Goal: Task Accomplishment & Management: Use online tool/utility

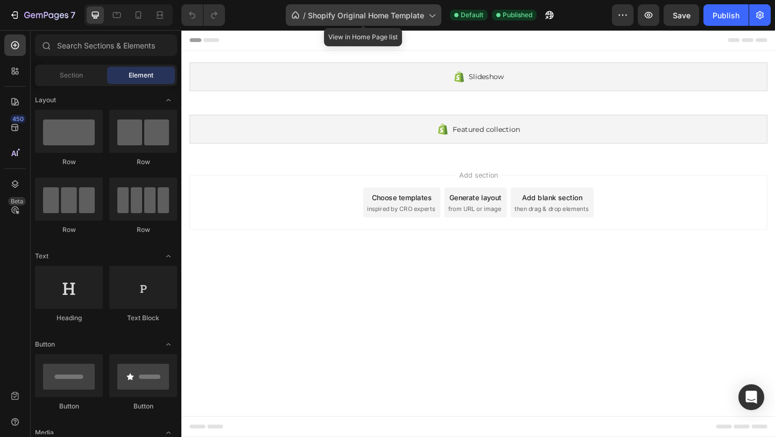
click at [417, 15] on span "Shopify Original Home Template" at bounding box center [366, 15] width 116 height 11
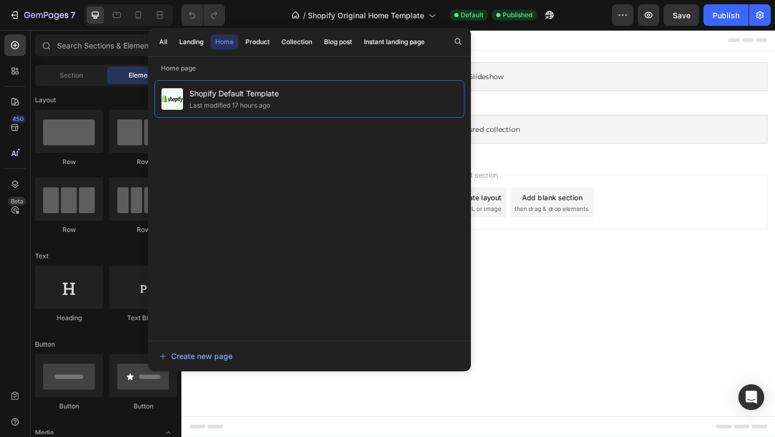
click at [708, 180] on div "Add section Choose templates inspired by CRO experts Generate layout from URL o…" at bounding box center [504, 219] width 646 height 107
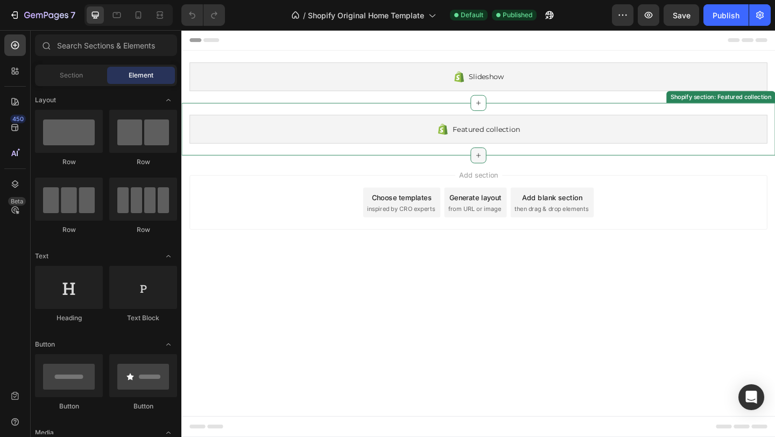
click at [508, 166] on icon at bounding box center [504, 166] width 9 height 9
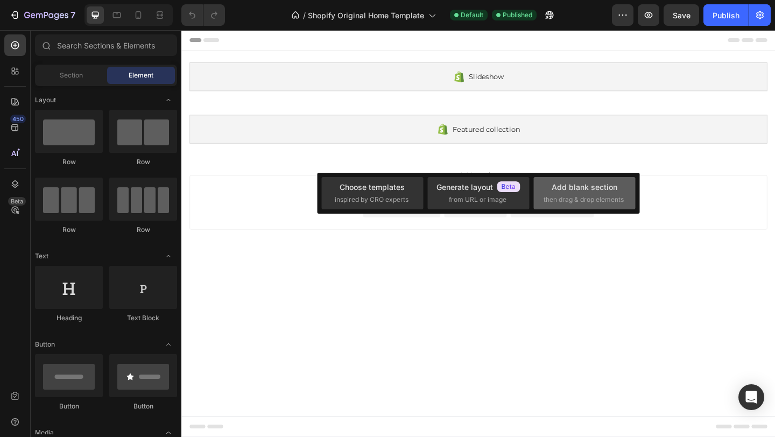
click at [602, 191] on div "Add blank section" at bounding box center [585, 186] width 66 height 11
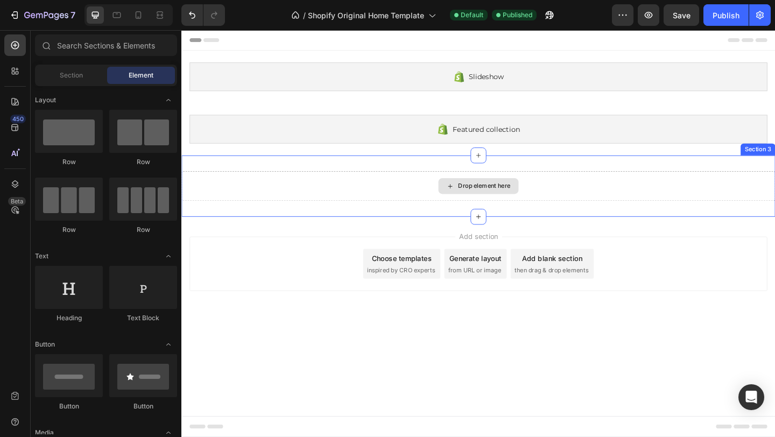
click at [496, 193] on div "Drop element here" at bounding box center [504, 199] width 87 height 17
click at [485, 199] on div "Drop element here" at bounding box center [510, 199] width 57 height 9
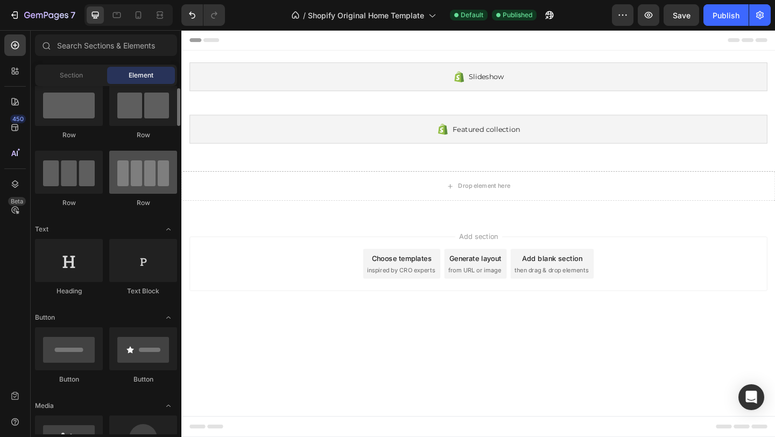
scroll to position [27, 0]
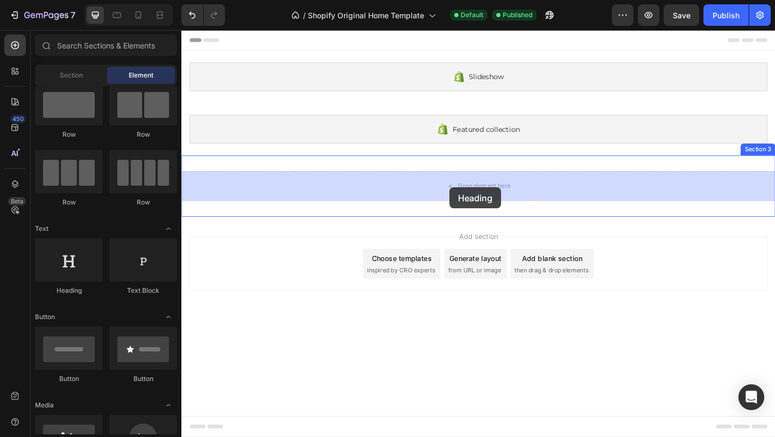
drag, startPoint x: 246, startPoint y: 293, endPoint x: 473, endPoint y: 200, distance: 246.3
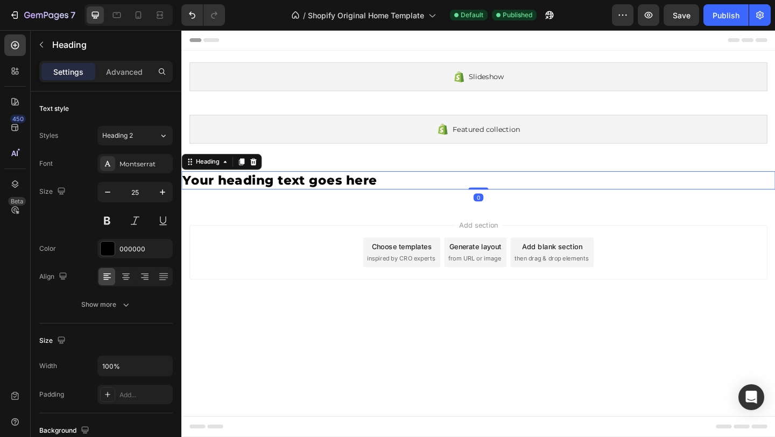
click at [240, 197] on h2 "Your heading text goes here" at bounding box center [504, 194] width 646 height 20
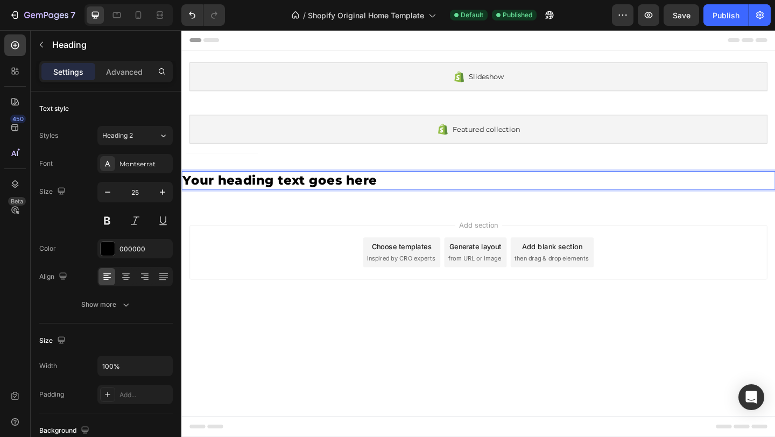
click at [240, 197] on p "Your heading text goes here" at bounding box center [505, 194] width 644 height 18
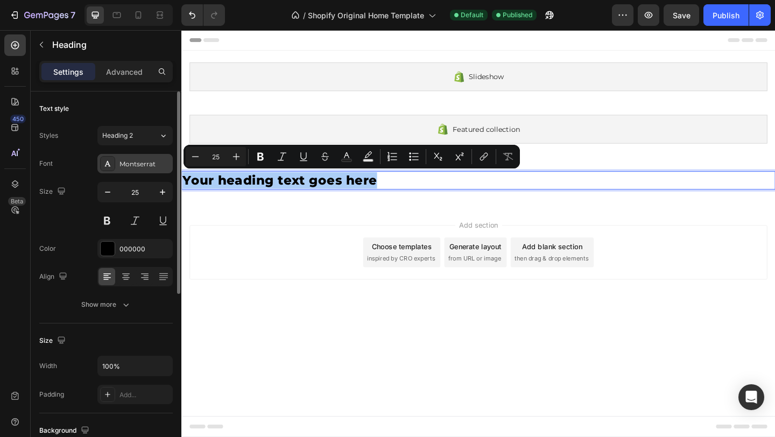
click at [141, 164] on div "Montserrat" at bounding box center [145, 164] width 51 height 10
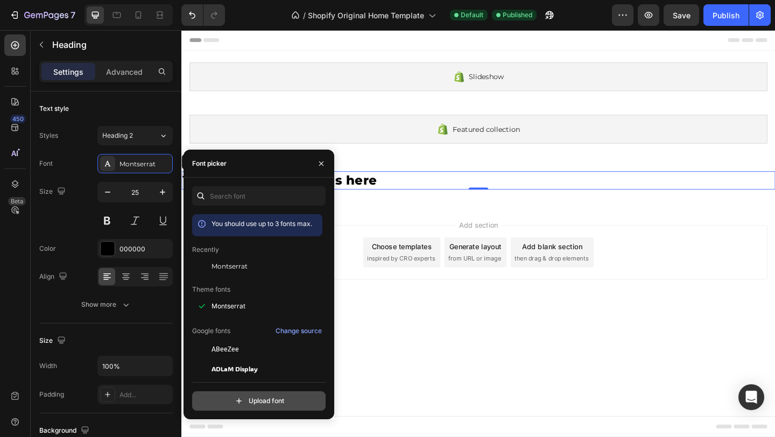
click at [255, 404] on input "file" at bounding box center [282, 401] width 269 height 18
type input "C:\fakepath\tan-nimbus.otf"
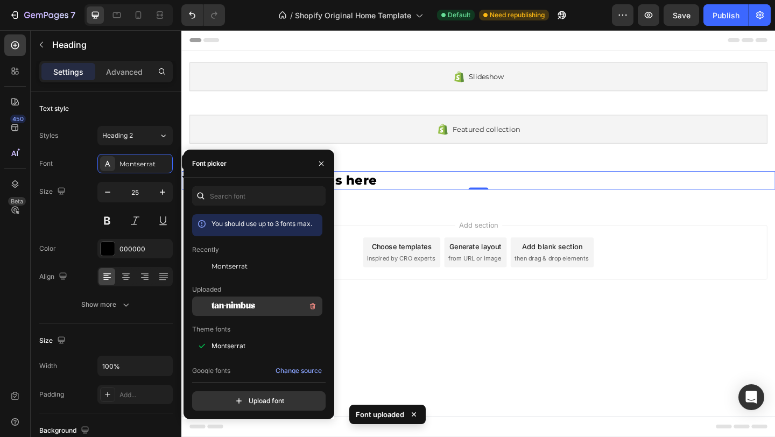
click at [226, 304] on span "tan-nimbus" at bounding box center [234, 307] width 44 height 10
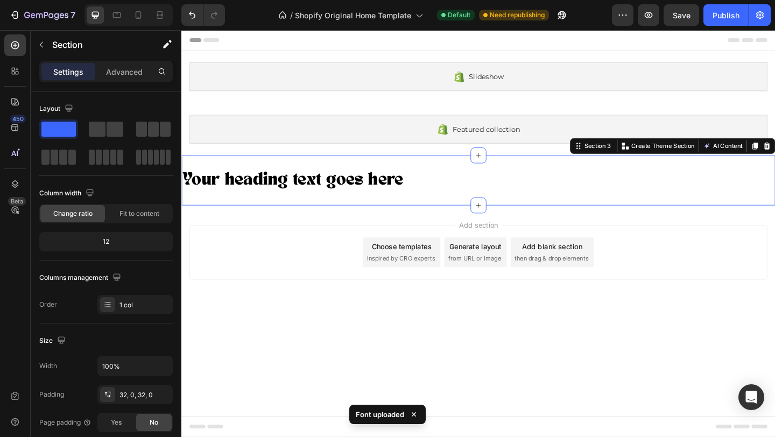
click at [420, 209] on div "Your heading text goes here Heading Section 3 You can create reusable sections …" at bounding box center [504, 193] width 646 height 54
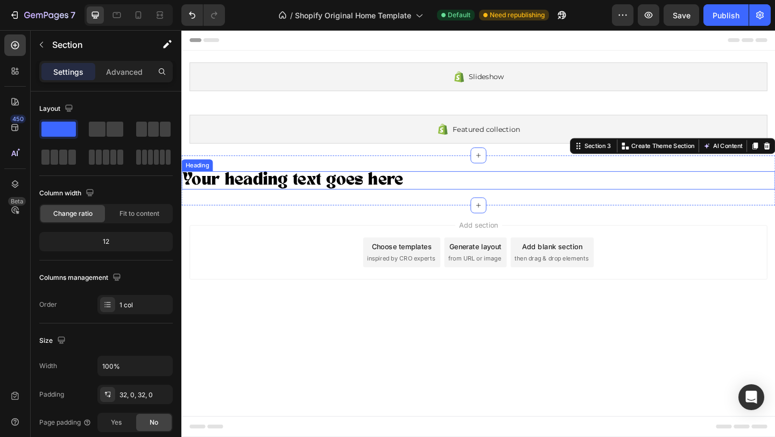
click at [358, 203] on h2 "Your heading text goes here" at bounding box center [504, 194] width 646 height 20
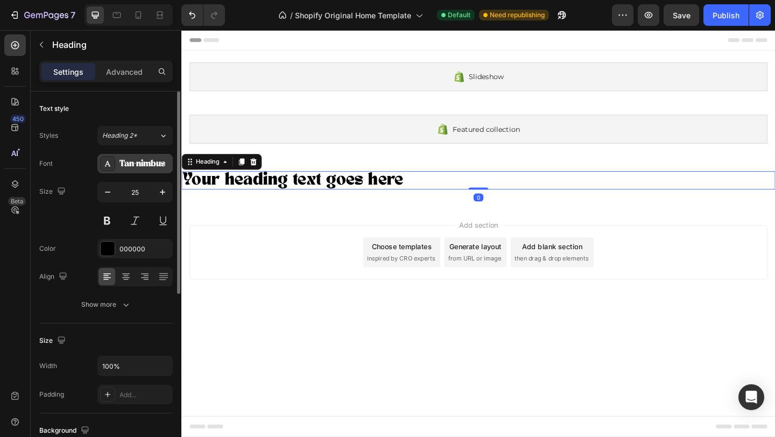
click at [110, 162] on icon at bounding box center [107, 163] width 9 height 9
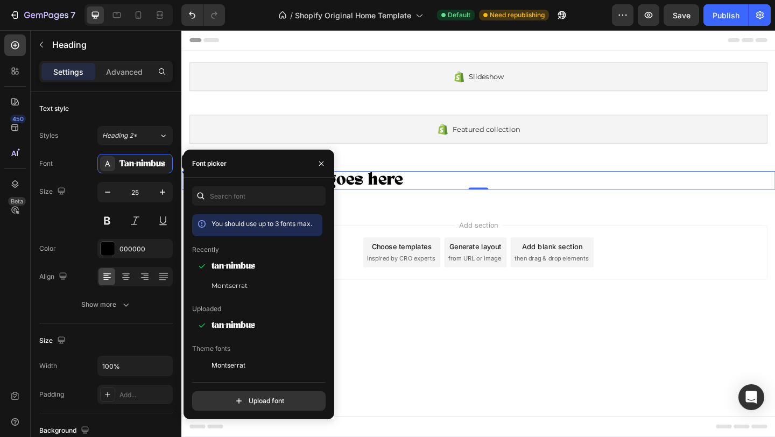
click at [404, 226] on div "Add section Choose templates inspired by CRO experts Generate layout from URL o…" at bounding box center [504, 274] width 646 height 107
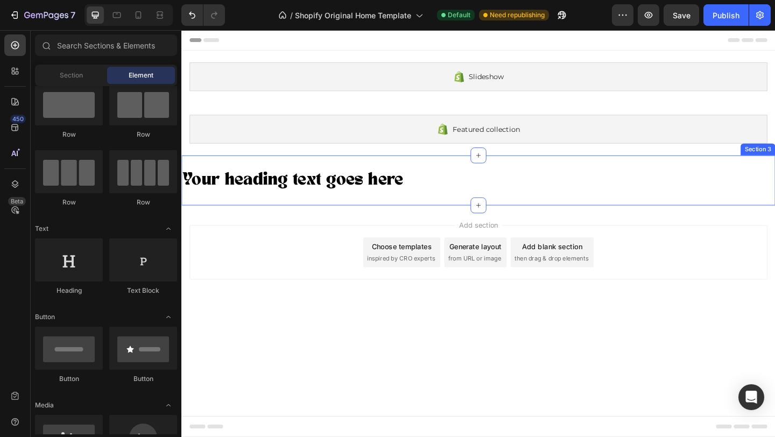
click at [769, 178] on div "Your heading text goes here Heading Section 3" at bounding box center [504, 193] width 646 height 54
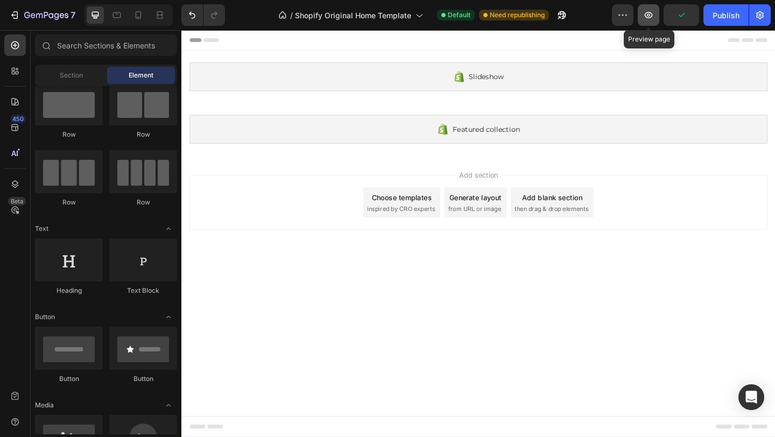
click at [649, 13] on icon "button" at bounding box center [648, 15] width 11 height 11
click at [481, 223] on span "from URL or image" at bounding box center [501, 225] width 58 height 10
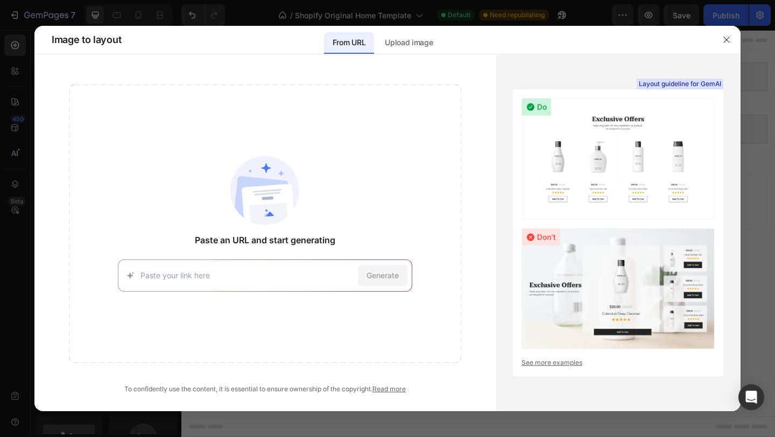
click at [264, 277] on input at bounding box center [247, 275] width 213 height 11
type input "sherides.it"
click at [380, 279] on span "Generate" at bounding box center [383, 275] width 32 height 11
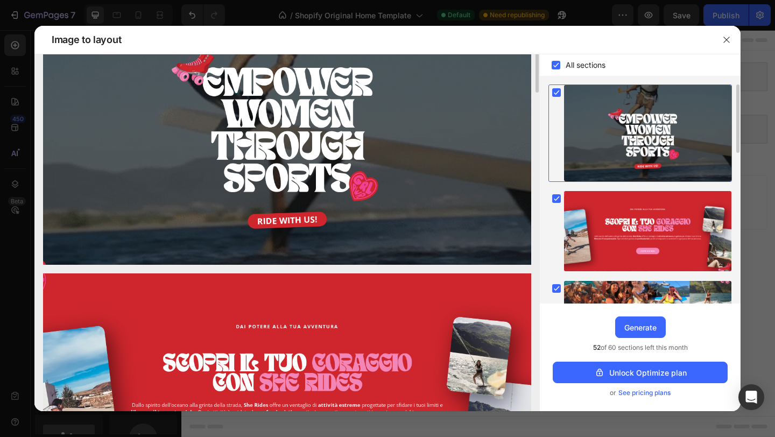
scroll to position [27, 0]
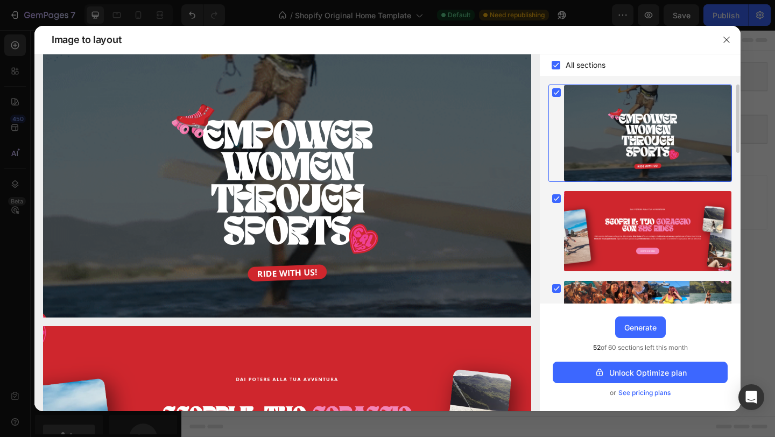
click at [655, 389] on span "See pricing plans" at bounding box center [645, 393] width 52 height 11
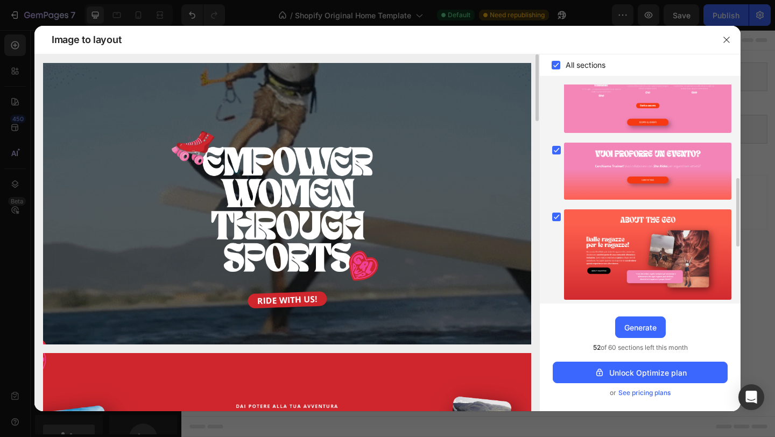
scroll to position [480, 0]
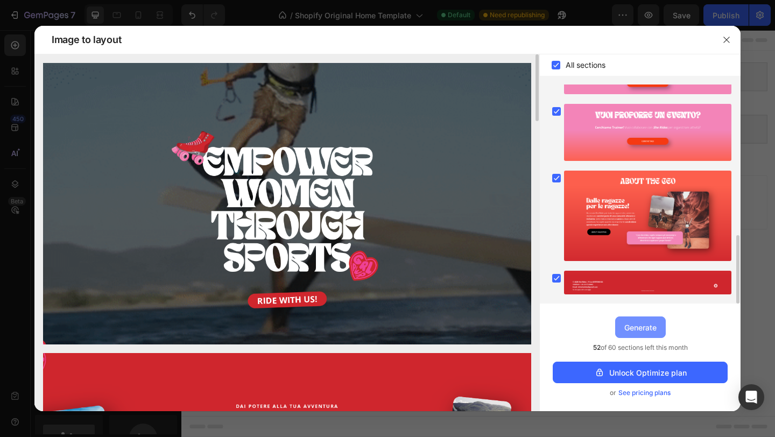
click at [638, 327] on div "Generate" at bounding box center [641, 327] width 32 height 11
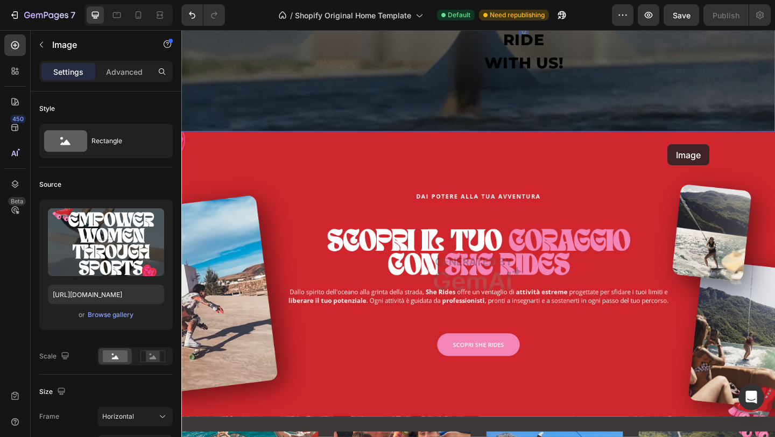
scroll to position [0, 0]
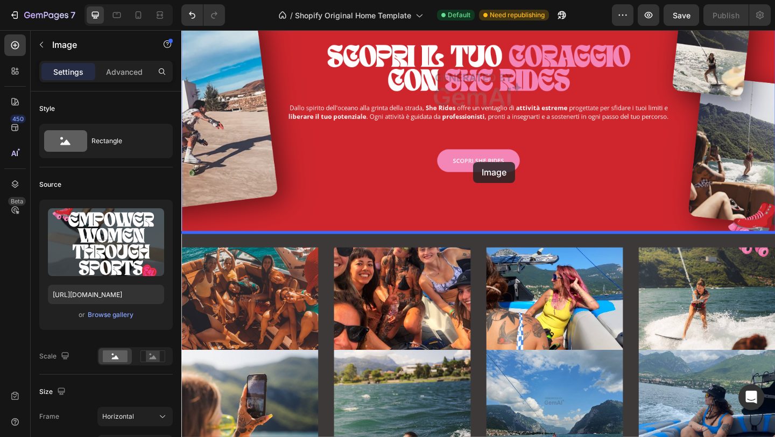
click at [499, 173] on div at bounding box center [504, 347] width 646 height 1980
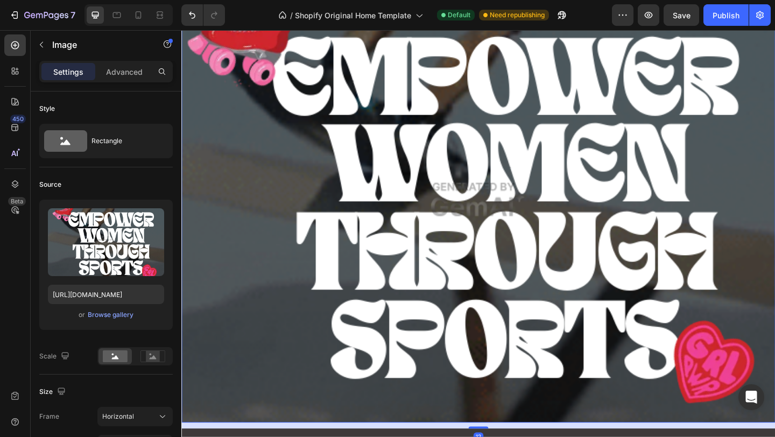
click at [558, 220] on img at bounding box center [504, 215] width 646 height 485
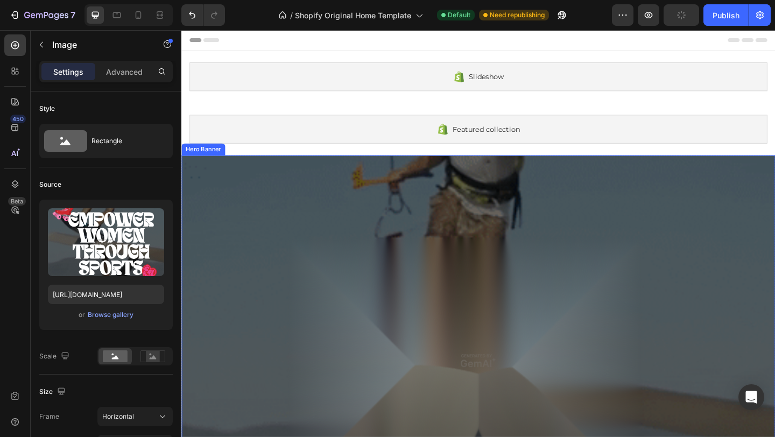
click at [724, 194] on div "Overlay" at bounding box center [504, 389] width 646 height 447
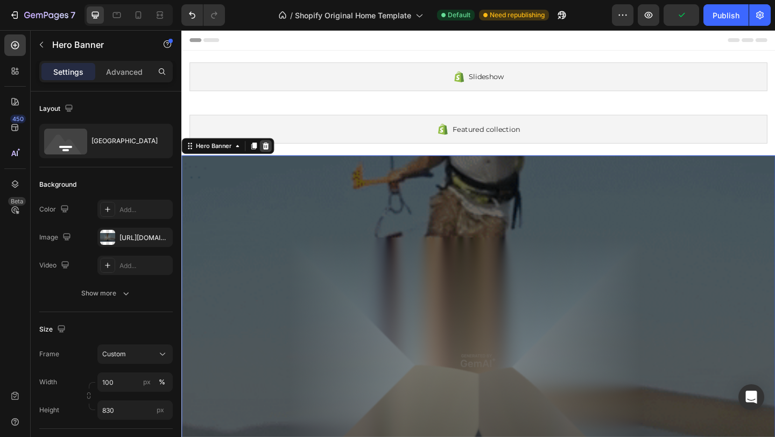
click at [275, 156] on icon at bounding box center [273, 156] width 7 height 8
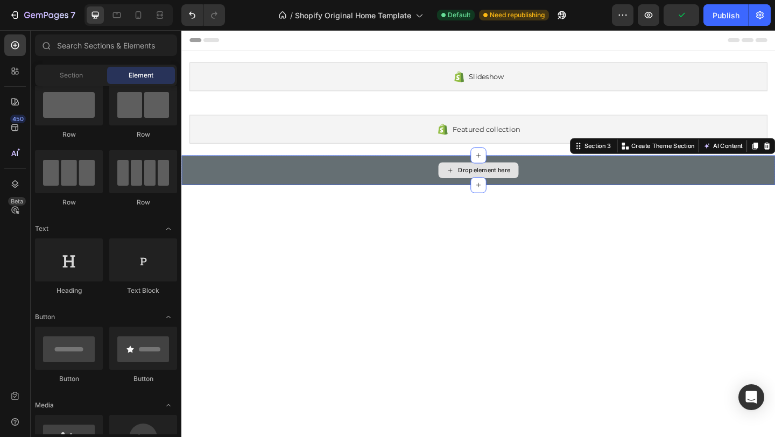
click at [261, 193] on div "Drop element here" at bounding box center [504, 182] width 646 height 32
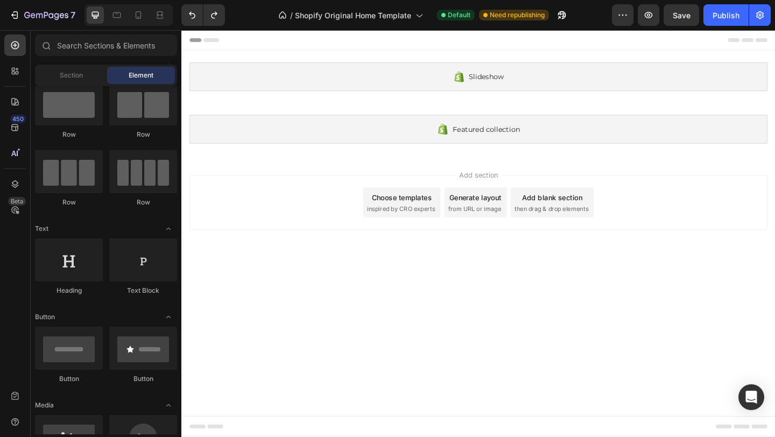
click at [420, 210] on div "Choose templates" at bounding box center [421, 211] width 65 height 11
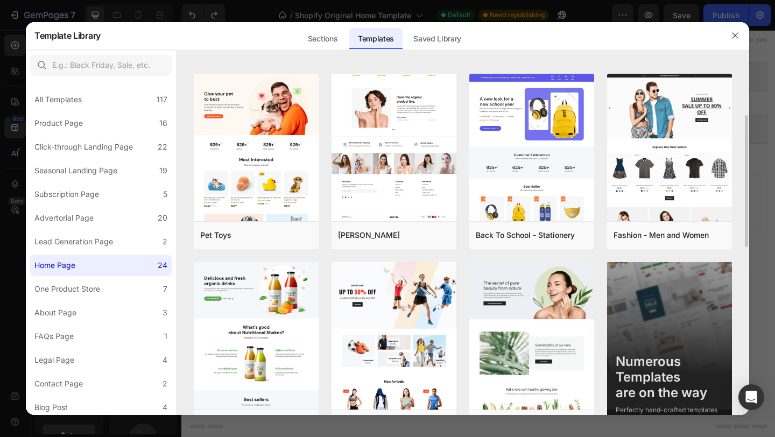
scroll to position [590, 0]
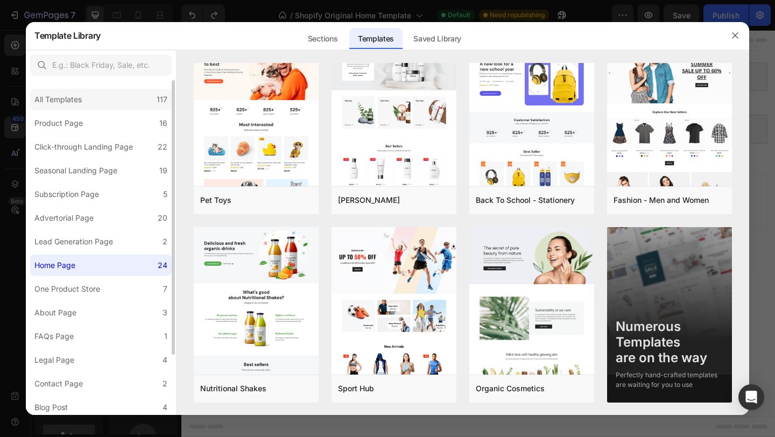
click at [54, 102] on div "All Templates" at bounding box center [57, 99] width 47 height 13
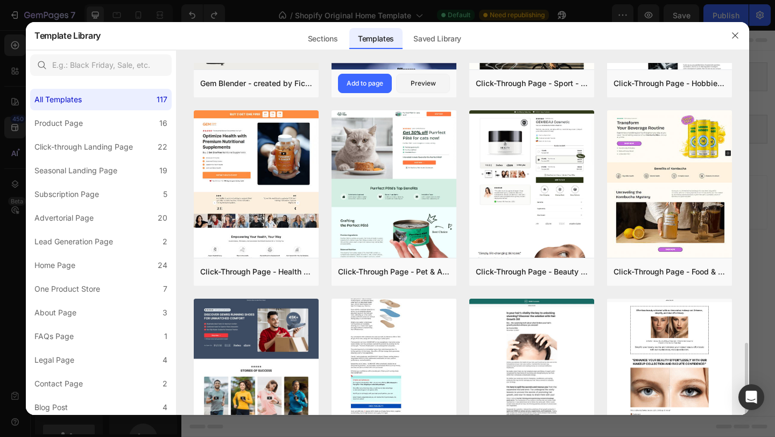
scroll to position [1290, 0]
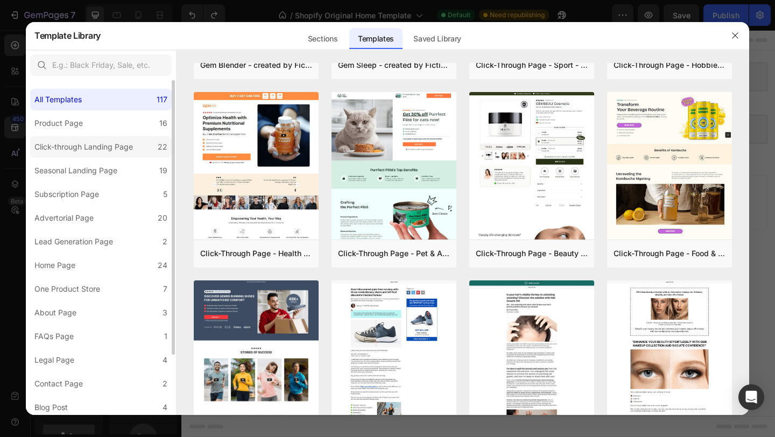
click at [81, 143] on div "Click-through Landing Page" at bounding box center [83, 147] width 99 height 13
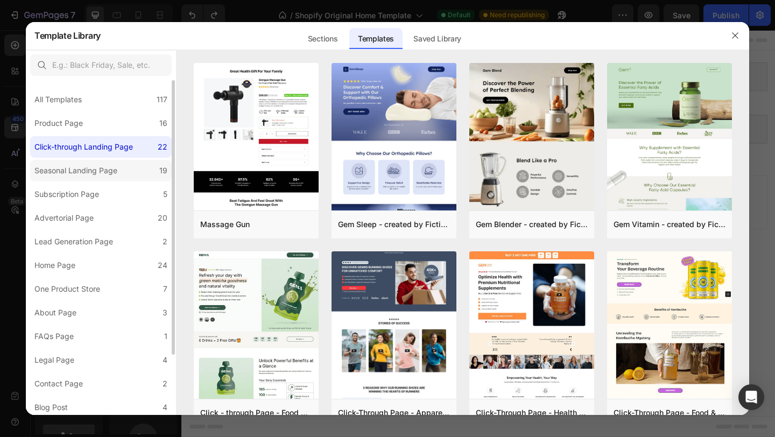
click at [83, 169] on div "Seasonal Landing Page" at bounding box center [75, 170] width 83 height 13
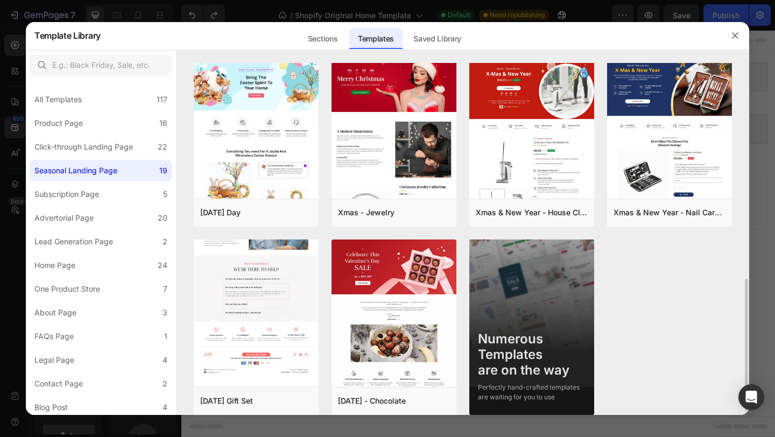
scroll to position [590, 0]
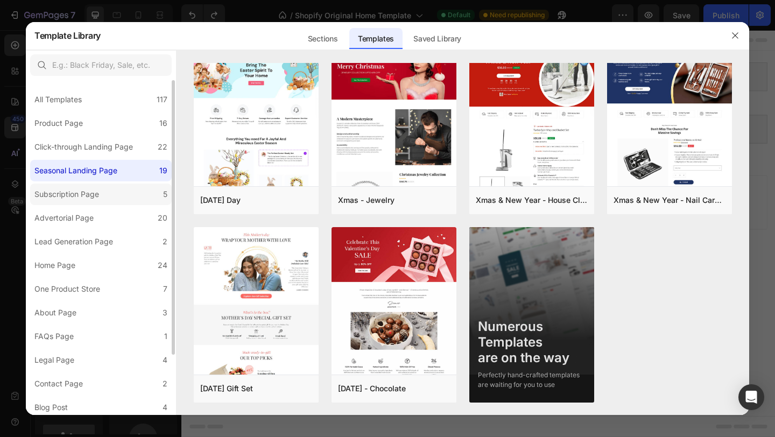
click at [93, 196] on div "Subscription Page" at bounding box center [66, 194] width 65 height 13
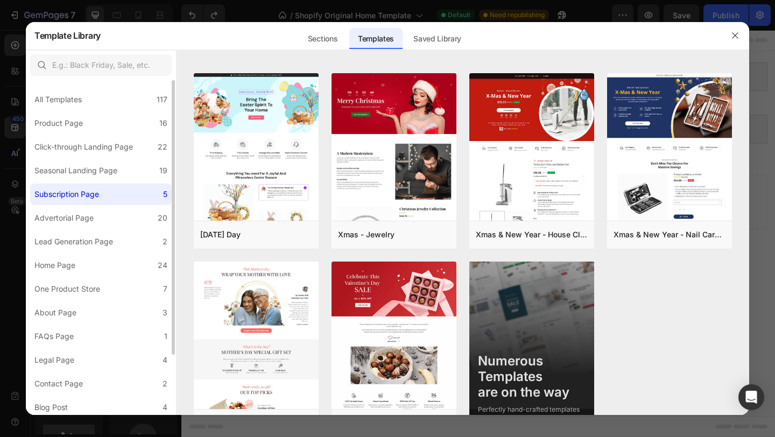
scroll to position [0, 0]
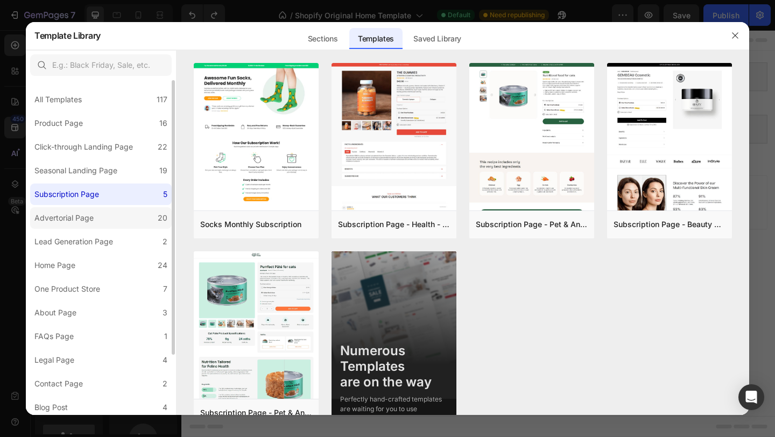
click at [92, 220] on div "Advertorial Page" at bounding box center [63, 218] width 59 height 13
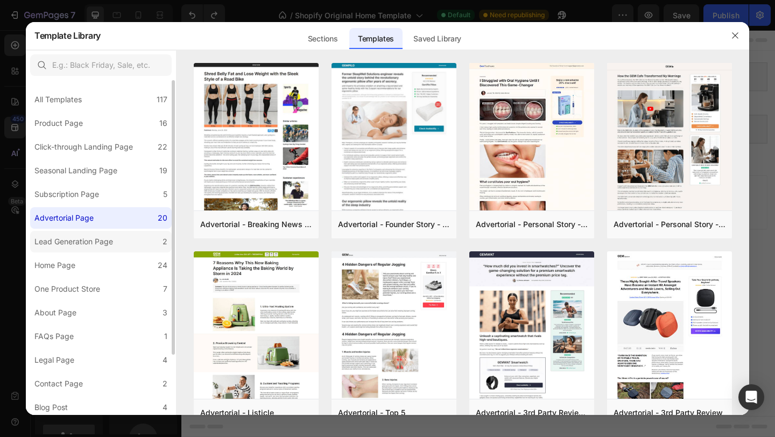
click at [88, 239] on div "Lead Generation Page" at bounding box center [73, 241] width 79 height 13
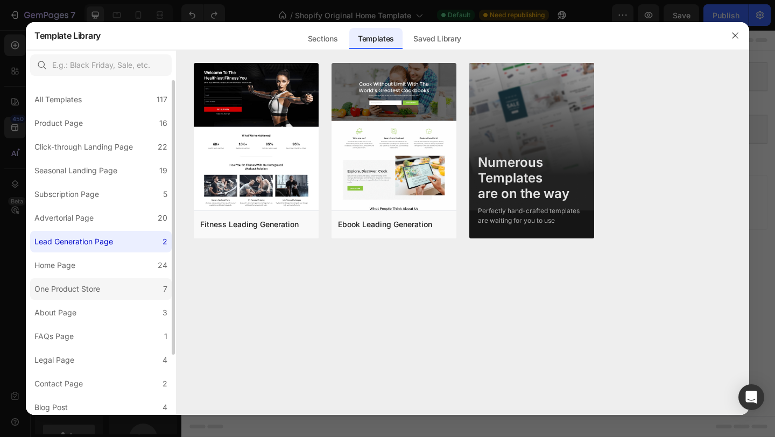
click at [82, 287] on div "One Product Store" at bounding box center [67, 289] width 66 height 13
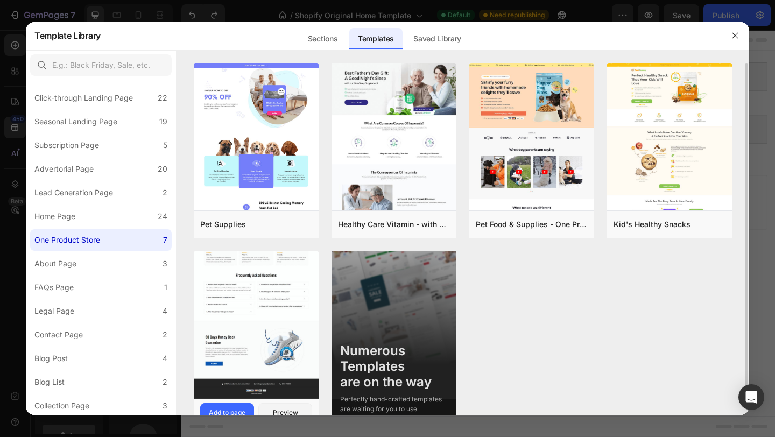
scroll to position [24, 0]
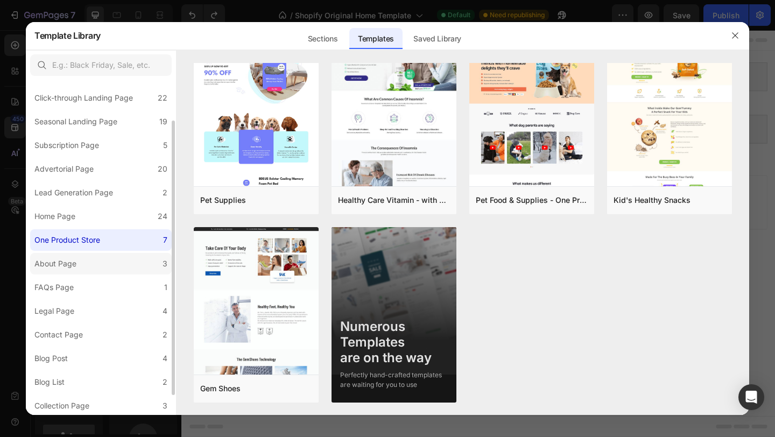
click at [106, 267] on label "About Page 3" at bounding box center [101, 264] width 142 height 22
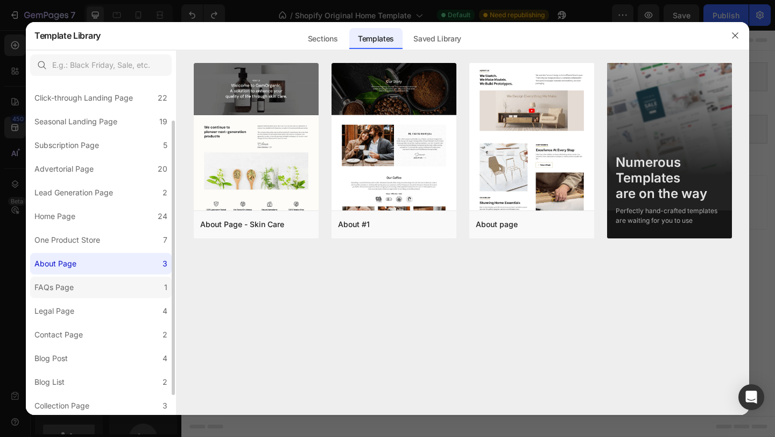
click at [51, 287] on div "FAQs Page" at bounding box center [53, 287] width 39 height 13
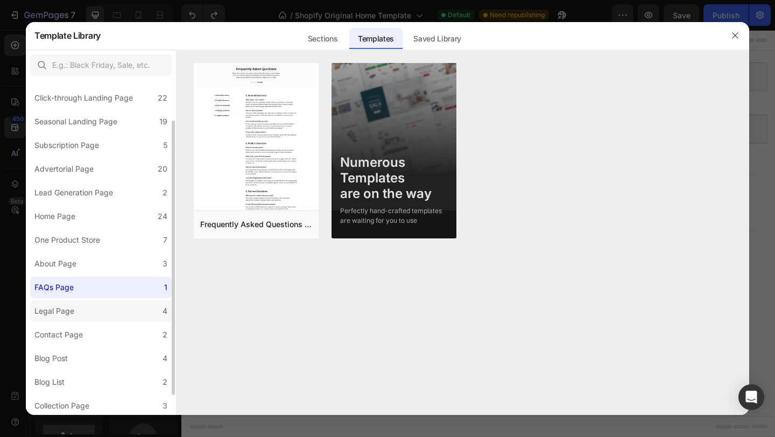
click at [65, 310] on div "Legal Page" at bounding box center [54, 311] width 40 height 13
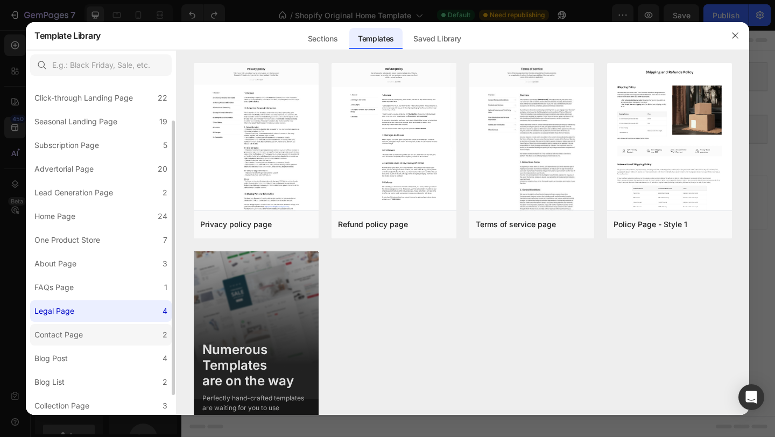
click at [72, 327] on label "Contact Page 2" at bounding box center [101, 335] width 142 height 22
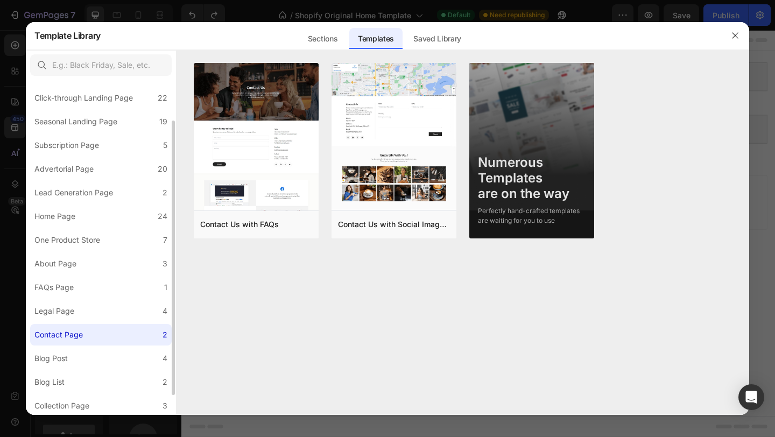
scroll to position [74, 0]
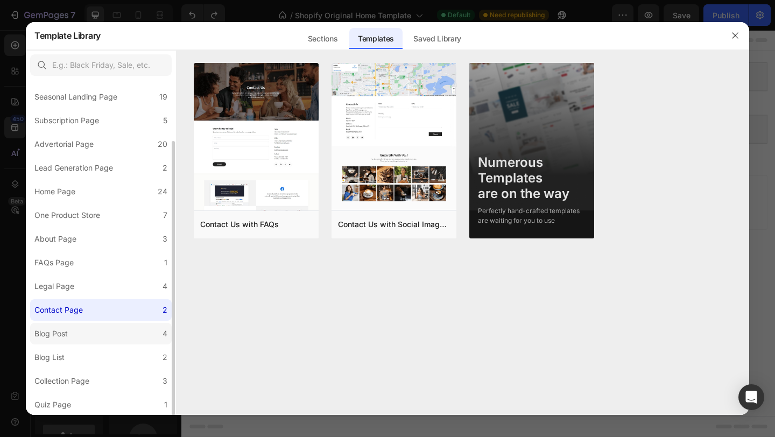
click at [67, 330] on div "Blog Post" at bounding box center [50, 333] width 33 height 13
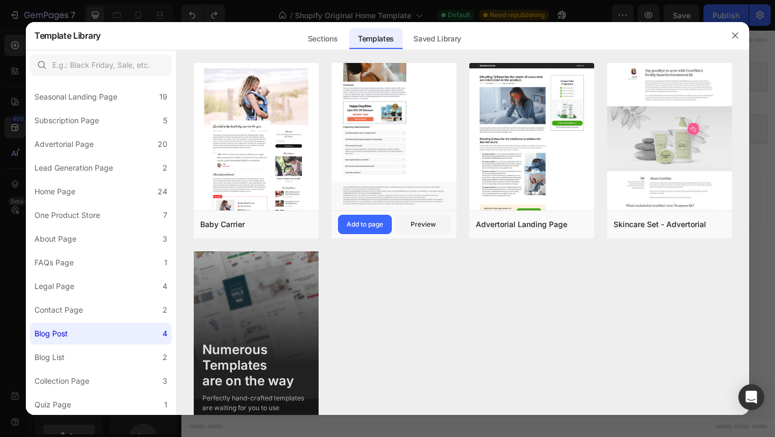
scroll to position [23, 0]
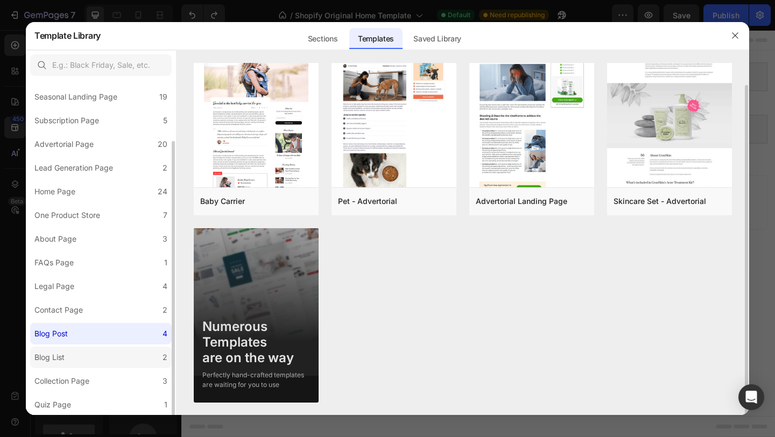
click at [61, 360] on div "Blog List" at bounding box center [49, 357] width 30 height 13
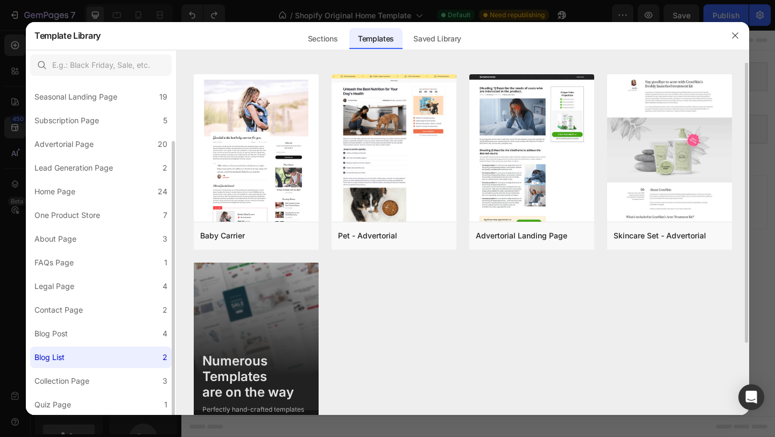
scroll to position [0, 0]
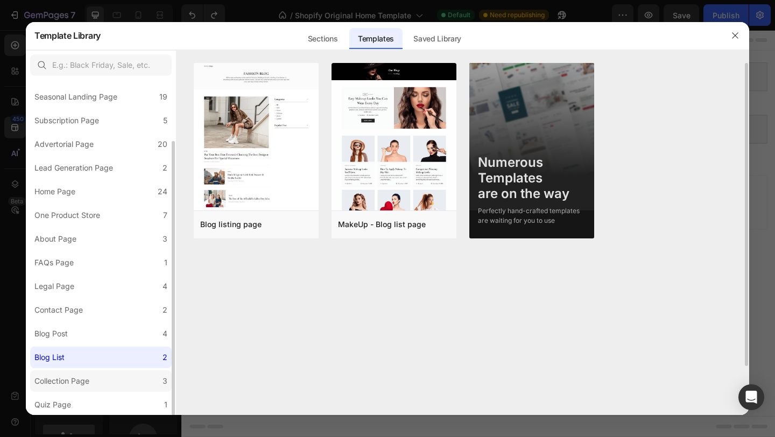
click at [66, 377] on div "Collection Page" at bounding box center [61, 381] width 55 height 13
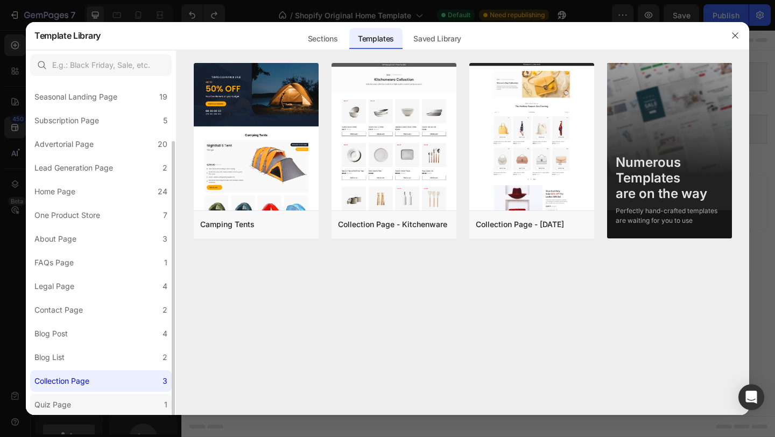
click at [80, 405] on label "Quiz Page 1" at bounding box center [101, 405] width 142 height 22
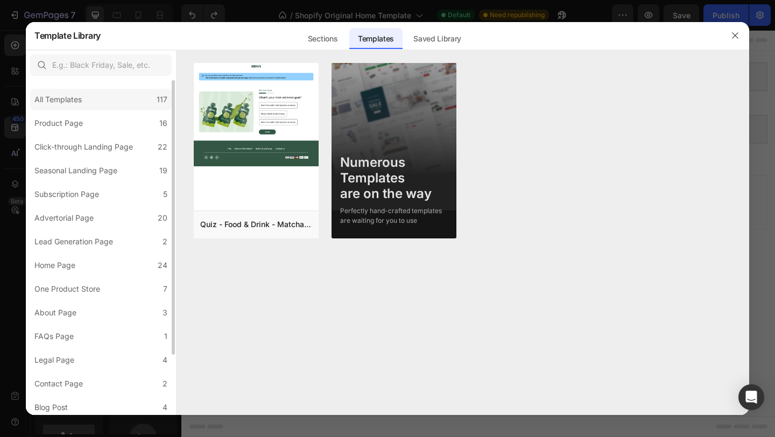
click at [82, 96] on div "All Templates" at bounding box center [57, 99] width 47 height 13
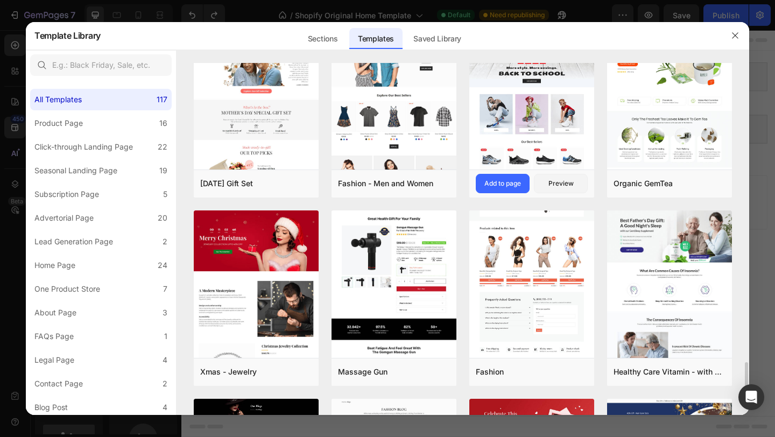
scroll to position [2869, 0]
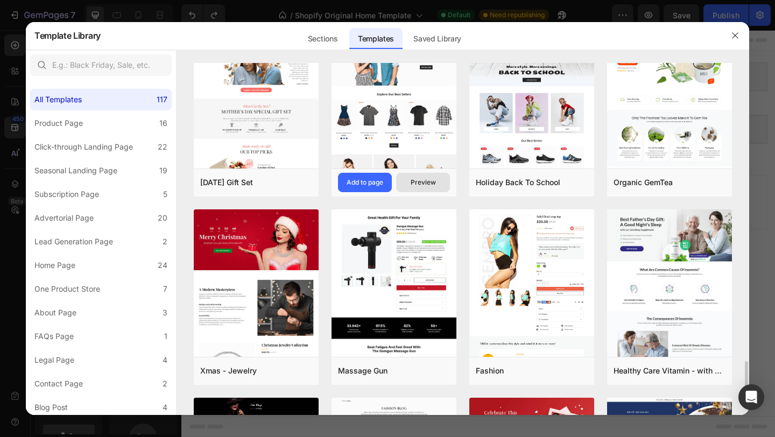
click at [428, 185] on div "Preview" at bounding box center [423, 183] width 25 height 10
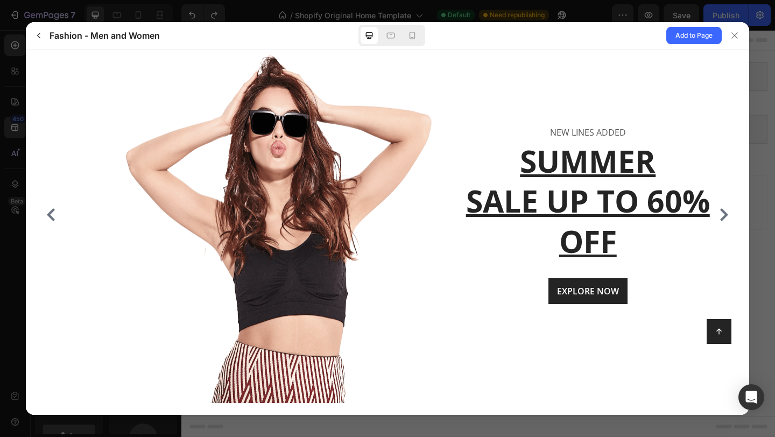
scroll to position [142, 0]
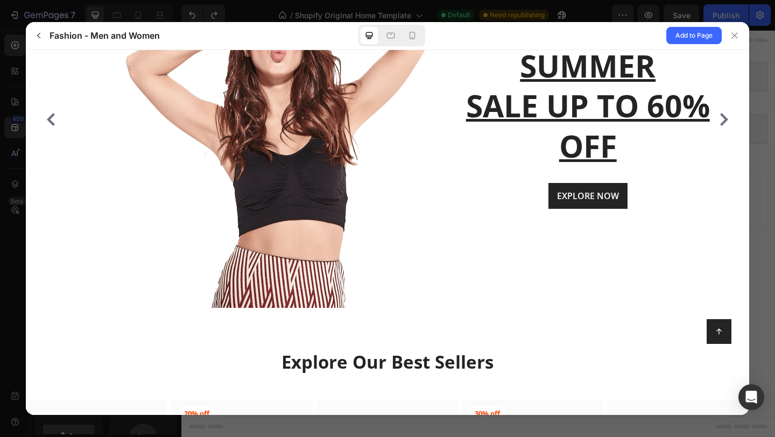
click at [725, 118] on icon "Carousel Next Arrow" at bounding box center [724, 119] width 8 height 13
click at [718, 118] on icon "Carousel Next Arrow" at bounding box center [724, 119] width 13 height 13
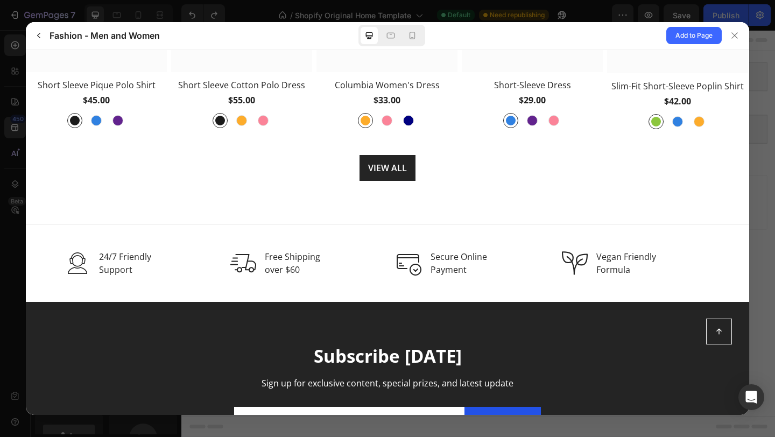
scroll to position [1611, 0]
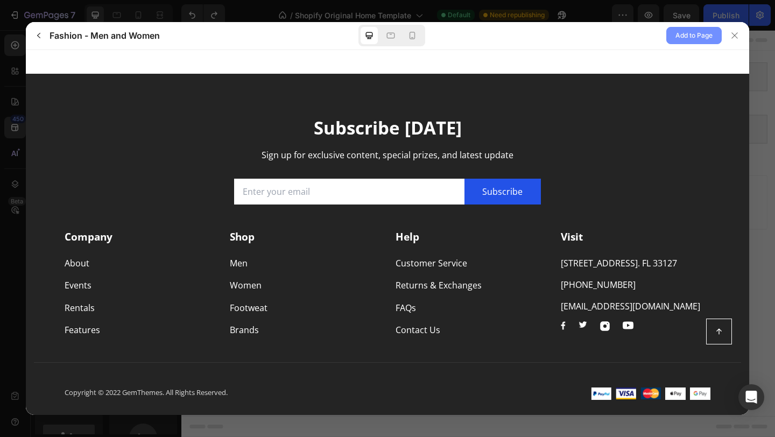
click at [686, 35] on span "Add to Page" at bounding box center [694, 35] width 37 height 13
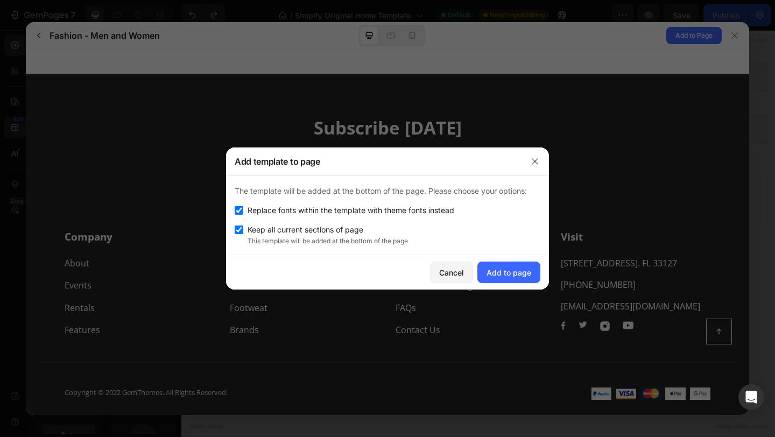
click at [237, 207] on input "checkbox" at bounding box center [239, 210] width 9 height 9
checkbox input "false"
click at [523, 270] on div "Add to page" at bounding box center [509, 272] width 45 height 11
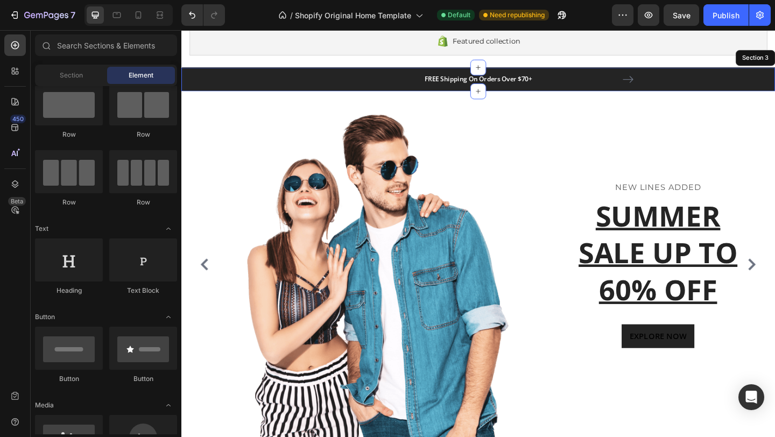
scroll to position [136, 0]
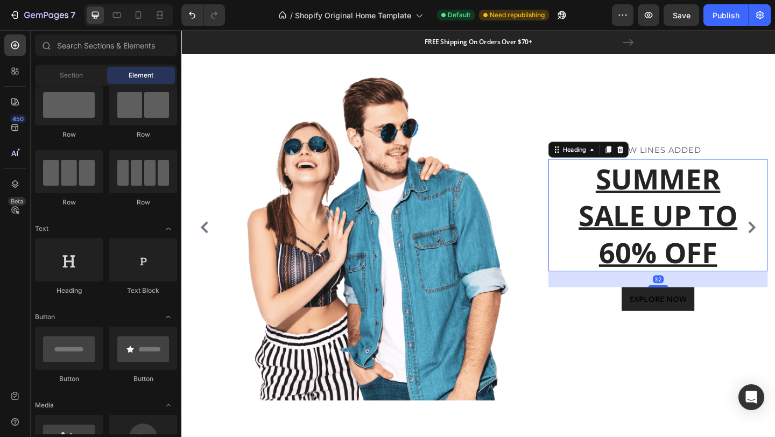
click at [708, 240] on p "SUMMER SALE UP TO 60% OFF" at bounding box center [700, 231] width 236 height 120
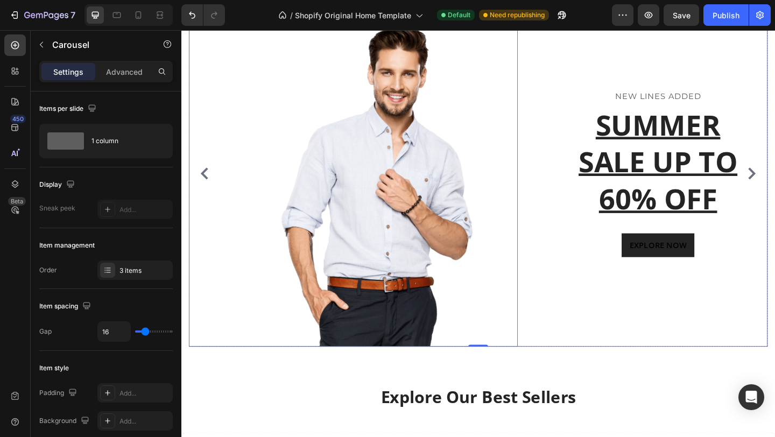
scroll to position [0, 0]
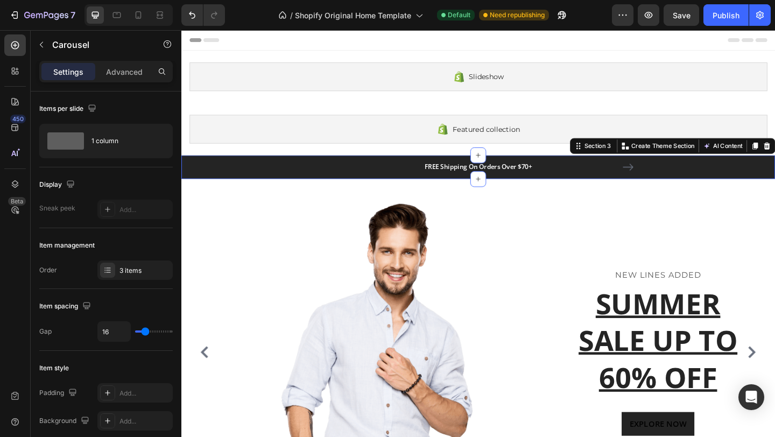
click at [747, 182] on div "FREE Shipping On Orders Over $70+ Text block FREE Shipping On Orders Over $70+ …" at bounding box center [505, 179] width 630 height 26
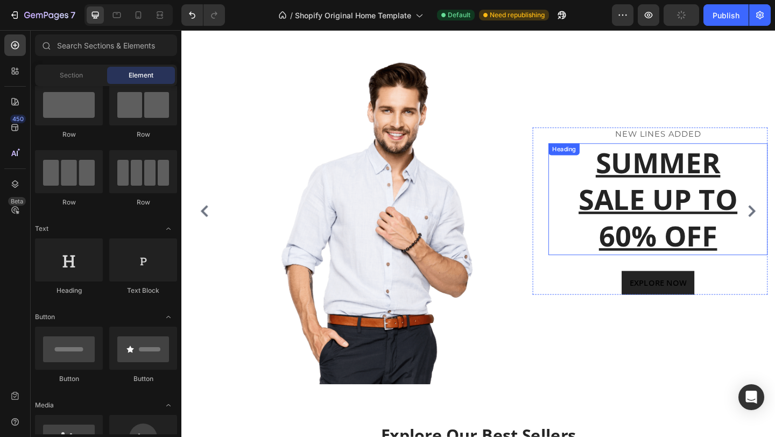
scroll to position [117, 0]
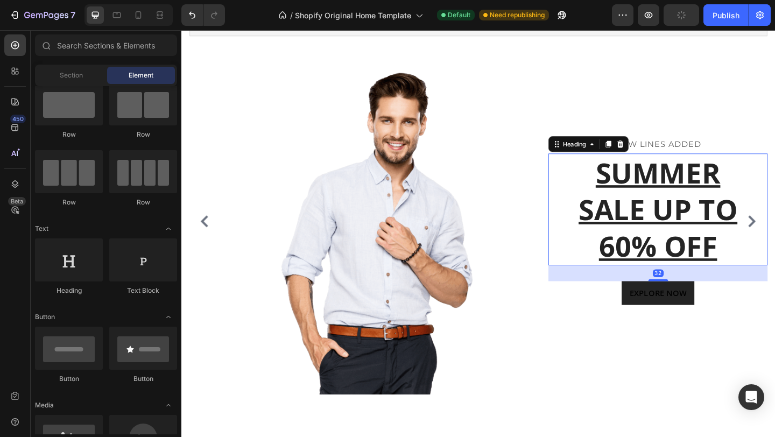
click at [697, 261] on p "SUMMER SALE UP TO 60% OFF" at bounding box center [700, 225] width 236 height 120
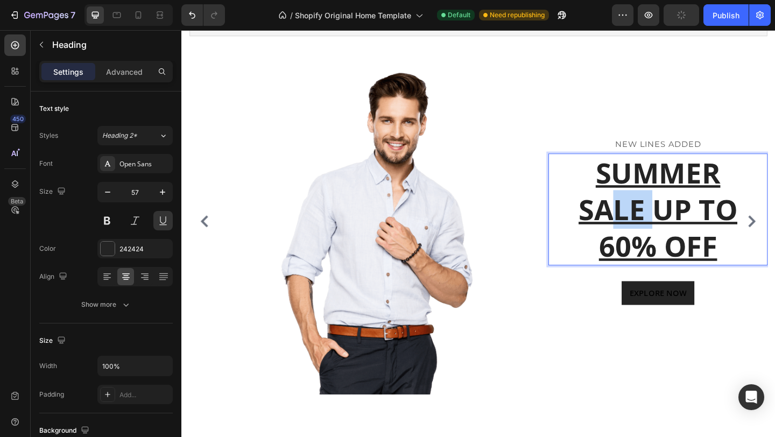
scroll to position [47, 0]
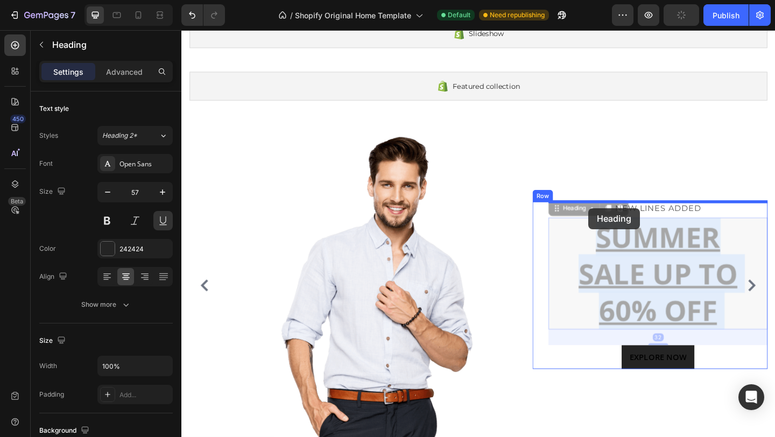
drag, startPoint x: 703, startPoint y: 224, endPoint x: 625, endPoint y: 224, distance: 78.1
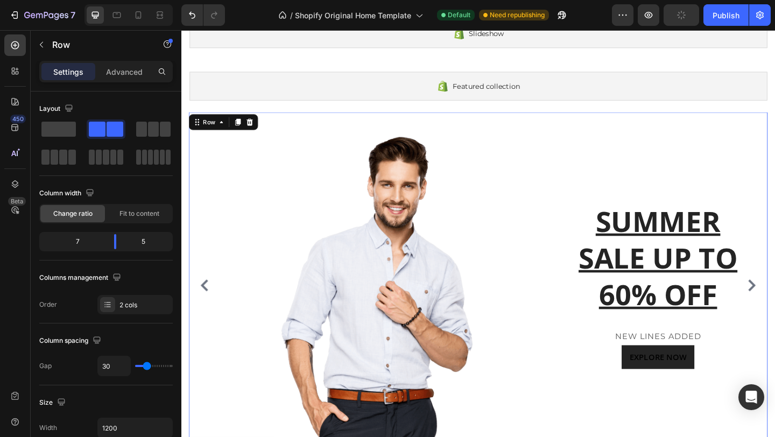
click at [738, 180] on div "SUMMER SALE UP TO 60% OFF Heading NEW LINES ADDED Text block EXPLORE NOW Button…" at bounding box center [692, 308] width 256 height 377
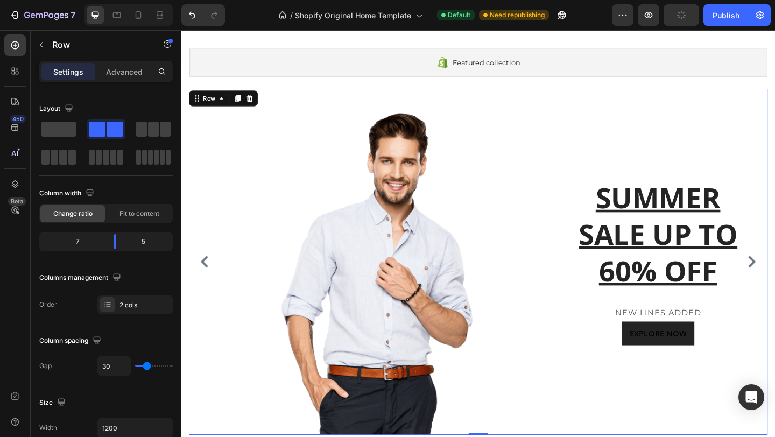
scroll to position [96, 0]
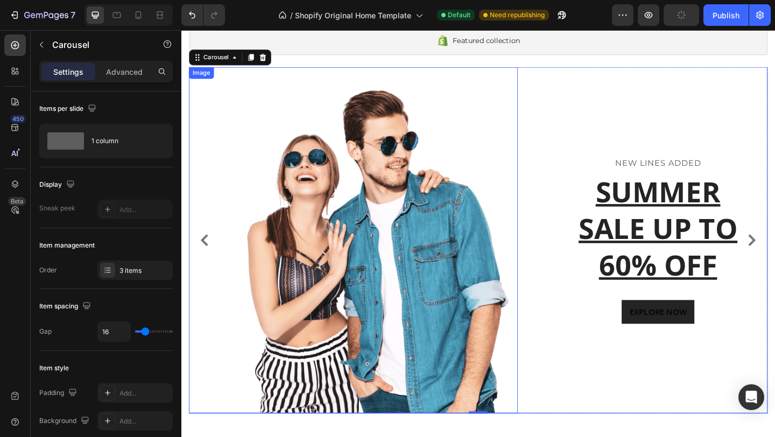
click at [345, 248] on img at bounding box center [394, 258] width 307 height 377
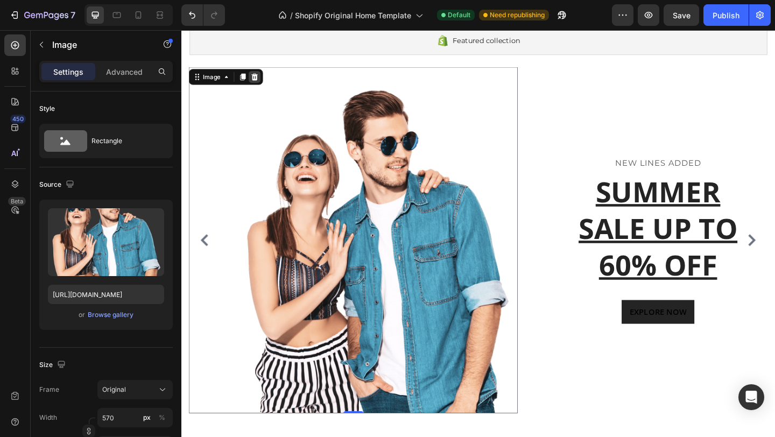
click at [261, 80] on icon at bounding box center [261, 81] width 7 height 8
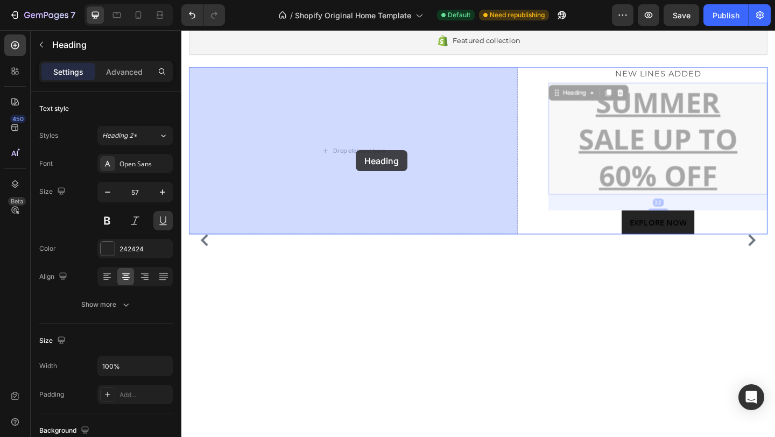
drag, startPoint x: 646, startPoint y: 146, endPoint x: 372, endPoint y: 160, distance: 274.5
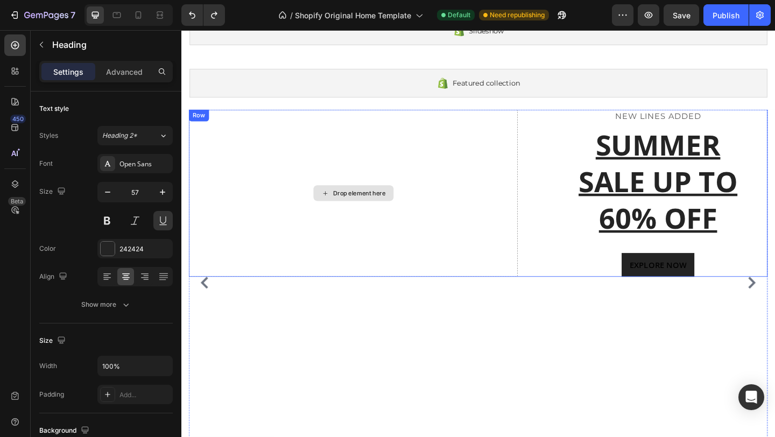
scroll to position [44, 0]
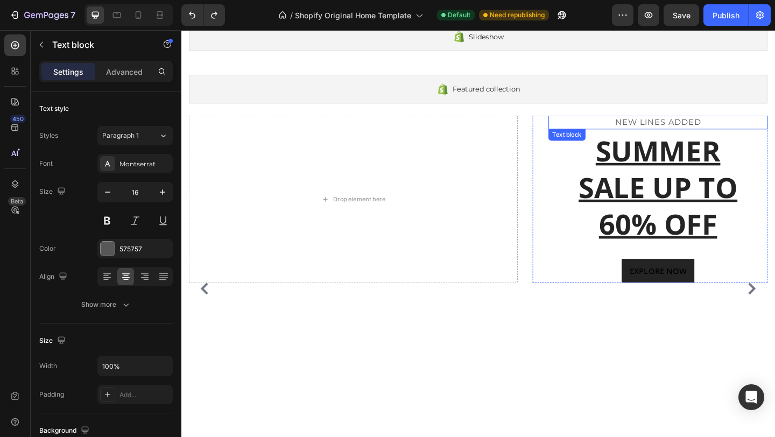
click at [710, 132] on p "NEW LINES ADDED" at bounding box center [700, 130] width 236 height 13
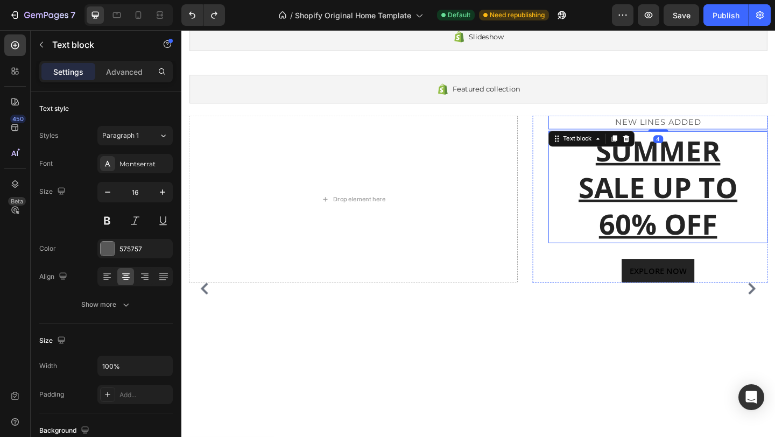
click at [737, 195] on p "SUMMER SALE UP TO 60% OFF" at bounding box center [700, 201] width 236 height 120
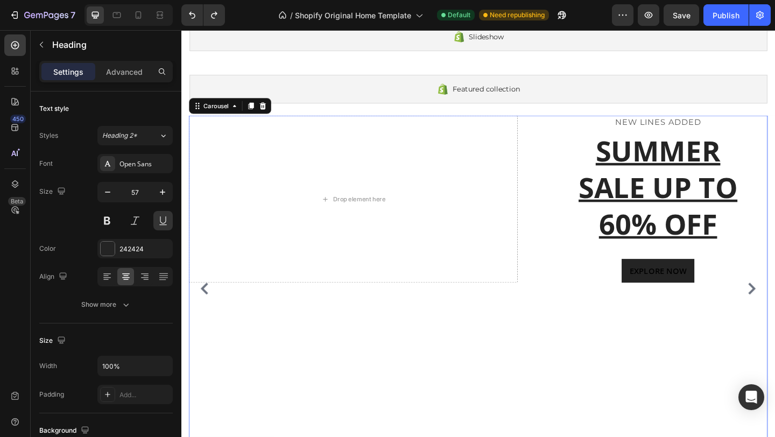
click at [704, 307] on div "Drop element here NEW LINES ADDED Text block SUMMER SALE UP TO 60% OFF Heading …" at bounding box center [505, 311] width 630 height 377
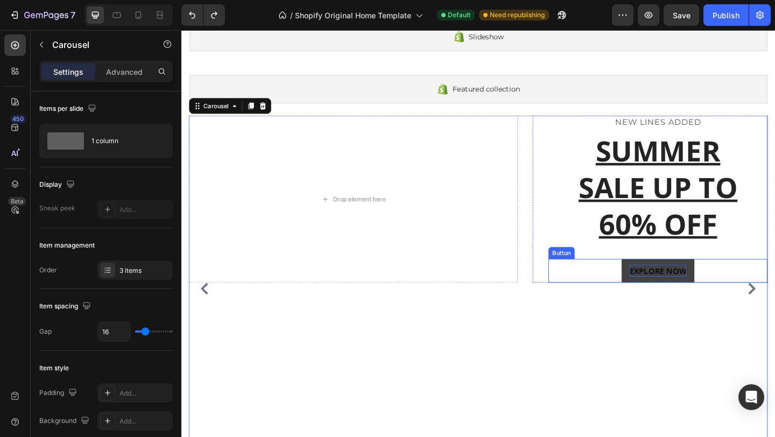
click at [703, 297] on div "EXPLORE NOW" at bounding box center [700, 291] width 62 height 13
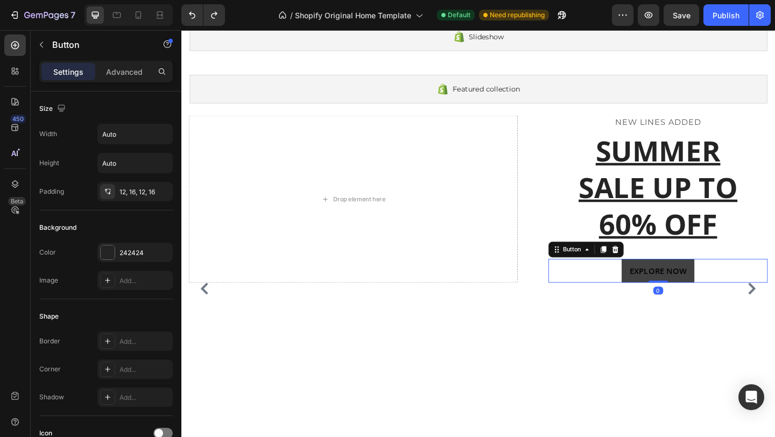
click at [662, 295] on button "EXPLORE NOW" at bounding box center [700, 292] width 79 height 26
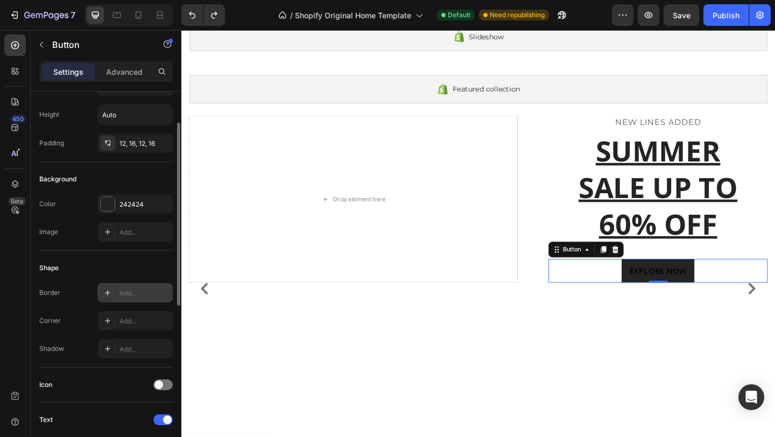
scroll to position [69, 0]
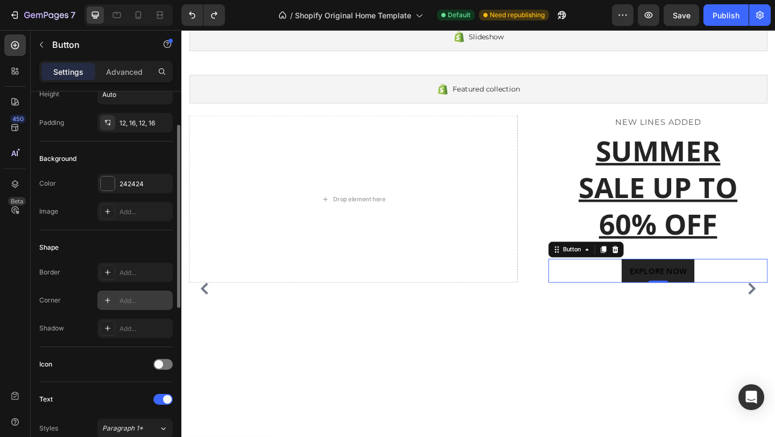
click at [132, 299] on div "Add..." at bounding box center [145, 301] width 51 height 10
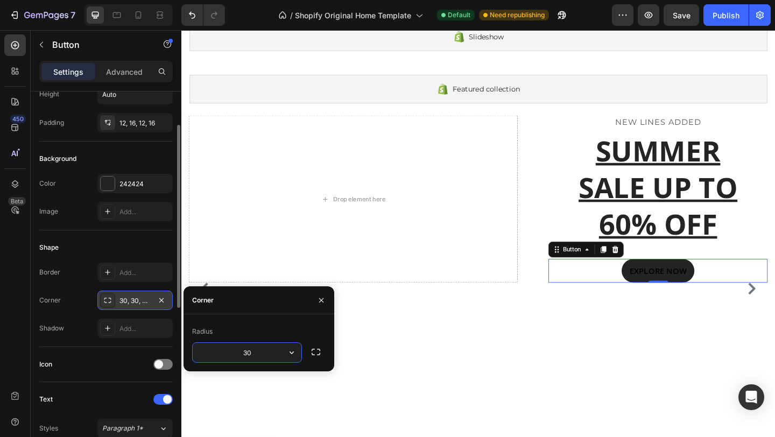
type input "3"
type input "10"
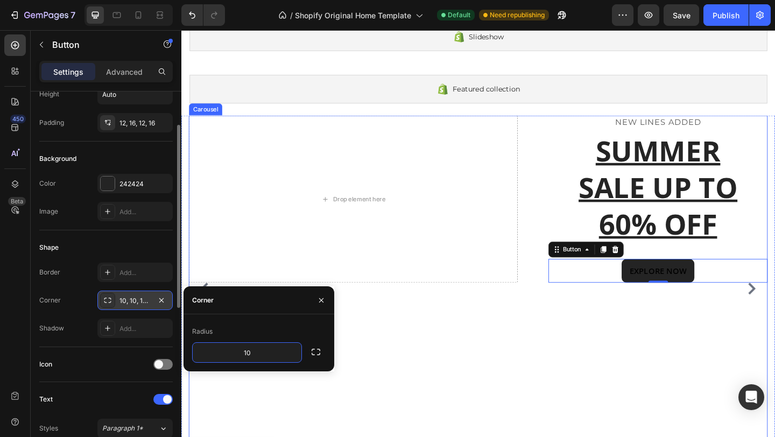
click at [449, 390] on div "Drop element here NEW LINES ADDED Text block SUMMER SALE UP TO 60% OFF Heading …" at bounding box center [505, 311] width 630 height 377
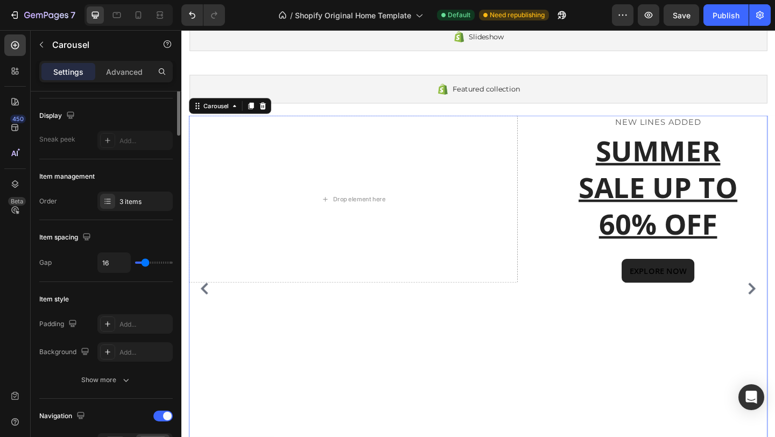
scroll to position [0, 0]
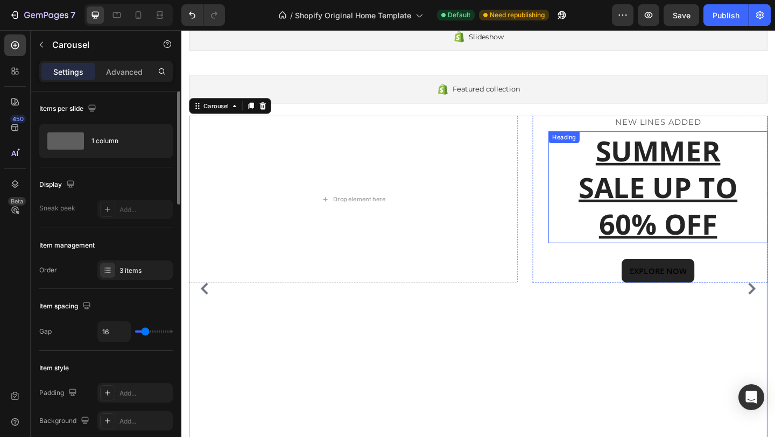
click at [703, 184] on p "SUMMER SALE UP TO 60% OFF" at bounding box center [700, 201] width 236 height 120
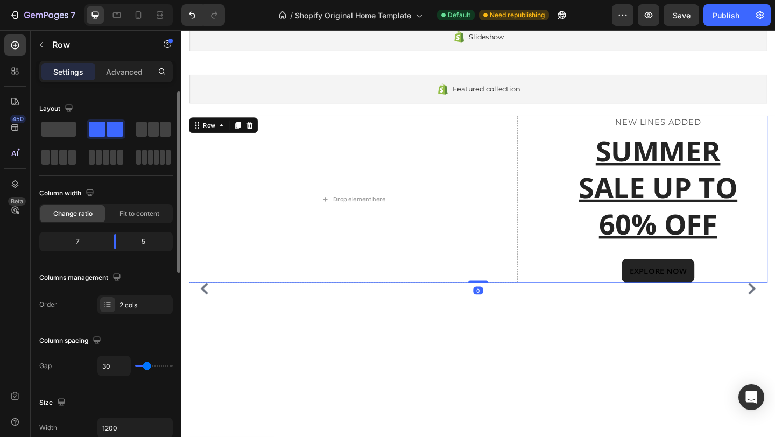
click at [561, 135] on div "Drop element here NEW LINES ADDED Text block SUMMER SALE UP TO 60% OFF Heading …" at bounding box center [505, 214] width 630 height 182
click at [68, 130] on span at bounding box center [58, 129] width 34 height 15
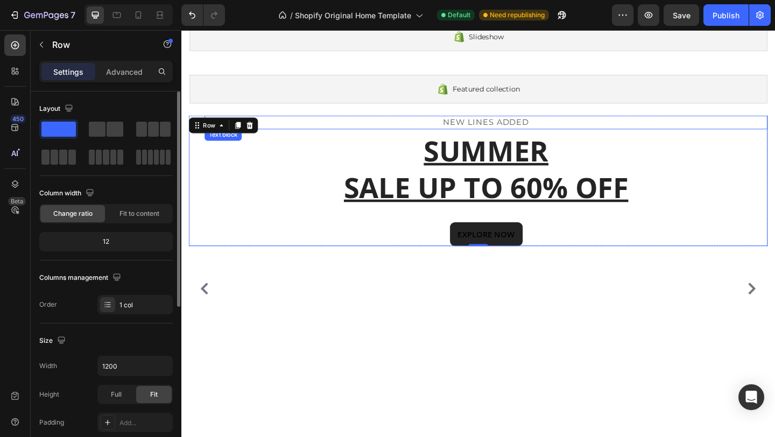
click at [501, 127] on p "NEW LINES ADDED" at bounding box center [513, 130] width 611 height 13
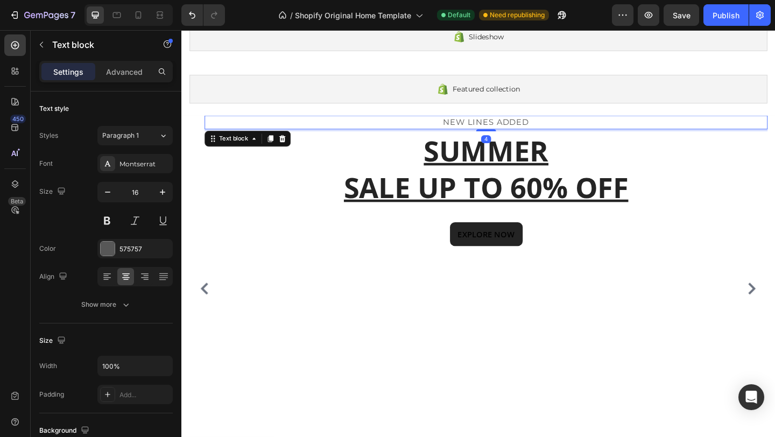
click at [529, 130] on p "NEW LINES ADDED" at bounding box center [513, 130] width 611 height 13
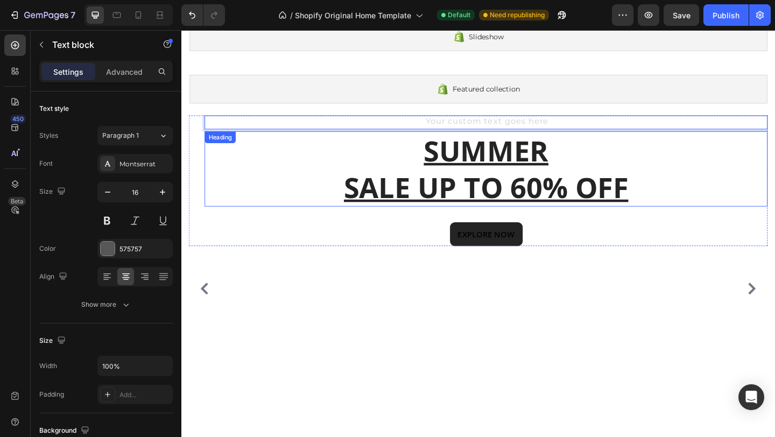
click at [556, 188] on p "SUMMER SALE UP TO 60% OFF" at bounding box center [513, 181] width 611 height 80
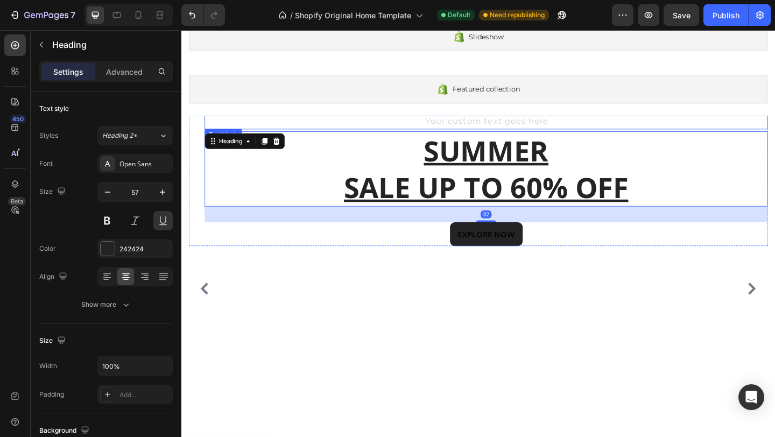
click at [521, 128] on div "Rich Text Editor. Editing area: main" at bounding box center [513, 130] width 613 height 15
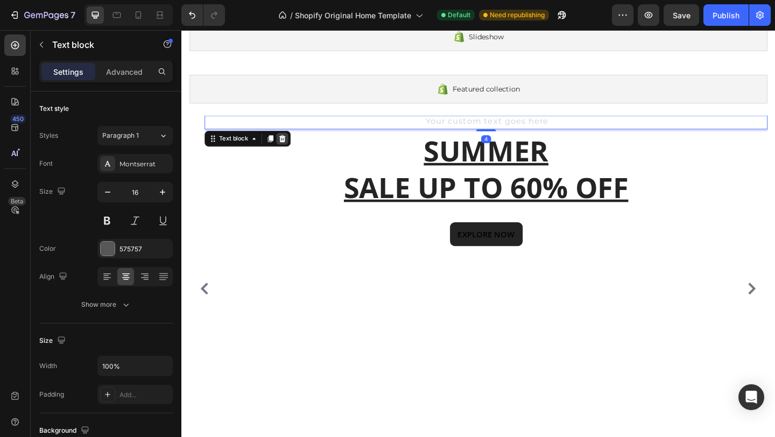
click at [293, 146] on icon at bounding box center [291, 148] width 7 height 8
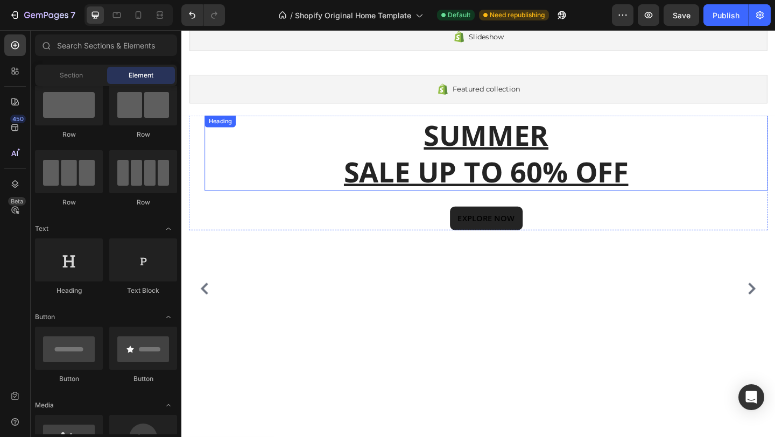
click at [554, 171] on p "SUMMER SALE UP TO 60% OFF" at bounding box center [513, 164] width 611 height 80
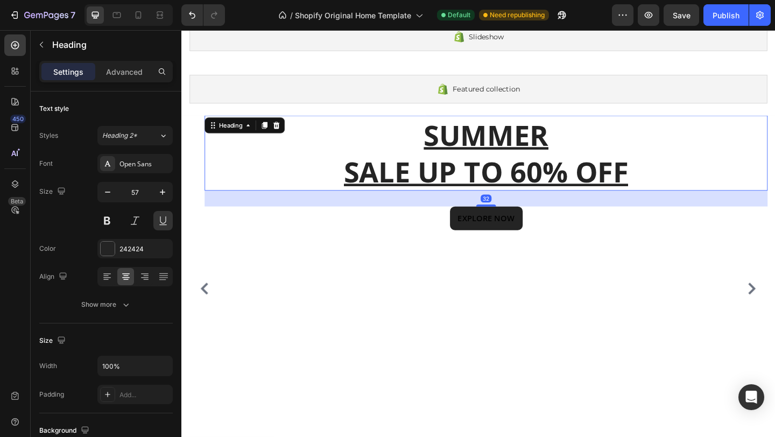
click at [554, 171] on p "SUMMER SALE UP TO 60% OFF" at bounding box center [513, 164] width 611 height 80
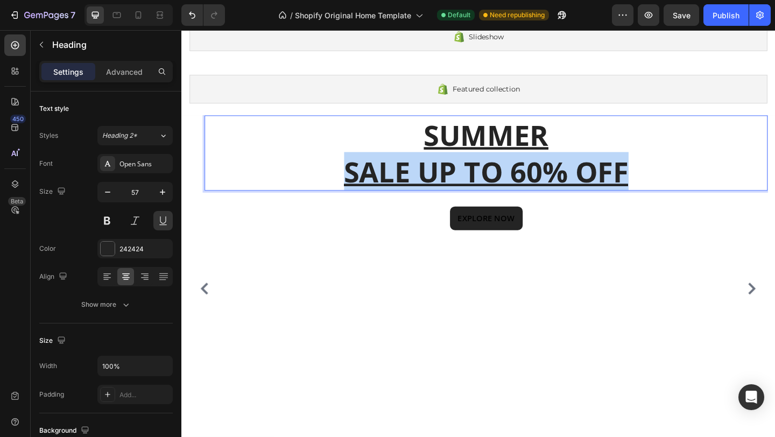
click at [554, 171] on p "SUMMER SALE UP TO 60% OFF" at bounding box center [513, 164] width 611 height 80
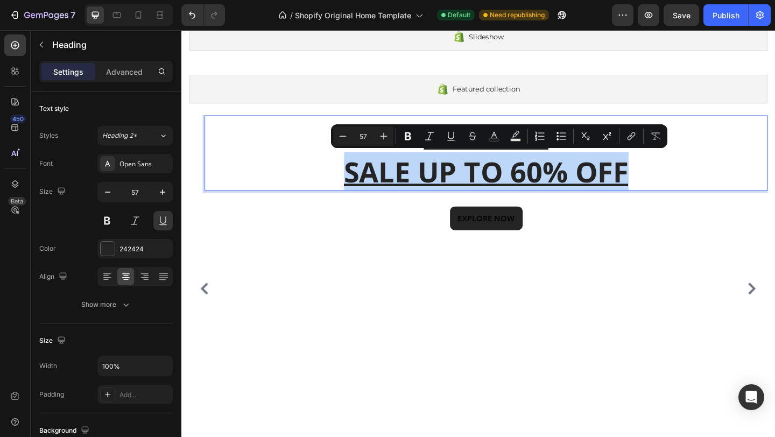
click at [619, 167] on p "SUMMER SALE UP TO 60% OFF" at bounding box center [513, 164] width 611 height 80
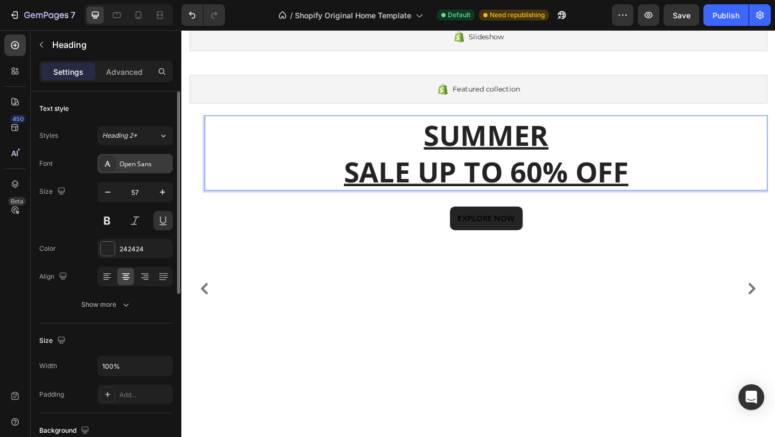
click at [151, 170] on div "Open Sans" at bounding box center [134, 163] width 75 height 19
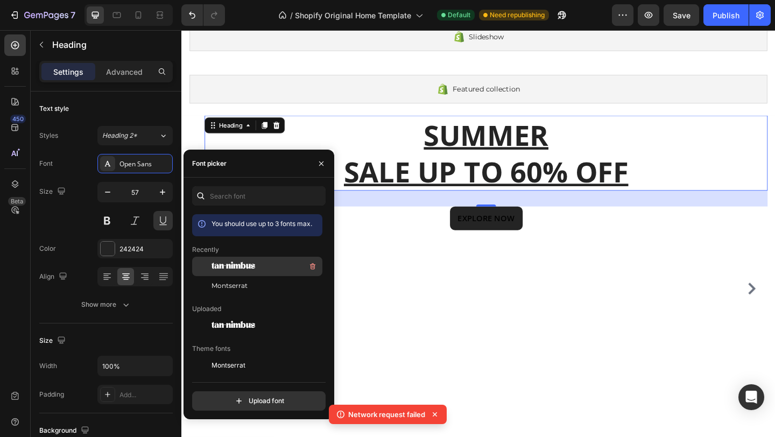
click at [242, 261] on div "tan-nimbus" at bounding box center [266, 266] width 109 height 13
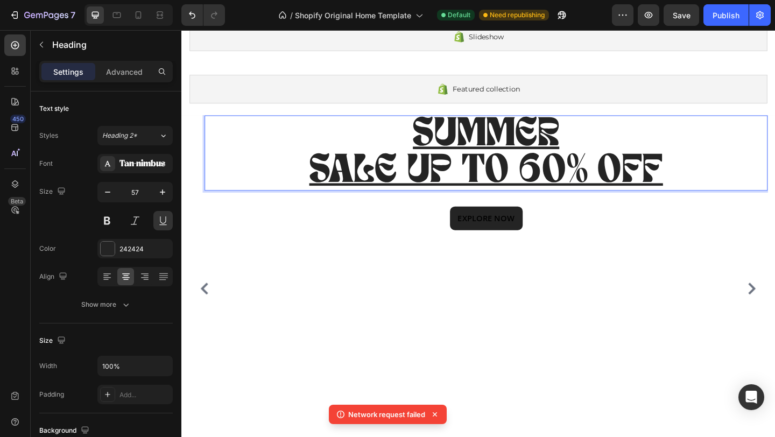
click at [682, 144] on p "SUMMER SALE UP TO 60% OFF" at bounding box center [513, 164] width 611 height 80
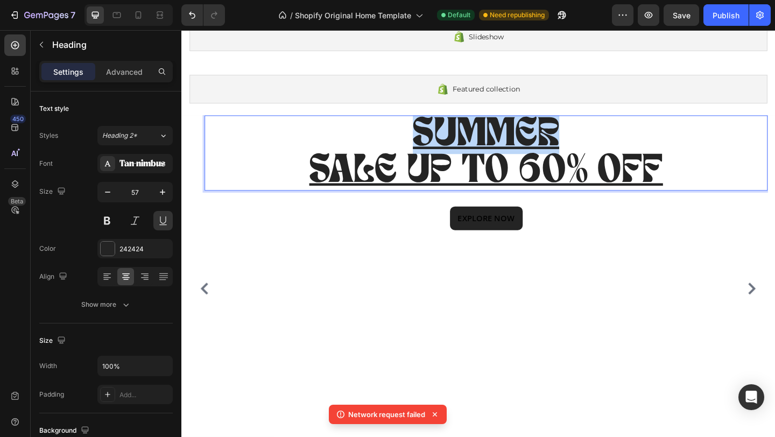
click at [682, 144] on p "SUMMER SALE UP TO 60% OFF" at bounding box center [513, 164] width 611 height 80
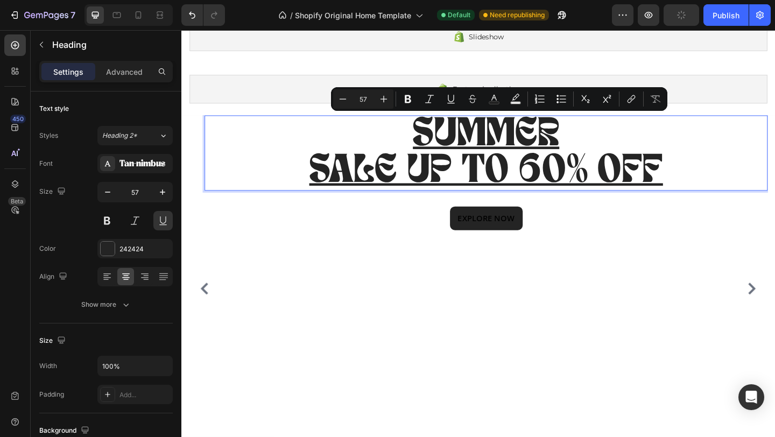
click at [647, 165] on p "SUMMER SALE UP TO 60% OFF" at bounding box center [513, 164] width 611 height 80
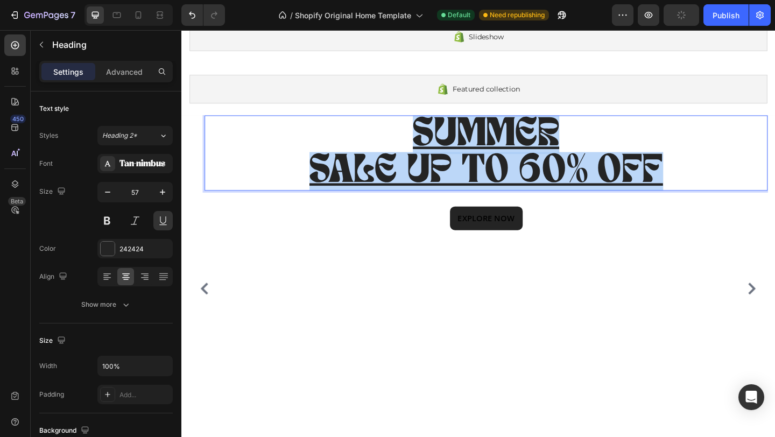
drag, startPoint x: 698, startPoint y: 180, endPoint x: 418, endPoint y: 136, distance: 283.4
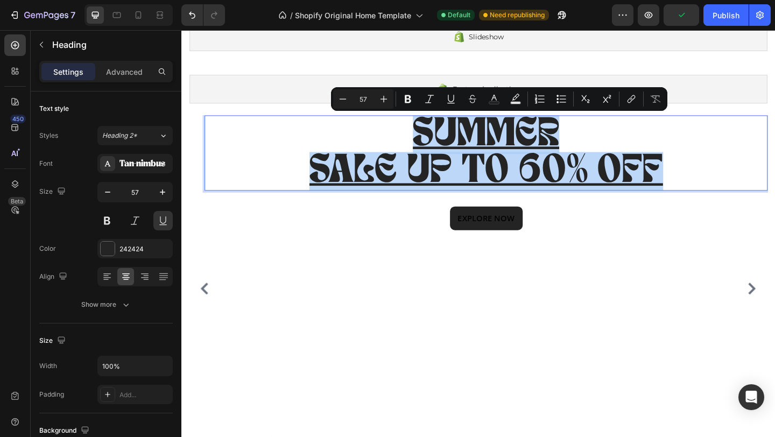
click at [418, 136] on p "SUMMER SALE UP TO 60% OFF" at bounding box center [513, 164] width 611 height 80
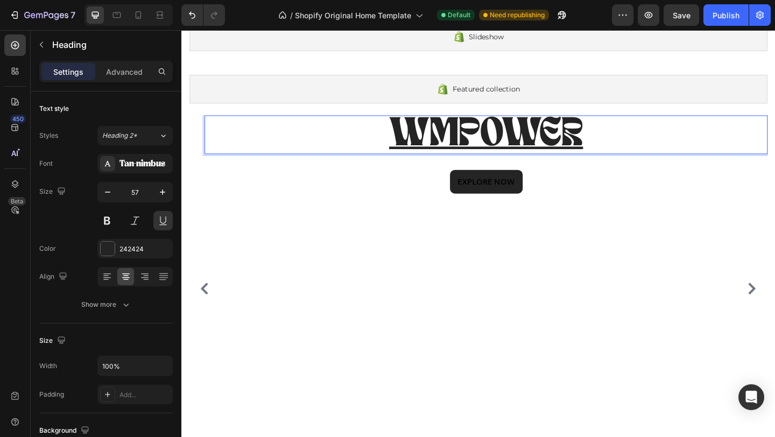
click at [473, 156] on p "WMPOWER" at bounding box center [513, 144] width 611 height 40
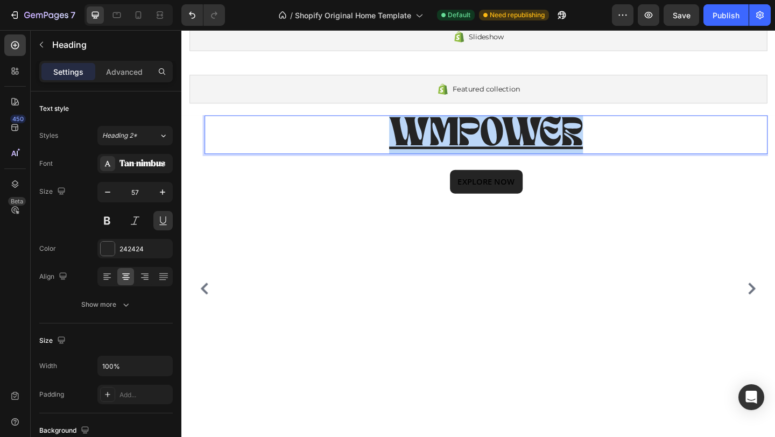
click at [473, 156] on p "WMPOWER" at bounding box center [513, 144] width 611 height 40
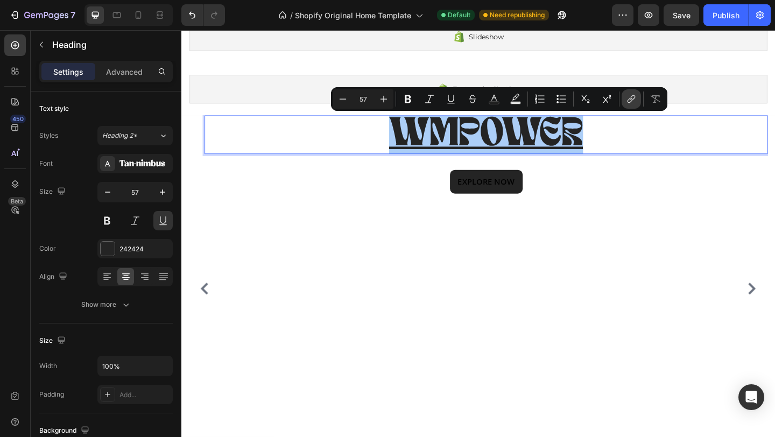
click at [628, 96] on icon "Editor contextual toolbar" at bounding box center [631, 99] width 11 height 11
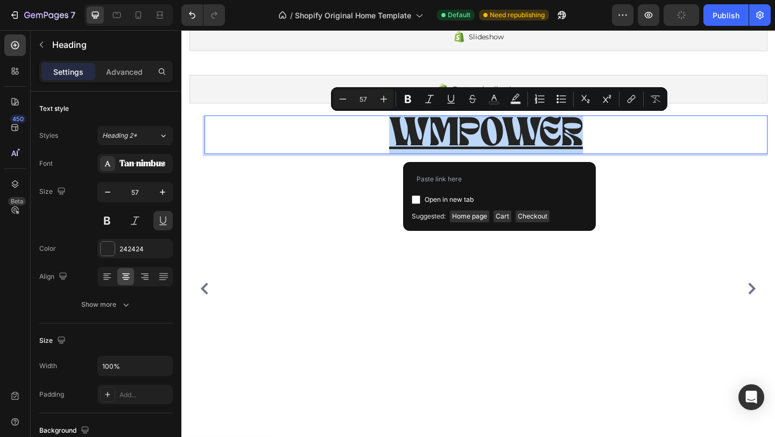
click at [723, 155] on p "WMPOWER" at bounding box center [513, 144] width 611 height 40
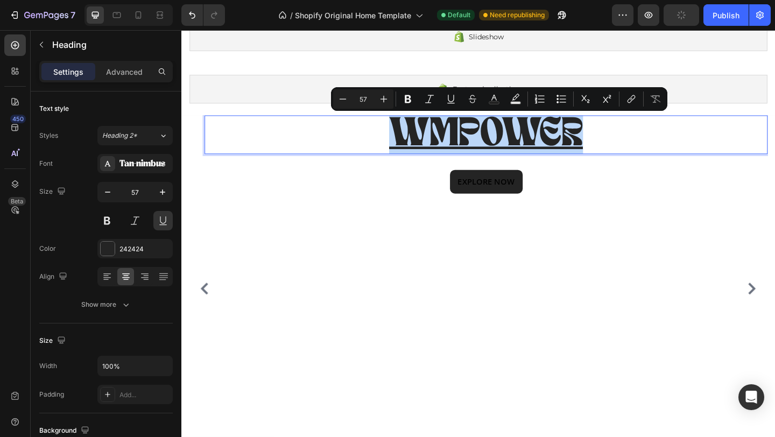
click at [628, 150] on p "WMPOWER" at bounding box center [513, 144] width 611 height 40
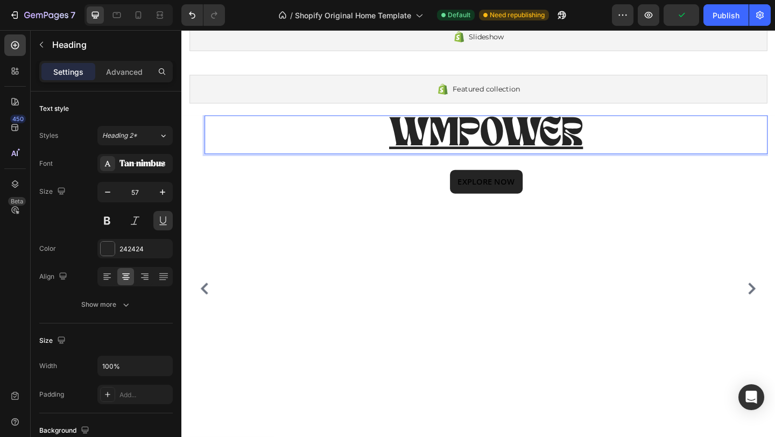
click at [505, 141] on p "WMPOWER" at bounding box center [513, 144] width 611 height 40
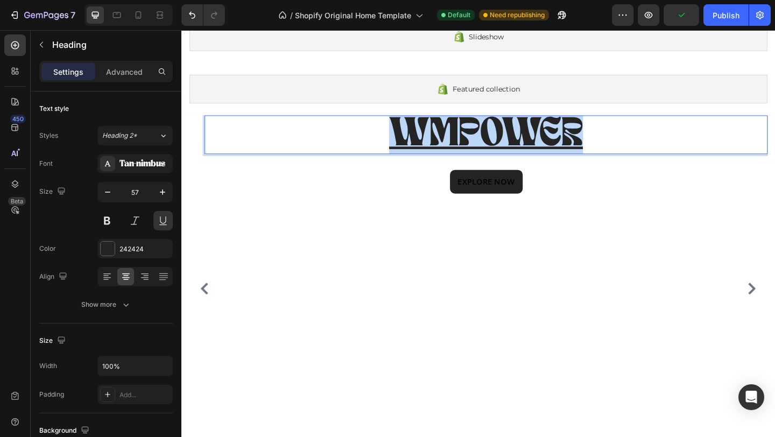
click at [505, 141] on p "WMPOWER" at bounding box center [513, 144] width 611 height 40
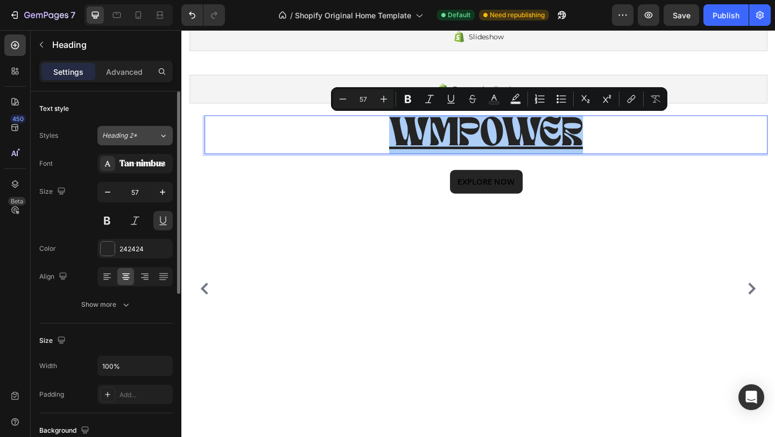
click at [123, 137] on span "Heading 2*" at bounding box center [119, 136] width 35 height 10
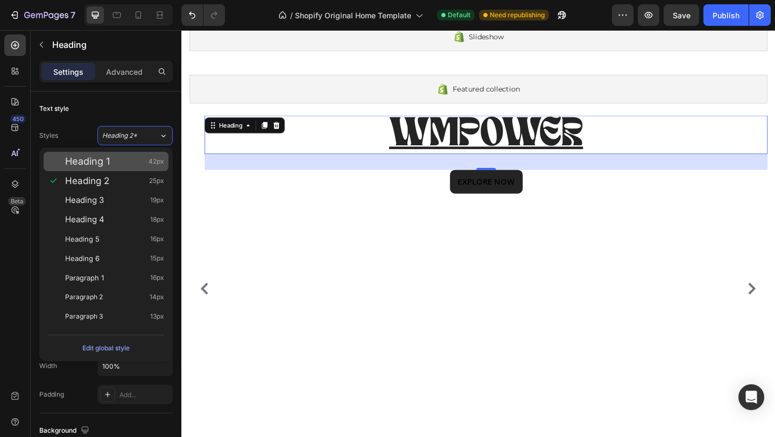
click at [116, 164] on div "Heading 1 42px" at bounding box center [114, 161] width 99 height 11
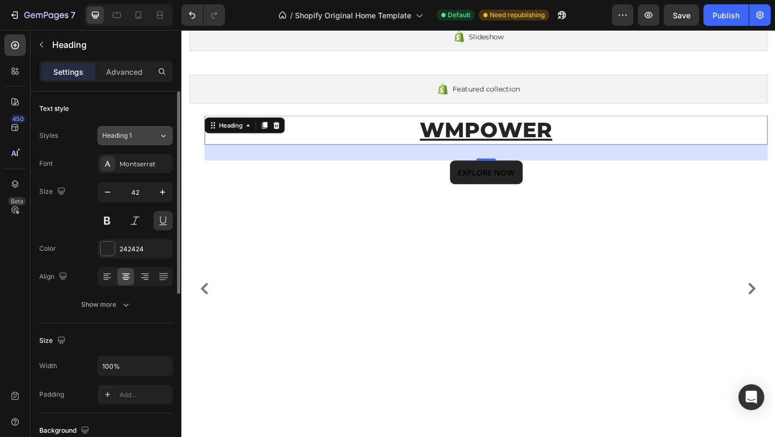
click at [151, 136] on div "Heading 1" at bounding box center [130, 136] width 57 height 10
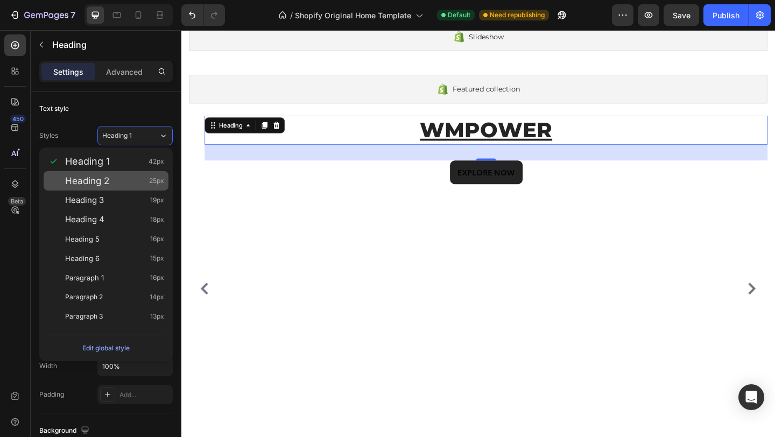
click at [123, 176] on div "Heading 2 25px" at bounding box center [114, 181] width 99 height 11
type input "25"
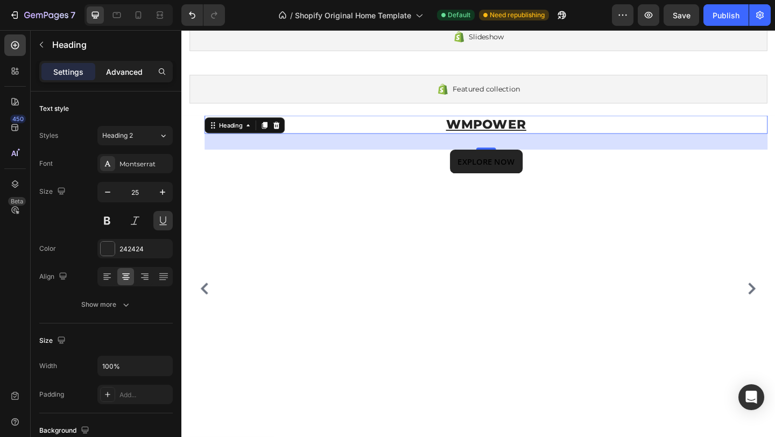
click at [134, 66] on p "Advanced" at bounding box center [124, 71] width 37 height 11
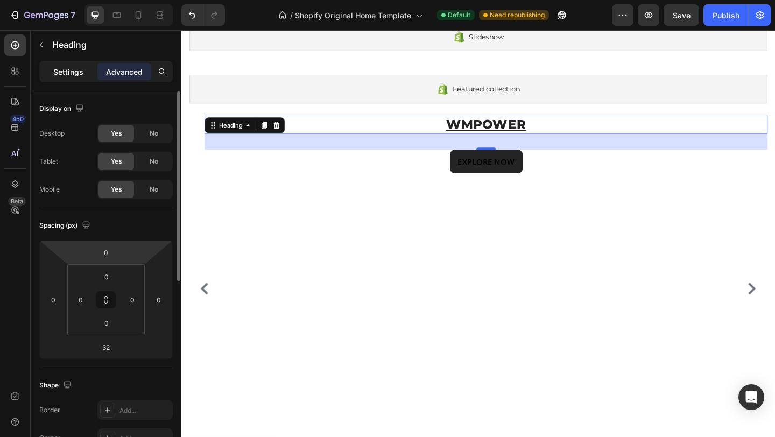
click at [71, 67] on p "Settings" at bounding box center [68, 71] width 30 height 11
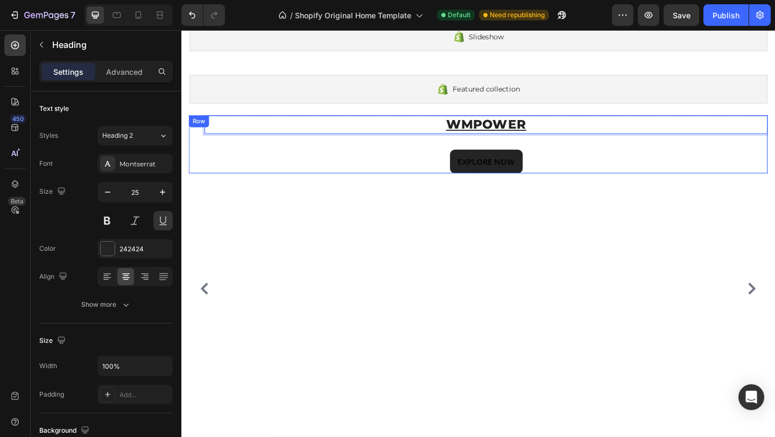
click at [200, 157] on div "WMPOWER Heading 32 EXPLORE NOW Button Row" at bounding box center [505, 154] width 630 height 63
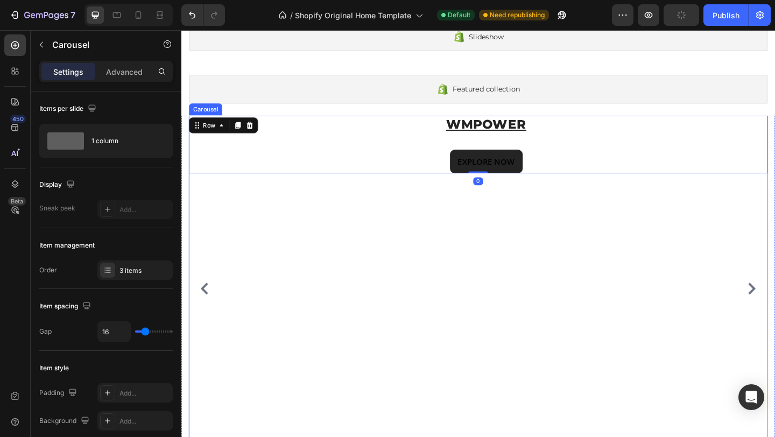
click at [382, 368] on div "WMPOWER Heading EXPLORE NOW Button Row 0 Row" at bounding box center [505, 311] width 630 height 377
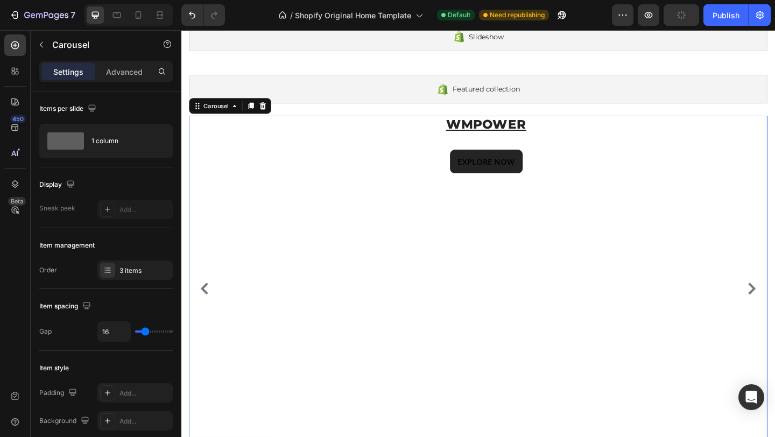
click at [408, 246] on div "WMPOWER Heading EXPLORE NOW Button Row Row" at bounding box center [505, 311] width 630 height 377
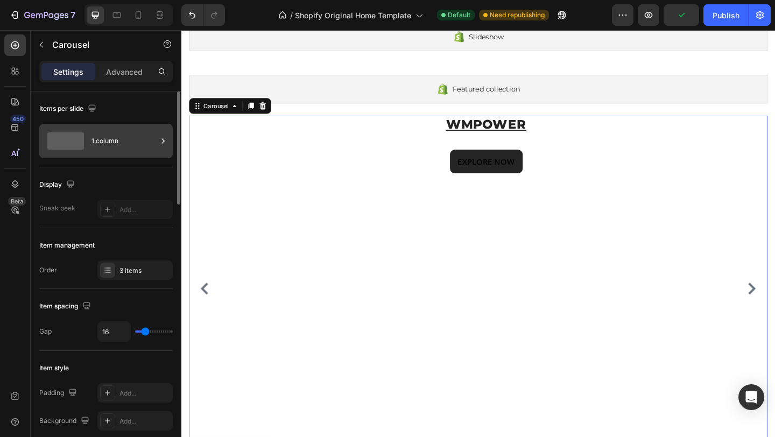
click at [110, 145] on div "1 column" at bounding box center [125, 141] width 66 height 25
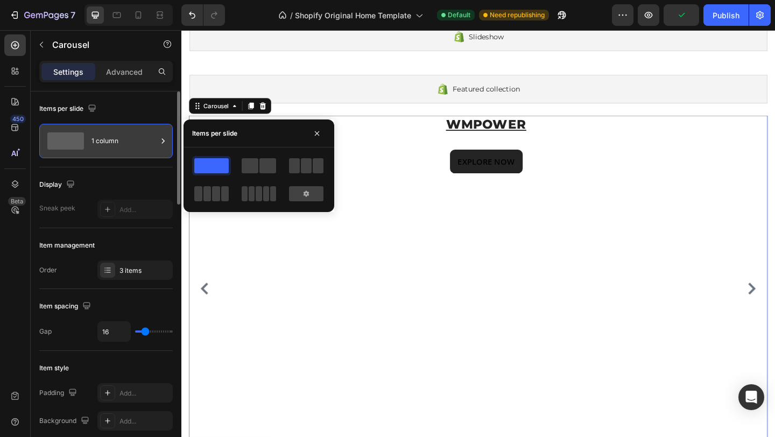
click at [110, 145] on div "1 column" at bounding box center [125, 141] width 66 height 25
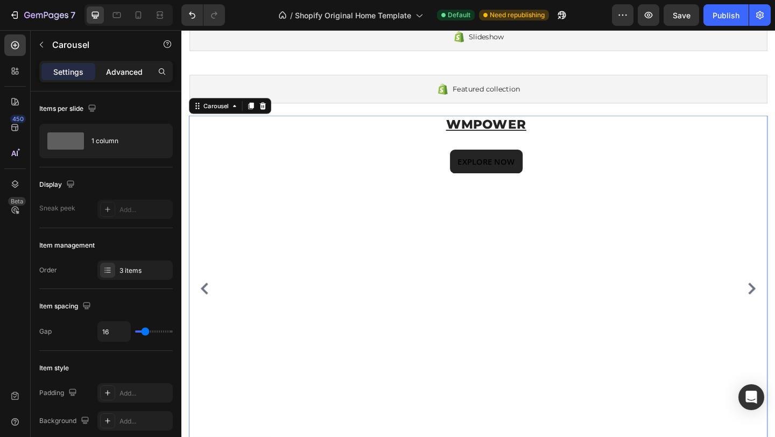
click at [122, 77] on div "Advanced" at bounding box center [124, 71] width 54 height 17
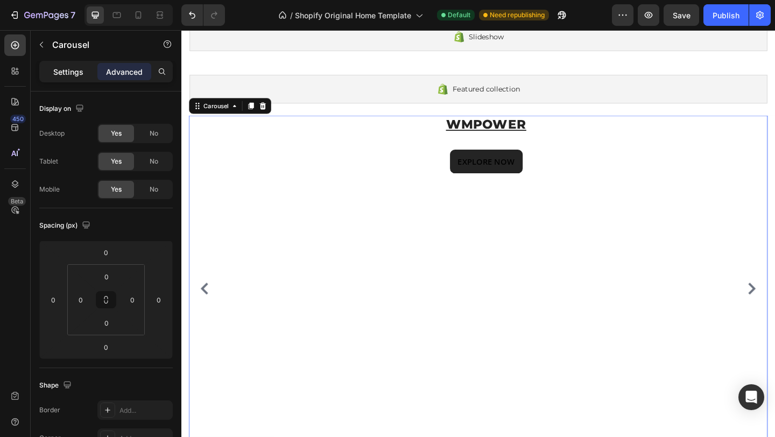
click at [69, 73] on p "Settings" at bounding box center [68, 71] width 30 height 11
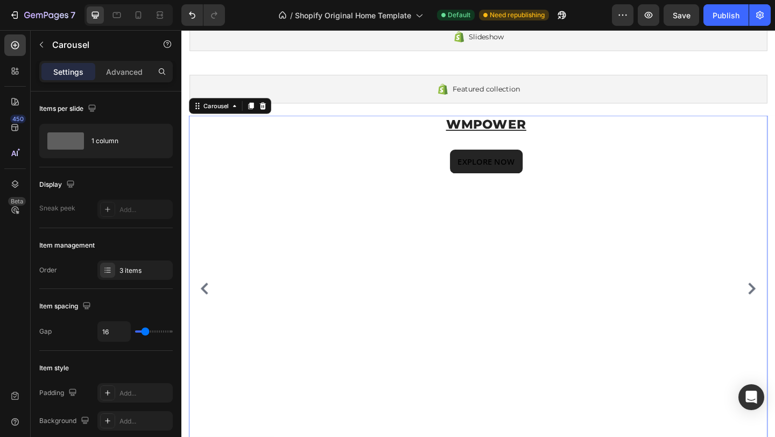
click at [347, 370] on div "WMPOWER Heading EXPLORE NOW Button Row Row" at bounding box center [505, 311] width 630 height 377
click at [437, 277] on div "WMPOWER Heading EXPLORE NOW Button Row Row" at bounding box center [505, 311] width 630 height 377
click at [111, 210] on div at bounding box center [134, 209] width 75 height 19
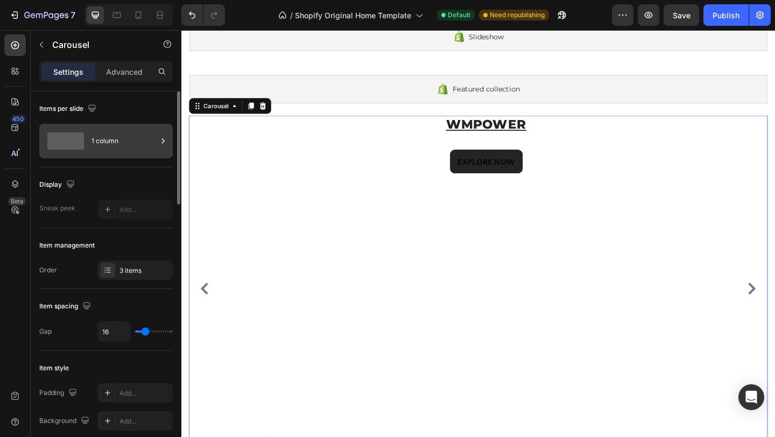
click at [114, 142] on div "1 column" at bounding box center [125, 141] width 66 height 25
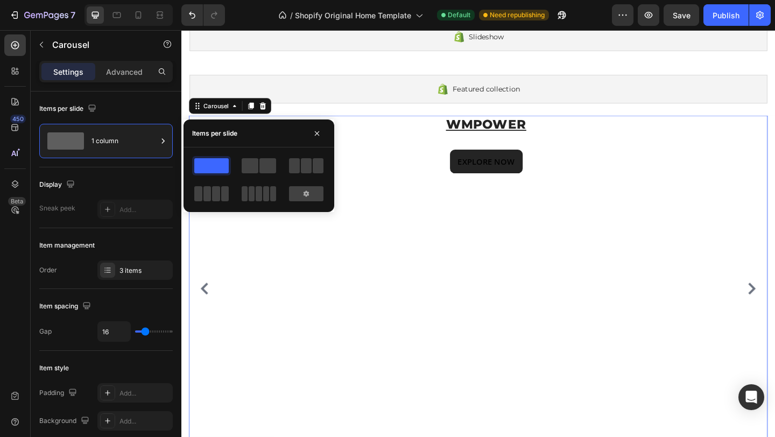
click at [491, 265] on div "WMPOWER Heading EXPLORE NOW Button Row Row" at bounding box center [505, 311] width 630 height 377
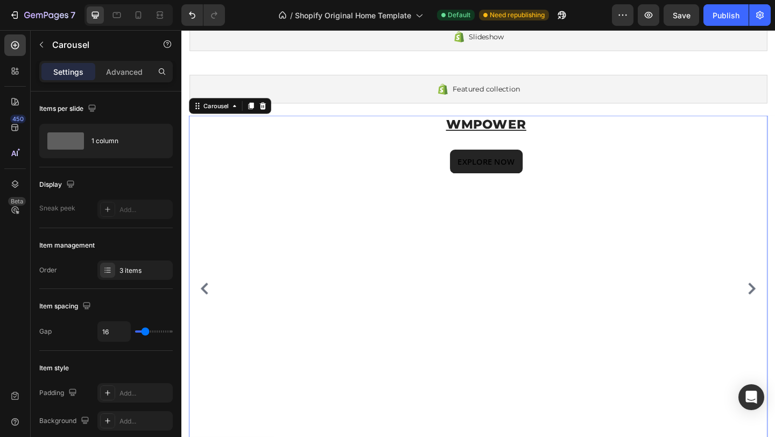
click at [204, 313] on icon "Carousel Back Arrow" at bounding box center [206, 311] width 13 height 13
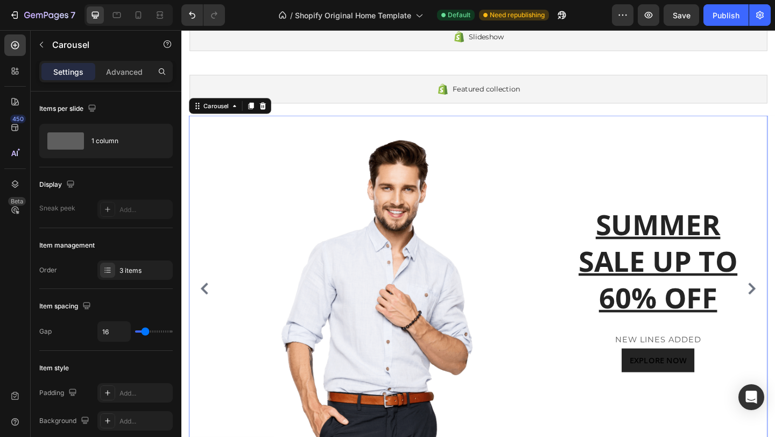
click at [204, 313] on icon "Carousel Back Arrow" at bounding box center [206, 311] width 13 height 13
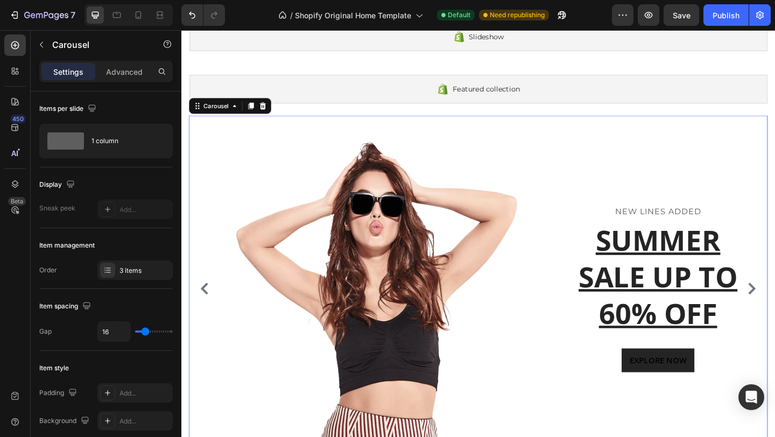
click at [204, 313] on icon "Carousel Back Arrow" at bounding box center [206, 311] width 13 height 13
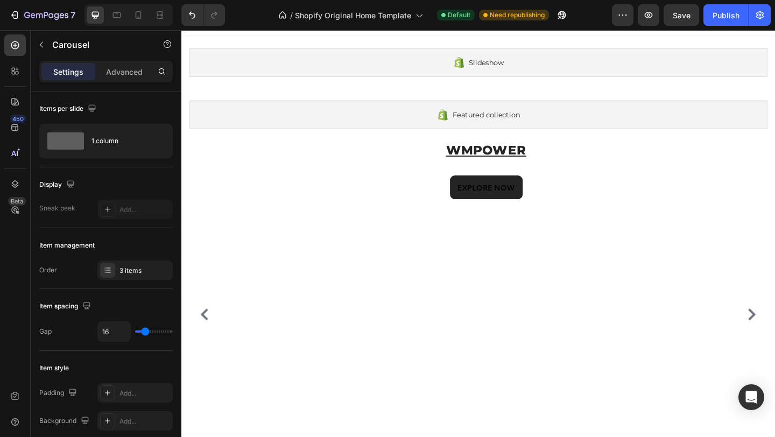
scroll to position [30, 0]
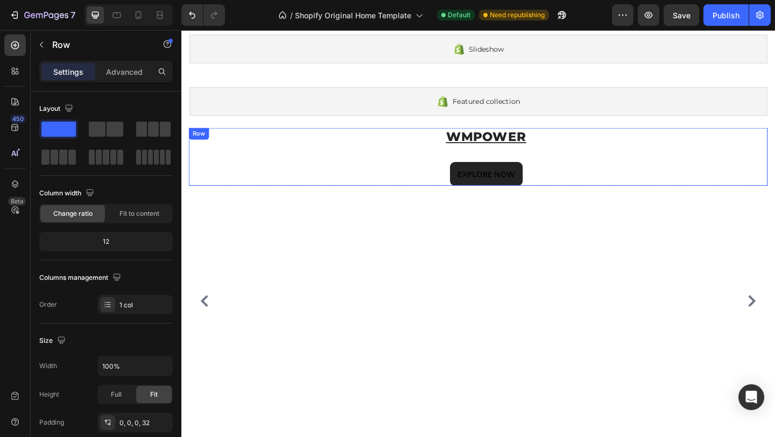
click at [775, 161] on div "WMPOWER Heading EXPLORE NOW Button" at bounding box center [513, 167] width 613 height 63
click at [256, 147] on icon at bounding box center [255, 147] width 9 height 9
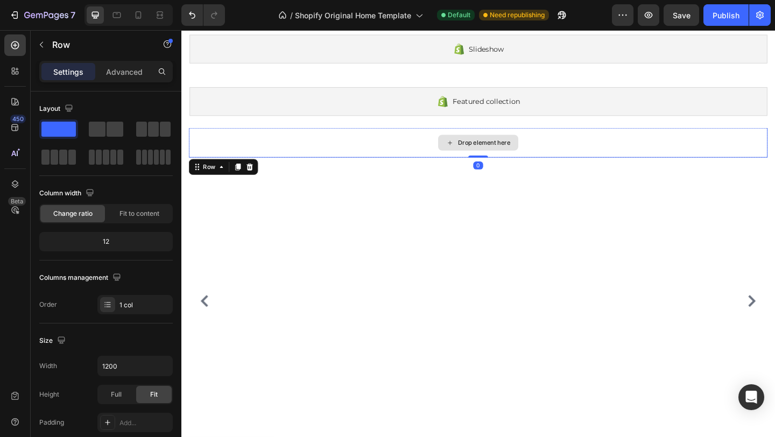
click at [256, 148] on div "Drop element here" at bounding box center [505, 152] width 630 height 32
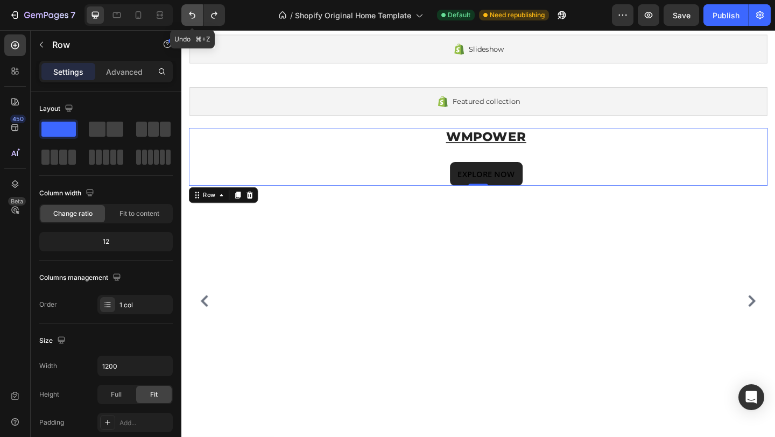
click at [192, 16] on icon "Undo/Redo" at bounding box center [192, 15] width 11 height 11
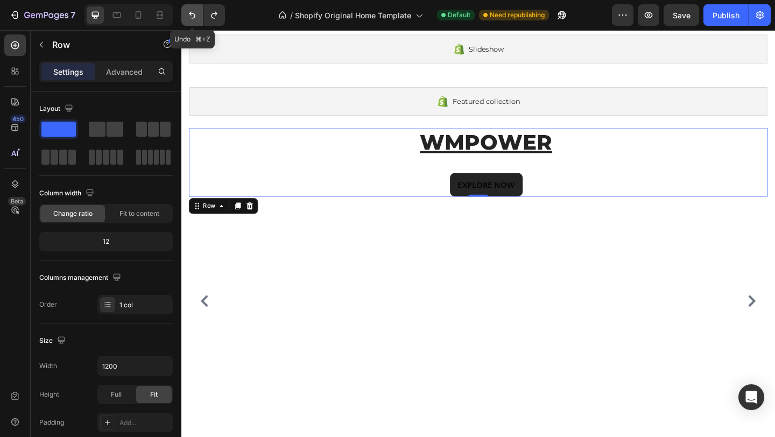
click at [192, 16] on icon "Undo/Redo" at bounding box center [192, 15] width 11 height 11
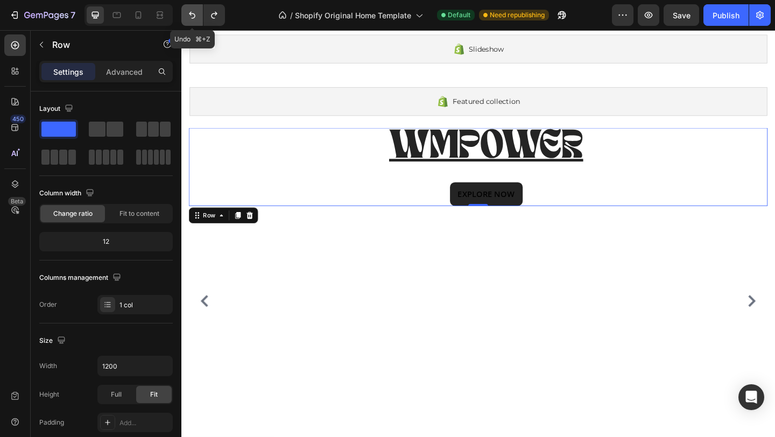
click at [192, 16] on icon "Undo/Redo" at bounding box center [192, 15] width 11 height 11
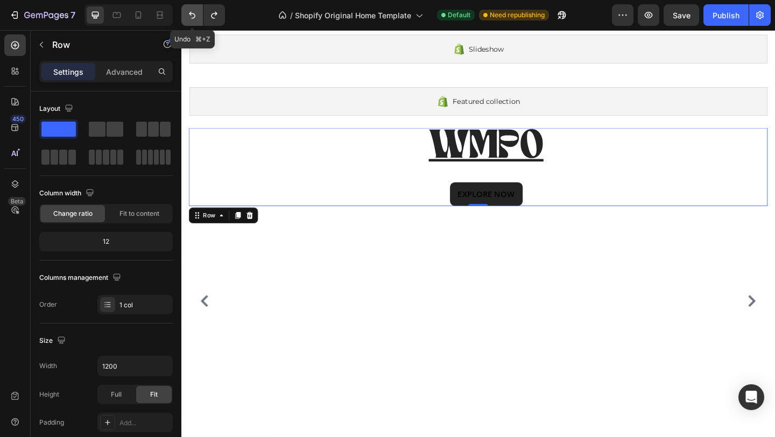
click at [192, 16] on icon "Undo/Redo" at bounding box center [192, 15] width 11 height 11
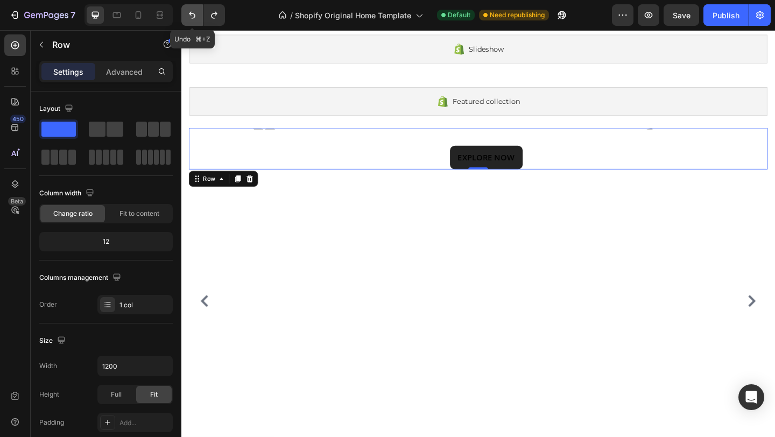
click at [192, 16] on icon "Undo/Redo" at bounding box center [192, 15] width 11 height 11
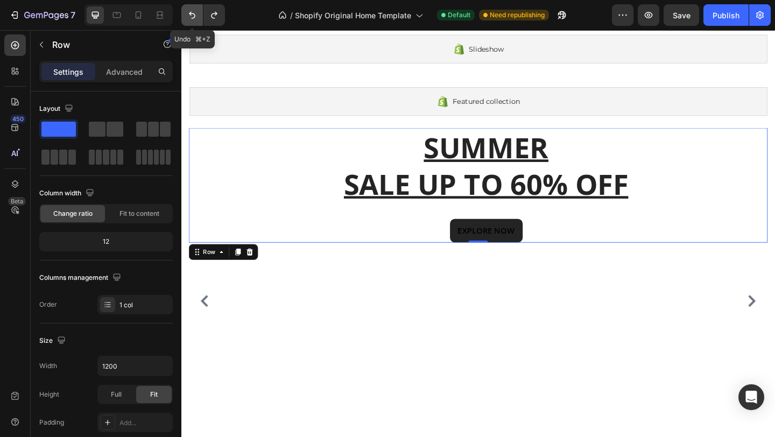
click at [192, 16] on icon "Undo/Redo" at bounding box center [192, 15] width 11 height 11
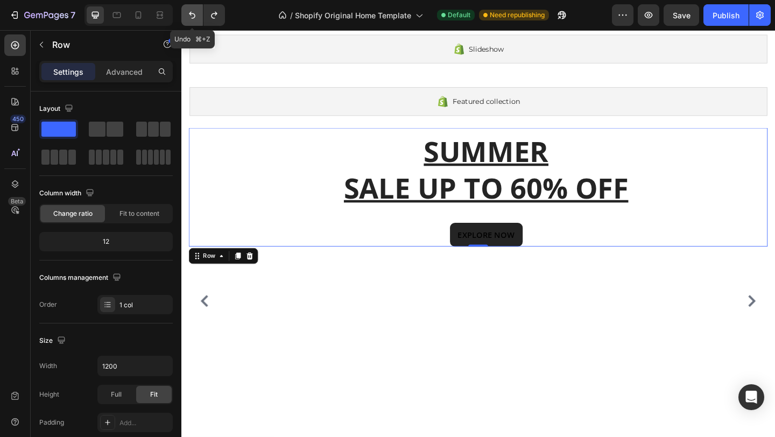
click at [192, 16] on icon "Undo/Redo" at bounding box center [192, 15] width 11 height 11
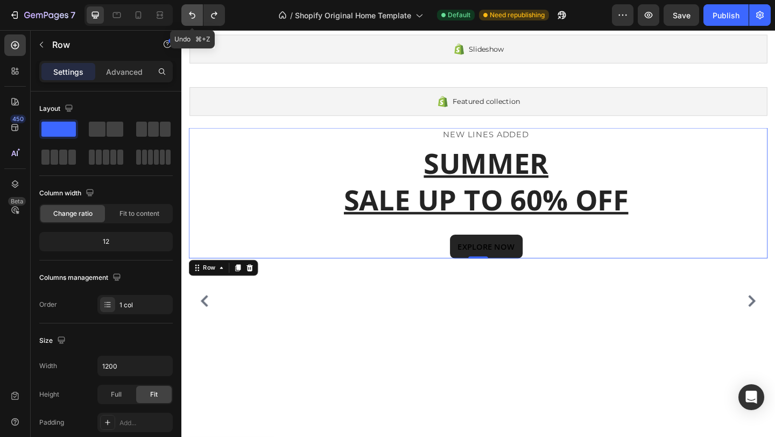
click at [192, 16] on icon "Undo/Redo" at bounding box center [192, 15] width 11 height 11
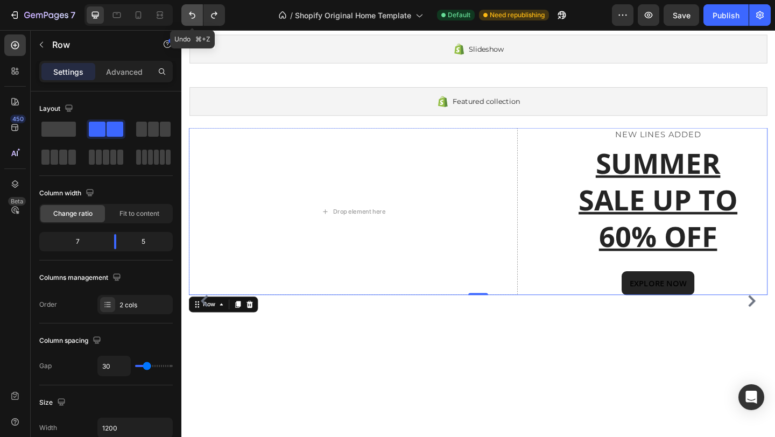
click at [192, 16] on icon "Undo/Redo" at bounding box center [192, 15] width 11 height 11
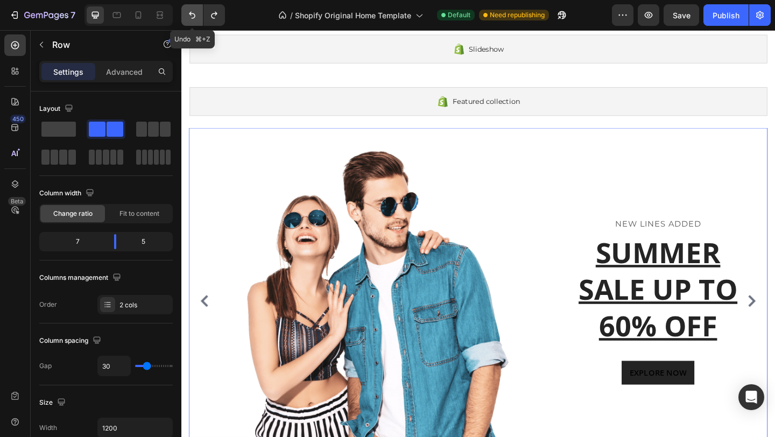
click at [192, 16] on icon "Undo/Redo" at bounding box center [192, 15] width 11 height 11
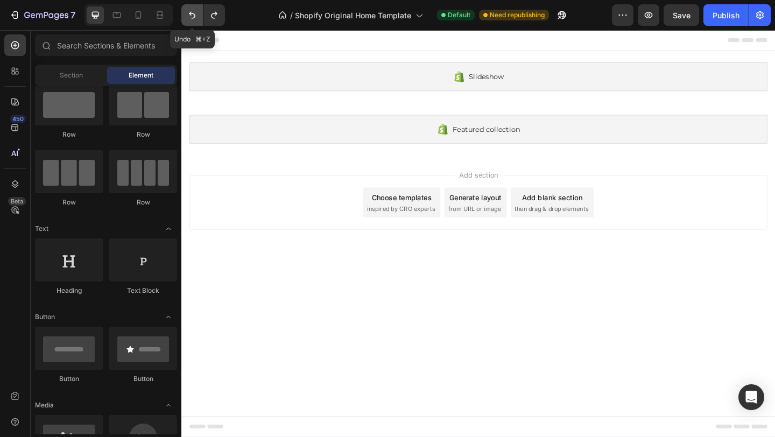
scroll to position [0, 0]
click at [192, 16] on icon "Undo/Redo" at bounding box center [192, 15] width 11 height 11
click at [499, 223] on span "from URL or image" at bounding box center [501, 225] width 58 height 10
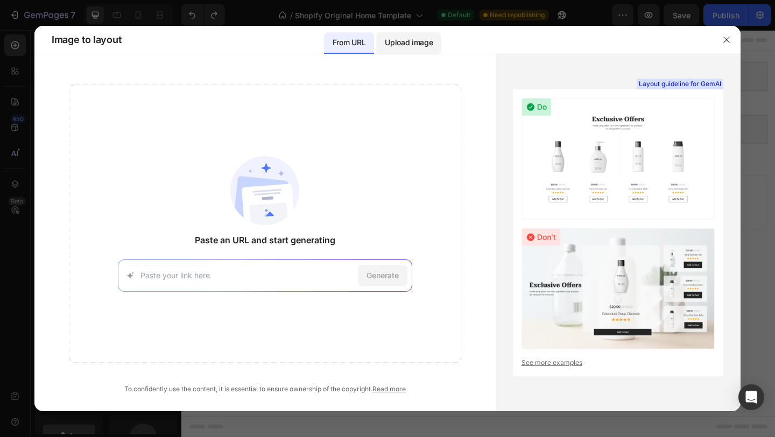
click at [405, 46] on p "Upload image" at bounding box center [409, 42] width 48 height 13
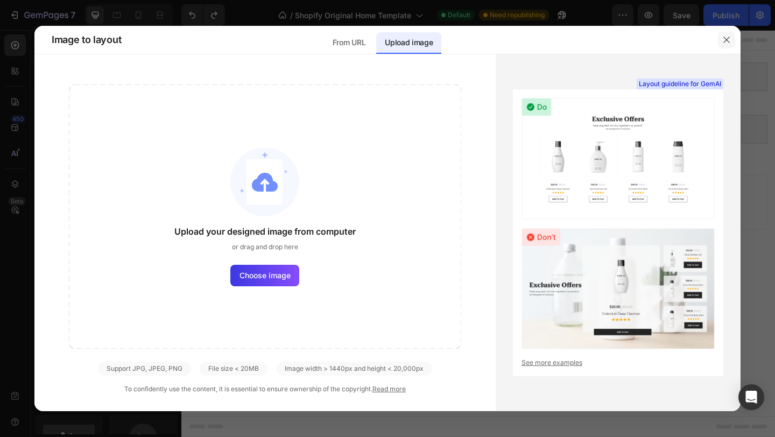
click at [724, 38] on icon "button" at bounding box center [727, 40] width 9 height 9
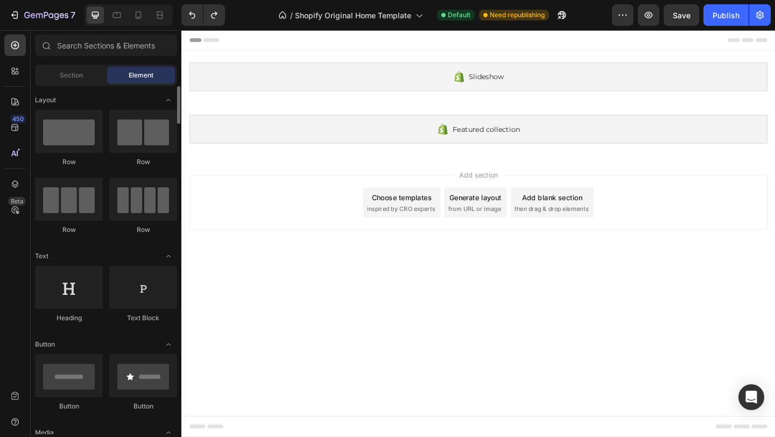
click at [312, 237] on div "Add section Choose templates inspired by CRO experts Generate layout from URL o…" at bounding box center [504, 217] width 629 height 59
click at [73, 72] on span "Section" at bounding box center [71, 76] width 23 height 10
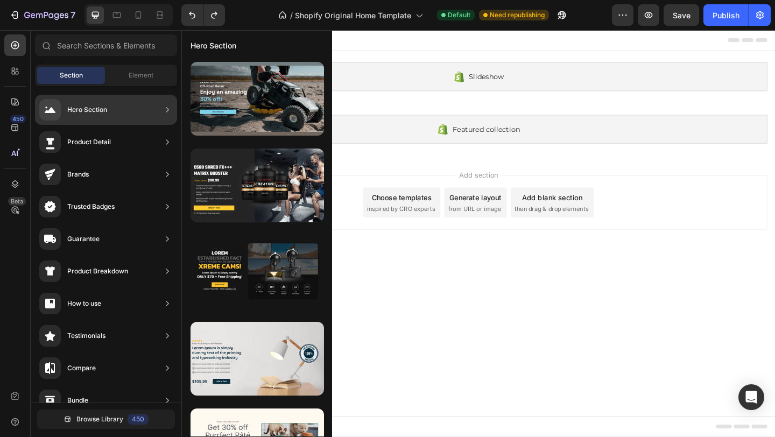
click at [104, 115] on div "Hero Section" at bounding box center [87, 109] width 40 height 11
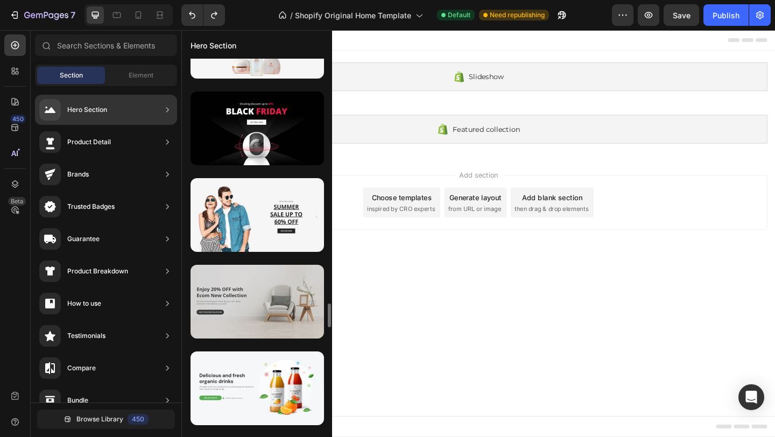
scroll to position [4033, 0]
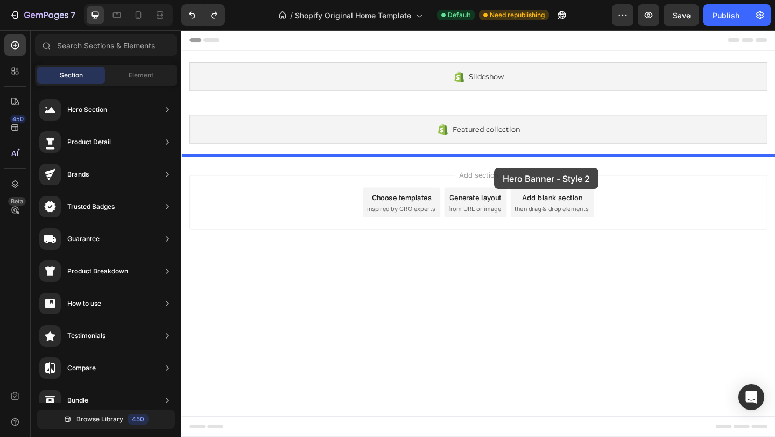
drag, startPoint x: 440, startPoint y: 342, endPoint x: 522, endPoint y: 181, distance: 180.4
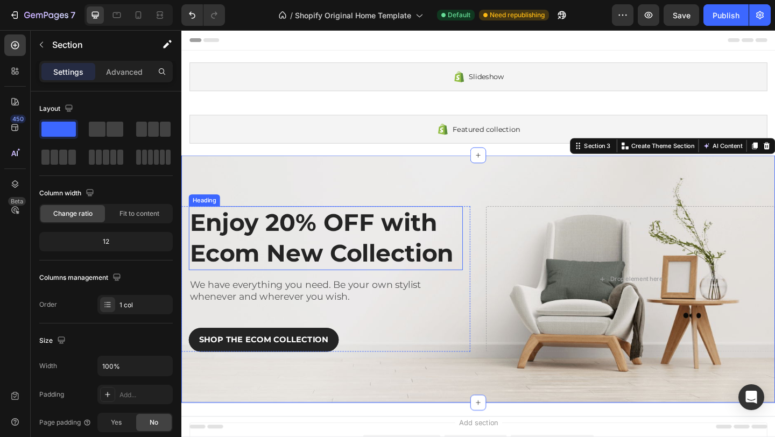
click at [363, 256] on p "Enjoy 20% OFF with Ecom New Collection" at bounding box center [339, 256] width 296 height 67
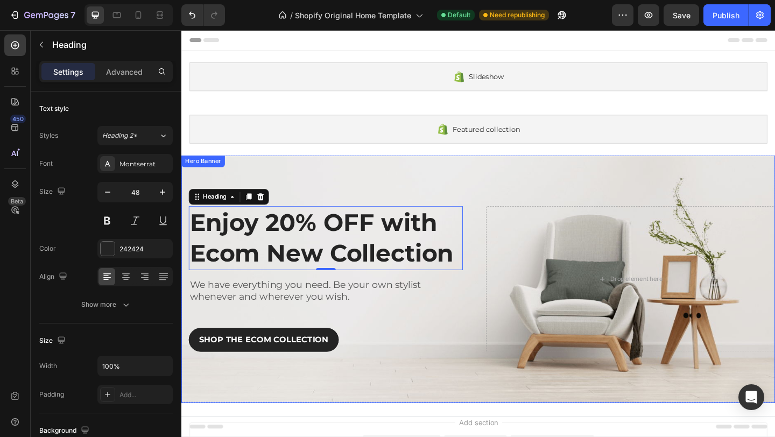
click at [635, 204] on div "Overlay" at bounding box center [504, 300] width 646 height 269
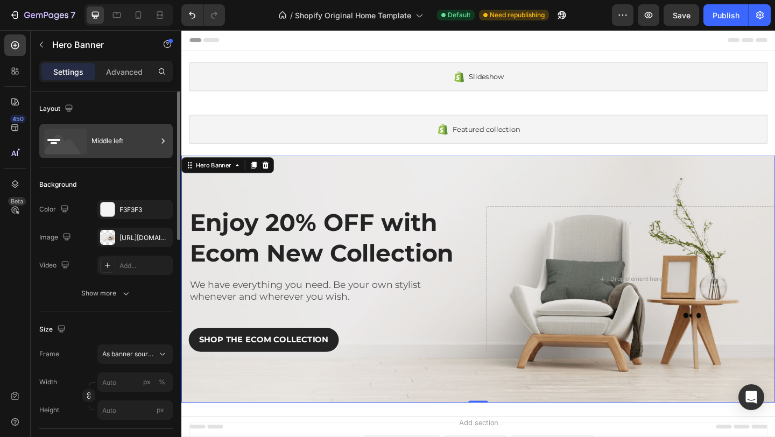
click at [95, 138] on div "Middle left" at bounding box center [125, 141] width 66 height 25
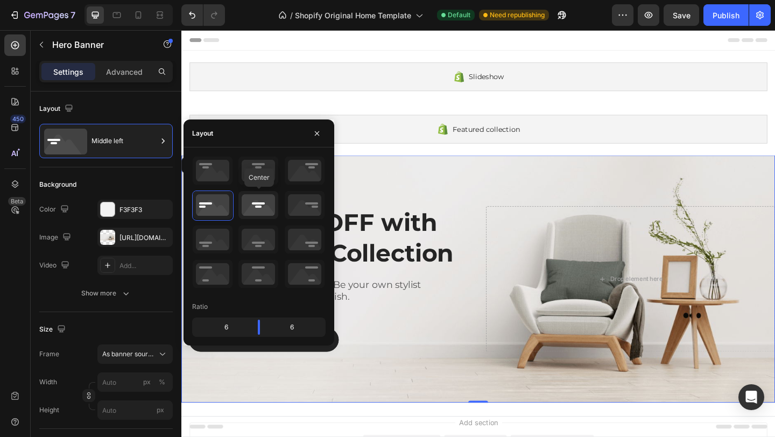
click at [251, 203] on icon at bounding box center [259, 205] width 40 height 28
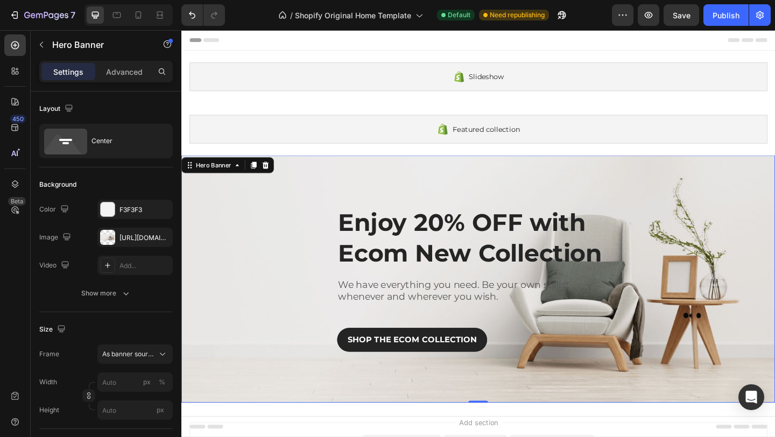
click at [528, 194] on div "Overlay" at bounding box center [504, 300] width 646 height 269
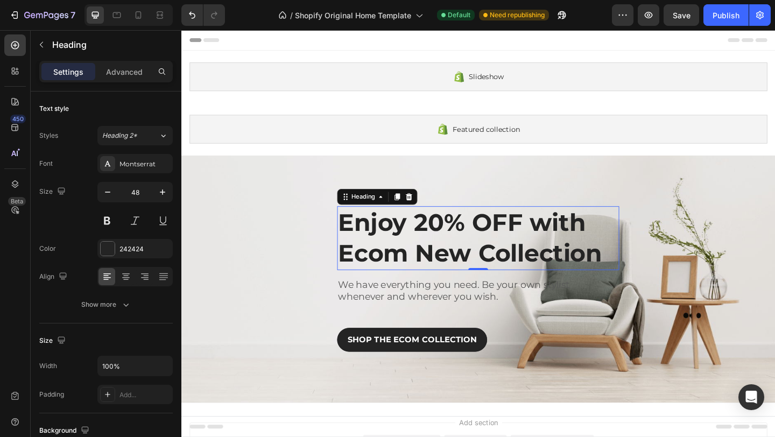
click at [439, 250] on p "Enjoy 20% OFF with Ecom New Collection" at bounding box center [504, 256] width 305 height 67
click at [125, 276] on icon at bounding box center [125, 276] width 5 height 1
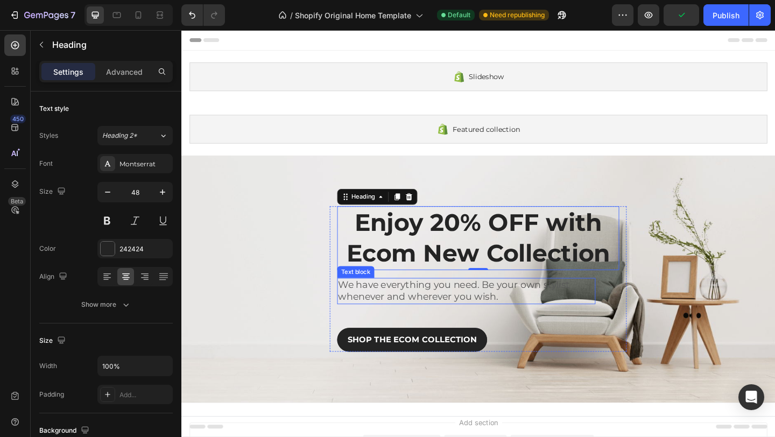
click at [479, 314] on p "We have everything you need. Be your own stylist whenever and wherever you wish." at bounding box center [491, 314] width 279 height 26
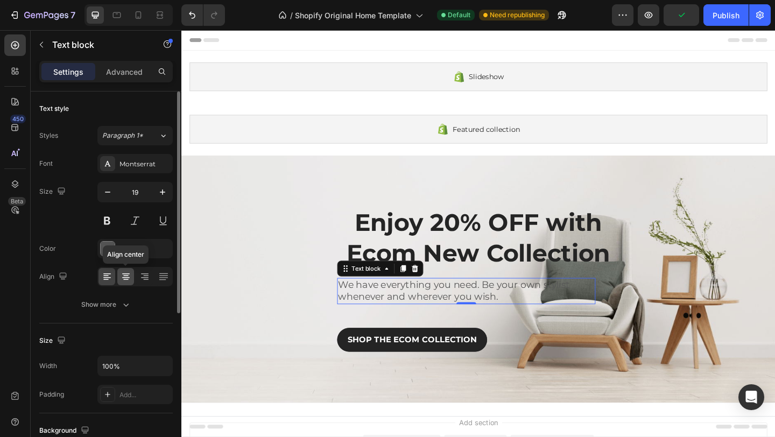
click at [119, 277] on div at bounding box center [125, 276] width 17 height 17
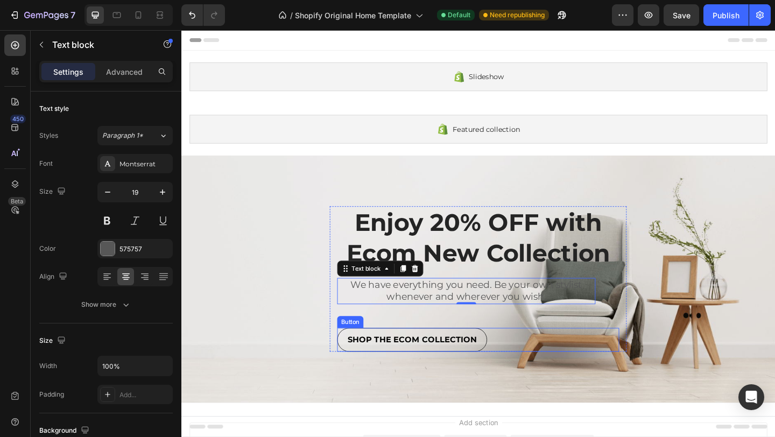
click at [414, 357] on button "SHOP THE ECOM COLLECTION" at bounding box center [432, 367] width 163 height 26
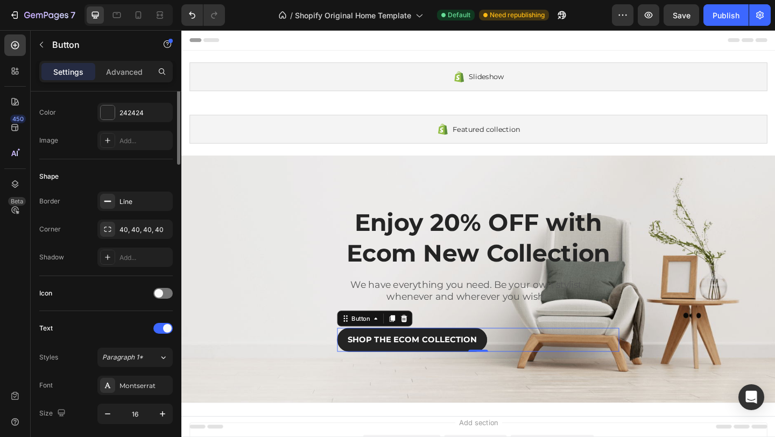
scroll to position [0, 0]
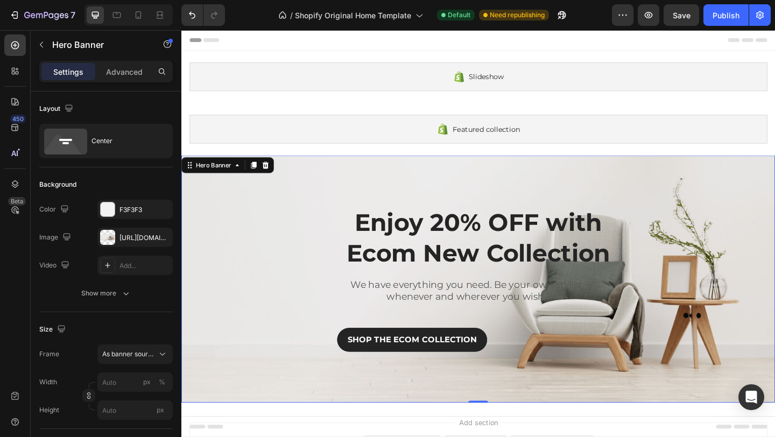
click at [270, 232] on div "Enjoy 20% OFF with Ecom New Collection Heading We have everything you need. Be …" at bounding box center [504, 301] width 646 height 158
click at [192, 13] on icon "Undo/Redo" at bounding box center [192, 15] width 6 height 7
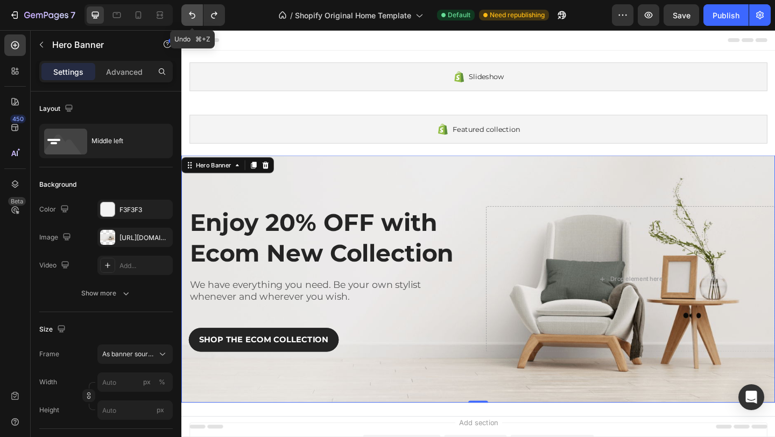
click at [192, 13] on icon "Undo/Redo" at bounding box center [192, 15] width 6 height 7
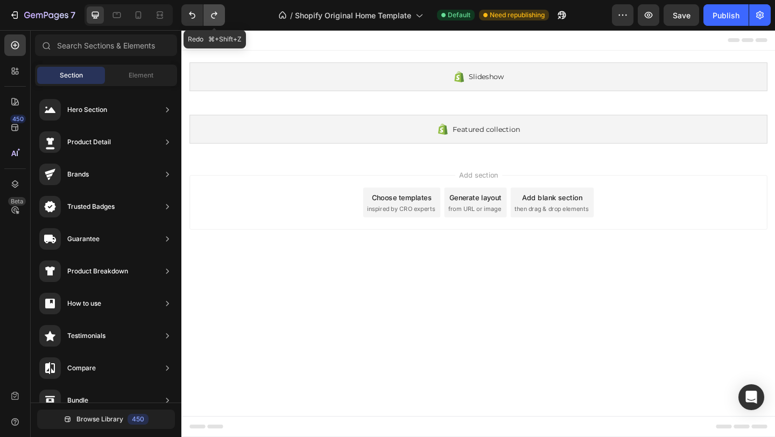
click at [215, 19] on icon "Undo/Redo" at bounding box center [214, 15] width 11 height 11
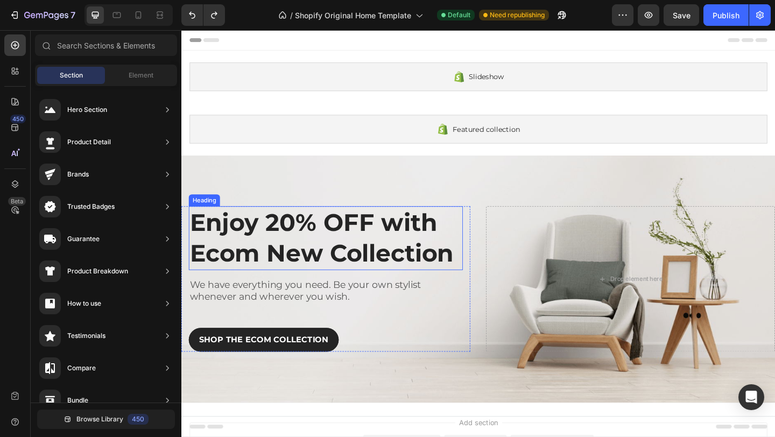
click at [344, 270] on p "Enjoy 20% OFF with Ecom New Collection" at bounding box center [339, 256] width 296 height 67
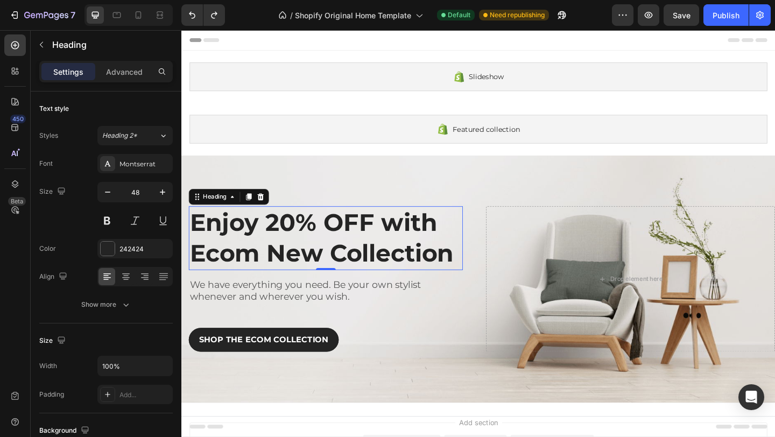
click at [344, 270] on p "Enjoy 20% OFF with Ecom New Collection" at bounding box center [339, 256] width 296 height 67
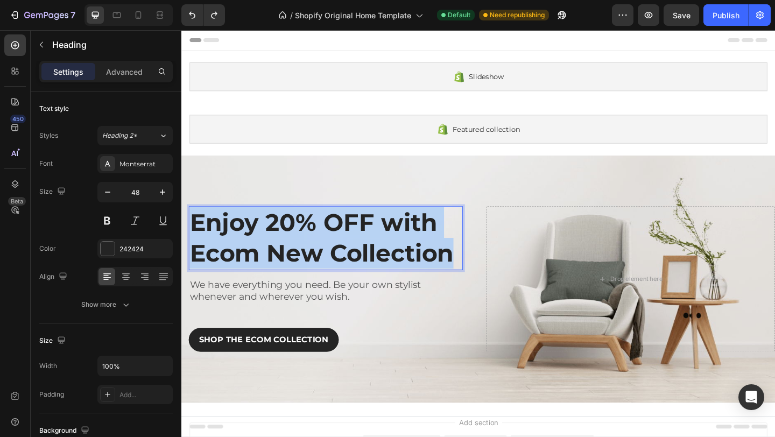
click at [344, 270] on p "Enjoy 20% OFF with Ecom New Collection" at bounding box center [339, 256] width 296 height 67
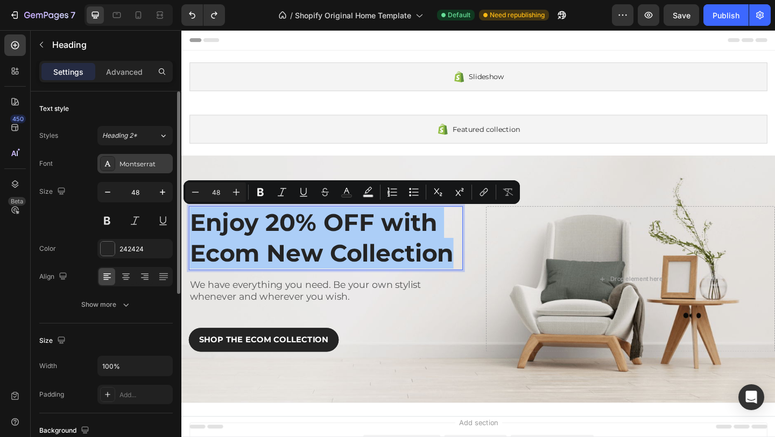
click at [136, 155] on div "Montserrat" at bounding box center [134, 163] width 75 height 19
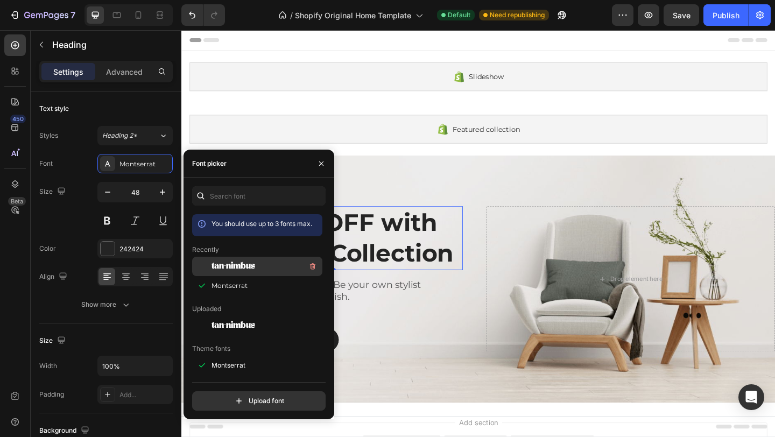
click at [254, 260] on div "tan-nimbus" at bounding box center [266, 266] width 109 height 13
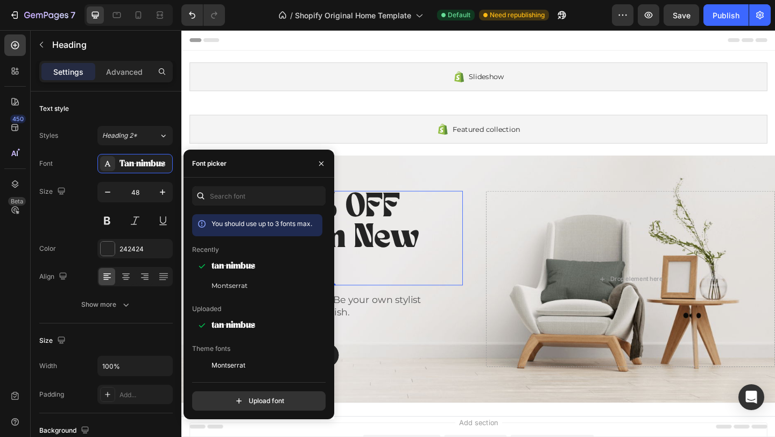
click at [403, 249] on h2 "Enjoy 20% OFF with Ecom New Collection" at bounding box center [339, 256] width 298 height 103
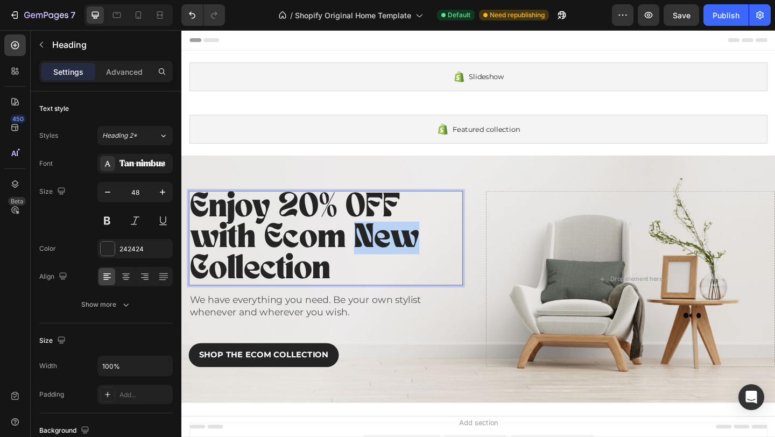
click at [403, 249] on p "Enjoy 20% OFF with Ecom New Collection" at bounding box center [339, 256] width 296 height 101
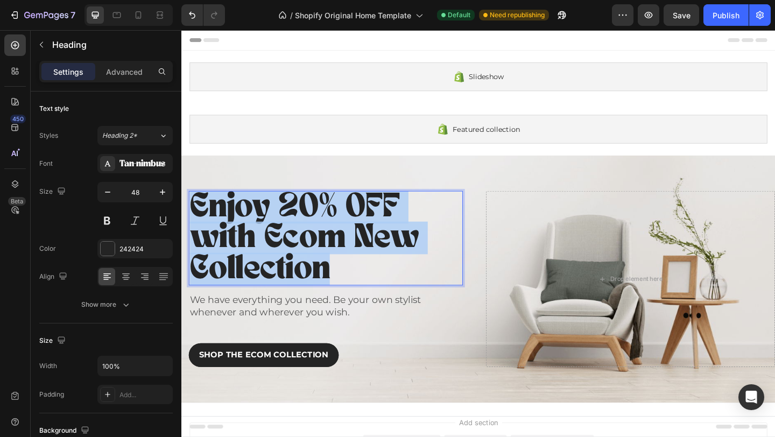
click at [403, 249] on p "Enjoy 20% OFF with Ecom New Collection" at bounding box center [339, 256] width 296 height 101
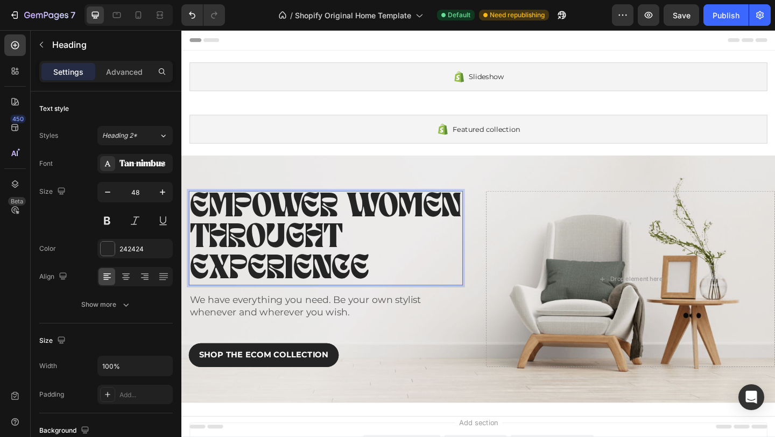
click at [360, 248] on p "EMPOWER WOMEN THROUGHT EXPERIENCE" at bounding box center [339, 256] width 296 height 101
click at [265, 332] on p "We have everything you need. Be your own stylist whenever and wherever you wish." at bounding box center [326, 331] width 270 height 26
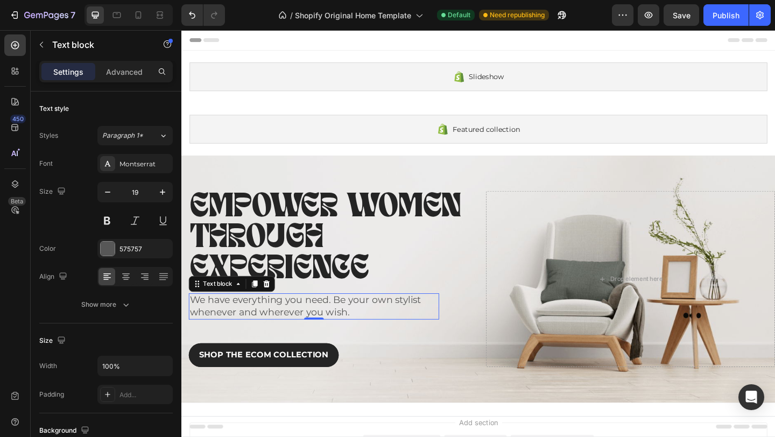
click at [265, 332] on p "We have everything you need. Be your own stylist whenever and wherever you wish." at bounding box center [326, 331] width 270 height 26
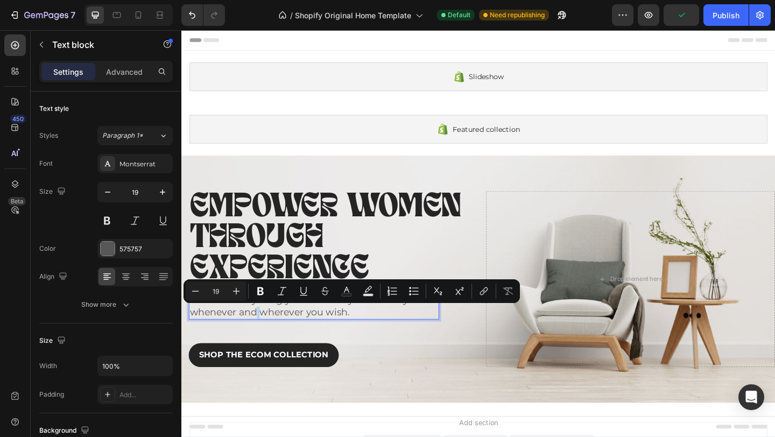
click at [264, 336] on p "We have everything you need. Be your own stylist whenever and wherever you wish." at bounding box center [326, 331] width 270 height 26
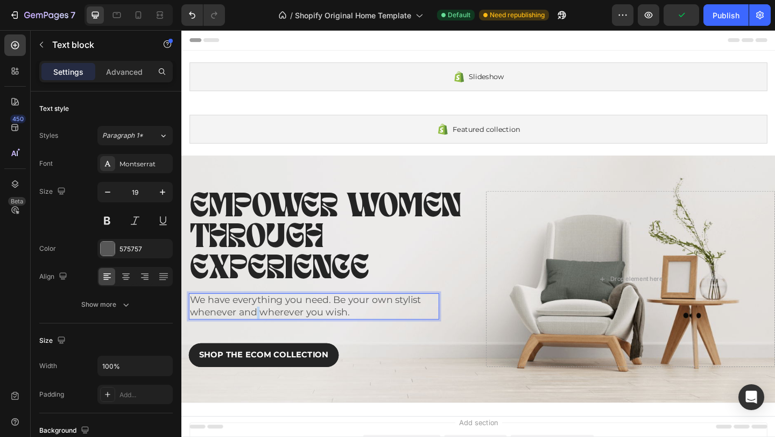
click at [264, 336] on p "We have everything you need. Be your own stylist whenever and wherever you wish." at bounding box center [326, 331] width 270 height 26
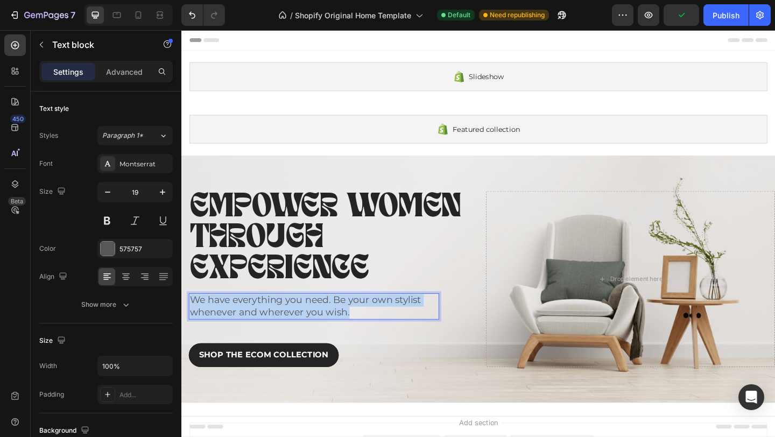
click at [264, 336] on p "We have everything you need. Be your own stylist whenever and wherever you wish." at bounding box center [326, 331] width 270 height 26
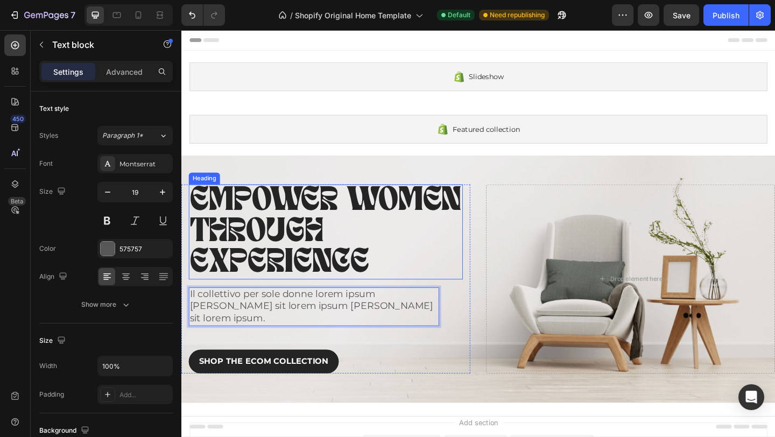
click at [333, 233] on p "EMPOWER WOMEN THROUGH EXPERIENCE" at bounding box center [339, 249] width 296 height 101
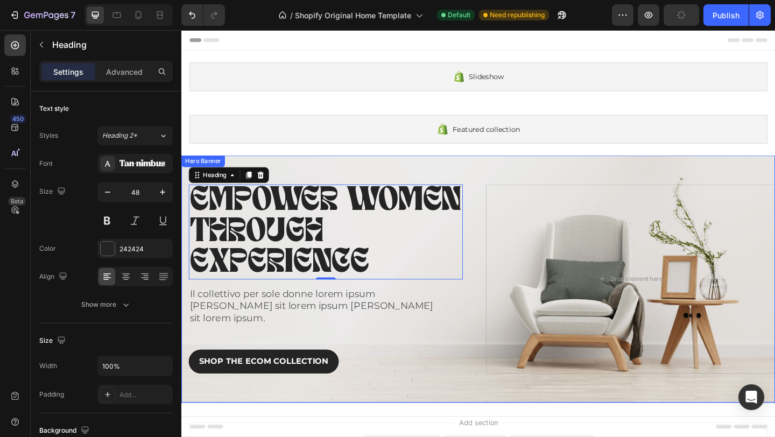
click at [527, 184] on div "Overlay" at bounding box center [504, 300] width 646 height 269
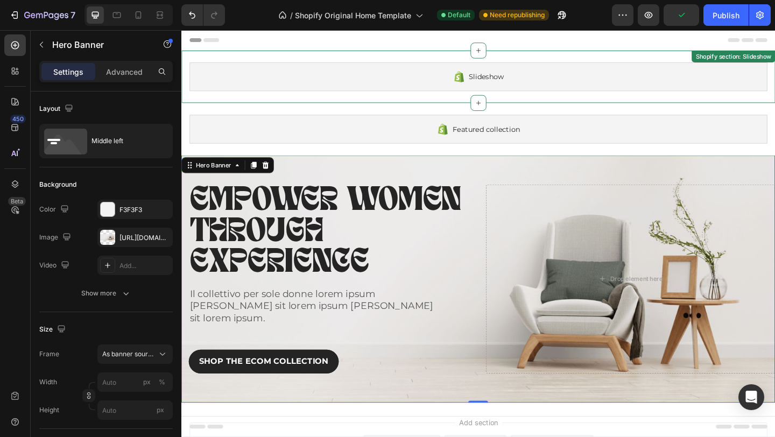
click at [593, 92] on div "Slideshow" at bounding box center [504, 80] width 629 height 31
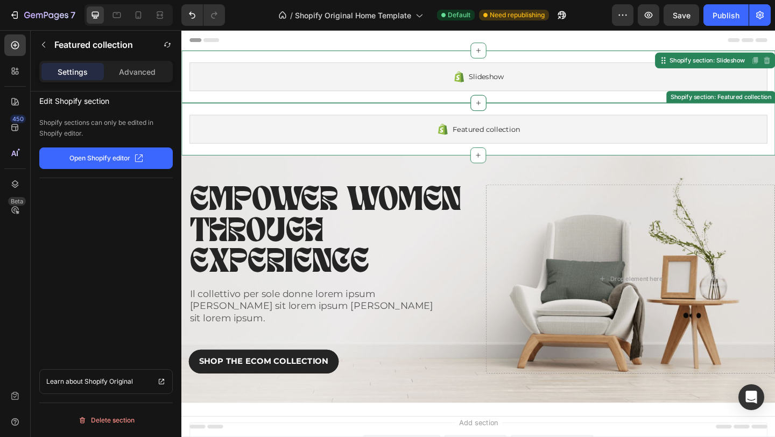
click at [585, 123] on div "Featured collection" at bounding box center [504, 137] width 629 height 31
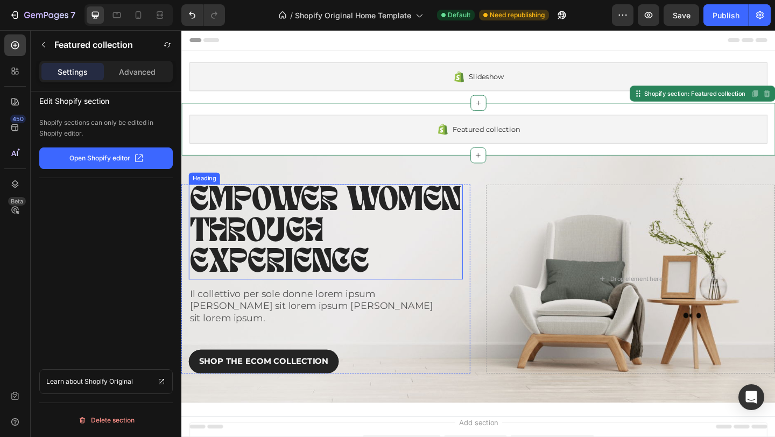
click at [353, 267] on p "EMPOWER WOMEN THROUGH EXPERIENCE" at bounding box center [339, 249] width 296 height 101
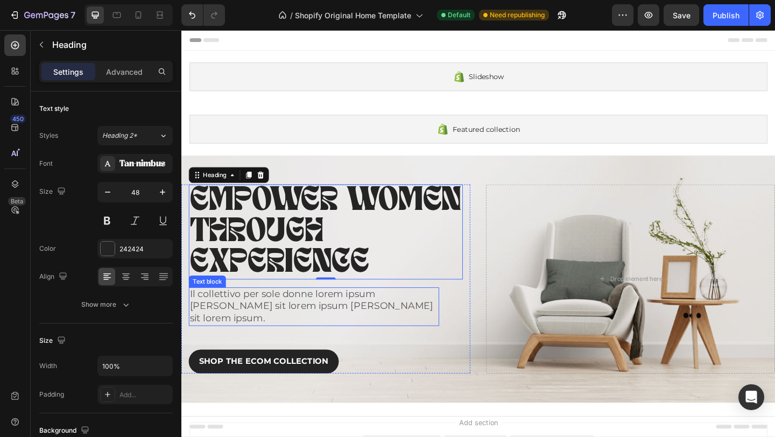
click at [390, 337] on p "Il collettivo per sole donne lorem ipsum dolores sit lorem ipsum dolores sit lo…" at bounding box center [326, 331] width 270 height 40
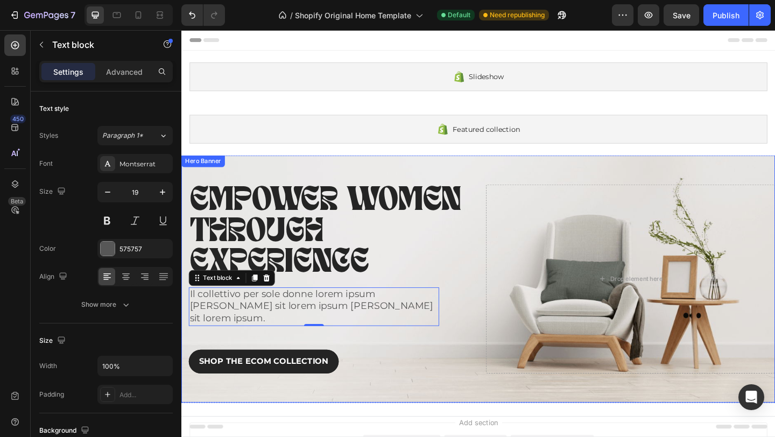
click at [492, 186] on div "Overlay" at bounding box center [504, 300] width 646 height 269
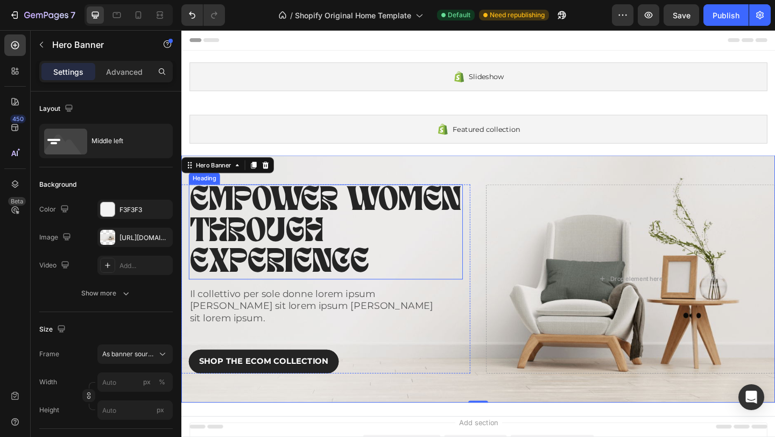
click at [396, 206] on p "EMPOWER WOMEN THROUGH EXPERIENCE" at bounding box center [339, 249] width 296 height 101
click at [404, 179] on div "Overlay" at bounding box center [504, 300] width 646 height 269
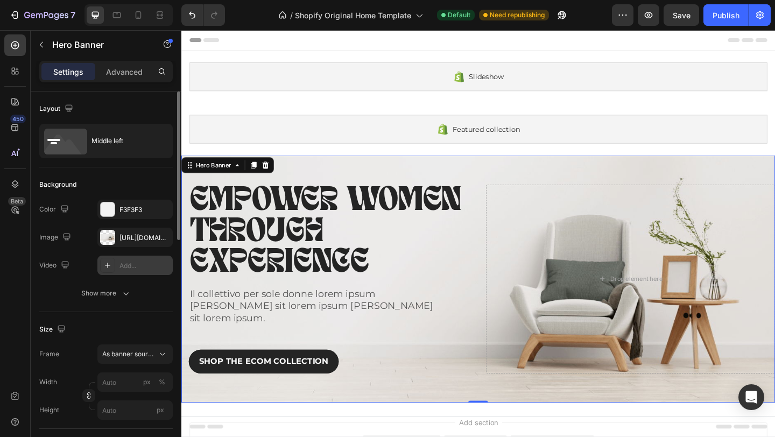
click at [124, 265] on div "Add..." at bounding box center [145, 266] width 51 height 10
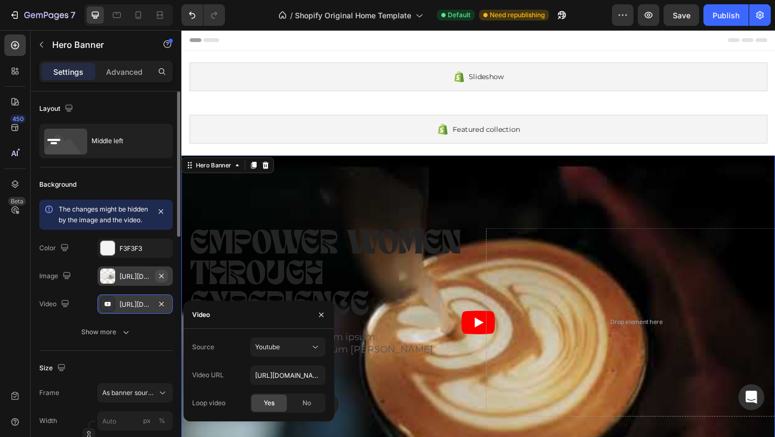
click at [163, 281] on icon "button" at bounding box center [161, 276] width 9 height 9
type input "100"
type input "Auto"
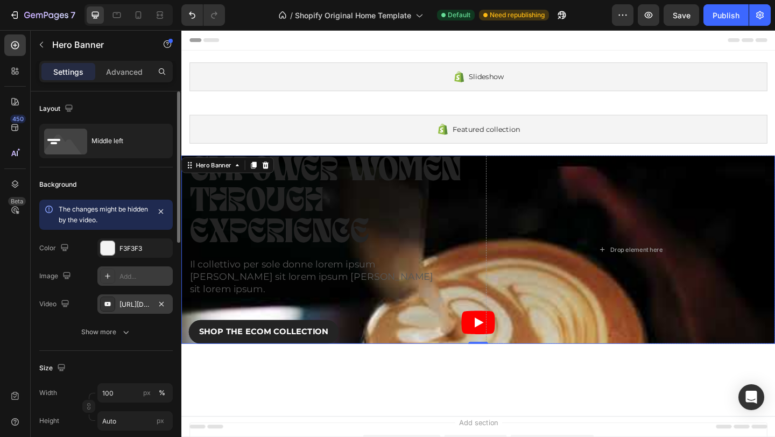
click at [134, 305] on div "https://youtu.be/KOxfzBp72uk" at bounding box center [135, 305] width 31 height 10
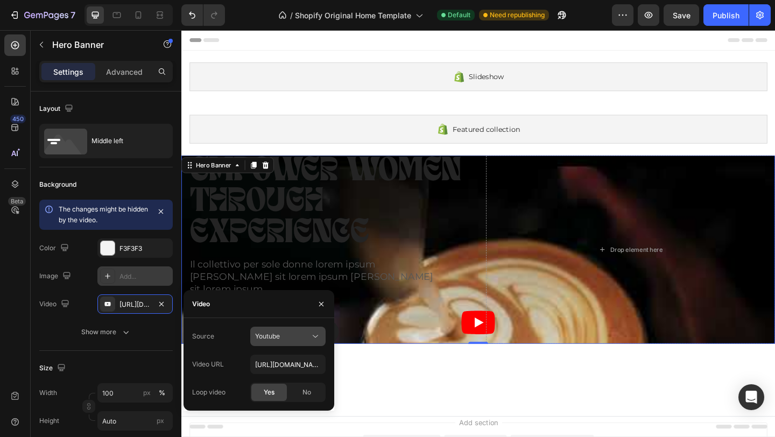
click at [303, 335] on div "Youtube" at bounding box center [282, 337] width 55 height 10
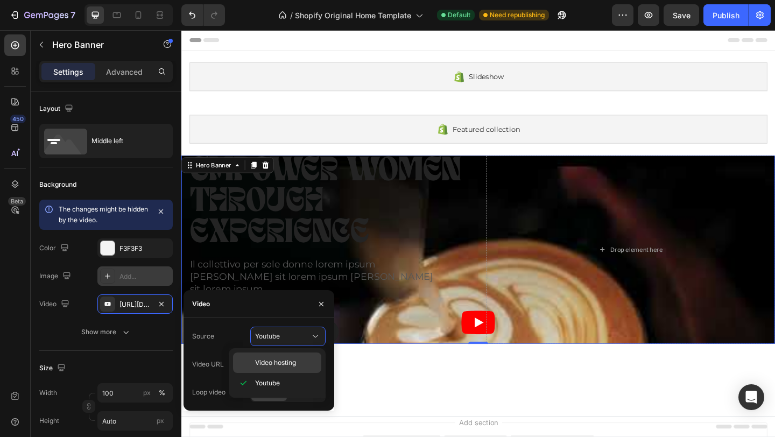
click at [295, 359] on span "Video hosting" at bounding box center [275, 363] width 41 height 10
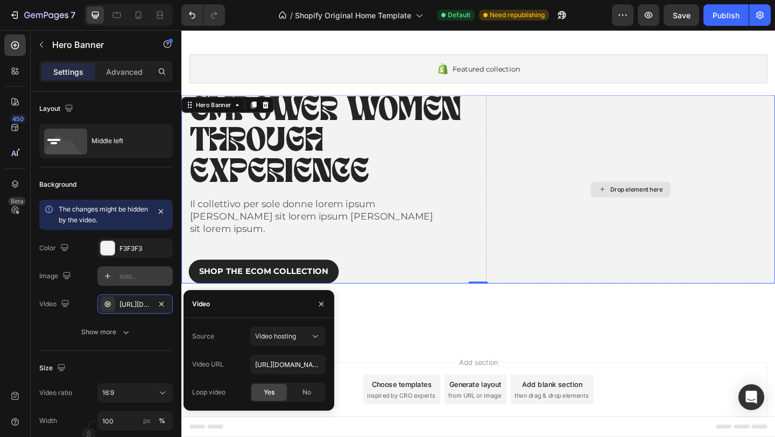
scroll to position [69, 0]
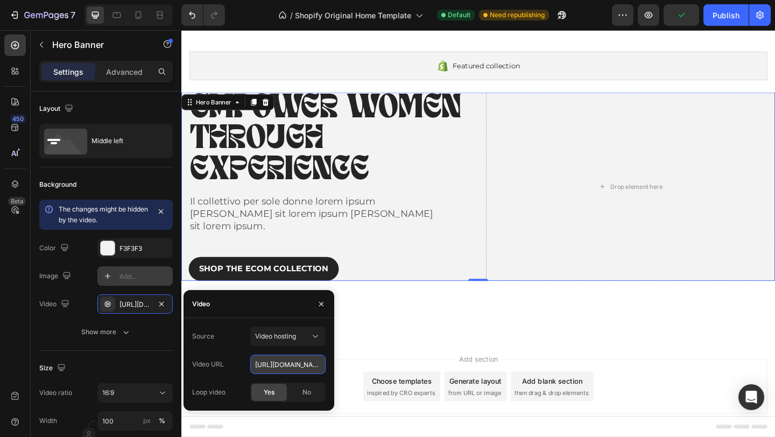
click at [299, 363] on input "https://cdn.shopify.com/videos/c/o/v/92a407d4e0c94a288eb54cac18c387dc.mp4" at bounding box center [287, 364] width 75 height 19
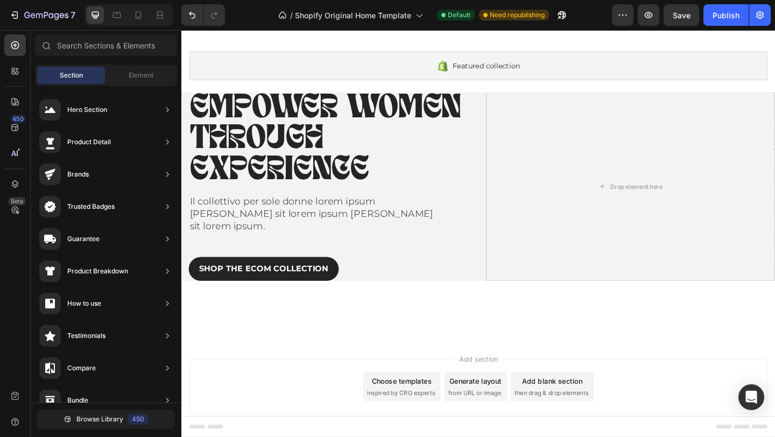
click at [422, 374] on div "Add section Choose templates inspired by CRO experts Generate layout from URL o…" at bounding box center [504, 420] width 646 height 107
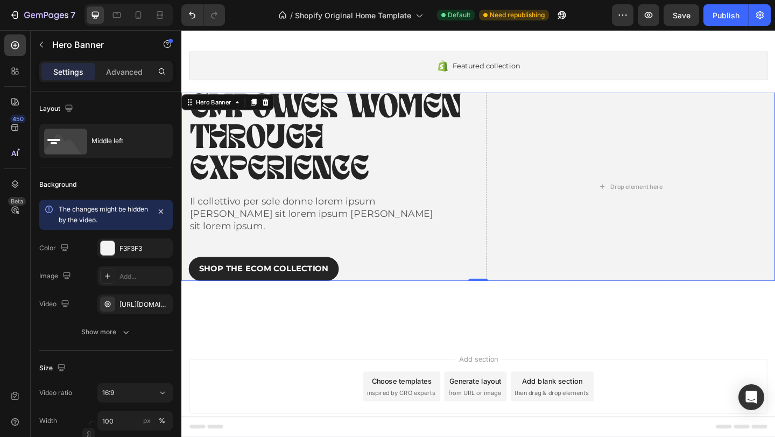
click at [497, 265] on div "EMPOWER WOMEN THROUGH EXPERIENCE Heading Il collettivo per sole donne lorem ips…" at bounding box center [504, 199] width 646 height 205
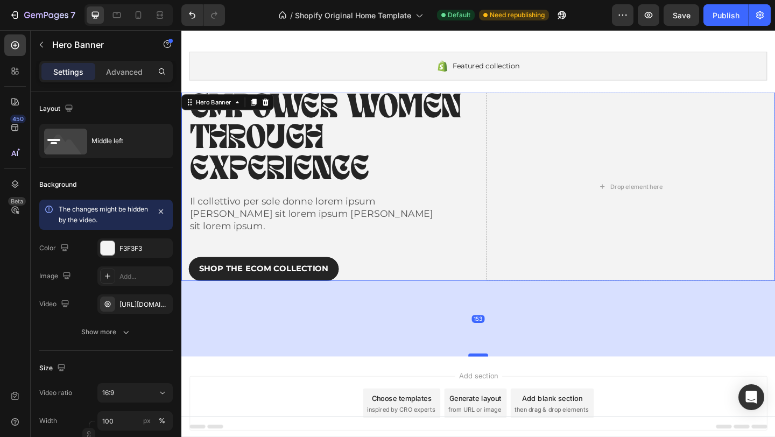
drag, startPoint x: 508, startPoint y: 289, endPoint x: 507, endPoint y: 371, distance: 82.4
click at [507, 382] on div at bounding box center [505, 383] width 22 height 3
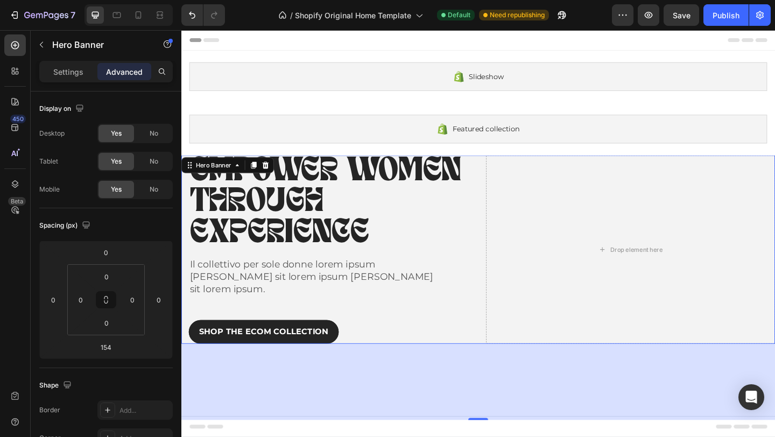
scroll to position [69, 0]
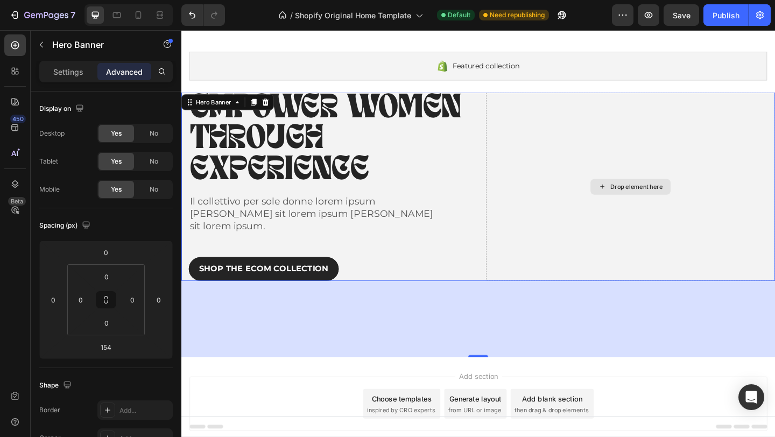
click at [522, 276] on div "Drop element here" at bounding box center [670, 199] width 314 height 205
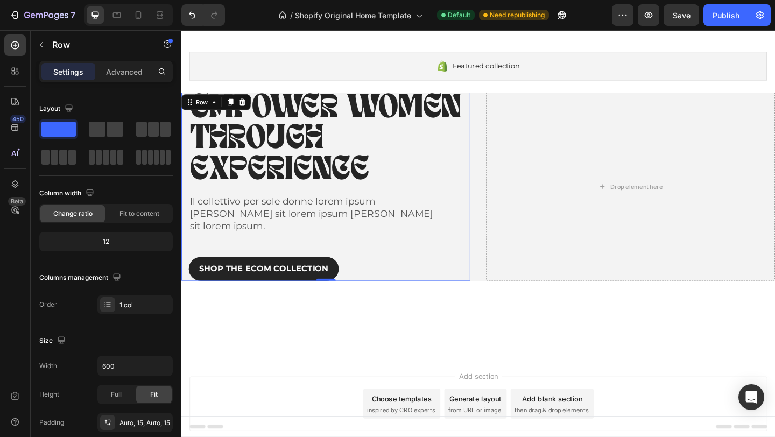
click at [491, 97] on div "EMPOWER WOMEN THROUGH EXPERIENCE Heading Il collettivo per sole donne lorem ips…" at bounding box center [338, 199] width 314 height 205
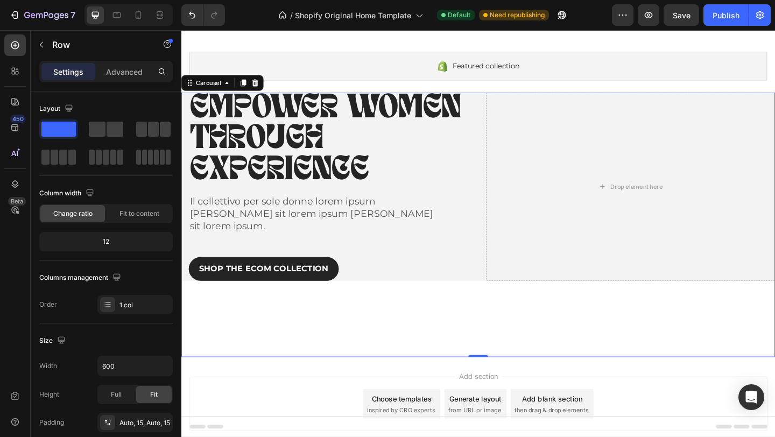
click at [557, 334] on div "EMPOWER WOMEN THROUGH EXPERIENCE Heading Il collettivo per sole donne lorem ips…" at bounding box center [504, 241] width 646 height 288
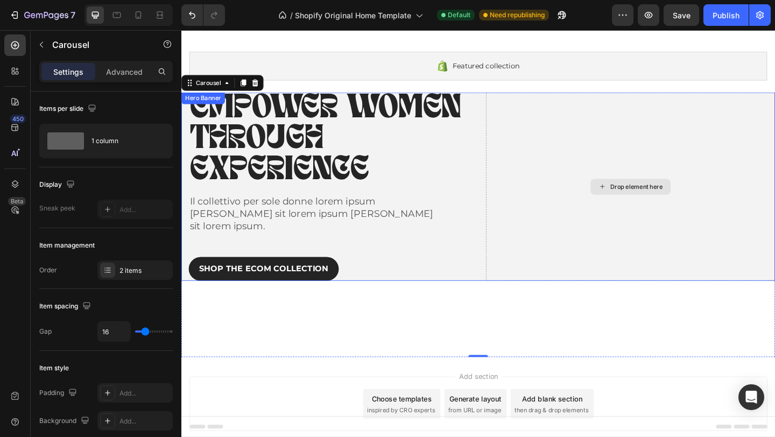
click at [541, 149] on div "Drop element here" at bounding box center [670, 199] width 314 height 205
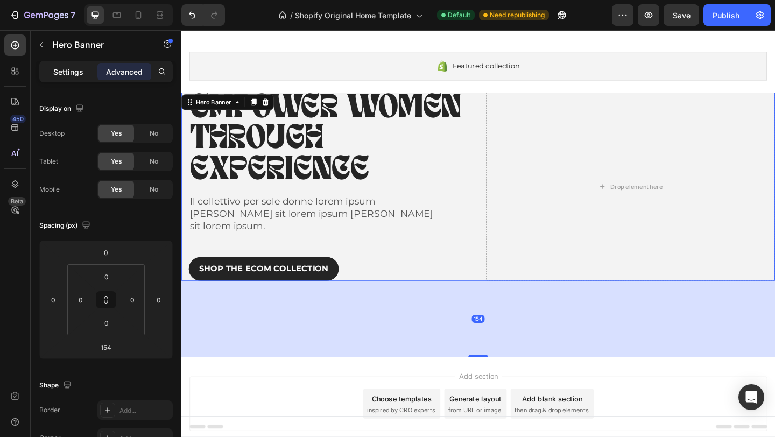
click at [76, 69] on p "Settings" at bounding box center [68, 71] width 30 height 11
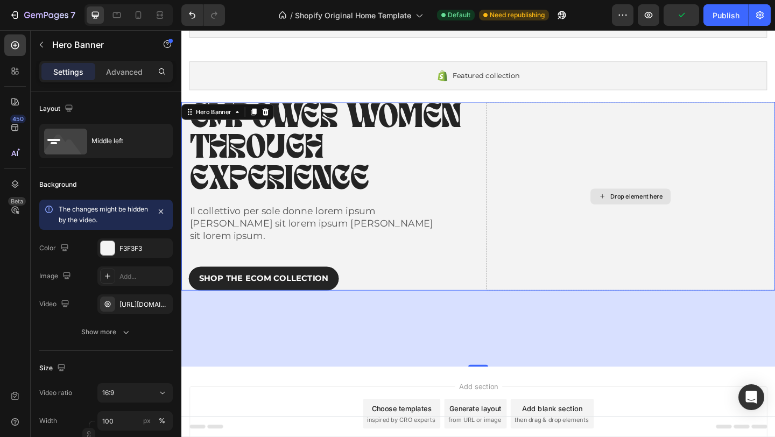
scroll to position [75, 0]
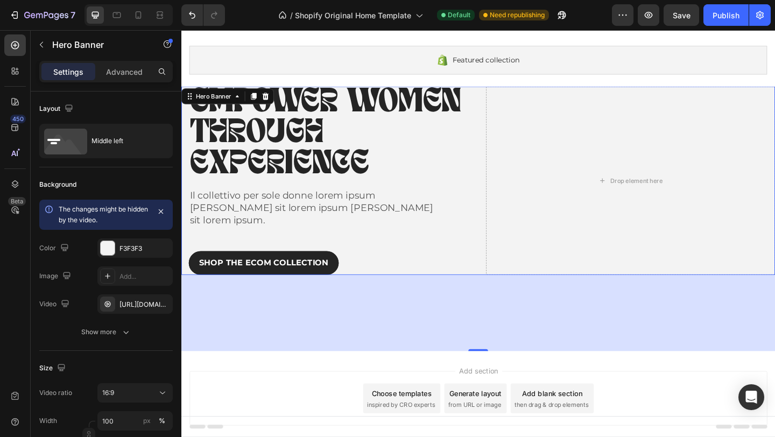
click at [501, 154] on div "EMPOWER WOMEN THROUGH EXPERIENCE Heading Il collettivo per sole donne lorem ips…" at bounding box center [504, 194] width 646 height 205
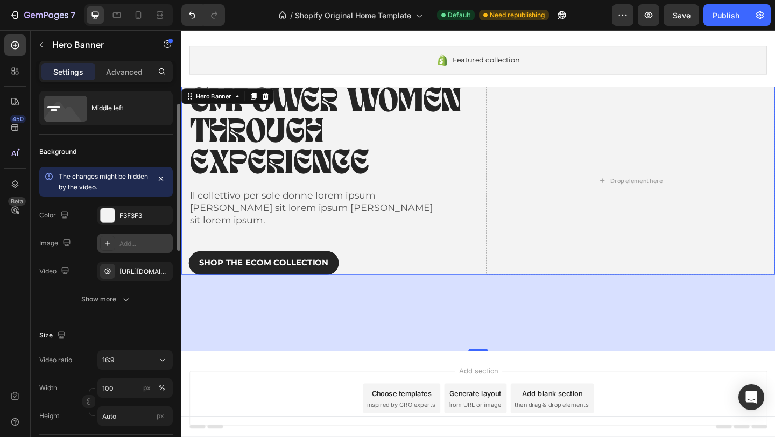
click at [139, 275] on div "https://cdn.shopify.com/videos/c/o/v/92a407d4e0c94a288eb54cac18c387dc.mp4" at bounding box center [145, 272] width 51 height 10
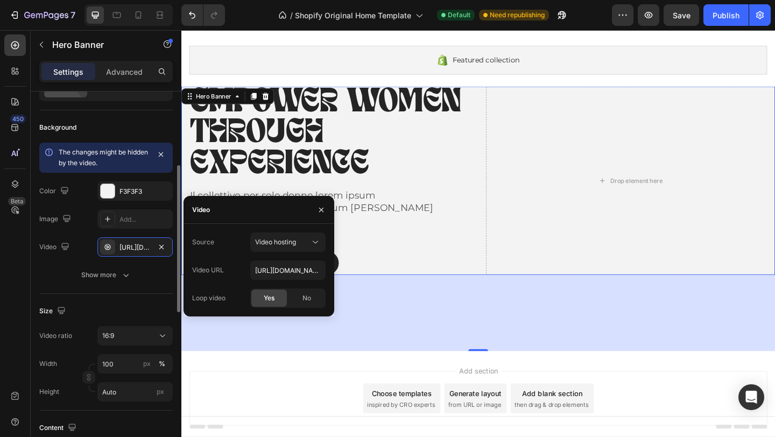
scroll to position [0, 0]
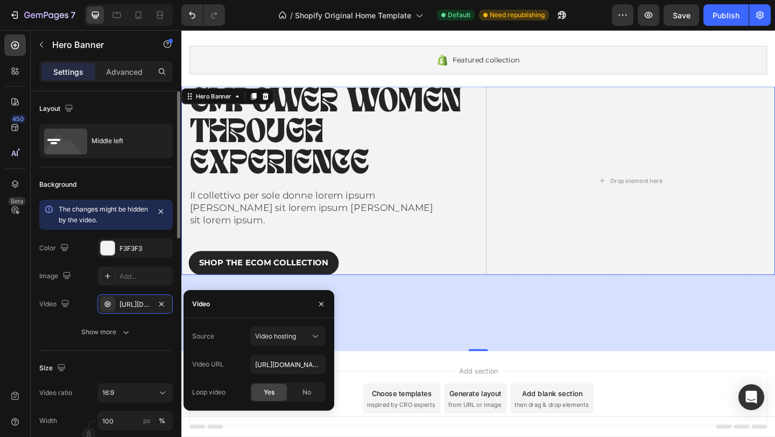
click at [140, 185] on div "Background" at bounding box center [106, 184] width 134 height 17
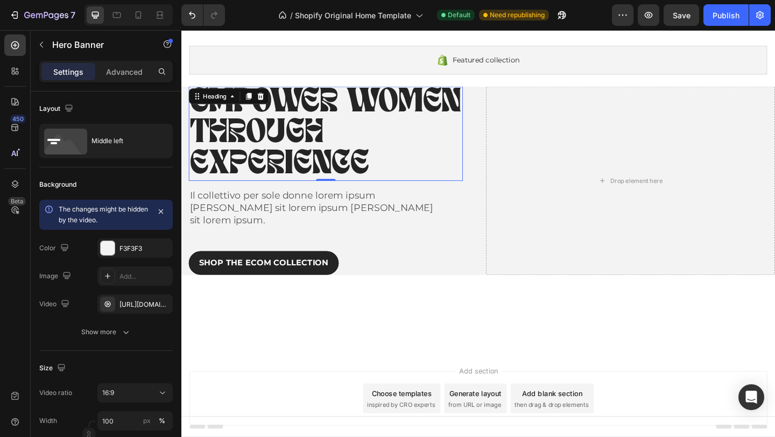
click at [485, 166] on p "EMPOWER WOMEN THROUGH EXPERIENCE" at bounding box center [339, 143] width 296 height 101
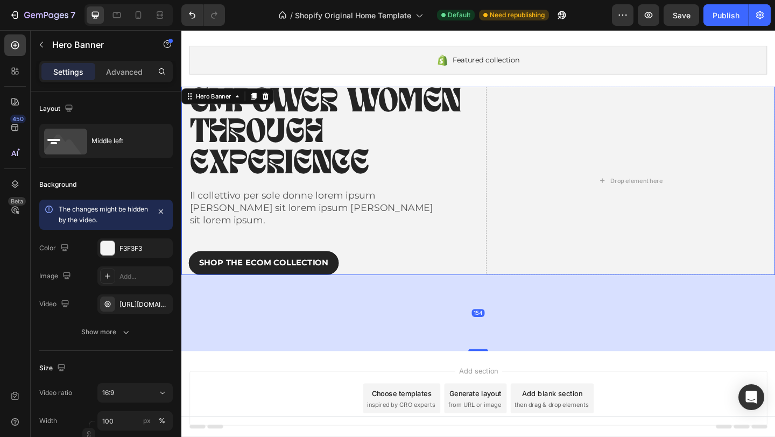
click at [496, 164] on div "EMPOWER WOMEN THROUGH EXPERIENCE Heading Il collettivo per sole donne lorem ips…" at bounding box center [504, 194] width 646 height 205
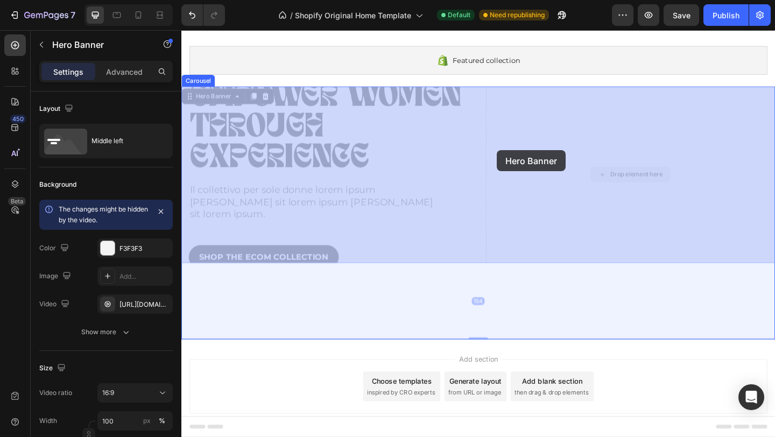
drag, startPoint x: 513, startPoint y: 163, endPoint x: 524, endPoint y: 161, distance: 11.0
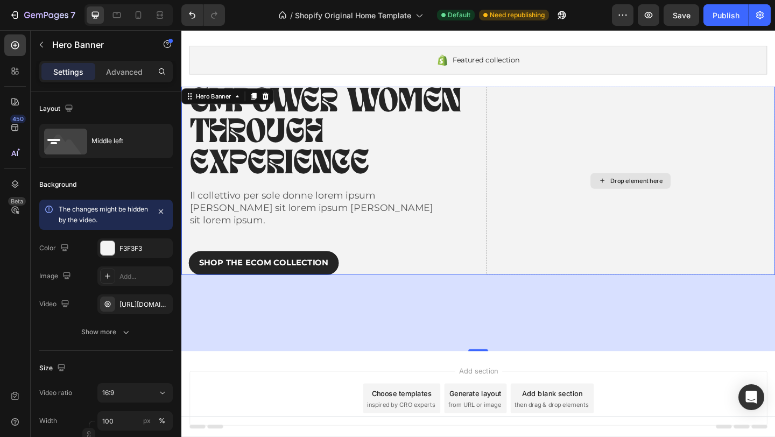
click at [512, 162] on div "EMPOWER WOMEN THROUGH EXPERIENCE Heading Il collettivo per sole donne lorem ips…" at bounding box center [504, 194] width 646 height 205
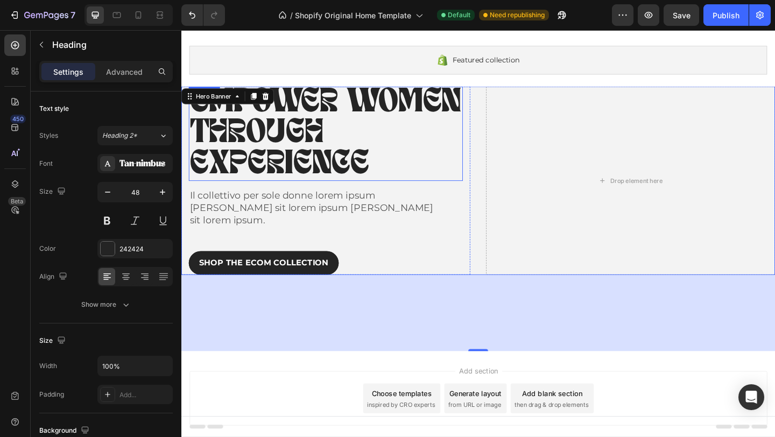
click at [379, 100] on p "EMPOWER WOMEN THROUGH EXPERIENCE" at bounding box center [339, 143] width 296 height 101
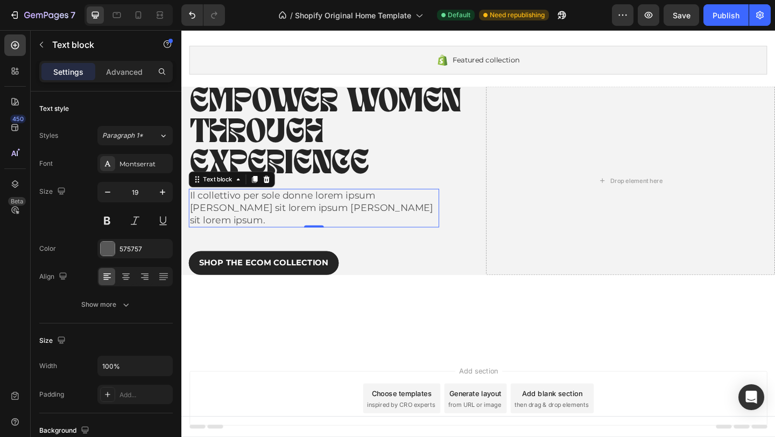
click at [429, 215] on p "Il collettivo per sole donne lorem ipsum dolores sit lorem ipsum dolores sit lo…" at bounding box center [326, 224] width 270 height 40
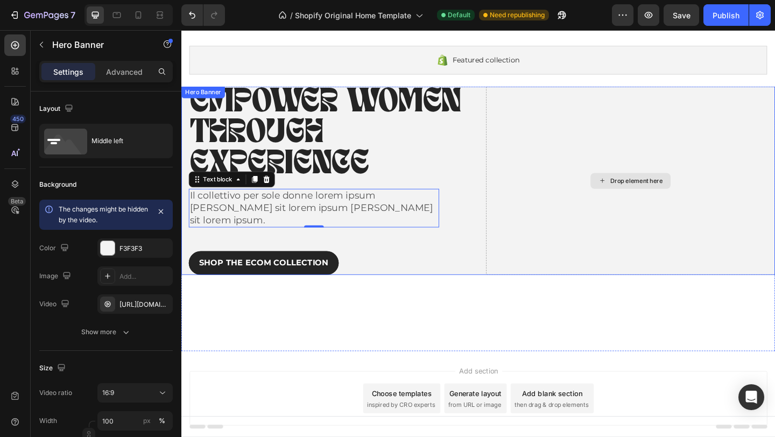
click at [555, 213] on div "Drop element here" at bounding box center [670, 194] width 314 height 205
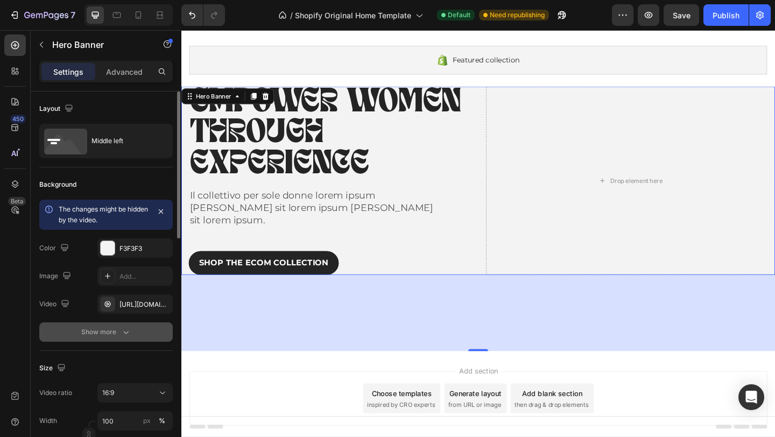
click at [113, 336] on div "Show more" at bounding box center [106, 332] width 50 height 11
click at [108, 335] on div at bounding box center [108, 332] width 14 height 14
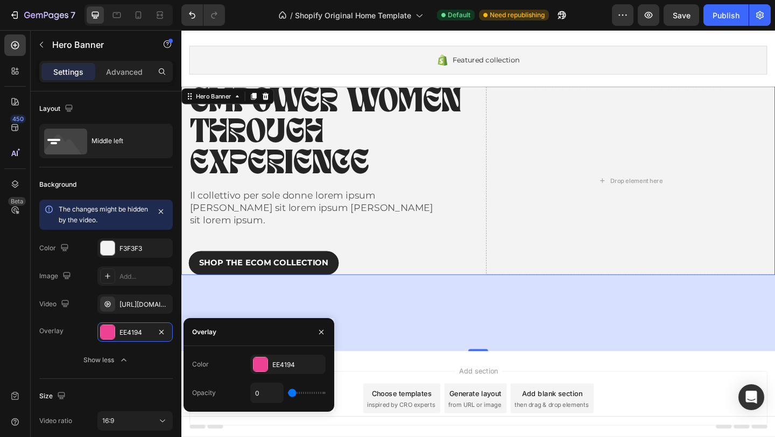
type input "4"
type input "12"
type input "21"
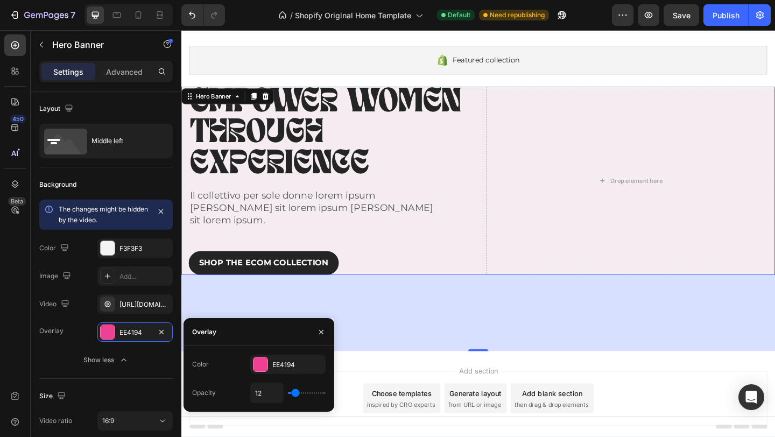
type input "21"
type input "29"
type input "34"
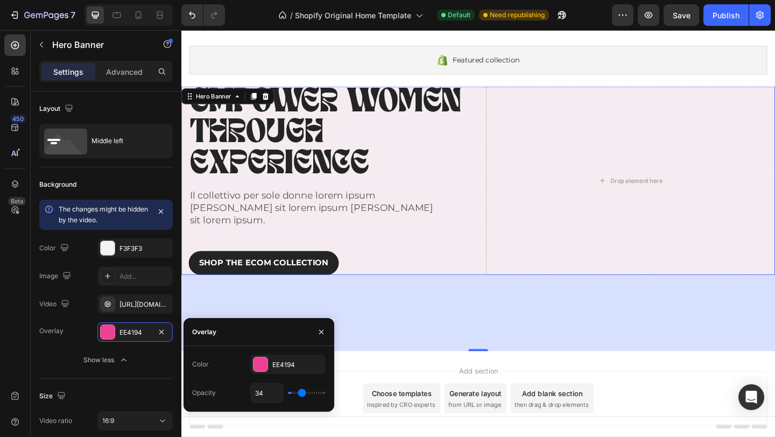
type input "37"
type input "39"
type input "40"
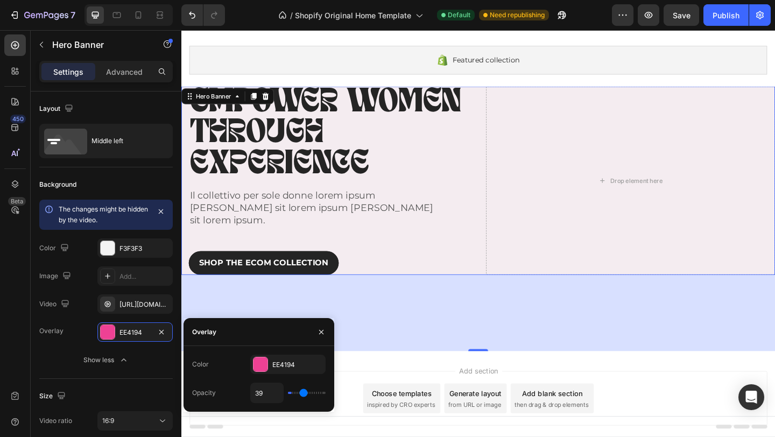
type input "40"
type input "41"
type input "42"
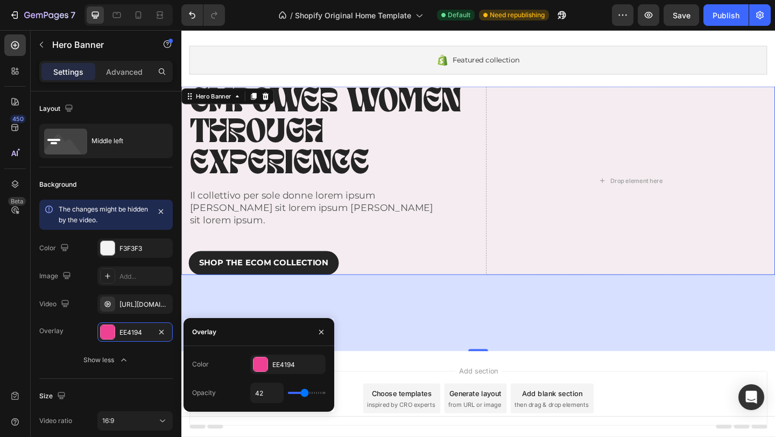
type input "43"
type input "44"
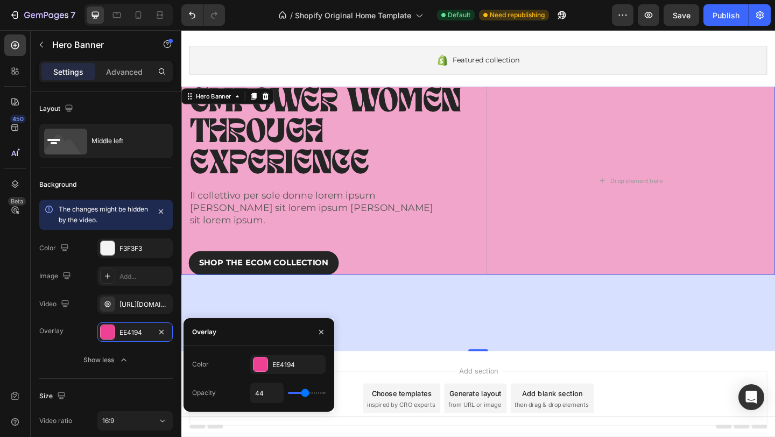
type input "46"
type input "48"
type input "50"
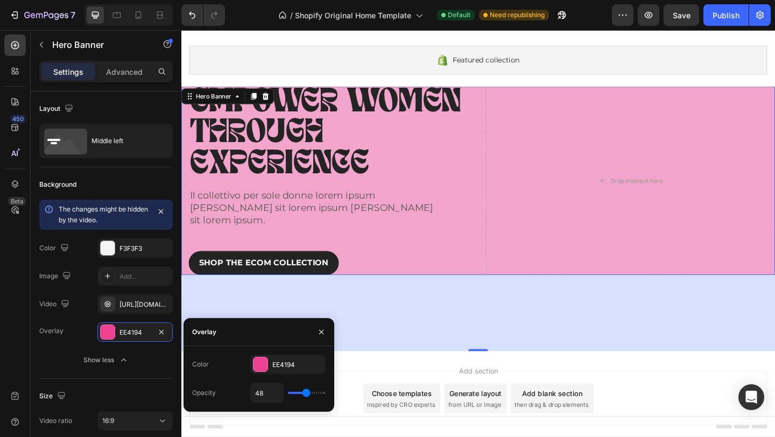
type input "50"
type input "52"
type input "53"
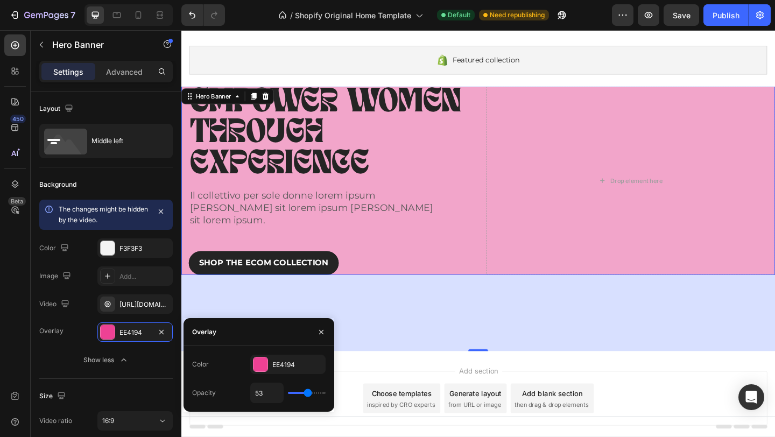
type input "55"
type input "56"
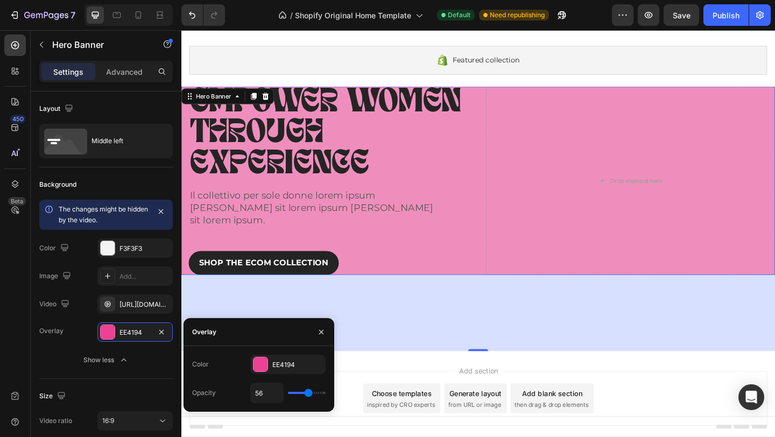
type input "55"
type input "51"
type input "46"
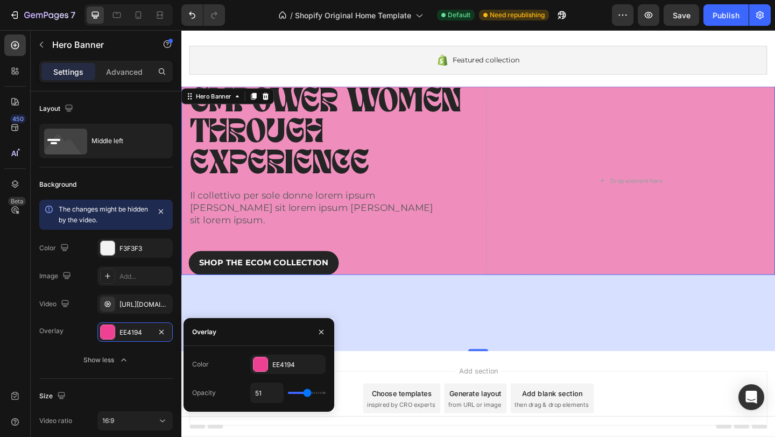
type input "46"
type input "42"
type input "38"
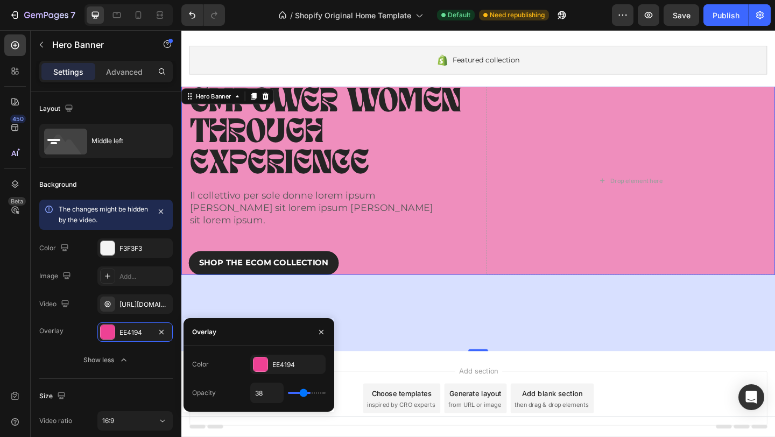
type input "35"
type input "33"
type input "31"
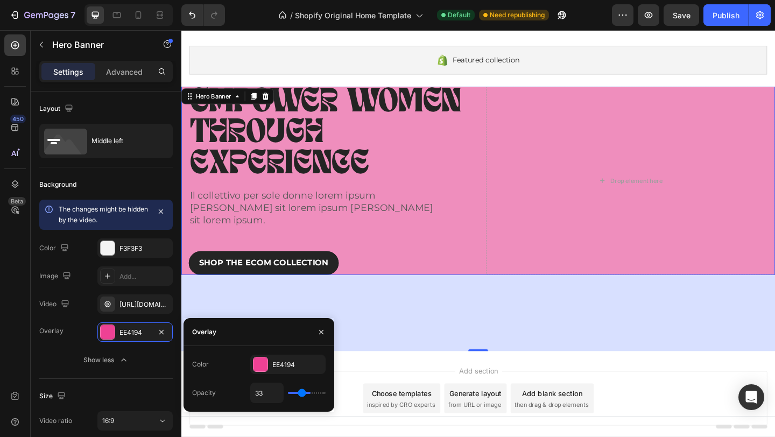
type input "31"
type input "28"
type input "26"
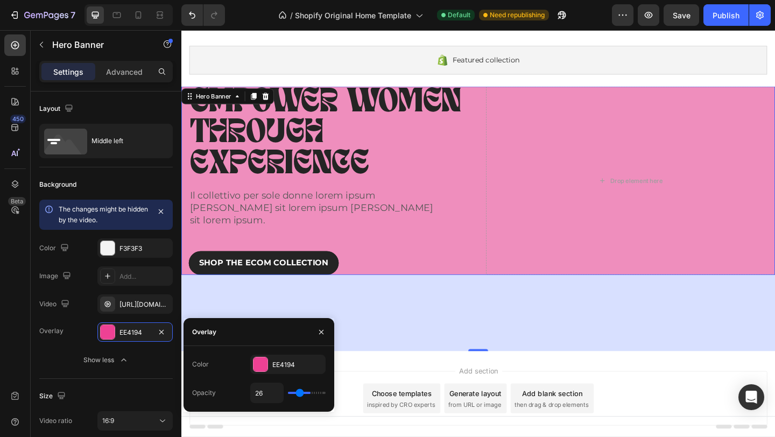
type input "25"
type input "24"
type input "23"
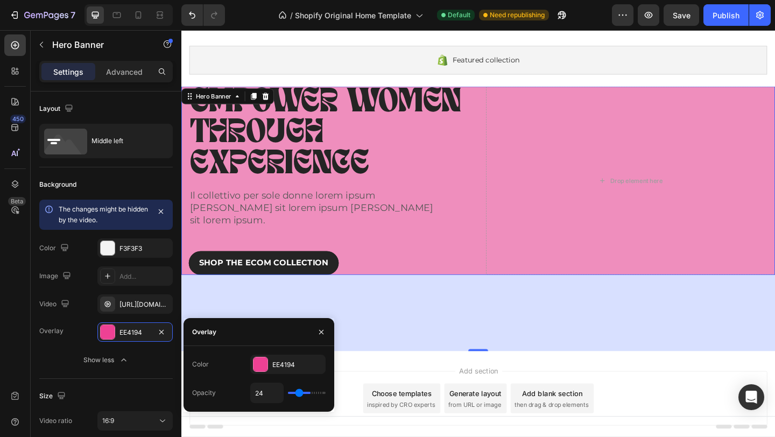
type input "23"
type input "21"
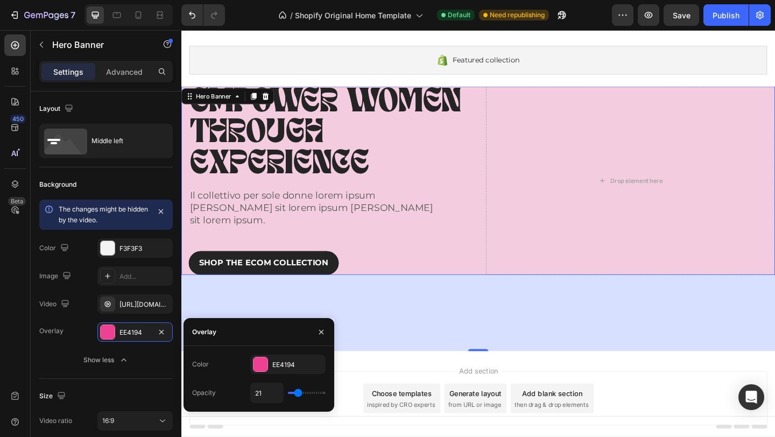
type input "20"
type input "18"
type input "17"
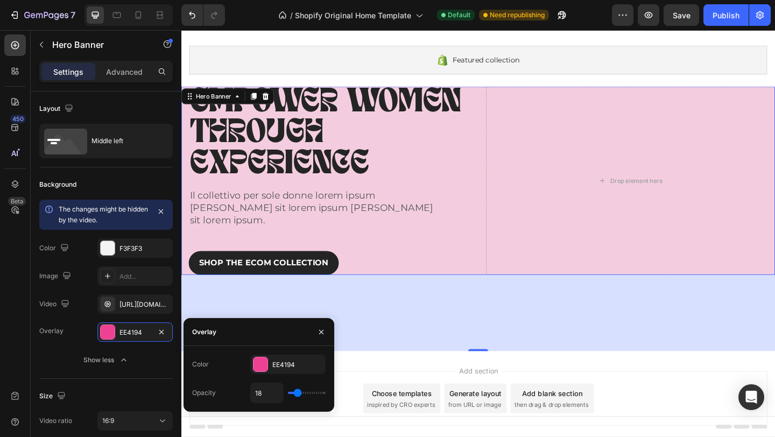
type input "17"
type input "16"
type input "15"
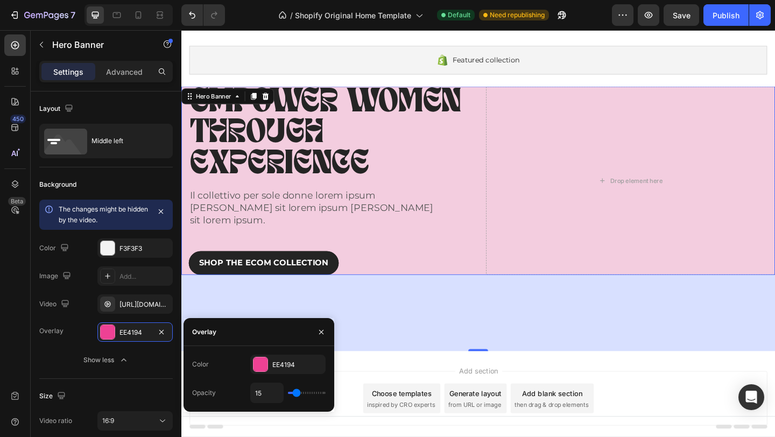
type input "14"
type input "13"
type input "12"
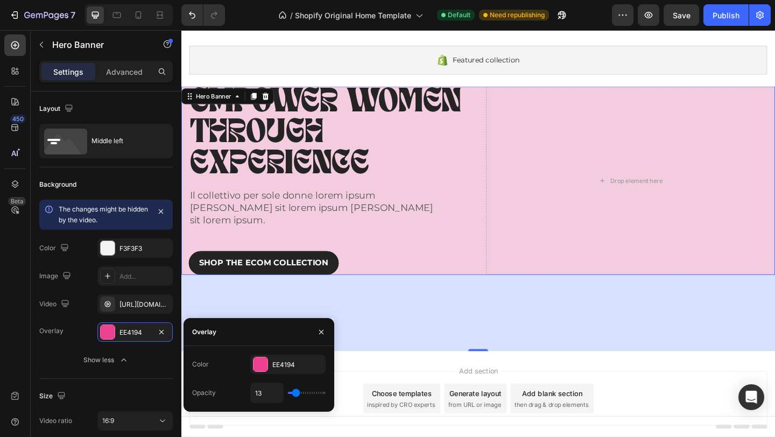
type input "12"
type input "11"
type input "10"
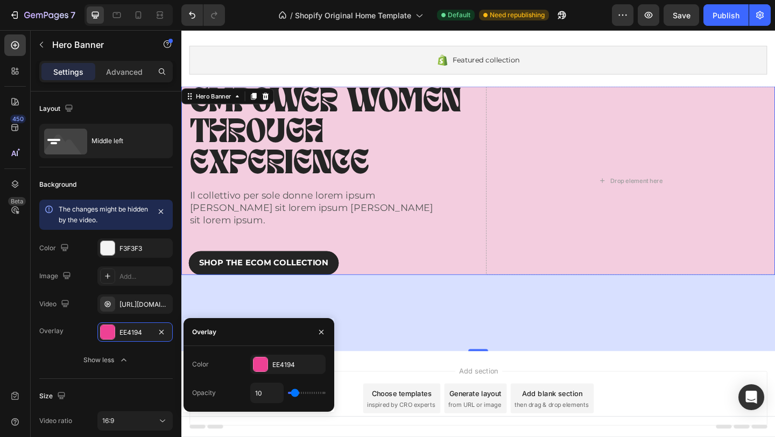
type input "9"
type input "8"
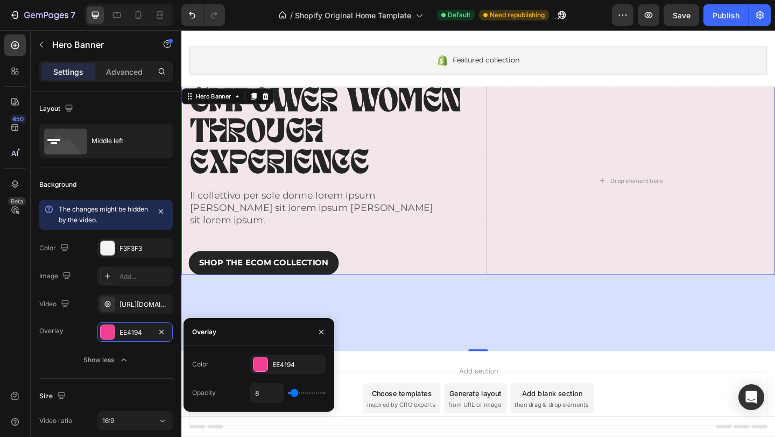
type input "7"
type input "6"
type input "5"
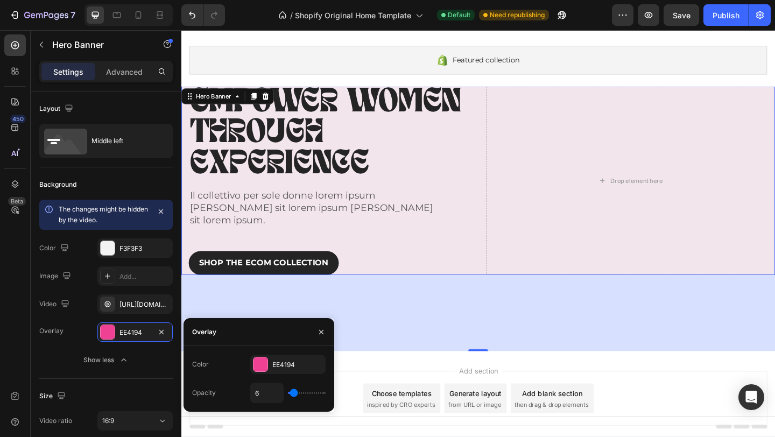
type input "5"
type input "4"
type input "3"
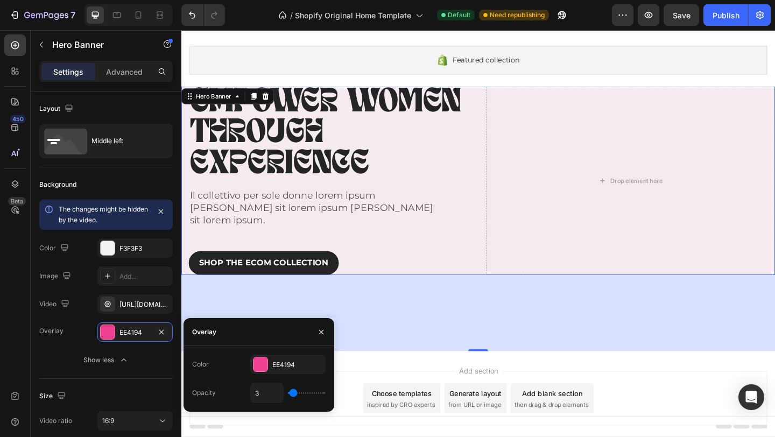
type input "2"
type input "1"
type input "0"
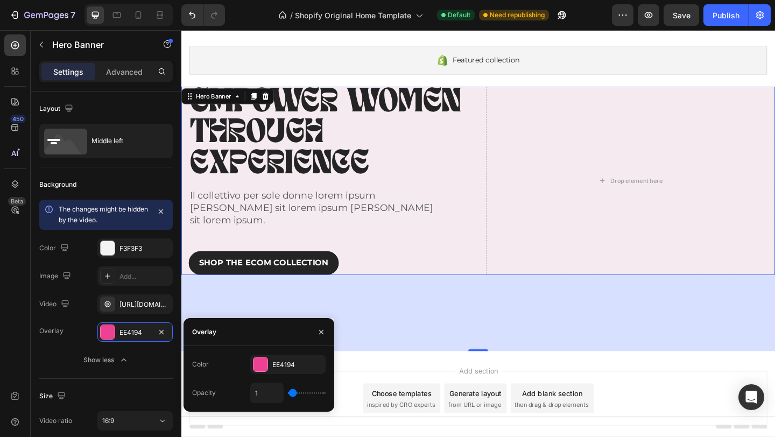
type input "0"
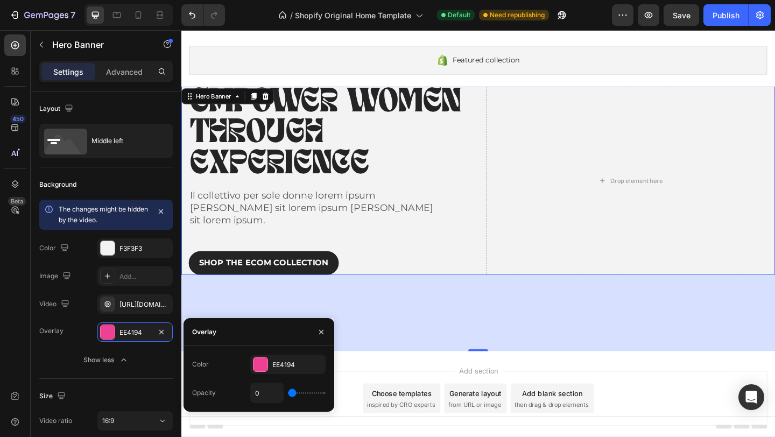
type input "1"
type input "4"
type input "9"
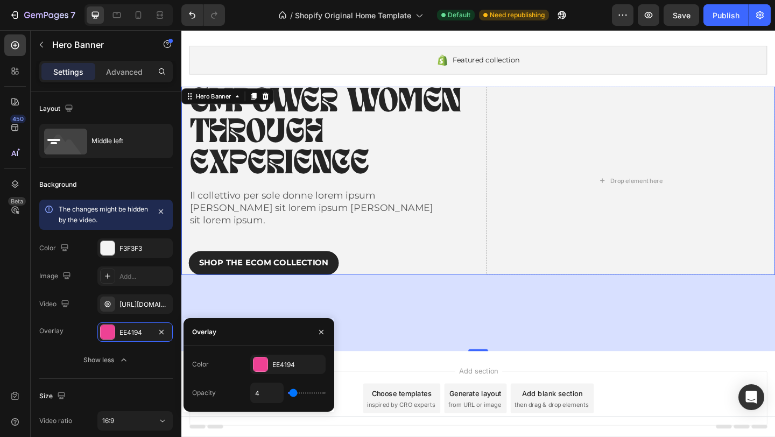
type input "9"
type input "12"
type input "14"
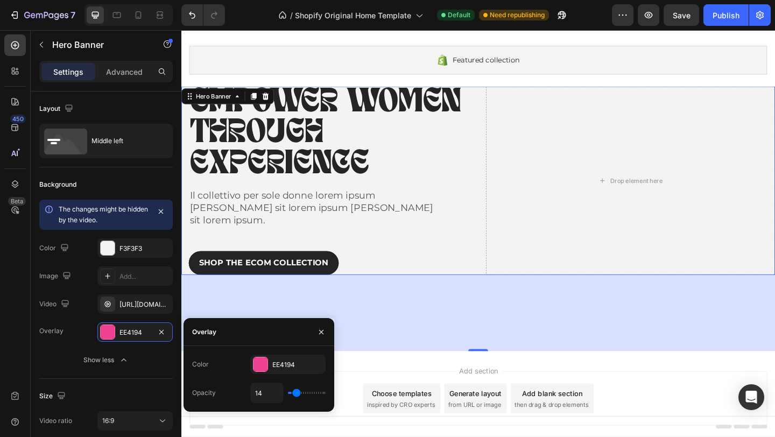
type input "15"
type input "17"
type input "18"
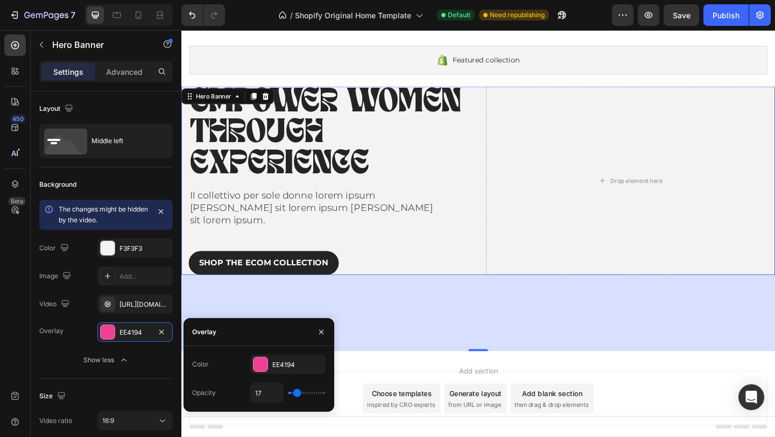
type input "18"
type input "19"
type input "20"
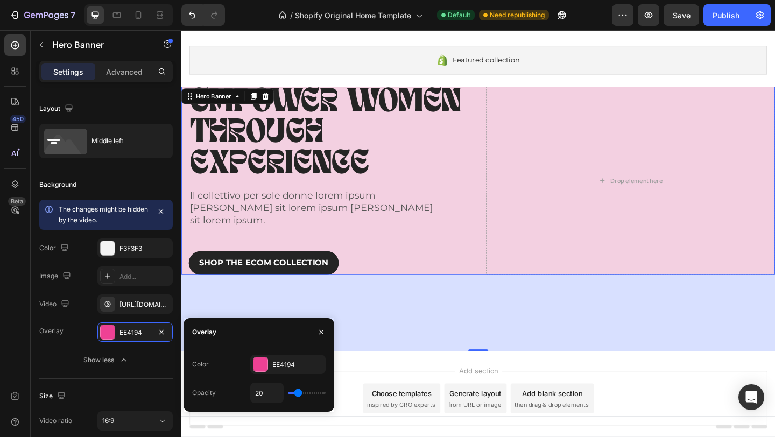
drag, startPoint x: 290, startPoint y: 394, endPoint x: 298, endPoint y: 393, distance: 7.7
type input "20"
click at [298, 393] on input "range" at bounding box center [307, 393] width 38 height 2
click at [264, 369] on div at bounding box center [261, 365] width 14 height 14
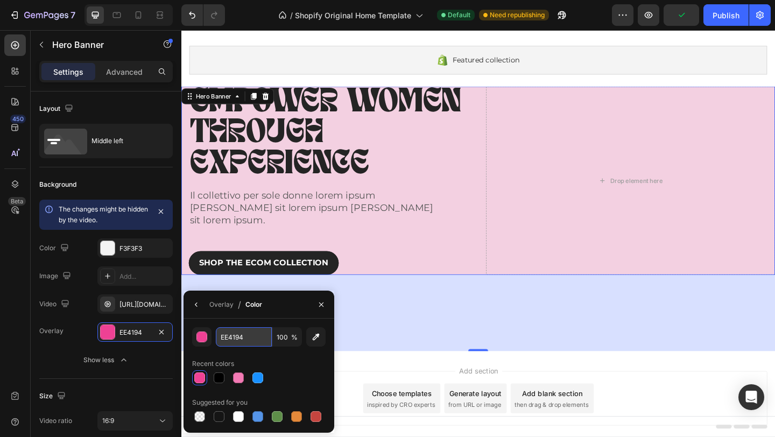
click at [236, 334] on input "EE4194" at bounding box center [244, 336] width 56 height 19
paste input "ee"
type input "EE4194"
click at [311, 365] on div "Recent colors" at bounding box center [259, 363] width 134 height 17
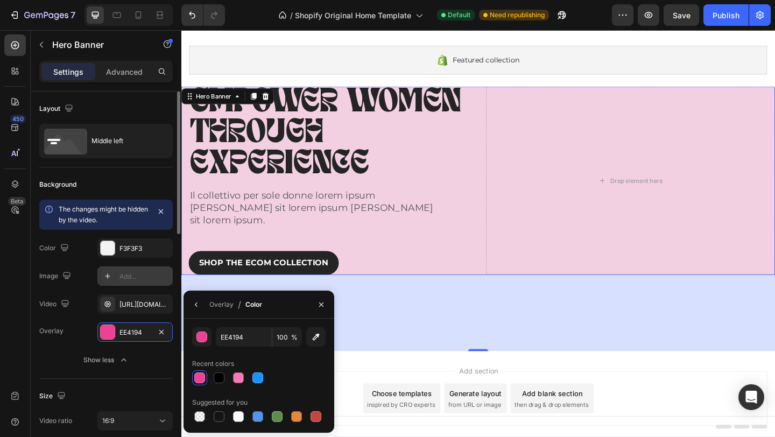
click at [111, 277] on icon at bounding box center [107, 276] width 9 height 9
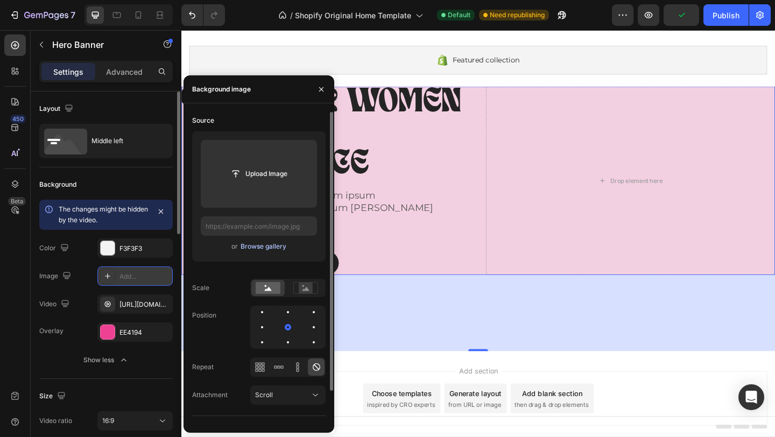
click at [269, 244] on div "Browse gallery" at bounding box center [264, 247] width 46 height 10
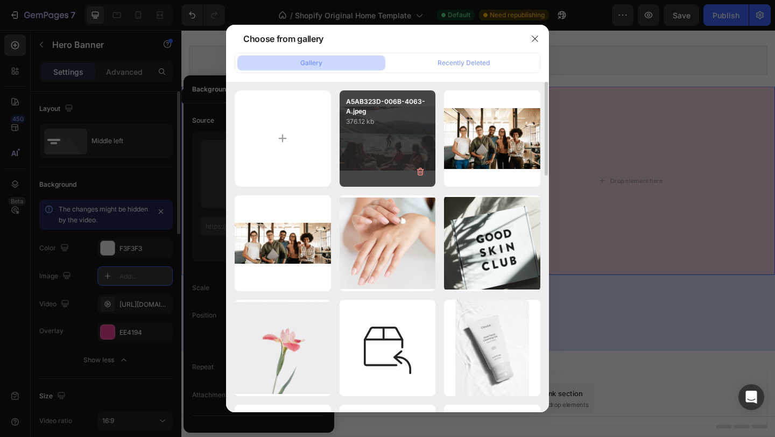
click at [409, 134] on div "A5AB323D-006B-4063-A.jpeg 376.12 kb" at bounding box center [388, 138] width 96 height 96
type input "[URL][DOMAIN_NAME]"
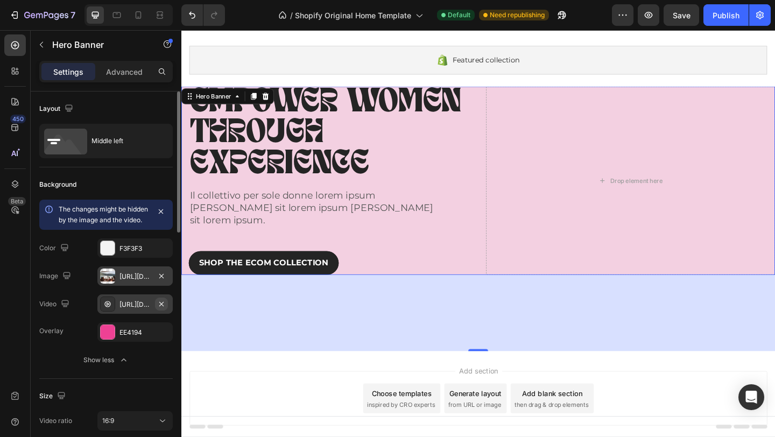
click at [163, 306] on icon "button" at bounding box center [161, 304] width 4 height 4
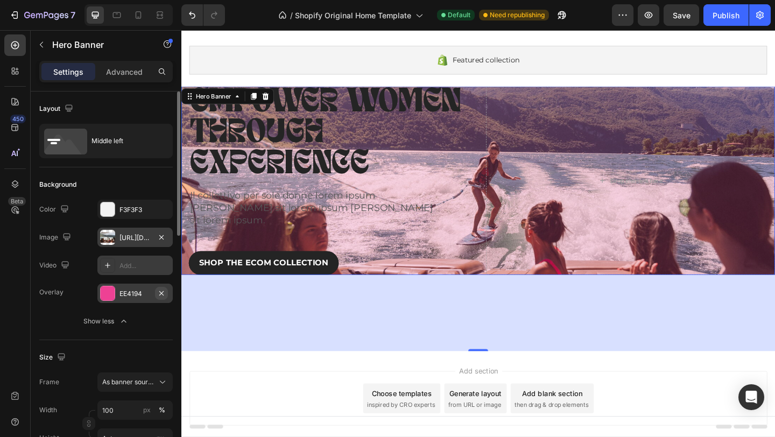
click at [162, 292] on icon "button" at bounding box center [161, 293] width 9 height 9
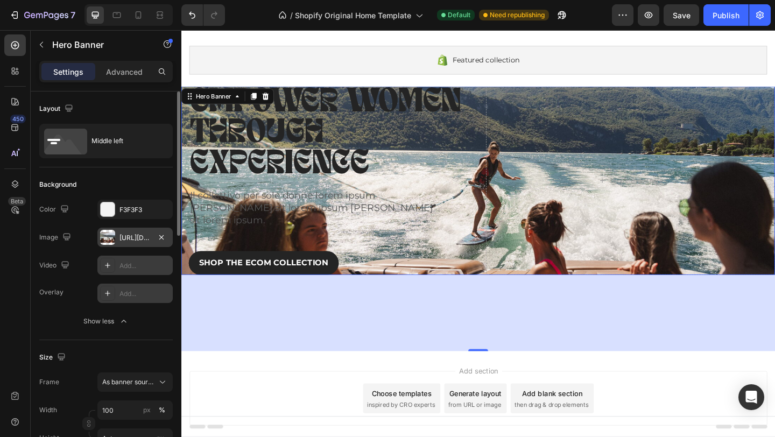
click at [109, 293] on icon at bounding box center [107, 293] width 5 height 5
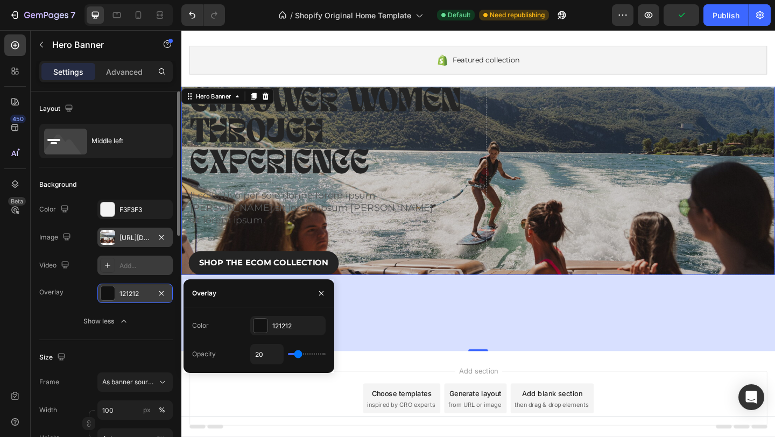
type input "19"
type input "21"
type input "23"
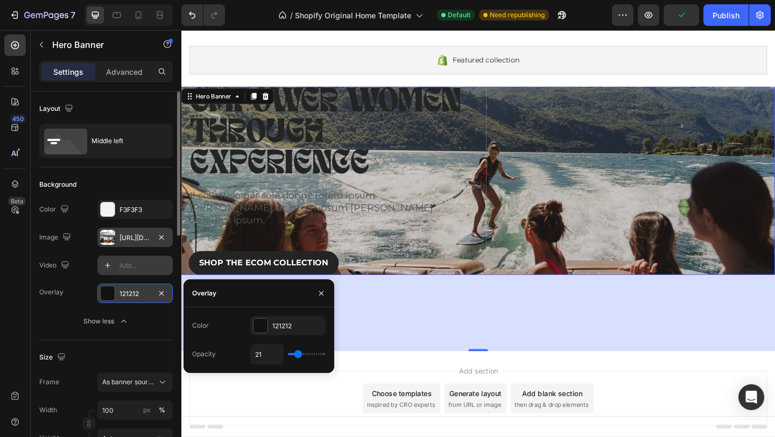
type input "23"
type input "27"
type input "31"
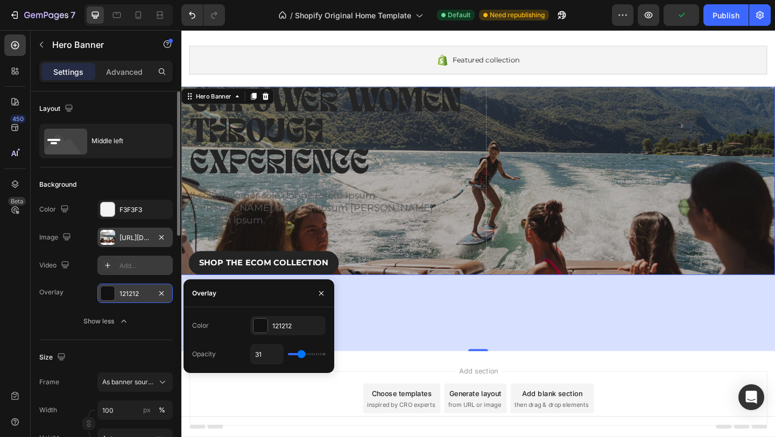
type input "34"
type input "37"
type input "39"
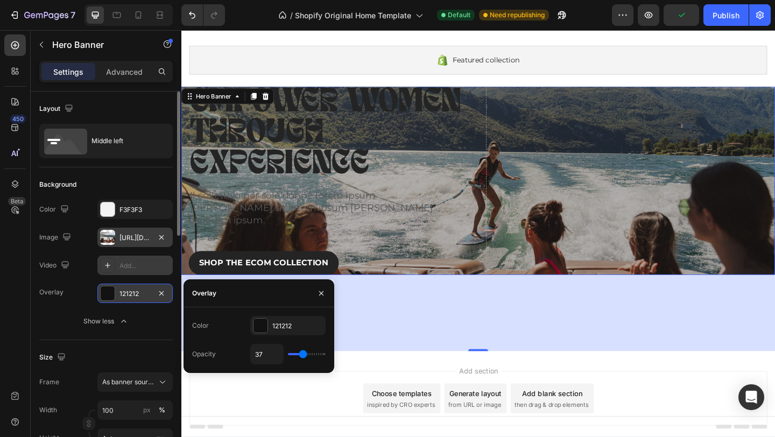
type input "39"
type input "41"
type input "43"
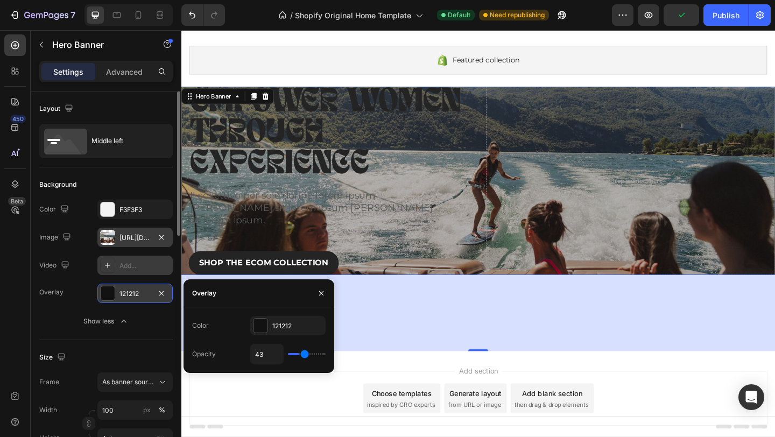
type input "44"
type input "46"
type input "47"
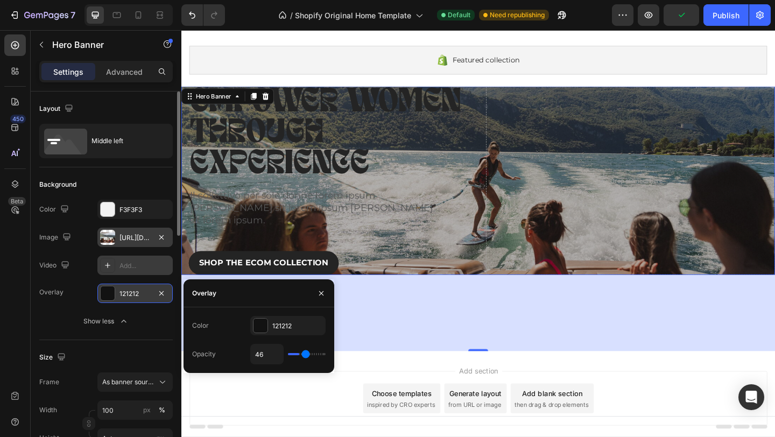
type input "47"
type input "48"
type input "49"
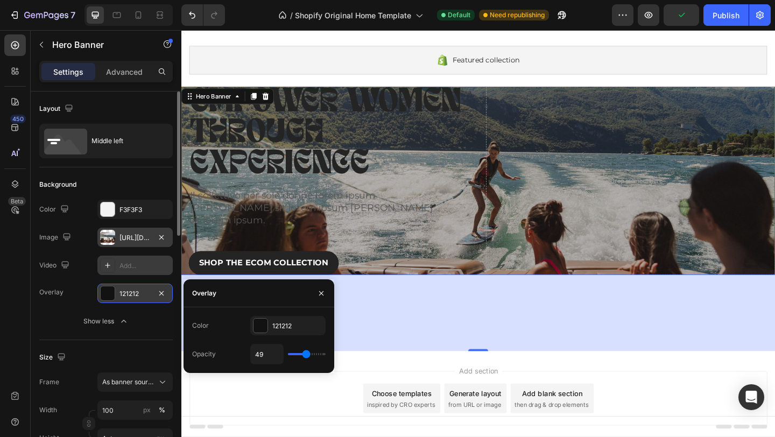
type input "50"
type input "51"
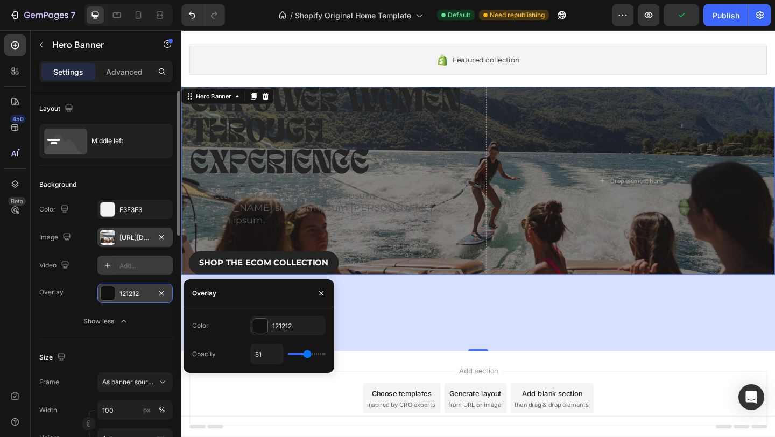
type input "53"
type input "57"
type input "62"
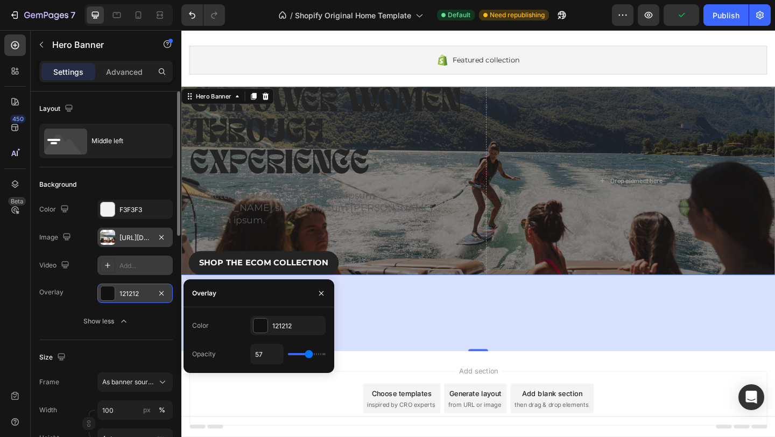
type input "62"
type input "68"
type input "74"
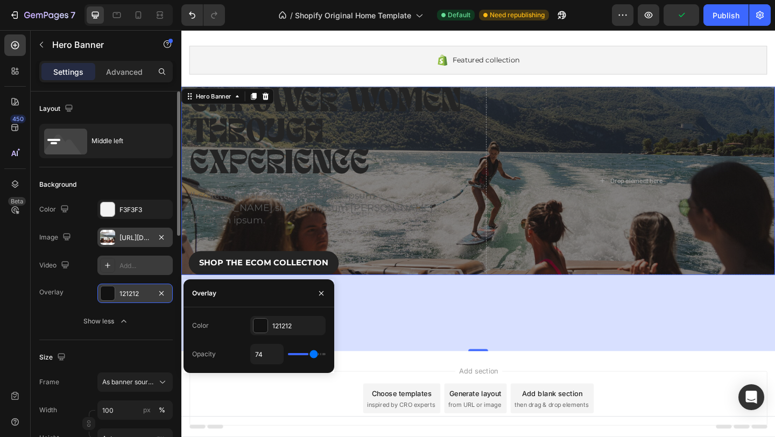
type input "79"
type input "84"
type input "89"
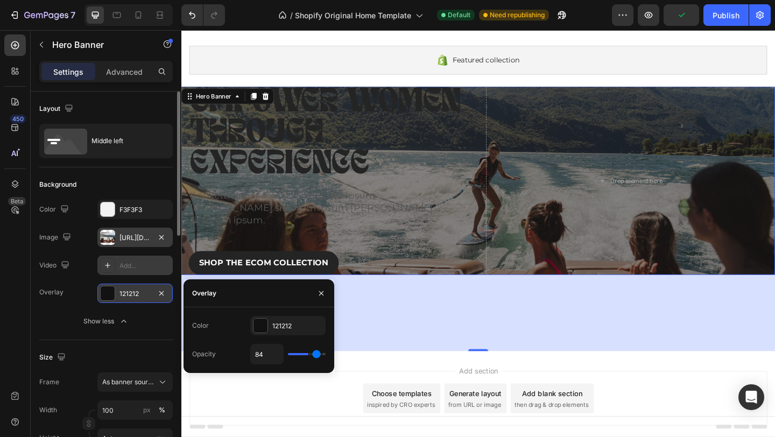
type input "89"
type input "92"
type input "96"
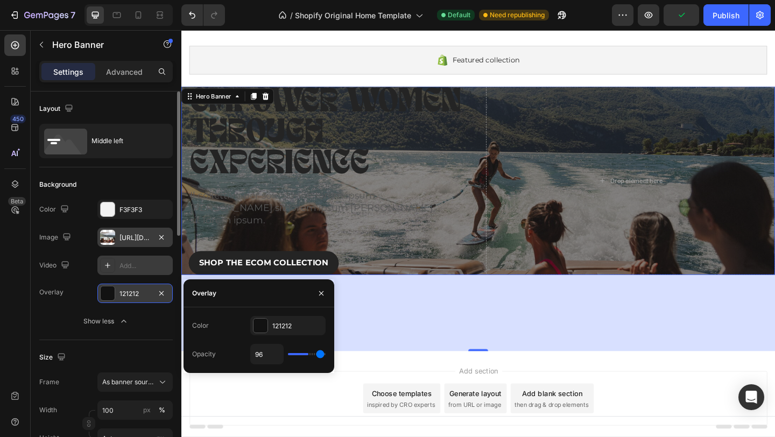
type input "99"
type input "100"
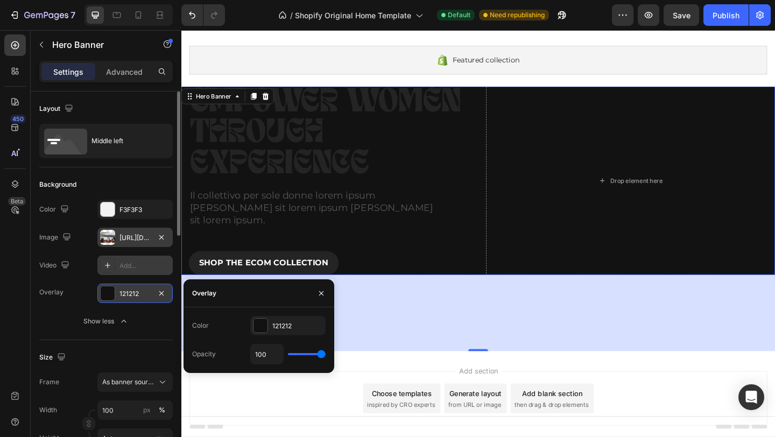
type input "97"
type input "90"
type input "83"
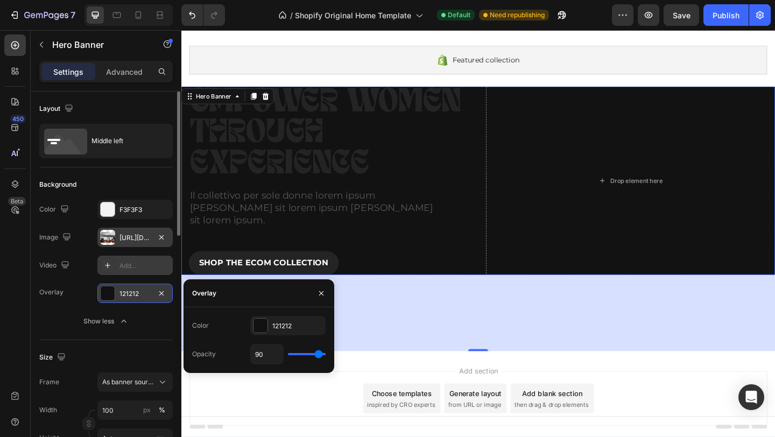
type input "83"
type input "76"
type input "70"
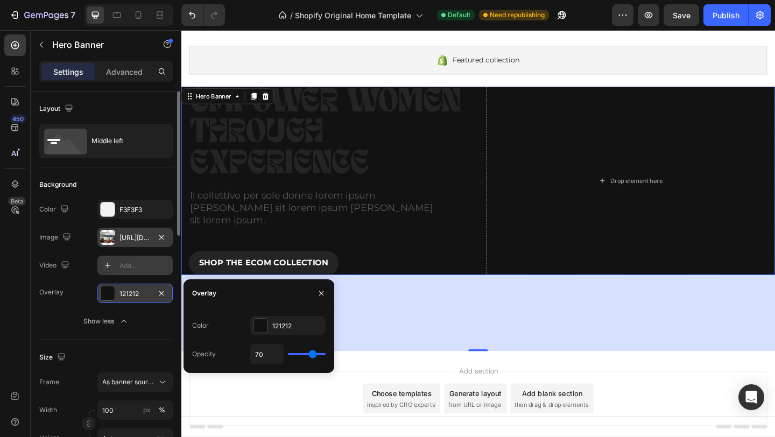
type input "65"
type input "60"
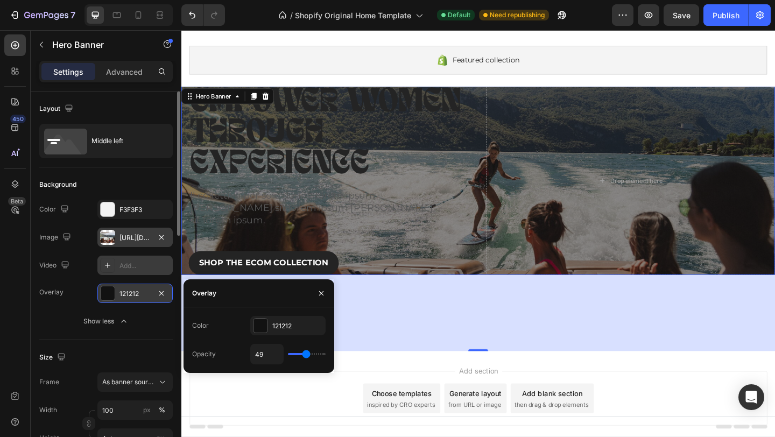
drag, startPoint x: 298, startPoint y: 354, endPoint x: 306, endPoint y: 357, distance: 8.7
click at [306, 355] on input "range" at bounding box center [307, 354] width 38 height 2
click at [505, 316] on div "154" at bounding box center [504, 338] width 646 height 83
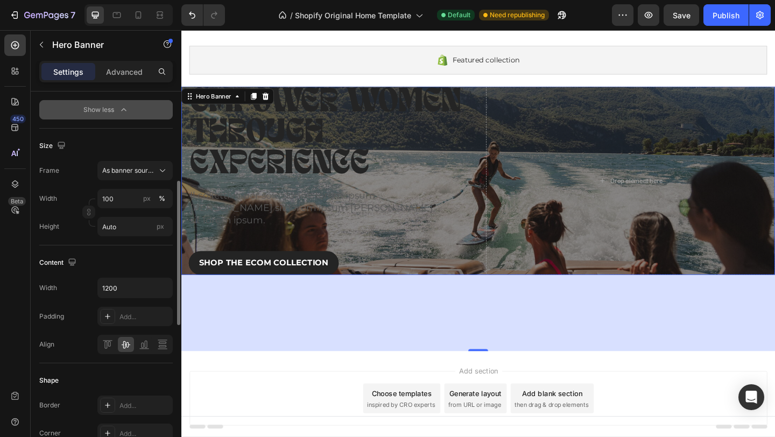
scroll to position [223, 0]
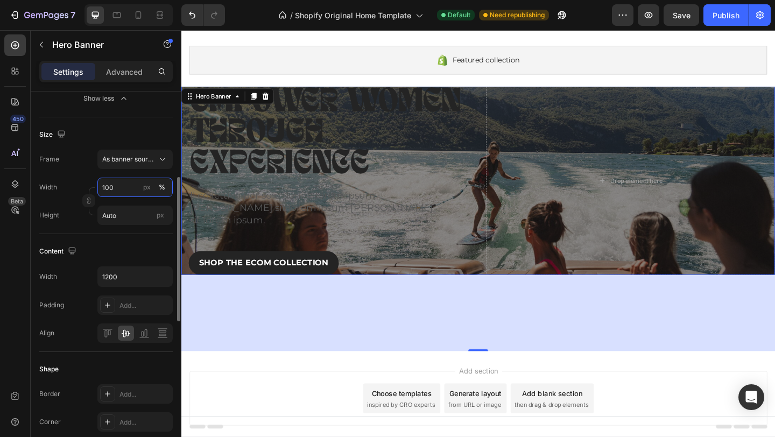
click at [125, 186] on input "100" at bounding box center [134, 187] width 75 height 19
click at [355, 318] on div "154" at bounding box center [504, 338] width 646 height 83
click at [122, 187] on input "1000" at bounding box center [134, 187] width 75 height 19
click at [143, 216] on input "Auto" at bounding box center [134, 215] width 75 height 19
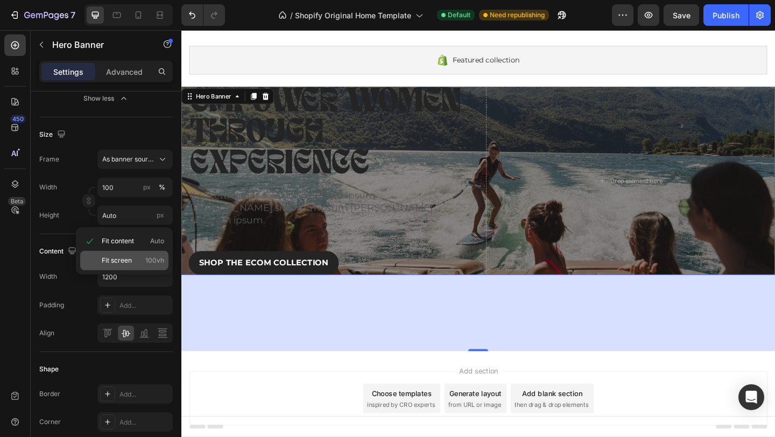
click at [121, 258] on span "Fit screen" at bounding box center [117, 261] width 30 height 10
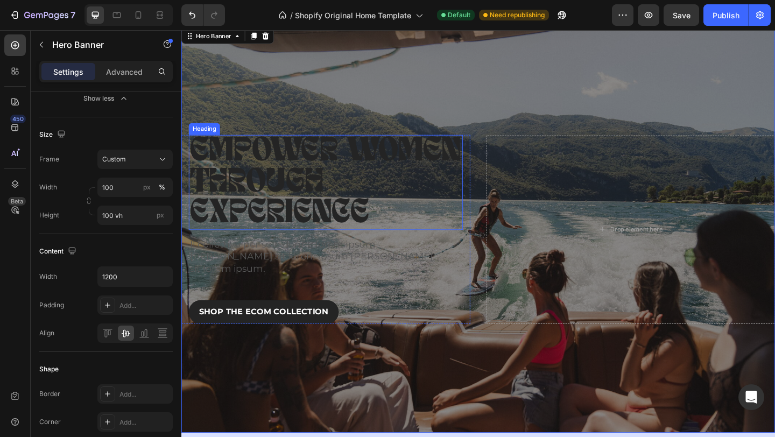
scroll to position [158, 0]
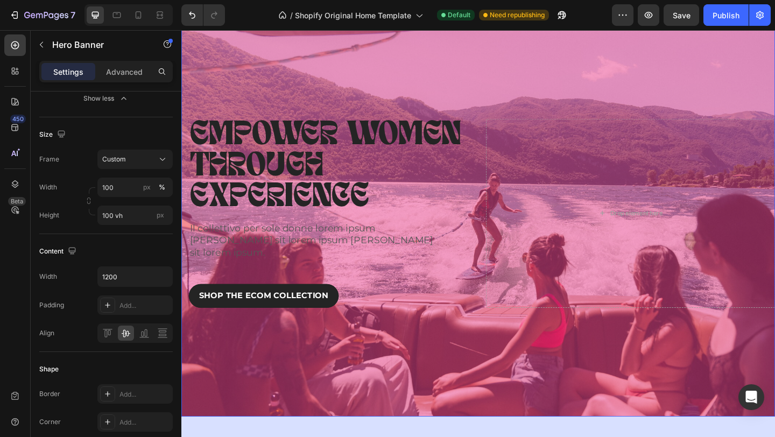
click at [733, 71] on div "Overlay" at bounding box center [504, 229] width 646 height 443
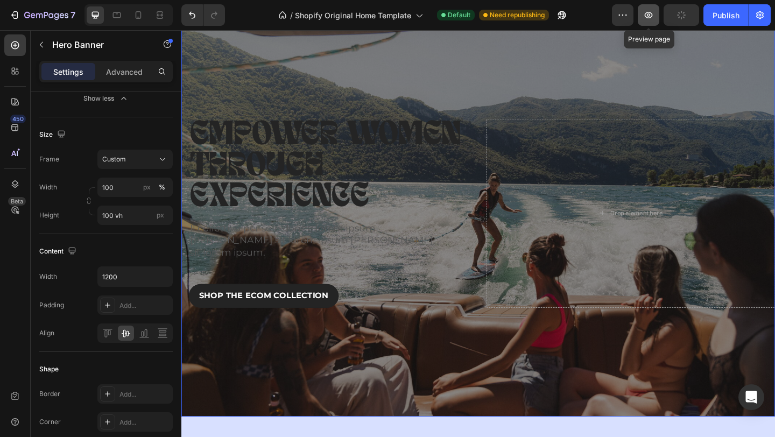
click at [650, 15] on icon "button" at bounding box center [649, 15] width 8 height 6
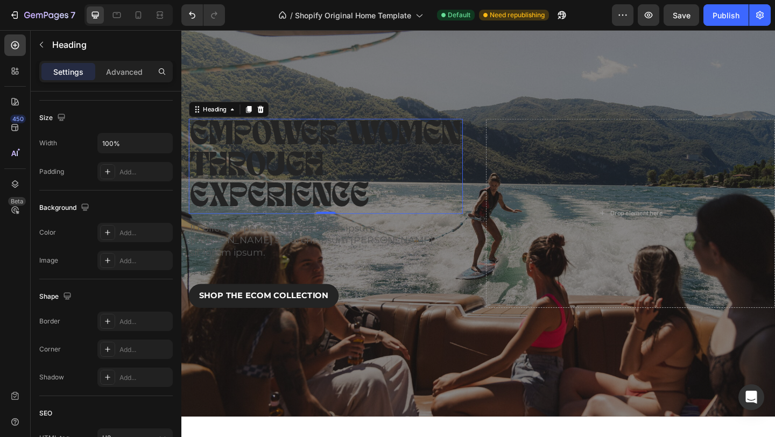
click at [279, 155] on p "EMPOWER WOMEN THROUGH EXPERIENCE" at bounding box center [339, 178] width 296 height 101
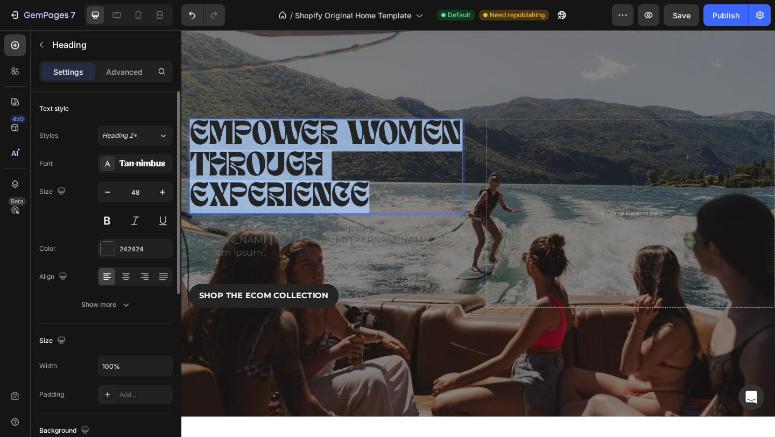
click at [279, 155] on p "EMPOWER WOMEN THROUGH EXPERIENCE" at bounding box center [339, 178] width 296 height 101
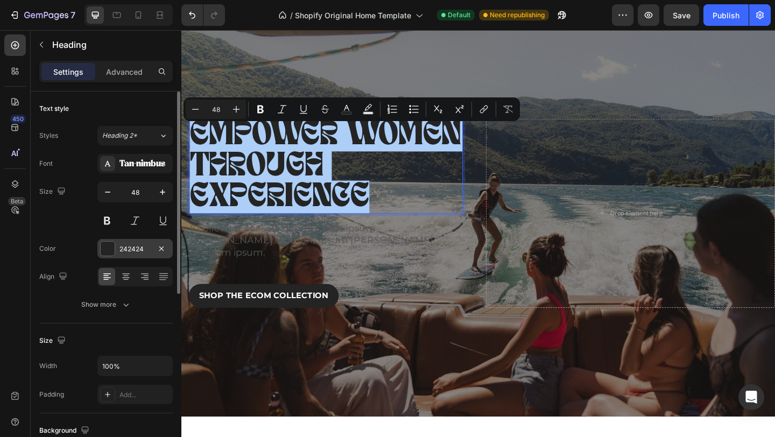
click at [108, 249] on div at bounding box center [108, 249] width 14 height 14
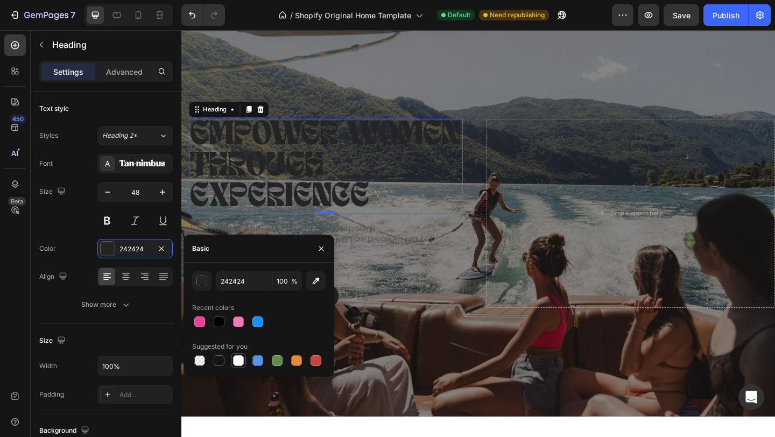
click at [240, 361] on div at bounding box center [238, 360] width 11 height 11
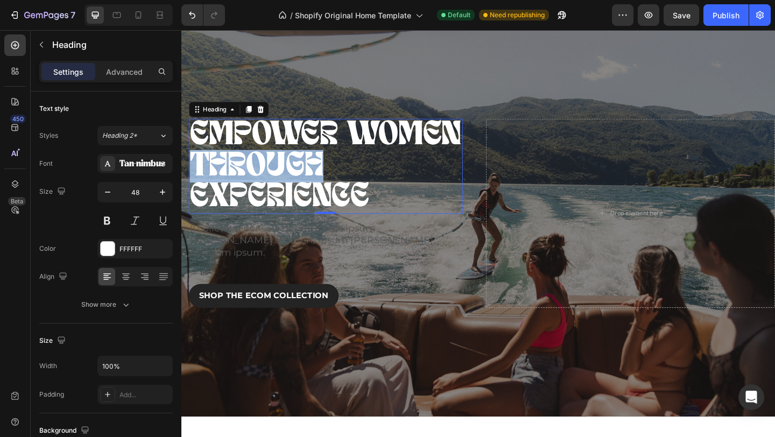
click at [295, 183] on p "EMPOWER WOMEN THROUGH EXPERIENCE" at bounding box center [339, 178] width 296 height 101
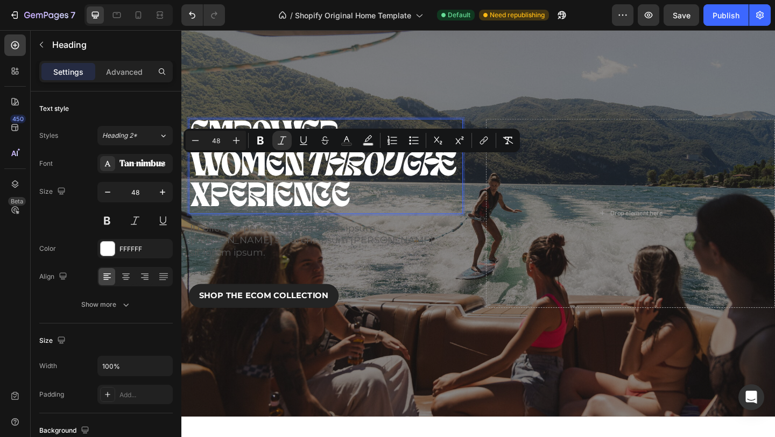
click at [366, 221] on p "EMPOWER WOMEN THROUGH EXPERIENCE" at bounding box center [339, 178] width 296 height 101
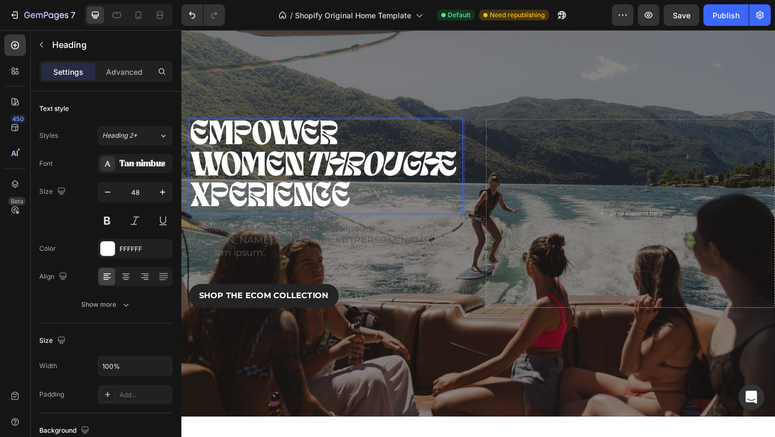
click at [443, 138] on p "EMPOWER WOMEN THROUGH EXPERIENCE" at bounding box center [339, 178] width 296 height 101
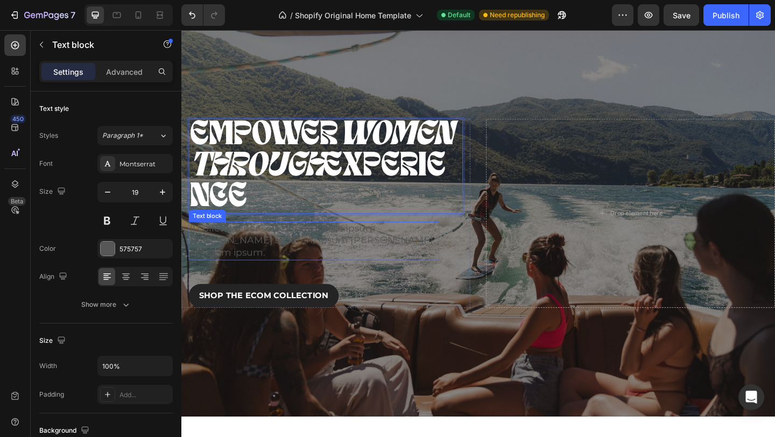
click at [314, 251] on p "Il collettivo per sole donne lorem ipsum dolores sit lorem ipsum dolores sit lo…" at bounding box center [326, 260] width 270 height 40
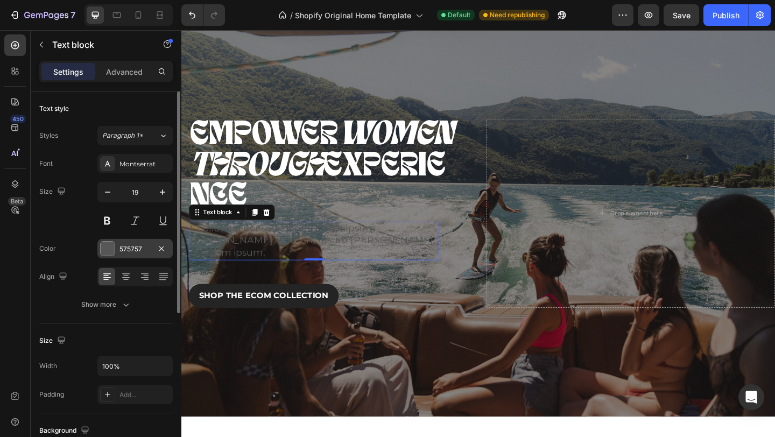
click at [102, 253] on div at bounding box center [108, 249] width 14 height 14
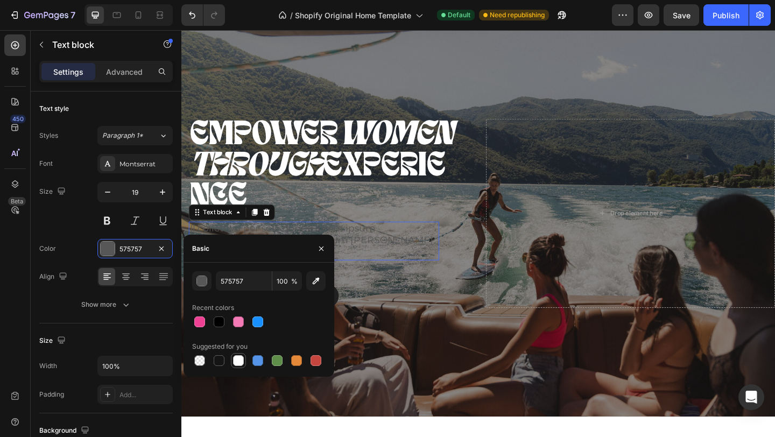
click at [235, 363] on div at bounding box center [238, 360] width 11 height 11
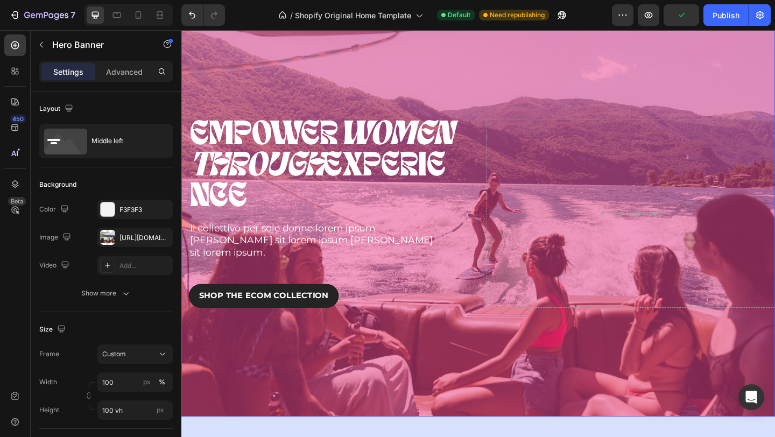
click at [644, 87] on div "Overlay" at bounding box center [504, 229] width 646 height 443
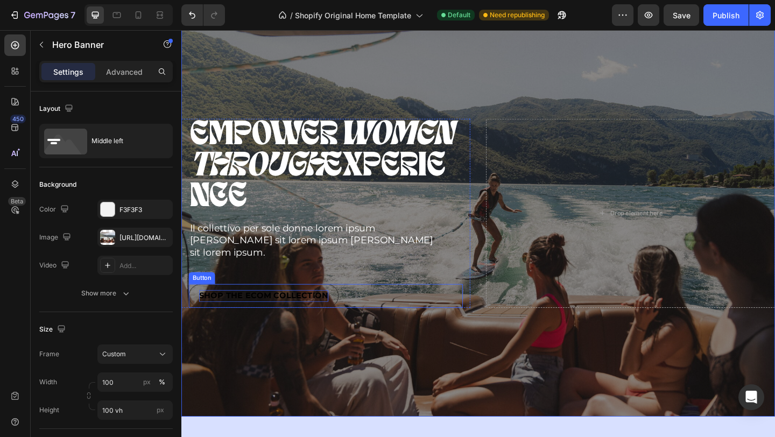
click at [313, 313] on div "SHOP THE ECOM COLLECTION" at bounding box center [271, 319] width 141 height 13
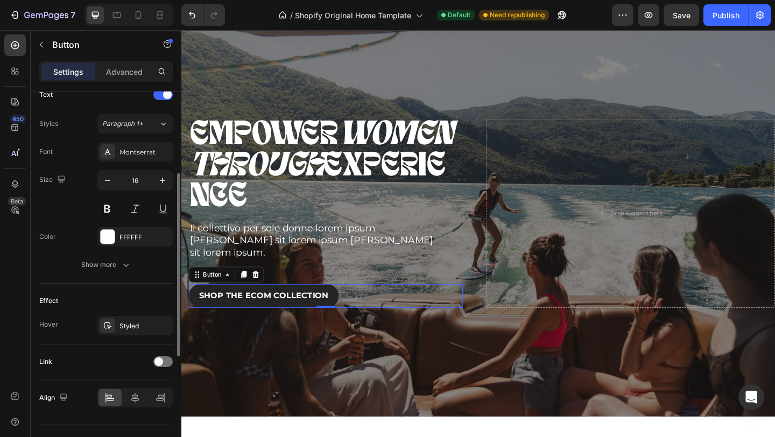
scroll to position [396, 0]
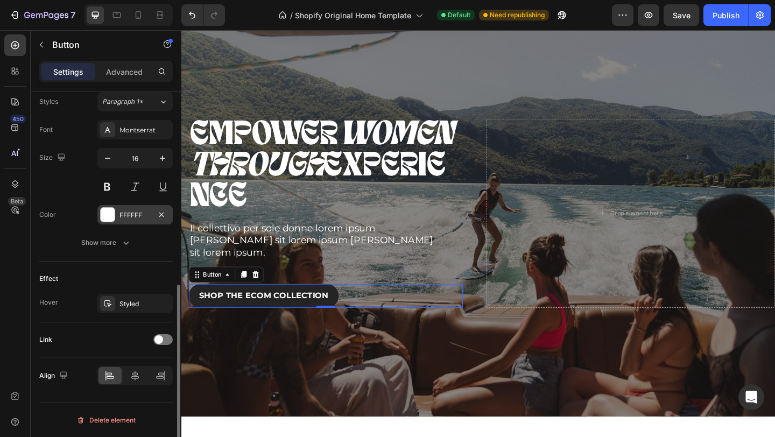
click at [108, 213] on div at bounding box center [108, 215] width 14 height 14
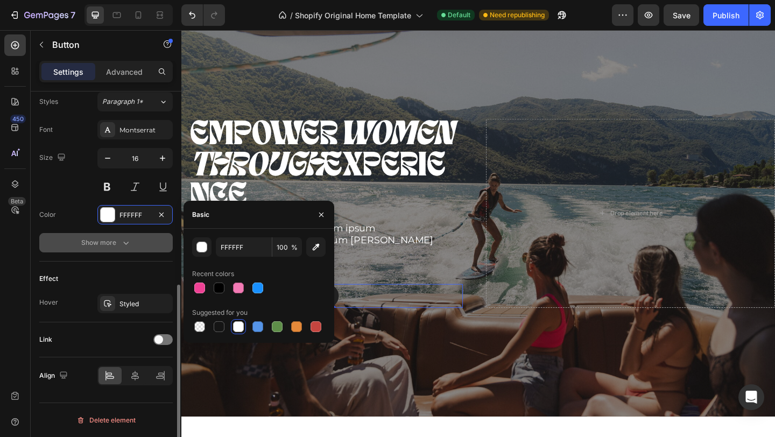
click at [120, 242] on div "Show more" at bounding box center [106, 242] width 50 height 11
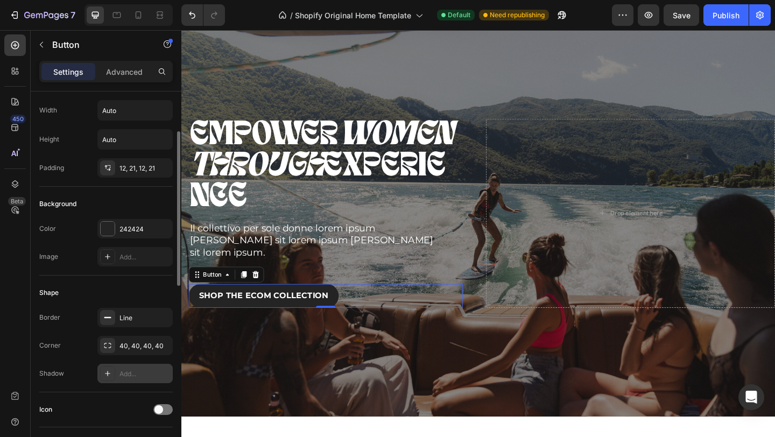
scroll to position [0, 0]
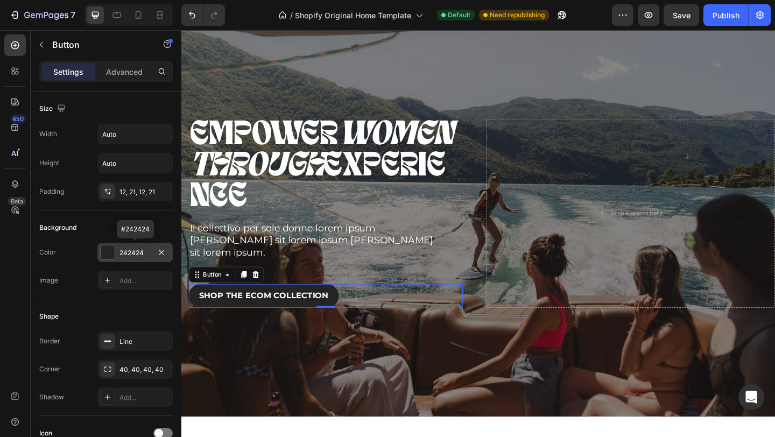
click at [109, 251] on div at bounding box center [108, 253] width 14 height 14
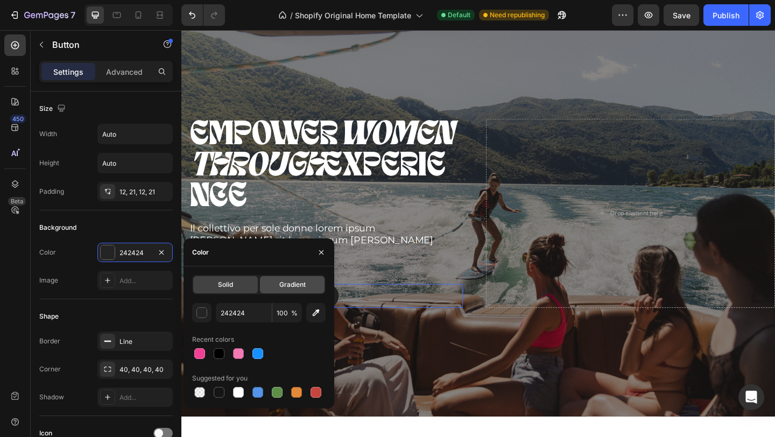
click at [300, 287] on span "Gradient" at bounding box center [292, 285] width 26 height 10
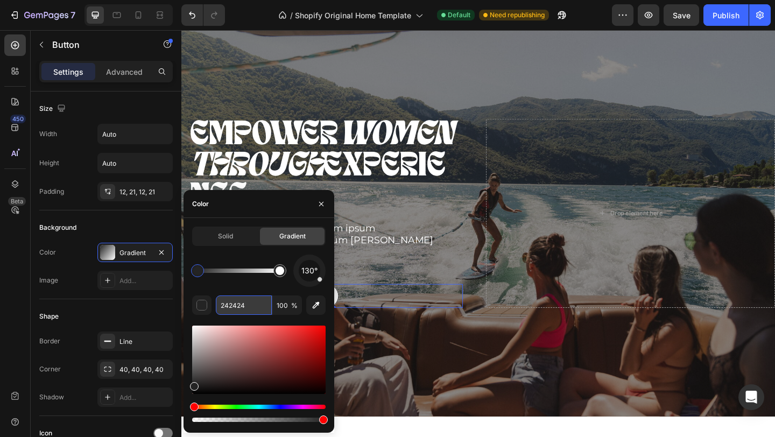
click at [255, 305] on input "242424" at bounding box center [244, 305] width 56 height 19
paste input "cf262d"
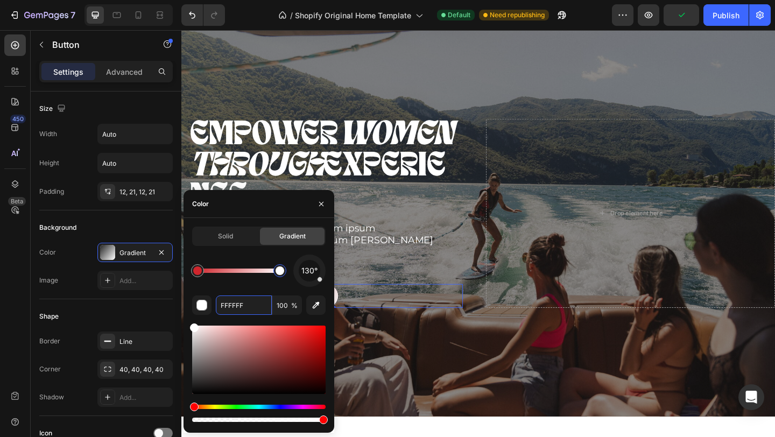
click at [281, 272] on div at bounding box center [280, 271] width 9 height 9
paste input "ee4194"
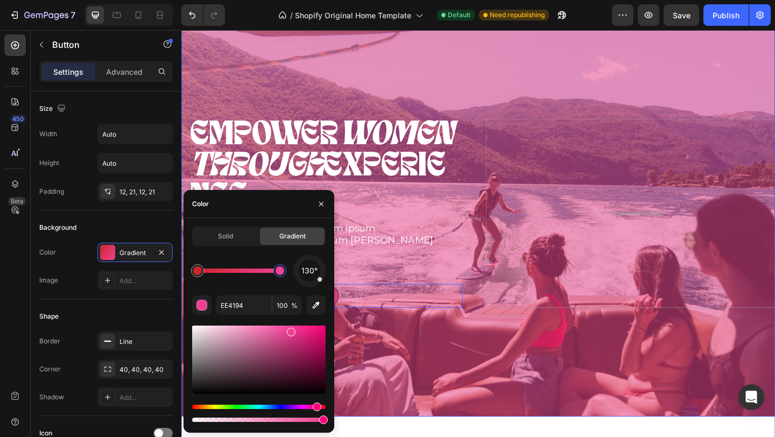
click at [414, 373] on div "Overlay" at bounding box center [504, 229] width 646 height 443
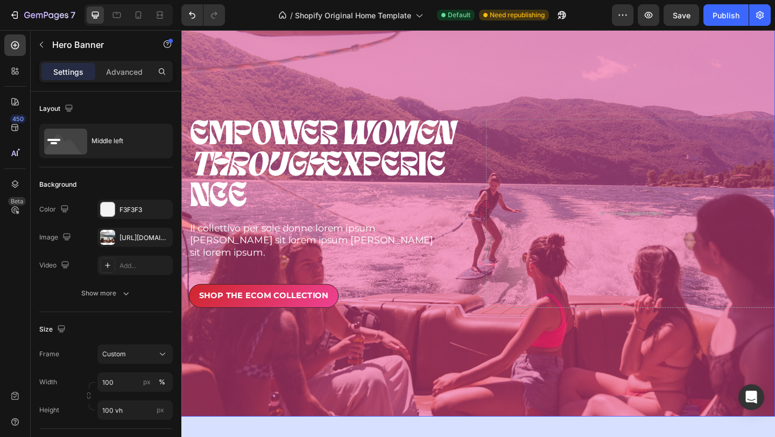
click at [627, 84] on div "Overlay" at bounding box center [504, 229] width 646 height 443
click at [369, 108] on div "Overlay" at bounding box center [504, 229] width 646 height 443
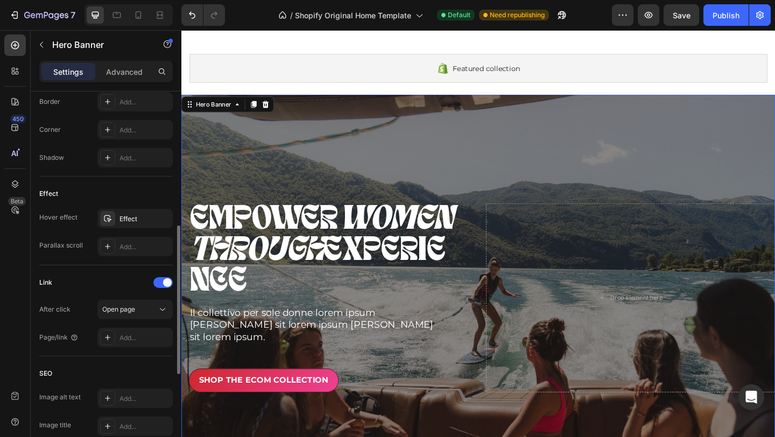
scroll to position [575, 0]
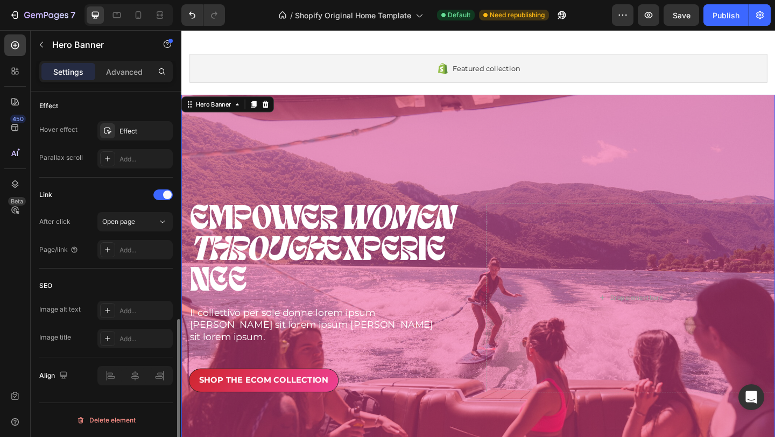
click at [340, 171] on div "Overlay" at bounding box center [504, 321] width 646 height 443
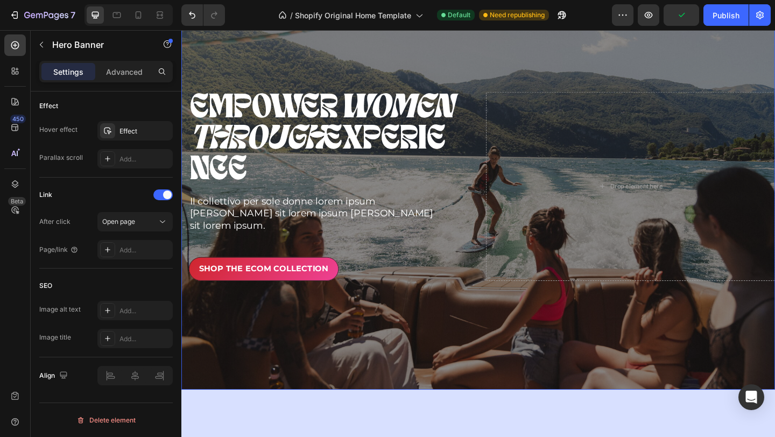
scroll to position [191, 0]
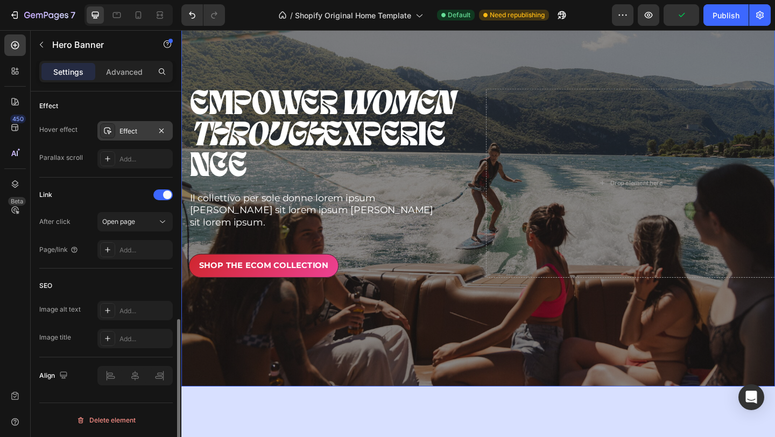
click at [148, 134] on div "Effect" at bounding box center [135, 132] width 31 height 10
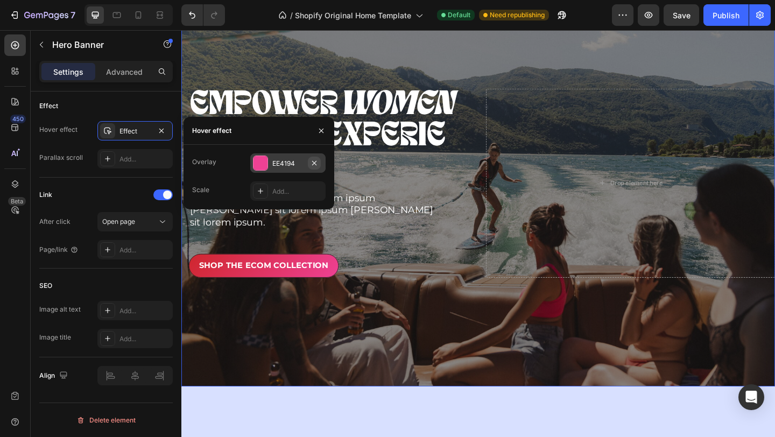
click at [315, 160] on icon "button" at bounding box center [314, 163] width 9 height 9
click at [259, 165] on icon at bounding box center [260, 163] width 9 height 9
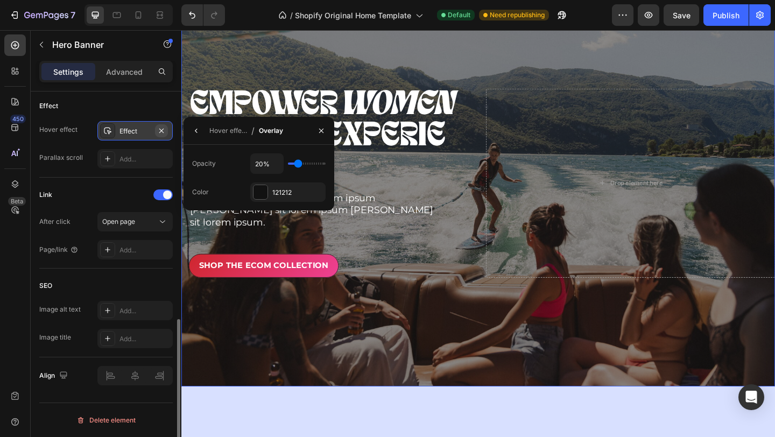
click at [163, 128] on icon "button" at bounding box center [161, 131] width 9 height 9
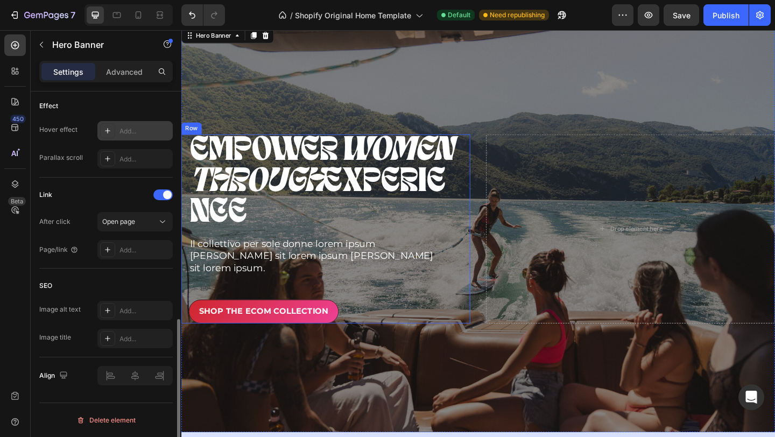
scroll to position [142, 0]
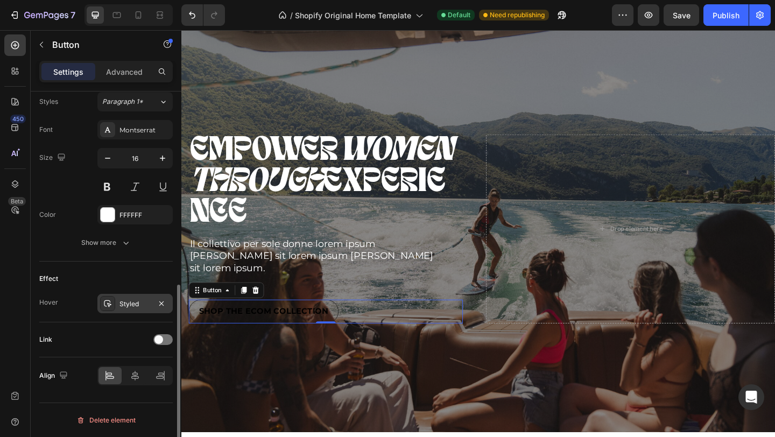
click at [306, 338] on button "SHOP THE ECOM COLLECTION" at bounding box center [271, 336] width 163 height 26
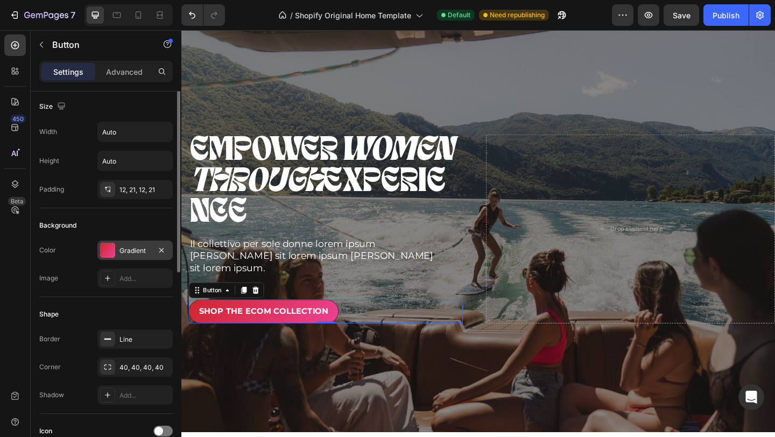
scroll to position [0, 0]
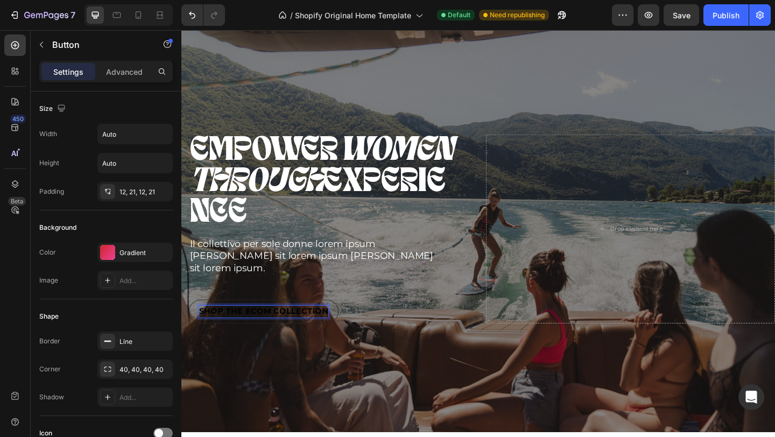
click at [251, 330] on div "SHOP THE ECOM COLLECTION" at bounding box center [271, 336] width 141 height 13
click at [238, 330] on p "SHOP THE ECOM COLLECTION" at bounding box center [271, 336] width 141 height 13
click at [190, 323] on button "Scopri" at bounding box center [215, 336] width 51 height 26
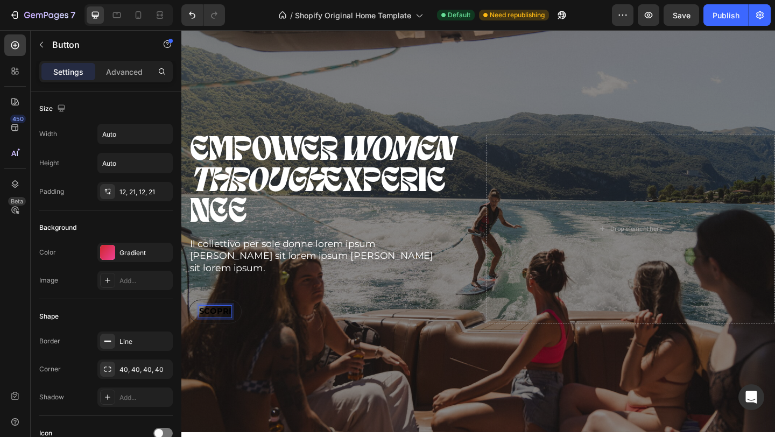
click at [190, 323] on button "SCOPRI" at bounding box center [219, 336] width 58 height 26
click at [190, 323] on button "SCOPRI GLI" at bounding box center [227, 336] width 75 height 26
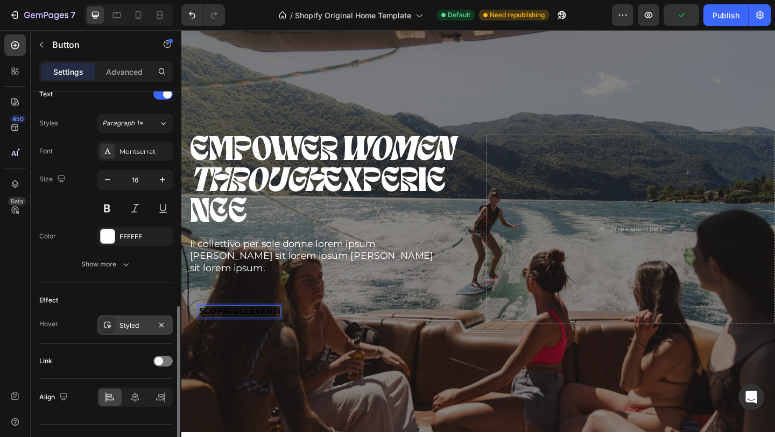
scroll to position [396, 0]
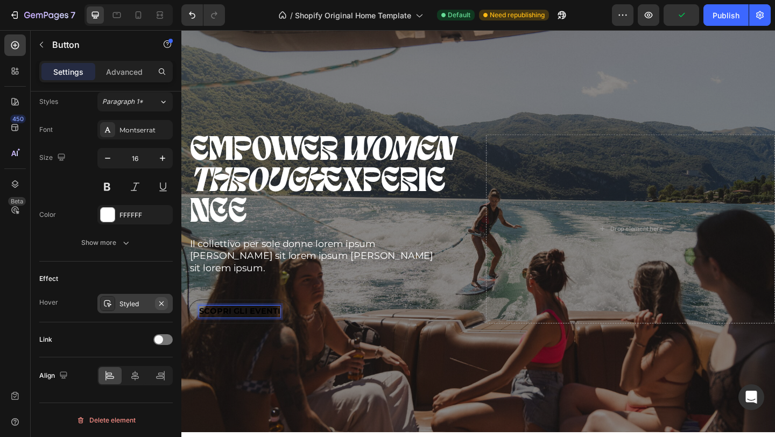
click at [164, 303] on icon "button" at bounding box center [161, 303] width 9 height 9
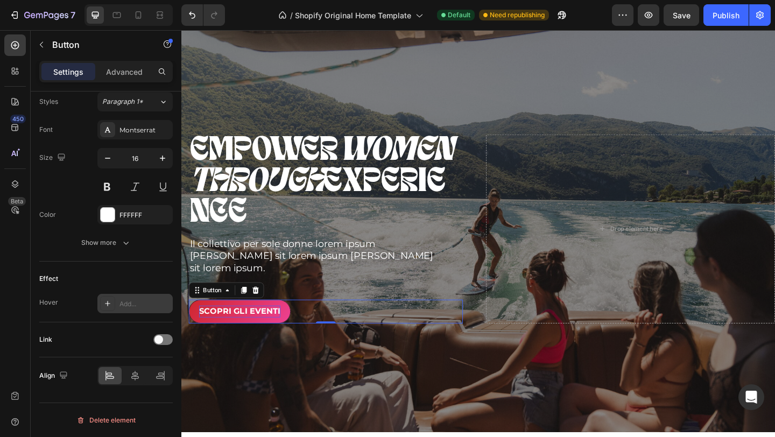
click at [109, 299] on icon at bounding box center [107, 303] width 9 height 9
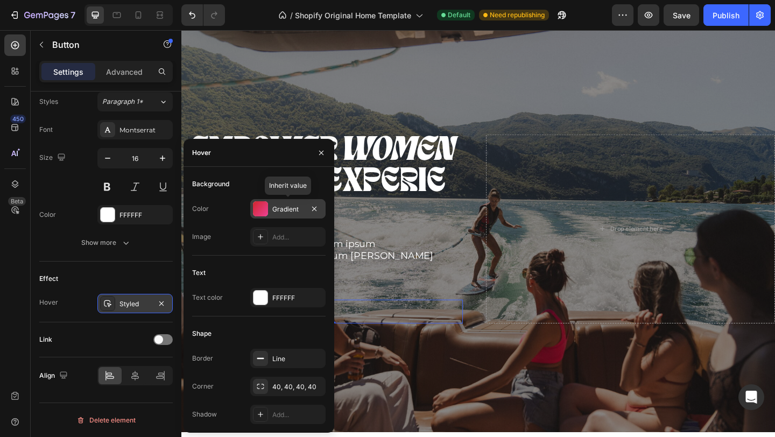
click at [262, 206] on div at bounding box center [260, 208] width 15 height 15
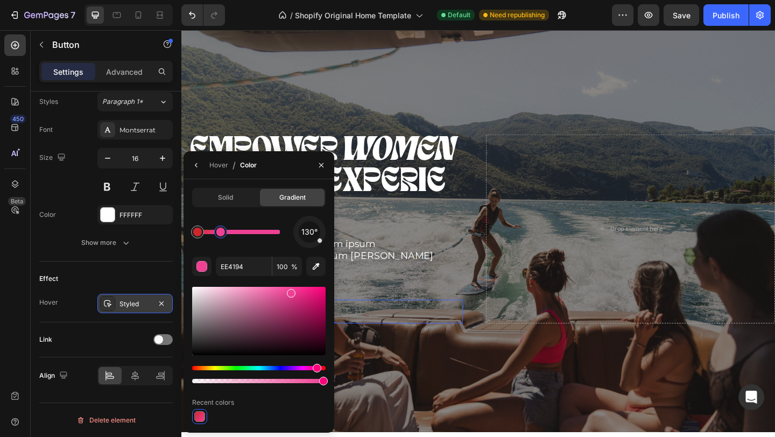
drag, startPoint x: 282, startPoint y: 230, endPoint x: 220, endPoint y: 233, distance: 62.0
click at [220, 233] on div at bounding box center [220, 232] width 9 height 9
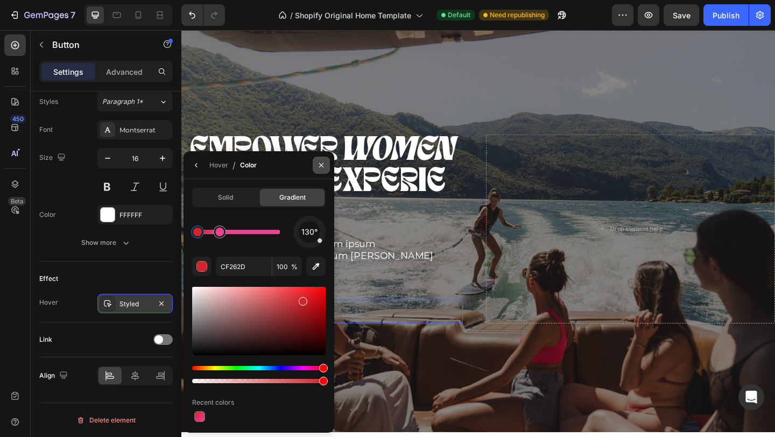
click at [324, 162] on icon "button" at bounding box center [321, 165] width 9 height 9
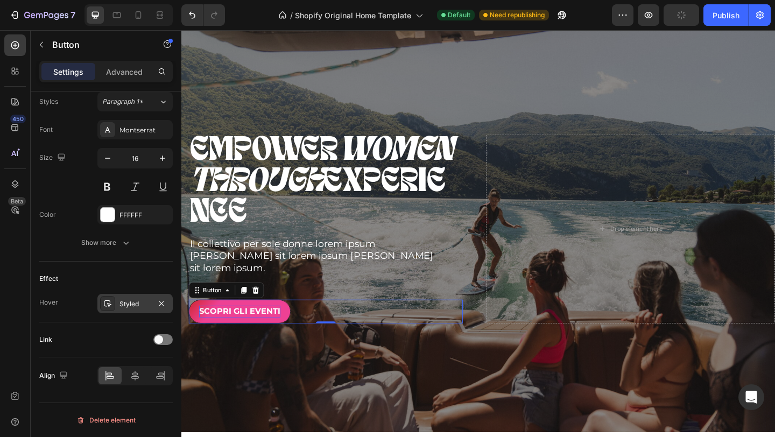
click at [127, 301] on div "Styled" at bounding box center [135, 304] width 31 height 10
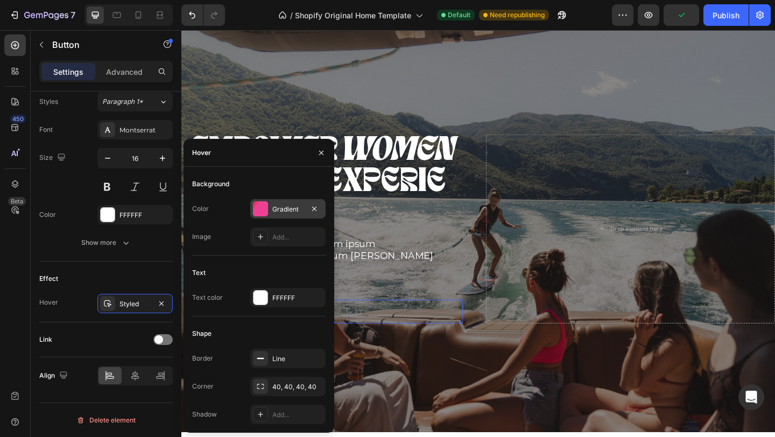
click at [286, 208] on div "Gradient" at bounding box center [287, 210] width 31 height 10
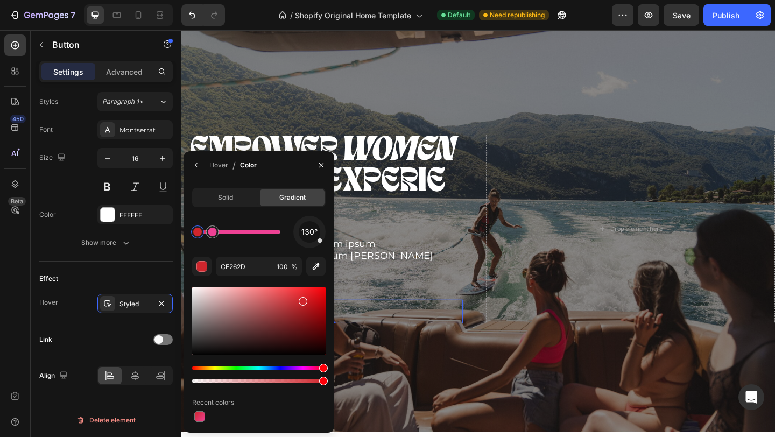
click at [195, 232] on div at bounding box center [197, 232] width 9 height 9
click at [227, 260] on input "CF262D" at bounding box center [244, 266] width 56 height 19
paste input "f63912"
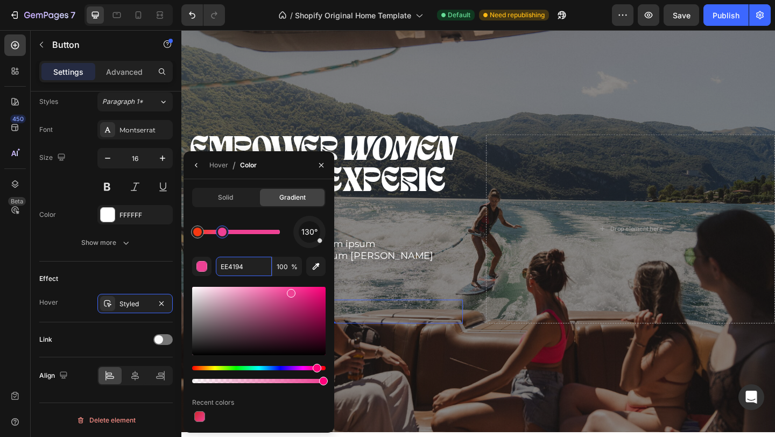
drag, startPoint x: 214, startPoint y: 234, endPoint x: 223, endPoint y: 234, distance: 9.2
click at [223, 234] on div at bounding box center [222, 232] width 9 height 9
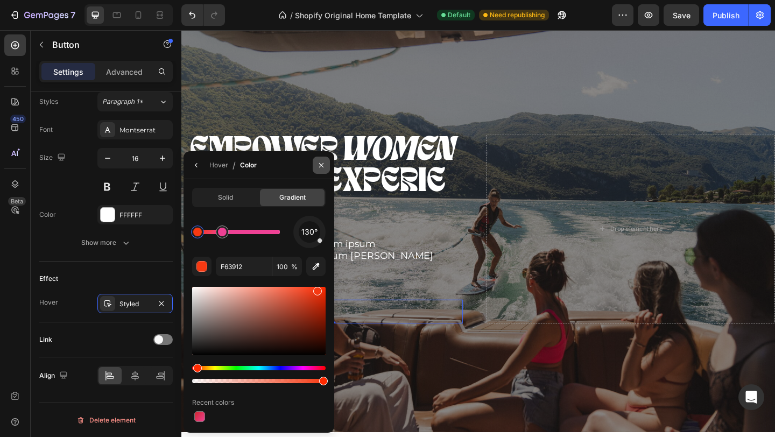
click at [324, 164] on icon "button" at bounding box center [321, 165] width 9 height 9
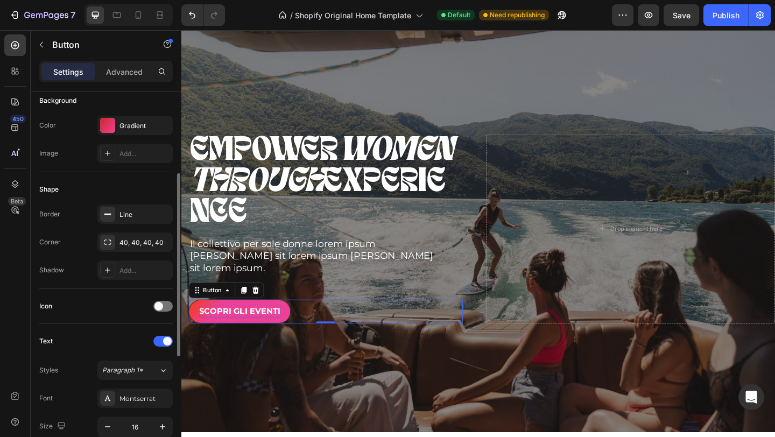
scroll to position [117, 0]
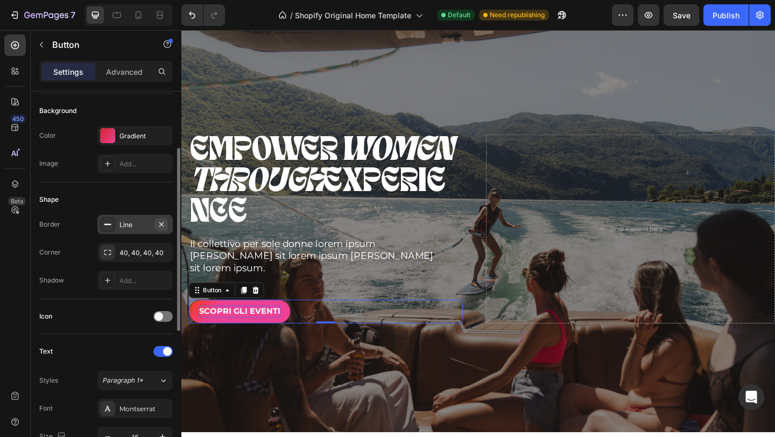
click at [164, 223] on icon "button" at bounding box center [161, 224] width 9 height 9
click at [114, 278] on div at bounding box center [107, 280] width 15 height 15
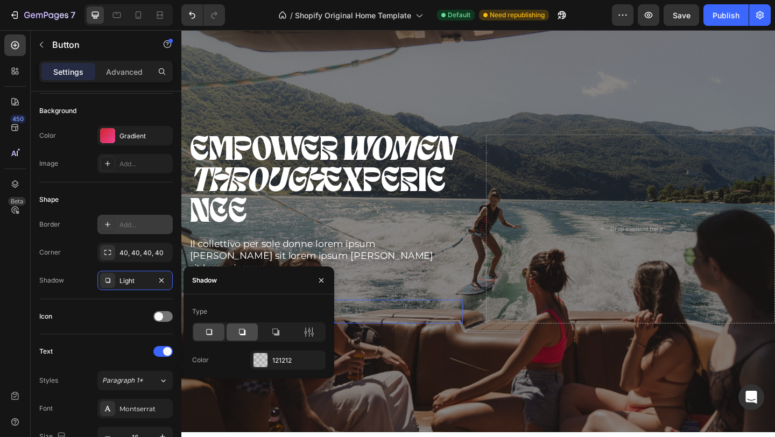
click at [241, 333] on icon at bounding box center [242, 332] width 11 height 11
click at [321, 278] on icon "button" at bounding box center [321, 280] width 9 height 9
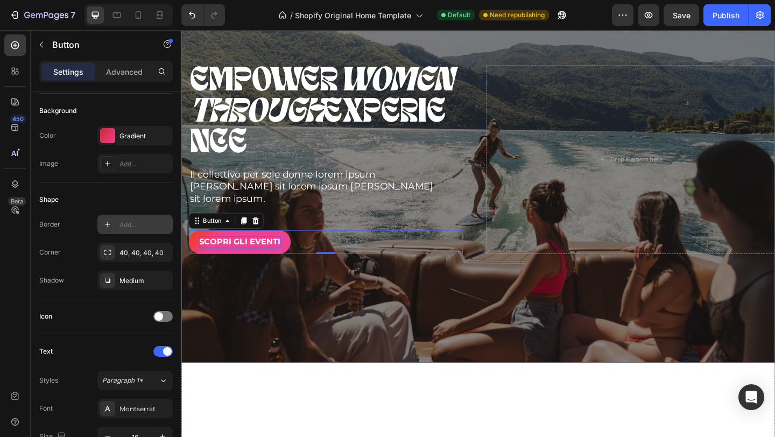
scroll to position [230, 0]
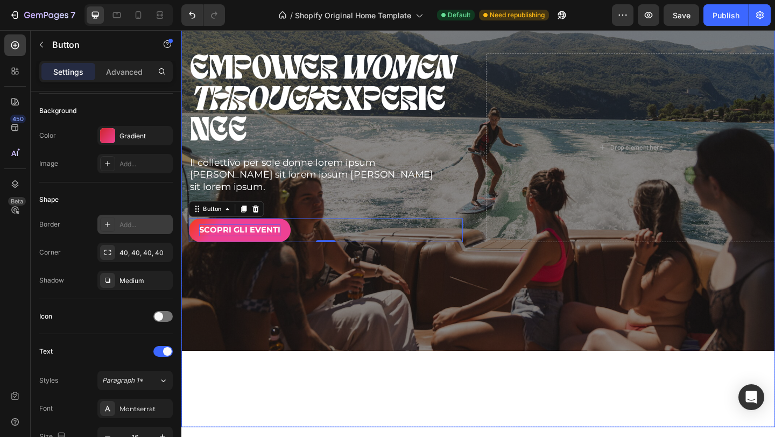
click at [425, 325] on div "Overlay" at bounding box center [504, 157] width 646 height 443
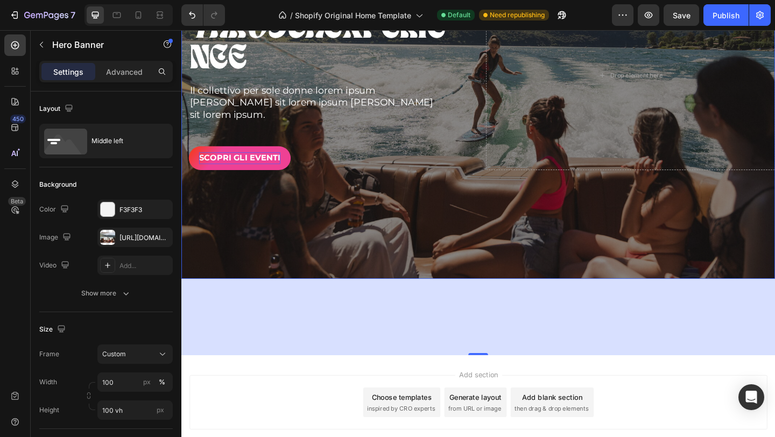
scroll to position [298, 0]
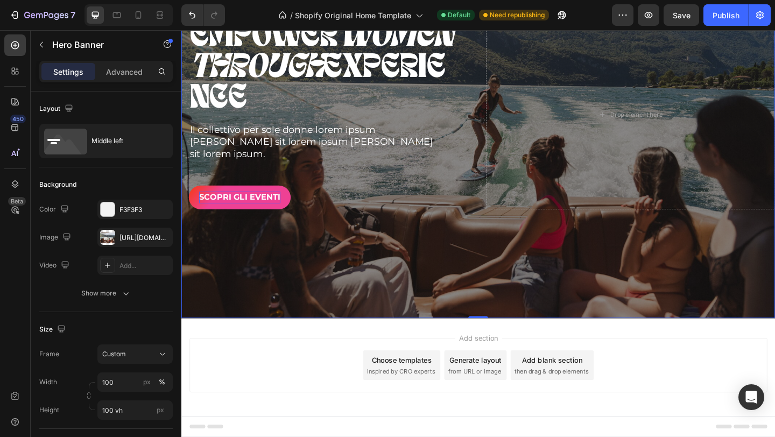
drag, startPoint x: 503, startPoint y: 392, endPoint x: 504, endPoint y: 302, distance: 90.5
click at [505, 302] on div "EMPOWER WOMEN THROUGH EXPERIENCE Heading Il collettivo per sole donne lorem ips…" at bounding box center [504, 122] width 646 height 443
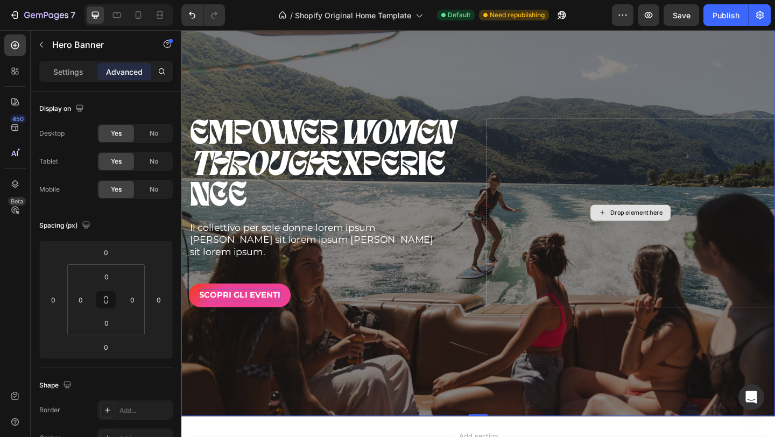
scroll to position [157, 0]
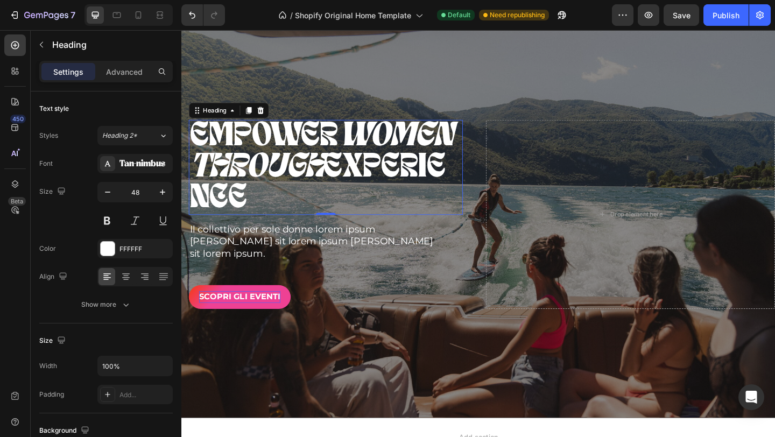
click at [365, 148] on icon "WOMEN" at bounding box center [414, 146] width 125 height 36
click at [126, 275] on icon at bounding box center [126, 276] width 11 height 11
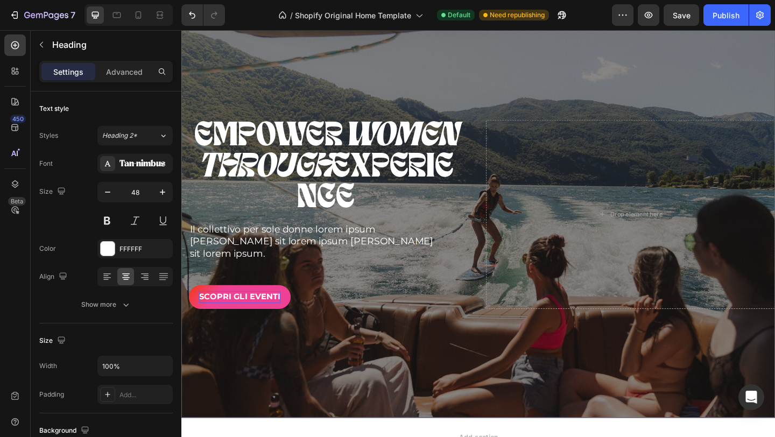
click at [599, 77] on div "Overlay" at bounding box center [504, 230] width 646 height 443
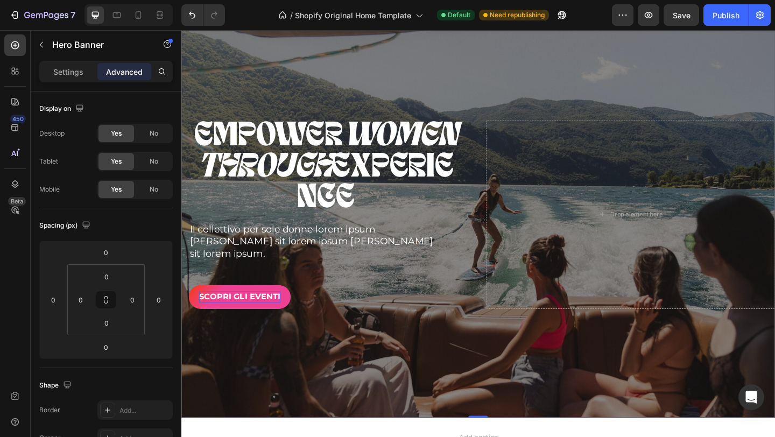
click at [66, 83] on div "Settings Advanced" at bounding box center [106, 76] width 151 height 31
click at [66, 72] on p "Settings" at bounding box center [68, 71] width 30 height 11
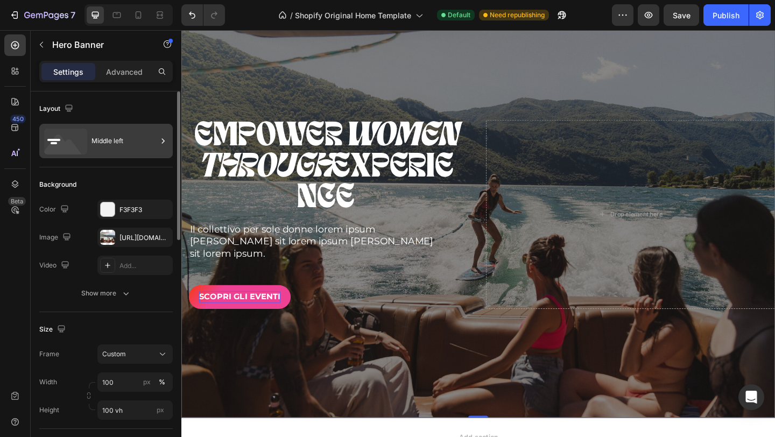
click at [114, 138] on div "Middle left" at bounding box center [125, 141] width 66 height 25
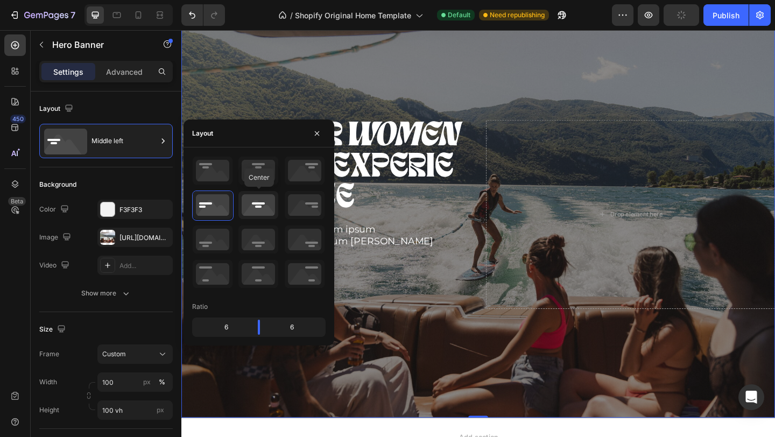
click at [257, 198] on icon at bounding box center [259, 205] width 40 height 28
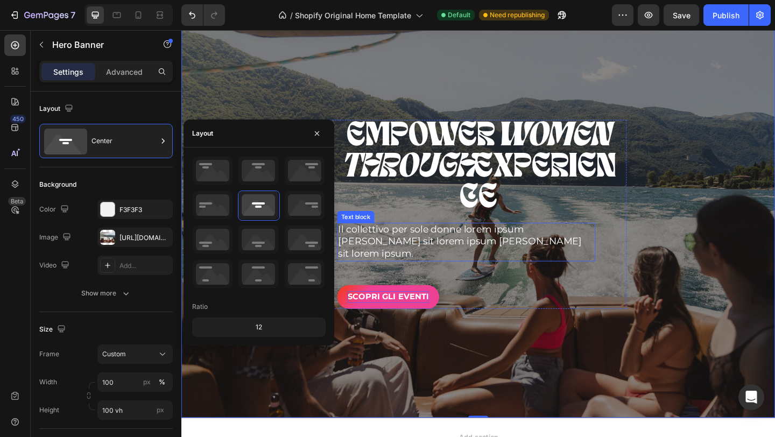
click at [529, 269] on p "Il collettivo per sole donne lorem ipsum dolores sit lorem ipsum dolores sit lo…" at bounding box center [491, 261] width 279 height 40
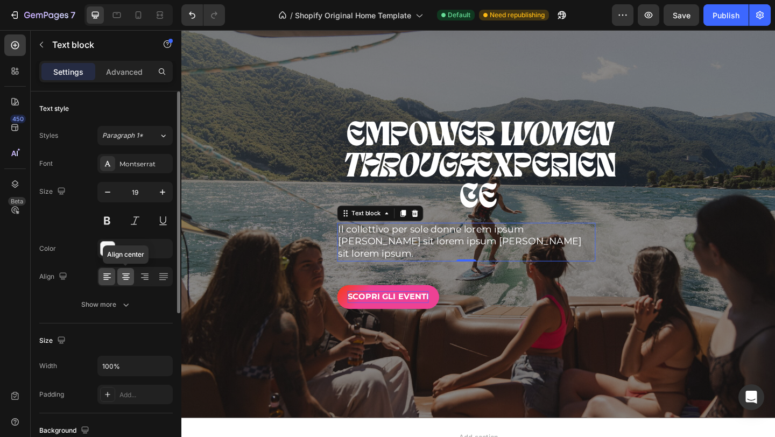
click at [129, 274] on icon at bounding box center [126, 276] width 11 height 11
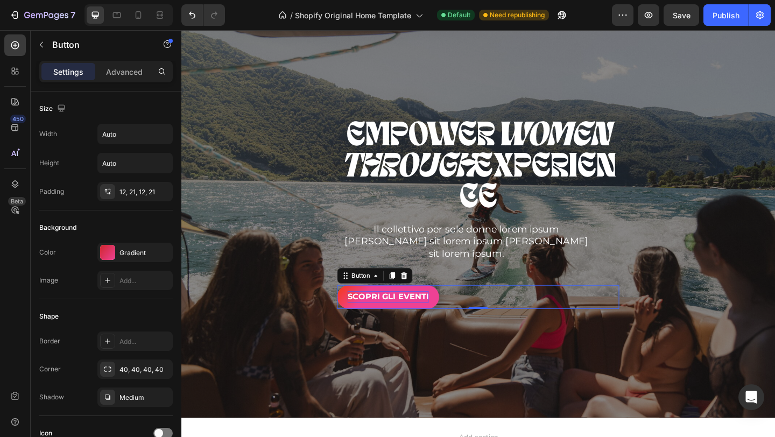
click at [459, 312] on button "SCOPRI GLI EVENTI" at bounding box center [406, 320] width 111 height 26
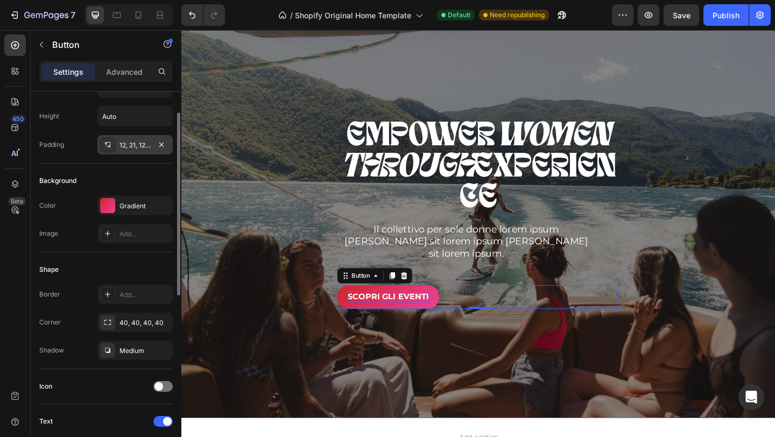
scroll to position [51, 0]
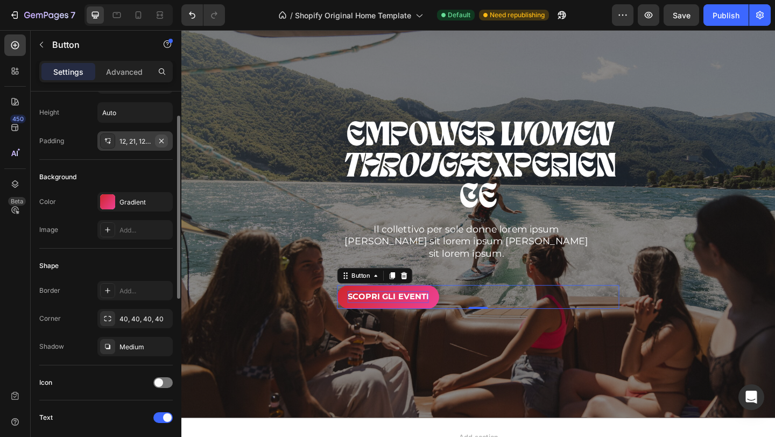
click at [163, 142] on icon "button" at bounding box center [161, 141] width 9 height 9
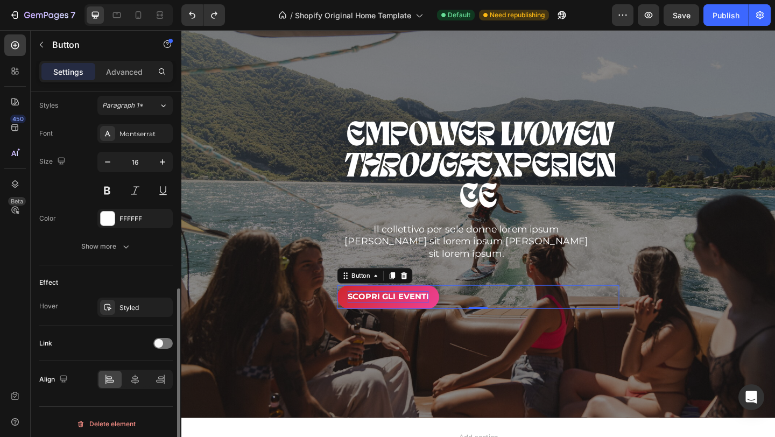
scroll to position [396, 0]
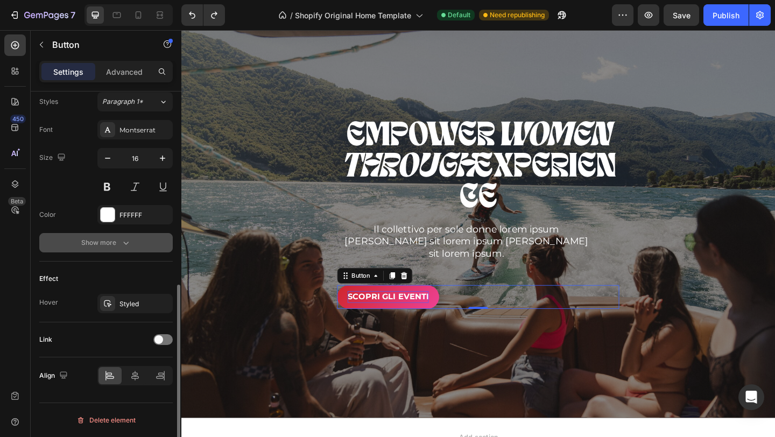
click at [121, 241] on icon "button" at bounding box center [126, 242] width 11 height 11
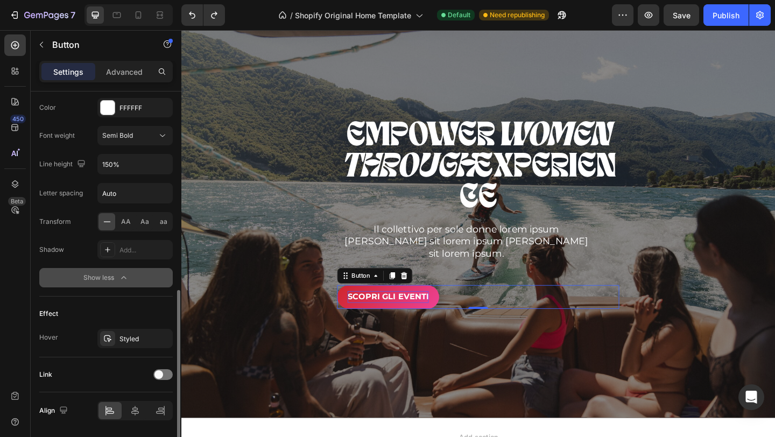
scroll to position [506, 0]
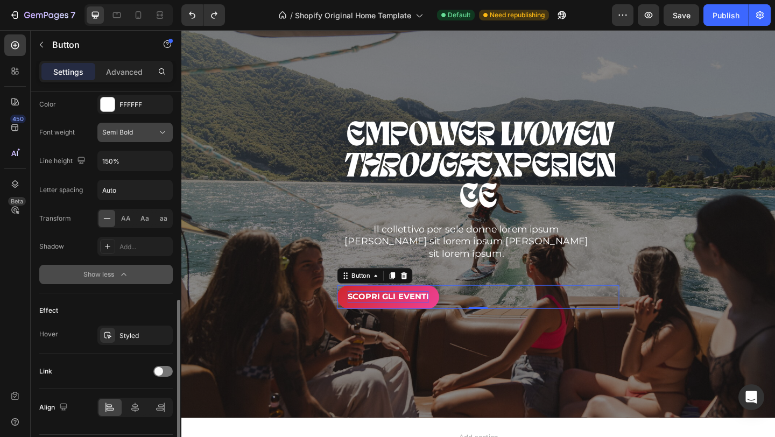
click at [137, 136] on div "Semi Bold" at bounding box center [129, 133] width 55 height 10
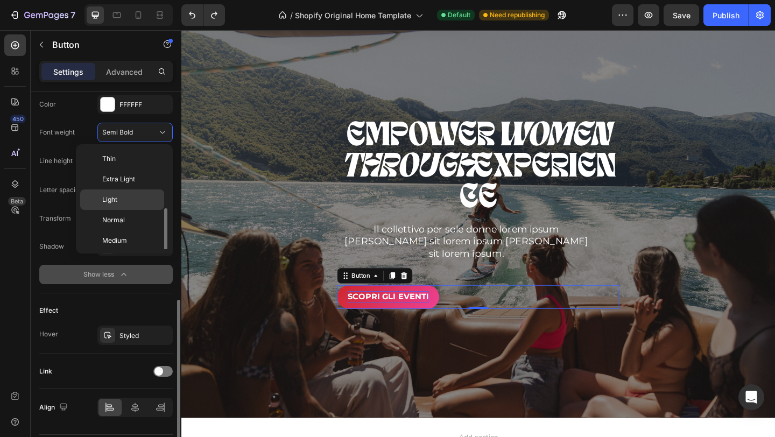
scroll to position [39, 0]
click at [133, 198] on p "Medium" at bounding box center [130, 202] width 57 height 10
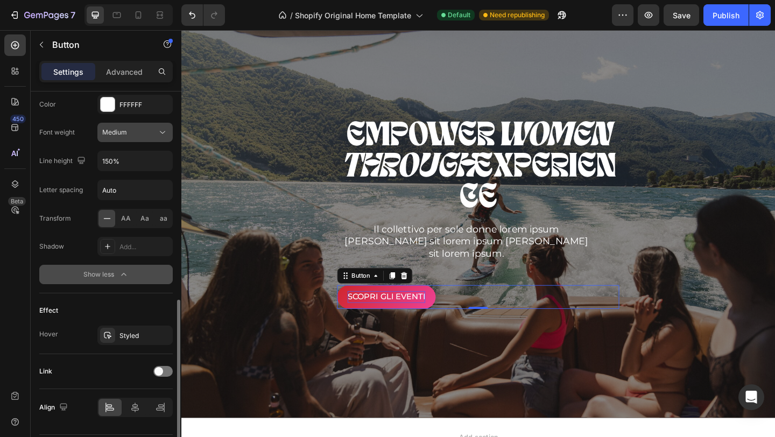
click at [138, 132] on div "Medium" at bounding box center [129, 133] width 55 height 10
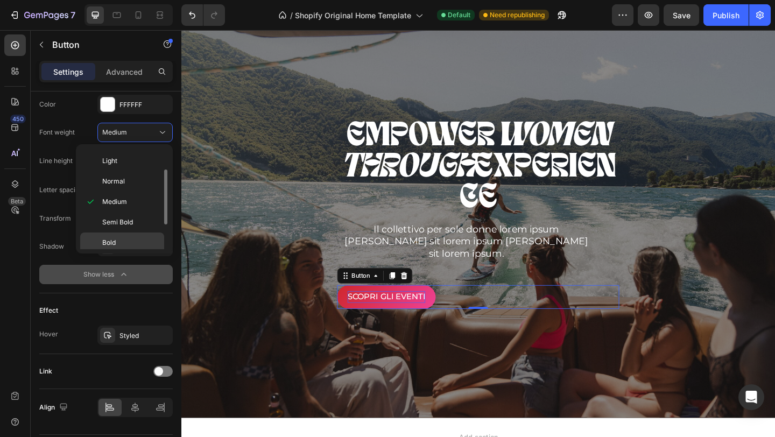
click at [127, 253] on div "Bold" at bounding box center [122, 263] width 84 height 20
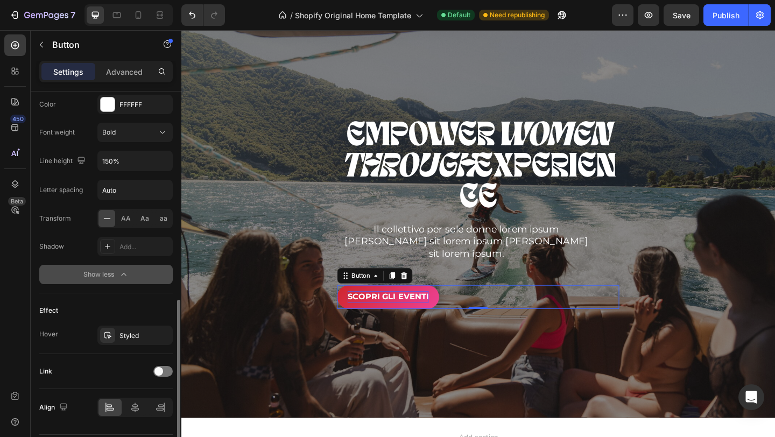
scroll to position [538, 0]
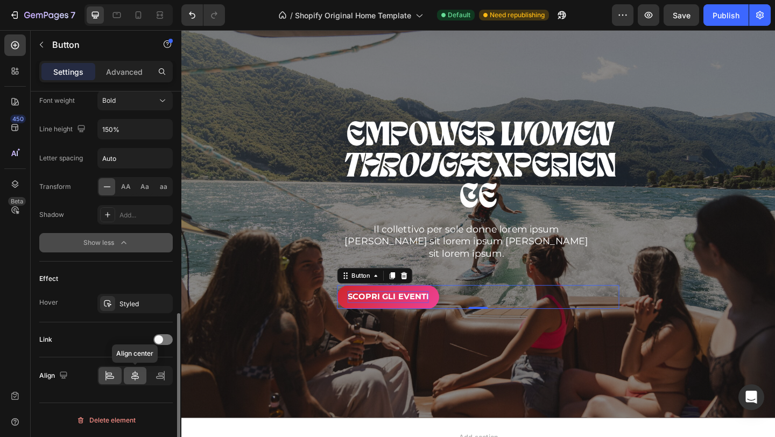
click at [135, 377] on icon at bounding box center [135, 375] width 11 height 11
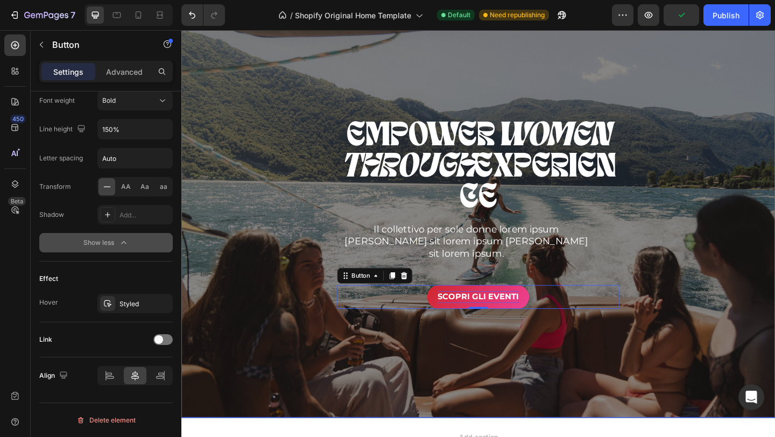
click at [458, 428] on div "Overlay" at bounding box center [504, 230] width 646 height 443
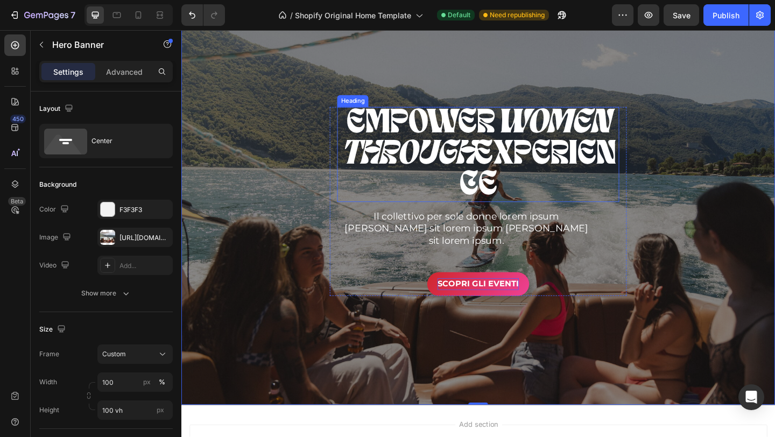
scroll to position [152, 0]
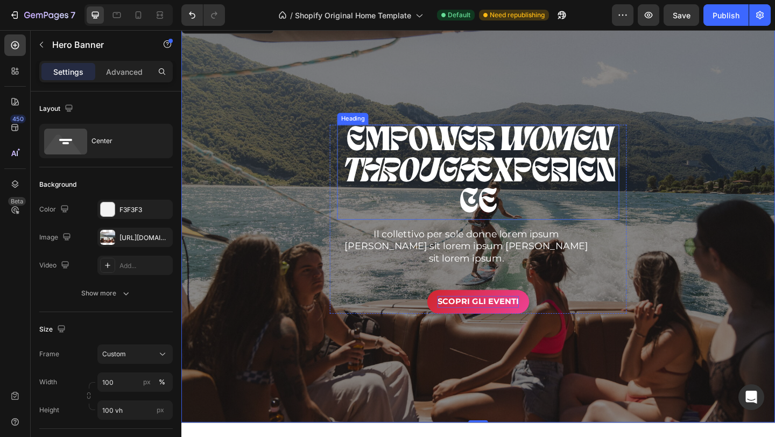
click at [429, 234] on p "EMPOWER WOMEN THROUGH EXPERIENCE" at bounding box center [504, 184] width 305 height 101
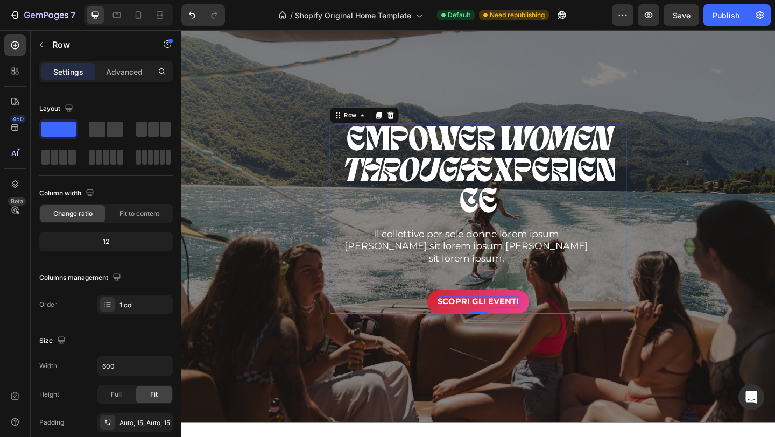
click at [349, 183] on div "EMPOWER WOMEN THROUGH EXPERIENCE Heading Il collettivo per sole donne lorem ips…" at bounding box center [504, 235] width 323 height 205
click at [490, 181] on icon "THROUGH" at bounding box center [427, 185] width 145 height 36
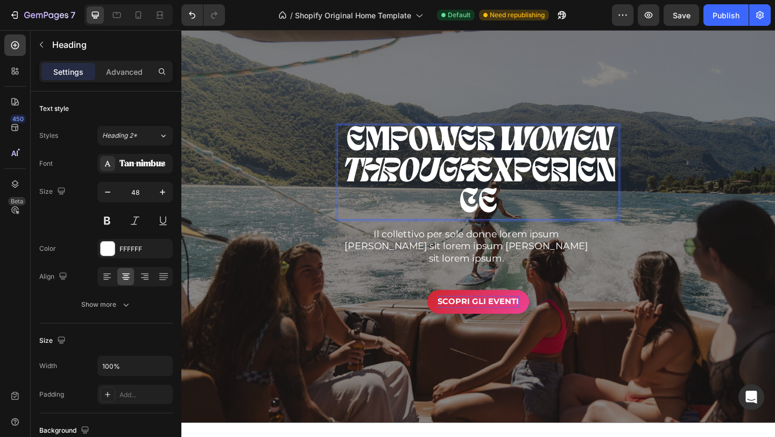
click at [416, 217] on p "EMPOWER WOMEN THROUGH EXPERIENCE" at bounding box center [504, 184] width 305 height 101
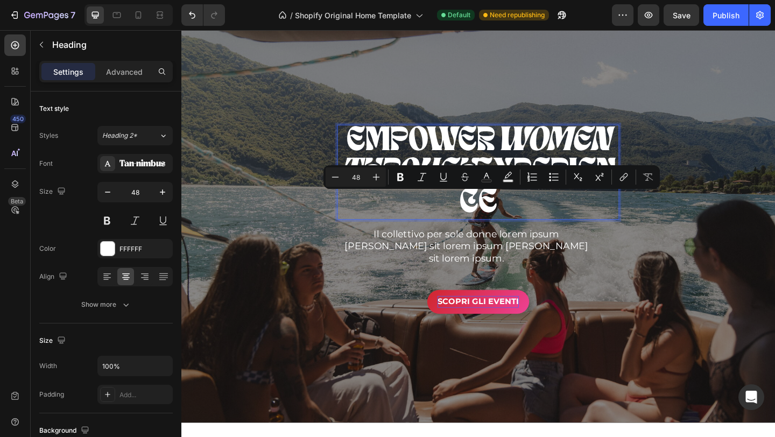
click at [394, 217] on p "EMPOWER WOMEN THROUGH EXPERIENCE" at bounding box center [504, 184] width 305 height 101
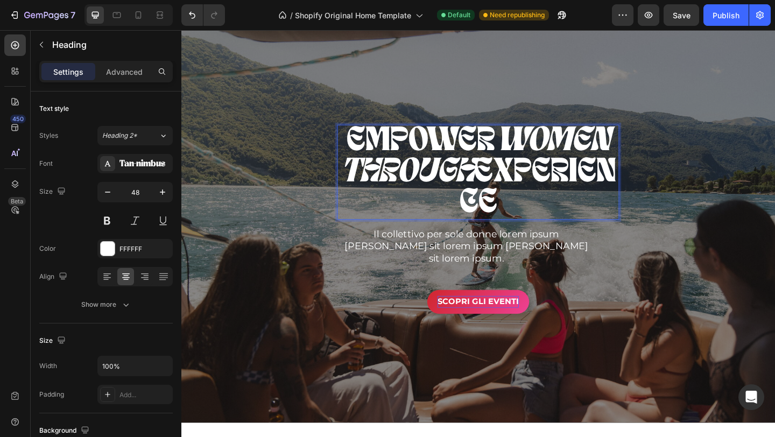
click at [530, 141] on icon "WOMEN" at bounding box center [585, 151] width 125 height 36
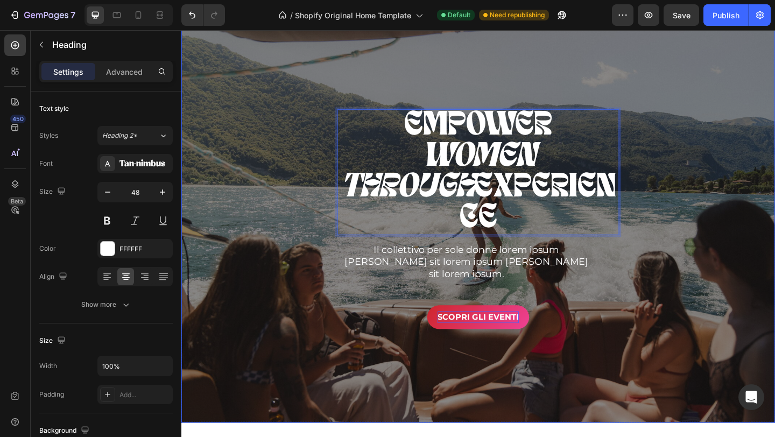
click at [775, 255] on div "EMPOWER ⁠⁠⁠⁠⁠⁠⁠ WOMEN THROUGH EXPERIENCE Heading 0 Il collettivo per sole donne…" at bounding box center [504, 235] width 646 height 239
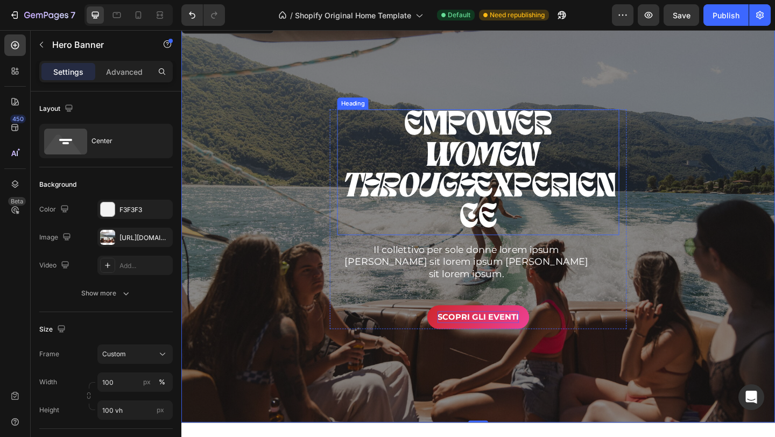
click at [429, 155] on p "EMPOWER WOMEN THROUGH EXPERIENCE" at bounding box center [504, 184] width 305 height 135
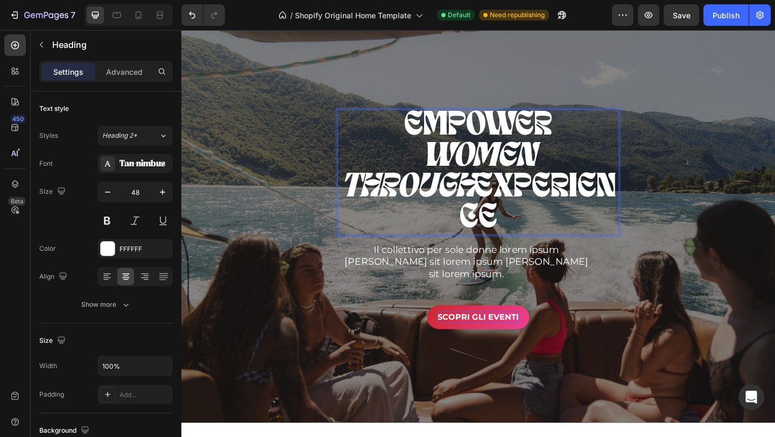
click at [477, 149] on p "EMPOWER WOMEN THROUGH EXPERIENCE" at bounding box center [504, 184] width 305 height 135
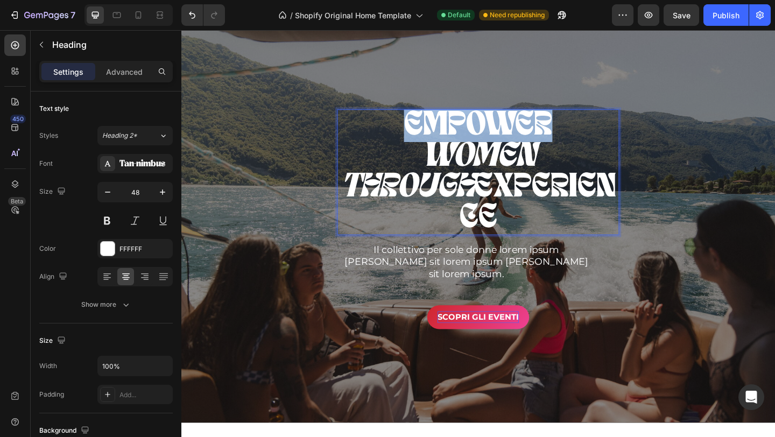
click at [477, 149] on p "EMPOWER WOMEN THROUGH EXPERIENCE" at bounding box center [504, 184] width 305 height 135
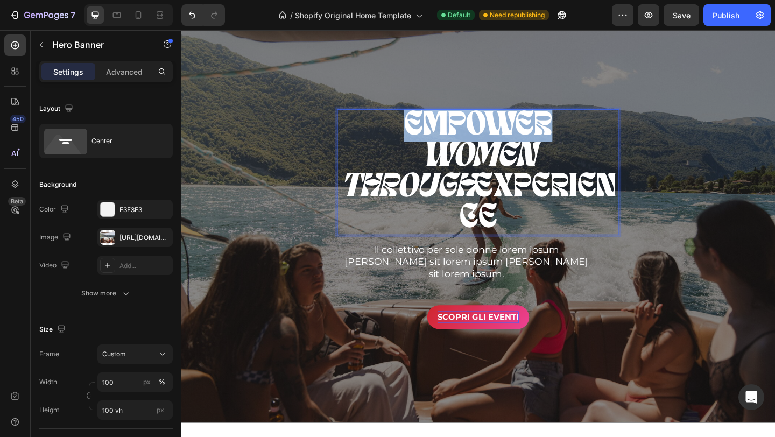
click at [687, 294] on div "EMPOWER WOMEN THROUGH EXPERIENCE Heading 0 Il collettivo per sole donne lorem i…" at bounding box center [504, 235] width 646 height 239
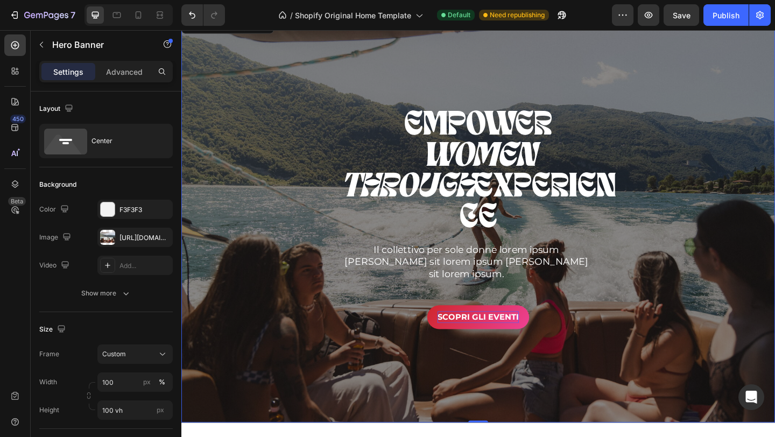
click at [688, 131] on div "Overlay" at bounding box center [504, 236] width 646 height 443
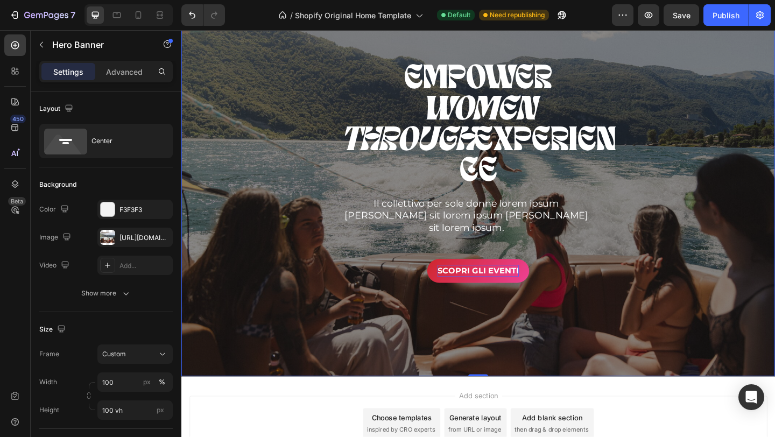
scroll to position [265, 0]
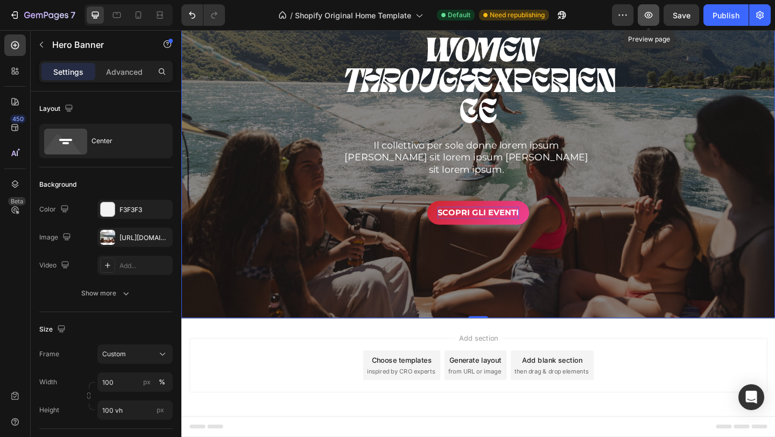
click at [646, 22] on button "button" at bounding box center [649, 15] width 22 height 22
click at [418, 399] on span "inspired by CRO experts" at bounding box center [420, 402] width 74 height 10
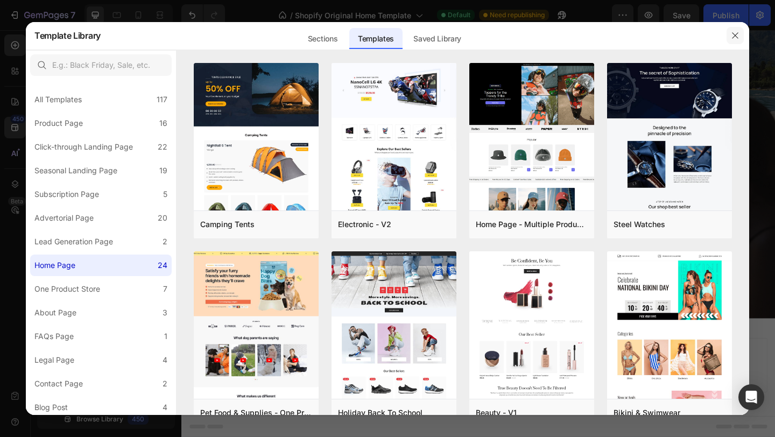
click at [737, 36] on icon "button" at bounding box center [735, 35] width 9 height 9
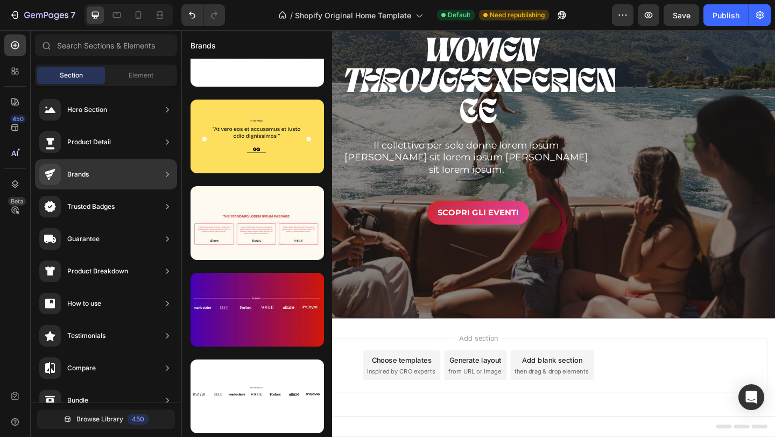
click at [118, 170] on div "Brands" at bounding box center [106, 174] width 142 height 30
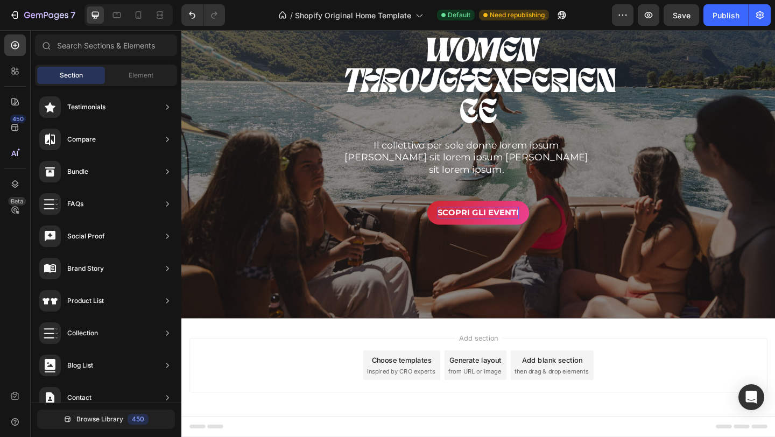
click at [596, 403] on span "then drag & drop elements" at bounding box center [584, 402] width 80 height 10
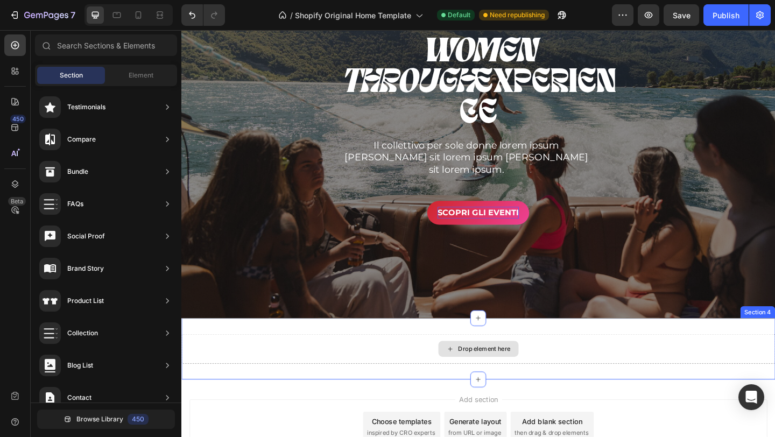
click at [512, 377] on div "Drop element here" at bounding box center [510, 377] width 57 height 9
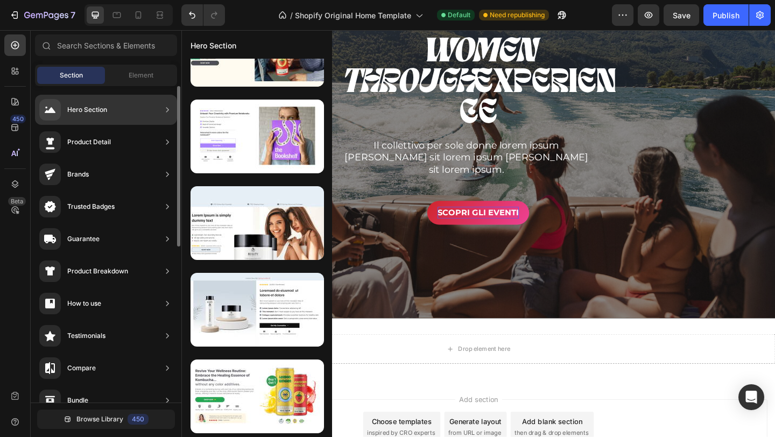
scroll to position [0, 0]
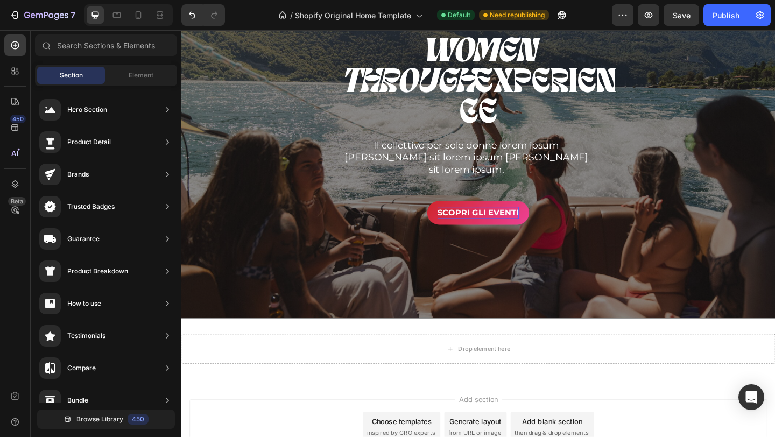
click at [66, 78] on span "Section" at bounding box center [71, 76] width 23 height 10
click at [129, 78] on span "Element" at bounding box center [141, 76] width 25 height 10
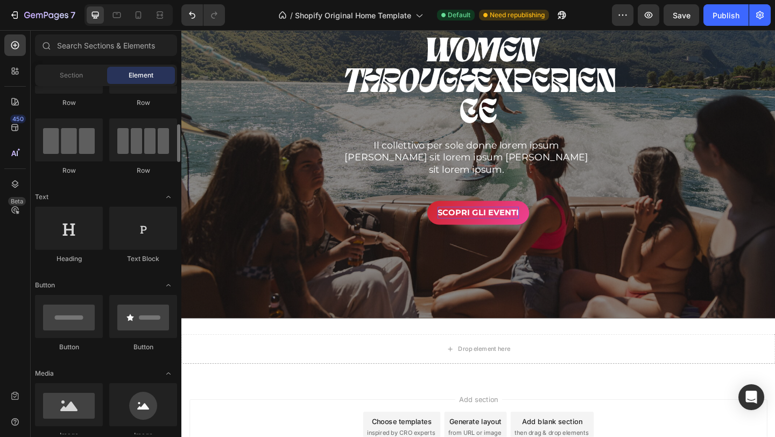
scroll to position [48, 0]
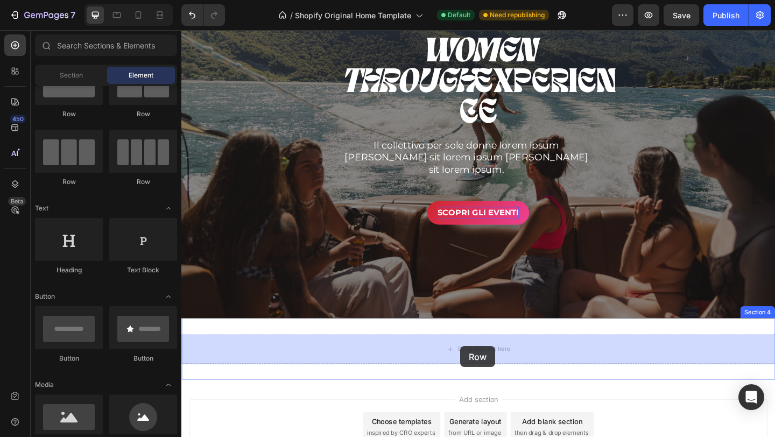
drag, startPoint x: 246, startPoint y: 184, endPoint x: 485, endPoint y: 374, distance: 305.0
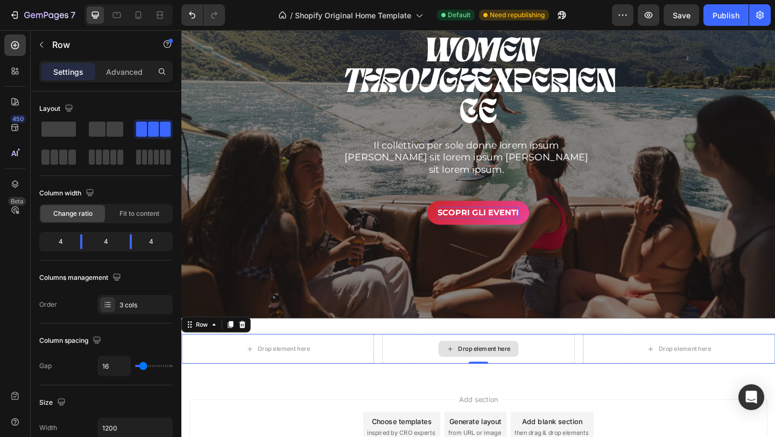
drag, startPoint x: 249, startPoint y: 169, endPoint x: 484, endPoint y: 368, distance: 307.5
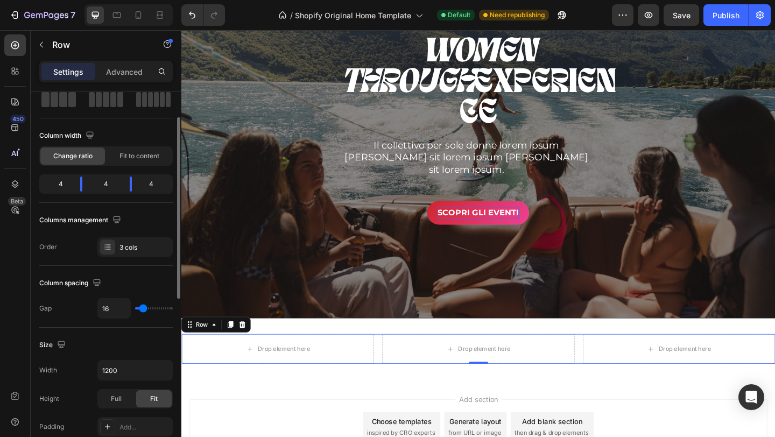
scroll to position [58, 0]
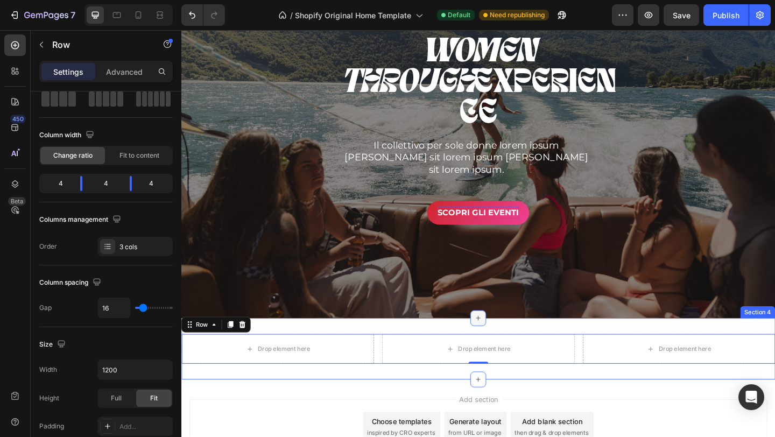
click at [505, 347] on icon at bounding box center [504, 343] width 9 height 9
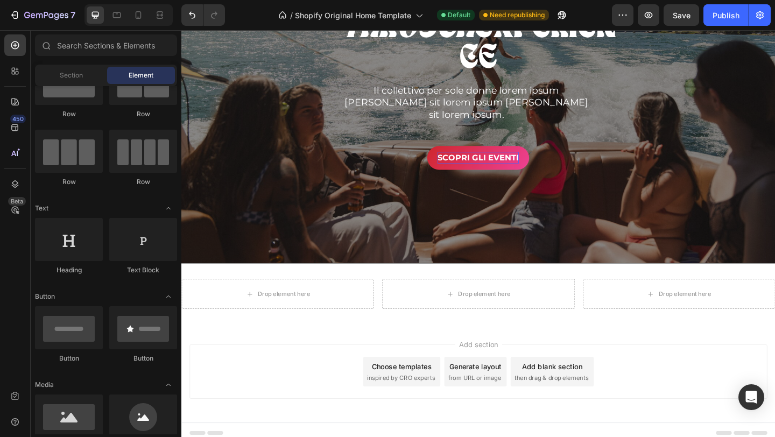
scroll to position [332, 0]
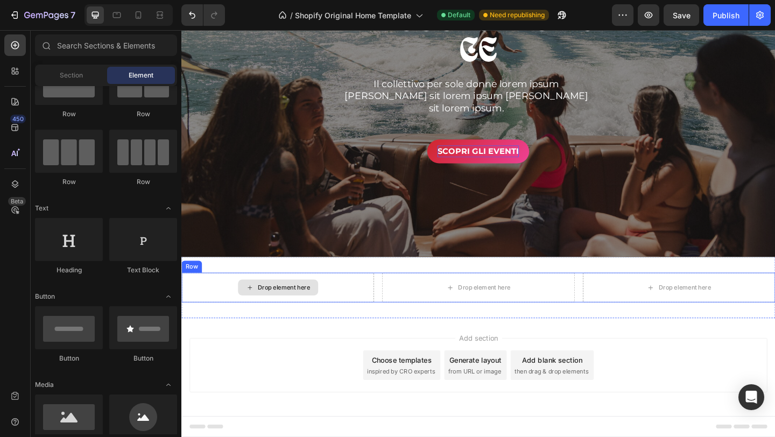
click at [280, 306] on div "Drop element here" at bounding box center [292, 310] width 57 height 9
click at [289, 310] on div "Drop element here" at bounding box center [292, 310] width 57 height 9
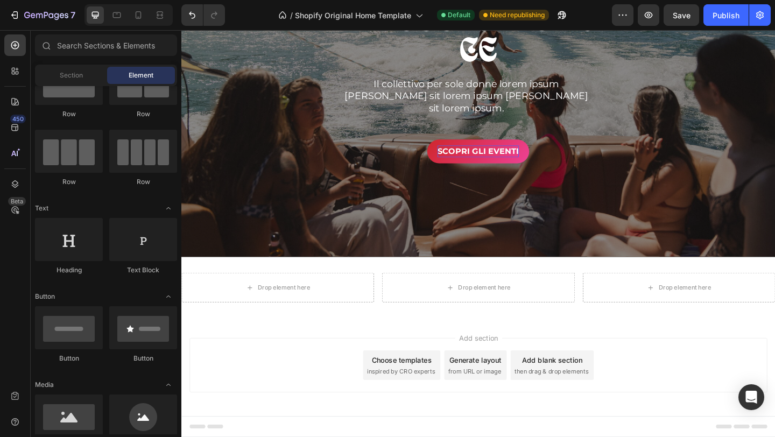
click at [285, 377] on div "Add section Choose templates inspired by CRO experts Generate layout from URL o…" at bounding box center [504, 394] width 629 height 59
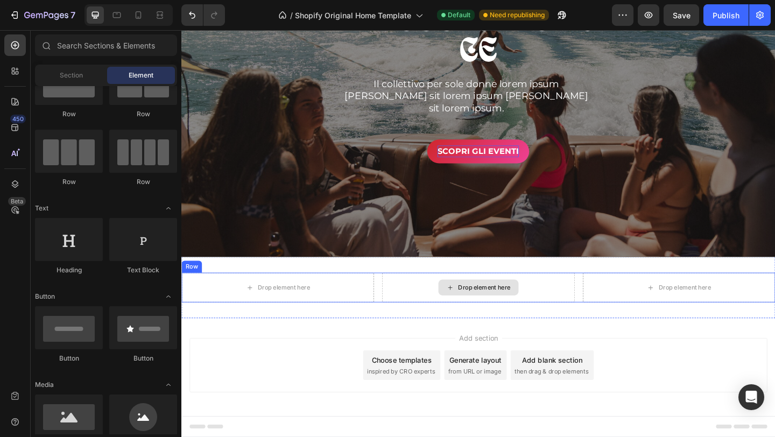
click at [510, 309] on div "Drop element here" at bounding box center [510, 310] width 57 height 9
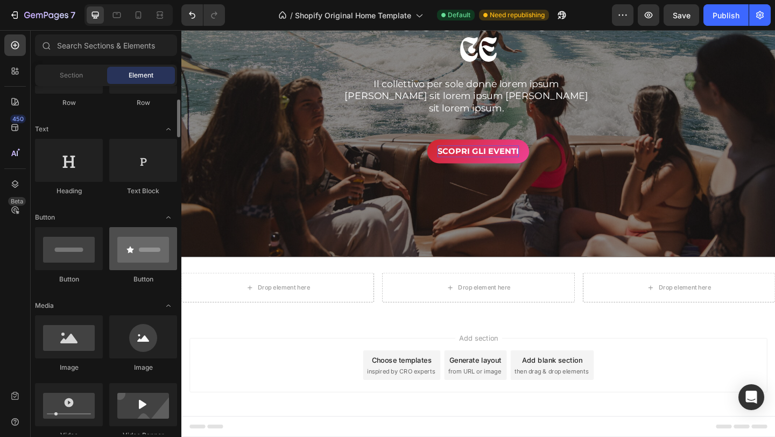
scroll to position [197, 0]
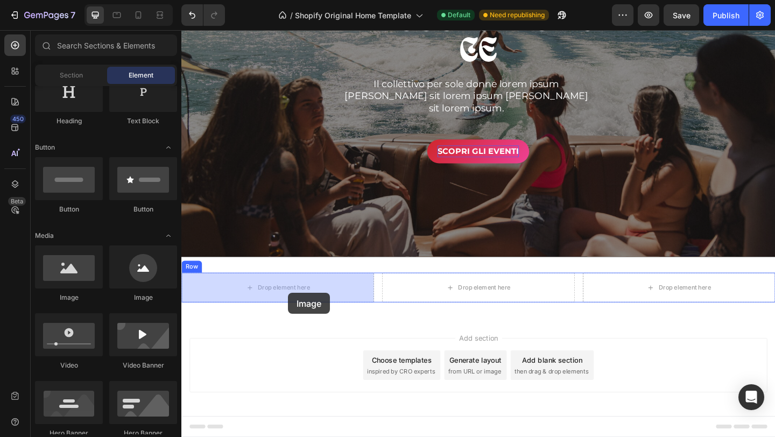
drag, startPoint x: 254, startPoint y: 305, endPoint x: 290, endPoint y: 309, distance: 36.3
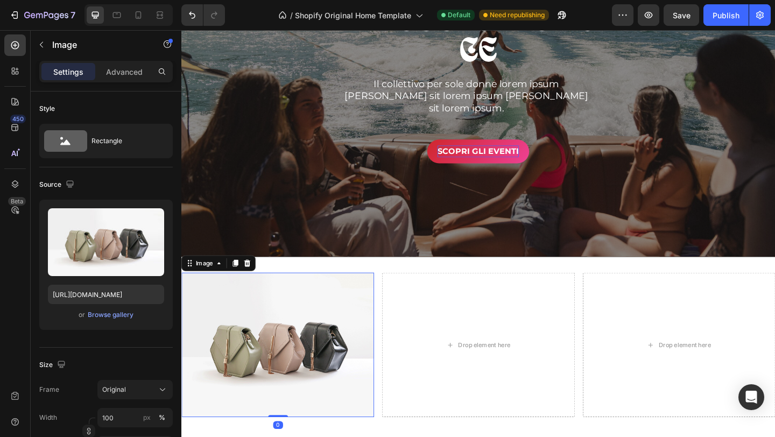
click at [283, 358] on img at bounding box center [285, 372] width 209 height 157
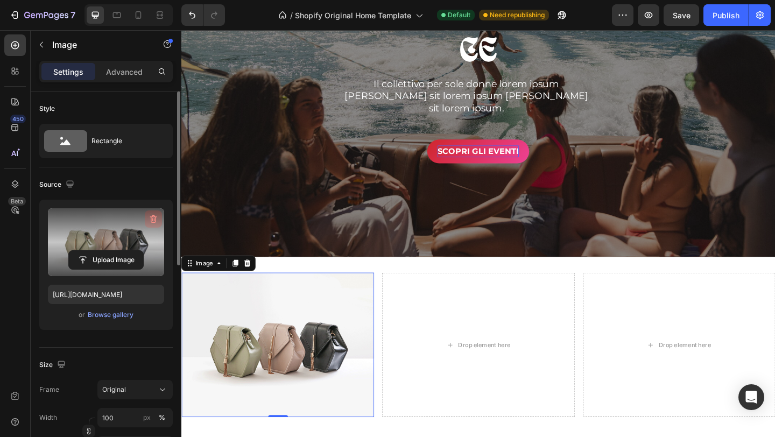
click at [151, 219] on icon "button" at bounding box center [153, 219] width 11 height 11
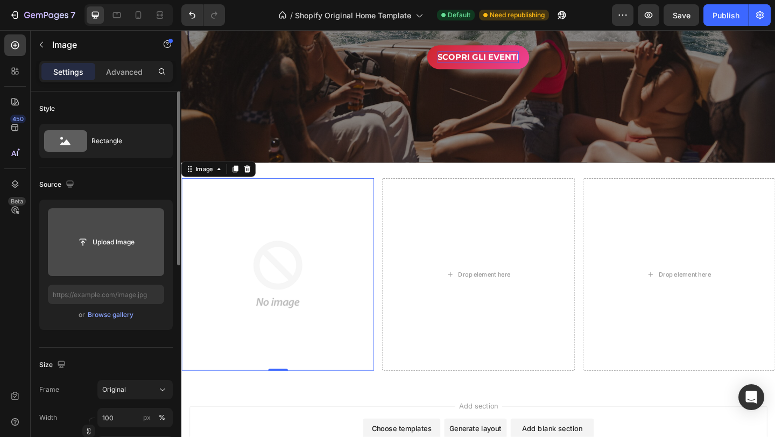
scroll to position [437, 0]
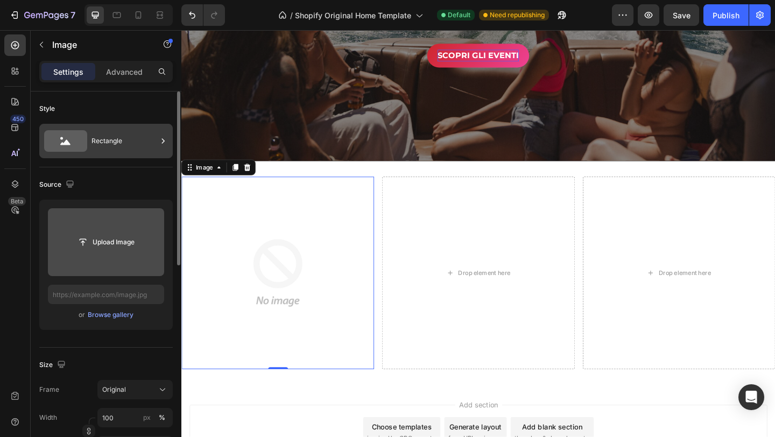
click at [106, 146] on div "Rectangle" at bounding box center [125, 141] width 66 height 25
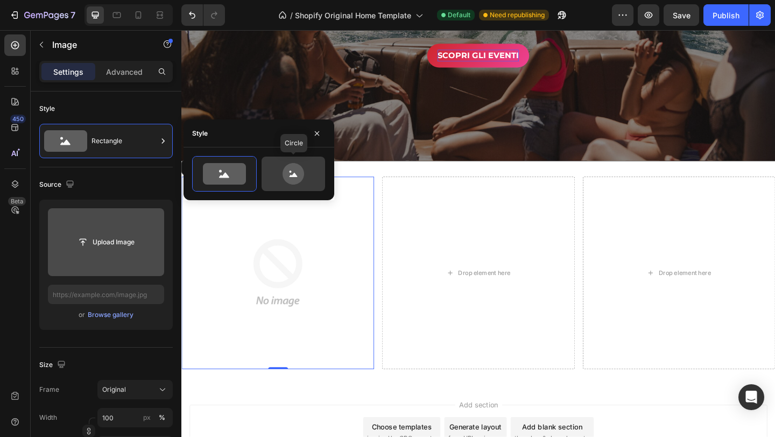
click at [300, 172] on icon at bounding box center [294, 174] width 22 height 22
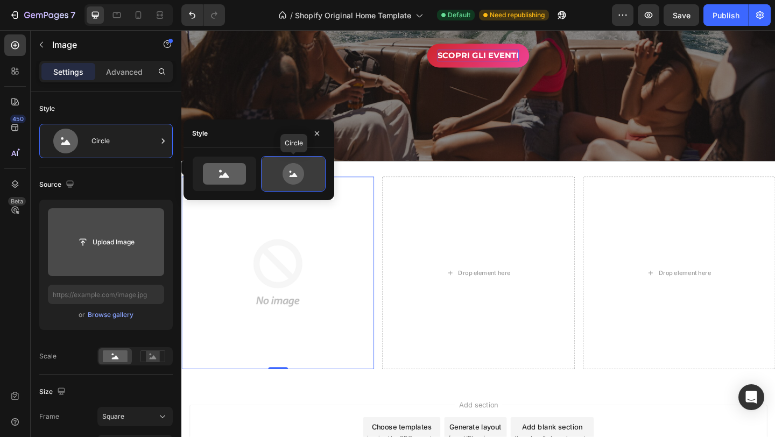
scroll to position [343, 0]
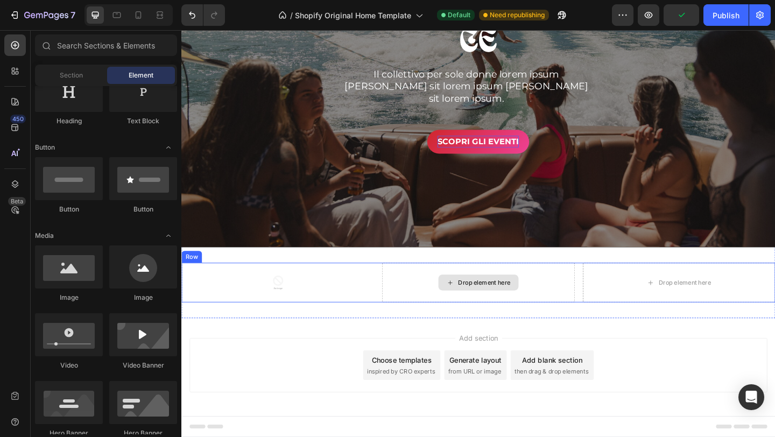
click at [488, 299] on div "Drop element here" at bounding box center [504, 304] width 87 height 17
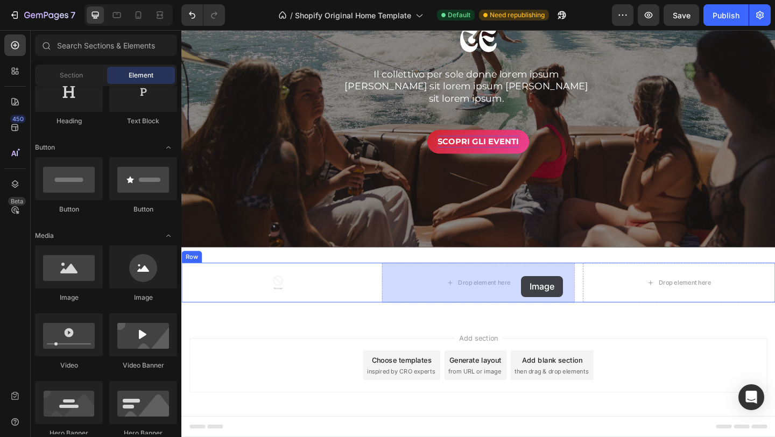
drag, startPoint x: 317, startPoint y: 306, endPoint x: 550, endPoint y: 297, distance: 233.3
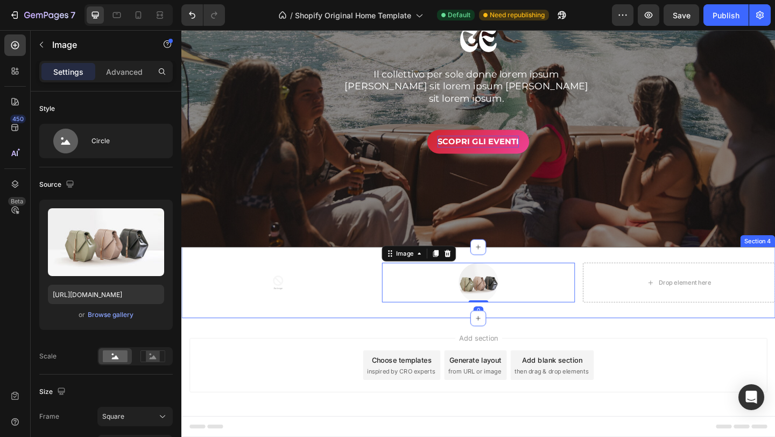
click at [269, 346] on div "Add section Choose templates inspired by CRO experts Generate layout from URL o…" at bounding box center [504, 397] width 646 height 107
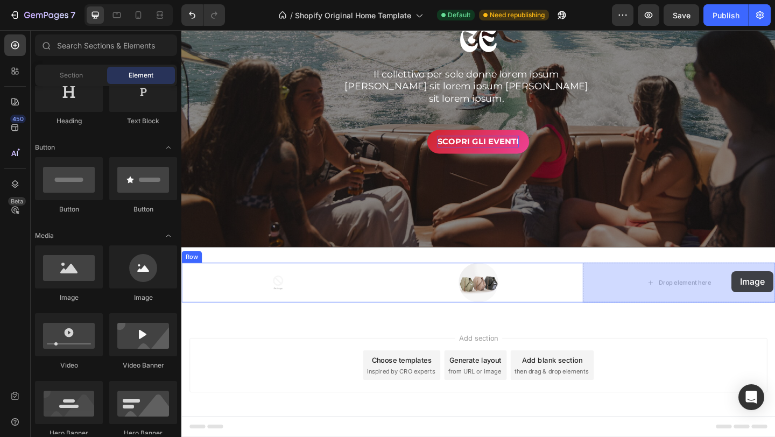
drag, startPoint x: 321, startPoint y: 300, endPoint x: 773, endPoint y: 295, distance: 452.3
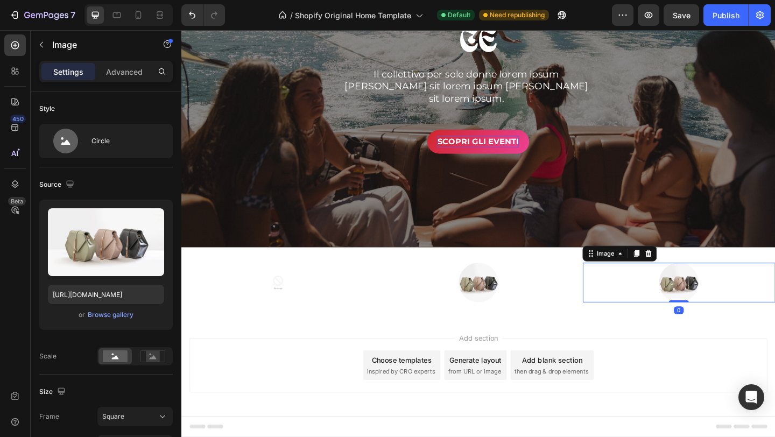
click at [290, 352] on div "Add section Choose templates inspired by CRO experts Generate layout from URL o…" at bounding box center [504, 397] width 646 height 107
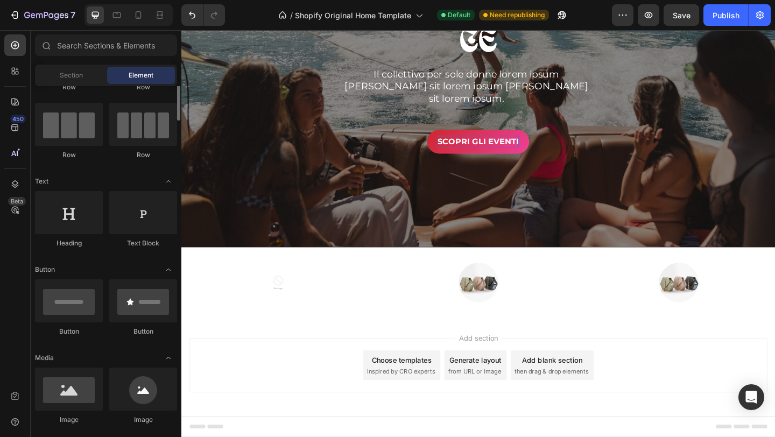
scroll to position [79, 0]
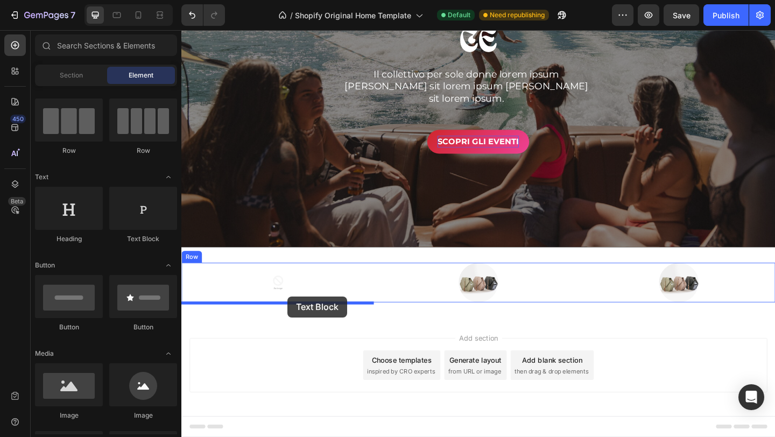
drag, startPoint x: 320, startPoint y: 246, endPoint x: 297, endPoint y: 320, distance: 77.3
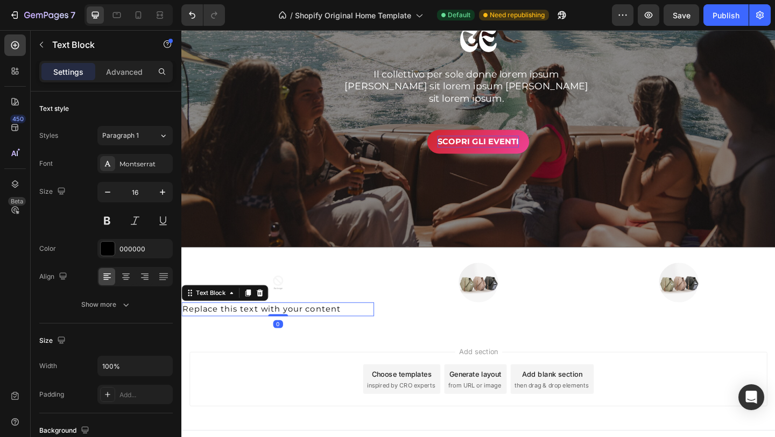
scroll to position [358, 0]
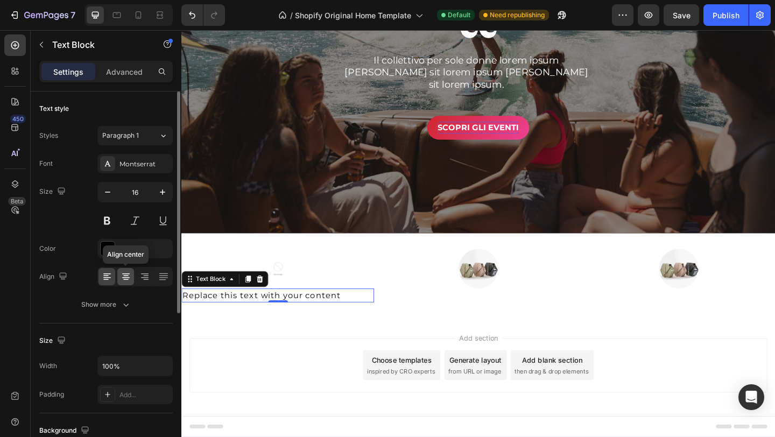
click at [123, 272] on icon at bounding box center [126, 276] width 11 height 11
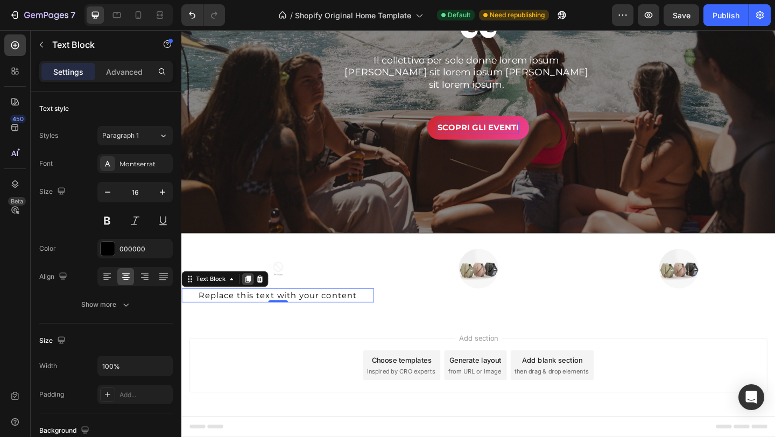
click at [250, 299] on icon at bounding box center [253, 301] width 9 height 9
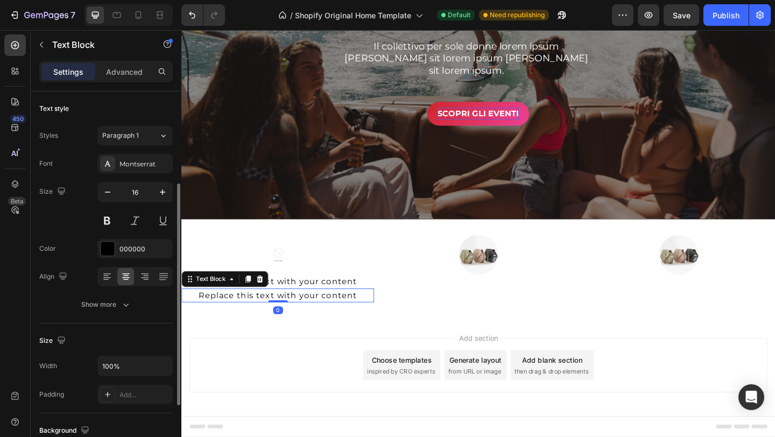
scroll to position [58, 0]
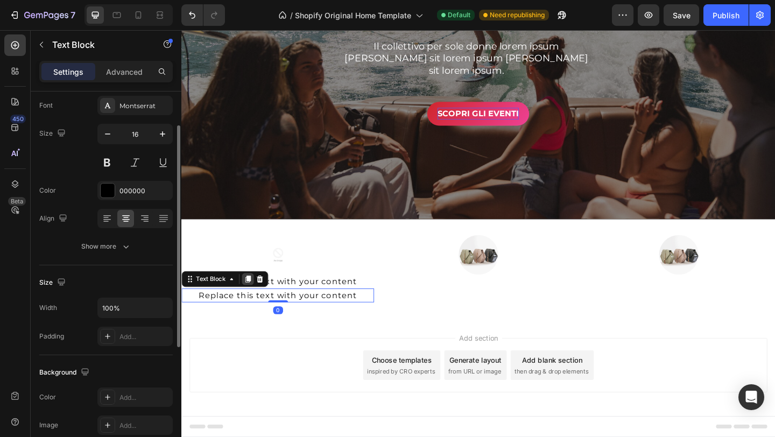
click at [251, 300] on icon at bounding box center [253, 301] width 9 height 9
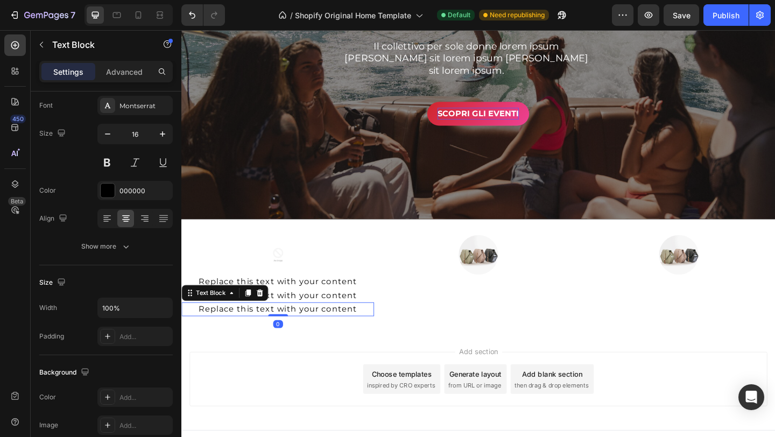
scroll to position [388, 0]
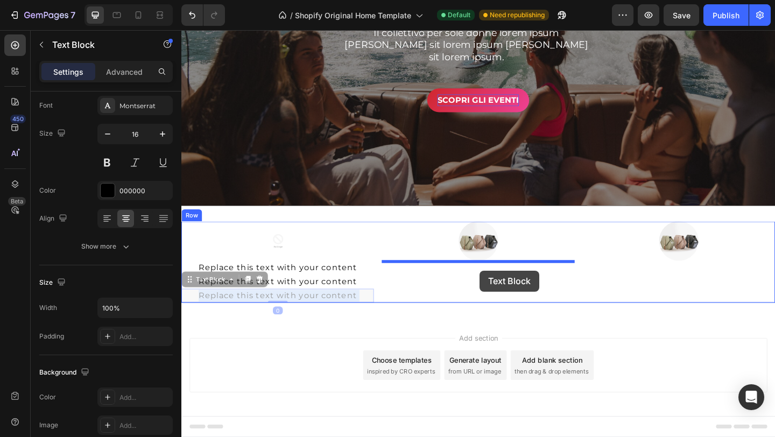
drag, startPoint x: 240, startPoint y: 321, endPoint x: 506, endPoint y: 292, distance: 268.2
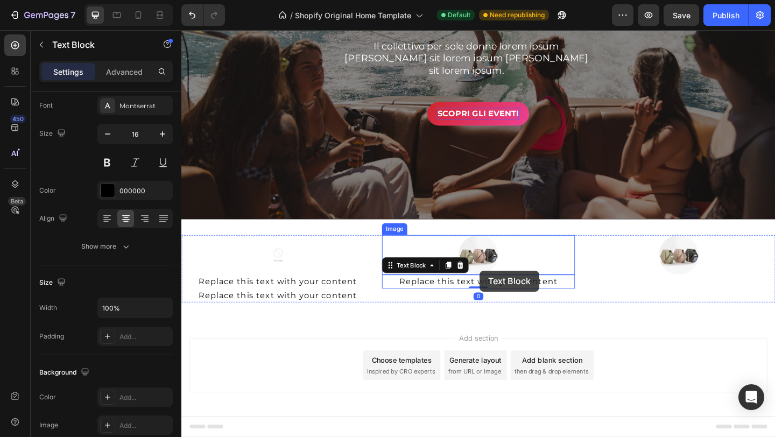
scroll to position [373, 0]
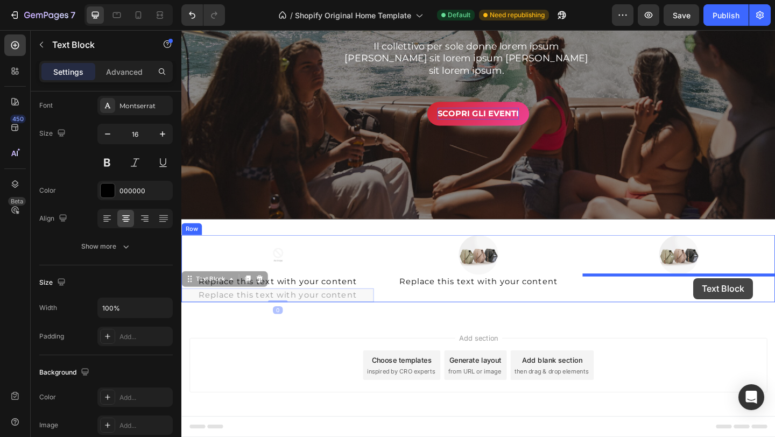
drag, startPoint x: 319, startPoint y: 322, endPoint x: 738, endPoint y: 302, distance: 419.4
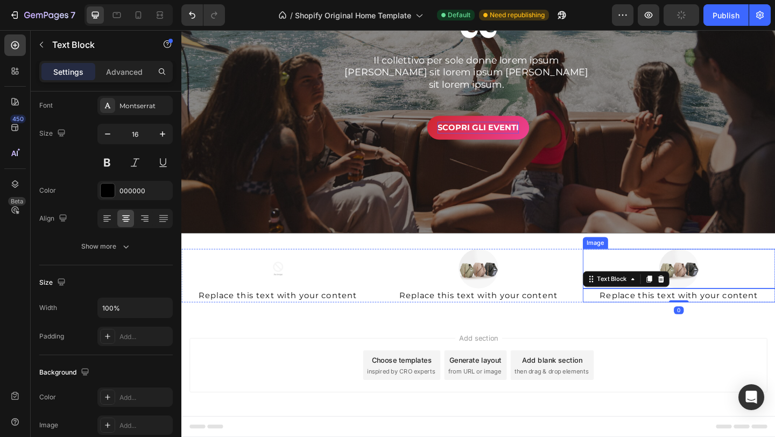
scroll to position [358, 0]
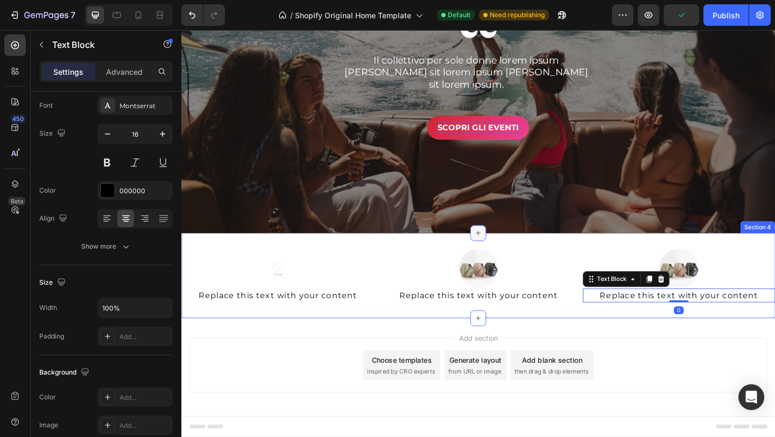
click at [504, 253] on icon at bounding box center [504, 251] width 5 height 5
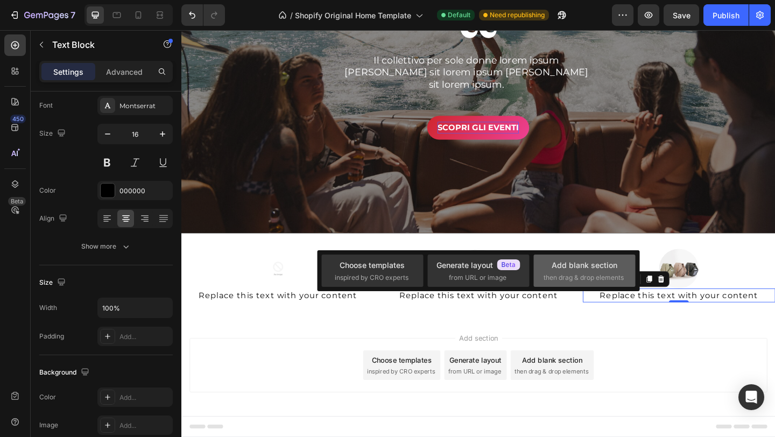
click at [601, 274] on span "then drag & drop elements" at bounding box center [584, 278] width 80 height 10
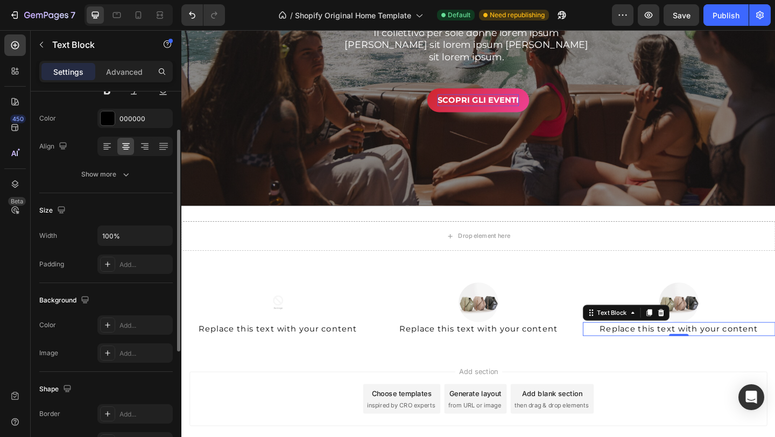
scroll to position [0, 0]
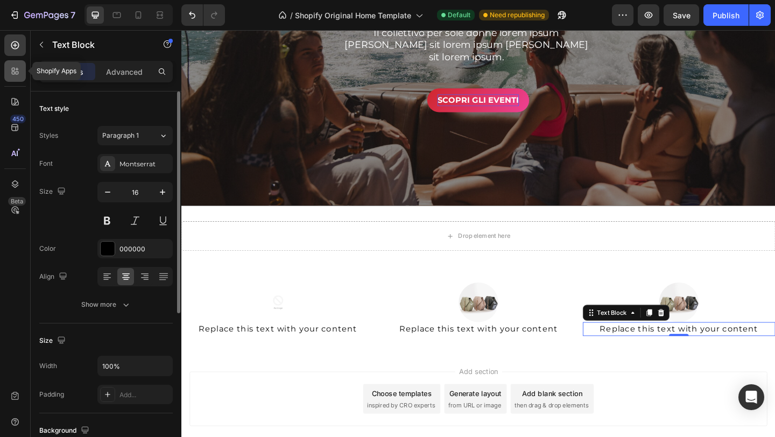
click at [15, 71] on icon at bounding box center [15, 71] width 11 height 11
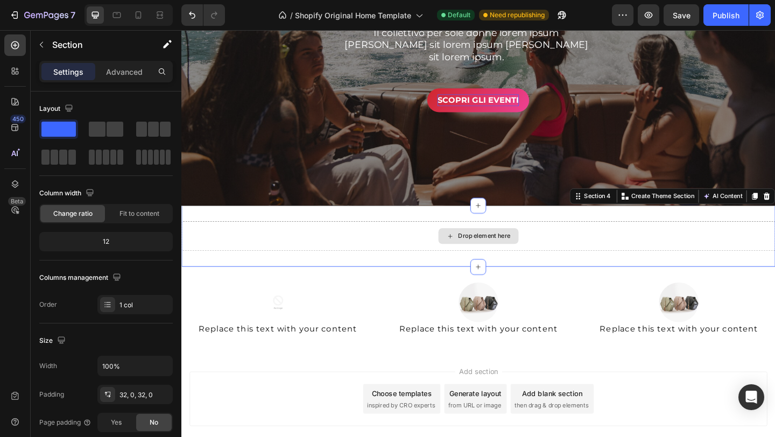
click at [384, 268] on div "Drop element here" at bounding box center [504, 254] width 646 height 32
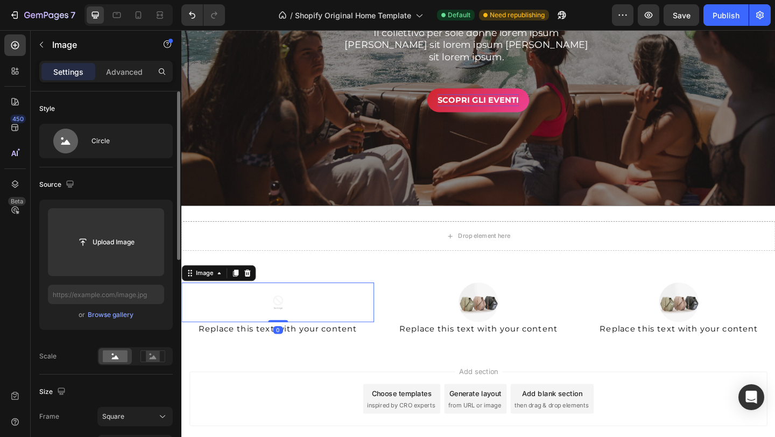
click at [365, 307] on div at bounding box center [285, 326] width 209 height 43
click at [286, 227] on div "Drop element here Section 4" at bounding box center [504, 254] width 646 height 67
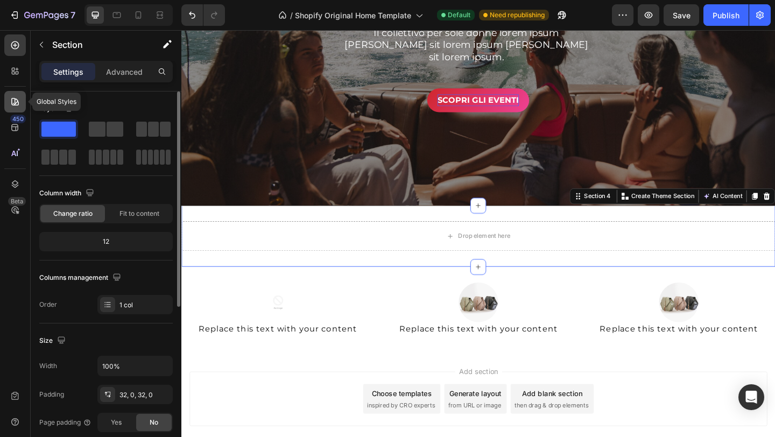
click at [20, 102] on icon at bounding box center [15, 101] width 11 height 11
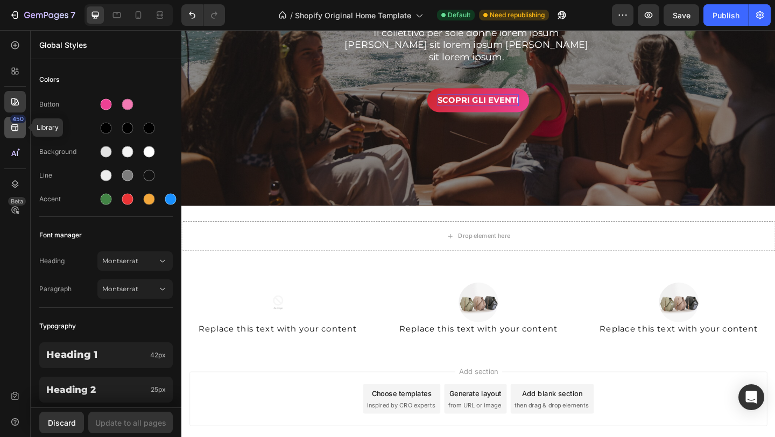
click at [15, 127] on icon at bounding box center [14, 127] width 7 height 7
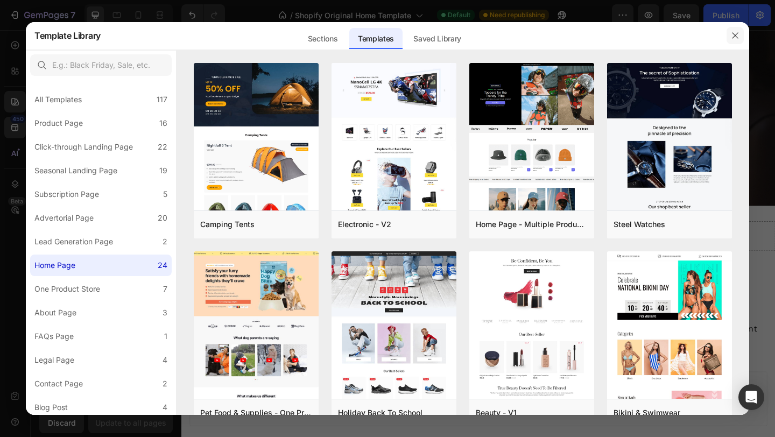
click at [733, 32] on icon "button" at bounding box center [735, 35] width 9 height 9
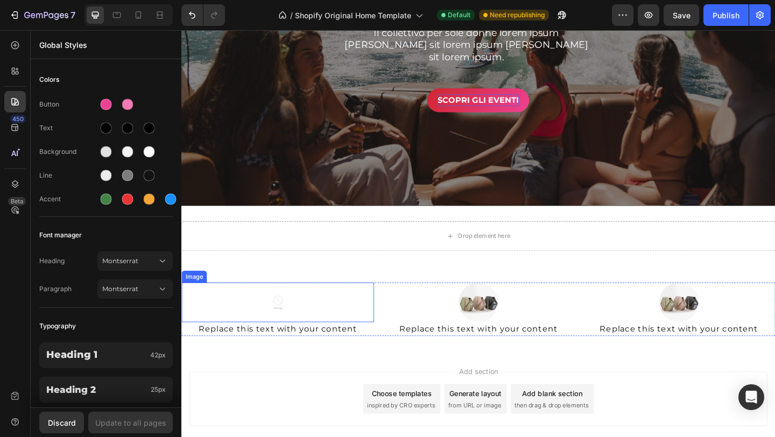
click at [299, 305] on div at bounding box center [285, 326] width 209 height 43
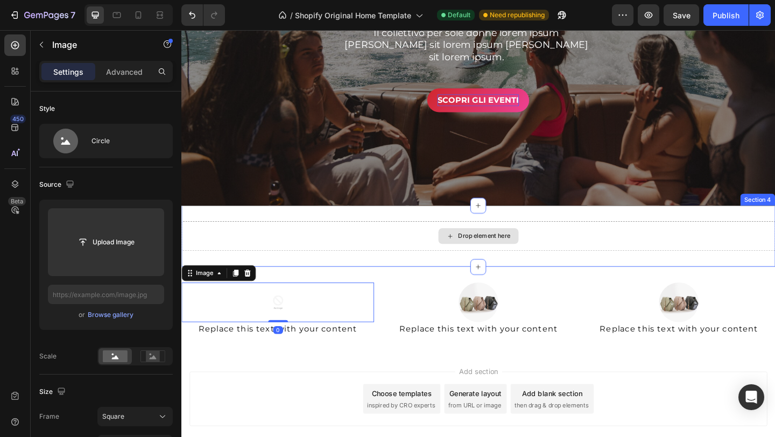
click at [481, 259] on div "Drop element here" at bounding box center [504, 254] width 87 height 17
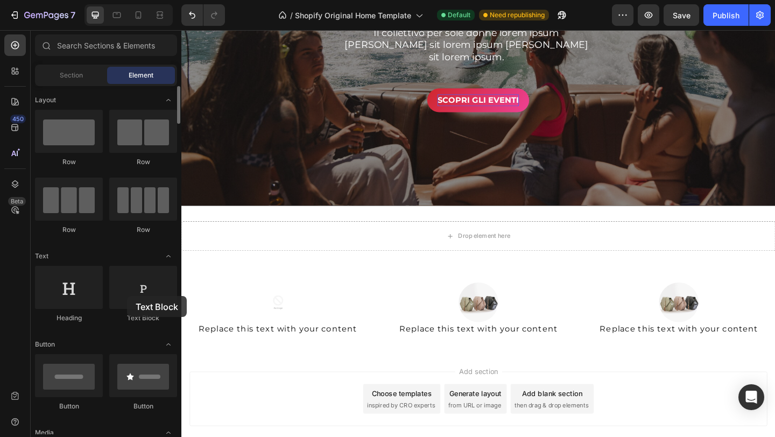
drag, startPoint x: 125, startPoint y: 297, endPoint x: 108, endPoint y: 300, distance: 17.6
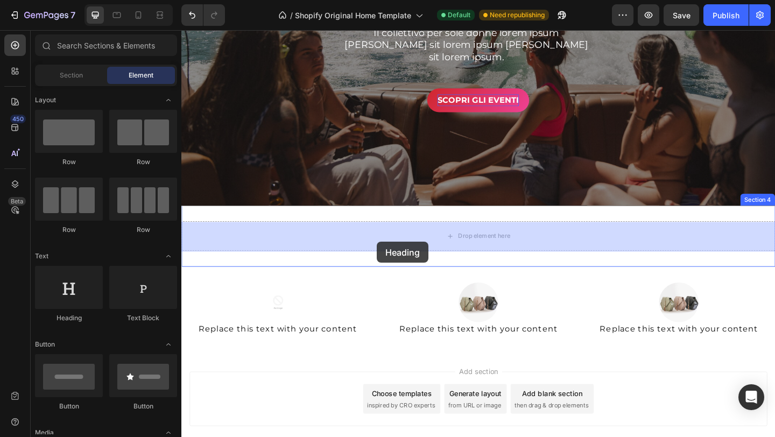
drag, startPoint x: 244, startPoint y: 327, endPoint x: 395, endPoint y: 258, distance: 165.5
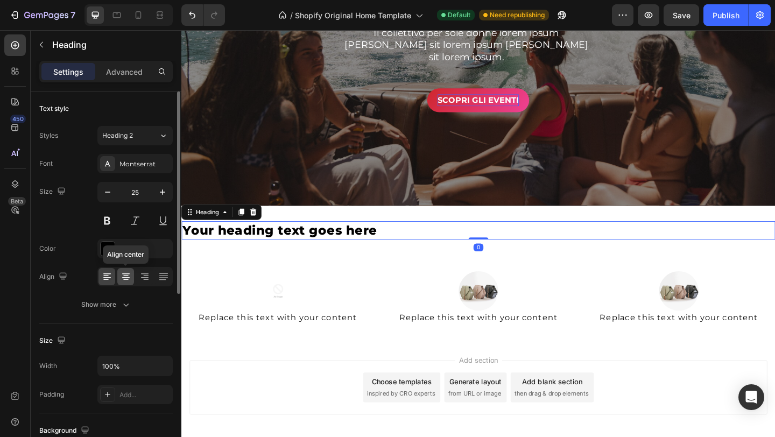
click at [130, 276] on icon at bounding box center [126, 276] width 11 height 11
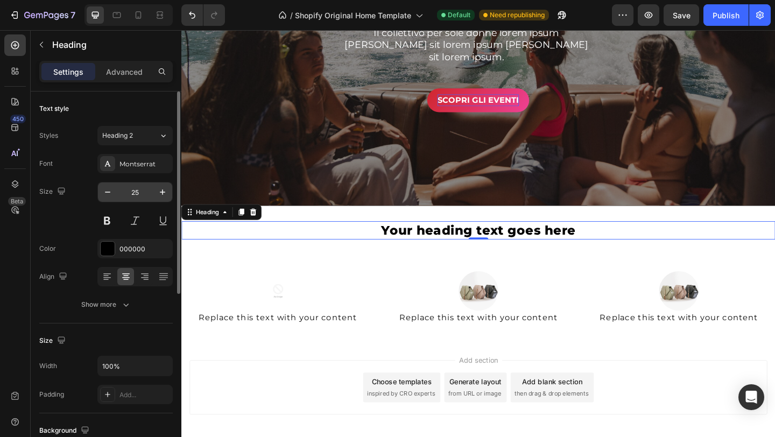
click at [138, 192] on input "25" at bounding box center [135, 192] width 36 height 19
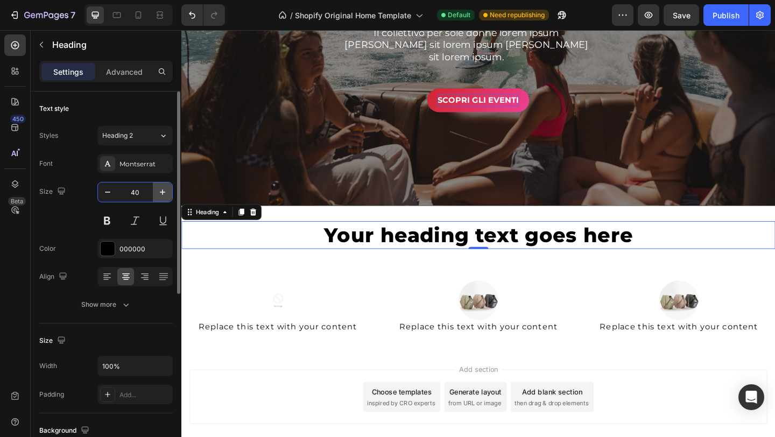
click at [164, 190] on icon "button" at bounding box center [162, 192] width 11 height 11
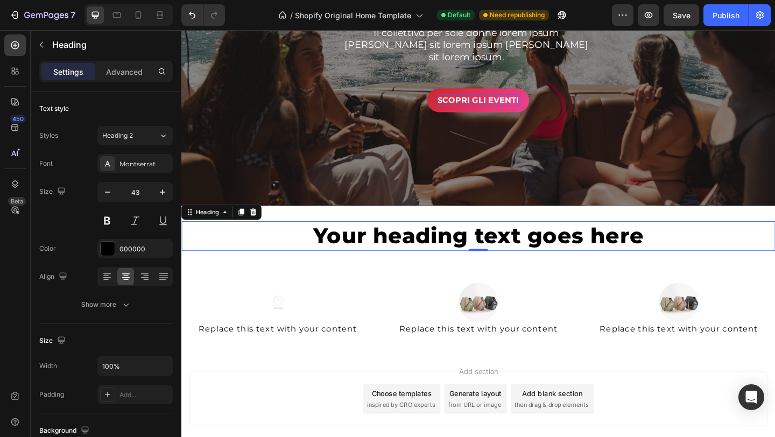
click at [504, 239] on h2 "Your heading text goes here" at bounding box center [504, 254] width 646 height 32
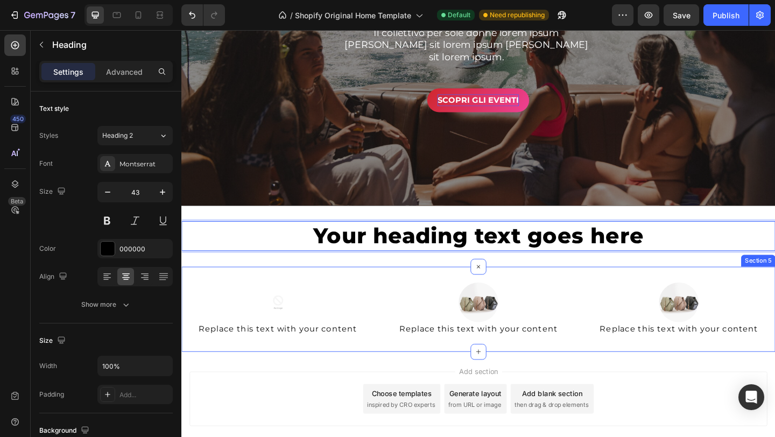
scroll to position [425, 0]
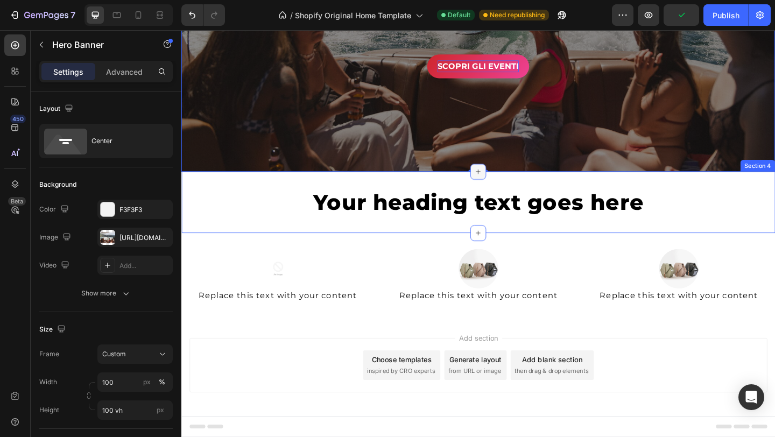
click at [505, 182] on icon at bounding box center [504, 184] width 5 height 5
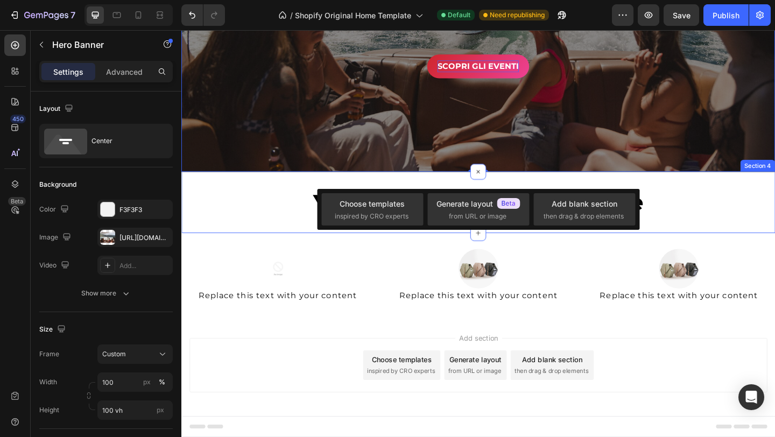
click at [543, 187] on div "Your heading text goes here Heading Section 4" at bounding box center [504, 217] width 646 height 67
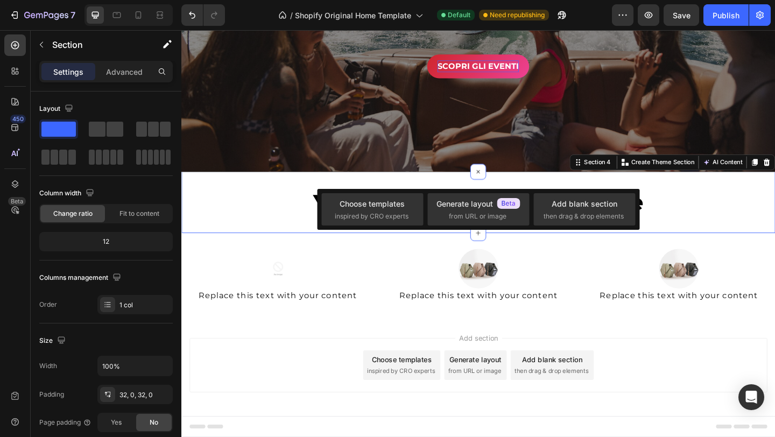
click at [557, 194] on div "Your heading text goes here Heading Section 4 You can create reusable sections …" at bounding box center [504, 217] width 646 height 67
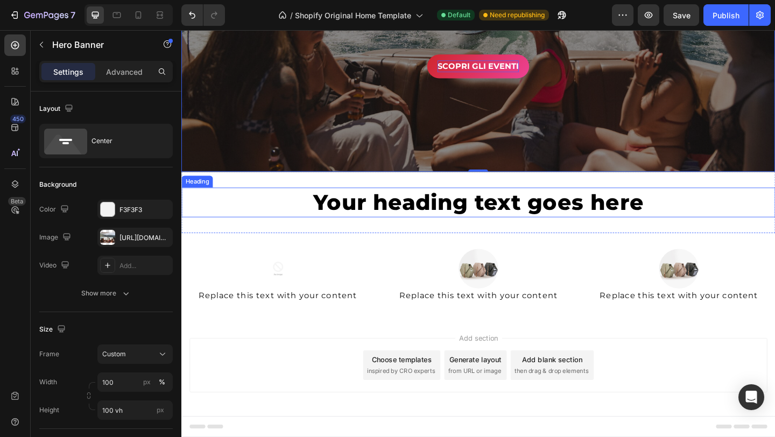
click at [458, 207] on p "Your heading text goes here" at bounding box center [505, 217] width 644 height 30
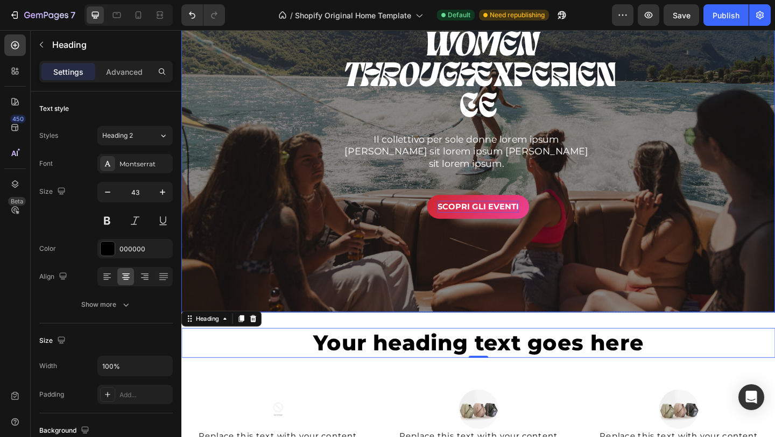
scroll to position [271, 0]
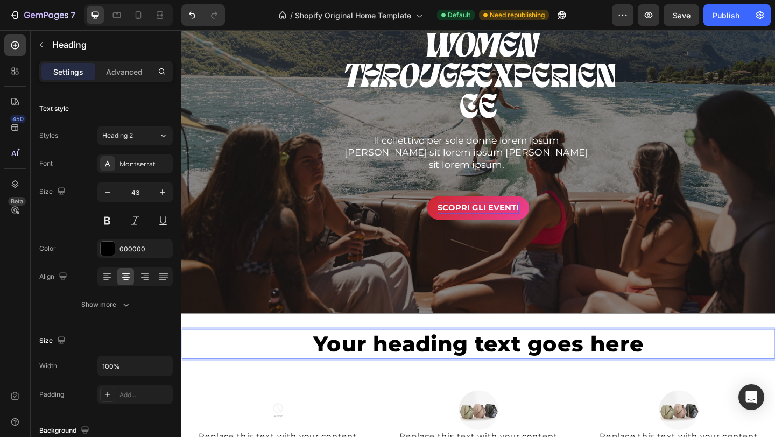
click at [503, 367] on p "Your heading text goes here" at bounding box center [505, 371] width 644 height 30
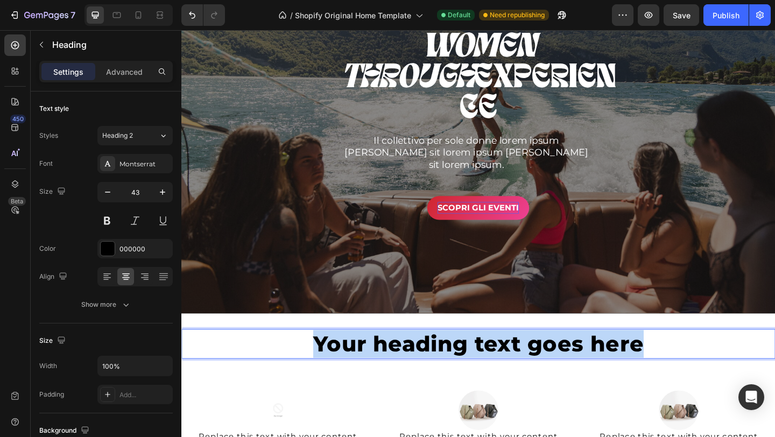
click at [503, 367] on p "Your heading text goes here" at bounding box center [505, 371] width 644 height 30
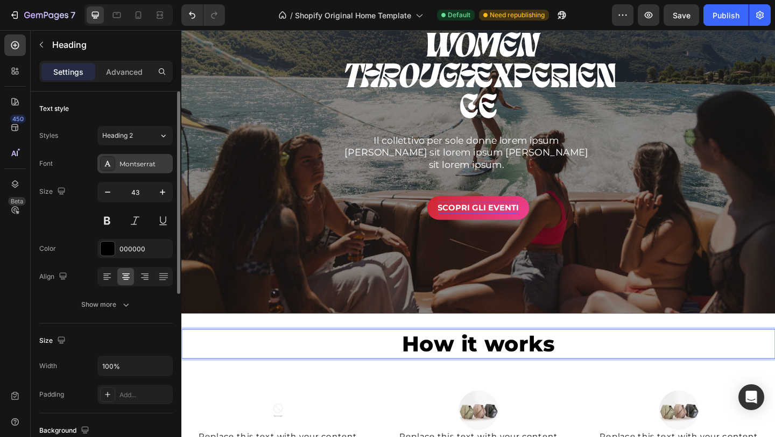
click at [141, 162] on div "Montserrat" at bounding box center [145, 164] width 51 height 10
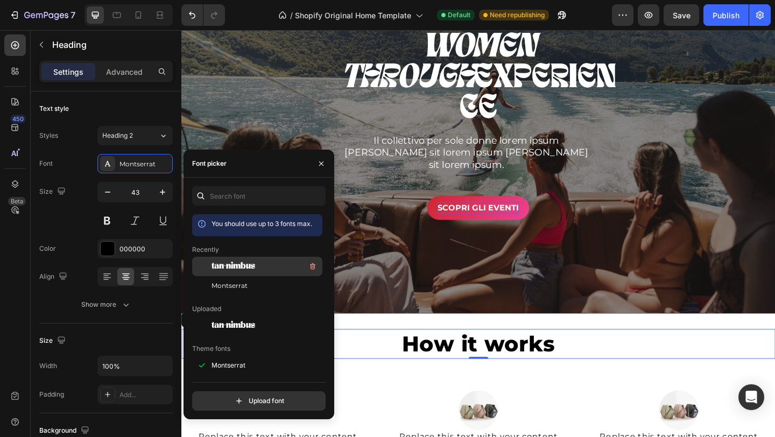
click at [255, 265] on span "tan-nimbus" at bounding box center [234, 267] width 44 height 10
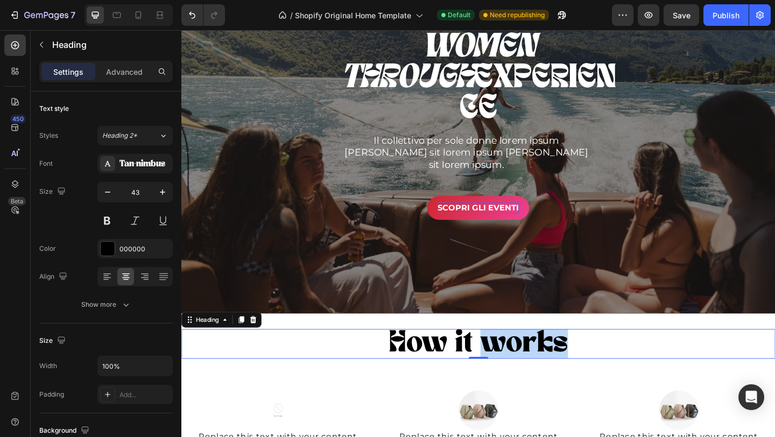
click at [531, 369] on p "How it works" at bounding box center [505, 371] width 644 height 30
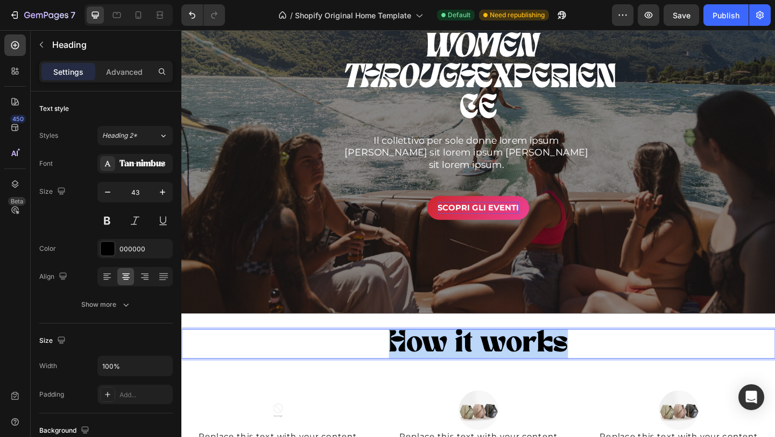
click at [531, 369] on p "How it works" at bounding box center [505, 371] width 644 height 30
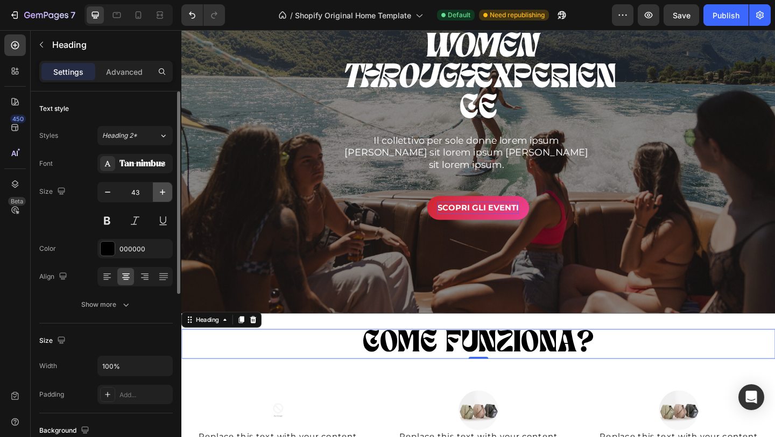
click at [165, 191] on icon "button" at bounding box center [162, 192] width 11 height 11
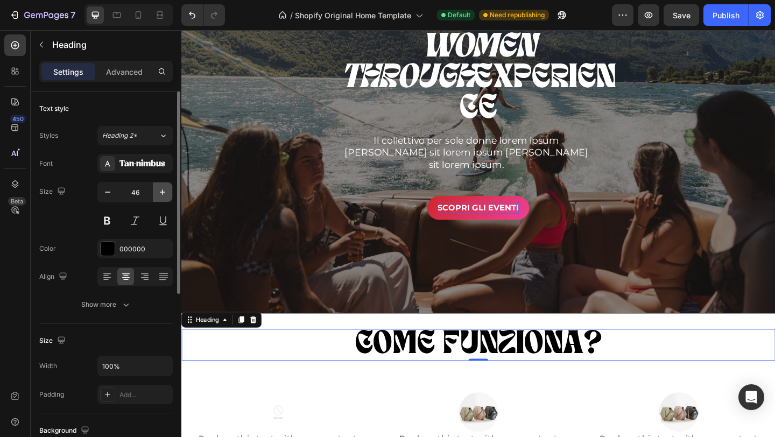
click at [165, 191] on icon "button" at bounding box center [162, 192] width 11 height 11
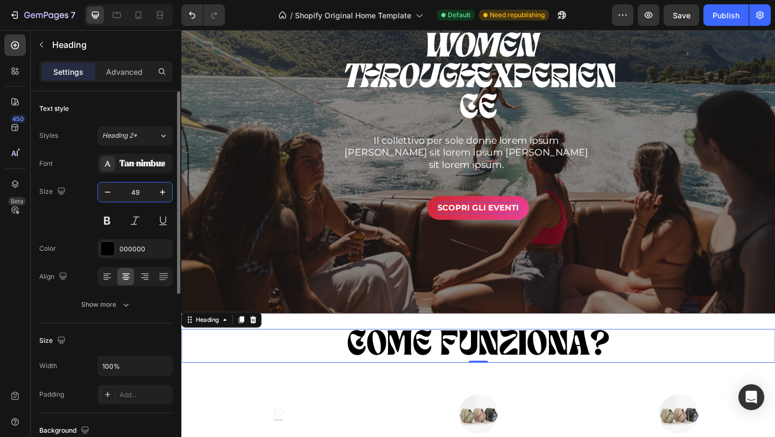
click at [128, 191] on input "49" at bounding box center [135, 192] width 36 height 19
click at [166, 192] on icon "button" at bounding box center [162, 192] width 11 height 11
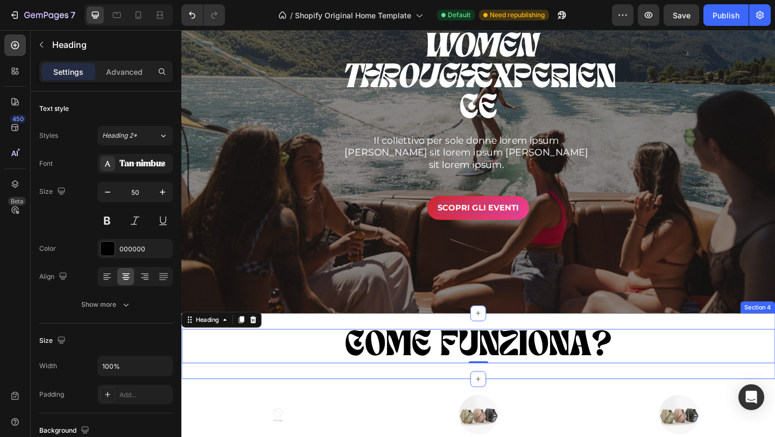
click at [461, 350] on div "COME FUNZIONA? Heading 0 Section 4" at bounding box center [504, 374] width 646 height 72
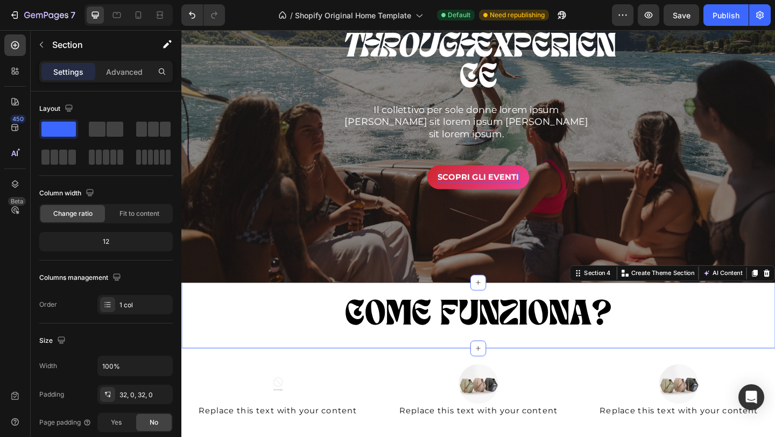
scroll to position [324, 0]
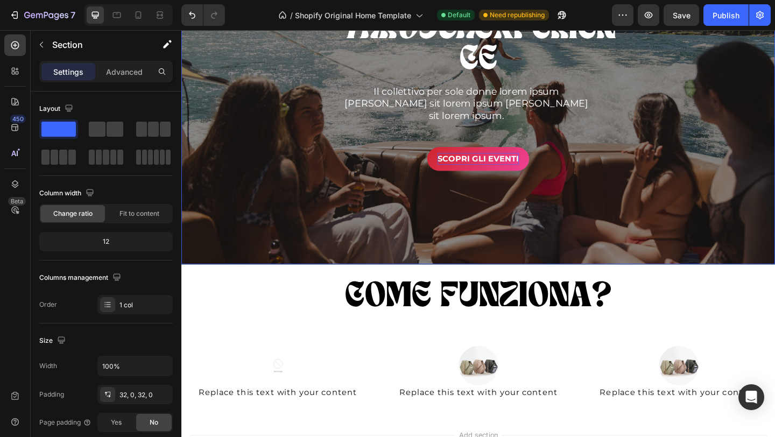
click at [536, 284] on div "Overlay" at bounding box center [504, 63] width 646 height 443
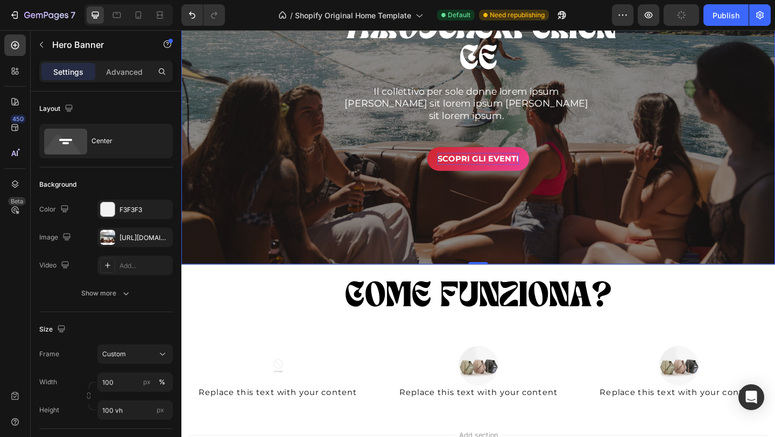
click at [494, 274] on div "Overlay" at bounding box center [504, 63] width 646 height 443
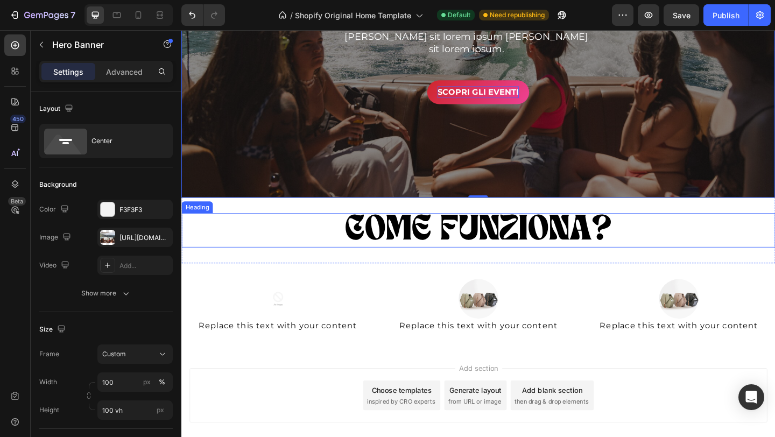
scroll to position [430, 0]
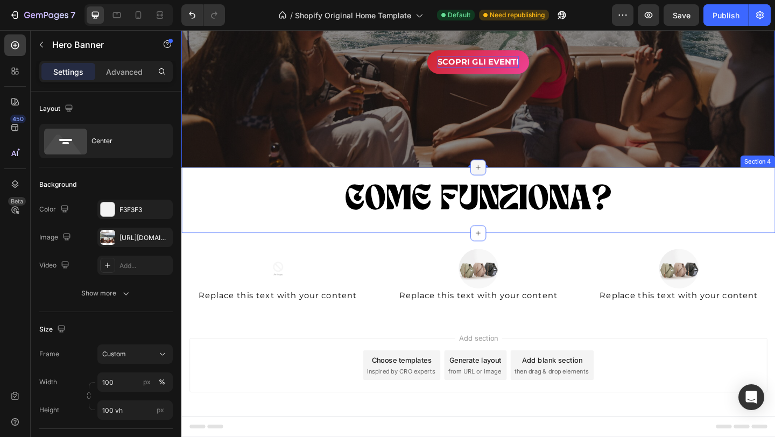
click at [504, 183] on icon at bounding box center [504, 179] width 9 height 9
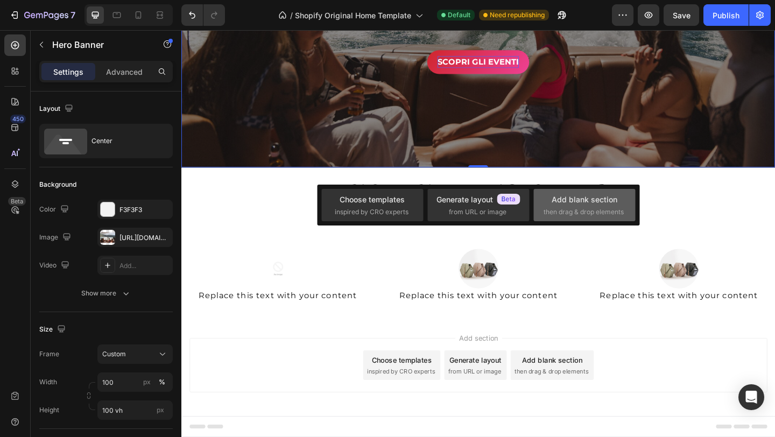
click at [577, 204] on div "Add blank section" at bounding box center [585, 199] width 66 height 11
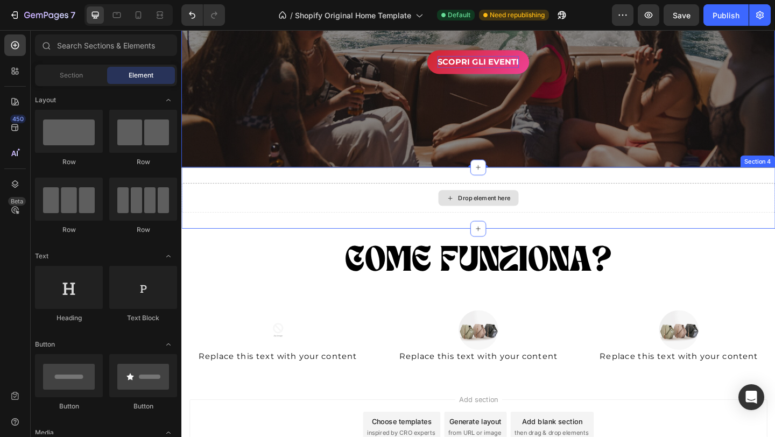
click at [541, 213] on div "Drop element here" at bounding box center [504, 212] width 87 height 17
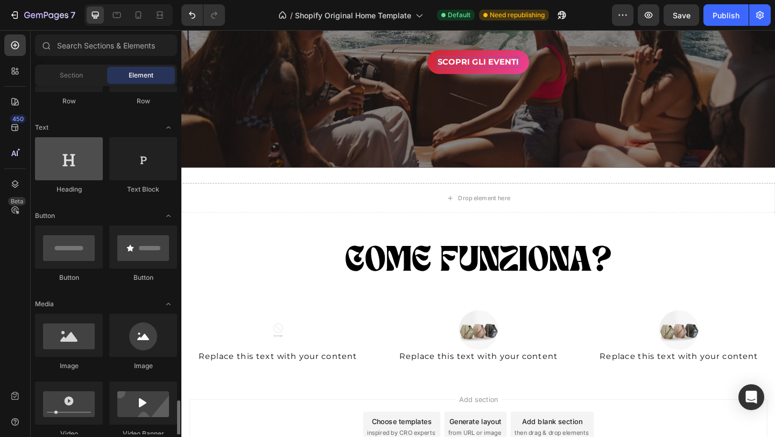
scroll to position [0, 0]
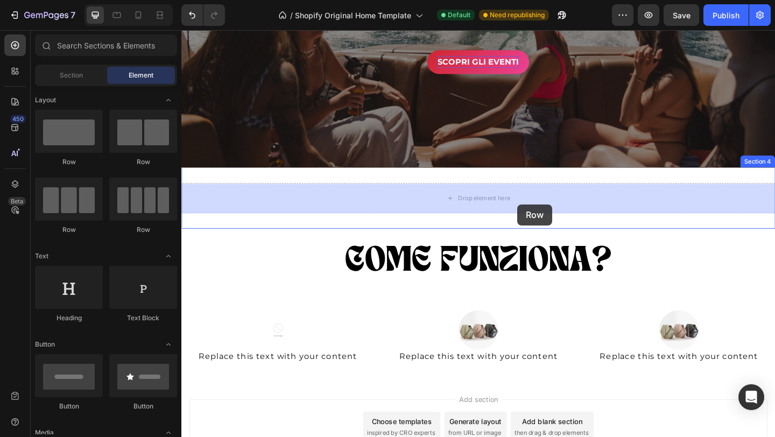
drag, startPoint x: 234, startPoint y: 171, endPoint x: 547, endPoint y: 217, distance: 316.2
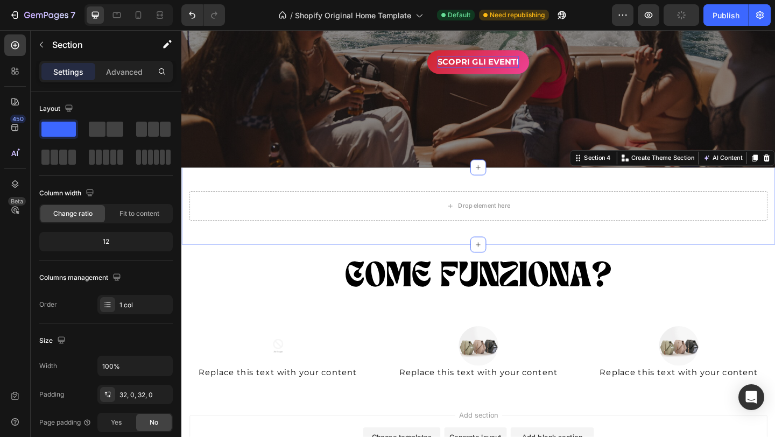
click at [300, 261] on div "Drop element here Row Section 4 You can create reusable sections Create Theme S…" at bounding box center [504, 221] width 646 height 84
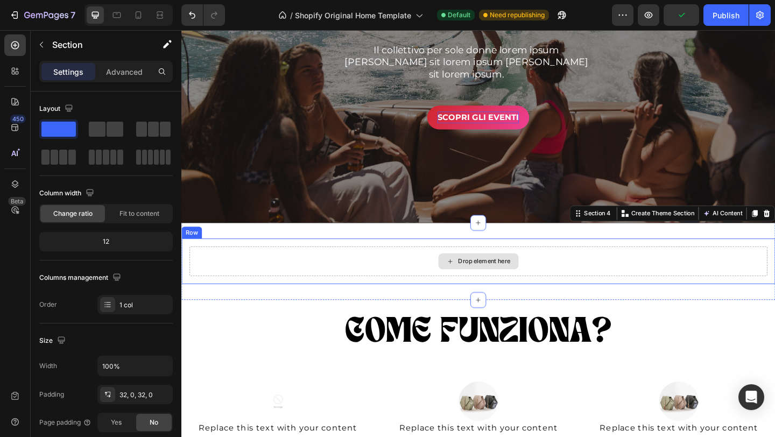
scroll to position [326, 0]
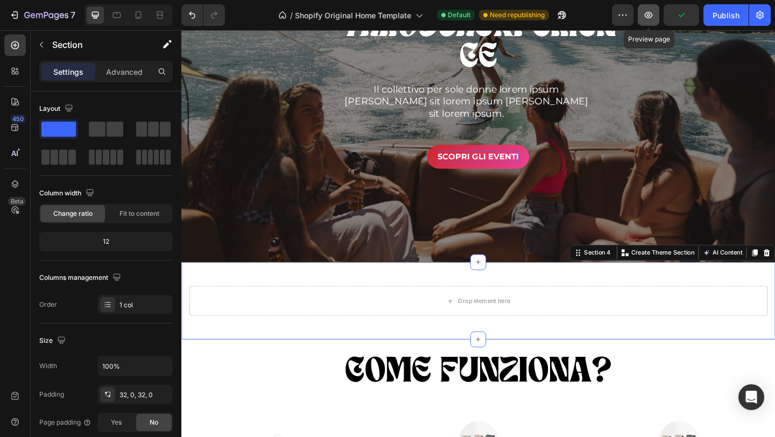
click at [655, 10] on button "button" at bounding box center [649, 15] width 22 height 22
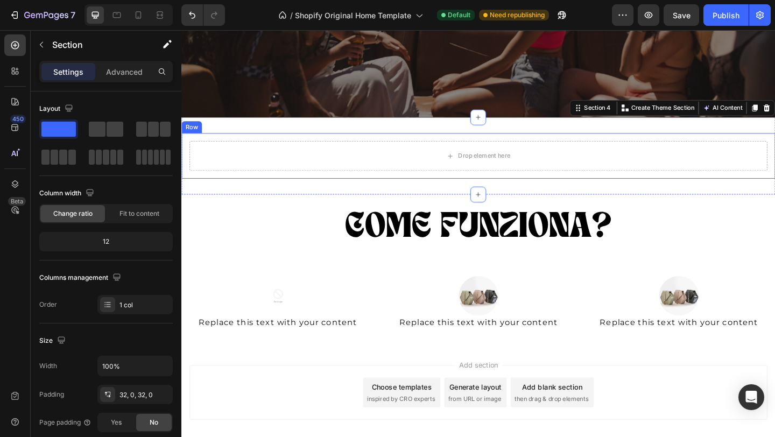
scroll to position [514, 0]
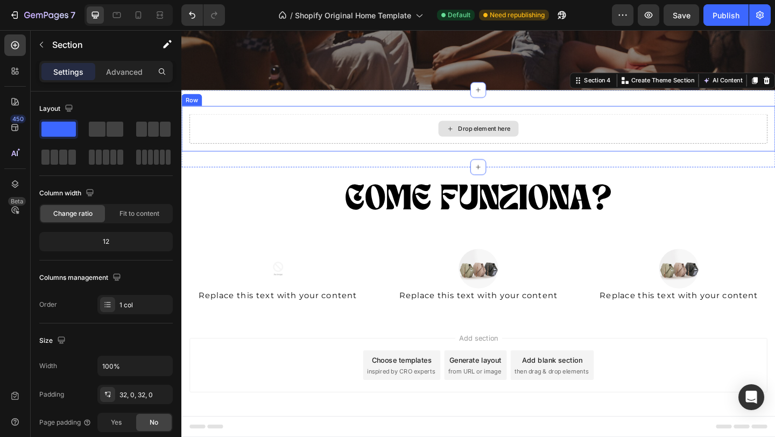
click at [368, 128] on div "Drop element here" at bounding box center [504, 137] width 629 height 32
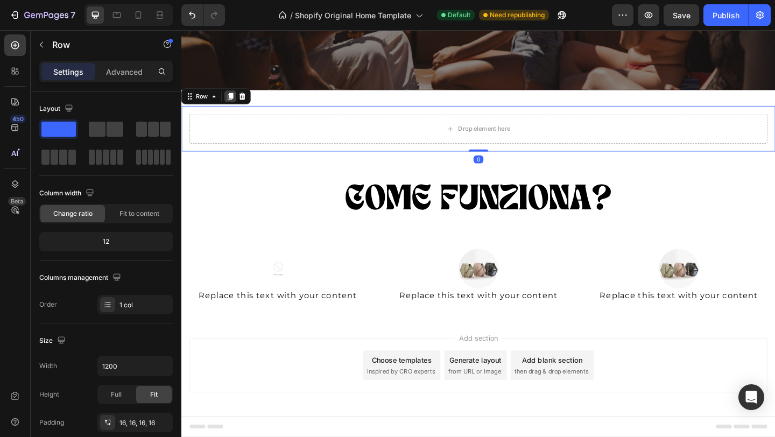
click at [233, 106] on icon at bounding box center [234, 102] width 9 height 9
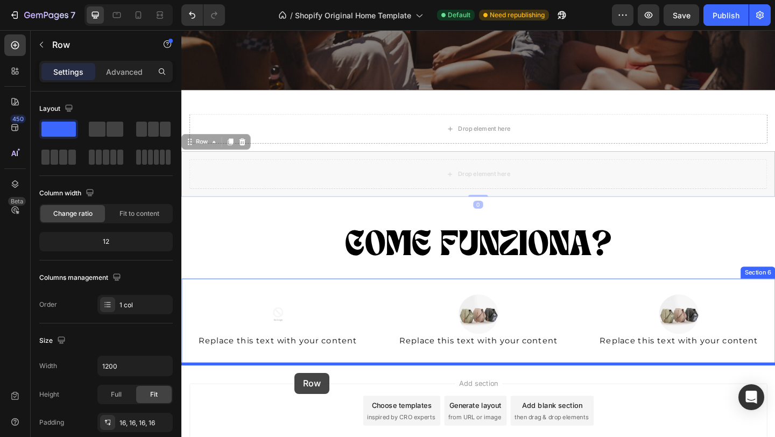
drag, startPoint x: 281, startPoint y: 172, endPoint x: 304, endPoint y: 403, distance: 232.1
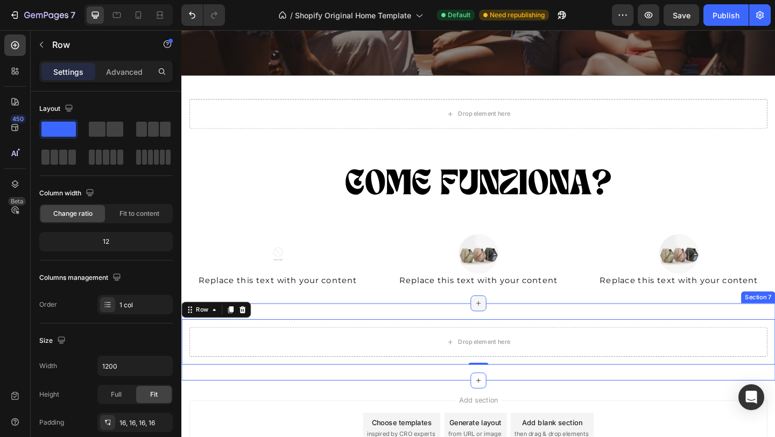
click at [506, 325] on icon at bounding box center [504, 327] width 9 height 9
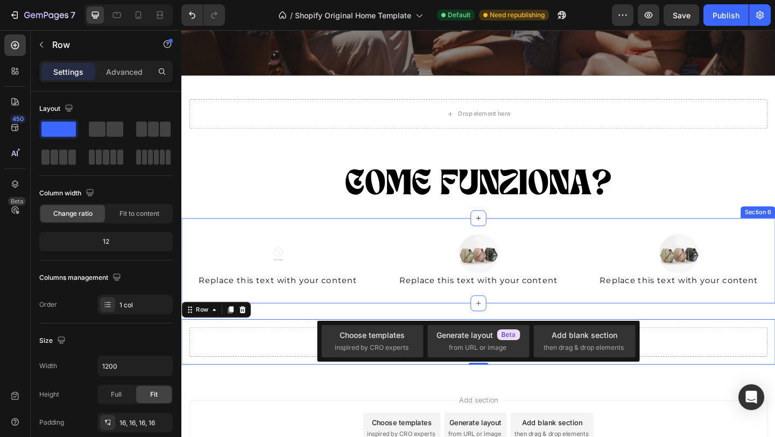
click at [522, 239] on div "Image Replace this text with your content Text Block Image Replace this text wi…" at bounding box center [504, 281] width 646 height 93
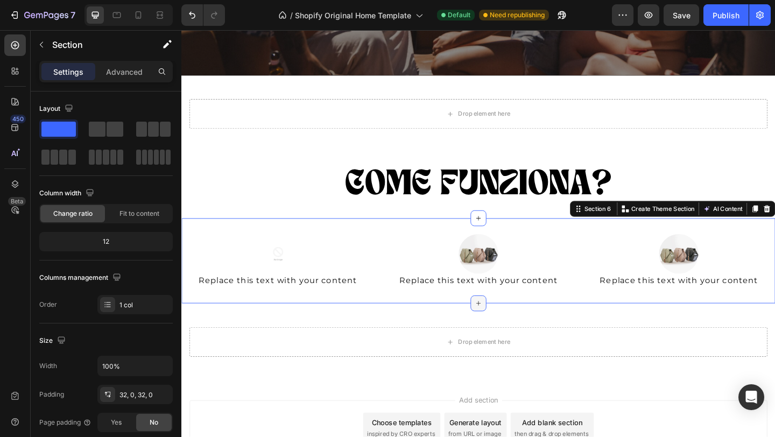
click at [507, 325] on icon at bounding box center [504, 327] width 9 height 9
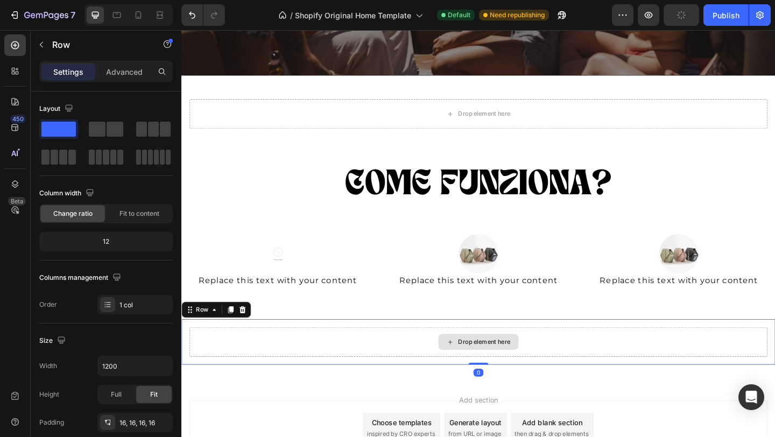
click at [267, 376] on div "Drop element here" at bounding box center [504, 369] width 629 height 32
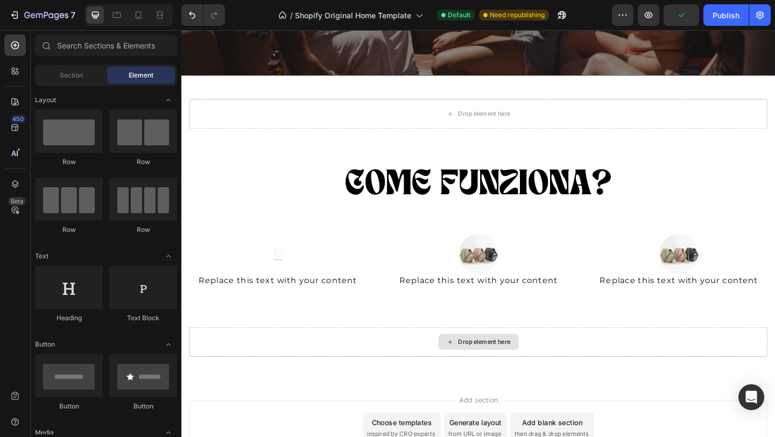
click at [528, 372] on div "Drop element here" at bounding box center [510, 369] width 57 height 9
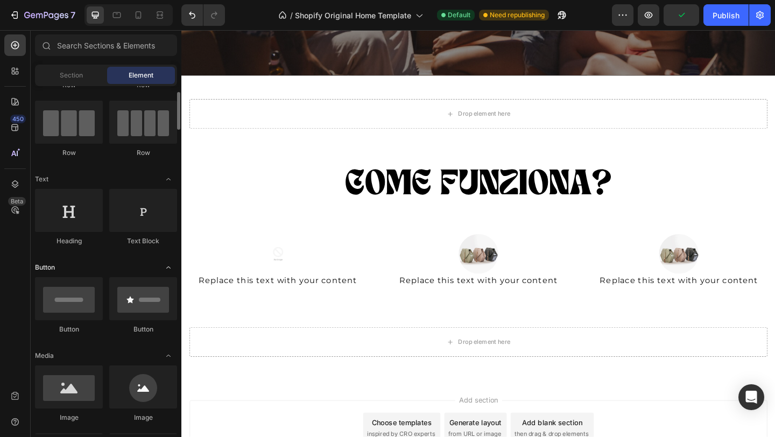
scroll to position [80, 0]
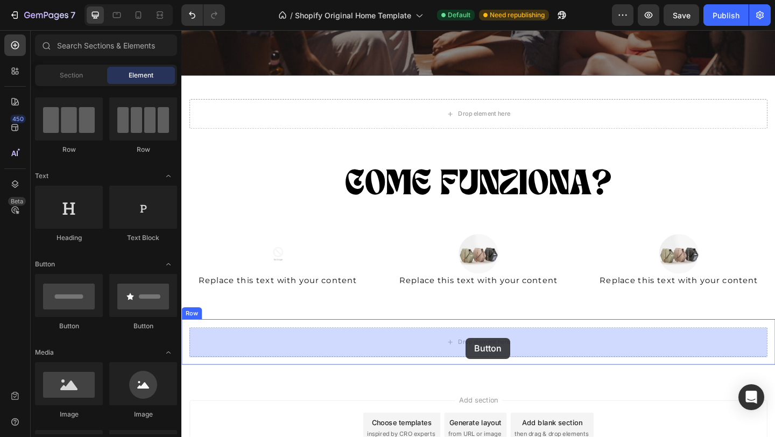
drag, startPoint x: 257, startPoint y: 340, endPoint x: 491, endPoint y: 367, distance: 235.2
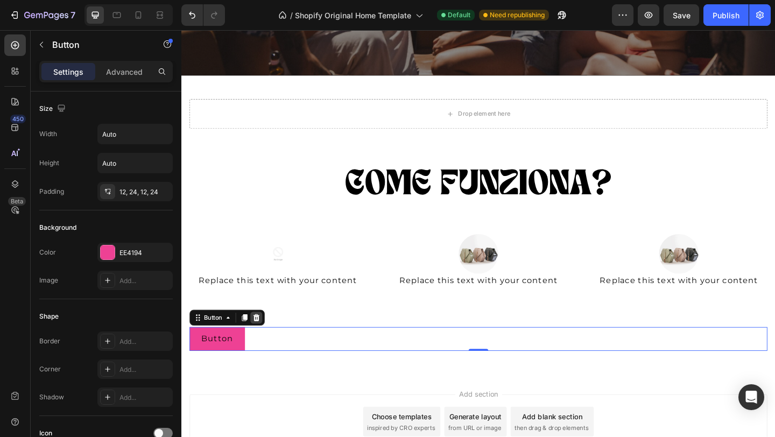
click at [261, 342] on icon at bounding box center [263, 343] width 7 height 8
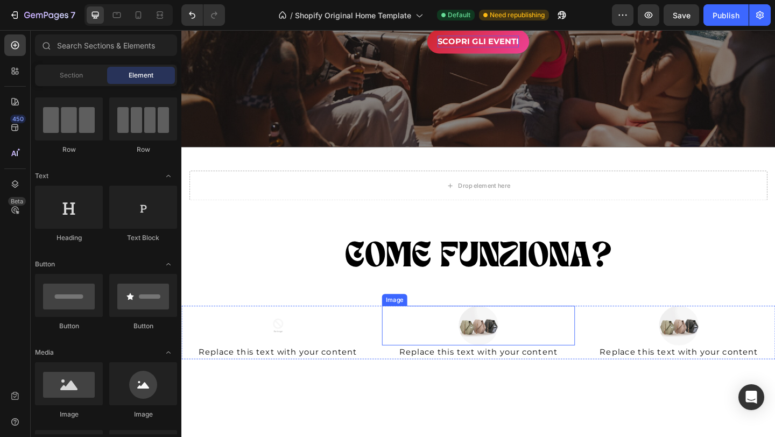
scroll to position [226, 0]
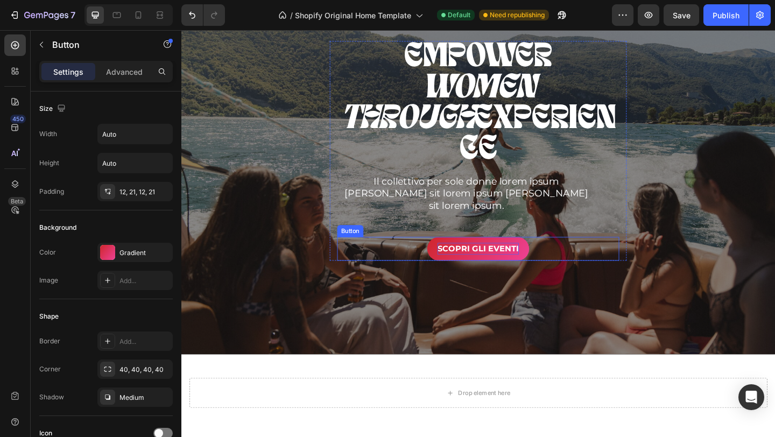
click at [545, 262] on p "SCOPRI GLI EVENTI" at bounding box center [504, 268] width 88 height 13
click at [412, 241] on icon at bounding box center [411, 245] width 6 height 8
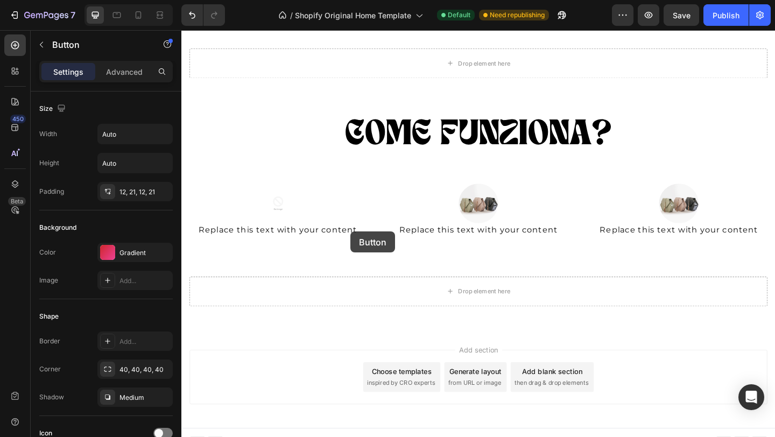
scroll to position [598, 0]
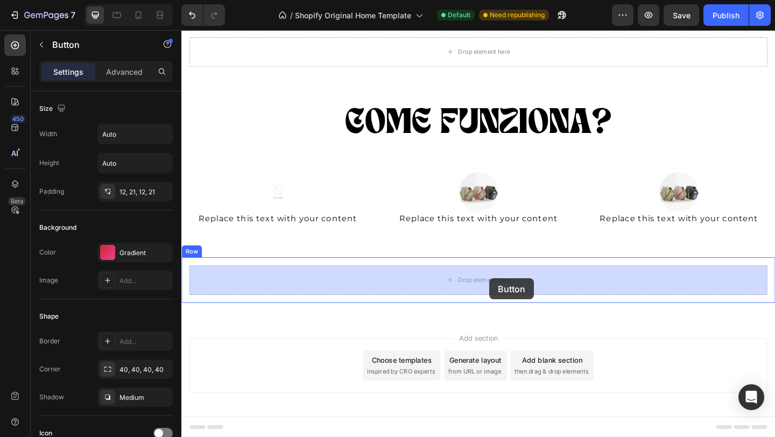
drag, startPoint x: 366, startPoint y: 249, endPoint x: 516, endPoint y: 300, distance: 159.2
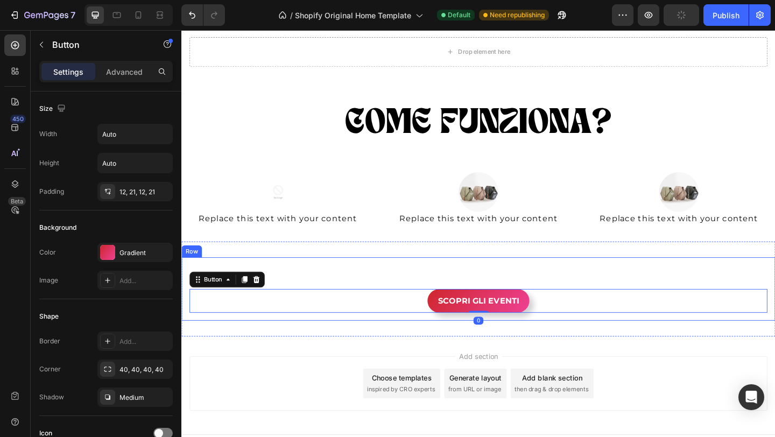
click at [493, 296] on div "SCOPRI GLI EVENTI Button 0" at bounding box center [504, 312] width 629 height 52
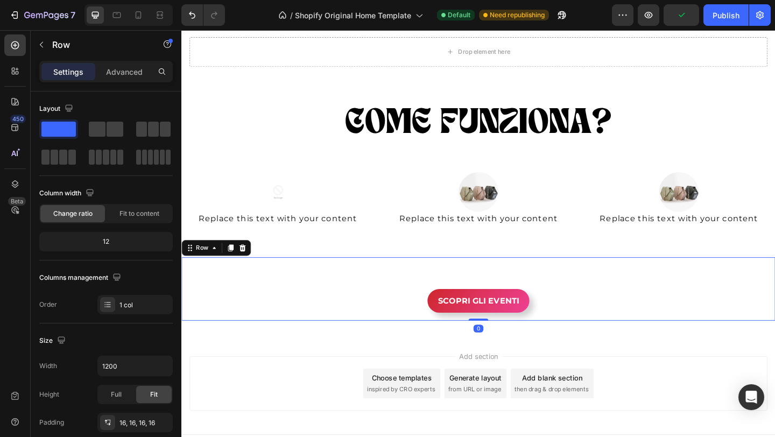
click at [506, 304] on div "SCOPRI GLI EVENTI Button" at bounding box center [504, 312] width 629 height 52
click at [491, 289] on div "SCOPRI GLI EVENTI Button" at bounding box center [504, 312] width 629 height 52
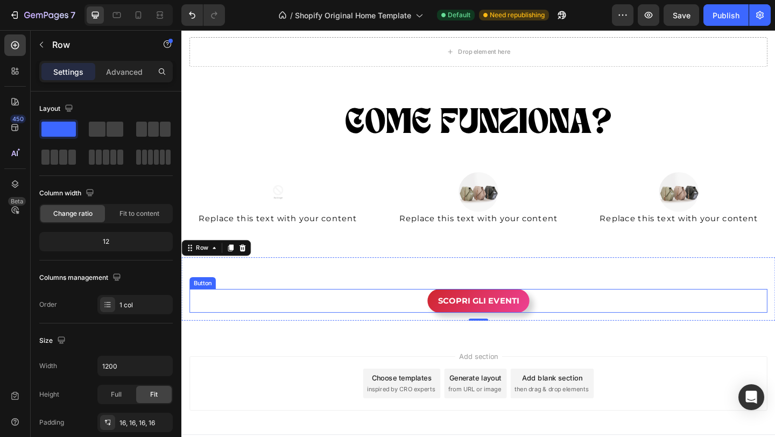
click at [431, 324] on div "SCOPRI GLI EVENTI Button" at bounding box center [504, 325] width 629 height 26
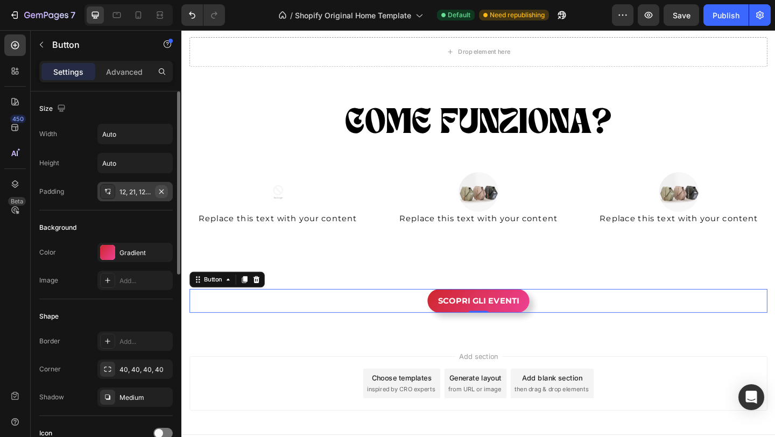
click at [164, 193] on icon "button" at bounding box center [161, 191] width 9 height 9
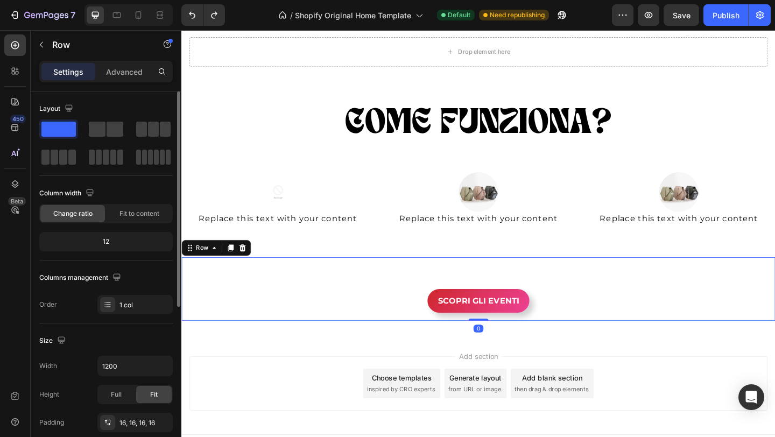
click at [428, 293] on div "SCOPRI GLI EVENTI Button" at bounding box center [504, 312] width 629 height 52
click at [531, 297] on div "SCOPRI GLI EVENTI Button" at bounding box center [504, 312] width 629 height 52
click at [591, 295] on div "SCOPRI GLI EVENTI Button" at bounding box center [504, 312] width 629 height 52
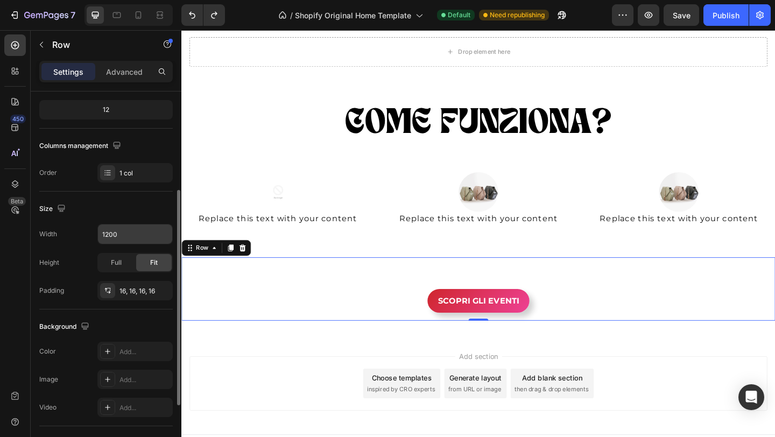
scroll to position [149, 0]
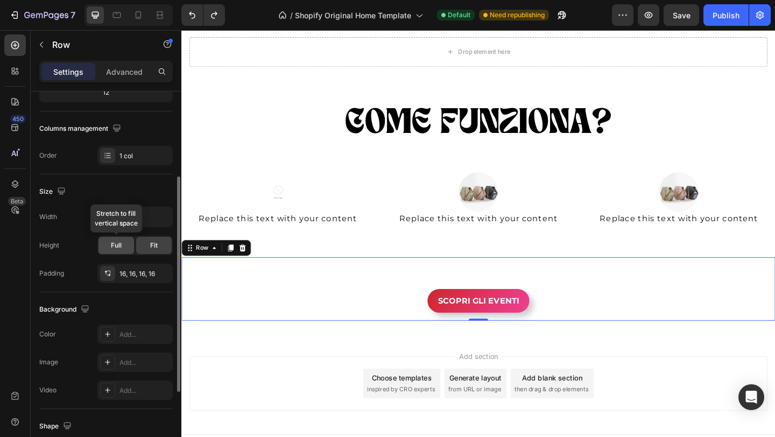
click at [124, 246] on div "Full" at bounding box center [117, 245] width 36 height 17
click at [159, 244] on div "Fit" at bounding box center [154, 245] width 36 height 17
click at [163, 273] on icon "button" at bounding box center [161, 273] width 9 height 9
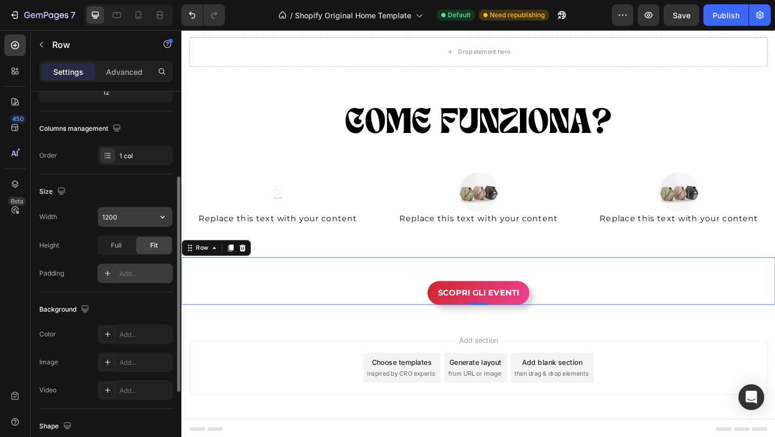
click at [142, 215] on input "1200" at bounding box center [135, 216] width 74 height 19
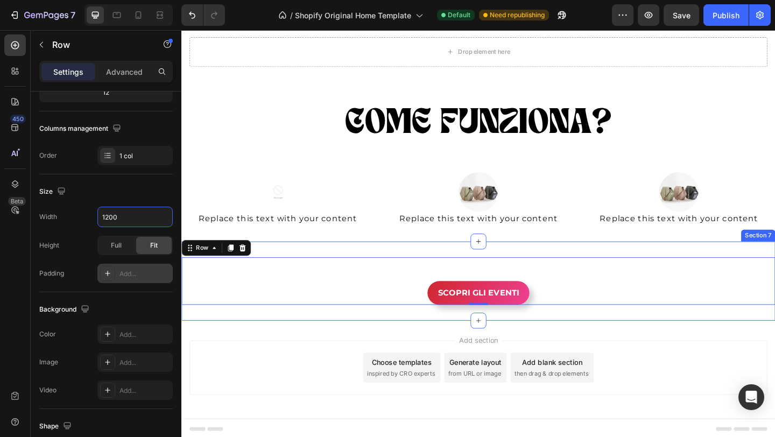
click at [252, 346] on div "Add section Choose templates inspired by CRO experts Generate layout from URL o…" at bounding box center [504, 399] width 646 height 107
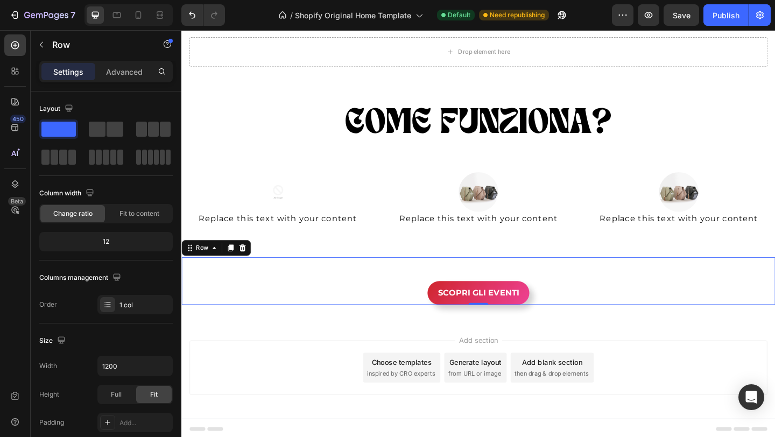
click at [464, 291] on div "SCOPRI GLI EVENTI Button" at bounding box center [504, 303] width 646 height 52
click at [123, 244] on div "12" at bounding box center [105, 241] width 129 height 15
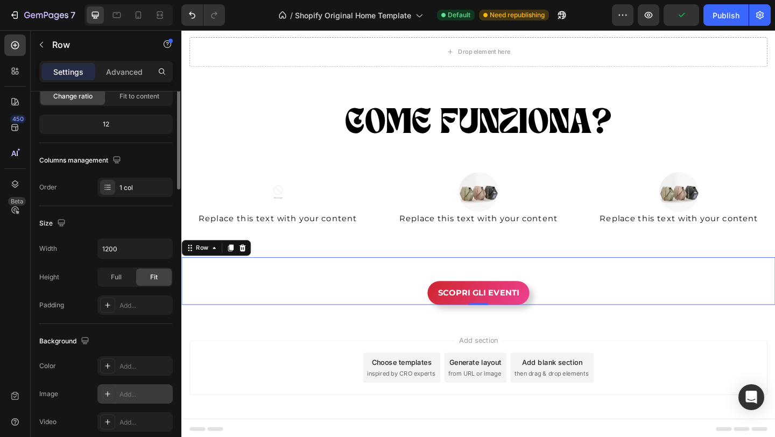
scroll to position [0, 0]
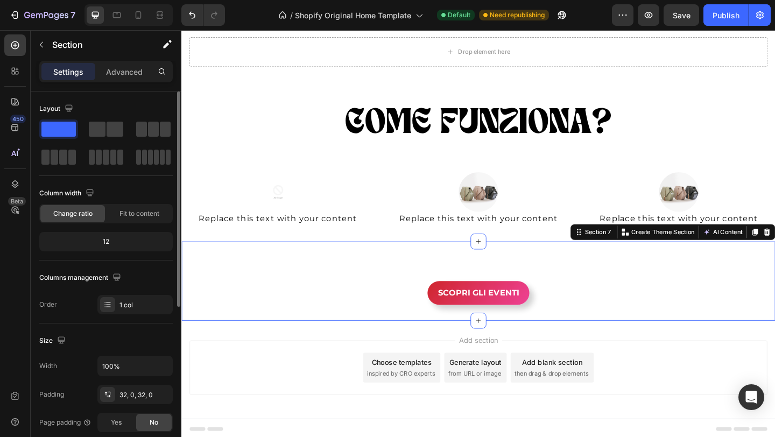
click at [402, 269] on div "SCOPRI GLI EVENTI Button Row Section 7 You can create reusable sections Create …" at bounding box center [504, 303] width 646 height 86
click at [614, 254] on div "Section 7" at bounding box center [630, 249] width 46 height 13
click at [532, 274] on div "SCOPRI GLI EVENTI Button Row Section 7 You can create reusable sections Create …" at bounding box center [504, 303] width 646 height 86
click at [532, 267] on div "SCOPRI GLI EVENTI Button Row Section 7 You can create reusable sections Create …" at bounding box center [504, 303] width 646 height 86
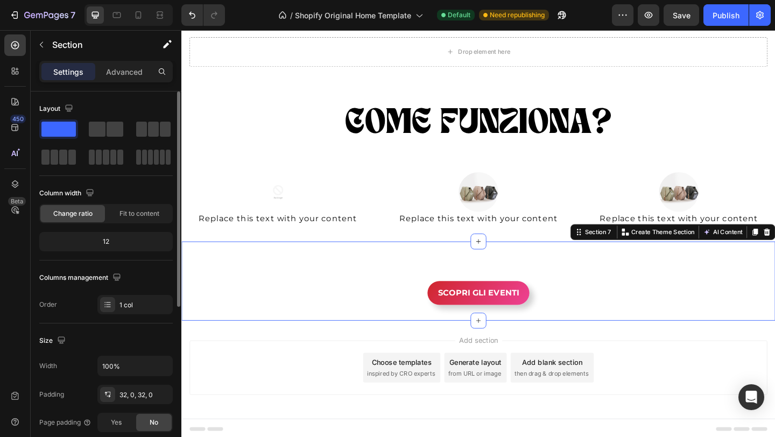
click at [399, 269] on div "SCOPRI GLI EVENTI Button Row Section 7 You can create reusable sections Create …" at bounding box center [504, 303] width 646 height 86
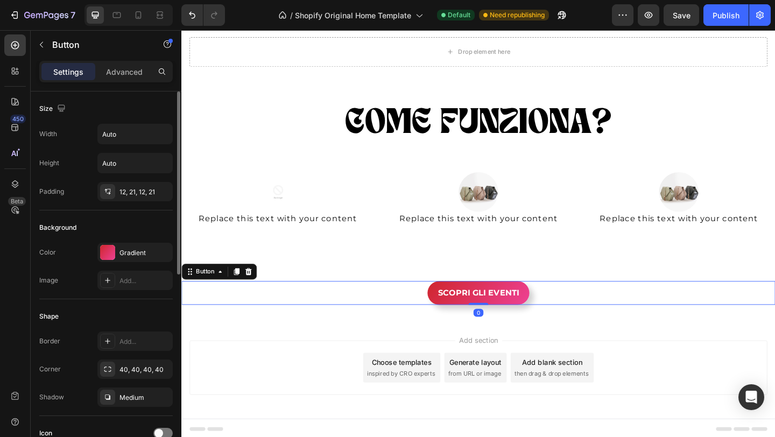
click at [359, 314] on div "SCOPRI GLI EVENTI Button 0" at bounding box center [504, 316] width 646 height 26
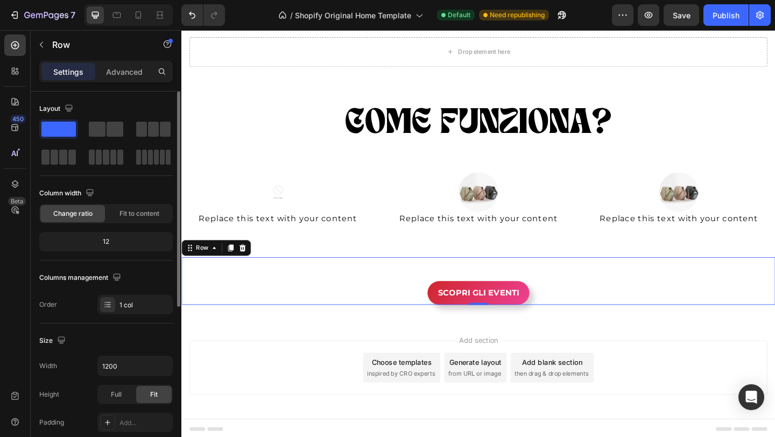
click at [295, 286] on div "SCOPRI GLI EVENTI Button" at bounding box center [504, 303] width 646 height 52
click at [135, 213] on span "Fit to content" at bounding box center [140, 214] width 40 height 10
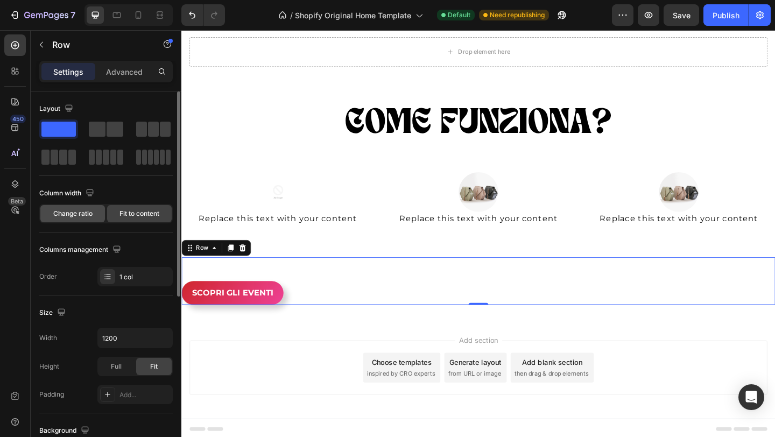
click at [81, 214] on span "Change ratio" at bounding box center [72, 214] width 39 height 10
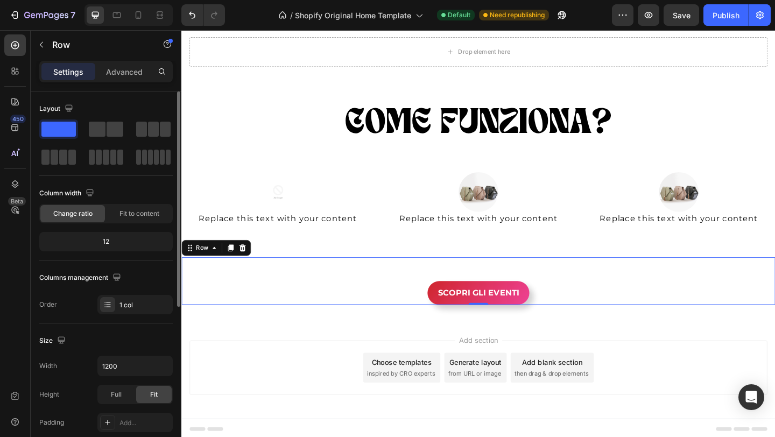
click at [130, 244] on div "12" at bounding box center [105, 241] width 129 height 15
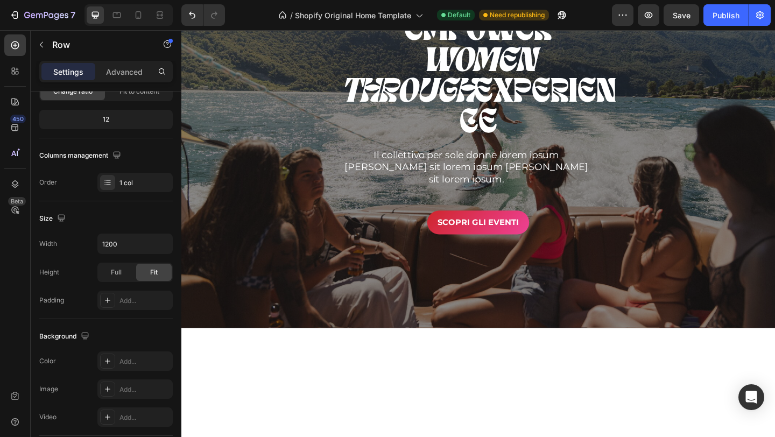
scroll to position [600, 0]
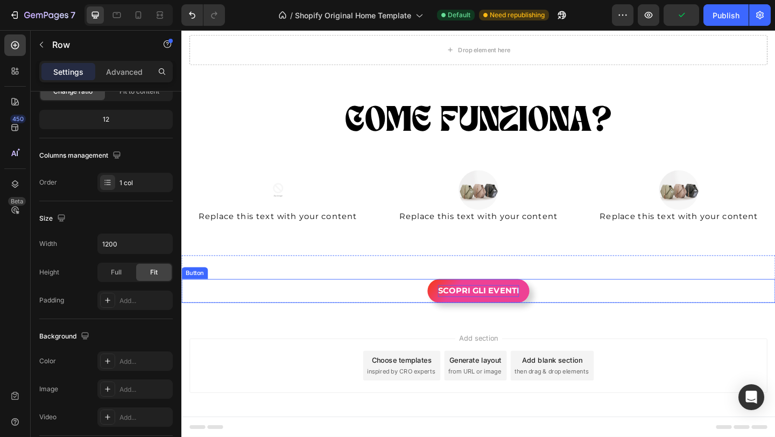
click at [542, 307] on p "SCOPRI GLI EVENTI" at bounding box center [504, 313] width 88 height 13
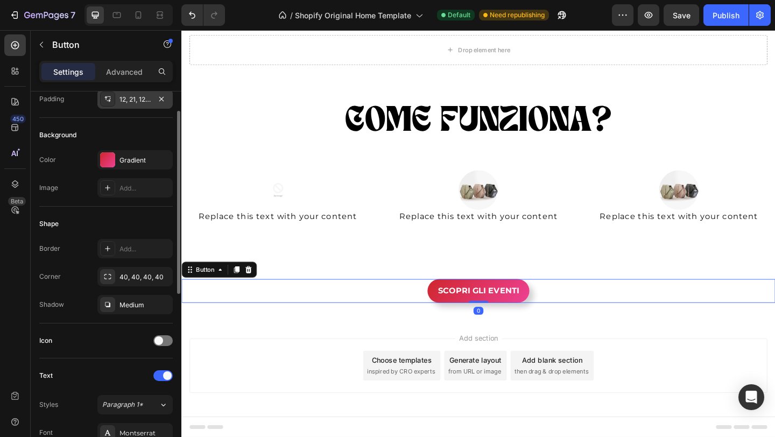
scroll to position [142, 0]
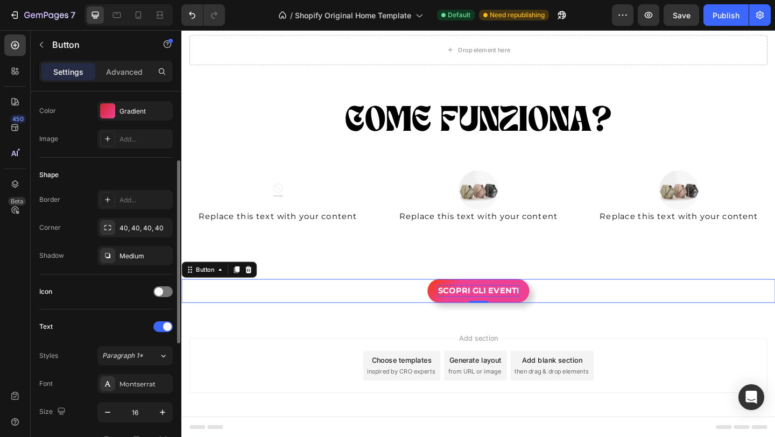
click at [495, 319] on p "SCOPRI GLI EVENTI" at bounding box center [504, 313] width 88 height 13
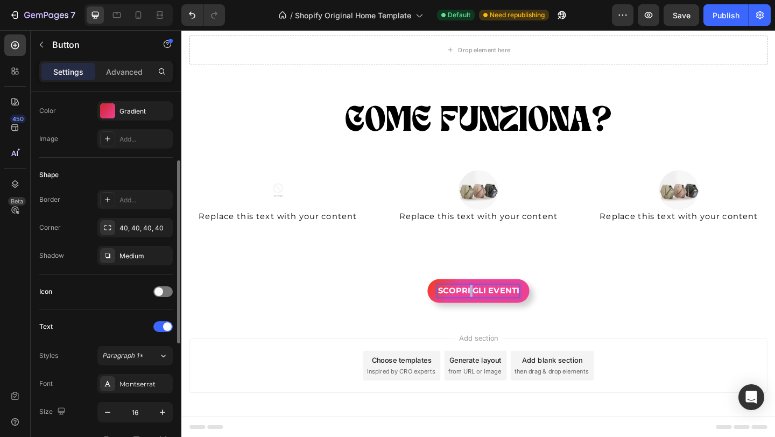
click at [495, 319] on p "SCOPRI GLI EVENTI" at bounding box center [504, 313] width 88 height 13
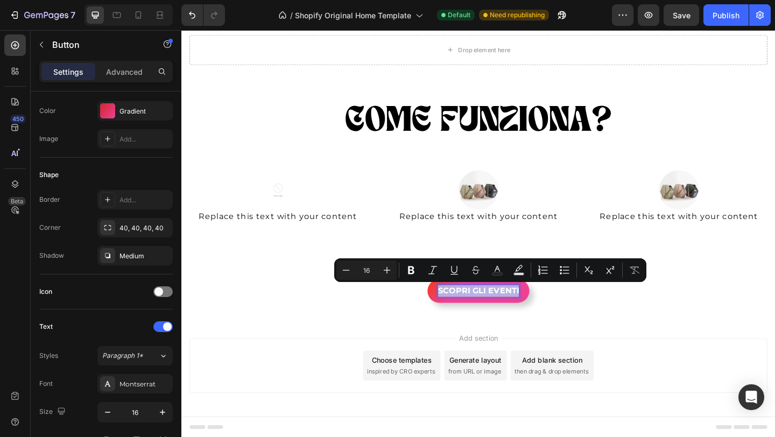
click at [495, 319] on p "SCOPRI GLI EVENTI" at bounding box center [504, 313] width 88 height 13
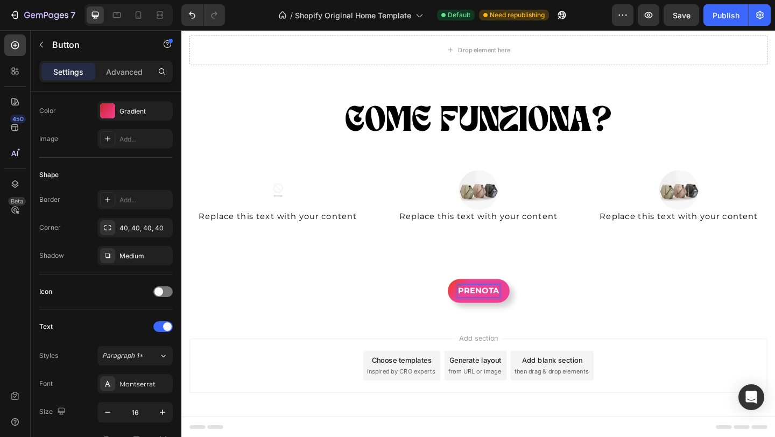
click at [471, 301] on button "PRENOTA" at bounding box center [504, 314] width 67 height 26
click at [464, 301] on button "PRENOTA LA" at bounding box center [505, 314] width 82 height 26
click at [453, 301] on button "PRENOTA LA TUA" at bounding box center [504, 314] width 103 height 26
click at [660, 305] on div "PRENOTA LA TUA AVVENTURA Button 0" at bounding box center [504, 314] width 646 height 26
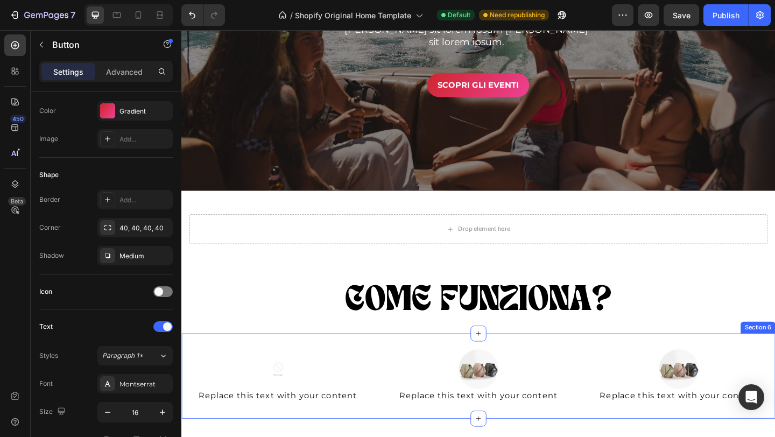
scroll to position [600, 0]
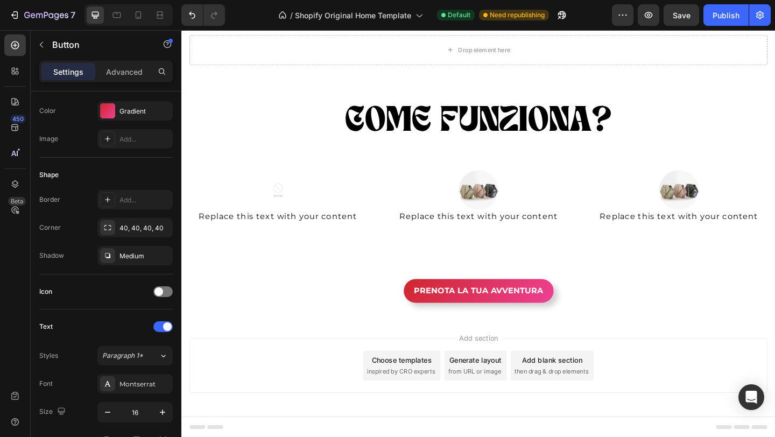
click at [514, 348] on div "Add section Choose templates inspired by CRO experts Generate layout from URL o…" at bounding box center [504, 397] width 646 height 107
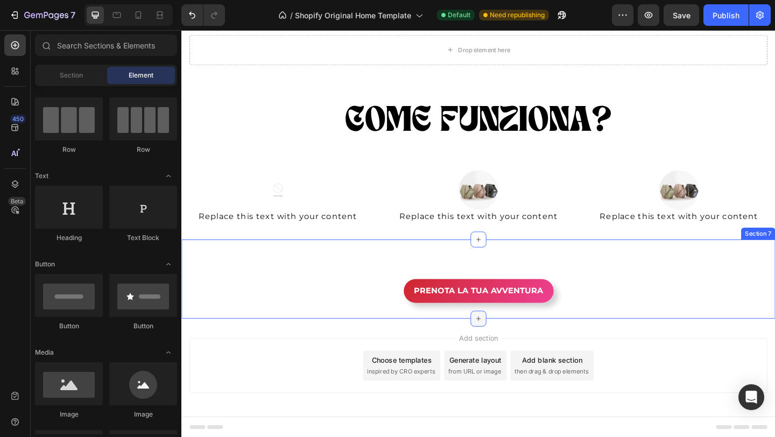
click at [496, 348] on div at bounding box center [504, 343] width 17 height 17
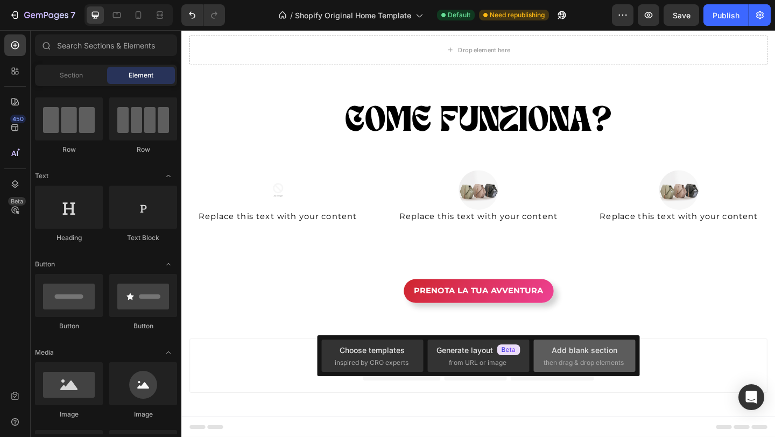
click at [600, 355] on div "Add blank section" at bounding box center [585, 350] width 66 height 11
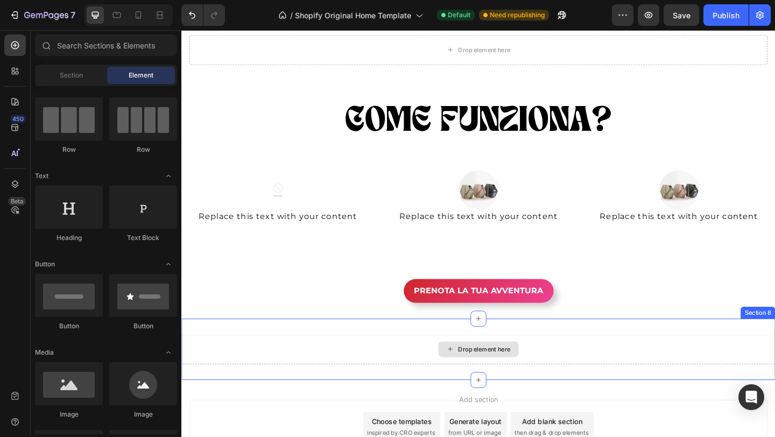
click at [495, 372] on div "Drop element here" at bounding box center [504, 377] width 87 height 17
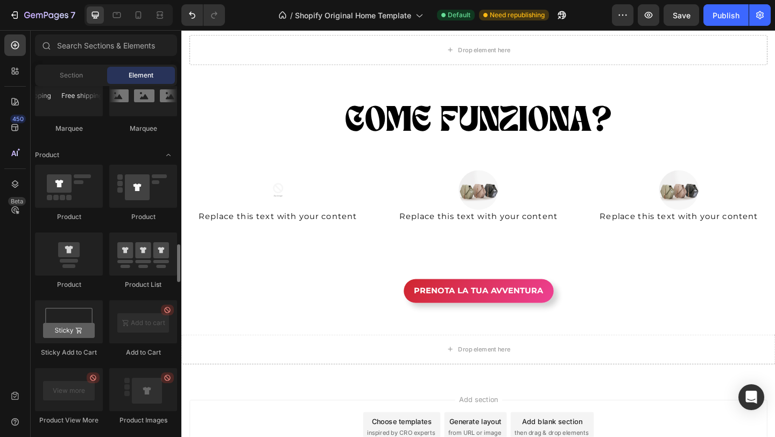
scroll to position [1331, 0]
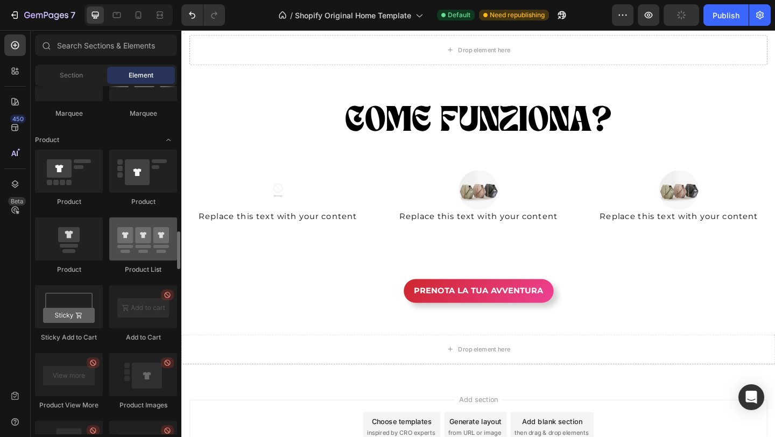
click at [149, 246] on div at bounding box center [143, 239] width 68 height 43
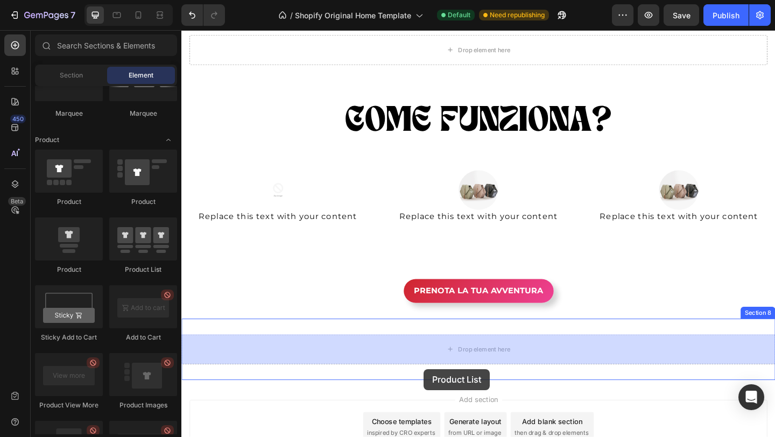
scroll to position [614, 0]
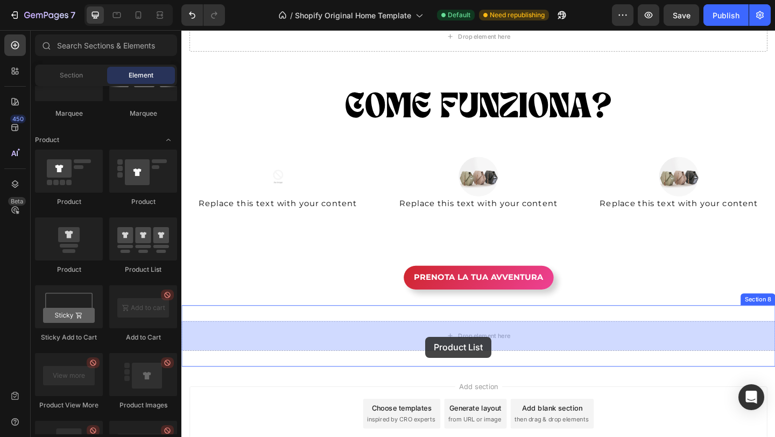
drag, startPoint x: 325, startPoint y: 275, endPoint x: 446, endPoint y: 364, distance: 150.7
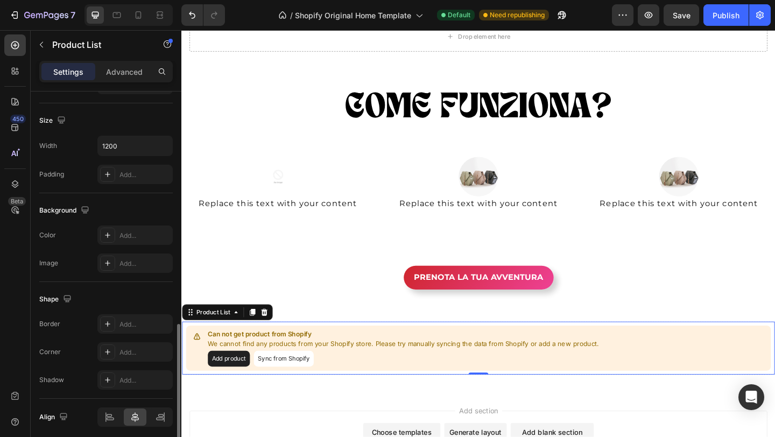
scroll to position [387, 0]
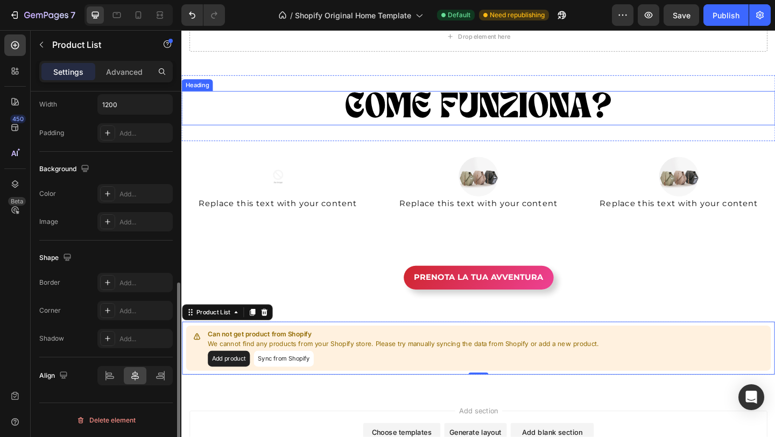
click at [539, 103] on h2 "COME FUNZIONA?" at bounding box center [504, 114] width 646 height 37
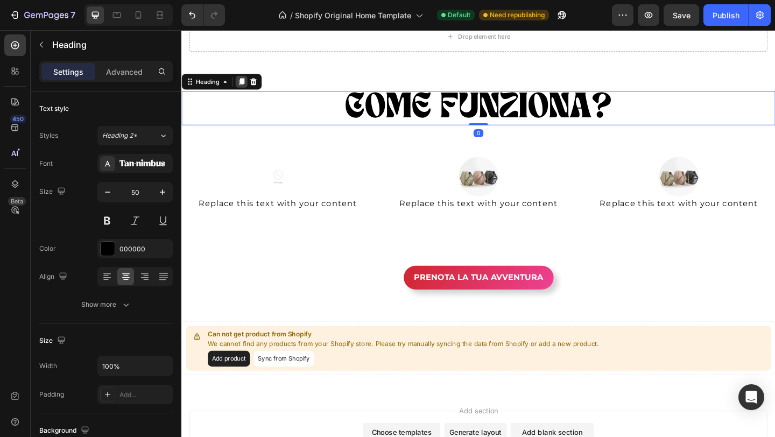
click at [249, 86] on icon at bounding box center [247, 86] width 6 height 8
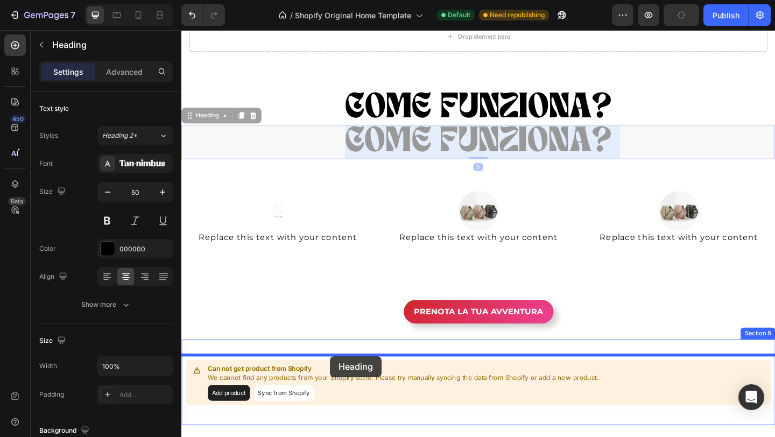
drag, startPoint x: 304, startPoint y: 146, endPoint x: 343, endPoint y: 383, distance: 240.2
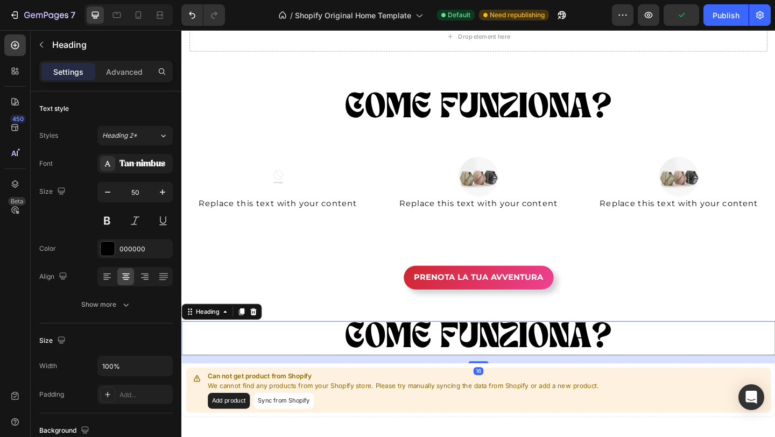
click at [519, 351] on h2 "COME FUNZIONA?" at bounding box center [504, 365] width 646 height 37
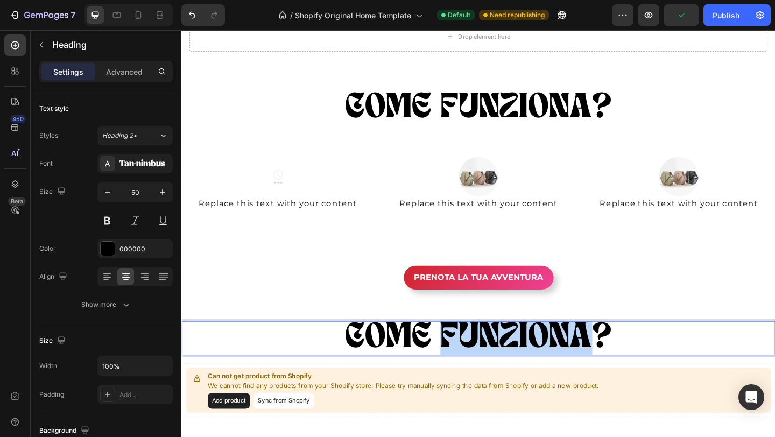
click at [519, 351] on p "COME FUNZIONA?" at bounding box center [505, 365] width 644 height 35
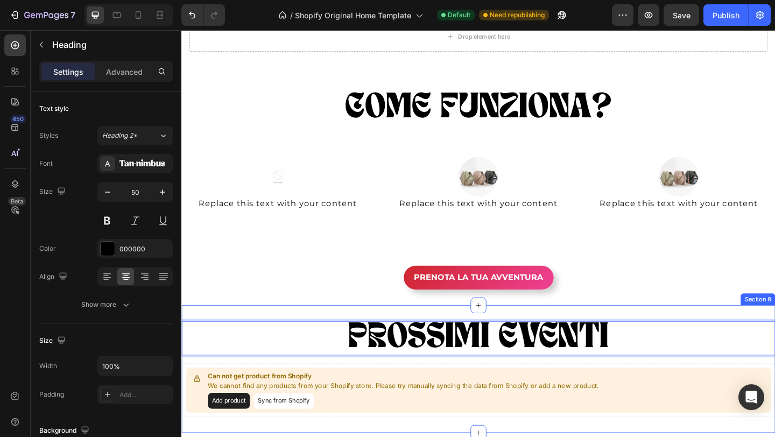
click at [591, 330] on div "PROSSIMI EVENTI Heading 16 Can not get product from Shopify We cannot find any …" at bounding box center [504, 399] width 646 height 139
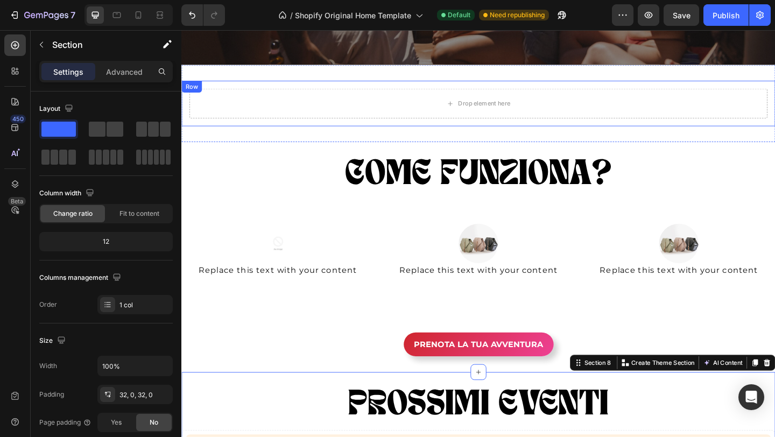
scroll to position [520, 0]
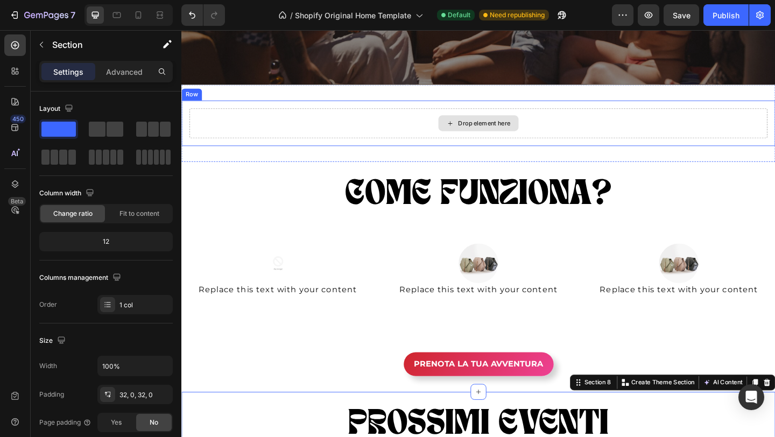
click at [769, 125] on div "Drop element here" at bounding box center [504, 131] width 629 height 32
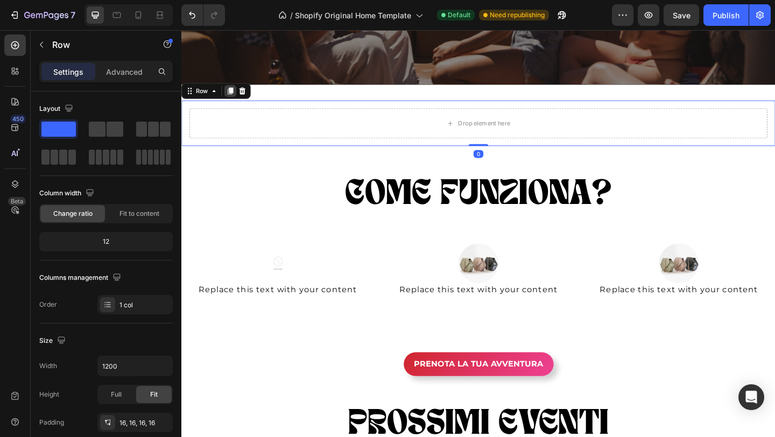
click at [235, 97] on icon at bounding box center [235, 97] width 6 height 8
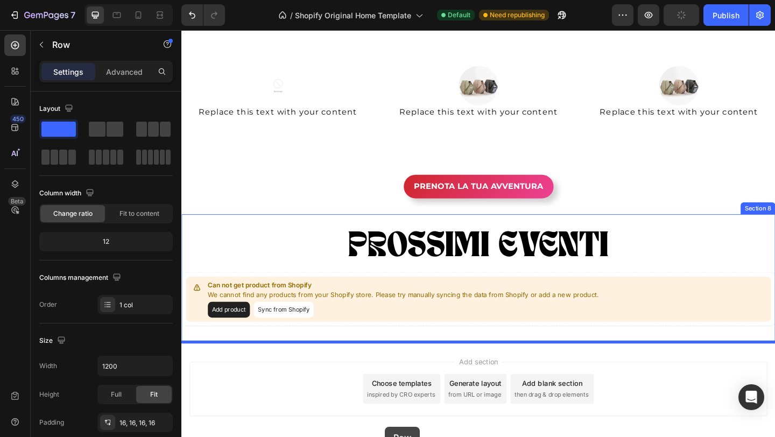
scroll to position [788, 0]
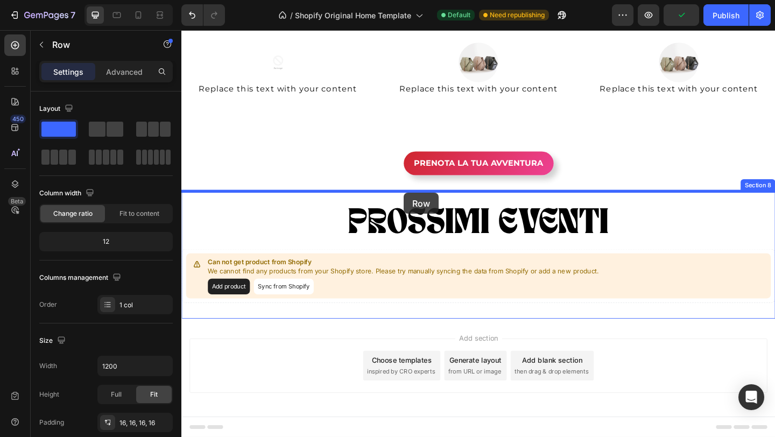
drag, startPoint x: 332, startPoint y: 175, endPoint x: 423, endPoint y: 207, distance: 96.6
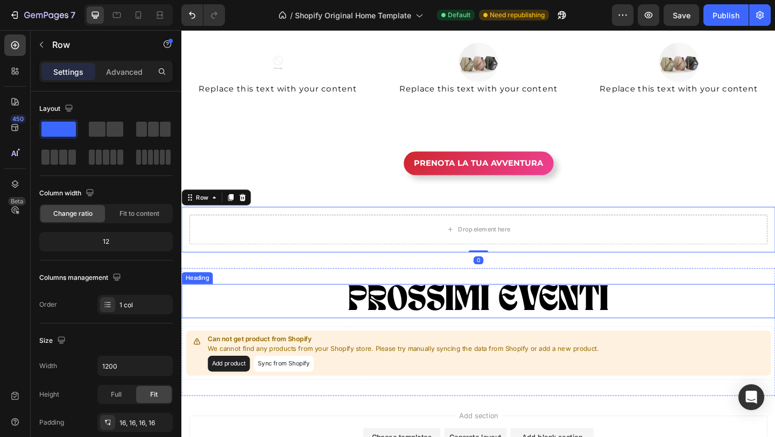
click at [743, 319] on p "PROSSIMI EVENTI" at bounding box center [505, 324] width 644 height 35
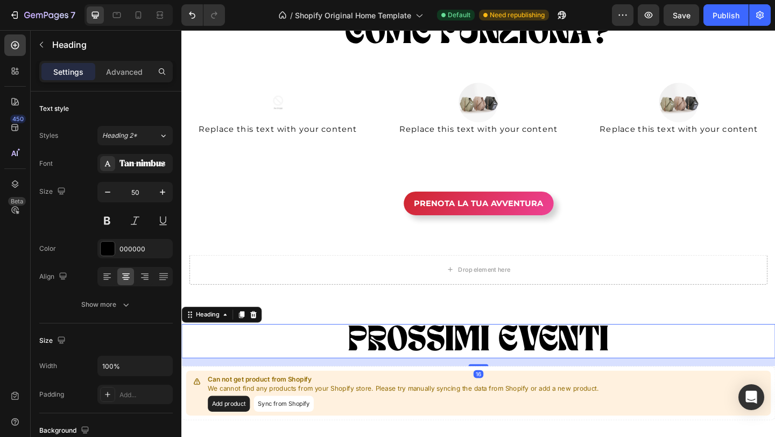
scroll to position [736, 0]
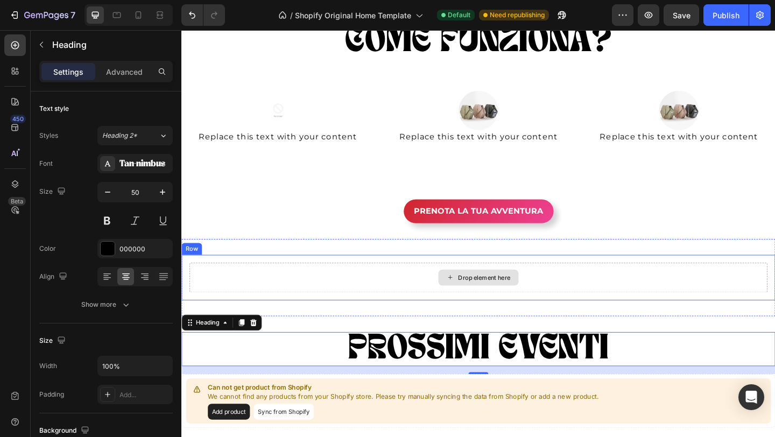
click at [501, 304] on div "Drop element here" at bounding box center [504, 299] width 87 height 17
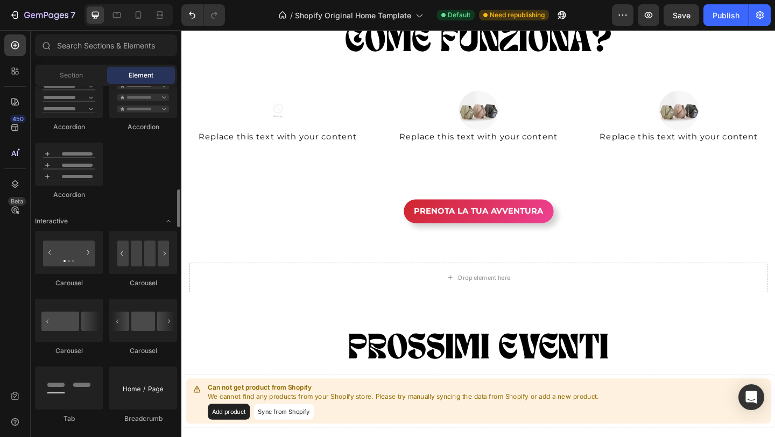
scroll to position [954, 0]
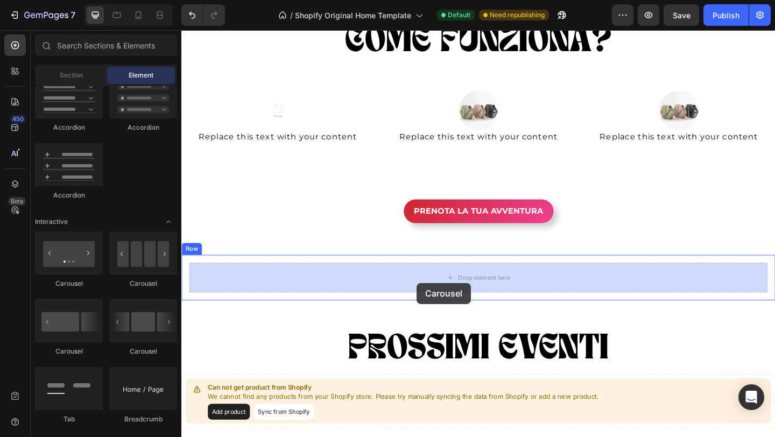
drag, startPoint x: 309, startPoint y: 367, endPoint x: 437, endPoint y: 305, distance: 142.1
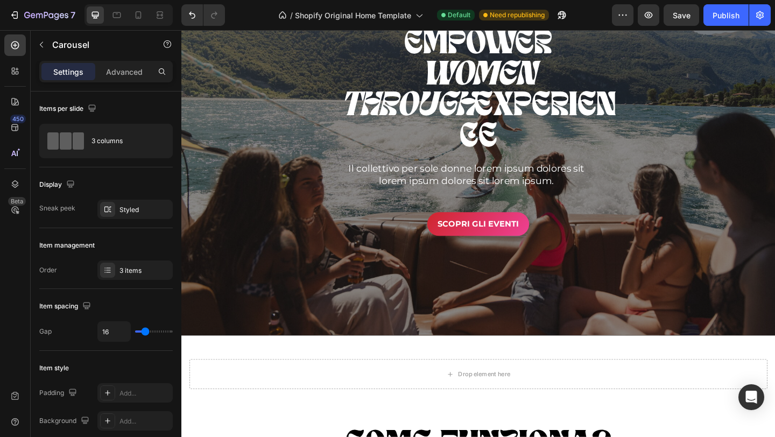
scroll to position [217, 0]
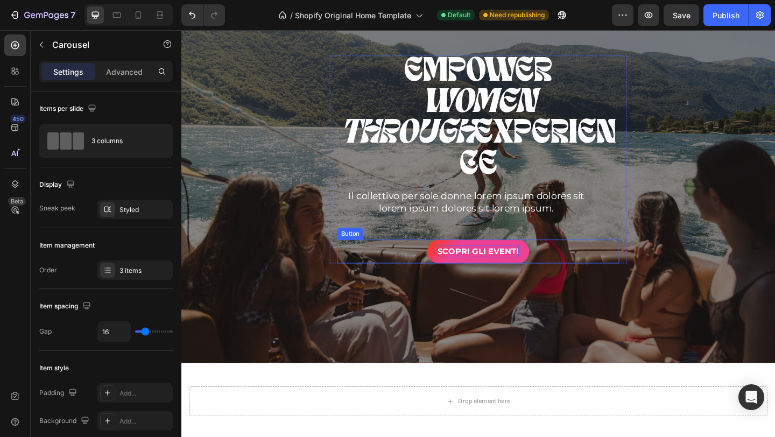
click at [514, 264] on p "SCOPRI GLI EVENTI" at bounding box center [504, 270] width 88 height 13
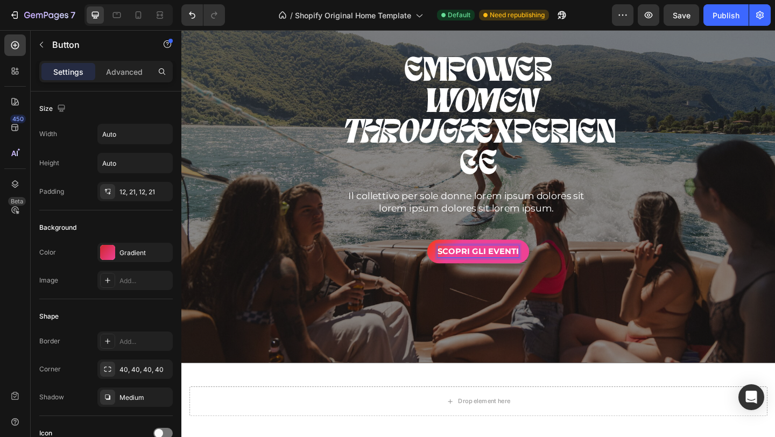
click at [501, 264] on p "SCOPRI GLI EVENTI" at bounding box center [504, 270] width 88 height 13
click at [471, 258] on button "PRENOTA" at bounding box center [504, 271] width 67 height 26
click at [464, 258] on button "PRENOTA LA" at bounding box center [505, 271] width 82 height 26
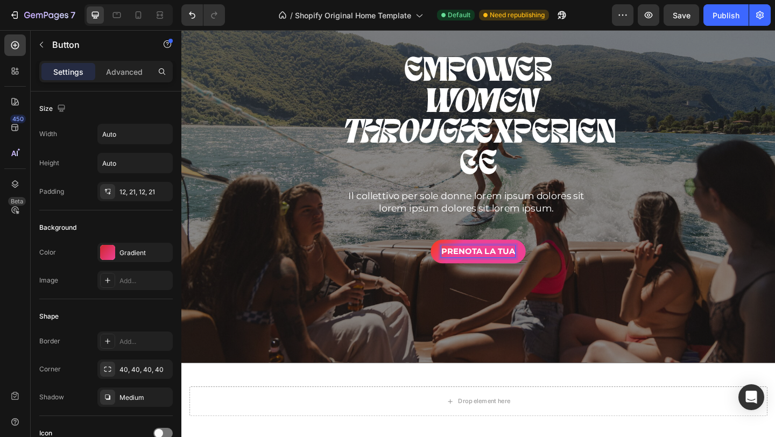
click at [453, 258] on button "PRENOTA LA TUA" at bounding box center [504, 271] width 103 height 26
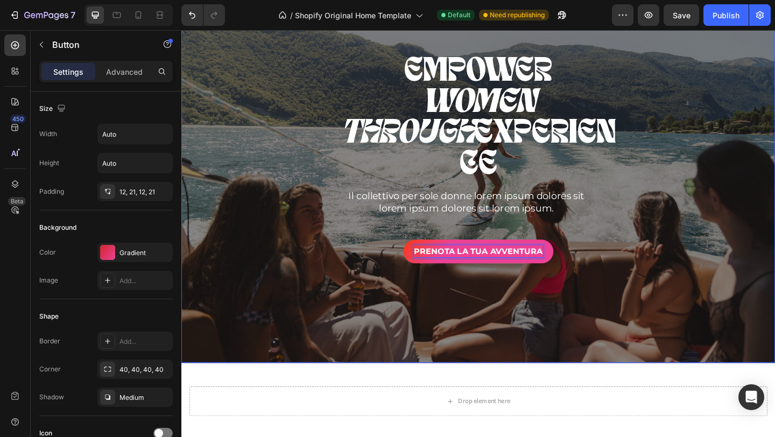
click at [583, 332] on div "Overlay" at bounding box center [504, 170] width 646 height 443
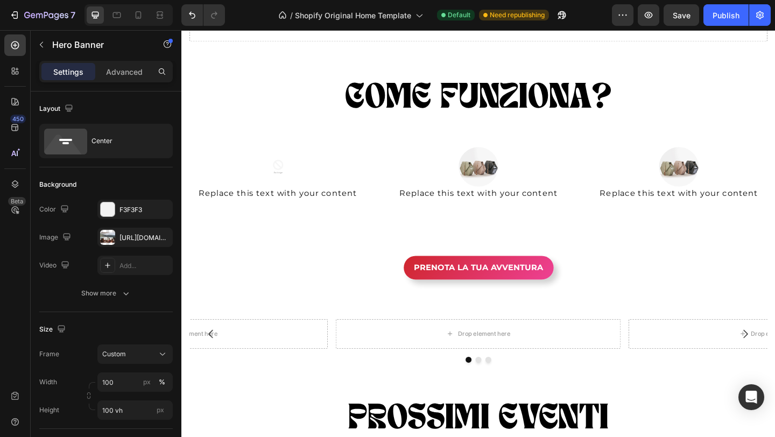
scroll to position [696, 0]
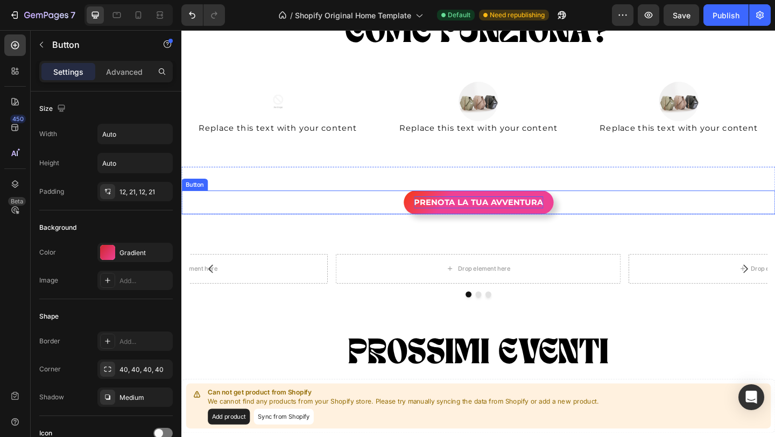
click at [531, 216] on p "PRENOTA LA TUA AVVENTURA" at bounding box center [505, 217] width 141 height 13
click at [481, 220] on p "PRENOTA LA TUA AVVENTURA" at bounding box center [505, 217] width 141 height 13
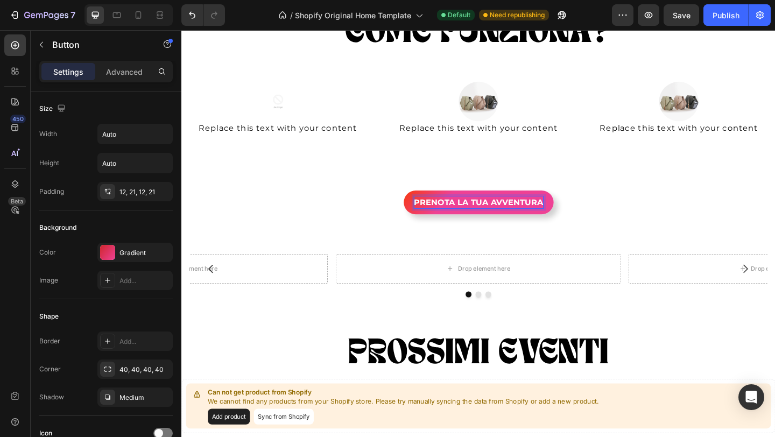
click at [480, 217] on p "PRENOTA LA TUA AVVENTURA" at bounding box center [505, 217] width 141 height 13
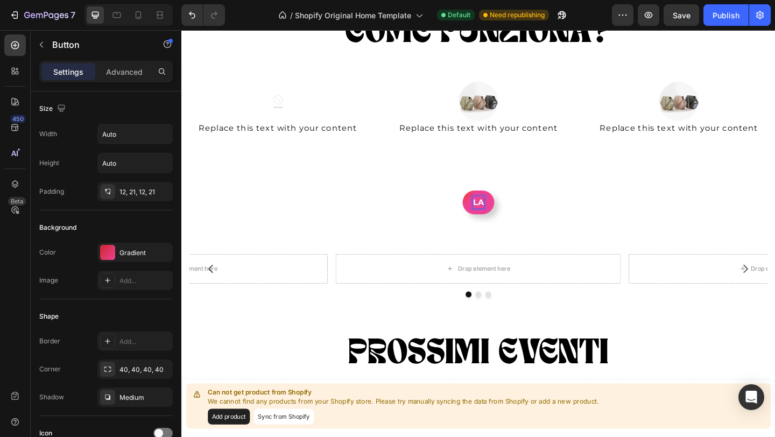
click at [487, 205] on button "LA" at bounding box center [504, 218] width 34 height 26
click at [462, 205] on button "LA FILOSOFIA" at bounding box center [505, 218] width 86 height 26
click at [443, 205] on button "LA FILOSOFIA DIETRO" at bounding box center [504, 218] width 123 height 26
click at [432, 205] on button "LA FILOSOFIA DIETRO SHE" at bounding box center [504, 218] width 144 height 26
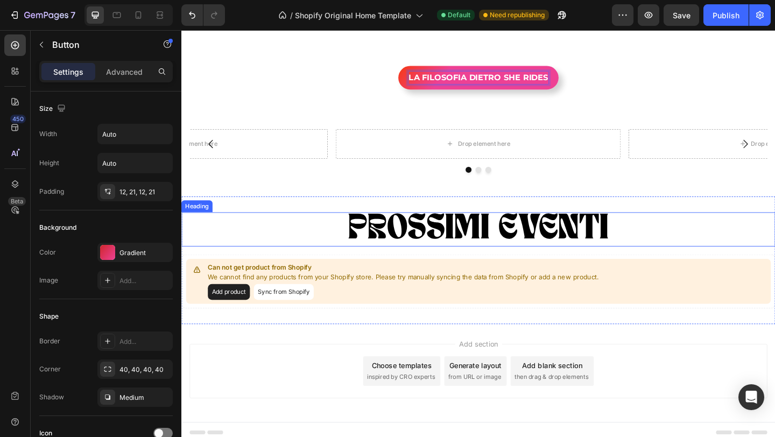
scroll to position [838, 0]
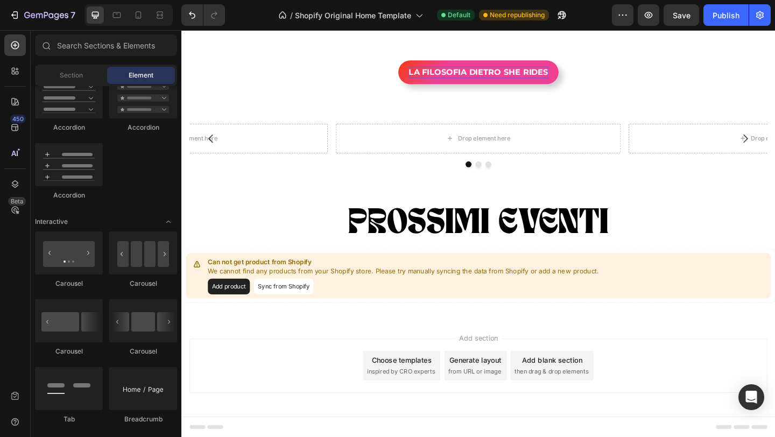
click at [676, 358] on div "Add section Choose templates inspired by CRO experts Generate layout from URL o…" at bounding box center [504, 397] width 646 height 107
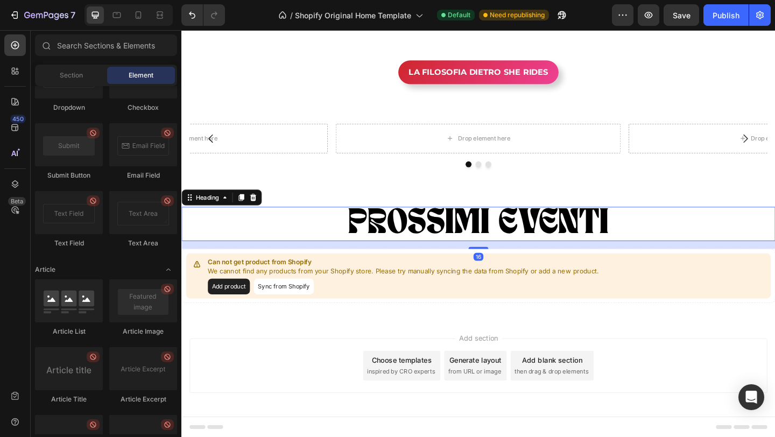
click at [745, 222] on h2 "PROSSIMI EVENTI" at bounding box center [504, 240] width 646 height 37
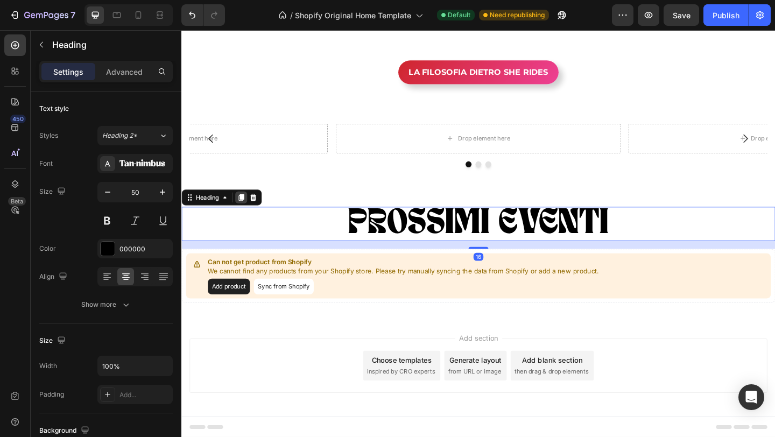
click at [246, 216] on div at bounding box center [246, 212] width 13 height 13
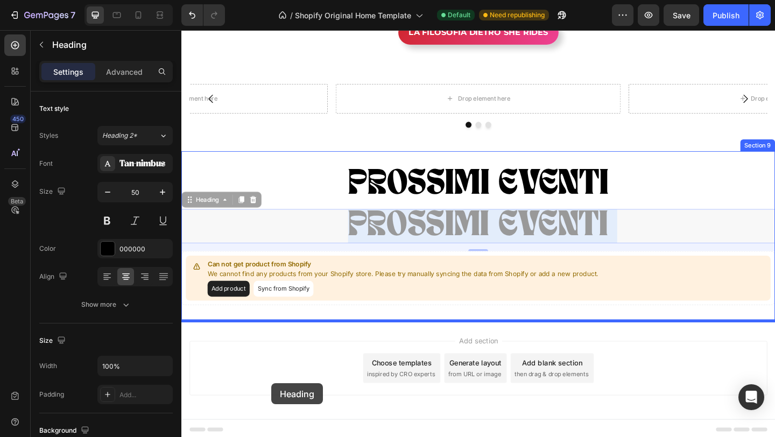
scroll to position [884, 0]
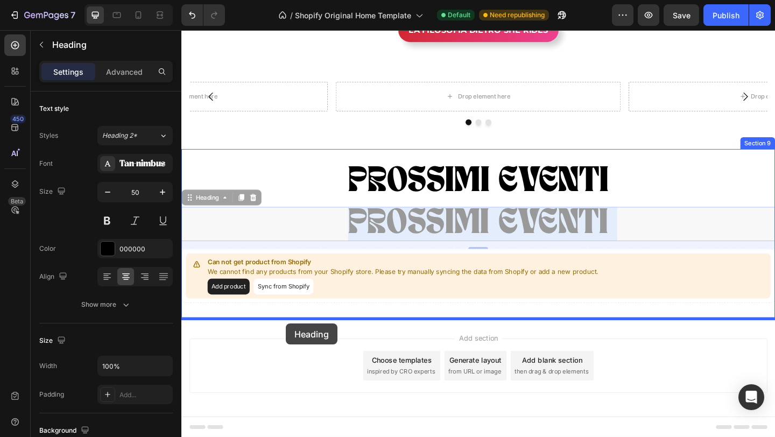
drag, startPoint x: 266, startPoint y: 280, endPoint x: 295, endPoint y: 349, distance: 75.3
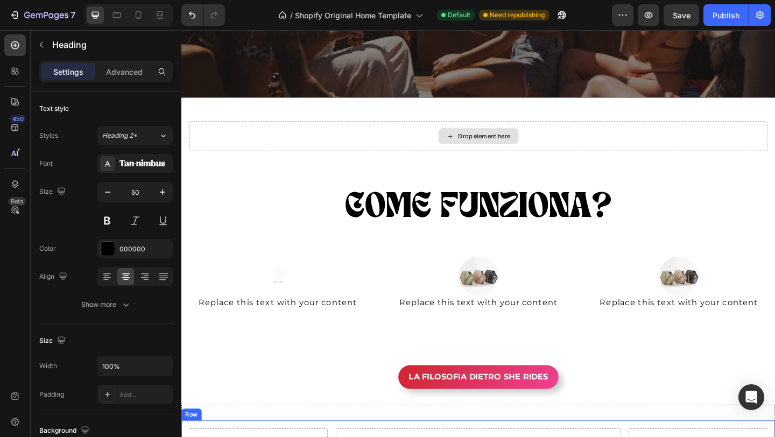
scroll to position [505, 0]
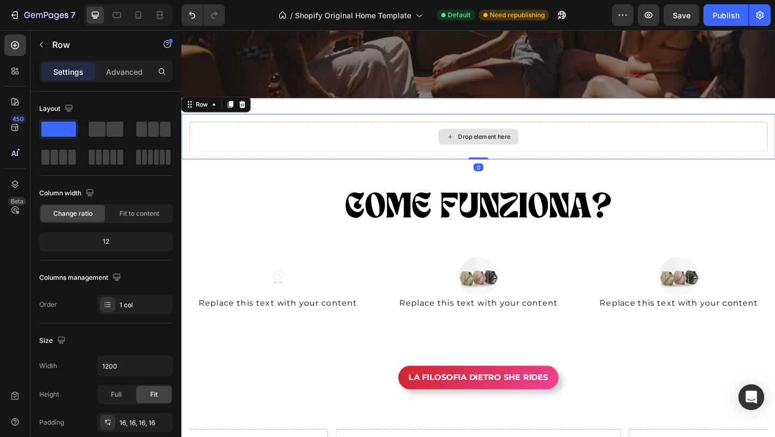
click at [675, 149] on div "Drop element here" at bounding box center [504, 146] width 629 height 32
click at [235, 113] on icon at bounding box center [235, 111] width 6 height 8
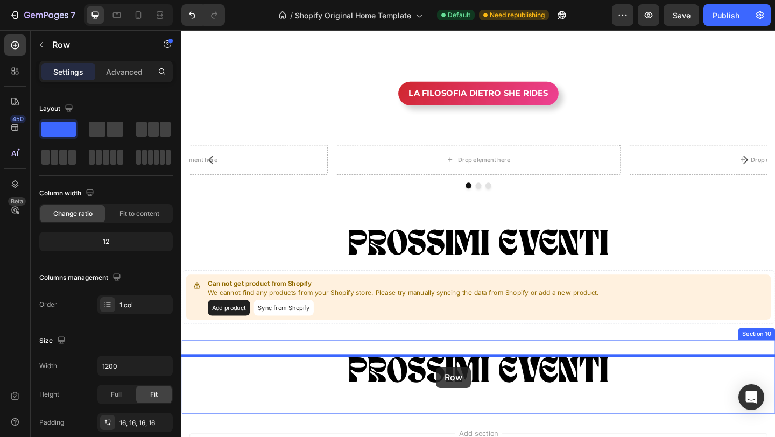
scroll to position [872, 0]
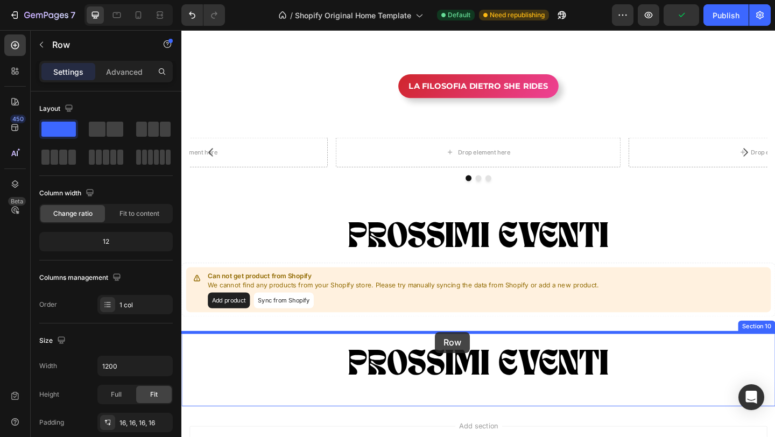
drag, startPoint x: 365, startPoint y: 187, endPoint x: 457, endPoint y: 359, distance: 195.4
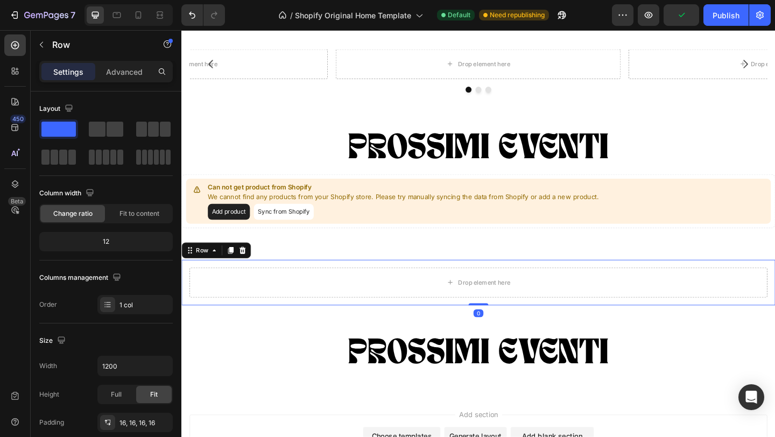
scroll to position [1011, 0]
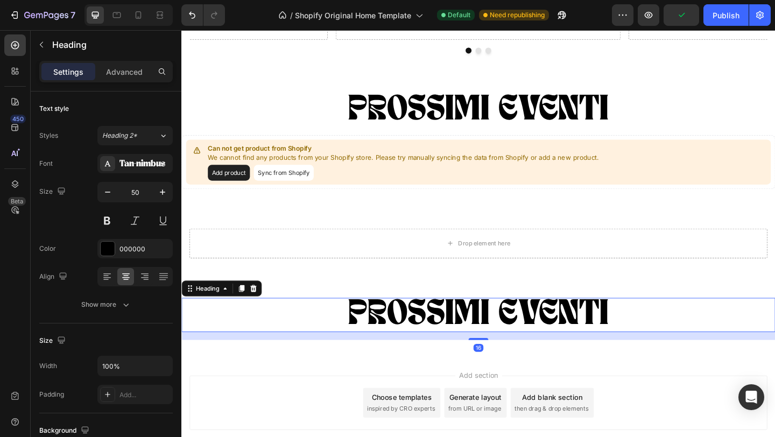
click at [530, 340] on h2 "PROSSIMI EVENTI" at bounding box center [504, 339] width 646 height 37
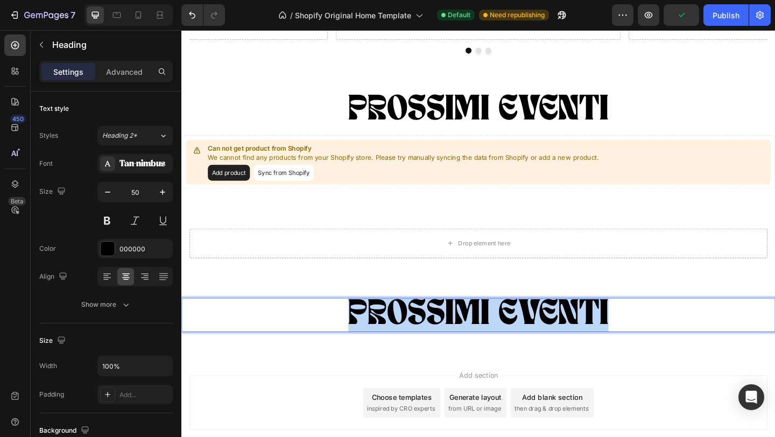
click at [530, 340] on p "PROSSIMI EVENTI" at bounding box center [505, 340] width 644 height 35
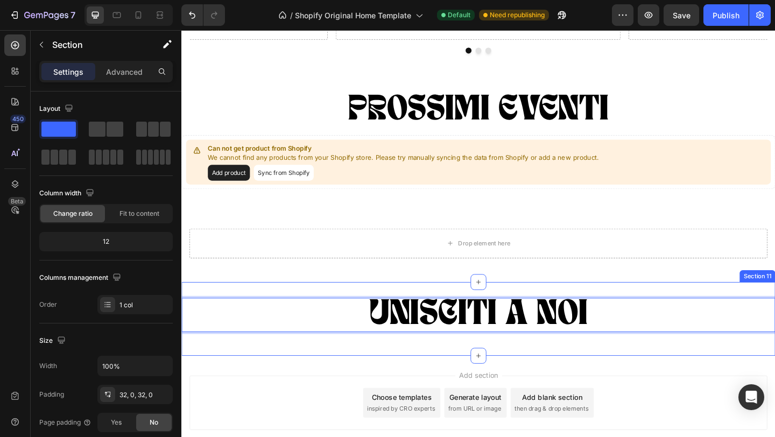
click at [414, 306] on div "UNISCITI A NOI Heading 16 Section 11" at bounding box center [504, 344] width 646 height 80
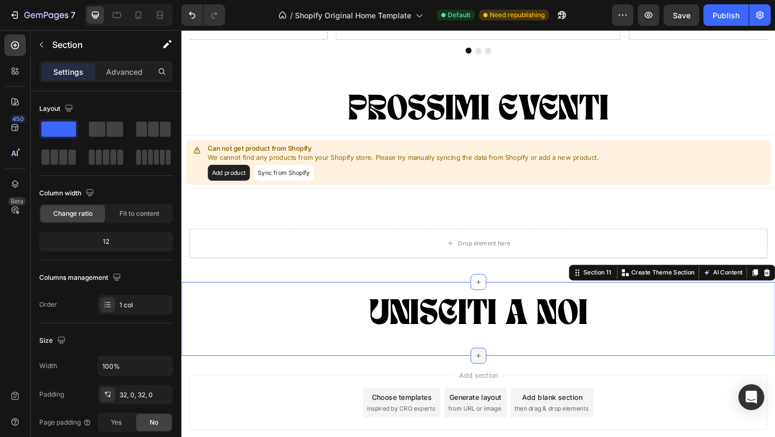
click at [507, 384] on icon at bounding box center [504, 384] width 9 height 9
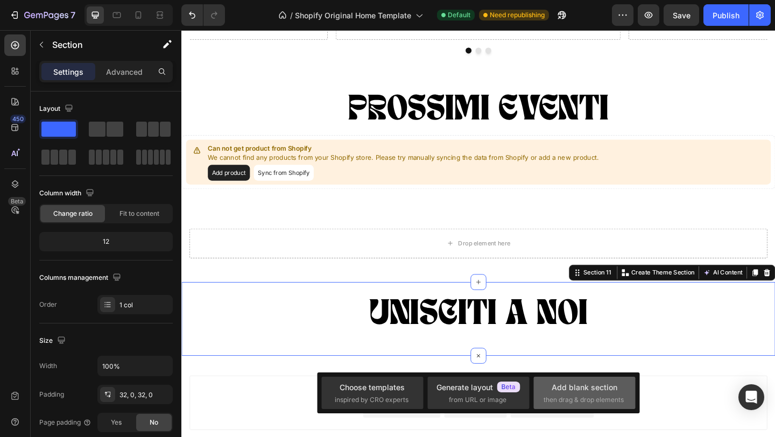
click at [586, 396] on span "then drag & drop elements" at bounding box center [584, 400] width 80 height 10
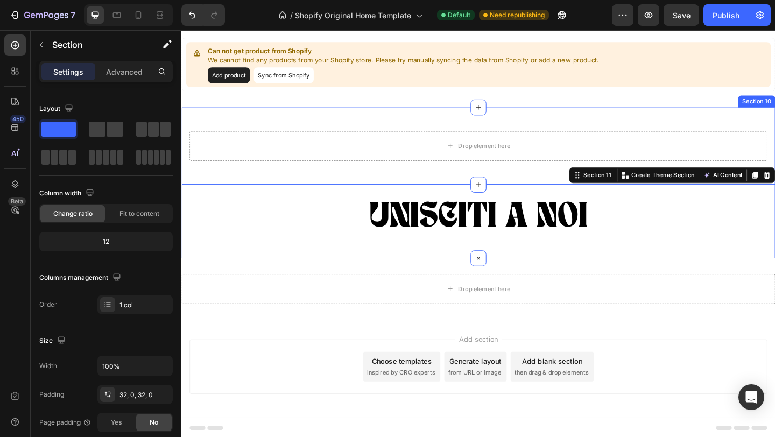
scroll to position [1118, 0]
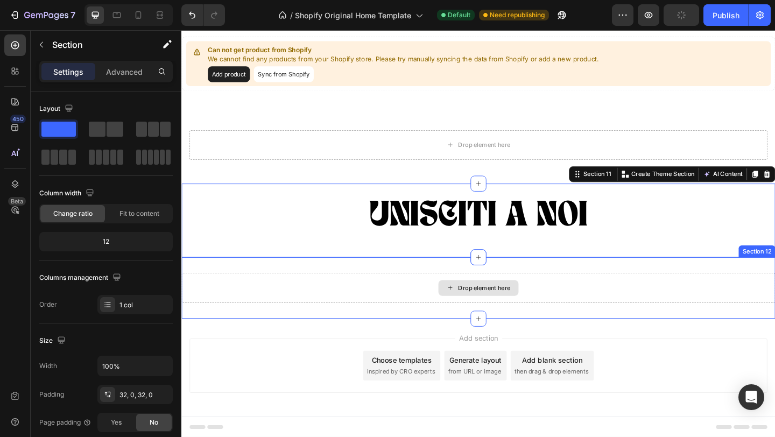
click at [368, 309] on div "Drop element here" at bounding box center [504, 311] width 646 height 32
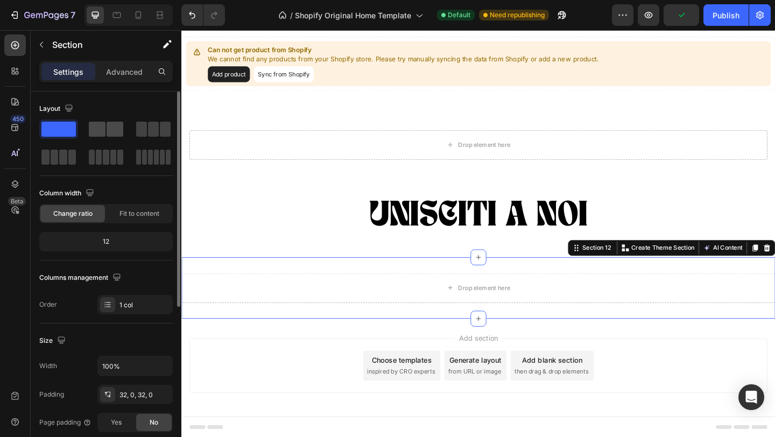
click at [112, 130] on span at bounding box center [115, 129] width 17 height 15
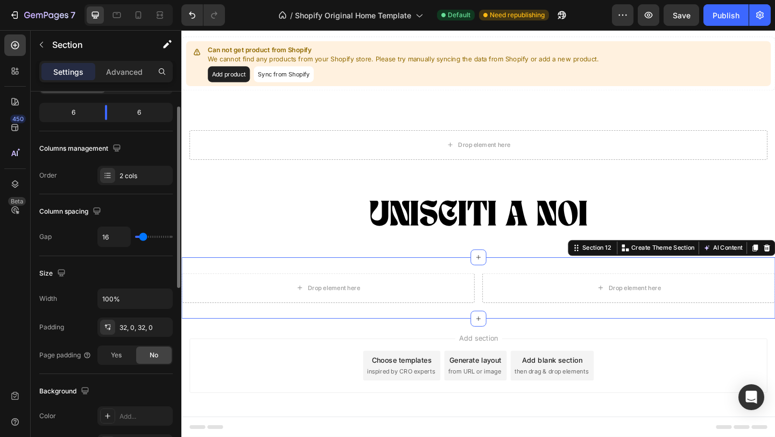
scroll to position [0, 0]
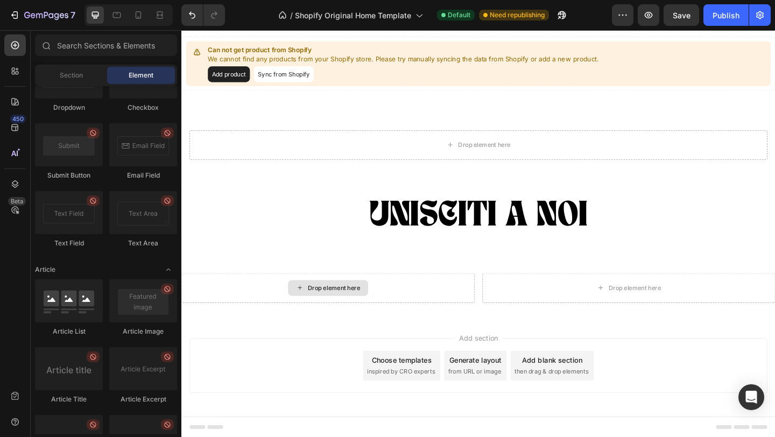
click at [347, 305] on div "Drop element here" at bounding box center [340, 310] width 87 height 17
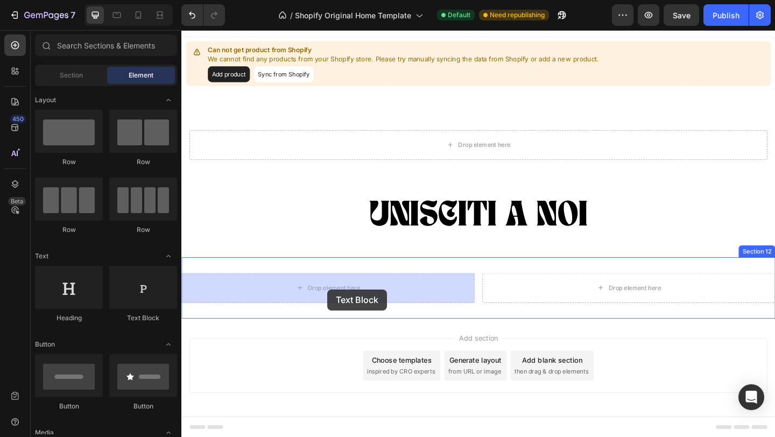
drag, startPoint x: 320, startPoint y: 333, endPoint x: 339, endPoint y: 312, distance: 28.2
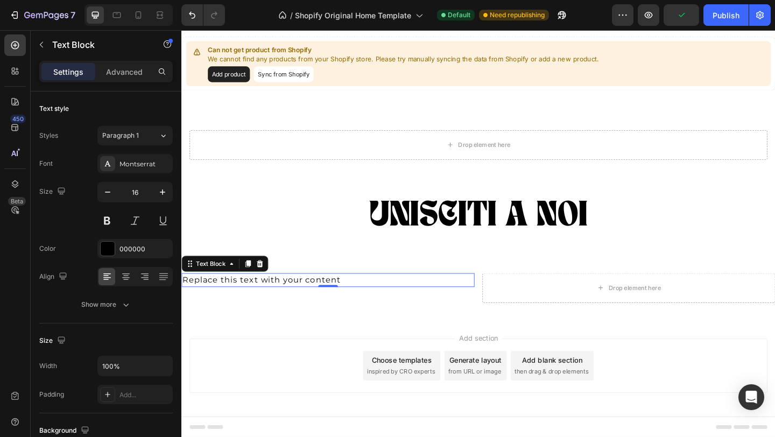
click at [342, 301] on div "Replace this text with your content" at bounding box center [340, 302] width 319 height 15
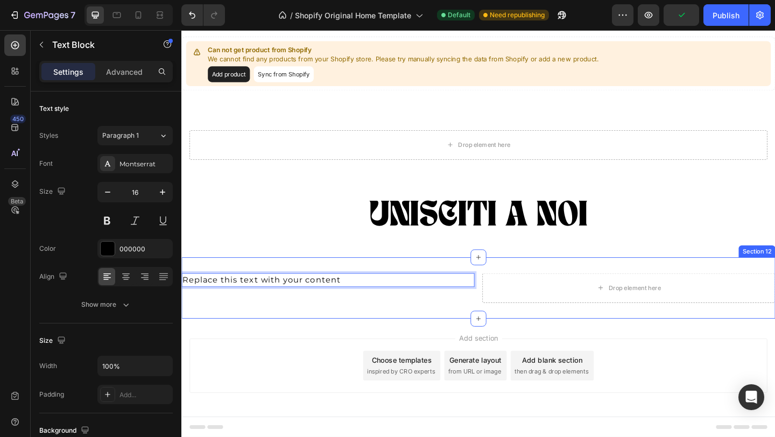
click at [380, 330] on div "Replace this text with your content Text Block 0 Drop element here Section 12" at bounding box center [504, 310] width 646 height 67
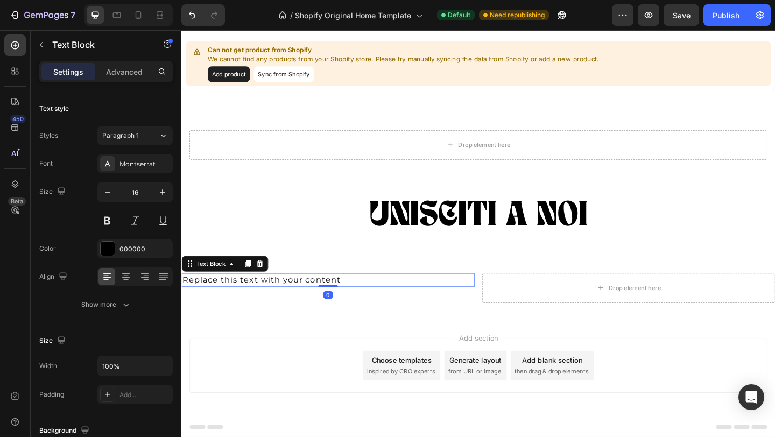
click at [310, 305] on p "Replace this text with your content" at bounding box center [341, 302] width 317 height 13
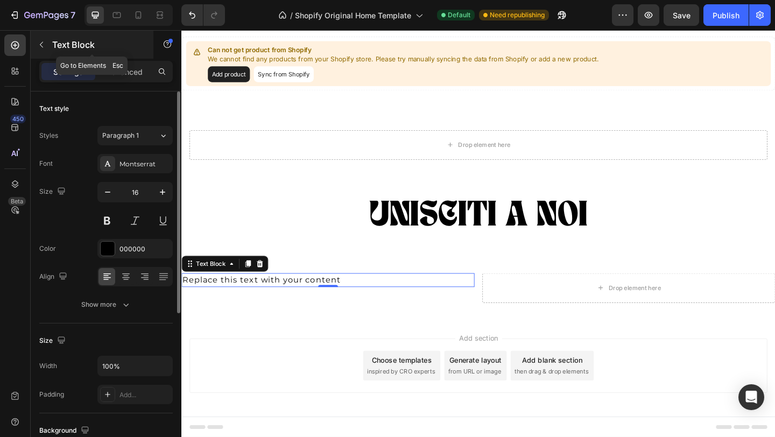
click at [39, 38] on button "button" at bounding box center [41, 44] width 17 height 17
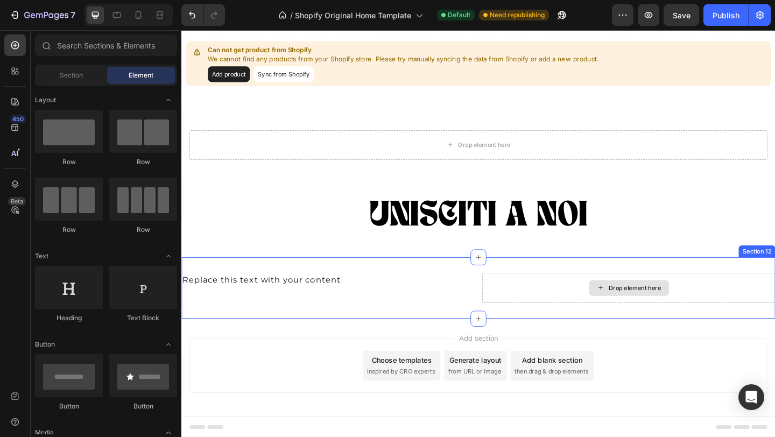
click at [685, 302] on div "Drop element here" at bounding box center [668, 310] width 87 height 17
click at [685, 307] on div "Drop element here" at bounding box center [674, 310] width 57 height 9
click at [640, 315] on div "Drop element here" at bounding box center [668, 310] width 87 height 17
click at [663, 312] on div "Drop element here" at bounding box center [674, 310] width 57 height 9
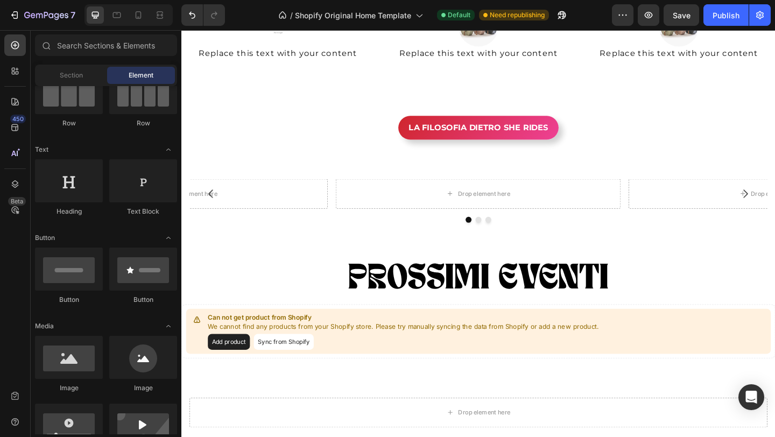
scroll to position [814, 0]
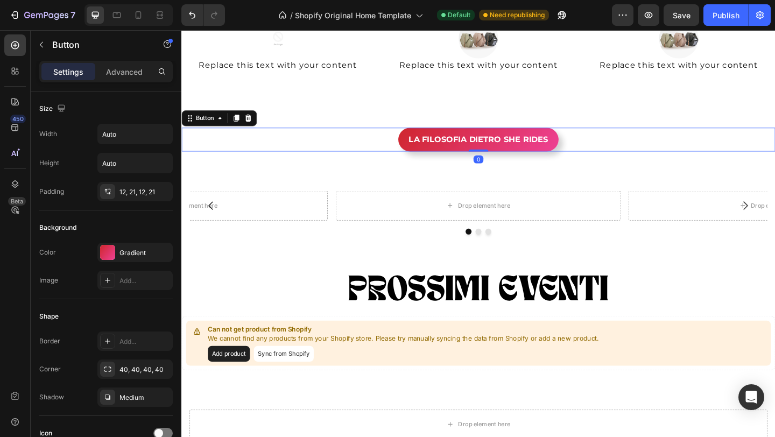
click at [636, 140] on div "LA FILOSOFIA DIETRO SHE RIDES Button 0" at bounding box center [504, 149] width 646 height 26
click at [243, 125] on icon at bounding box center [242, 126] width 6 height 8
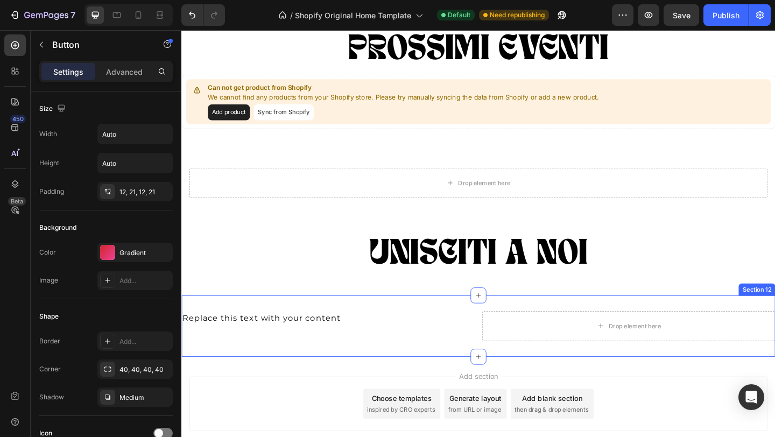
scroll to position [1151, 0]
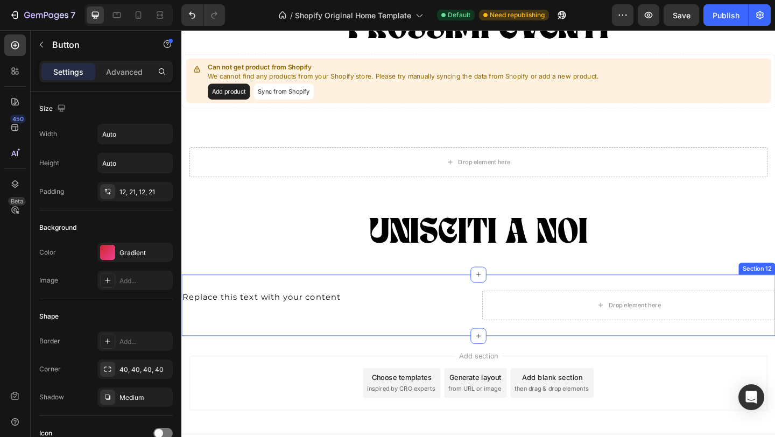
drag, startPoint x: 240, startPoint y: 178, endPoint x: 346, endPoint y: 344, distance: 196.9
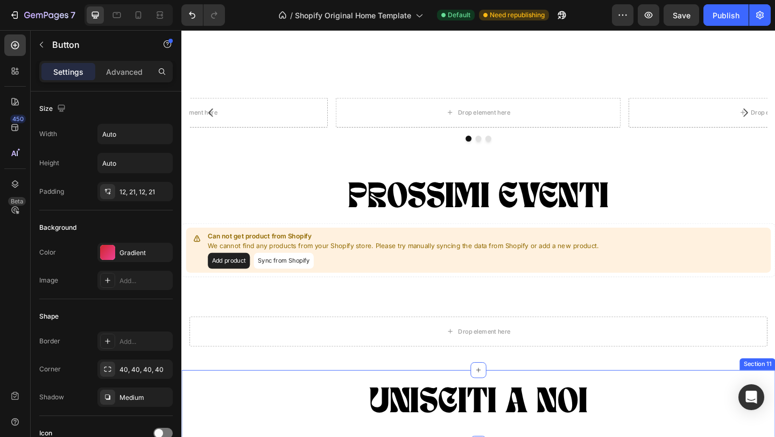
scroll to position [872, 0]
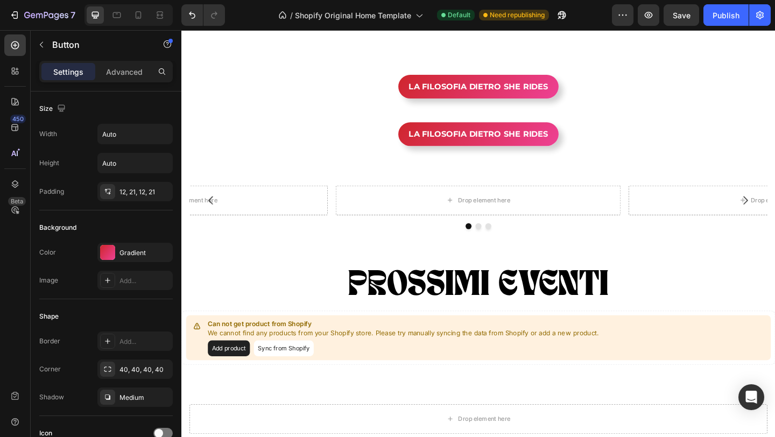
click at [319, 138] on div "LA FILOSOFIA DIETRO SHE RIDES Button" at bounding box center [504, 143] width 646 height 26
click at [420, 138] on button "LA FILOSOFIA DIETRO SHE RIDES" at bounding box center [504, 143] width 174 height 26
click at [300, 143] on div "LA FILOSOFIA DIETRO SHE RIDES Button" at bounding box center [504, 143] width 646 height 26
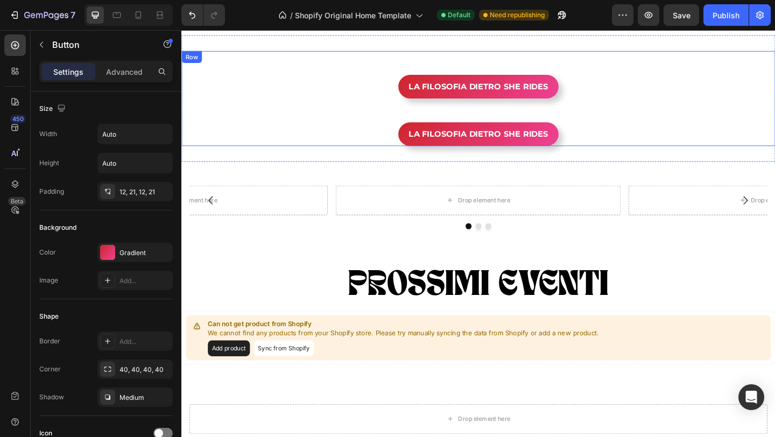
click at [307, 79] on div "LA FILOSOFIA DIETRO SHE RIDES Button" at bounding box center [504, 92] width 646 height 26
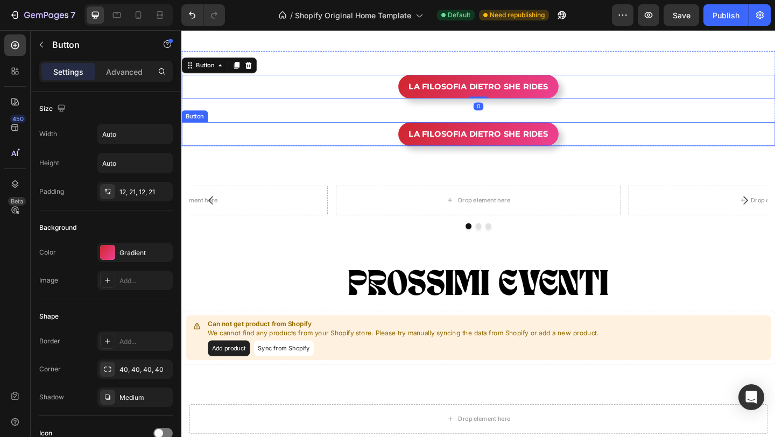
click at [306, 132] on div "LA FILOSOFIA DIETRO SHE RIDES Button" at bounding box center [504, 143] width 646 height 26
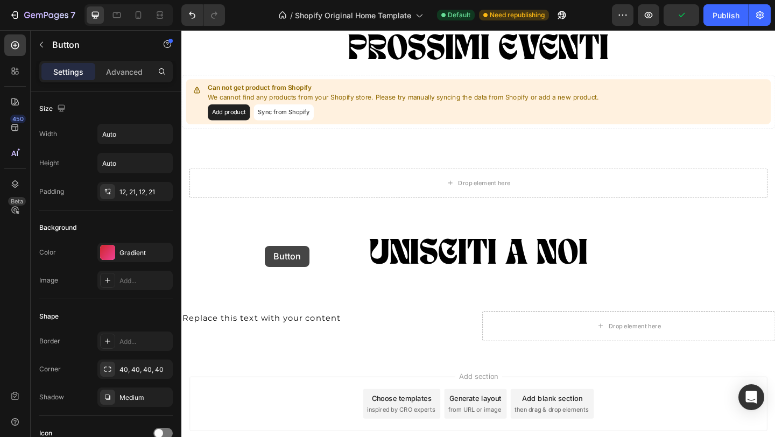
scroll to position [1170, 0]
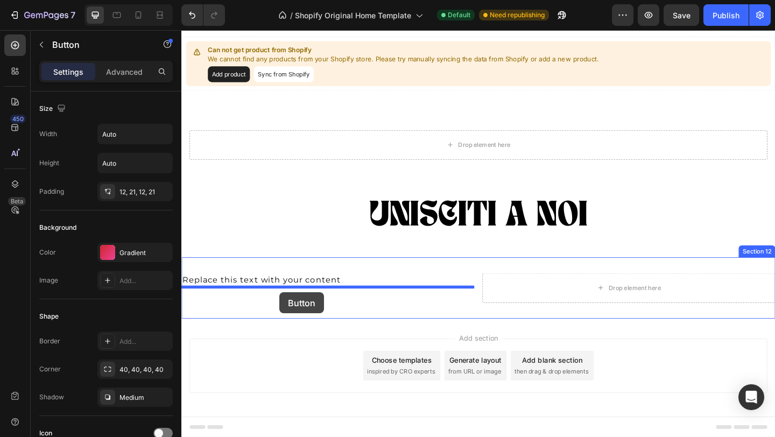
drag, startPoint x: 197, startPoint y: 122, endPoint x: 288, endPoint y: 316, distance: 213.6
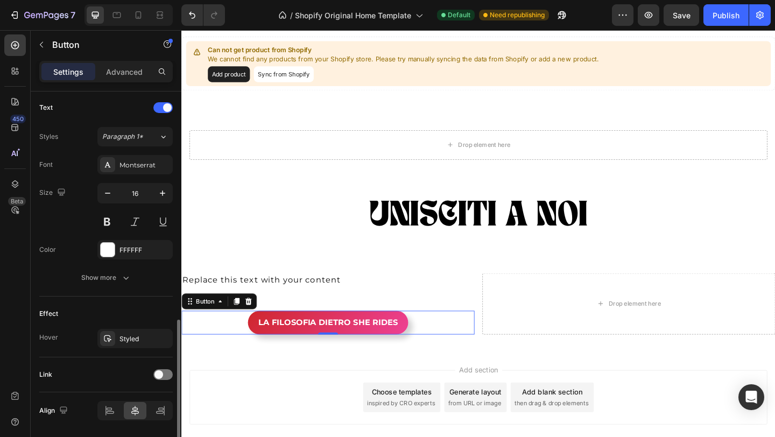
scroll to position [396, 0]
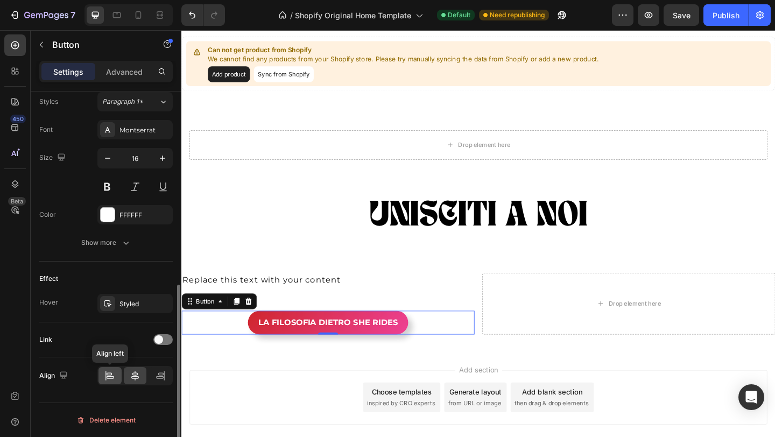
click at [108, 374] on icon at bounding box center [109, 375] width 11 height 11
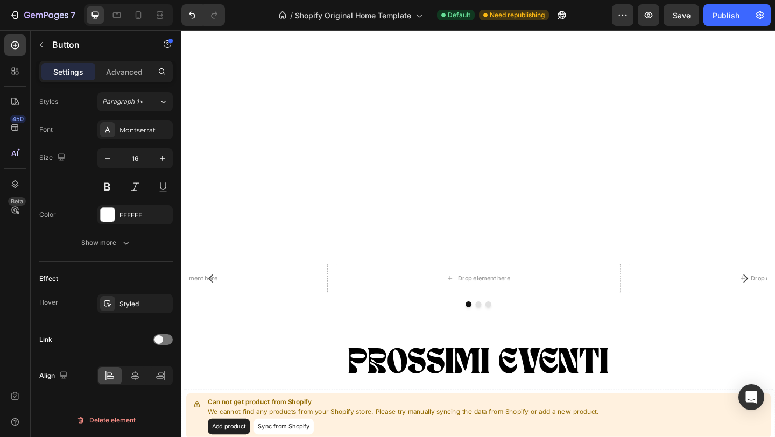
scroll to position [1103, 0]
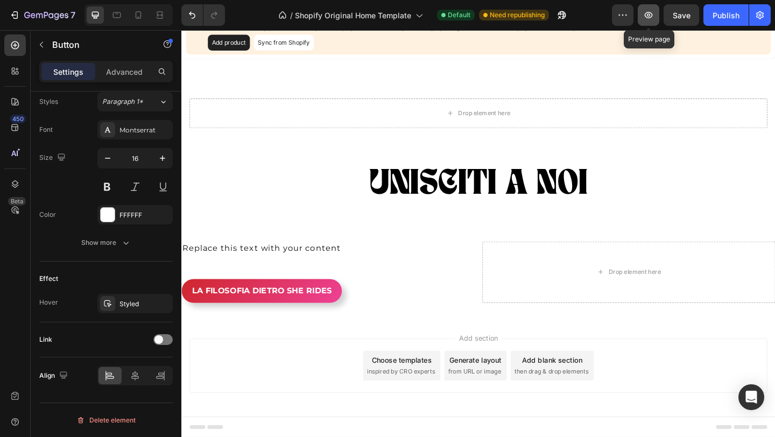
click at [649, 18] on icon "button" at bounding box center [649, 15] width 8 height 6
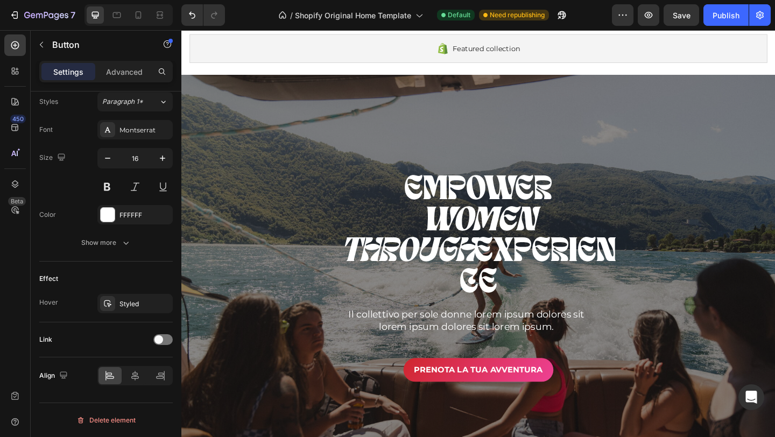
scroll to position [0, 0]
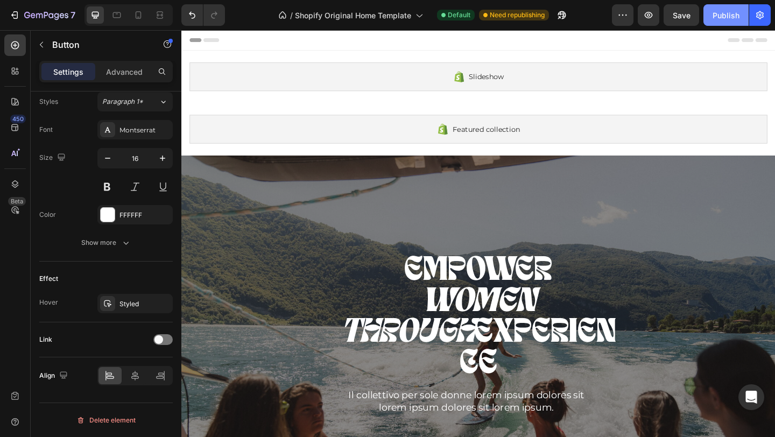
click at [730, 16] on div "Publish" at bounding box center [726, 15] width 27 height 11
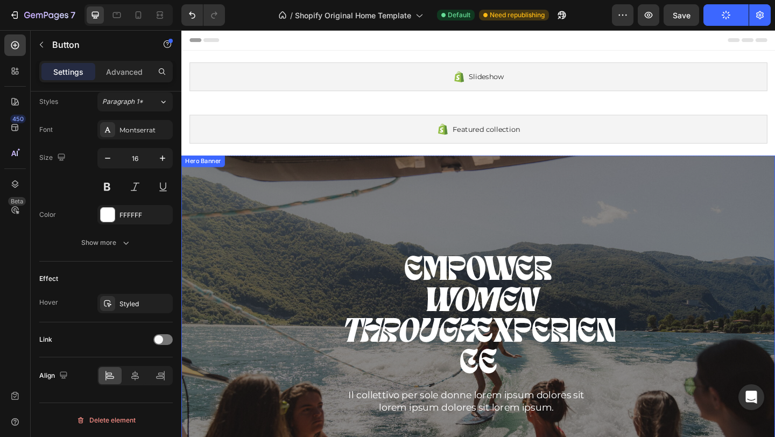
click at [693, 264] on div "Overlay" at bounding box center [504, 387] width 646 height 443
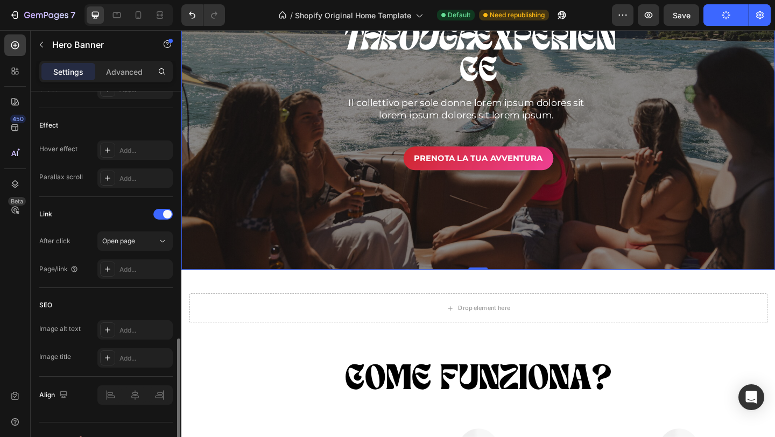
scroll to position [575, 0]
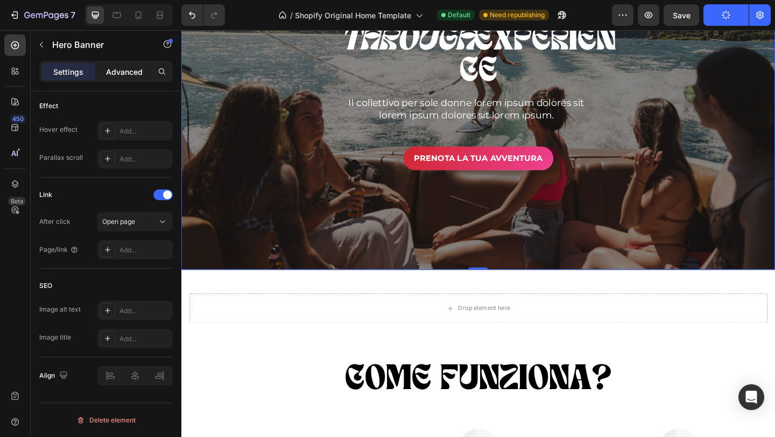
click at [127, 69] on p "Advanced" at bounding box center [124, 71] width 37 height 11
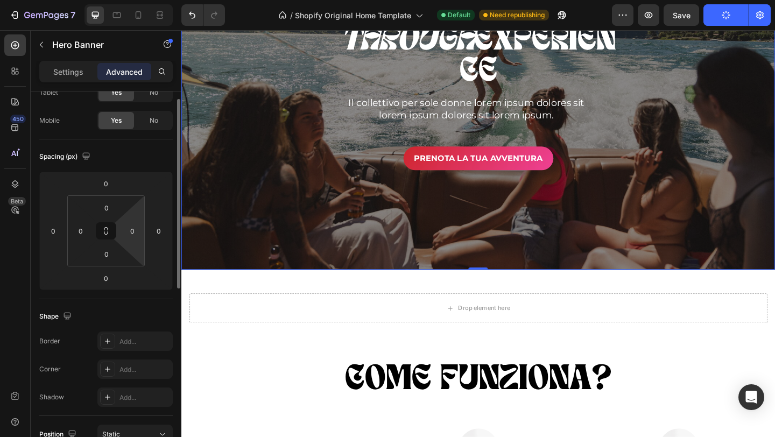
scroll to position [0, 0]
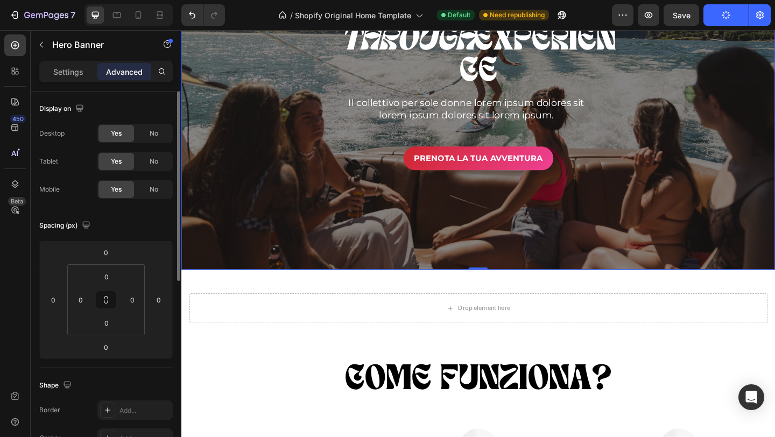
click at [405, 184] on div "Overlay" at bounding box center [504, 69] width 646 height 443
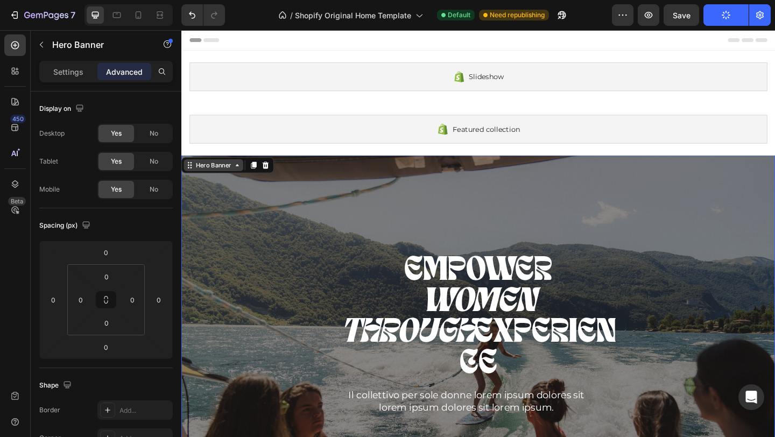
click at [228, 180] on div "Hero Banner" at bounding box center [216, 177] width 43 height 10
click at [241, 257] on div "Overlay" at bounding box center [504, 387] width 646 height 443
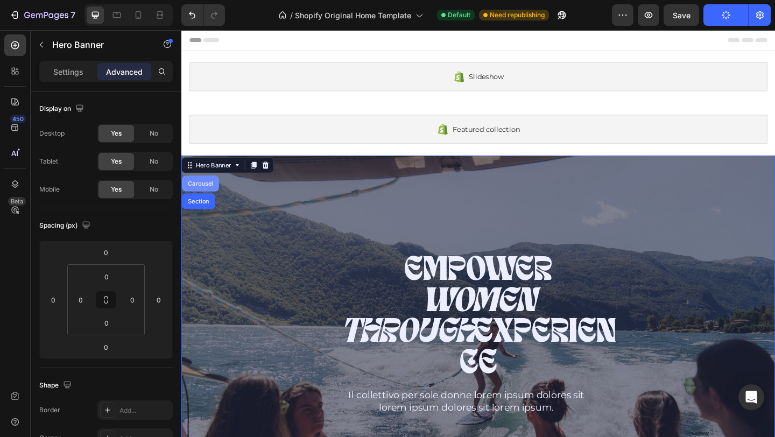
click at [205, 195] on div "Carousel" at bounding box center [202, 197] width 32 height 6
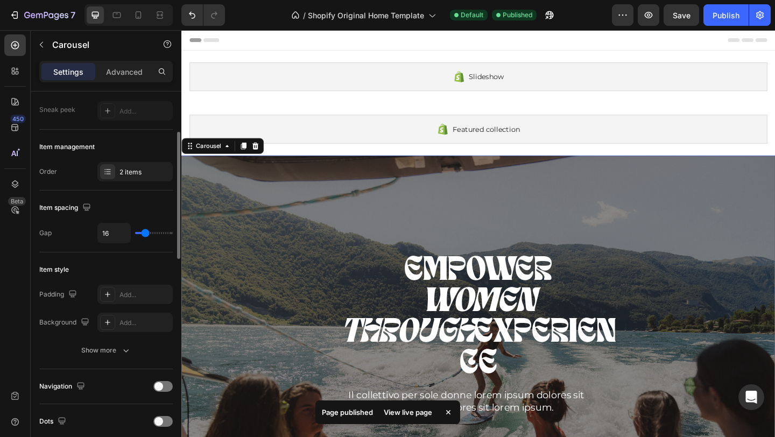
scroll to position [79, 0]
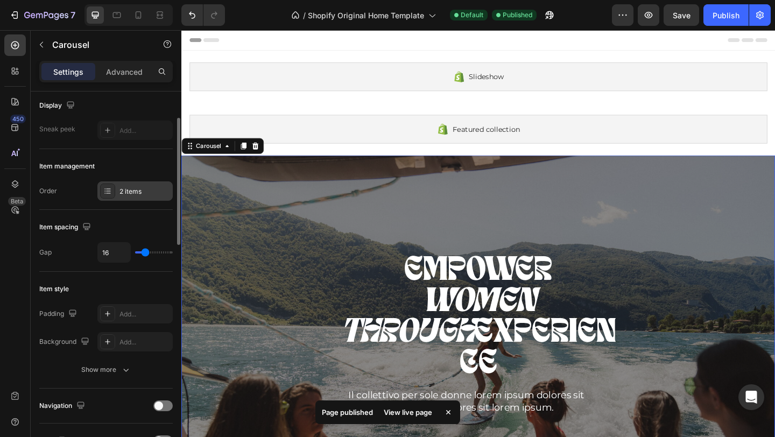
click at [129, 193] on div "2 items" at bounding box center [145, 192] width 51 height 10
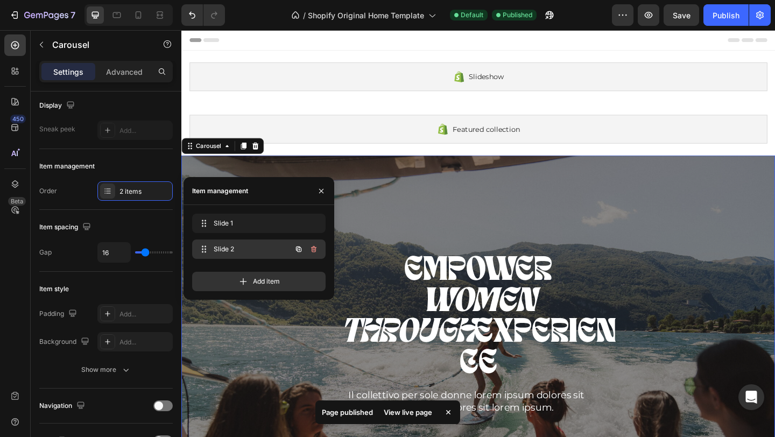
click at [222, 246] on span "Slide 2" at bounding box center [244, 249] width 61 height 10
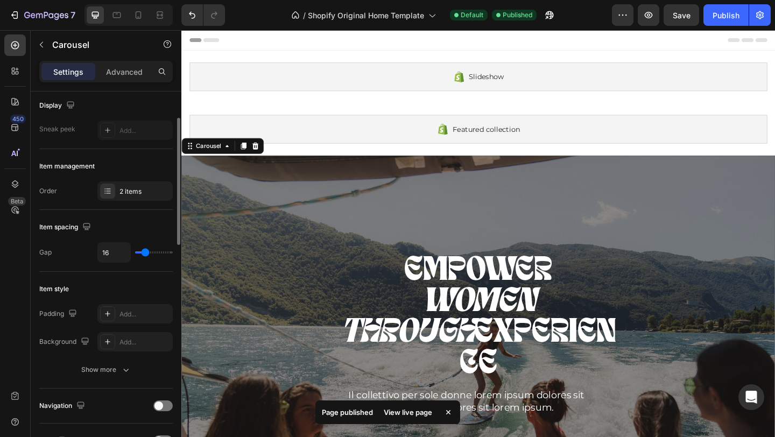
click at [149, 210] on div "Item spacing Gap 16" at bounding box center [106, 241] width 134 height 62
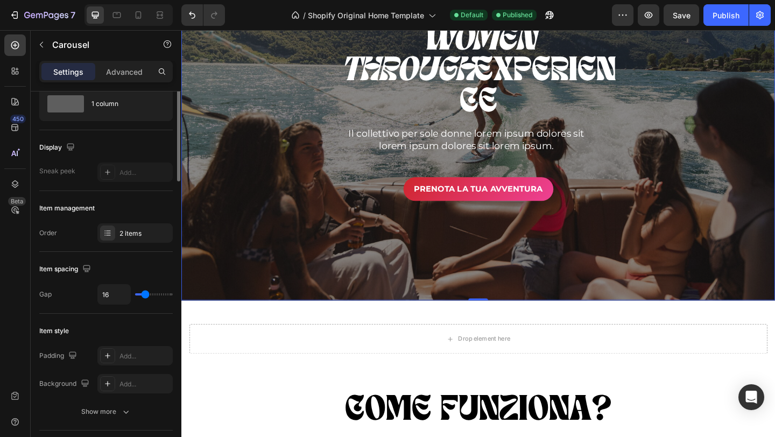
scroll to position [0, 0]
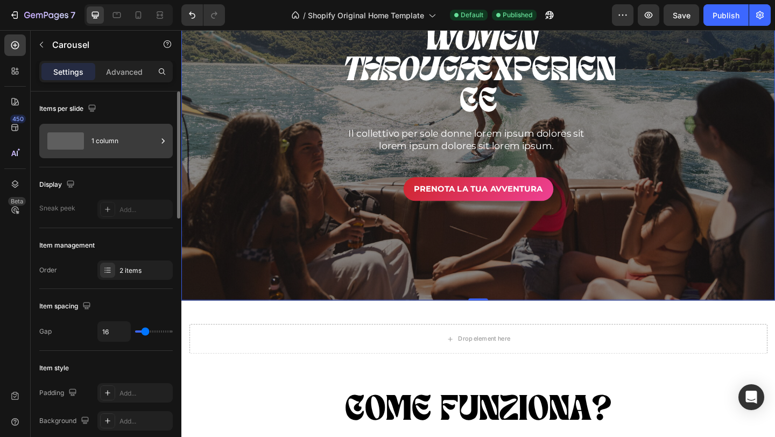
click at [99, 130] on div "1 column" at bounding box center [125, 141] width 66 height 25
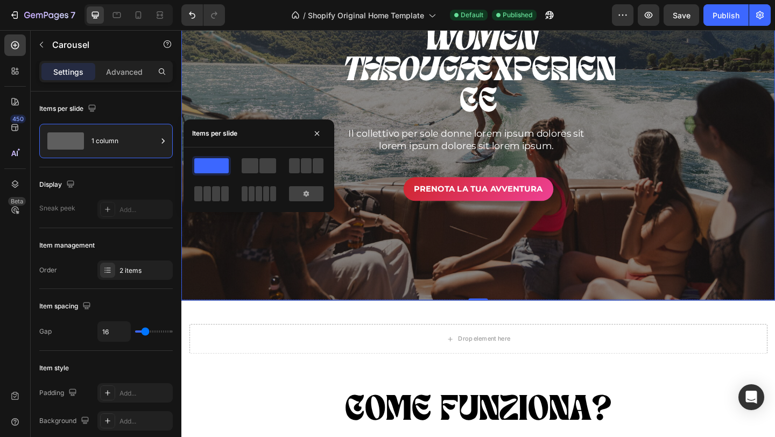
click at [330, 90] on div "EMPOWER WOMEN THROUGH EXPERIENCE Heading Il collettivo per sole donne lorem ips…" at bounding box center [504, 103] width 646 height 226
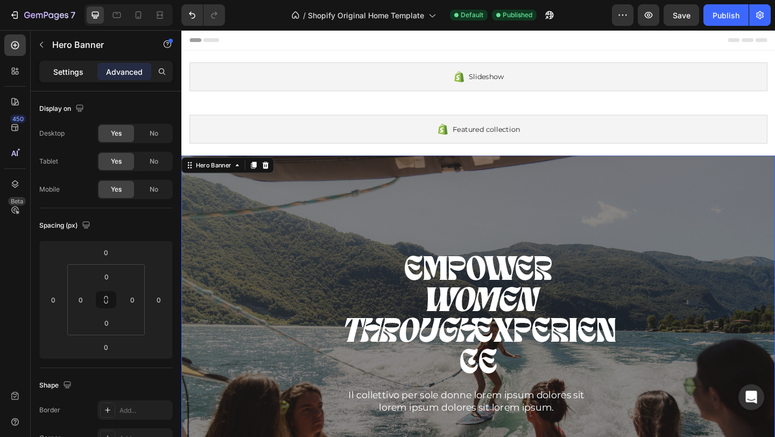
click at [69, 72] on p "Settings" at bounding box center [68, 71] width 30 height 11
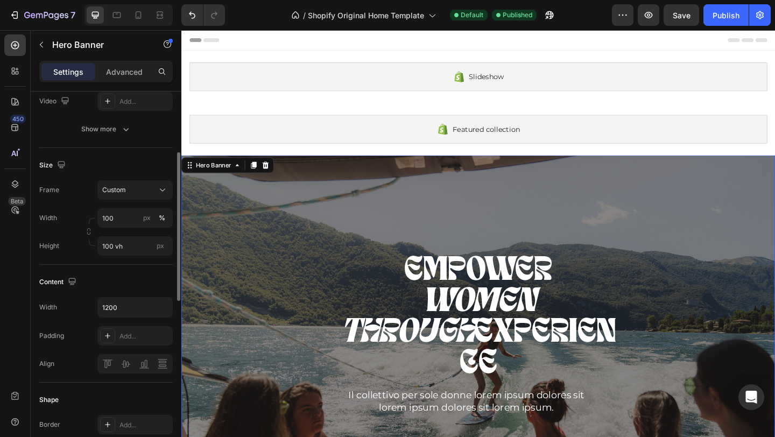
scroll to position [165, 0]
click at [124, 125] on icon "button" at bounding box center [126, 128] width 11 height 11
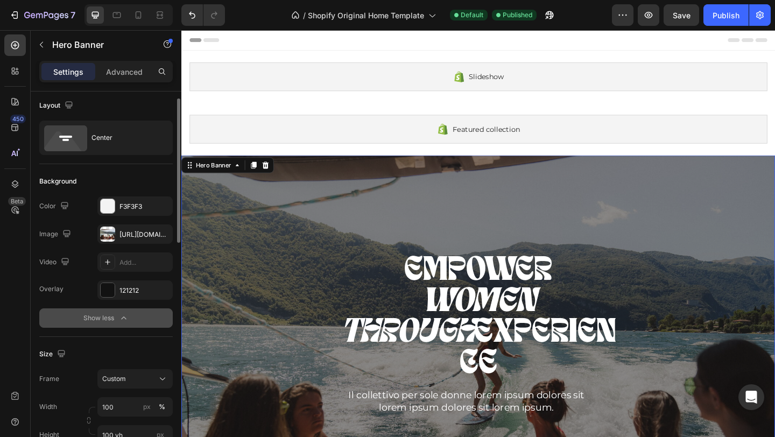
scroll to position [0, 0]
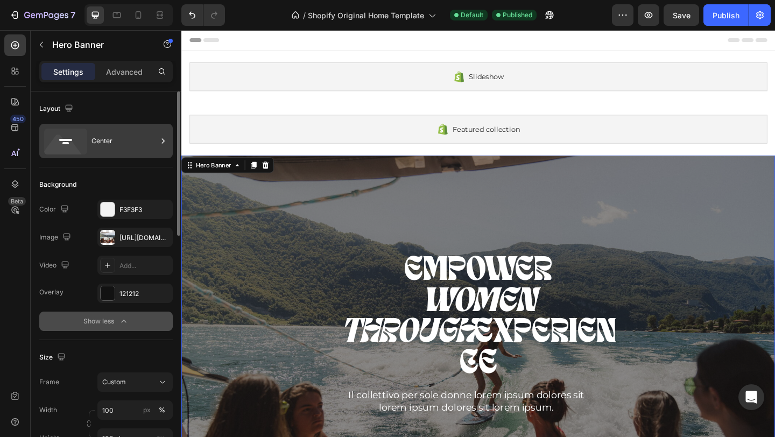
click at [67, 137] on icon at bounding box center [65, 142] width 43 height 26
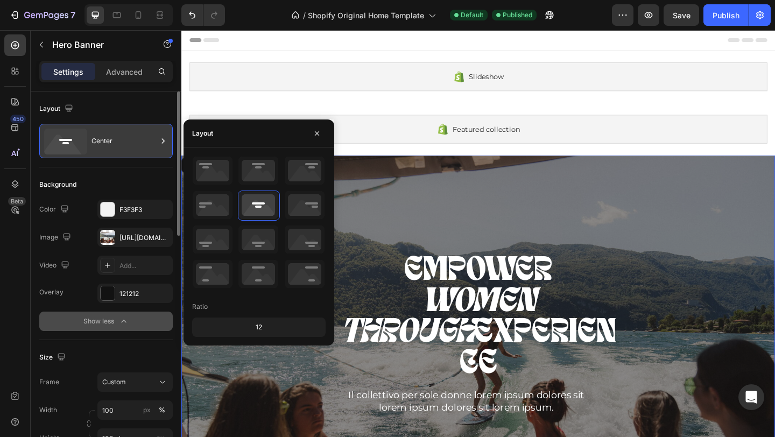
click at [67, 137] on icon at bounding box center [65, 142] width 43 height 26
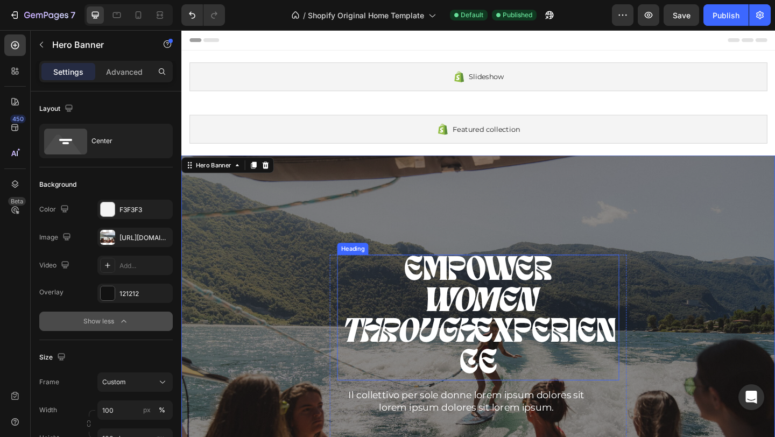
click at [405, 320] on h2 "EMPOWER WOMEN THROUGH EXPERIENCE" at bounding box center [504, 343] width 307 height 137
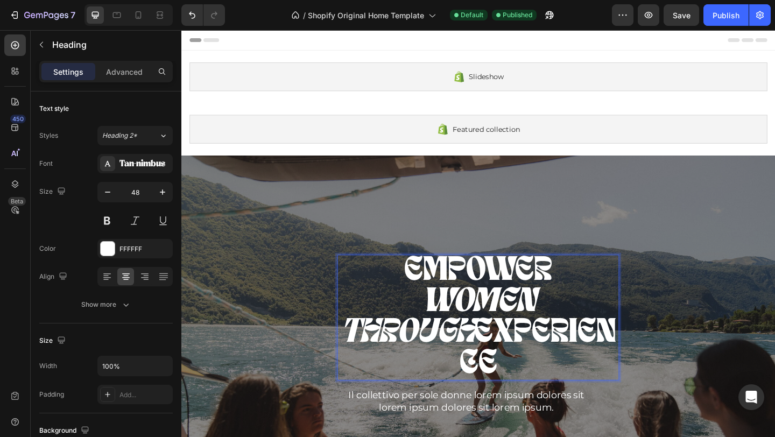
click at [405, 320] on h2 "EMPOWER WOMEN THROUGH EXPERIENCE" at bounding box center [504, 343] width 307 height 137
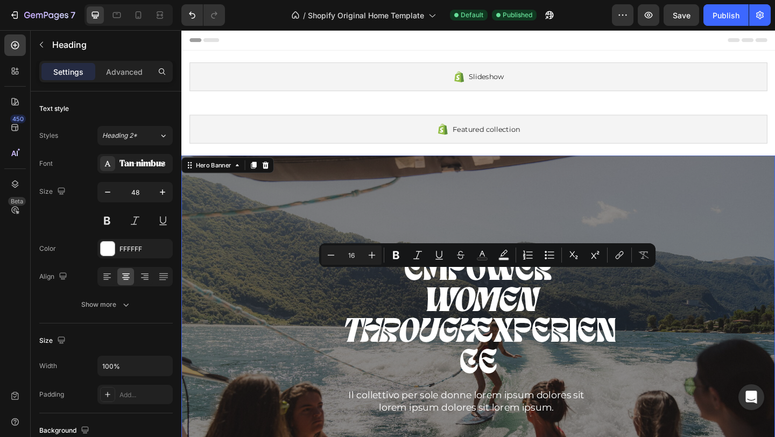
click at [347, 221] on div "Overlay" at bounding box center [504, 387] width 646 height 443
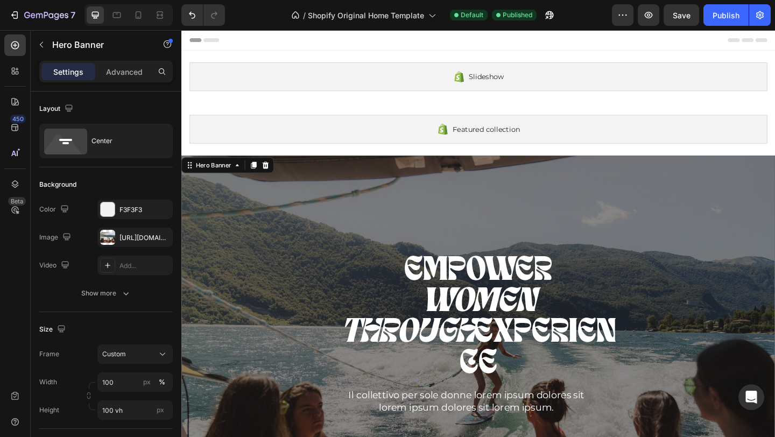
click at [347, 221] on div "Overlay" at bounding box center [504, 387] width 646 height 443
click at [277, 249] on div "Overlay" at bounding box center [504, 387] width 646 height 443
click at [503, 301] on p "EMPOWER WOMEN THROUGH EXPERIENCE" at bounding box center [504, 343] width 305 height 135
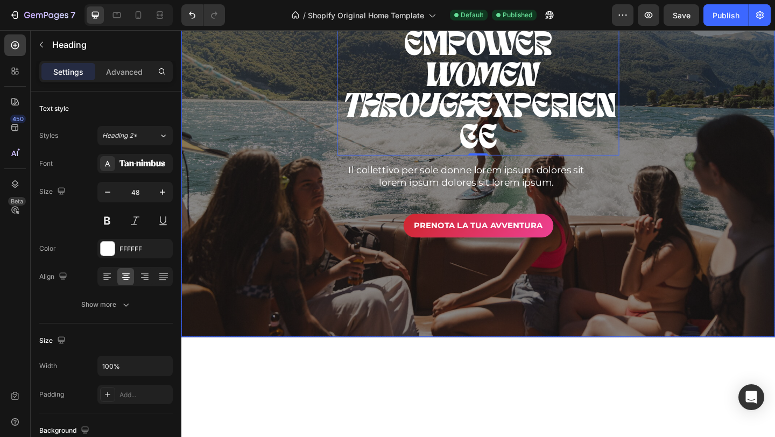
scroll to position [295, 0]
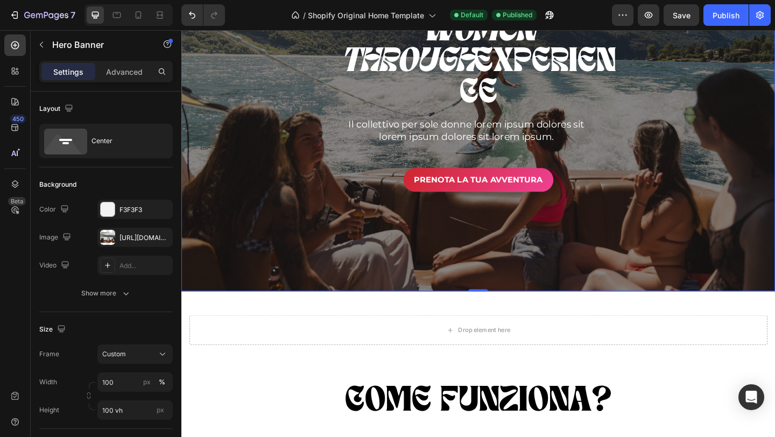
click at [755, 220] on div "Overlay" at bounding box center [504, 93] width 646 height 443
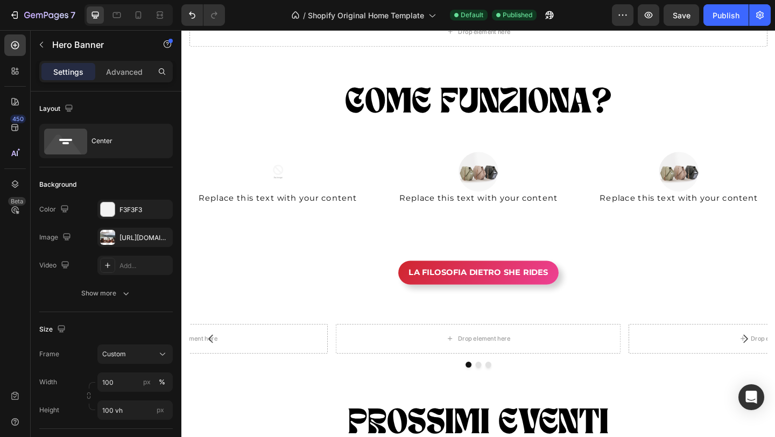
scroll to position [624, 0]
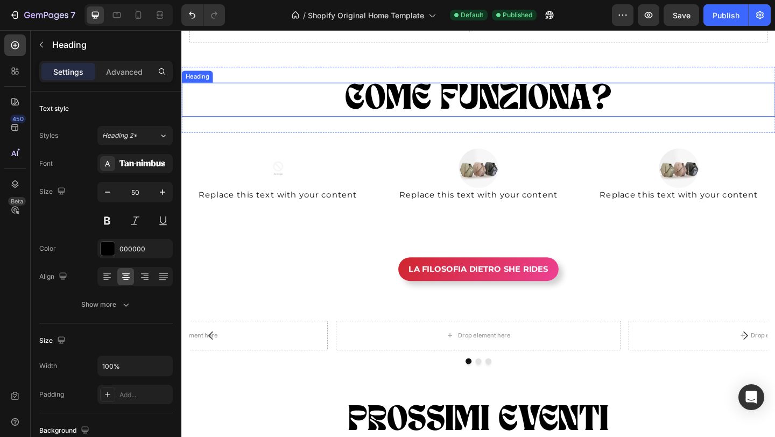
click at [488, 107] on h2 "COME FUNZIONA?" at bounding box center [504, 105] width 646 height 37
click at [509, 134] on div at bounding box center [504, 141] width 17 height 17
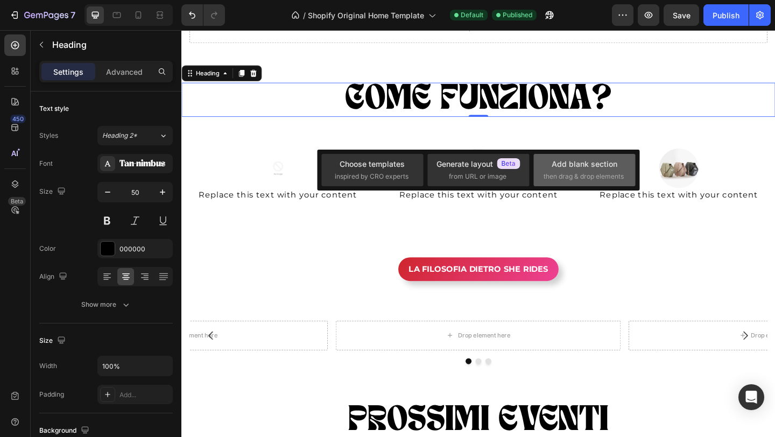
click at [581, 164] on div "Add blank section" at bounding box center [585, 163] width 66 height 11
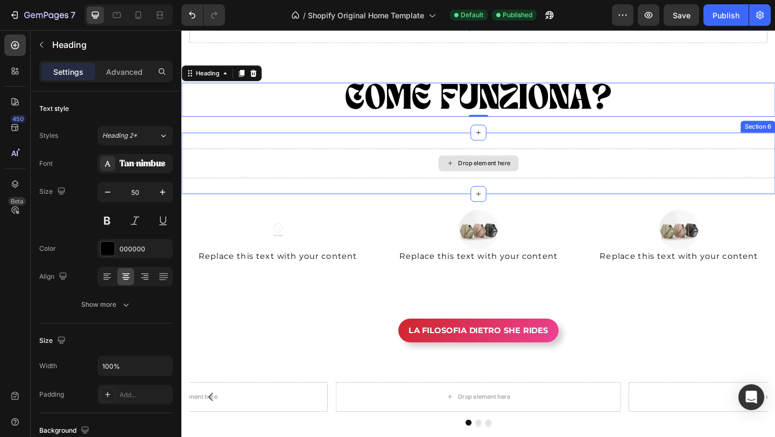
click at [508, 181] on div "Drop element here" at bounding box center [504, 174] width 87 height 17
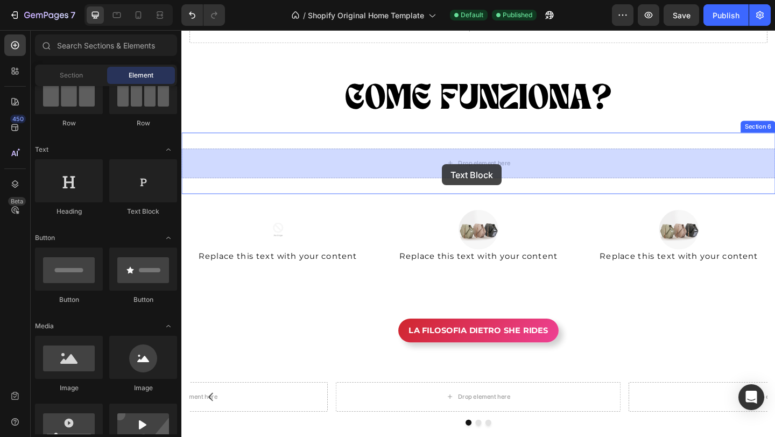
drag, startPoint x: 319, startPoint y: 219, endPoint x: 463, endPoint y: 177, distance: 149.9
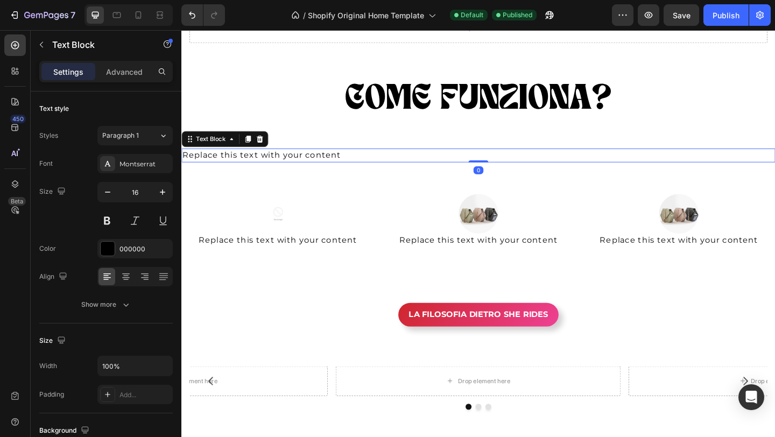
click at [382, 167] on div "Replace this text with your content" at bounding box center [504, 166] width 646 height 15
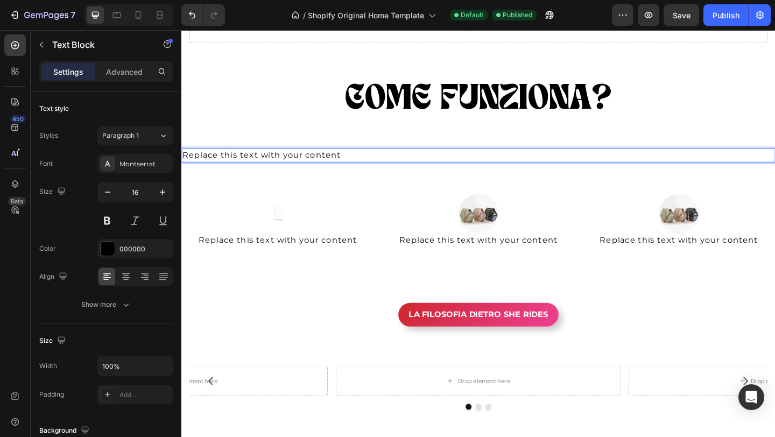
click at [382, 167] on p "Replace this text with your content" at bounding box center [505, 166] width 644 height 13
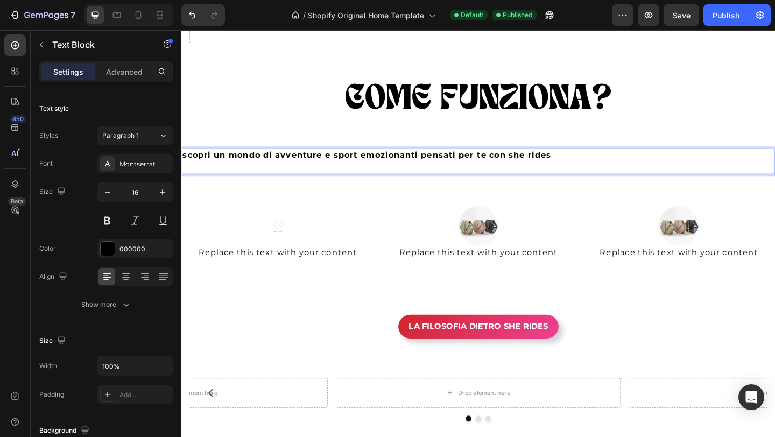
click at [382, 167] on strong "scopri un mondo di avventure e sport emozionanti pensati per te con she rides" at bounding box center [383, 166] width 401 height 10
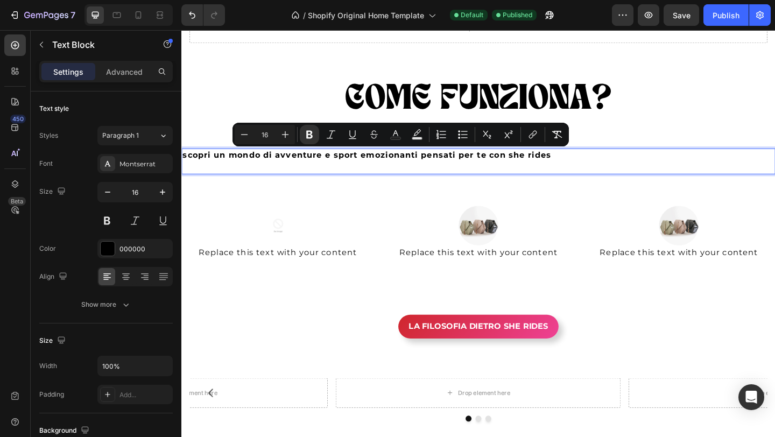
click at [384, 179] on p "Rich Text Editor. Editing area: main" at bounding box center [505, 179] width 644 height 13
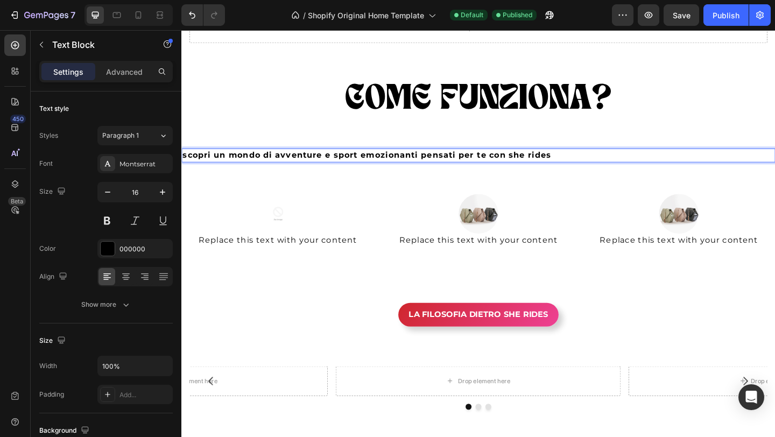
click at [373, 169] on strong "scopri un mondo di avventure e sport emozionanti pensati per te con she rides" at bounding box center [383, 166] width 401 height 10
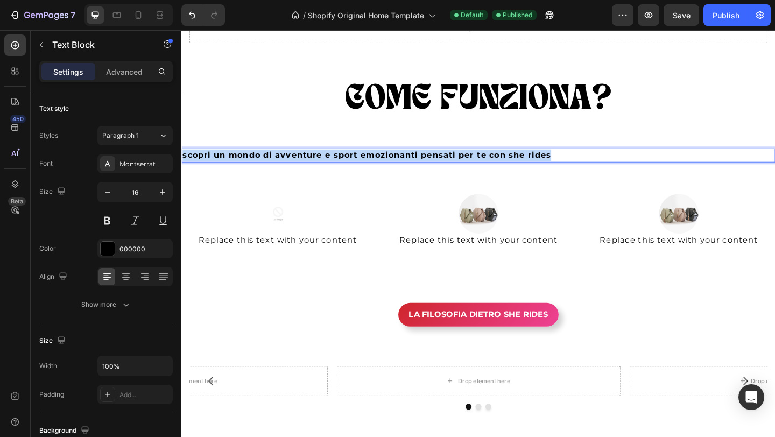
click at [373, 169] on strong "scopri un mondo di avventure e sport emozionanti pensati per te con she rides" at bounding box center [383, 166] width 401 height 10
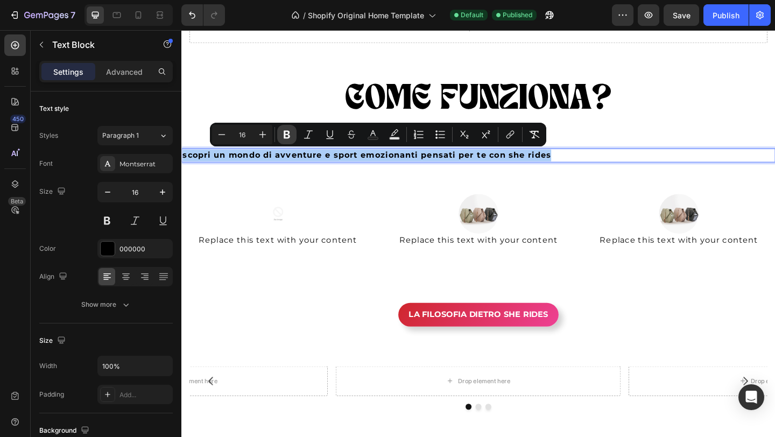
click at [285, 132] on icon "Editor contextual toolbar" at bounding box center [287, 134] width 11 height 11
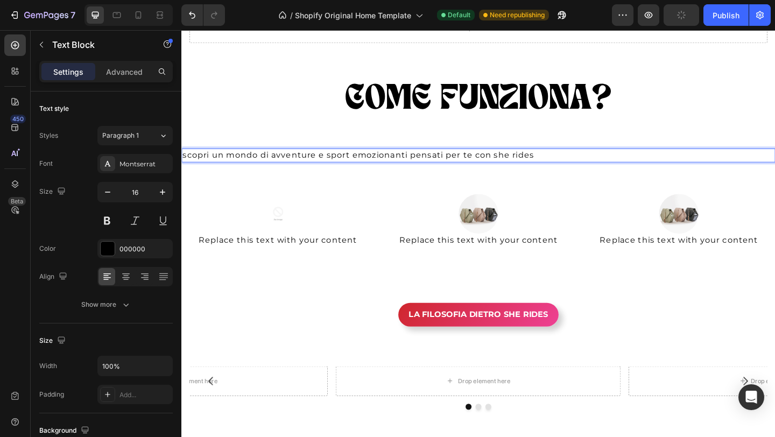
click at [227, 168] on p "scopri un mondo di avventure e sport emozionanti pensati per te con she rides" at bounding box center [505, 166] width 644 height 13
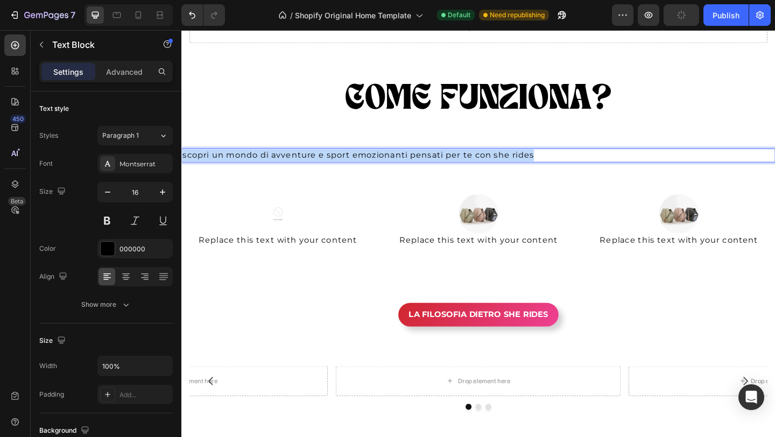
click at [227, 168] on p "scopri un mondo di avventure e sport emozionanti pensati per te con she rides" at bounding box center [505, 166] width 644 height 13
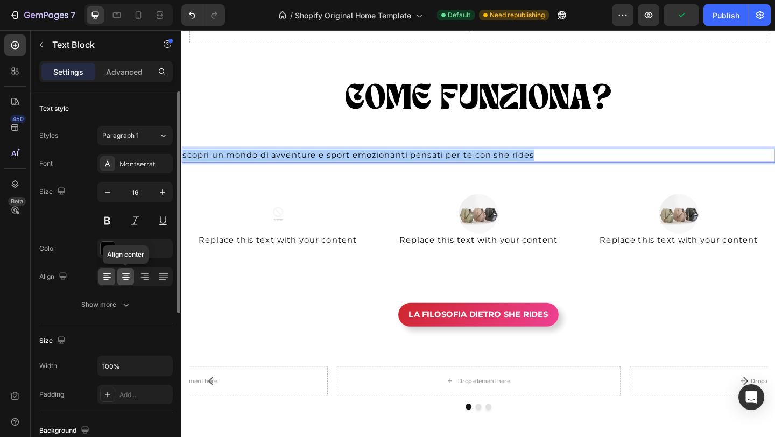
click at [121, 277] on icon at bounding box center [126, 276] width 11 height 11
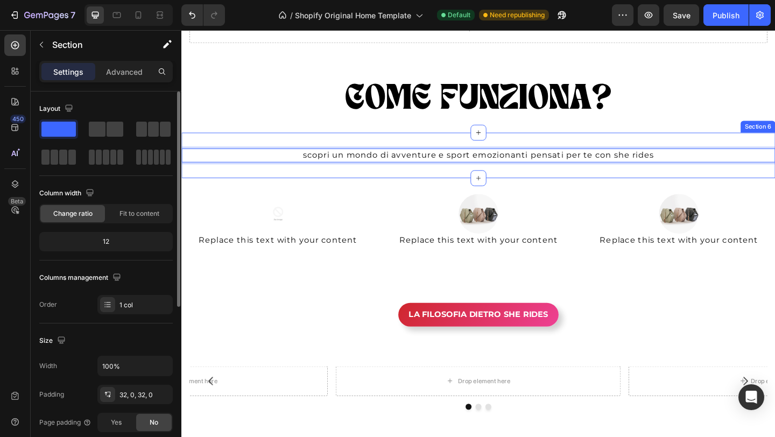
click at [437, 149] on div "scopri un mondo di avventure e sport emozionanti pensati per te con she rides T…" at bounding box center [504, 167] width 646 height 50
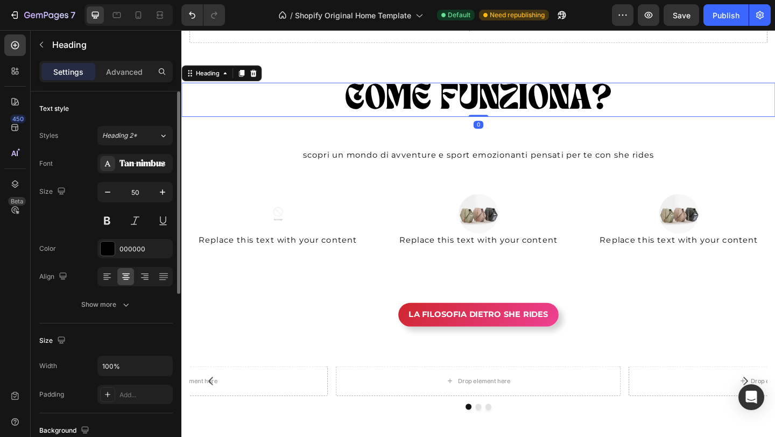
click at [507, 111] on h2 "COME FUNZIONA?" at bounding box center [504, 105] width 646 height 37
click at [503, 123] on div at bounding box center [505, 122] width 22 height 3
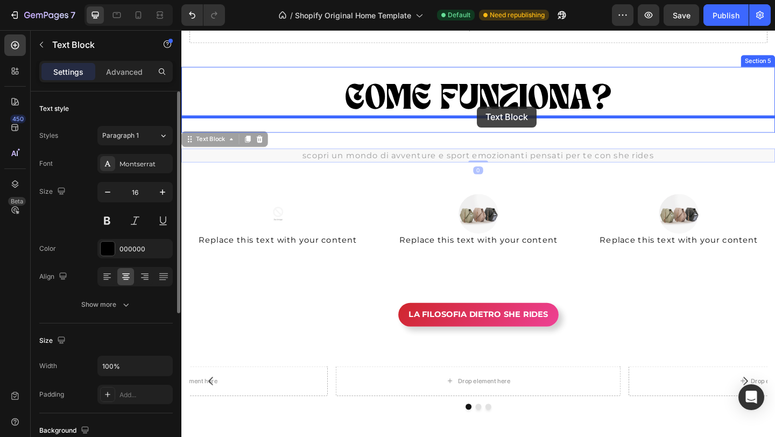
drag, startPoint x: 484, startPoint y: 167, endPoint x: 503, endPoint y: 114, distance: 57.2
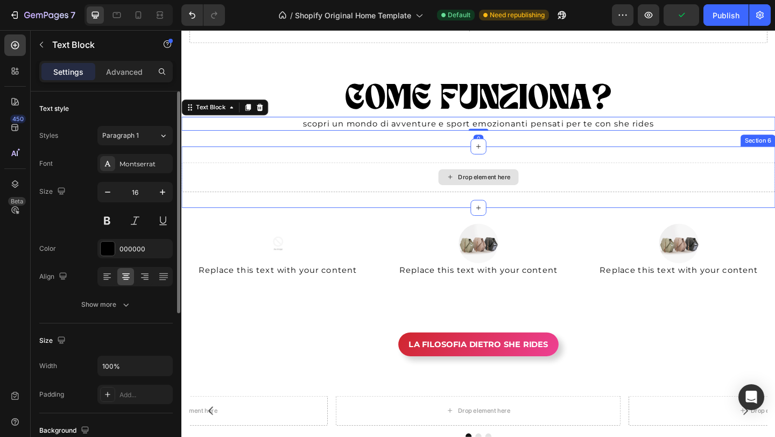
click at [731, 182] on div "Drop element here" at bounding box center [504, 190] width 646 height 32
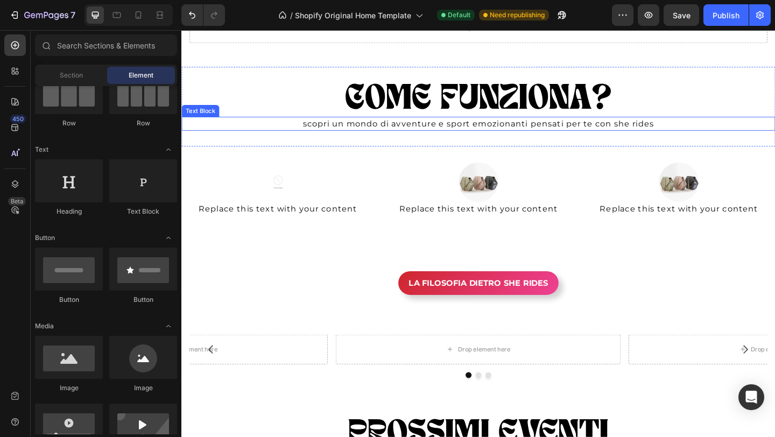
click at [344, 130] on p "scopri un mondo di avventure e sport emozionanti pensati per te con she rides" at bounding box center [505, 131] width 644 height 13
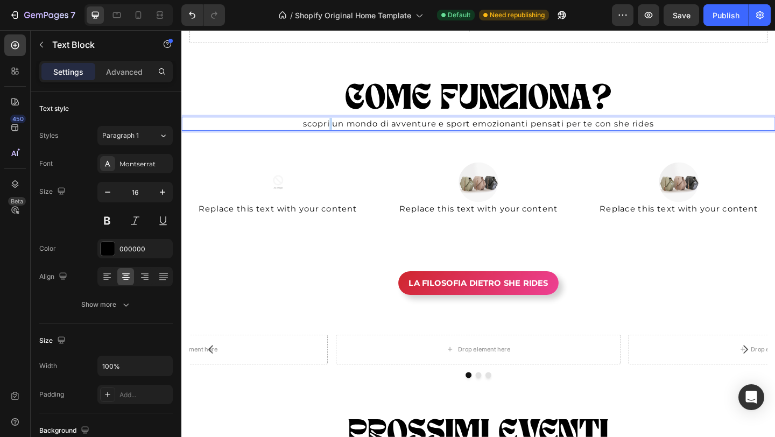
click at [344, 130] on p "scopri un mondo di avventure e sport emozionanti pensati per te con she rides" at bounding box center [505, 131] width 644 height 13
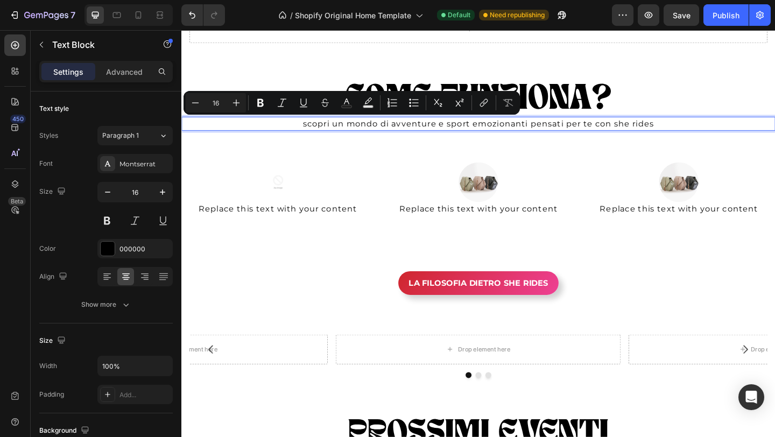
click at [319, 130] on p "scopri un mondo di avventure e sport emozionanti pensati per te con she rides" at bounding box center [505, 131] width 644 height 13
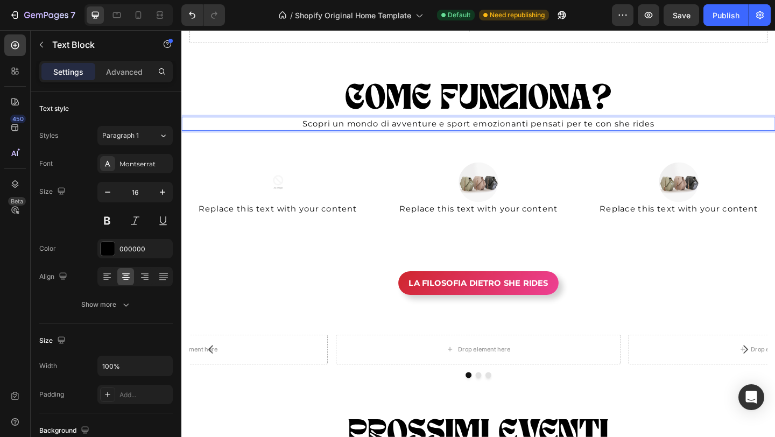
click at [655, 133] on p "Scopri un mondo di avventure e sport emozionanti pensati per te con she rides" at bounding box center [505, 131] width 644 height 13
click at [674, 133] on p "Scopri un mondo di avventure e sport emozionanti pensati per te con She rides" at bounding box center [505, 131] width 644 height 13
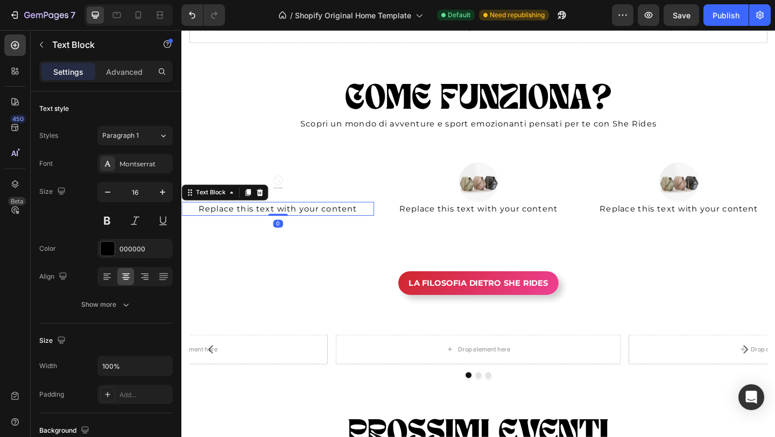
click at [275, 223] on div "Replace this text with your content" at bounding box center [285, 224] width 209 height 15
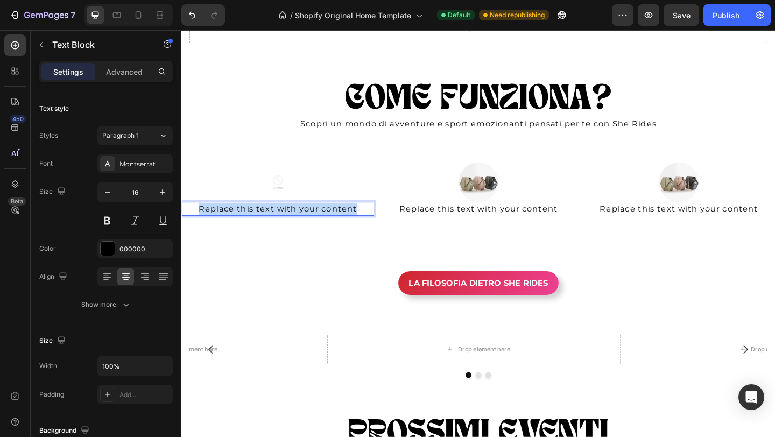
click at [275, 223] on p "Replace this text with your content" at bounding box center [286, 224] width 207 height 13
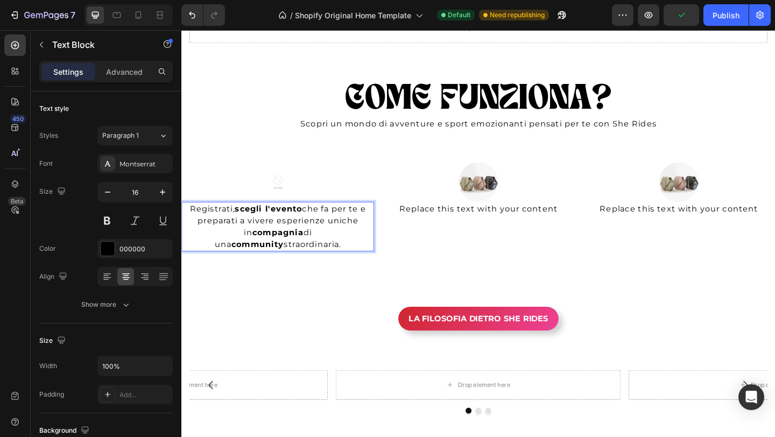
click at [236, 223] on p "Registrati, scegli l'evento che fa per te e preparati a vivere esperienze unich…" at bounding box center [286, 244] width 207 height 52
click at [239, 226] on p "Registrati, scegli l'evento che fa per te e preparati a vivere esperienze unich…" at bounding box center [286, 244] width 207 height 52
drag, startPoint x: 245, startPoint y: 227, endPoint x: 182, endPoint y: 226, distance: 63.0
click at [181, 226] on div "Registrati, scegli l'evento che fa per te e preparati a vivere esperienze unich…" at bounding box center [285, 244] width 209 height 54
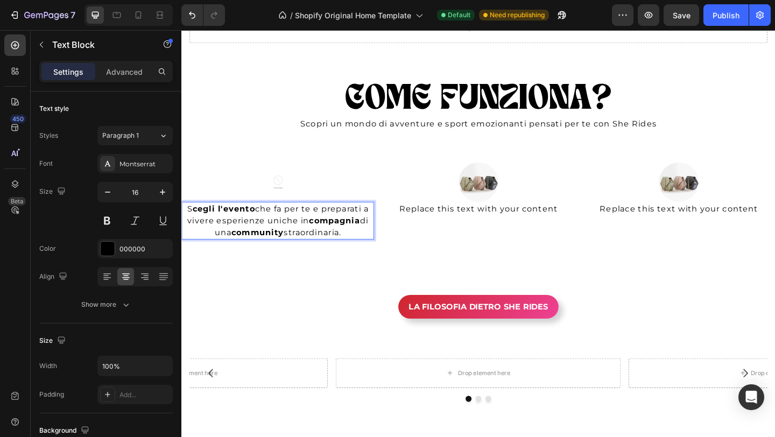
click at [200, 226] on strong "cegli l'evento" at bounding box center [227, 224] width 68 height 10
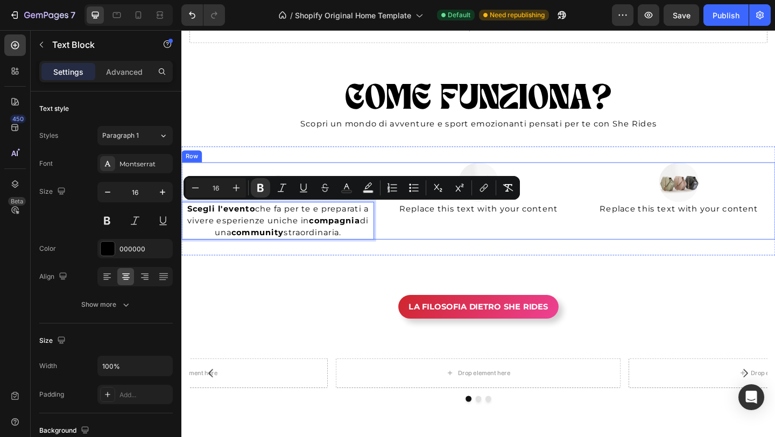
click at [544, 236] on div "Image Replace this text with your content Text Block" at bounding box center [504, 216] width 209 height 84
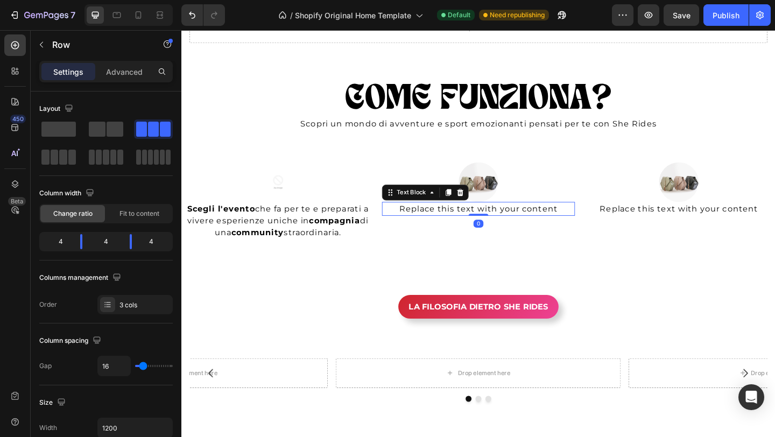
click at [536, 226] on div "Replace this text with your content" at bounding box center [504, 224] width 209 height 15
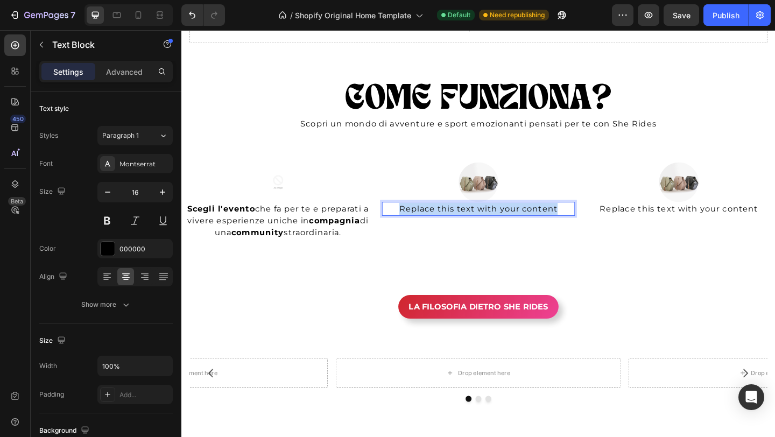
click at [536, 226] on p "Replace this text with your content" at bounding box center [504, 224] width 207 height 13
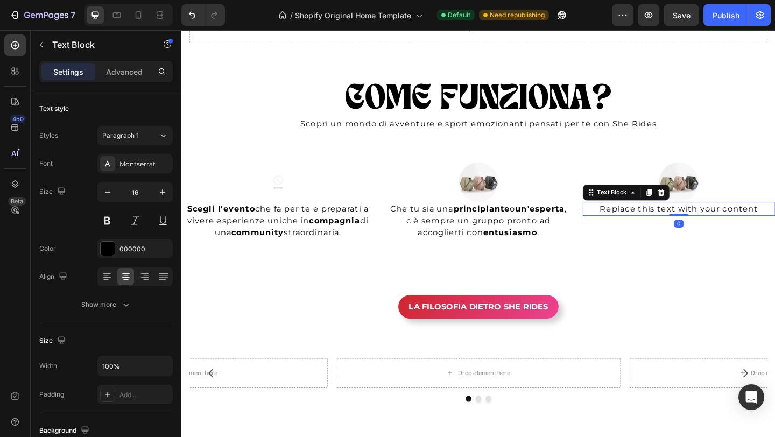
click at [721, 222] on div "Replace this text with your content" at bounding box center [722, 224] width 209 height 15
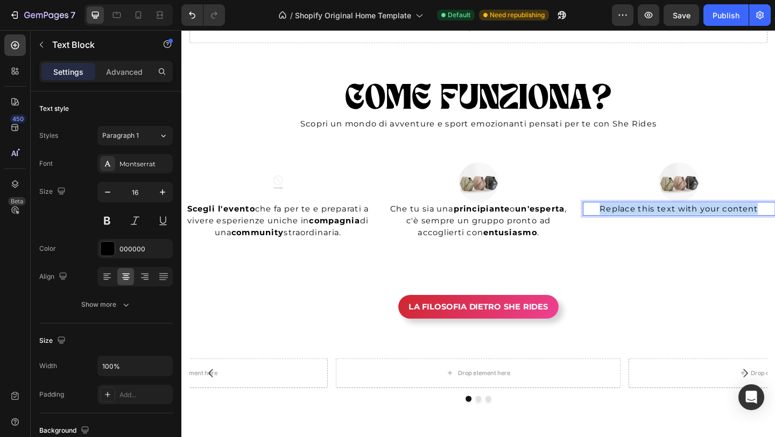
click at [721, 222] on p "Replace this text with your content" at bounding box center [722, 224] width 207 height 13
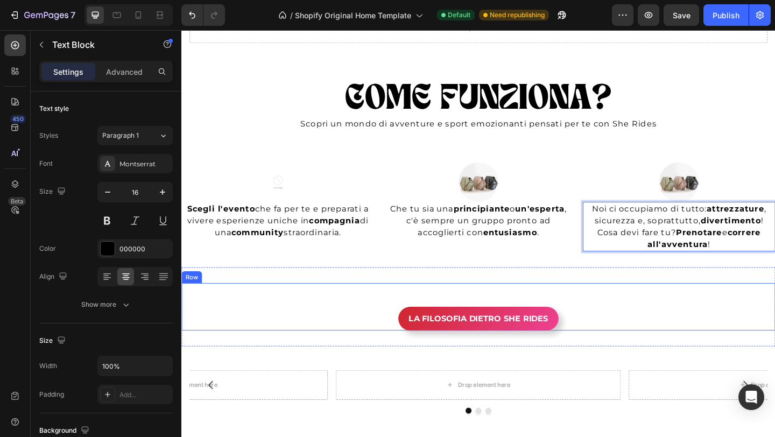
click at [745, 318] on div "LA FILOSOFIA DIETRO SHE RIDES Button" at bounding box center [504, 331] width 646 height 52
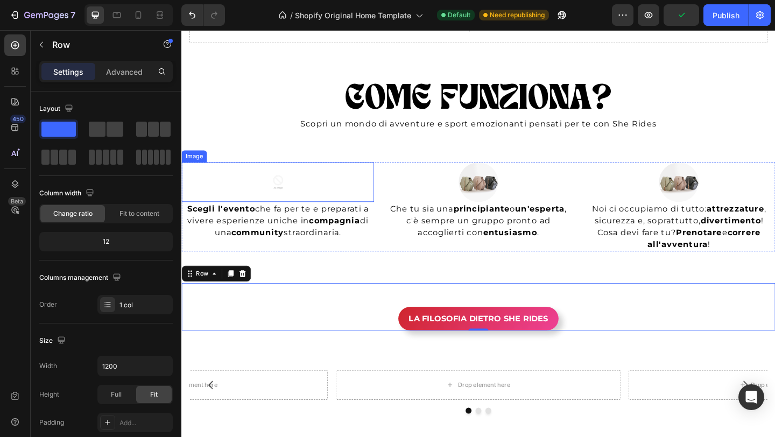
click at [282, 185] on img at bounding box center [286, 195] width 43 height 43
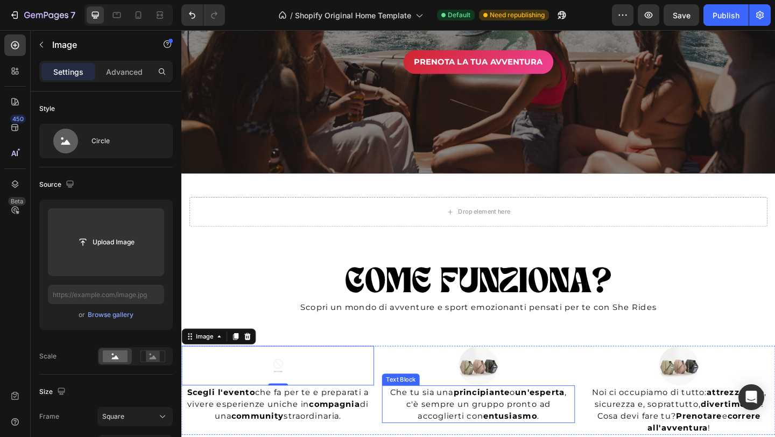
scroll to position [415, 0]
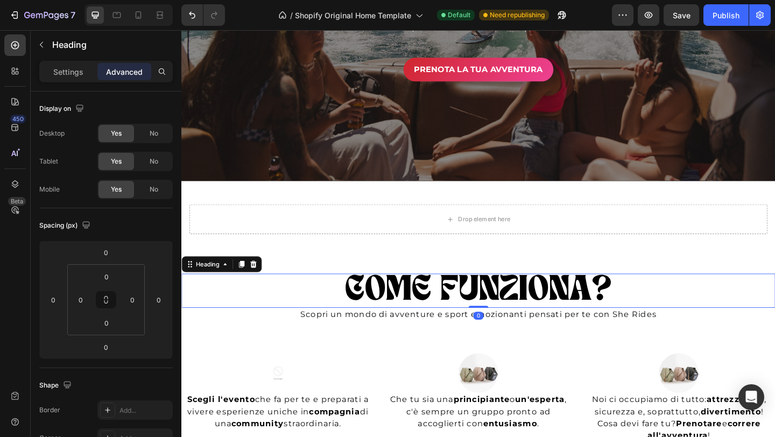
click at [456, 310] on h2 "COME FUNZIONA?" at bounding box center [504, 313] width 646 height 37
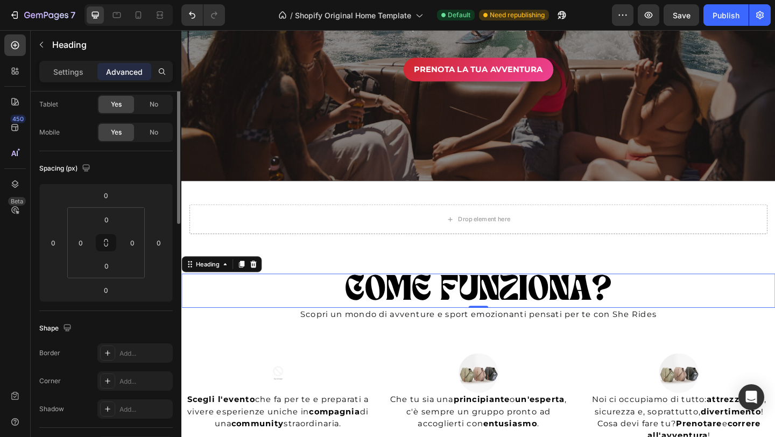
scroll to position [0, 0]
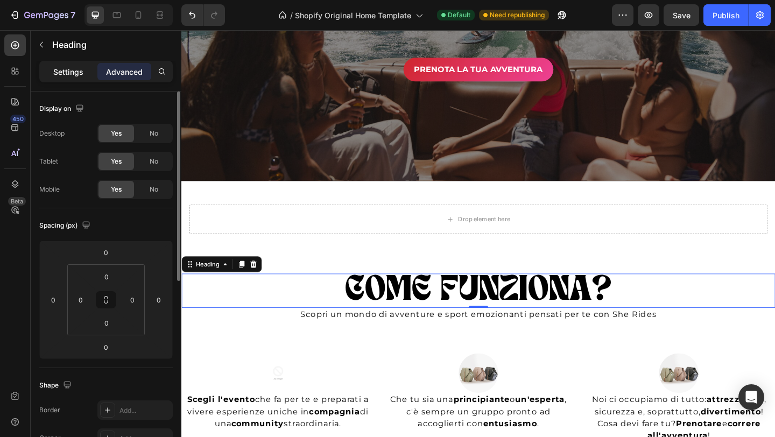
click at [56, 79] on div "Settings" at bounding box center [68, 71] width 54 height 17
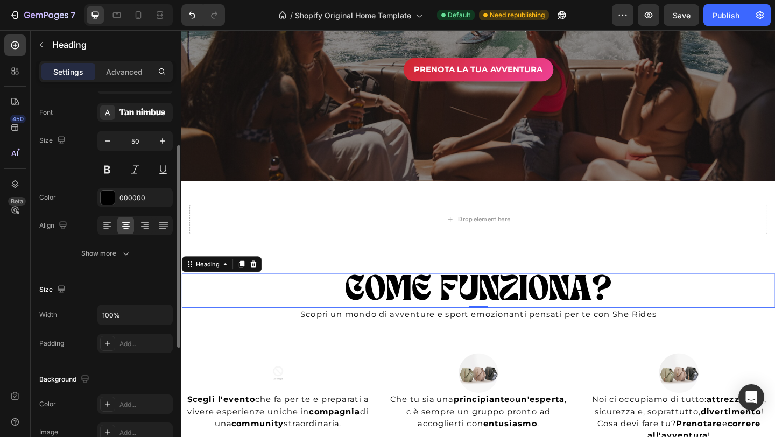
scroll to position [72, 0]
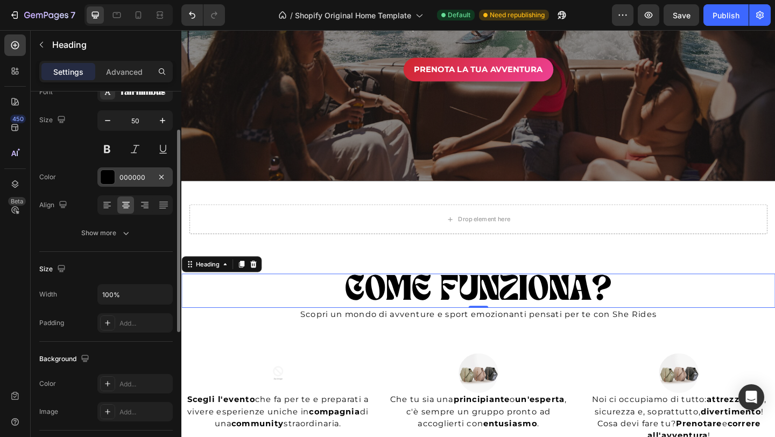
click at [120, 185] on div "000000" at bounding box center [134, 176] width 75 height 19
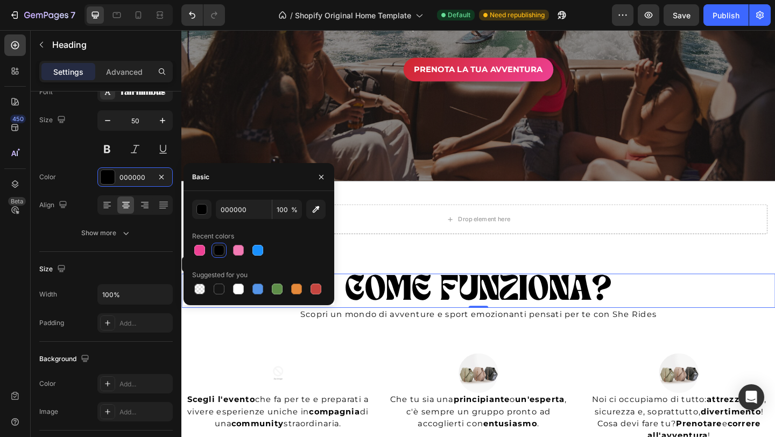
click at [225, 174] on div "Basic" at bounding box center [259, 177] width 151 height 28
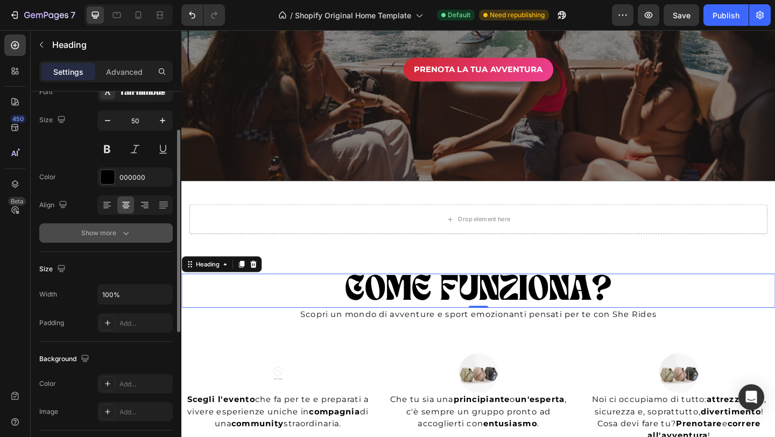
click at [124, 235] on icon "button" at bounding box center [126, 233] width 11 height 11
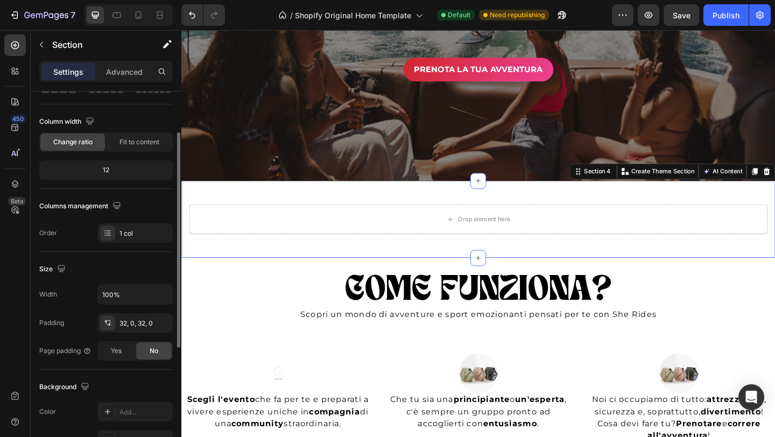
click at [383, 272] on div "Drop element here Row Section 4 You can create reusable sections Create Theme S…" at bounding box center [504, 236] width 646 height 84
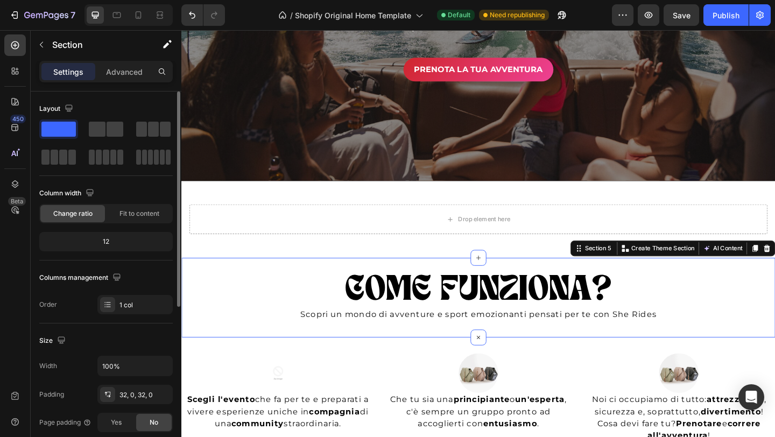
click at [277, 293] on div "COME FUNZIONA? Heading Scopri un mondo di avventure e sport emozionanti pensati…" at bounding box center [504, 321] width 646 height 87
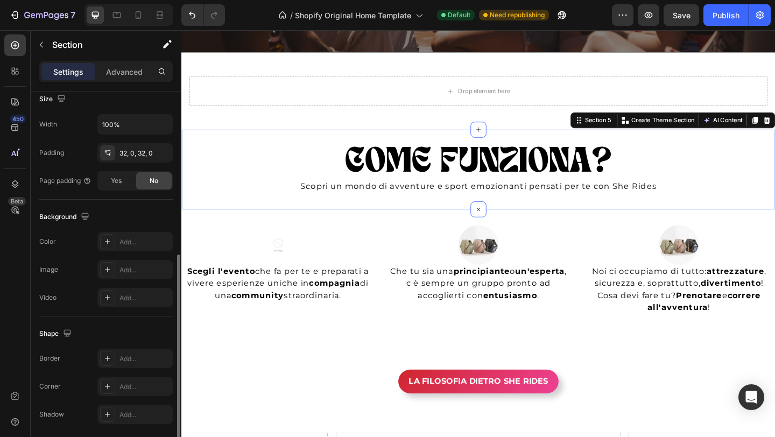
scroll to position [281, 0]
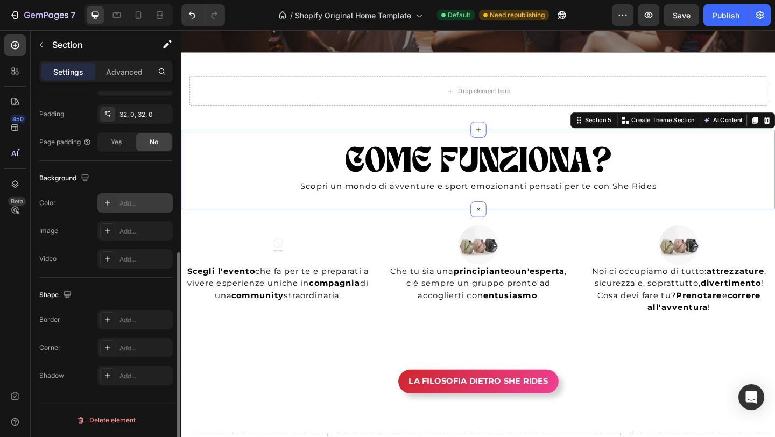
click at [114, 200] on div at bounding box center [107, 202] width 15 height 15
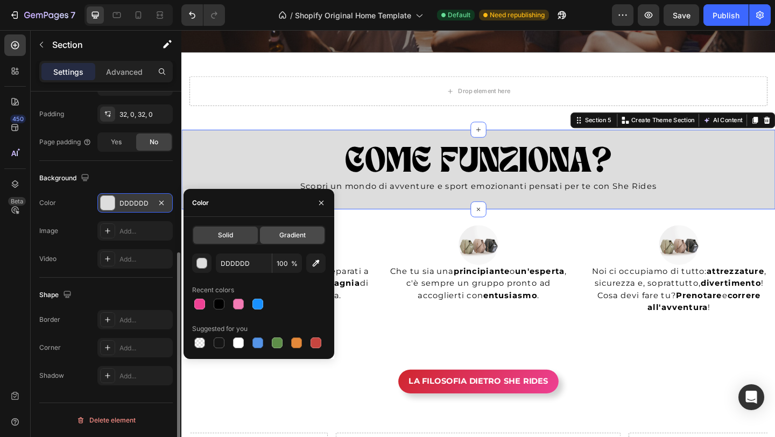
click at [292, 228] on div "Gradient" at bounding box center [292, 235] width 65 height 17
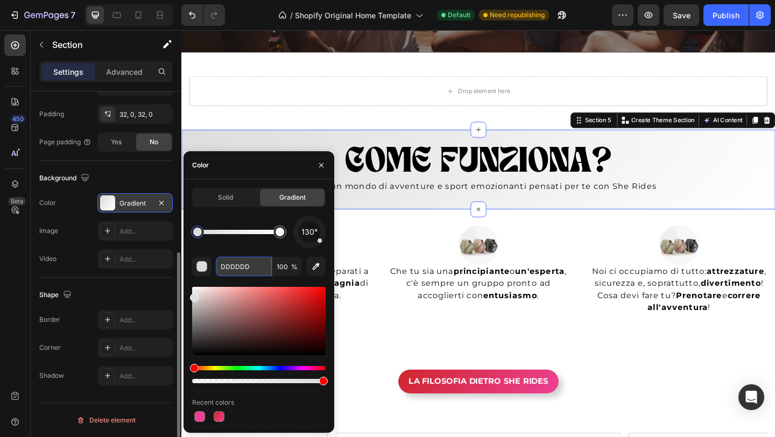
click at [248, 265] on input "DDDDDD" at bounding box center [244, 266] width 56 height 19
paste input "cf262d"
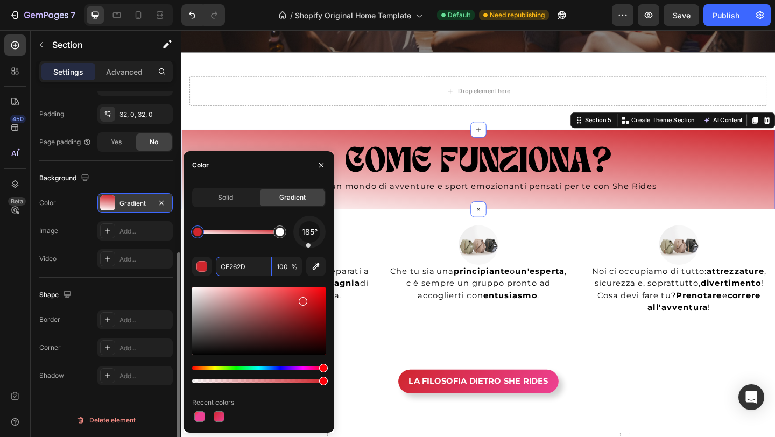
drag, startPoint x: 321, startPoint y: 241, endPoint x: 308, endPoint y: 253, distance: 17.6
click at [308, 253] on div "185° CF262D 100 % Recent colors" at bounding box center [259, 320] width 134 height 208
click at [281, 232] on div at bounding box center [280, 232] width 9 height 9
paste input "ee4194"
type input "ee4194"
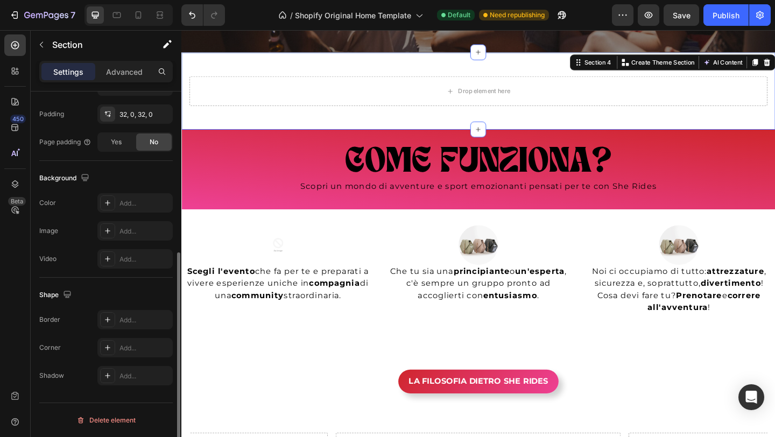
click at [383, 67] on div "Drop element here Row Section 4 You can create reusable sections Create Theme S…" at bounding box center [504, 96] width 646 height 84
click at [633, 64] on div "Section 4" at bounding box center [634, 65] width 33 height 10
click at [263, 66] on div "Drop element here Row Section 4 You can create reusable sections Create Theme S…" at bounding box center [504, 96] width 646 height 84
click at [123, 201] on div "Add..." at bounding box center [145, 204] width 51 height 10
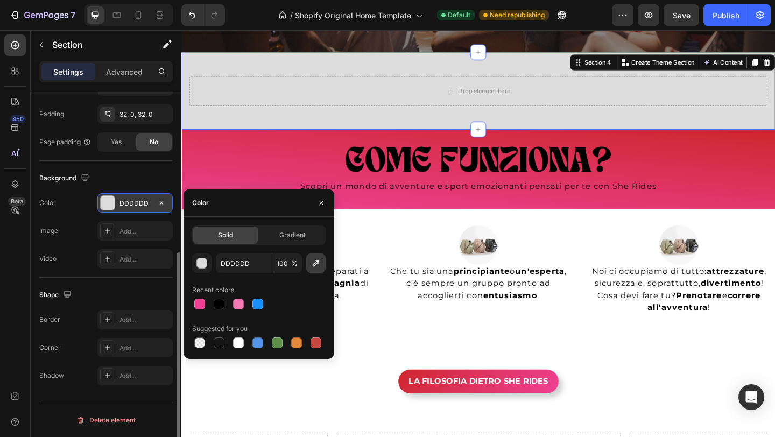
click at [317, 263] on icon "button" at bounding box center [316, 263] width 11 height 11
type input "D72D4A"
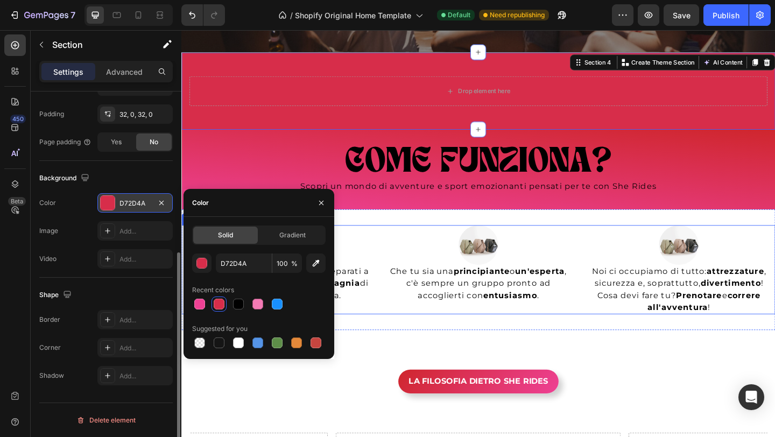
click at [613, 263] on div "Image Scegli l'evento che fa per te e preparati a vivere esperienze uniche in c…" at bounding box center [504, 290] width 646 height 97
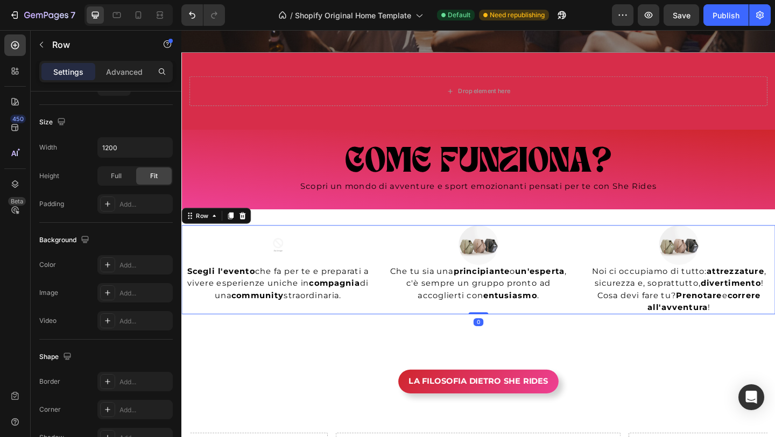
scroll to position [0, 0]
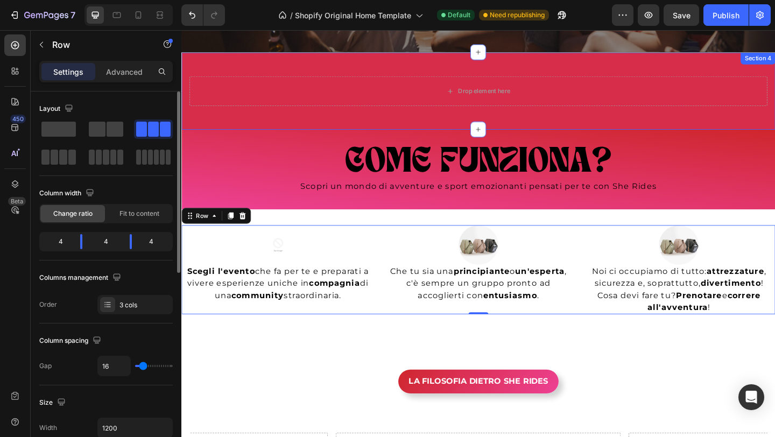
click at [272, 67] on div "Drop element here Row Section 4" at bounding box center [504, 96] width 646 height 84
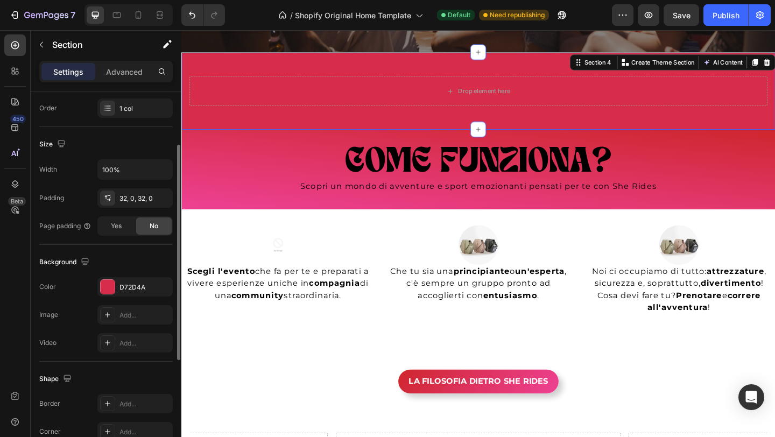
scroll to position [281, 0]
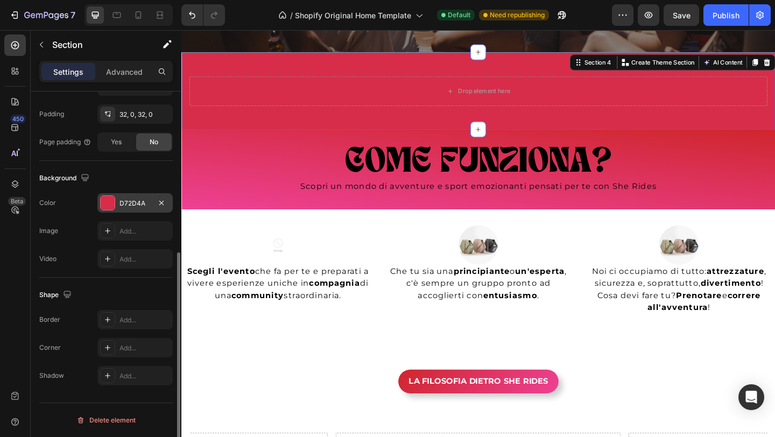
click at [142, 210] on div "D72D4A" at bounding box center [134, 202] width 75 height 19
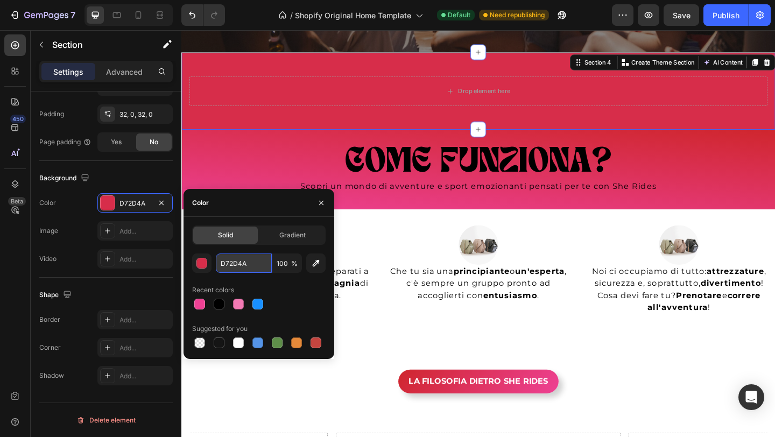
click at [243, 265] on input "D72D4A" at bounding box center [244, 263] width 56 height 19
paste input "cf262d"
type input "cf262d"
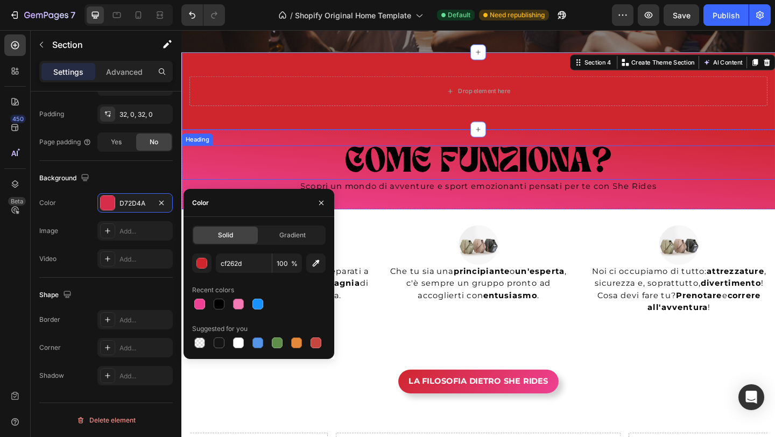
click at [320, 156] on h2 "COME FUNZIONA?" at bounding box center [504, 174] width 646 height 37
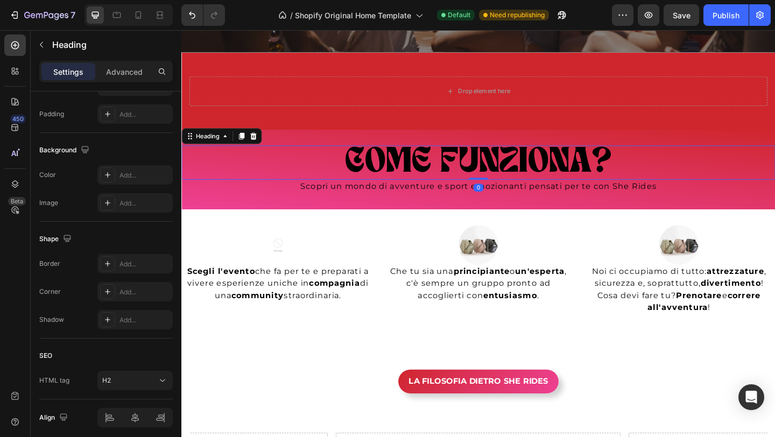
scroll to position [0, 0]
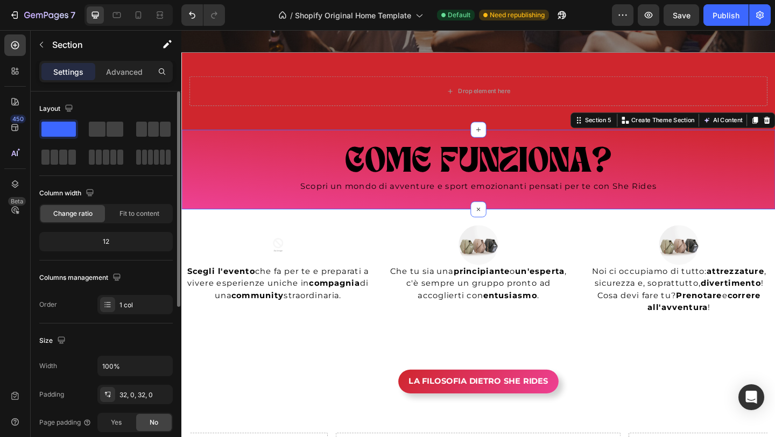
click at [310, 148] on div "COME FUNZIONA? Heading Scopri un mondo di avventure e sport emozionanti pensati…" at bounding box center [504, 181] width 646 height 87
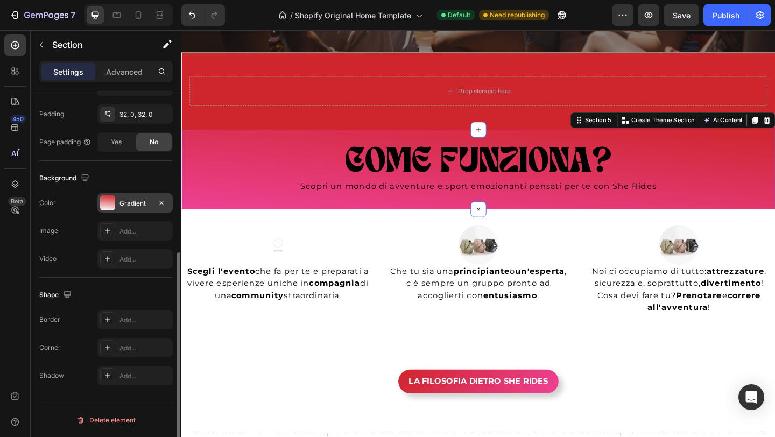
click at [127, 194] on div "Gradient" at bounding box center [134, 202] width 75 height 19
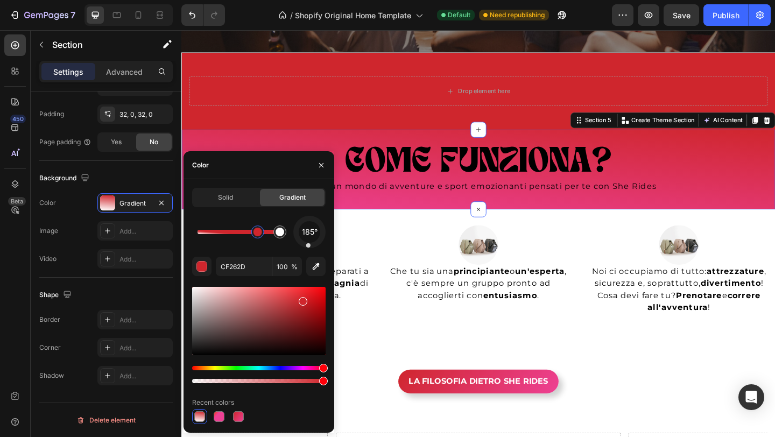
drag, startPoint x: 202, startPoint y: 234, endPoint x: 256, endPoint y: 231, distance: 53.9
click at [256, 231] on div at bounding box center [258, 232] width 9 height 9
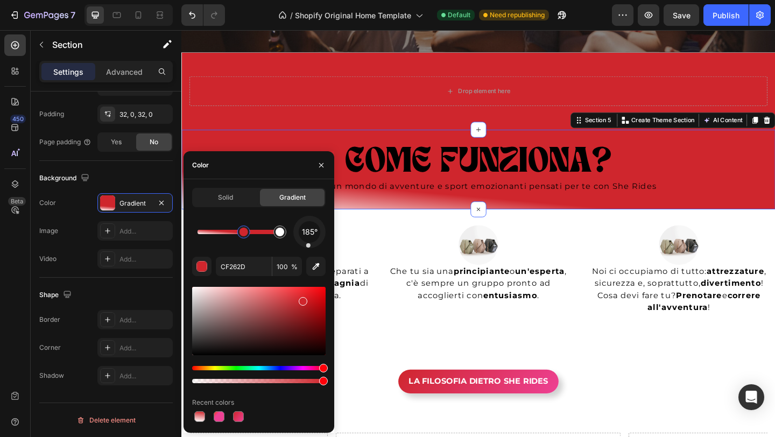
drag, startPoint x: 256, startPoint y: 231, endPoint x: 244, endPoint y: 231, distance: 11.3
click at [244, 231] on div at bounding box center [244, 232] width 9 height 9
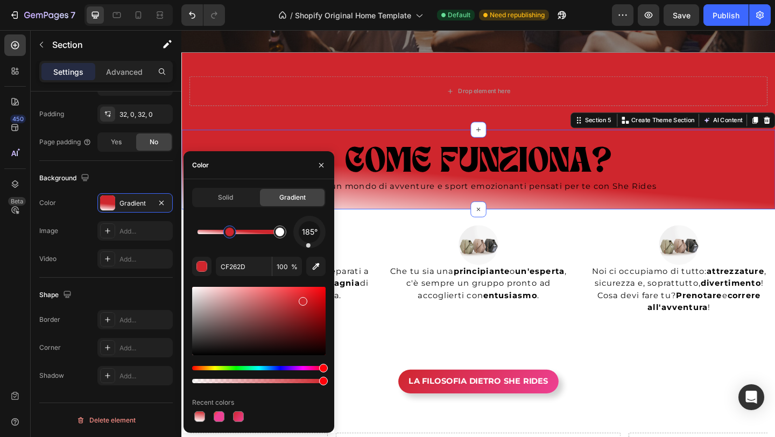
drag, startPoint x: 244, startPoint y: 231, endPoint x: 229, endPoint y: 232, distance: 15.1
click at [229, 232] on div at bounding box center [230, 232] width 9 height 9
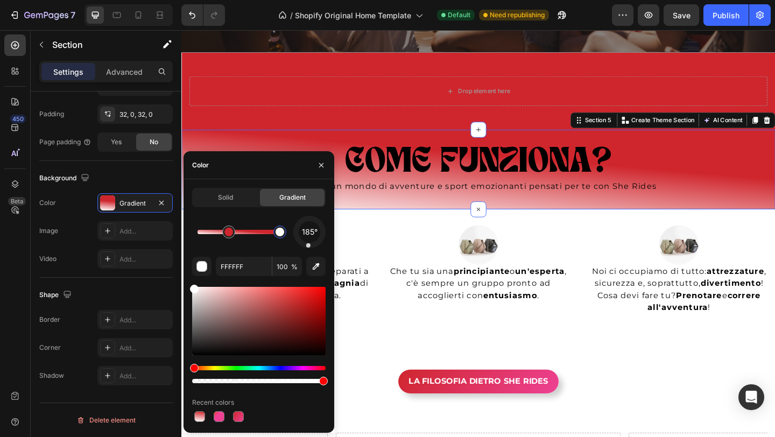
click at [280, 234] on div at bounding box center [280, 232] width 9 height 9
click at [219, 419] on div at bounding box center [219, 416] width 11 height 11
click at [281, 234] on div at bounding box center [280, 232] width 9 height 9
click at [233, 270] on input "FFFFFF" at bounding box center [244, 266] width 56 height 19
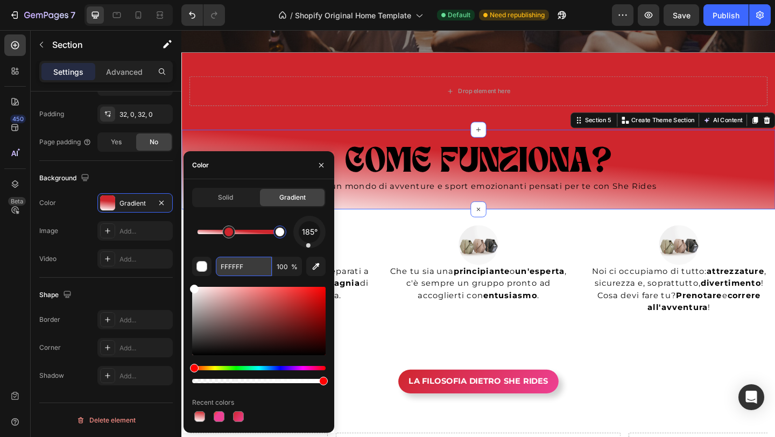
click at [233, 270] on input "FFFFFF" at bounding box center [244, 266] width 56 height 19
drag, startPoint x: 247, startPoint y: 267, endPoint x: 216, endPoint y: 267, distance: 30.7
click at [216, 267] on input "FFFFFF" at bounding box center [244, 266] width 56 height 19
paste input "ee4194"
type input "ee4194"
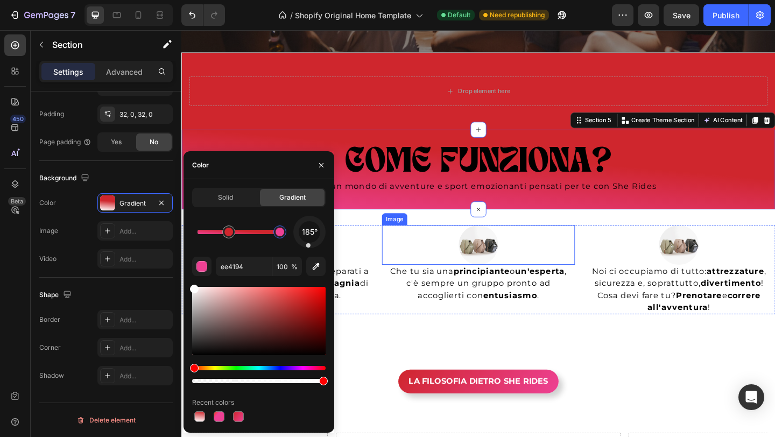
click at [411, 260] on div at bounding box center [504, 263] width 209 height 43
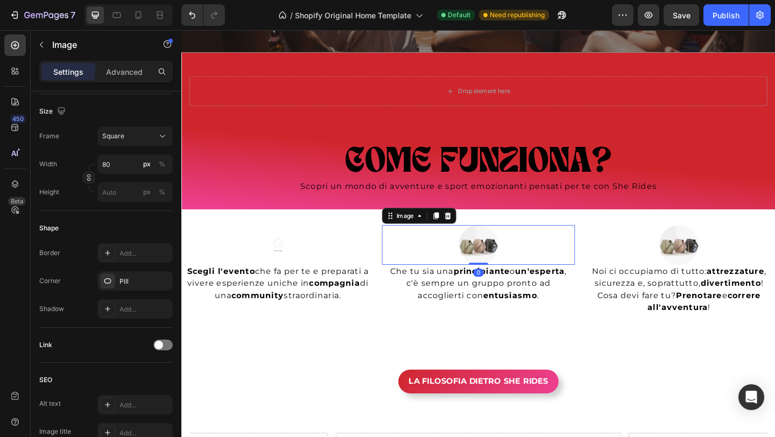
scroll to position [0, 0]
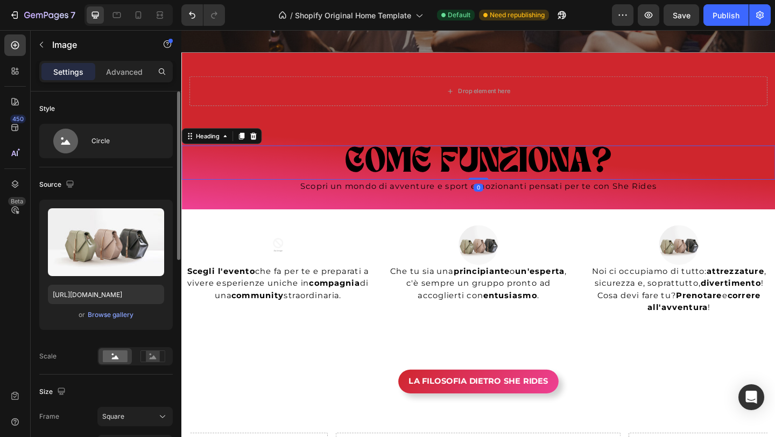
click at [482, 164] on h2 "COME FUNZIONA?" at bounding box center [504, 174] width 646 height 37
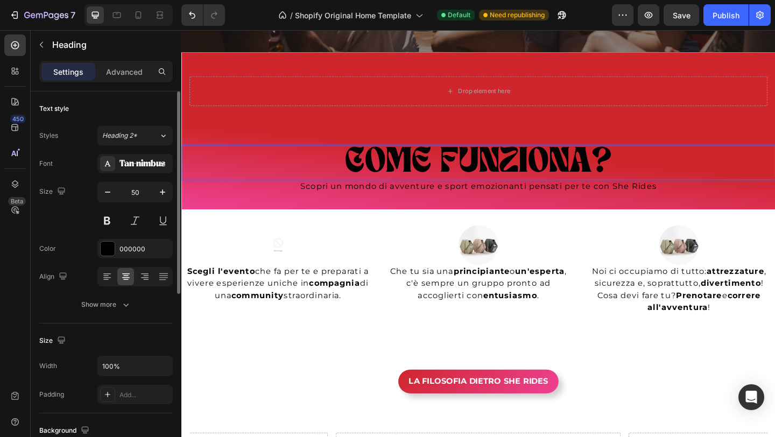
click at [482, 164] on h2 "COME FUNZIONA?" at bounding box center [504, 174] width 646 height 37
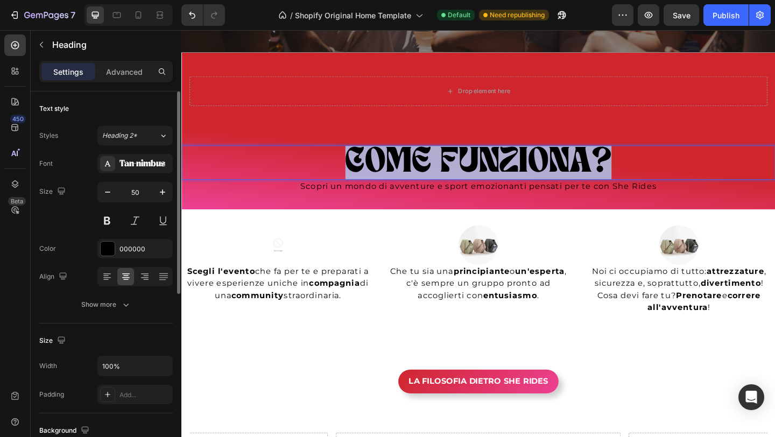
click at [482, 164] on p "COME FUNZIONA?" at bounding box center [505, 174] width 644 height 35
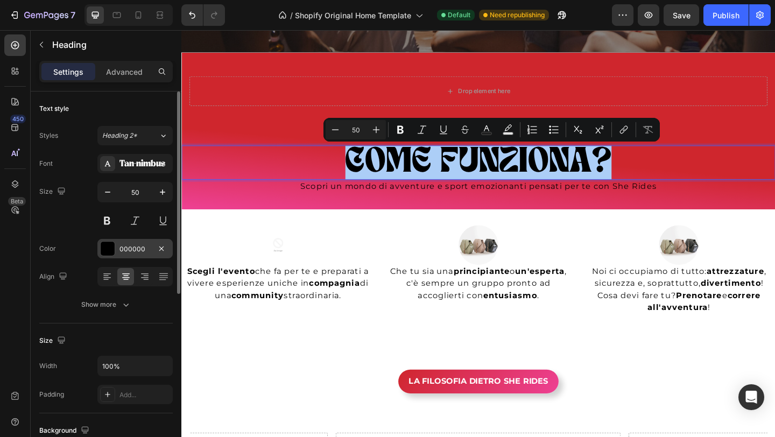
click at [109, 253] on div at bounding box center [108, 249] width 14 height 14
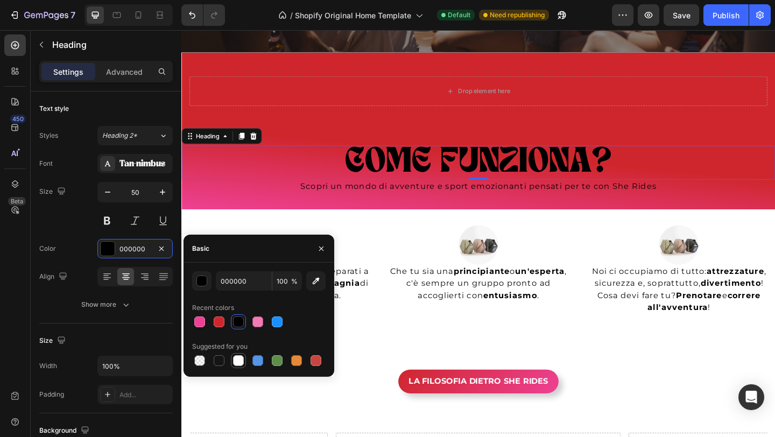
click at [239, 361] on div at bounding box center [238, 360] width 11 height 11
type input "FFFFFF"
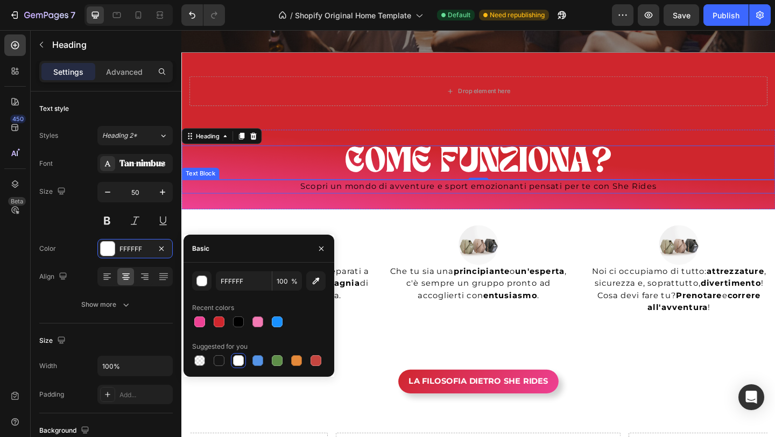
click at [432, 201] on p "Scopri un mondo di avventure e sport emozionanti pensati per te con She Rides" at bounding box center [505, 200] width 644 height 13
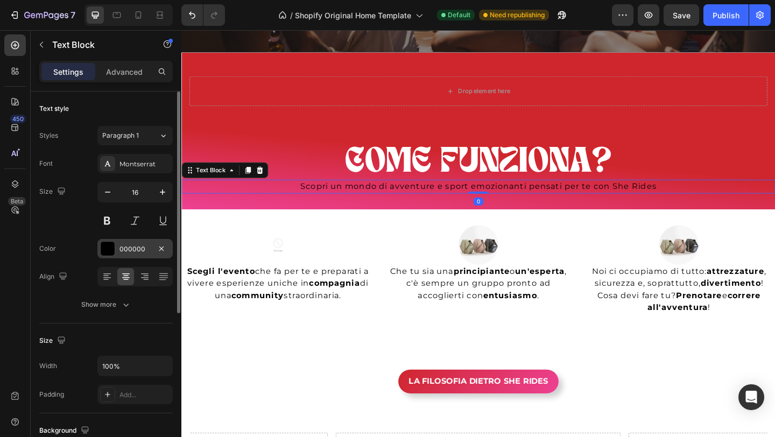
click at [130, 254] on div "000000" at bounding box center [134, 248] width 75 height 19
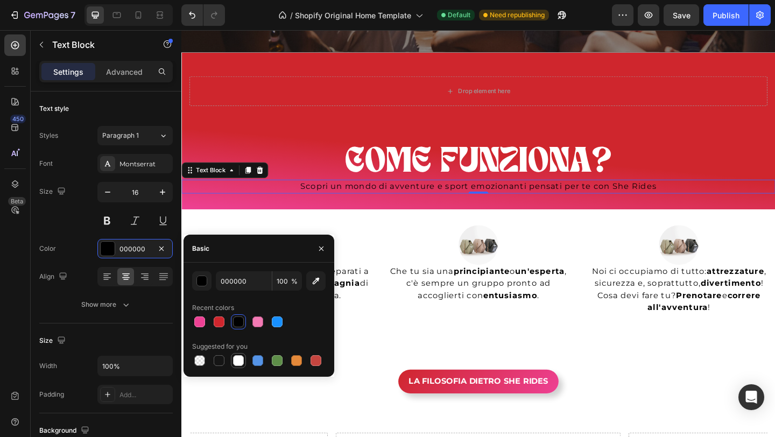
click at [241, 362] on div at bounding box center [238, 360] width 11 height 11
type input "FFFFFF"
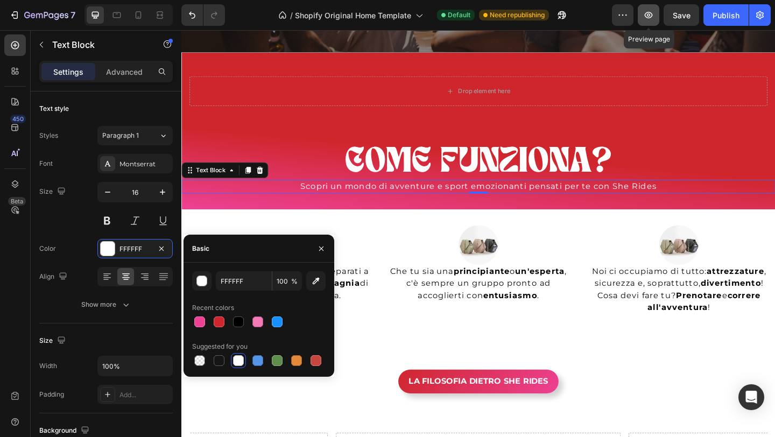
click at [649, 16] on icon "button" at bounding box center [649, 15] width 8 height 6
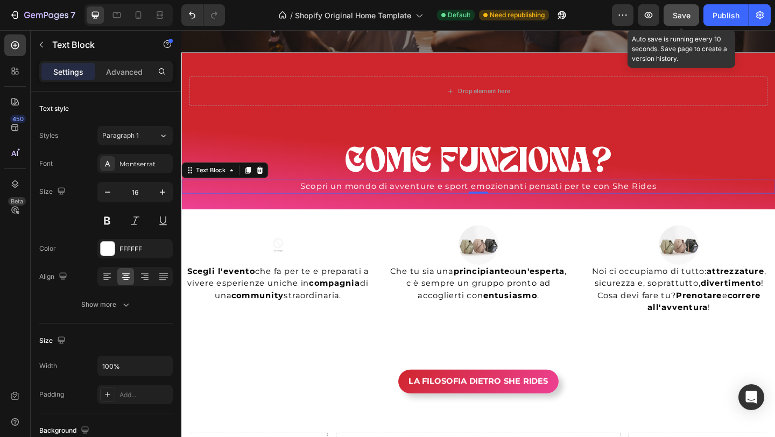
click at [681, 15] on span "Save" at bounding box center [682, 15] width 18 height 9
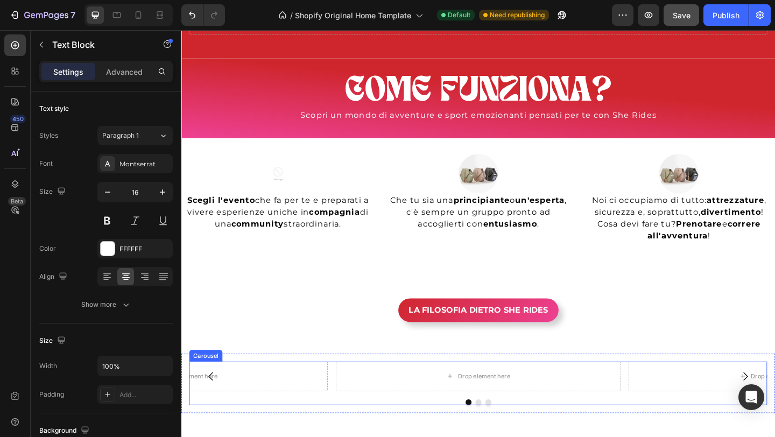
scroll to position [615, 0]
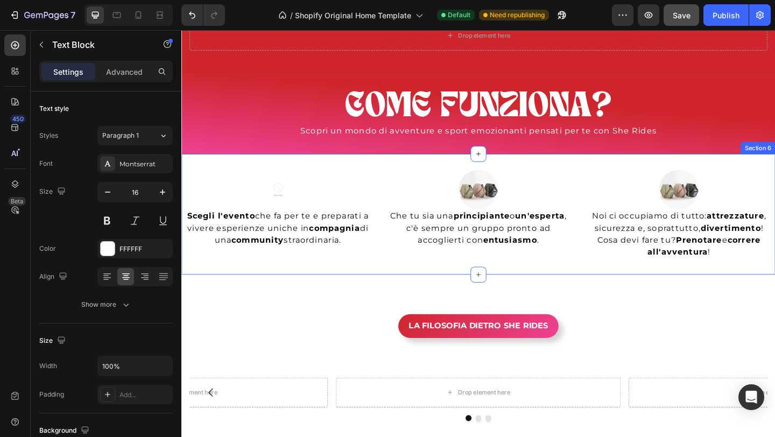
click at [389, 175] on div "Image Scegli l'evento che fa per te e preparati a vivere esperienze uniche in c…" at bounding box center [504, 230] width 646 height 131
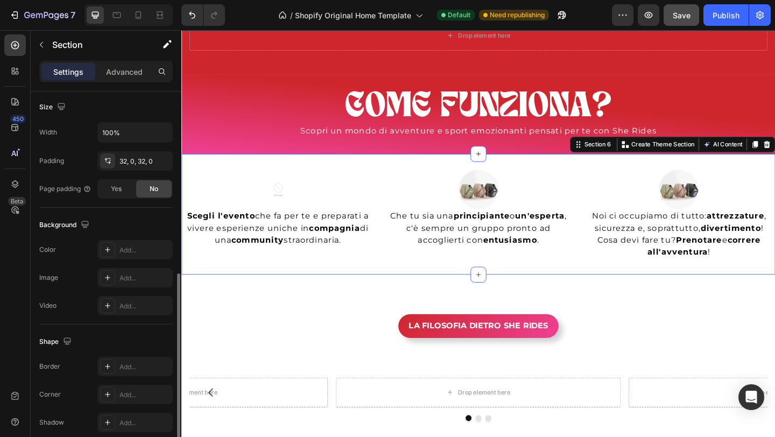
scroll to position [281, 0]
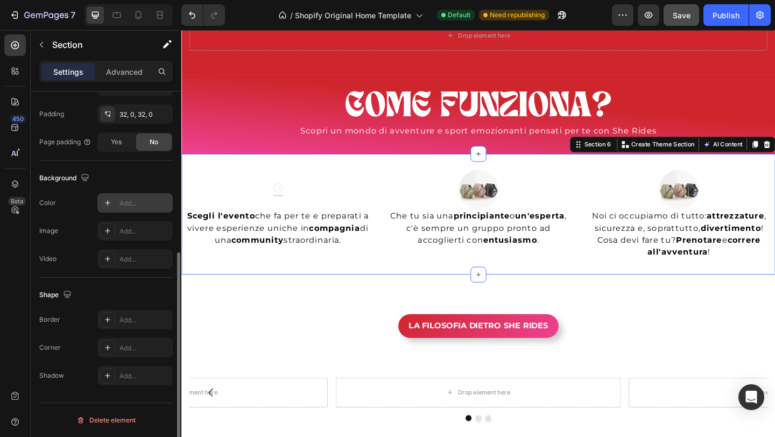
click at [132, 206] on div "Add..." at bounding box center [145, 204] width 51 height 10
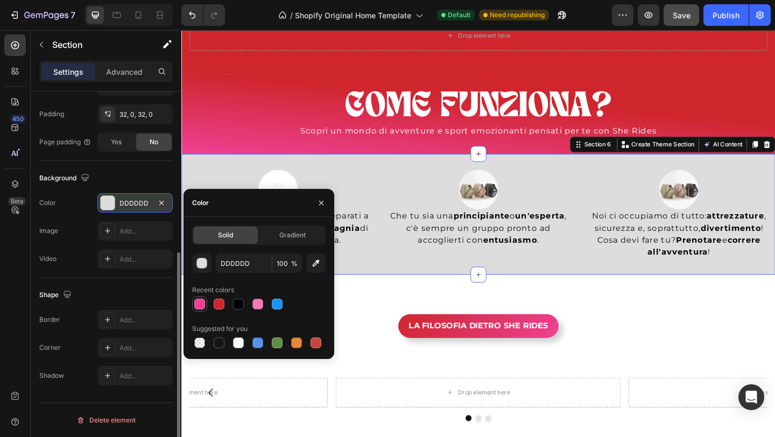
click at [201, 303] on div at bounding box center [199, 304] width 11 height 11
type input "EE4194"
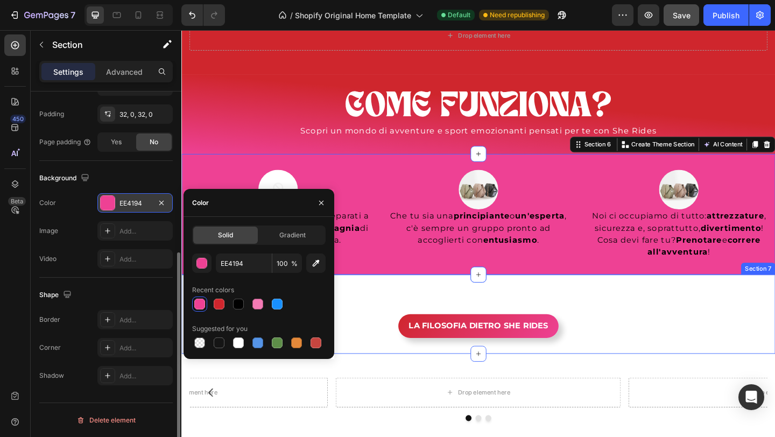
click at [637, 313] on div "LA FILOSOFIA DIETRO SHE RIDES Button" at bounding box center [504, 339] width 646 height 52
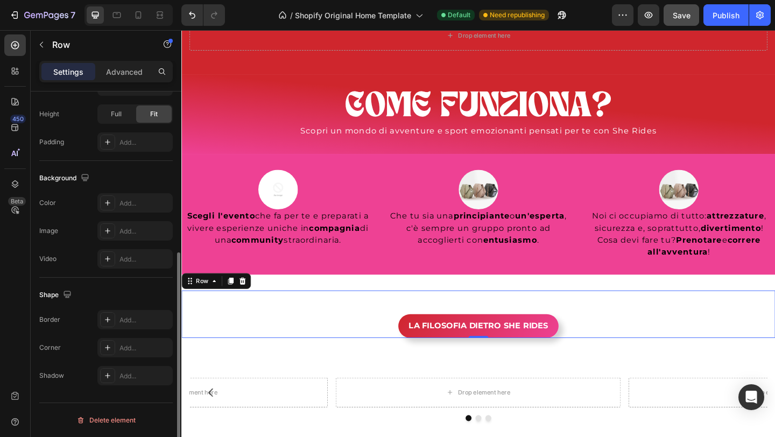
scroll to position [0, 0]
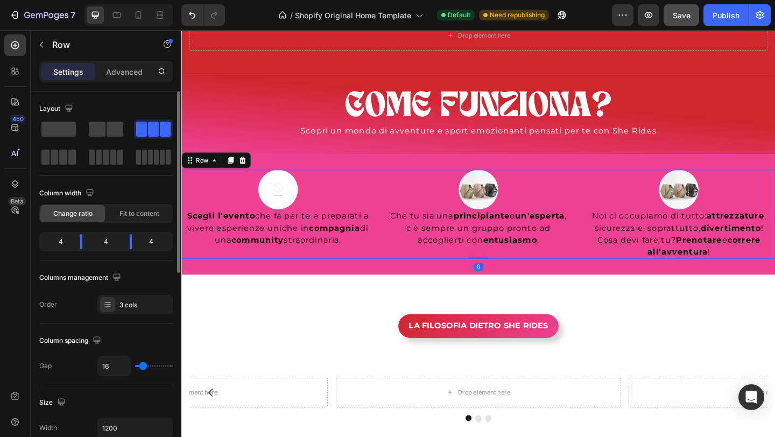
click at [398, 185] on div "Image Scegli l'evento che fa per te e preparati a vivere esperienze uniche in c…" at bounding box center [504, 230] width 646 height 97
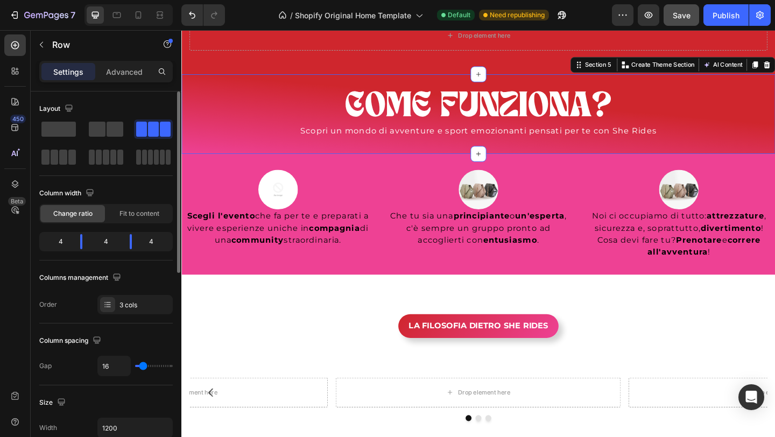
click at [366, 152] on div "COME FUNZIONA? Heading Scopri un mondo di avventure e sport emozionanti pensati…" at bounding box center [504, 121] width 646 height 87
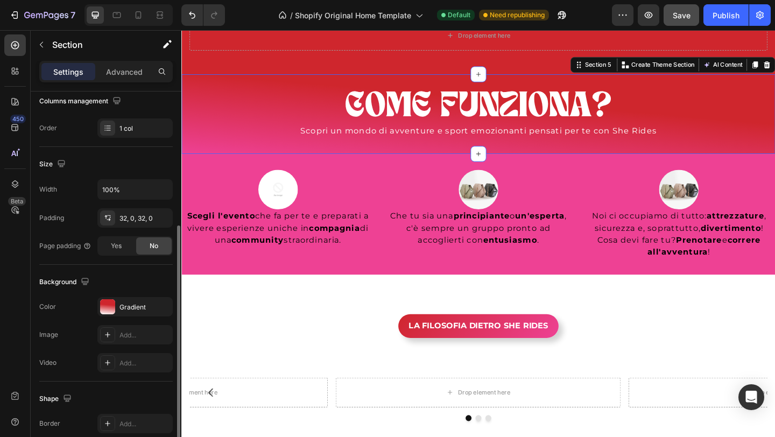
scroll to position [203, 0]
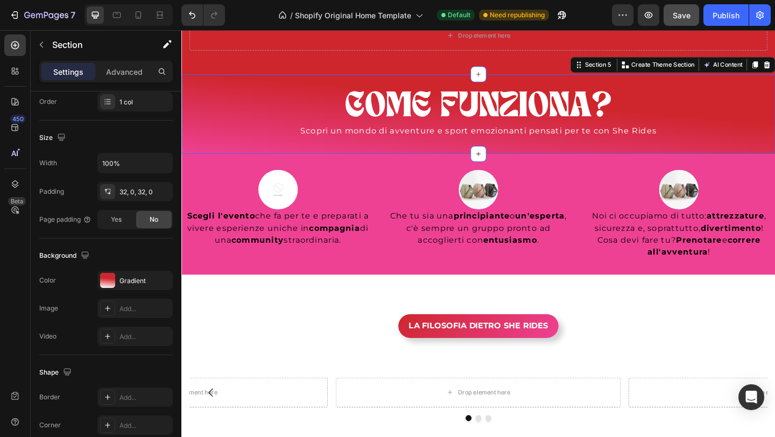
click at [428, 153] on div "COME FUNZIONA? Heading Scopri un mondo di avventure e sport emozionanti pensati…" at bounding box center [504, 121] width 646 height 87
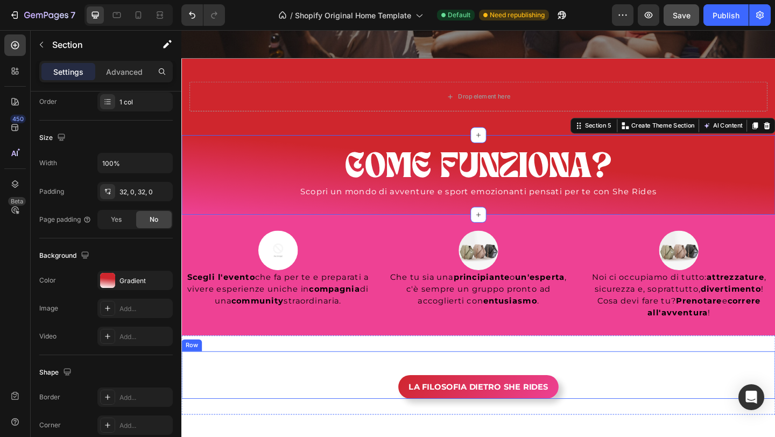
scroll to position [528, 0]
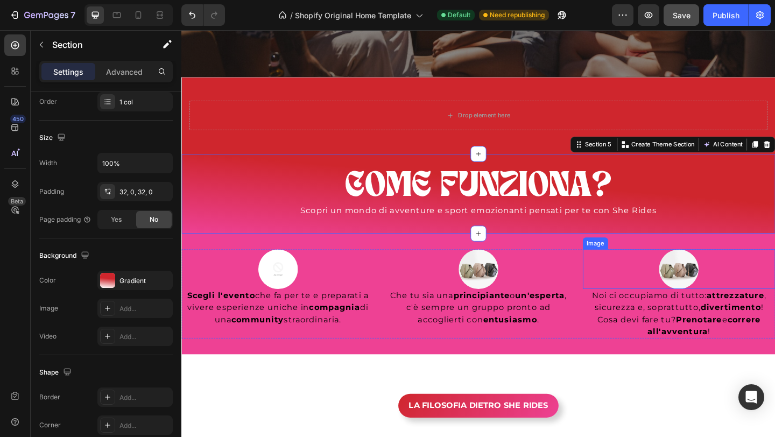
click at [627, 276] on div at bounding box center [722, 290] width 209 height 43
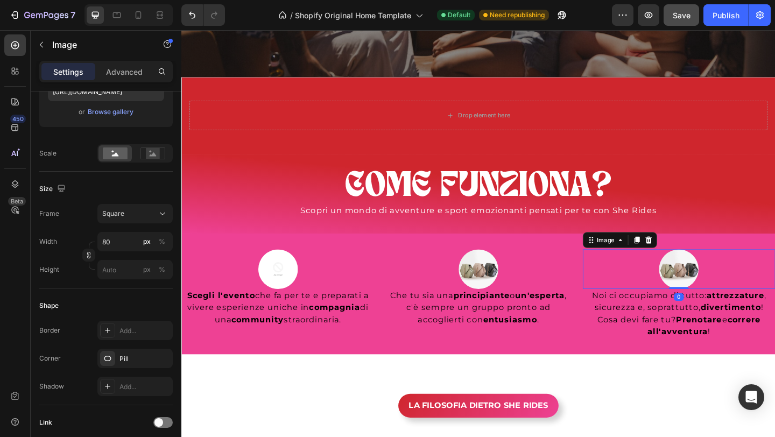
scroll to position [0, 0]
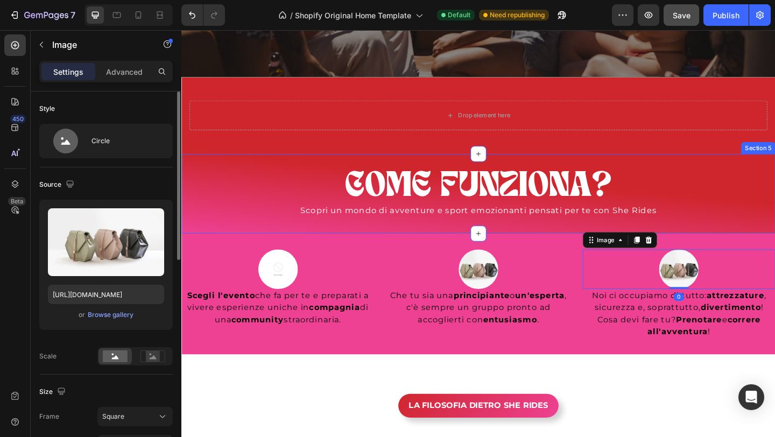
click at [286, 237] on div "COME FUNZIONA? Heading Scopri un mondo di avventure e sport emozionanti pensati…" at bounding box center [504, 208] width 646 height 87
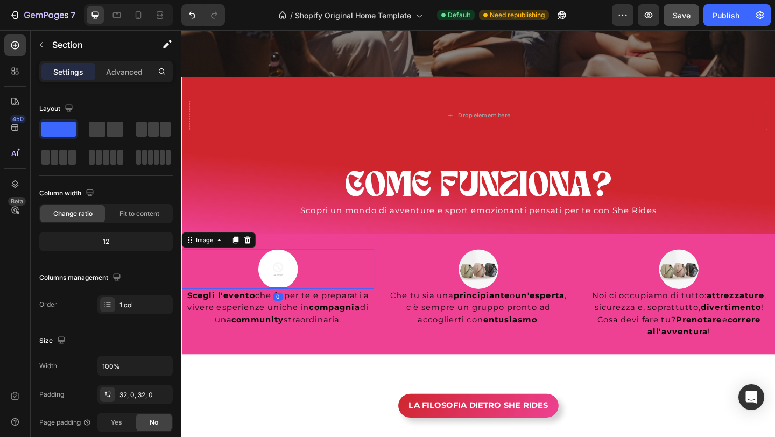
click at [223, 272] on div at bounding box center [285, 290] width 209 height 43
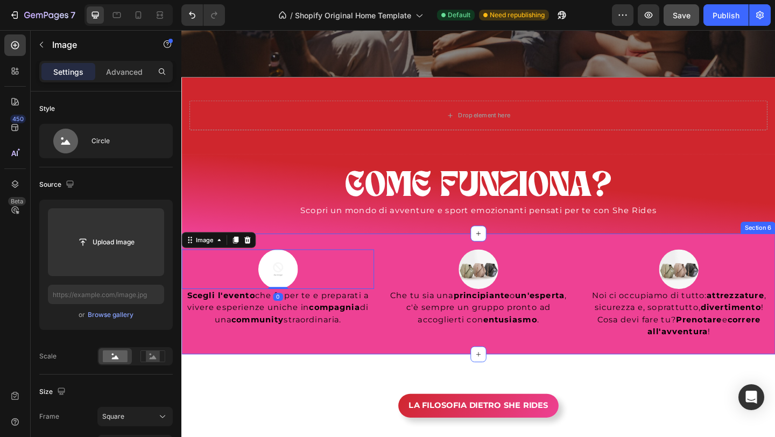
click at [305, 265] on div "Image 0 Scegli l'evento che fa per te e preparati a vivere esperienze uniche in…" at bounding box center [504, 316] width 646 height 131
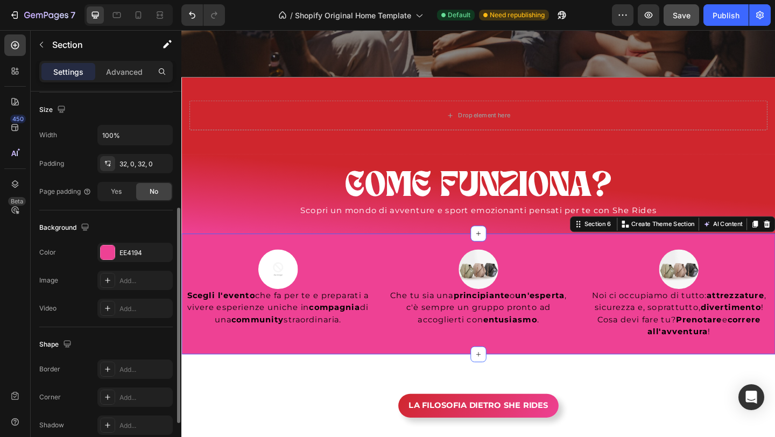
scroll to position [239, 0]
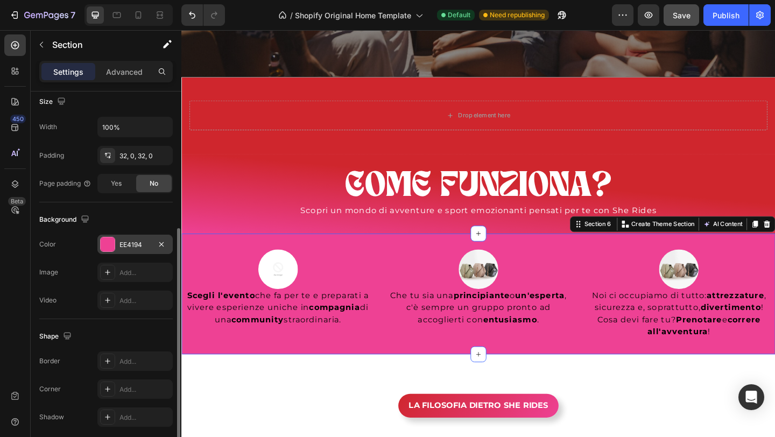
click at [133, 244] on div "EE4194" at bounding box center [135, 245] width 31 height 10
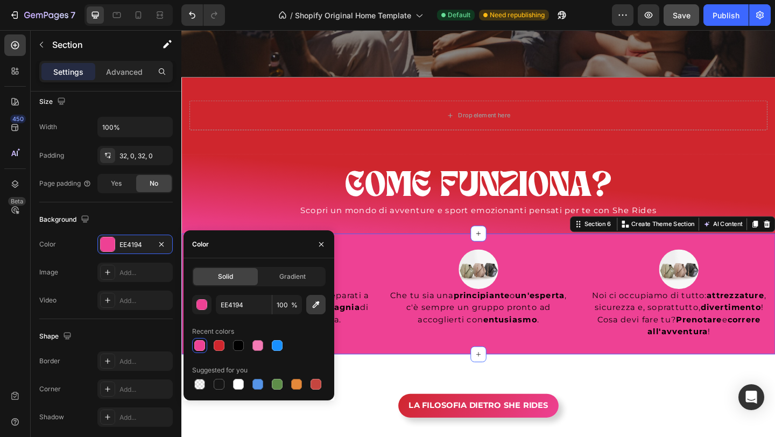
click at [319, 306] on icon "button" at bounding box center [316, 304] width 11 height 11
type input "E73B7B"
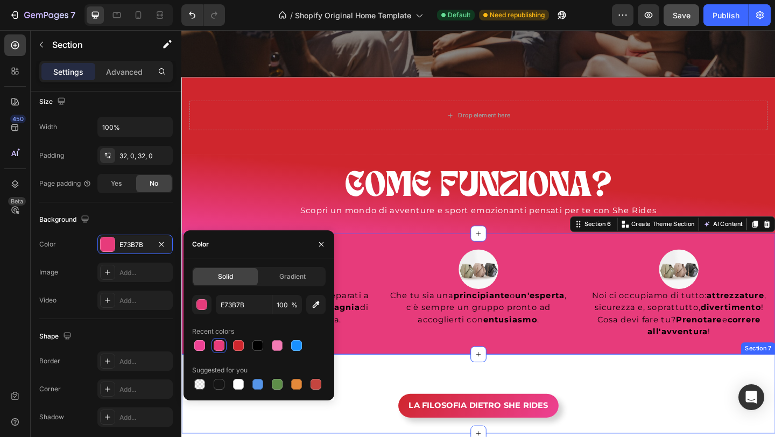
click at [391, 392] on div "LA FILOSOFIA DIETRO SHE RIDES Button Row Section 7" at bounding box center [504, 426] width 646 height 86
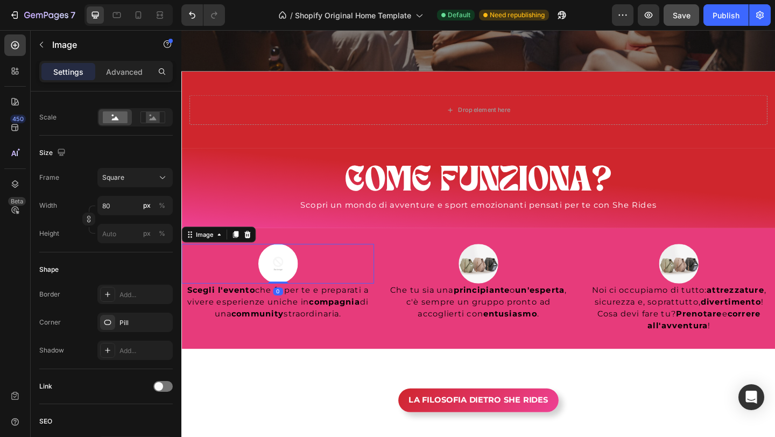
scroll to position [0, 0]
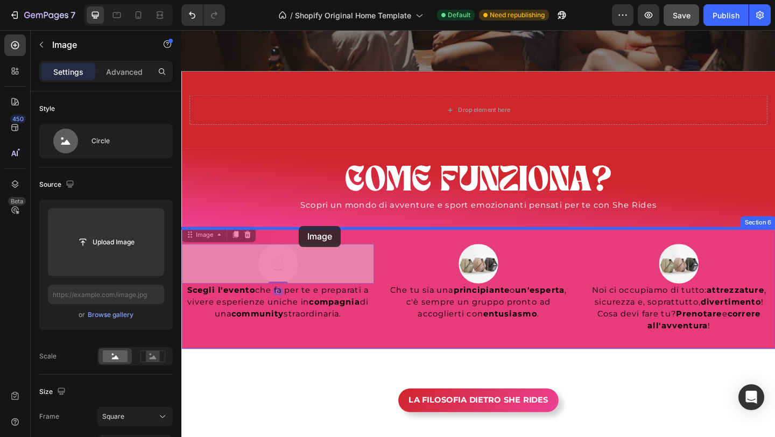
drag, startPoint x: 228, startPoint y: 285, endPoint x: 309, endPoint y: 244, distance: 91.0
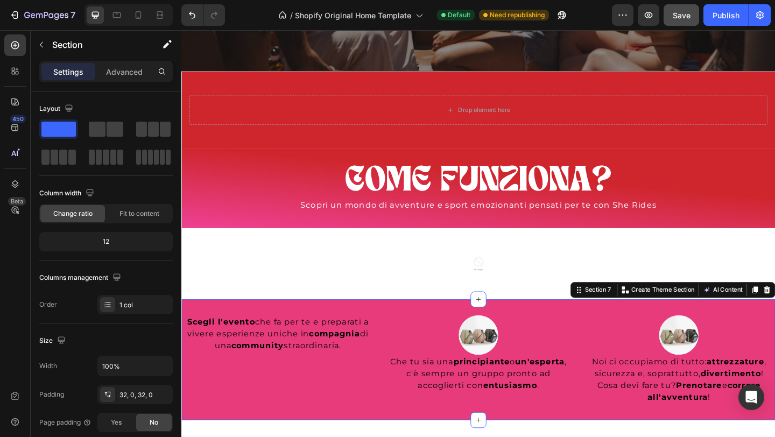
click at [449, 337] on div "Scegli l'evento che fa per te e preparati a vivere esperienze uniche in compagn…" at bounding box center [504, 388] width 646 height 131
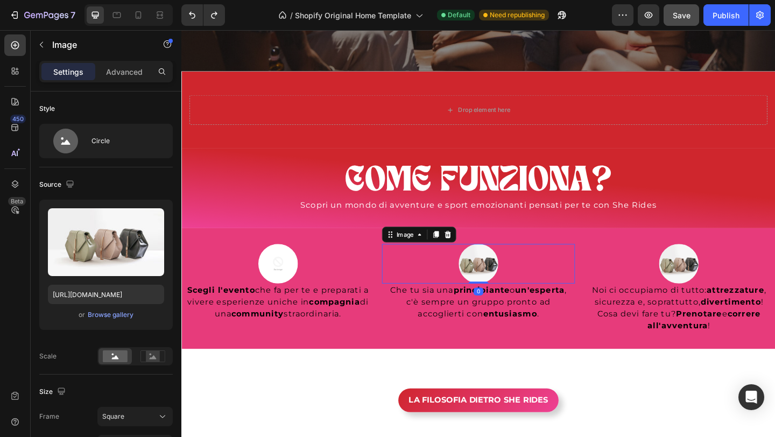
click at [406, 265] on div at bounding box center [504, 284] width 209 height 43
click at [328, 258] on div "Image Scegli l'evento che fa per te e preparati a vivere esperienze uniche in c…" at bounding box center [504, 311] width 646 height 131
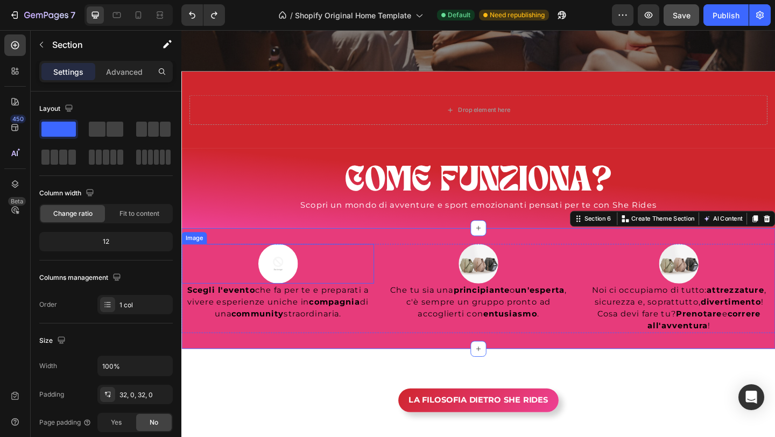
click at [265, 281] on img at bounding box center [286, 284] width 43 height 43
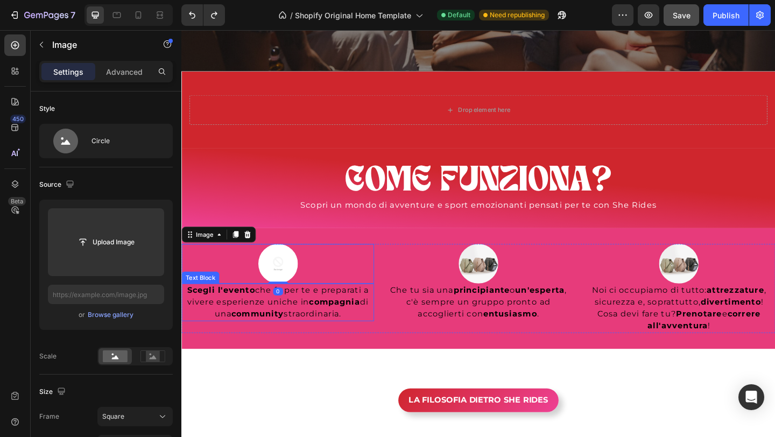
click at [325, 333] on p "Scegli l'evento che fa per te e preparati a vivere esperienze uniche in compagn…" at bounding box center [286, 326] width 207 height 39
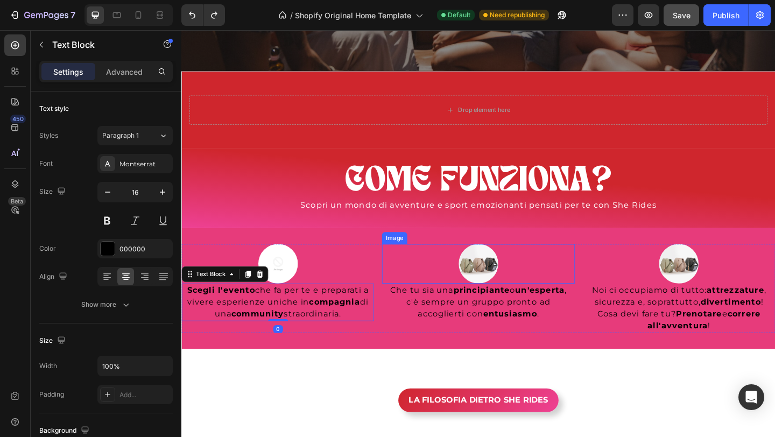
click at [494, 272] on img at bounding box center [504, 284] width 43 height 43
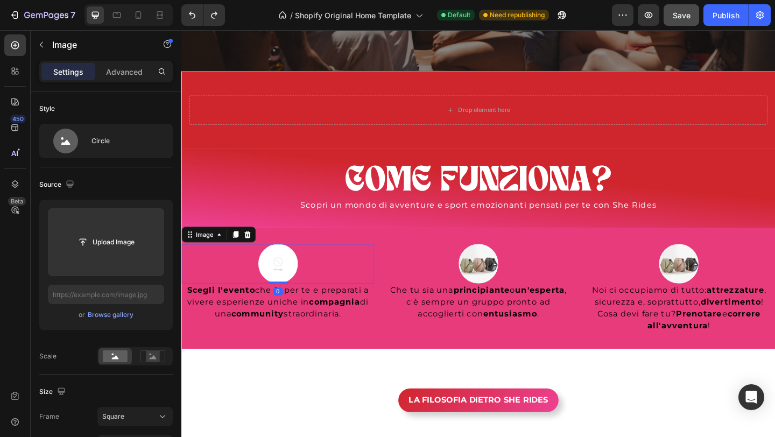
click at [318, 286] on div at bounding box center [285, 284] width 209 height 43
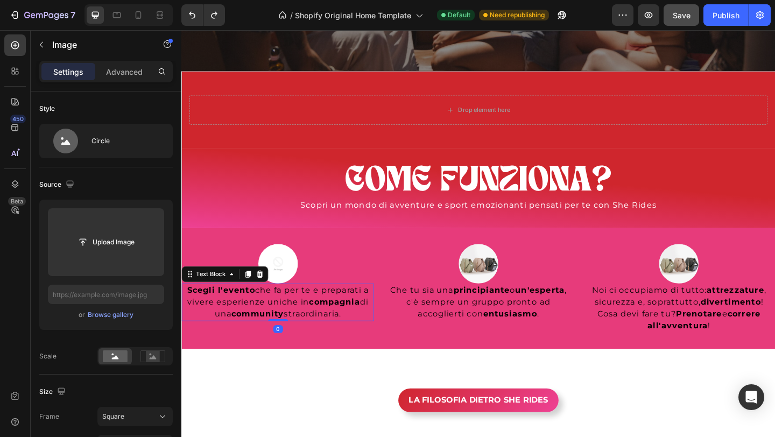
click at [323, 330] on strong "compagnia" at bounding box center [347, 326] width 55 height 10
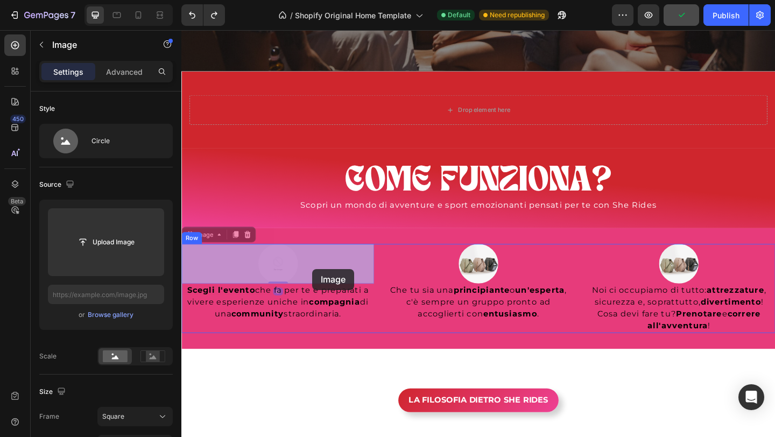
drag, startPoint x: 221, startPoint y: 274, endPoint x: 321, endPoint y: 290, distance: 102.0
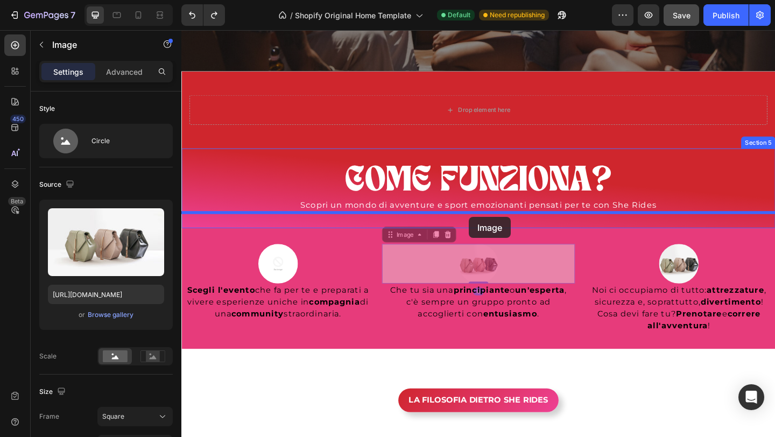
drag, startPoint x: 496, startPoint y: 293, endPoint x: 494, endPoint y: 234, distance: 59.8
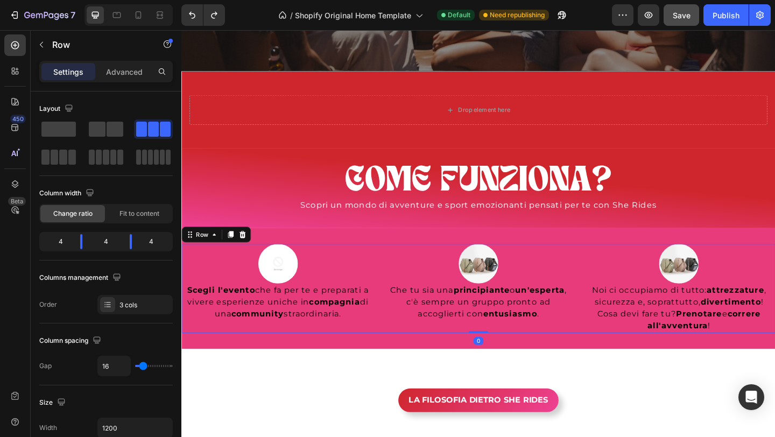
click at [394, 274] on div "Image Scegli l'evento che fa per te e preparati a vivere esperienze uniche in c…" at bounding box center [504, 311] width 646 height 97
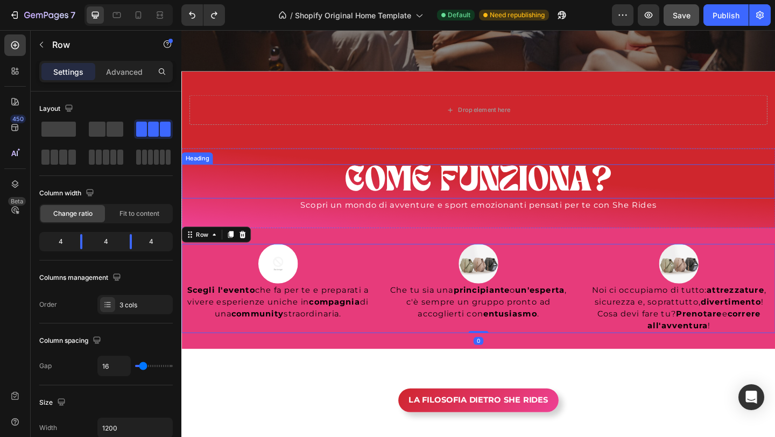
click at [283, 177] on h2 "COME FUNZIONA?" at bounding box center [504, 194] width 646 height 37
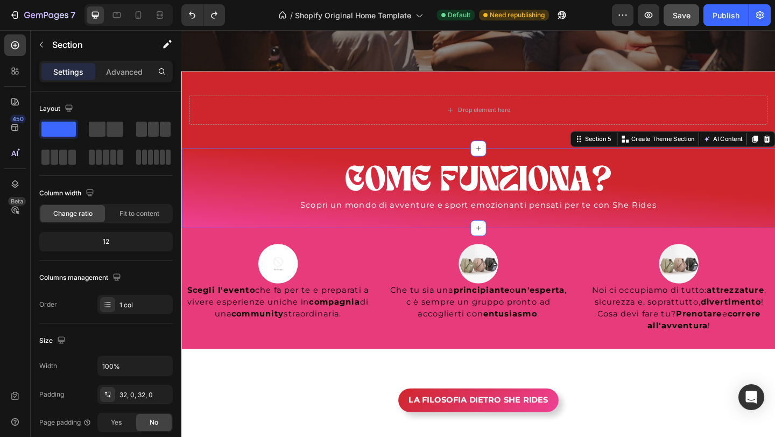
click at [287, 167] on div "COME FUNZIONA? Heading Scopri un mondo di avventure e sport emozionanti pensati…" at bounding box center [504, 202] width 646 height 87
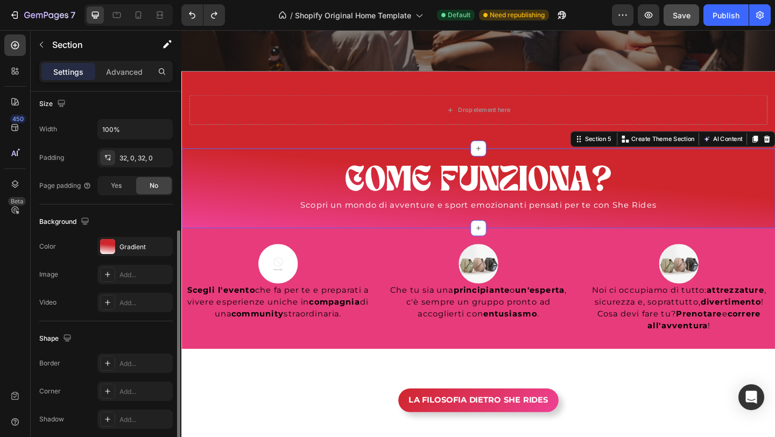
scroll to position [242, 0]
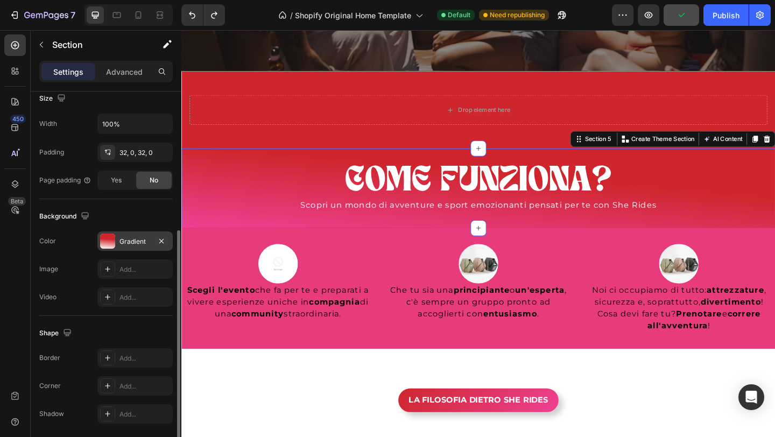
click at [132, 237] on div "Gradient" at bounding box center [135, 242] width 31 height 10
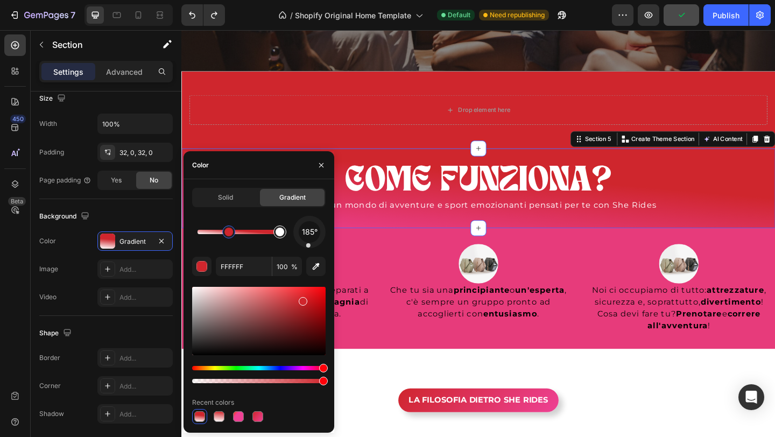
click at [282, 234] on div at bounding box center [280, 232] width 9 height 9
click at [240, 415] on div at bounding box center [238, 416] width 11 height 11
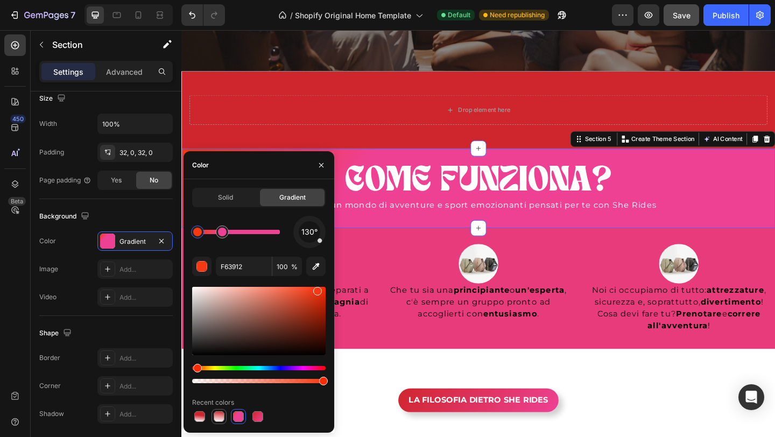
type input "CF262D"
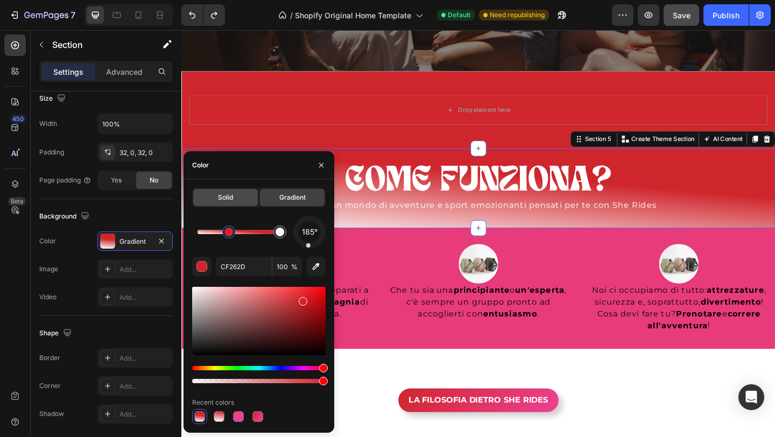
click at [225, 201] on span "Solid" at bounding box center [225, 198] width 15 height 10
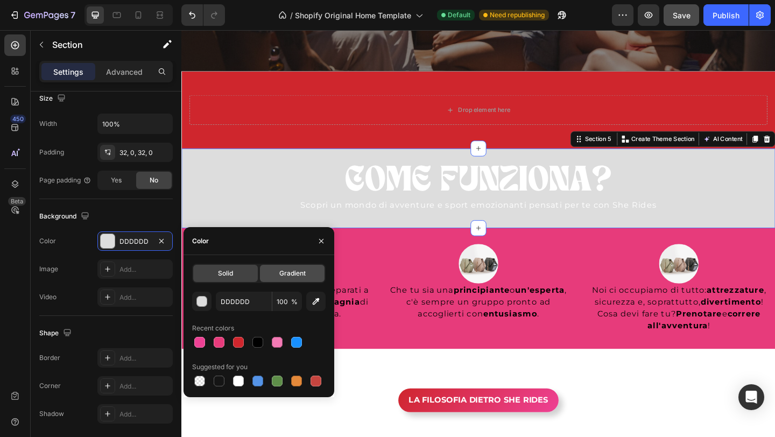
click at [281, 273] on span "Gradient" at bounding box center [292, 274] width 26 height 10
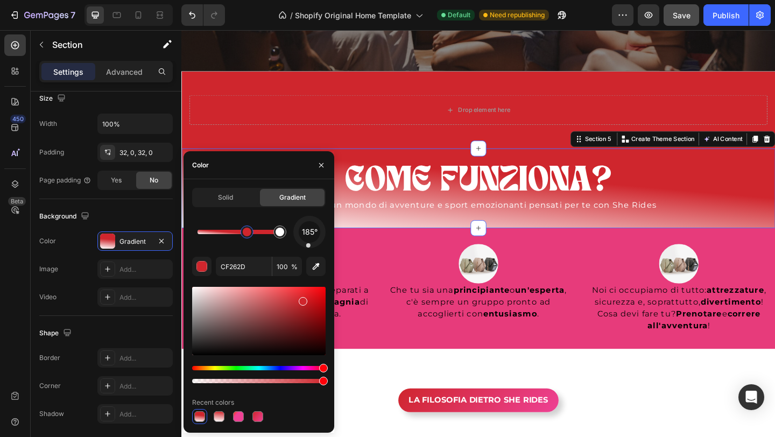
drag, startPoint x: 232, startPoint y: 236, endPoint x: 246, endPoint y: 235, distance: 14.1
click at [246, 235] on div at bounding box center [247, 232] width 9 height 9
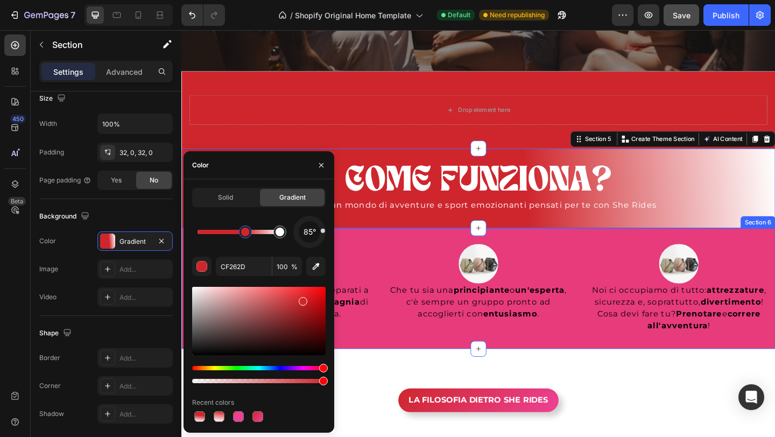
drag, startPoint x: 490, startPoint y: 275, endPoint x: 349, endPoint y: 247, distance: 143.9
click at [281, 236] on div at bounding box center [280, 232] width 9 height 9
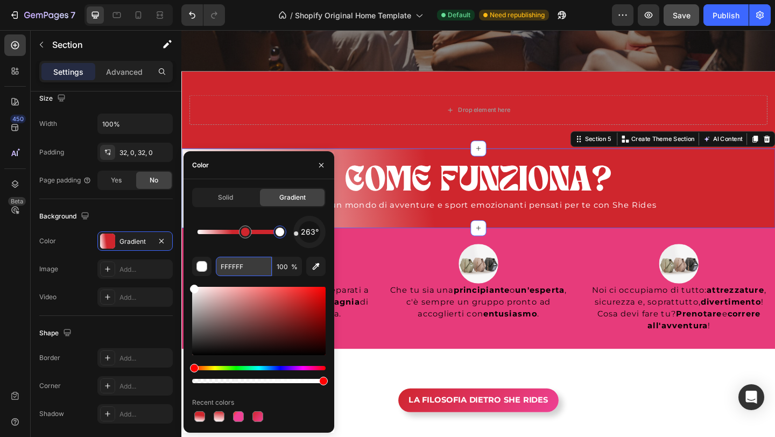
click at [255, 269] on input "FFFFFF" at bounding box center [244, 266] width 56 height 19
paste input "ee4194"
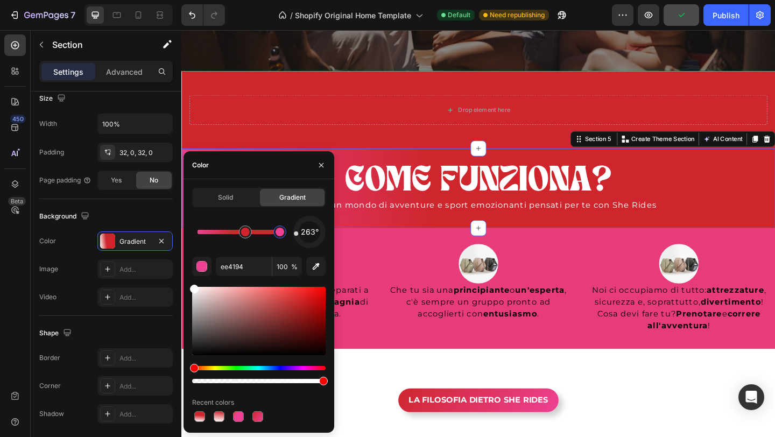
type input "EE4194"
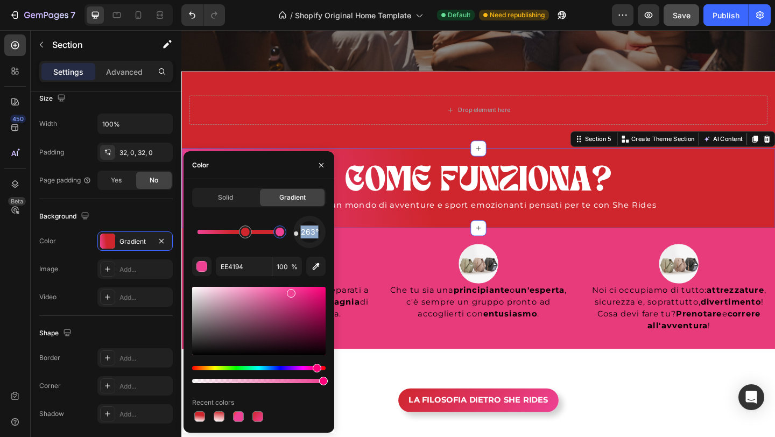
drag, startPoint x: 272, startPoint y: 169, endPoint x: 293, endPoint y: 284, distance: 116.6
click at [296, 292] on div "Color Solid Gradient 263° EE4194 100 % Recent colors" at bounding box center [259, 292] width 151 height 282
click at [321, 161] on icon "button" at bounding box center [321, 165] width 9 height 9
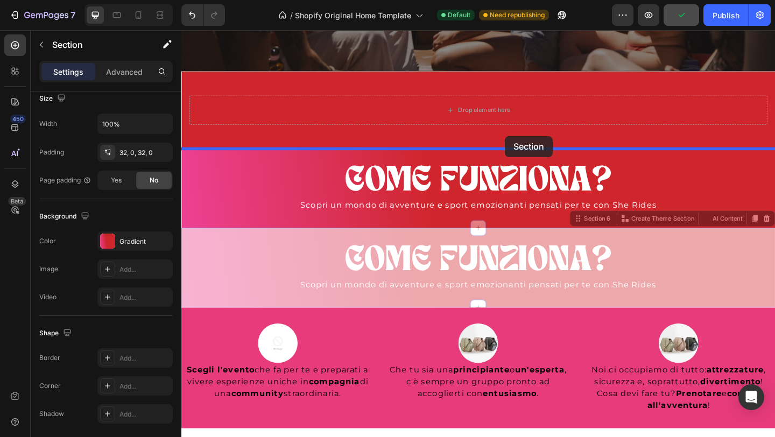
drag, startPoint x: 534, startPoint y: 254, endPoint x: 533, endPoint y: 145, distance: 108.8
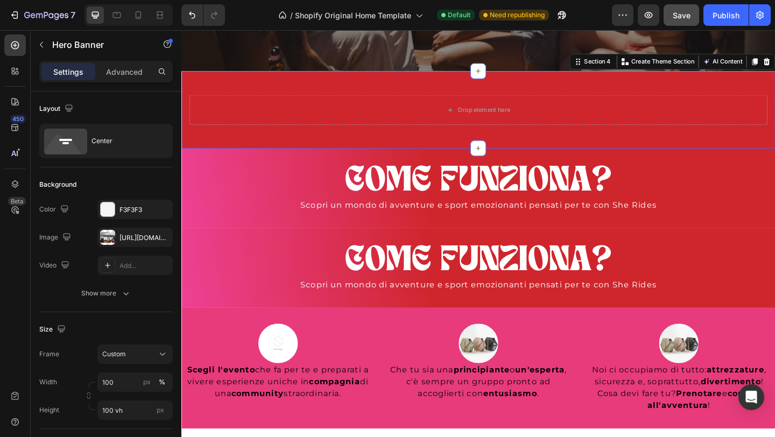
click at [662, 86] on div "Drop element here Row Section 4 You can create reusable sections Create Theme S…" at bounding box center [504, 117] width 646 height 84
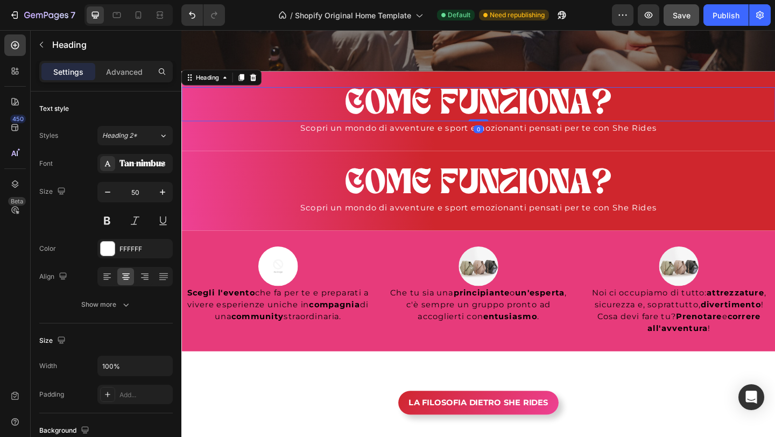
click at [549, 106] on h2 "COME FUNZIONA?" at bounding box center [504, 110] width 646 height 37
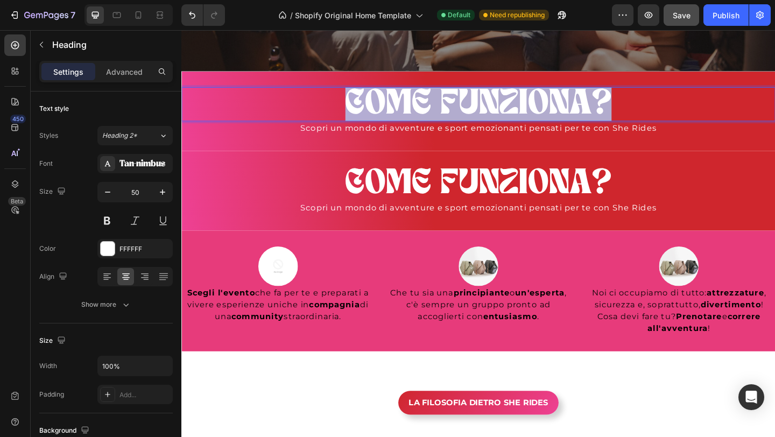
click at [549, 106] on p "COME FUNZIONA?" at bounding box center [505, 110] width 644 height 35
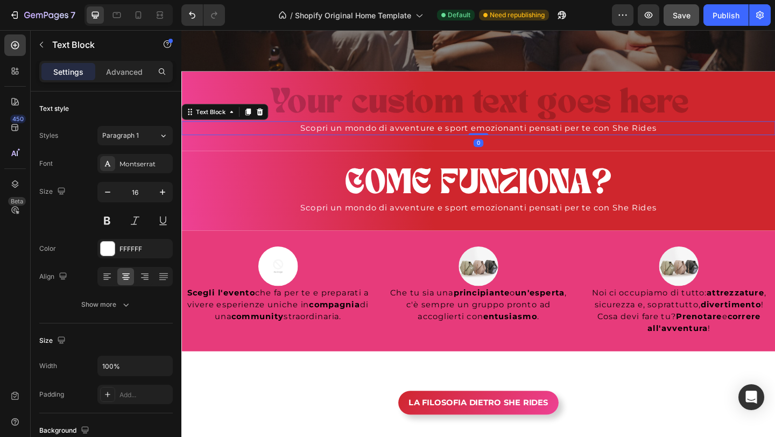
click at [563, 138] on p "Scopri un mondo di avventure e sport emozionanti pensati per te con She Rides" at bounding box center [505, 136] width 644 height 13
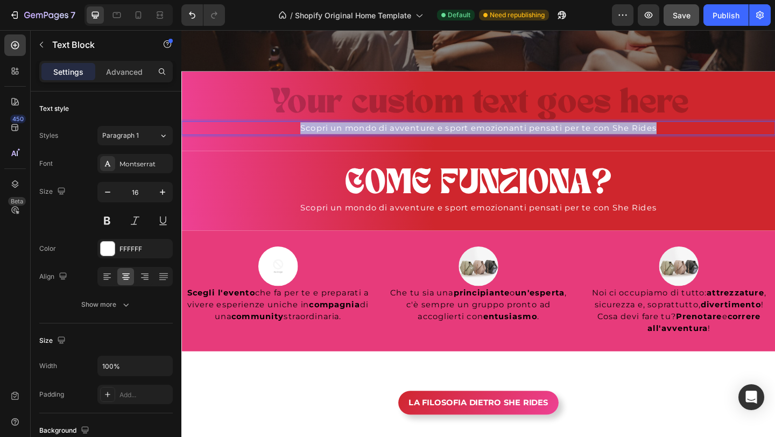
click at [563, 138] on p "Scopri un mondo di avventure e sport emozionanti pensati per te con She Rides" at bounding box center [505, 136] width 644 height 13
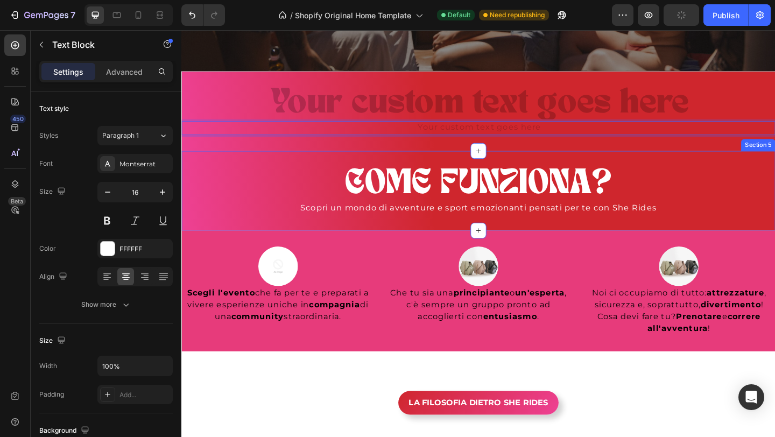
click at [760, 174] on div "COME FUNZIONA? Heading Scopri un mondo di avventure e sport emozionanti pensati…" at bounding box center [504, 205] width 646 height 87
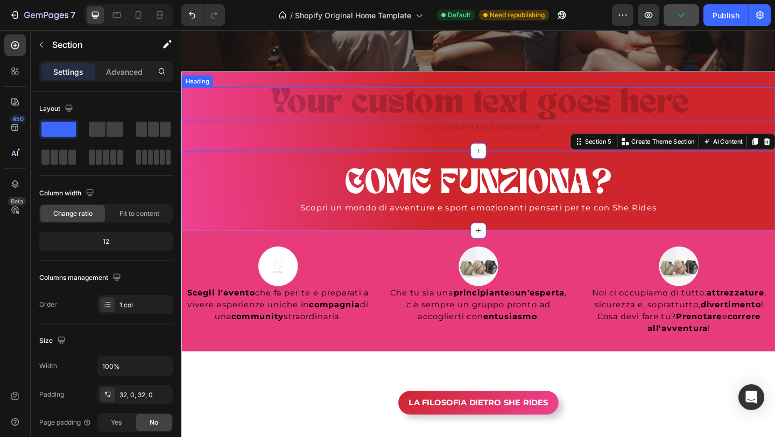
click at [533, 129] on h2 "Rich Text Editor. Editing area: main" at bounding box center [504, 110] width 646 height 37
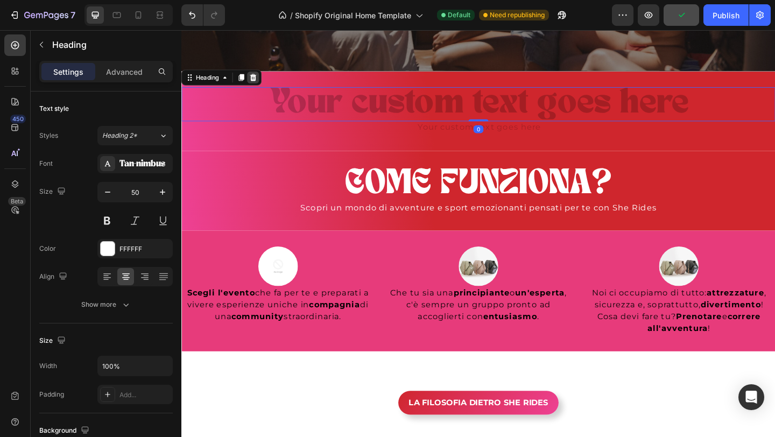
click at [262, 86] on icon at bounding box center [259, 82] width 9 height 9
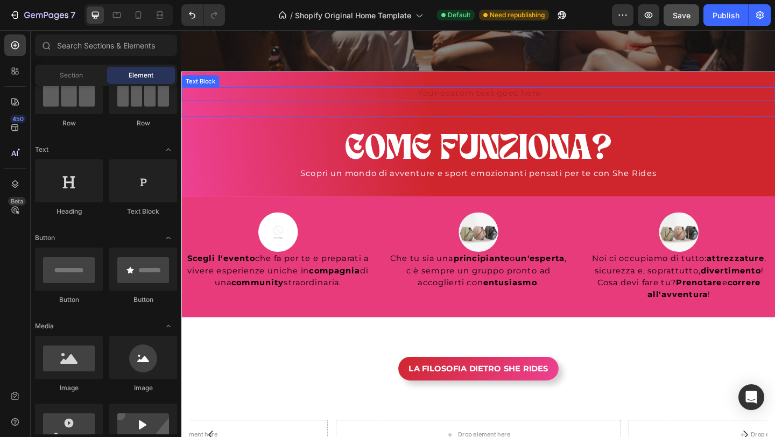
click at [450, 98] on div "Rich Text Editor. Editing area: main" at bounding box center [504, 99] width 646 height 15
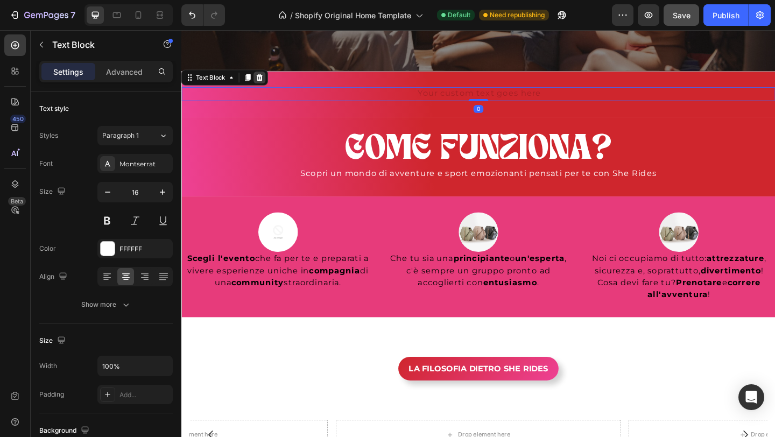
click at [260, 83] on div at bounding box center [266, 81] width 13 height 13
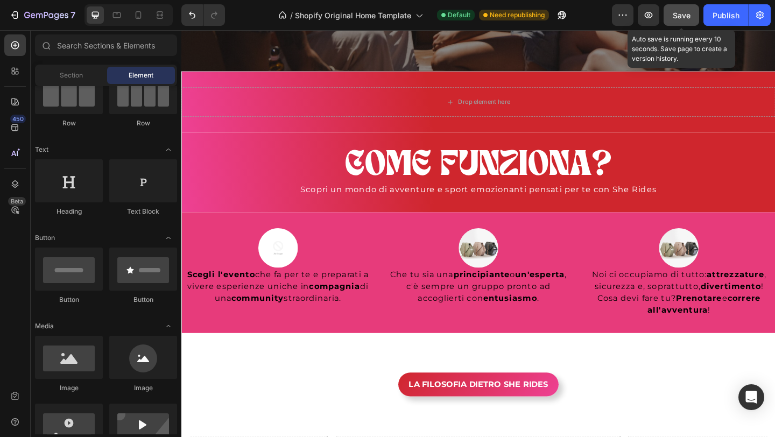
click at [678, 18] on span "Save" at bounding box center [682, 15] width 18 height 9
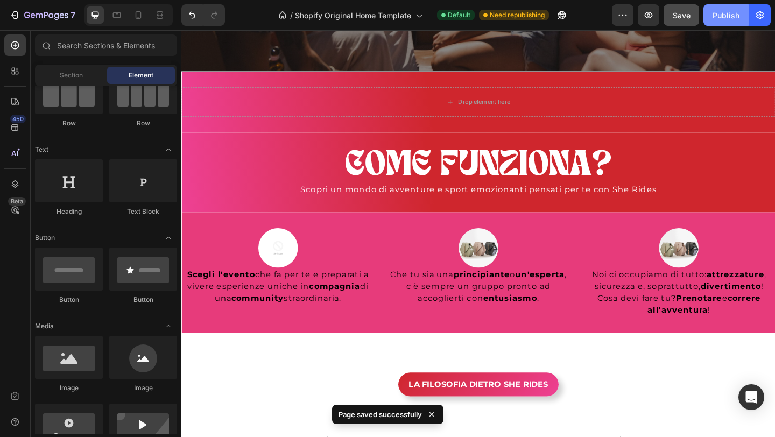
click at [724, 12] on div "Publish" at bounding box center [726, 15] width 27 height 11
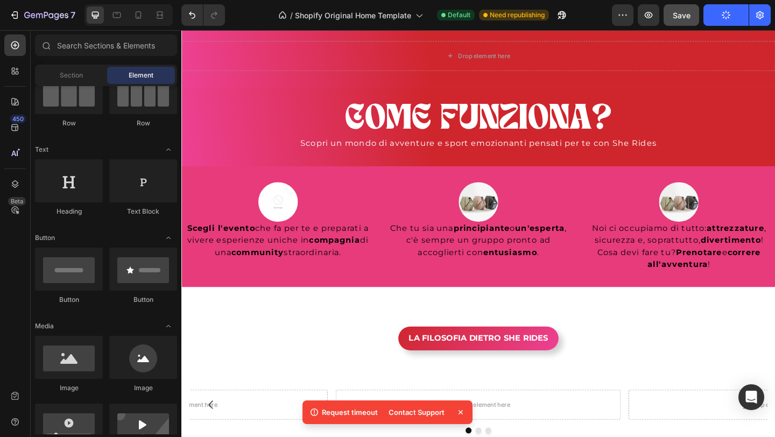
scroll to position [592, 0]
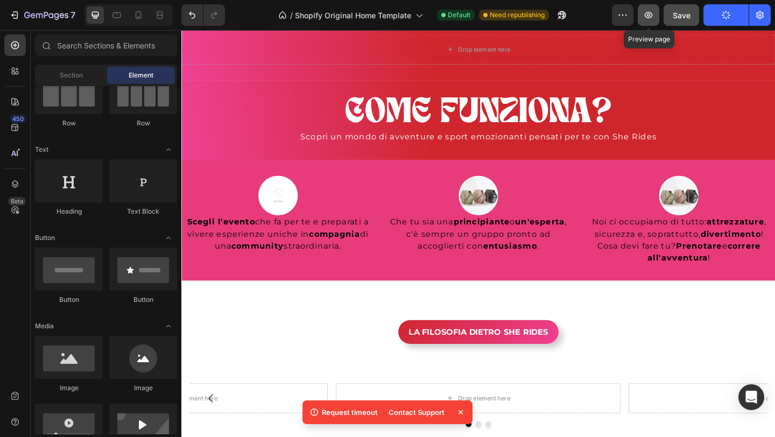
click at [649, 11] on icon "button" at bounding box center [648, 15] width 11 height 11
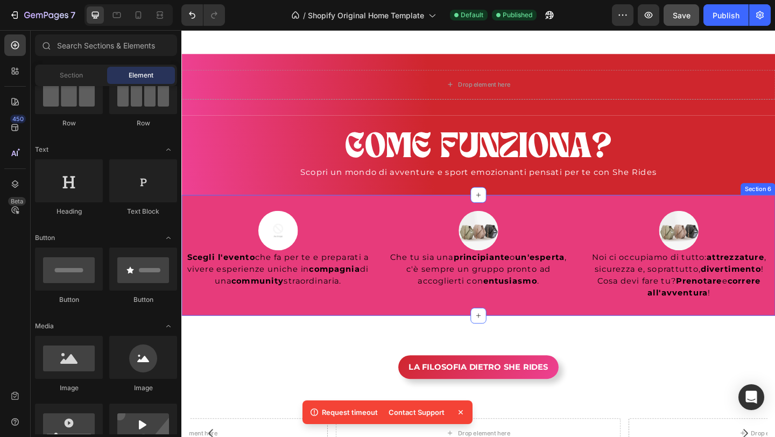
scroll to position [582, 0]
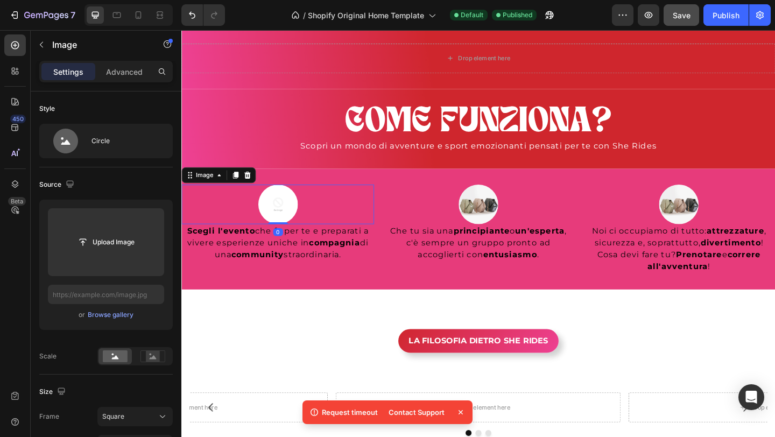
click at [374, 214] on div at bounding box center [285, 219] width 209 height 43
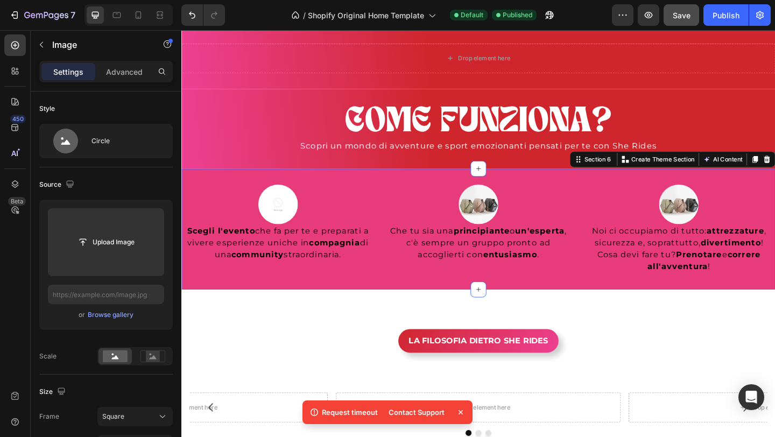
click at [372, 190] on div "Image Scegli l'evento che fa per te e preparati a vivere esperienze uniche in c…" at bounding box center [504, 246] width 646 height 131
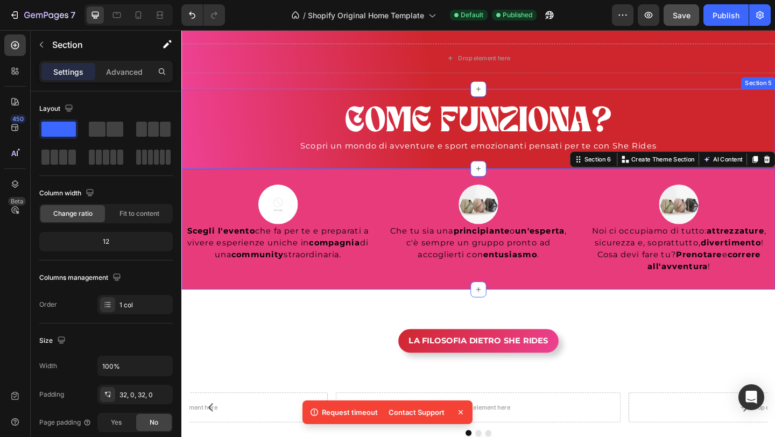
click at [706, 101] on div "COME FUNZIONA? Heading Scopri un mondo di avventure e sport emozionanti pensati…" at bounding box center [504, 137] width 646 height 87
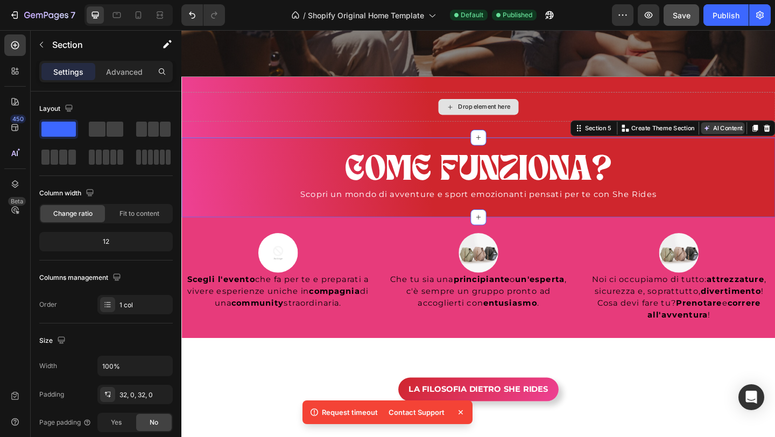
scroll to position [513, 0]
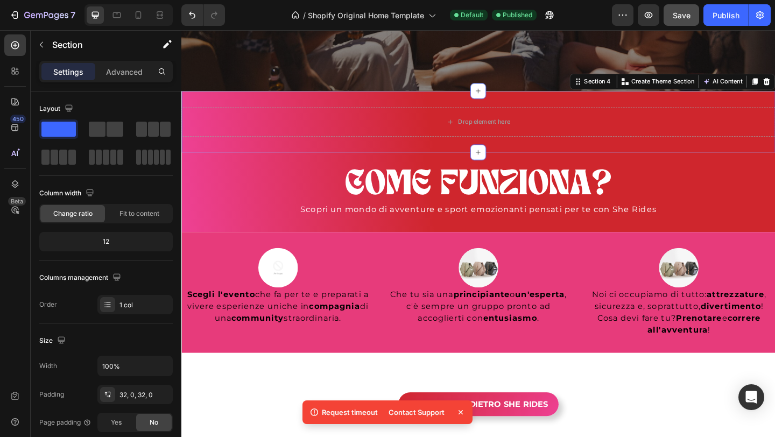
click at [746, 106] on div "Drop element here Section 4 You can create reusable sections Create Theme Secti…" at bounding box center [504, 129] width 646 height 67
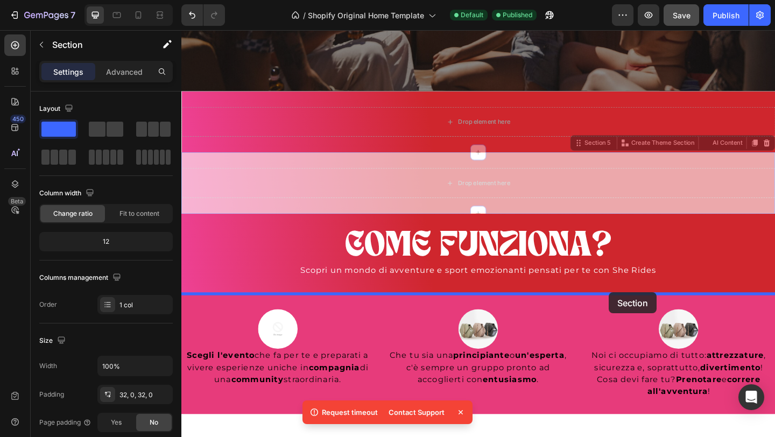
drag, startPoint x: 657, startPoint y: 169, endPoint x: 647, endPoint y: 314, distance: 145.8
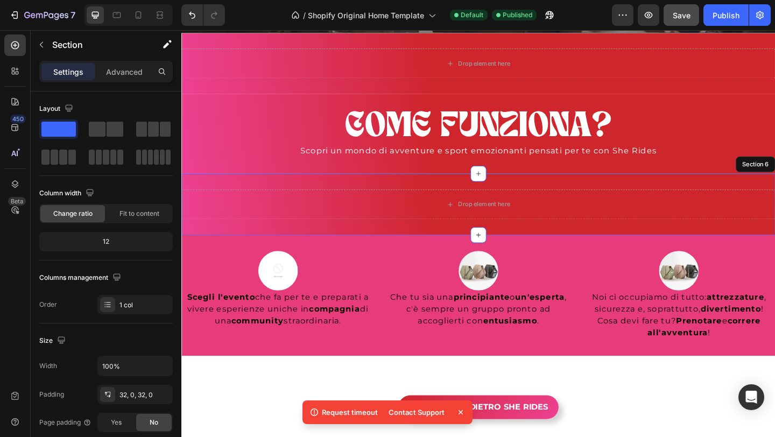
scroll to position [591, 0]
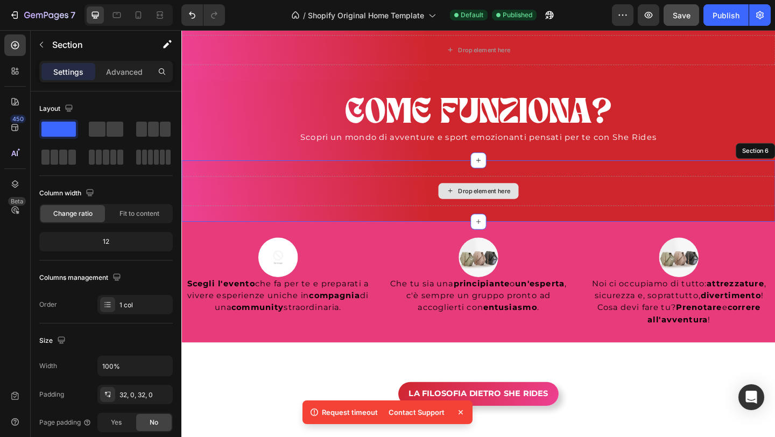
click at [374, 204] on div "Drop element here" at bounding box center [504, 205] width 646 height 32
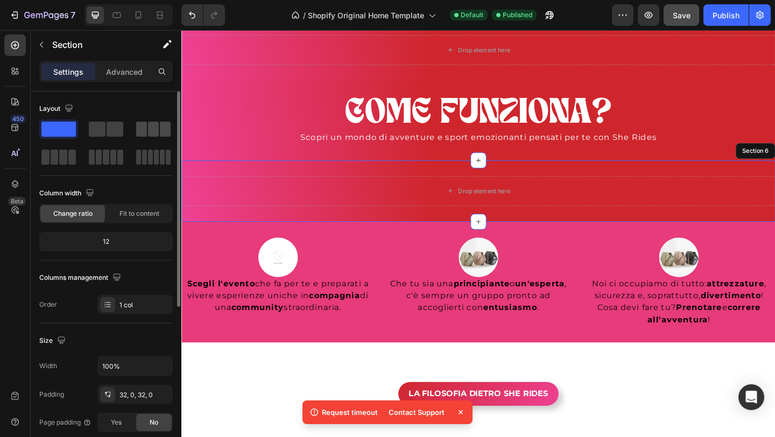
click at [158, 130] on span at bounding box center [153, 129] width 11 height 15
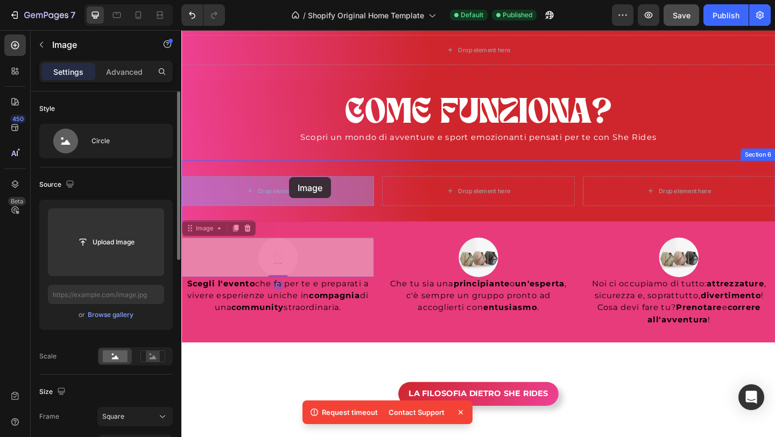
drag, startPoint x: 293, startPoint y: 287, endPoint x: 299, endPoint y: 193, distance: 93.8
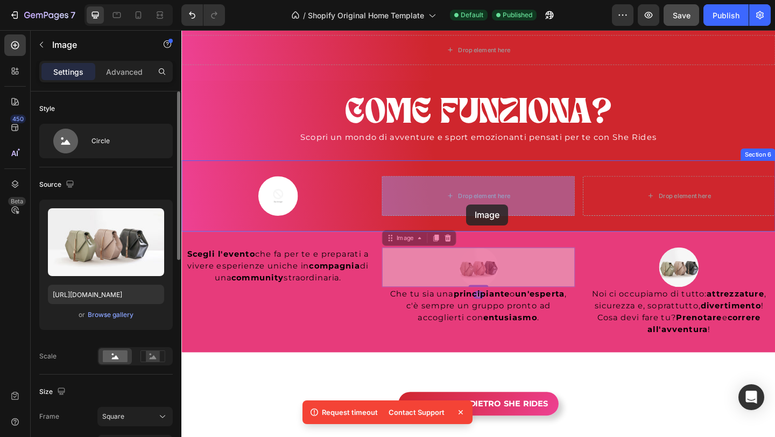
drag, startPoint x: 491, startPoint y: 285, endPoint x: 491, endPoint y: 220, distance: 65.7
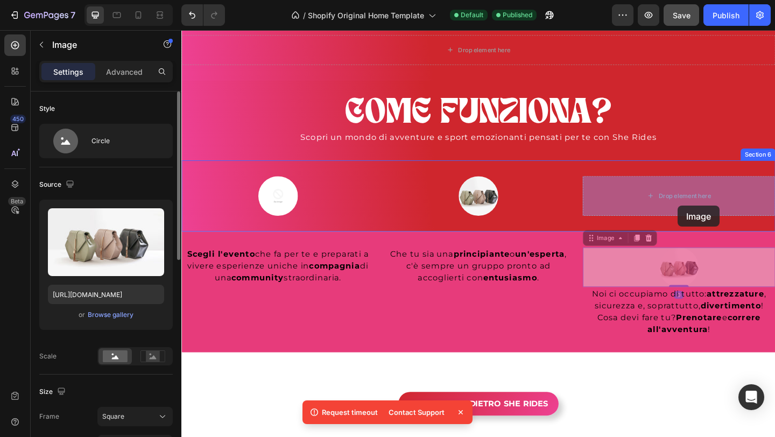
drag, startPoint x: 722, startPoint y: 289, endPoint x: 720, endPoint y: 213, distance: 75.4
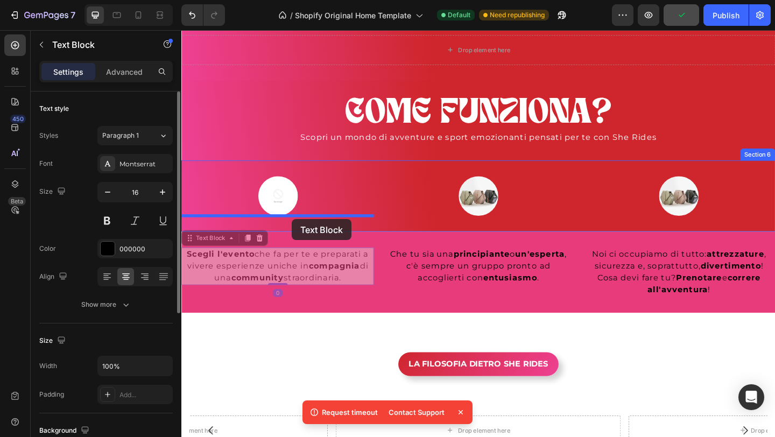
drag, startPoint x: 317, startPoint y: 297, endPoint x: 302, endPoint y: 236, distance: 63.2
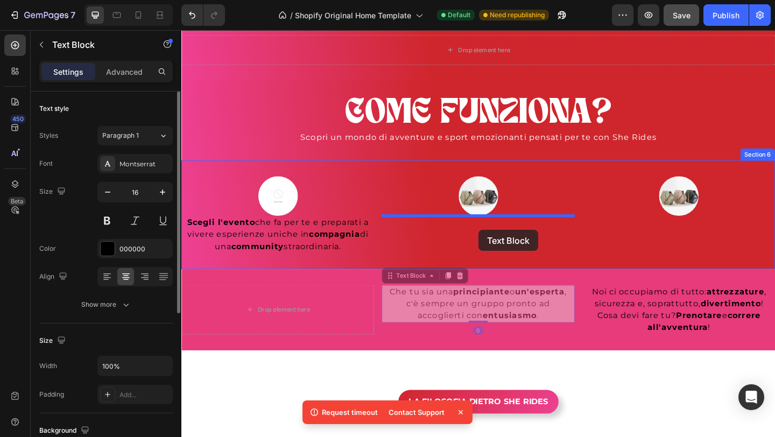
drag, startPoint x: 505, startPoint y: 321, endPoint x: 505, endPoint y: 248, distance: 73.8
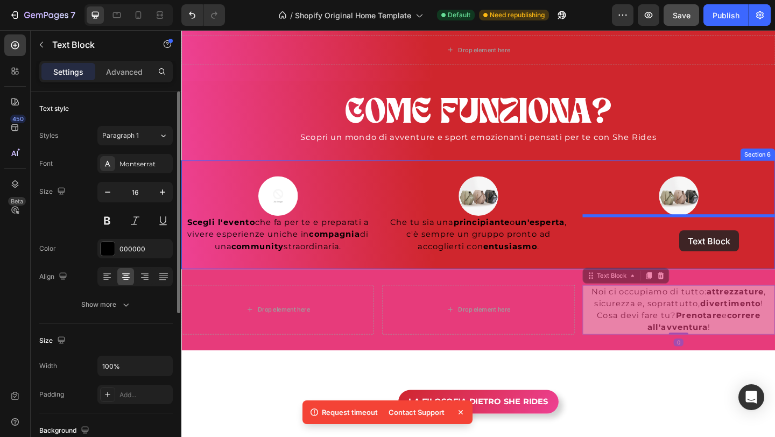
drag, startPoint x: 724, startPoint y: 330, endPoint x: 723, endPoint y: 248, distance: 82.4
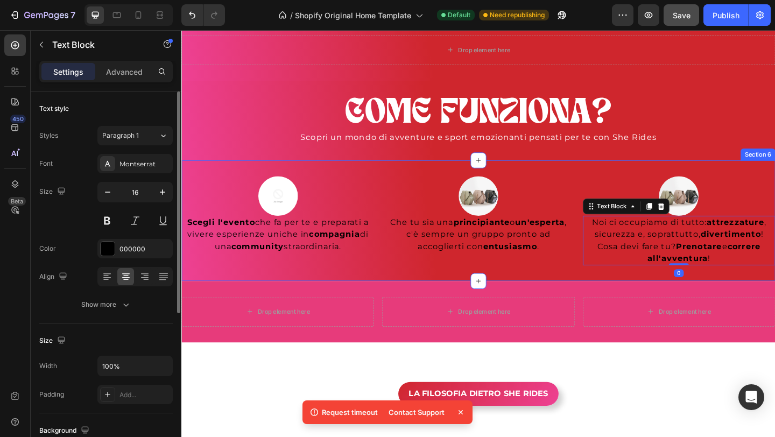
click at [254, 180] on div "Image Scegli l'evento che fa per te e preparati a vivere esperienze uniche in c…" at bounding box center [504, 237] width 646 height 131
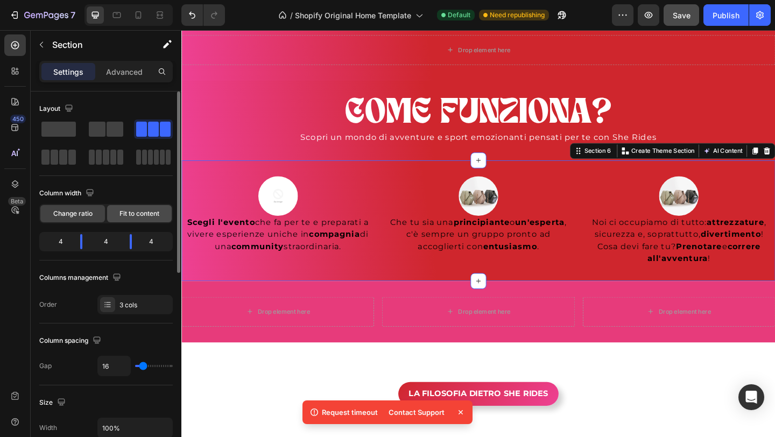
click at [135, 218] on span "Fit to content" at bounding box center [140, 214] width 40 height 10
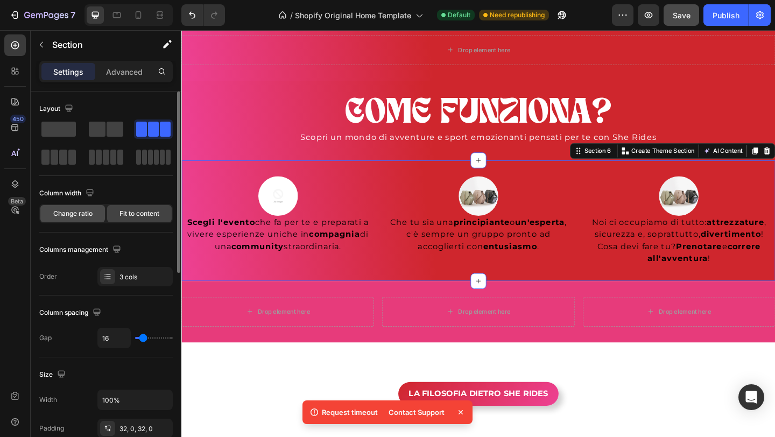
click at [85, 220] on div "Change ratio" at bounding box center [72, 213] width 65 height 17
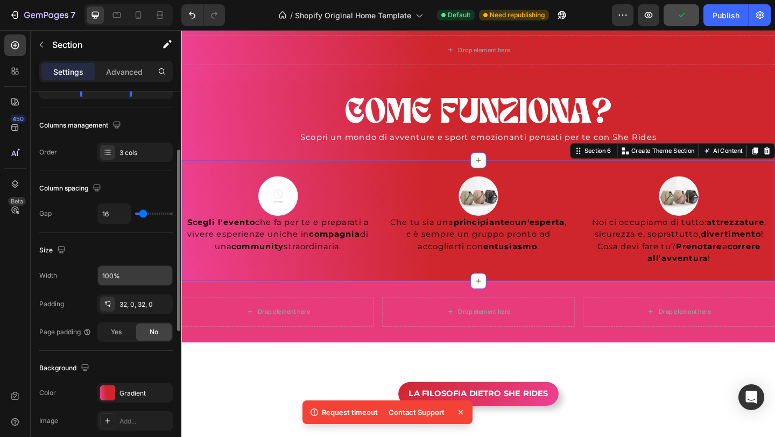
scroll to position [160, 0]
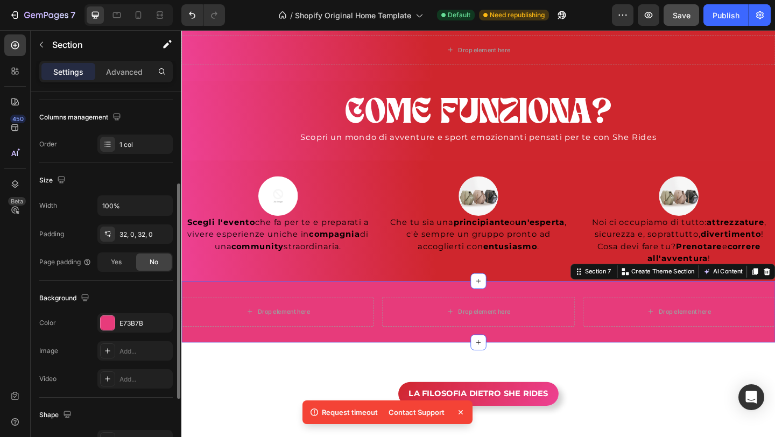
click at [703, 312] on div "Drop element here Drop element here Drop element here Row Section 7 You can cre…" at bounding box center [504, 336] width 646 height 67
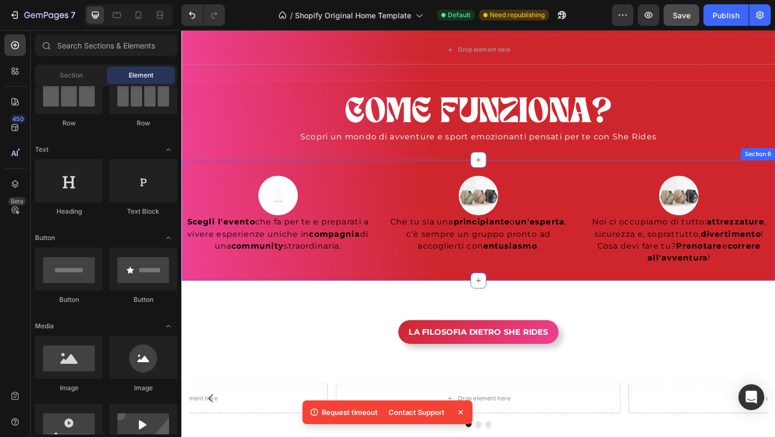
scroll to position [537, 0]
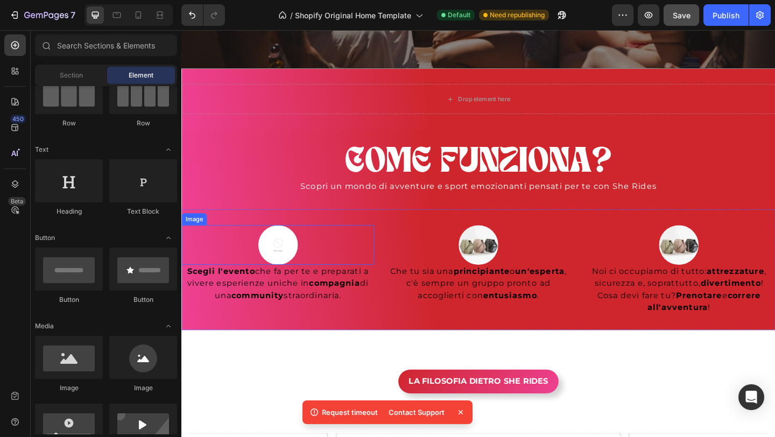
click at [292, 265] on img at bounding box center [286, 263] width 43 height 43
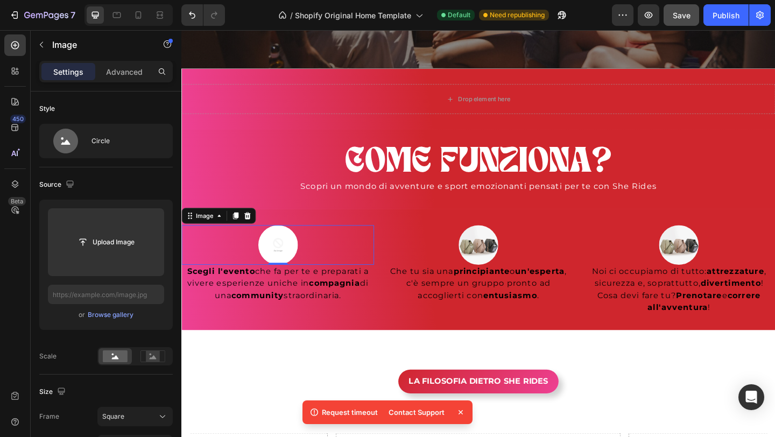
click at [276, 260] on img at bounding box center [286, 263] width 43 height 43
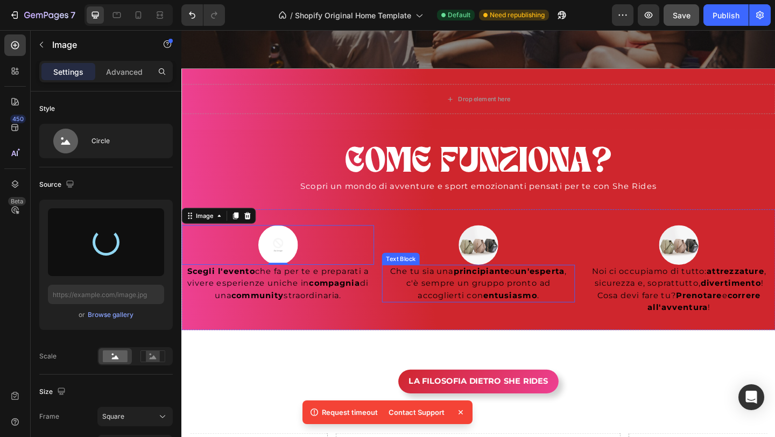
type input "[URL][DOMAIN_NAME]"
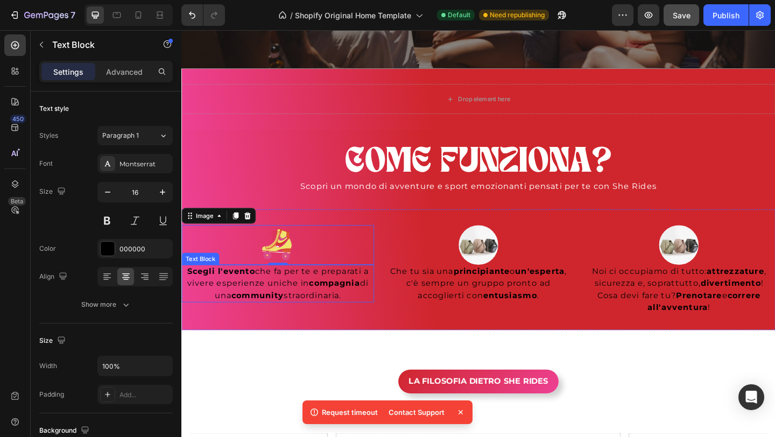
click at [273, 310] on p "Scegli l'evento che fa per te e preparati a vivere esperienze uniche in compagn…" at bounding box center [286, 305] width 207 height 39
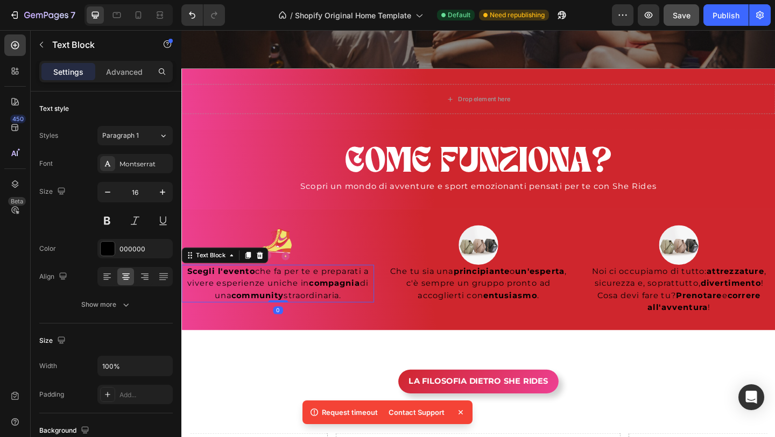
click at [273, 310] on p "Scegli l'evento che fa per te e preparati a vivere esperienze uniche in compagn…" at bounding box center [286, 305] width 207 height 39
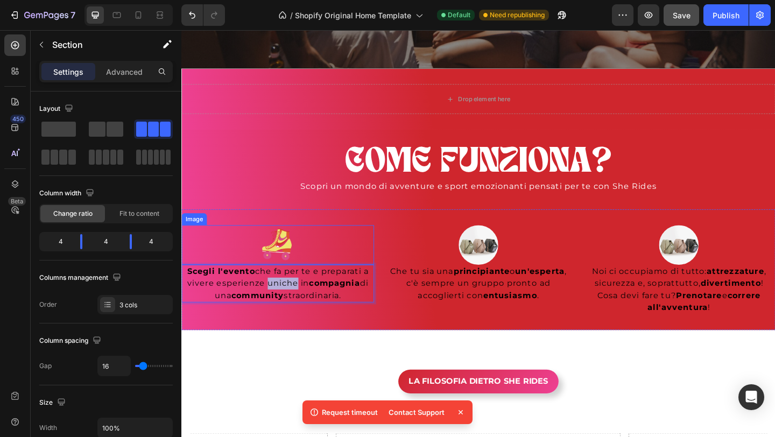
click at [303, 241] on div "Image Scegli l'evento che fa per te e preparati a vivere esperienze uniche in c…" at bounding box center [504, 290] width 646 height 131
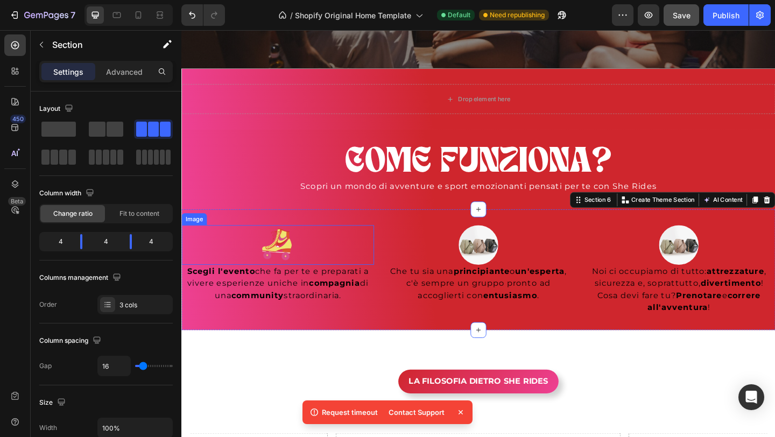
click at [283, 261] on img at bounding box center [286, 263] width 43 height 43
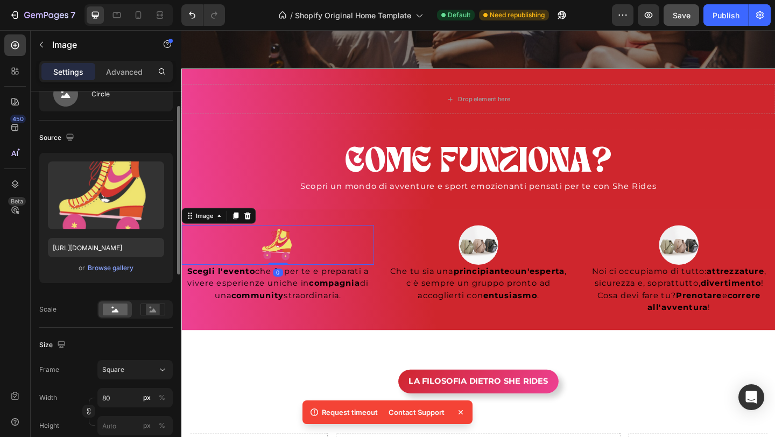
scroll to position [47, 0]
click at [152, 314] on rect at bounding box center [153, 309] width 14 height 11
click at [111, 313] on rect at bounding box center [115, 309] width 25 height 12
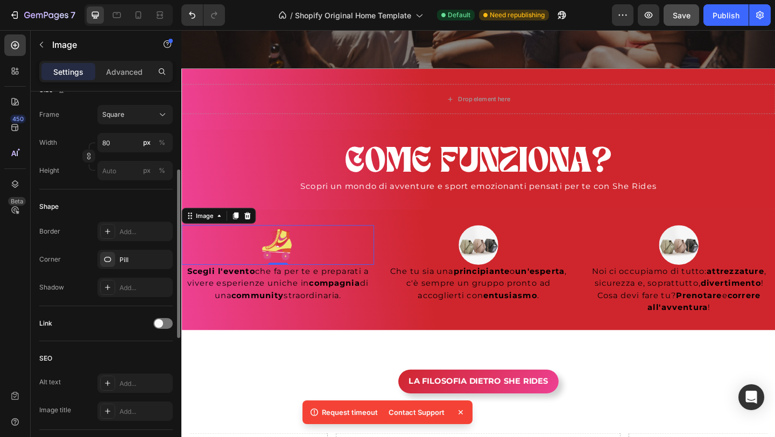
scroll to position [316, 0]
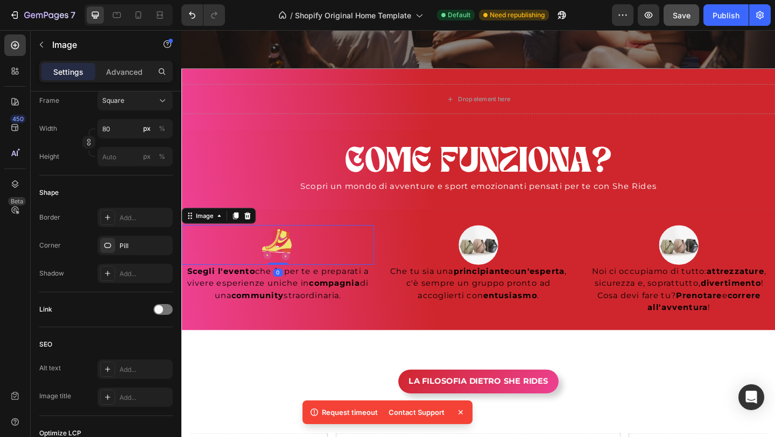
click at [290, 281] on div "Image 0" at bounding box center [285, 263] width 209 height 43
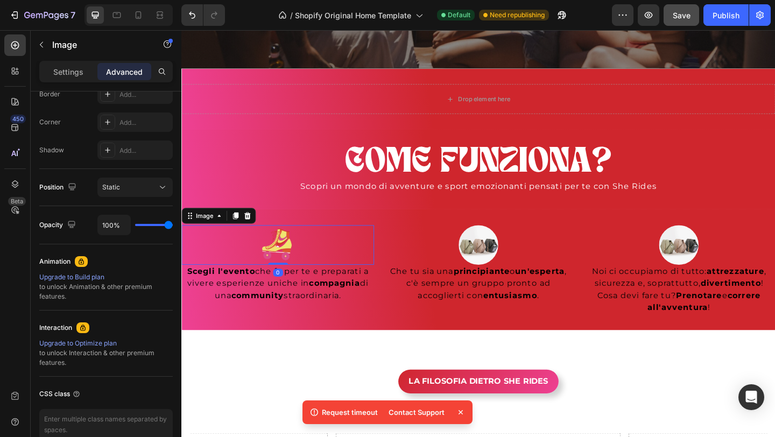
click at [290, 265] on img at bounding box center [286, 263] width 43 height 43
click at [288, 260] on img at bounding box center [286, 263] width 43 height 43
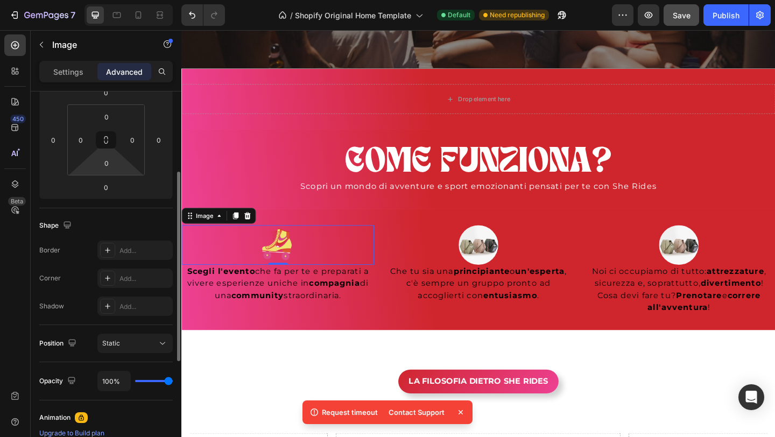
scroll to position [158, 0]
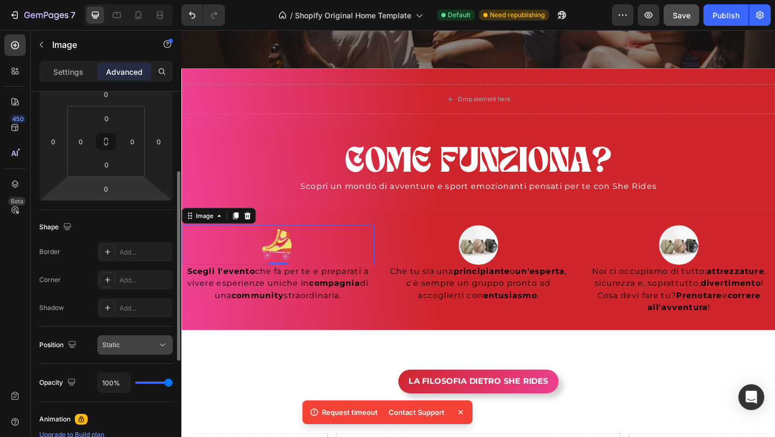
click at [136, 337] on button "Static" at bounding box center [134, 344] width 75 height 19
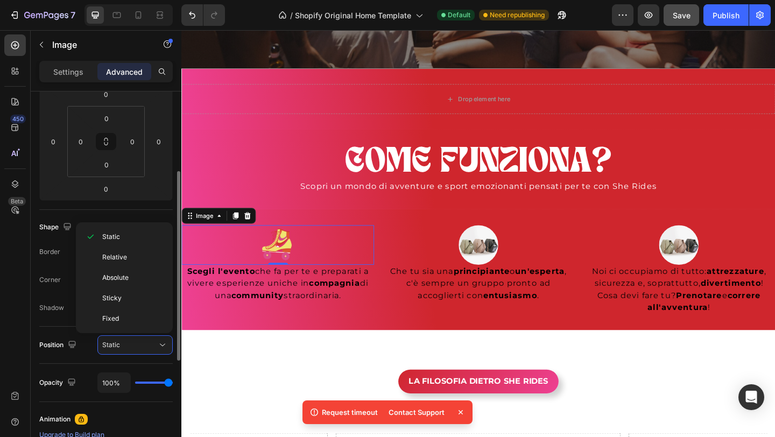
click at [61, 241] on div "Shape Border Add... Corner Add... Shadow Add..." at bounding box center [106, 268] width 134 height 117
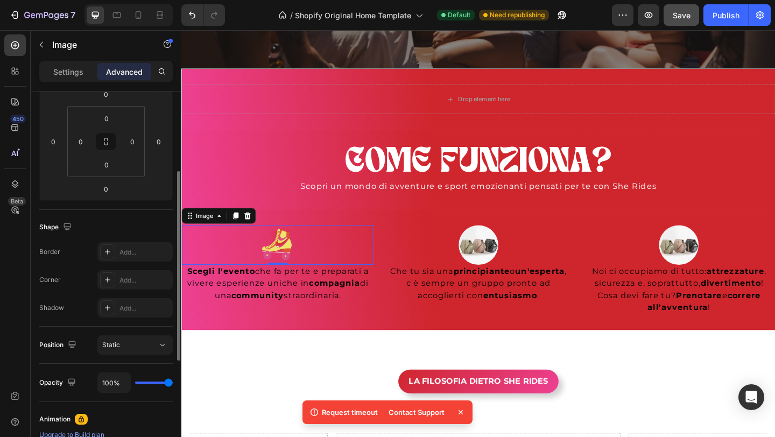
scroll to position [0, 0]
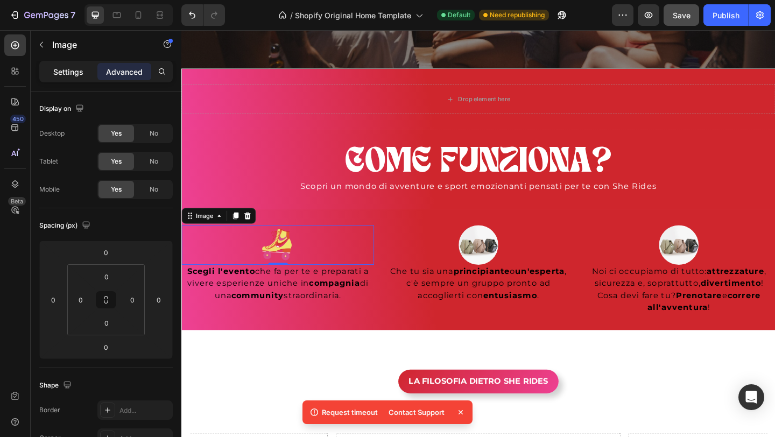
click at [78, 74] on p "Settings" at bounding box center [68, 71] width 30 height 11
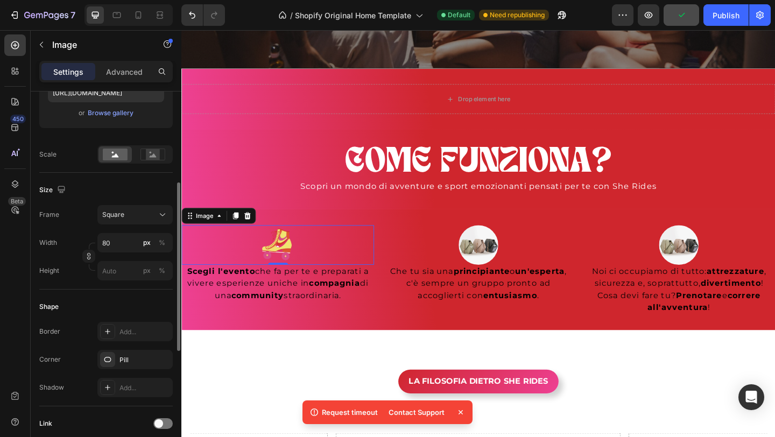
scroll to position [203, 0]
click at [130, 214] on div "Square" at bounding box center [128, 214] width 53 height 10
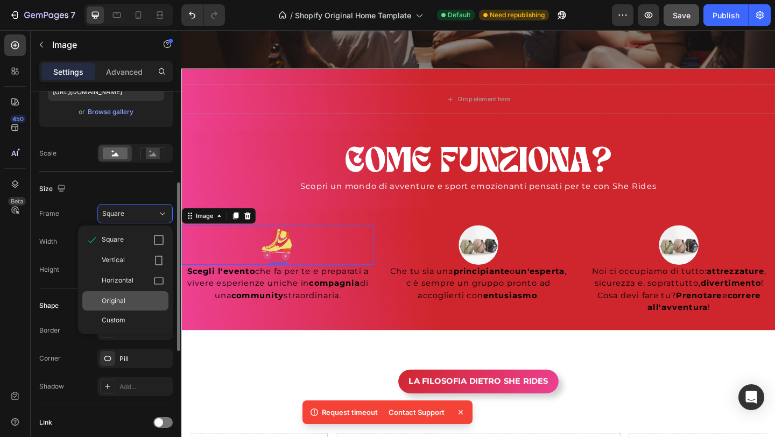
click at [135, 299] on div "Original" at bounding box center [133, 301] width 62 height 10
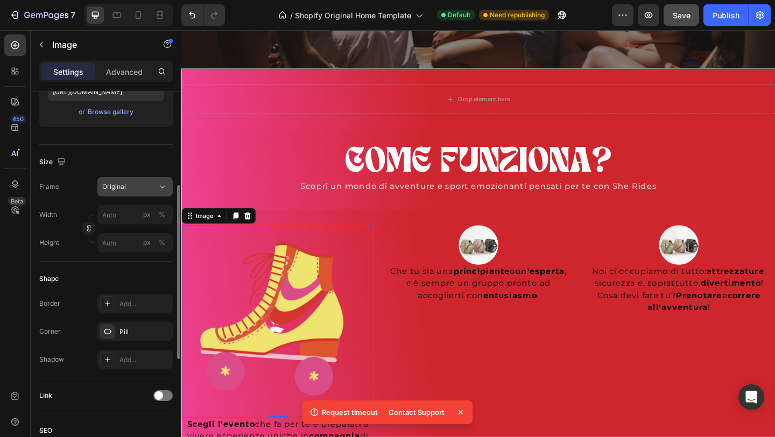
click at [136, 189] on div "Original" at bounding box center [128, 187] width 53 height 10
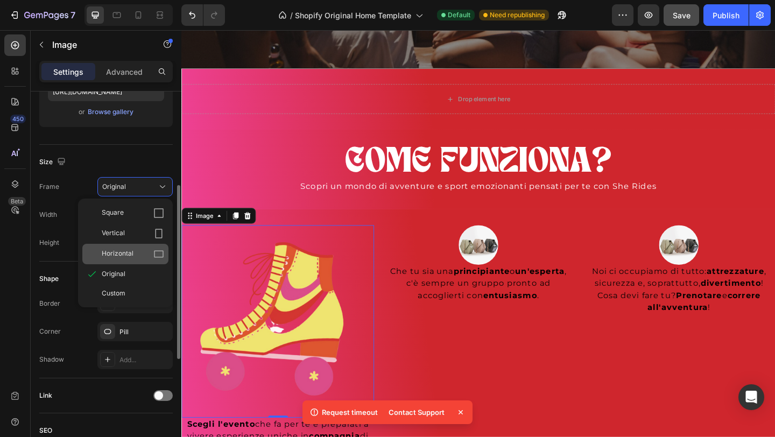
click at [124, 251] on span "Horizontal" at bounding box center [118, 254] width 32 height 11
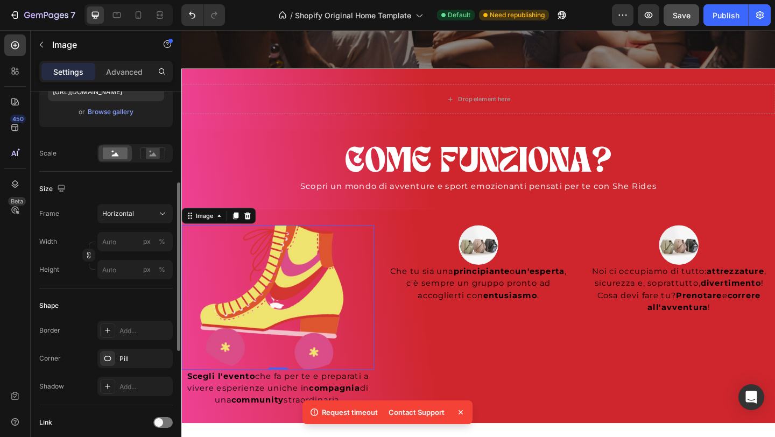
click at [363, 415] on p "Request timeout" at bounding box center [350, 412] width 56 height 11
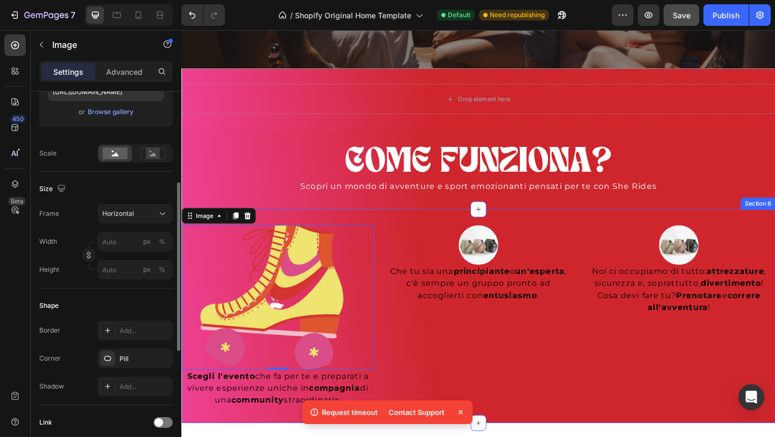
click at [478, 383] on div "Image Che tu sia una principiante o un'esperta , c'è sempre un gruppo pronto ad…" at bounding box center [504, 341] width 209 height 198
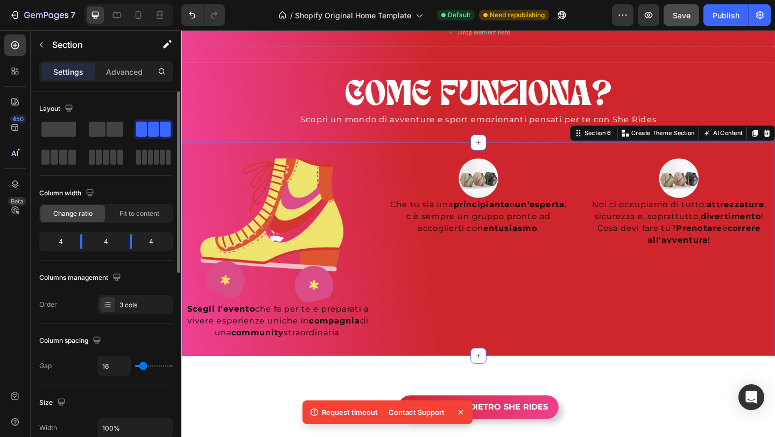
scroll to position [642, 0]
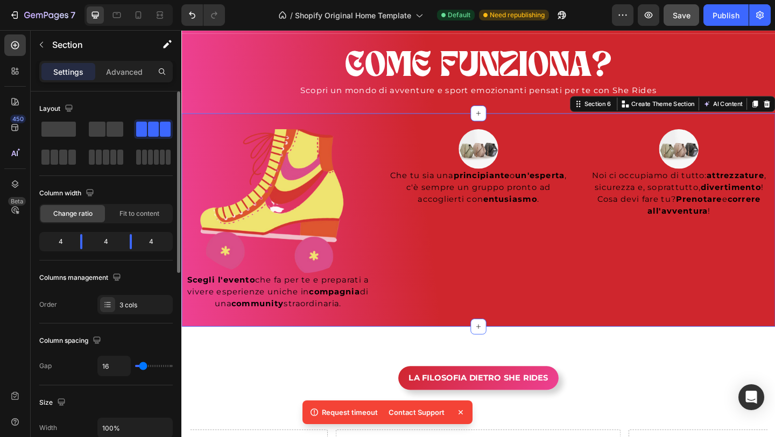
click at [331, 416] on p "Request timeout" at bounding box center [350, 412] width 56 height 11
click at [292, 178] on img at bounding box center [285, 216] width 209 height 157
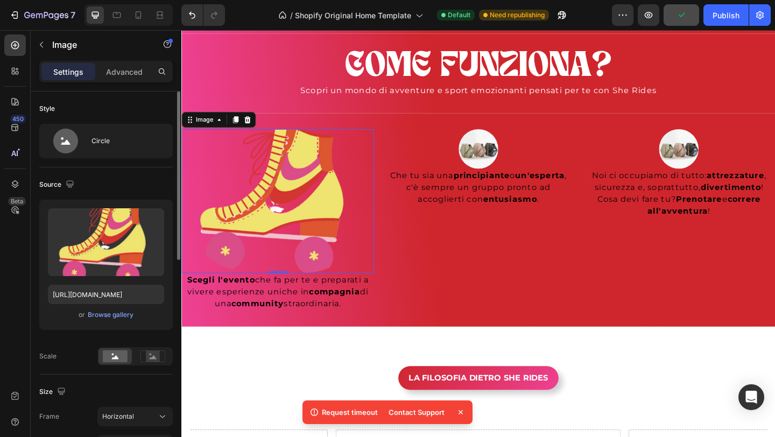
click at [358, 411] on p "Request timeout" at bounding box center [350, 412] width 56 height 11
click at [331, 411] on p "Request timeout" at bounding box center [350, 412] width 56 height 11
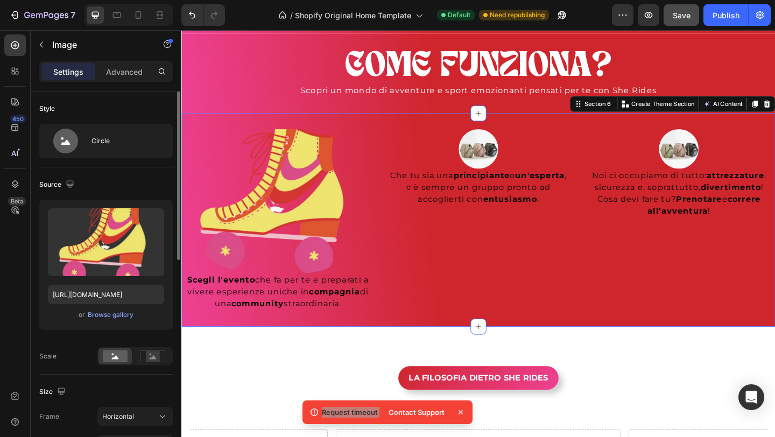
click at [421, 283] on div "Image Che tu sia una principiante o un'esperta , c'è sempre un gruppo pronto ad…" at bounding box center [504, 237] width 209 height 198
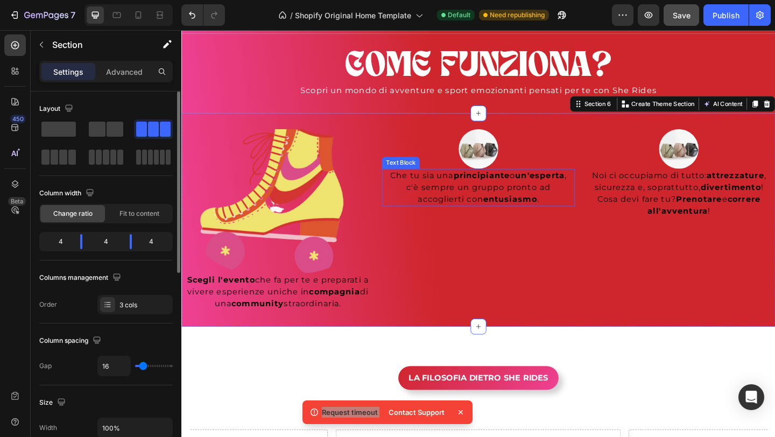
click at [496, 184] on strong "principiante" at bounding box center [507, 188] width 61 height 10
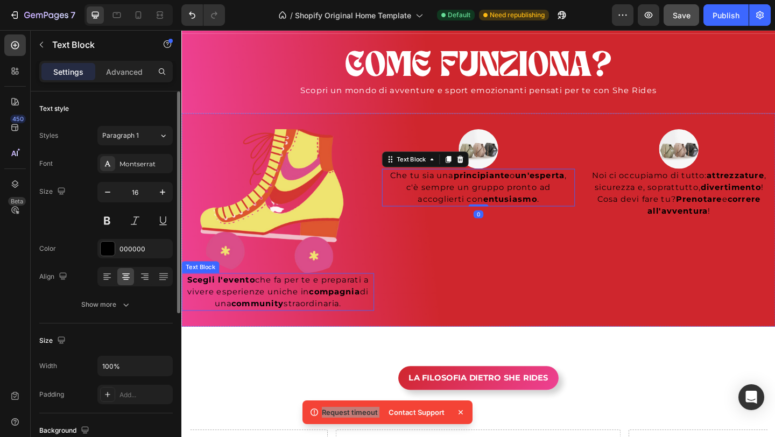
click at [304, 313] on p "Scegli l'evento che fa per te e preparati a vivere esperienze uniche in compagn…" at bounding box center [286, 315] width 207 height 39
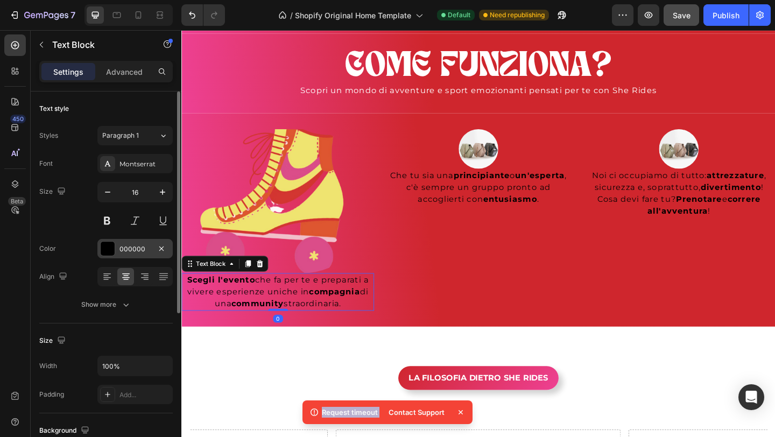
click at [124, 247] on div "000000" at bounding box center [135, 249] width 31 height 10
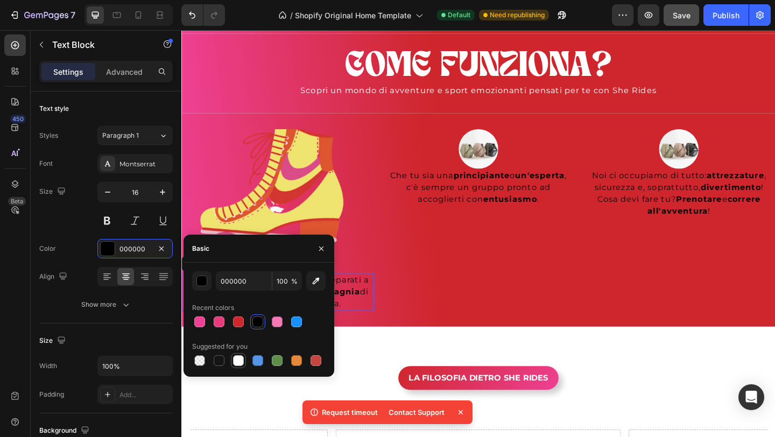
click at [238, 359] on div at bounding box center [238, 360] width 11 height 11
type input "FFFFFF"
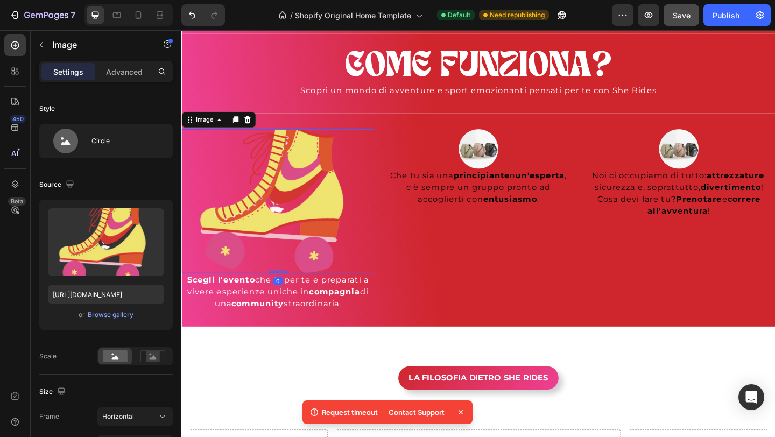
click at [311, 199] on img at bounding box center [285, 216] width 209 height 157
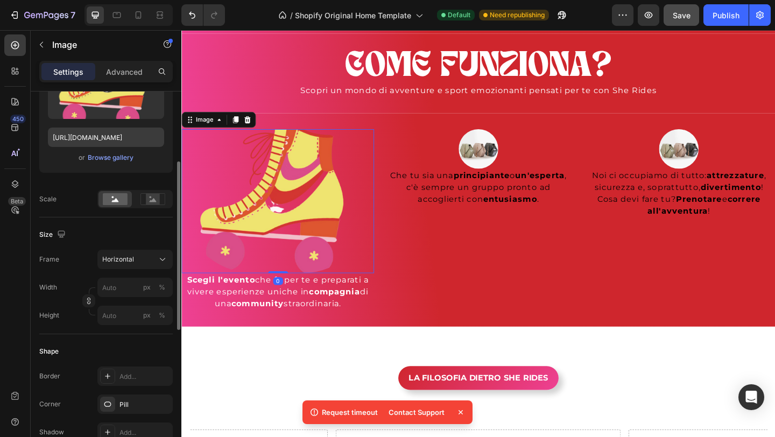
scroll to position [168, 0]
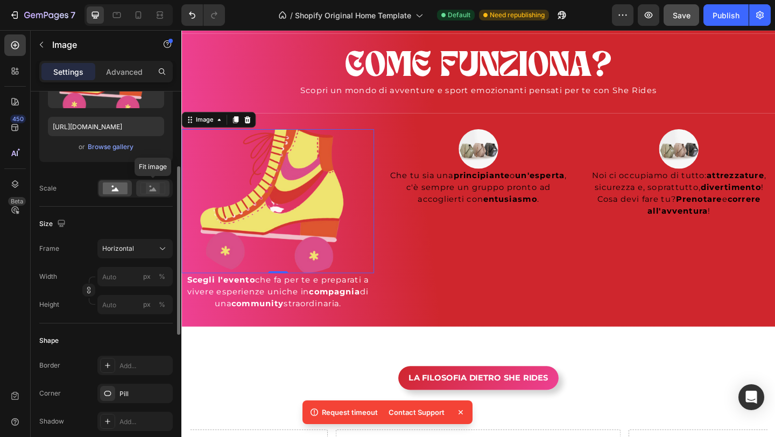
click at [151, 192] on rect at bounding box center [153, 188] width 14 height 11
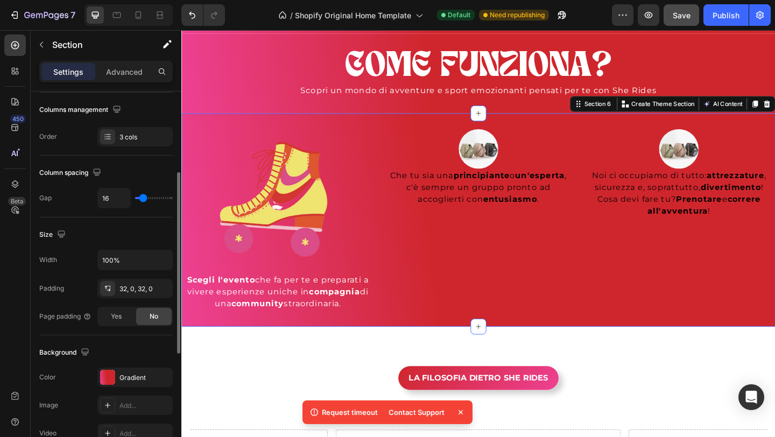
click at [443, 270] on div "Image Che tu sia una principiante o un'esperta , c'è sempre un gruppo pronto ad…" at bounding box center [504, 237] width 209 height 198
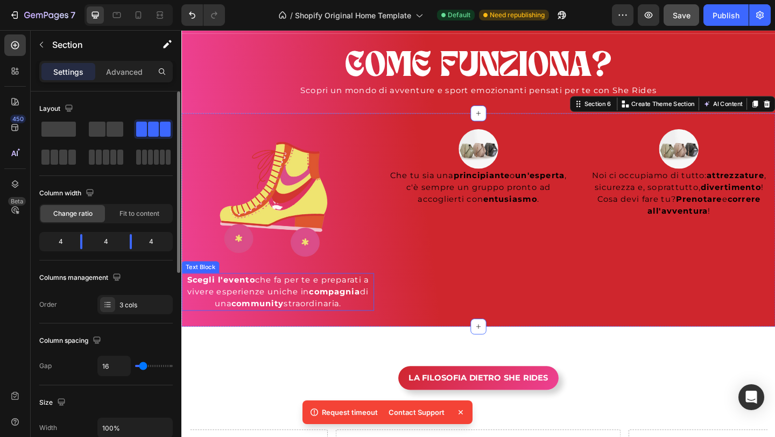
click at [314, 315] on p "Scegli l'evento che fa per te e preparati a vivere esperienze uniche in compagn…" at bounding box center [286, 315] width 207 height 39
click at [538, 236] on div "Image Che tu sia una principiante o un'esperta , c'è sempre un gruppo pronto ad…" at bounding box center [504, 237] width 209 height 198
click at [281, 199] on img at bounding box center [285, 216] width 209 height 157
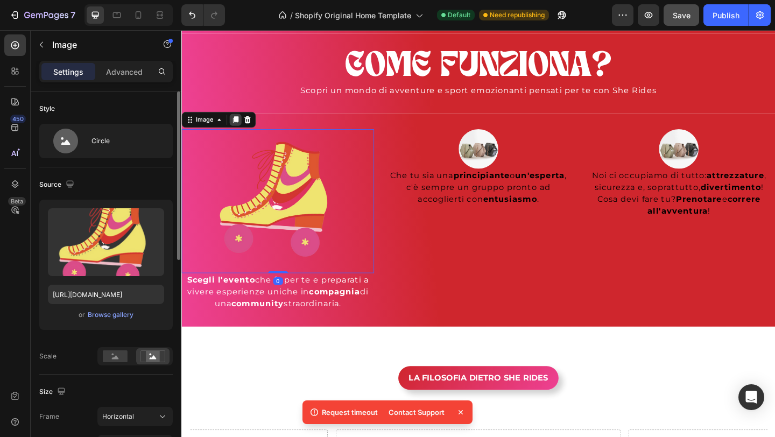
click at [243, 122] on div at bounding box center [240, 127] width 13 height 13
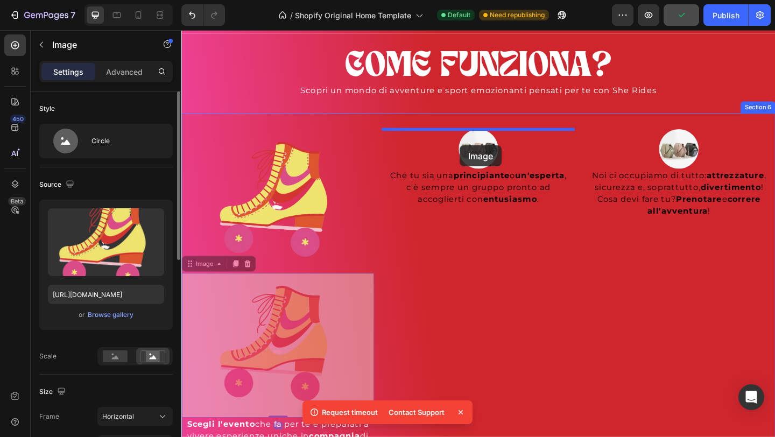
drag, startPoint x: 297, startPoint y: 367, endPoint x: 484, endPoint y: 156, distance: 281.9
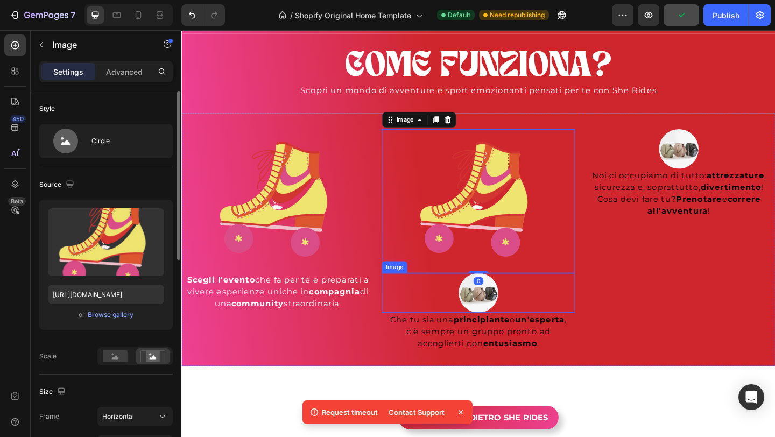
click at [498, 322] on img at bounding box center [504, 316] width 43 height 43
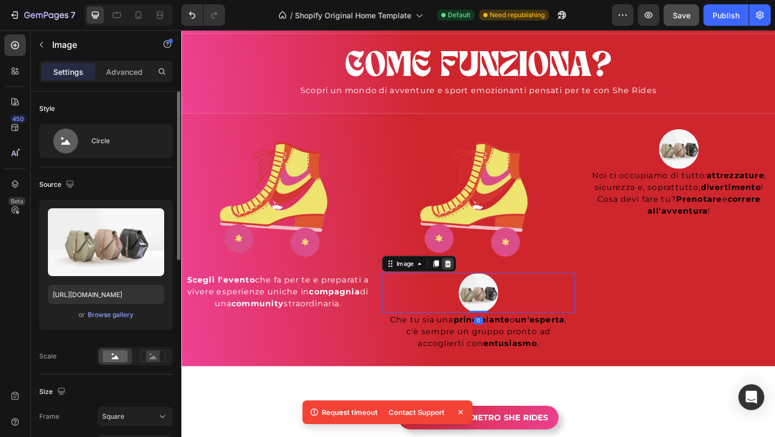
click at [471, 283] on icon at bounding box center [471, 285] width 7 height 8
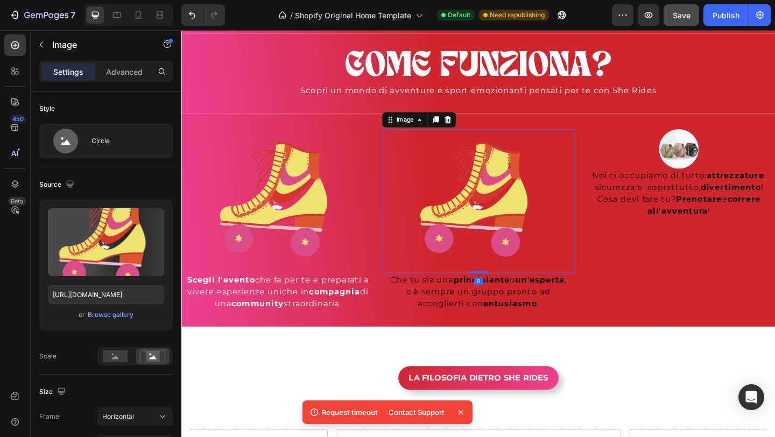
click at [538, 201] on img at bounding box center [504, 216] width 209 height 157
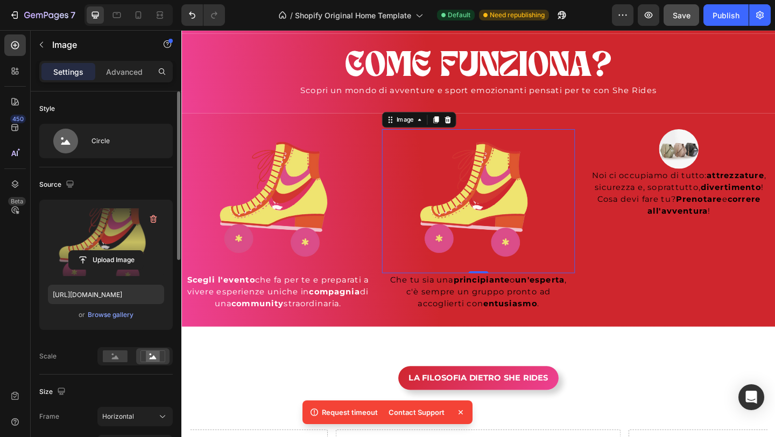
click at [117, 243] on label at bounding box center [106, 242] width 116 height 68
click at [117, 251] on input "file" at bounding box center [106, 260] width 74 height 18
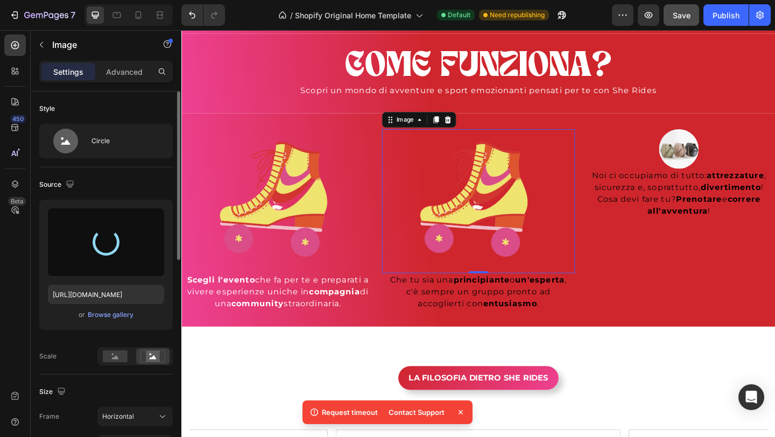
click at [460, 412] on icon at bounding box center [461, 412] width 4 height 4
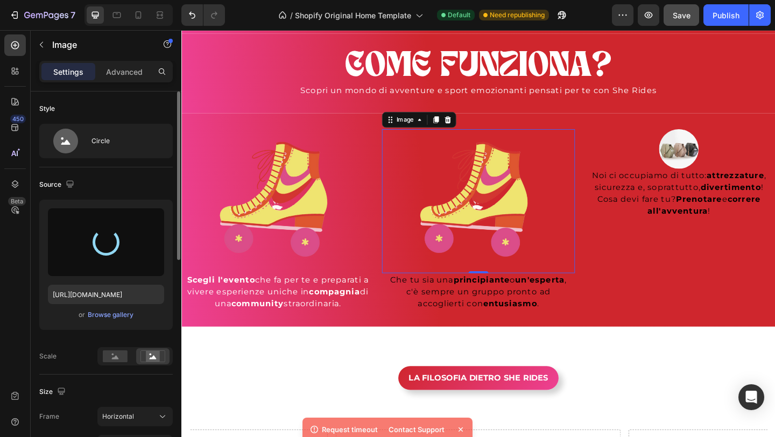
type input "https://cdn.shopify.com/s/files/1/0952/9547/1942/files/gempages_581501798116753…"
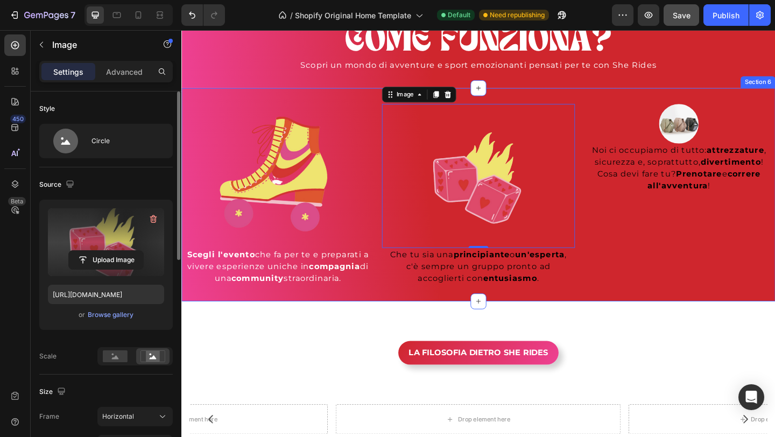
scroll to position [671, 0]
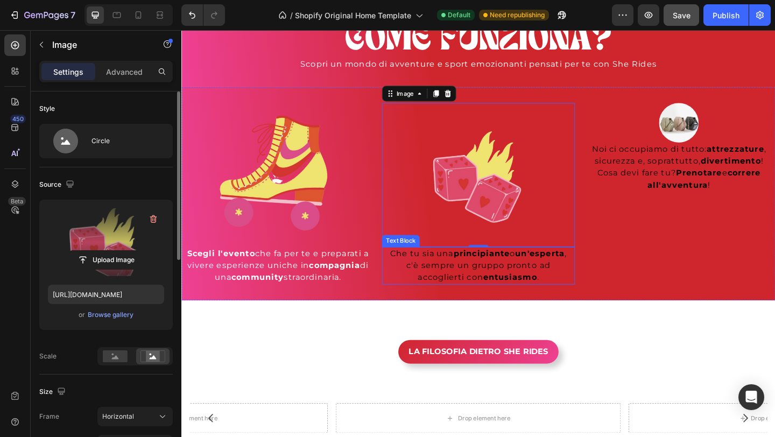
click at [549, 289] on p "Che tu sia una principiante o un'esperta , c'è sempre un gruppo pronto ad accog…" at bounding box center [504, 286] width 207 height 39
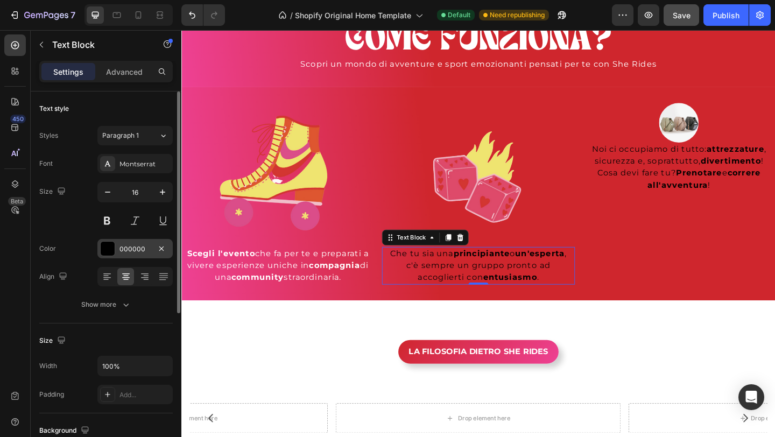
click at [114, 242] on div at bounding box center [107, 248] width 15 height 15
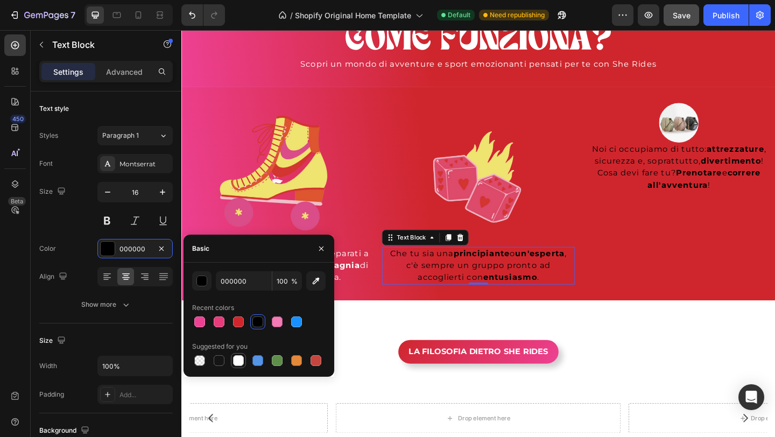
click at [242, 362] on div at bounding box center [238, 360] width 11 height 11
type input "FFFFFF"
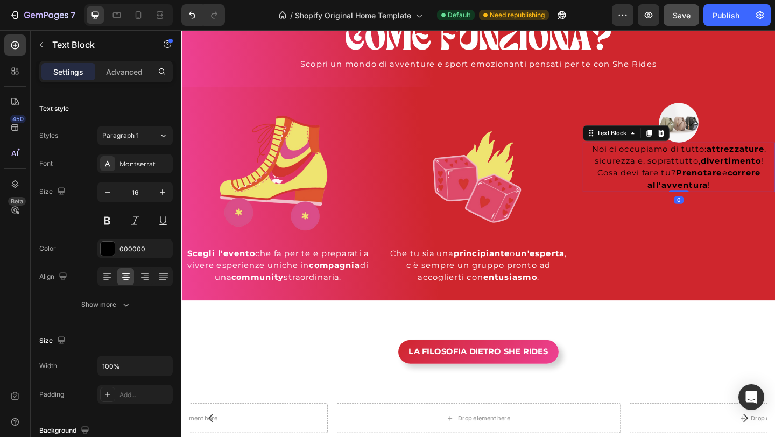
click at [751, 180] on strong "Prenotare" at bounding box center [744, 185] width 50 height 10
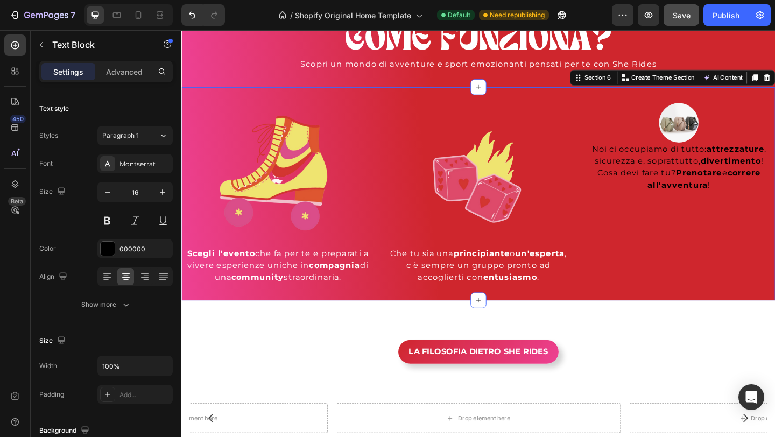
click at [775, 302] on div "Image Noi ci occupiamo di tutto: attrezzature , sicurezza e, soprattutto, diver…" at bounding box center [722, 208] width 209 height 198
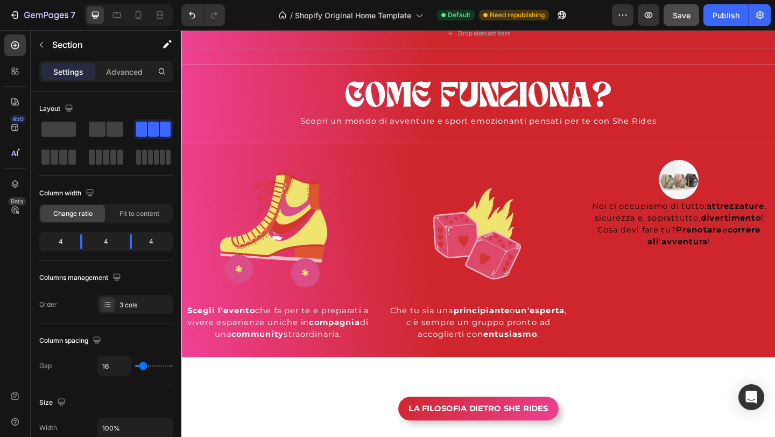
scroll to position [610, 0]
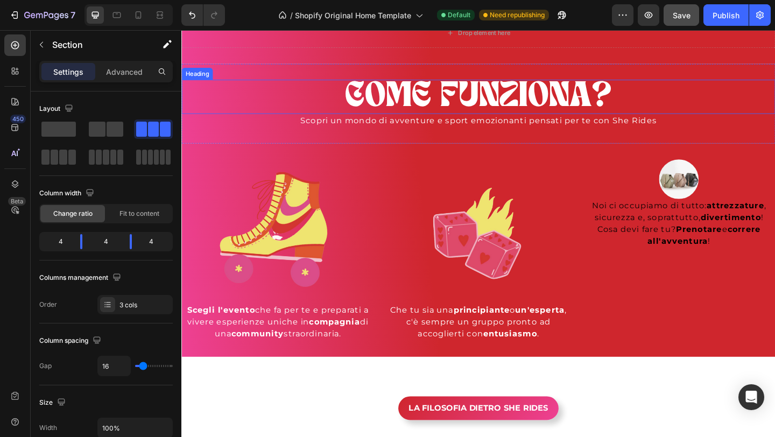
click at [547, 96] on h2 "COME FUNZIONA?" at bounding box center [504, 102] width 646 height 37
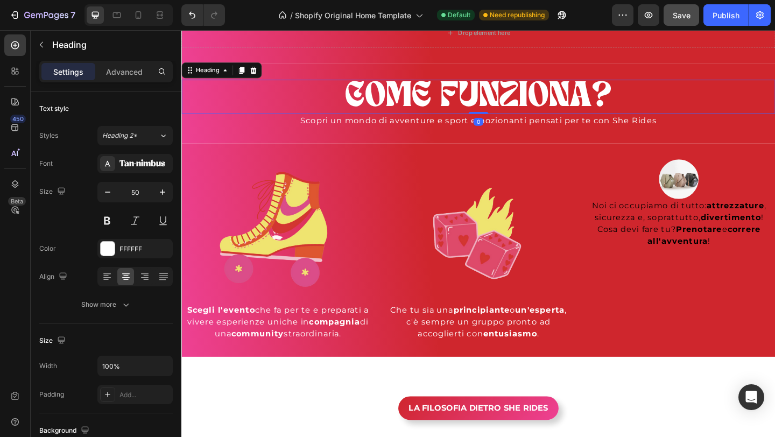
click at [547, 96] on h2 "COME FUNZIONA?" at bounding box center [504, 102] width 646 height 37
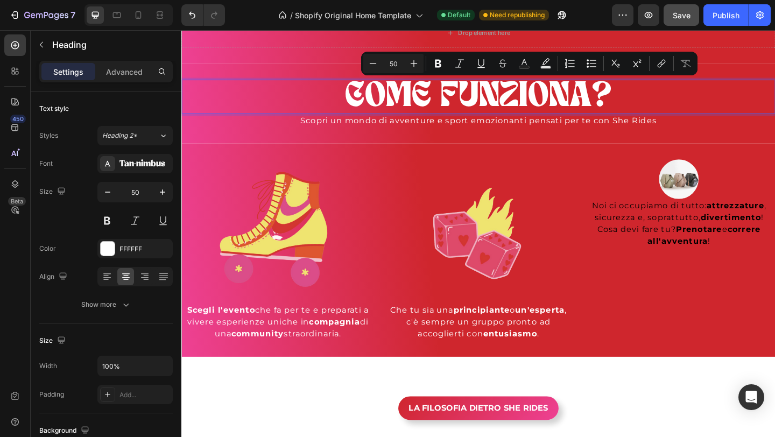
click at [547, 96] on p "COME FUNZIONA?" at bounding box center [505, 102] width 644 height 35
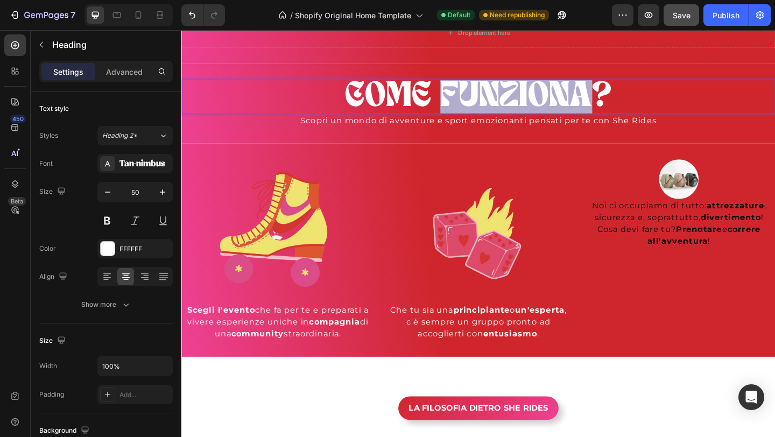
click at [547, 96] on p "COME FUNZIONA?" at bounding box center [505, 102] width 644 height 35
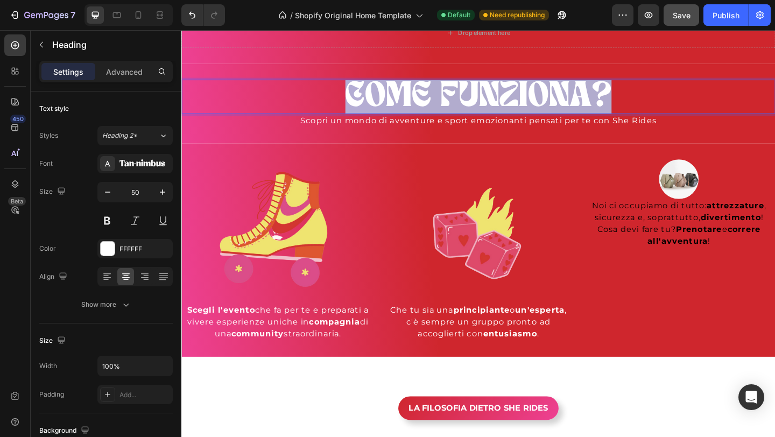
click at [547, 96] on p "COME FUNZIONA?" at bounding box center [505, 102] width 644 height 35
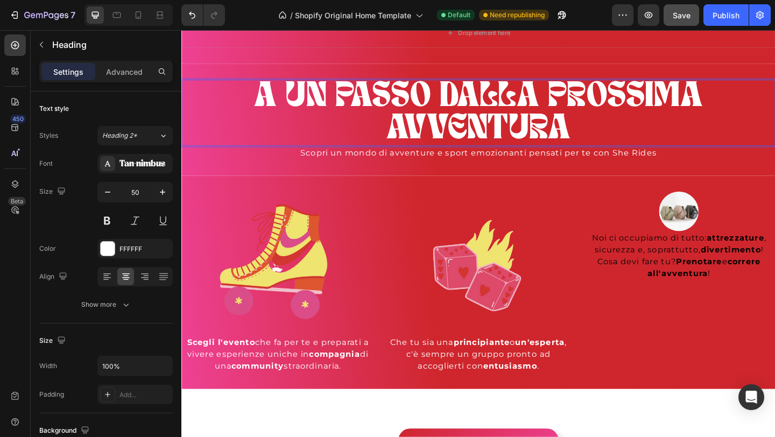
click at [571, 100] on p "A UN PASSO DALLA PROSSIMA AVVENTURA" at bounding box center [505, 120] width 644 height 70
click at [587, 100] on p "A UN PASSO DALLA PROSSIMA AVVENTURA" at bounding box center [505, 120] width 644 height 70
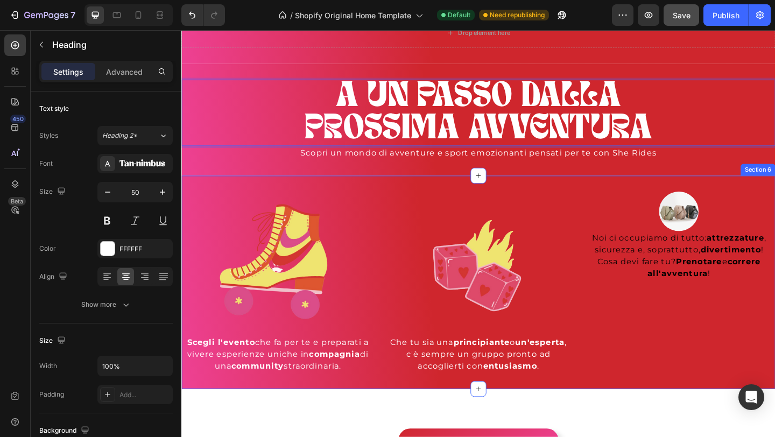
click at [535, 202] on div "Image Scegli l'evento che fa per te e preparati a vivere esperienze uniche in c…" at bounding box center [504, 304] width 646 height 233
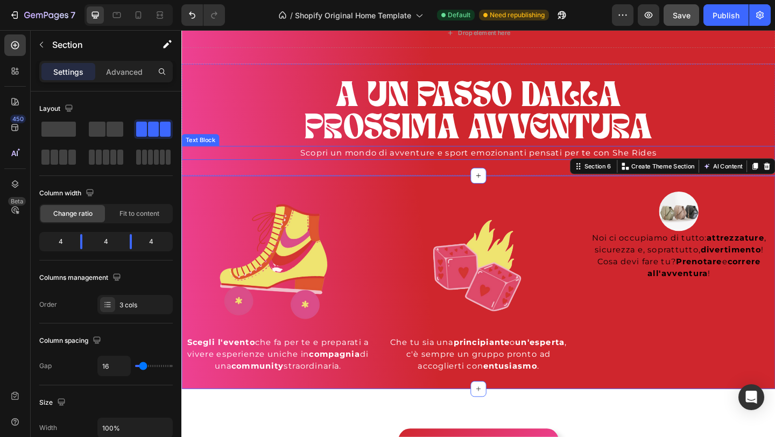
click at [540, 163] on p "Scopri un mondo di avventure e sport emozionanti pensati per te con She Rides" at bounding box center [505, 163] width 644 height 13
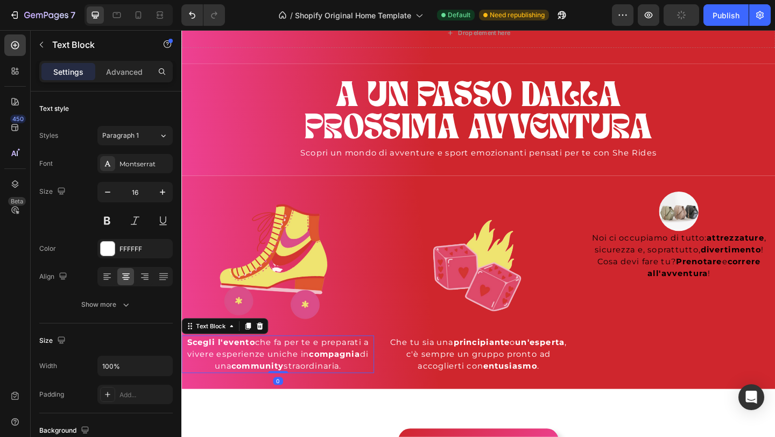
click at [266, 383] on p "Scegli l'evento che fa per te e preparati a vivere esperienze uniche in compagn…" at bounding box center [286, 382] width 207 height 39
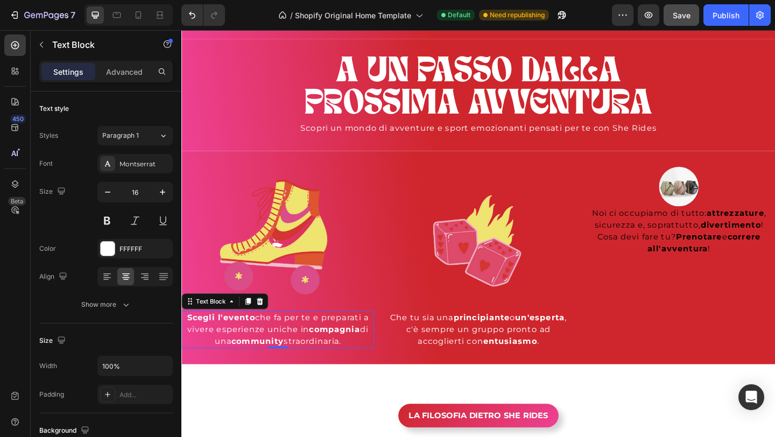
scroll to position [643, 0]
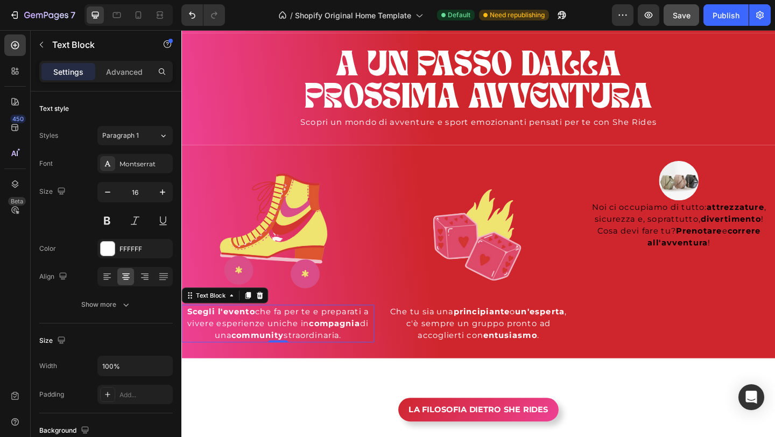
click at [269, 361] on strong "community" at bounding box center [264, 362] width 57 height 10
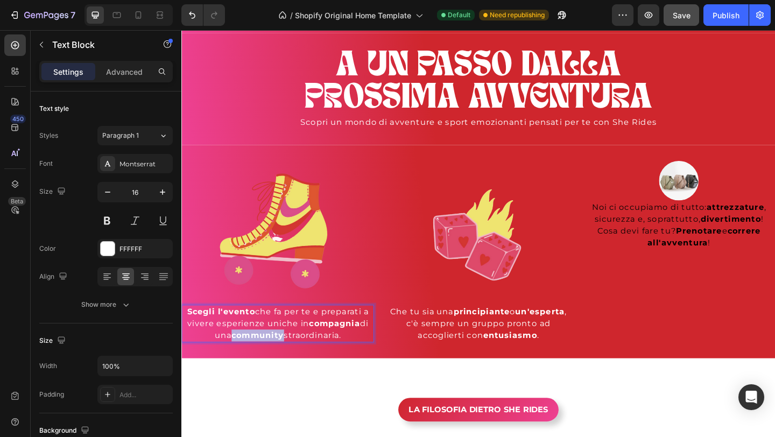
click at [269, 361] on strong "community" at bounding box center [264, 362] width 57 height 10
click at [365, 361] on p "Scegli l'evento che fa per te e preparati a vivere esperienze uniche in compagn…" at bounding box center [286, 349] width 207 height 39
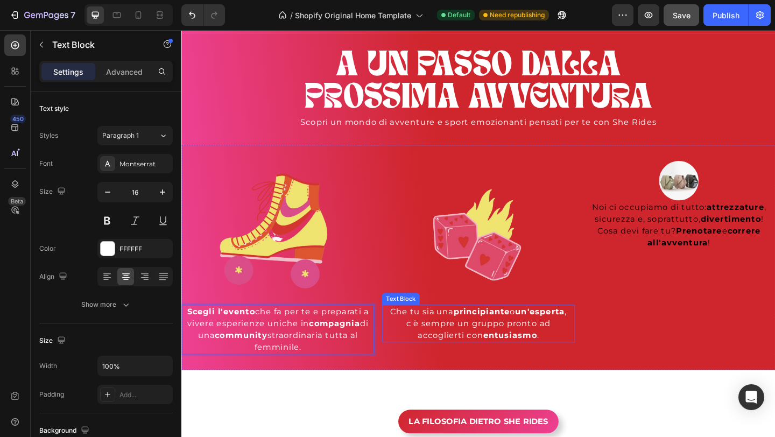
click at [558, 347] on p "Che tu sia una principiante o un'esperta , c'è sempre un gruppo pronto ad accog…" at bounding box center [504, 349] width 207 height 39
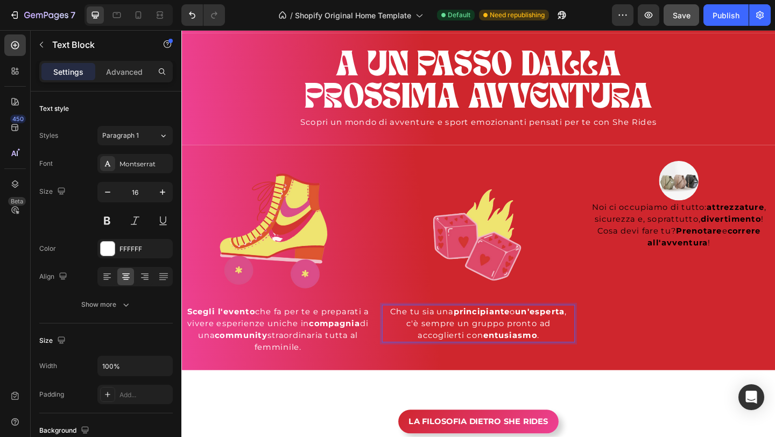
click at [570, 358] on p "Che tu sia una principiante o un'esperta , c'è sempre un gruppo pronto ad accog…" at bounding box center [504, 349] width 207 height 39
click at [584, 361] on p "Che tu sia una principiante o un'esperta , c'è sempre un gruppo pronto ad accog…" at bounding box center [504, 349] width 207 height 39
click at [543, 363] on p "Che tu sia una principiante o un'esperta , c'è sempre un gruppo pronto ad accog…" at bounding box center [504, 356] width 207 height 52
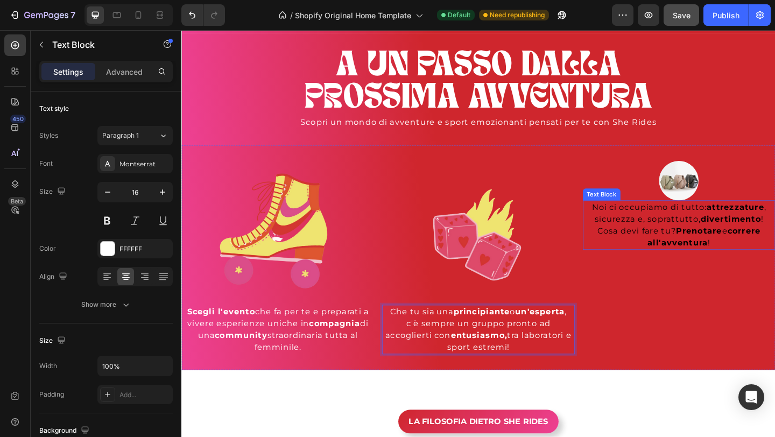
click at [723, 253] on strong "Prenotare" at bounding box center [744, 248] width 50 height 10
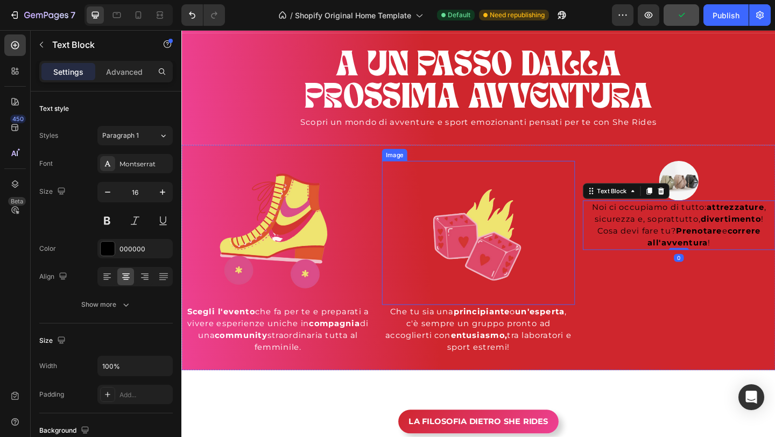
click at [514, 260] on img at bounding box center [504, 250] width 209 height 157
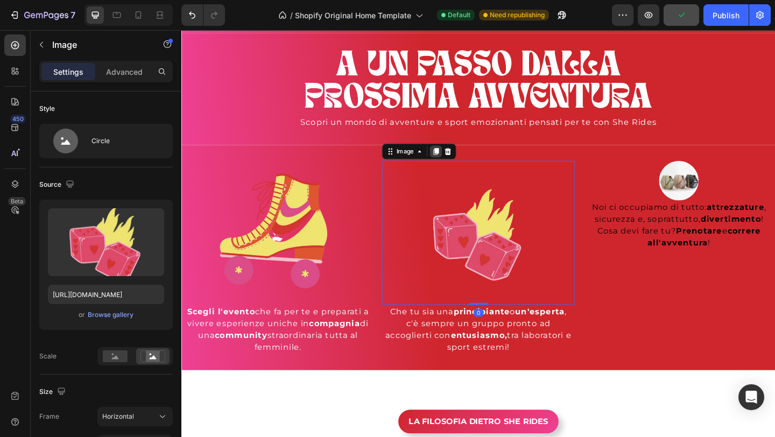
click at [458, 163] on icon at bounding box center [459, 162] width 6 height 8
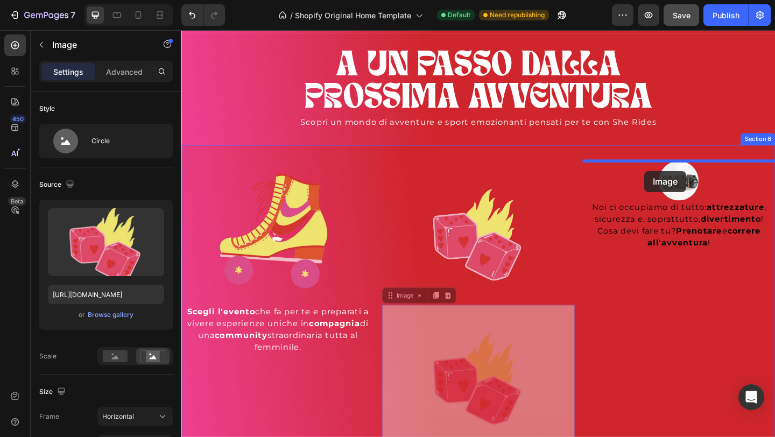
drag, startPoint x: 486, startPoint y: 396, endPoint x: 685, endPoint y: 184, distance: 291.4
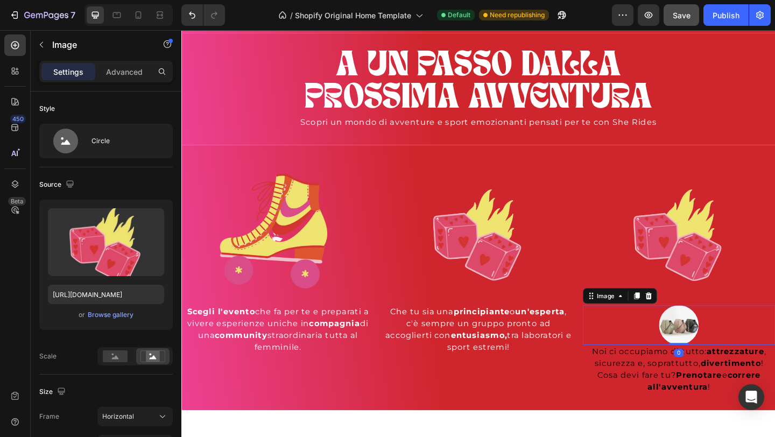
click at [731, 360] on img at bounding box center [722, 351] width 43 height 43
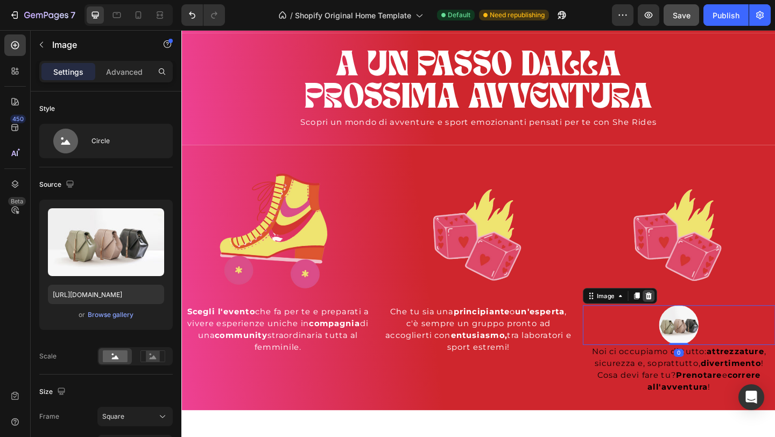
click at [690, 323] on icon at bounding box center [689, 319] width 9 height 9
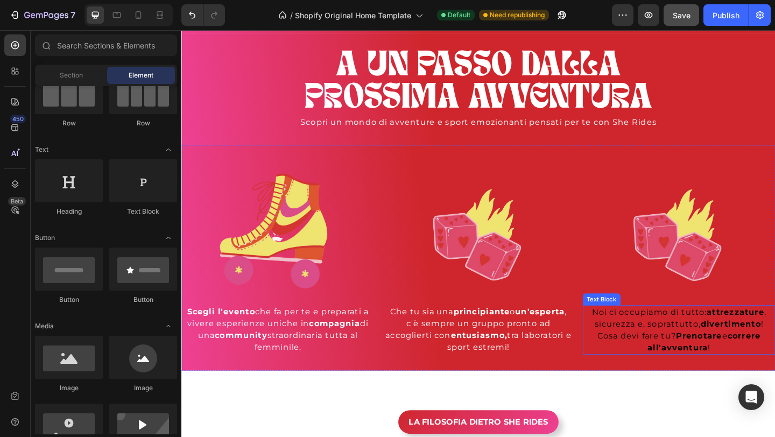
click at [699, 361] on p "Noi ci occupiamo di tutto: attrezzature , sicurezza e, soprattutto, divertiment…" at bounding box center [722, 357] width 207 height 52
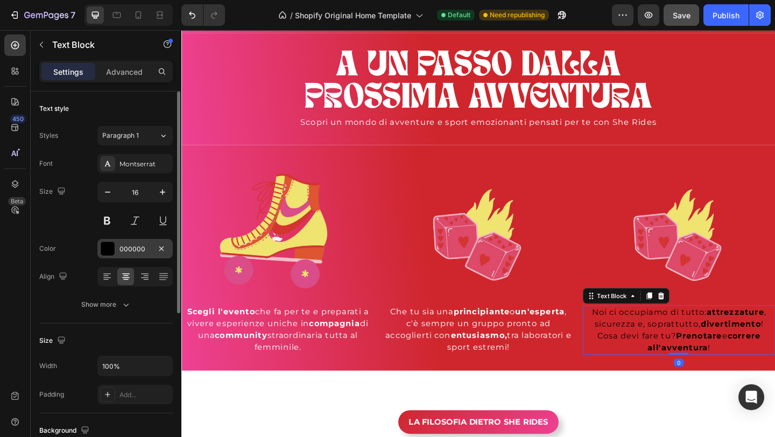
click at [113, 250] on div at bounding box center [108, 249] width 14 height 14
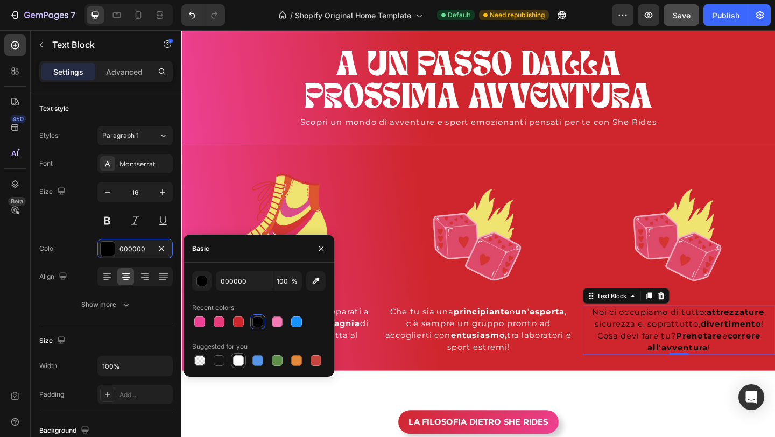
click at [240, 361] on div at bounding box center [238, 360] width 11 height 11
type input "FFFFFF"
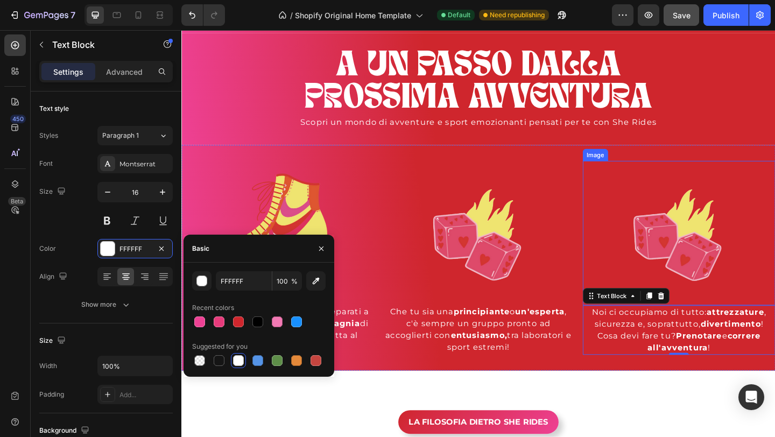
click at [679, 272] on img at bounding box center [722, 250] width 209 height 157
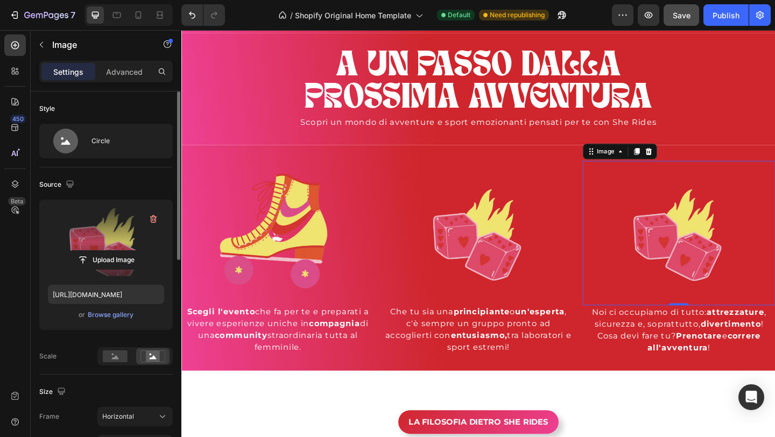
click at [111, 211] on label at bounding box center [106, 242] width 116 height 68
click at [111, 251] on input "file" at bounding box center [106, 260] width 74 height 18
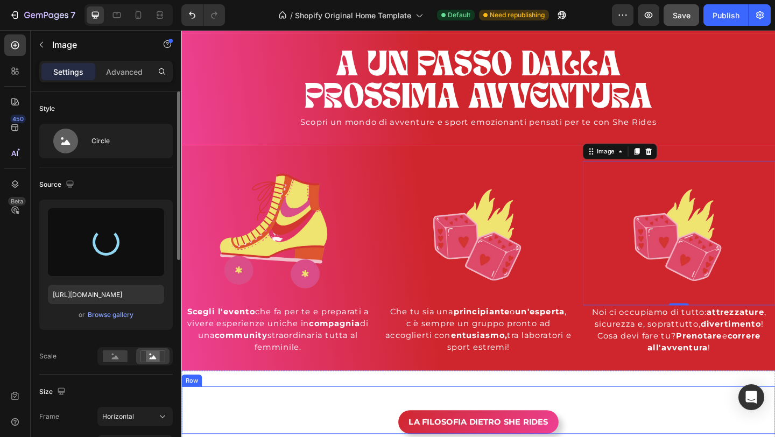
type input "https://cdn.shopify.com/s/files/1/0952/9547/1942/files/gempages_581501798116753…"
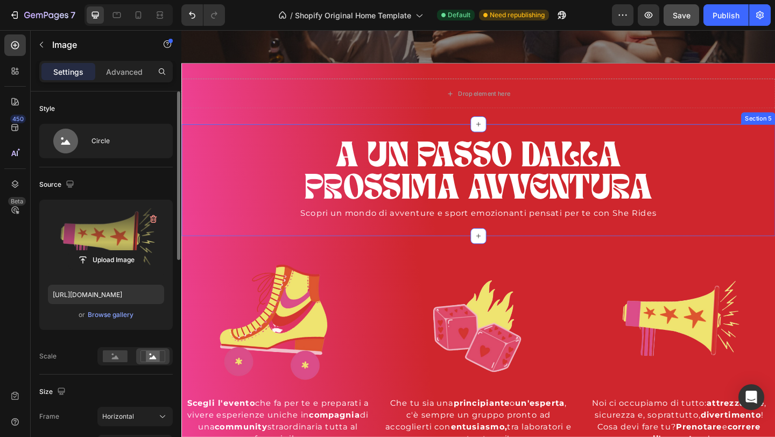
scroll to position [572, 0]
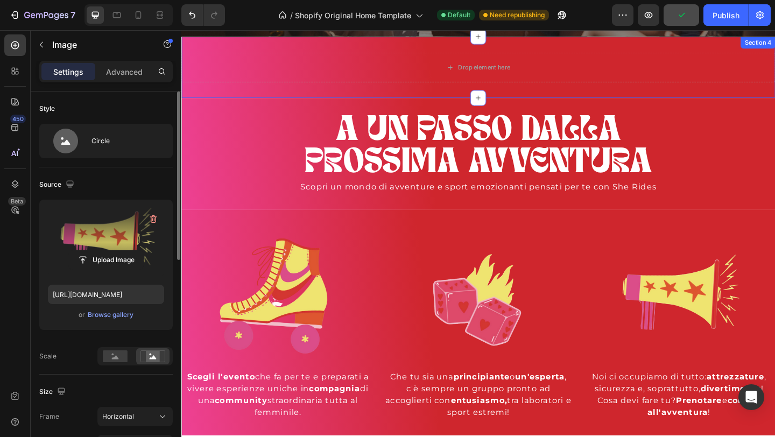
click at [673, 46] on div "Drop element here Section 4" at bounding box center [504, 70] width 646 height 67
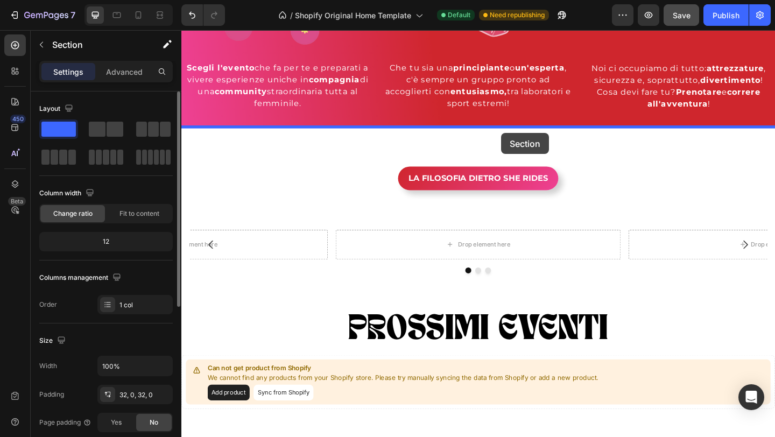
drag, startPoint x: 535, startPoint y: 114, endPoint x: 529, endPoint y: 142, distance: 29.1
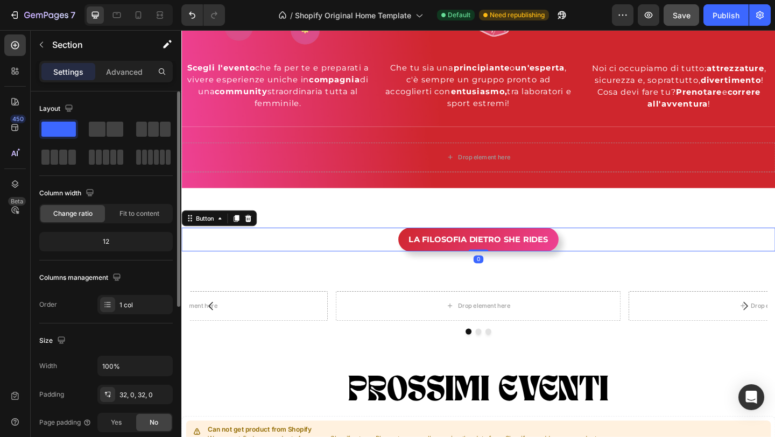
click at [225, 250] on div "LA FILOSOFIA DIETRO SHE RIDES Button 0" at bounding box center [504, 258] width 646 height 26
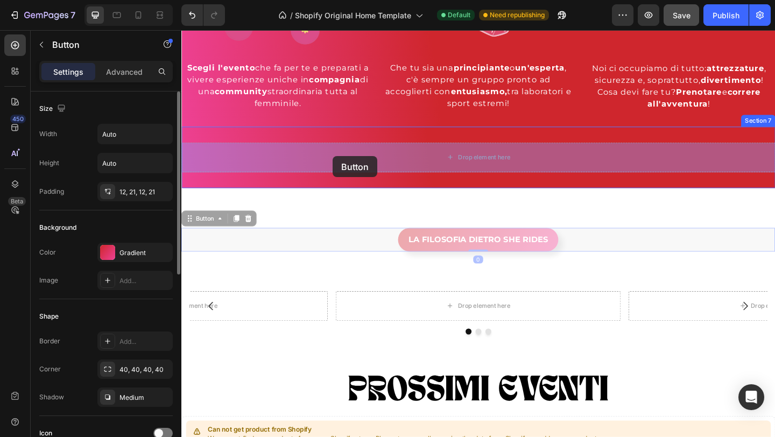
drag, startPoint x: 235, startPoint y: 255, endPoint x: 346, endPoint y: 167, distance: 141.4
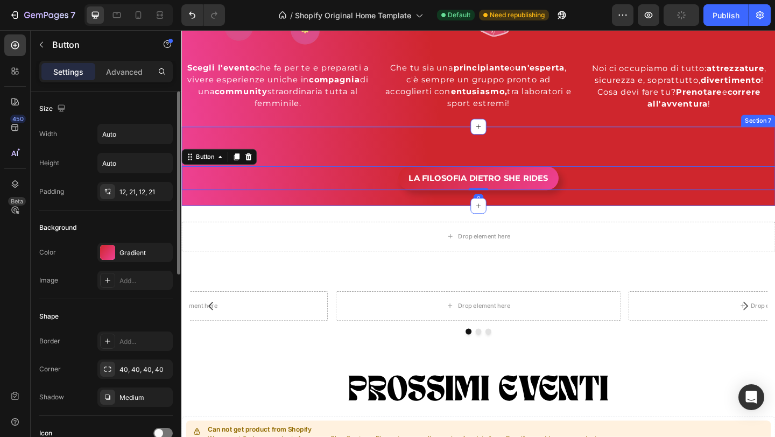
click at [457, 155] on div "LA FILOSOFIA DIETRO SHE RIDES Button 0" at bounding box center [504, 178] width 646 height 52
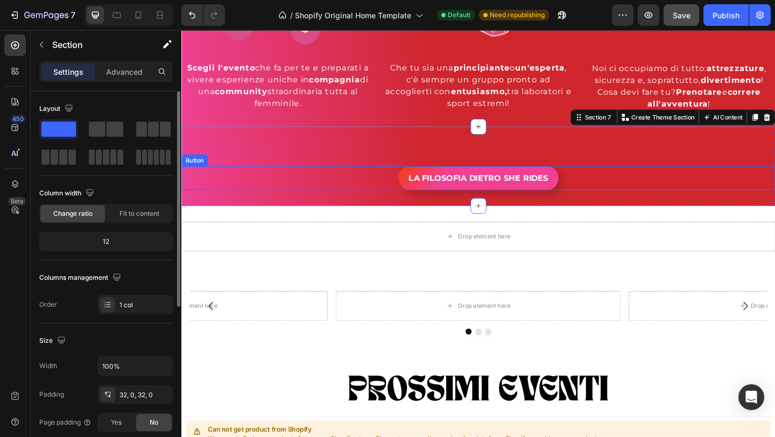
click at [421, 187] on button "LA FILOSOFIA DIETRO SHE RIDES" at bounding box center [504, 191] width 174 height 26
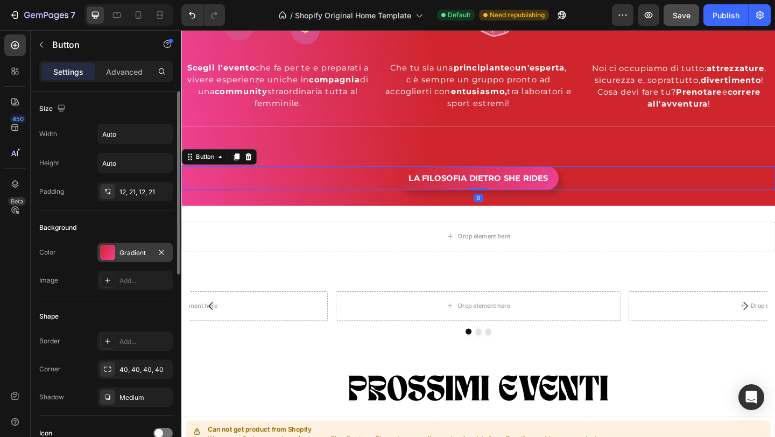
click at [129, 255] on div "Gradient" at bounding box center [135, 253] width 31 height 10
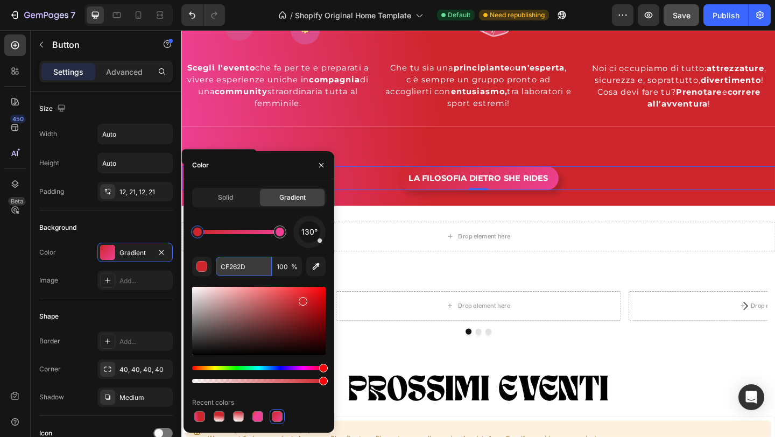
click at [244, 264] on input "CF262D" at bounding box center [244, 266] width 56 height 19
paste input "f63912"
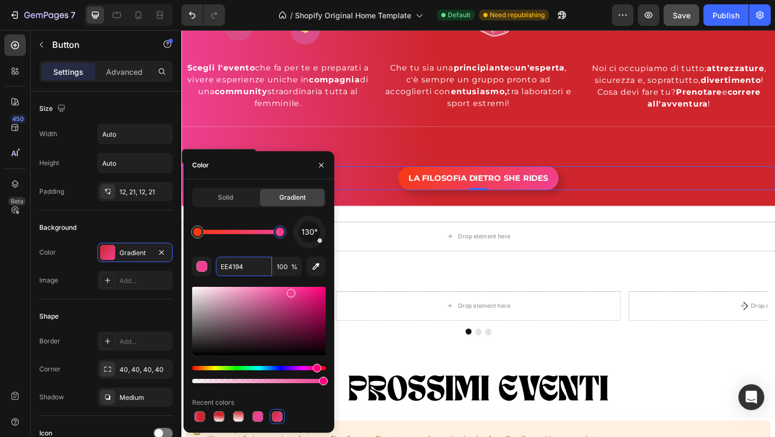
click at [281, 233] on div at bounding box center [280, 232] width 9 height 9
paste input "fff850"
type input "fff850"
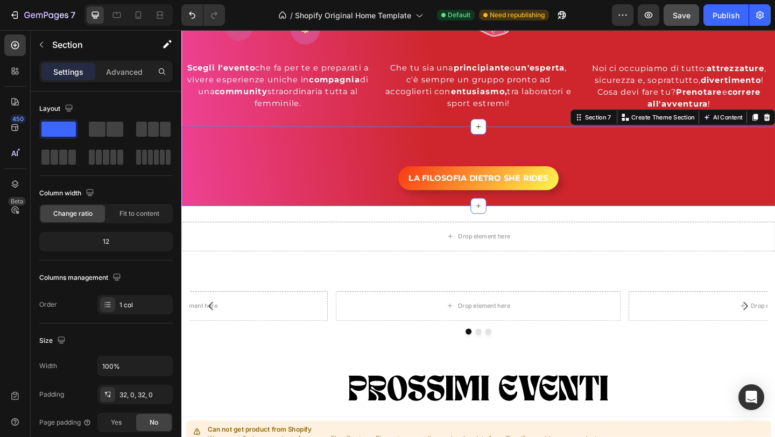
click at [569, 167] on div "LA FILOSOFIA DIETRO SHE RIDES Button" at bounding box center [504, 178] width 646 height 52
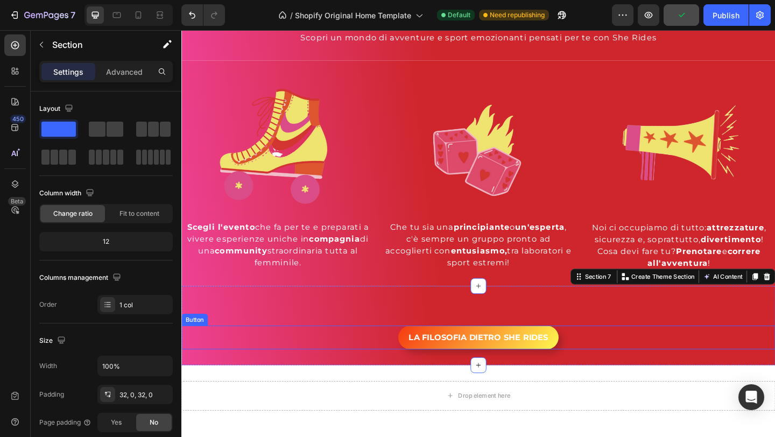
scroll to position [739, 0]
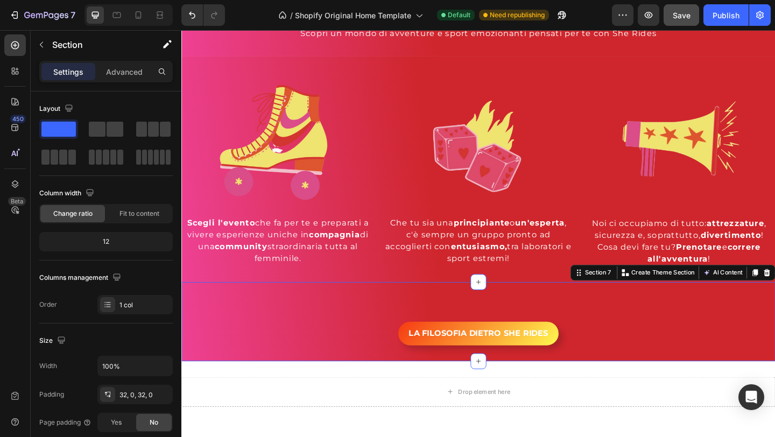
click at [539, 373] on div "LA FILOSOFIA DIETRO SHE RIDES Button Section 7 You can create reusable sections…" at bounding box center [504, 347] width 646 height 86
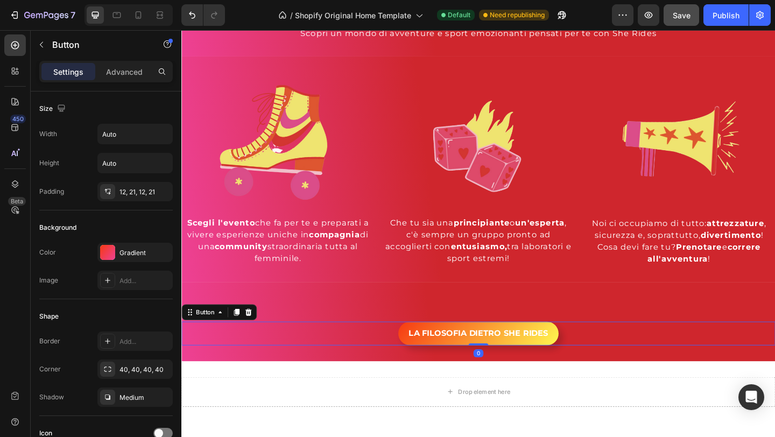
click at [403, 359] on div "LA FILOSOFIA DIETRO SHE RIDES Button 0" at bounding box center [504, 360] width 646 height 26
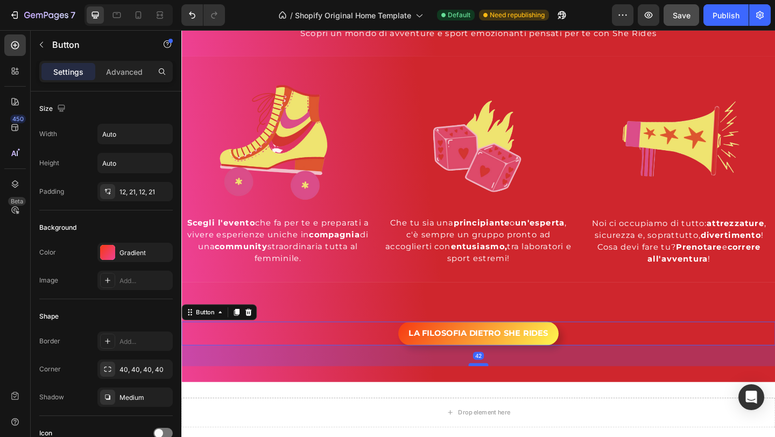
drag, startPoint x: 503, startPoint y: 372, endPoint x: 504, endPoint y: 395, distance: 22.6
click at [504, 395] on div at bounding box center [505, 394] width 22 height 3
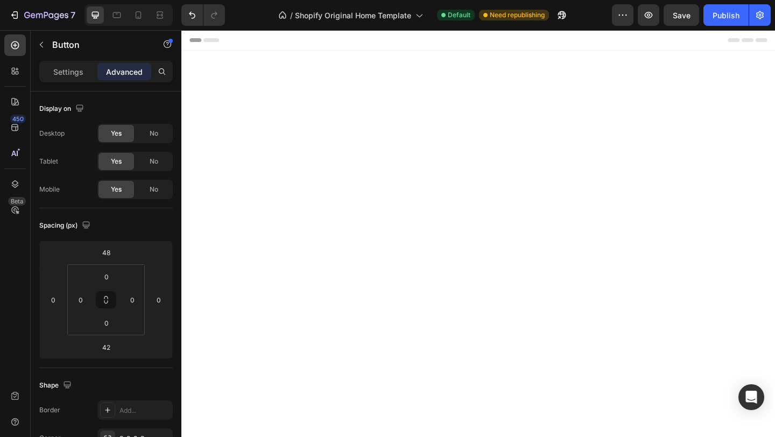
scroll to position [739, 0]
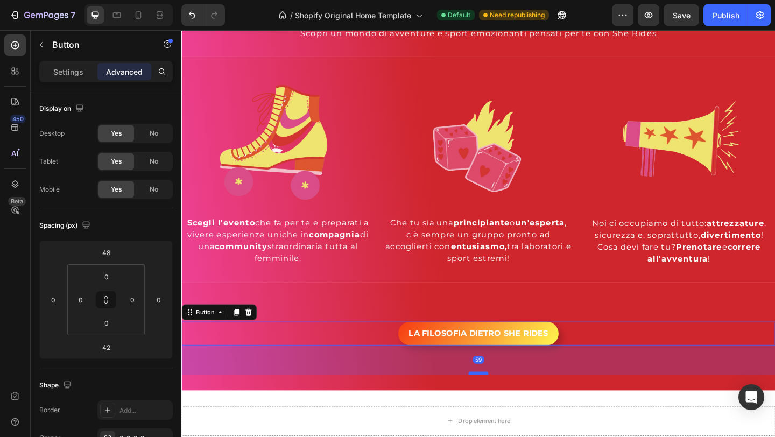
drag, startPoint x: 505, startPoint y: 393, endPoint x: 505, endPoint y: 402, distance: 9.2
click at [505, 402] on div at bounding box center [505, 403] width 22 height 3
type input "59"
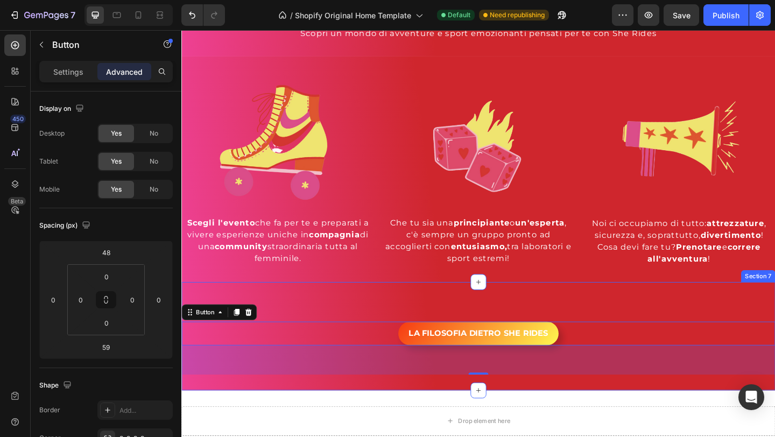
click at [674, 313] on div "LA FILOSOFIA DIETRO SHE RIDES Button 59 Section 7" at bounding box center [504, 363] width 646 height 118
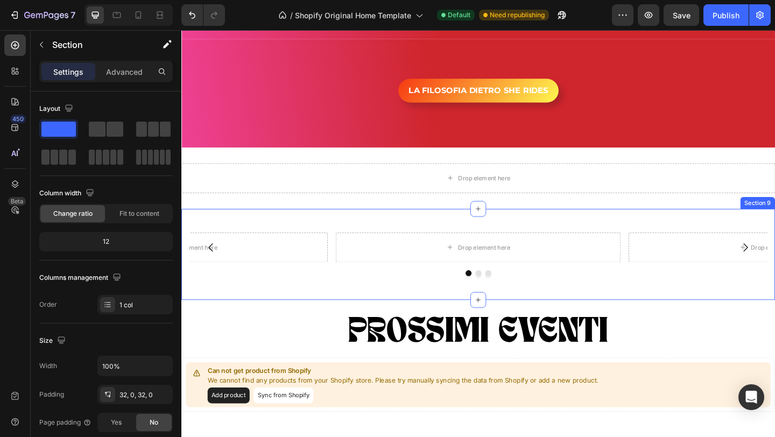
scroll to position [1021, 0]
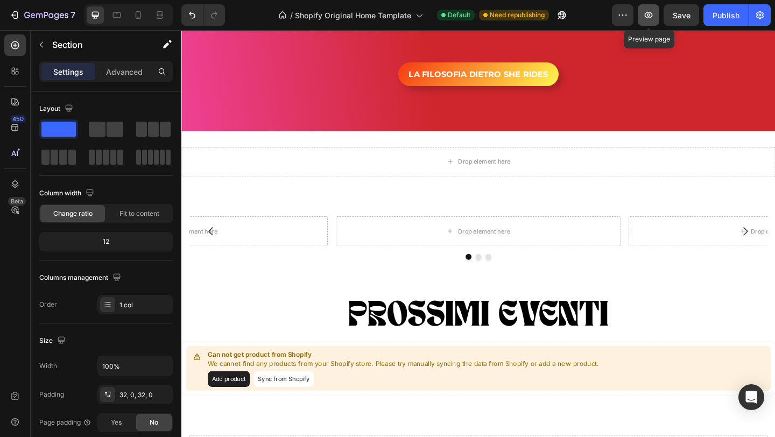
click at [649, 17] on icon "button" at bounding box center [648, 15] width 11 height 11
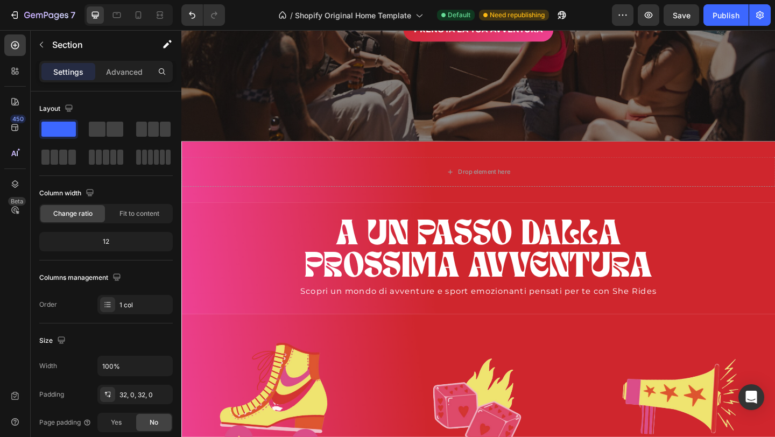
scroll to position [477, 0]
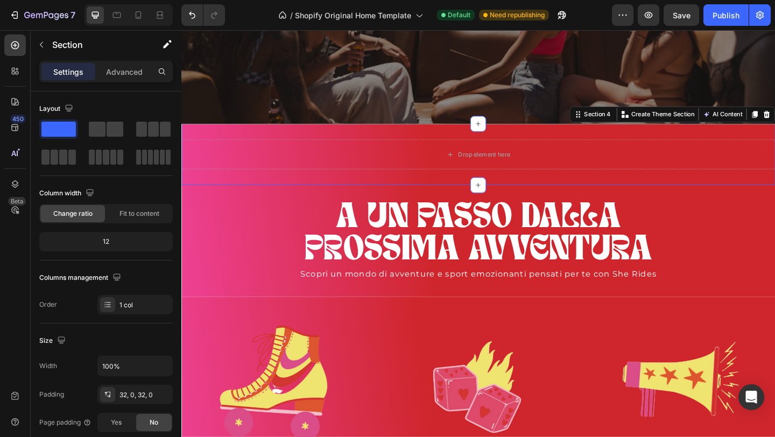
click at [348, 141] on div "Drop element here Section 4 You can create reusable sections Create Theme Secti…" at bounding box center [504, 165] width 646 height 67
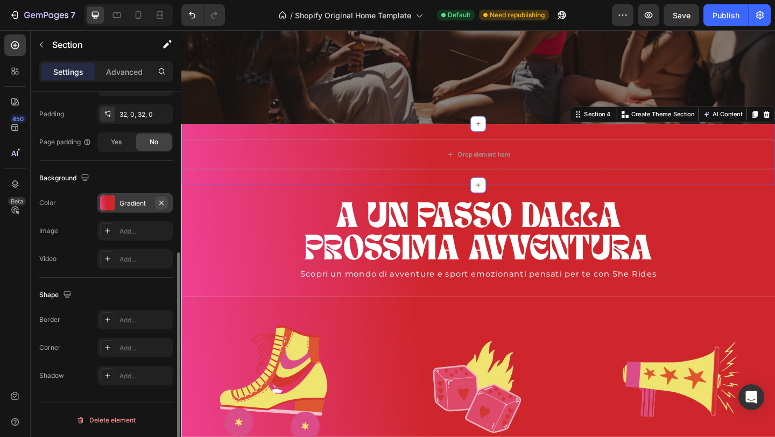
click at [163, 203] on icon "button" at bounding box center [161, 203] width 9 height 9
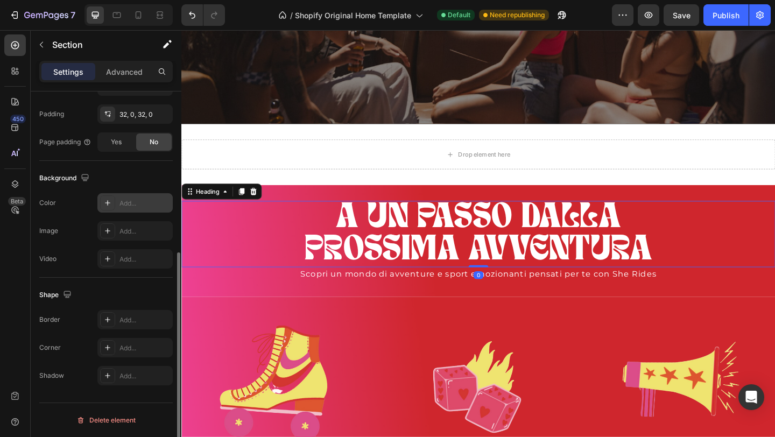
click at [266, 228] on h2 "A UN PASSO DALLA PROSSIMA AVVENTURA" at bounding box center [504, 252] width 646 height 72
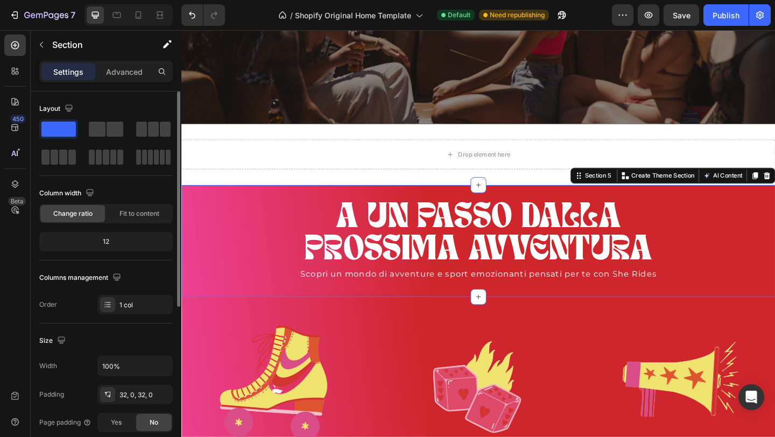
click at [324, 202] on div "A UN PASSO DALLA PROSSIMA AVVENTURA Heading Scopri un mondo di avventure e spor…" at bounding box center [504, 260] width 646 height 122
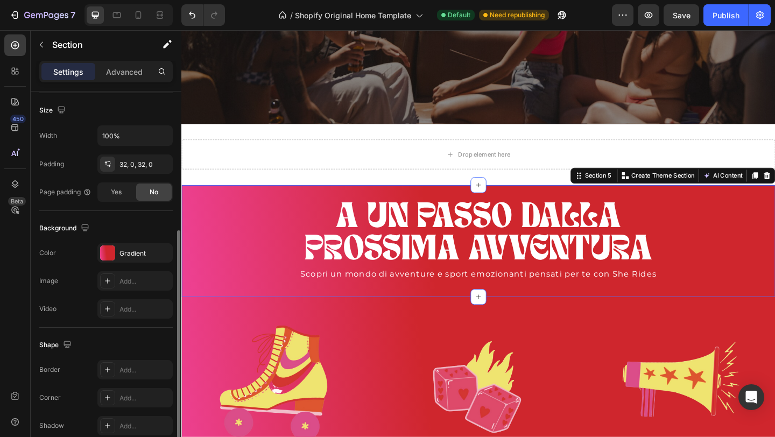
scroll to position [244, 0]
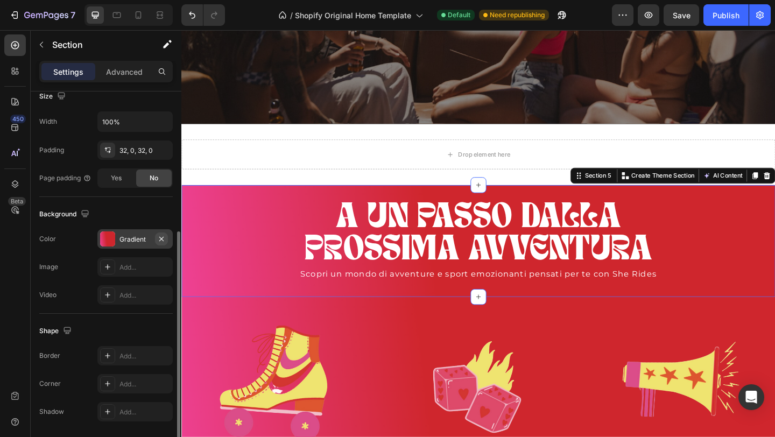
click at [160, 241] on icon "button" at bounding box center [161, 239] width 9 height 9
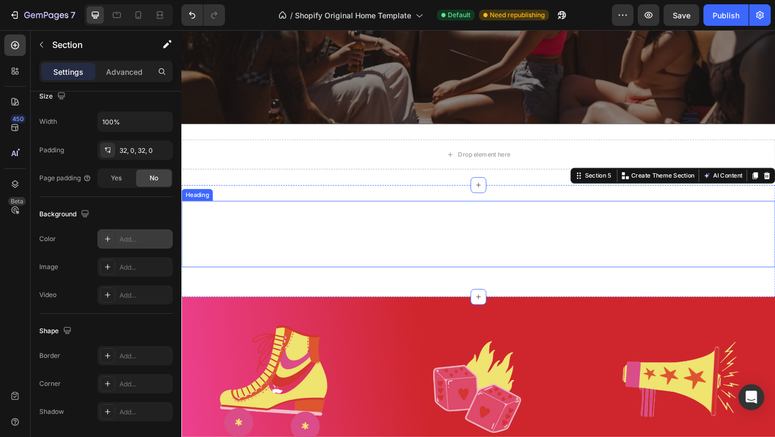
click at [414, 257] on h2 "A UN PASSO DALLA PROSSIMA AVVENTURA" at bounding box center [504, 252] width 646 height 72
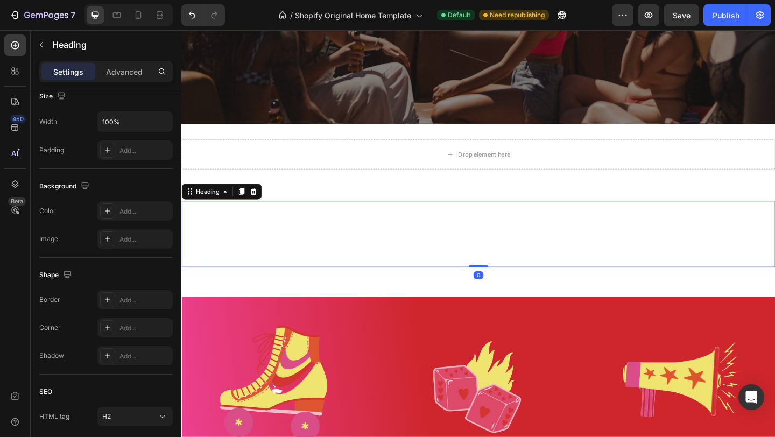
scroll to position [0, 0]
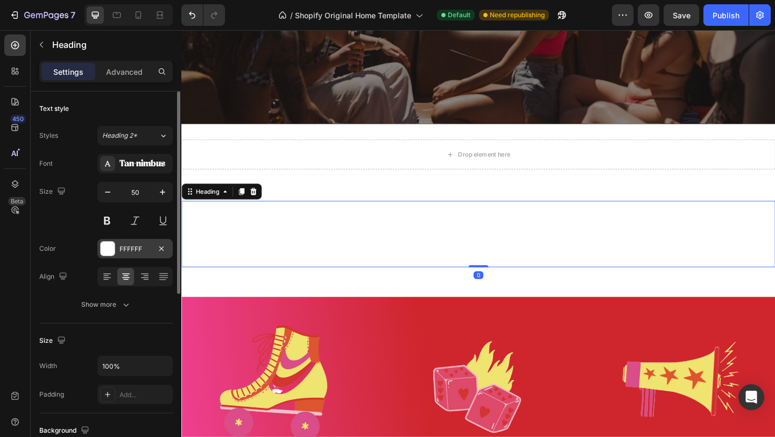
click at [118, 246] on div "FFFFFF" at bounding box center [134, 248] width 75 height 19
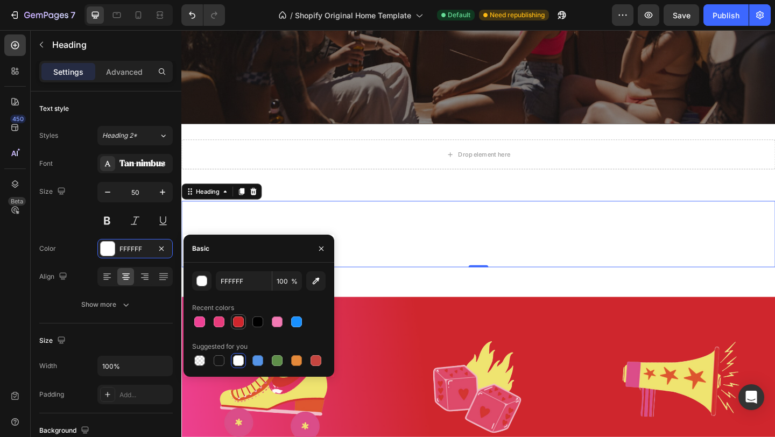
click at [235, 321] on div at bounding box center [238, 322] width 11 height 11
type input "CF262D"
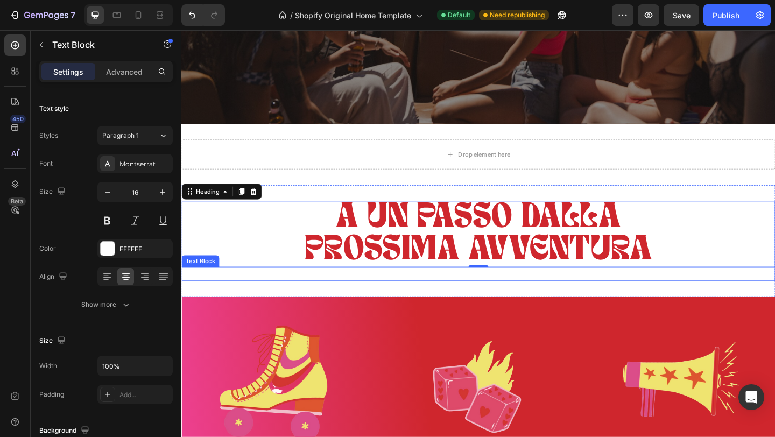
click at [438, 296] on p "Scopri un mondo di avventure e sport emozionanti pensati per te con She Rides" at bounding box center [505, 295] width 644 height 13
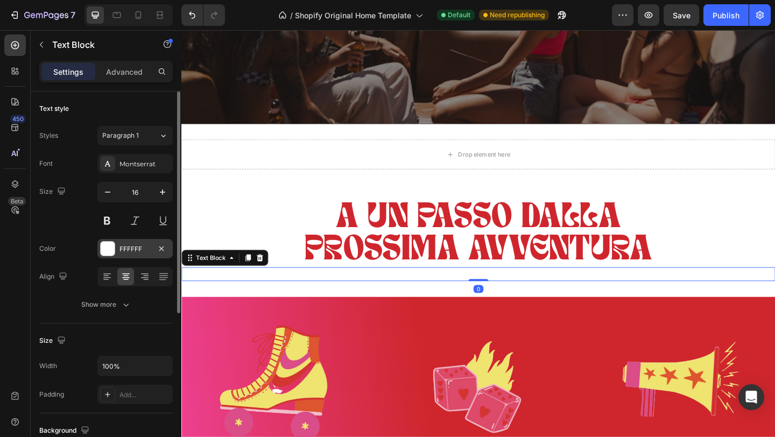
click at [106, 250] on div at bounding box center [108, 249] width 14 height 14
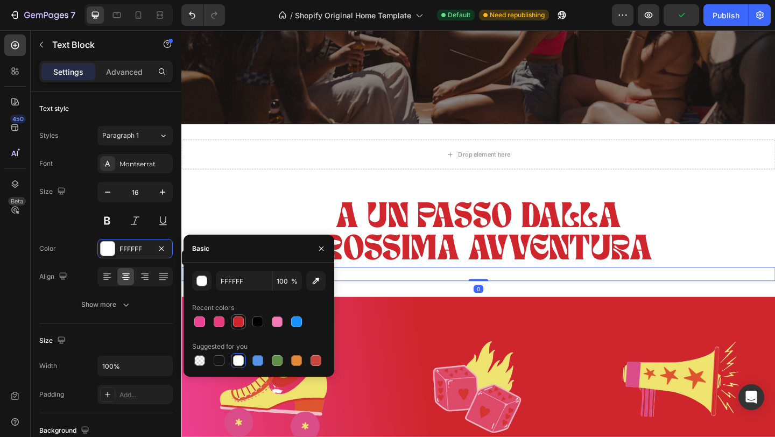
click at [241, 324] on div at bounding box center [238, 322] width 11 height 11
type input "CF262D"
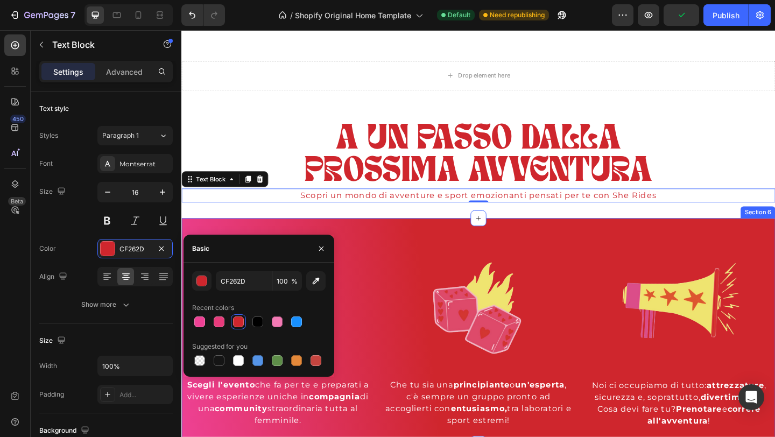
scroll to position [590, 0]
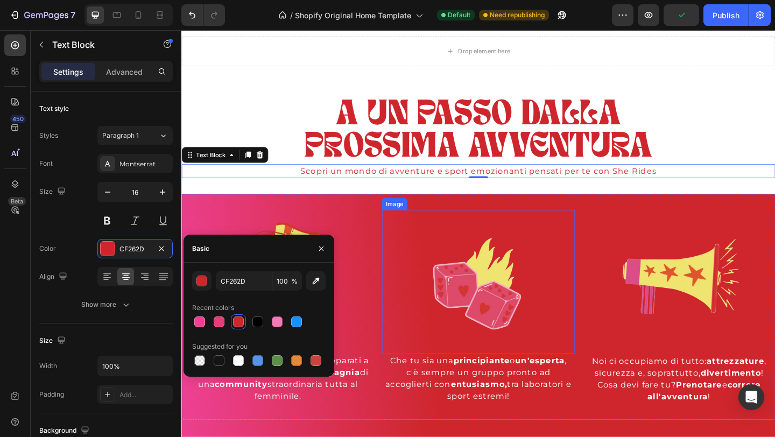
click at [416, 240] on div at bounding box center [504, 304] width 209 height 157
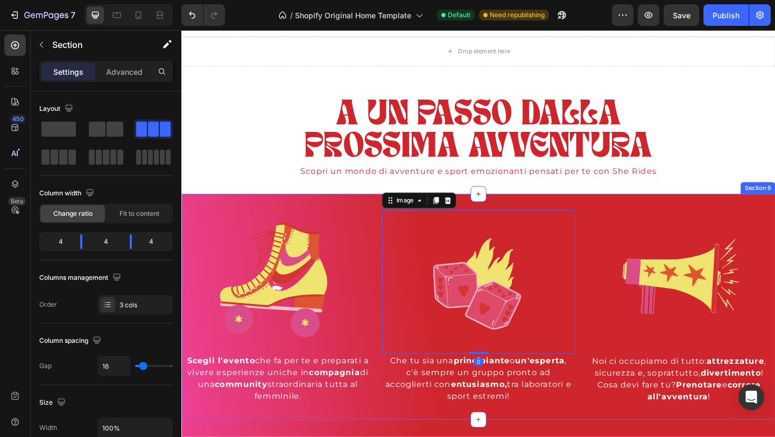
click at [346, 215] on div "Image Scegli l'evento che fa per te e preparati a vivere esperienze uniche in c…" at bounding box center [504, 331] width 646 height 246
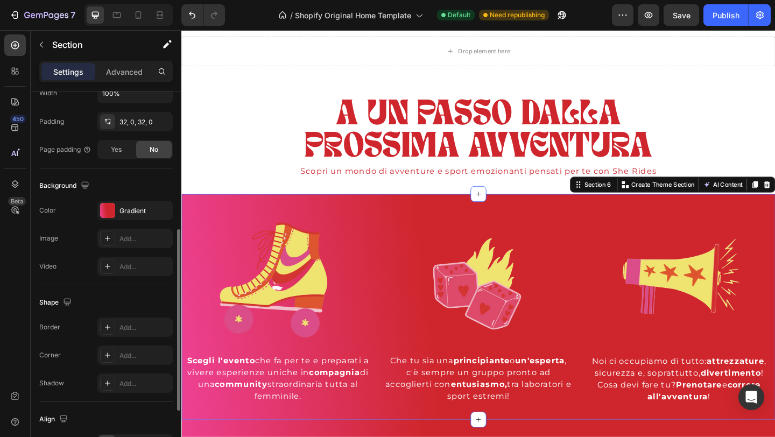
scroll to position [354, 0]
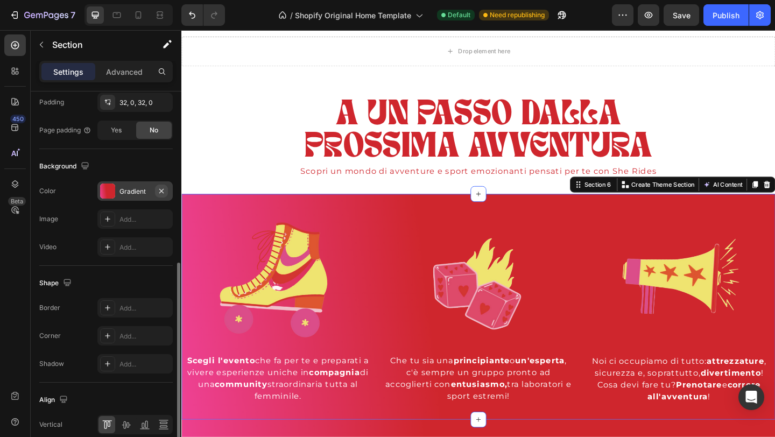
click at [163, 192] on icon "button" at bounding box center [161, 191] width 9 height 9
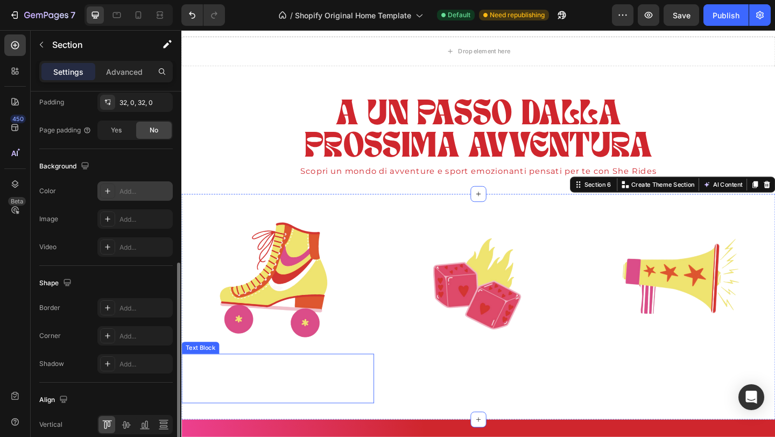
click at [281, 393] on p "Scegli l'evento che fa per te e preparati a vivere esperienze uniche in compagn…" at bounding box center [286, 409] width 207 height 52
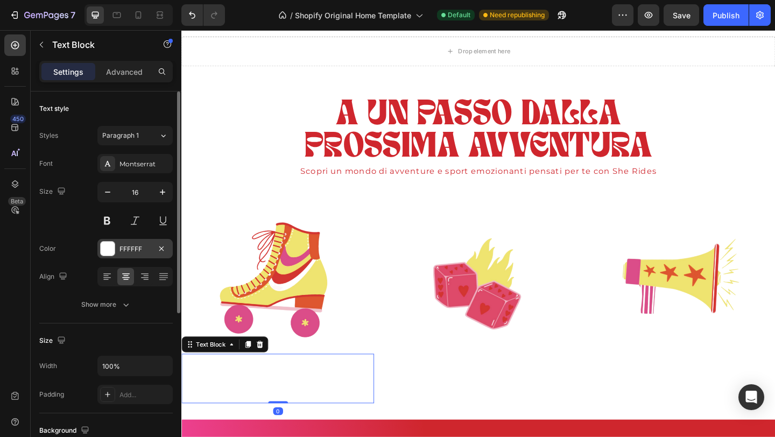
click at [109, 250] on div at bounding box center [108, 249] width 14 height 14
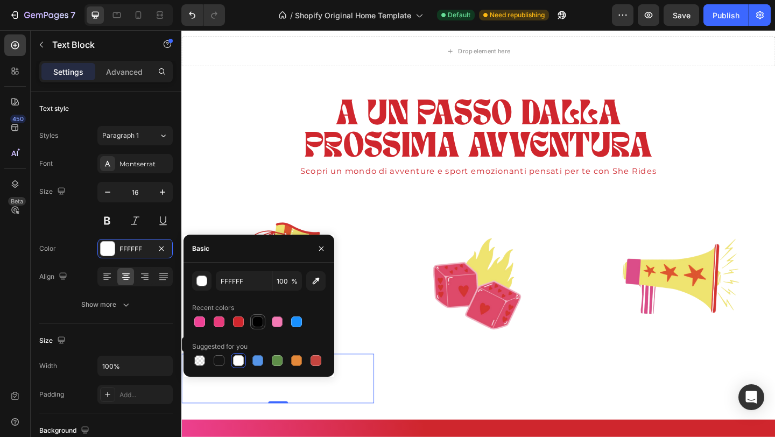
click at [256, 321] on div at bounding box center [258, 322] width 11 height 11
type input "000000"
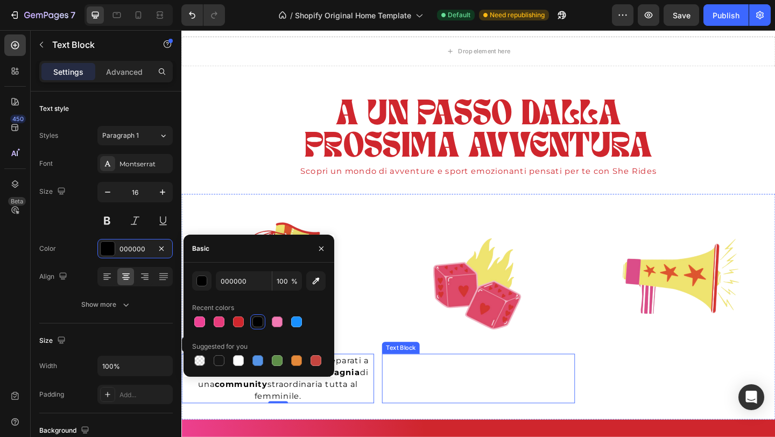
click at [540, 395] on p "Che tu sia una principiante o un'esperta , c'è sempre un gruppo pronto ad accog…" at bounding box center [504, 409] width 207 height 52
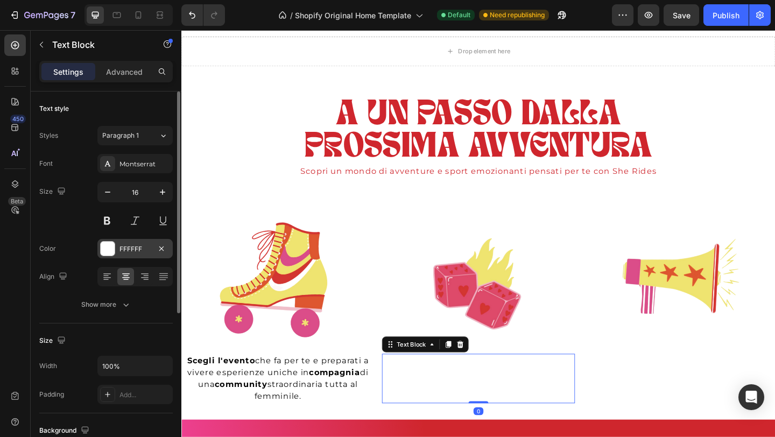
click at [140, 250] on div "FFFFFF" at bounding box center [135, 249] width 31 height 10
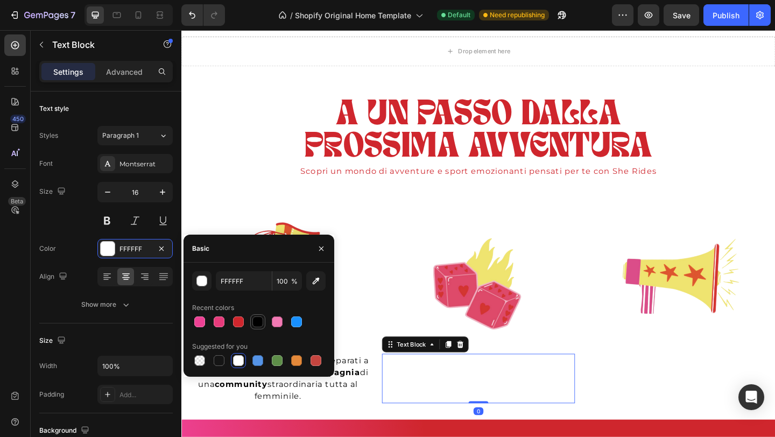
click at [258, 322] on div at bounding box center [258, 322] width 11 height 11
type input "000000"
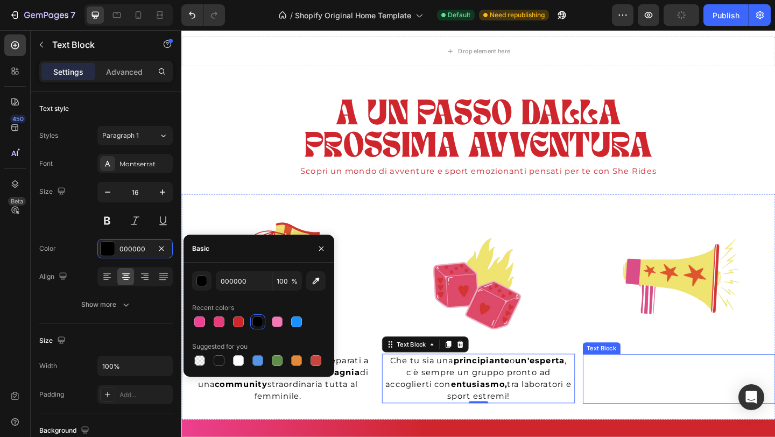
click at [656, 405] on p "Noi ci occupiamo di tutto: attrezzature , sicurezza e, soprattutto, divertiment…" at bounding box center [722, 410] width 207 height 52
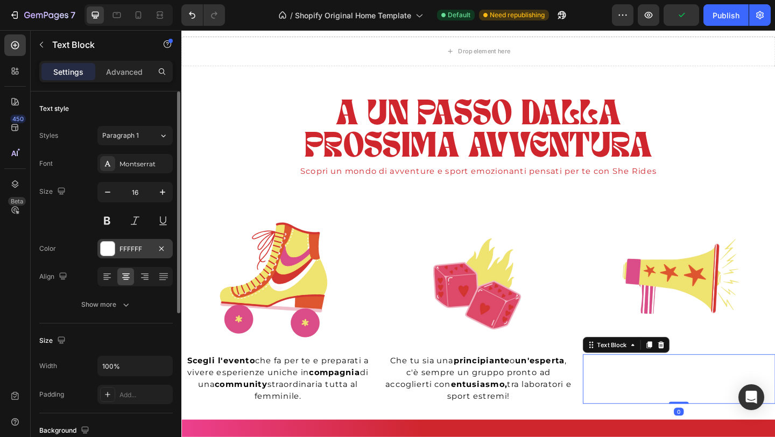
click at [138, 246] on div "FFFFFF" at bounding box center [135, 249] width 31 height 10
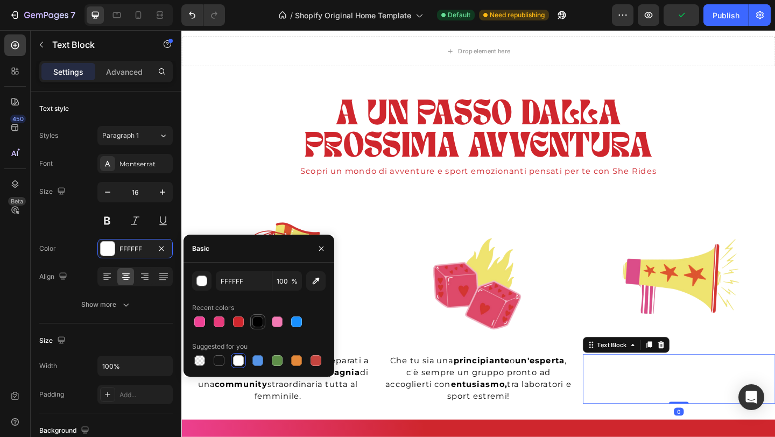
click at [258, 320] on div at bounding box center [258, 322] width 11 height 11
type input "000000"
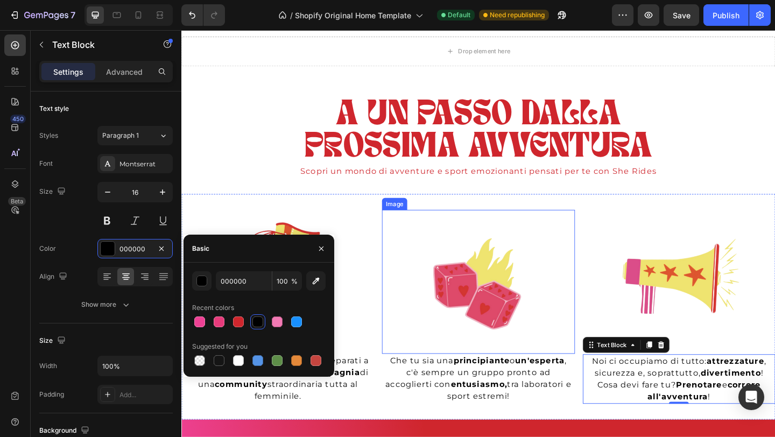
click at [449, 233] on img at bounding box center [504, 304] width 209 height 157
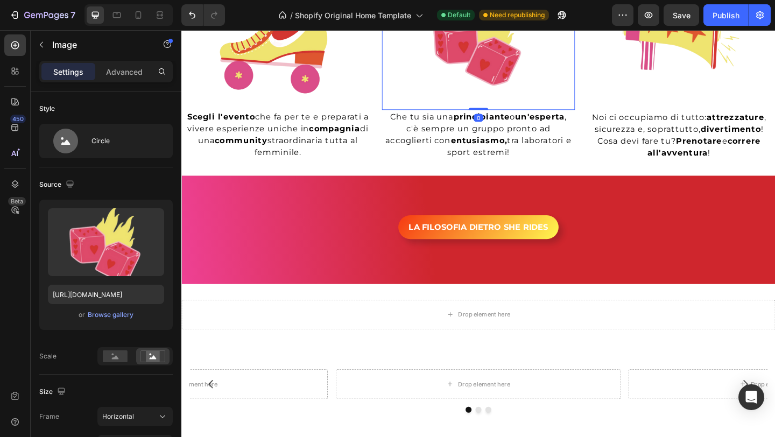
scroll to position [863, 0]
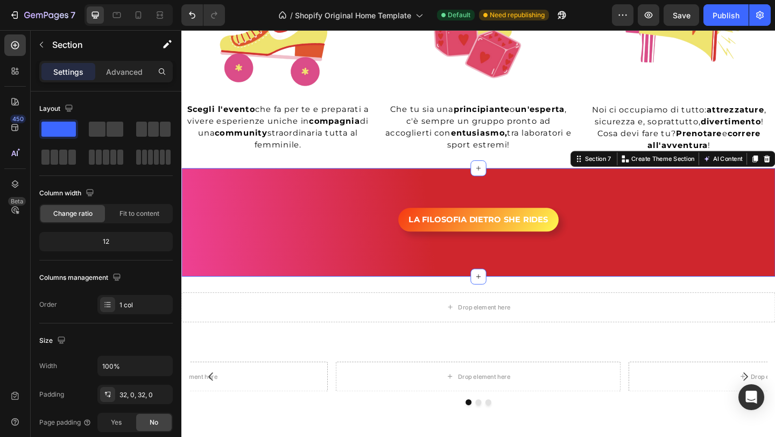
click at [316, 204] on div "LA FILOSOFIA DIETRO SHE RIDES Button" at bounding box center [504, 239] width 646 height 83
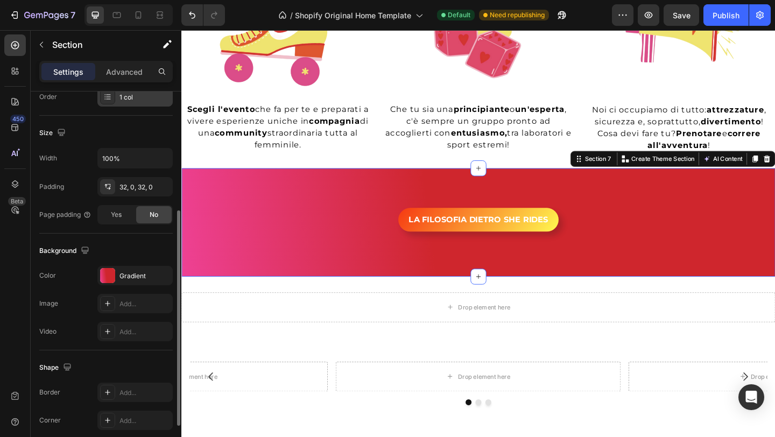
scroll to position [260, 0]
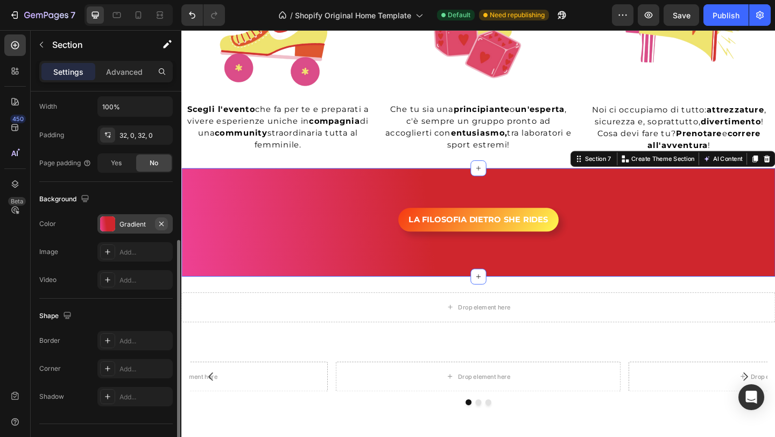
click at [164, 224] on icon "button" at bounding box center [161, 224] width 9 height 9
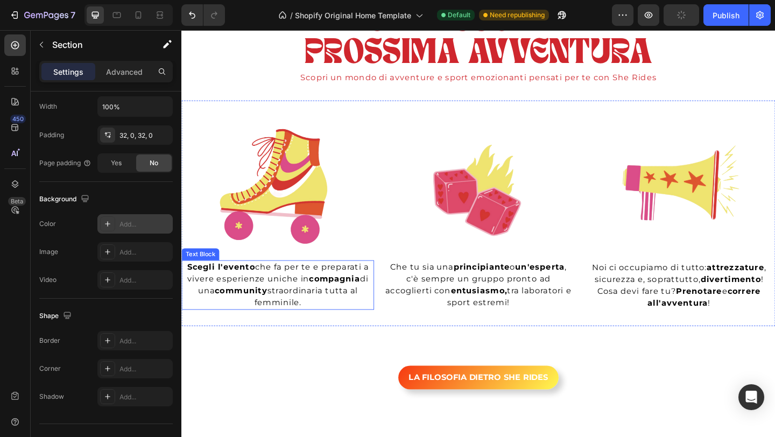
scroll to position [687, 0]
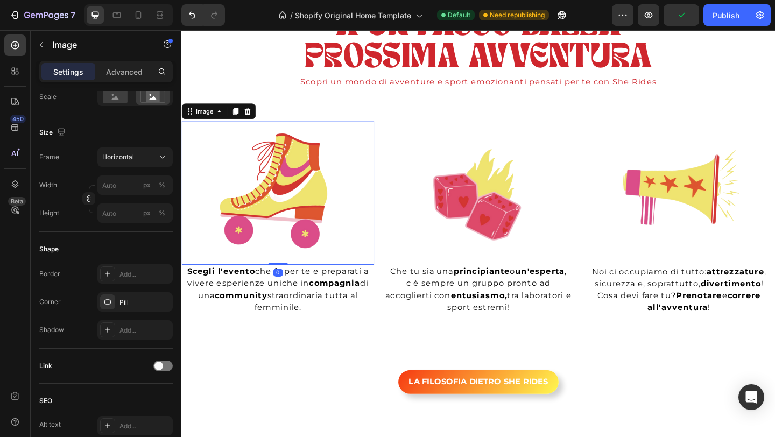
click at [355, 163] on img at bounding box center [285, 207] width 209 height 157
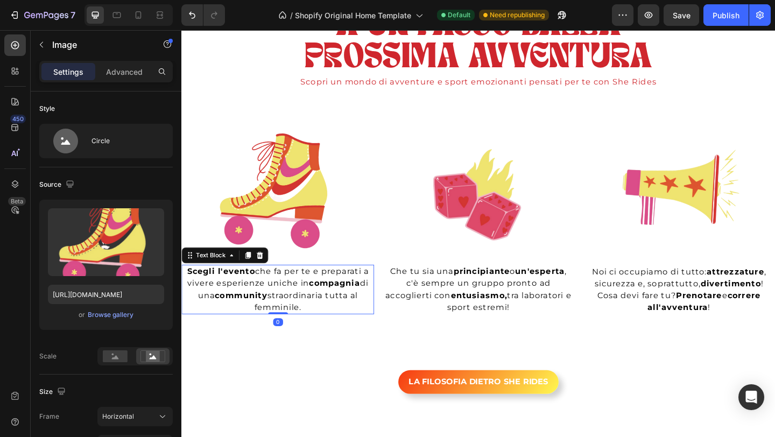
click at [361, 337] on p "Scegli l'evento che fa per te e preparati a vivere esperienze uniche in compagn…" at bounding box center [286, 312] width 207 height 52
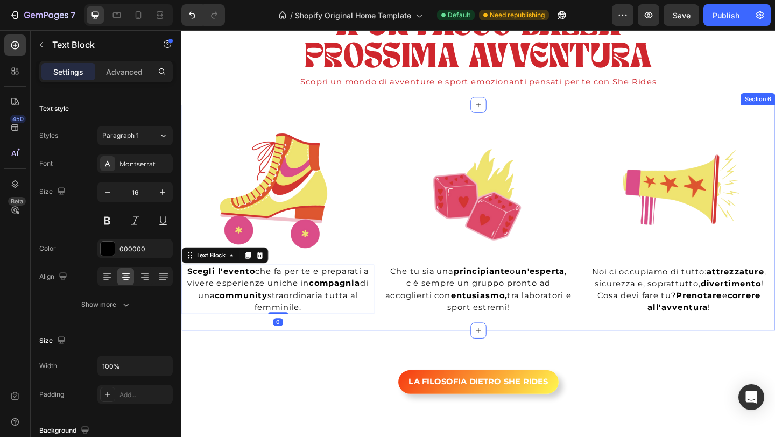
click at [391, 118] on div "Image Scegli l'evento che fa per te e preparati a vivere esperienze uniche in c…" at bounding box center [504, 234] width 646 height 246
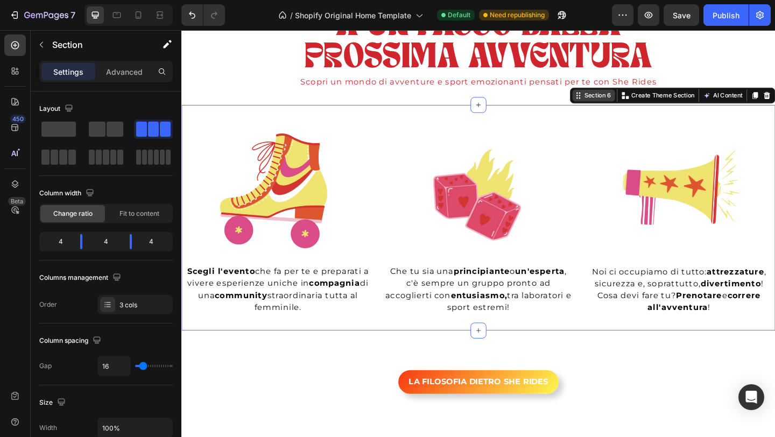
click at [618, 105] on div "Section 6" at bounding box center [634, 101] width 33 height 10
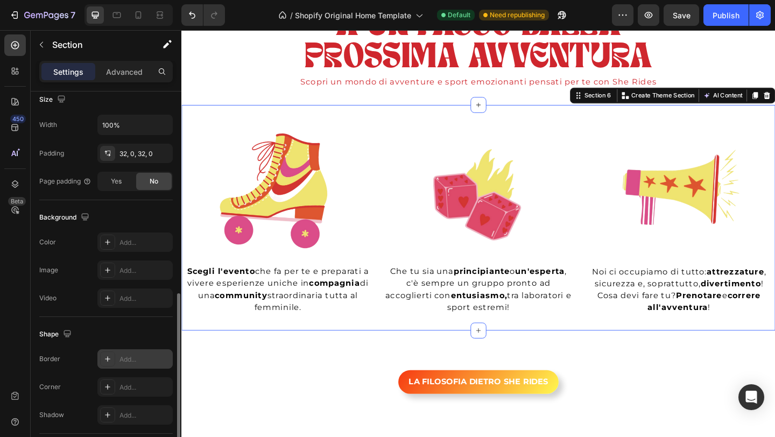
scroll to position [376, 0]
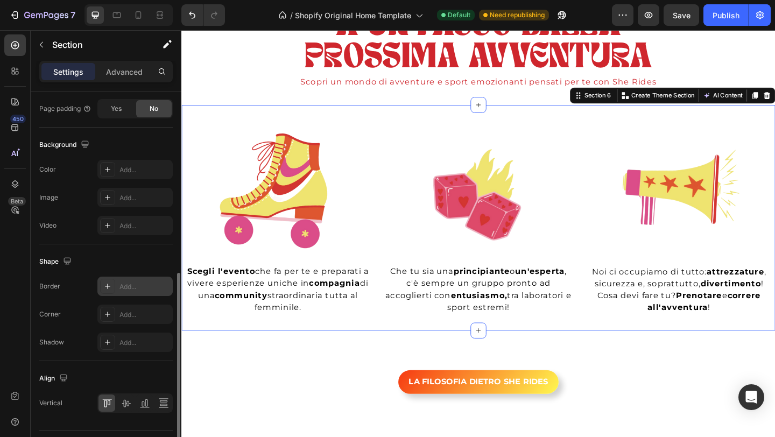
click at [115, 288] on div "Add..." at bounding box center [134, 286] width 75 height 19
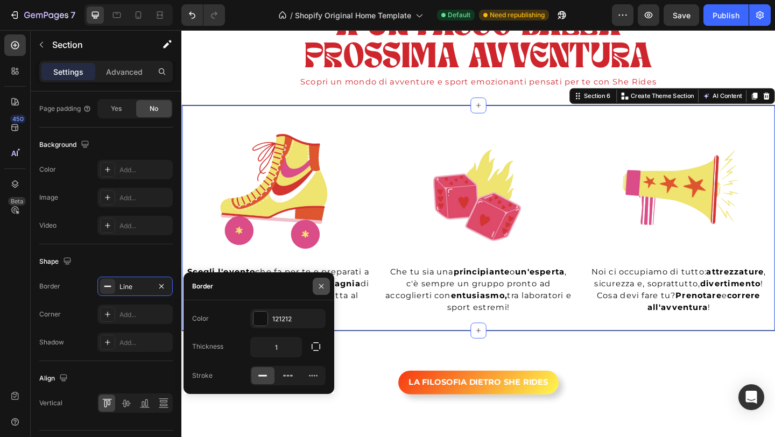
click at [322, 283] on icon "button" at bounding box center [321, 286] width 9 height 9
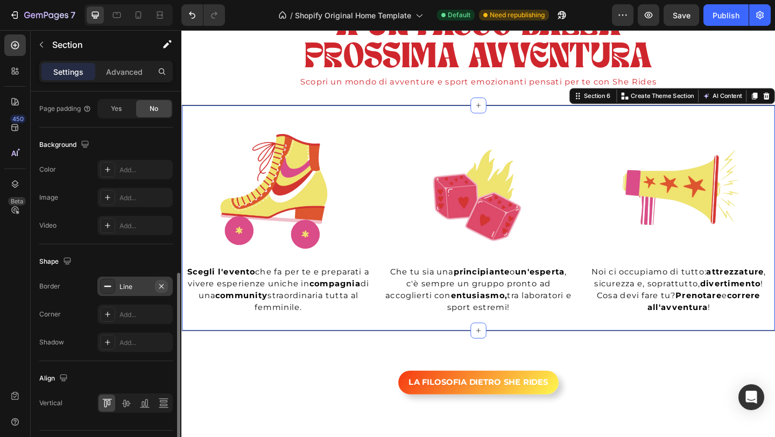
click at [160, 285] on icon "button" at bounding box center [161, 286] width 9 height 9
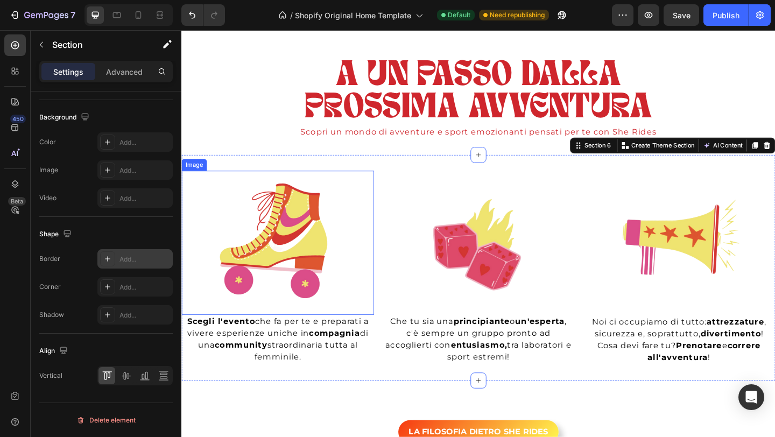
scroll to position [616, 0]
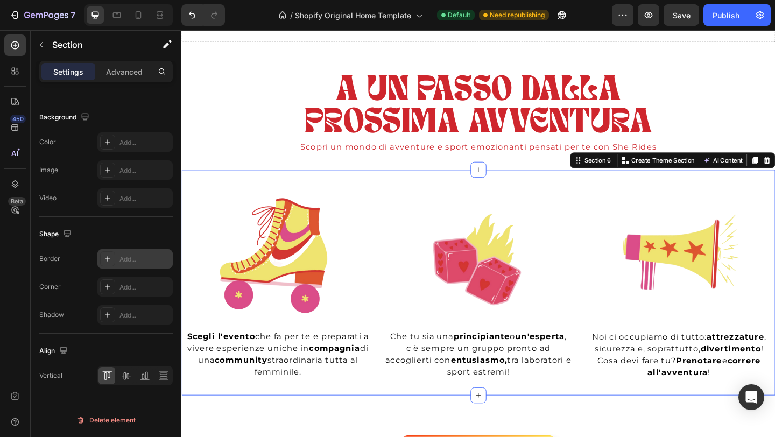
click at [312, 191] on div "Image Scegli l'evento che fa per te e preparati a vivere esperienze uniche in c…" at bounding box center [504, 305] width 646 height 246
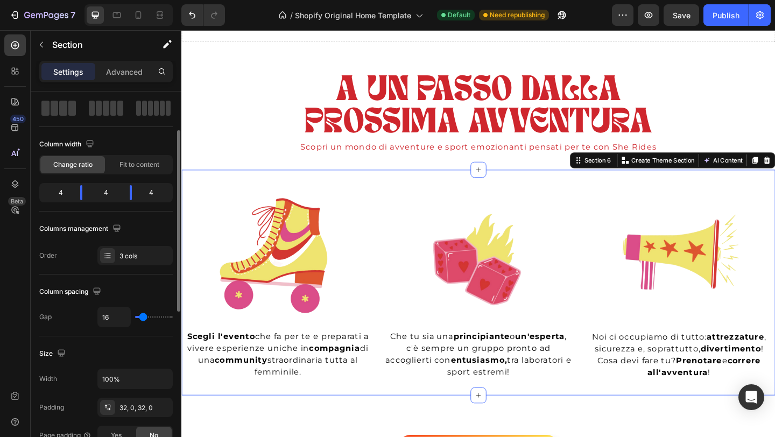
scroll to position [0, 0]
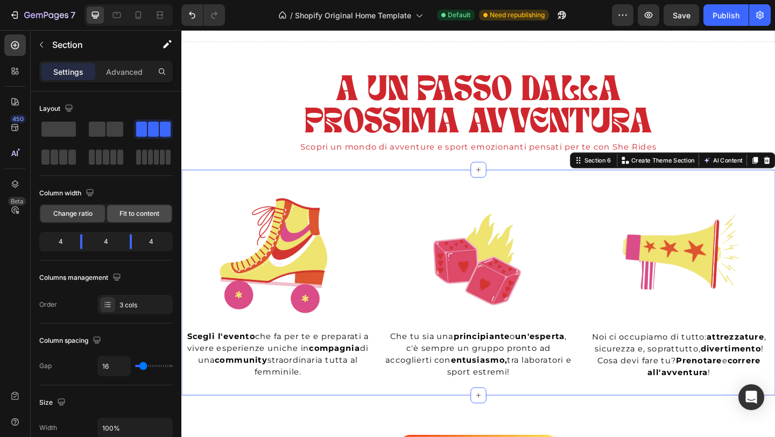
click at [133, 220] on div "Fit to content" at bounding box center [139, 213] width 65 height 17
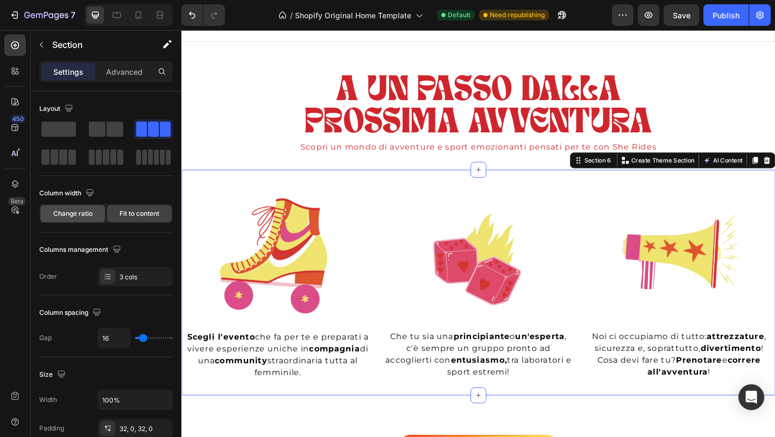
click at [85, 217] on span "Change ratio" at bounding box center [72, 214] width 39 height 10
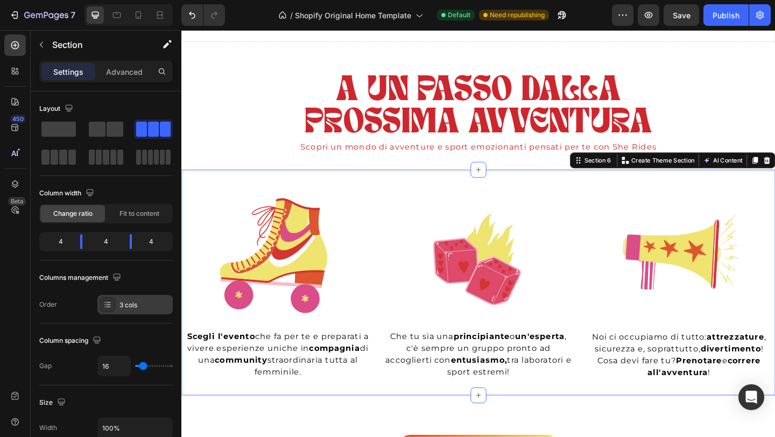
click at [134, 306] on div "3 cols" at bounding box center [145, 305] width 51 height 10
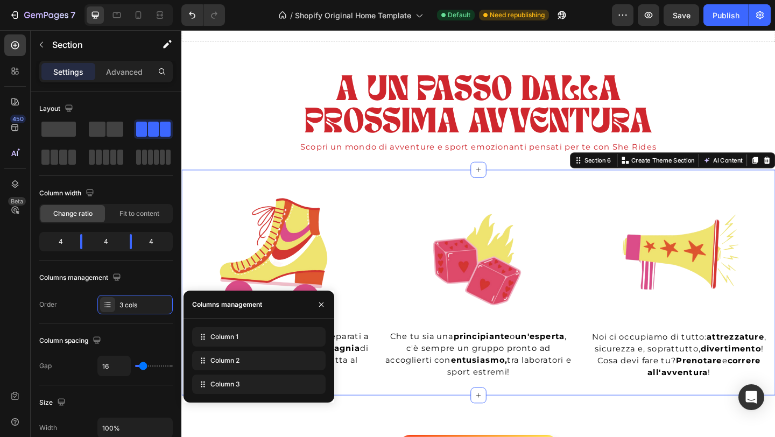
click at [124, 386] on div "Layout Column width Change ratio Fit to content 4 4 4 Columns management Order …" at bounding box center [106, 445] width 134 height 118
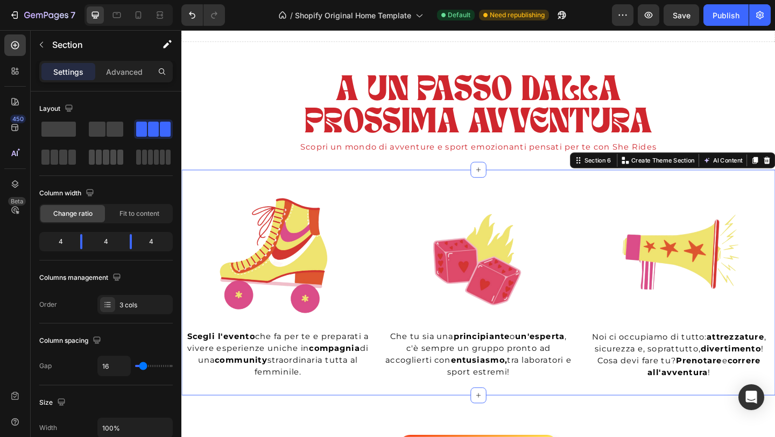
click at [115, 158] on span at bounding box center [113, 157] width 6 height 15
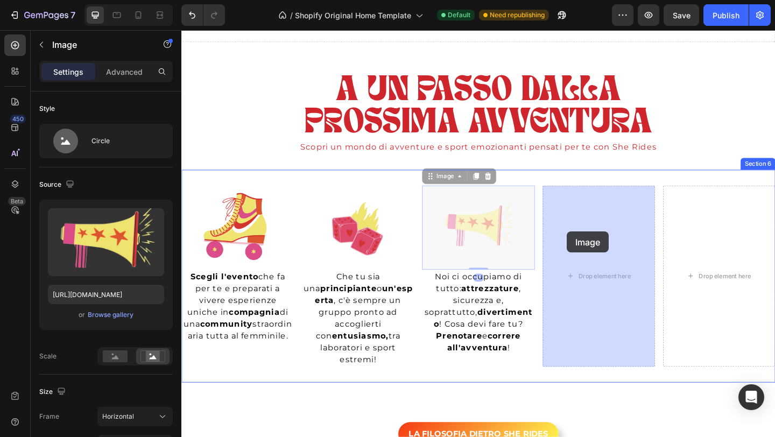
drag, startPoint x: 501, startPoint y: 253, endPoint x: 601, endPoint y: 249, distance: 99.7
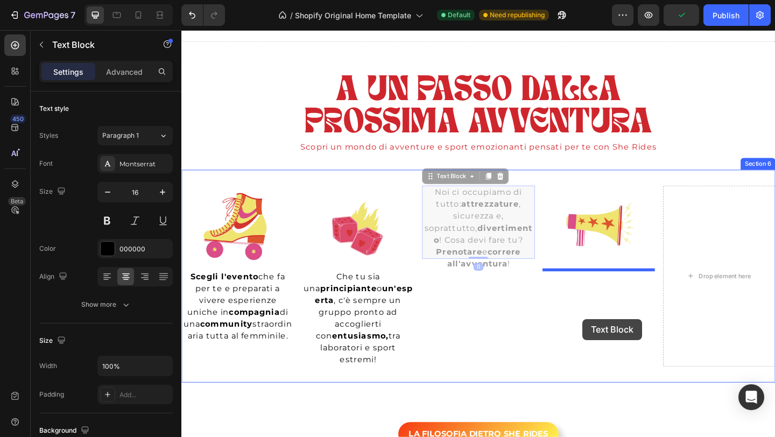
drag, startPoint x: 489, startPoint y: 239, endPoint x: 615, endPoint y: 339, distance: 160.6
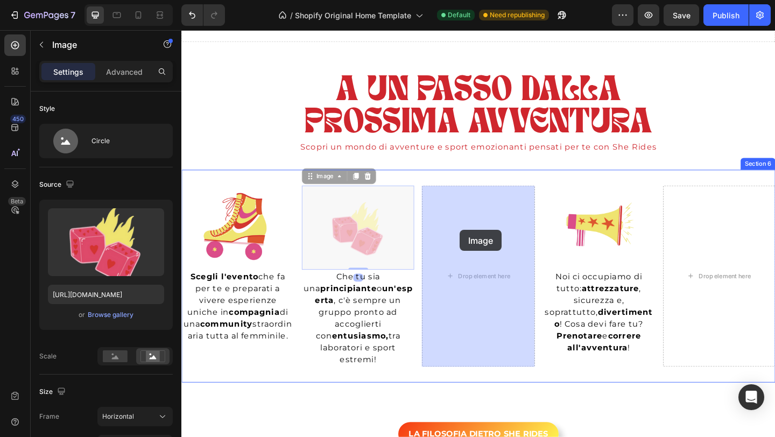
drag, startPoint x: 388, startPoint y: 256, endPoint x: 495, endPoint y: 245, distance: 108.2
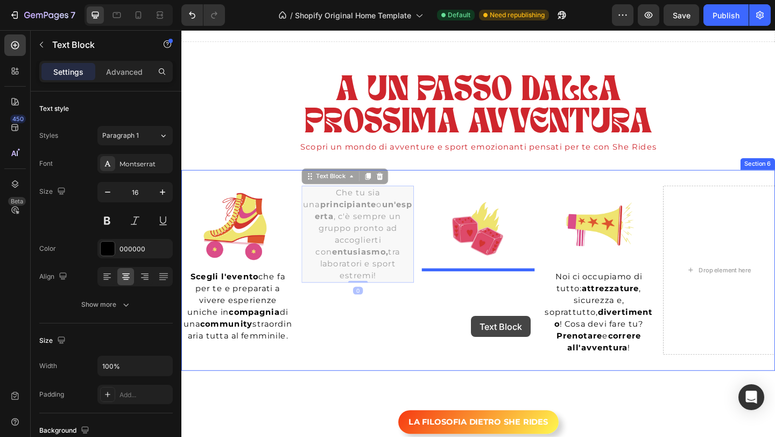
drag, startPoint x: 374, startPoint y: 256, endPoint x: 496, endPoint y: 341, distance: 148.9
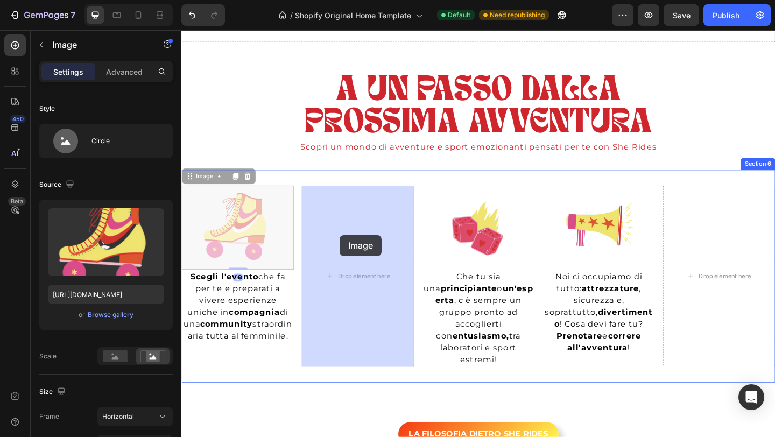
drag, startPoint x: 262, startPoint y: 253, endPoint x: 361, endPoint y: 253, distance: 99.1
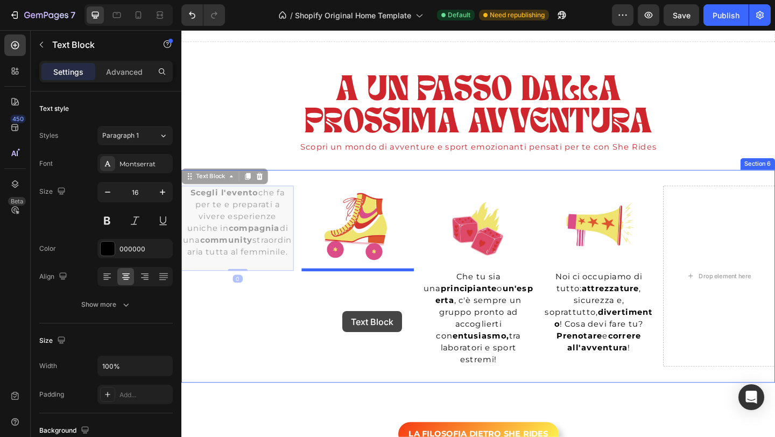
drag, startPoint x: 237, startPoint y: 242, endPoint x: 356, endPoint y: 336, distance: 151.9
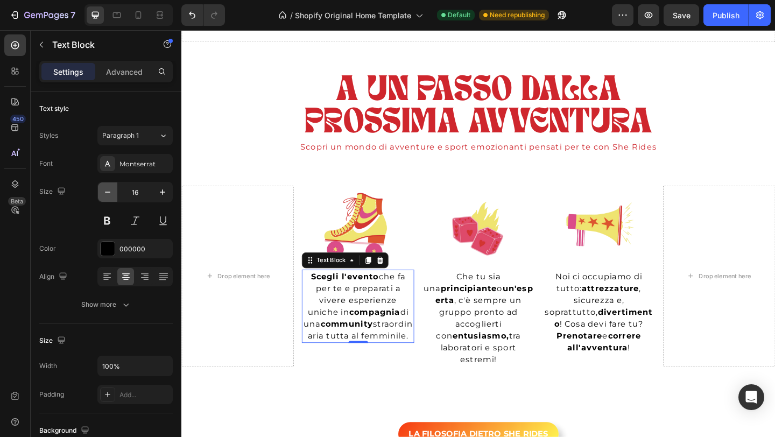
click at [113, 191] on icon "button" at bounding box center [107, 192] width 11 height 11
type input "14"
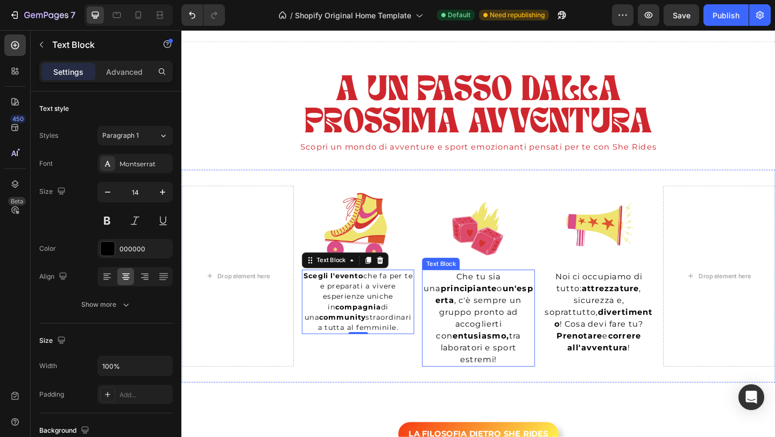
click at [526, 342] on p "Che tu sia una principiante o un'esperta , c'è sempre un gruppo pronto ad accog…" at bounding box center [504, 343] width 120 height 103
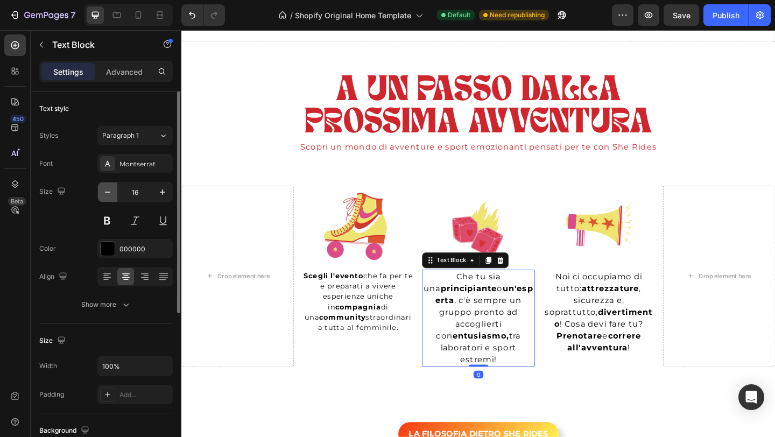
click at [105, 195] on icon "button" at bounding box center [107, 192] width 11 height 11
type input "14"
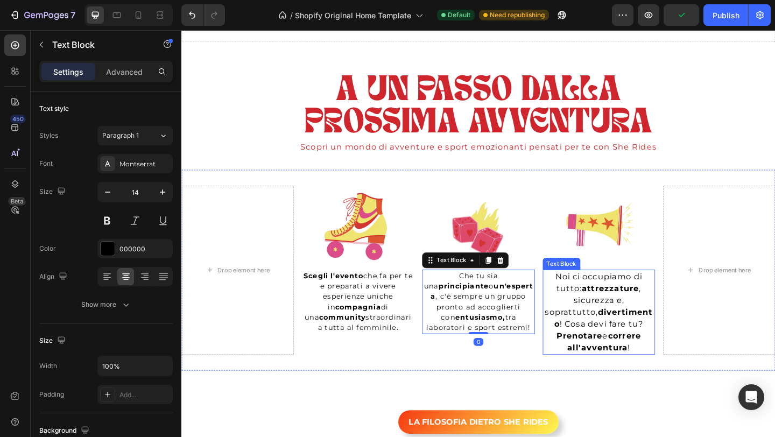
click at [615, 319] on p "Noi ci occupiamo di tutto: attrezzature , sicurezza e, soprattutto, divertiment…" at bounding box center [636, 337] width 120 height 90
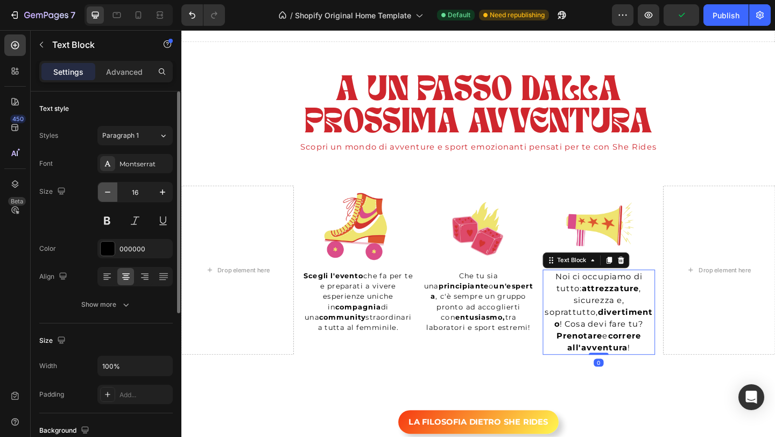
click at [113, 194] on icon "button" at bounding box center [107, 192] width 11 height 11
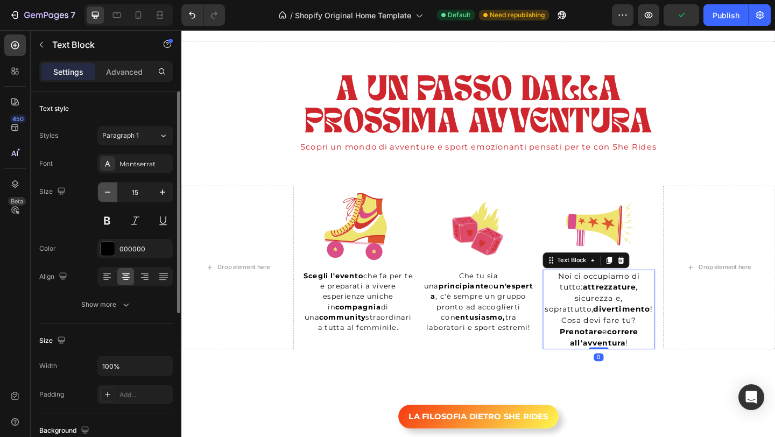
type input "14"
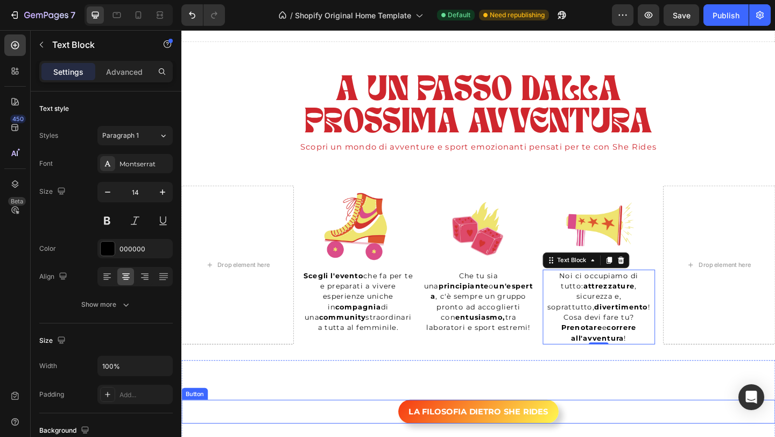
click at [696, 432] on div "LA FILOSOFIA DIETRO SHE RIDES Button" at bounding box center [504, 445] width 646 height 26
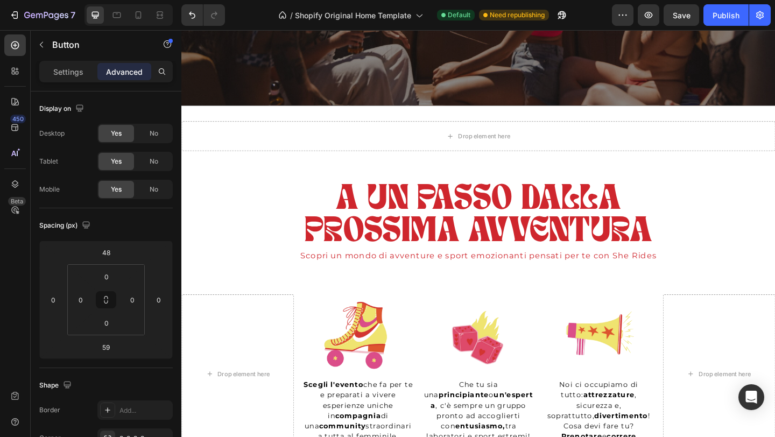
scroll to position [489, 0]
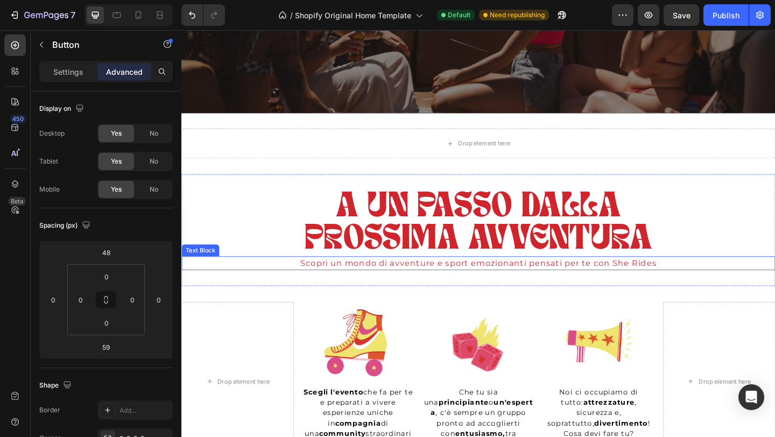
click at [535, 281] on p "Scopri un mondo di avventure e sport emozionanti pensati per te con She Rides" at bounding box center [505, 283] width 644 height 13
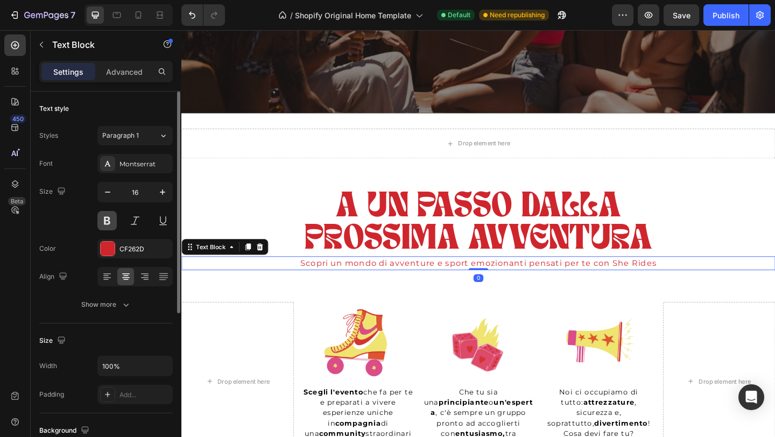
click at [110, 228] on button at bounding box center [106, 220] width 19 height 19
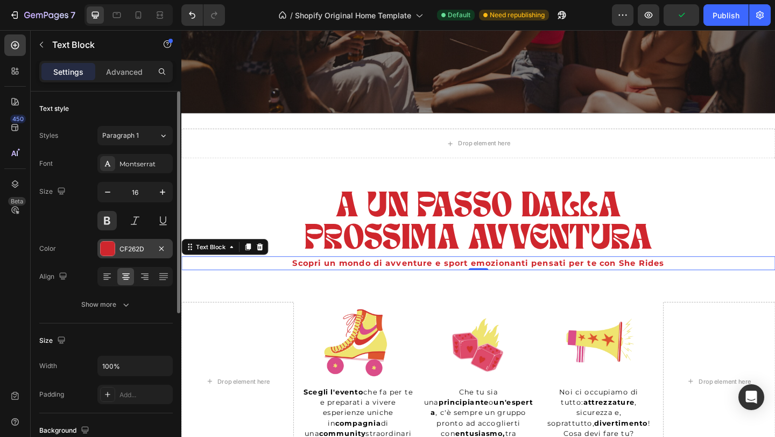
click at [114, 247] on div at bounding box center [108, 249] width 14 height 14
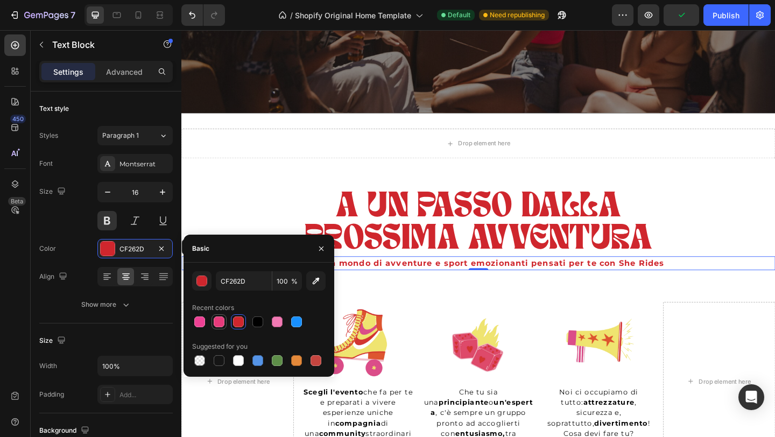
click at [221, 321] on div at bounding box center [219, 322] width 11 height 11
type input "E73B7B"
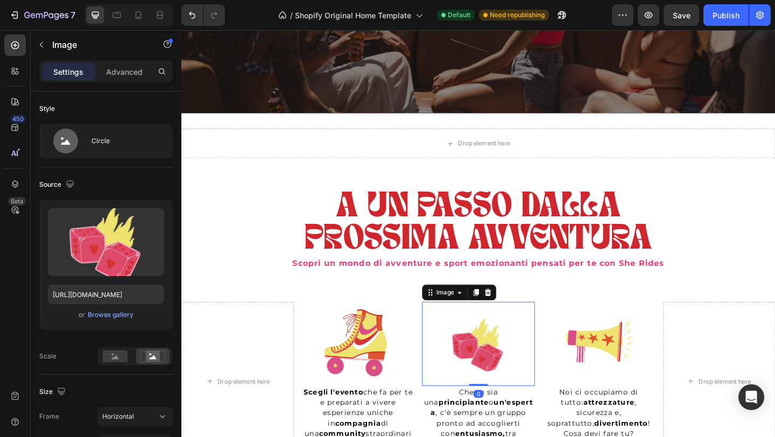
click at [538, 331] on img at bounding box center [504, 372] width 122 height 92
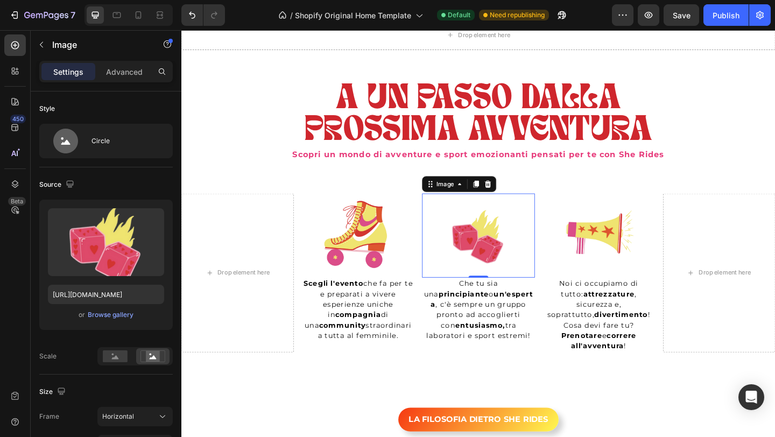
scroll to position [612, 0]
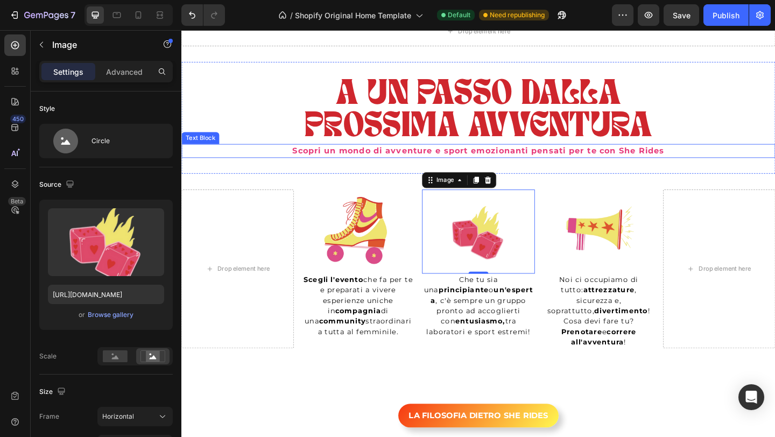
click at [538, 164] on p "Scopri un mondo di avventure e sport emozionanti pensati per te con She Rides" at bounding box center [505, 161] width 644 height 13
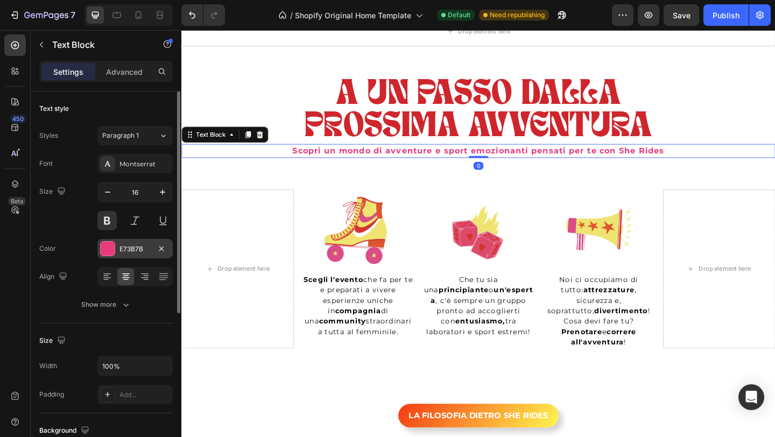
click at [122, 250] on div "E73B7B" at bounding box center [135, 249] width 31 height 10
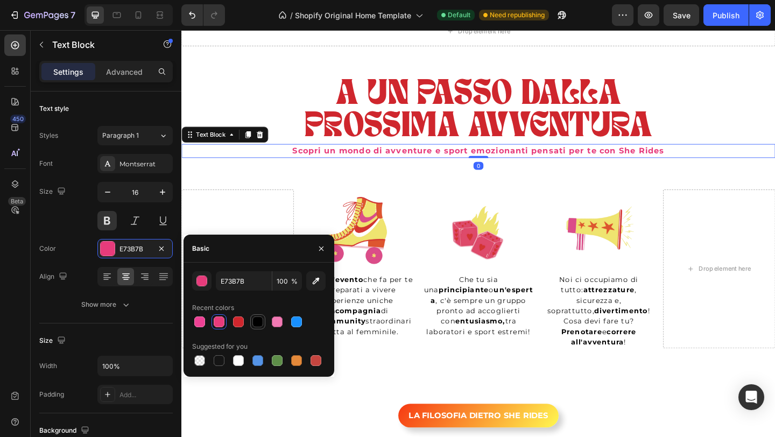
click at [262, 320] on div at bounding box center [258, 322] width 11 height 11
type input "000000"
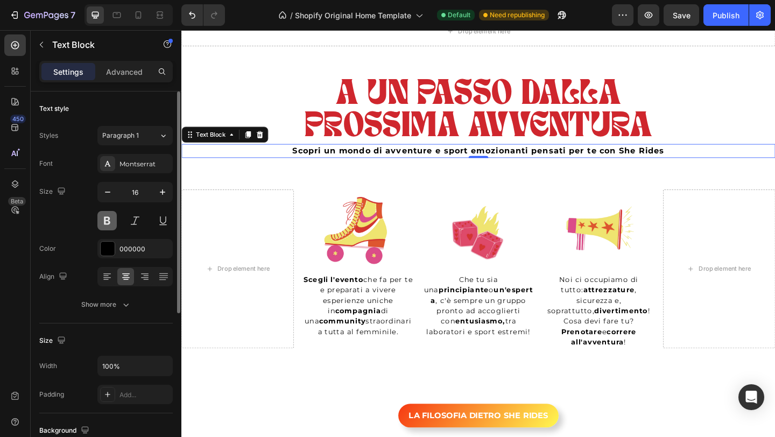
click at [99, 222] on button at bounding box center [106, 220] width 19 height 19
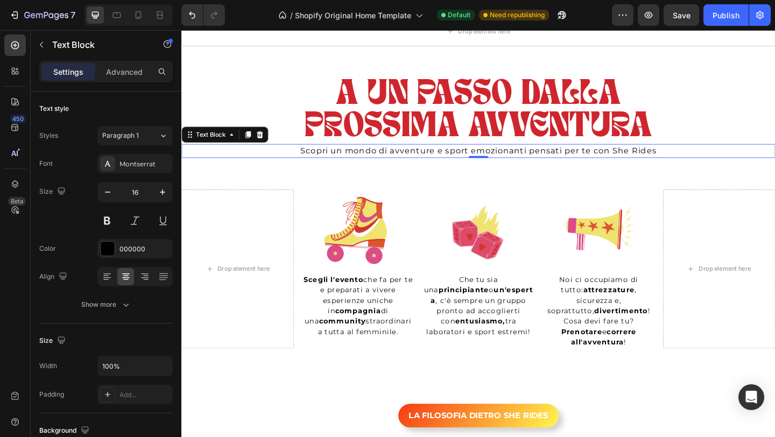
click at [415, 158] on p "Scopri un mondo di avventure e sport emozionanti pensati per te con She Rides" at bounding box center [505, 161] width 644 height 13
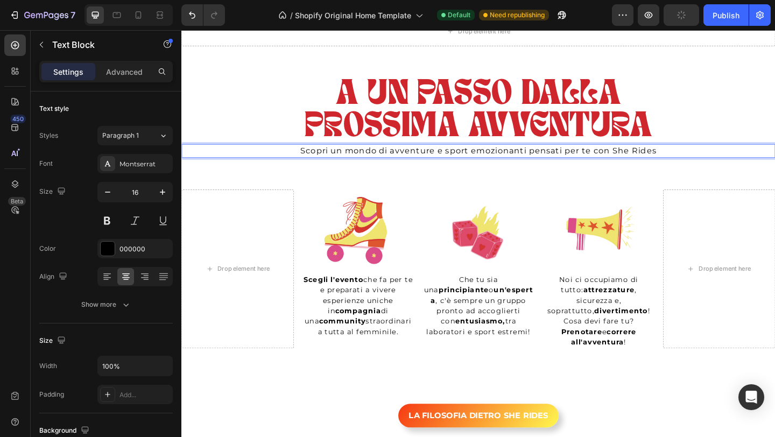
click at [428, 162] on p "Scopri un mondo di avventure e sport emozionanti pensati per te con She Rides" at bounding box center [505, 161] width 644 height 13
drag, startPoint x: 470, startPoint y: 161, endPoint x: 557, endPoint y: 161, distance: 87.2
click at [557, 161] on p "Scopri un mondo di avventure e sport emozionanti pensati per te con She Rides" at bounding box center [505, 161] width 644 height 13
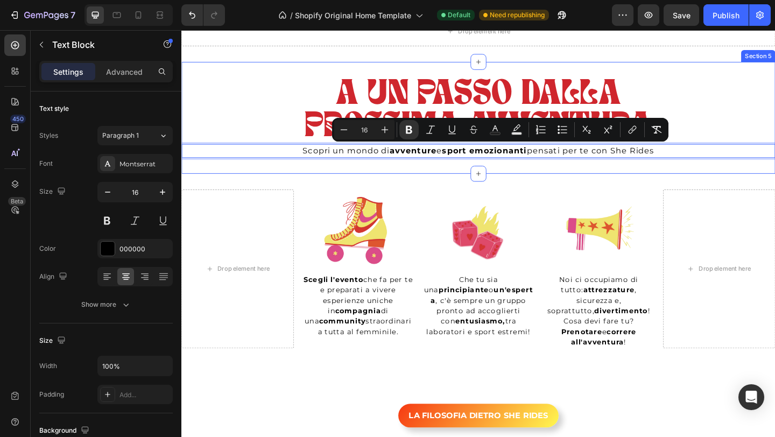
click at [605, 180] on div "A UN PASSO DALLA PROSSIMA AVVENTURA Heading Scopri un mondo di avventure e spor…" at bounding box center [504, 126] width 646 height 122
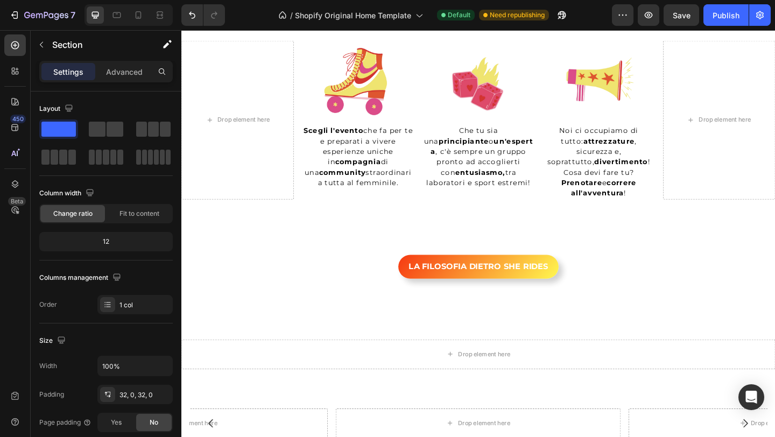
scroll to position [826, 0]
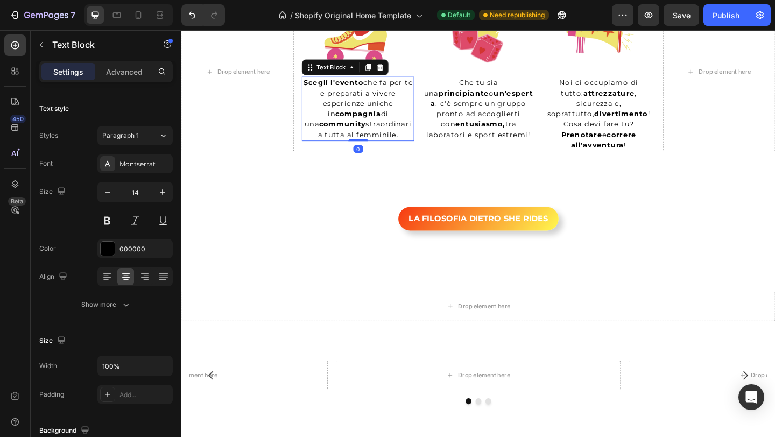
click at [394, 114] on p "Scegli l'evento che fa per te e preparati a vivere esperienze uniche in compagn…" at bounding box center [373, 116] width 120 height 68
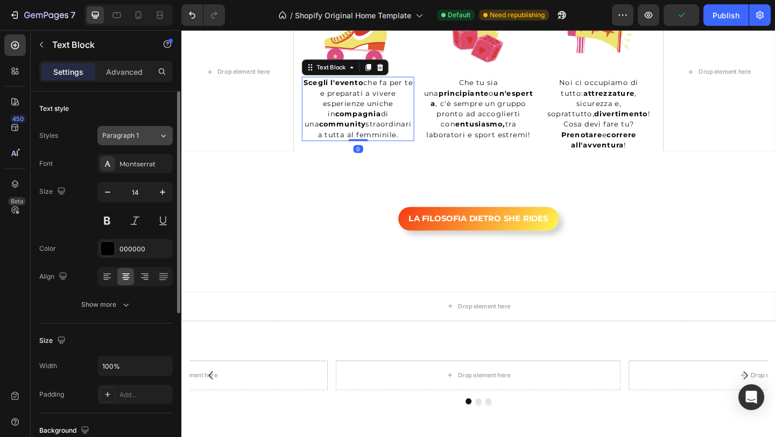
click at [146, 133] on div "Paragraph 1" at bounding box center [130, 136] width 57 height 10
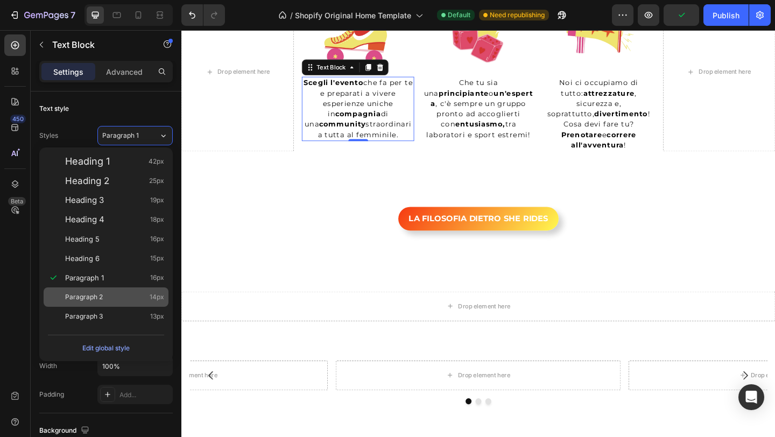
click at [132, 292] on div "Paragraph 2 14px" at bounding box center [114, 297] width 99 height 11
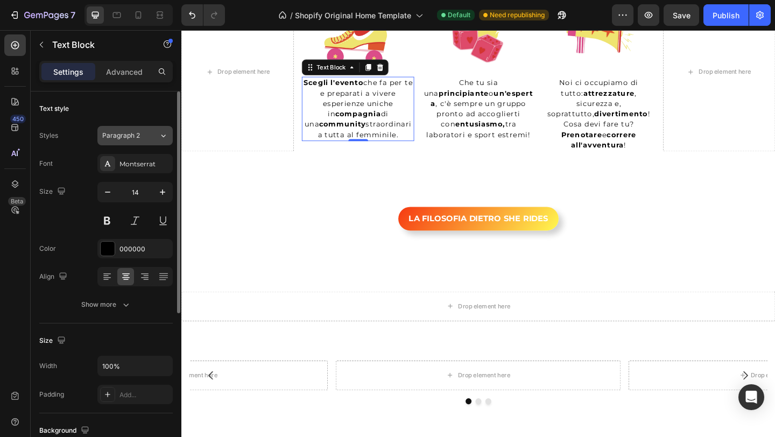
click at [144, 135] on div "Paragraph 2" at bounding box center [124, 136] width 44 height 10
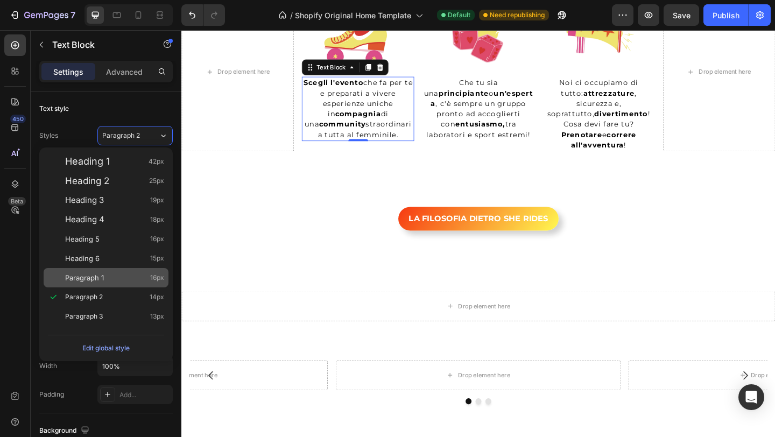
click at [129, 284] on div "Paragraph 1 16px" at bounding box center [106, 277] width 125 height 19
type input "16"
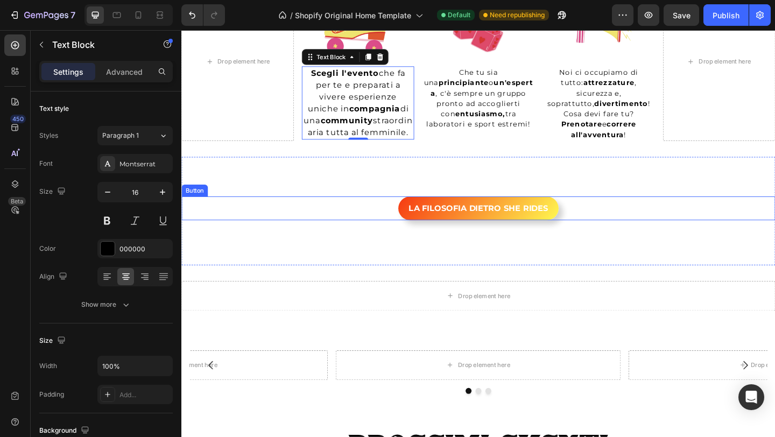
click at [331, 233] on div "LA FILOSOFIA DIETRO SHE RIDES Button" at bounding box center [504, 224] width 646 height 26
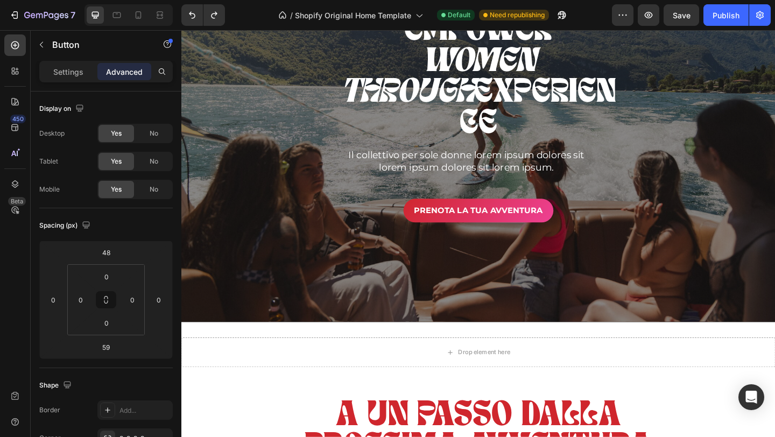
scroll to position [80, 0]
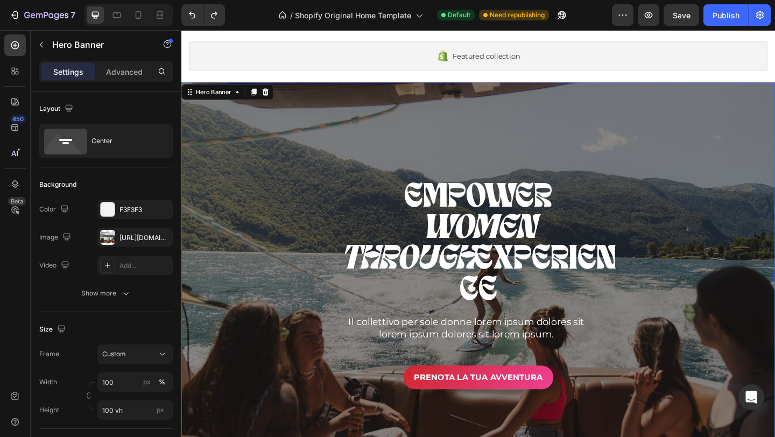
click at [479, 141] on div "Overlay" at bounding box center [504, 308] width 646 height 443
click at [303, 125] on div "Overlay" at bounding box center [504, 308] width 646 height 443
click at [244, 102] on div "Hero Banner" at bounding box center [216, 97] width 65 height 13
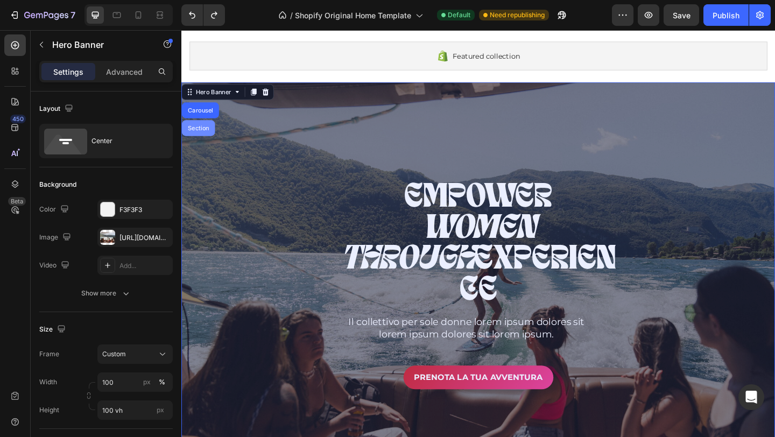
click at [204, 132] on div "Section" at bounding box center [200, 136] width 36 height 17
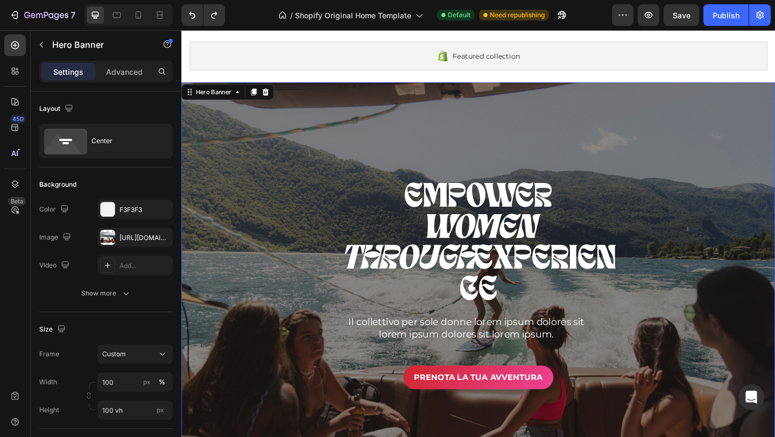
click at [279, 187] on div "Overlay" at bounding box center [504, 308] width 646 height 443
click at [231, 100] on div "Hero Banner" at bounding box center [216, 98] width 43 height 10
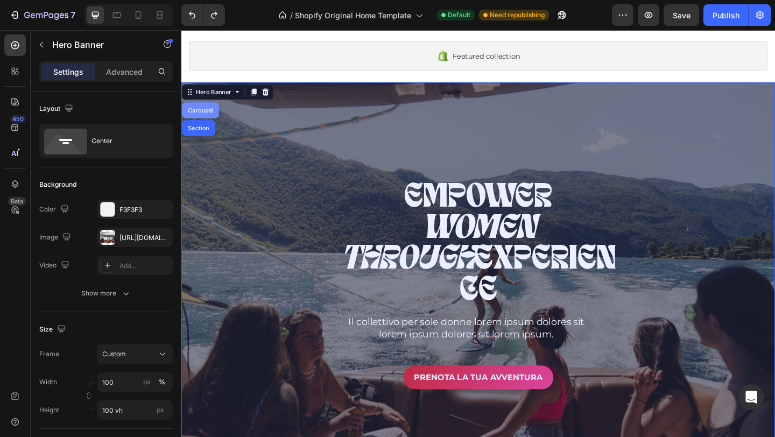
click at [202, 114] on div "Carousel" at bounding box center [202, 117] width 40 height 17
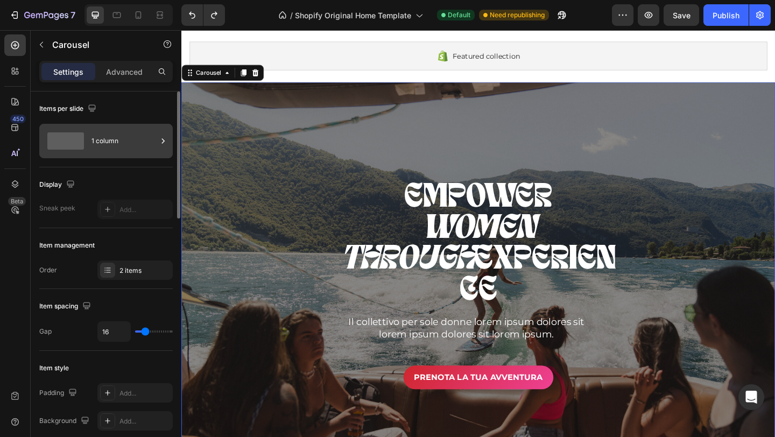
click at [144, 141] on div "1 column" at bounding box center [125, 141] width 66 height 25
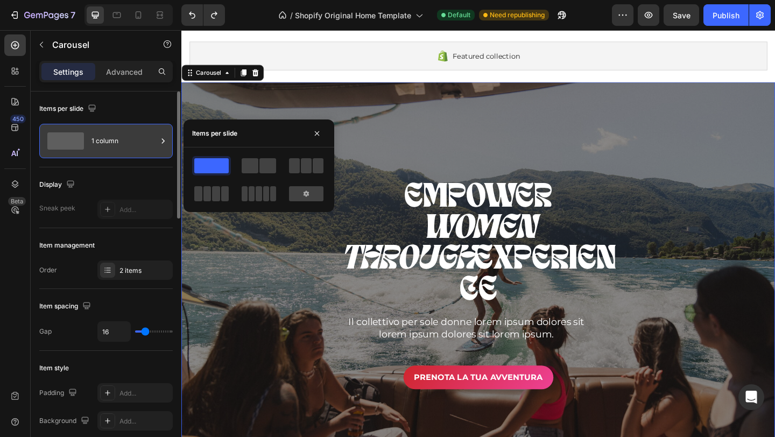
click at [129, 135] on div "1 column" at bounding box center [125, 141] width 66 height 25
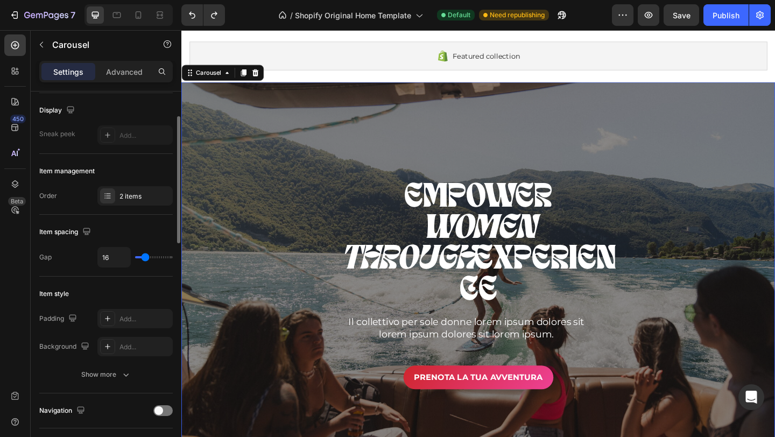
scroll to position [109, 0]
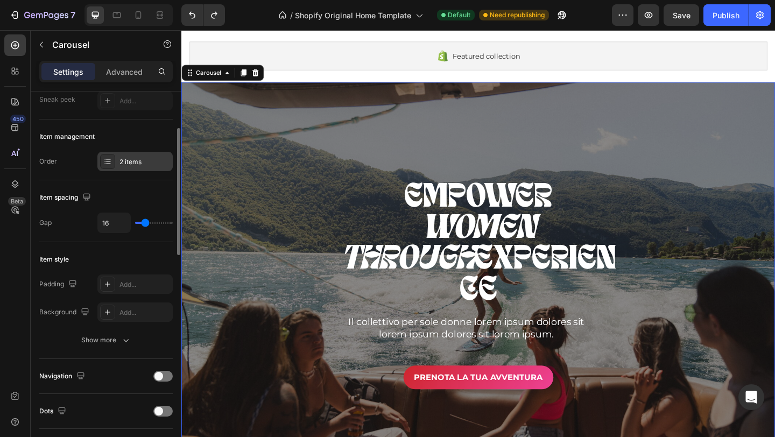
click at [117, 159] on div "2 items" at bounding box center [134, 161] width 75 height 19
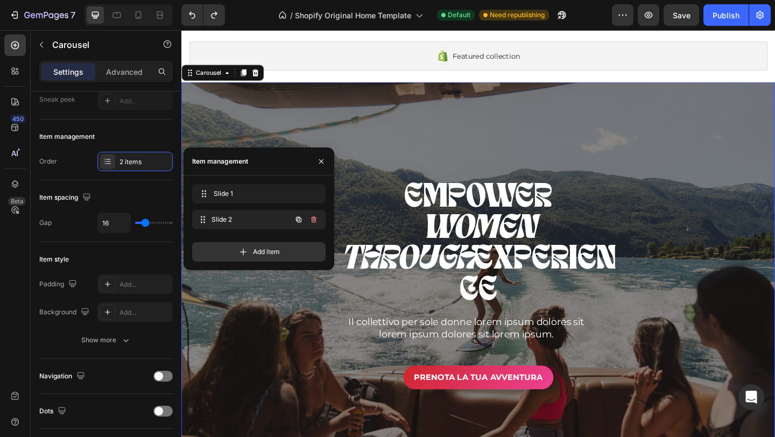
click at [267, 219] on span "Slide 2" at bounding box center [252, 220] width 80 height 10
click at [200, 219] on icon at bounding box center [203, 219] width 9 height 9
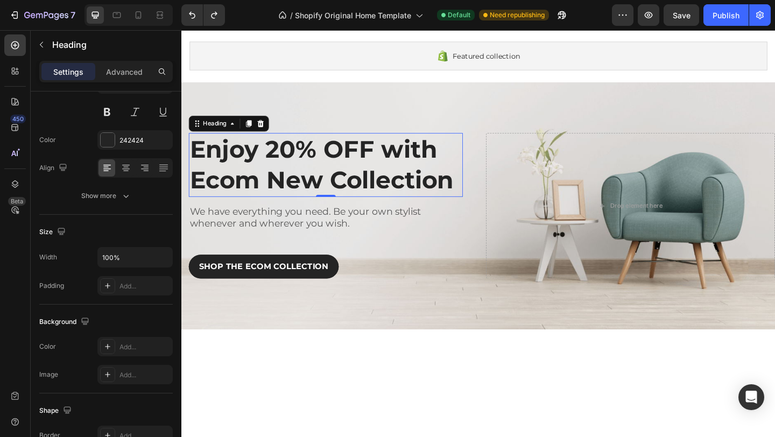
click at [475, 154] on p "Enjoy 20% OFF with Ecom New Collection" at bounding box center [339, 176] width 296 height 67
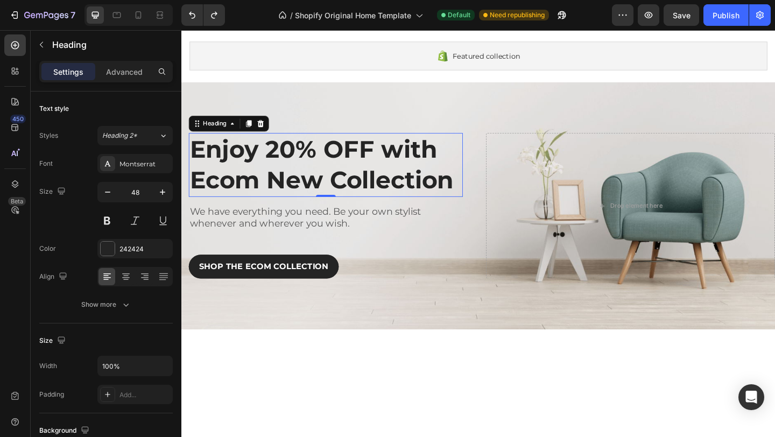
click at [358, 171] on p "Enjoy 20% OFF with Ecom New Collection" at bounding box center [339, 176] width 296 height 67
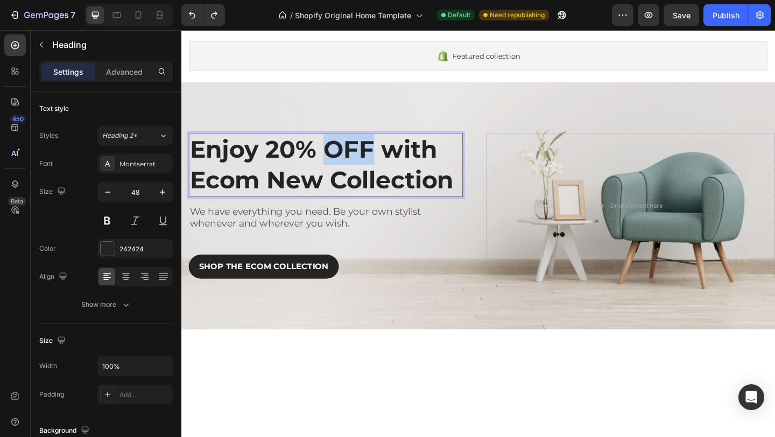
click at [358, 171] on p "Enjoy 20% OFF with Ecom New Collection" at bounding box center [339, 176] width 296 height 67
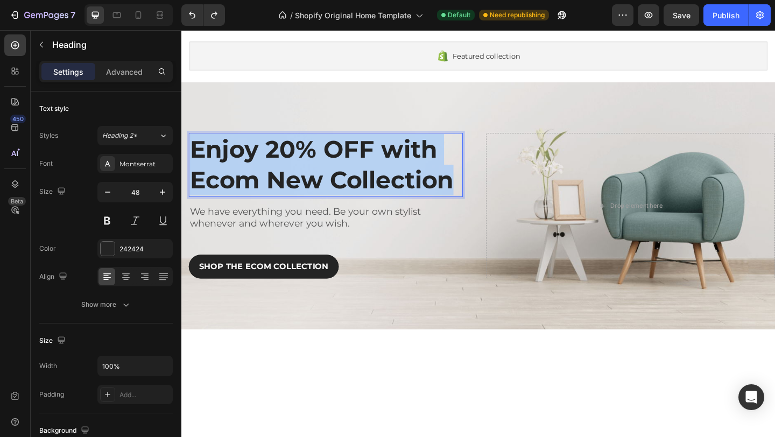
click at [358, 171] on p "Enjoy 20% OFF with Ecom New Collection" at bounding box center [339, 176] width 296 height 67
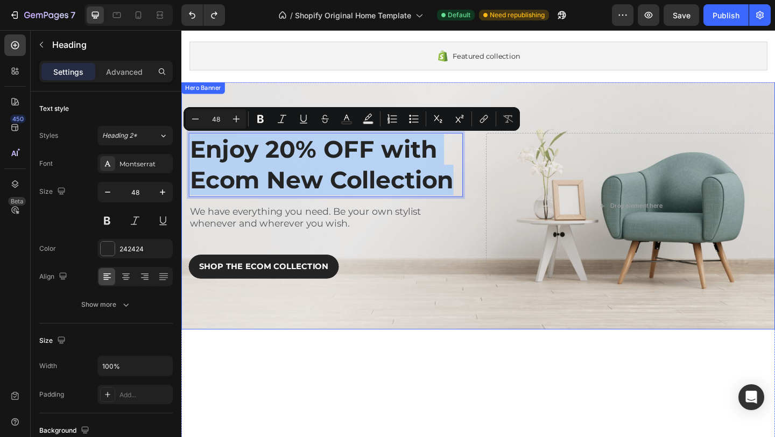
click at [195, 100] on div "Enjoy 20% OFF with Ecom New Collection Heading 0 We have everything you need. B…" at bounding box center [504, 221] width 646 height 269
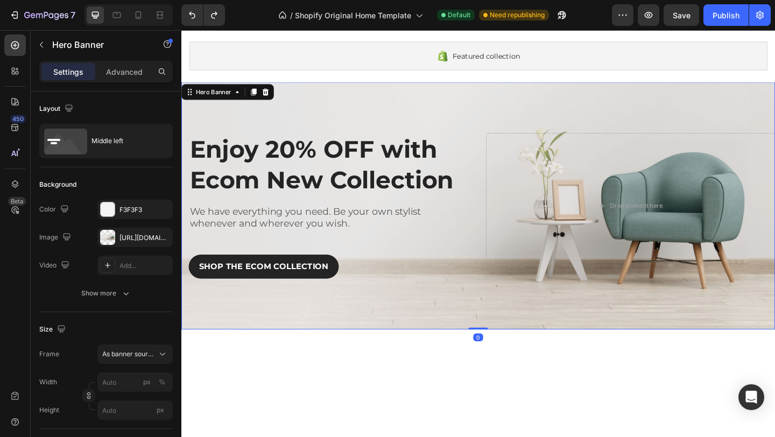
click at [213, 116] on div "Overlay" at bounding box center [504, 221] width 646 height 269
click at [238, 99] on icon at bounding box center [242, 97] width 9 height 9
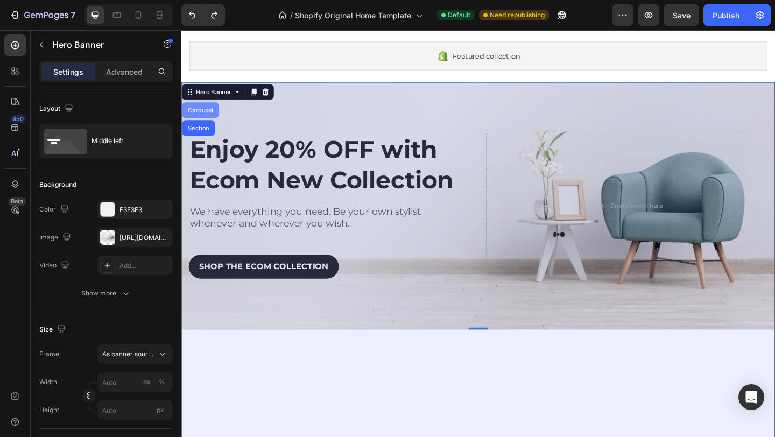
click at [203, 114] on div "Carousel" at bounding box center [202, 117] width 32 height 6
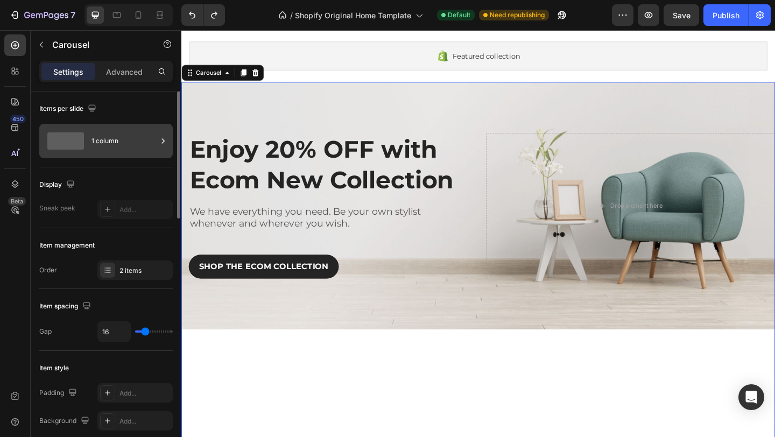
click at [106, 133] on div "1 column" at bounding box center [125, 141] width 66 height 25
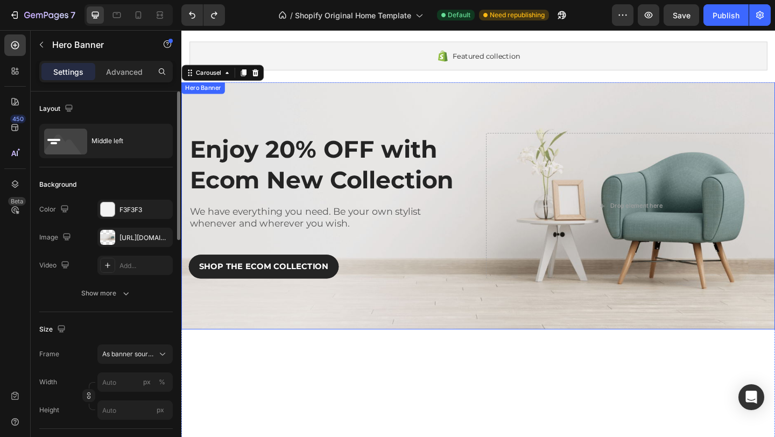
click at [193, 105] on div "Enjoy 20% OFF with Ecom New Collection Heading We have everything you need. Be …" at bounding box center [504, 221] width 646 height 269
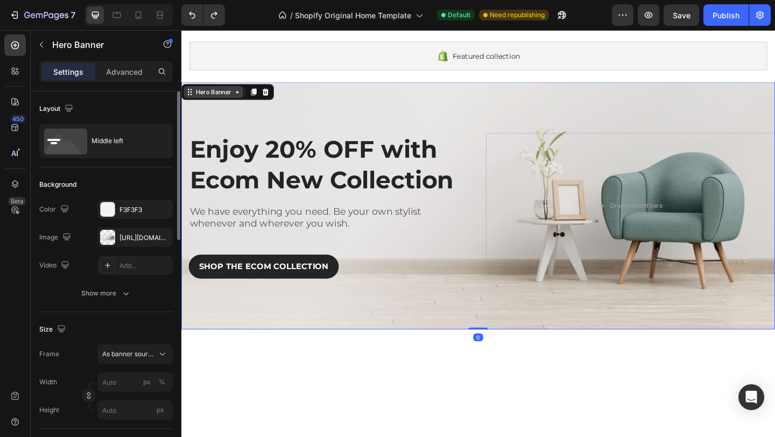
click at [211, 101] on div "Hero Banner" at bounding box center [216, 98] width 43 height 10
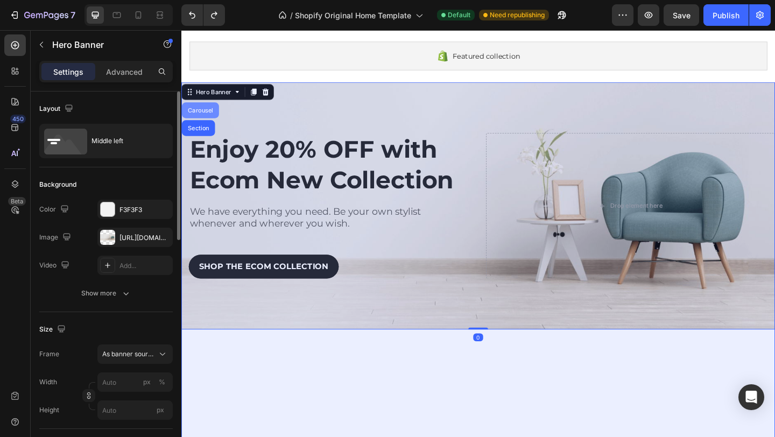
click at [209, 122] on div "Carousel" at bounding box center [202, 117] width 40 height 17
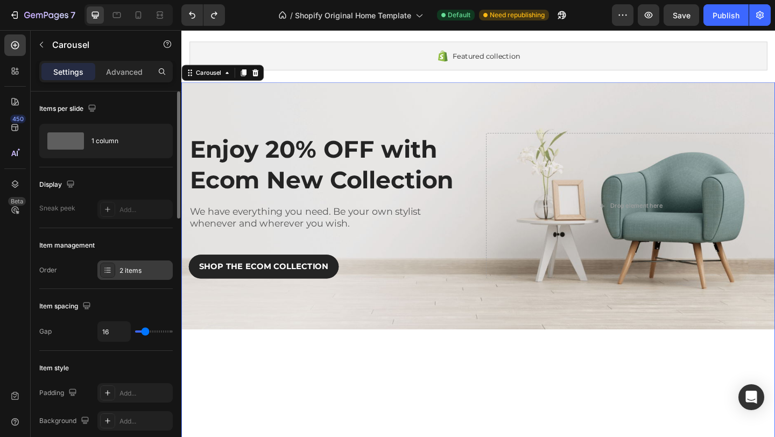
click at [131, 267] on div "2 items" at bounding box center [145, 271] width 51 height 10
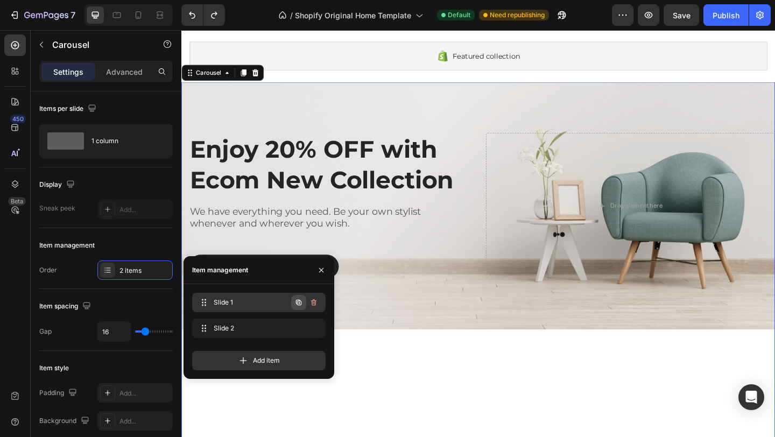
click at [296, 303] on icon "button" at bounding box center [299, 302] width 9 height 9
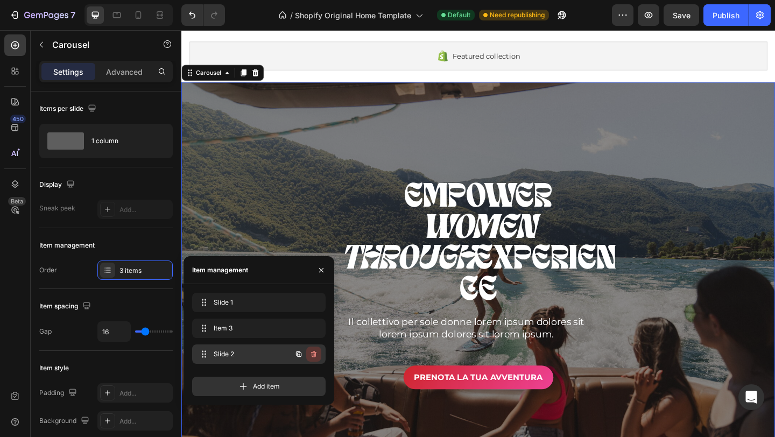
click at [317, 352] on icon "button" at bounding box center [314, 354] width 9 height 9
click at [279, 353] on div "Cancel" at bounding box center [274, 354] width 22 height 10
click at [319, 353] on button "button" at bounding box center [313, 354] width 15 height 15
click at [311, 355] on div "Delete" at bounding box center [307, 354] width 20 height 10
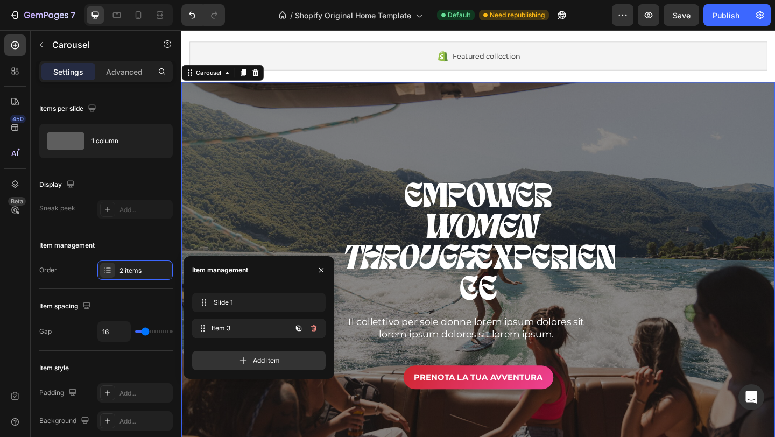
click at [256, 335] on div "Item 3 Item 3" at bounding box center [244, 328] width 95 height 15
click at [251, 331] on span "Item 3" at bounding box center [244, 329] width 61 height 10
click at [251, 331] on span "Item 3" at bounding box center [252, 329] width 80 height 10
click at [253, 326] on span "Item 3" at bounding box center [252, 329] width 80 height 10
click at [212, 326] on div "Item 3 Item 3" at bounding box center [244, 328] width 95 height 15
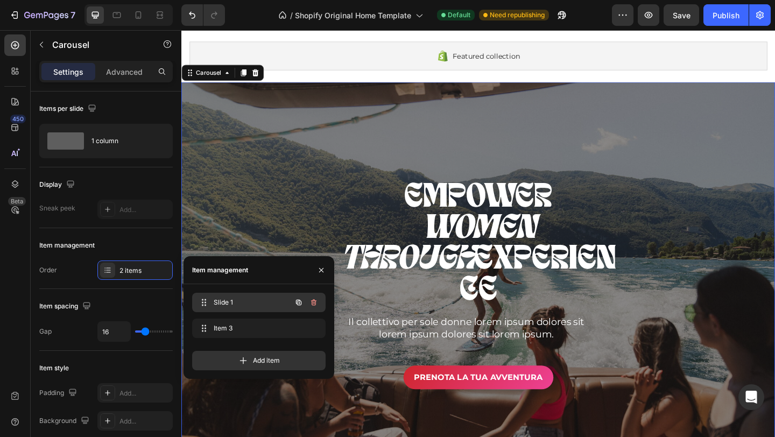
click at [219, 305] on span "Slide 1" at bounding box center [244, 303] width 61 height 10
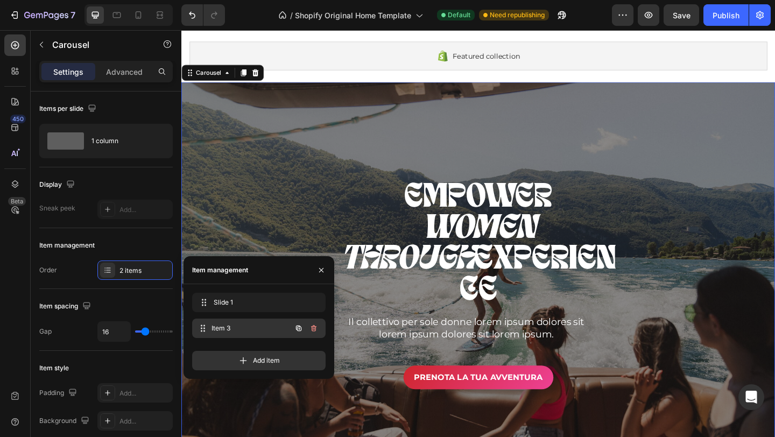
click at [226, 324] on span "Item 3" at bounding box center [252, 329] width 80 height 10
click at [207, 326] on span at bounding box center [204, 328] width 15 height 15
click at [202, 326] on icon at bounding box center [204, 328] width 9 height 9
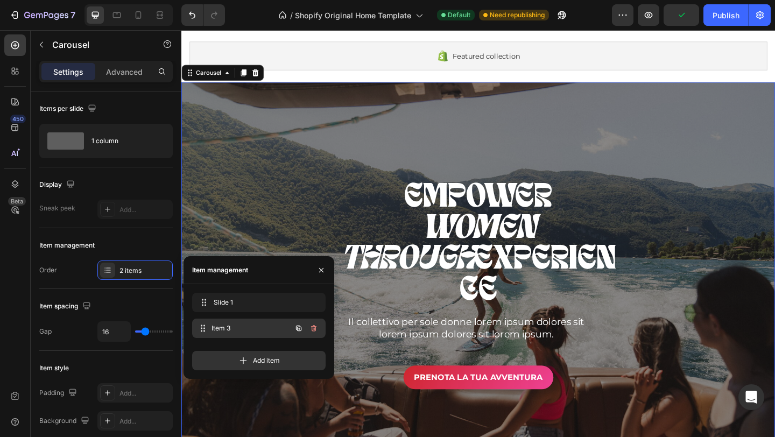
click at [255, 326] on span "Item 3" at bounding box center [252, 329] width 80 height 10
click at [202, 331] on icon at bounding box center [203, 328] width 9 height 9
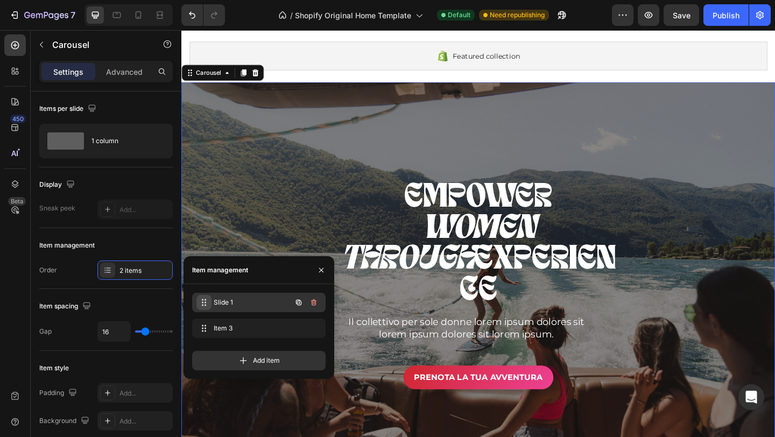
click at [204, 303] on icon at bounding box center [204, 302] width 9 height 9
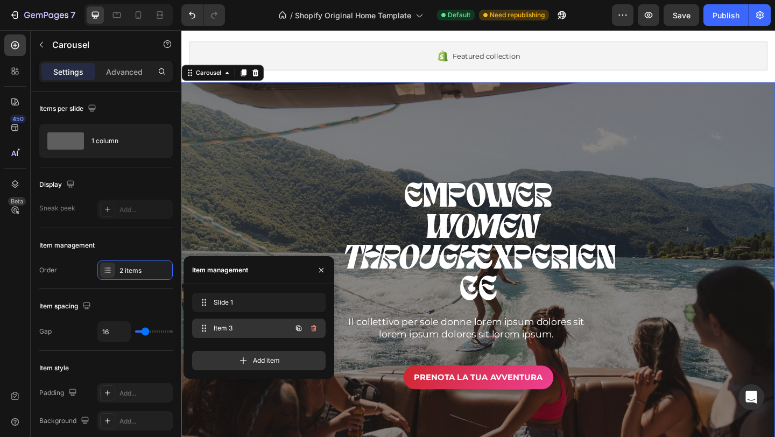
click at [212, 330] on div "Item 3 Item 3" at bounding box center [244, 328] width 95 height 15
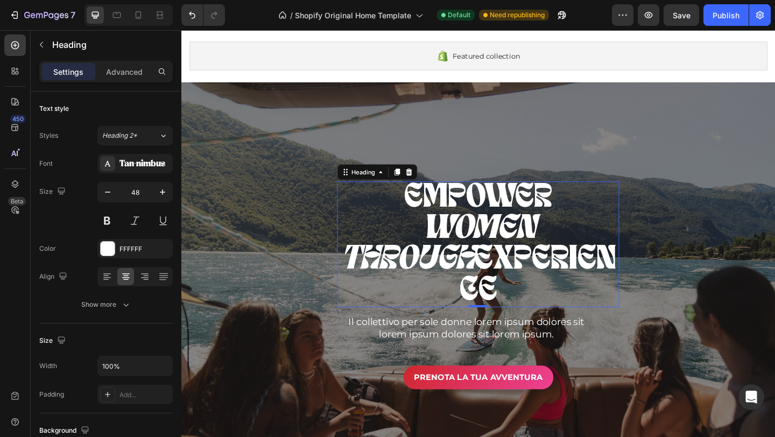
click at [498, 252] on h2 "EMPOWER WOMEN THROUGH EXPERIENCE" at bounding box center [504, 263] width 307 height 137
click at [600, 281] on p "EMPOWER WOMEN THROUGH EXPERIENCE" at bounding box center [504, 263] width 305 height 135
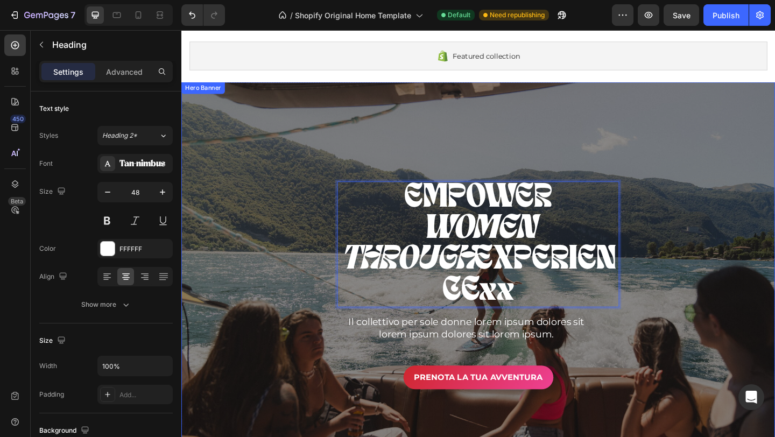
click at [310, 248] on div "EMPOWER WOMEN THROUGH EXPERIENCExx Heading 0 Il collettivo per sole donne lorem…" at bounding box center [504, 308] width 646 height 226
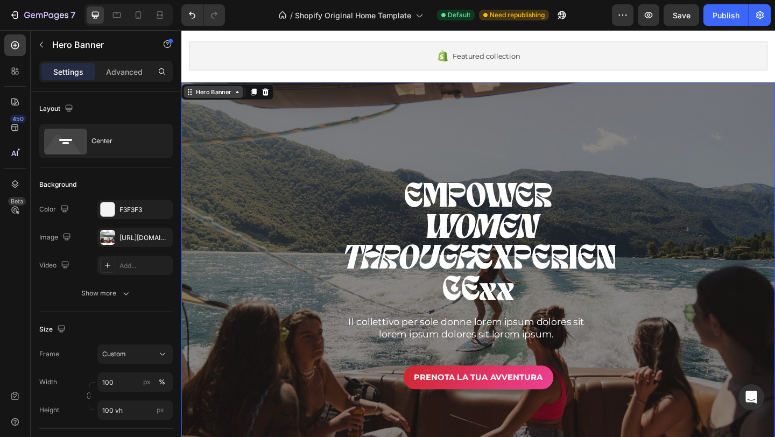
click at [216, 102] on div "Hero Banner" at bounding box center [216, 98] width 43 height 10
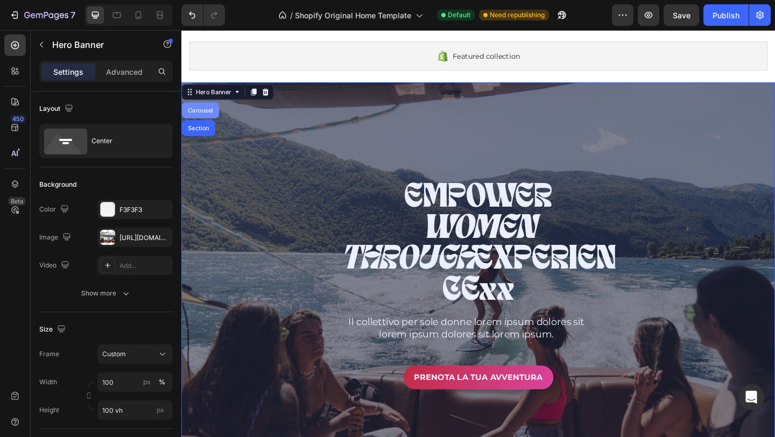
click at [208, 118] on div "Carousel" at bounding box center [202, 117] width 32 height 6
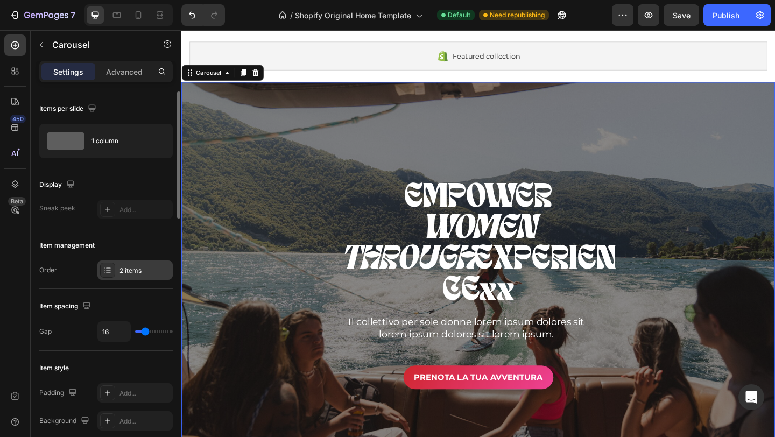
click at [134, 273] on div "2 items" at bounding box center [145, 271] width 51 height 10
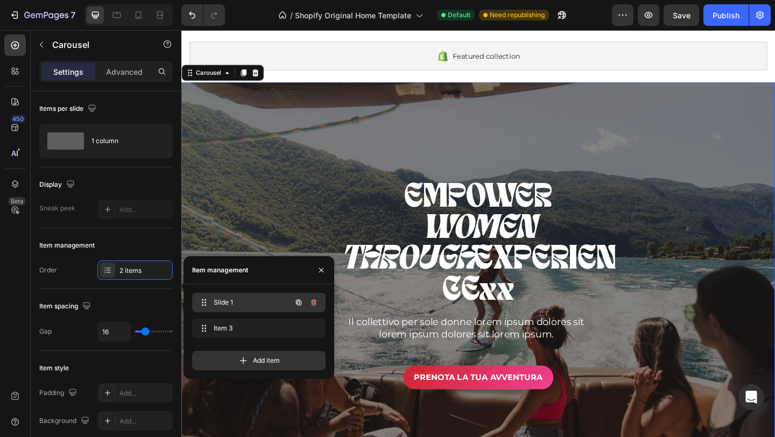
click at [225, 299] on span "Slide 1" at bounding box center [244, 303] width 61 height 10
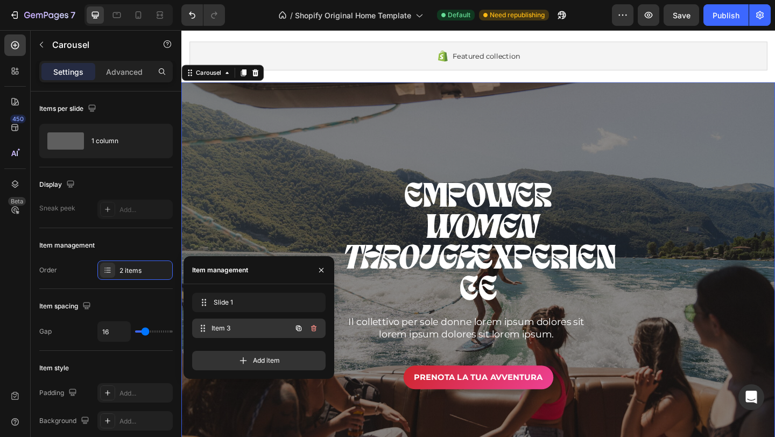
click at [232, 325] on span "Item 3" at bounding box center [252, 329] width 80 height 10
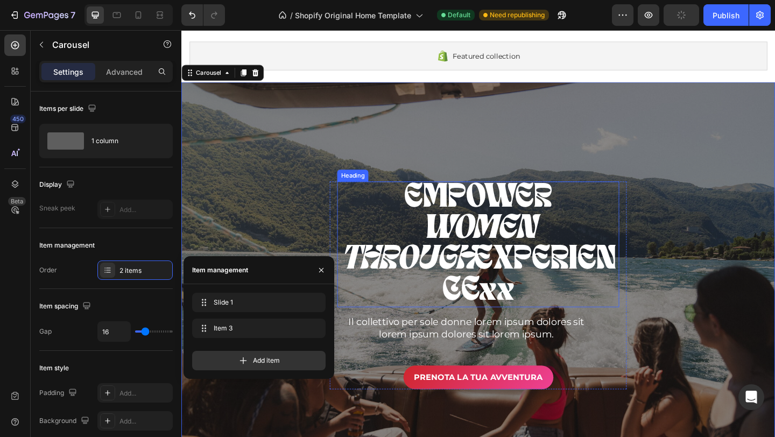
click at [510, 237] on p "EMPOWER WOMEN THROUGH EXPERIENCExx" at bounding box center [504, 263] width 305 height 135
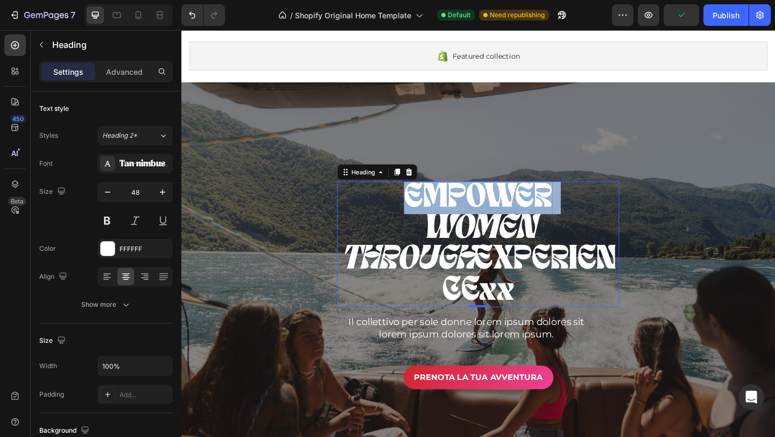
click at [510, 237] on p "EMPOWER WOMEN THROUGH EXPERIENCExx" at bounding box center [504, 263] width 305 height 135
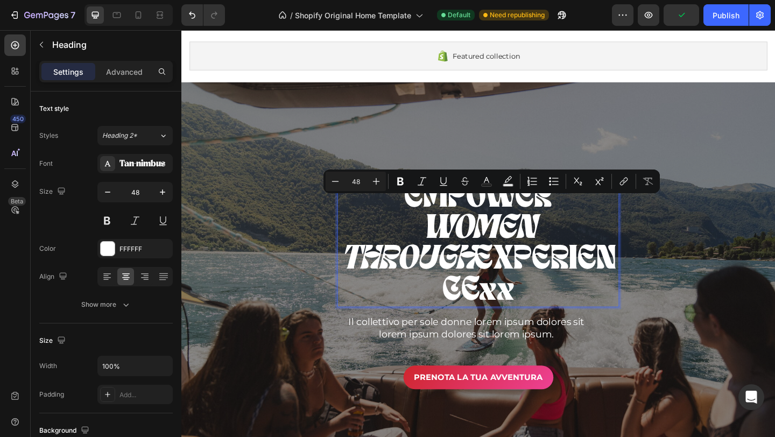
click at [500, 262] on icon "THROUGH" at bounding box center [427, 280] width 145 height 36
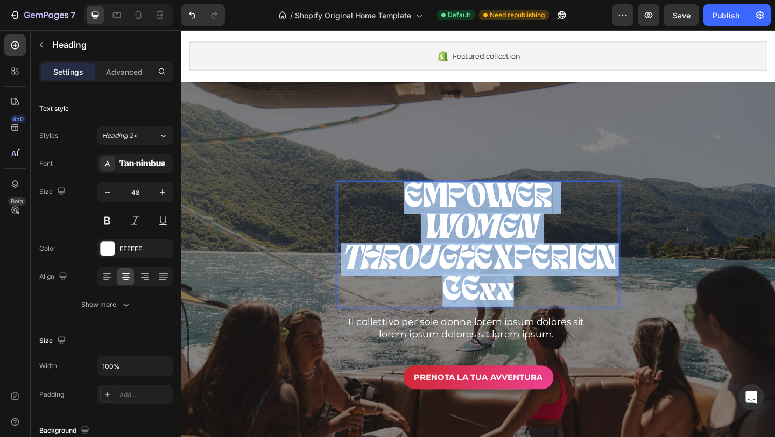
drag, startPoint x: 622, startPoint y: 298, endPoint x: 410, endPoint y: 224, distance: 224.3
click at [410, 224] on p "EMPOWER WOMEN THROUGH EXPERIENCExx" at bounding box center [504, 263] width 305 height 135
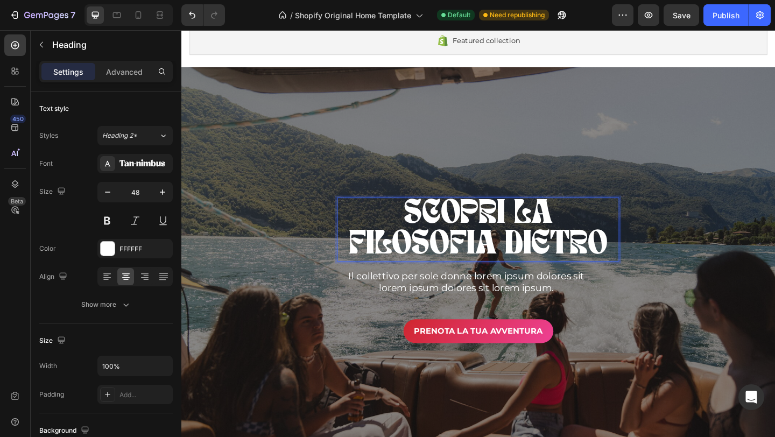
scroll to position [80, 0]
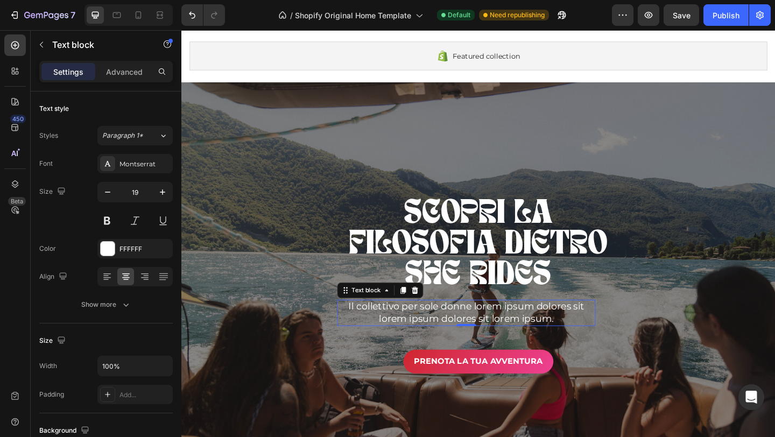
click at [495, 340] on p "Il collettivo per sole donne lorem ipsum dolores sit lorem ipsum dolores sit lo…" at bounding box center [491, 338] width 279 height 26
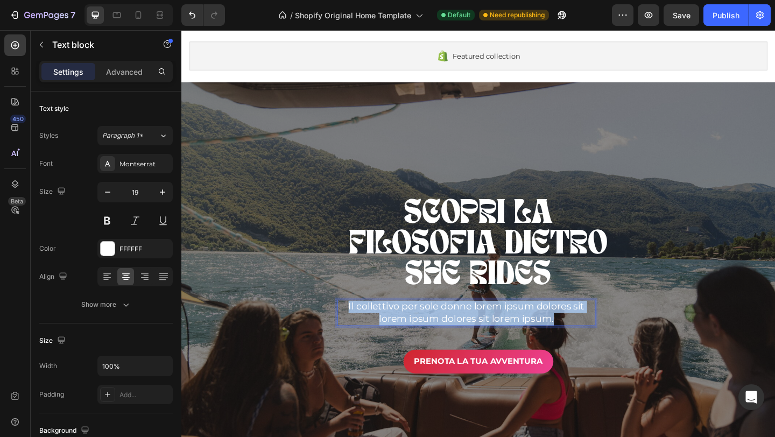
click at [495, 340] on p "Il collettivo per sole donne lorem ipsum dolores sit lorem ipsum dolores sit lo…" at bounding box center [491, 338] width 279 height 26
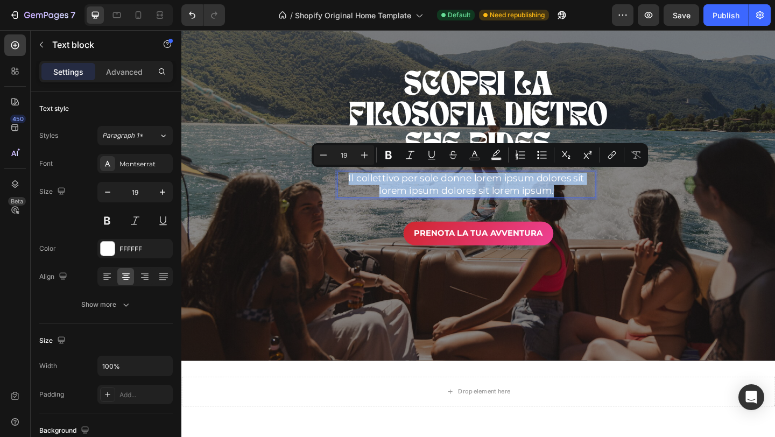
scroll to position [222, 0]
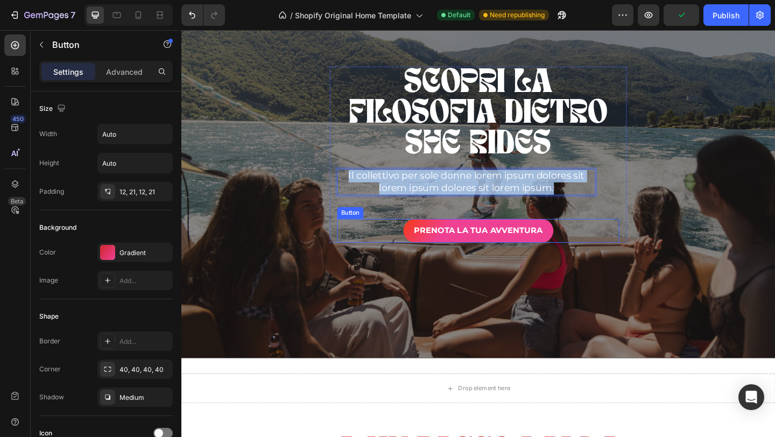
click at [484, 237] on button "PRENOTA LA TUA AVVENTURA" at bounding box center [504, 248] width 163 height 26
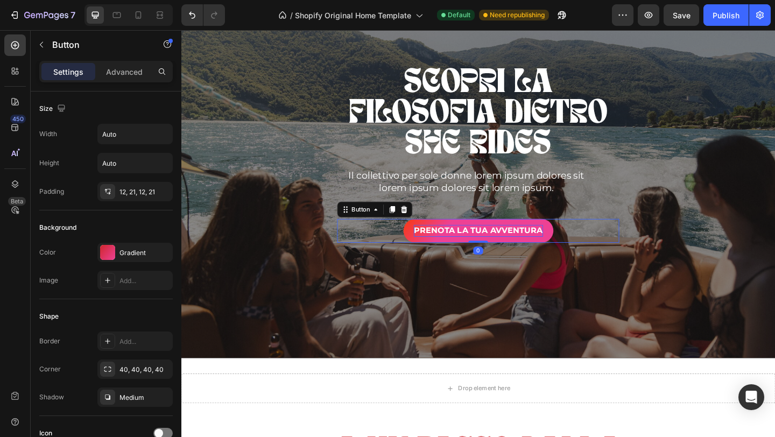
click at [522, 248] on p "PRENOTA LA TUA AVVENTURA" at bounding box center [505, 248] width 141 height 13
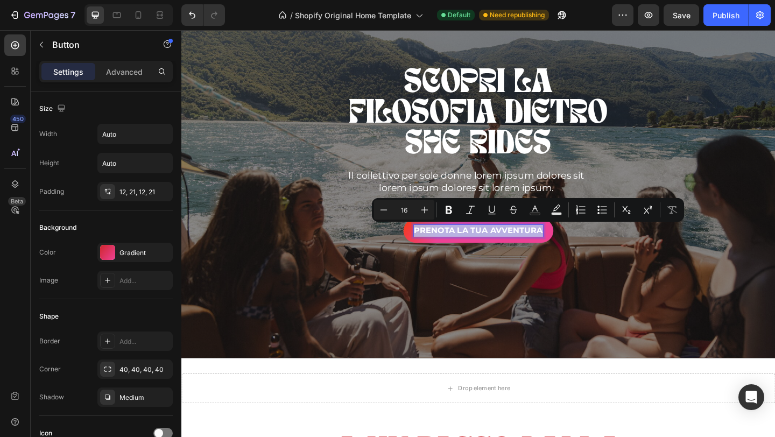
click at [522, 248] on p "PRENOTA LA TUA AVVENTURA" at bounding box center [505, 248] width 141 height 13
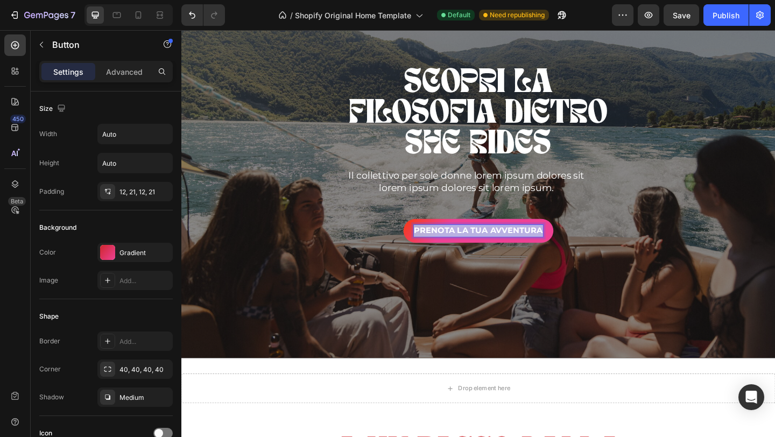
click at [522, 248] on p "PRENOTA LA TUA AVVENTURA" at bounding box center [505, 248] width 141 height 13
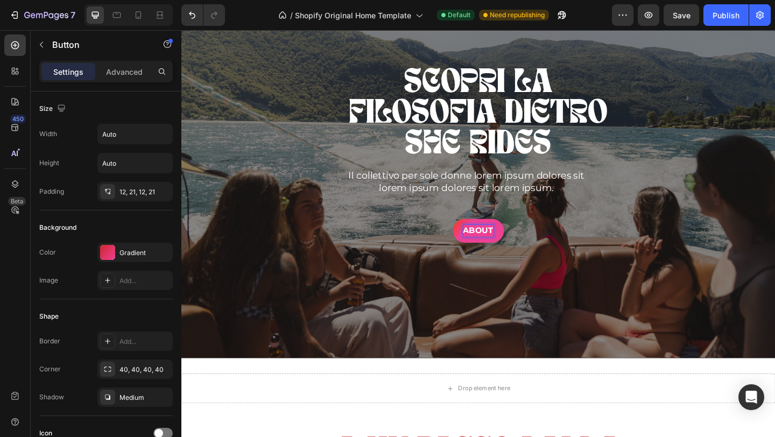
click at [477, 235] on button "ABOUT" at bounding box center [504, 248] width 55 height 26
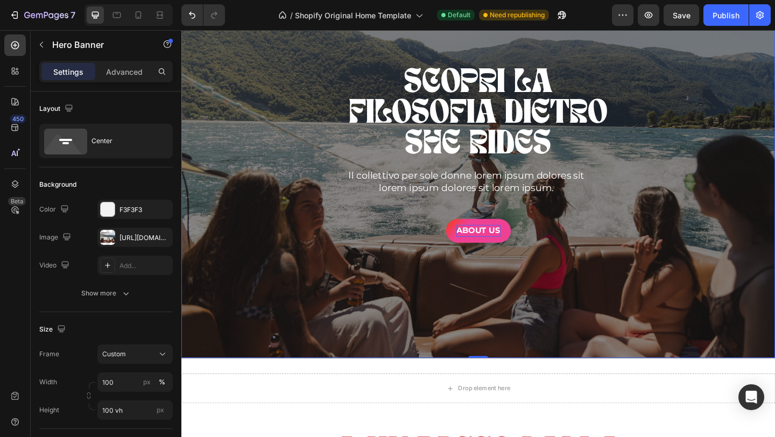
click at [598, 289] on div "Overlay" at bounding box center [504, 165] width 646 height 443
click at [126, 238] on div "[URL][DOMAIN_NAME]" at bounding box center [135, 238] width 31 height 10
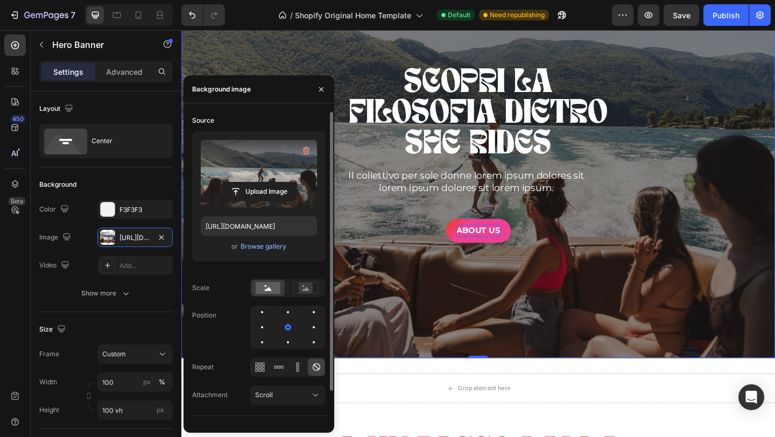
click at [271, 166] on label at bounding box center [259, 174] width 116 height 68
click at [271, 183] on input "file" at bounding box center [259, 192] width 74 height 18
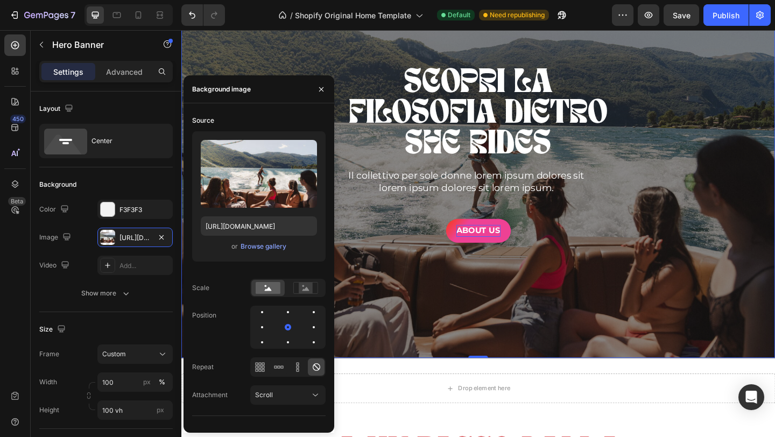
type input "C:\fakepath\IMG_6676.HEIC"
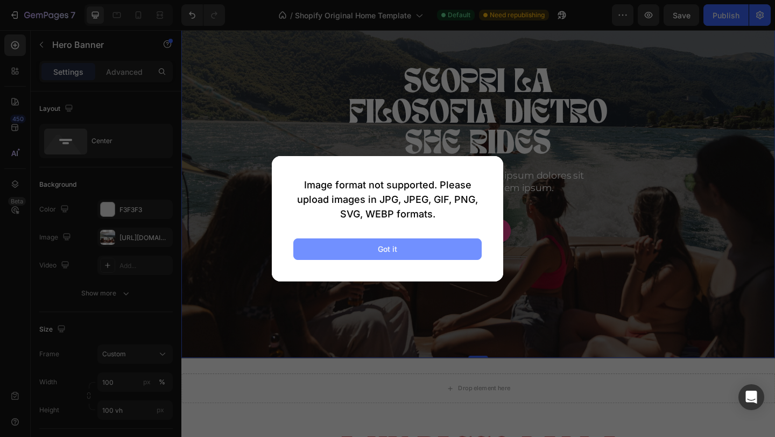
click at [399, 246] on button "Got it" at bounding box center [387, 250] width 188 height 22
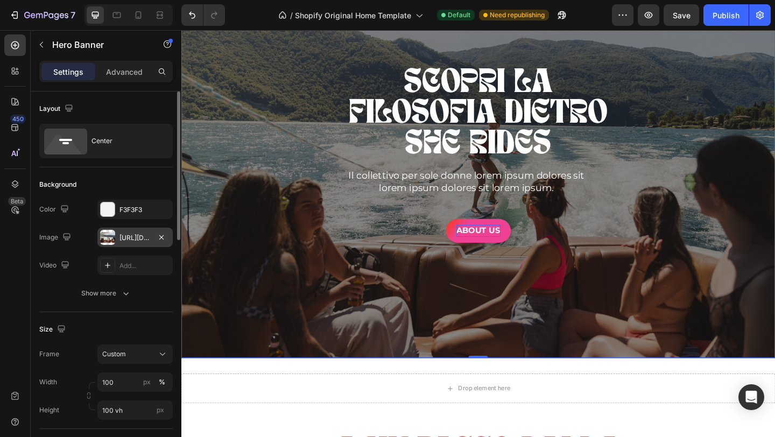
click at [129, 236] on div "[URL][DOMAIN_NAME]" at bounding box center [135, 238] width 31 height 10
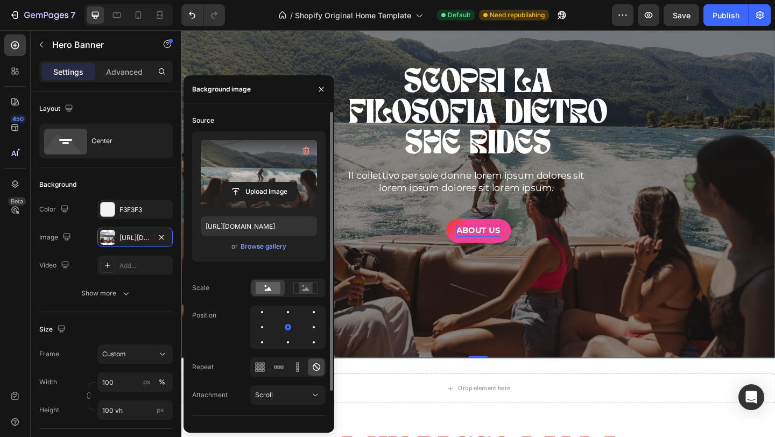
click at [264, 170] on label at bounding box center [259, 174] width 116 height 68
click at [264, 183] on input "file" at bounding box center [259, 192] width 74 height 18
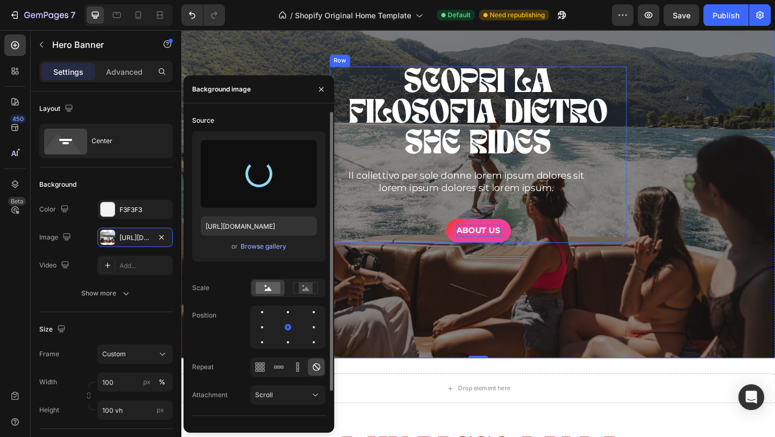
type input "[URL][DOMAIN_NAME]"
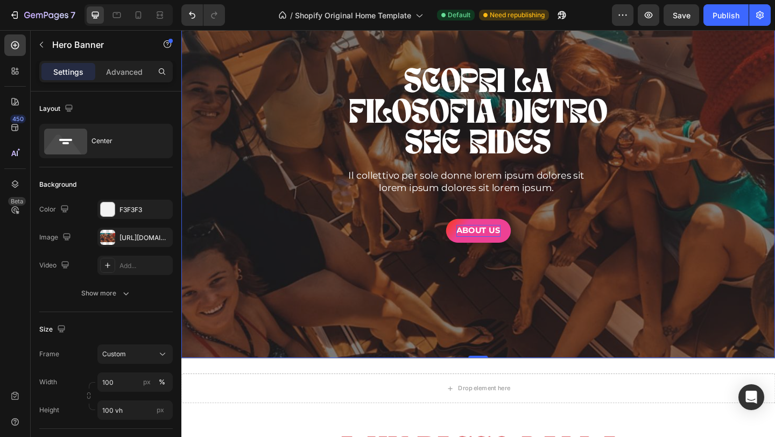
click at [710, 257] on div "SCOPRI LA FILOSOFIA DIETRO SHE RIDES Heading Il collettivo per sole donne lorem…" at bounding box center [504, 165] width 646 height 192
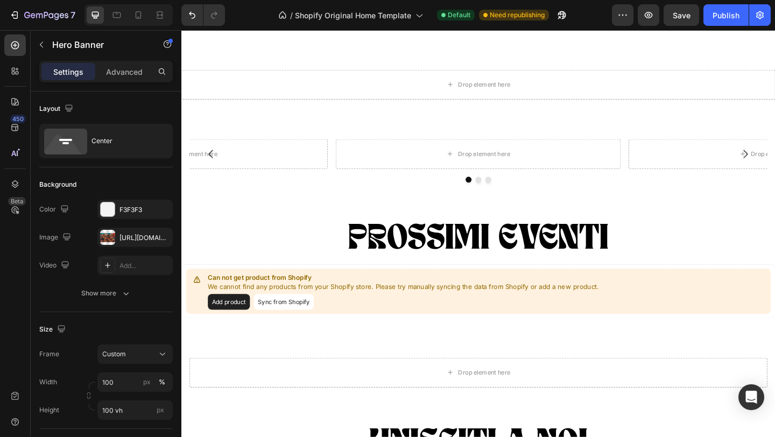
scroll to position [1057, 0]
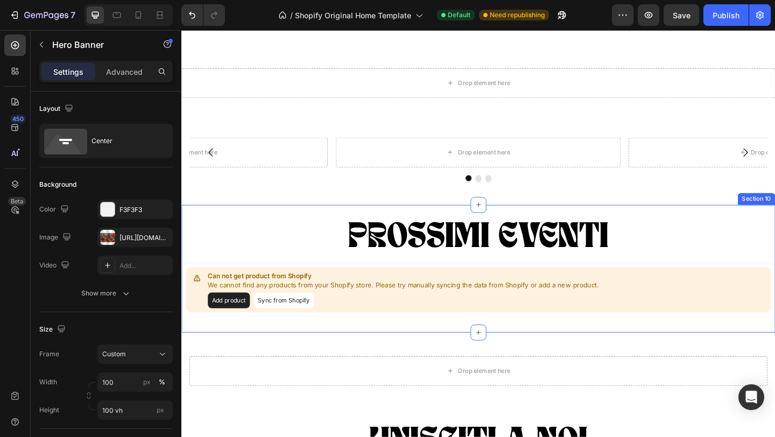
click at [707, 230] on div "PROSSIMI EVENTI Heading Can not get product from Shopify We cannot find any pro…" at bounding box center [504, 289] width 646 height 139
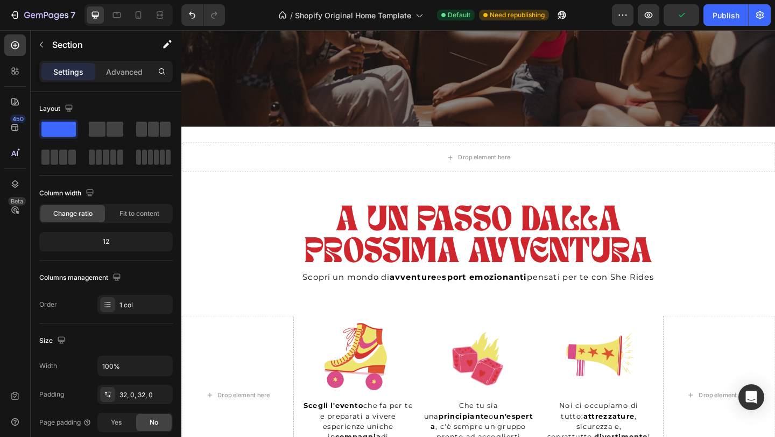
scroll to position [465, 0]
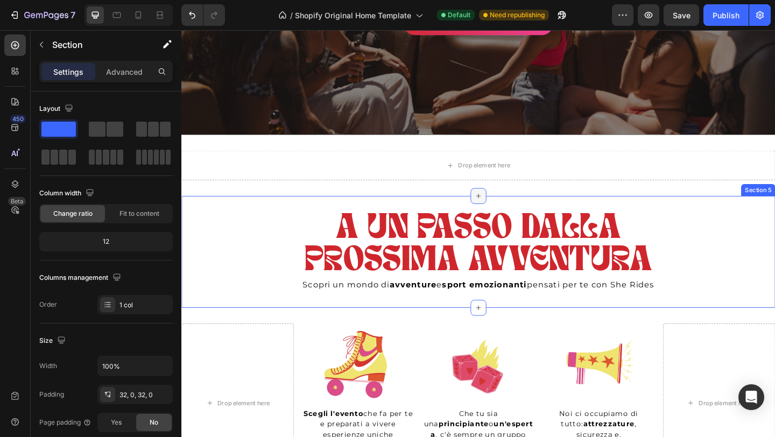
click at [505, 213] on icon at bounding box center [504, 210] width 9 height 9
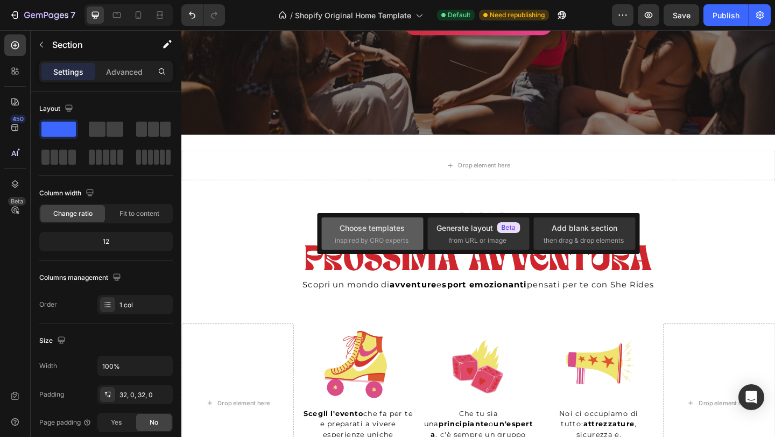
click at [358, 230] on div "Choose templates" at bounding box center [372, 227] width 65 height 11
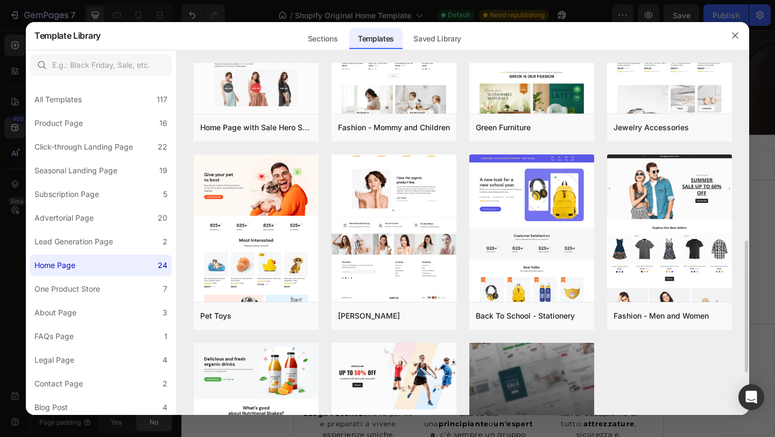
scroll to position [521, 0]
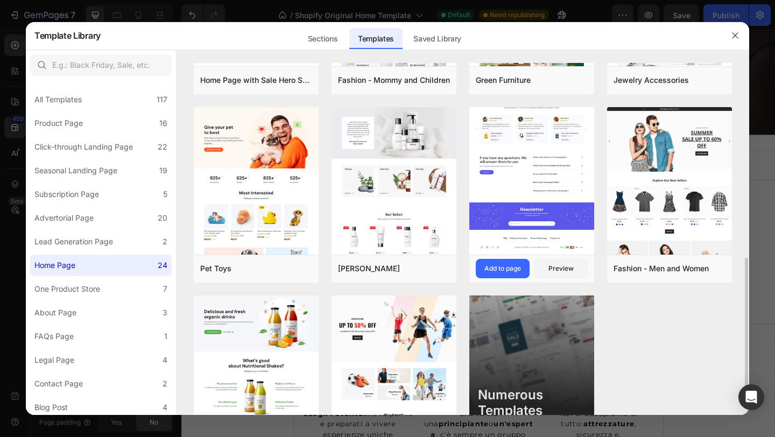
click at [516, 195] on img at bounding box center [532, 17] width 125 height 473
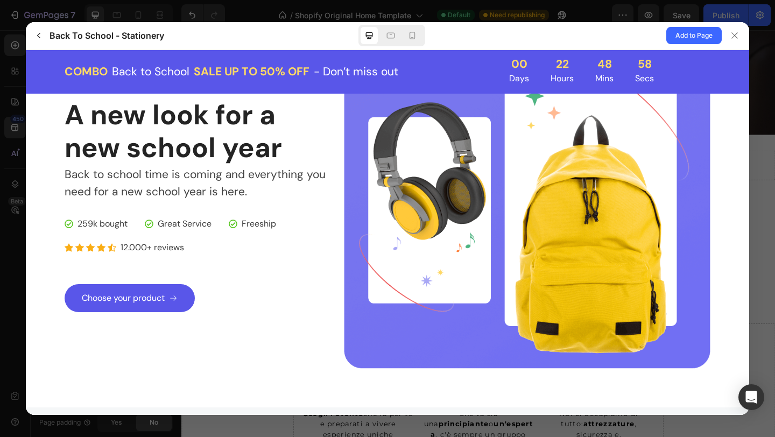
scroll to position [0, 0]
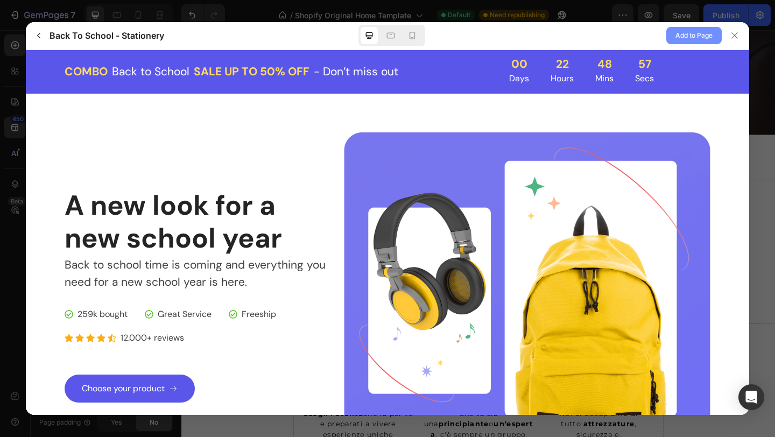
click at [689, 37] on span "Add to Page" at bounding box center [694, 35] width 37 height 13
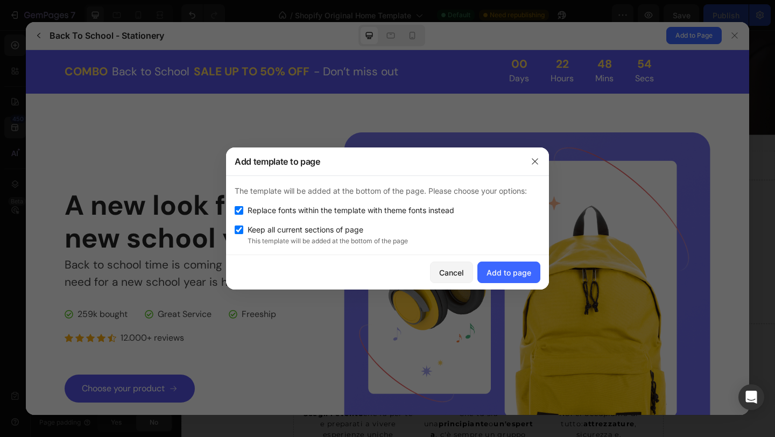
click at [241, 213] on input "checkbox" at bounding box center [239, 210] width 9 height 9
checkbox input "false"
click at [521, 270] on div "Add to page" at bounding box center [509, 272] width 45 height 11
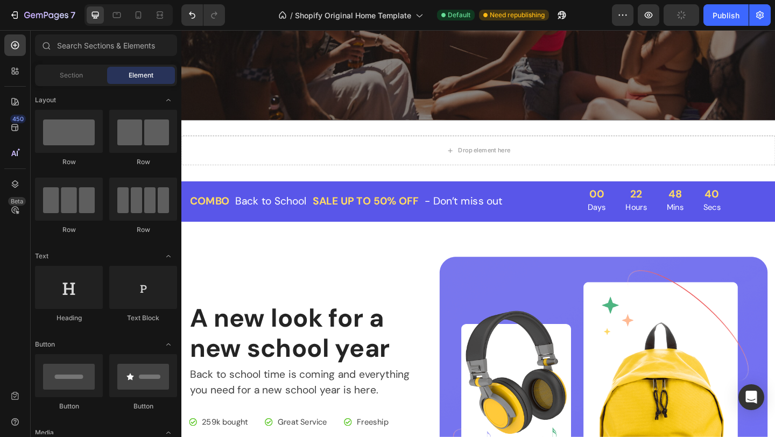
scroll to position [477, 0]
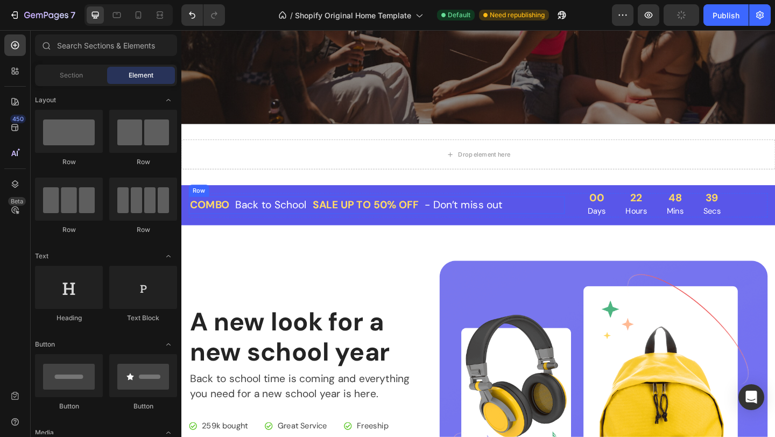
click at [591, 214] on div "COMBO Text block Back to School Text block Row SALE UP TO 50% OFF Text block - …" at bounding box center [394, 220] width 409 height 19
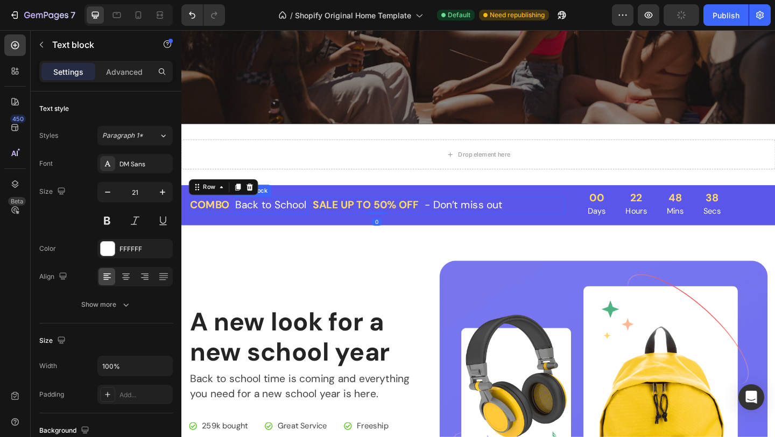
click at [267, 219] on p "Back to School" at bounding box center [279, 220] width 78 height 17
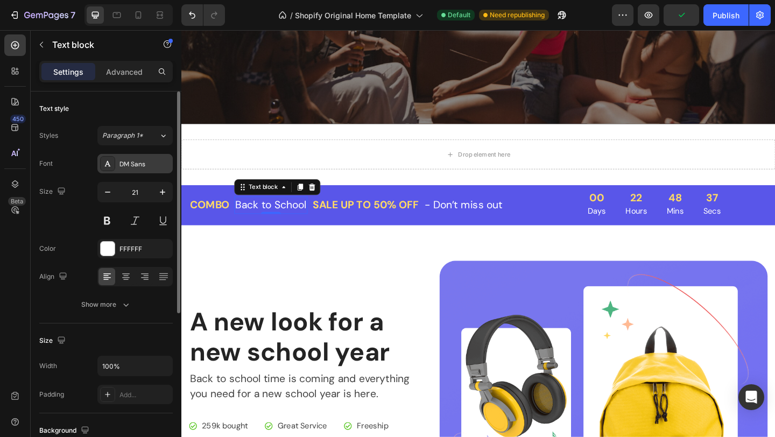
click at [139, 165] on div "DM Sans" at bounding box center [145, 164] width 51 height 10
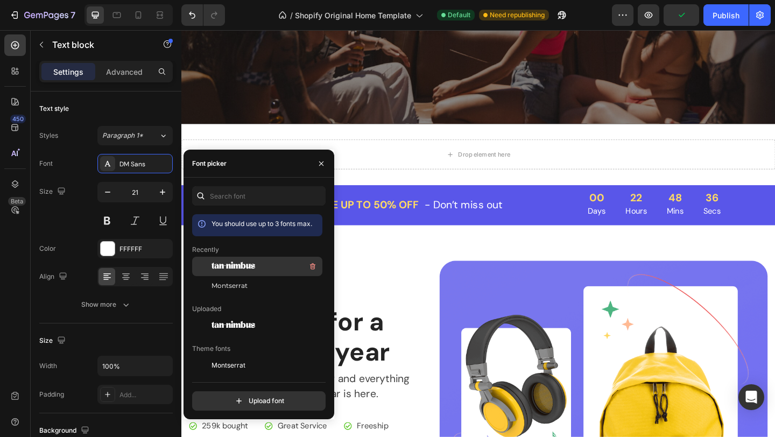
click at [241, 264] on span "tan-nimbus" at bounding box center [234, 267] width 44 height 10
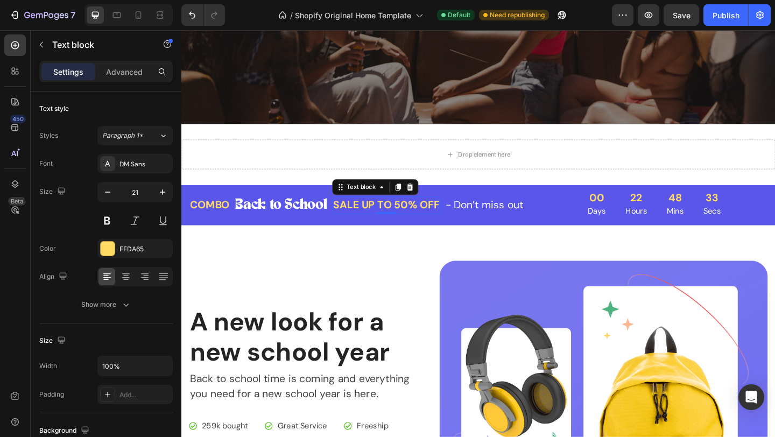
click at [437, 220] on p "SALE UP TO 50% OFF" at bounding box center [405, 220] width 116 height 17
click at [436, 220] on p "SALE UP TO 50% OFF" at bounding box center [405, 220] width 116 height 17
click at [262, 219] on p "Back to School" at bounding box center [290, 220] width 100 height 17
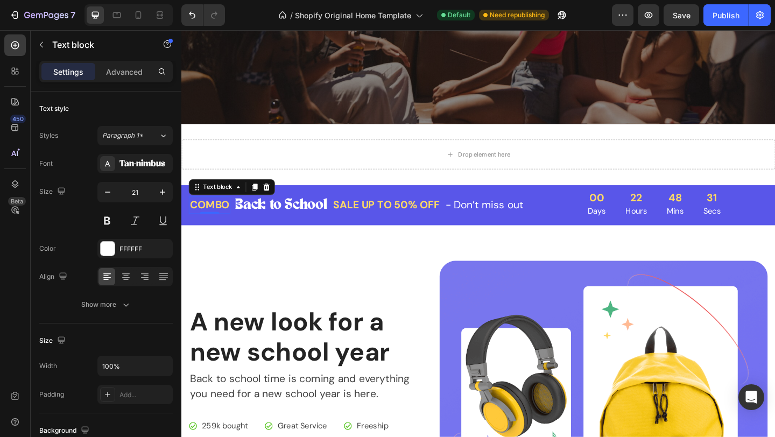
click at [198, 225] on p "COMBO" at bounding box center [212, 220] width 43 height 17
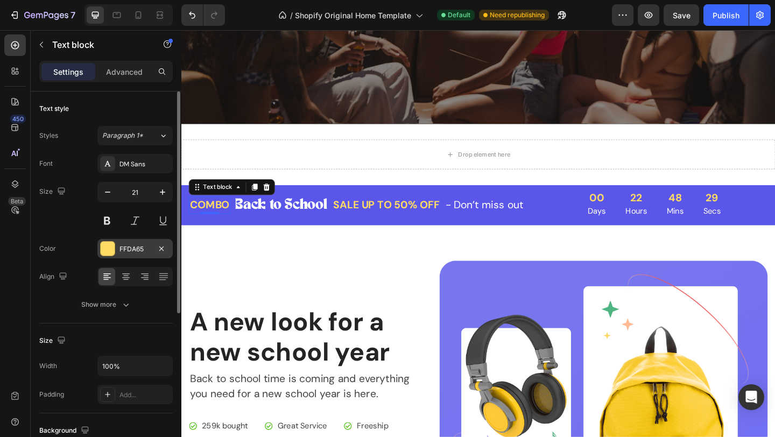
click at [122, 246] on div "FFDA65" at bounding box center [135, 249] width 31 height 10
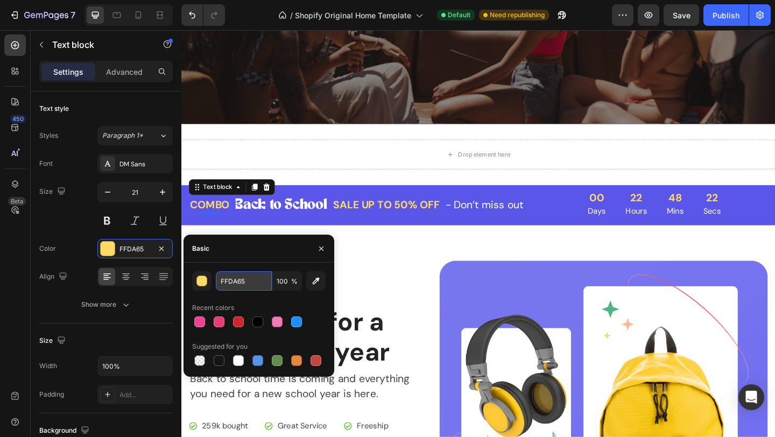
click at [237, 283] on input "FFDA65" at bounding box center [244, 280] width 56 height 19
paste input "fff850"
click at [232, 277] on input "fff85065" at bounding box center [244, 280] width 56 height 19
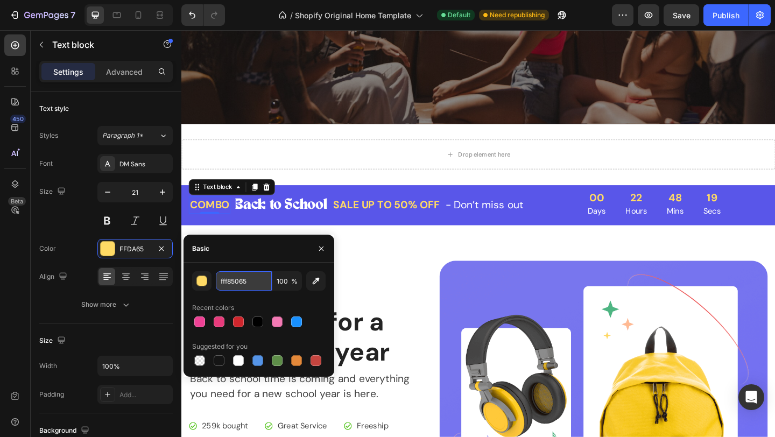
click at [232, 277] on input "fff85065" at bounding box center [244, 280] width 56 height 19
paste input "text"
type input "fff850"
click at [397, 225] on p "SALE UP TO 50% OFF" at bounding box center [405, 220] width 116 height 17
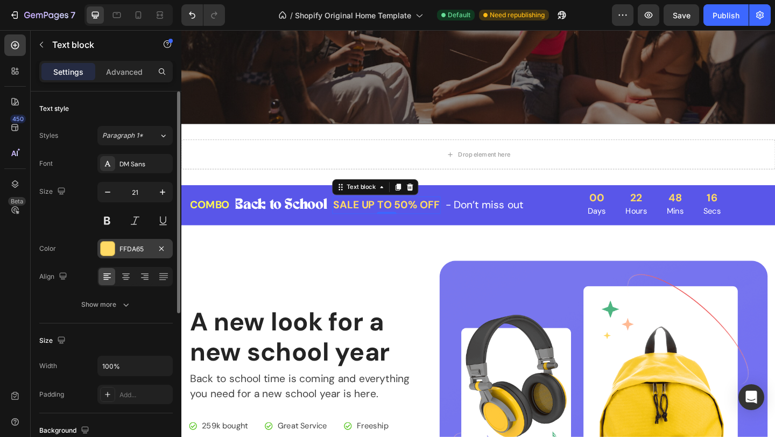
click at [142, 250] on div "FFDA65" at bounding box center [135, 249] width 31 height 10
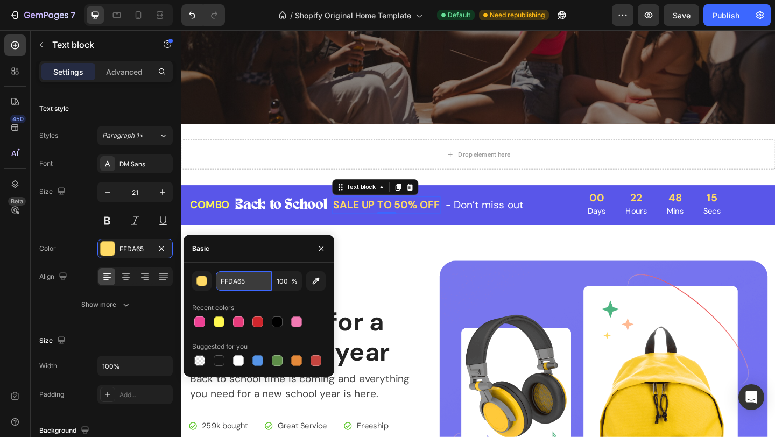
click at [227, 276] on input "FFDA65" at bounding box center [244, 280] width 56 height 19
paste input "fff850"
type input "fff850"
click at [540, 220] on p "- Don’t miss out" at bounding box center [511, 220] width 85 height 17
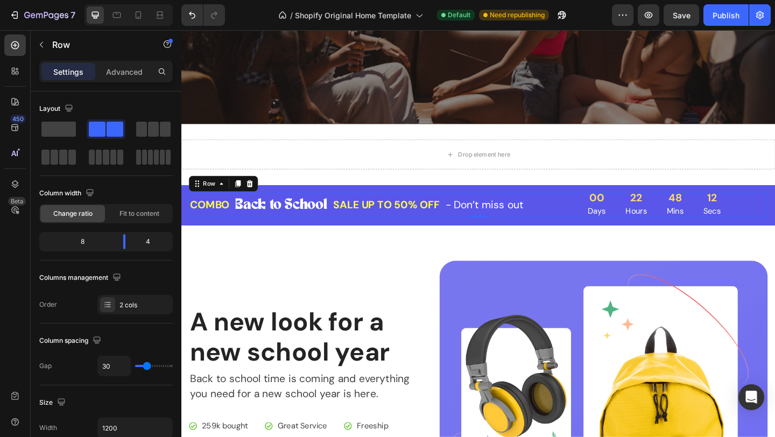
click at [220, 211] on div "COMBO Text block Back to School Text block Row SALE UP TO 50% OFF Text block - …" at bounding box center [394, 220] width 409 height 26
click at [328, 203] on div "COMBO Text block Back to School Text block Row SALE UP TO 50% OFF Text block - …" at bounding box center [504, 221] width 646 height 44
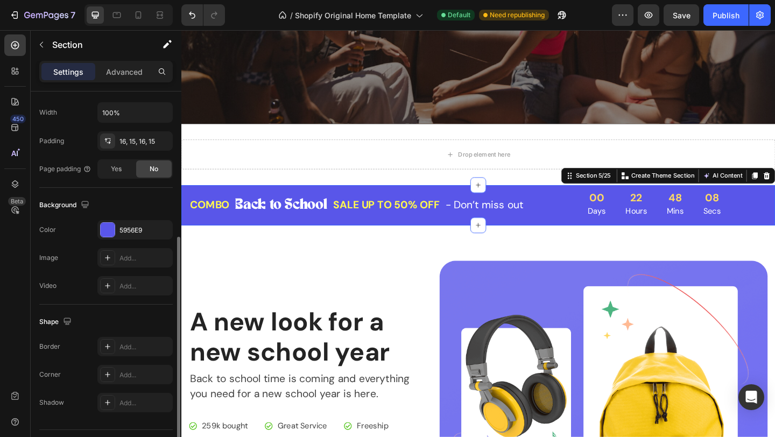
scroll to position [269, 0]
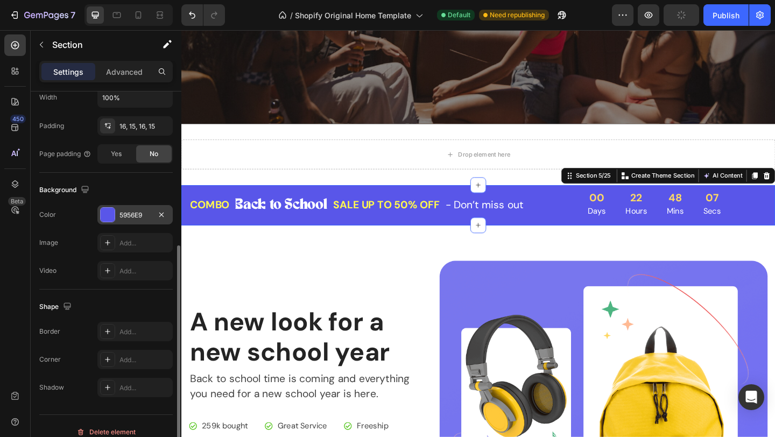
click at [106, 214] on div at bounding box center [108, 215] width 14 height 14
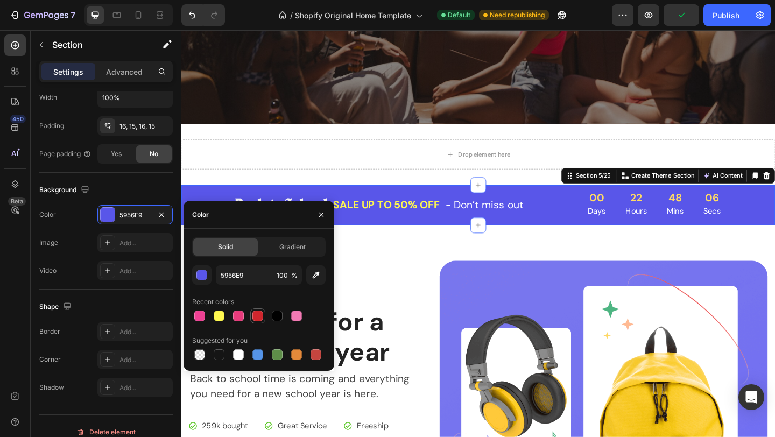
click at [257, 319] on div at bounding box center [258, 316] width 11 height 11
type input "CF262D"
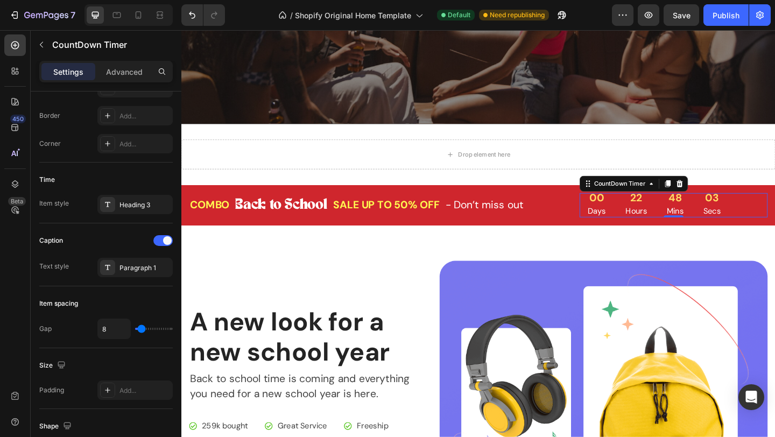
click at [677, 223] on p "Hours" at bounding box center [676, 227] width 23 height 13
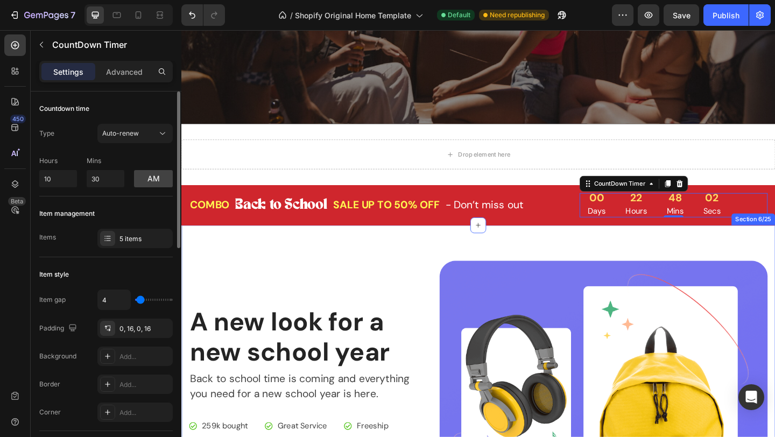
click at [519, 261] on div "A new look for a new school year Heading Back to school time is coming and ever…" at bounding box center [504, 440] width 646 height 396
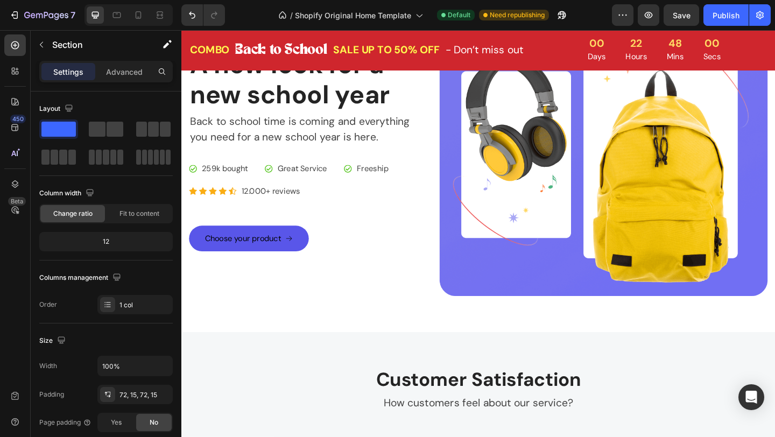
scroll to position [664, 0]
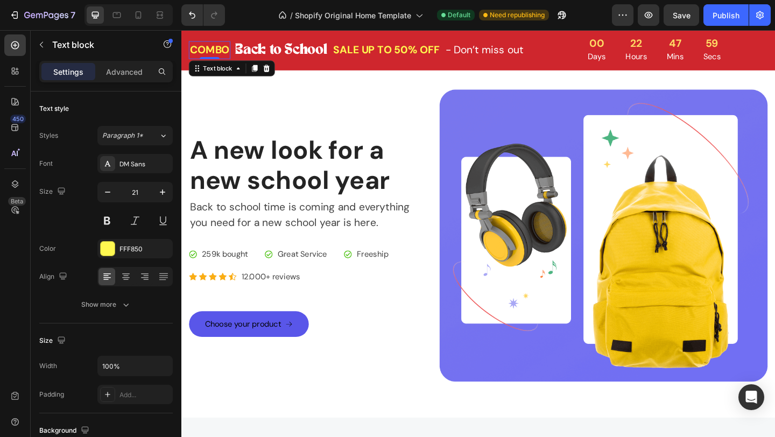
click at [217, 54] on p "COMBO" at bounding box center [212, 52] width 43 height 17
click at [142, 160] on div "DM Sans" at bounding box center [145, 164] width 51 height 10
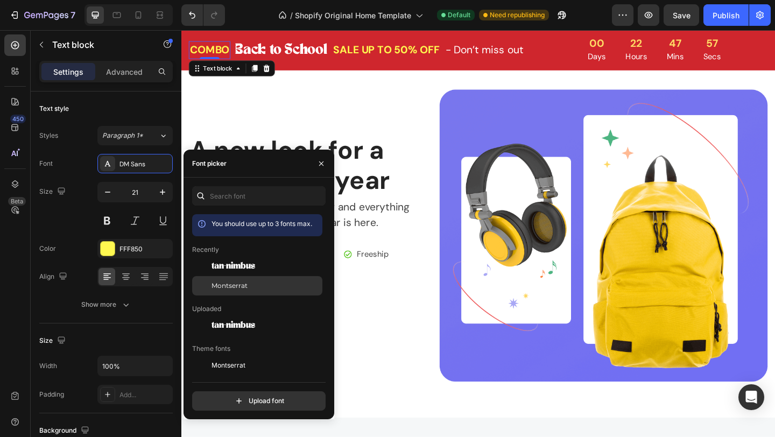
click at [249, 285] on div "Montserrat" at bounding box center [266, 286] width 109 height 10
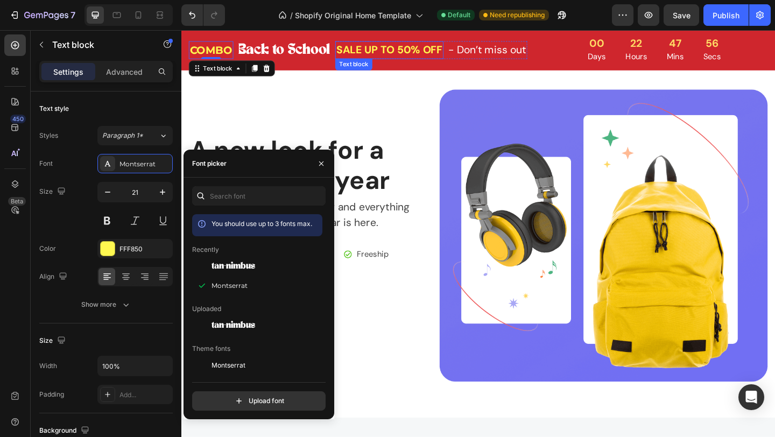
click at [378, 44] on p "SALE UP TO 50% OFF" at bounding box center [408, 52] width 116 height 17
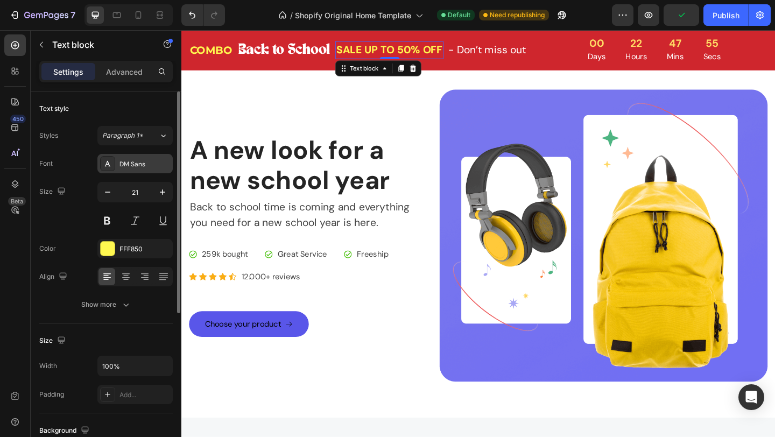
click at [135, 168] on div "DM Sans" at bounding box center [145, 164] width 51 height 10
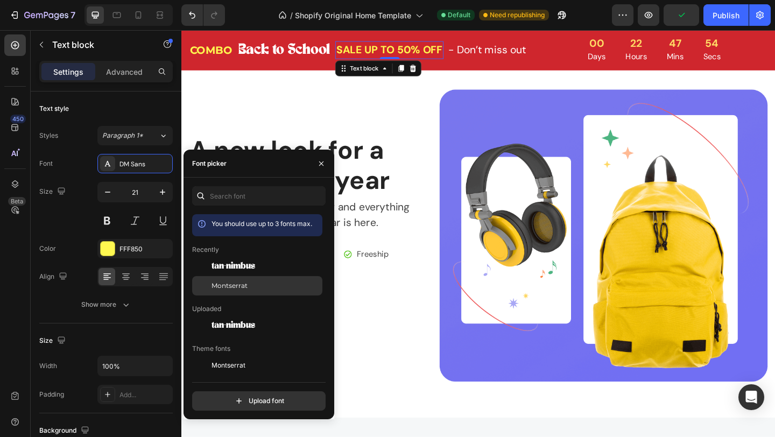
click at [260, 282] on div "Montserrat" at bounding box center [266, 286] width 109 height 10
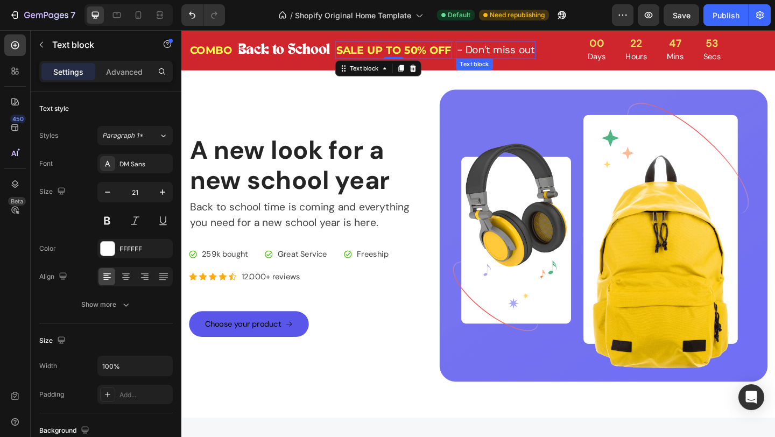
click at [534, 51] on p "- Don’t miss out" at bounding box center [523, 52] width 85 height 17
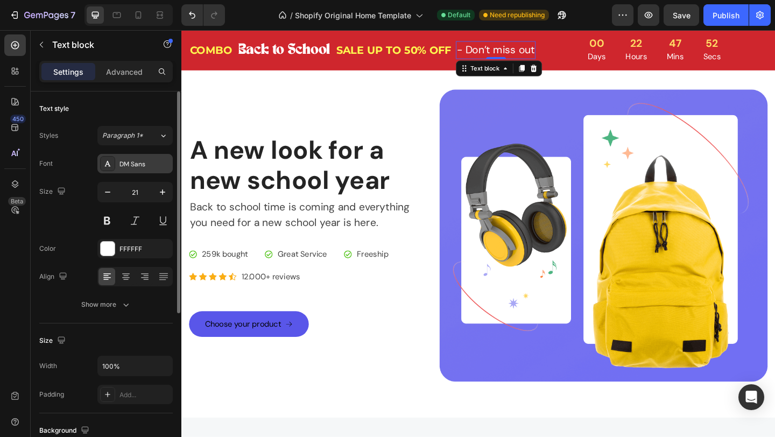
click at [134, 167] on div "DM Sans" at bounding box center [145, 164] width 51 height 10
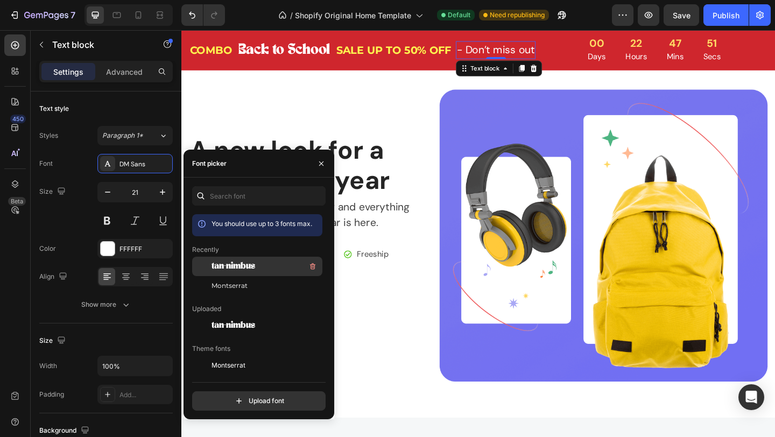
click at [261, 265] on div "tan-nimbus" at bounding box center [266, 266] width 109 height 13
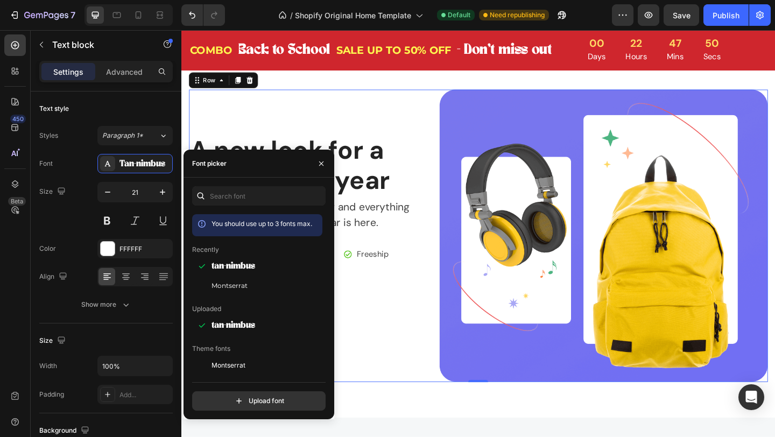
click at [384, 134] on div "A new look for a new school year Heading Back to school time is coming and ever…" at bounding box center [317, 254] width 255 height 318
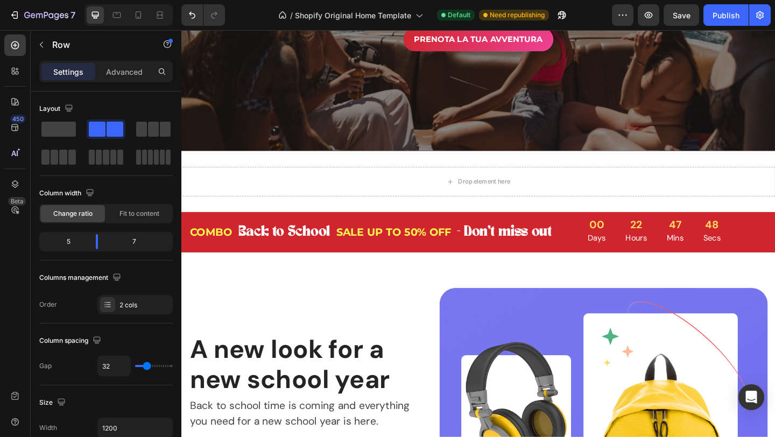
scroll to position [464, 0]
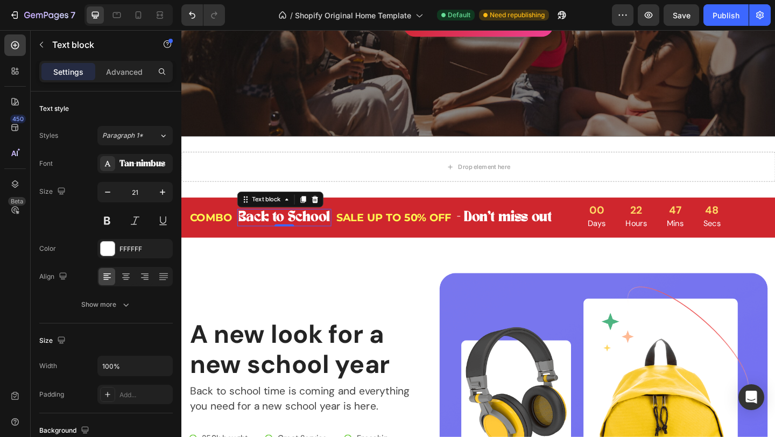
click at [287, 234] on p "Back to School" at bounding box center [293, 234] width 100 height 17
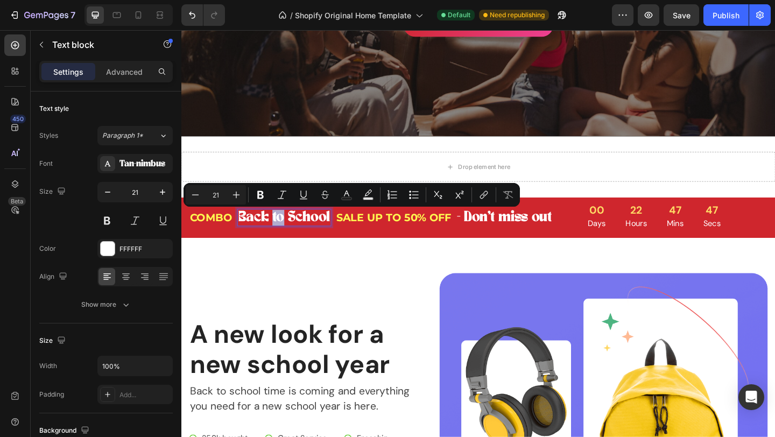
click at [289, 233] on p "Back to School" at bounding box center [293, 234] width 100 height 17
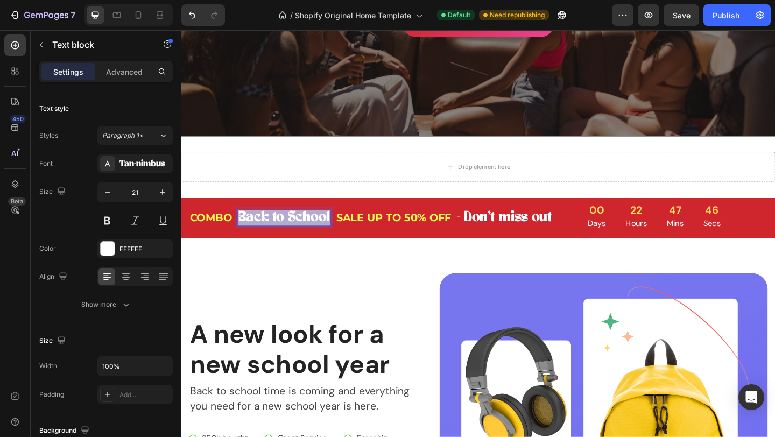
click at [289, 233] on p "Back to School" at bounding box center [293, 234] width 100 height 17
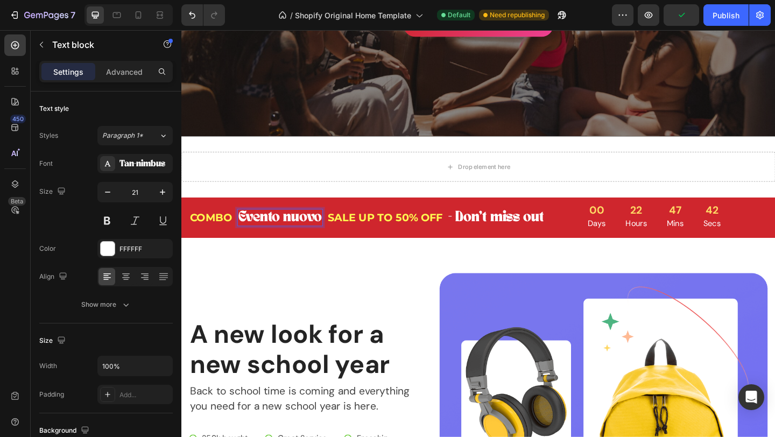
click at [254, 235] on p "Evento nuovo" at bounding box center [288, 234] width 91 height 17
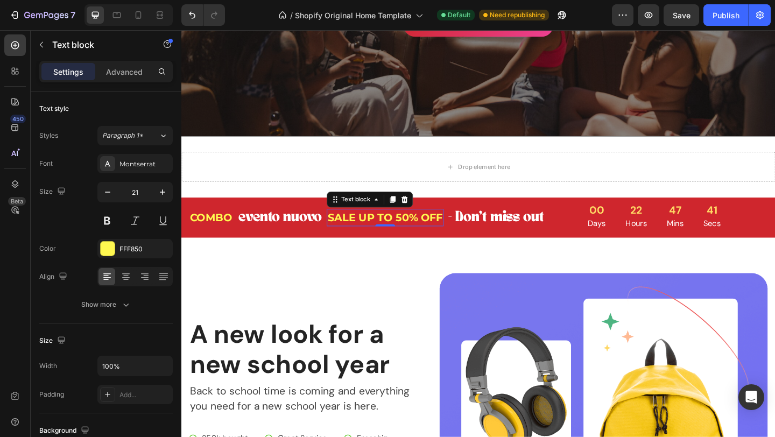
click at [368, 231] on p "SALE UP TO 50% OFF" at bounding box center [403, 234] width 125 height 17
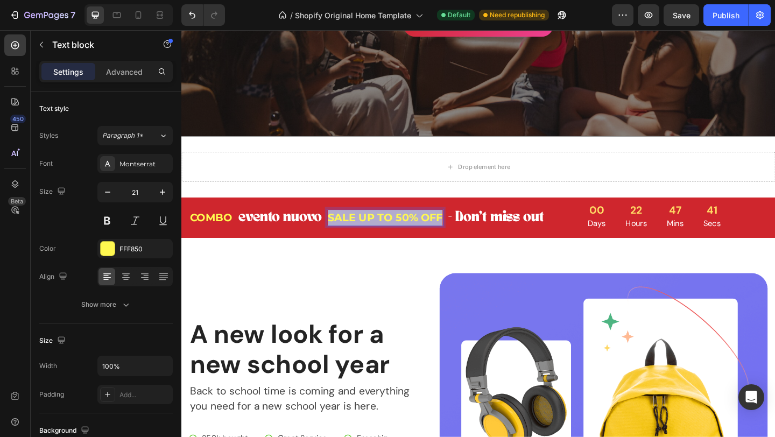
click at [368, 231] on p "SALE UP TO 50% OFF" at bounding box center [403, 234] width 125 height 17
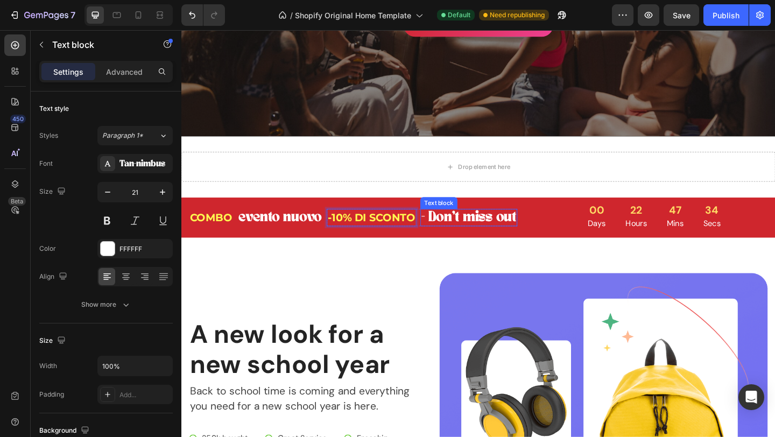
click at [486, 232] on p "- Don’t miss out" at bounding box center [494, 234] width 103 height 17
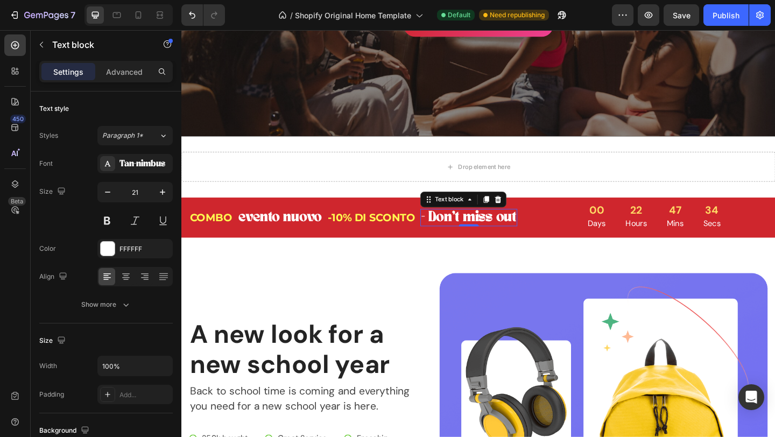
click at [486, 232] on p "- Don’t miss out" at bounding box center [494, 234] width 103 height 17
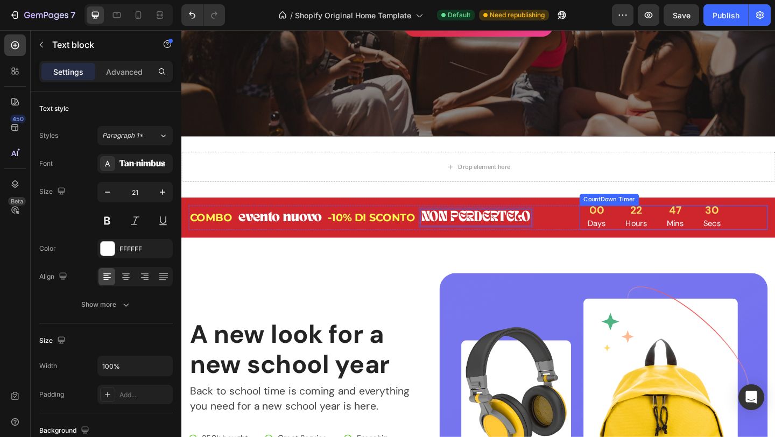
click at [634, 246] on p "Days" at bounding box center [634, 240] width 20 height 13
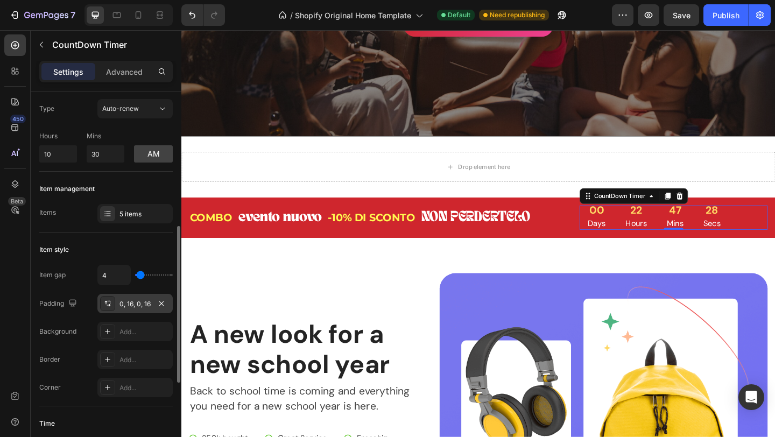
scroll to position [0, 0]
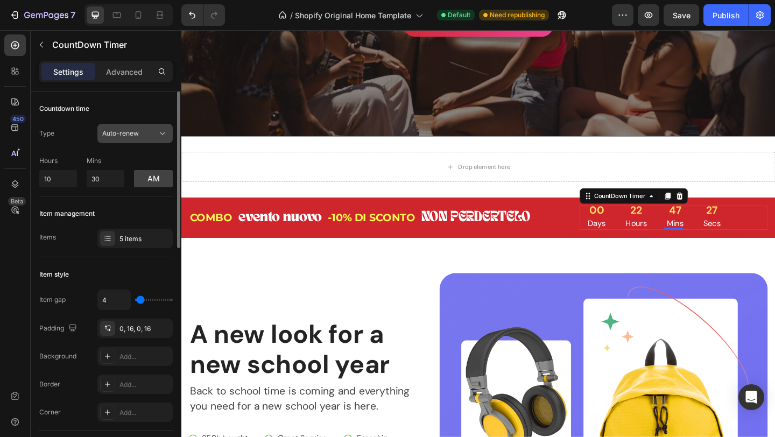
click at [139, 138] on div "Auto-renew" at bounding box center [129, 134] width 55 height 10
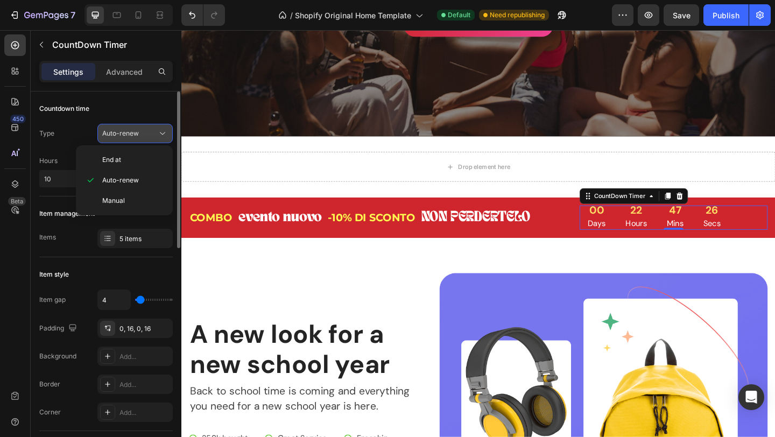
click at [139, 138] on div "Auto-renew" at bounding box center [129, 134] width 55 height 10
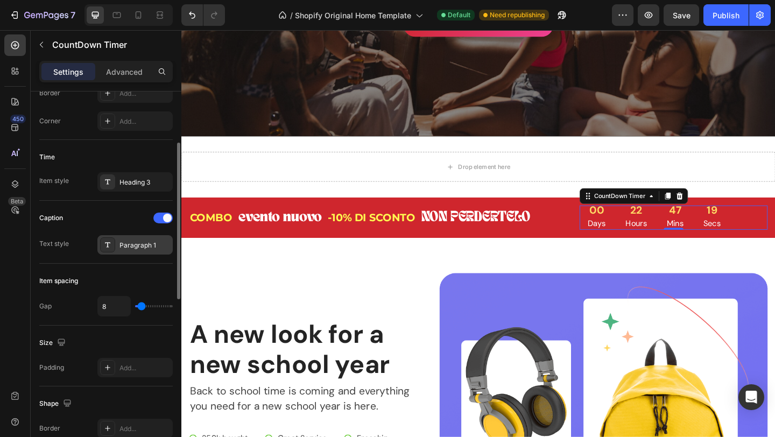
scroll to position [213, 0]
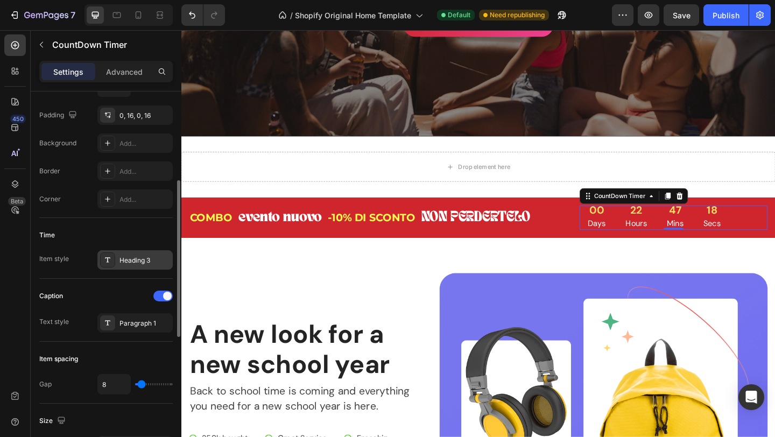
click at [132, 264] on div "Heading 3" at bounding box center [145, 261] width 51 height 10
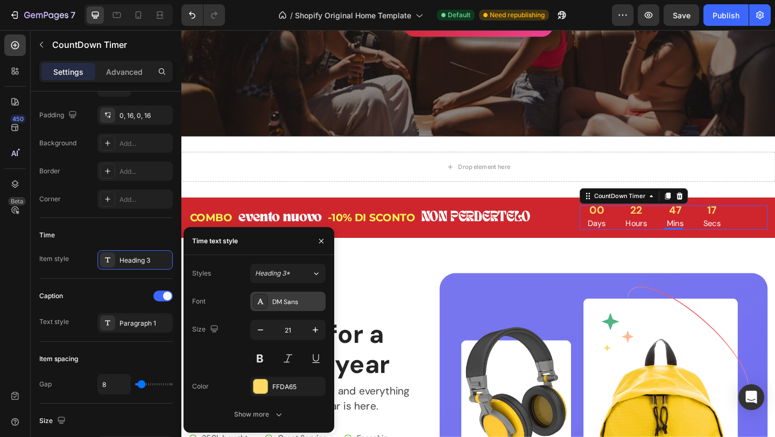
click at [300, 296] on div "DM Sans" at bounding box center [287, 301] width 75 height 19
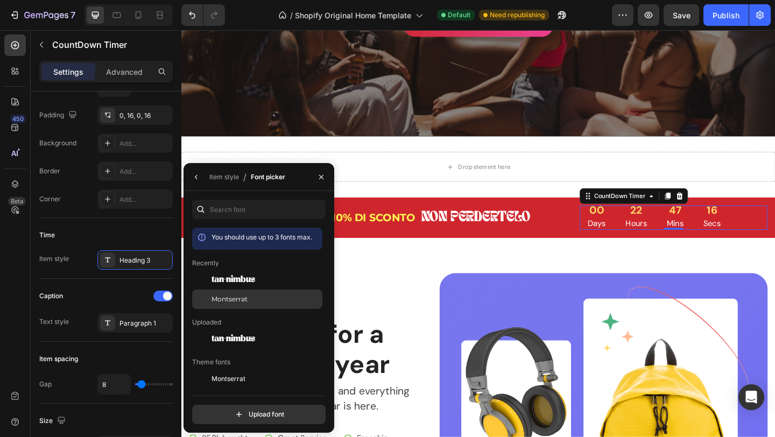
click at [250, 412] on div "Montserrat" at bounding box center [257, 421] width 130 height 19
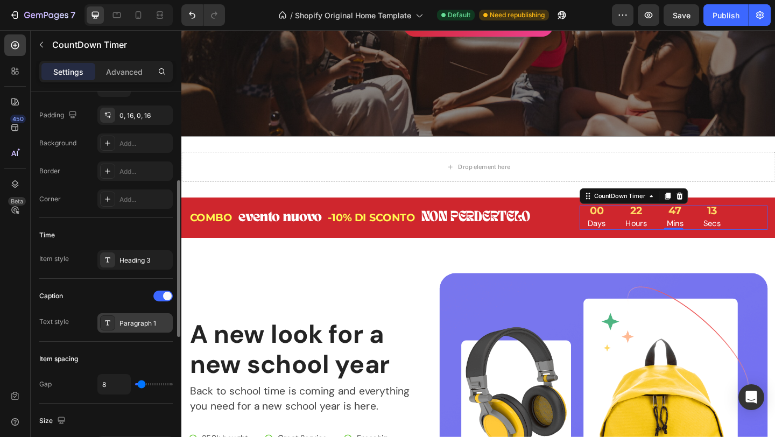
click at [137, 325] on div "Paragraph 1" at bounding box center [145, 324] width 51 height 10
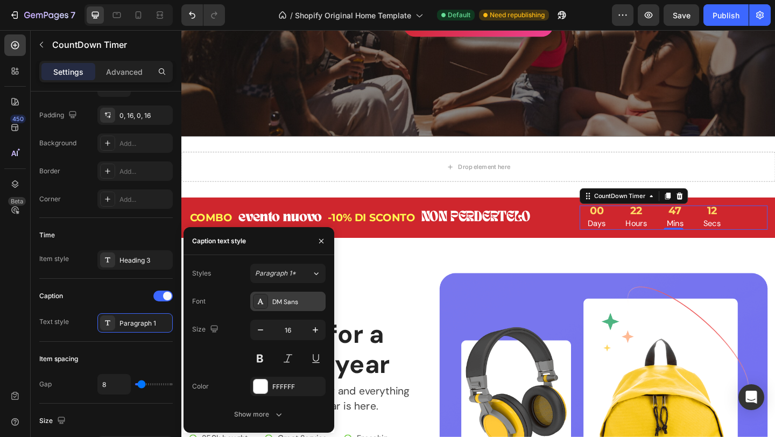
click at [283, 297] on div "DM Sans" at bounding box center [297, 302] width 51 height 10
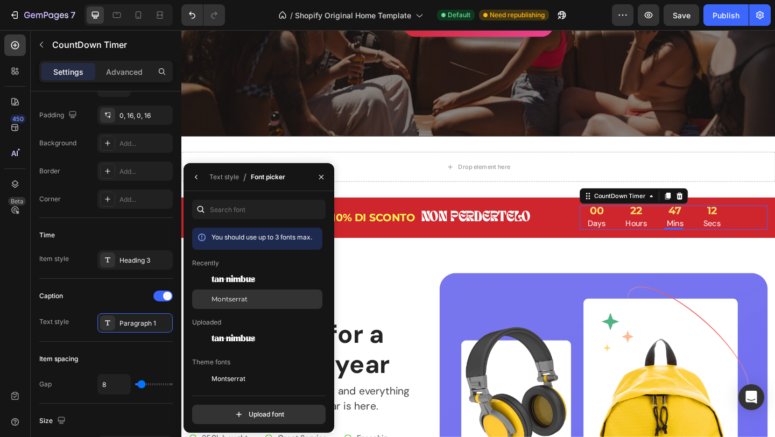
click at [0, 0] on span "Montserrat" at bounding box center [0, 0] width 0 height 0
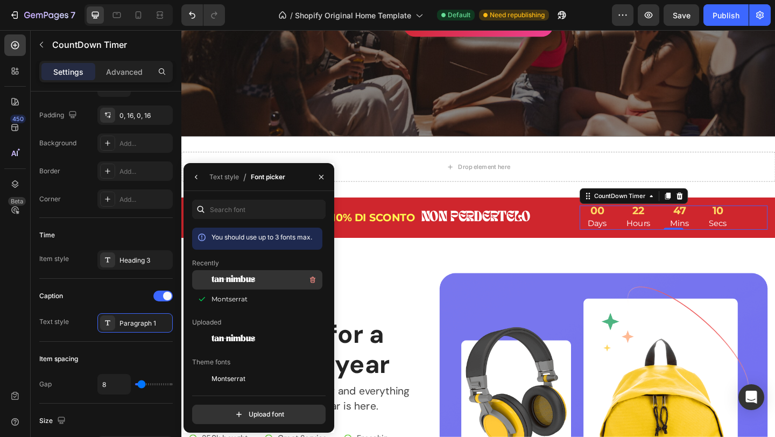
click at [230, 272] on div "tan-nimbus" at bounding box center [257, 279] width 130 height 19
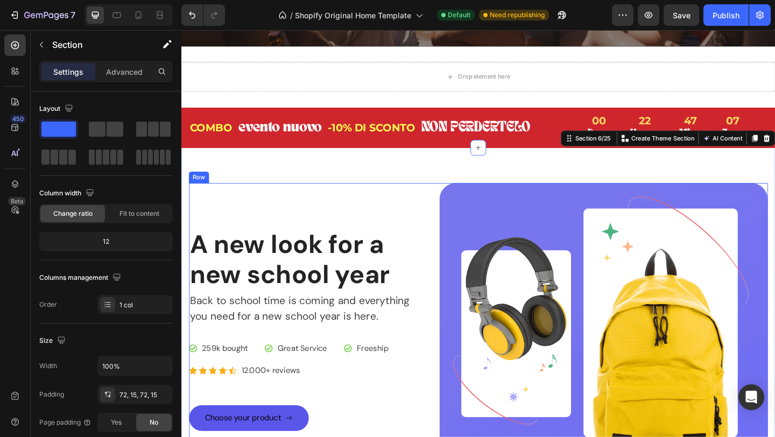
scroll to position [540, 0]
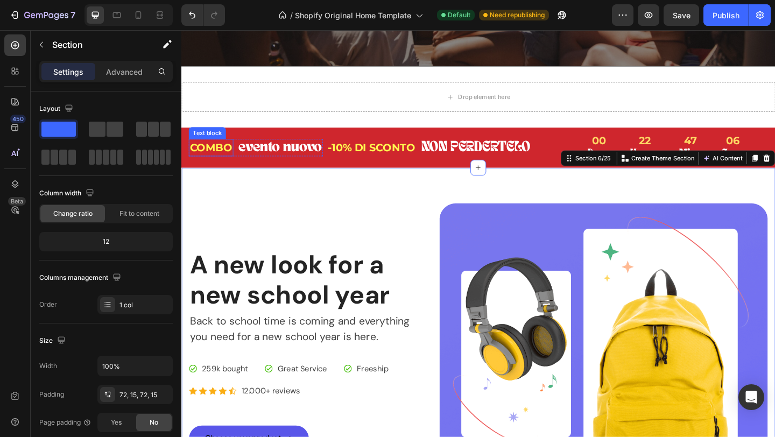
click at [201, 167] on div "COMBO" at bounding box center [214, 158] width 48 height 19
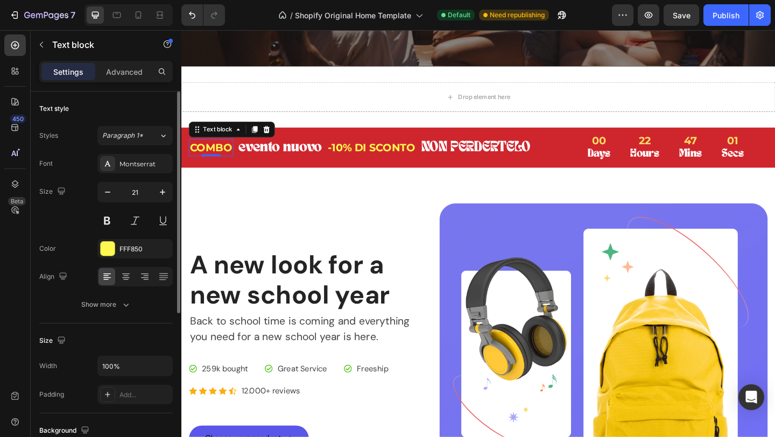
scroll to position [540, 0]
click at [142, 255] on div "FFF850" at bounding box center [134, 248] width 75 height 19
click at [138, 249] on div "FFF850" at bounding box center [135, 249] width 31 height 10
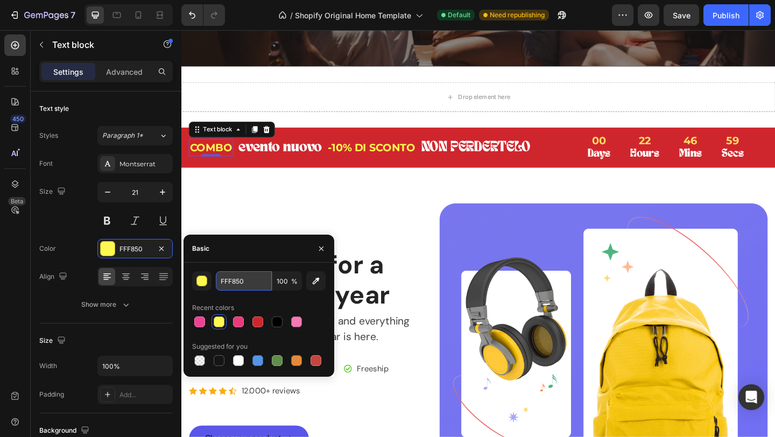
click at [238, 289] on input "FFF850" at bounding box center [244, 280] width 56 height 19
paste input "ee4194"
paste input "#f5a6c6"
click at [224, 282] on input "#f5a6c6" at bounding box center [244, 280] width 56 height 19
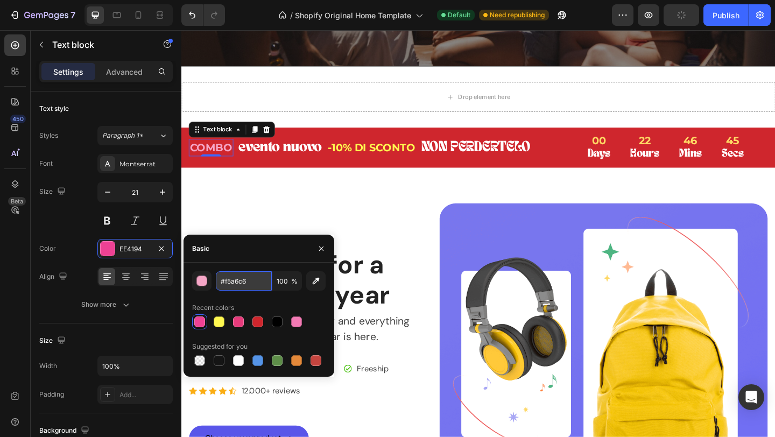
type input "f5a6c6"
click at [381, 157] on p "-10% DI SCONTO" at bounding box center [388, 158] width 95 height 17
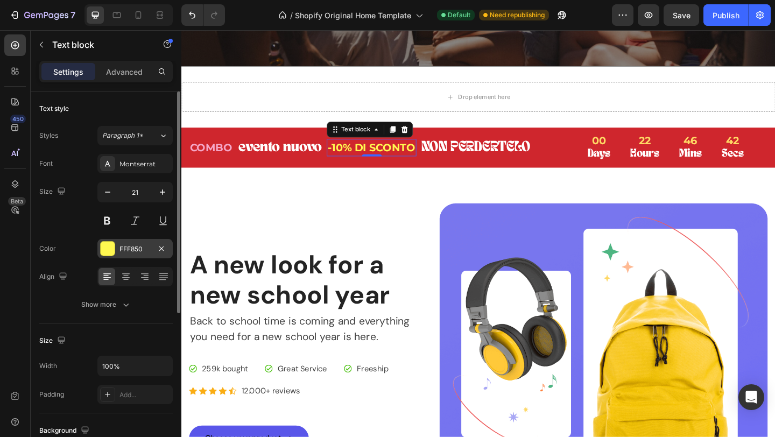
click at [124, 252] on div "FFF850" at bounding box center [135, 249] width 31 height 10
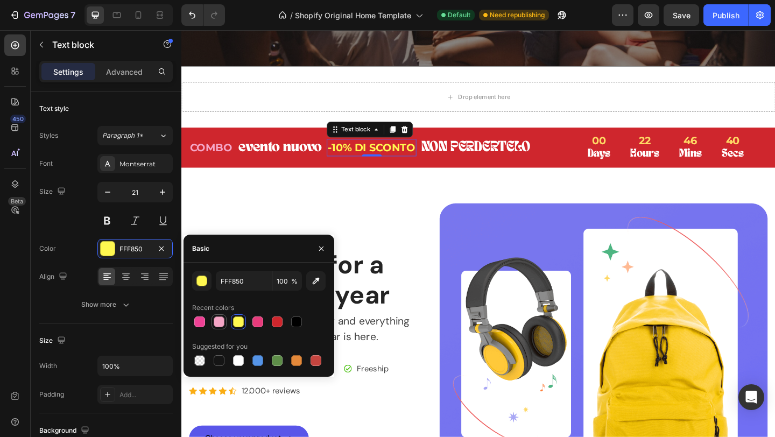
click at [223, 319] on div at bounding box center [219, 322] width 11 height 11
type input "F5A6C6"
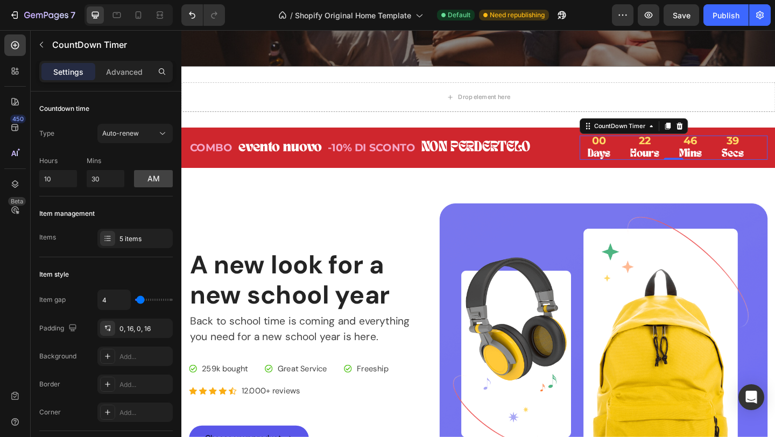
click at [639, 148] on div "00" at bounding box center [636, 150] width 25 height 11
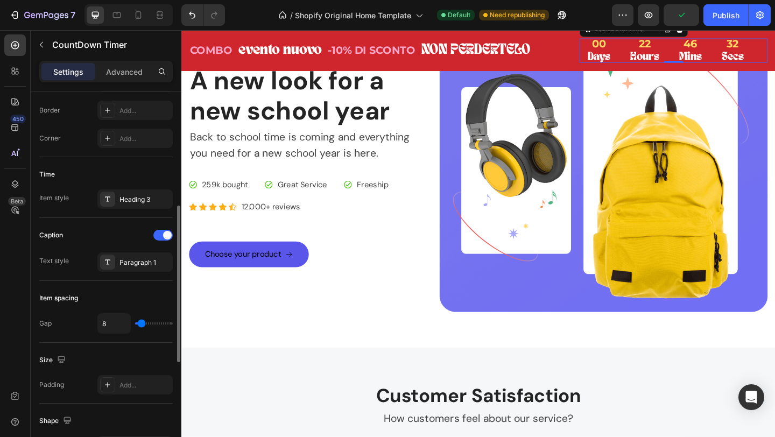
scroll to position [287, 0]
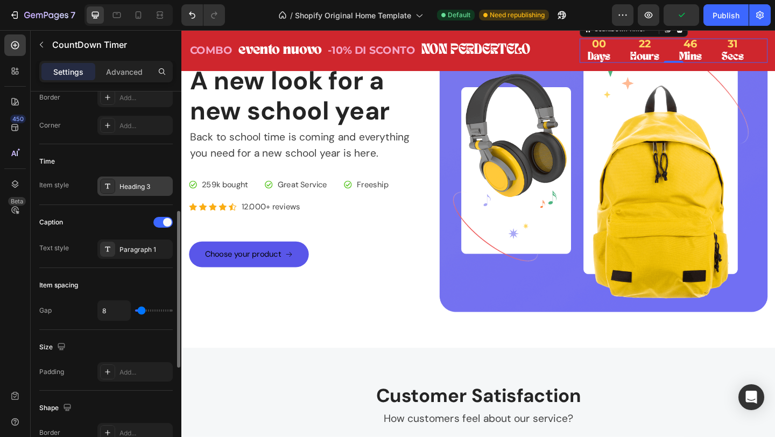
click at [134, 191] on div "Heading 3" at bounding box center [145, 187] width 51 height 10
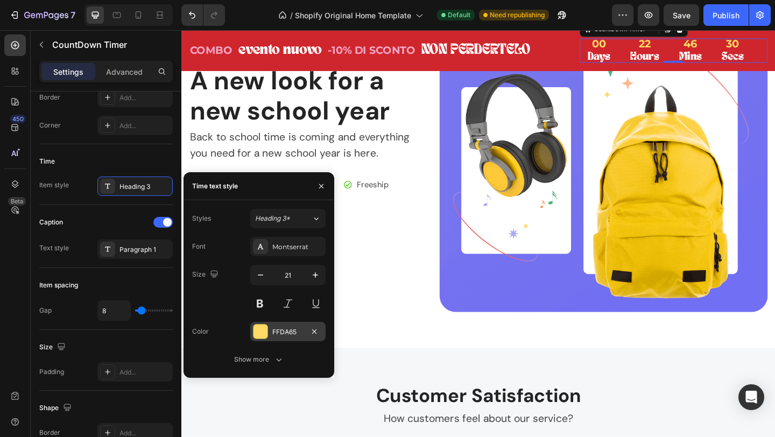
click at [271, 333] on div "FFDA65" at bounding box center [287, 331] width 75 height 19
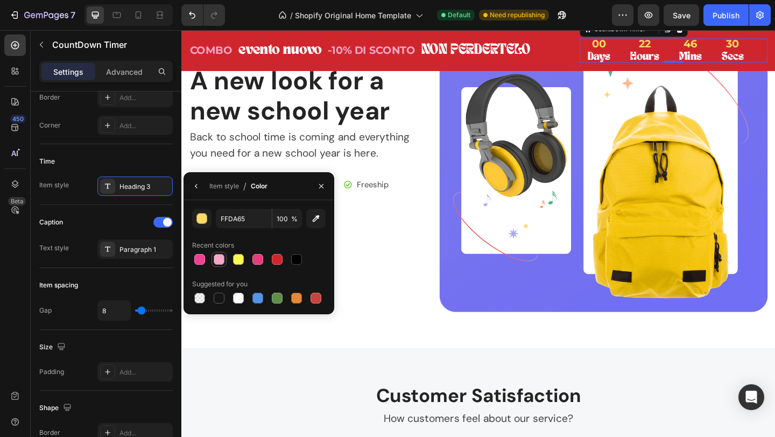
click at [216, 261] on div at bounding box center [219, 259] width 11 height 11
type input "F5A6C6"
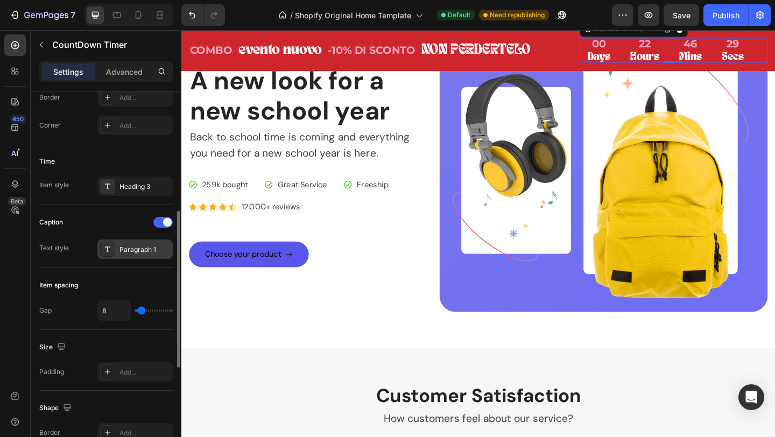
click at [143, 251] on div "Paragraph 1" at bounding box center [145, 250] width 51 height 10
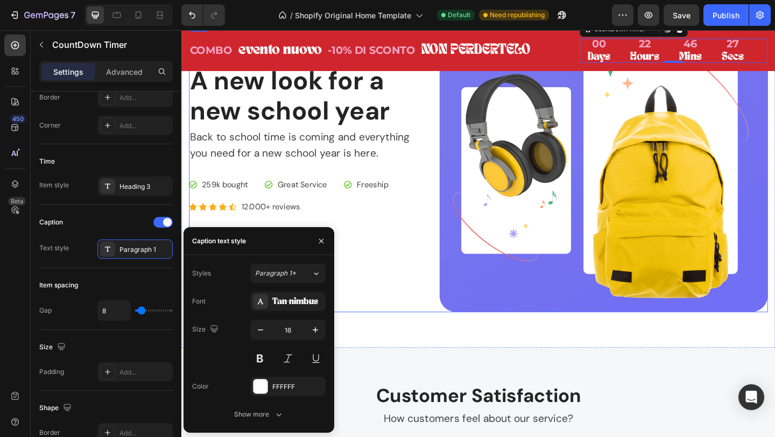
click at [391, 313] on div "A new look for a new school year Heading Back to school time is coming and ever…" at bounding box center [317, 178] width 255 height 318
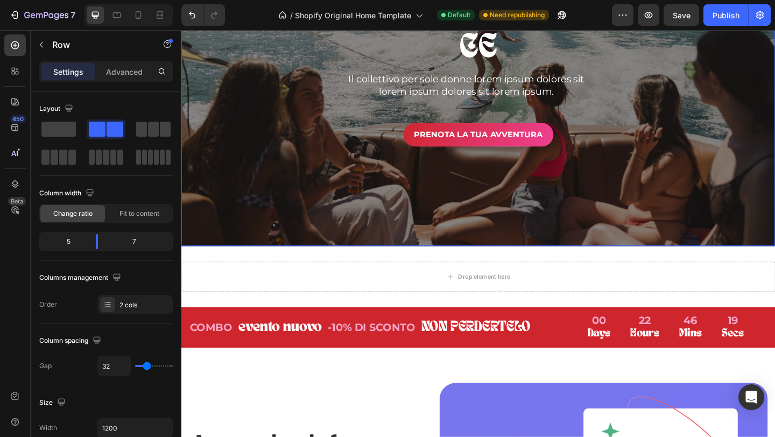
scroll to position [350, 0]
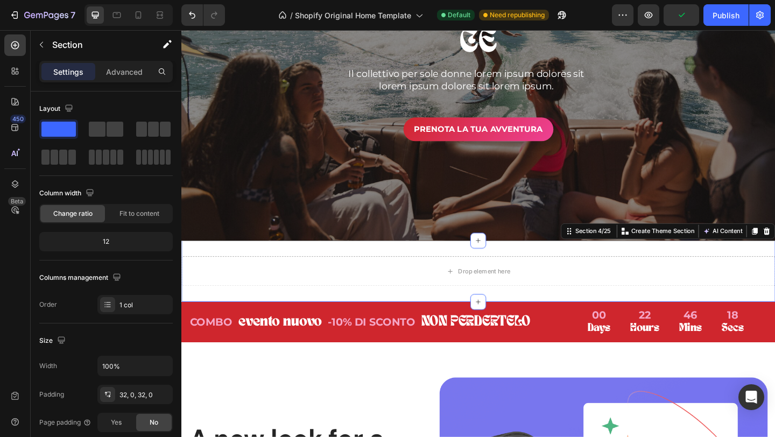
click at [728, 270] on div "Drop element here Section 4/25 You can create reusable sections Create Theme Se…" at bounding box center [504, 292] width 646 height 67
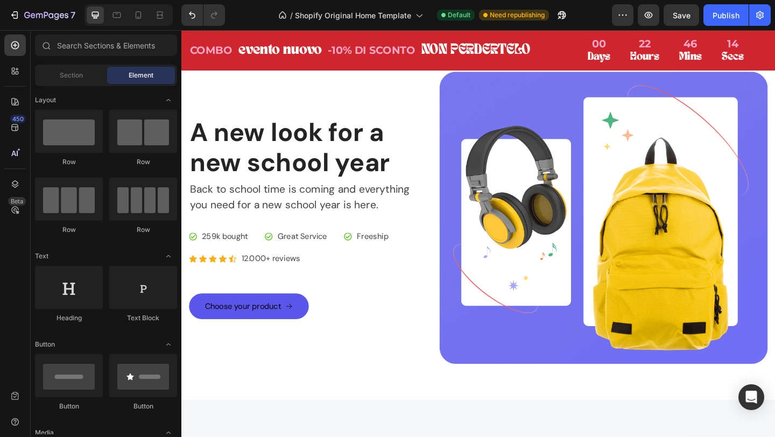
scroll to position [617, 0]
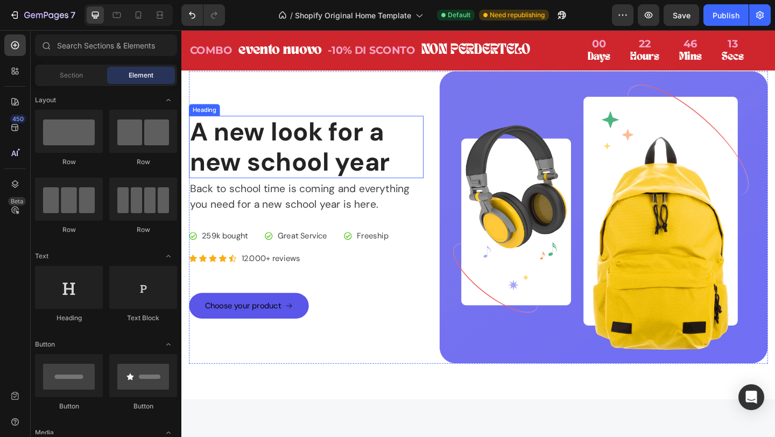
click at [256, 160] on p "A new look for a new school year" at bounding box center [317, 157] width 253 height 66
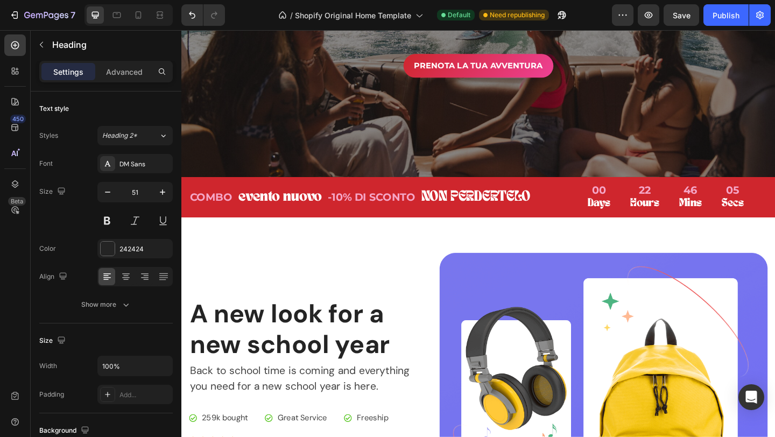
scroll to position [486, 0]
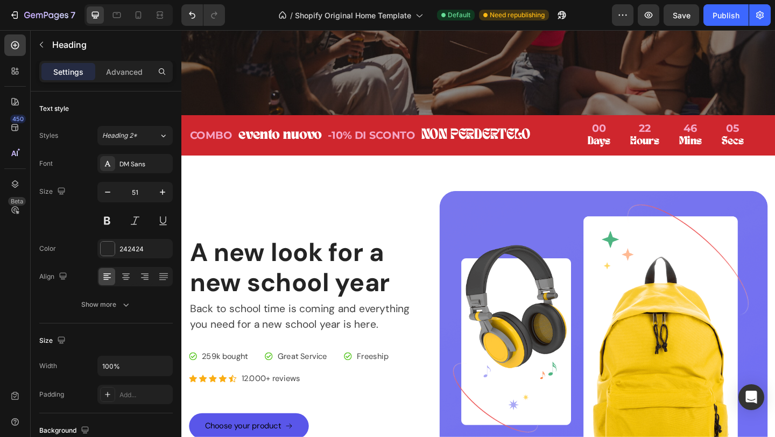
click at [302, 295] on p "A new look for a new school year" at bounding box center [317, 288] width 253 height 66
click at [367, 216] on div "A new look for a new school year Heading Back to school time is coming and ever…" at bounding box center [317, 364] width 255 height 318
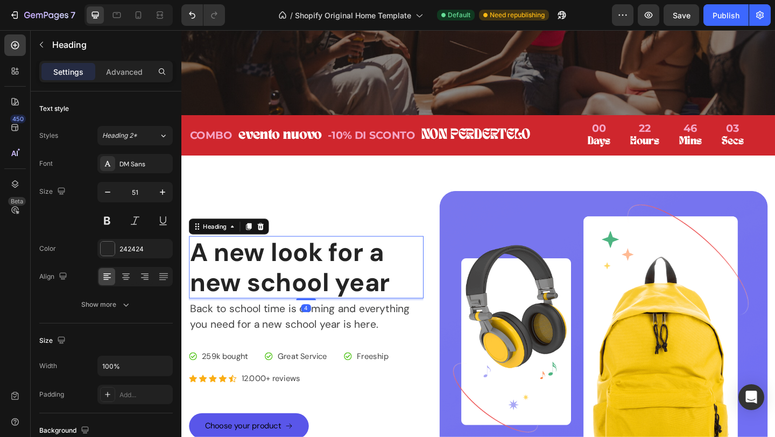
click at [310, 297] on p "A new look for a new school year" at bounding box center [317, 288] width 253 height 66
click at [135, 165] on div "DM Sans" at bounding box center [145, 164] width 51 height 10
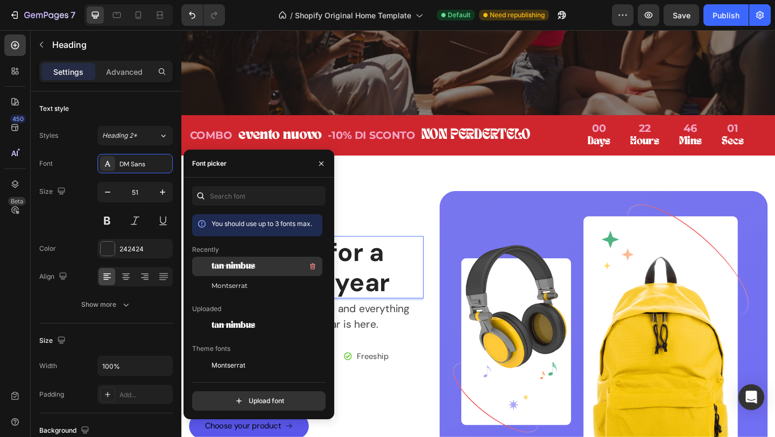
click at [249, 264] on span "tan-nimbus" at bounding box center [234, 267] width 44 height 10
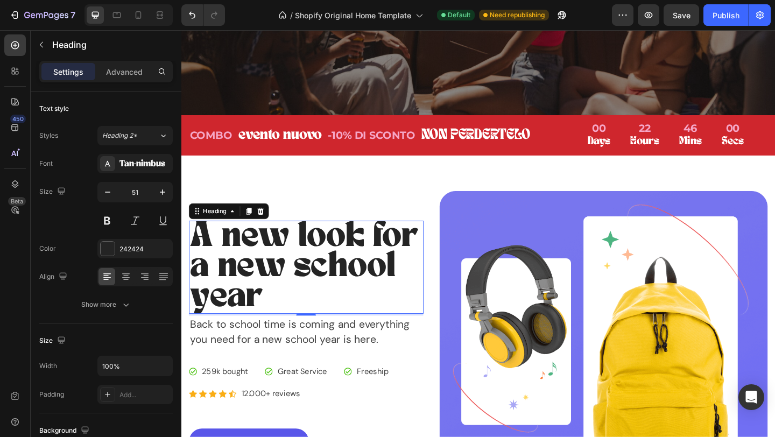
click at [404, 312] on h2 "A new look for a new school year" at bounding box center [317, 287] width 255 height 101
click at [335, 270] on p "A new look for a new school year" at bounding box center [317, 288] width 253 height 99
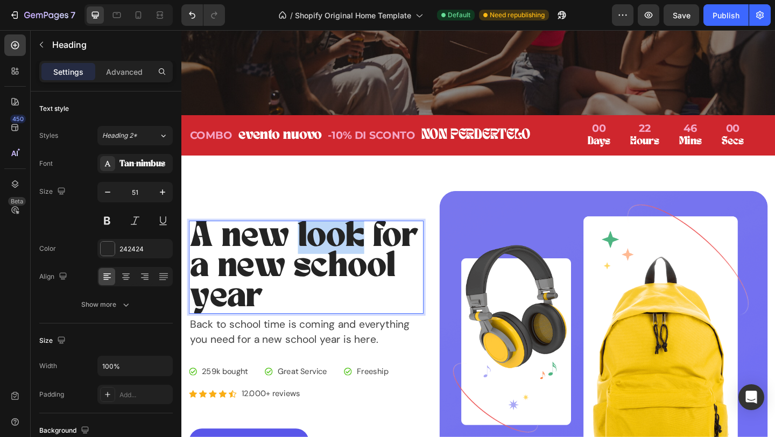
click at [335, 270] on p "A new look for a new school year" at bounding box center [317, 288] width 253 height 99
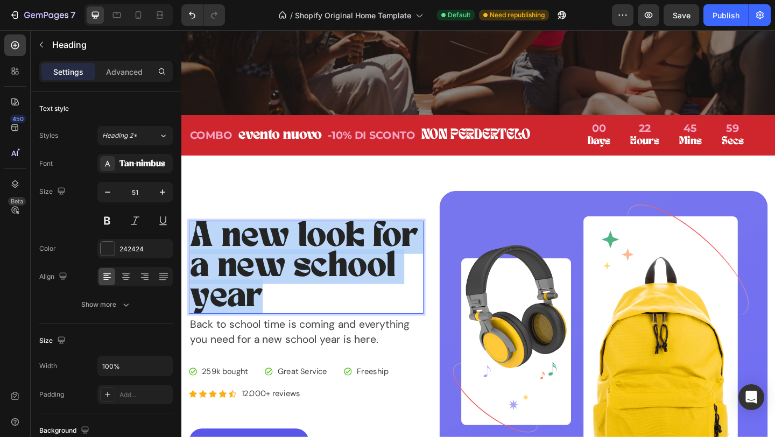
click at [335, 270] on p "A new look for a new school year" at bounding box center [317, 288] width 253 height 99
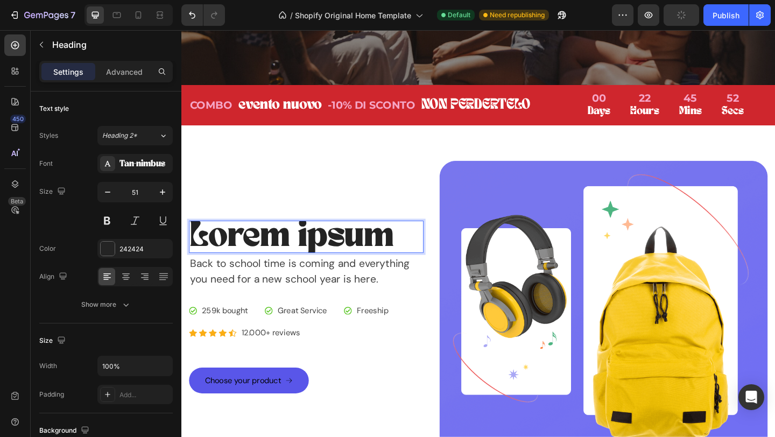
scroll to position [503, 0]
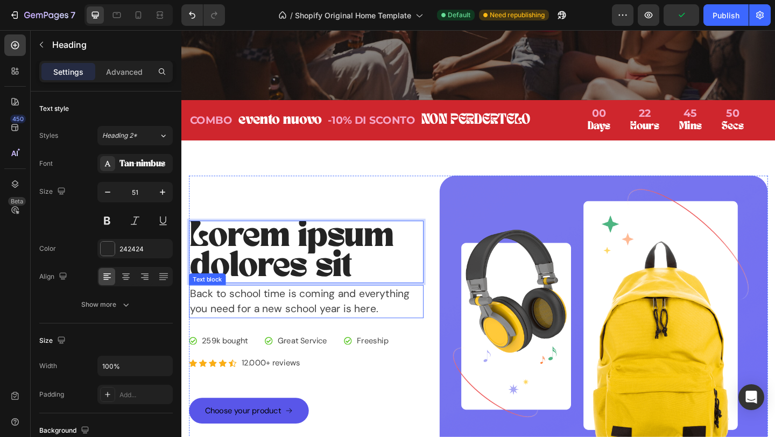
click at [332, 332] on p "Back to school time is coming and everything you need for a new school year is …" at bounding box center [317, 326] width 253 height 34
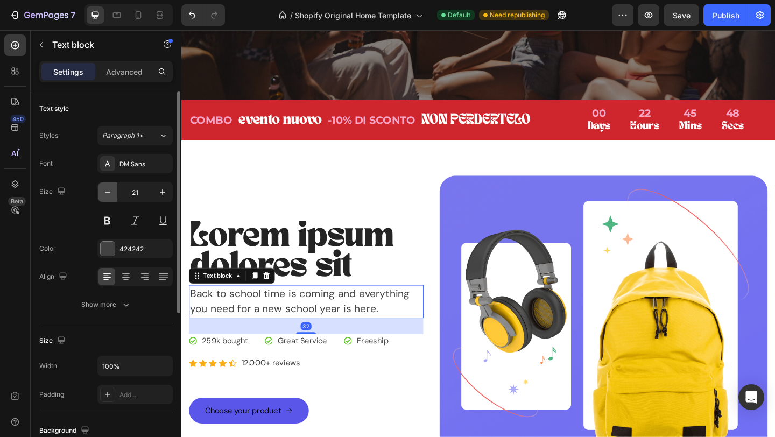
click at [110, 194] on icon "button" at bounding box center [107, 192] width 11 height 11
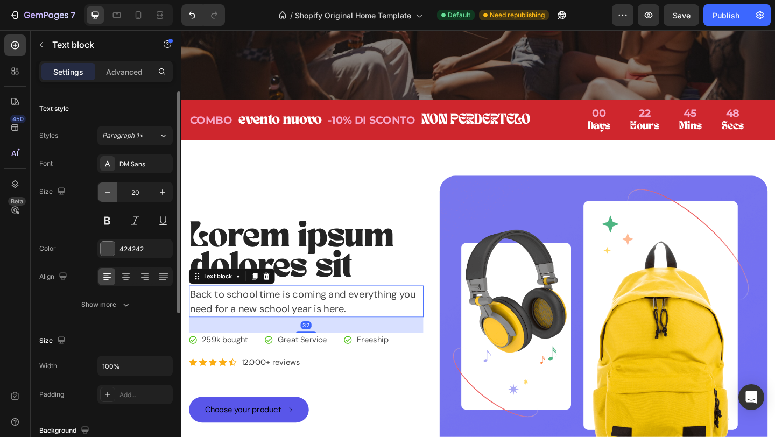
click at [110, 194] on icon "button" at bounding box center [107, 192] width 11 height 11
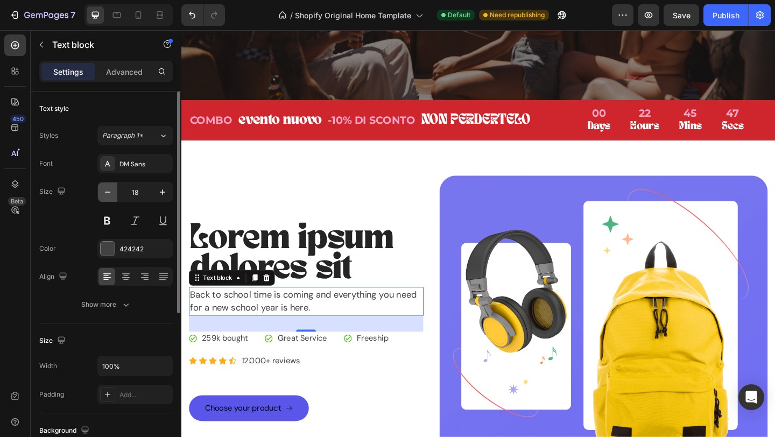
click at [110, 194] on icon "button" at bounding box center [107, 192] width 11 height 11
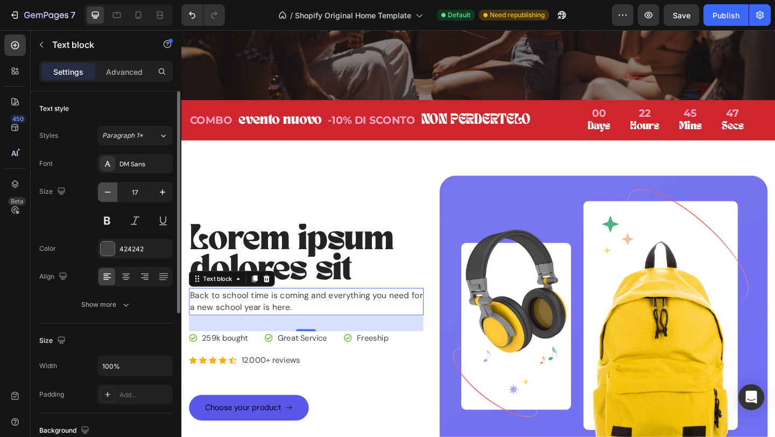
click at [109, 194] on icon "button" at bounding box center [107, 192] width 11 height 11
type input "15"
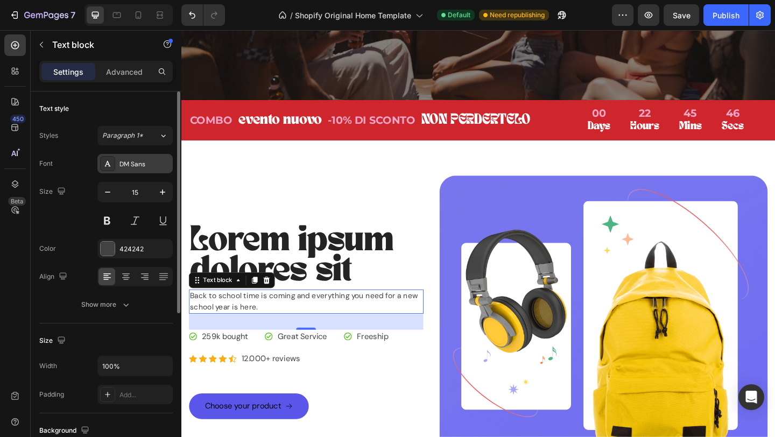
click at [158, 164] on div "DM Sans" at bounding box center [145, 164] width 51 height 10
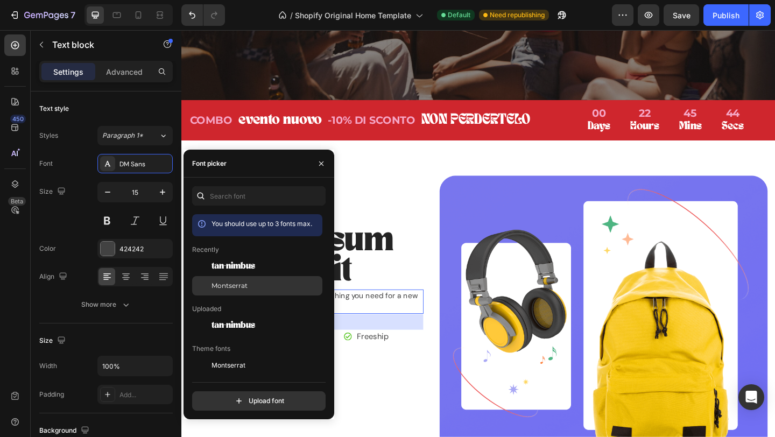
click at [250, 285] on div "Montserrat" at bounding box center [266, 286] width 109 height 10
click at [426, 226] on div "Lorem ipsum dolores sit Heading Back to school time is coming and everything yo…" at bounding box center [317, 347] width 255 height 318
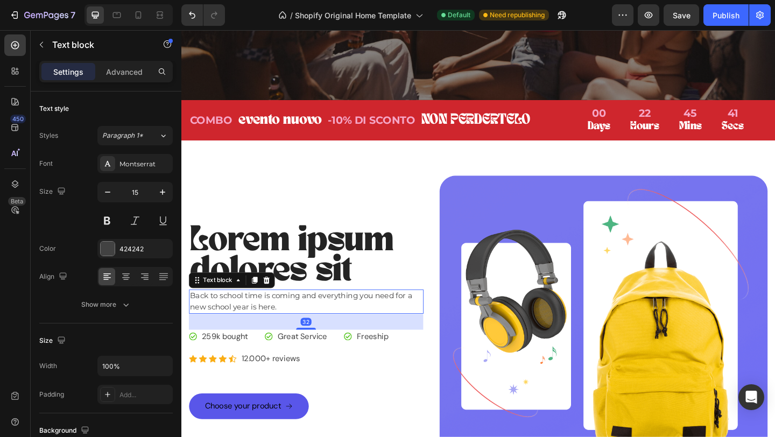
click at [254, 326] on p "Back to school time is coming and everything you need for a new school year is …" at bounding box center [317, 325] width 253 height 24
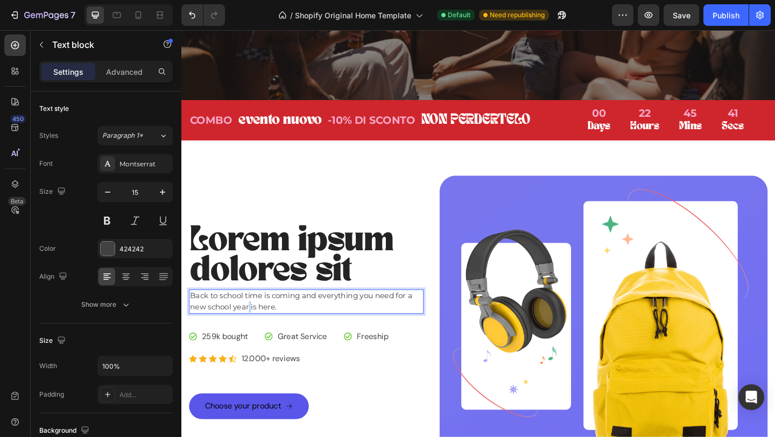
click at [254, 326] on p "Back to school time is coming and everything you need for a new school year is …" at bounding box center [317, 325] width 253 height 24
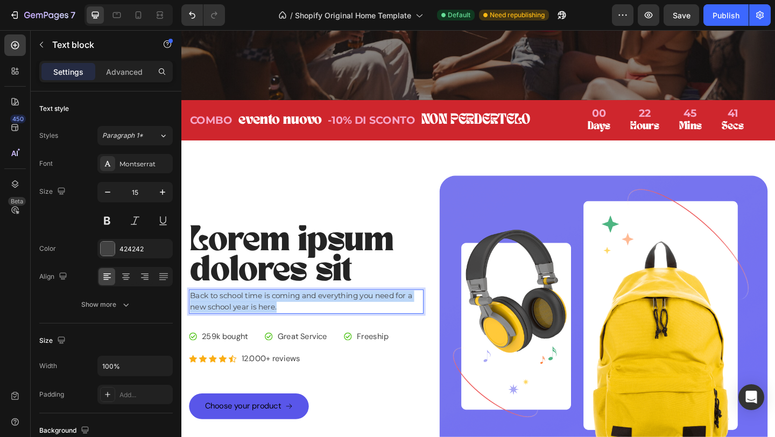
click at [254, 326] on p "Back to school time is coming and everything you need for a new school year is …" at bounding box center [317, 325] width 253 height 24
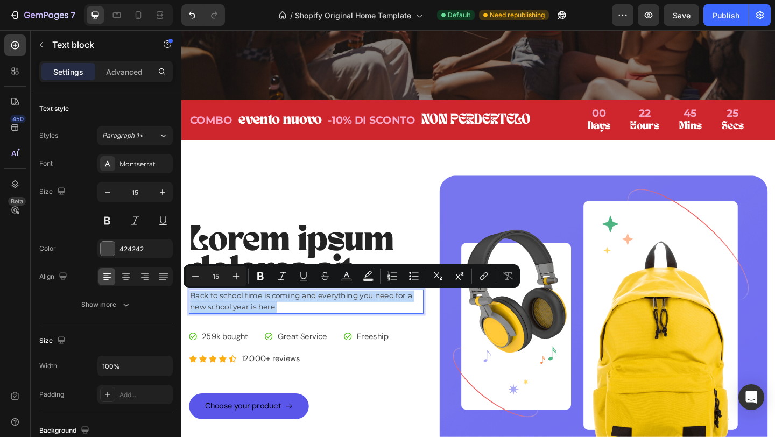
click at [254, 330] on p "Back to school time is coming and everything you need for a new school year is …" at bounding box center [317, 325] width 253 height 24
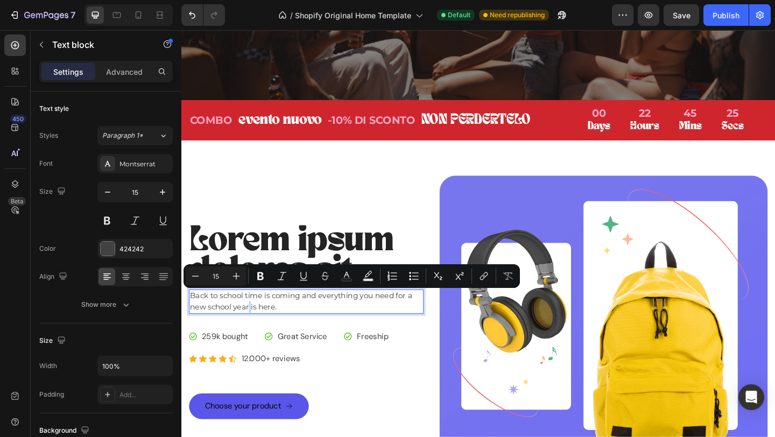
click at [254, 330] on p "Back to school time is coming and everything you need for a new school year is …" at bounding box center [317, 325] width 253 height 24
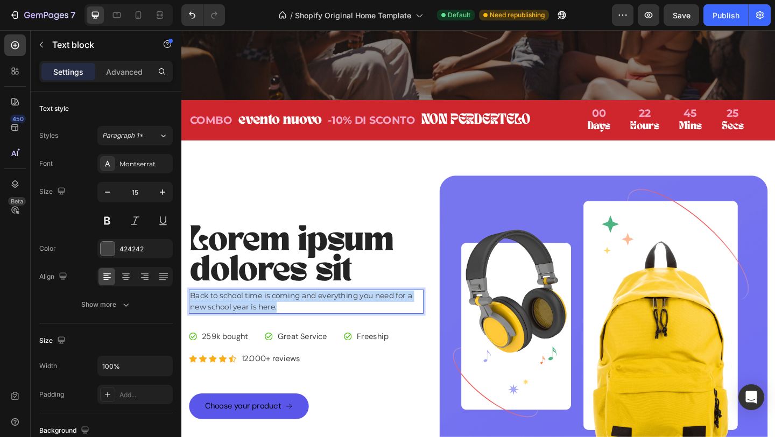
click at [254, 330] on p "Back to school time is coming and everything you need for a new school year is …" at bounding box center [317, 325] width 253 height 24
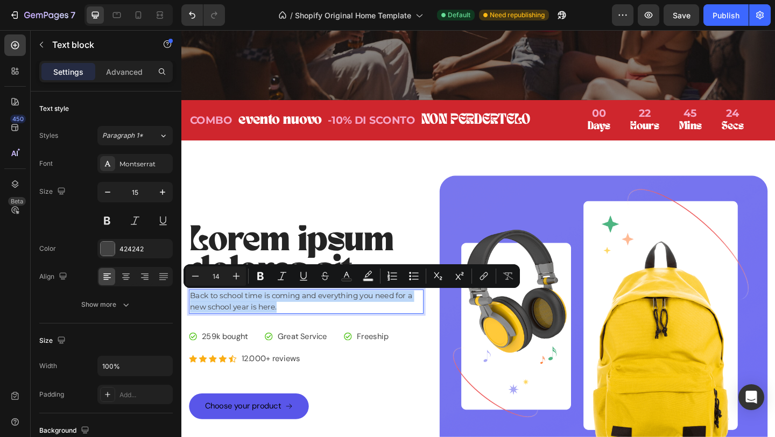
scroll to position [484, 0]
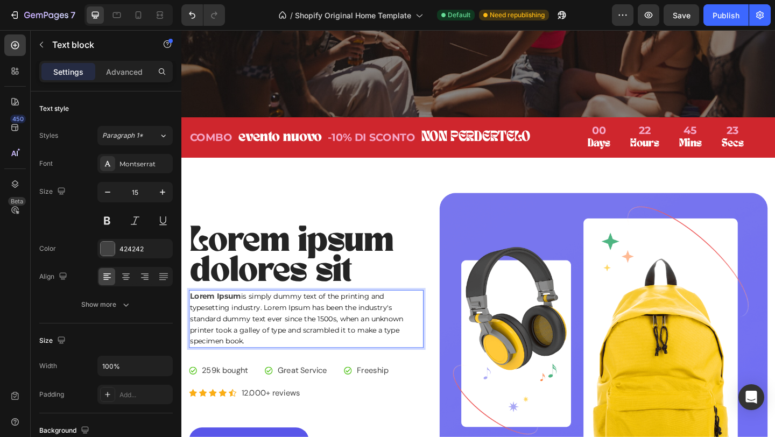
click at [299, 370] on p "Lorem Ipsum is simply dummy text of the printing and typesetting industry. Lore…" at bounding box center [317, 344] width 253 height 61
click at [227, 400] on p "259k bought" at bounding box center [229, 400] width 50 height 13
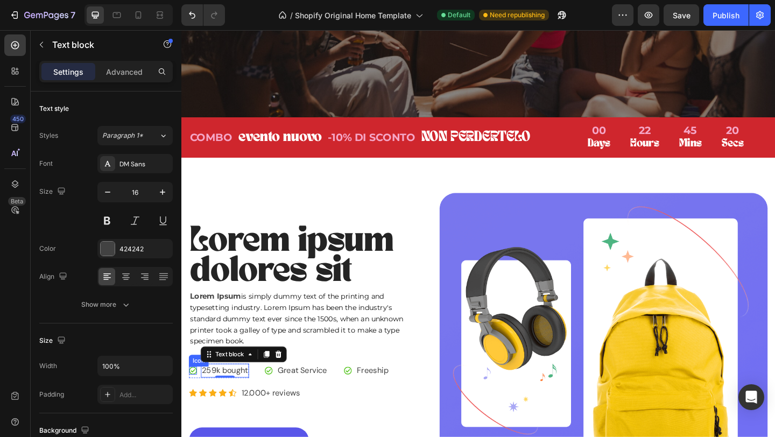
click at [187, 401] on div "Lorem ipsum dolores sit Heading Lorem Ipsum is simply dummy text of the printin…" at bounding box center [504, 367] width 646 height 396
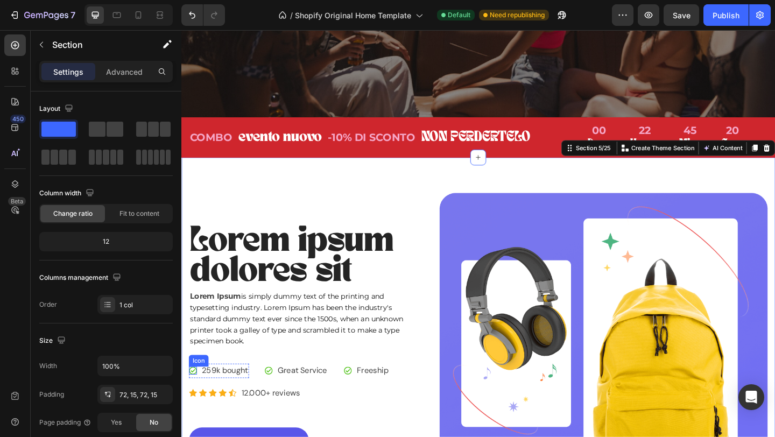
click at [194, 401] on div "Icon" at bounding box center [194, 400] width 9 height 9
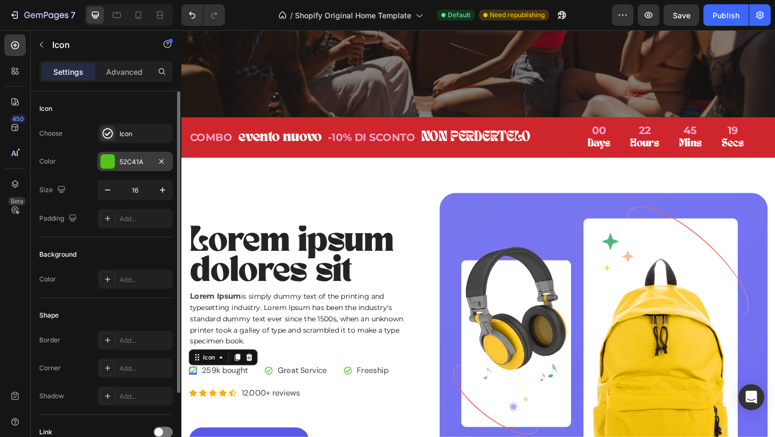
click at [104, 160] on div at bounding box center [108, 162] width 14 height 14
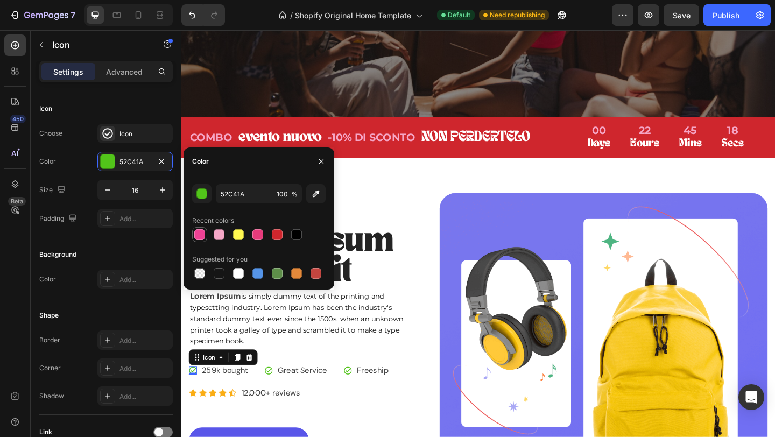
click at [206, 234] on div at bounding box center [199, 234] width 15 height 15
type input "EE4194"
click at [277, 401] on icon at bounding box center [276, 400] width 9 height 9
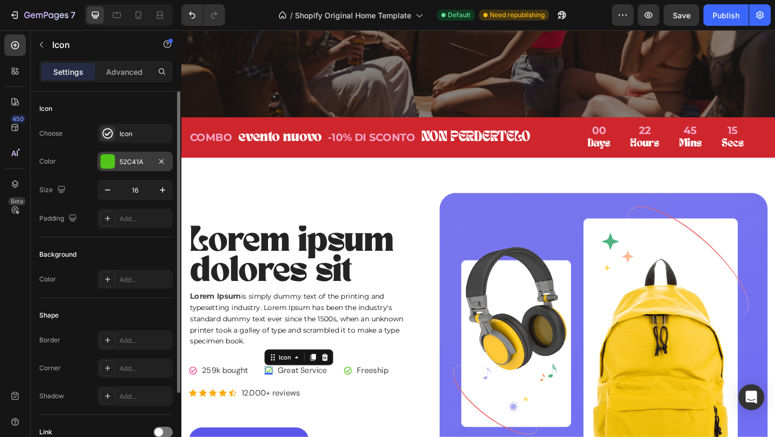
click at [111, 164] on div at bounding box center [108, 162] width 14 height 14
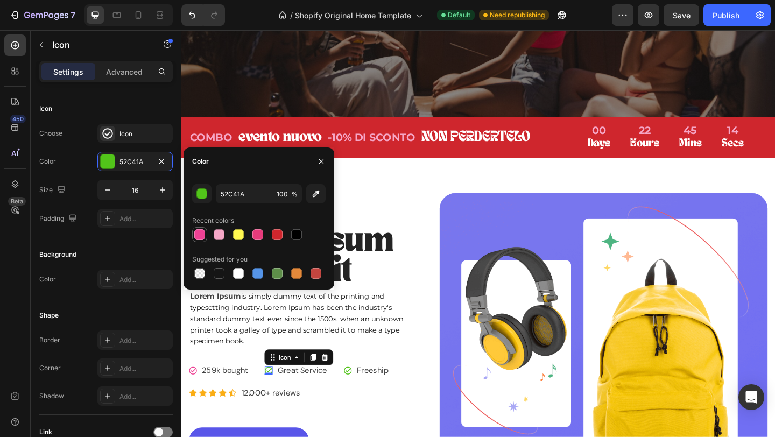
click at [200, 235] on div at bounding box center [199, 234] width 11 height 11
type input "EE4194"
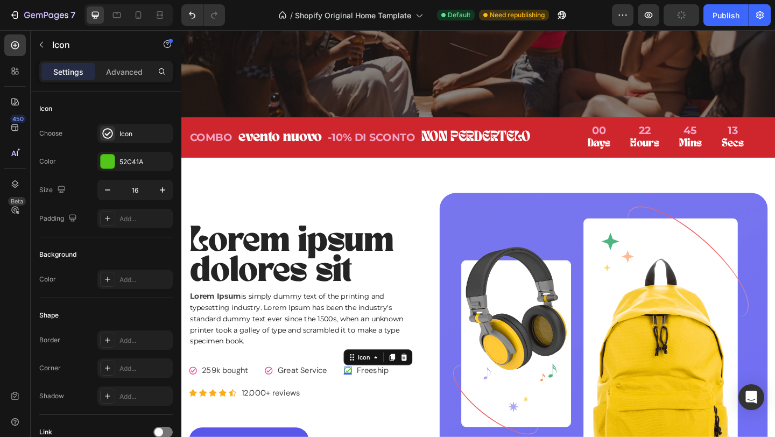
click at [365, 403] on div "Icon 0" at bounding box center [362, 400] width 9 height 9
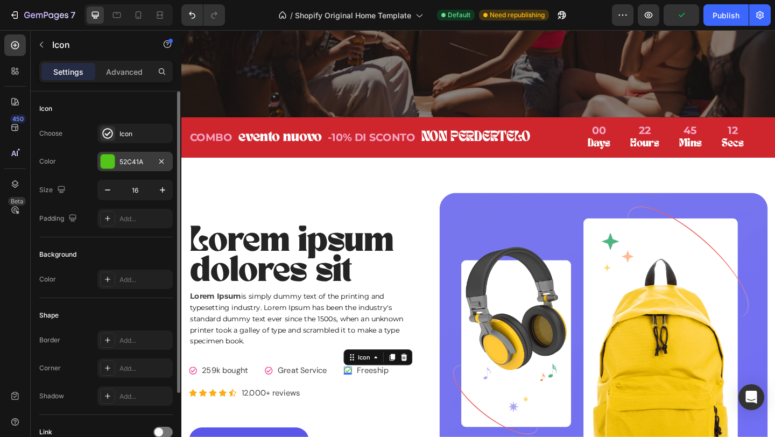
click at [106, 163] on div at bounding box center [108, 162] width 14 height 14
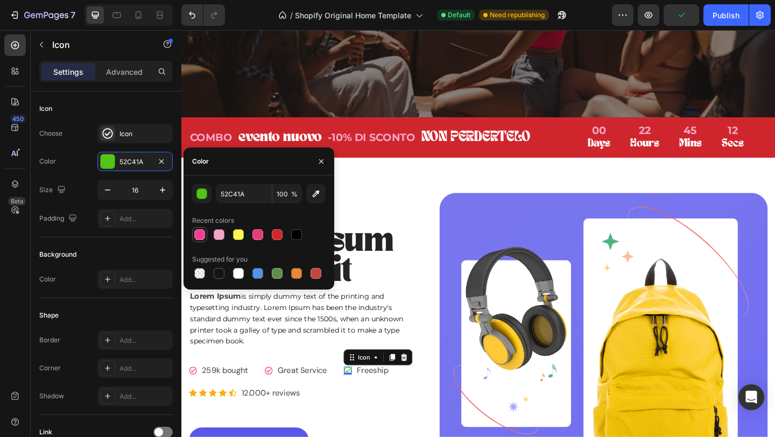
click at [196, 236] on div at bounding box center [199, 234] width 11 height 11
type input "EE4194"
click at [229, 400] on p "259k bought" at bounding box center [229, 400] width 50 height 13
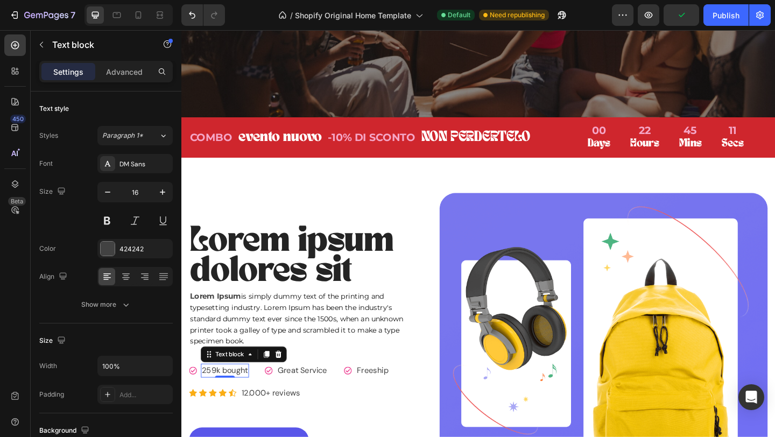
click at [229, 400] on p "259k bought" at bounding box center [229, 400] width 50 height 13
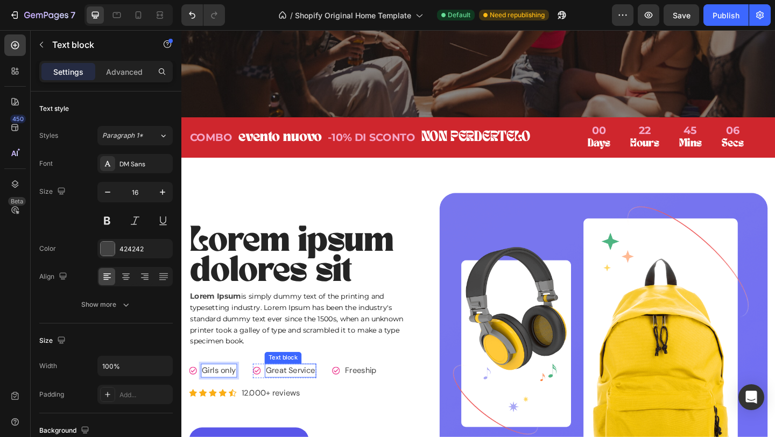
click at [295, 402] on p "Great Service" at bounding box center [300, 400] width 54 height 13
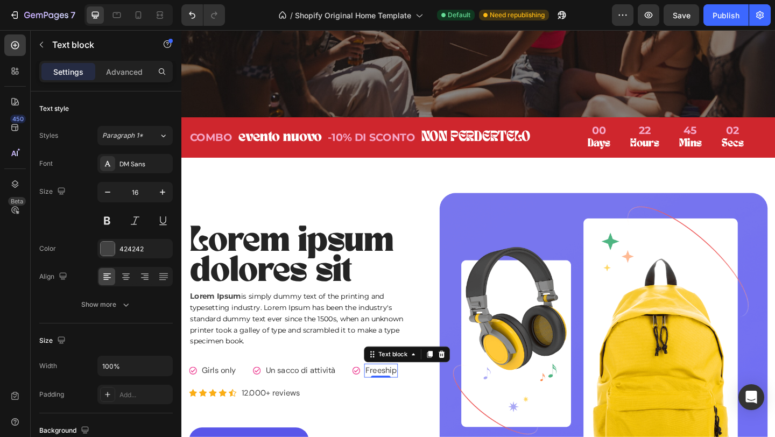
click at [391, 400] on p "Freeship" at bounding box center [398, 400] width 34 height 13
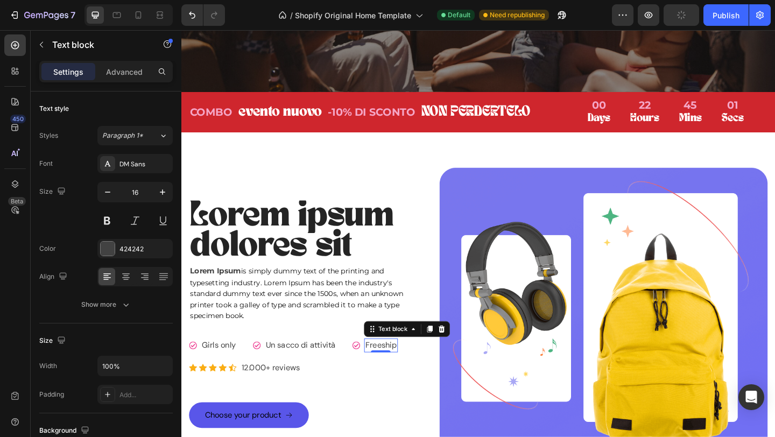
scroll to position [520, 0]
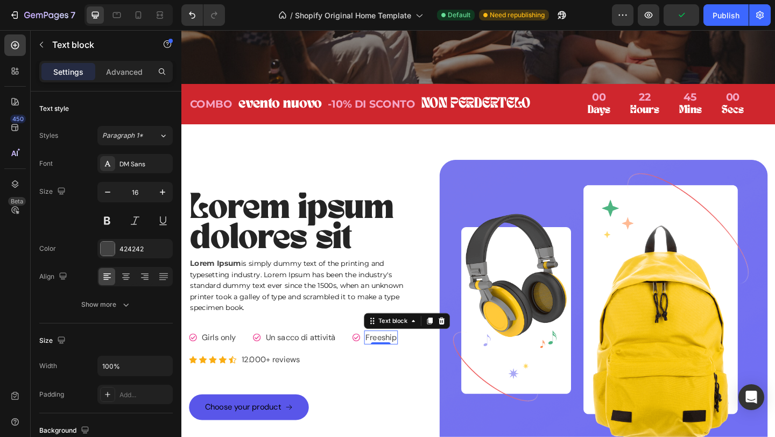
click at [398, 363] on p "Freeship" at bounding box center [398, 364] width 34 height 13
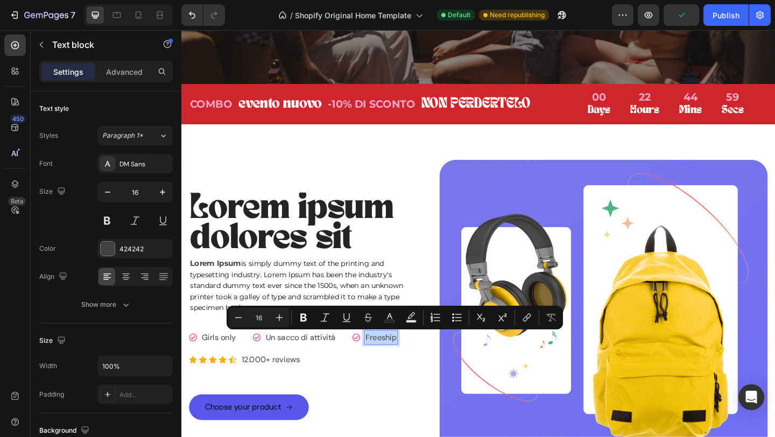
click at [398, 363] on p "Freeship" at bounding box center [398, 364] width 34 height 13
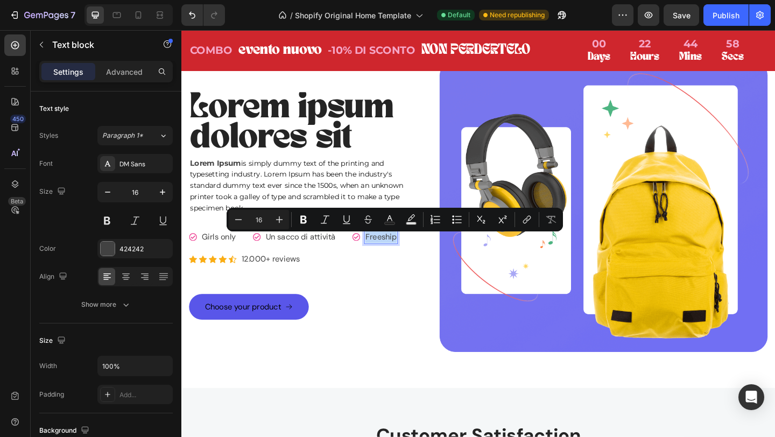
scroll to position [626, 0]
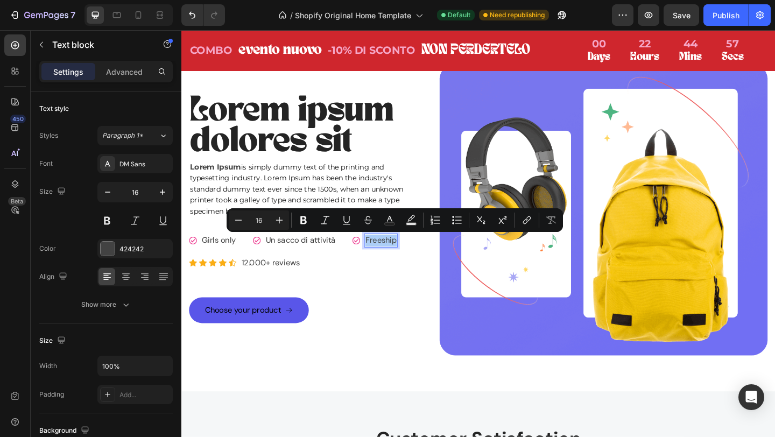
click at [398, 363] on div "Lorem ipsum dolores sit Heading Lorem Ipsum is simply dummy text of the printin…" at bounding box center [317, 225] width 255 height 318
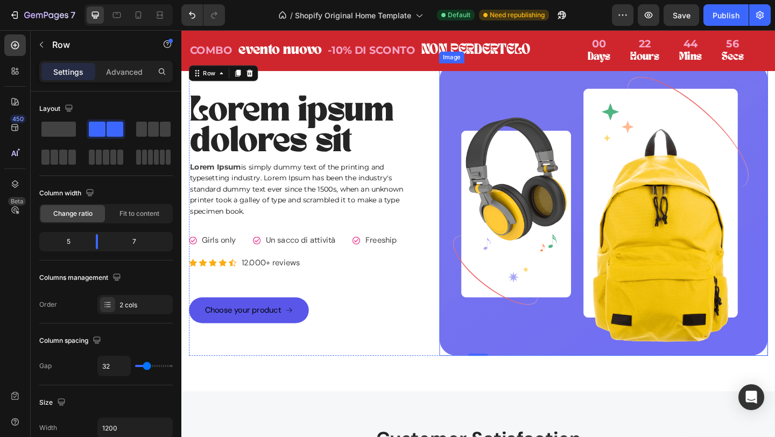
click at [519, 349] on img at bounding box center [641, 225] width 358 height 318
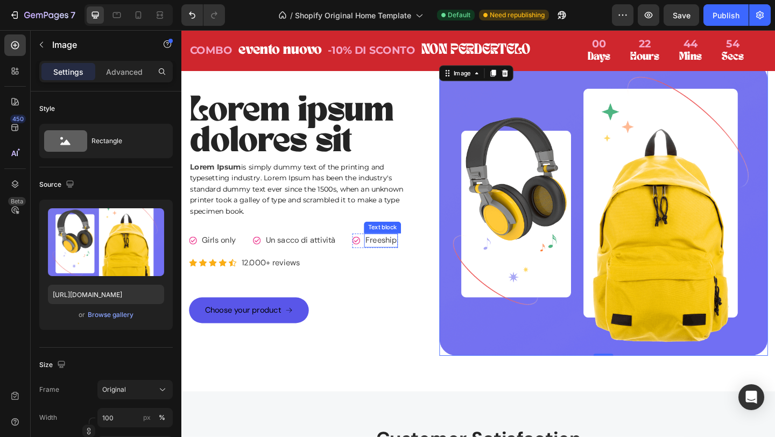
click at [391, 262] on p "Freeship" at bounding box center [398, 259] width 34 height 13
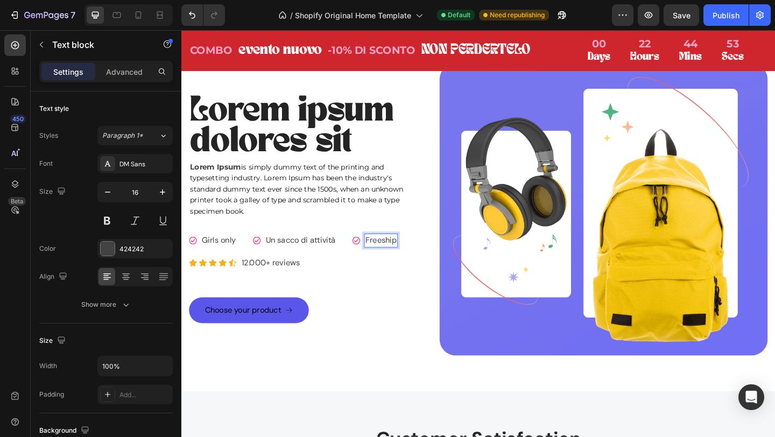
click at [391, 262] on p "Freeship" at bounding box center [398, 259] width 34 height 13
click at [287, 279] on p "12.000+ reviews" at bounding box center [279, 283] width 64 height 13
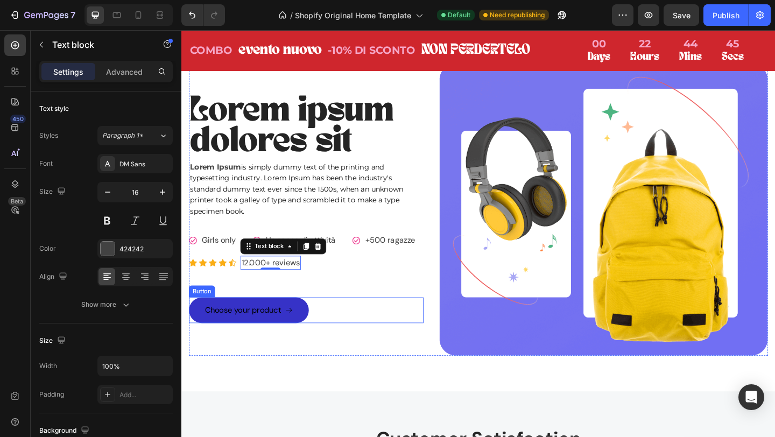
click at [259, 325] on link "Choose your product" at bounding box center [255, 335] width 130 height 28
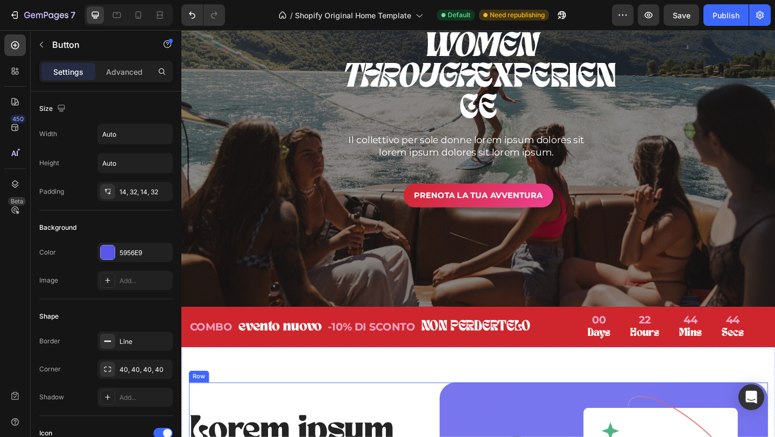
scroll to position [290, 0]
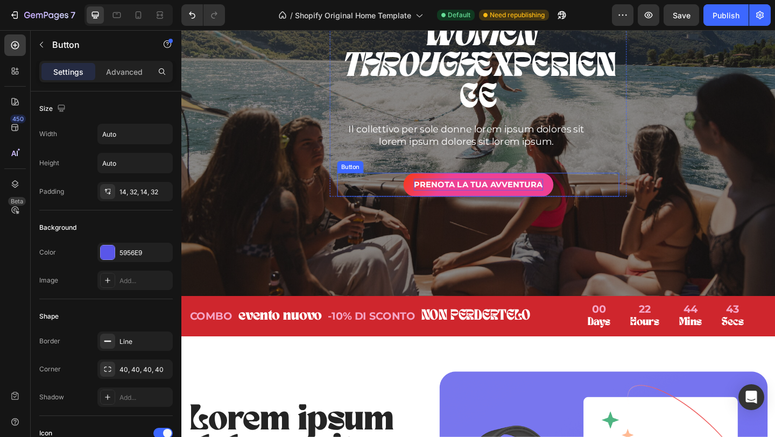
click at [569, 192] on p "PRENOTA LA TUA AVVENTURA" at bounding box center [505, 198] width 141 height 13
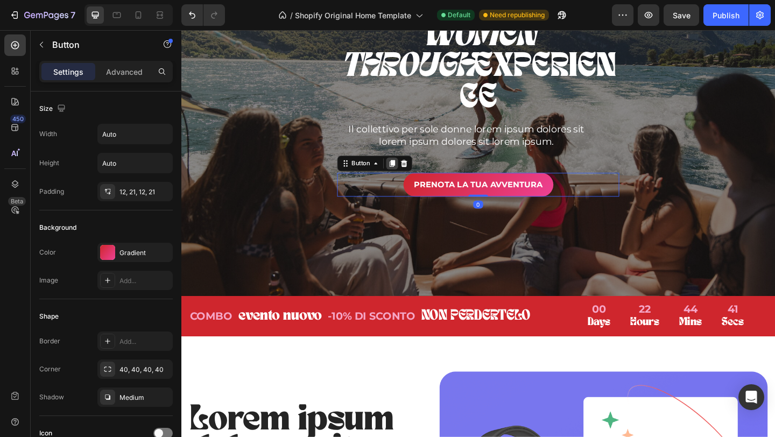
click at [409, 171] on icon at bounding box center [411, 175] width 9 height 9
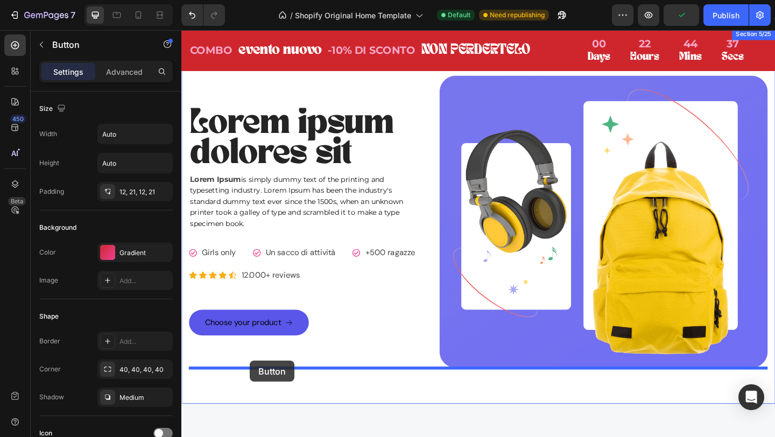
scroll to position [631, 0]
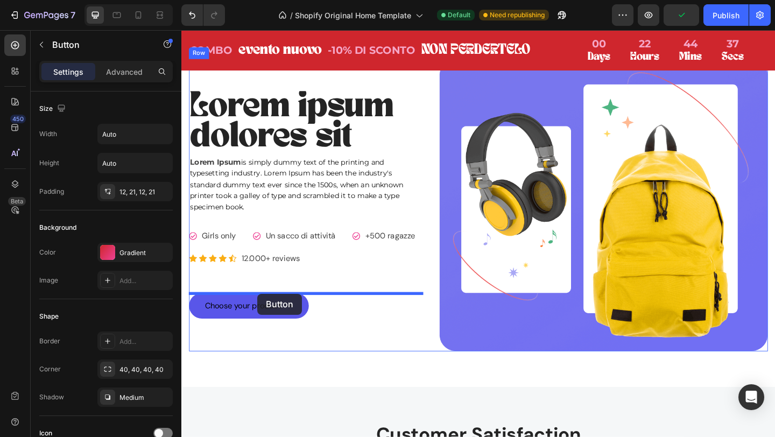
drag, startPoint x: 362, startPoint y: 185, endPoint x: 264, endPoint y: 317, distance: 164.7
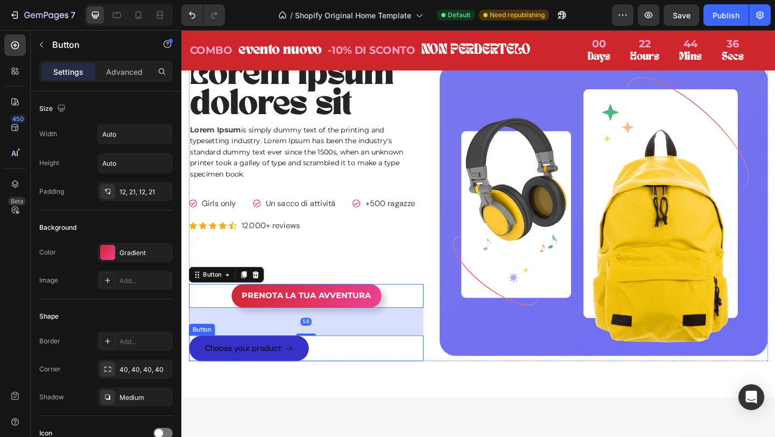
click at [311, 373] on link "Choose your product" at bounding box center [255, 376] width 130 height 28
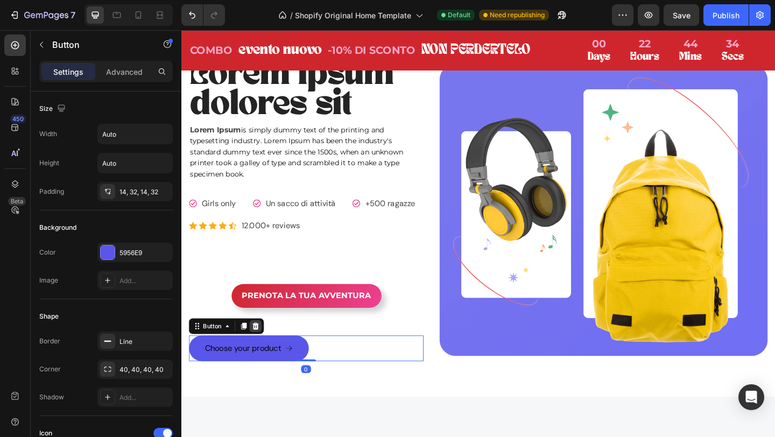
click at [261, 353] on icon at bounding box center [262, 352] width 7 height 8
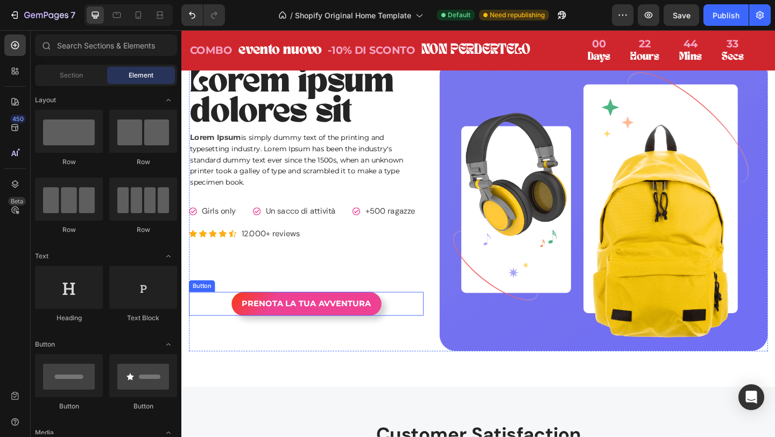
click at [394, 326] on button "PRENOTA LA TUA AVVENTURA" at bounding box center [317, 328] width 163 height 26
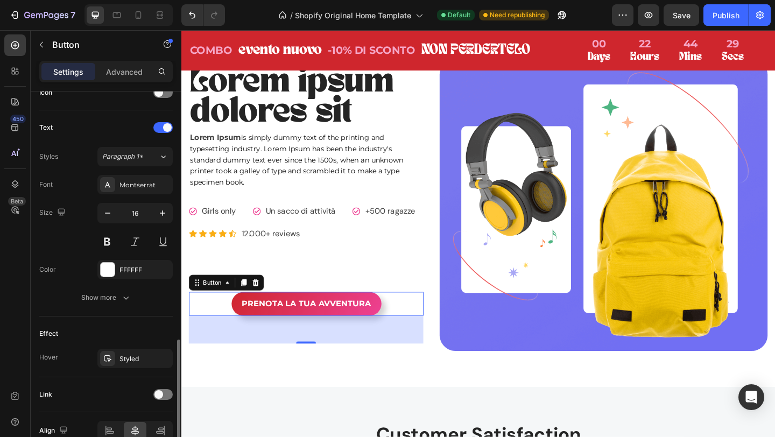
scroll to position [396, 0]
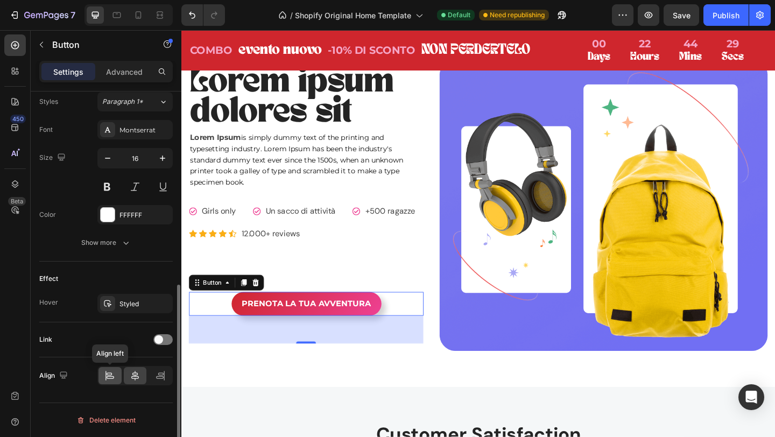
click at [108, 377] on icon at bounding box center [109, 375] width 11 height 11
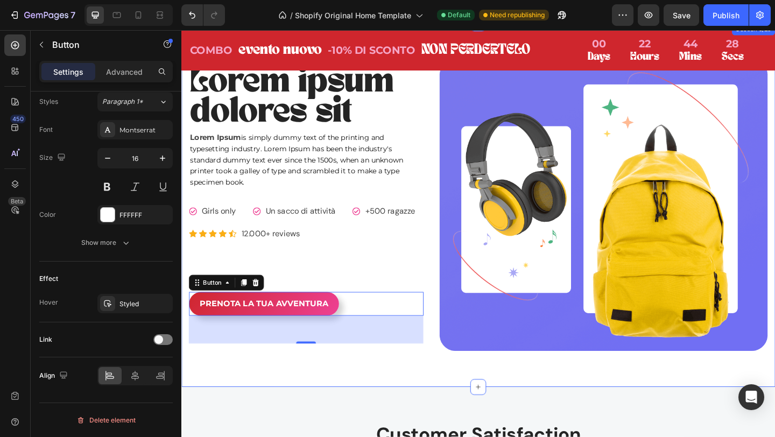
scroll to position [558, 0]
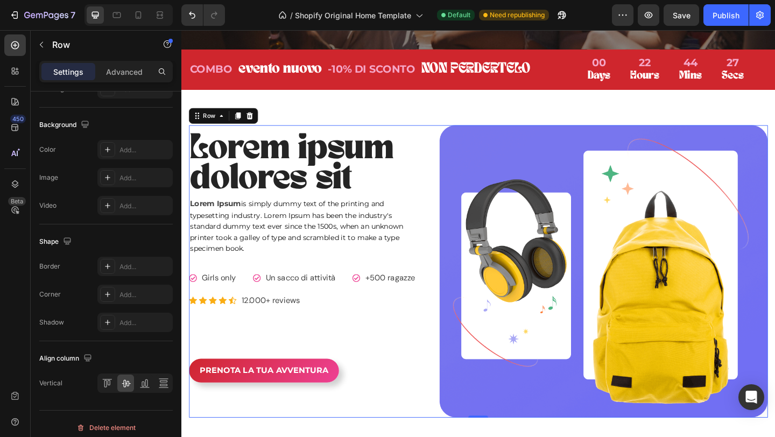
click at [407, 350] on div "Lorem ipsum dolores sit Heading Lorem Ipsum is simply dummy text of the printin…" at bounding box center [317, 293] width 255 height 318
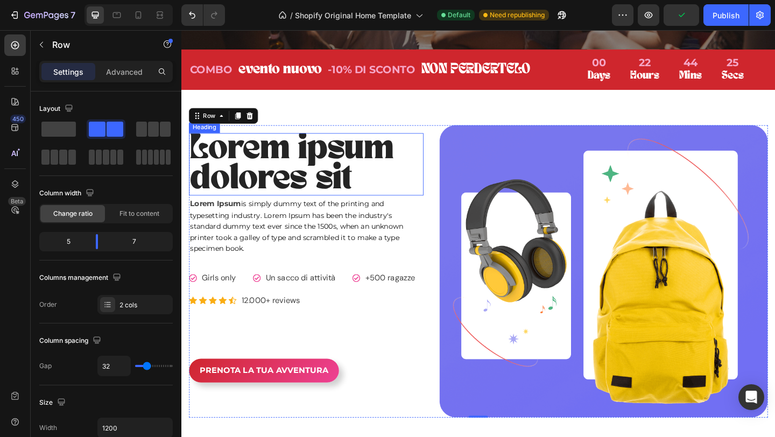
click at [288, 185] on p "Lorem ipsum dolores sit" at bounding box center [317, 176] width 253 height 66
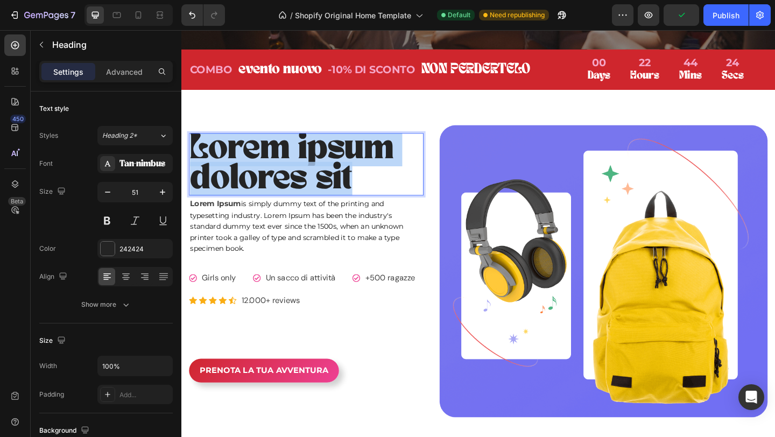
click at [288, 185] on p "Lorem ipsum dolores sit" at bounding box center [317, 176] width 253 height 66
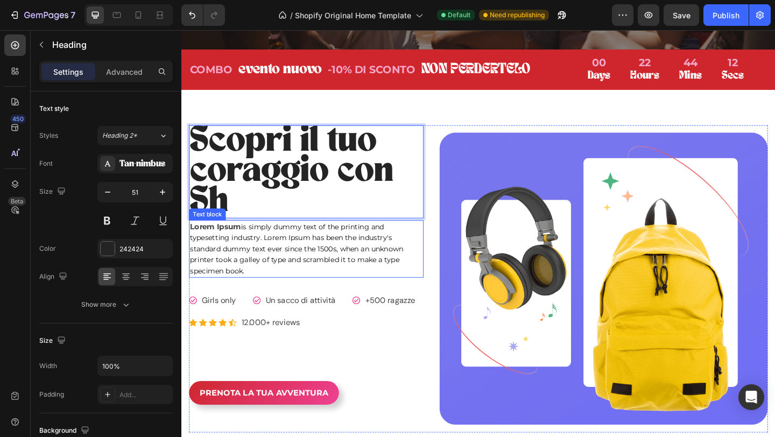
scroll to position [550, 0]
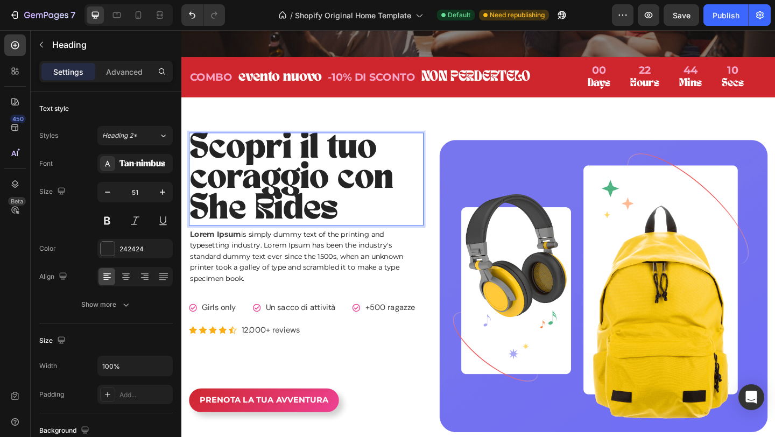
click at [307, 228] on p "Scopri il tuo coraggio con She Rides" at bounding box center [317, 192] width 253 height 99
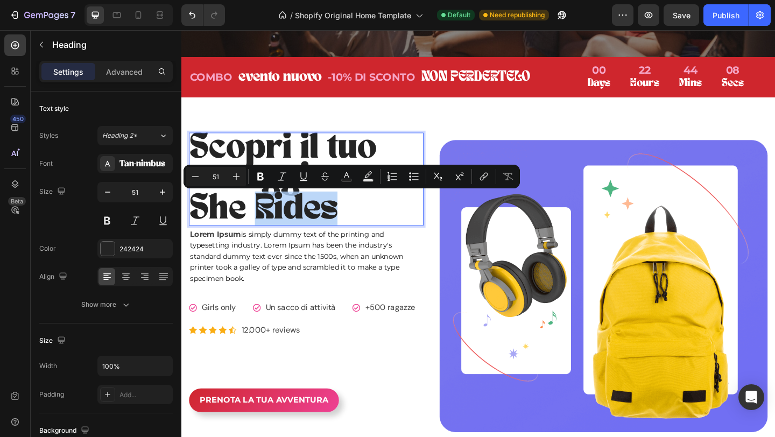
click at [369, 232] on p "Scopri il tuo coraggio con She Rides" at bounding box center [317, 192] width 253 height 99
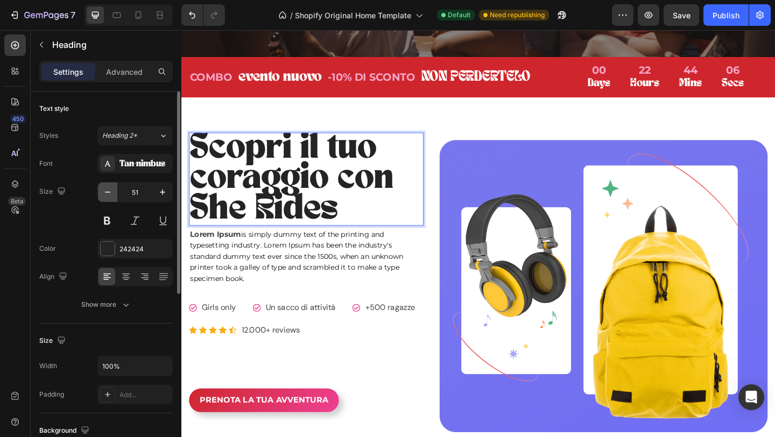
click at [108, 187] on icon "button" at bounding box center [107, 192] width 11 height 11
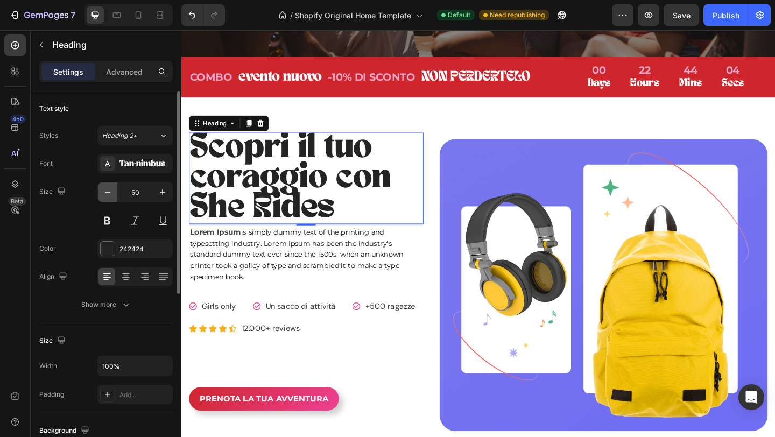
click at [106, 193] on icon "button" at bounding box center [107, 192] width 11 height 11
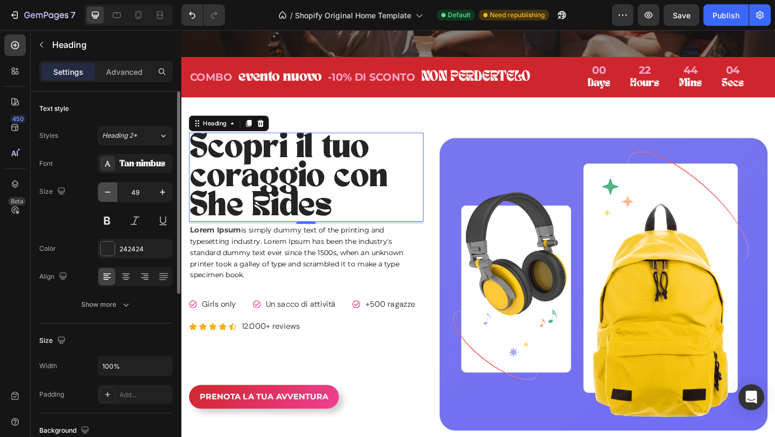
click at [106, 193] on icon "button" at bounding box center [107, 192] width 11 height 11
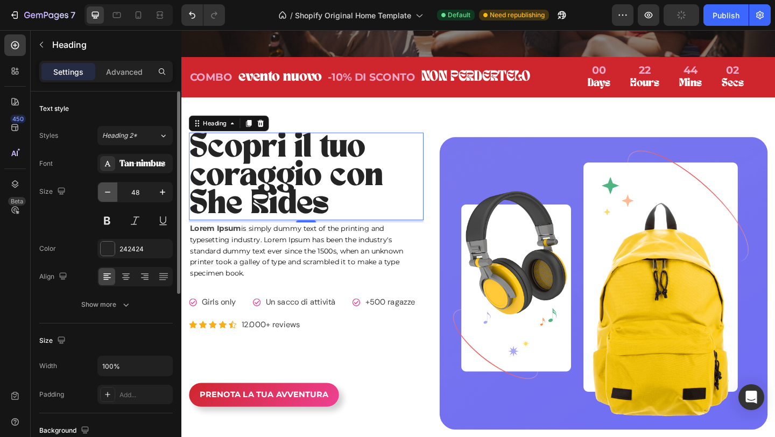
click at [106, 193] on icon "button" at bounding box center [107, 192] width 11 height 11
type input "47"
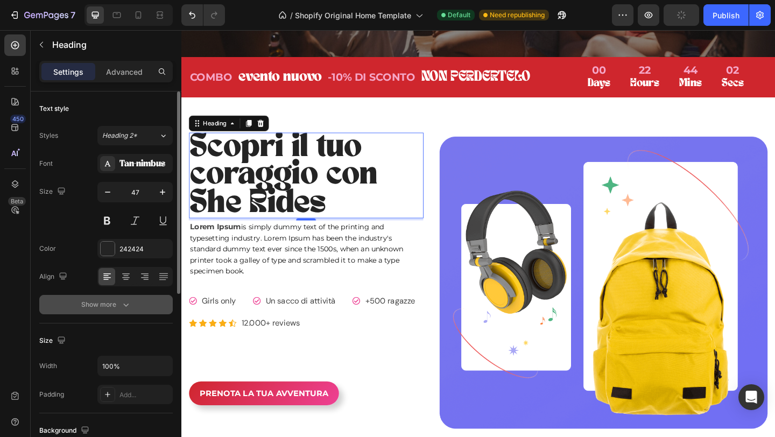
click at [121, 309] on icon "button" at bounding box center [126, 304] width 11 height 11
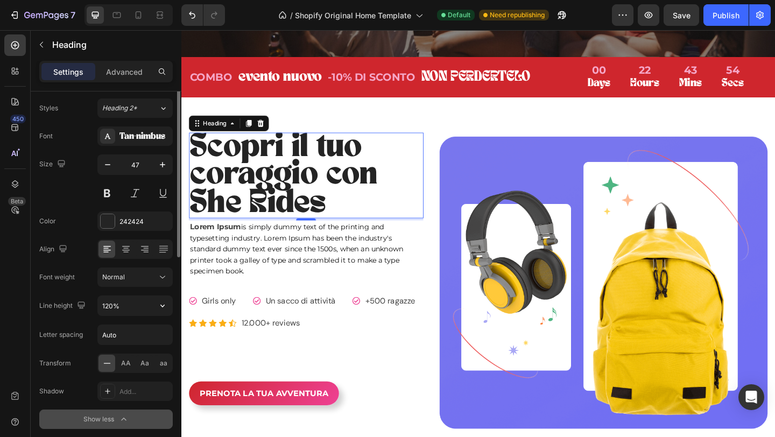
scroll to position [0, 0]
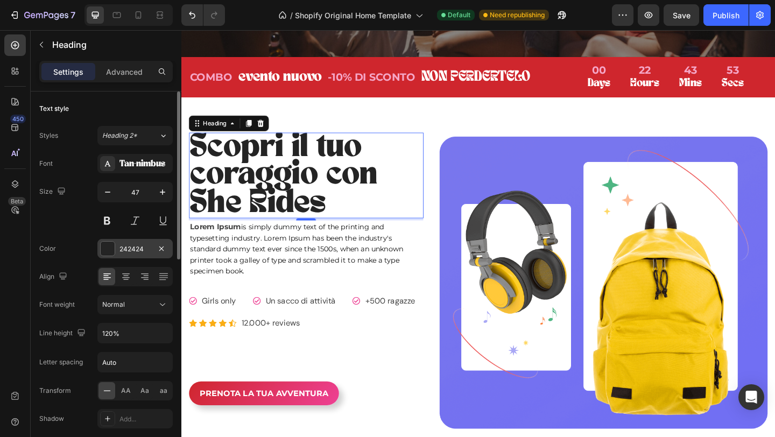
click at [108, 246] on div at bounding box center [108, 249] width 14 height 14
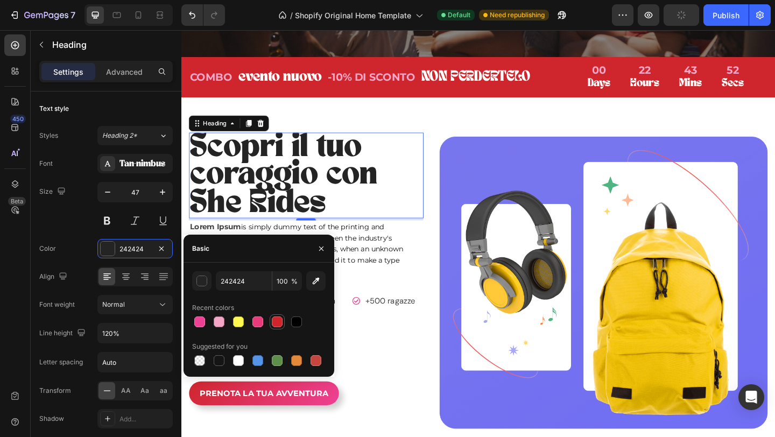
click at [271, 324] on div at bounding box center [277, 322] width 13 height 13
type input "CF262D"
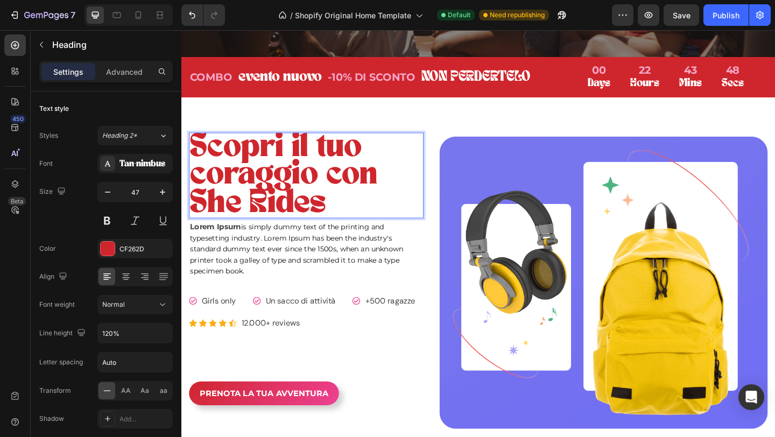
click at [292, 225] on p "Scopri il tuo coraggio con She Rides" at bounding box center [317, 188] width 253 height 91
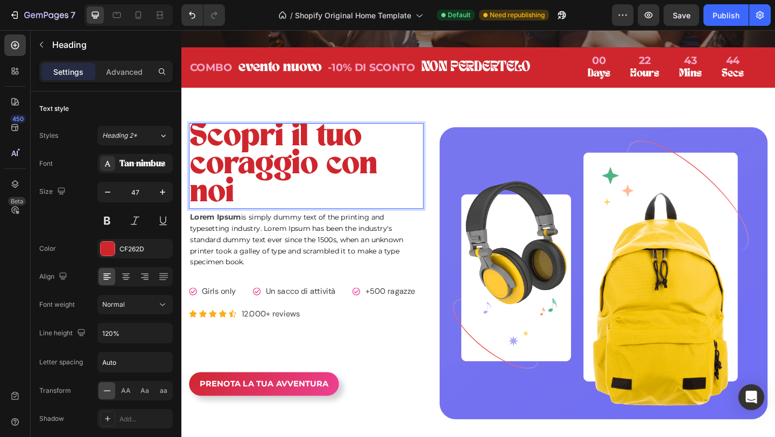
scroll to position [550, 0]
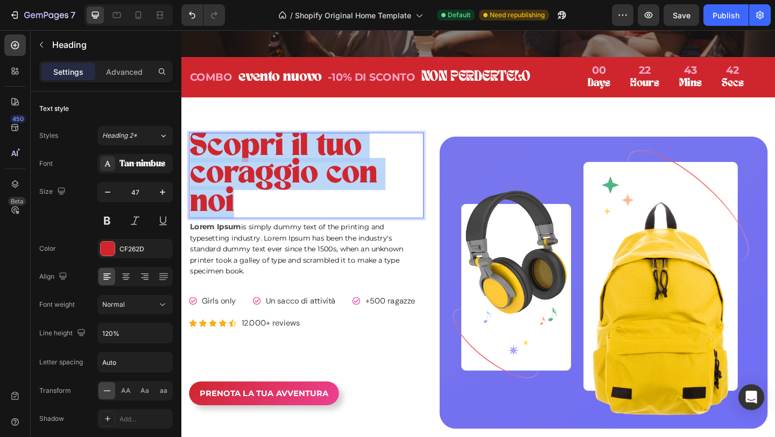
drag, startPoint x: 311, startPoint y: 222, endPoint x: 187, endPoint y: 147, distance: 145.0
click at [187, 147] on div "Scopri il tuo coraggio con noi Heading 4 Lorem Ipsum is simply dummy text of th…" at bounding box center [504, 305] width 646 height 404
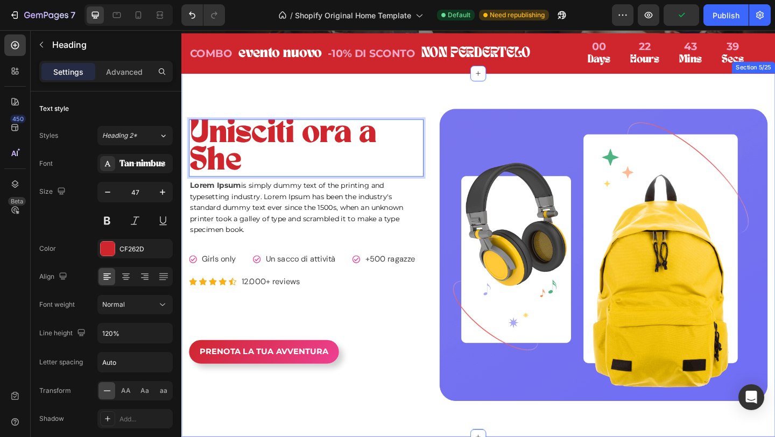
scroll to position [560, 0]
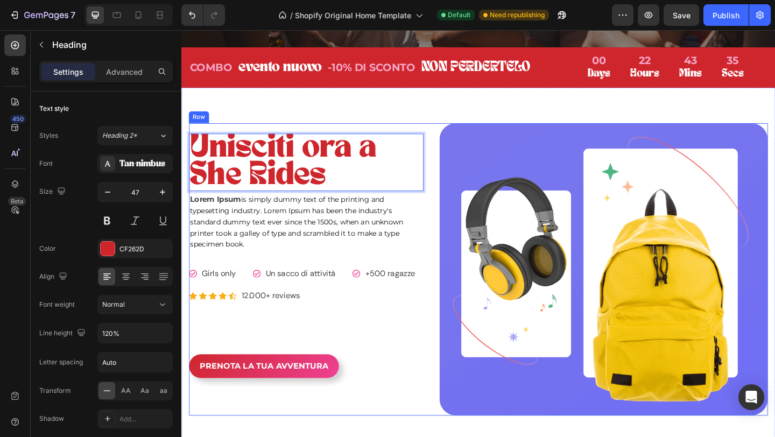
click at [464, 314] on img at bounding box center [641, 290] width 358 height 318
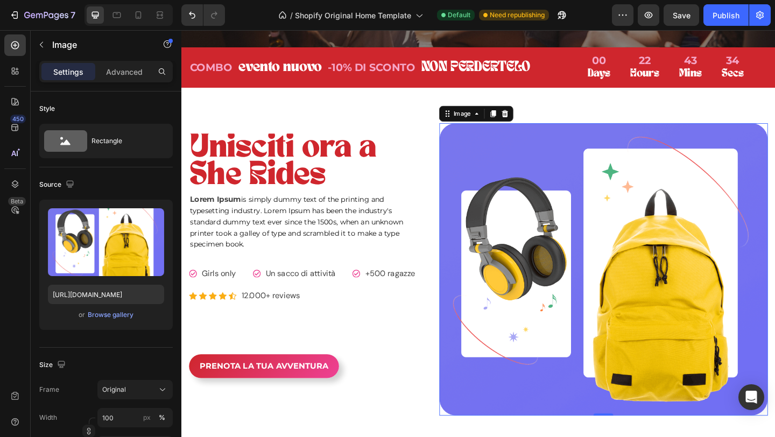
click at [625, 254] on img at bounding box center [641, 290] width 358 height 318
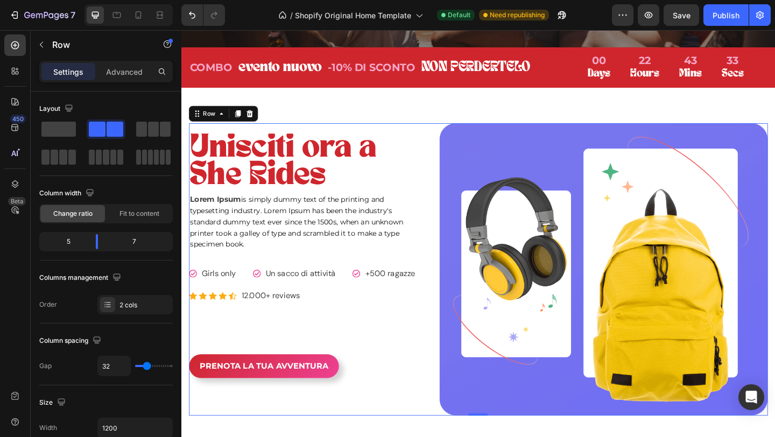
click at [451, 370] on div "Unisciti ora a She Rides Heading Lorem Ipsum is simply dummy text of the printi…" at bounding box center [505, 290] width 630 height 318
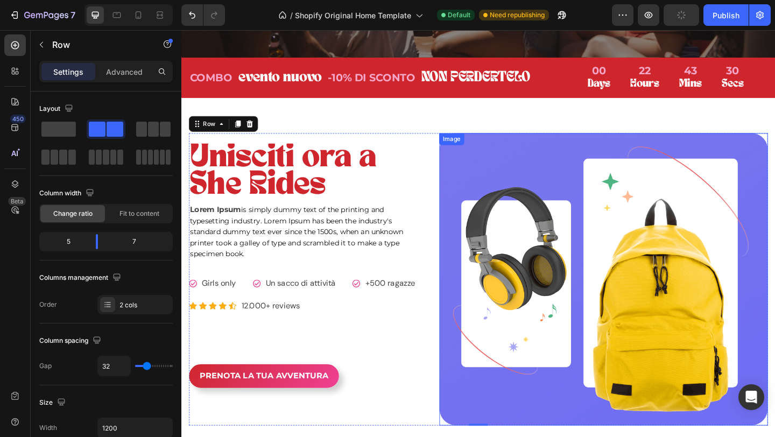
scroll to position [537, 0]
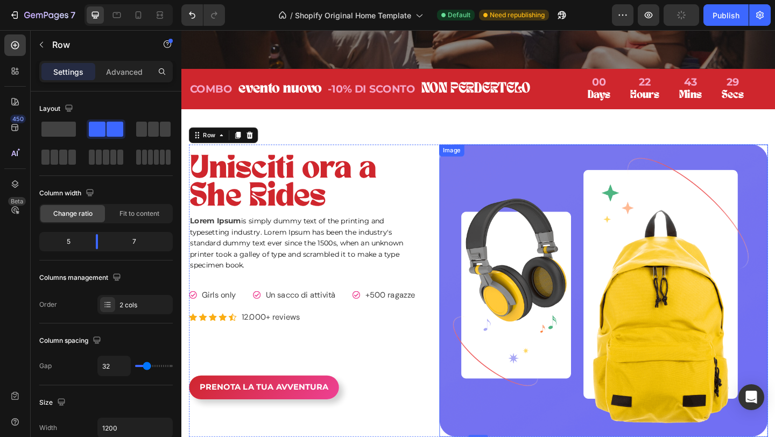
click at [562, 191] on img at bounding box center [641, 314] width 358 height 318
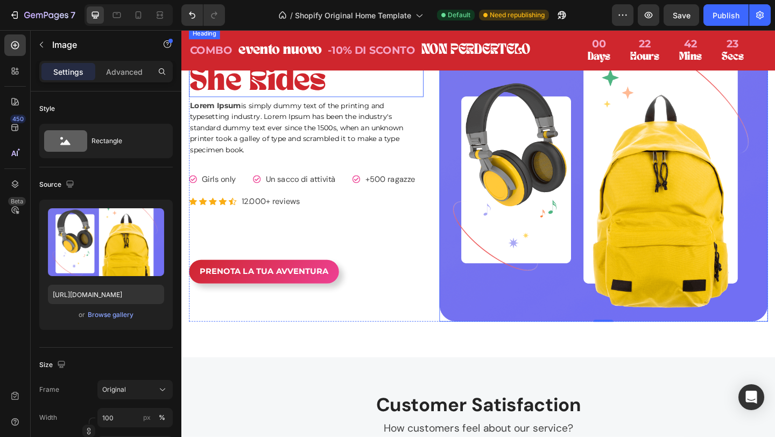
scroll to position [667, 0]
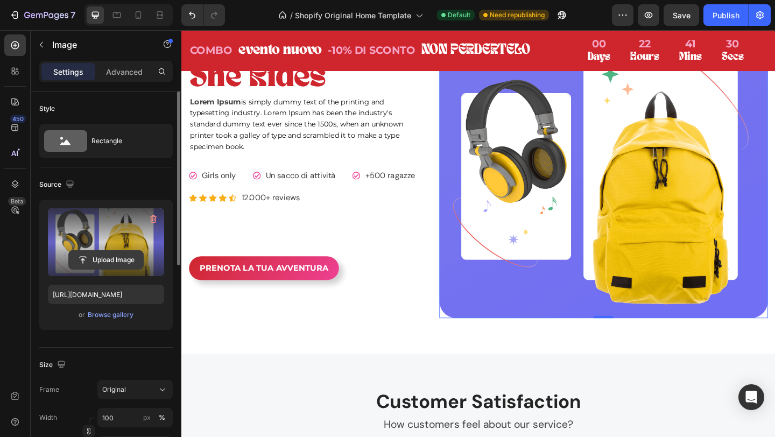
click at [109, 255] on input "file" at bounding box center [106, 260] width 74 height 18
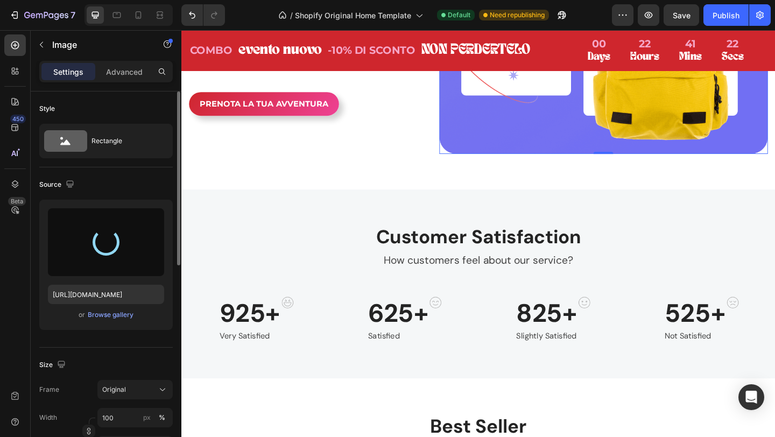
scroll to position [850, 0]
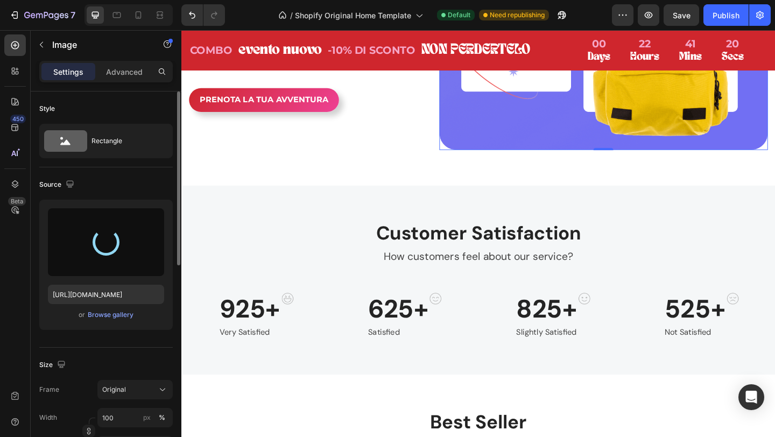
type input "https://cdn.shopify.com/s/files/1/0952/9547/1942/files/gempages_581501798116753…"
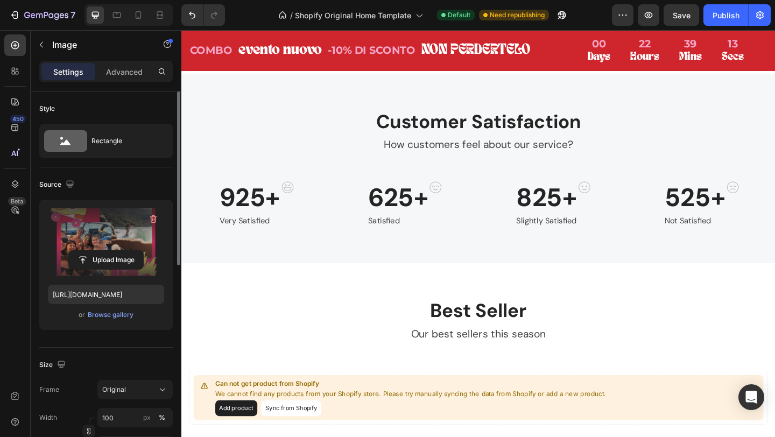
scroll to position [952, 0]
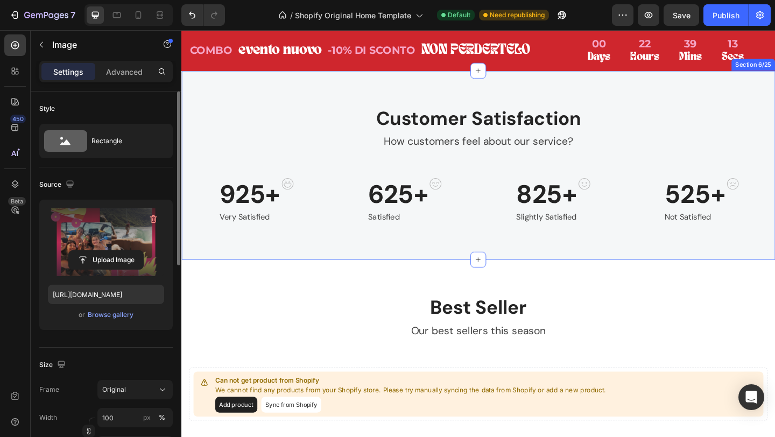
click at [386, 152] on div "Customer Satisfaction Heading How customers feel about our service? Text block …" at bounding box center [504, 177] width 646 height 206
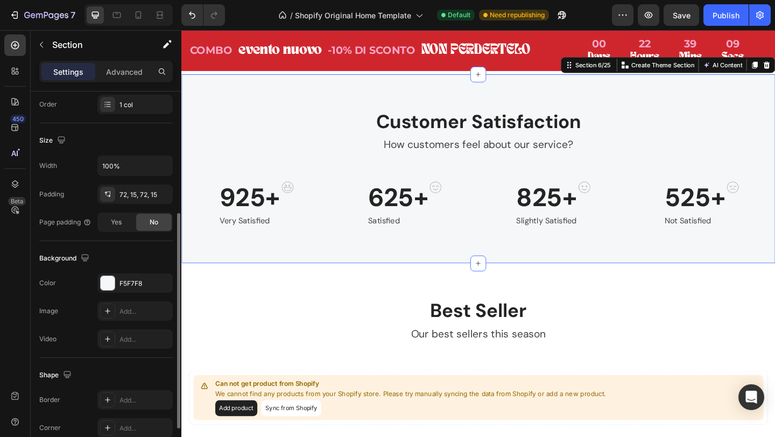
scroll to position [221, 0]
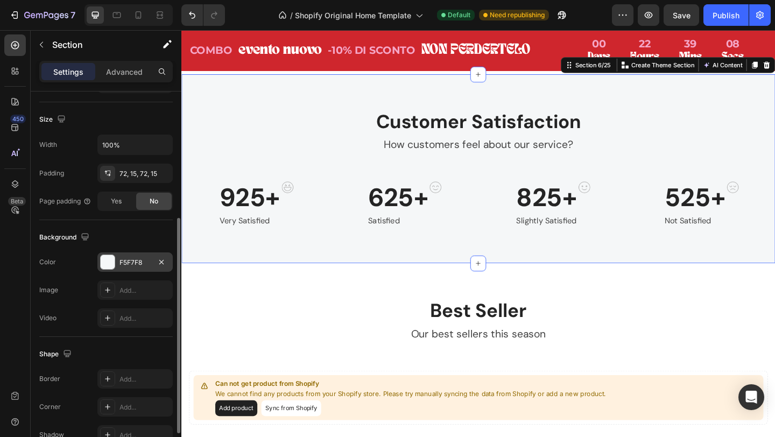
click at [106, 256] on div at bounding box center [108, 262] width 14 height 14
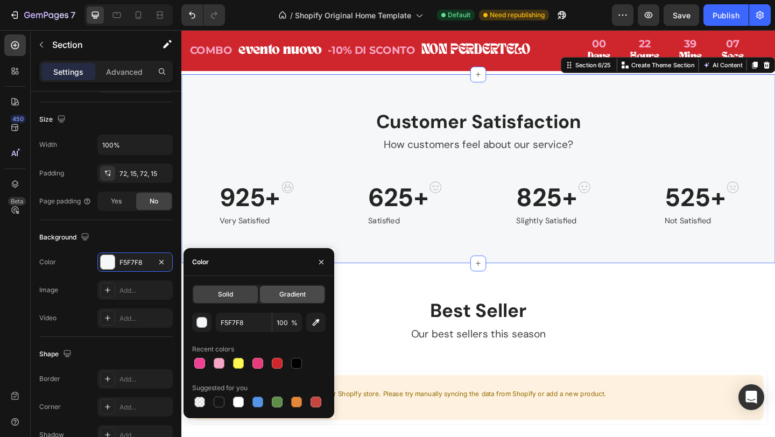
click at [290, 292] on span "Gradient" at bounding box center [292, 295] width 26 height 10
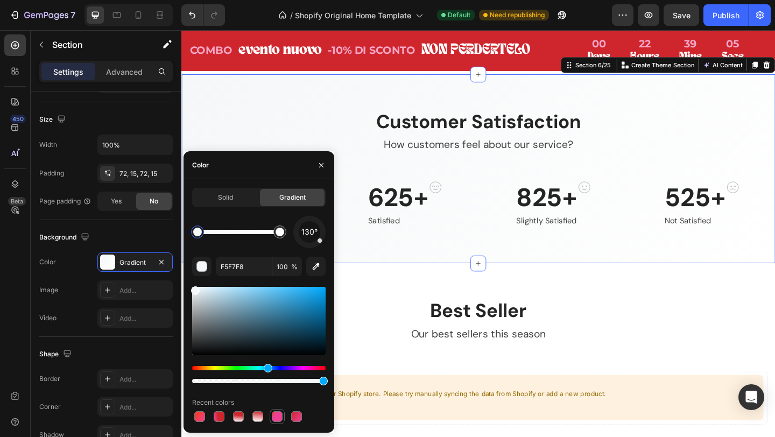
click at [275, 416] on div at bounding box center [277, 416] width 11 height 11
type input "F63912"
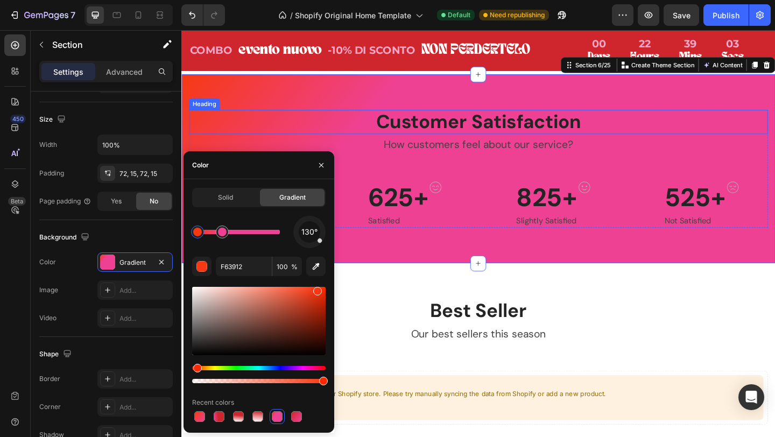
click at [468, 143] on p "Customer Satisfaction" at bounding box center [505, 130] width 628 height 25
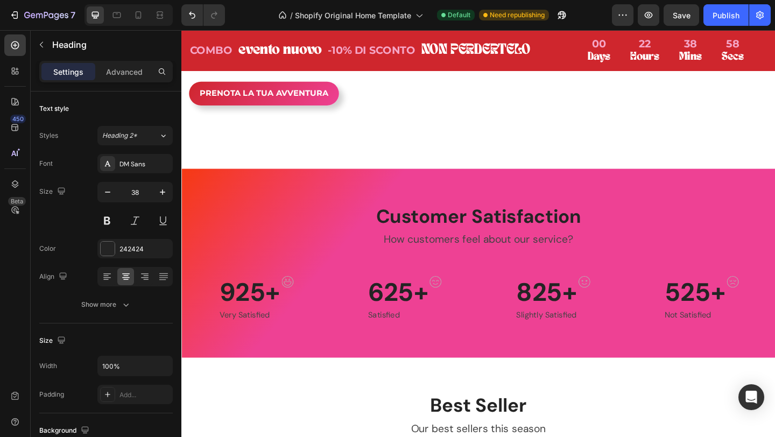
scroll to position [868, 0]
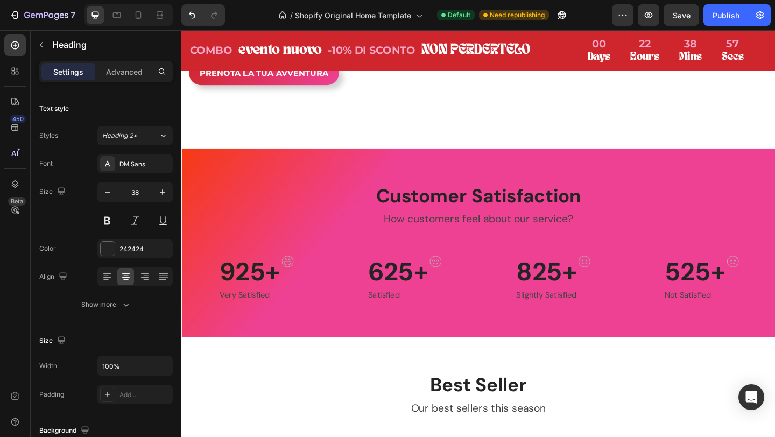
click at [449, 223] on p "Customer Satisfaction" at bounding box center [505, 211] width 628 height 25
click at [541, 223] on p "Customer Satisfaction" at bounding box center [505, 211] width 628 height 25
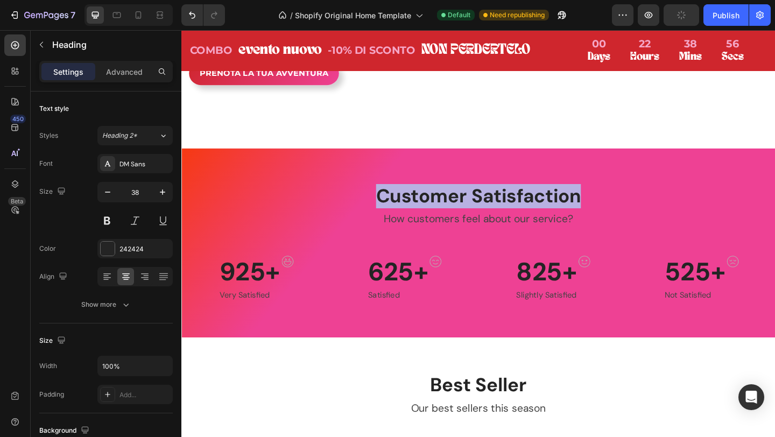
click at [541, 223] on p "Customer Satisfaction" at bounding box center [505, 211] width 628 height 25
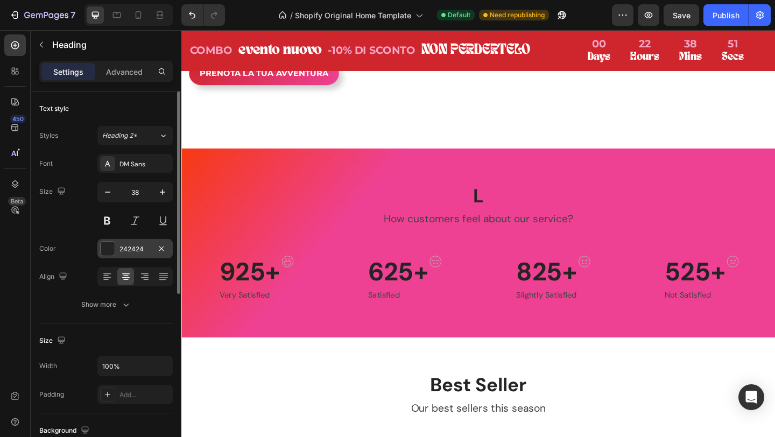
click at [110, 249] on div at bounding box center [108, 249] width 14 height 14
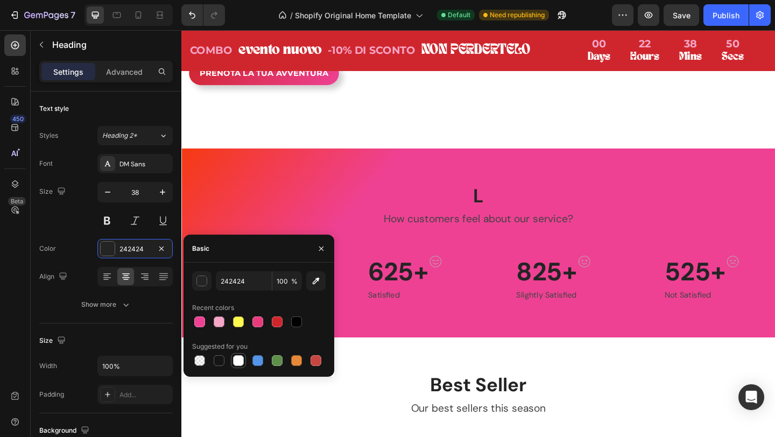
click at [244, 360] on div at bounding box center [238, 360] width 13 height 13
type input "FFFFFF"
click at [237, 360] on div at bounding box center [238, 360] width 11 height 11
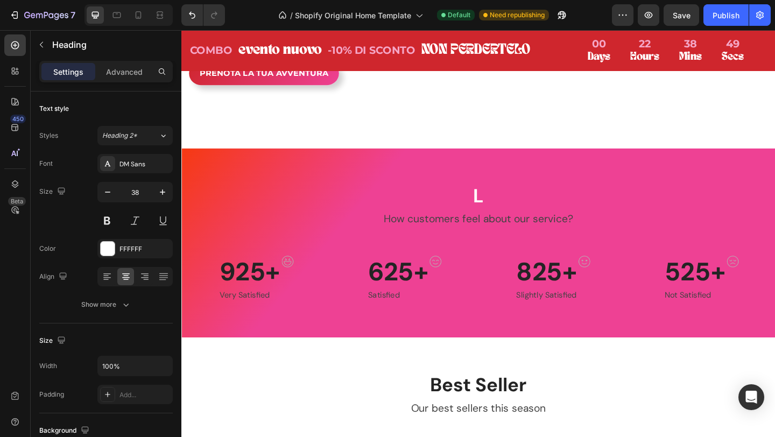
click at [506, 223] on p "L" at bounding box center [505, 211] width 628 height 25
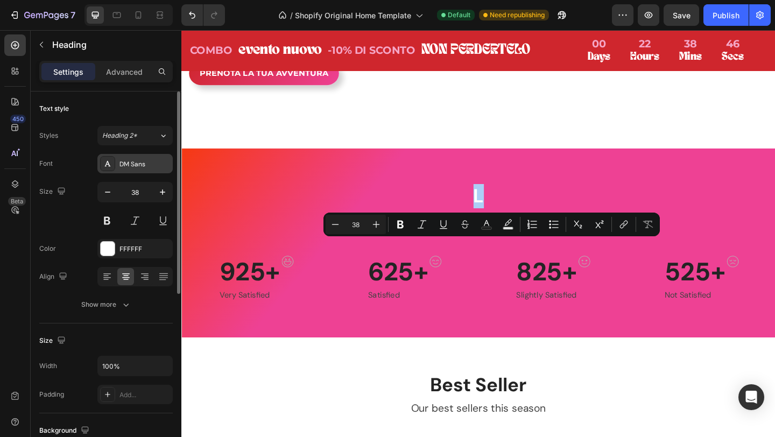
click at [138, 166] on div "DM Sans" at bounding box center [145, 164] width 51 height 10
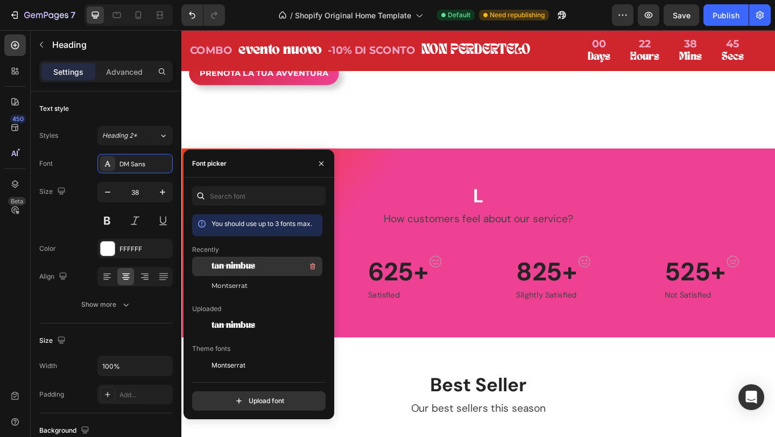
click at [246, 263] on span "tan-nimbus" at bounding box center [234, 267] width 44 height 10
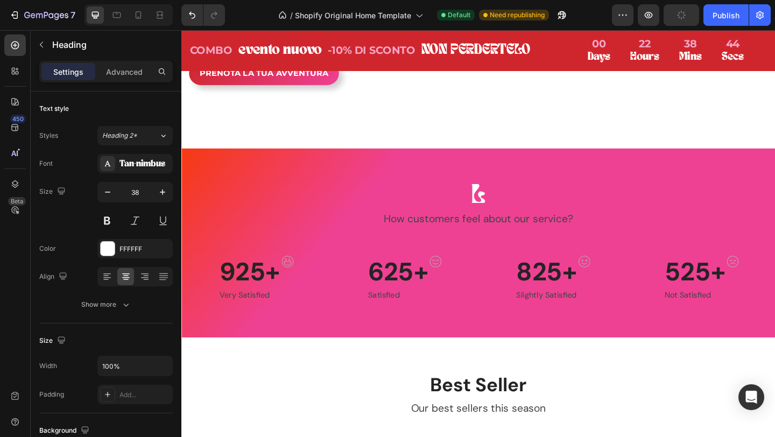
click at [506, 223] on p "L" at bounding box center [505, 211] width 628 height 25
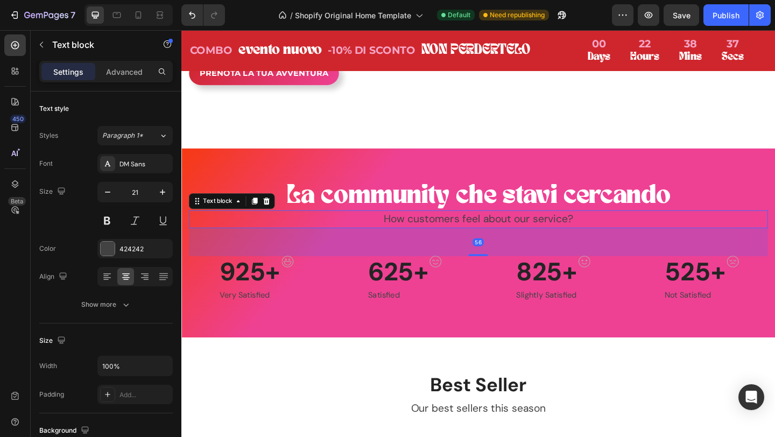
click at [488, 244] on p "How customers feel about our service?" at bounding box center [505, 235] width 628 height 17
click at [108, 249] on div at bounding box center [108, 249] width 14 height 14
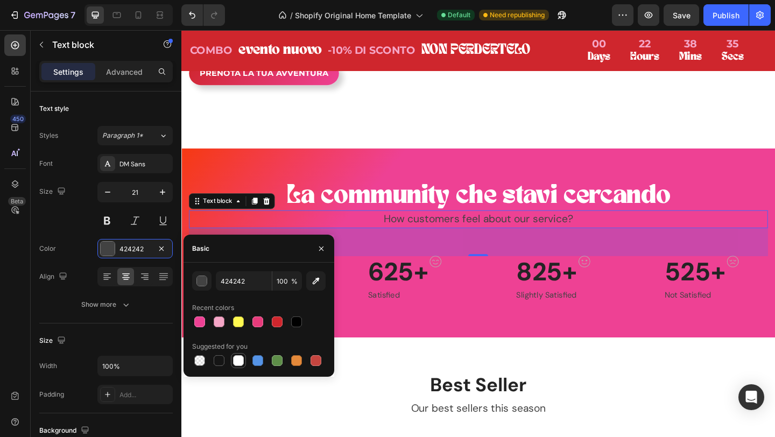
click at [240, 362] on div at bounding box center [238, 360] width 11 height 11
click at [241, 315] on div at bounding box center [238, 321] width 15 height 15
type input "FFF850"
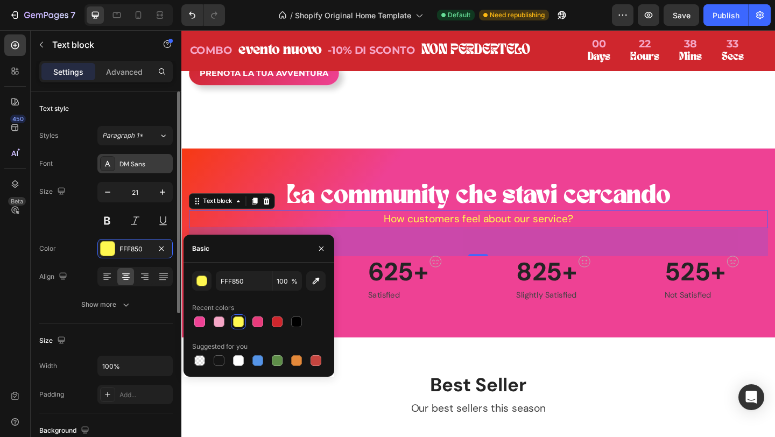
click at [138, 165] on div "DM Sans" at bounding box center [145, 164] width 51 height 10
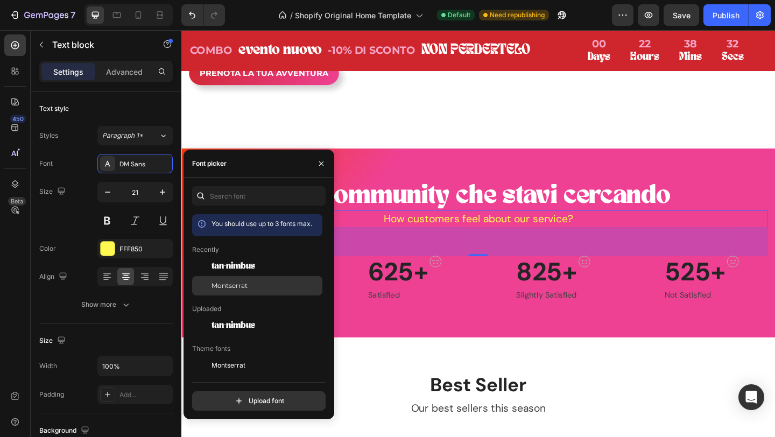
click at [249, 283] on div "Montserrat" at bounding box center [266, 286] width 109 height 10
click at [433, 244] on p "How customers feel about our service?" at bounding box center [505, 235] width 628 height 17
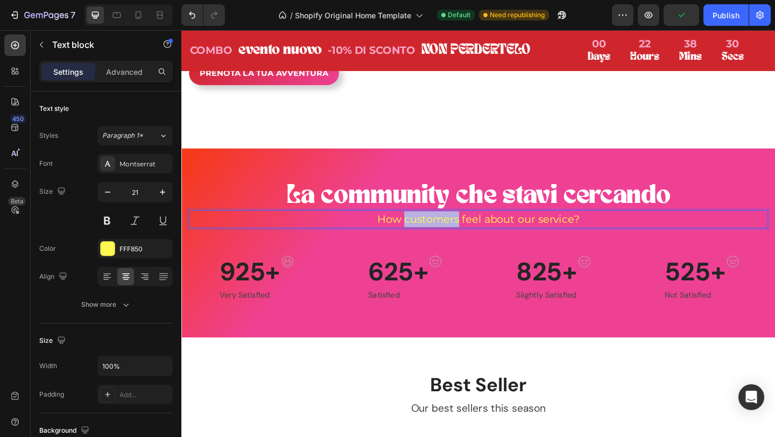
click at [433, 244] on p "How customers feel about our service?" at bounding box center [505, 235] width 628 height 17
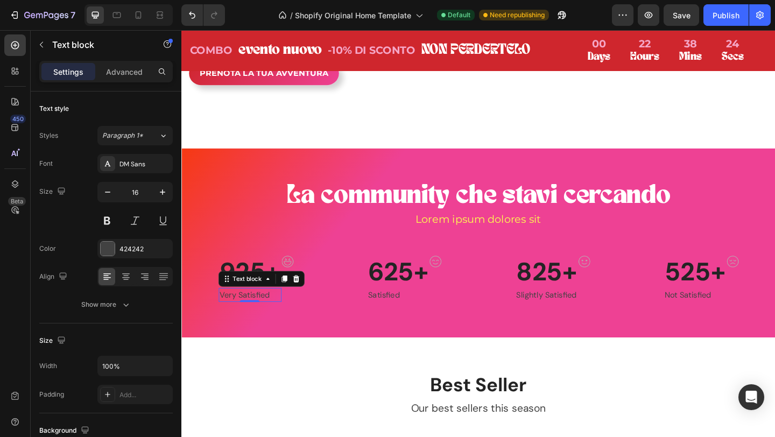
click at [258, 325] on p "Very Satisfied" at bounding box center [256, 318] width 66 height 13
click at [109, 248] on div at bounding box center [108, 249] width 14 height 14
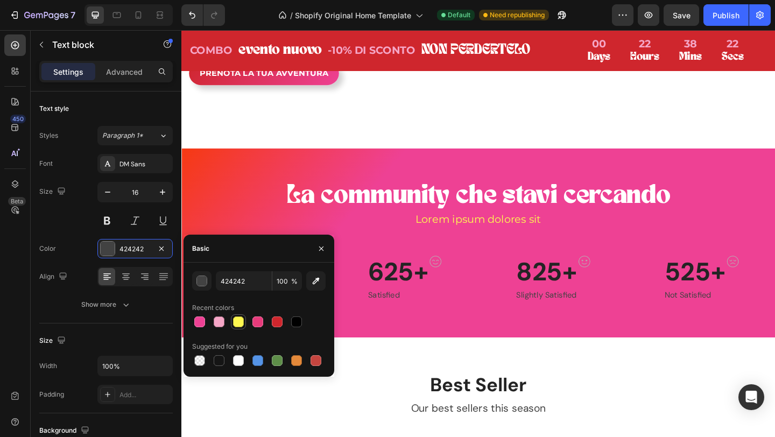
click at [240, 325] on div at bounding box center [238, 322] width 11 height 11
type input "FFF850"
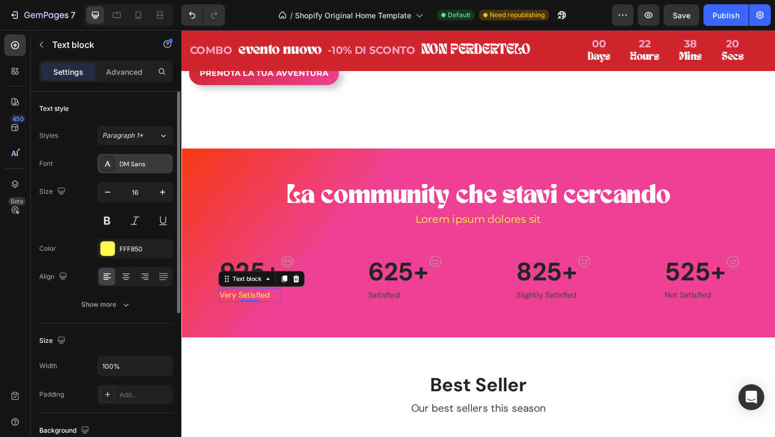
click at [128, 161] on div "DM Sans" at bounding box center [145, 164] width 51 height 10
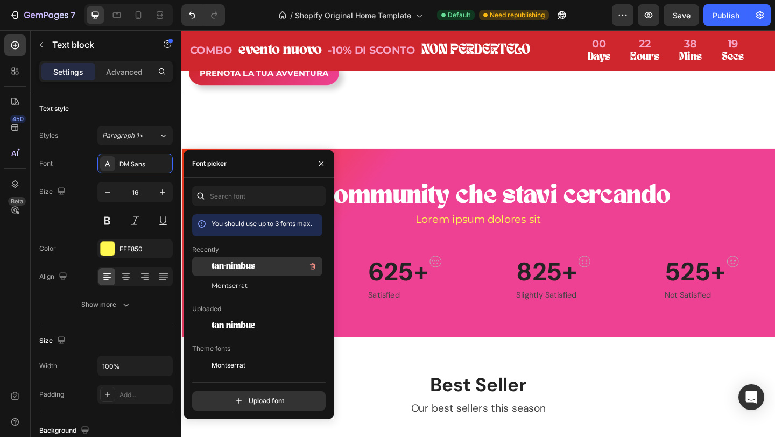
click at [263, 268] on div "tan-nimbus" at bounding box center [266, 266] width 109 height 13
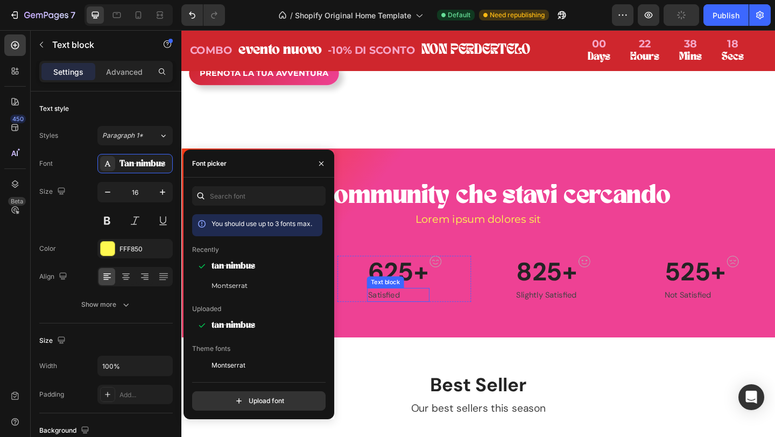
click at [412, 325] on p "Satisfied" at bounding box center [417, 318] width 66 height 13
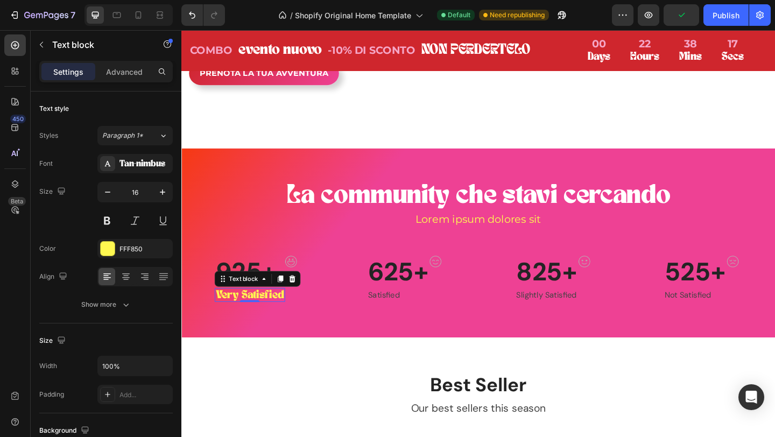
click at [281, 325] on p "Very Satisfied" at bounding box center [256, 318] width 74 height 13
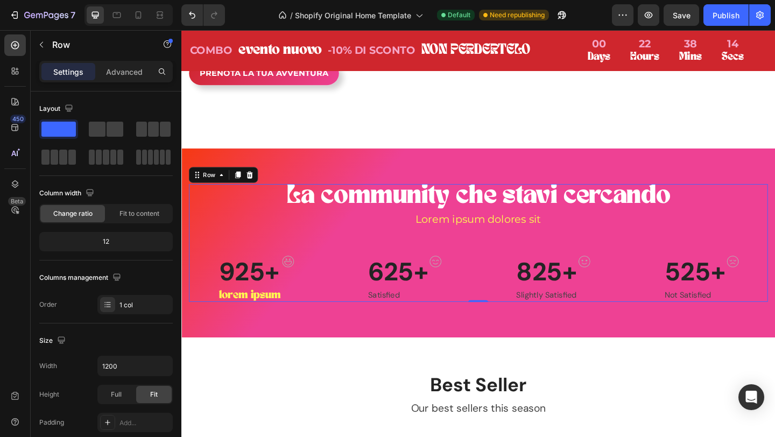
click at [300, 326] on div "La community che stavi cercando Heading Lorem ipsum dolores sit Text block 925+…" at bounding box center [505, 262] width 630 height 128
click at [295, 288] on img at bounding box center [297, 282] width 13 height 12
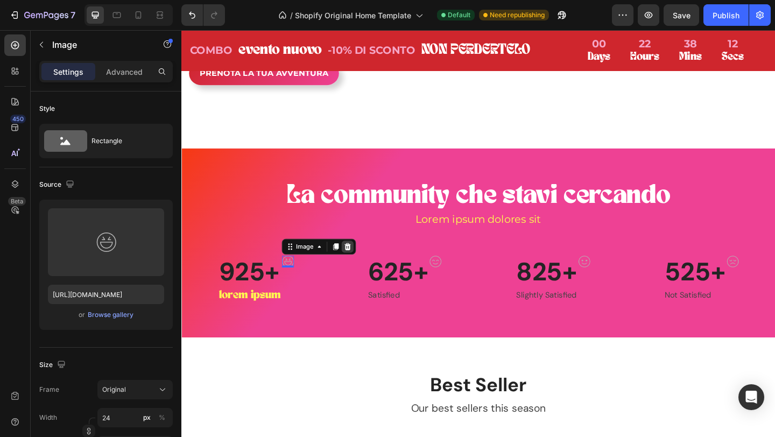
click at [368, 272] on div at bounding box center [362, 265] width 13 height 13
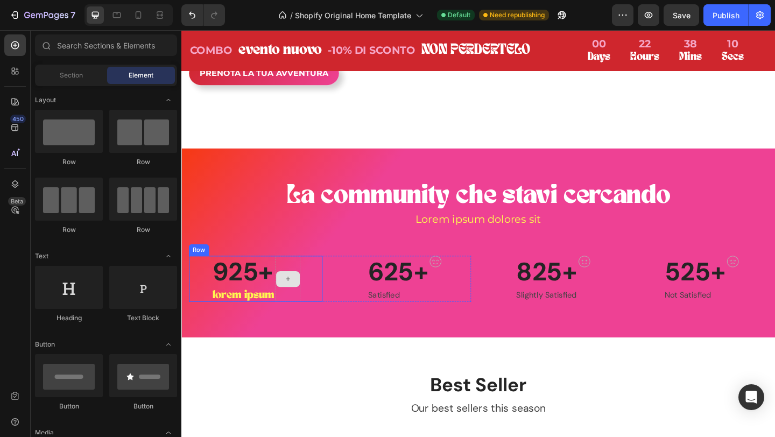
click at [296, 326] on div at bounding box center [297, 301] width 27 height 50
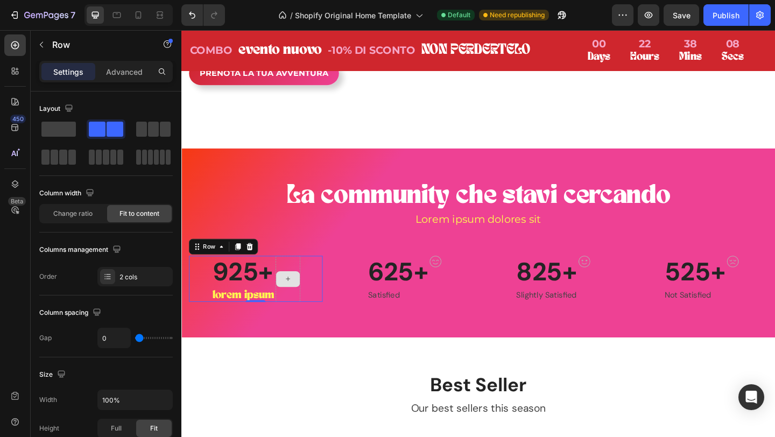
click at [298, 326] on div at bounding box center [297, 301] width 27 height 50
click at [240, 310] on p "925+" at bounding box center [248, 293] width 67 height 33
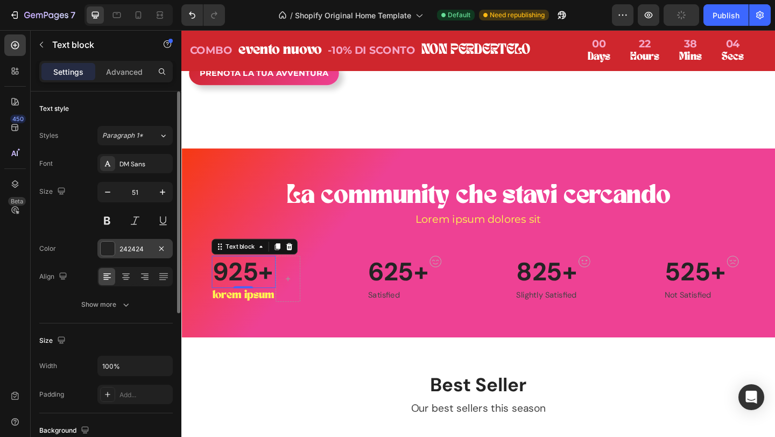
click at [120, 246] on div "242424" at bounding box center [135, 249] width 31 height 10
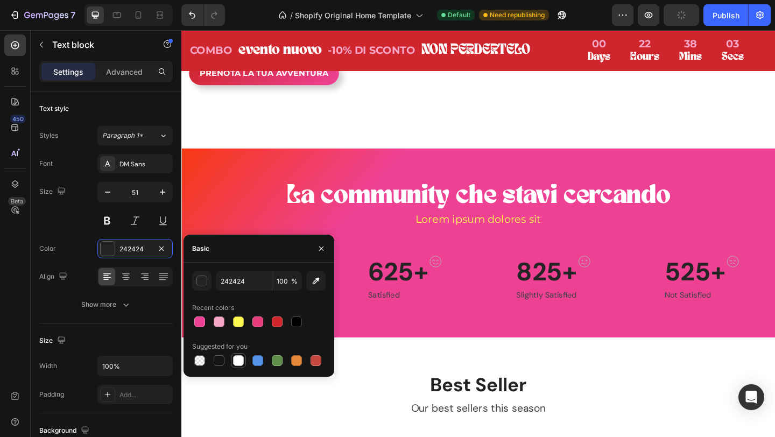
click at [241, 362] on div at bounding box center [238, 360] width 11 height 11
type input "FFFFFF"
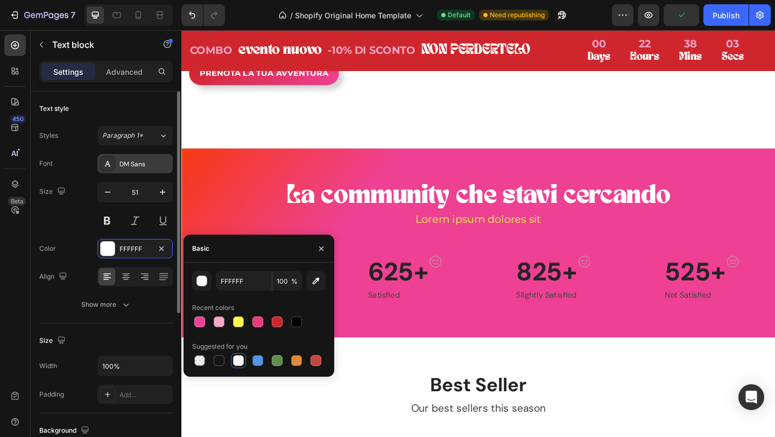
click at [121, 164] on div "DM Sans" at bounding box center [145, 164] width 51 height 10
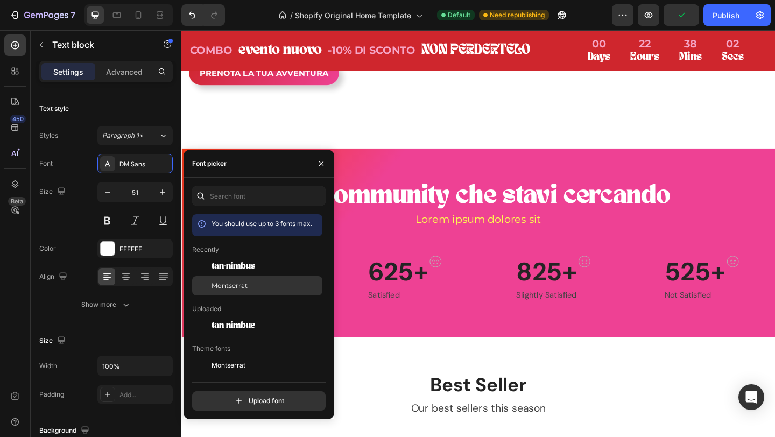
click at [246, 399] on div "Montserrat" at bounding box center [257, 408] width 130 height 19
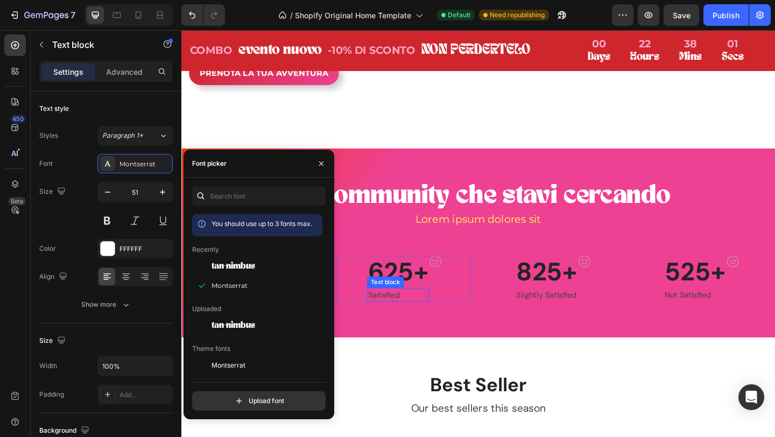
click at [428, 326] on div "Satisfied Text block" at bounding box center [417, 318] width 68 height 15
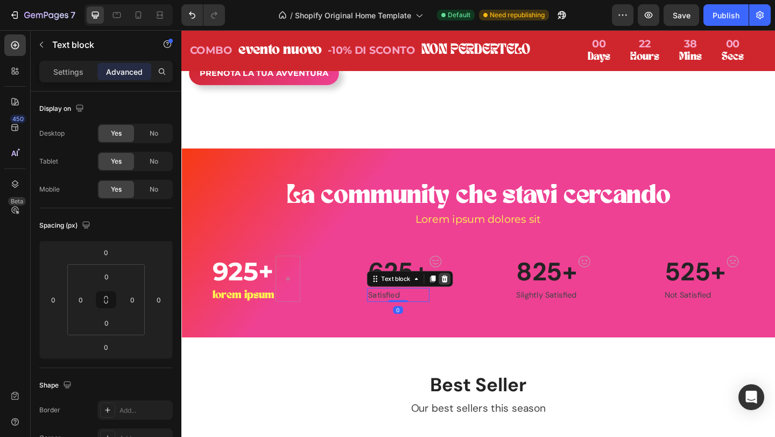
click at [467, 305] on icon at bounding box center [468, 300] width 9 height 9
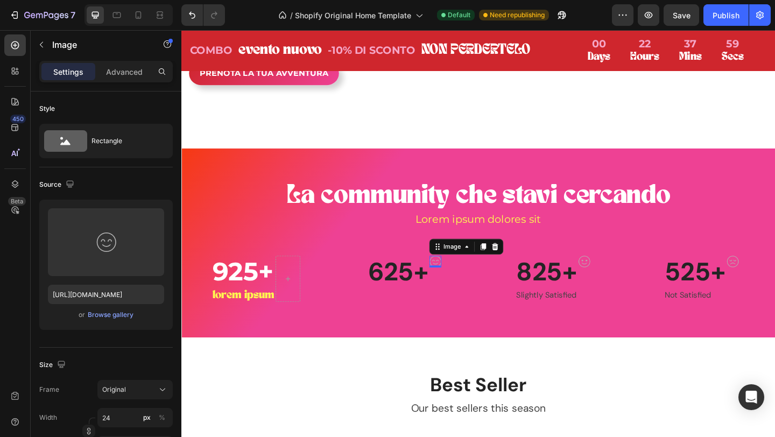
click at [457, 288] on div "Image 0" at bounding box center [457, 282] width 13 height 12
click at [531, 274] on div "Image" at bounding box center [491, 265] width 81 height 17
click at [524, 269] on icon at bounding box center [523, 266] width 7 height 8
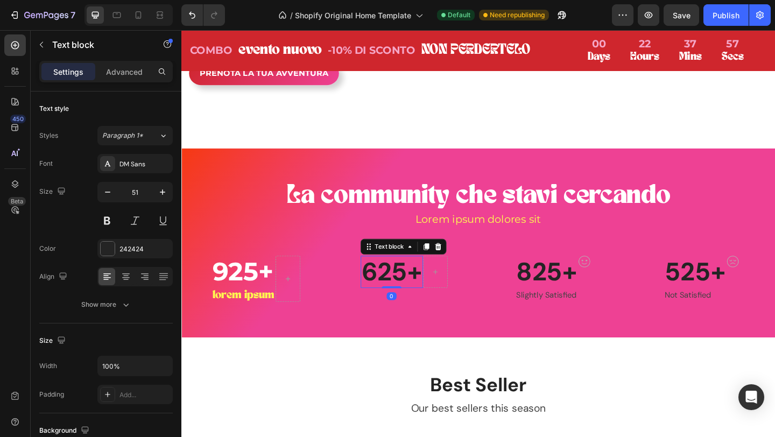
click at [404, 310] on p "625+" at bounding box center [410, 293] width 66 height 33
click at [460, 272] on div at bounding box center [460, 265] width 13 height 13
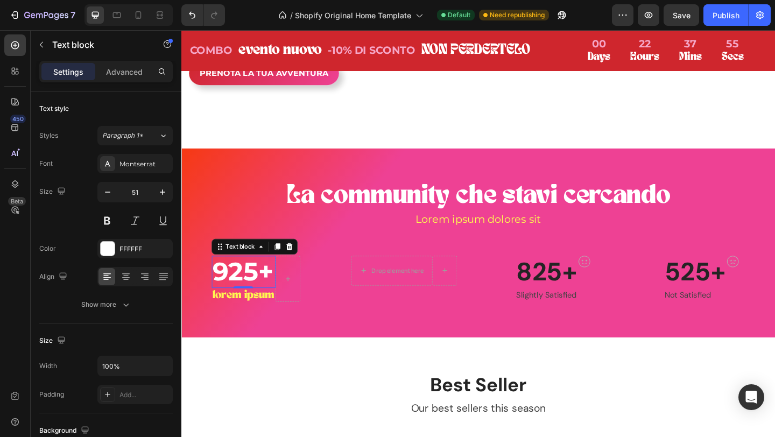
click at [244, 310] on p "925+" at bounding box center [248, 293] width 67 height 33
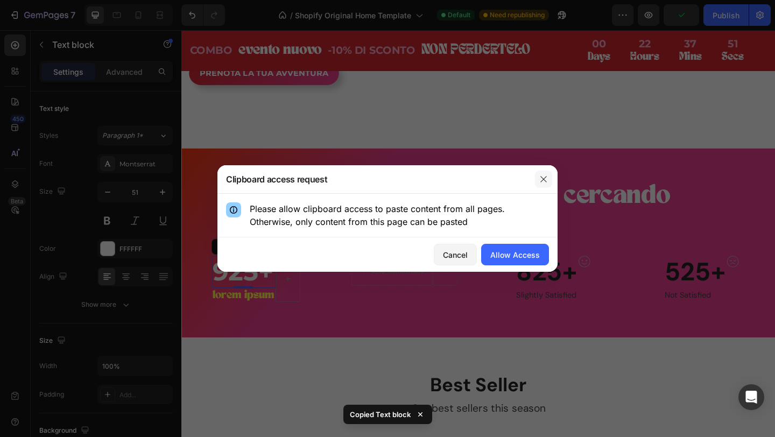
click at [546, 175] on icon "button" at bounding box center [544, 179] width 9 height 9
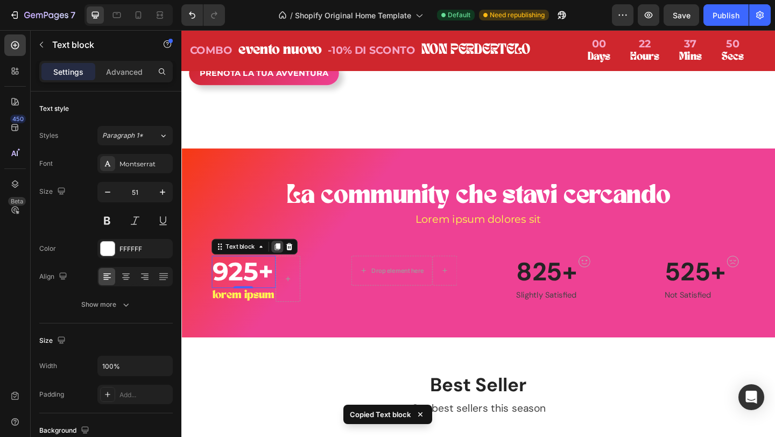
click at [287, 269] on icon at bounding box center [286, 266] width 6 height 8
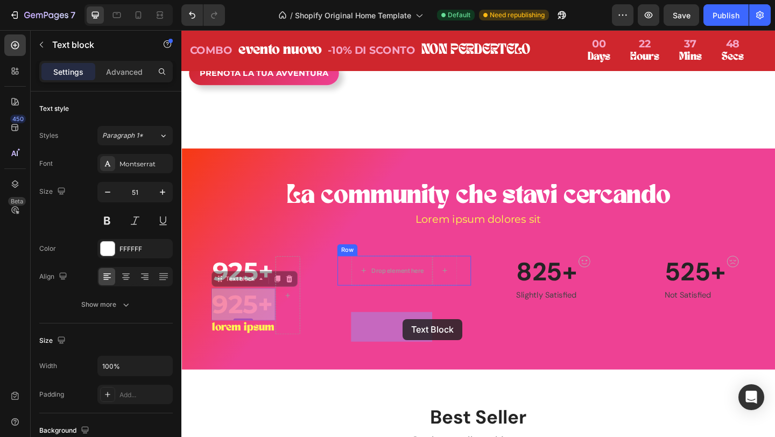
drag, startPoint x: 244, startPoint y: 383, endPoint x: 422, endPoint y: 345, distance: 181.9
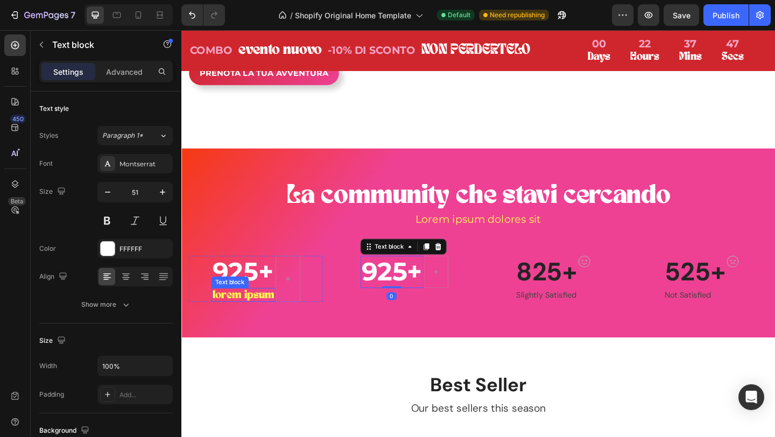
click at [249, 325] on p "lorem ipsum" at bounding box center [248, 318] width 67 height 13
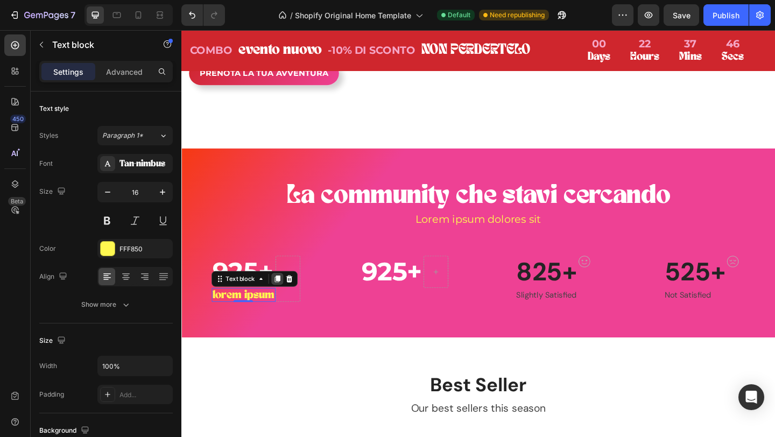
click at [283, 305] on icon at bounding box center [286, 300] width 9 height 9
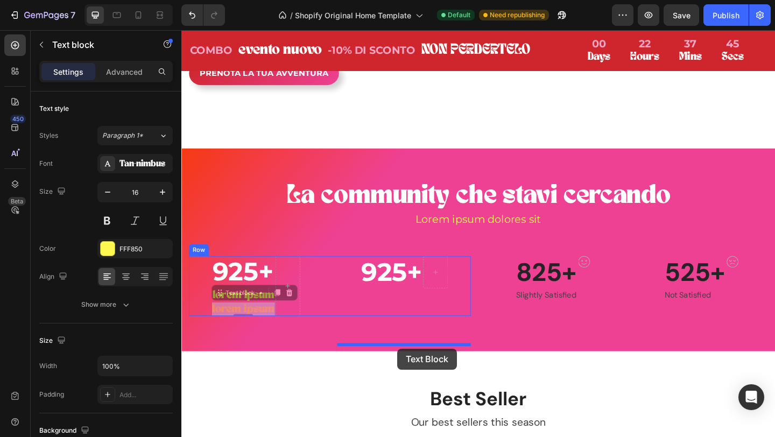
drag, startPoint x: 291, startPoint y: 394, endPoint x: 416, endPoint y: 377, distance: 125.5
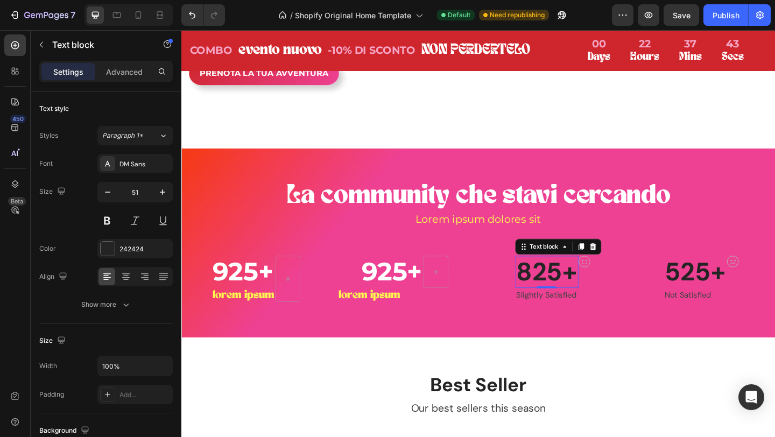
click at [580, 310] on p "825+" at bounding box center [579, 293] width 66 height 33
click at [744, 310] on p "525+" at bounding box center [741, 293] width 66 height 33
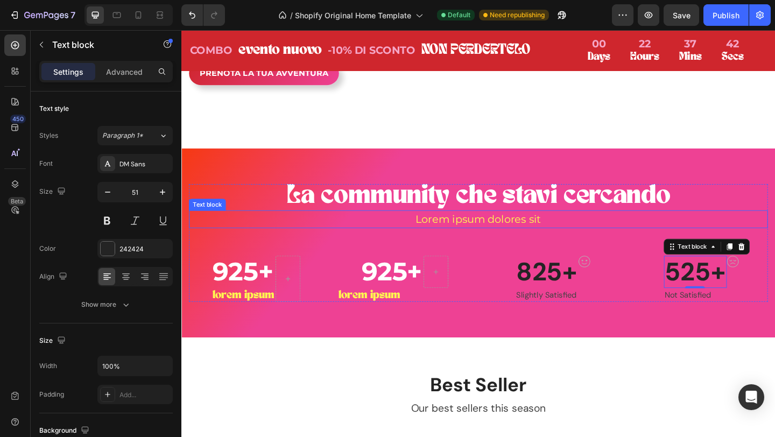
click at [236, 223] on p "La community che stavi cercando" at bounding box center [505, 211] width 628 height 25
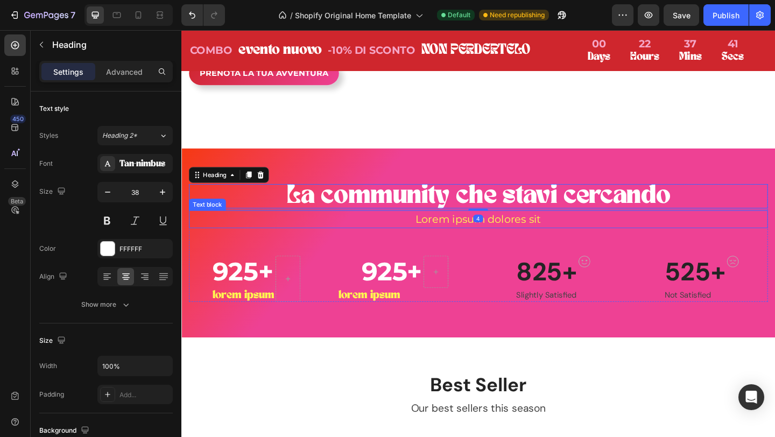
click at [240, 244] on p "Lorem ipsum dolores sit" at bounding box center [505, 235] width 628 height 17
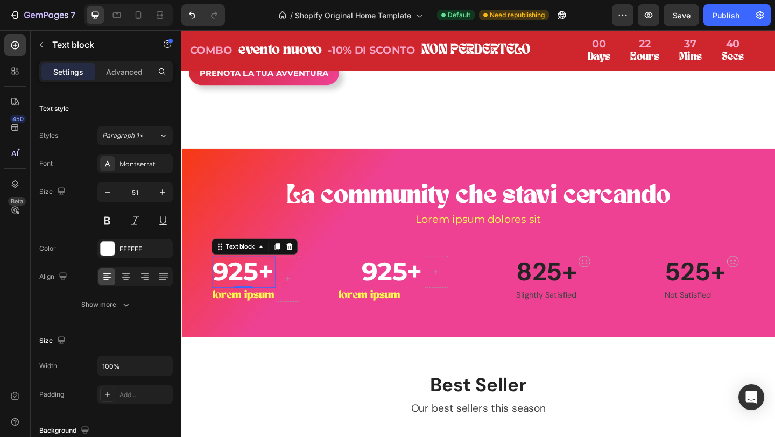
click at [245, 310] on p "925+" at bounding box center [248, 293] width 67 height 33
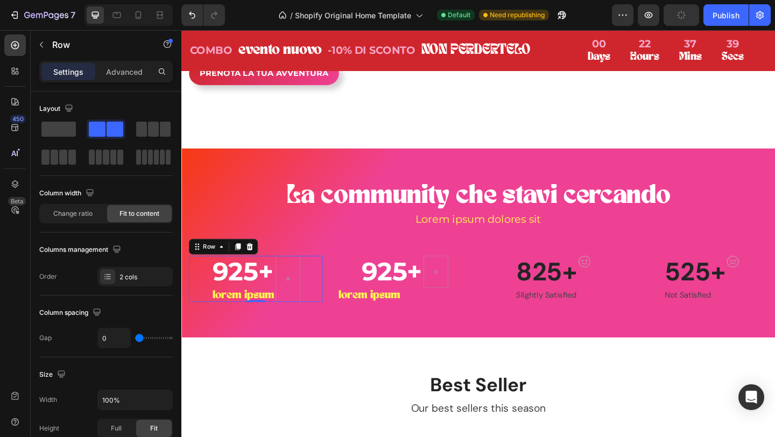
click at [312, 326] on div "925+ Text block lorem ipsum Text block Row 0" at bounding box center [262, 301] width 145 height 50
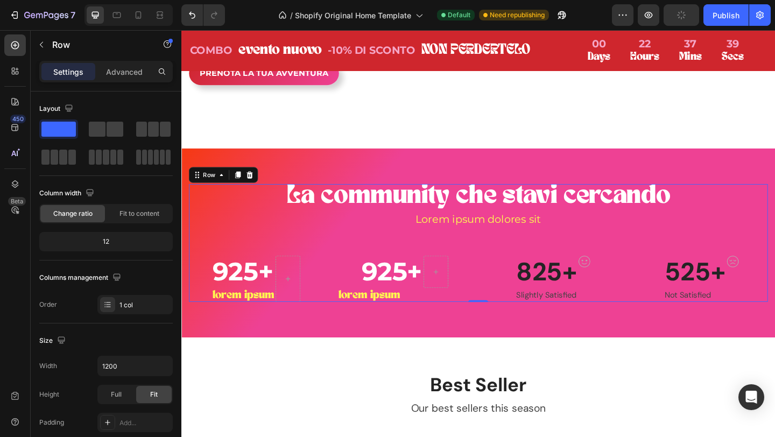
click at [335, 324] on div "La community che stavi cercando Heading Lorem ipsum dolores sit Text block 925+…" at bounding box center [505, 262] width 630 height 128
click at [345, 326] on div "925+ Text block lorem ipsum Text block Row 925+ Text block Row lorem ipsum Text…" at bounding box center [343, 301] width 307 height 50
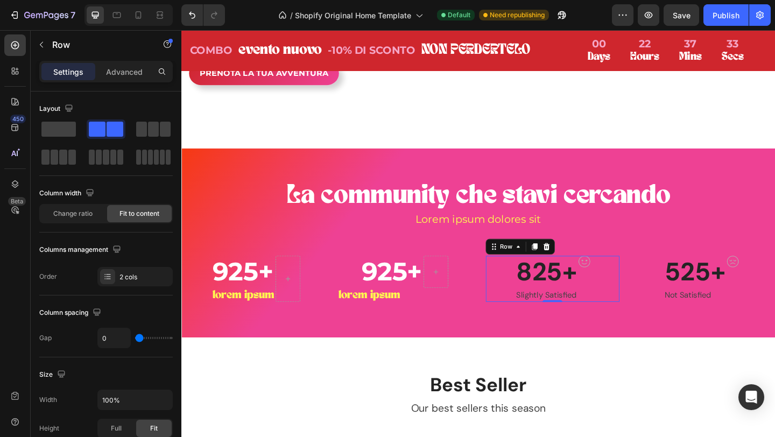
click at [520, 326] on div "825+ Text block Slightly Satisfied Text block Image Row 0" at bounding box center [585, 301] width 145 height 50
click at [237, 325] on p "lorem ipsum" at bounding box center [248, 318] width 67 height 13
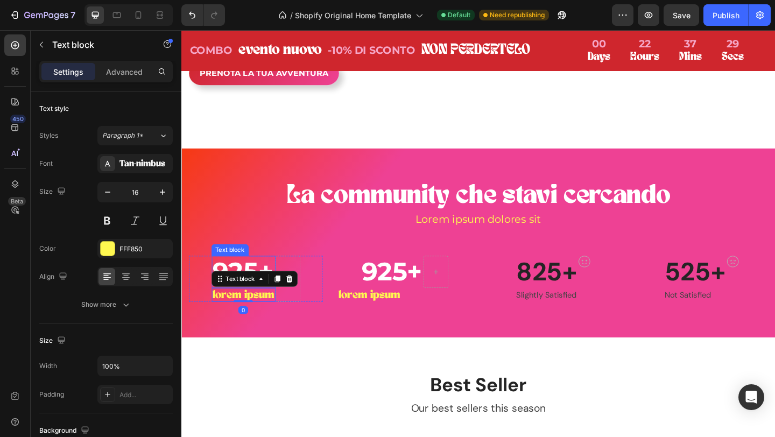
click at [235, 310] on p "925+" at bounding box center [248, 293] width 67 height 33
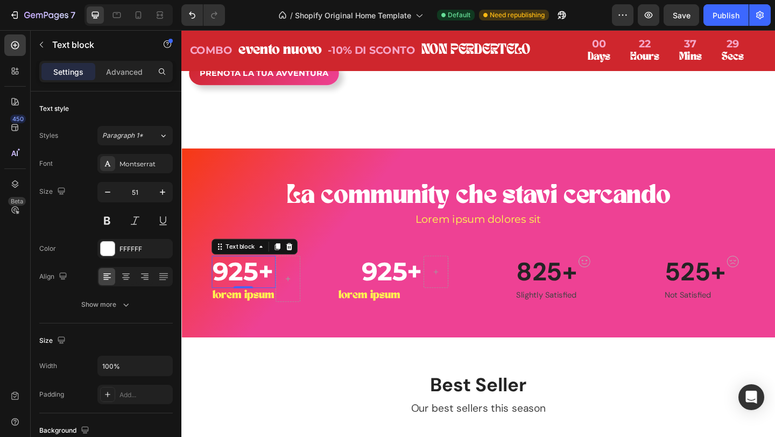
click at [235, 310] on p "925+" at bounding box center [248, 293] width 67 height 33
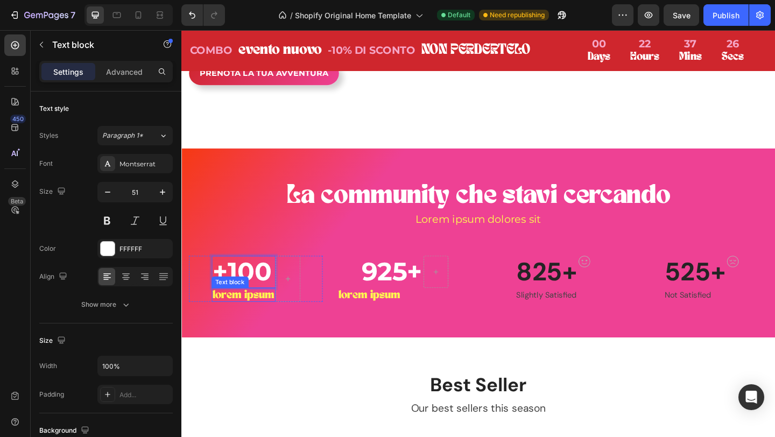
click at [245, 325] on p "lorem ipsum" at bounding box center [248, 318] width 67 height 13
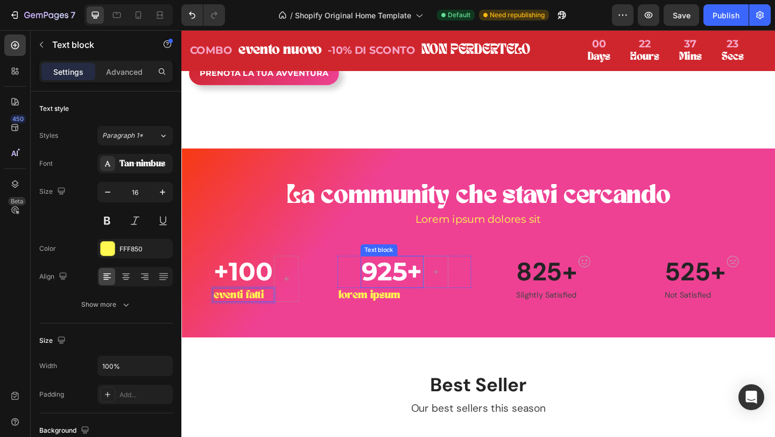
click at [412, 310] on p "925+" at bounding box center [410, 293] width 66 height 33
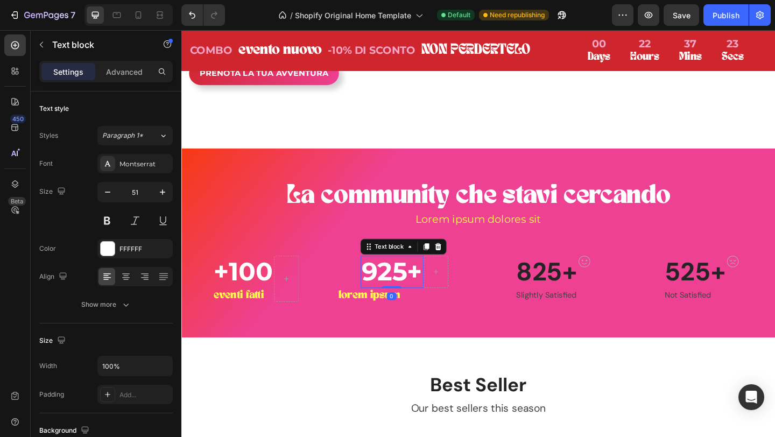
click at [412, 310] on p "925+" at bounding box center [410, 293] width 66 height 33
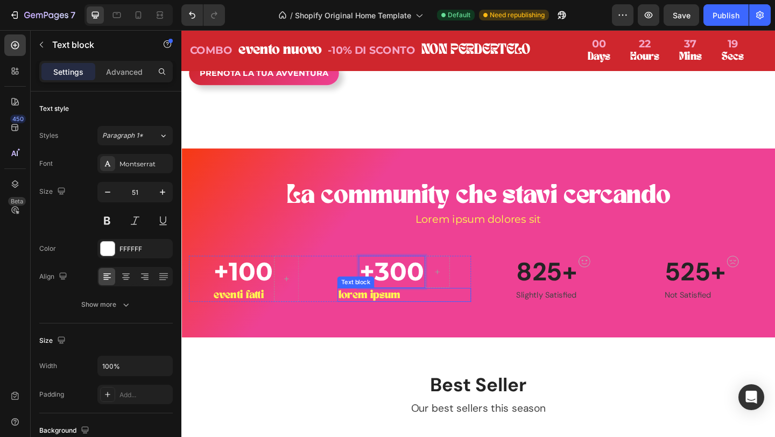
click at [395, 325] on p "lorem ipsum" at bounding box center [423, 318] width 143 height 13
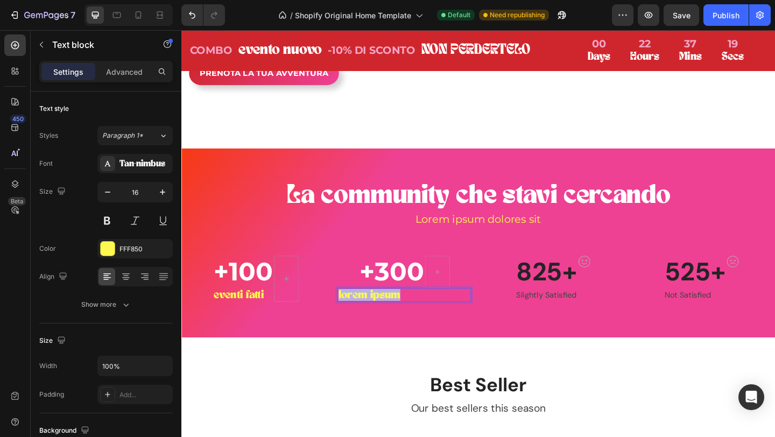
click at [395, 325] on p "lorem ipsum" at bounding box center [423, 318] width 143 height 13
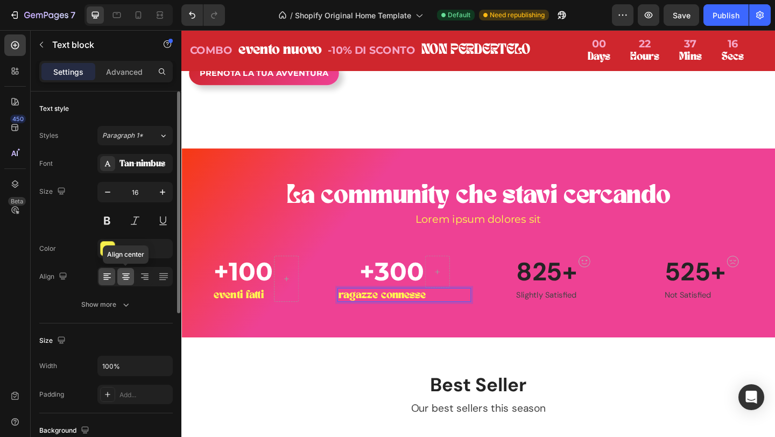
click at [130, 280] on icon at bounding box center [126, 276] width 11 height 11
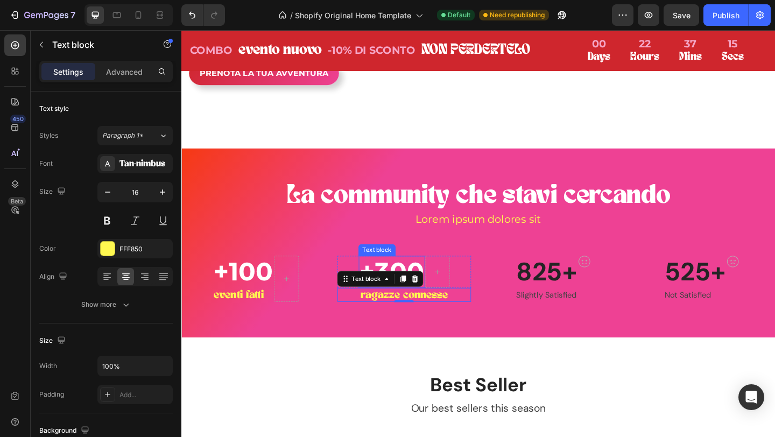
click at [422, 310] on p "+300" at bounding box center [410, 293] width 70 height 33
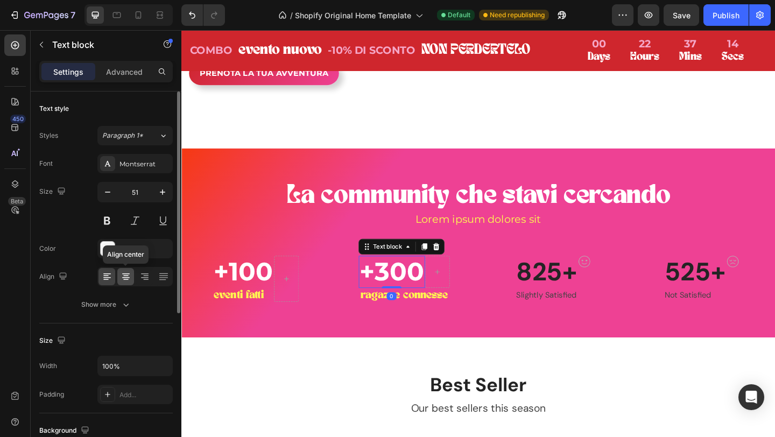
click at [121, 275] on icon at bounding box center [126, 276] width 11 height 11
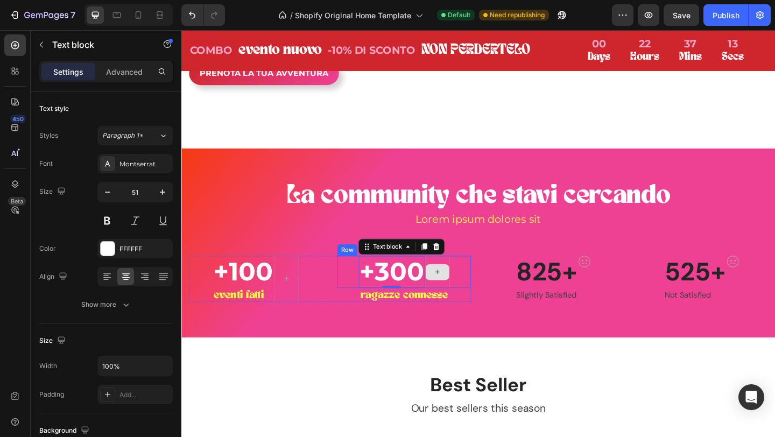
click at [465, 311] on div at bounding box center [459, 293] width 27 height 35
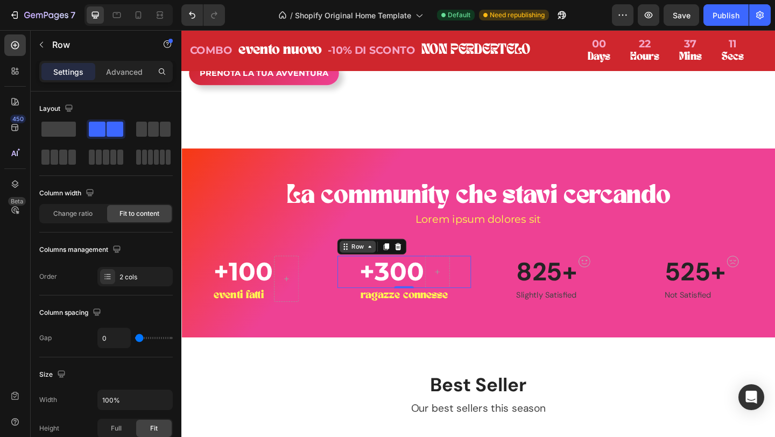
click at [375, 270] on div "Row" at bounding box center [374, 266] width 18 height 10
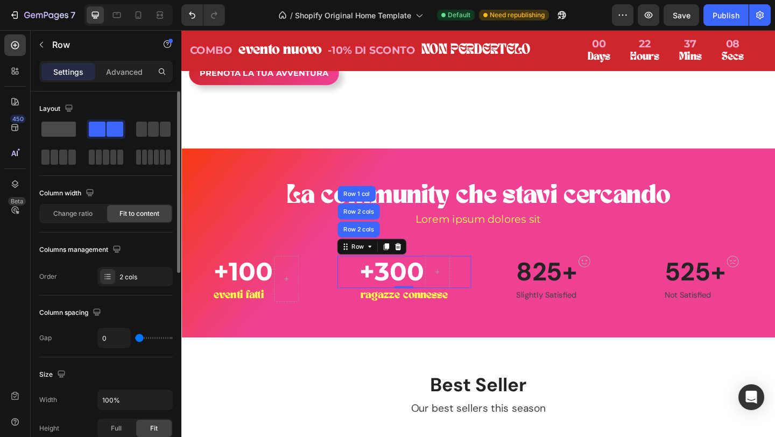
click at [69, 132] on span at bounding box center [58, 129] width 34 height 15
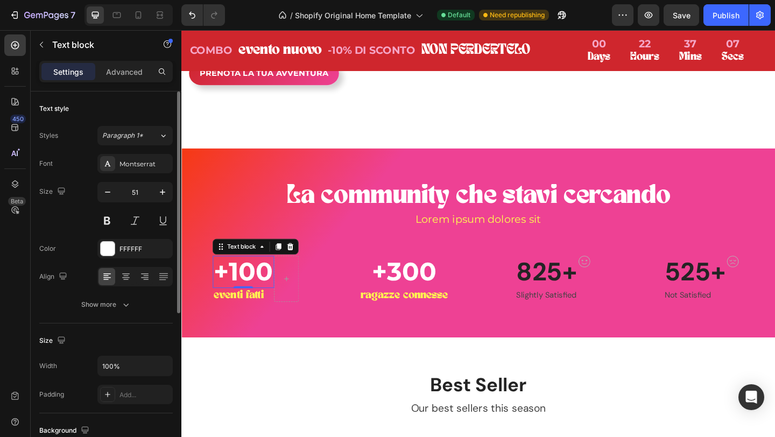
click at [260, 310] on p "+100" at bounding box center [248, 293] width 65 height 33
click at [298, 326] on div at bounding box center [295, 301] width 27 height 50
click at [218, 310] on p "+100" at bounding box center [248, 293] width 65 height 33
click at [298, 326] on div at bounding box center [295, 301] width 27 height 50
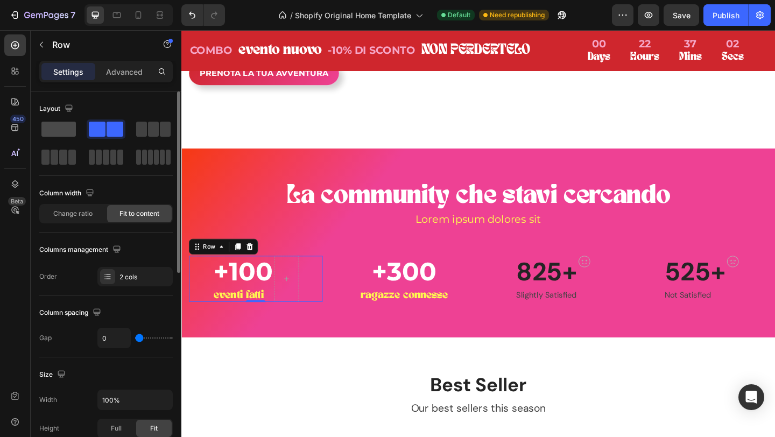
click at [56, 127] on span at bounding box center [58, 129] width 34 height 15
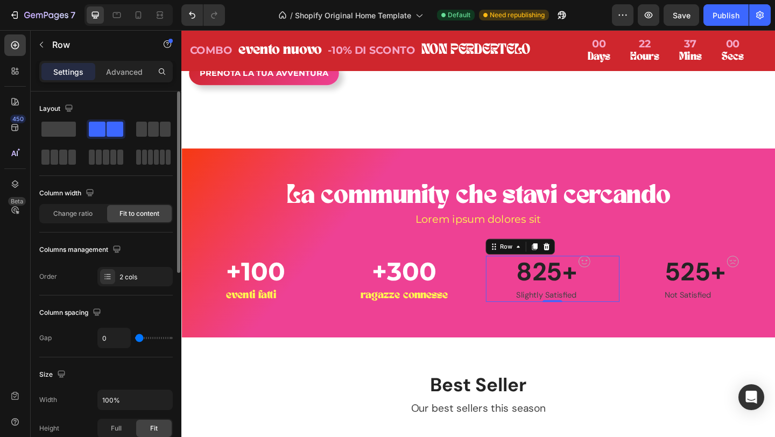
click at [535, 326] on div "825+ Text block Slightly Satisfied Text block Image Row 0" at bounding box center [585, 301] width 145 height 50
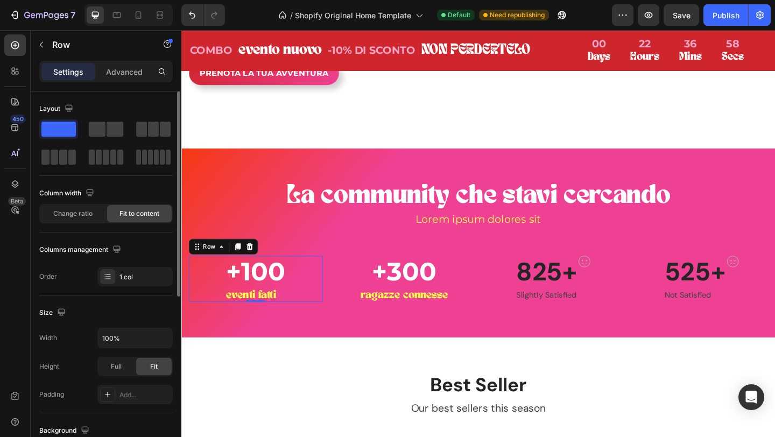
click at [321, 326] on div "+100 Text block eventi fatti Text block Row 0" at bounding box center [262, 301] width 145 height 50
click at [281, 310] on p "+100" at bounding box center [262, 293] width 65 height 33
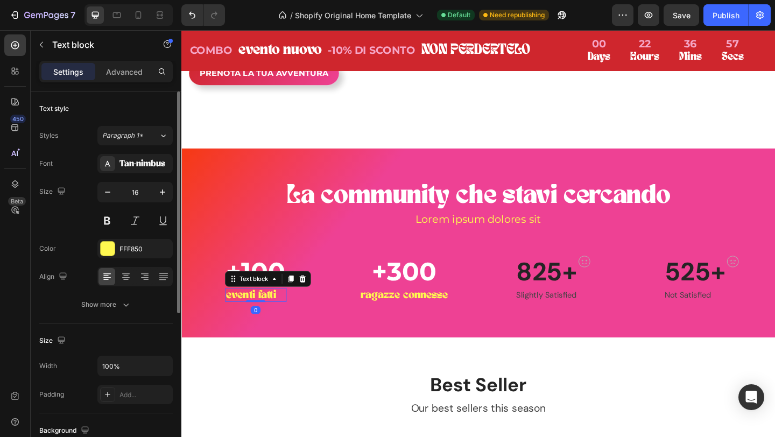
click at [282, 325] on p "eventi fatti" at bounding box center [262, 318] width 65 height 13
click at [127, 279] on icon at bounding box center [125, 279] width 5 height 1
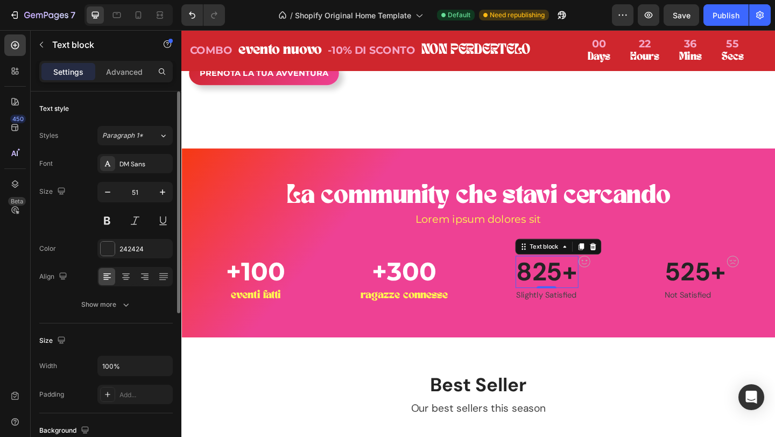
click at [590, 310] on p "825+" at bounding box center [579, 293] width 66 height 33
click at [630, 270] on icon at bounding box center [629, 265] width 9 height 9
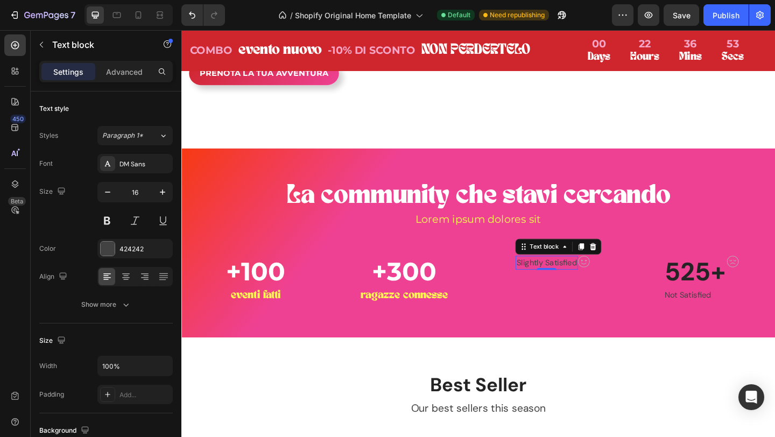
click at [608, 290] on p "Slightly Satisfied" at bounding box center [579, 283] width 66 height 13
click at [636, 274] on div "Text block" at bounding box center [592, 265] width 94 height 17
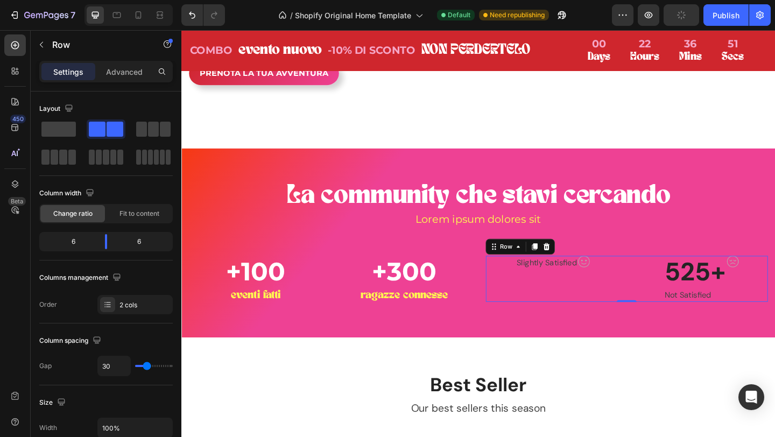
click at [634, 326] on div "Slightly Satisfied Text block Image Row" at bounding box center [585, 301] width 145 height 50
click at [576, 269] on icon at bounding box center [579, 266] width 7 height 8
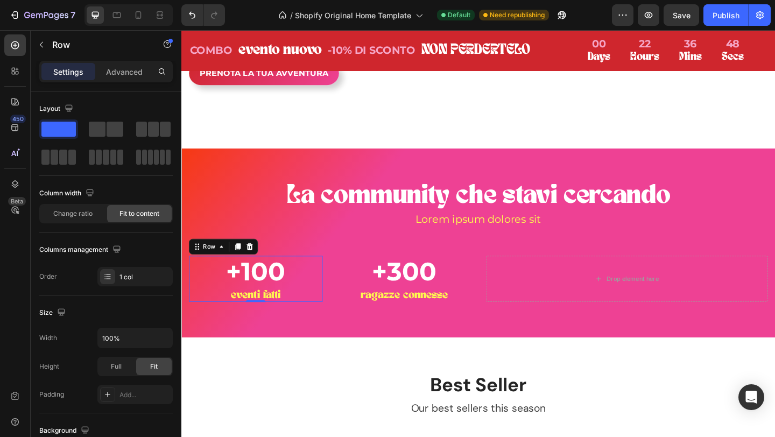
click at [311, 326] on div "+100 Text block eventi fatti Text block Row 0" at bounding box center [262, 301] width 145 height 50
click at [245, 270] on icon at bounding box center [243, 265] width 9 height 9
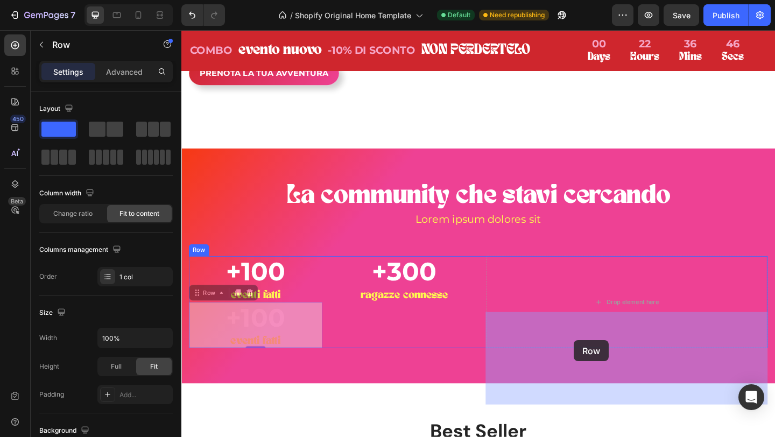
drag, startPoint x: 213, startPoint y: 414, endPoint x: 607, endPoint y: 366, distance: 397.1
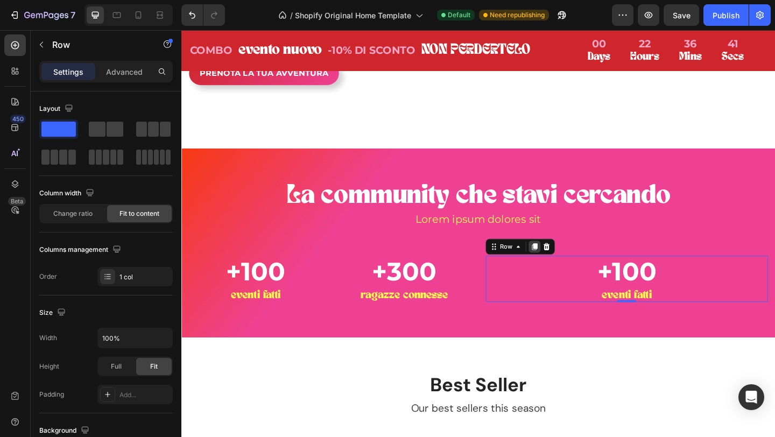
click at [566, 272] on div at bounding box center [565, 265] width 13 height 13
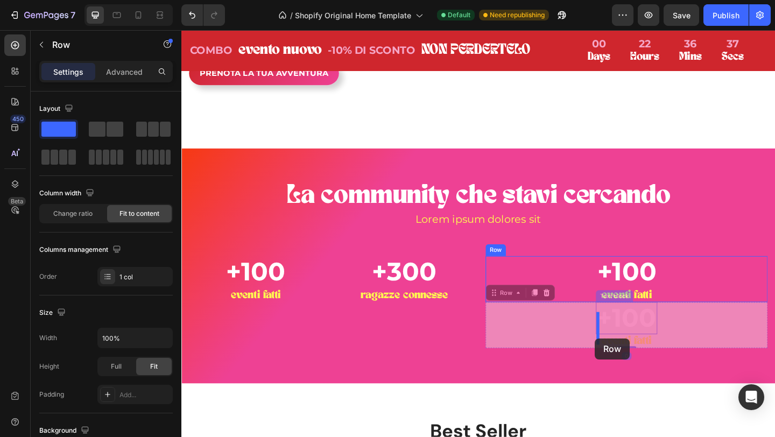
drag, startPoint x: 575, startPoint y: 402, endPoint x: 632, endPoint y: 366, distance: 67.1
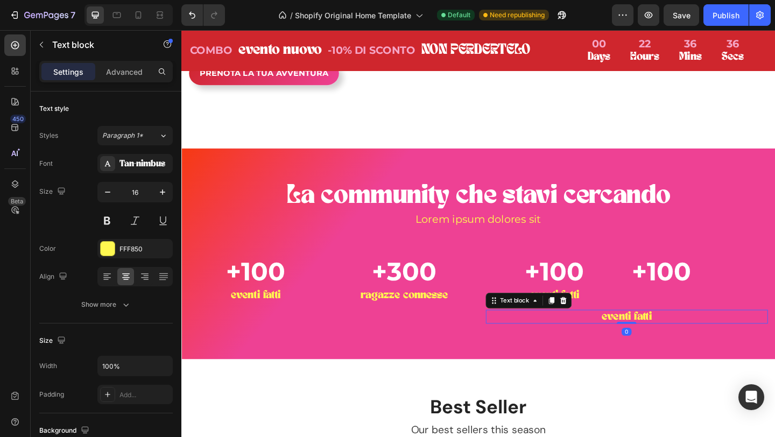
click at [674, 348] on p "eventi fatti" at bounding box center [666, 341] width 305 height 13
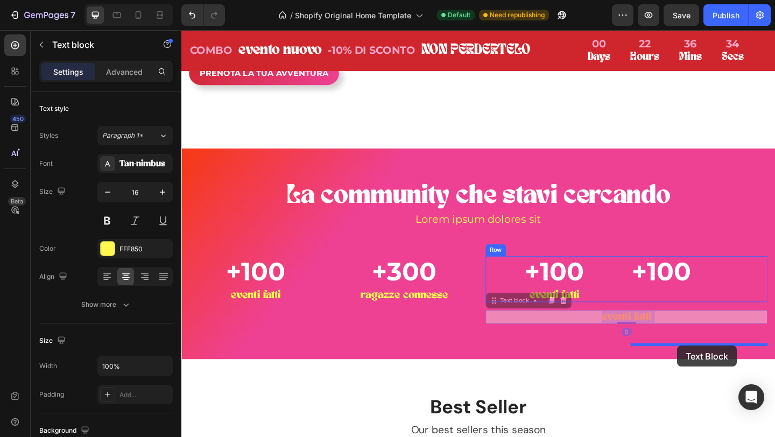
drag, startPoint x: 668, startPoint y: 406, endPoint x: 721, endPoint y: 374, distance: 61.9
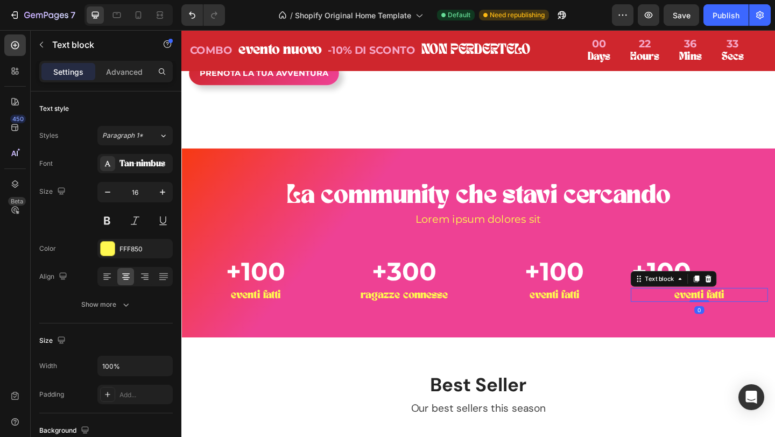
click at [713, 309] on div "Text block" at bounding box center [717, 300] width 94 height 17
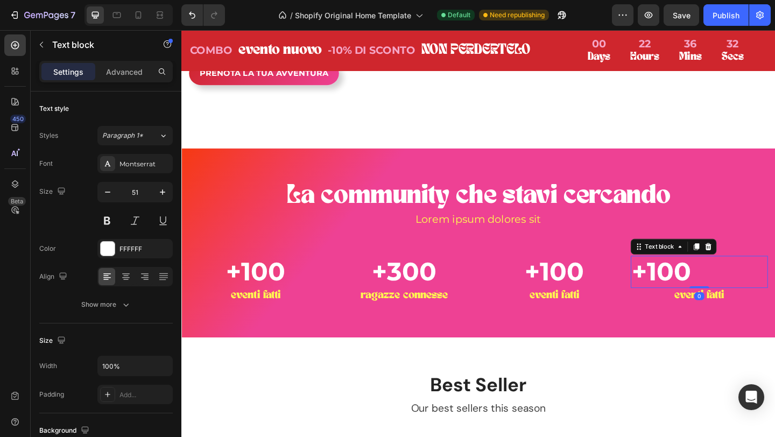
click at [712, 310] on p "+100" at bounding box center [744, 293] width 147 height 33
click at [125, 278] on icon at bounding box center [126, 276] width 11 height 11
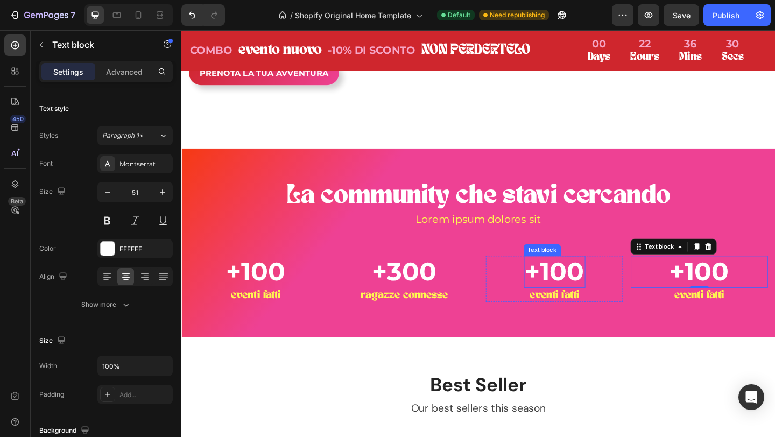
click at [596, 310] on p "+100" at bounding box center [587, 293] width 65 height 33
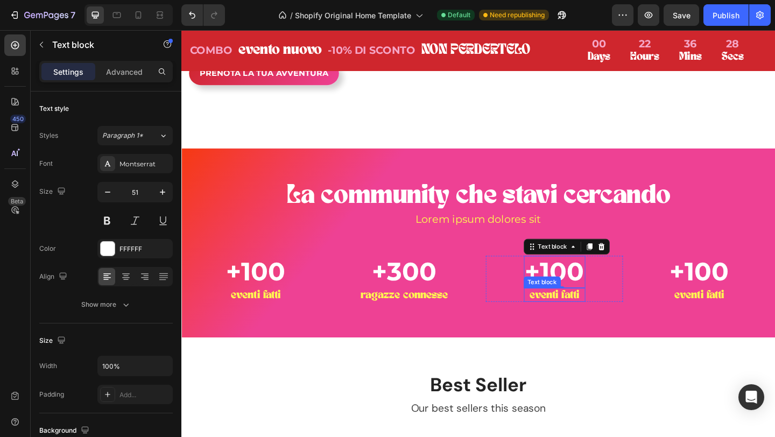
click at [599, 325] on p "eventi fatti" at bounding box center [587, 318] width 65 height 13
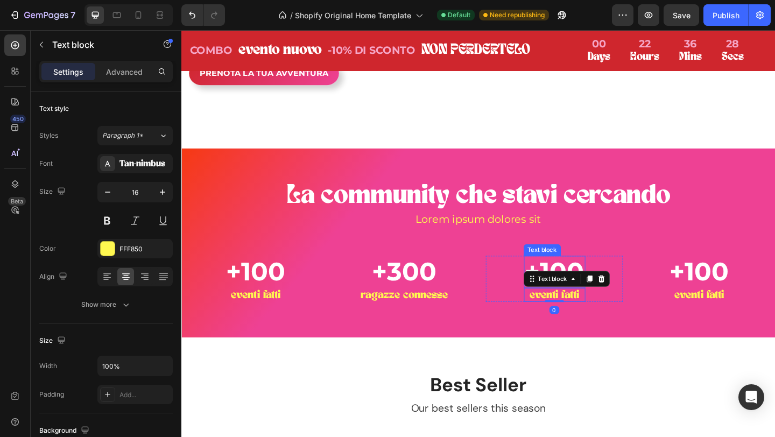
click at [597, 310] on p "+100" at bounding box center [587, 293] width 65 height 33
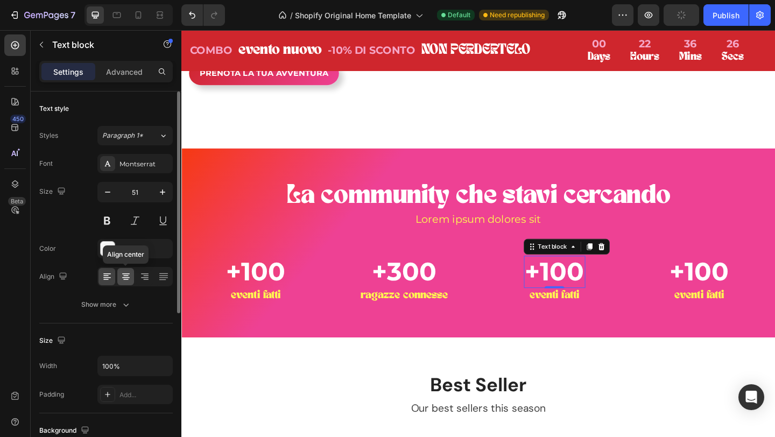
click at [125, 272] on icon at bounding box center [126, 276] width 11 height 11
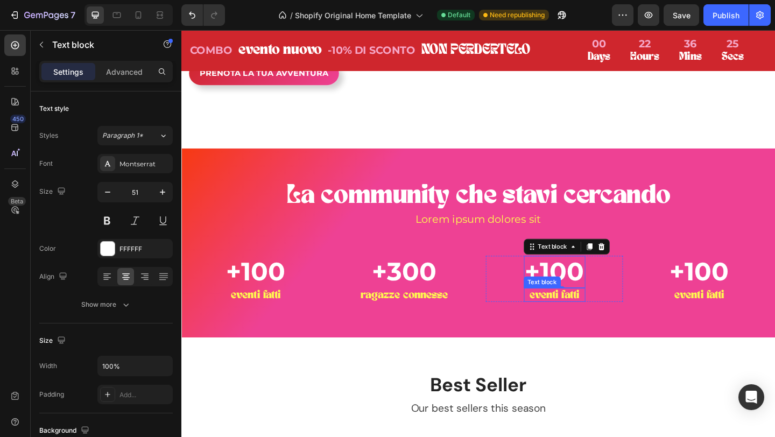
click at [599, 325] on p "eventi fatti" at bounding box center [587, 318] width 65 height 13
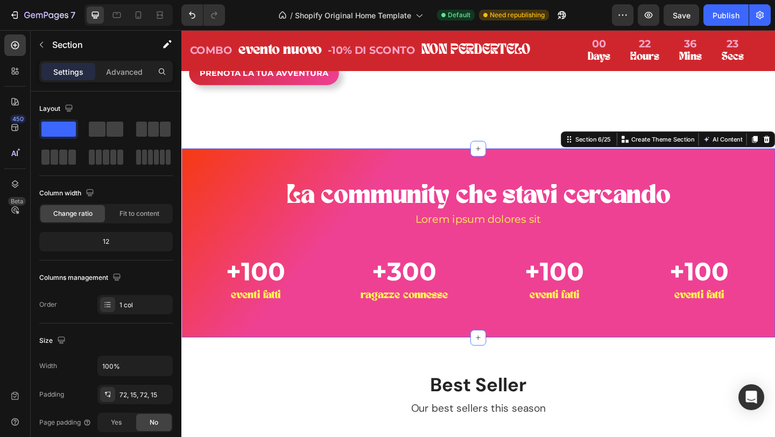
click at [634, 365] on div "La community che stavi cercando Heading Lorem ipsum dolores sit Text block +100…" at bounding box center [504, 262] width 646 height 206
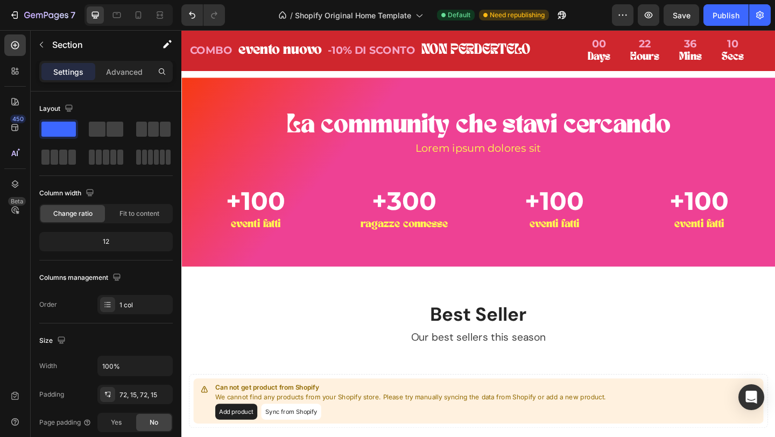
scroll to position [940, 0]
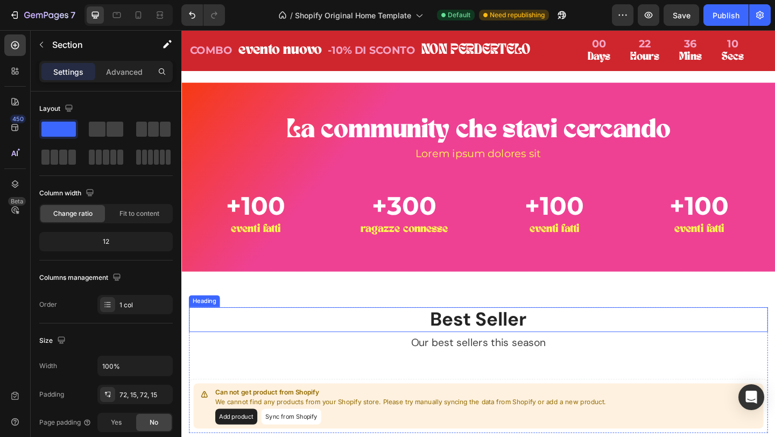
click at [488, 358] on p "Best Seller" at bounding box center [505, 345] width 628 height 25
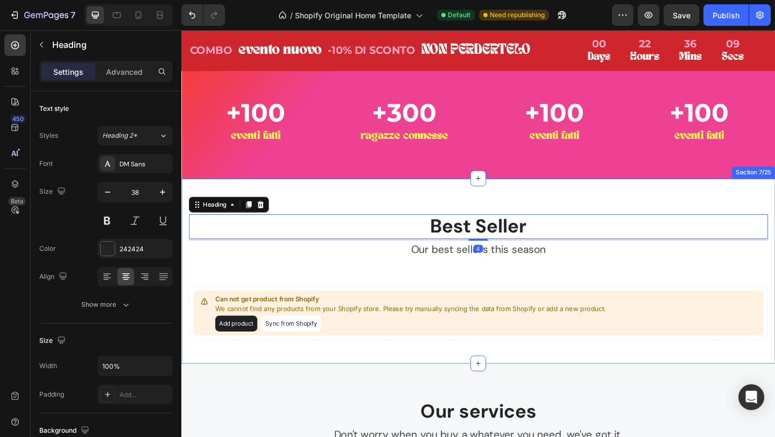
scroll to position [1042, 0]
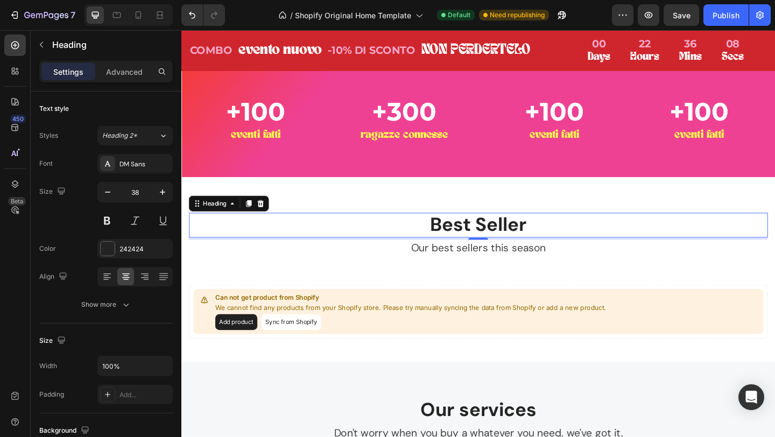
click at [488, 255] on p "Best Seller" at bounding box center [505, 242] width 628 height 25
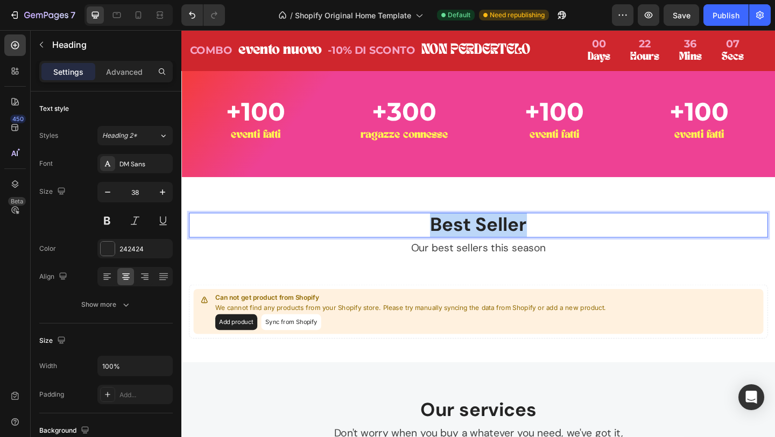
click at [488, 255] on p "Best Seller" at bounding box center [505, 242] width 628 height 25
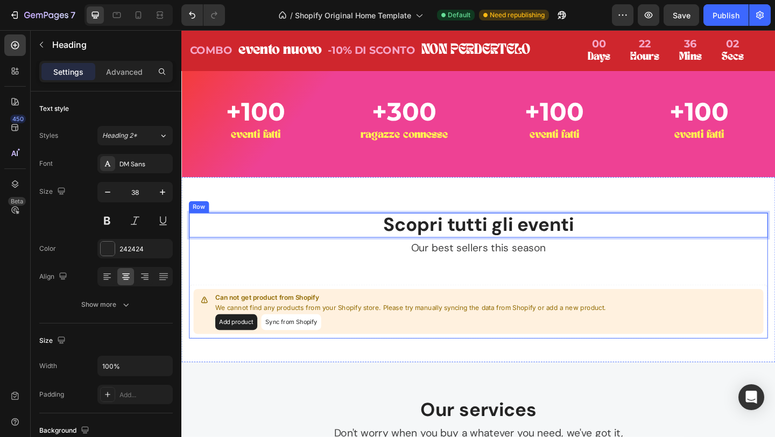
click at [364, 338] on div "Scopri tutti gli eventi Heading 4 Our best sellers this season Text block Can n…" at bounding box center [505, 297] width 630 height 137
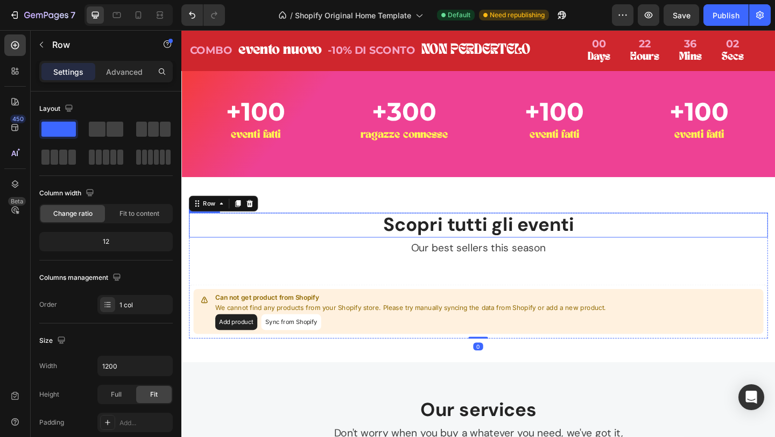
click at [429, 255] on p "Scopri tutti gli eventi" at bounding box center [505, 242] width 628 height 25
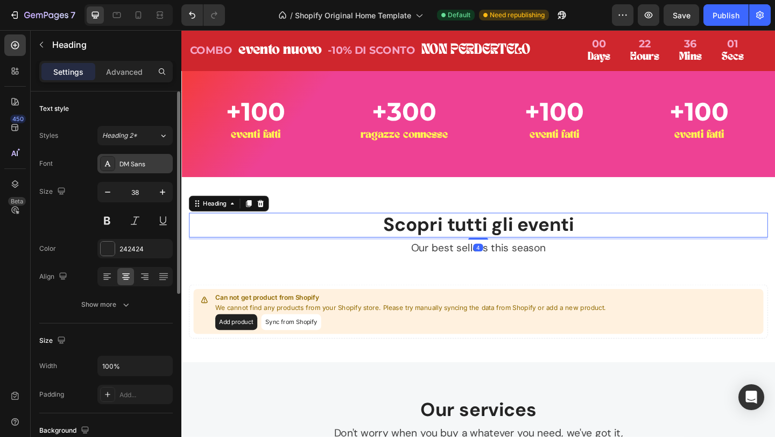
click at [130, 163] on div "DM Sans" at bounding box center [145, 164] width 51 height 10
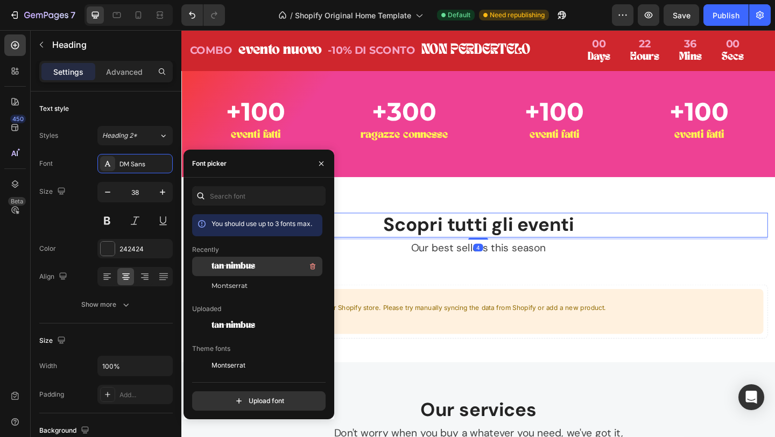
click at [262, 268] on div "tan-nimbus" at bounding box center [266, 266] width 109 height 13
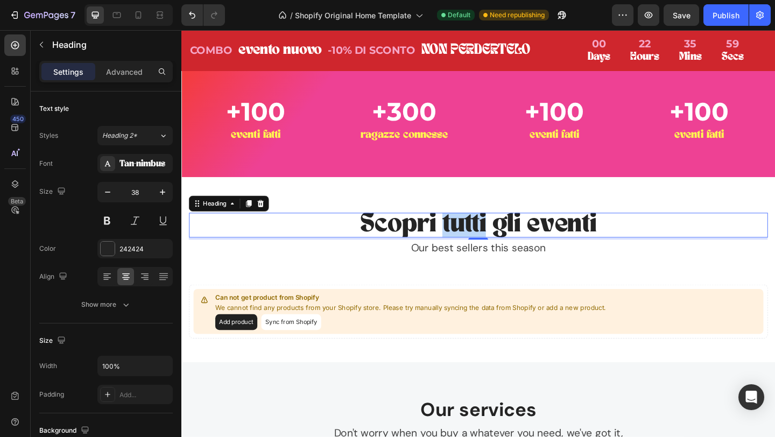
click at [486, 255] on p "Scopri tutti gli eventi" at bounding box center [505, 242] width 628 height 25
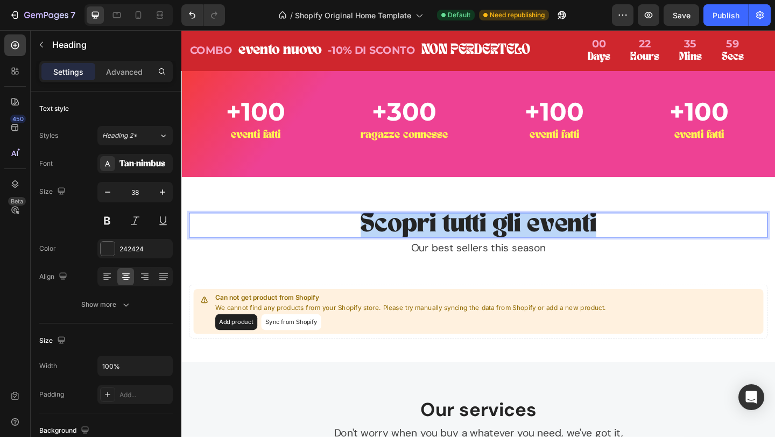
click at [486, 255] on p "Scopri tutti gli eventi" at bounding box center [505, 242] width 628 height 25
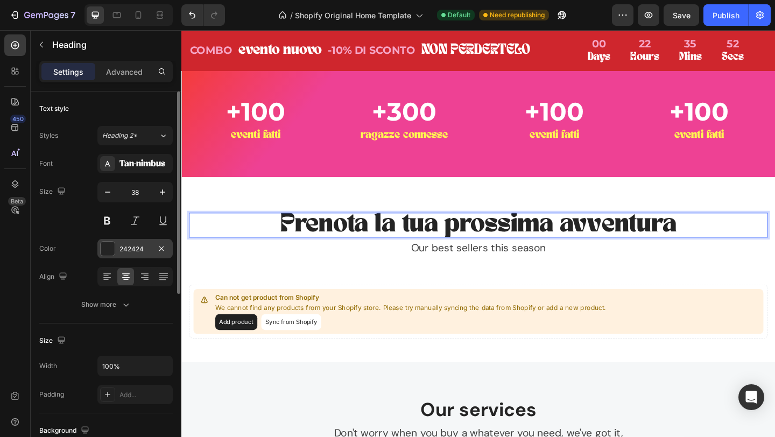
click at [101, 253] on div at bounding box center [108, 249] width 14 height 14
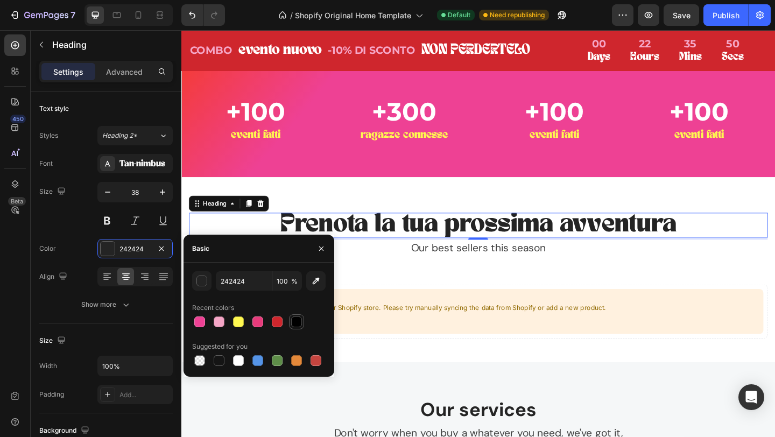
click at [300, 321] on div at bounding box center [296, 322] width 11 height 11
type input "000000"
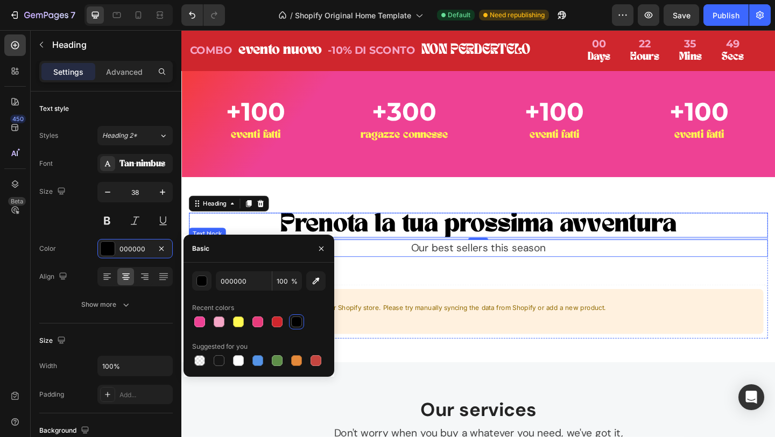
click at [488, 276] on p "Our best sellers this season" at bounding box center [505, 267] width 628 height 17
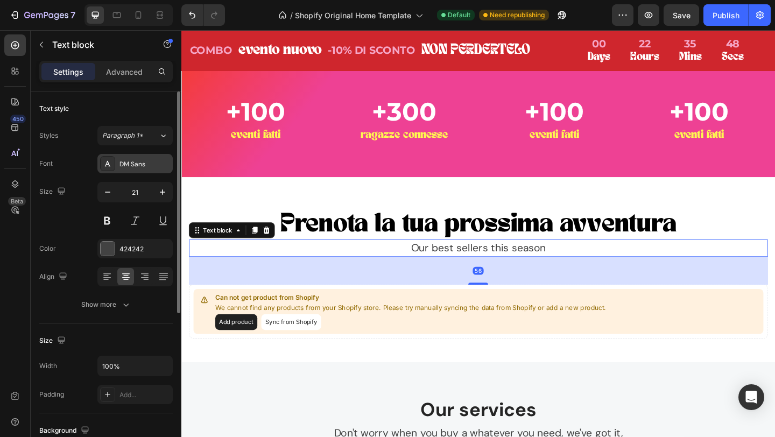
click at [131, 164] on div "DM Sans" at bounding box center [145, 164] width 51 height 10
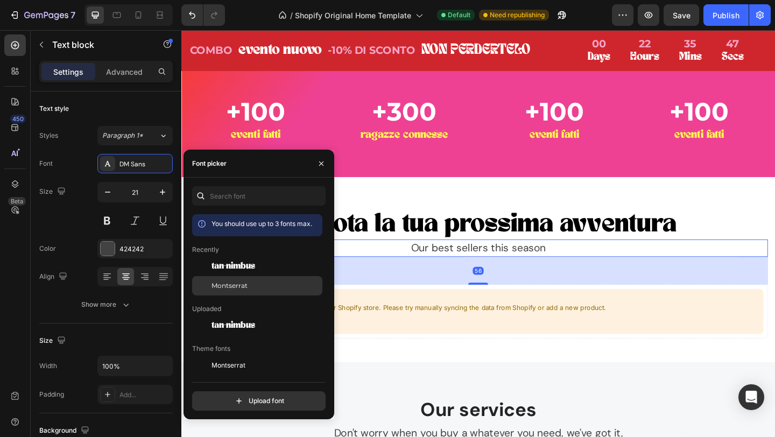
click at [242, 283] on span "Montserrat" at bounding box center [230, 286] width 36 height 10
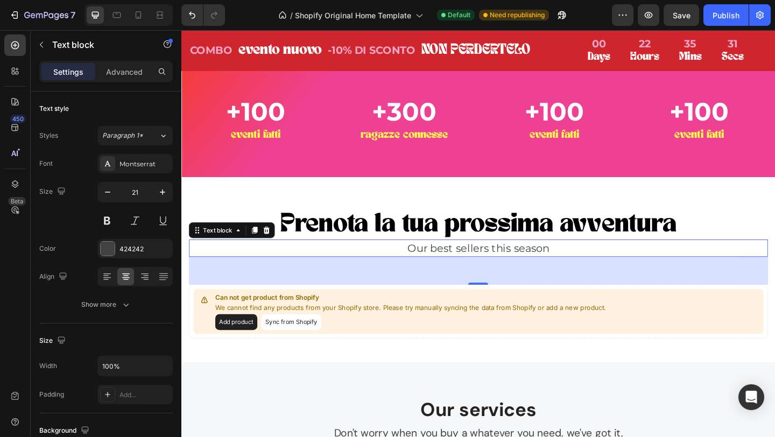
click at [524, 276] on p "Our best sellers this season" at bounding box center [505, 267] width 628 height 17
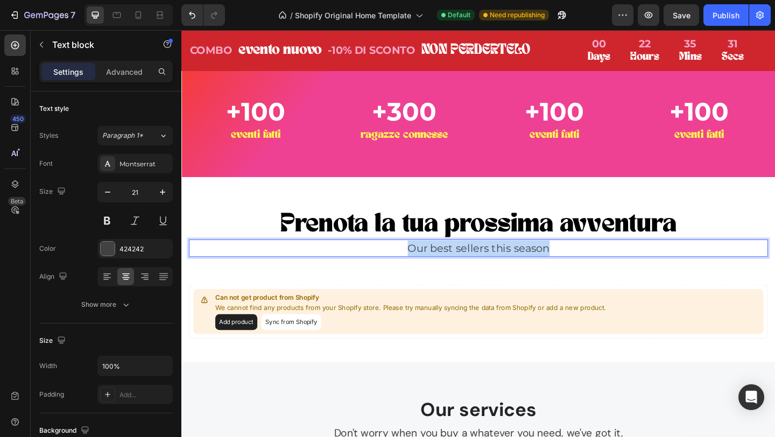
click at [524, 276] on p "Our best sellers this season" at bounding box center [505, 267] width 628 height 17
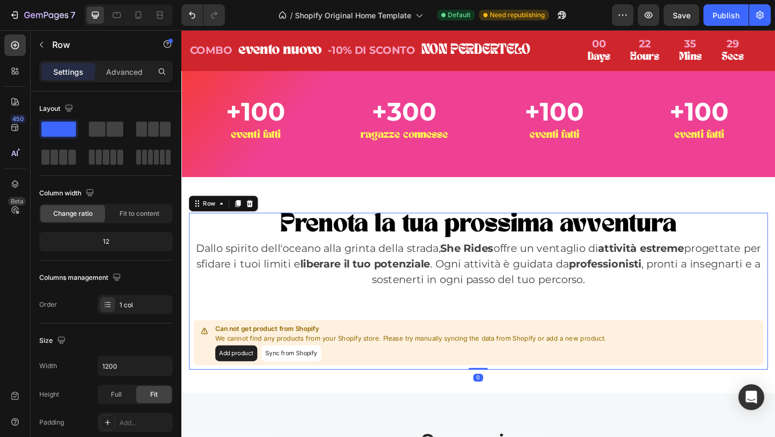
click at [582, 386] on div "Prenota la tua prossima avventura Heading Dallo spirito dell'oceano alla grinta…" at bounding box center [505, 314] width 630 height 171
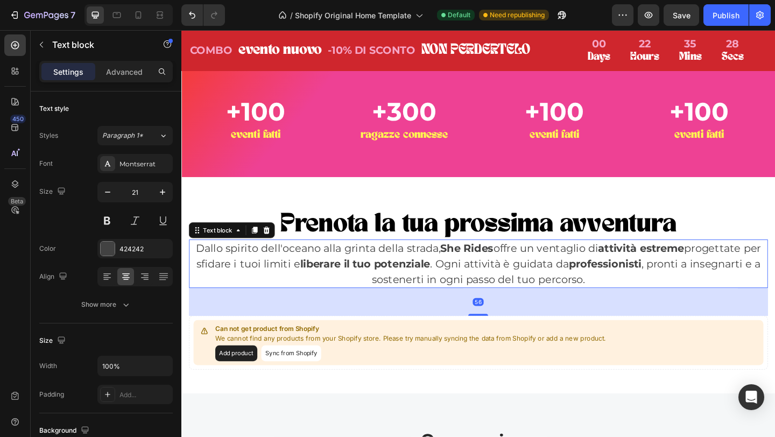
click at [551, 310] on p "Dallo spirito dell'oceano alla grinta della strada, She Rides offre un ventagli…" at bounding box center [505, 284] width 628 height 51
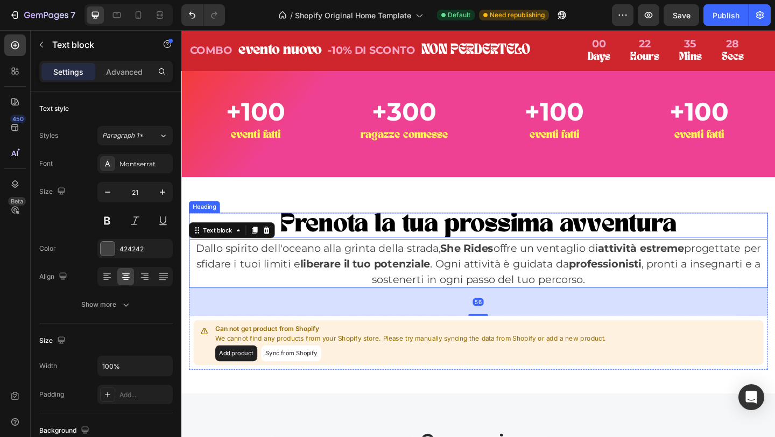
click at [516, 255] on p "Prenota la tua prossima avventura" at bounding box center [505, 242] width 628 height 25
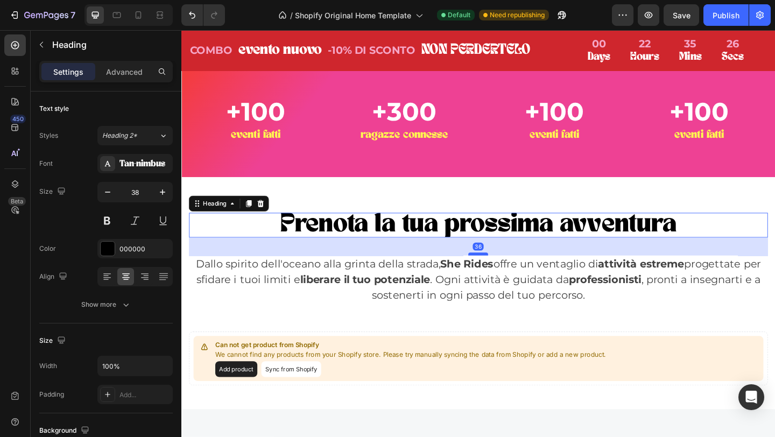
drag, startPoint x: 501, startPoint y: 318, endPoint x: 501, endPoint y: 335, distance: 17.8
click at [501, 275] on div at bounding box center [505, 273] width 22 height 3
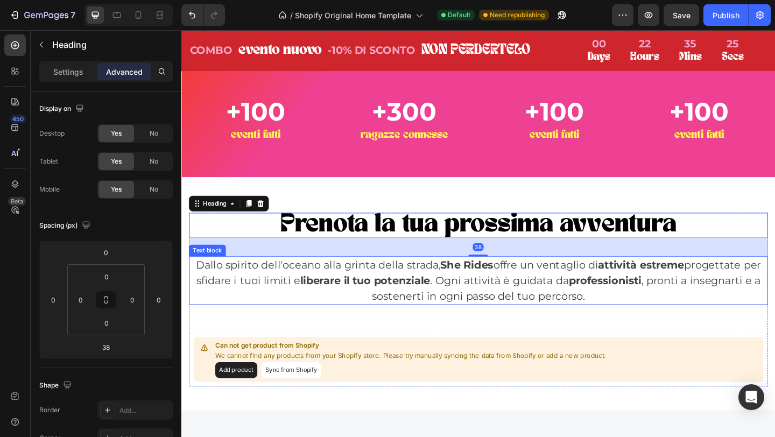
click at [520, 328] on p "Dallo spirito dell'oceano alla grinta della strada, She Rides offre un ventagli…" at bounding box center [505, 302] width 628 height 51
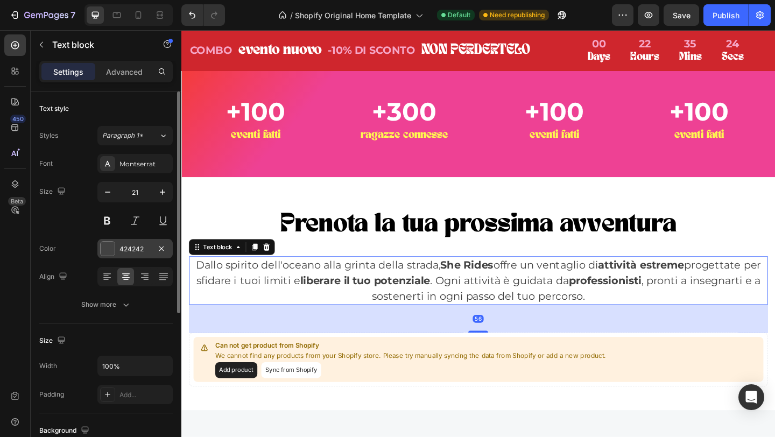
click at [108, 249] on div at bounding box center [108, 249] width 14 height 14
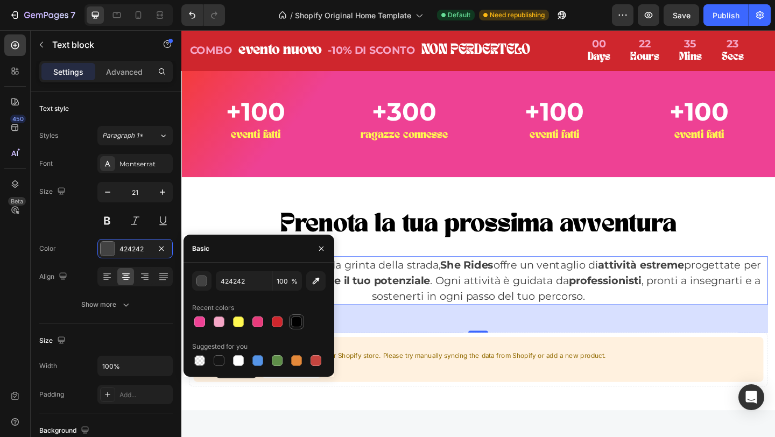
click at [299, 319] on div at bounding box center [296, 322] width 11 height 11
type input "000000"
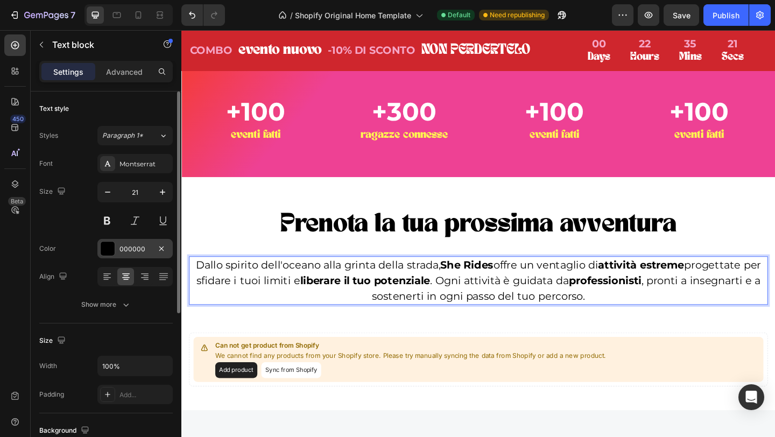
click at [132, 251] on div "000000" at bounding box center [135, 249] width 31 height 10
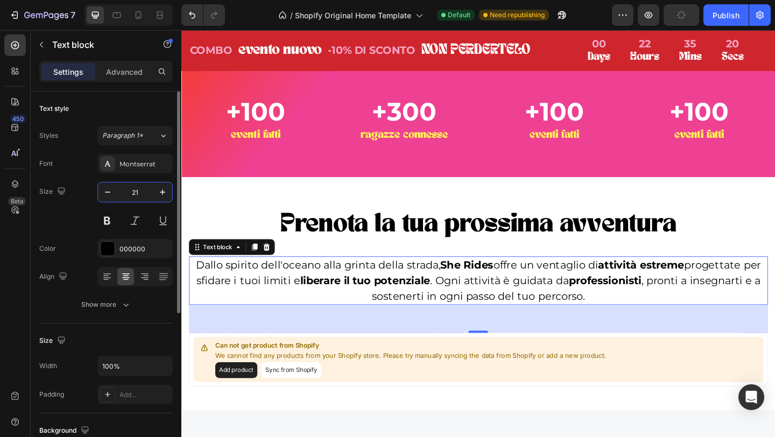
click at [132, 196] on input "21" at bounding box center [135, 192] width 36 height 19
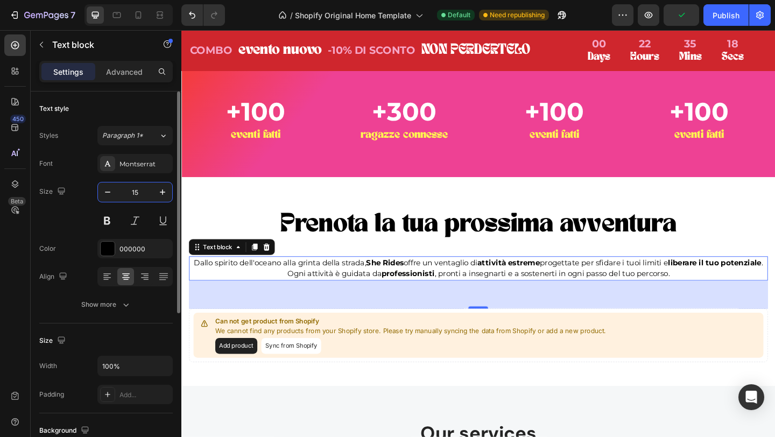
type input "15"
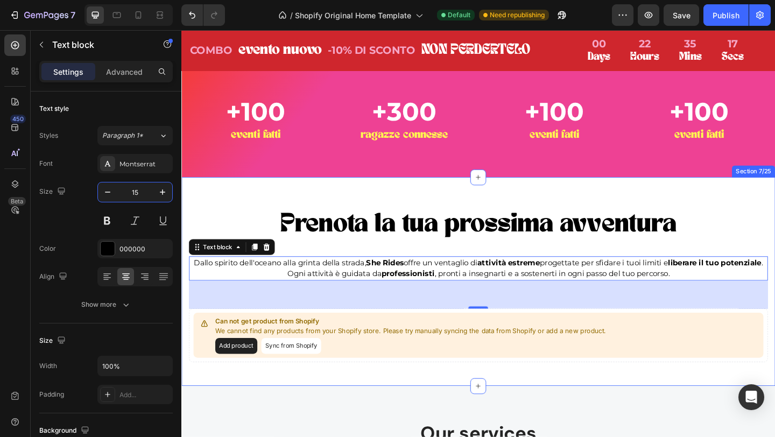
click at [775, 255] on p "Prenota la tua prossima avventura" at bounding box center [505, 242] width 628 height 25
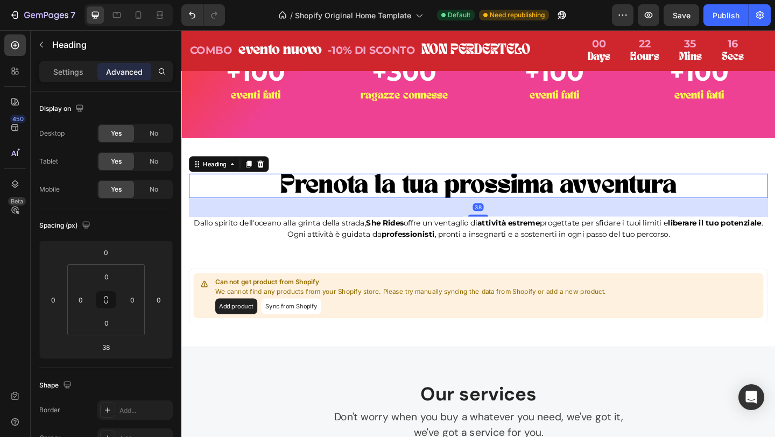
scroll to position [1174, 0]
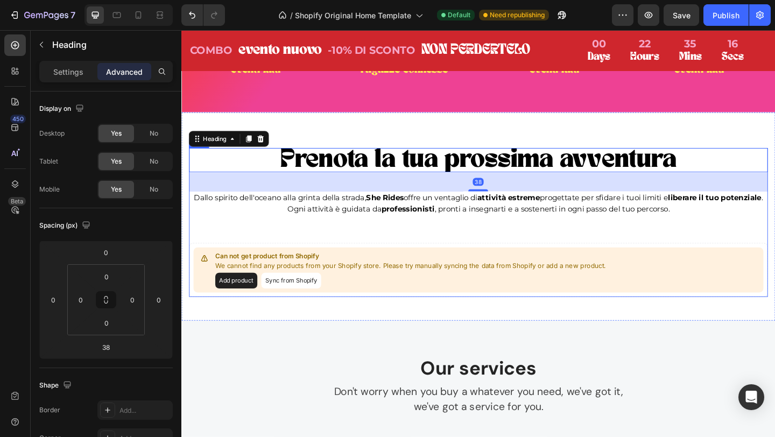
click at [648, 259] on div "Prenota la tua prossima avventura Heading 38 Dallo spirito dell'oceano alla gri…" at bounding box center [505, 239] width 630 height 163
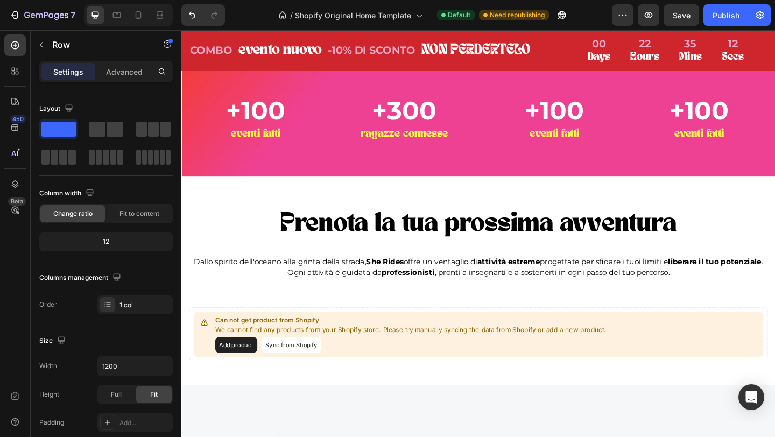
scroll to position [1119, 0]
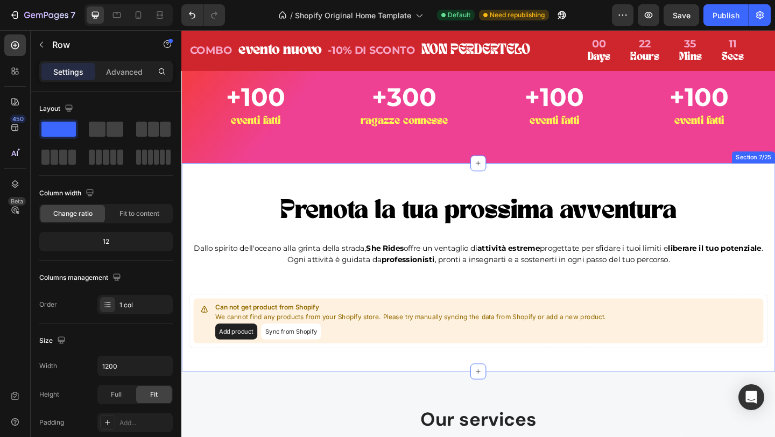
click at [510, 200] on div "Prenota la tua prossima avventura Heading Dallo spirito dell'oceano alla grinta…" at bounding box center [504, 288] width 646 height 227
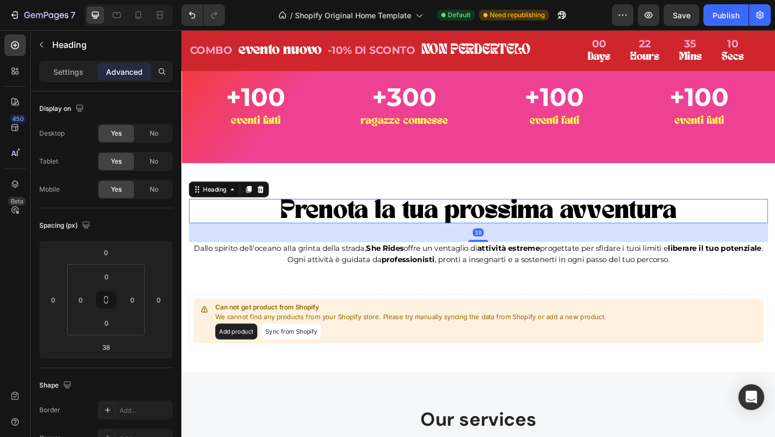
click at [490, 225] on h2 "Prenota la tua prossima avventura" at bounding box center [505, 227] width 630 height 27
click at [497, 230] on h2 "Prenota la tua prossima avventura" at bounding box center [505, 227] width 630 height 27
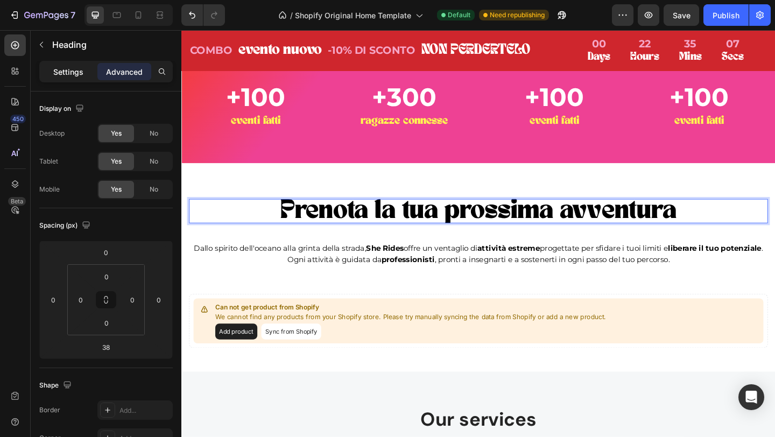
click at [72, 72] on p "Settings" at bounding box center [68, 71] width 30 height 11
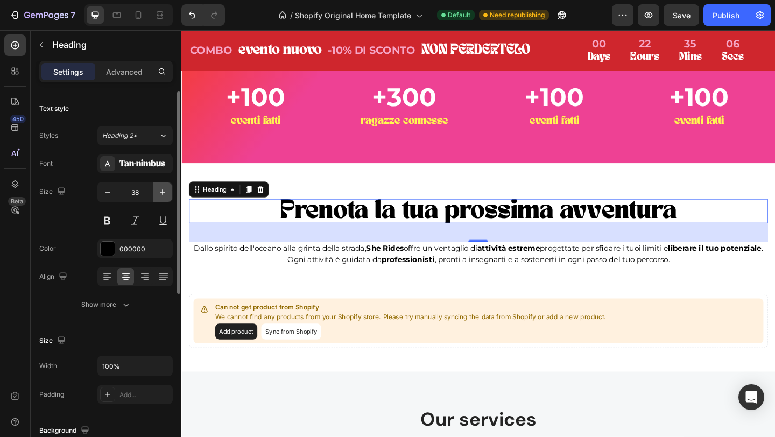
click at [157, 193] on icon "button" at bounding box center [162, 192] width 11 height 11
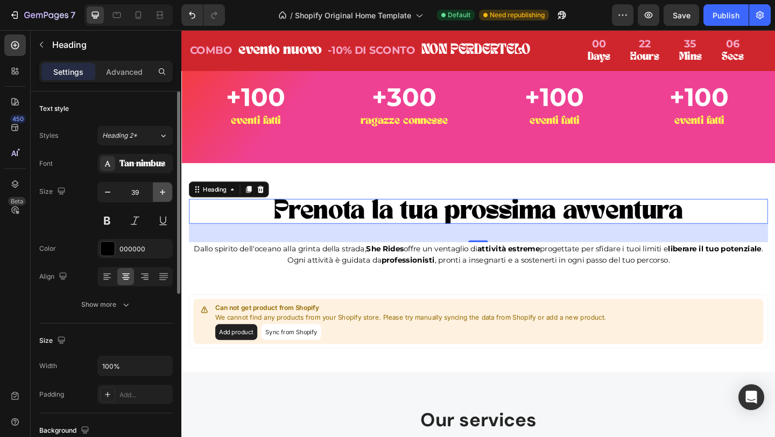
click at [157, 193] on icon "button" at bounding box center [162, 192] width 11 height 11
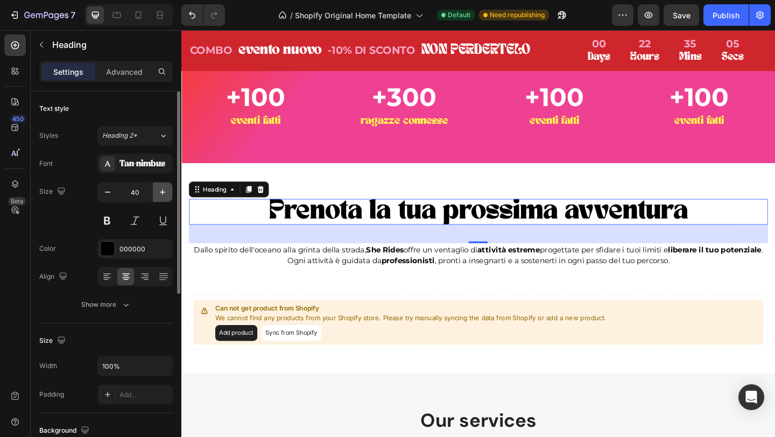
click at [157, 193] on icon "button" at bounding box center [162, 192] width 11 height 11
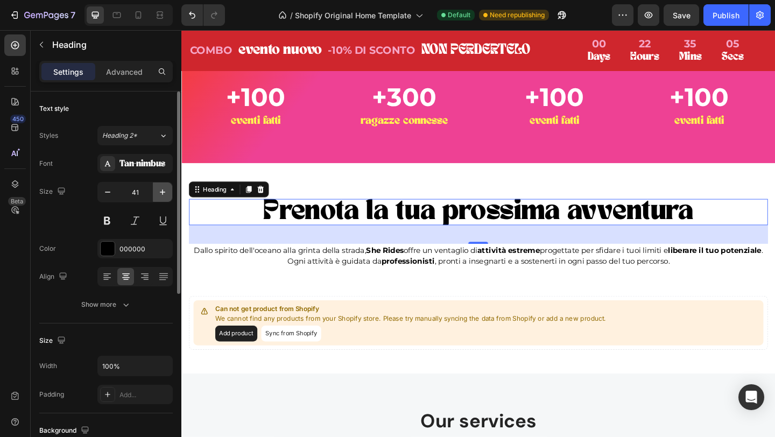
click at [157, 193] on icon "button" at bounding box center [162, 192] width 11 height 11
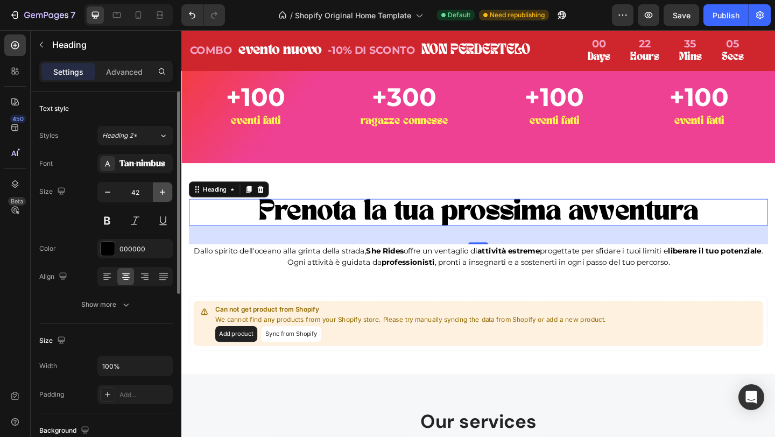
click at [157, 193] on icon "button" at bounding box center [162, 192] width 11 height 11
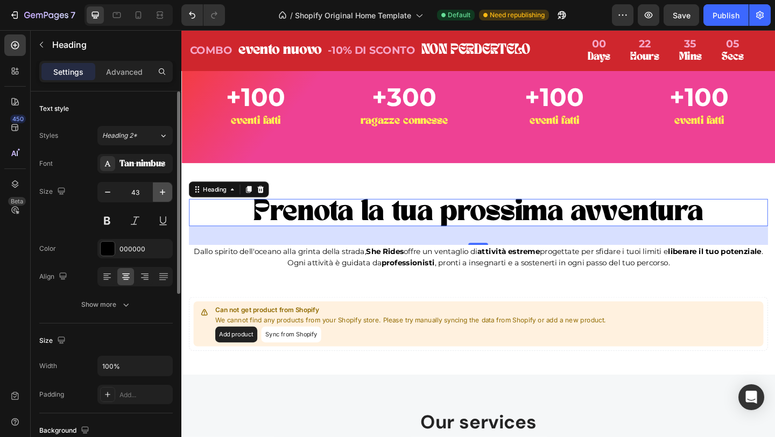
click at [157, 193] on icon "button" at bounding box center [162, 192] width 11 height 11
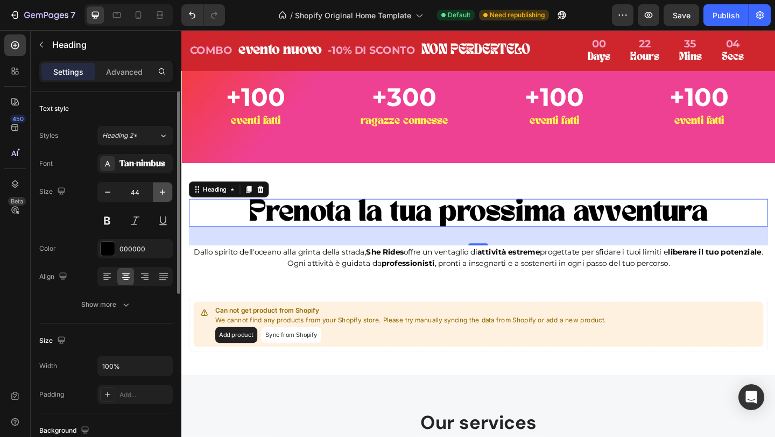
click at [157, 193] on icon "button" at bounding box center [162, 192] width 11 height 11
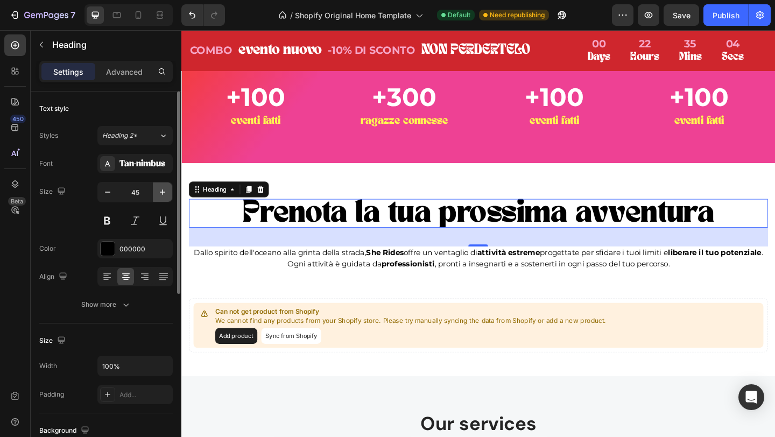
click at [157, 193] on icon "button" at bounding box center [162, 192] width 11 height 11
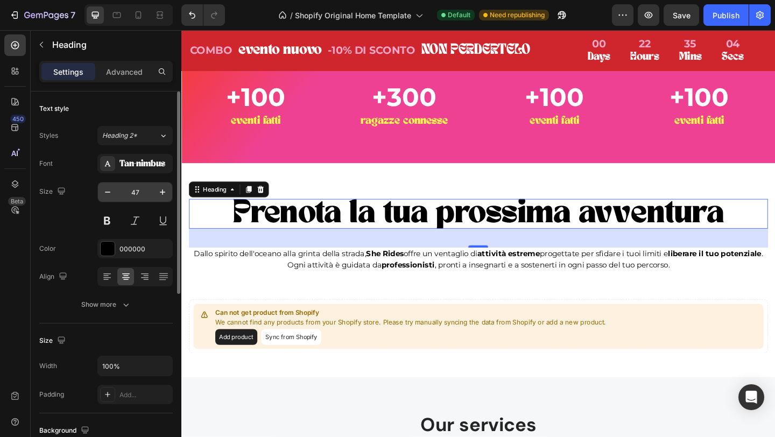
click at [137, 192] on input "47" at bounding box center [135, 192] width 36 height 19
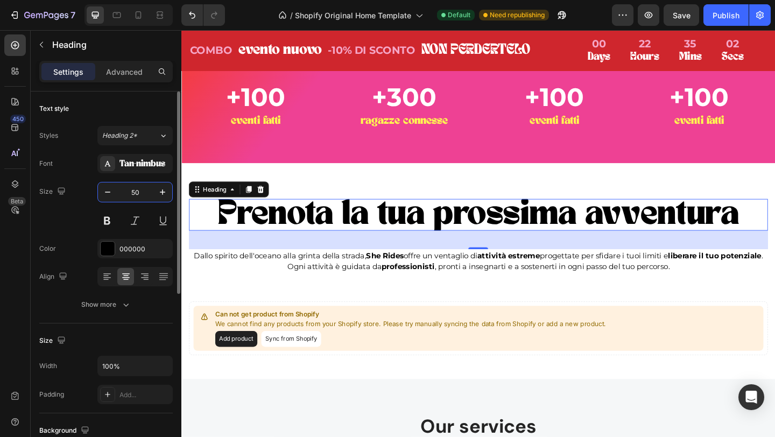
type input "50"
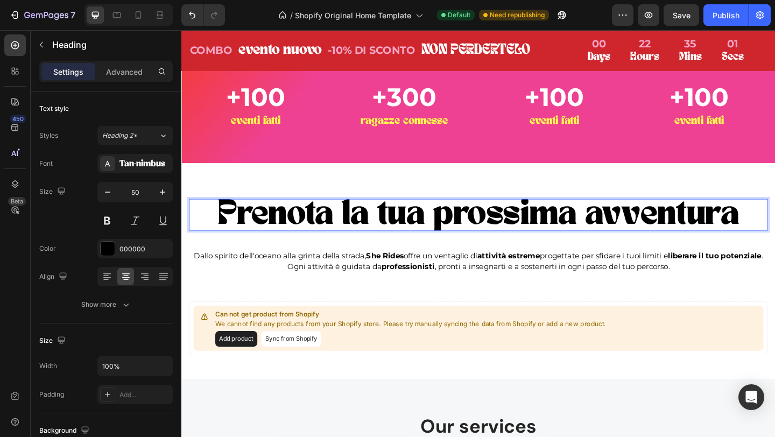
click at [458, 233] on p "Prenota la tua prossima avventura" at bounding box center [505, 231] width 628 height 32
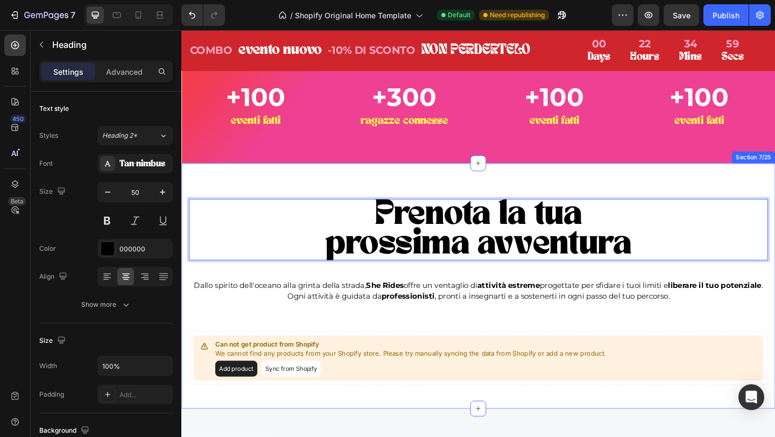
click at [677, 212] on div "Prenota la tua prossima avventura Heading 38 Dallo spirito dell'oceano alla gri…" at bounding box center [504, 308] width 646 height 267
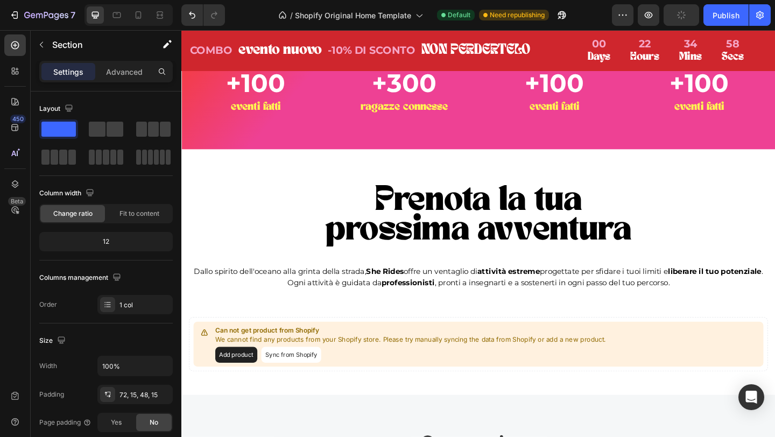
scroll to position [1136, 0]
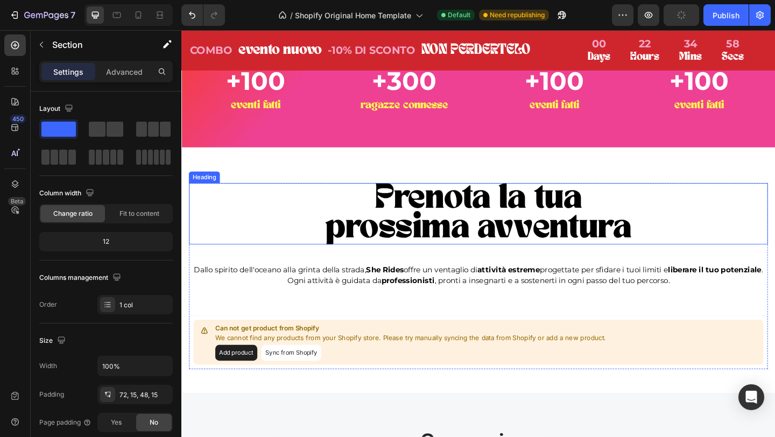
click at [522, 221] on h2 "Prenota la tua prossima avventura" at bounding box center [505, 230] width 630 height 67
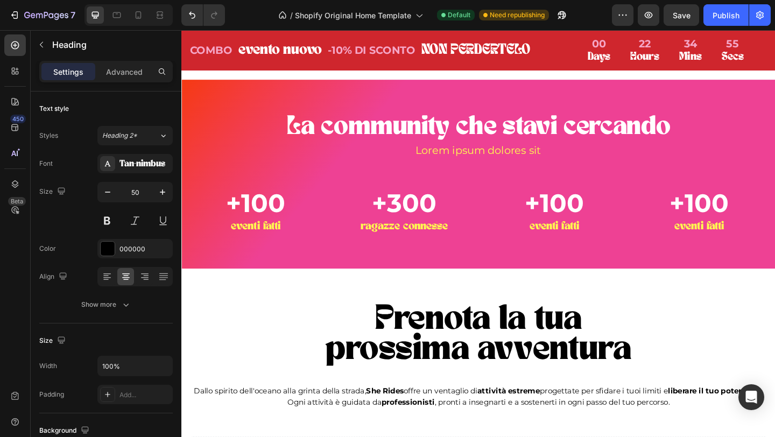
scroll to position [960, 0]
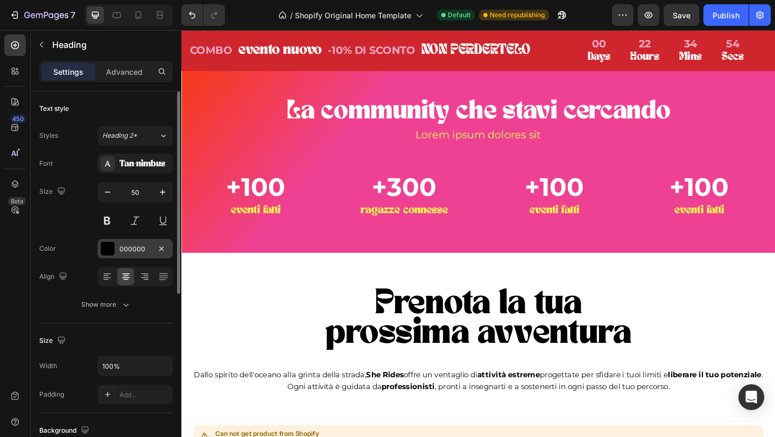
click at [109, 245] on div at bounding box center [108, 249] width 14 height 14
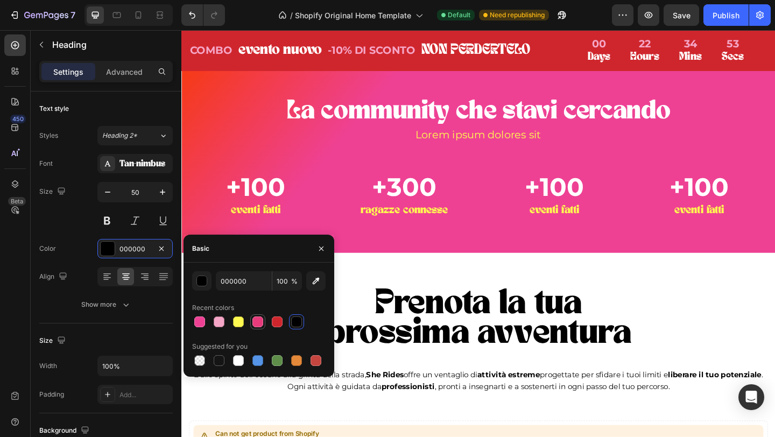
click at [261, 319] on div at bounding box center [258, 322] width 11 height 11
type input "E73B7B"
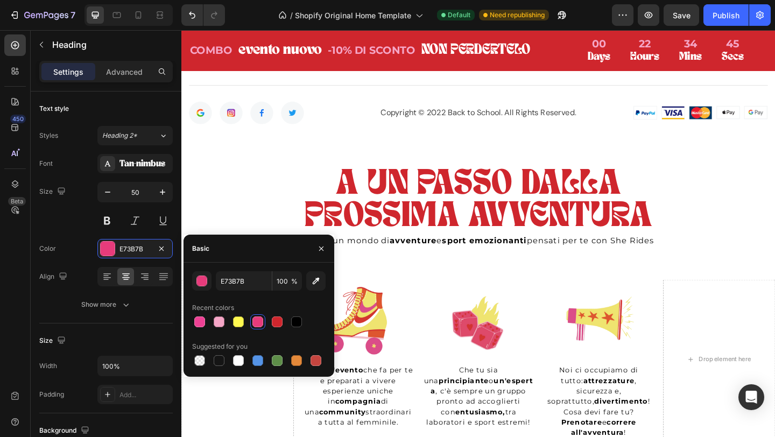
scroll to position [3000, 0]
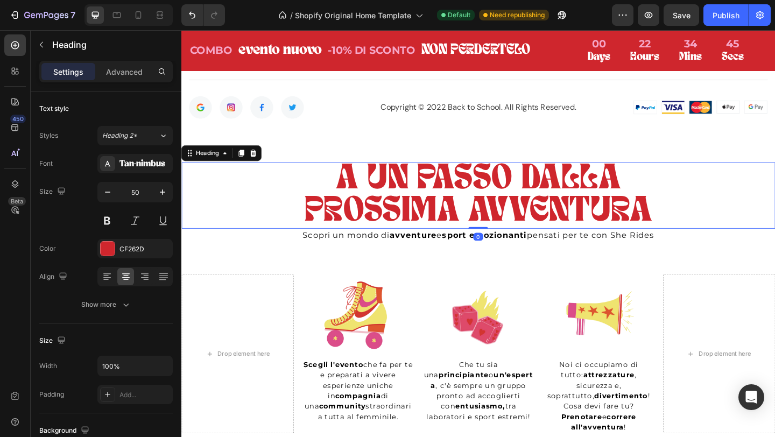
click at [710, 178] on h2 "A UN PASSO DALLA PROSSIMA AVVENTURA" at bounding box center [504, 210] width 646 height 72
click at [260, 160] on icon at bounding box center [259, 164] width 7 height 8
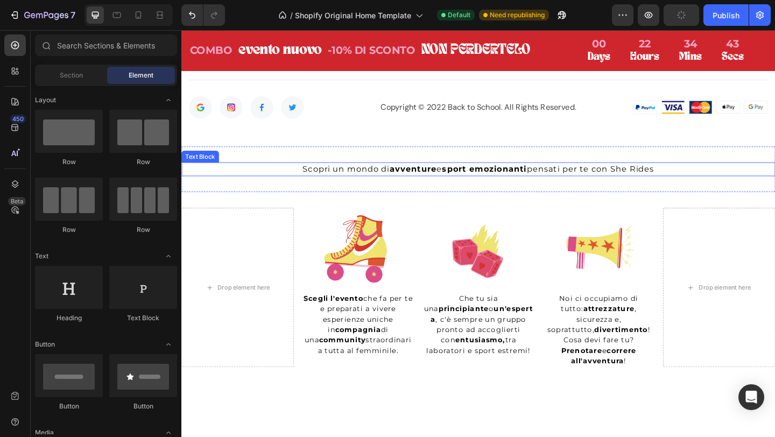
click at [263, 177] on p "Scopri un mondo di avventure e sport emozionanti pensati per te con She Rides" at bounding box center [505, 181] width 644 height 13
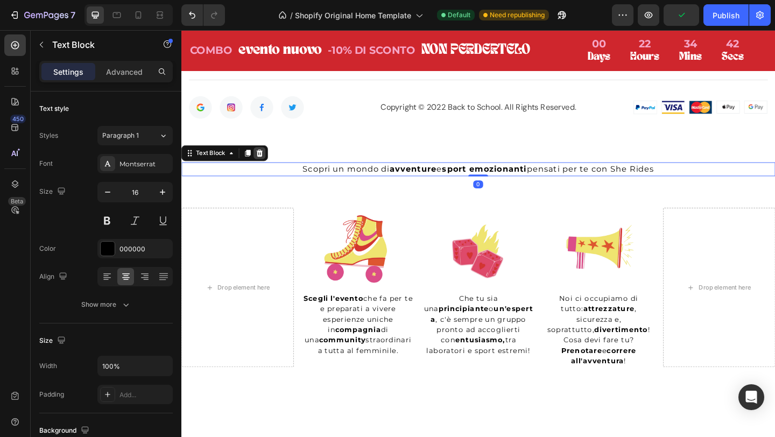
click at [268, 163] on icon at bounding box center [266, 164] width 7 height 8
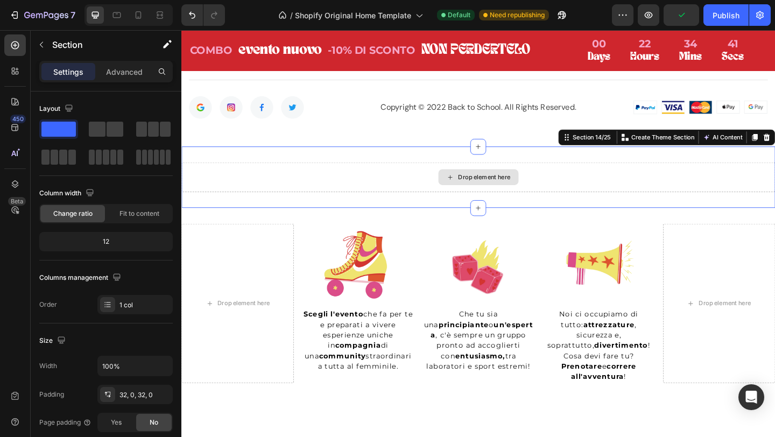
click at [271, 185] on div "Drop element here" at bounding box center [504, 190] width 646 height 32
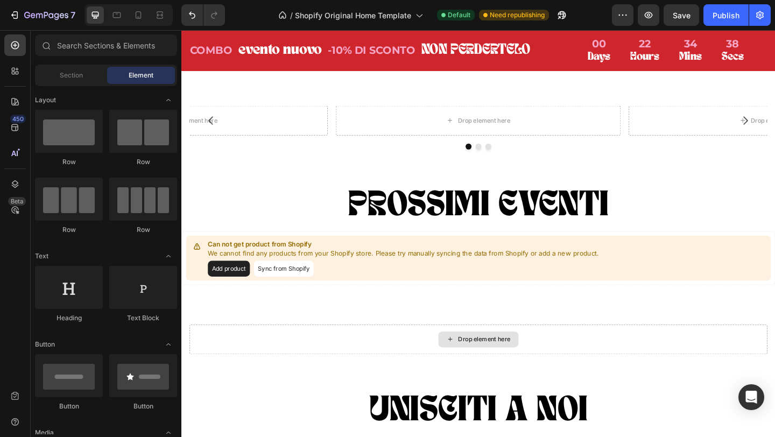
scroll to position [3697, 0]
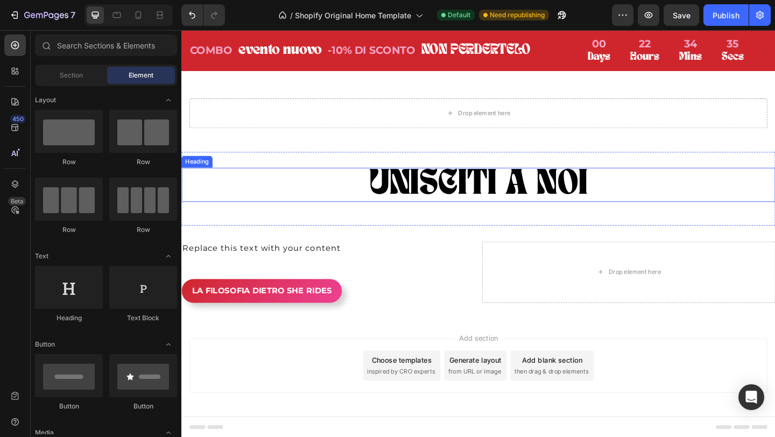
click at [327, 203] on h2 "UNISCITI A NOI" at bounding box center [504, 198] width 646 height 37
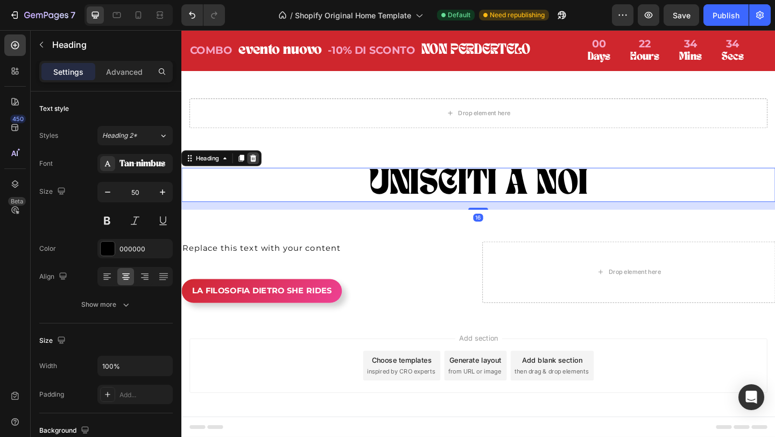
click at [258, 172] on icon at bounding box center [259, 170] width 7 height 8
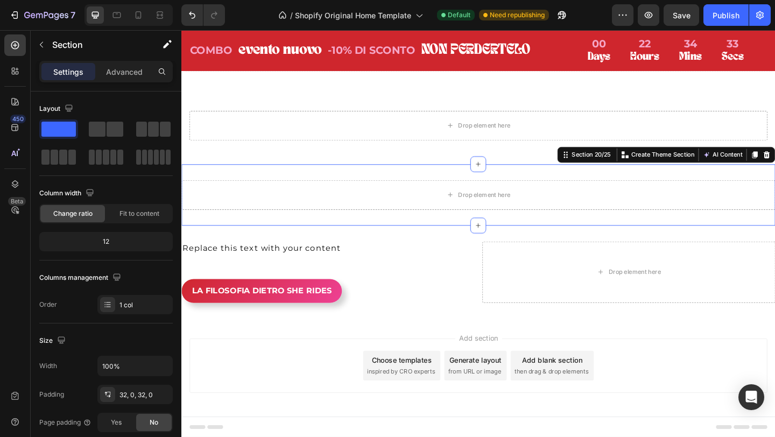
click at [276, 234] on div "Drop element here Section 20/25 You can create reusable sections Create Theme S…" at bounding box center [504, 209] width 646 height 67
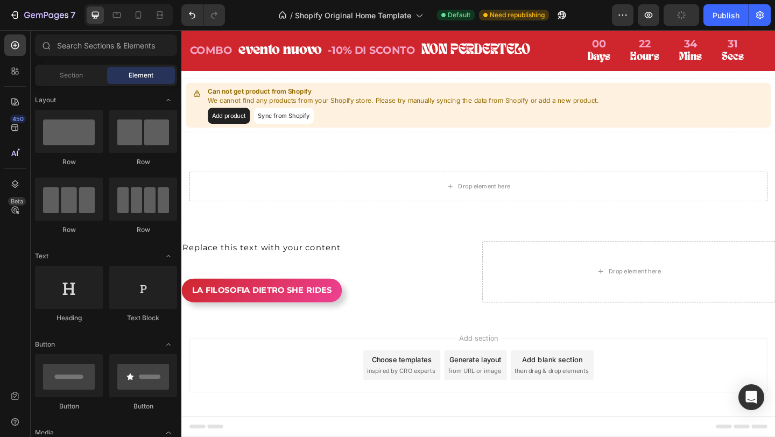
scroll to position [3617, 0]
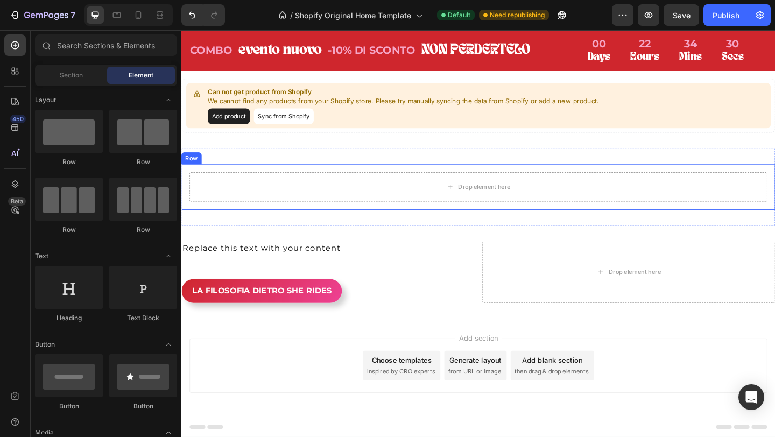
click at [465, 177] on div "Drop element here Row" at bounding box center [504, 201] width 646 height 50
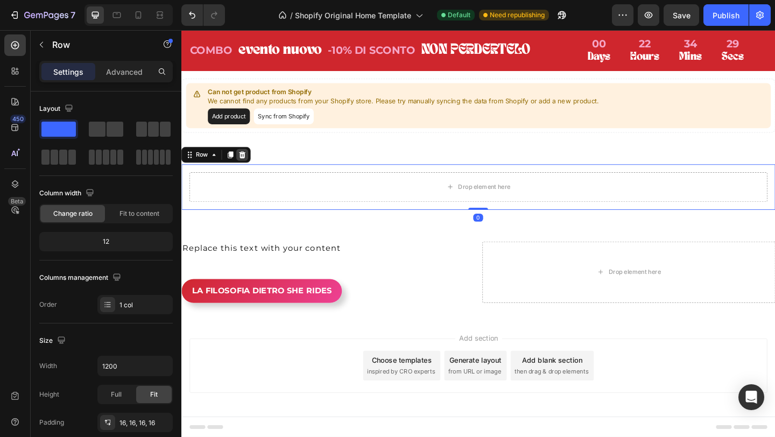
click at [246, 169] on icon at bounding box center [247, 166] width 7 height 8
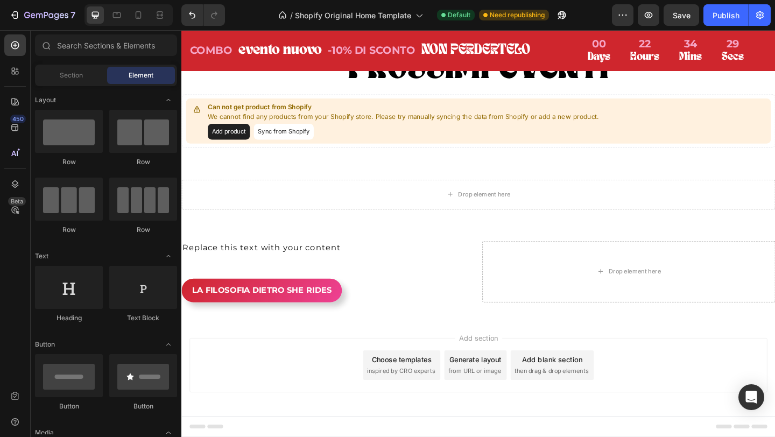
scroll to position [3599, 0]
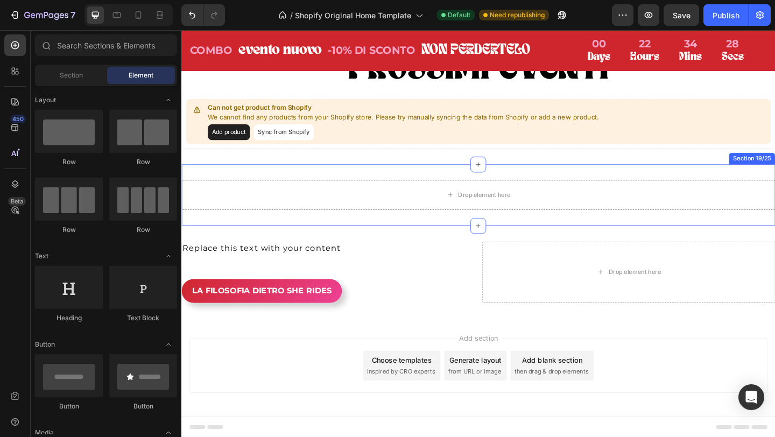
click at [270, 180] on div "Drop element here Section 19/25" at bounding box center [504, 209] width 646 height 67
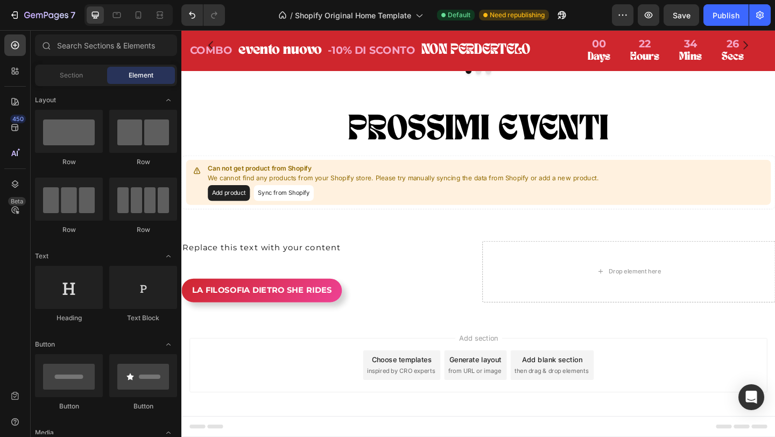
scroll to position [3533, 0]
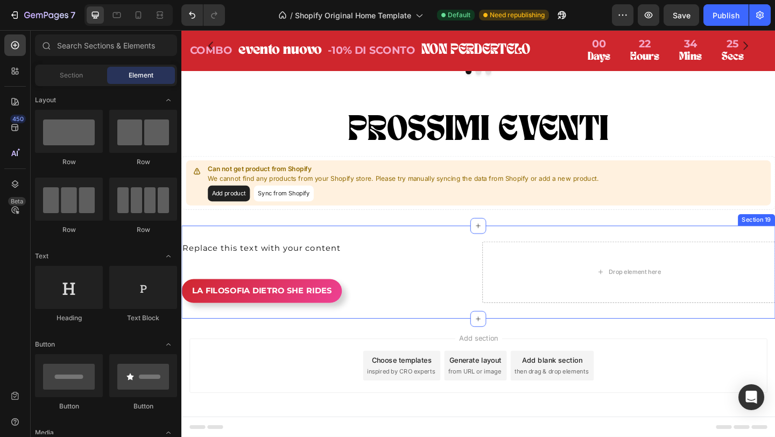
click at [529, 250] on div "Replace this text with your content Text Block LA FILOSOFIA DIETRO SHE RIDES Bu…" at bounding box center [504, 293] width 646 height 101
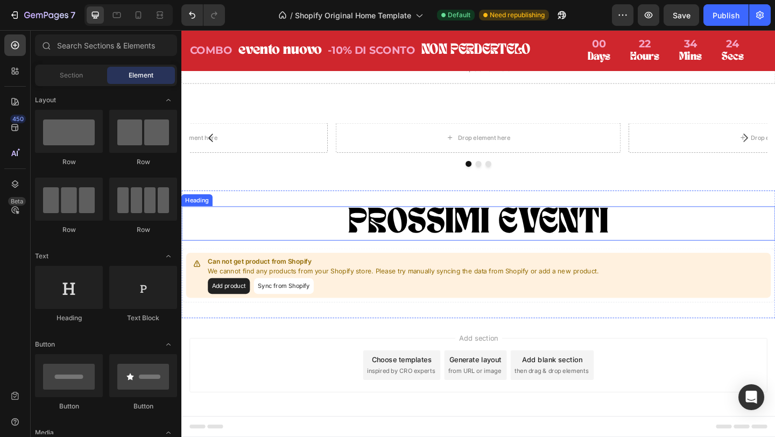
scroll to position [3431, 0]
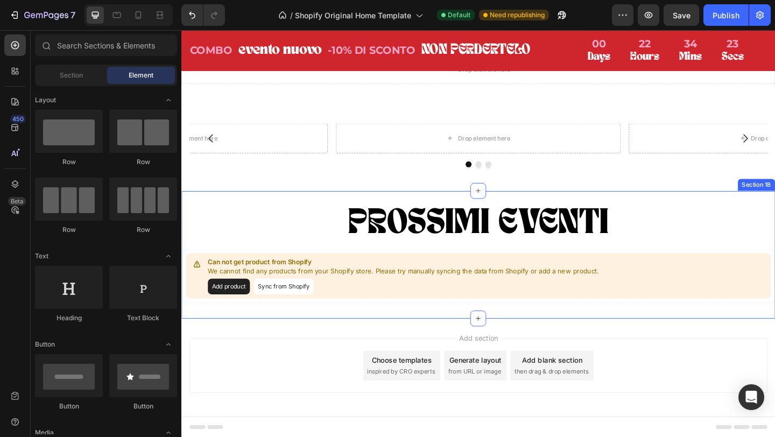
click at [770, 208] on div "PROSSIMI EVENTI Heading Can not get product from Shopify We cannot find any pro…" at bounding box center [504, 274] width 646 height 139
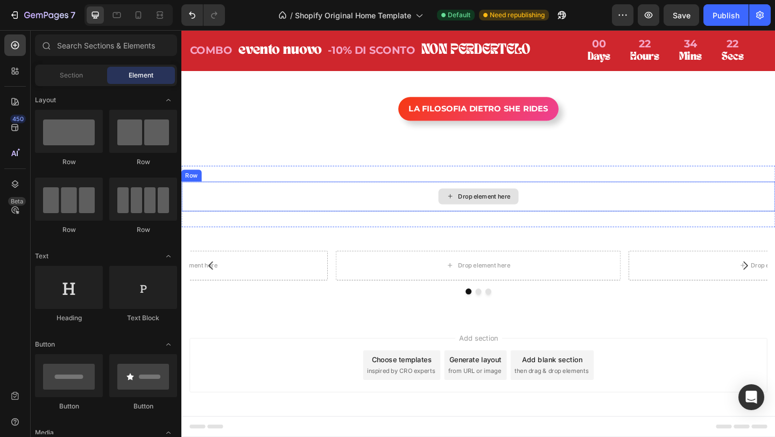
scroll to position [3293, 0]
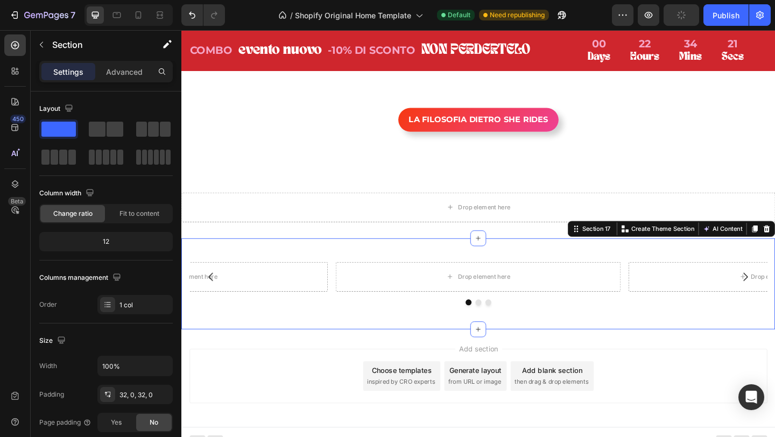
click at [775, 256] on div "Drop element here Drop element here Drop element here Carousel Row Section 17 Y…" at bounding box center [504, 305] width 646 height 99
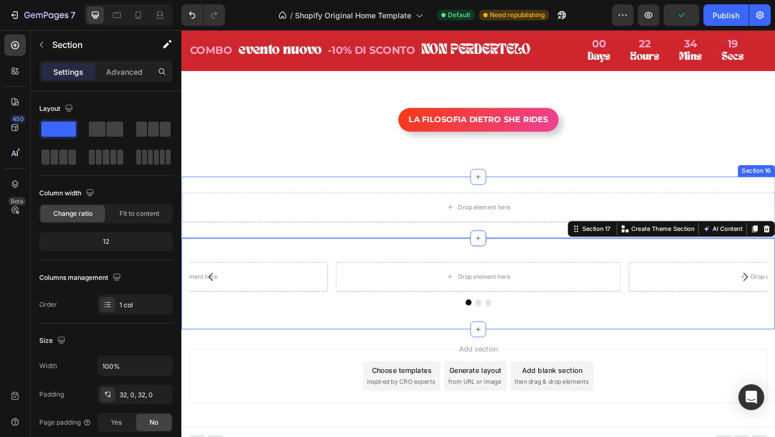
click at [698, 190] on div "Drop element here Row Section 16" at bounding box center [504, 223] width 646 height 67
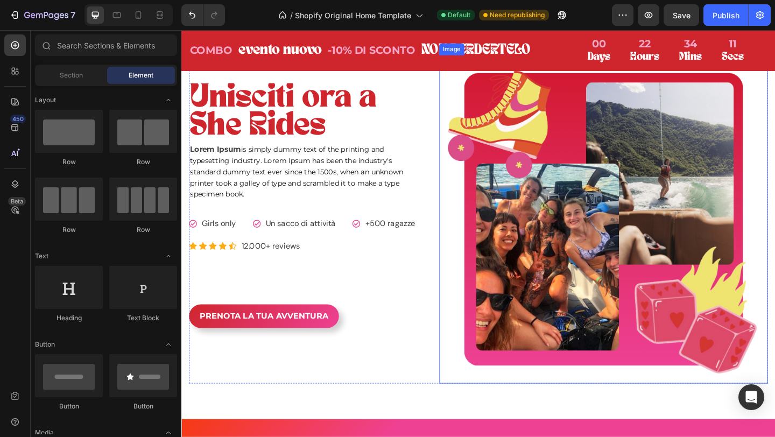
scroll to position [643, 0]
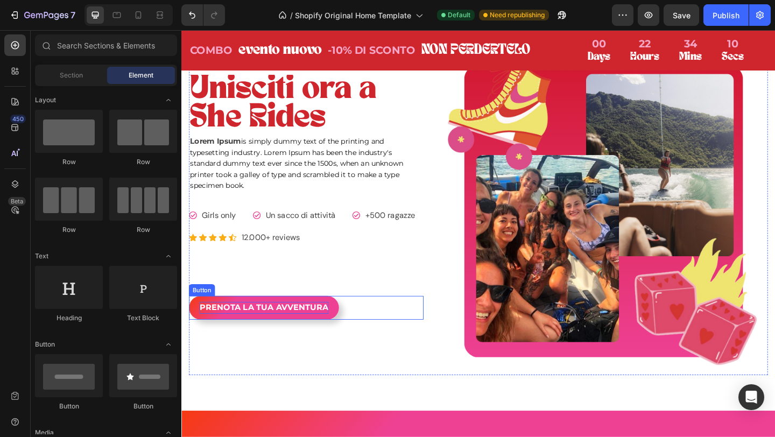
click at [299, 331] on p "PRENOTA LA TUA AVVENTURA" at bounding box center [271, 332] width 141 height 13
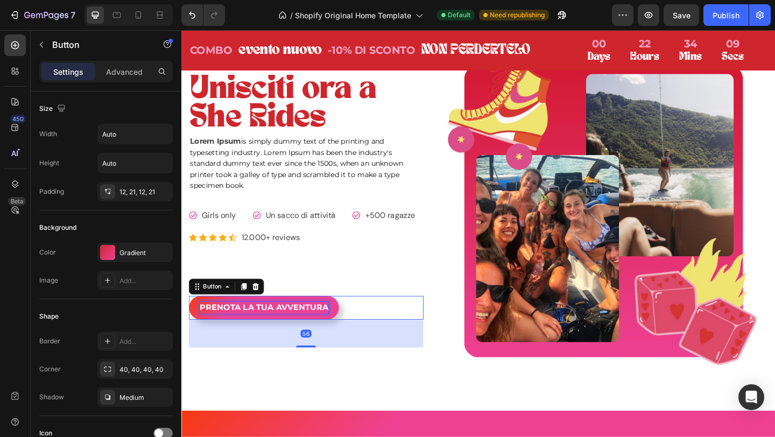
click at [296, 330] on p "PRENOTA LA TUA AVVENTURA" at bounding box center [271, 332] width 141 height 13
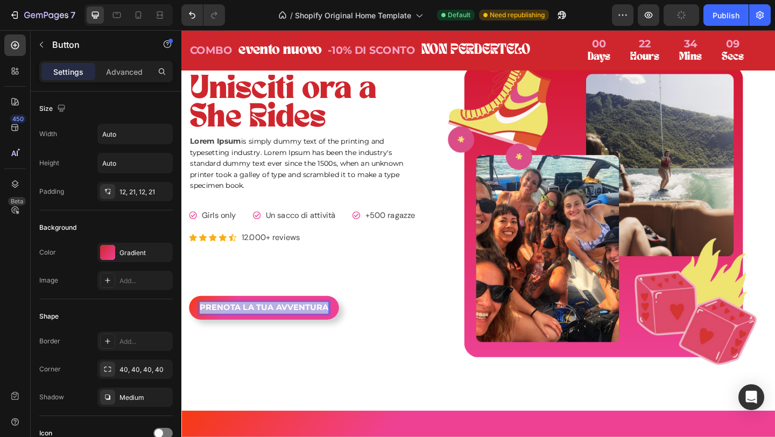
click at [296, 330] on p "PRENOTA LA TUA AVVENTURA" at bounding box center [271, 332] width 141 height 13
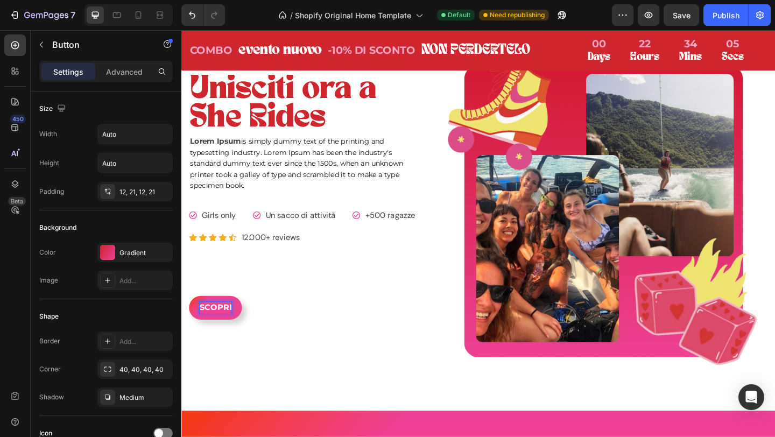
click at [190, 319] on button "SCOPRI" at bounding box center [219, 332] width 58 height 26
click at [190, 319] on button "SCOPRI GLI" at bounding box center [227, 332] width 75 height 26
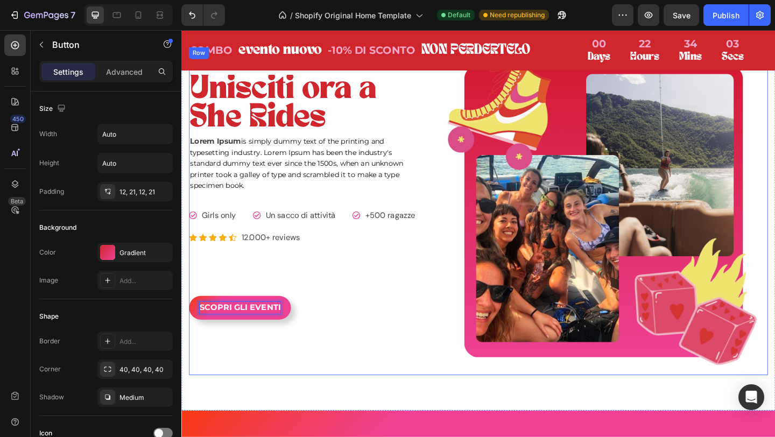
click at [392, 386] on div "Unisciti ora a She Rides Heading Lorem Ipsum is simply dummy text of the printi…" at bounding box center [317, 227] width 255 height 358
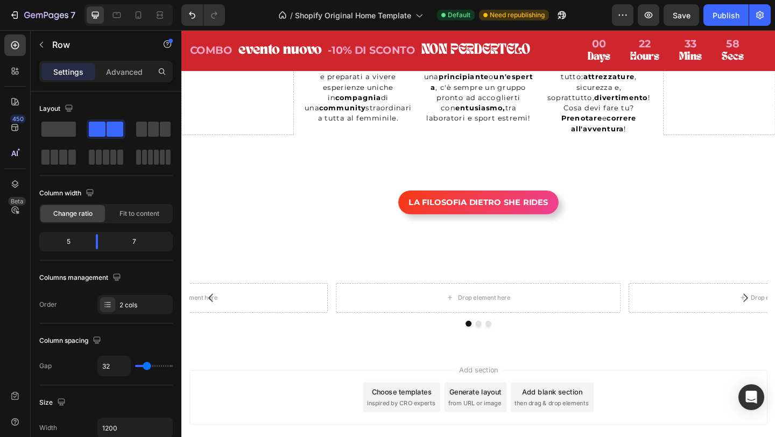
scroll to position [3168, 0]
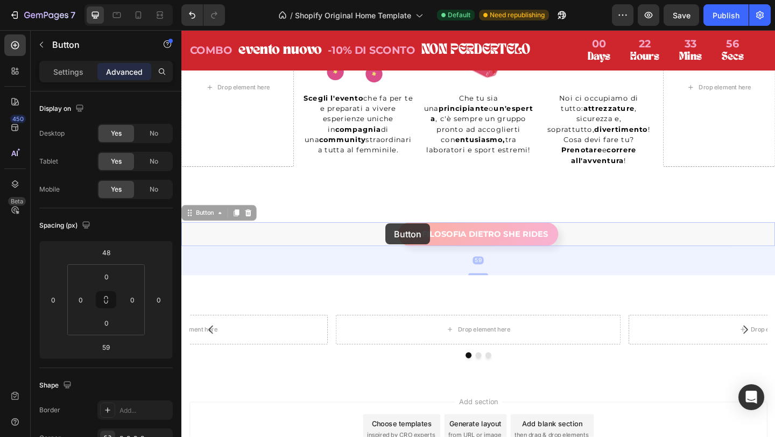
drag, startPoint x: 403, startPoint y: 241, endPoint x: 508, endPoint y: 176, distance: 123.6
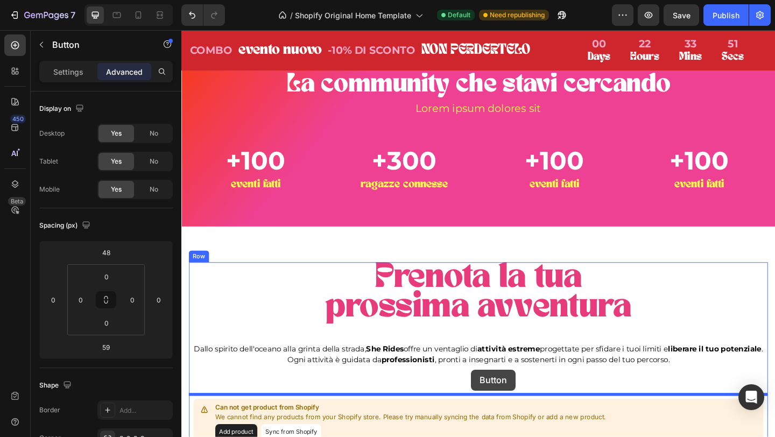
scroll to position [1052, 0]
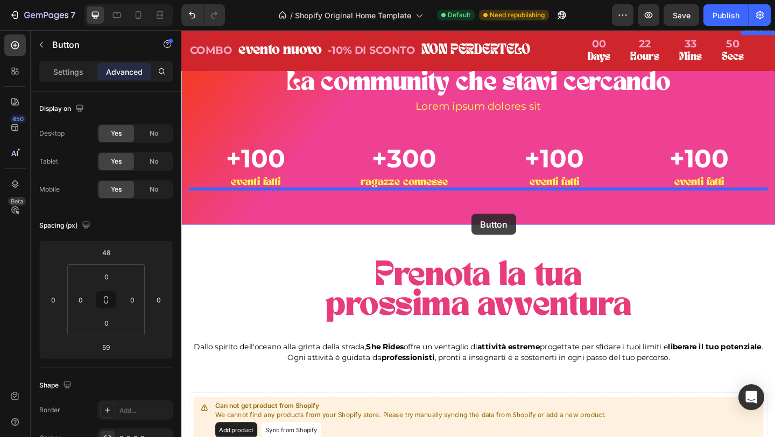
drag, startPoint x: 198, startPoint y: 217, endPoint x: 497, endPoint y: 229, distance: 299.6
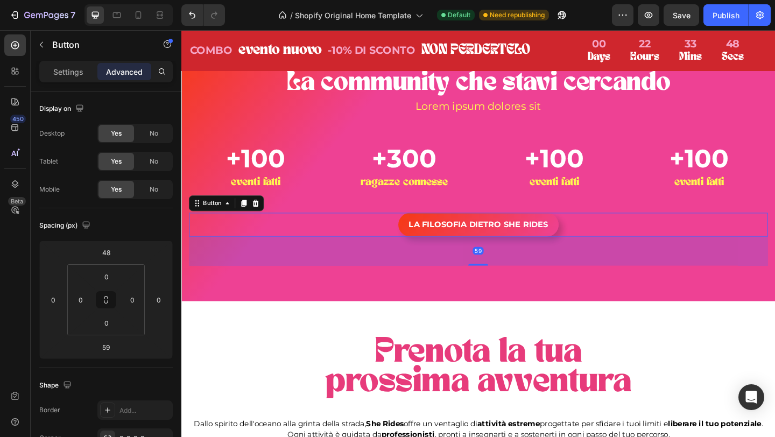
click at [505, 282] on div "59" at bounding box center [505, 271] width 630 height 32
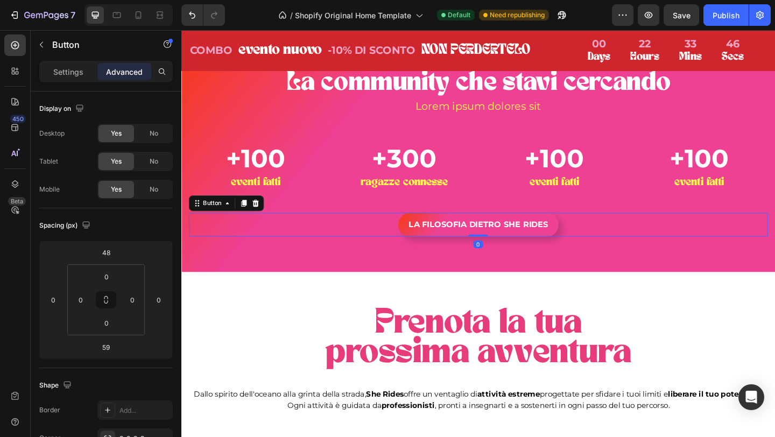
drag, startPoint x: 505, startPoint y: 284, endPoint x: 504, endPoint y: 250, distance: 33.9
click at [504, 250] on div "LA FILOSOFIA DIETRO SHE RIDES Button 0" at bounding box center [505, 242] width 630 height 26
type input "0"
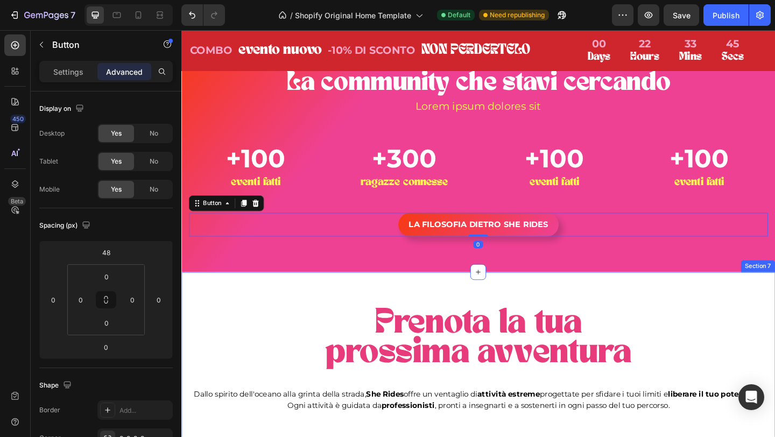
click at [647, 300] on div "Prenota la tua prossima avventura Heading Dallo spirito dell'oceano alla grinta…" at bounding box center [504, 426] width 646 height 267
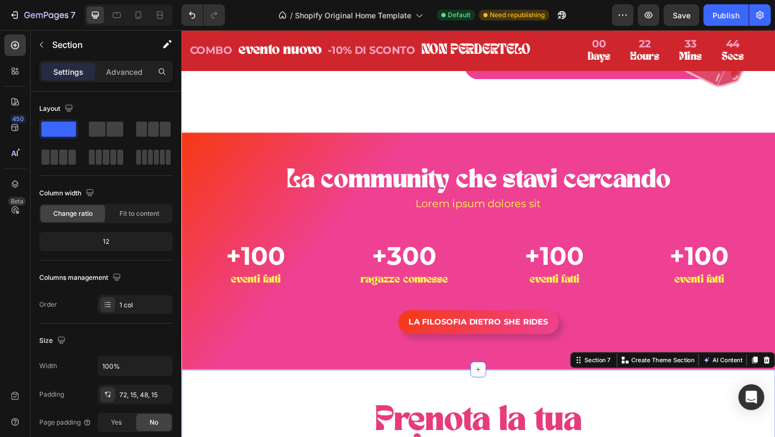
scroll to position [917, 0]
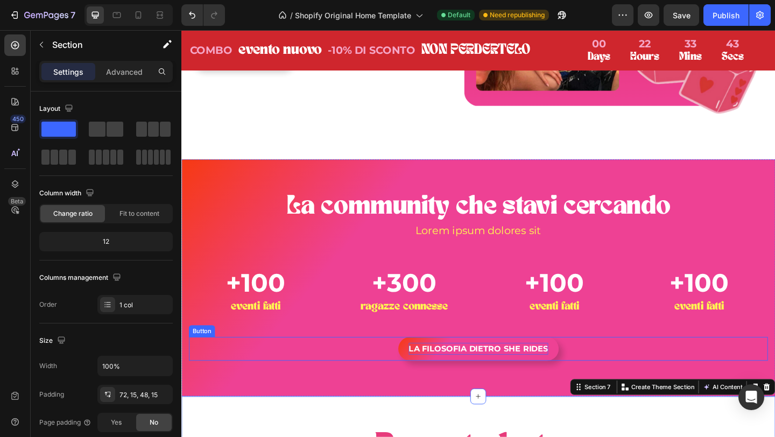
click at [509, 373] on p "LA FILOSOFIA DIETRO SHE RIDES" at bounding box center [505, 376] width 152 height 13
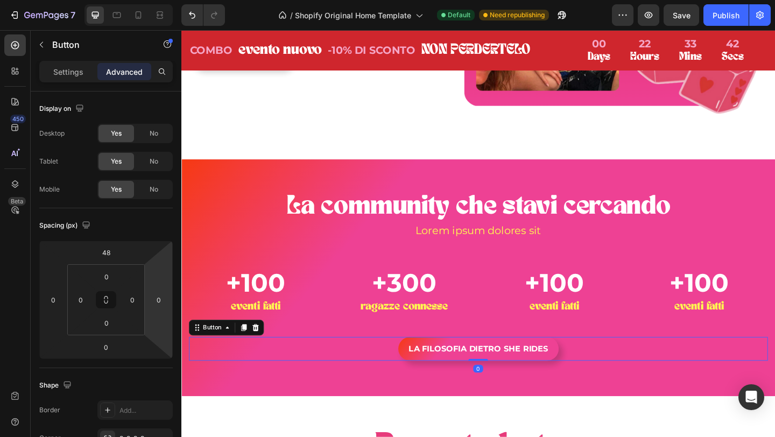
click at [428, 375] on button "LA FILOSOFIA DIETRO SHE RIDES" at bounding box center [504, 377] width 174 height 26
click at [426, 376] on button "LA FILOSOFIA DIETRO SHE RIDES" at bounding box center [504, 377] width 174 height 26
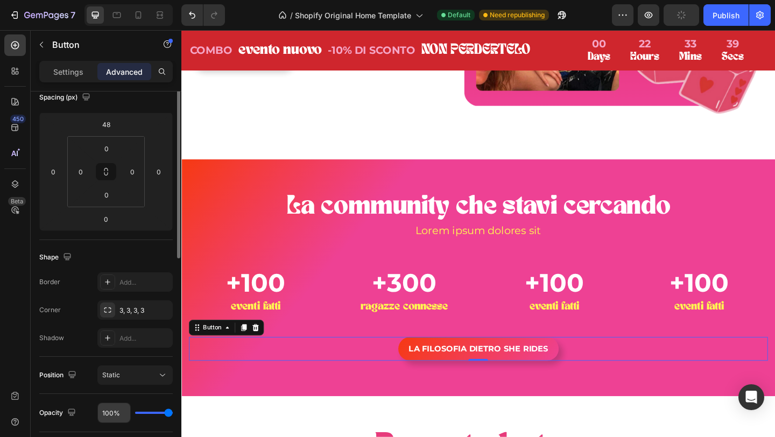
scroll to position [0, 0]
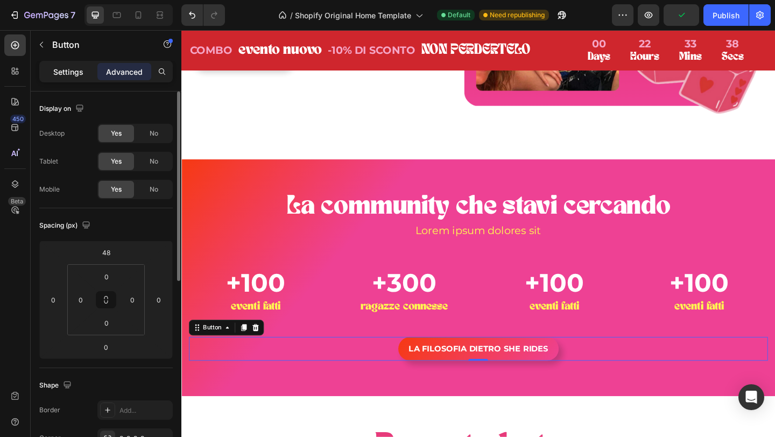
click at [68, 68] on p "Settings" at bounding box center [68, 71] width 30 height 11
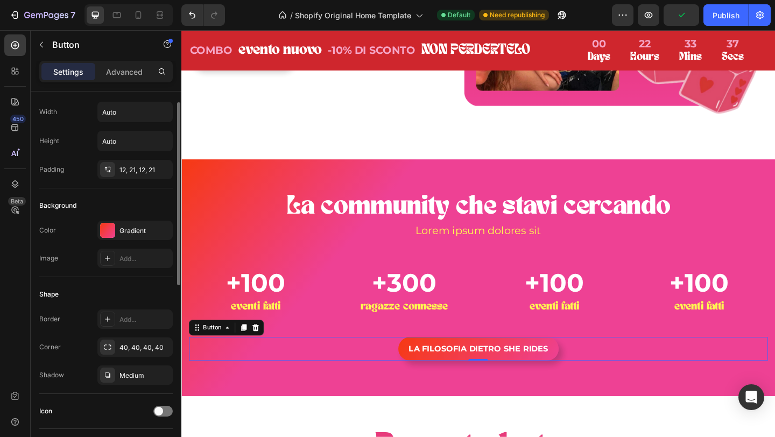
scroll to position [23, 0]
click at [110, 224] on div at bounding box center [107, 229] width 15 height 15
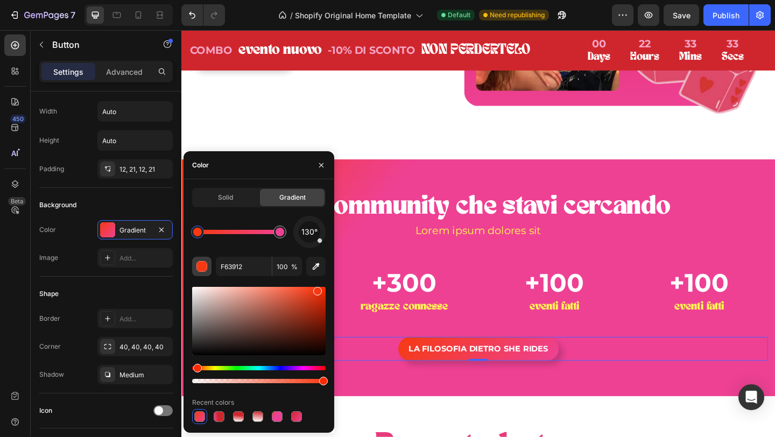
click at [199, 266] on div "button" at bounding box center [202, 267] width 11 height 11
click at [233, 265] on input "F63912" at bounding box center [244, 266] width 56 height 19
paste input "fff850"
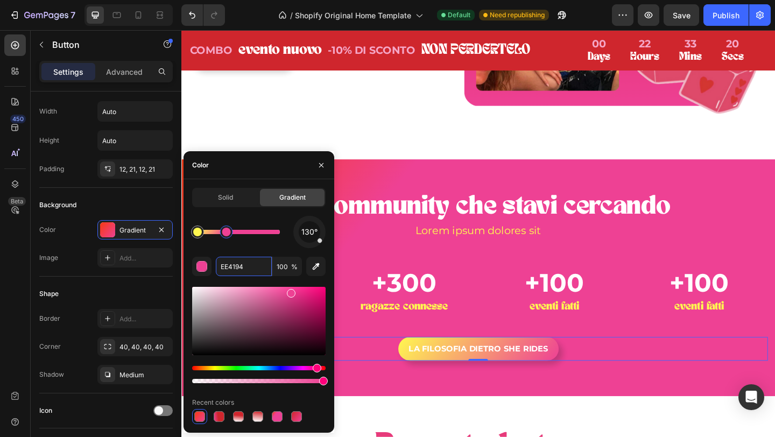
drag, startPoint x: 278, startPoint y: 236, endPoint x: 223, endPoint y: 246, distance: 55.2
click at [224, 247] on div "130°" at bounding box center [259, 232] width 134 height 32
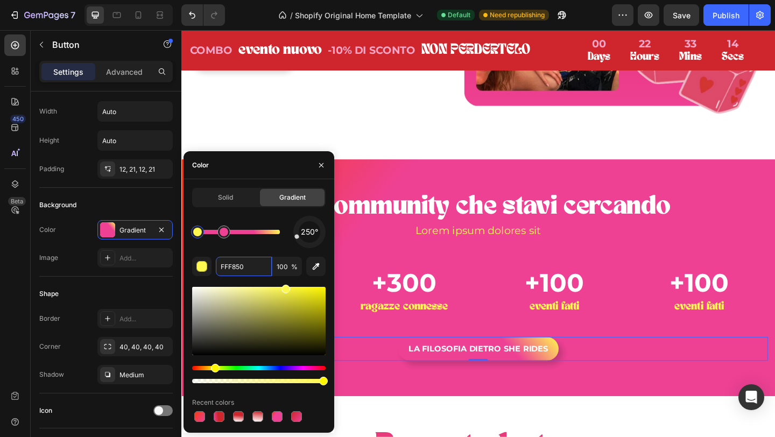
drag, startPoint x: 320, startPoint y: 241, endPoint x: 267, endPoint y: 248, distance: 53.7
click at [267, 248] on div "250°" at bounding box center [259, 232] width 134 height 32
drag, startPoint x: 294, startPoint y: 239, endPoint x: 293, endPoint y: 225, distance: 14.0
click at [293, 225] on div "250°" at bounding box center [309, 232] width 32 height 32
click at [303, 221] on div at bounding box center [309, 232] width 41 height 41
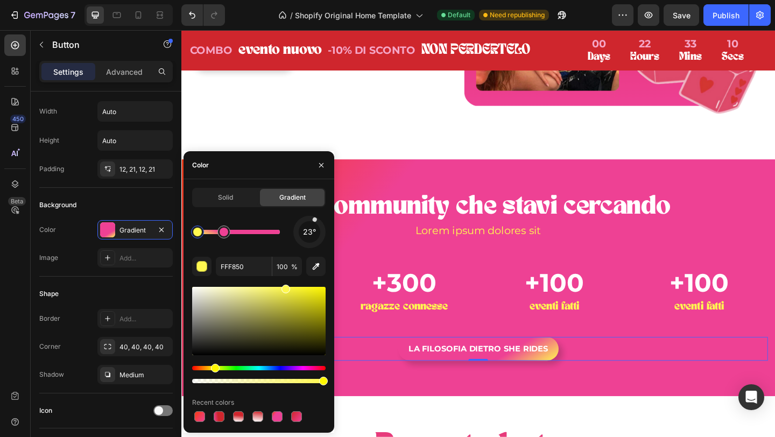
drag, startPoint x: 303, startPoint y: 221, endPoint x: 314, endPoint y: 218, distance: 11.6
click at [314, 218] on div at bounding box center [314, 219] width 5 height 5
click at [308, 247] on div at bounding box center [309, 232] width 41 height 41
drag, startPoint x: 223, startPoint y: 233, endPoint x: 284, endPoint y: 228, distance: 61.0
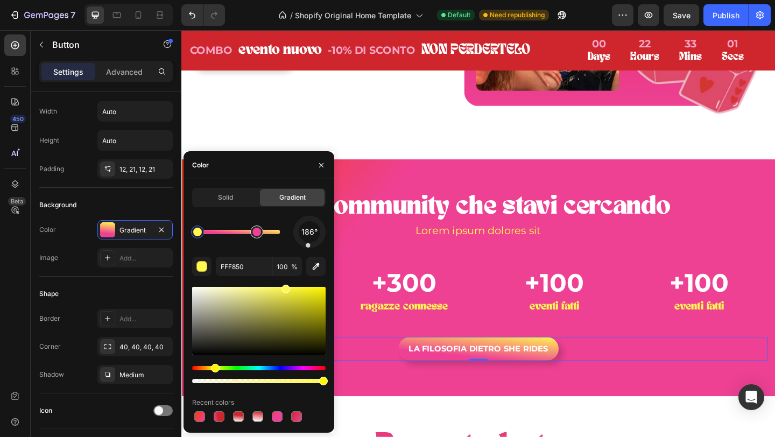
drag, startPoint x: 247, startPoint y: 233, endPoint x: 261, endPoint y: 233, distance: 13.5
drag, startPoint x: 200, startPoint y: 236, endPoint x: 223, endPoint y: 234, distance: 23.2
click at [223, 235] on div at bounding box center [223, 232] width 9 height 9
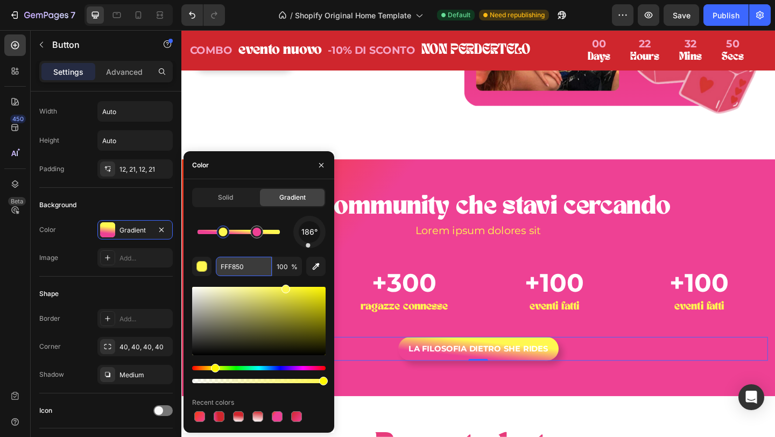
click at [228, 266] on input "FFF850" at bounding box center [244, 266] width 56 height 19
paste input "f63912"
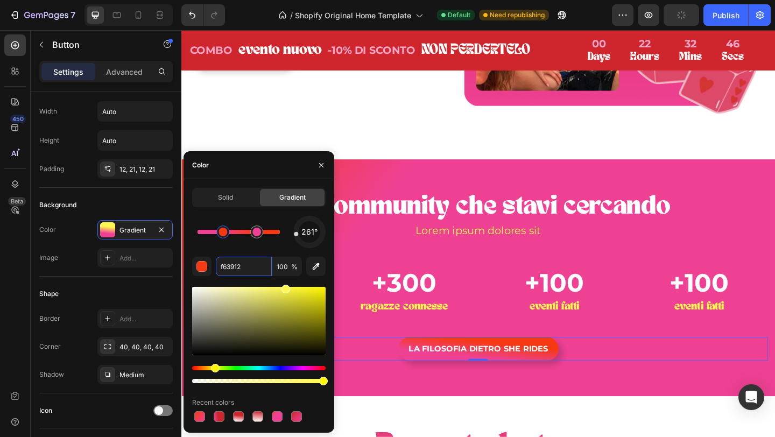
drag, startPoint x: 304, startPoint y: 243, endPoint x: 296, endPoint y: 234, distance: 12.6
click at [296, 234] on div at bounding box center [309, 232] width 37 height 37
type input "F63912"
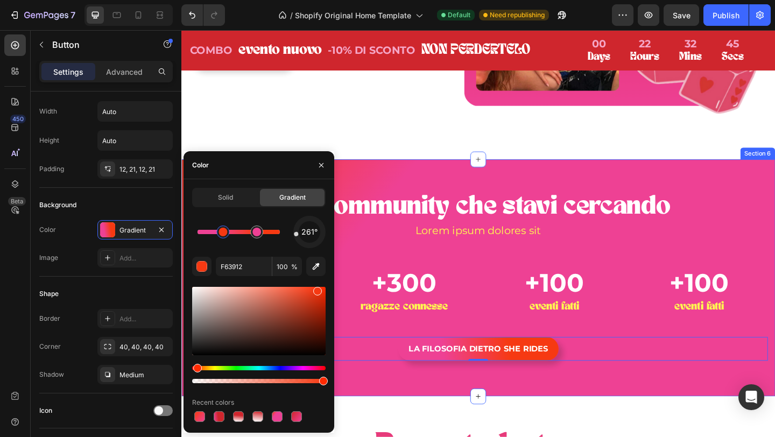
click at [692, 395] on div "La community che stavi cercando Heading Lorem ipsum dolores sit Text block +100…" at bounding box center [504, 299] width 646 height 257
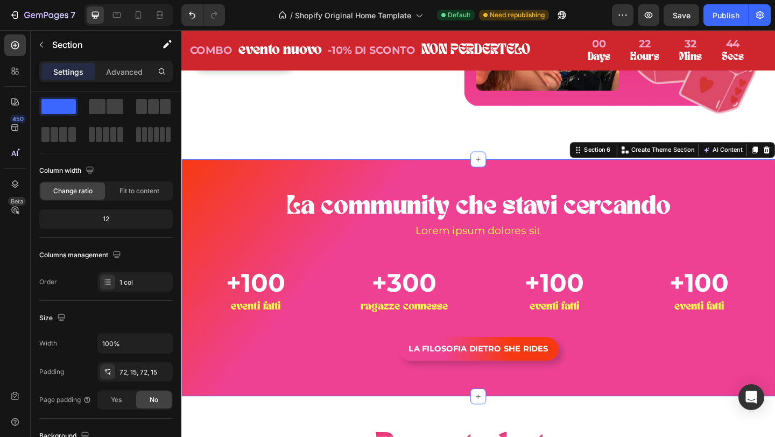
scroll to position [0, 0]
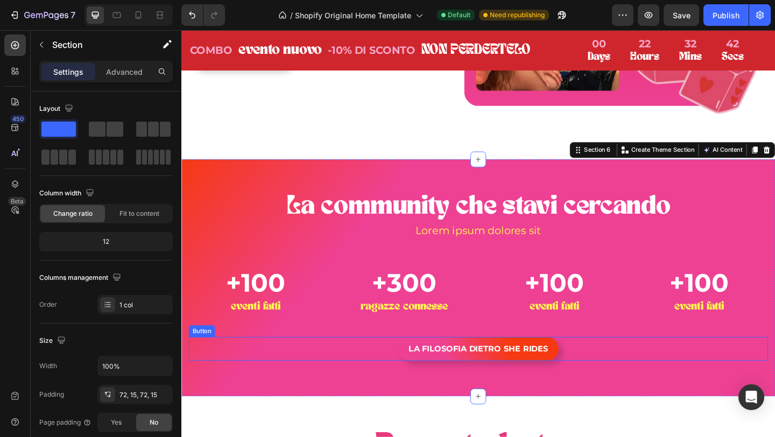
click at [668, 386] on div "LA FILOSOFIA DIETRO SHE RIDES Button" at bounding box center [505, 377] width 630 height 26
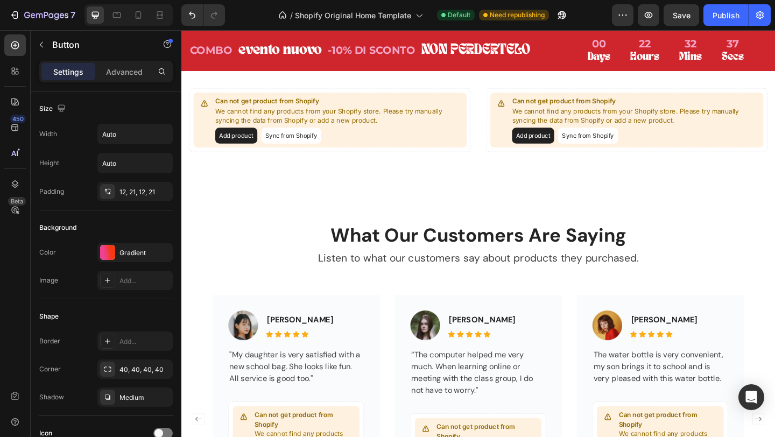
scroll to position [1890, 0]
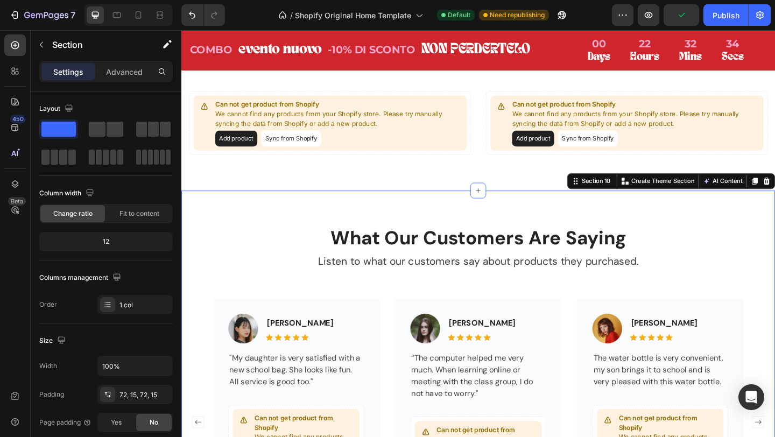
click at [277, 209] on div "What Our Customers Are Saying Heading Listen to what our customers say about pr…" at bounding box center [504, 426] width 646 height 442
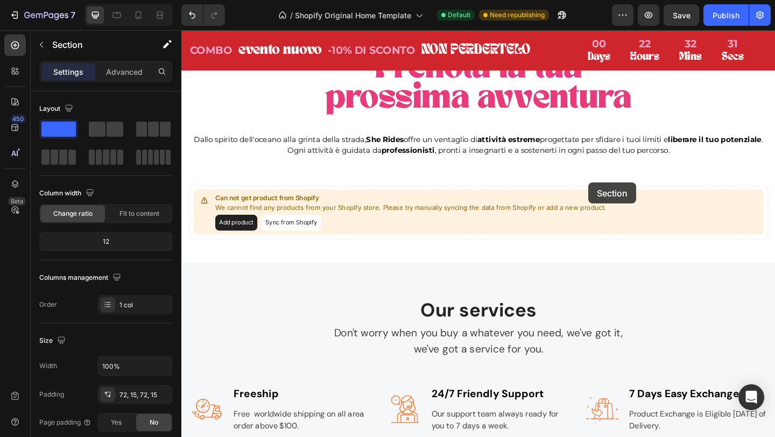
scroll to position [1323, 0]
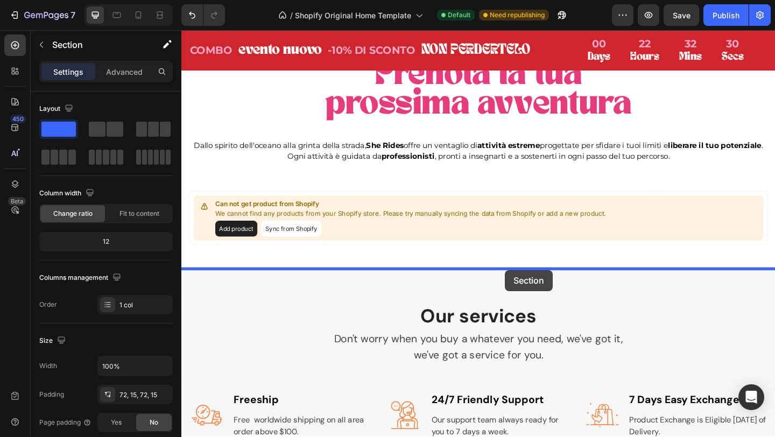
drag, startPoint x: 626, startPoint y: 193, endPoint x: 533, endPoint y: 291, distance: 134.8
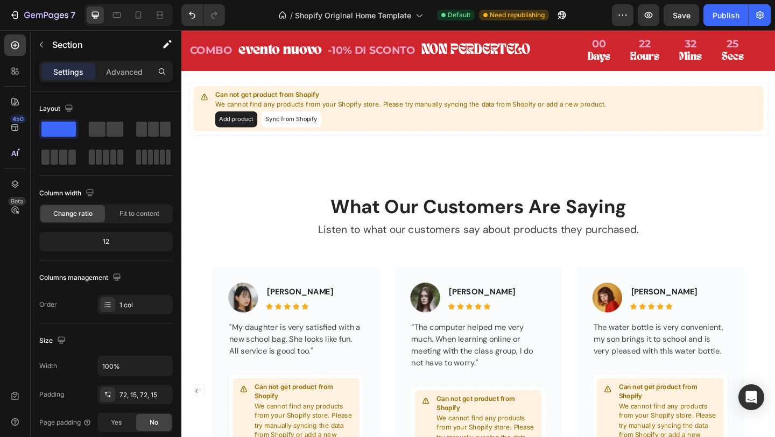
scroll to position [1414, 0]
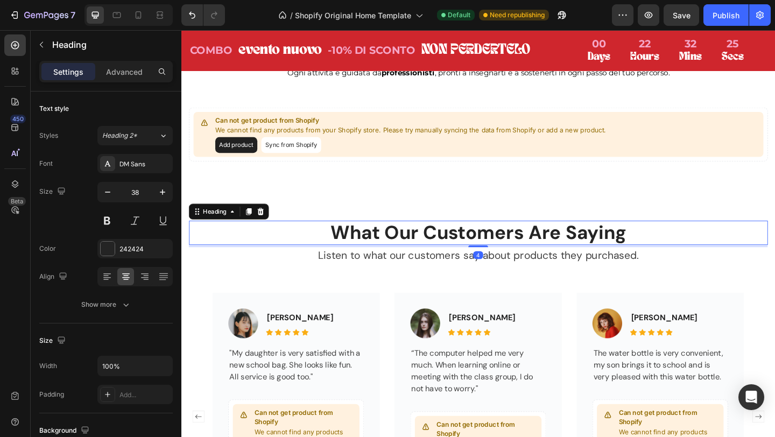
click at [474, 247] on p "What Our Customers Are Saying" at bounding box center [505, 251] width 628 height 25
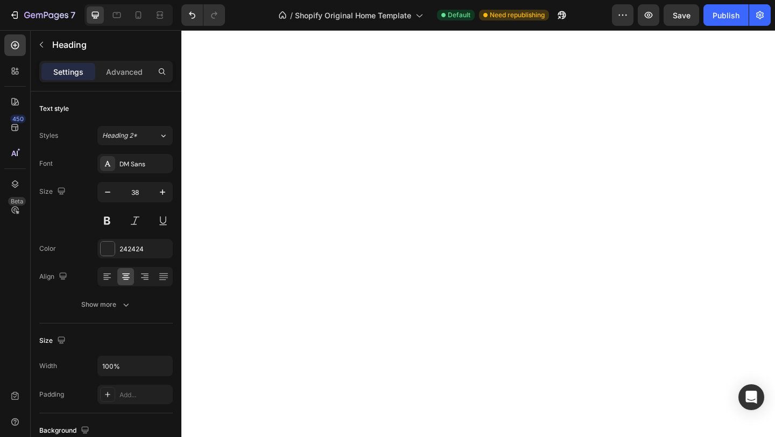
click at [126, 173] on div "DM Sans" at bounding box center [134, 163] width 75 height 19
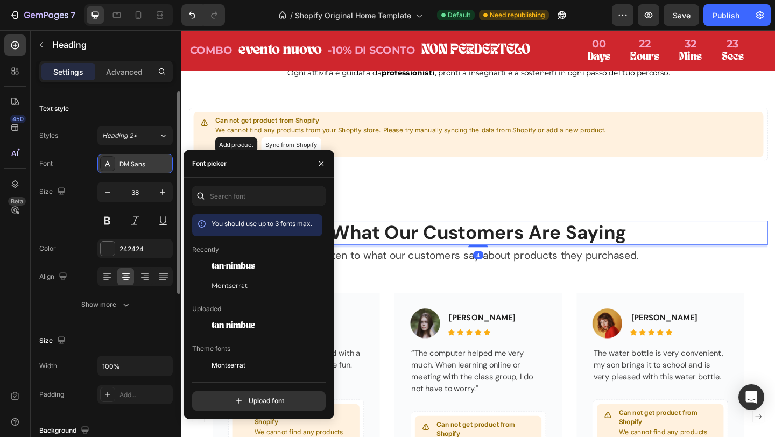
click at [126, 170] on div "DM Sans" at bounding box center [134, 163] width 75 height 19
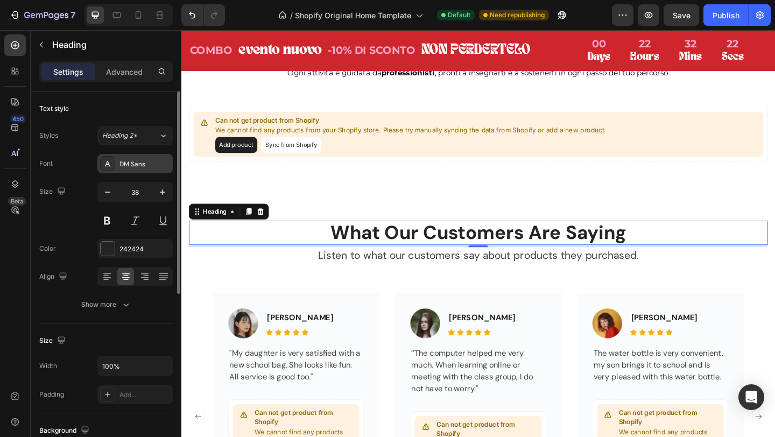
click at [145, 169] on div "DM Sans" at bounding box center [134, 163] width 75 height 19
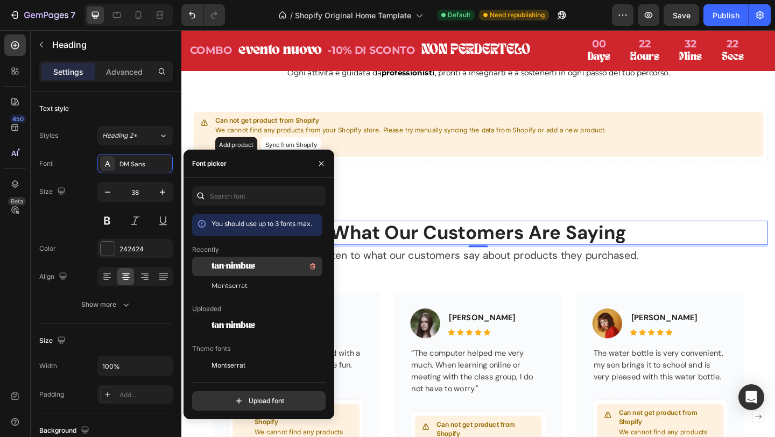
click at [235, 266] on span "tan-nimbus" at bounding box center [234, 267] width 44 height 10
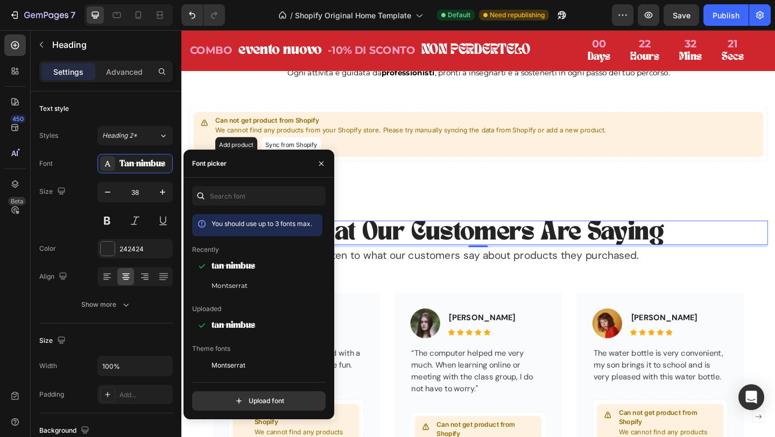
click at [510, 243] on p "What Our Customers Are Saying" at bounding box center [505, 251] width 628 height 25
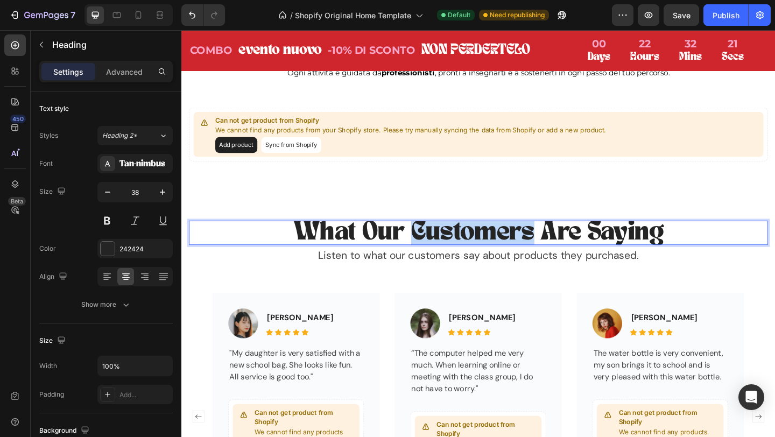
click at [510, 243] on p "What Our Customers Are Saying" at bounding box center [505, 251] width 628 height 25
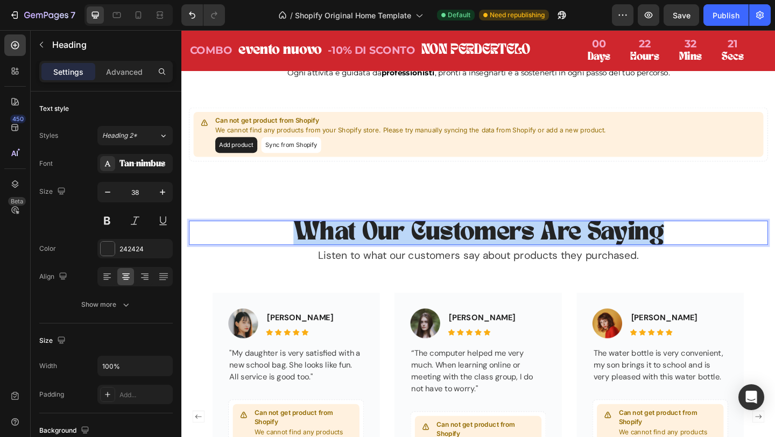
click at [510, 243] on p "What Our Customers Are Saying" at bounding box center [505, 251] width 628 height 25
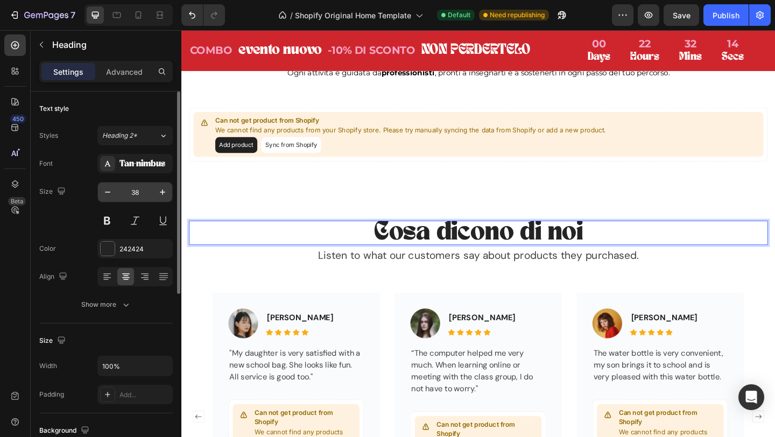
click at [134, 193] on input "38" at bounding box center [135, 192] width 36 height 19
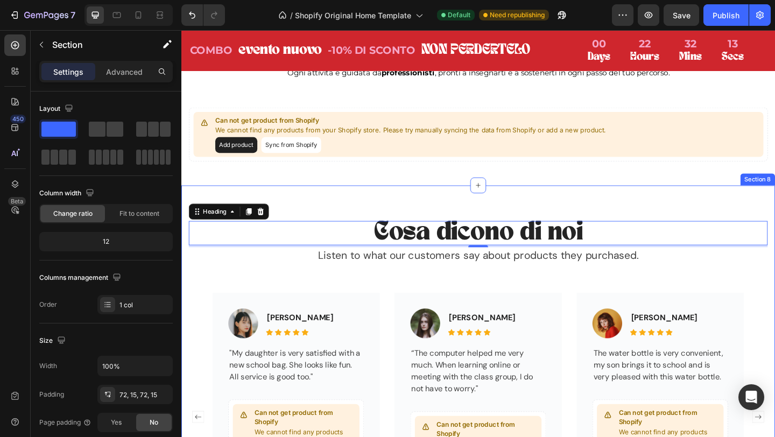
click at [375, 200] on div "Cosa dicono di noi Heading 4 Listen to what our customers say about products th…" at bounding box center [504, 420] width 646 height 442
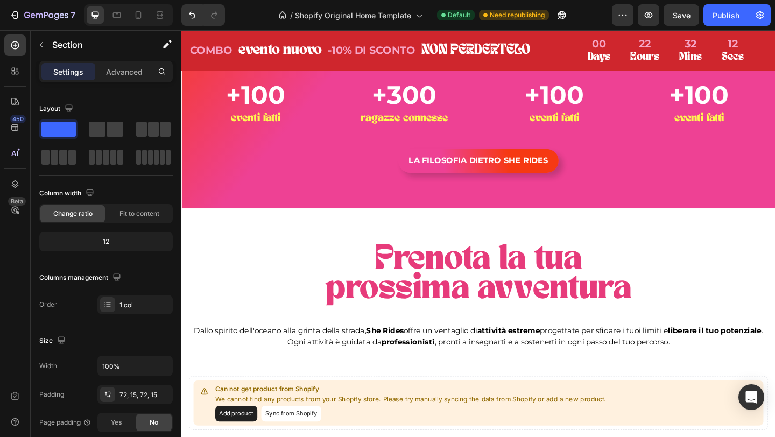
scroll to position [1130, 0]
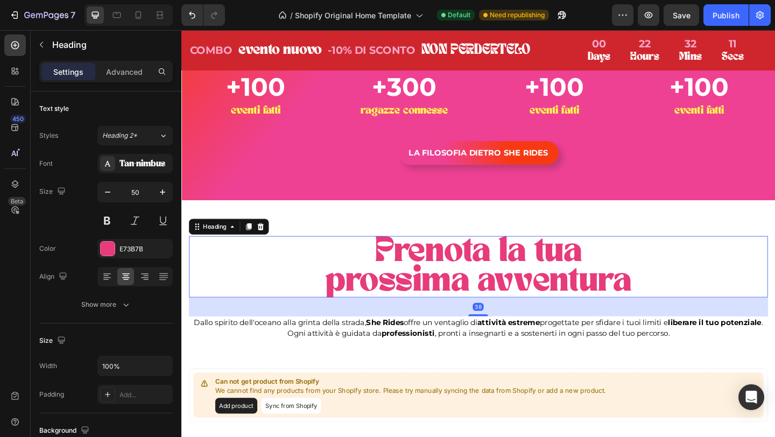
click at [444, 276] on h2 "Prenota la tua prossima avventura" at bounding box center [505, 287] width 630 height 67
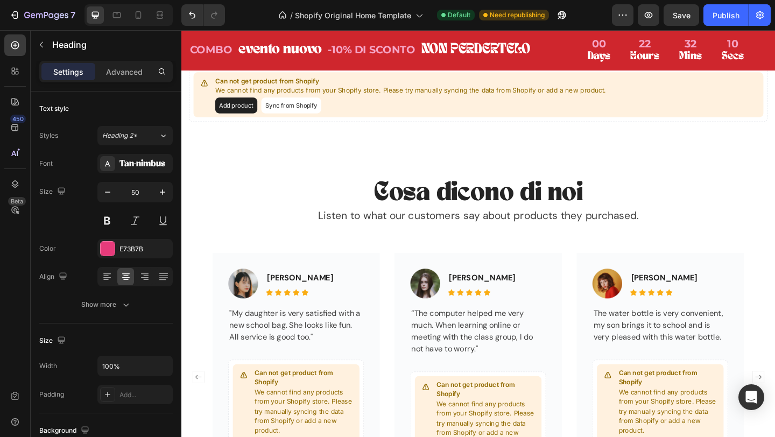
scroll to position [1477, 0]
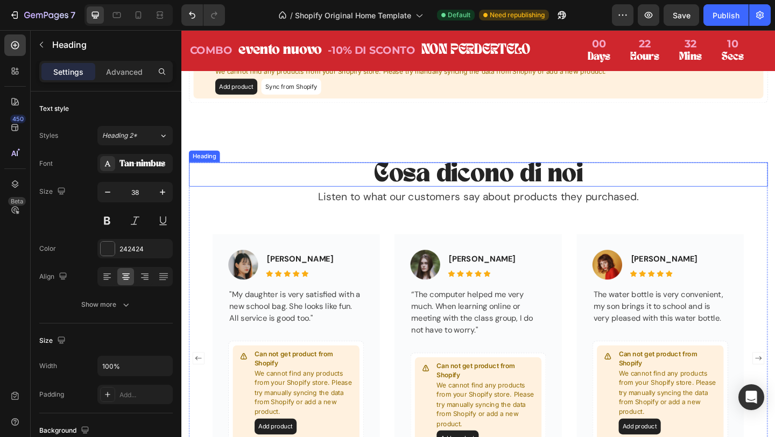
click at [449, 178] on h2 "Cosa dicono di noi" at bounding box center [505, 187] width 630 height 27
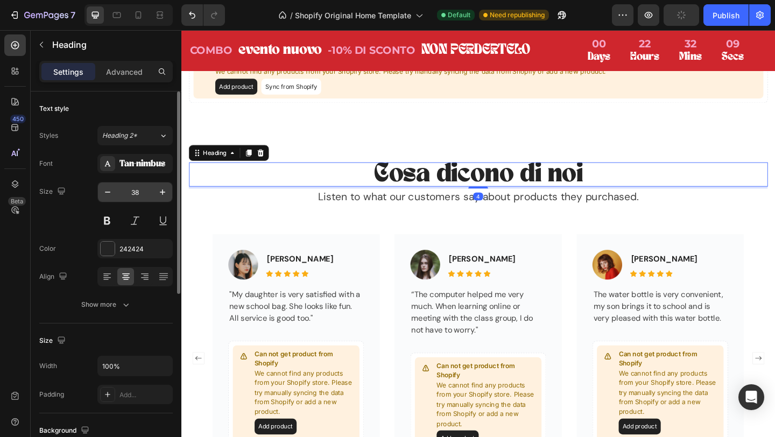
click at [137, 194] on input "38" at bounding box center [135, 192] width 36 height 19
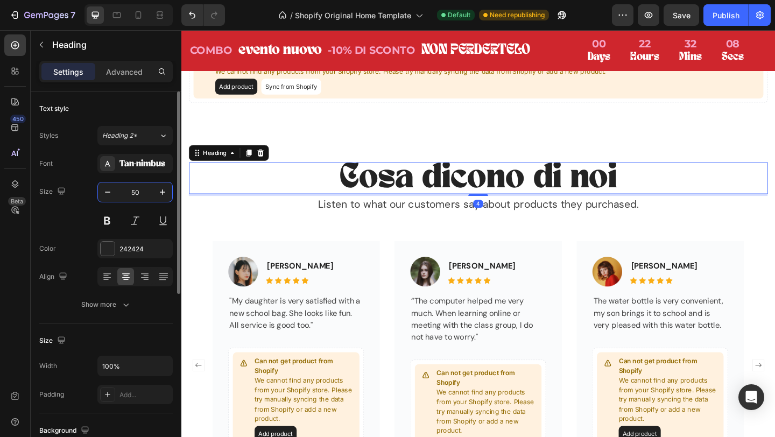
type input "50"
click at [109, 249] on div at bounding box center [108, 249] width 14 height 14
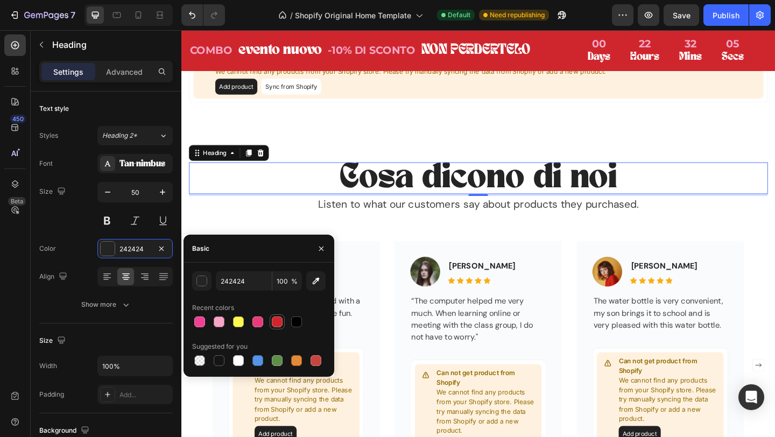
click at [277, 320] on div at bounding box center [277, 322] width 11 height 11
type input "CF262D"
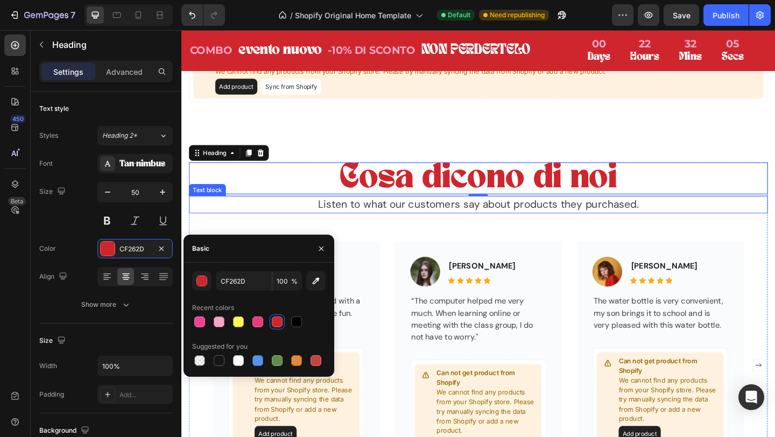
click at [507, 213] on p "Listen to what our customers say about products they purchased." at bounding box center [505, 220] width 628 height 17
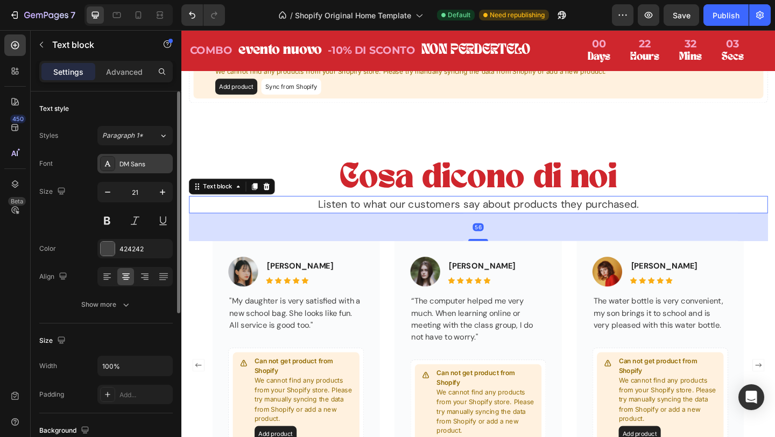
click at [128, 162] on div "DM Sans" at bounding box center [145, 164] width 51 height 10
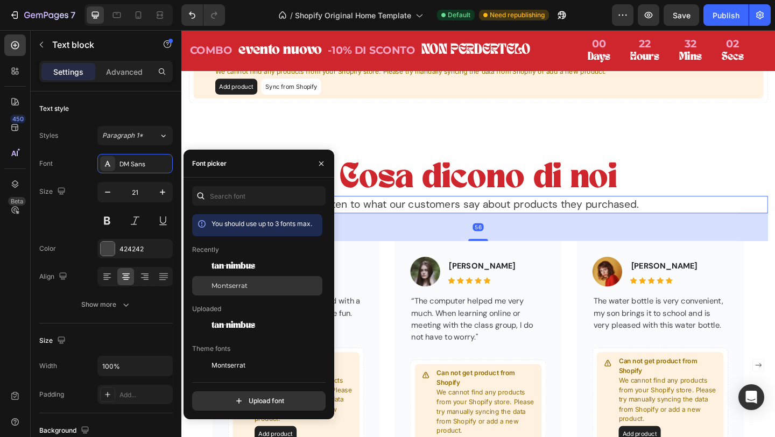
click at [256, 283] on div "Montserrat" at bounding box center [266, 286] width 109 height 10
click at [415, 218] on p "Listen to what our customers say about products they purchased." at bounding box center [505, 220] width 628 height 17
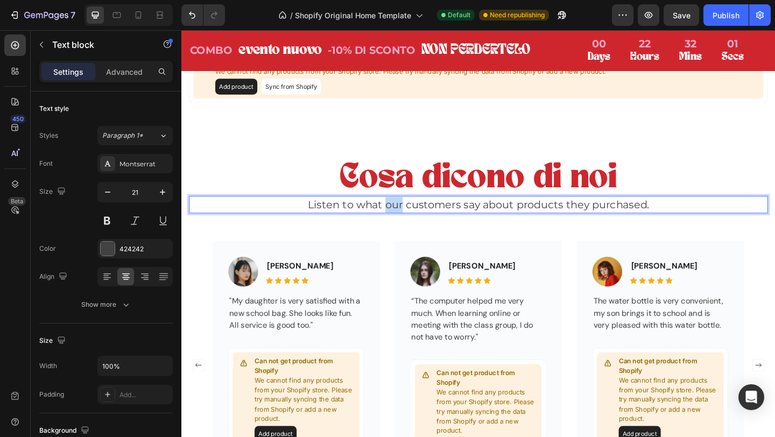
click at [415, 218] on p "Listen to what our customers say about products they purchased." at bounding box center [505, 220] width 628 height 17
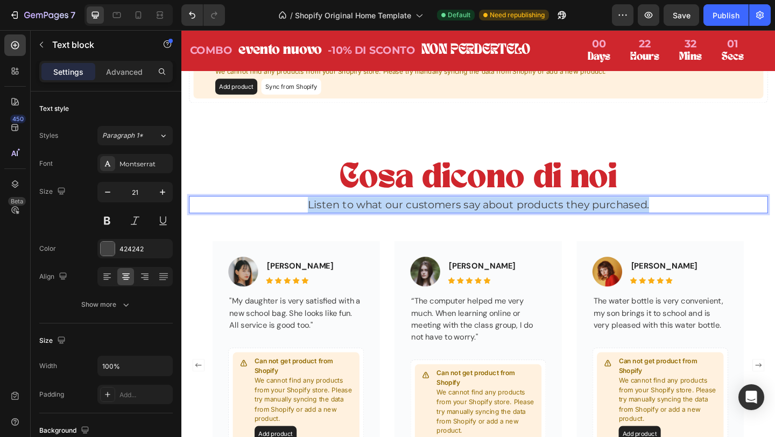
click at [415, 218] on p "Listen to what our customers say about products they purchased." at bounding box center [505, 220] width 628 height 17
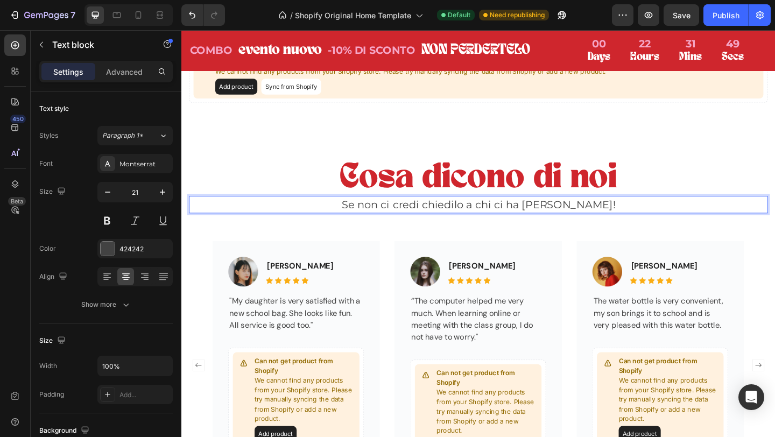
click at [460, 220] on p "Se non ci credi chiedilo a chi ci ha già provato!" at bounding box center [505, 220] width 628 height 17
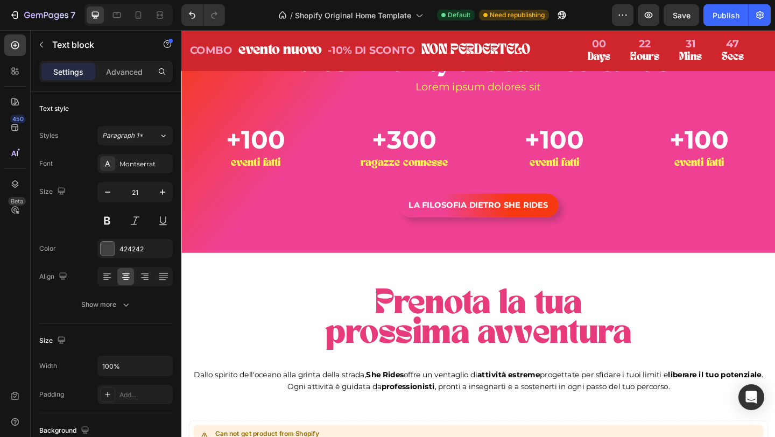
scroll to position [1181, 0]
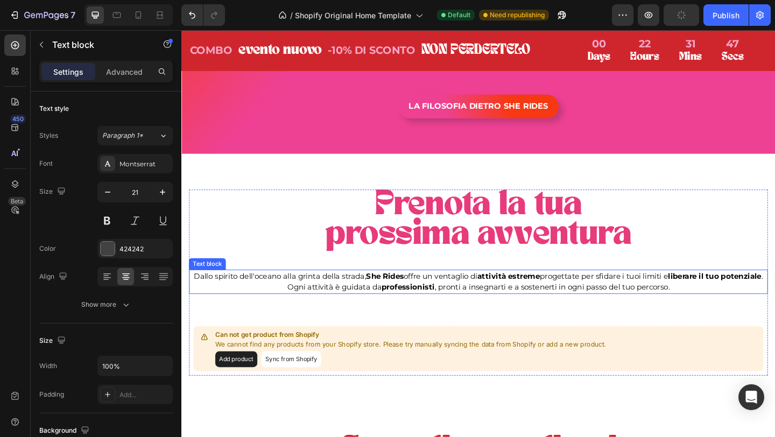
click at [423, 296] on strong "She Rides" at bounding box center [402, 297] width 41 height 10
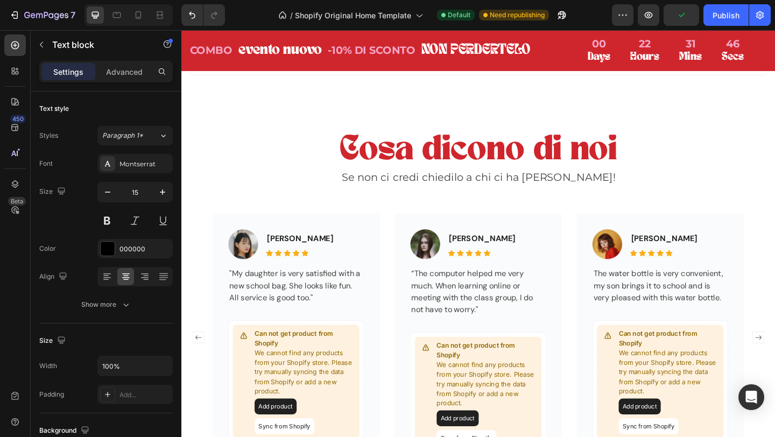
scroll to position [1529, 0]
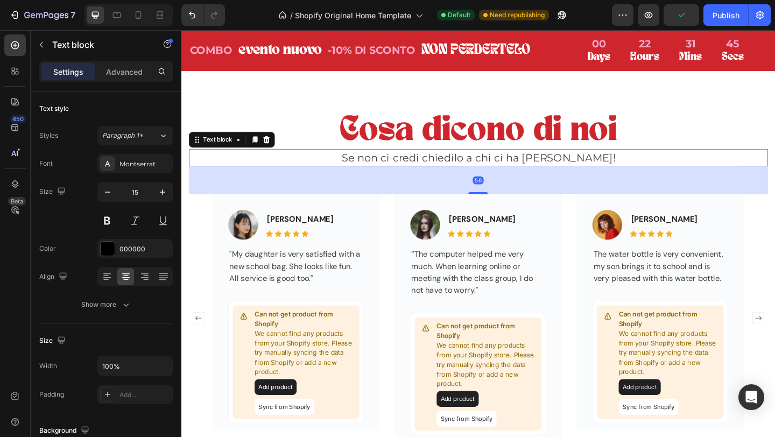
click at [443, 167] on p "Se non ci credi chiedilo a chi ci ha già provato!" at bounding box center [505, 168] width 628 height 17
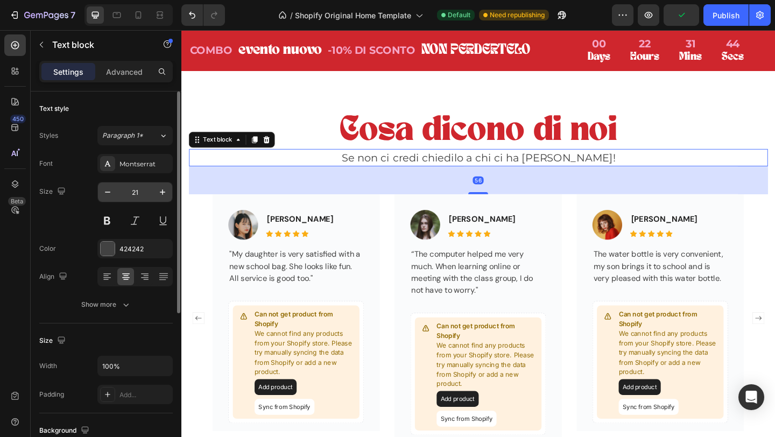
click at [139, 195] on input "21" at bounding box center [135, 192] width 36 height 19
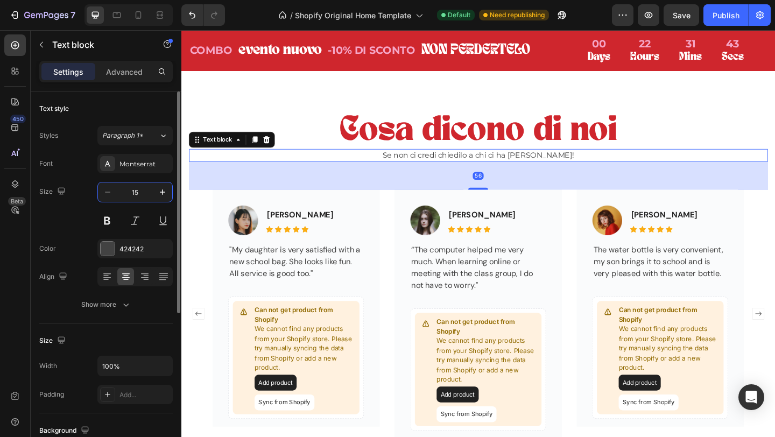
type input "15"
click at [424, 165] on p "Se non ci credi chiedilo a chi ci ha già provato!" at bounding box center [505, 166] width 628 height 12
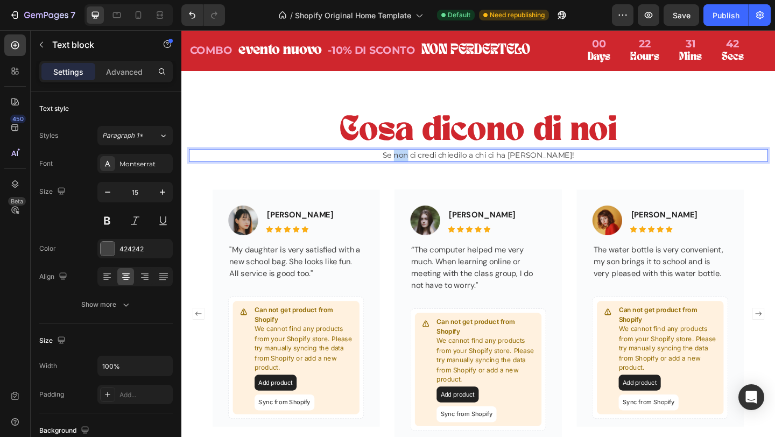
click at [424, 165] on p "Se non ci credi chiedilo a chi ci ha già provato!" at bounding box center [505, 166] width 628 height 12
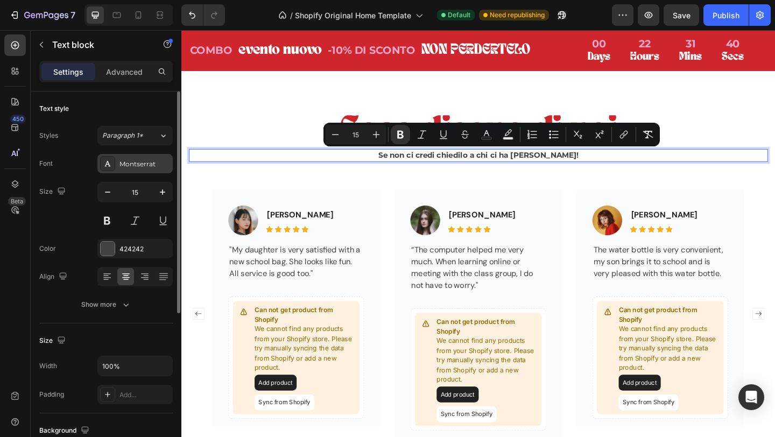
click at [143, 163] on div "Montserrat" at bounding box center [145, 164] width 51 height 10
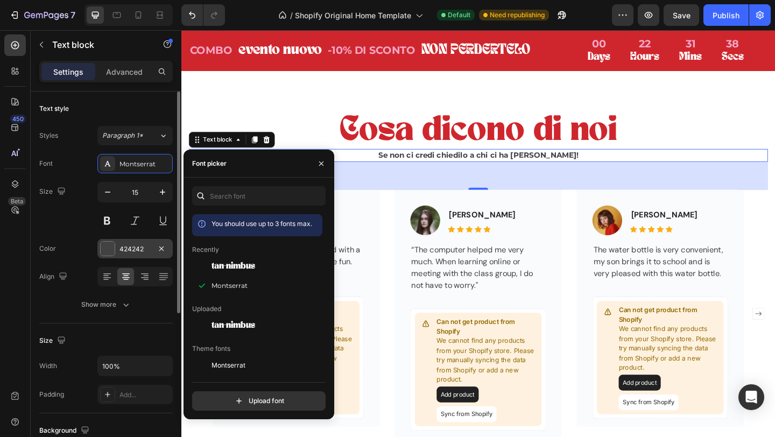
click at [132, 248] on div "424242" at bounding box center [135, 249] width 31 height 10
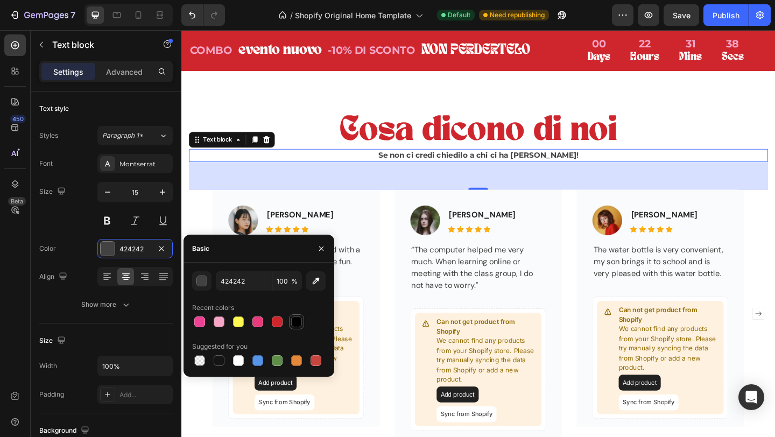
click at [299, 324] on div at bounding box center [296, 322] width 11 height 11
type input "000000"
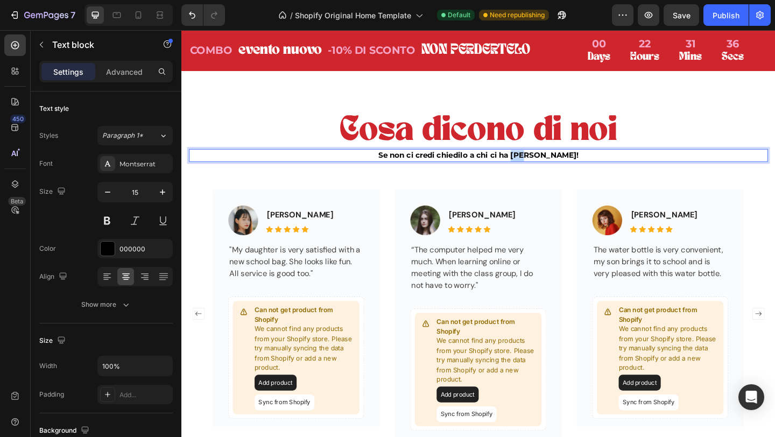
click at [555, 166] on strong "Se non ci credi chiedilo a chi ci ha già provato!" at bounding box center [505, 166] width 218 height 10
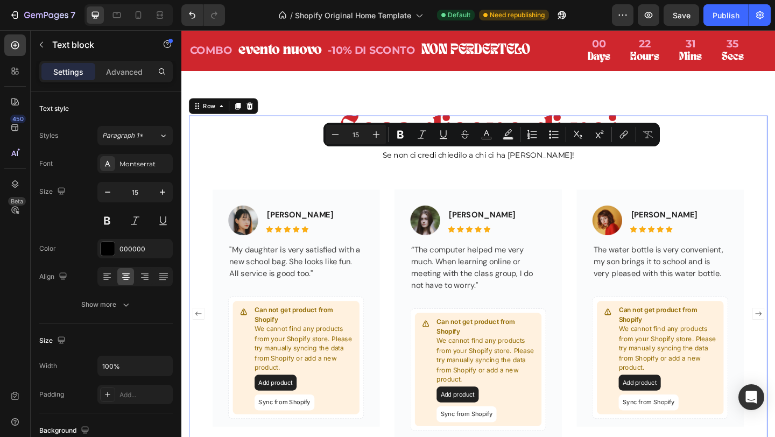
click at [585, 186] on div "Cosa dicono di noi Heading Se non ci credi chiedilo a chi ci ha già provato! Te…" at bounding box center [505, 306] width 630 height 367
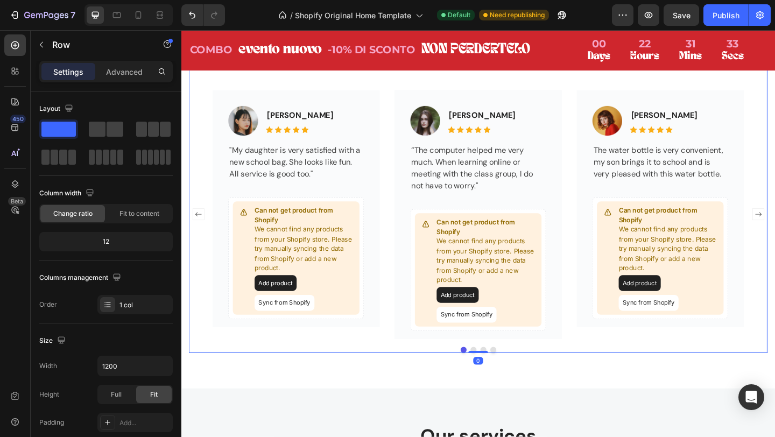
scroll to position [1620, 0]
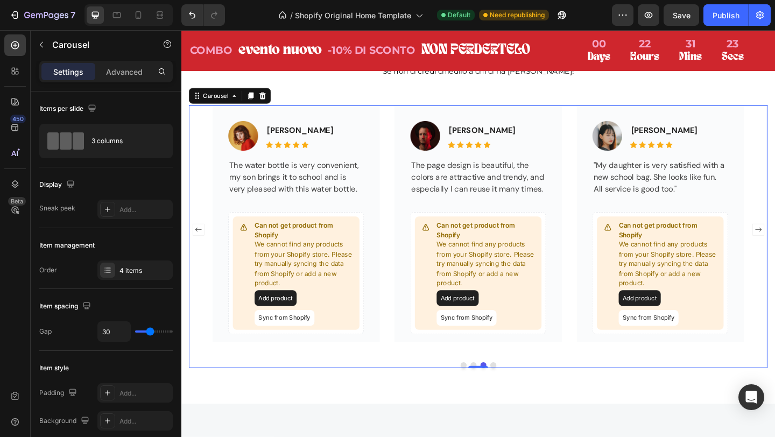
click at [205, 243] on rect "Carousel Back Arrow" at bounding box center [199, 247] width 12 height 12
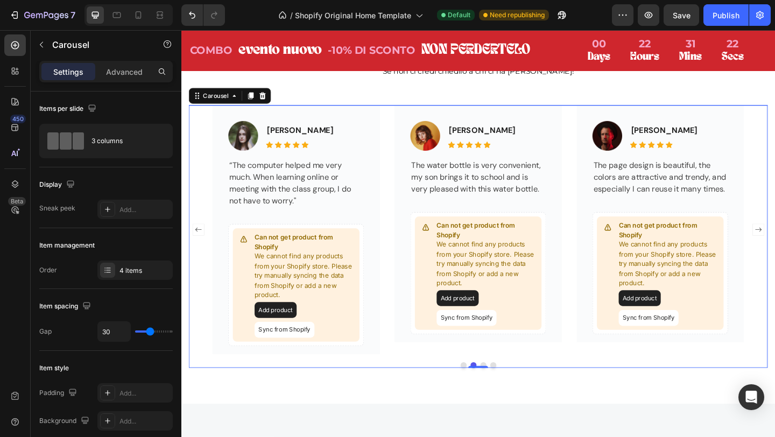
click at [205, 243] on rect "Carousel Back Arrow" at bounding box center [199, 247] width 12 height 12
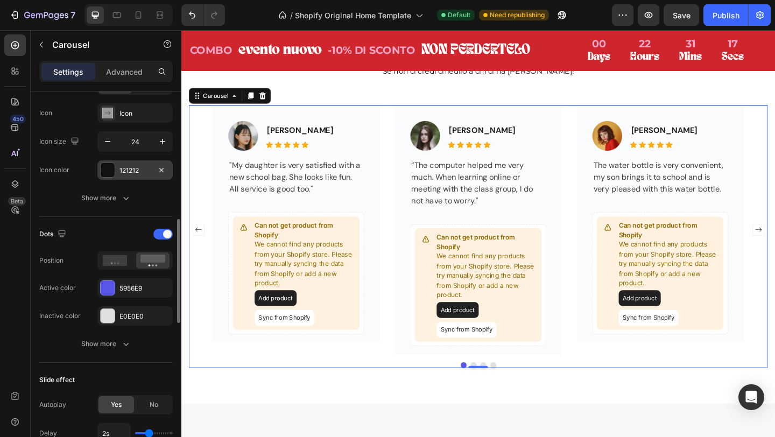
scroll to position [435, 0]
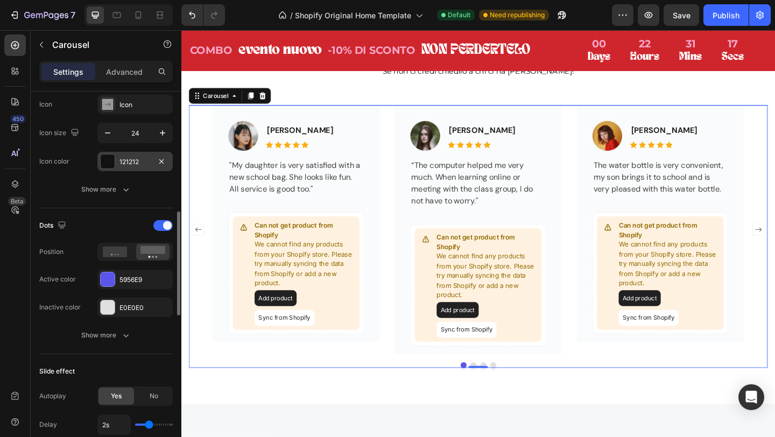
click at [111, 160] on div at bounding box center [108, 162] width 14 height 14
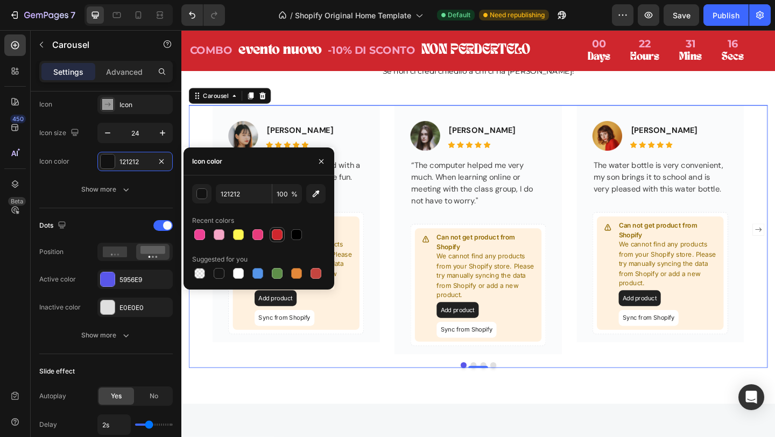
click at [277, 232] on div at bounding box center [277, 234] width 11 height 11
type input "CF262D"
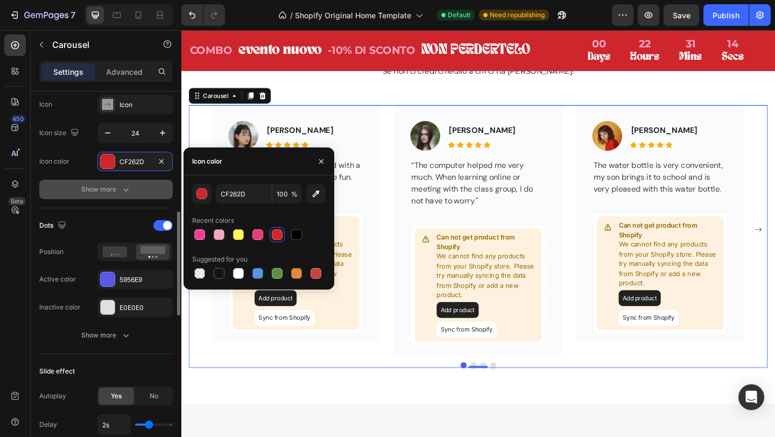
click at [131, 186] on button "Show more" at bounding box center [106, 189] width 134 height 19
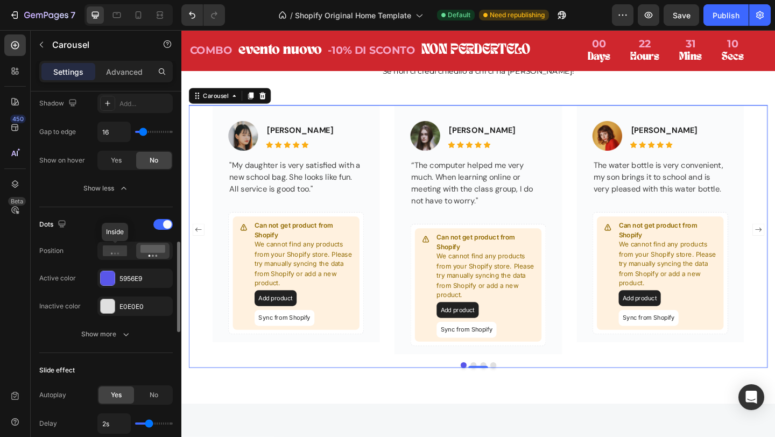
scroll to position [643, 0]
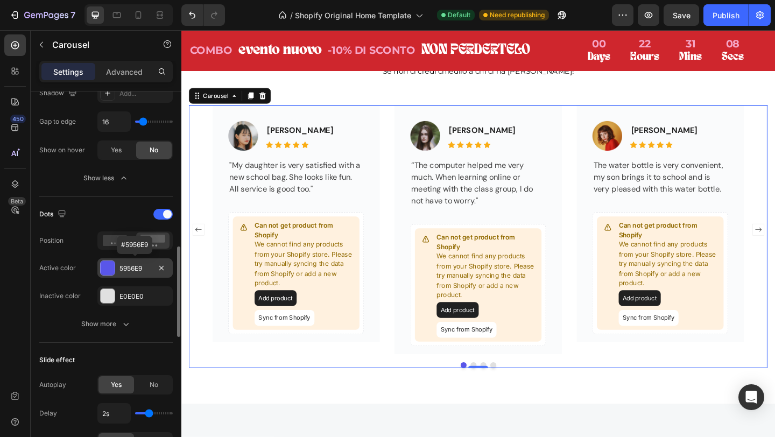
click at [111, 268] on div at bounding box center [108, 268] width 14 height 14
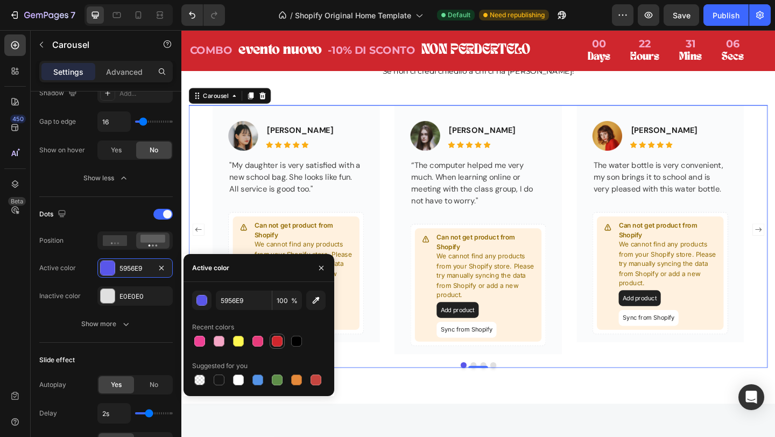
click at [275, 342] on div at bounding box center [277, 341] width 11 height 11
type input "CF262D"
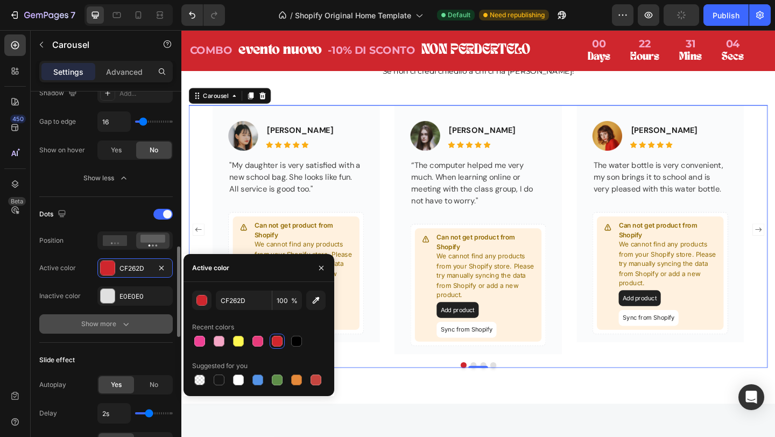
click at [124, 321] on icon "button" at bounding box center [126, 324] width 11 height 11
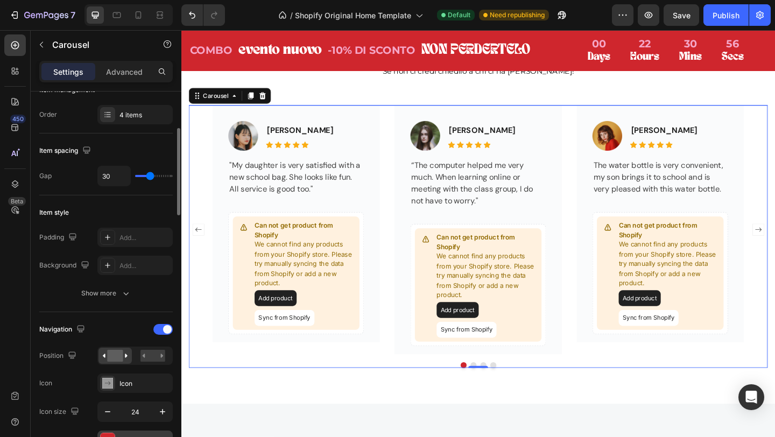
scroll to position [156, 0]
click at [110, 295] on div "Show more" at bounding box center [106, 293] width 50 height 11
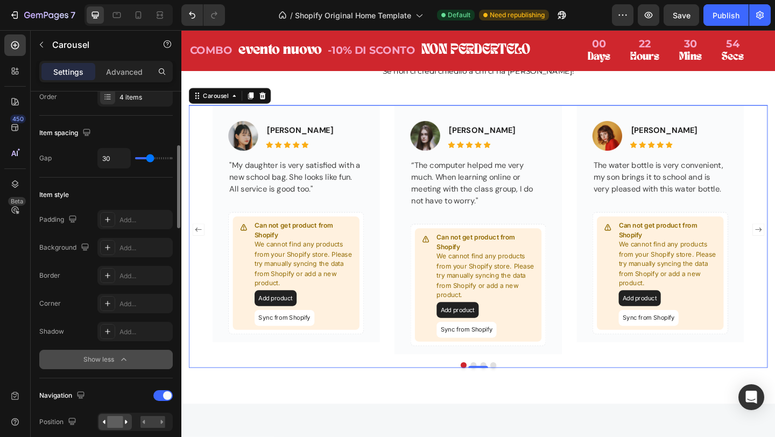
scroll to position [157, 0]
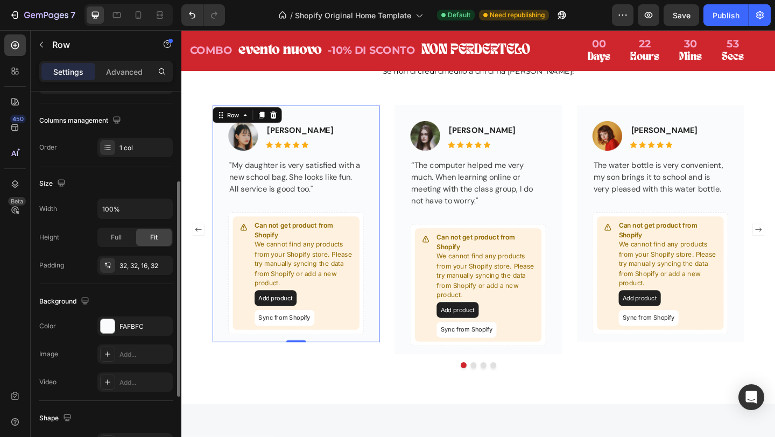
click at [375, 123] on div "Image Jacintha McKinsey Text block Icon Icon Icon Icon Icon Icon List Hoz Row "…" at bounding box center [306, 241] width 182 height 258
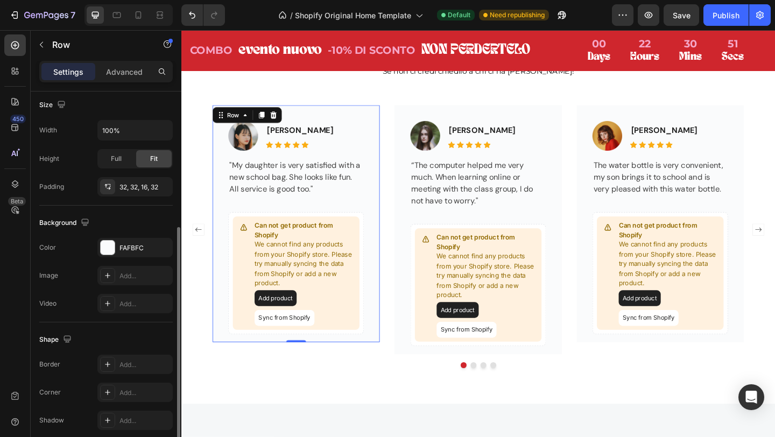
scroll to position [236, 0]
click at [109, 240] on div at bounding box center [108, 247] width 14 height 14
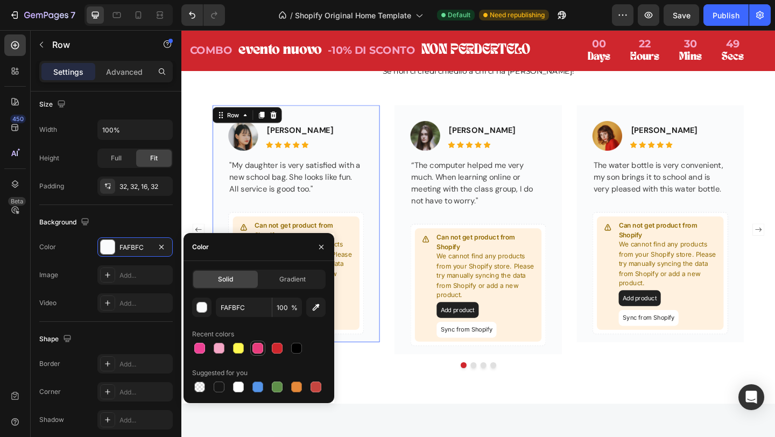
click at [260, 348] on div at bounding box center [258, 348] width 11 height 11
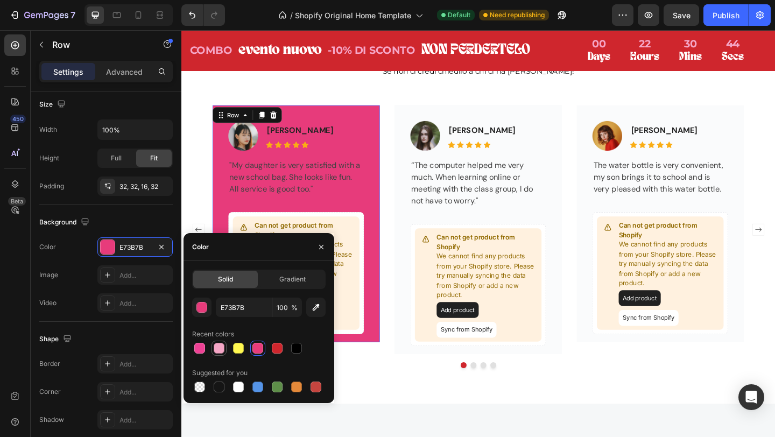
click at [218, 351] on div at bounding box center [219, 348] width 11 height 11
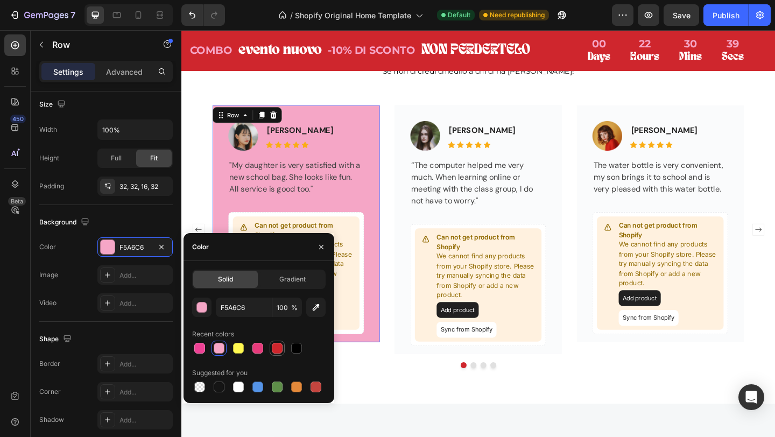
click at [274, 349] on div at bounding box center [277, 348] width 11 height 11
type input "CF262D"
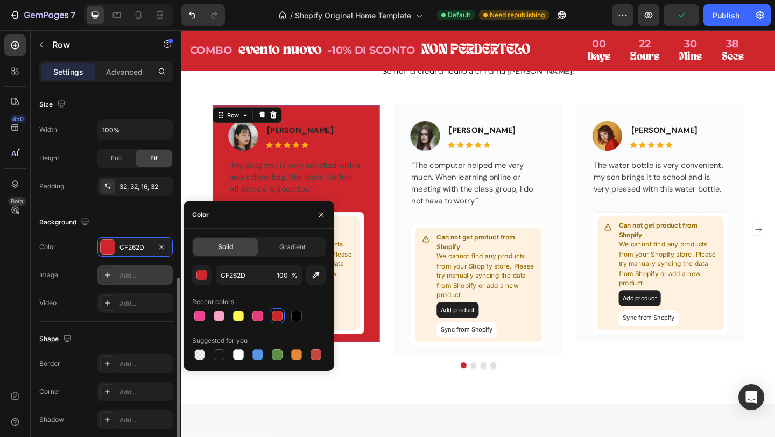
scroll to position [281, 0]
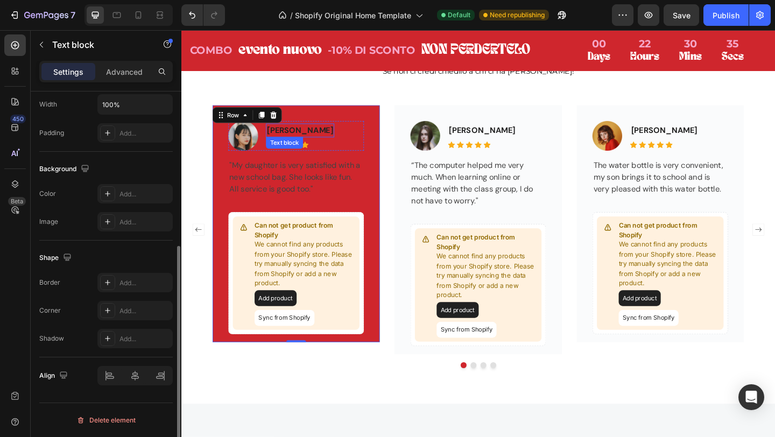
click at [325, 140] on p "[PERSON_NAME]" at bounding box center [311, 139] width 72 height 13
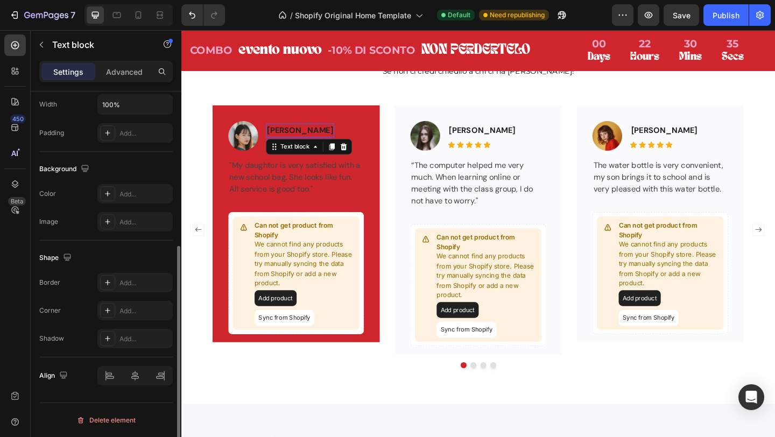
scroll to position [0, 0]
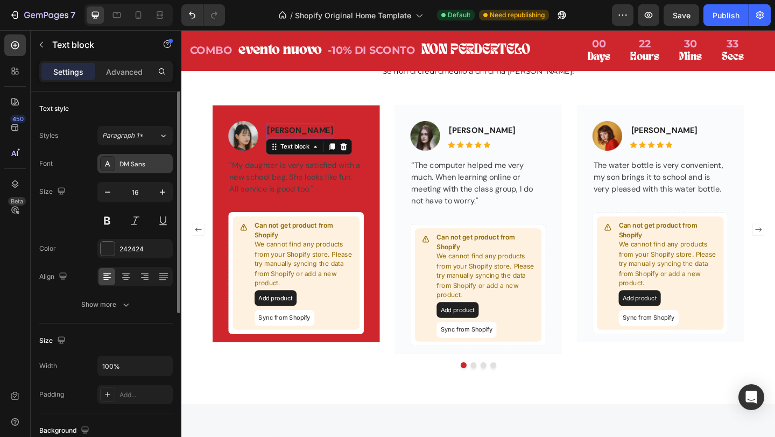
click at [146, 166] on div "DM Sans" at bounding box center [145, 164] width 51 height 10
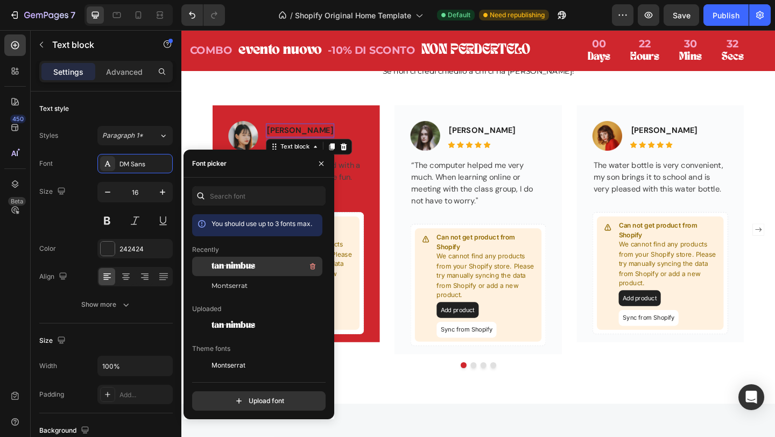
click at [242, 263] on span "tan-nimbus" at bounding box center [234, 267] width 44 height 10
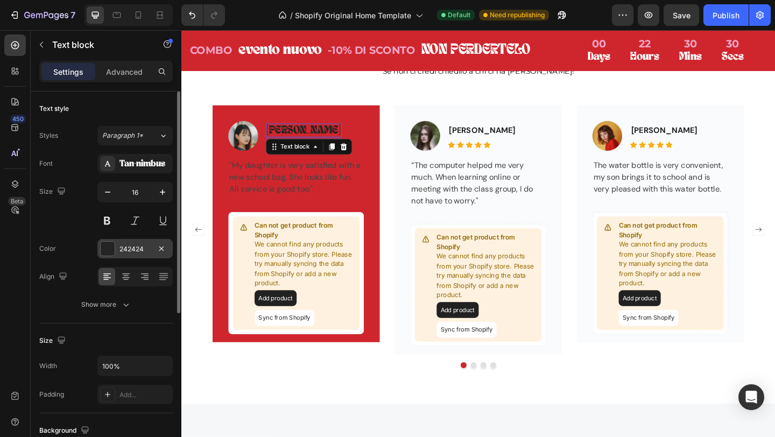
click at [117, 248] on div "242424" at bounding box center [134, 248] width 75 height 19
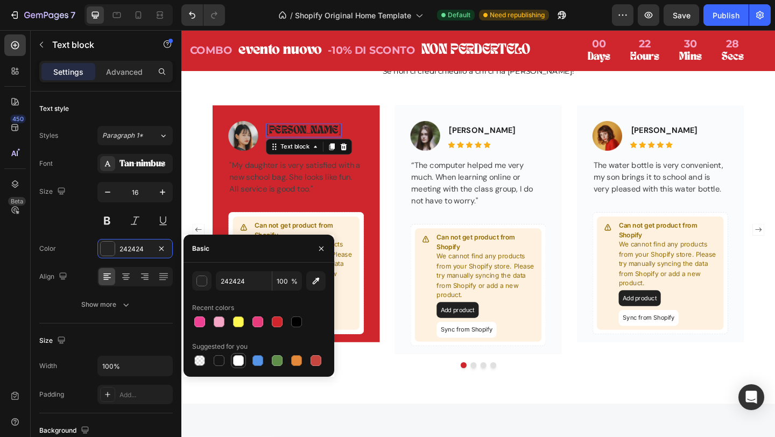
click at [237, 359] on div at bounding box center [238, 360] width 11 height 11
type input "FFFFFF"
click at [379, 154] on div "Image Jacintha McKinsey Text block 8 Icon Icon Icon Icon Icon Icon List Hoz Row" at bounding box center [307, 145] width 148 height 32
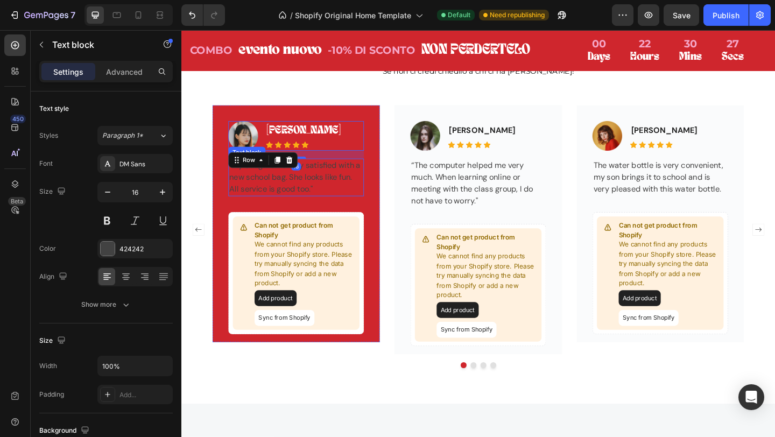
click at [323, 193] on p ""My daughter is very satisfied with a new school bag. She looks like fun. All s…" at bounding box center [306, 190] width 145 height 39
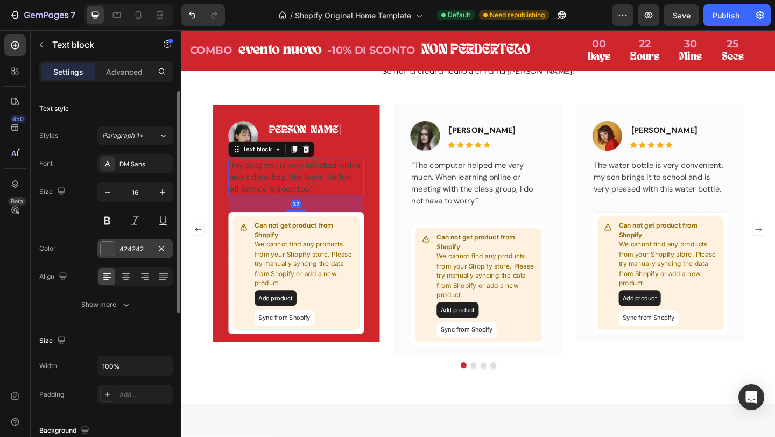
click at [136, 250] on div "424242" at bounding box center [135, 249] width 31 height 10
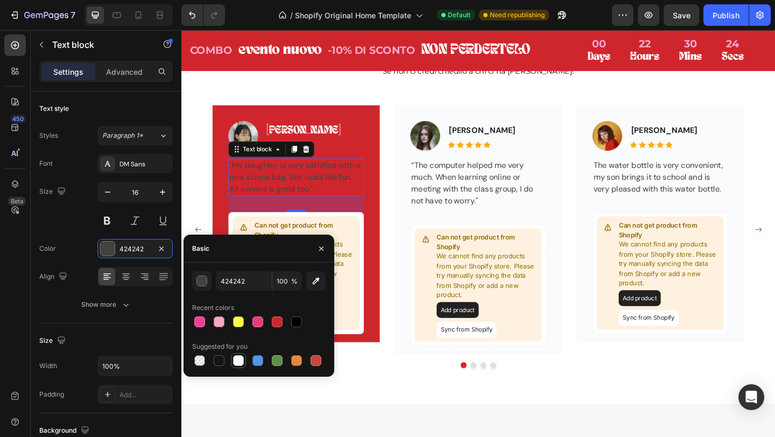
click at [236, 361] on div at bounding box center [238, 360] width 11 height 11
type input "FFFFFF"
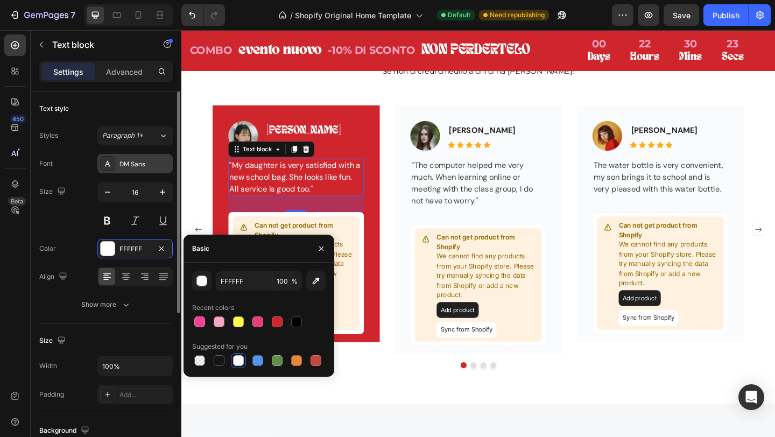
click at [144, 167] on div "DM Sans" at bounding box center [145, 164] width 51 height 10
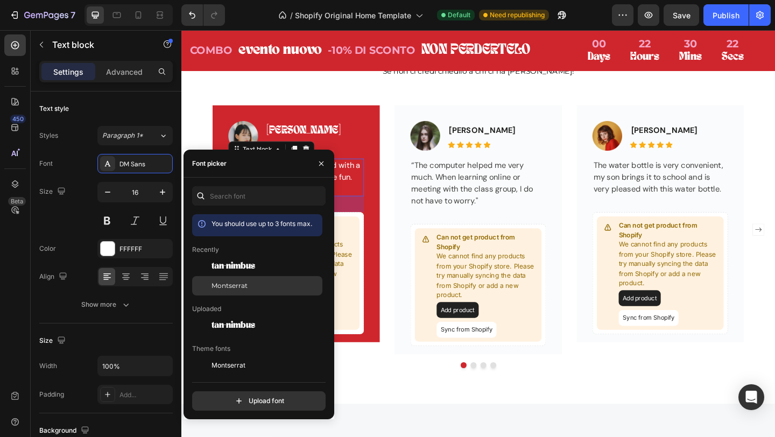
click at [235, 284] on span "Montserrat" at bounding box center [230, 286] width 36 height 10
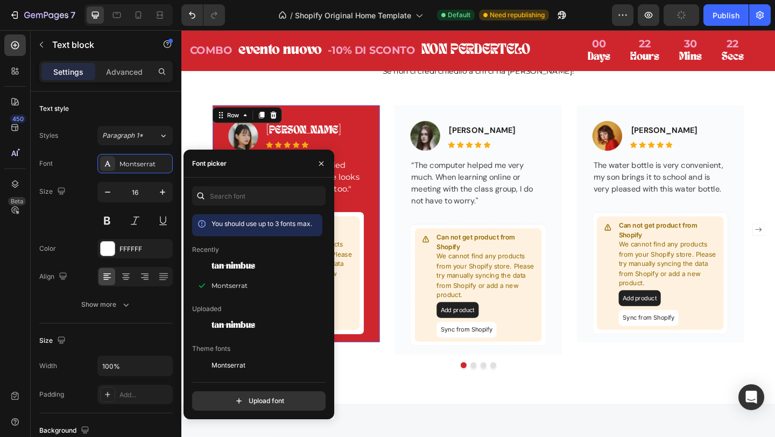
click at [382, 157] on div "Image Jacintha McKinsey Text block Icon Icon Icon Icon Icon Icon List Hoz Row "…" at bounding box center [306, 241] width 182 height 258
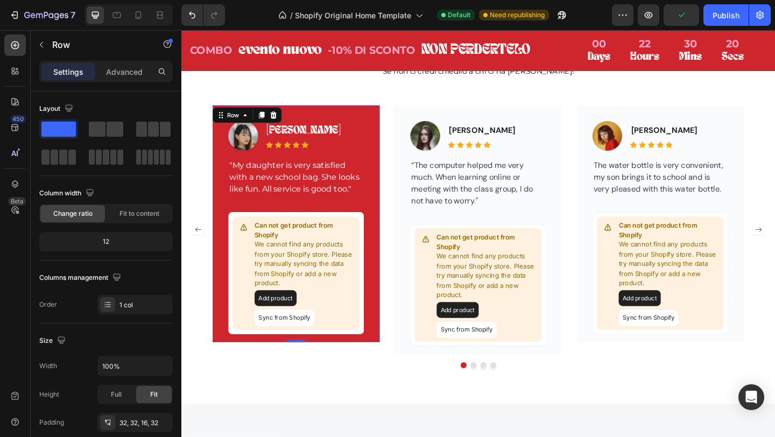
click at [380, 124] on div "Image Jacintha McKinsey Text block Icon Icon Icon Icon Icon Icon List Hoz Row "…" at bounding box center [306, 241] width 182 height 258
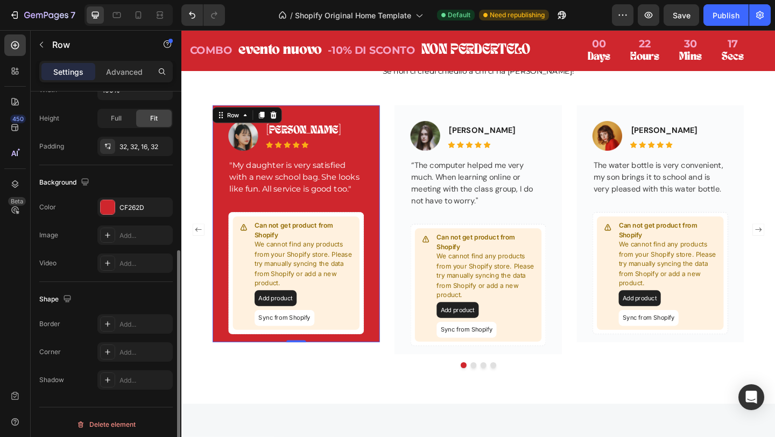
scroll to position [281, 0]
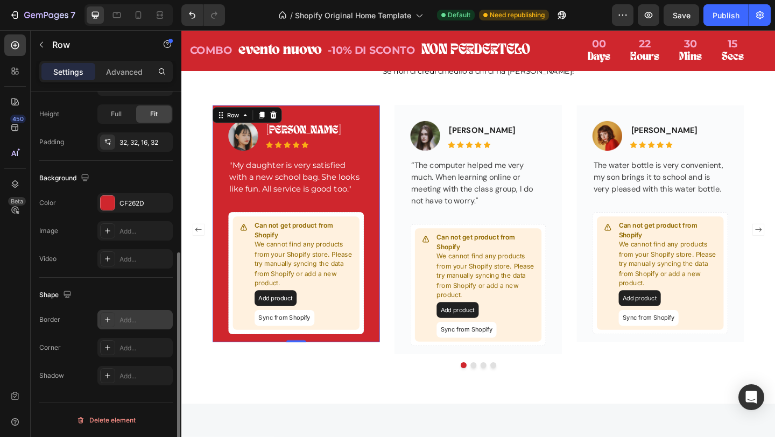
click at [128, 321] on div "Add..." at bounding box center [145, 321] width 51 height 10
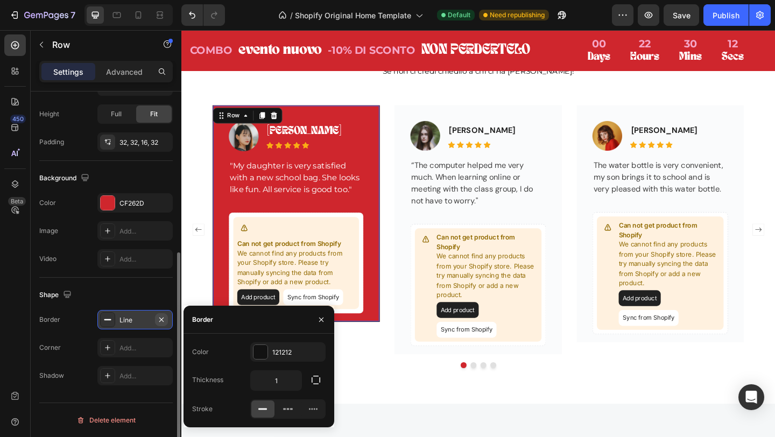
click at [163, 318] on icon "button" at bounding box center [161, 320] width 9 height 9
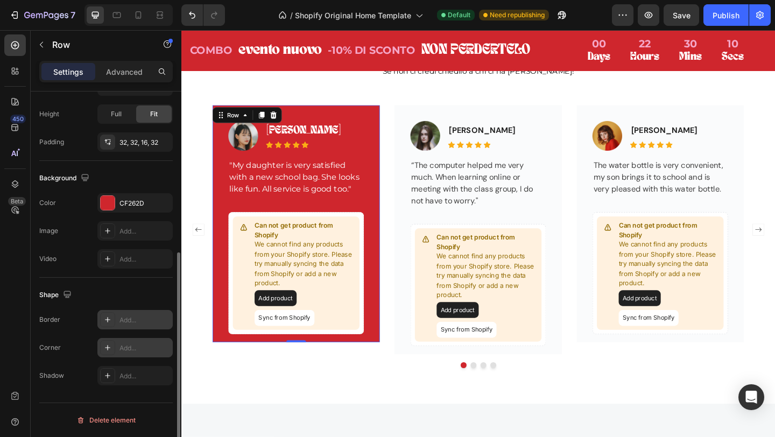
click at [126, 353] on div "Add..." at bounding box center [134, 347] width 75 height 19
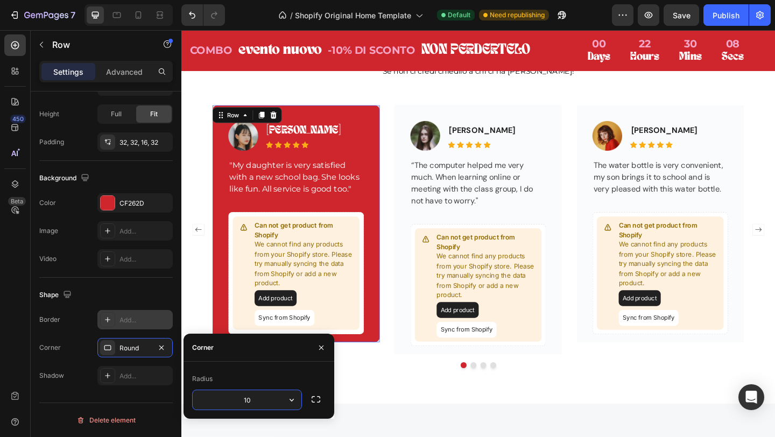
type input "10"
click at [492, 131] on div "Nicole Smith Text block Icon Icon Icon Icon Icon Icon List Hoz" at bounding box center [509, 145] width 74 height 32
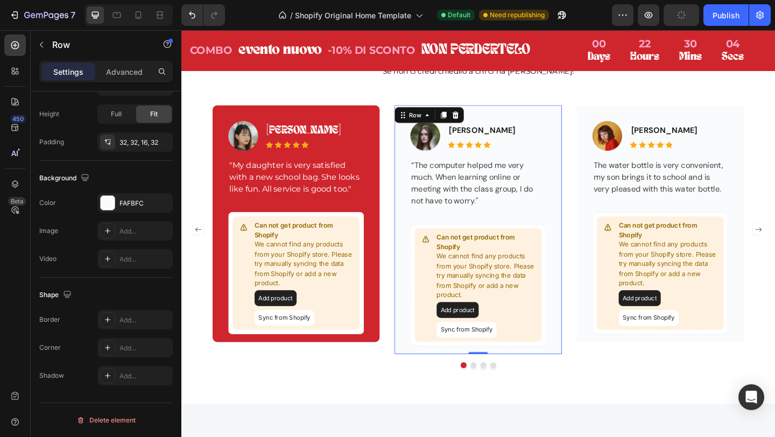
click at [503, 118] on div "Image Nicole Smith Text block Icon Icon Icon Icon Icon Icon List Hoz Row “The c…" at bounding box center [505, 247] width 182 height 271
click at [481, 123] on icon at bounding box center [480, 123] width 7 height 8
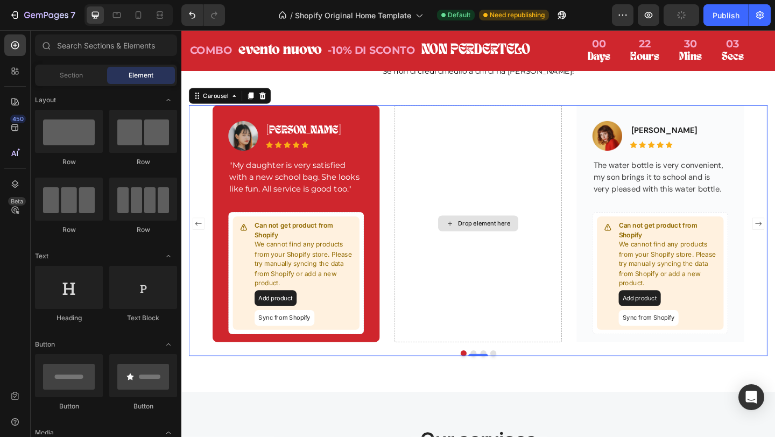
click at [481, 119] on div "Drop element here" at bounding box center [505, 241] width 182 height 258
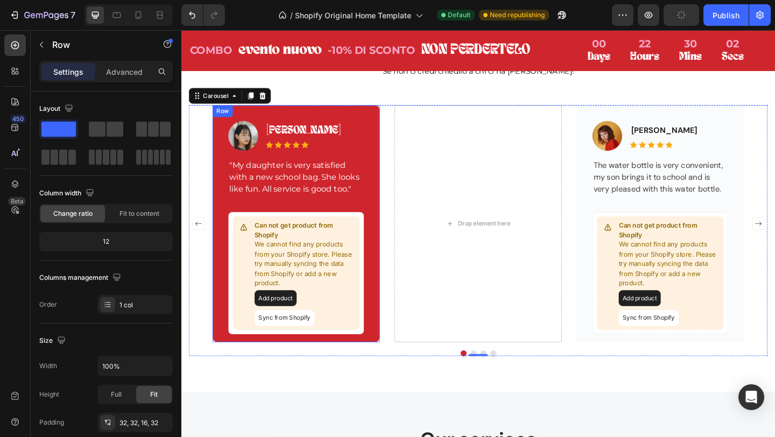
click at [313, 123] on div "Image Jacintha McKinsey Text block Icon Icon Icon Icon Icon Icon List Hoz Row "…" at bounding box center [306, 241] width 182 height 258
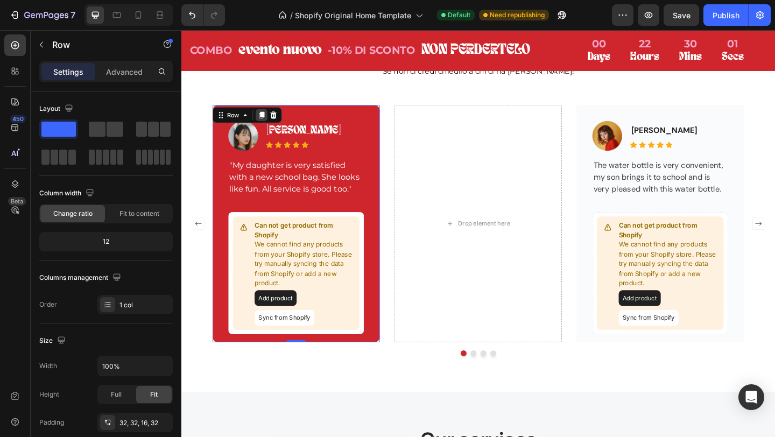
click at [268, 124] on icon at bounding box center [269, 123] width 6 height 8
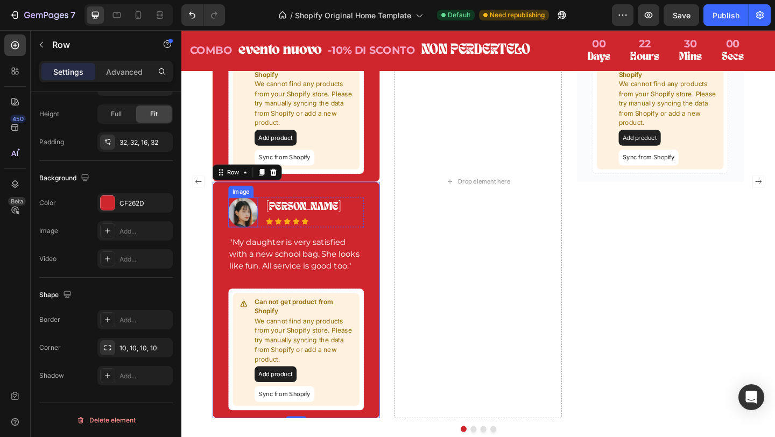
scroll to position [1735, 0]
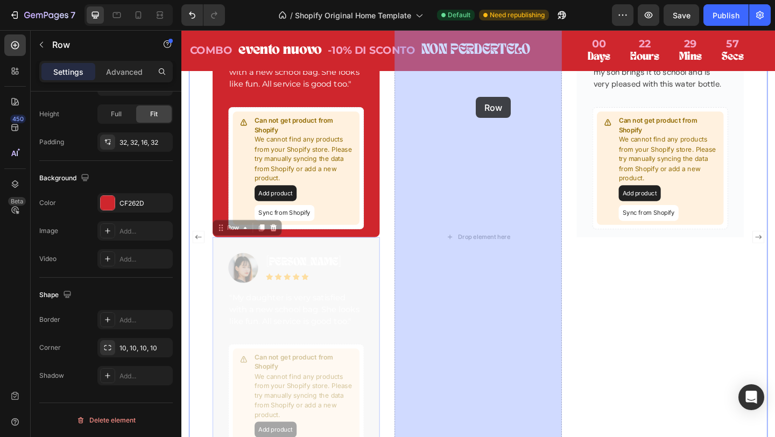
drag, startPoint x: 225, startPoint y: 247, endPoint x: 502, endPoint y: 103, distance: 312.3
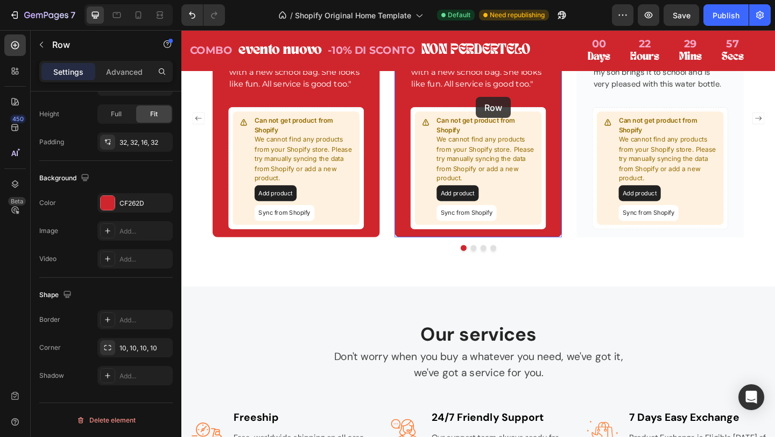
scroll to position [1606, 0]
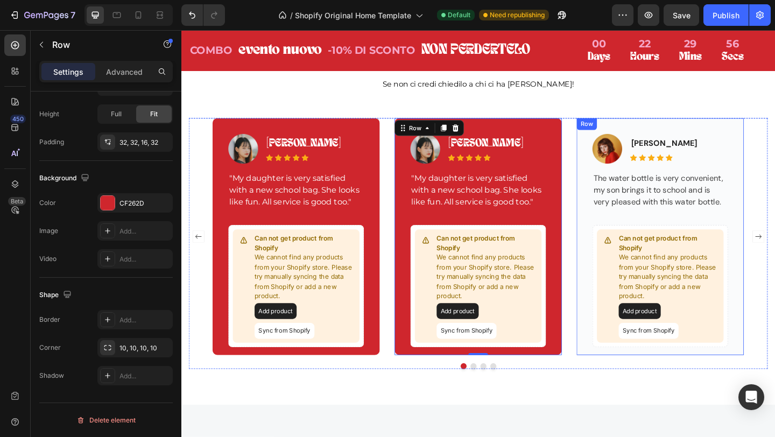
click at [752, 141] on div "Image Nydia Weber Text block Icon Icon Icon Icon Icon Icon List Hoz Row The wat…" at bounding box center [703, 255] width 182 height 258
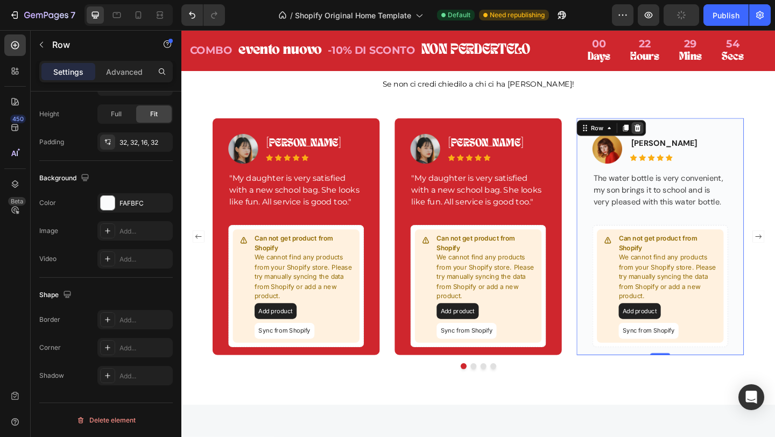
click at [681, 135] on icon at bounding box center [678, 136] width 9 height 9
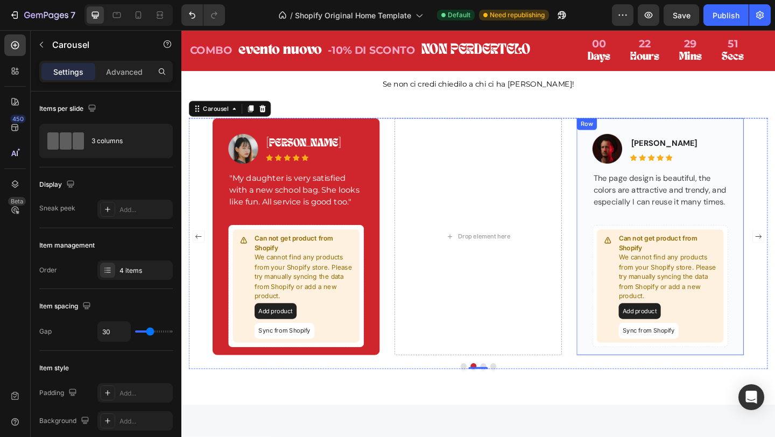
click at [761, 137] on div "Image Micheal Lu Text block Icon Icon Icon Icon Icon Icon List Hoz Row The page…" at bounding box center [703, 255] width 182 height 258
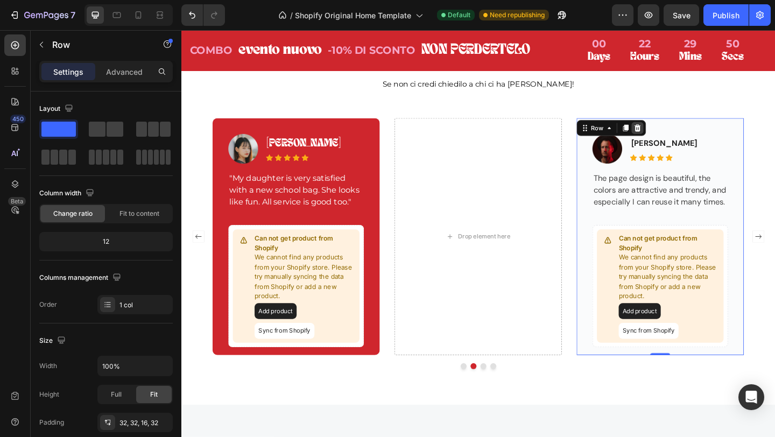
click at [677, 136] on icon at bounding box center [678, 136] width 9 height 9
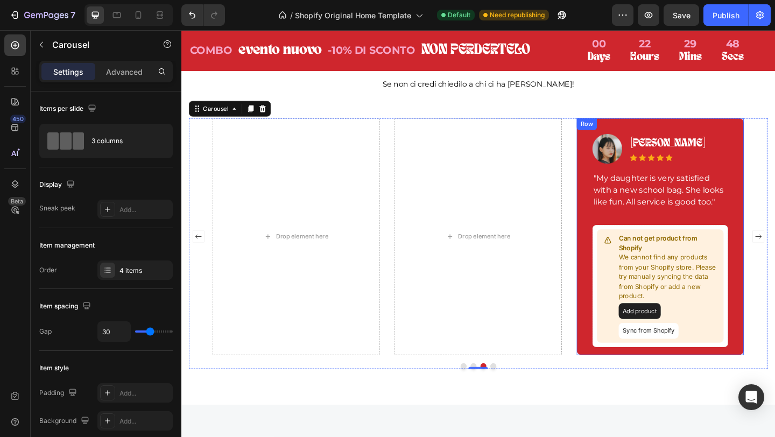
click at [758, 141] on div "Image Jacintha McKinsey Text block Icon Icon Icon Icon Icon Icon List Hoz Row "…" at bounding box center [703, 255] width 182 height 258
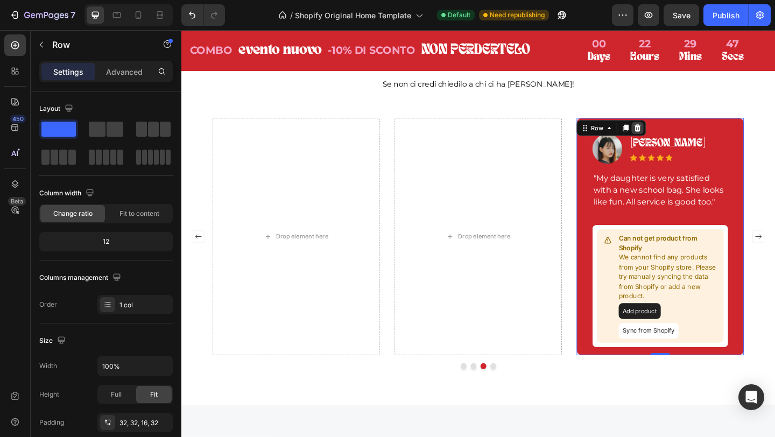
click at [673, 135] on div at bounding box center [677, 136] width 13 height 13
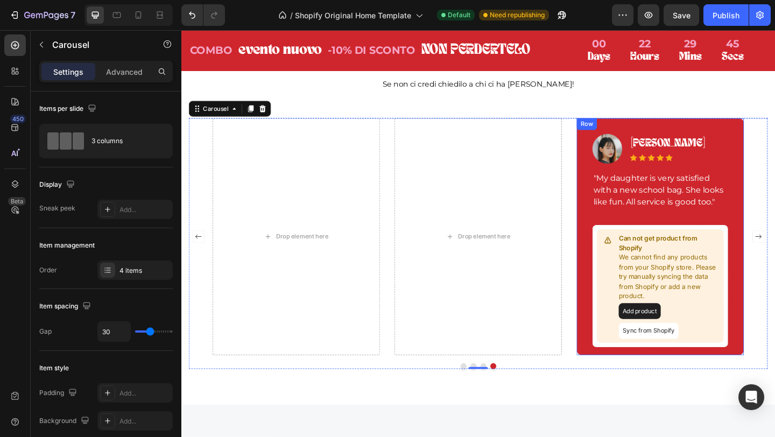
click at [745, 135] on div "Image Jacintha McKinsey Text block Icon Icon Icon Icon Icon Icon List Hoz Row "…" at bounding box center [703, 255] width 182 height 258
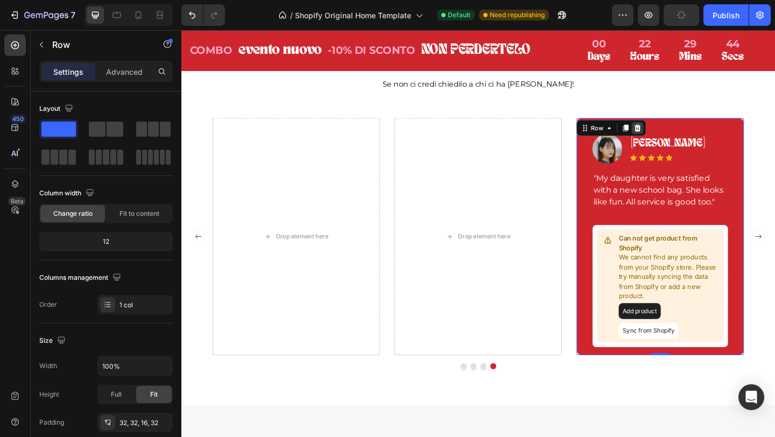
click at [676, 135] on icon at bounding box center [678, 137] width 7 height 8
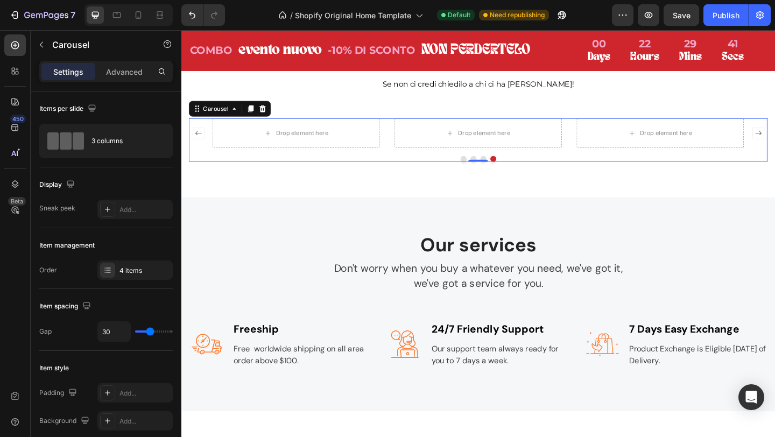
click at [198, 146] on rect "Carousel Back Arrow" at bounding box center [199, 142] width 12 height 12
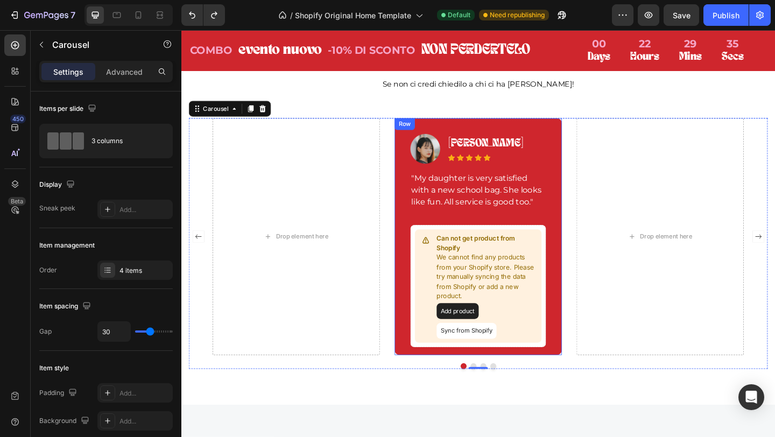
click at [581, 132] on div "Image Jacintha McKinsey Text block Icon Icon Icon Icon Icon Icon List Hoz Row "…" at bounding box center [505, 255] width 182 height 258
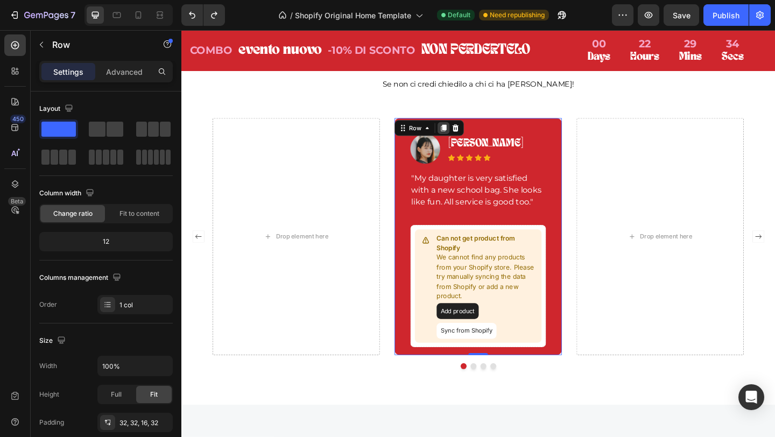
click at [466, 135] on icon at bounding box center [467, 137] width 6 height 8
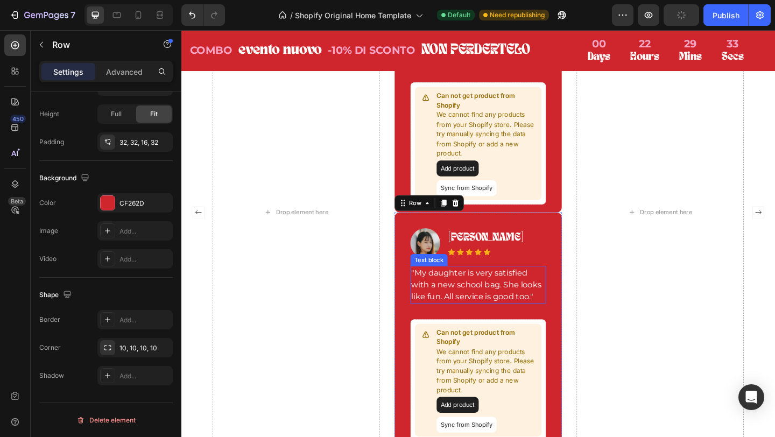
scroll to position [1691, 0]
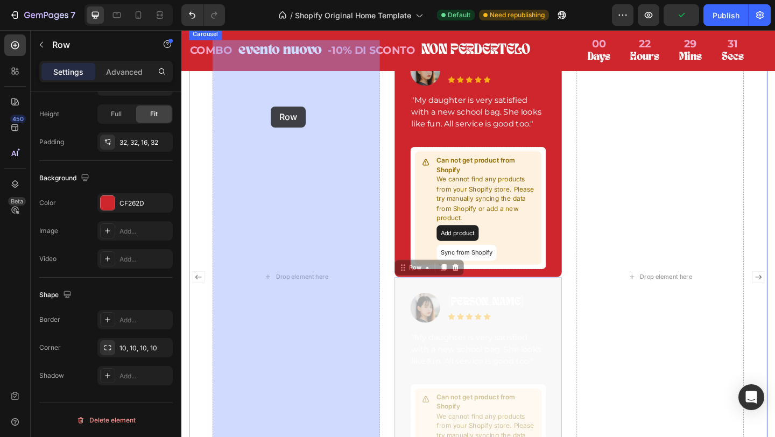
drag, startPoint x: 435, startPoint y: 289, endPoint x: 282, endPoint y: 114, distance: 232.4
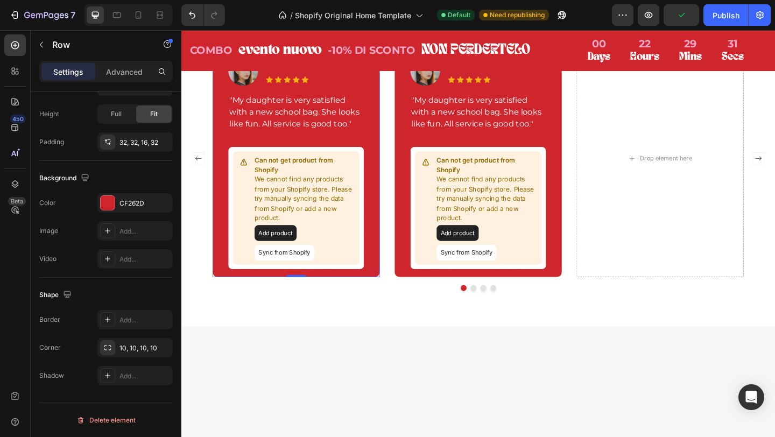
scroll to position [1563, 0]
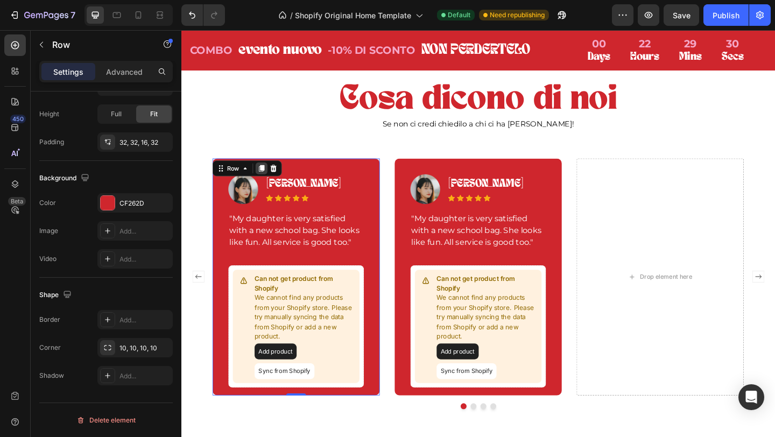
click at [268, 177] on icon at bounding box center [269, 181] width 6 height 8
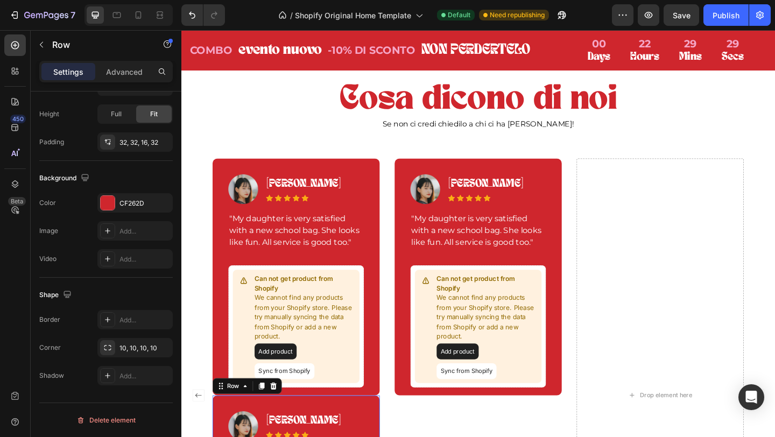
scroll to position [1691, 0]
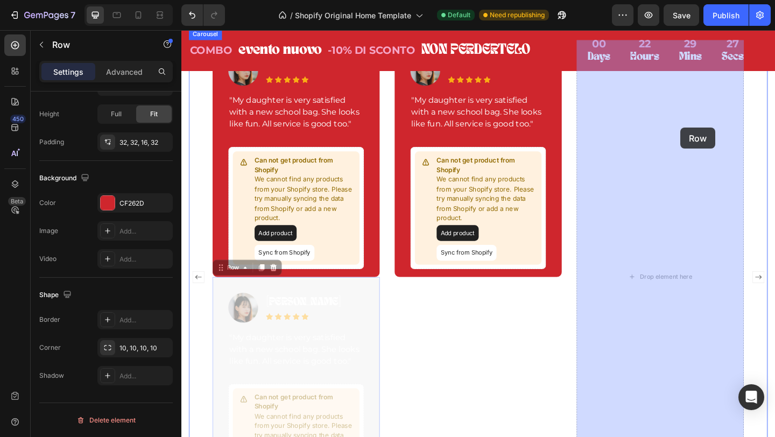
drag, startPoint x: 239, startPoint y: 286, endPoint x: 718, endPoint y: 135, distance: 502.5
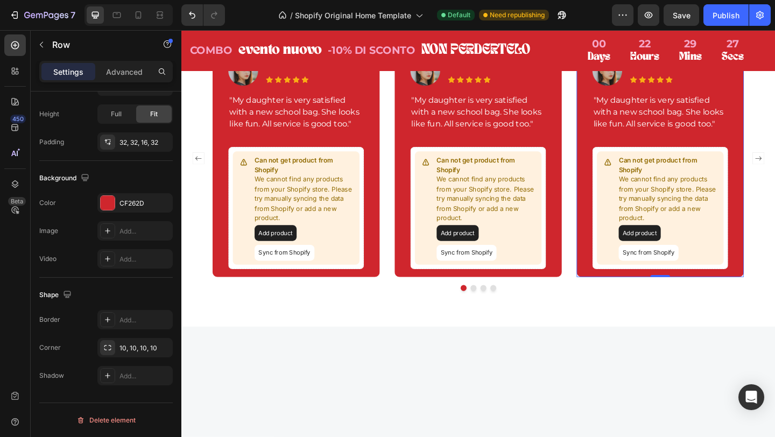
scroll to position [1563, 0]
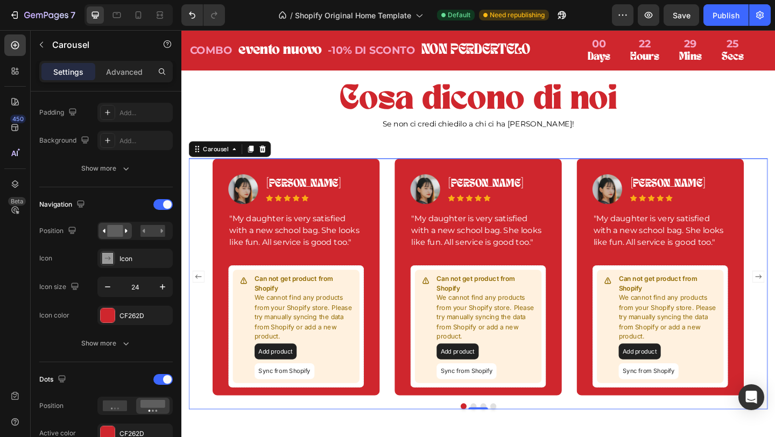
scroll to position [0, 0]
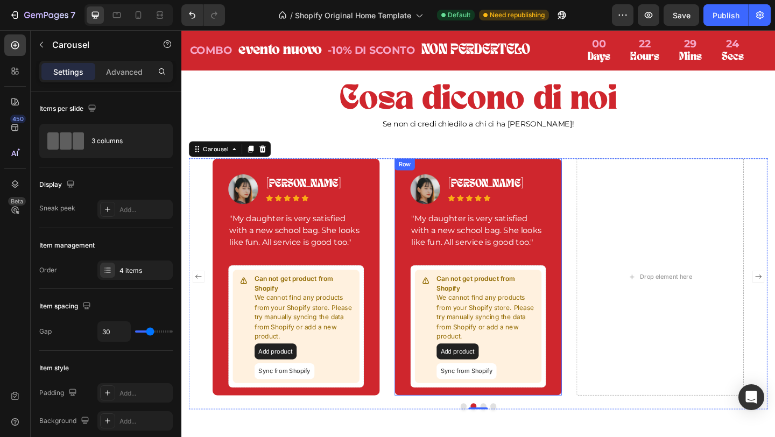
click at [522, 182] on div "Image Jacintha McKinsey Text block Icon Icon Icon Icon Icon Icon List Hoz Row "…" at bounding box center [505, 299] width 182 height 258
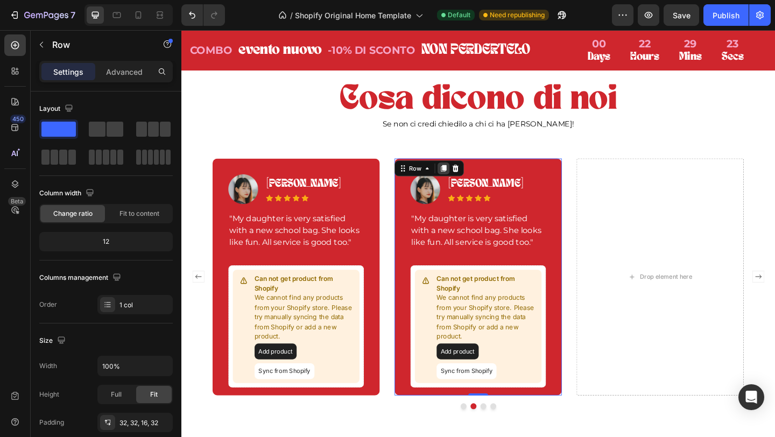
click at [469, 180] on icon at bounding box center [467, 181] width 6 height 8
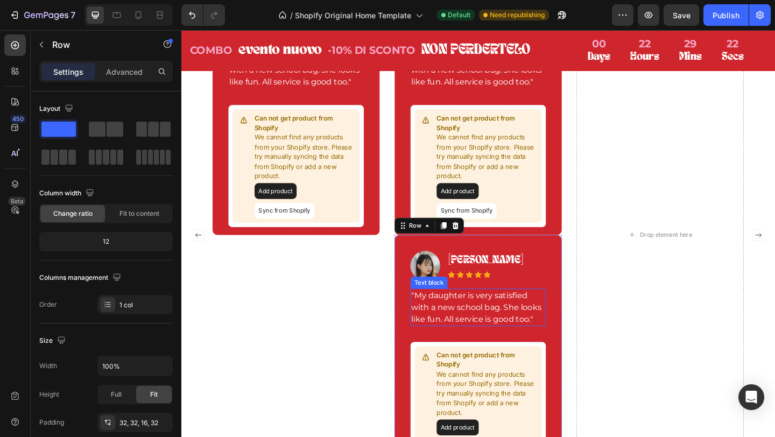
scroll to position [1568, 0]
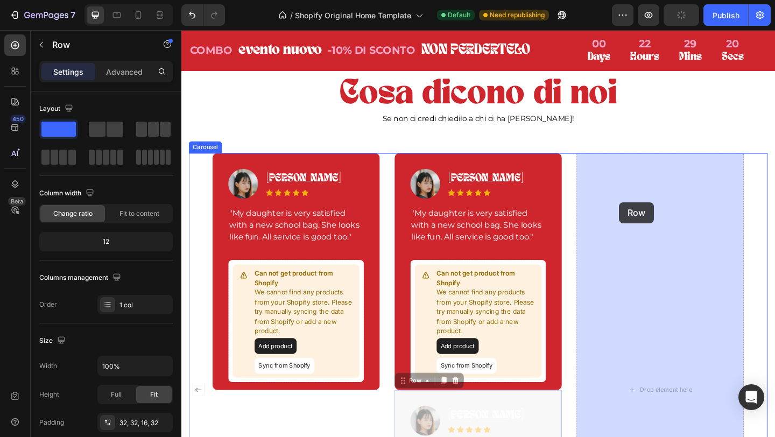
drag, startPoint x: 424, startPoint y: 411, endPoint x: 657, endPoint y: 217, distance: 304.0
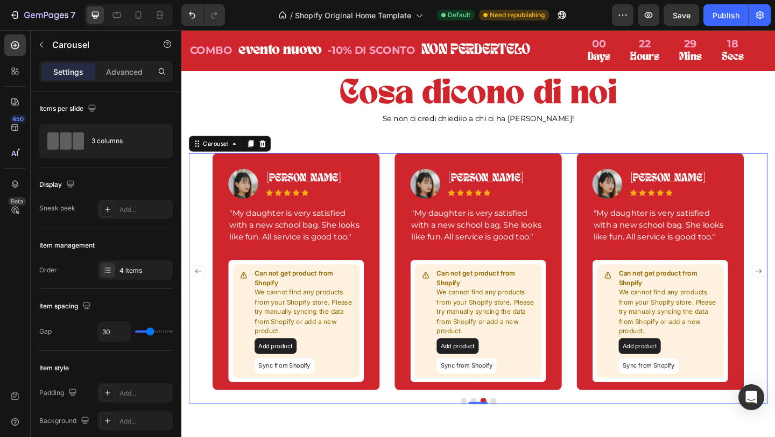
click at [115, 272] on div "4 items" at bounding box center [134, 270] width 75 height 19
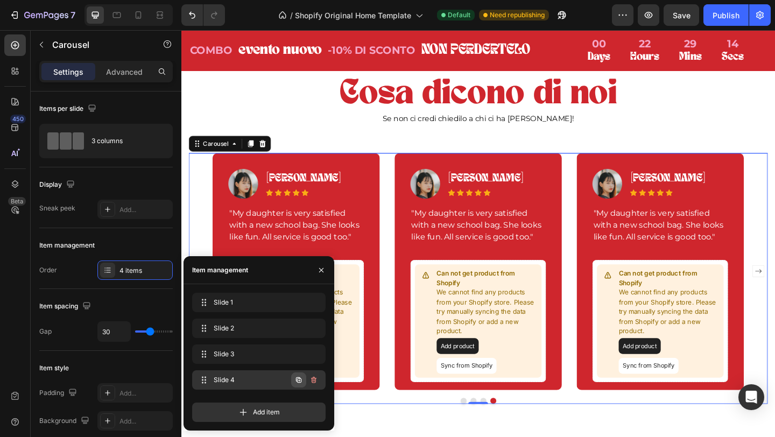
click at [299, 379] on icon "button" at bounding box center [299, 380] width 9 height 9
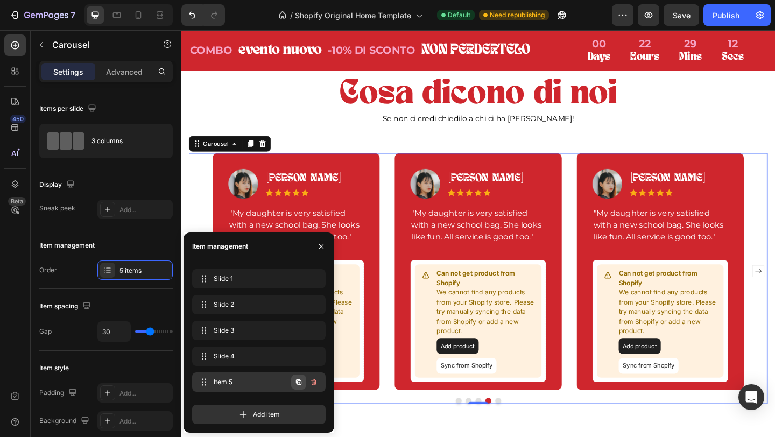
click at [298, 383] on icon "button" at bounding box center [299, 382] width 9 height 9
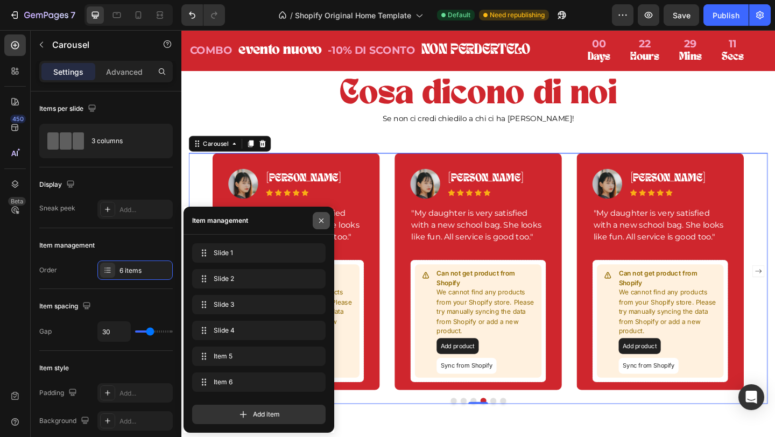
click at [322, 218] on icon "button" at bounding box center [321, 220] width 9 height 9
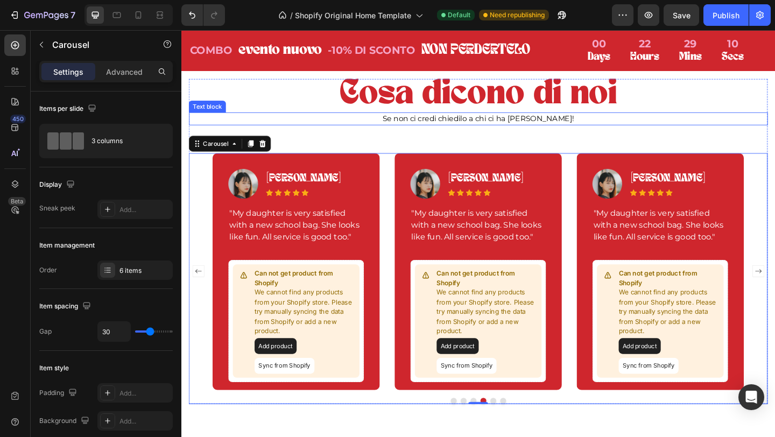
click at [710, 132] on div "Se non ci credi chiedilo a chi ci ha già provato!" at bounding box center [505, 127] width 630 height 15
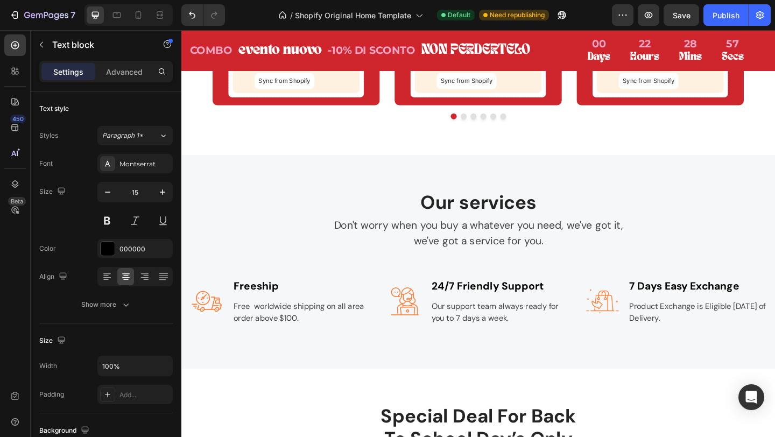
scroll to position [1859, 0]
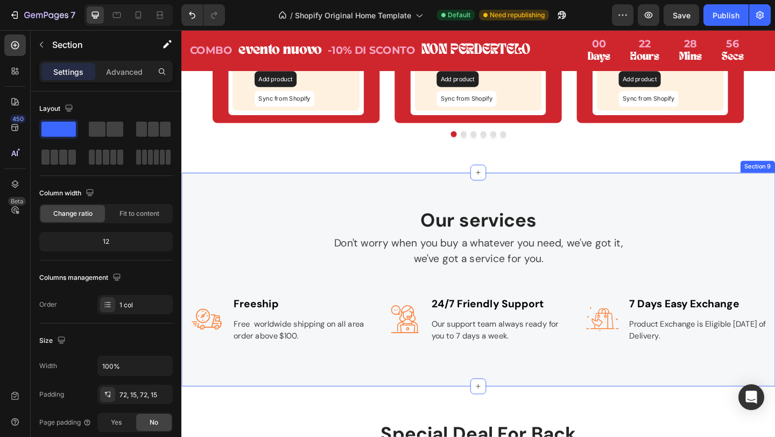
click at [464, 205] on div "Our services Heading Don't worry when you buy a whatever you need, we've got it…" at bounding box center [504, 301] width 646 height 233
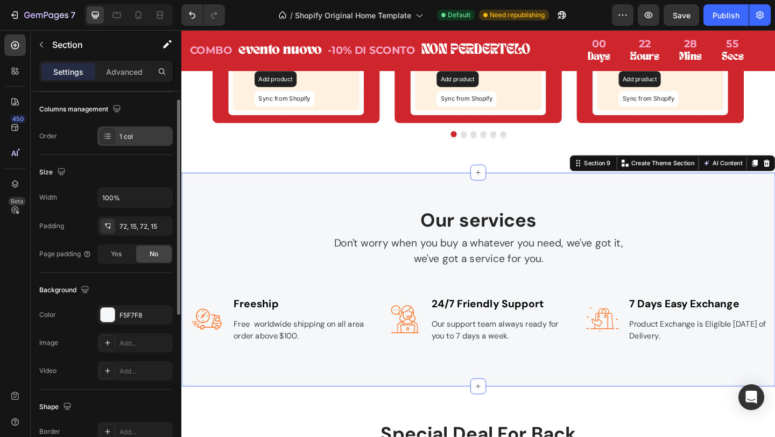
scroll to position [281, 0]
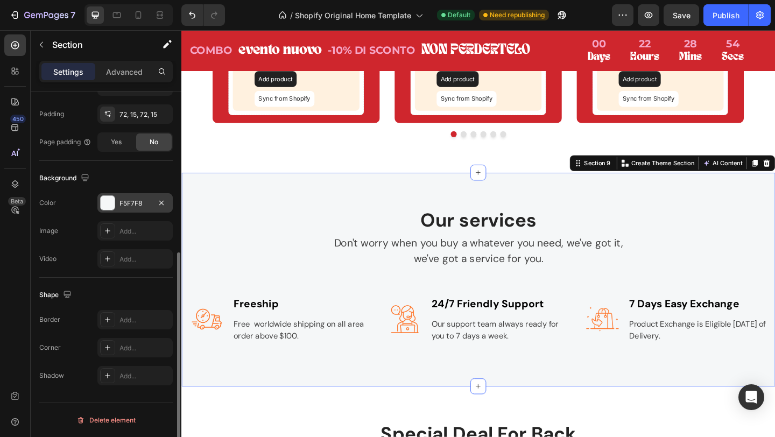
click at [108, 197] on div at bounding box center [108, 203] width 14 height 14
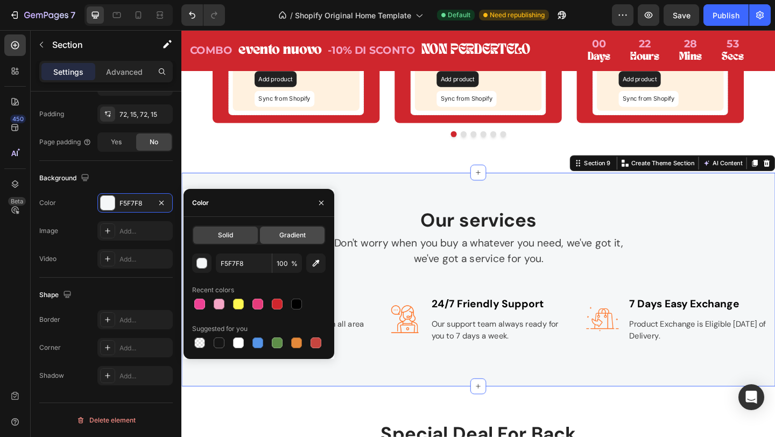
click at [286, 233] on span "Gradient" at bounding box center [292, 235] width 26 height 10
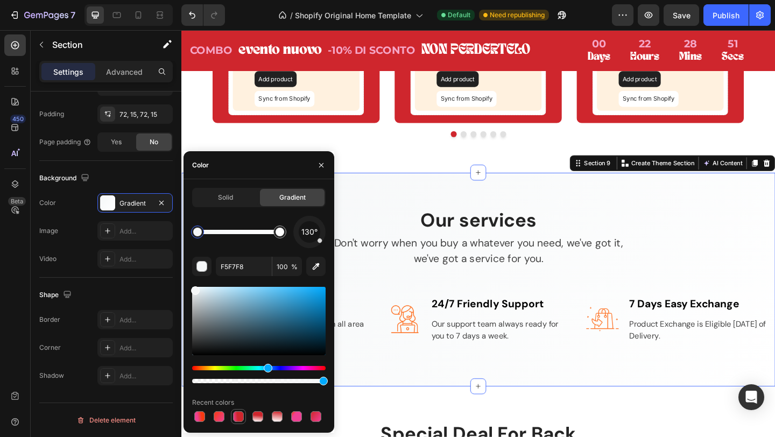
click at [236, 420] on div at bounding box center [238, 416] width 11 height 11
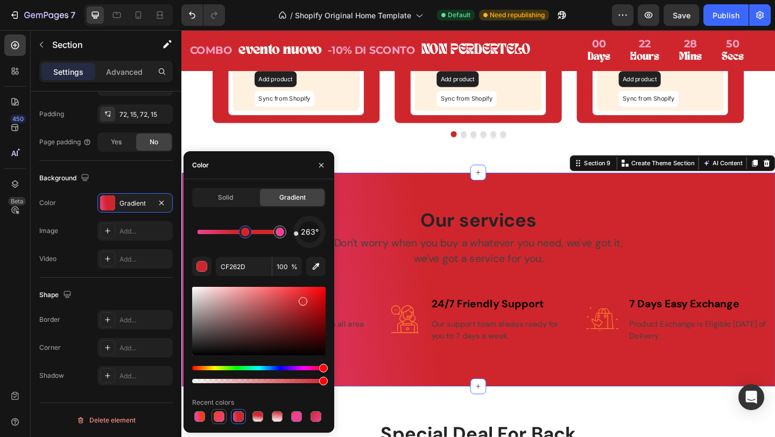
click at [222, 418] on div at bounding box center [219, 416] width 11 height 11
type input "F63912"
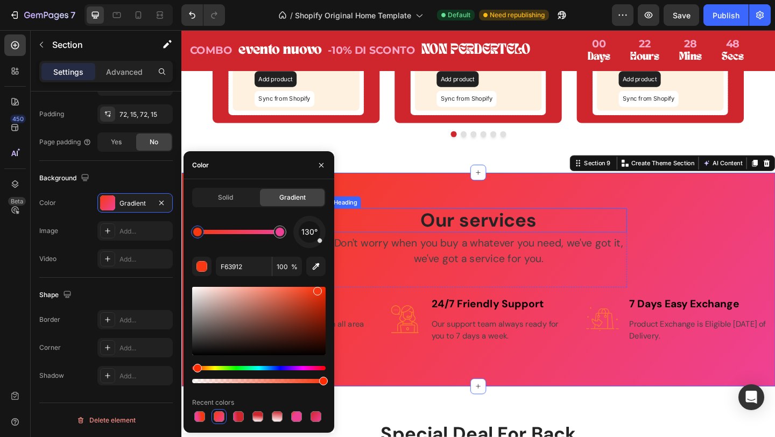
click at [398, 225] on p "Our services" at bounding box center [504, 237] width 321 height 25
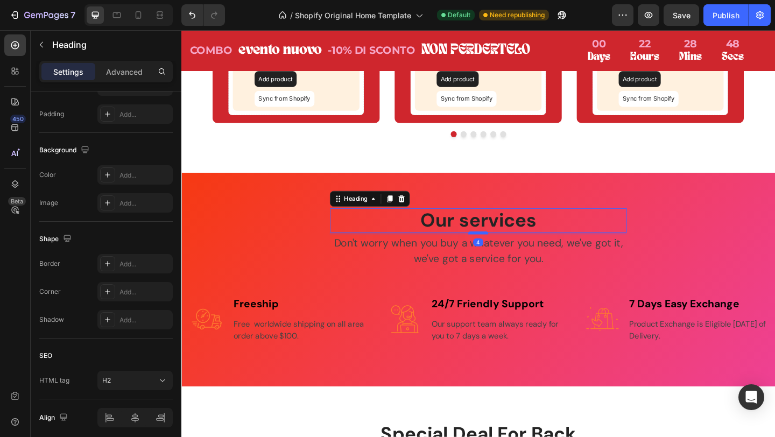
scroll to position [0, 0]
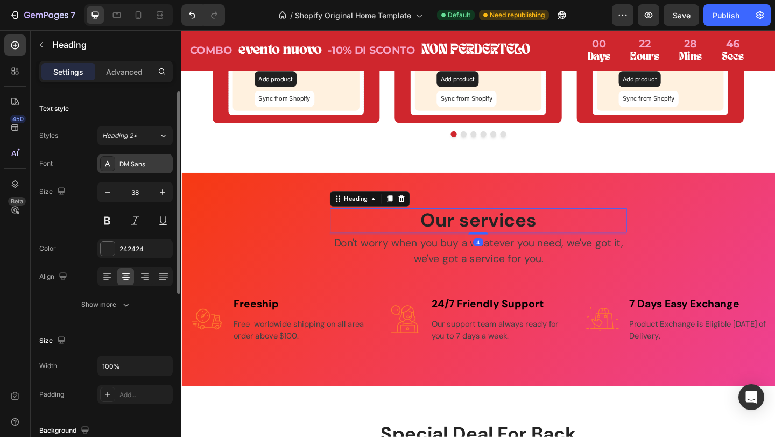
click at [143, 160] on div "DM Sans" at bounding box center [145, 164] width 51 height 10
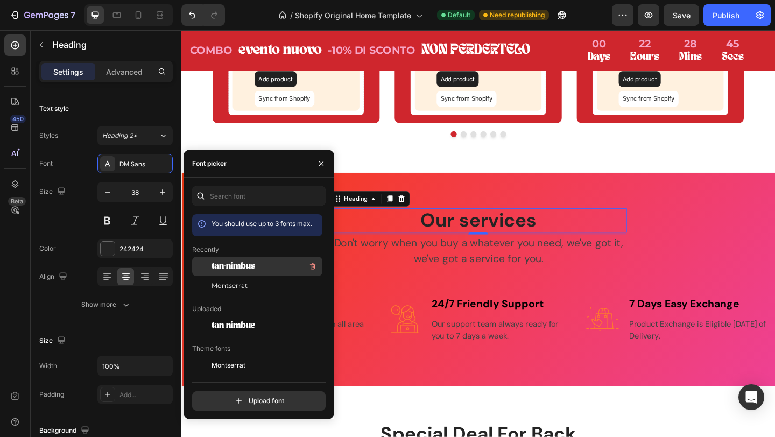
click at [240, 267] on span "tan-nimbus" at bounding box center [234, 267] width 44 height 10
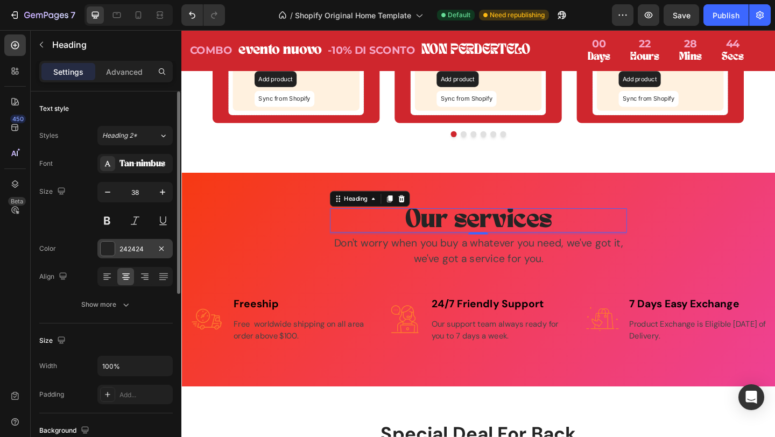
click at [127, 243] on div "242424" at bounding box center [134, 248] width 75 height 19
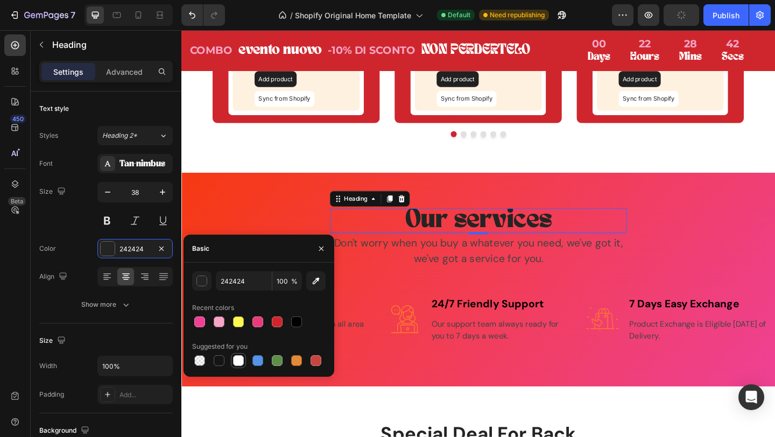
click at [237, 362] on div at bounding box center [238, 360] width 11 height 11
type input "FFFFFF"
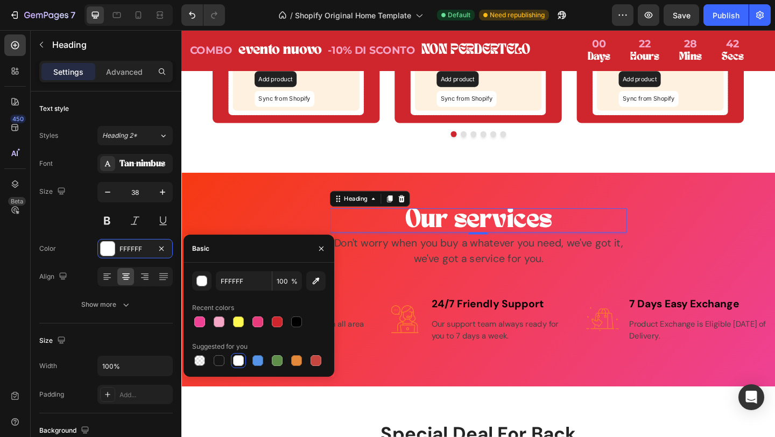
click at [482, 238] on p "Our services" at bounding box center [504, 237] width 321 height 25
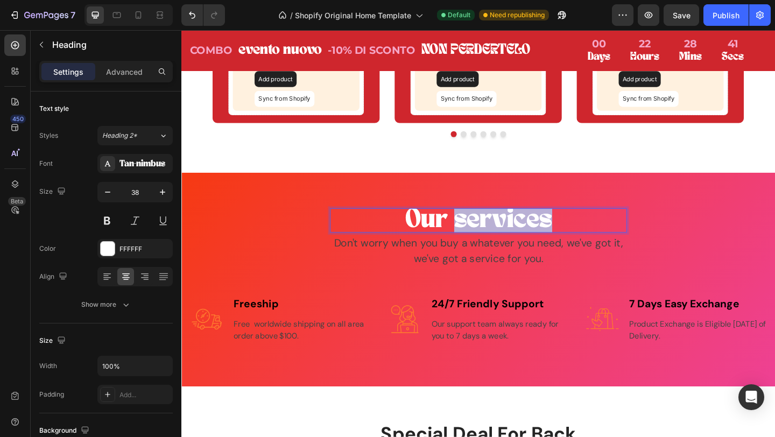
click at [482, 238] on p "Our services" at bounding box center [504, 237] width 321 height 25
click at [482, 238] on p "Come funziona" at bounding box center [504, 237] width 321 height 25
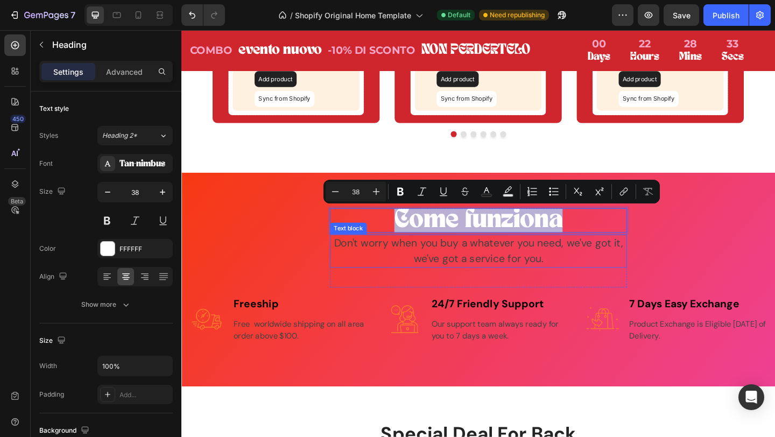
click at [485, 277] on p "Don't worry when you buy a whatever you need, we've got it, we've got a service…" at bounding box center [504, 271] width 321 height 34
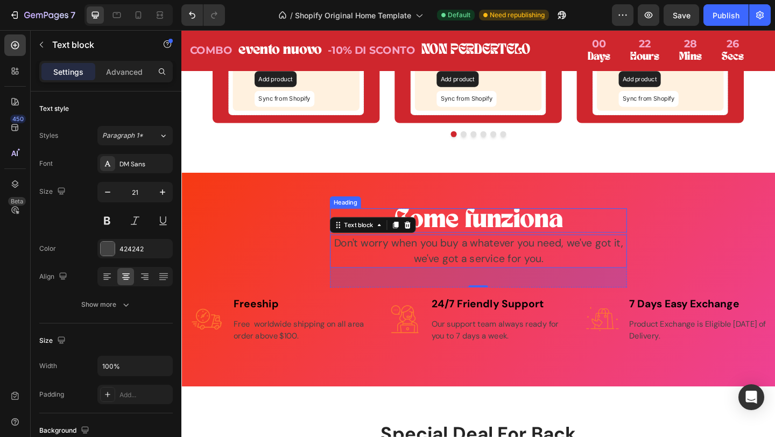
click at [465, 239] on p "Come funziona" at bounding box center [504, 237] width 321 height 25
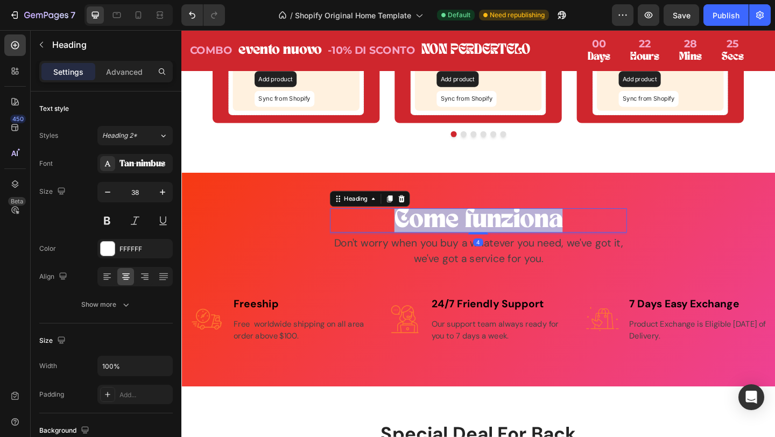
click at [465, 239] on p "Come funziona" at bounding box center [504, 237] width 321 height 25
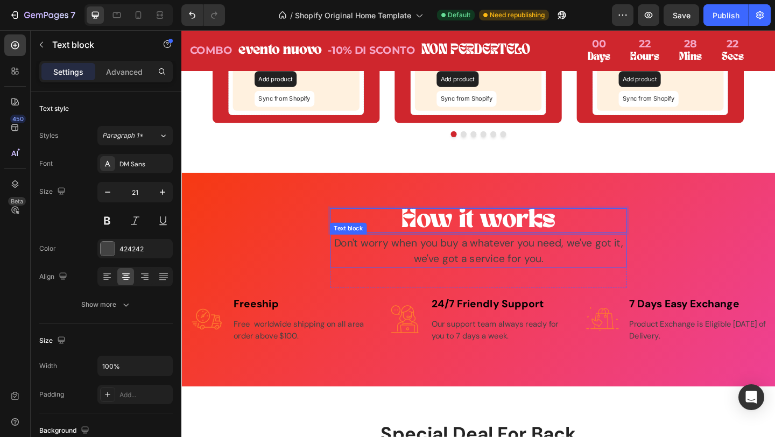
click at [461, 268] on p "Don't worry when you buy a whatever you need, we've got it, we've got a service…" at bounding box center [504, 271] width 321 height 34
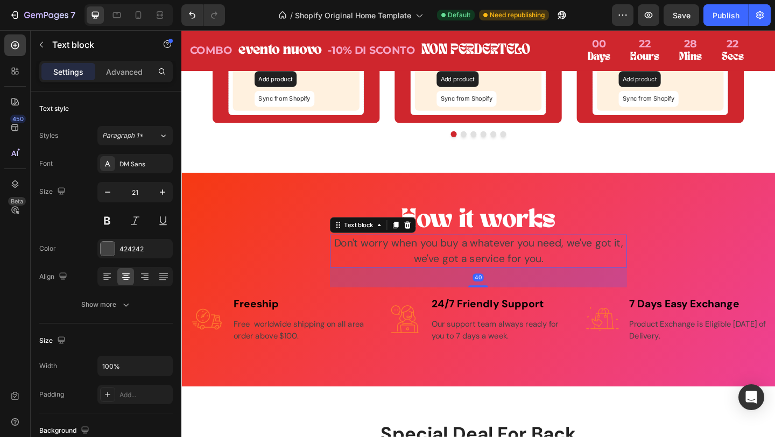
click at [461, 268] on p "Don't worry when you buy a whatever you need, we've got it, we've got a service…" at bounding box center [504, 271] width 321 height 34
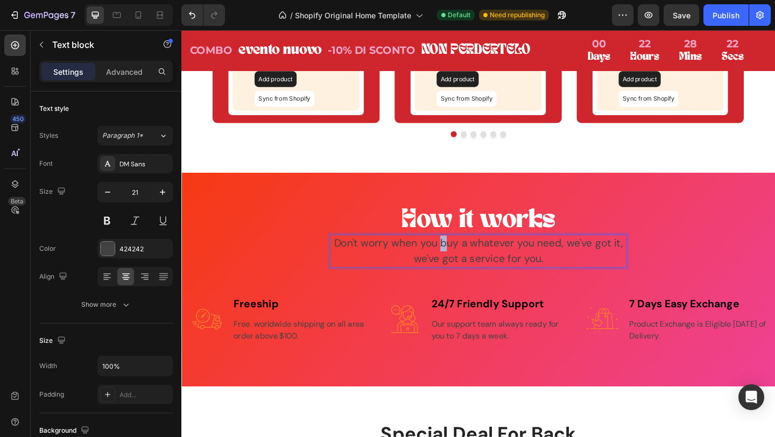
click at [461, 268] on p "Don't worry when you buy a whatever you need, we've got it, we've got a service…" at bounding box center [504, 271] width 321 height 34
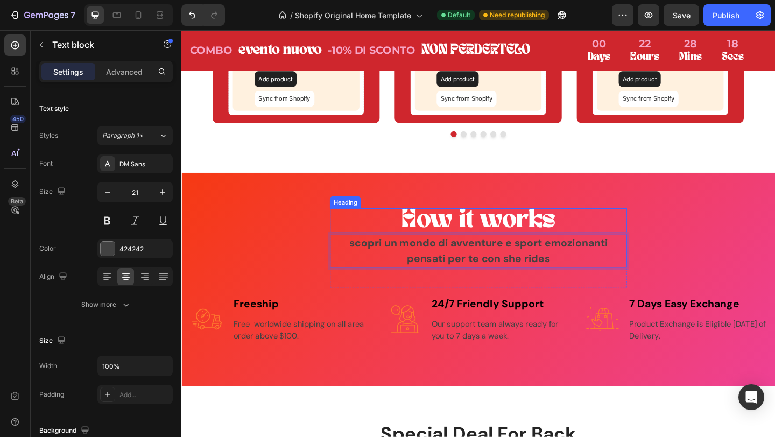
click at [499, 234] on p "How it works" at bounding box center [504, 237] width 321 height 25
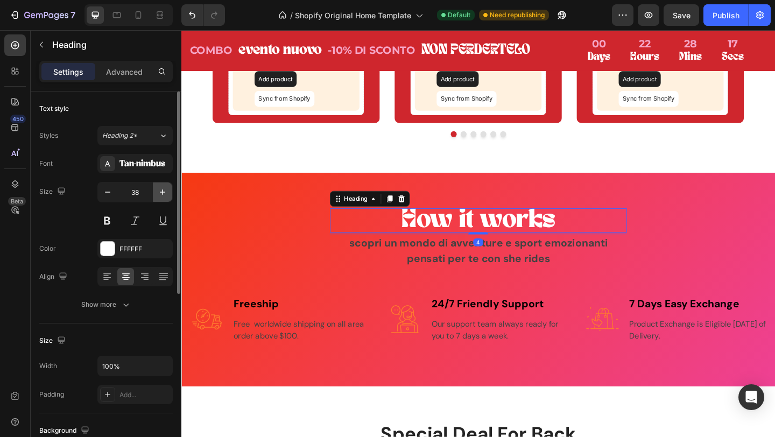
click at [162, 192] on icon "button" at bounding box center [162, 192] width 5 height 5
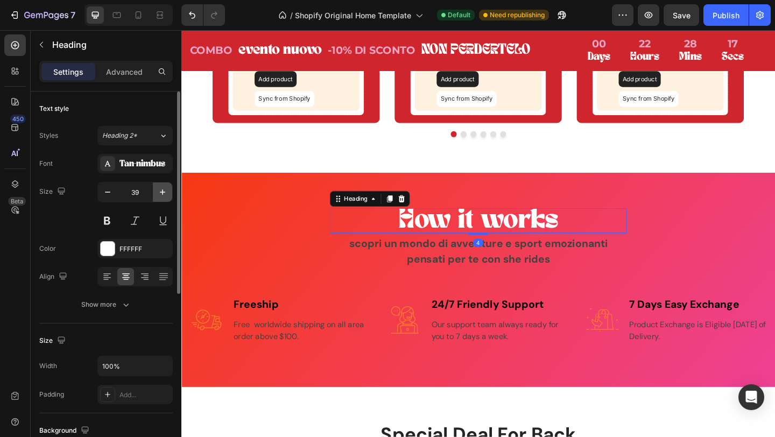
click at [162, 192] on icon "button" at bounding box center [162, 192] width 5 height 5
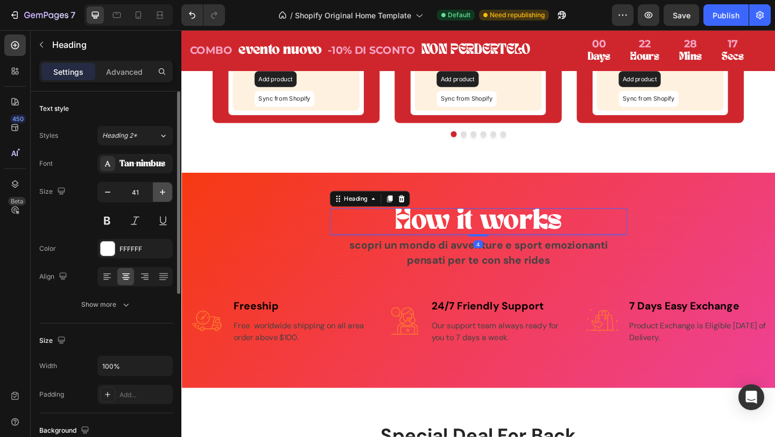
click at [162, 192] on icon "button" at bounding box center [162, 192] width 5 height 5
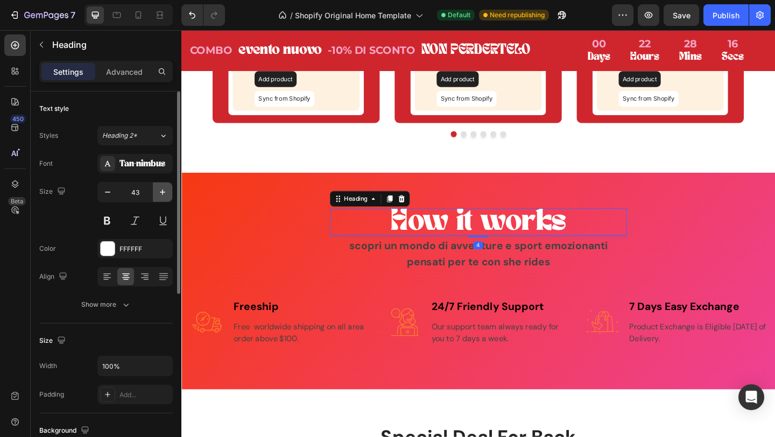
click at [162, 192] on icon "button" at bounding box center [162, 192] width 5 height 5
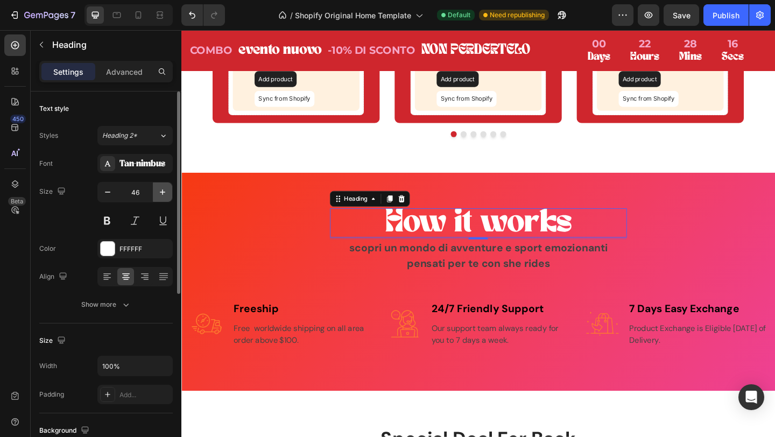
click at [162, 192] on icon "button" at bounding box center [162, 192] width 5 height 5
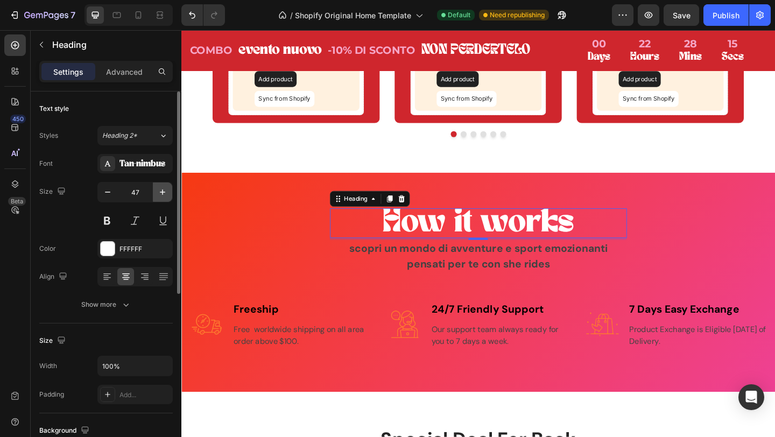
click at [162, 192] on icon "button" at bounding box center [162, 192] width 5 height 5
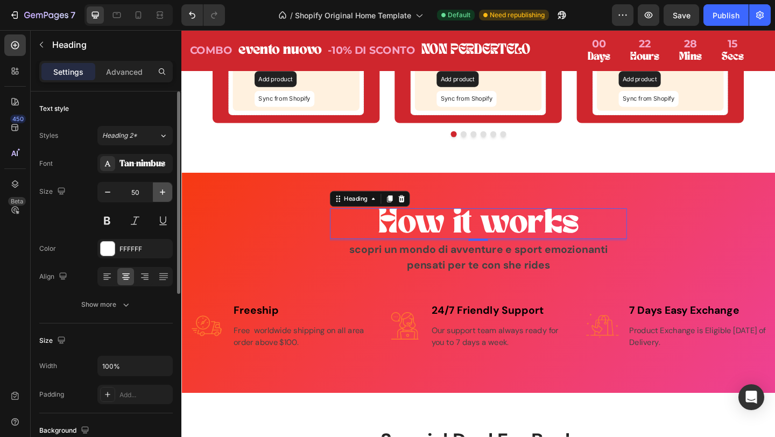
click at [162, 192] on icon "button" at bounding box center [162, 192] width 5 height 5
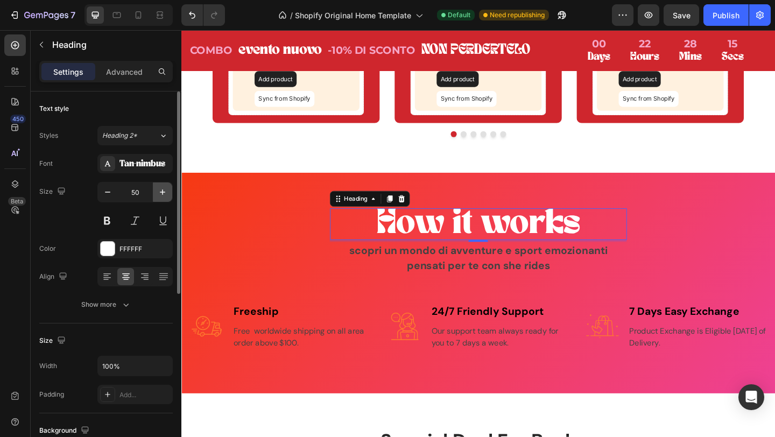
type input "51"
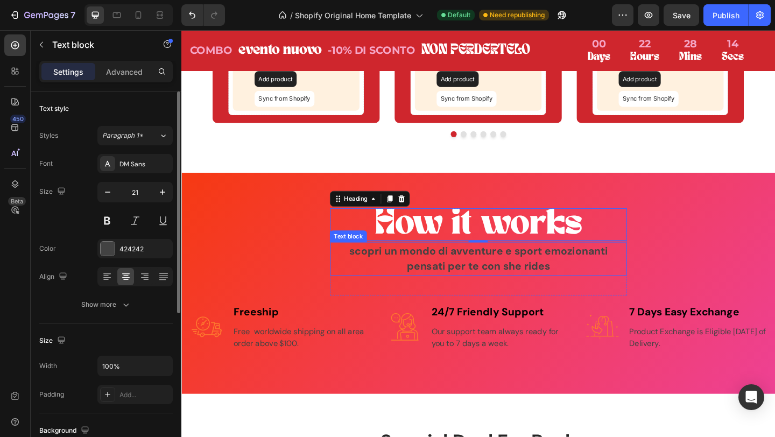
click at [539, 275] on strong "scopri un mondo di avventure e sport emozionanti pensati per te con she rides" at bounding box center [505, 279] width 282 height 32
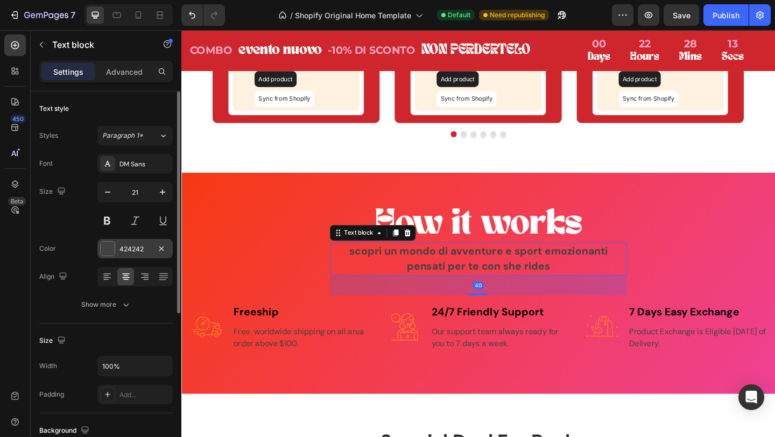
click at [107, 247] on div at bounding box center [108, 249] width 14 height 14
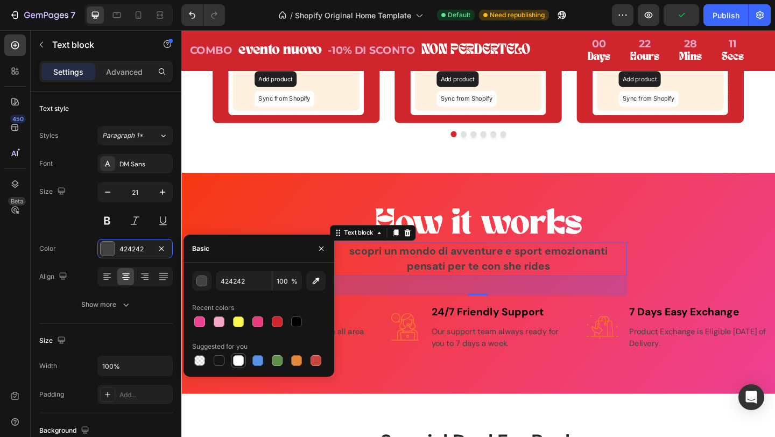
click at [236, 362] on div at bounding box center [238, 360] width 11 height 11
type input "FFFFFF"
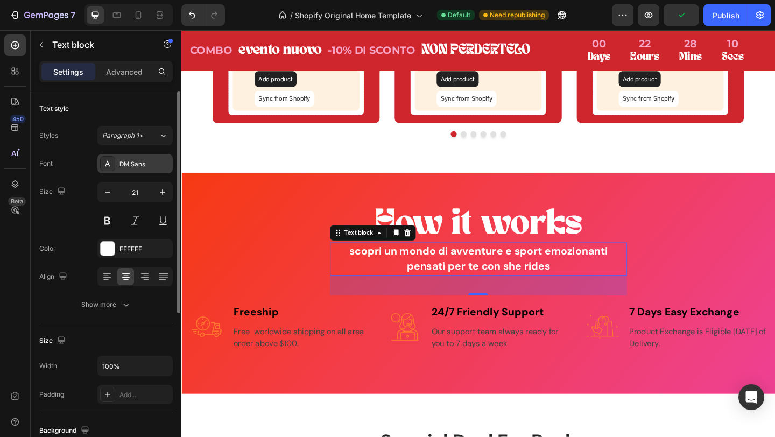
click at [139, 169] on div "DM Sans" at bounding box center [145, 164] width 51 height 10
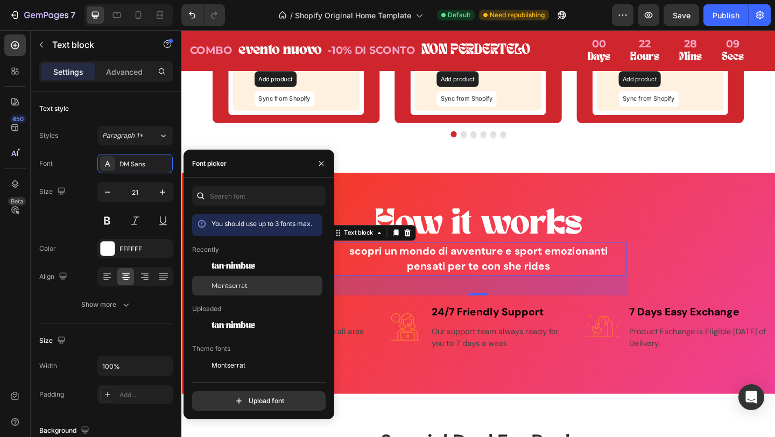
click at [250, 287] on div "Montserrat" at bounding box center [266, 286] width 109 height 10
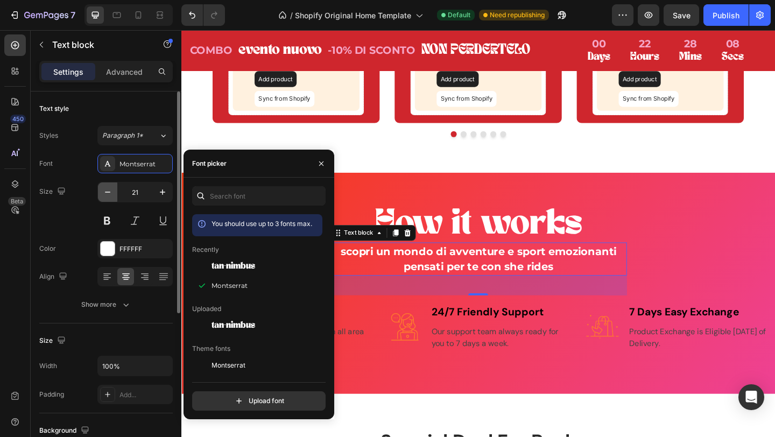
click at [104, 193] on icon "button" at bounding box center [107, 192] width 11 height 11
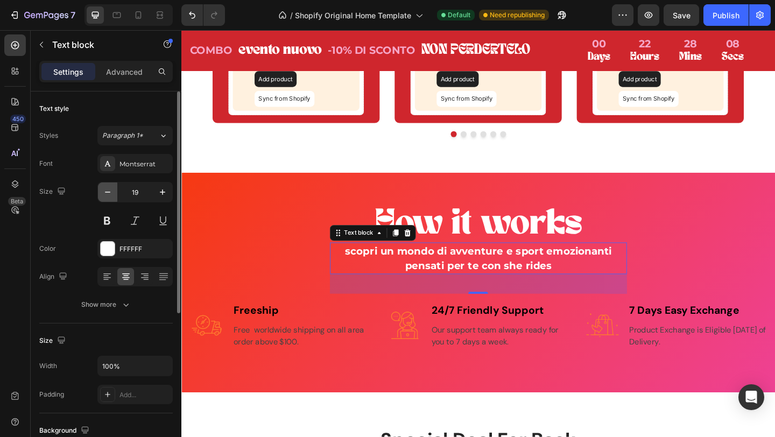
click at [104, 193] on icon "button" at bounding box center [107, 192] width 11 height 11
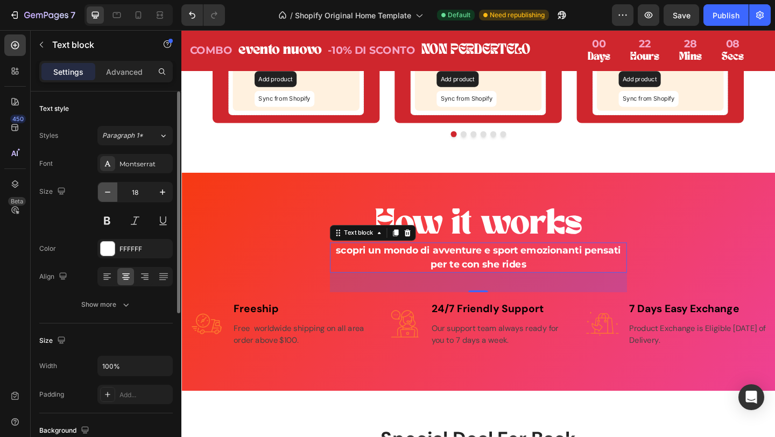
click at [104, 193] on icon "button" at bounding box center [107, 192] width 11 height 11
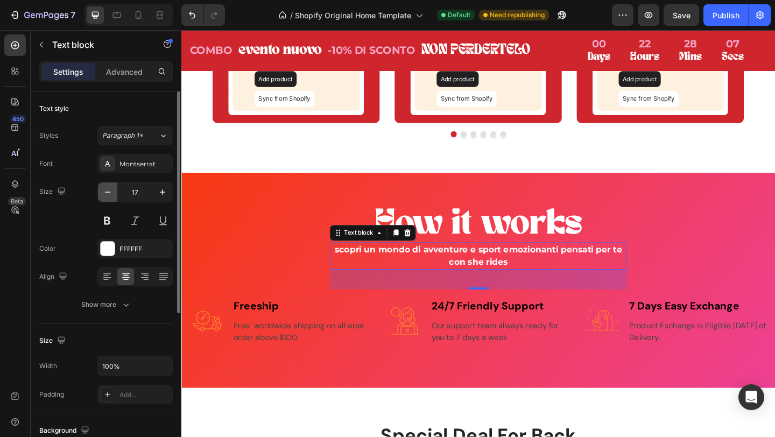
click at [104, 193] on icon "button" at bounding box center [107, 192] width 11 height 11
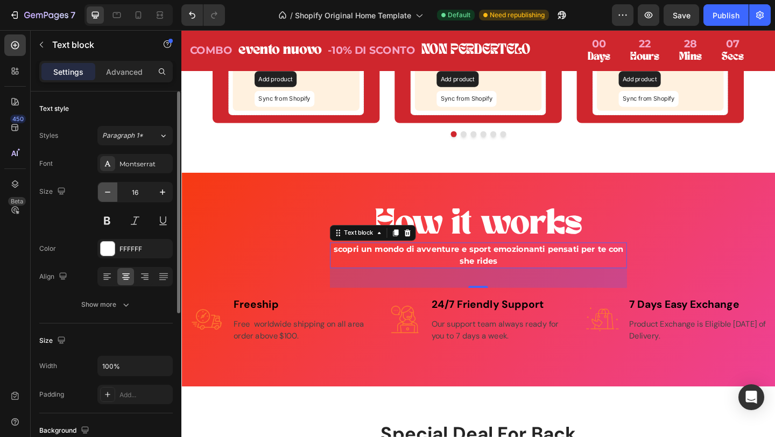
click at [104, 193] on icon "button" at bounding box center [107, 192] width 11 height 11
type input "15"
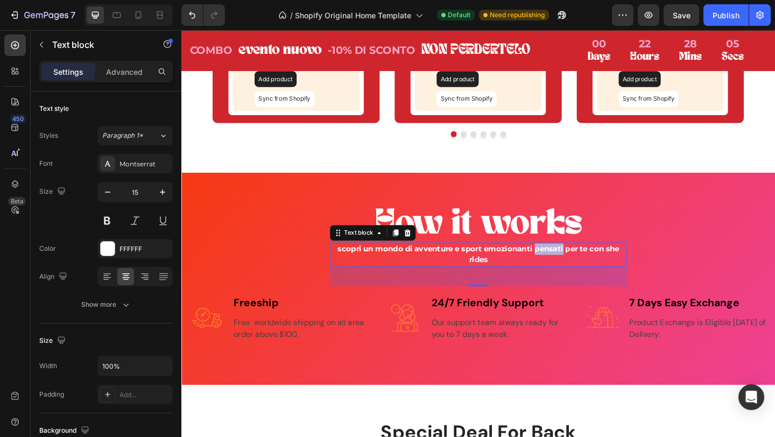
click at [593, 272] on strong "scopri un mondo di avventure e sport emozionanti pensati per te con she rides" at bounding box center [505, 274] width 306 height 23
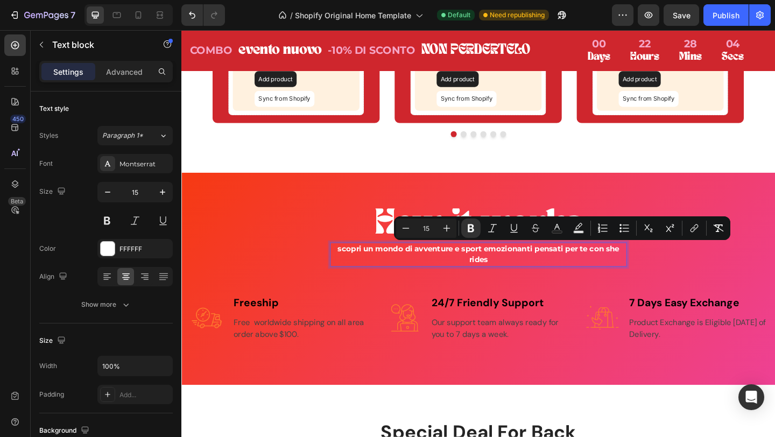
click at [633, 268] on strong "scopri un mondo di avventure e sport emozionanti pensati per te con she rides" at bounding box center [505, 274] width 306 height 23
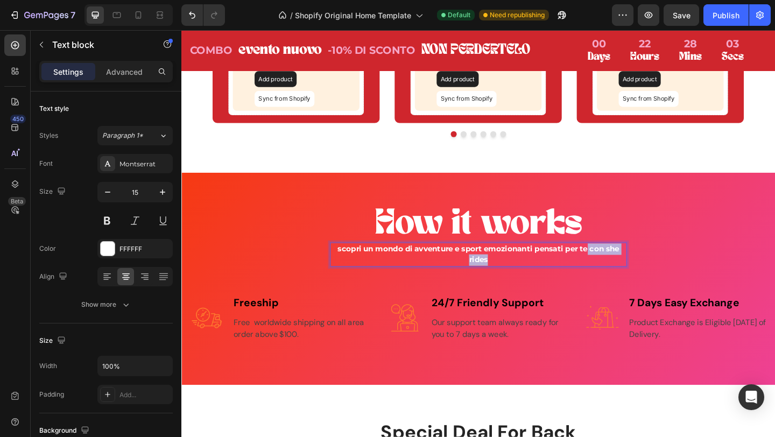
drag, startPoint x: 624, startPoint y: 267, endPoint x: 642, endPoint y: 279, distance: 22.3
click at [642, 280] on p "scopri un mondo di avventure e sport emozionanti pensati per te con she rides" at bounding box center [504, 274] width 321 height 24
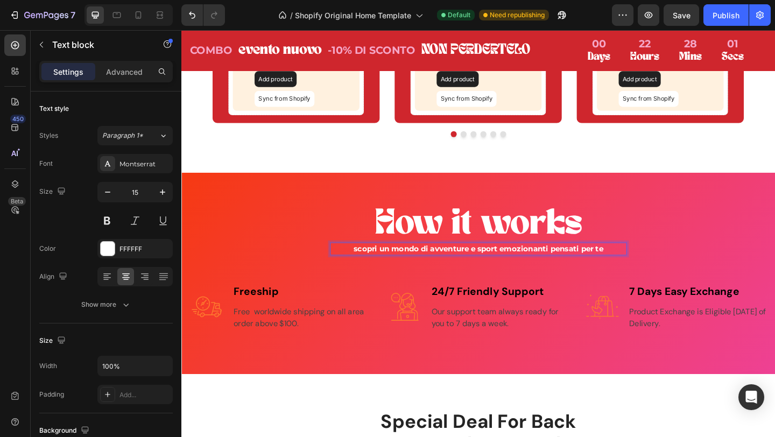
click at [581, 263] on strong "scopri un mondo di avventure e sport emozionanti pensati per te" at bounding box center [505, 268] width 272 height 10
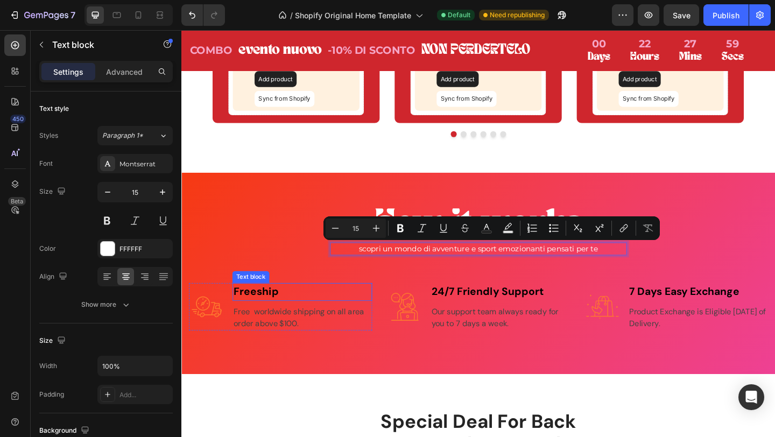
click at [271, 318] on p "Freeship" at bounding box center [313, 314] width 150 height 17
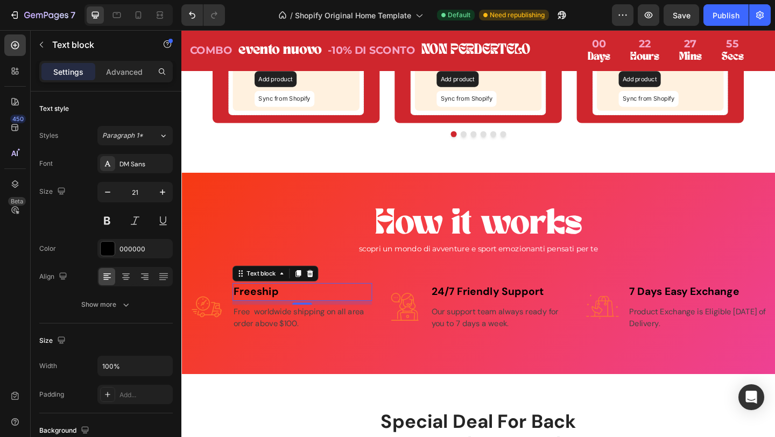
click at [251, 315] on p "Freeship" at bounding box center [313, 314] width 150 height 17
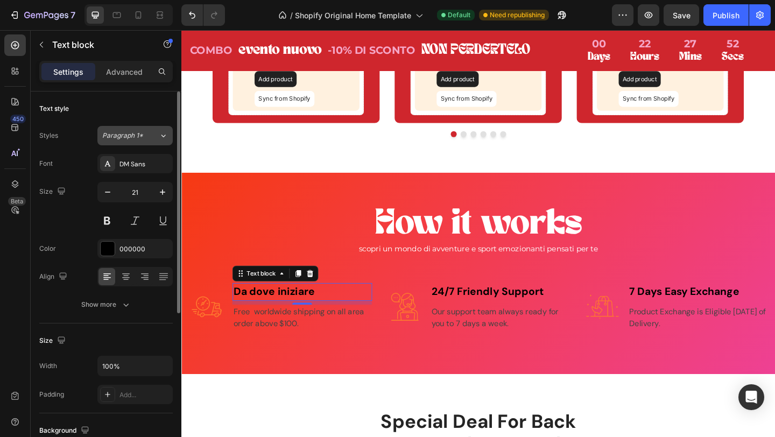
click at [137, 139] on span "Paragraph 1*" at bounding box center [122, 136] width 41 height 10
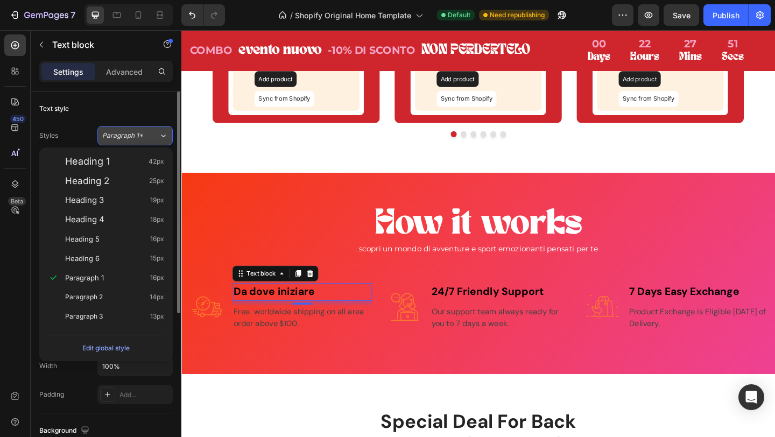
click at [134, 139] on span "Paragraph 1*" at bounding box center [122, 136] width 41 height 10
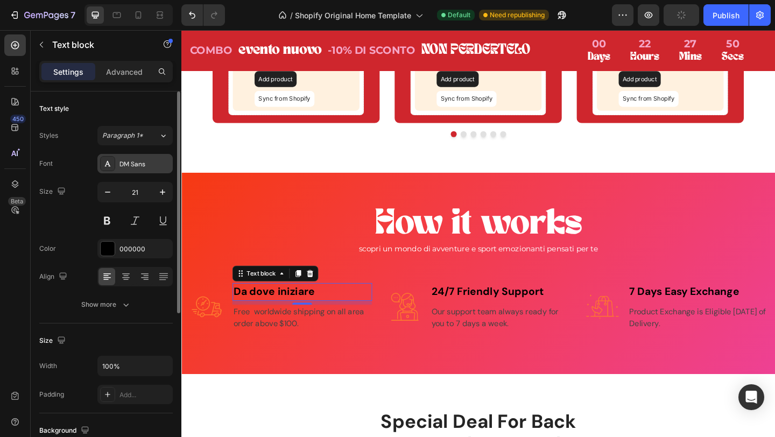
click at [142, 156] on div "DM Sans" at bounding box center [134, 163] width 75 height 19
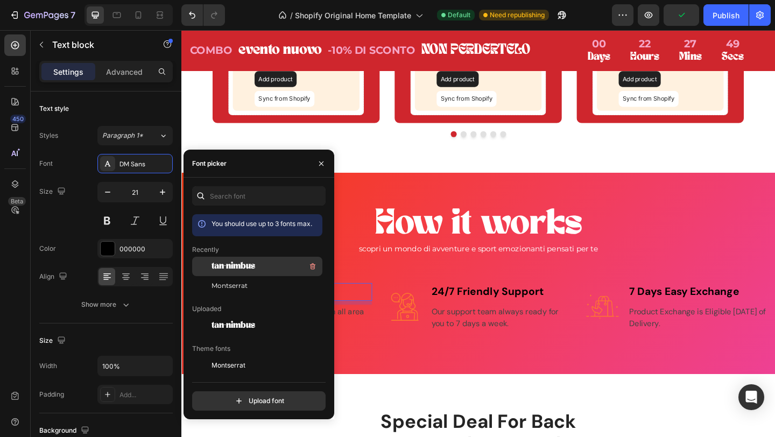
click at [253, 267] on span "tan-nimbus" at bounding box center [234, 267] width 44 height 10
click at [368, 344] on p "Free worldwide shipping on all area order above $100." at bounding box center [313, 343] width 150 height 26
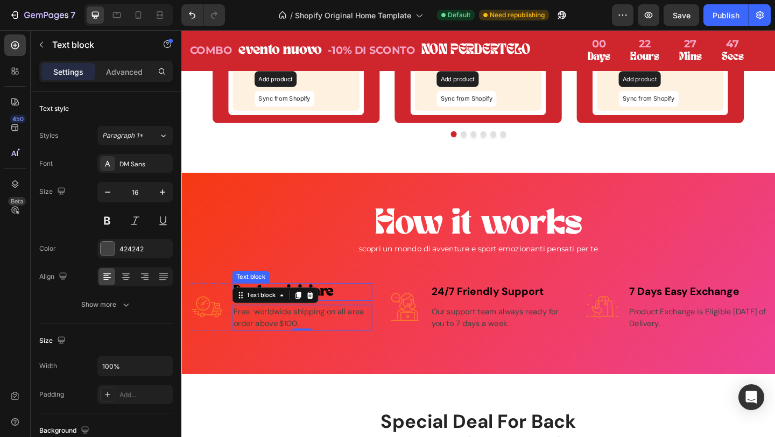
click at [347, 310] on p "Da dove iniziare" at bounding box center [313, 314] width 150 height 17
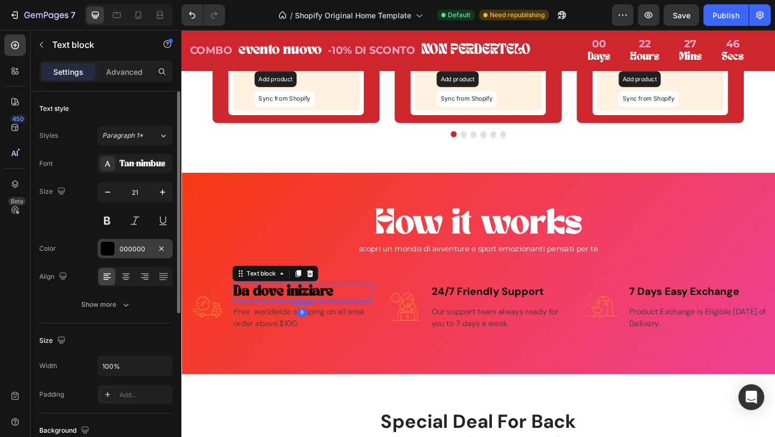
click at [107, 253] on div at bounding box center [108, 249] width 14 height 14
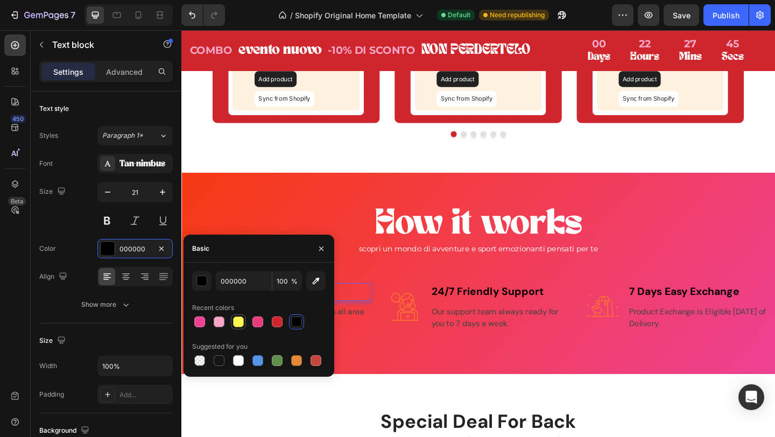
click at [242, 322] on div at bounding box center [238, 322] width 11 height 11
type input "FFF850"
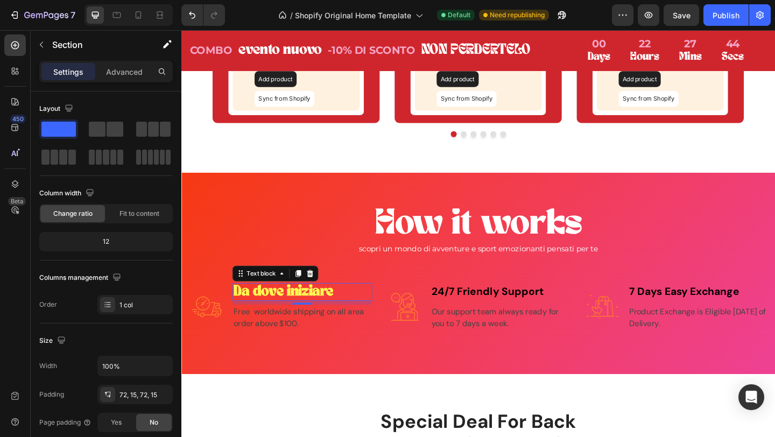
click at [368, 367] on div "How it works Heading scopri un mondo di avventure e sport emozionanti pensati p…" at bounding box center [504, 294] width 646 height 219
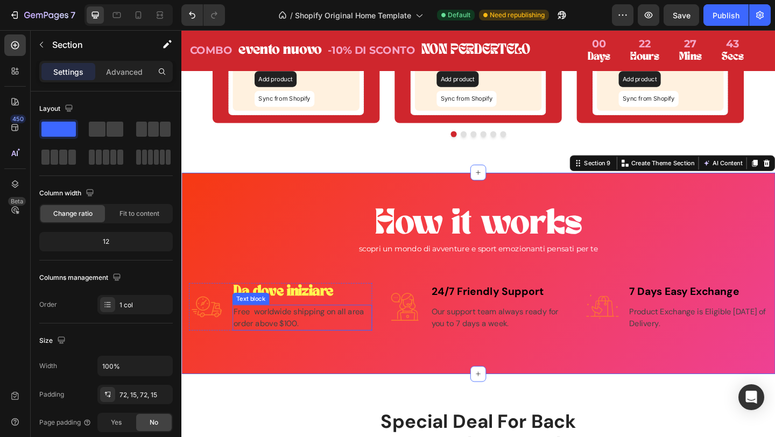
click at [301, 337] on p "Free worldwide shipping on all area order above $100." at bounding box center [313, 343] width 150 height 26
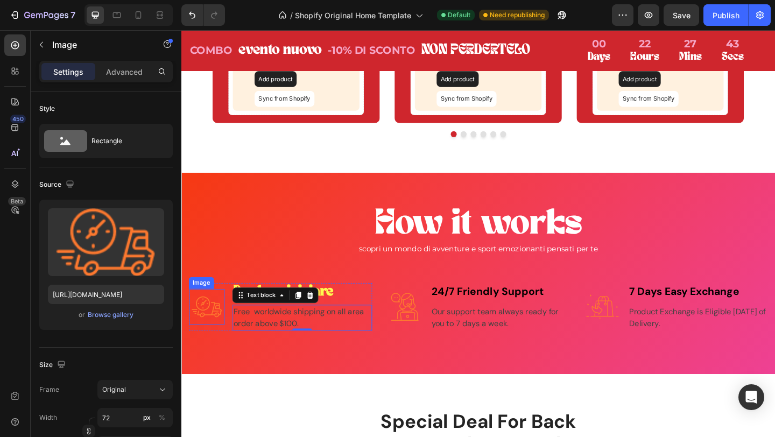
click at [206, 327] on img at bounding box center [209, 331] width 39 height 38
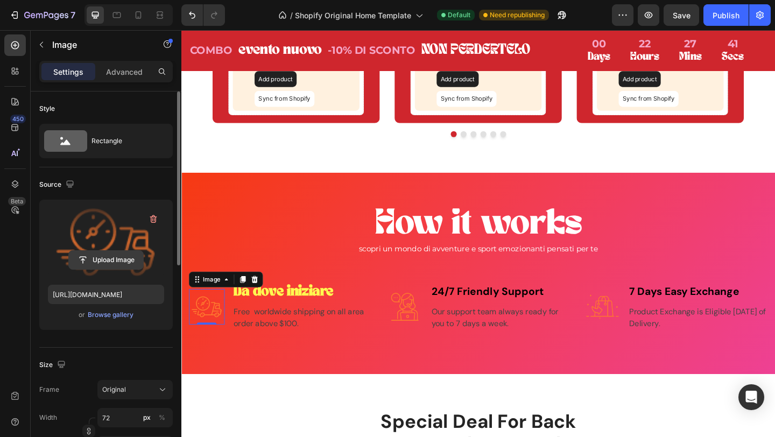
click at [113, 257] on input "file" at bounding box center [106, 260] width 74 height 18
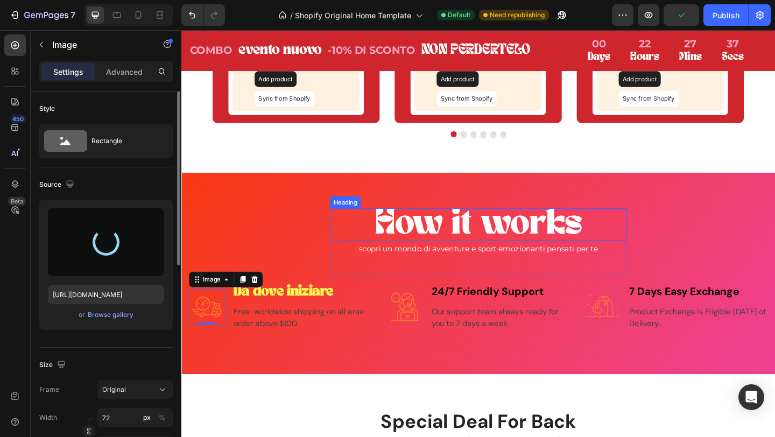
type input "https://cdn.shopify.com/s/files/1/0952/9547/1942/files/gempages_581501798116753…"
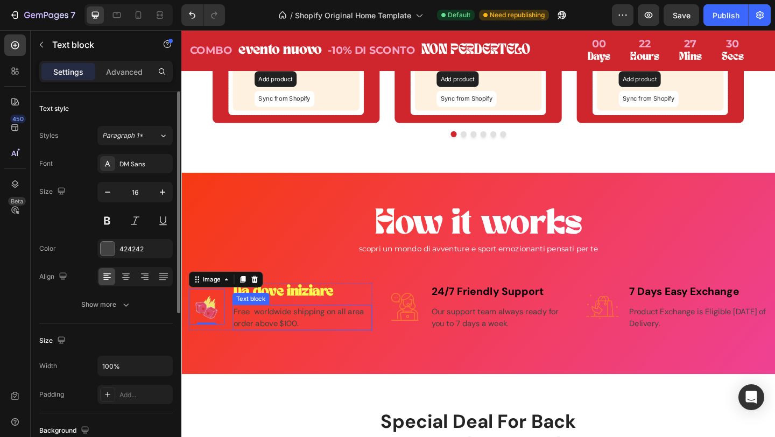
click at [292, 343] on p "Free worldwide shipping on all area order above $100." at bounding box center [313, 343] width 150 height 26
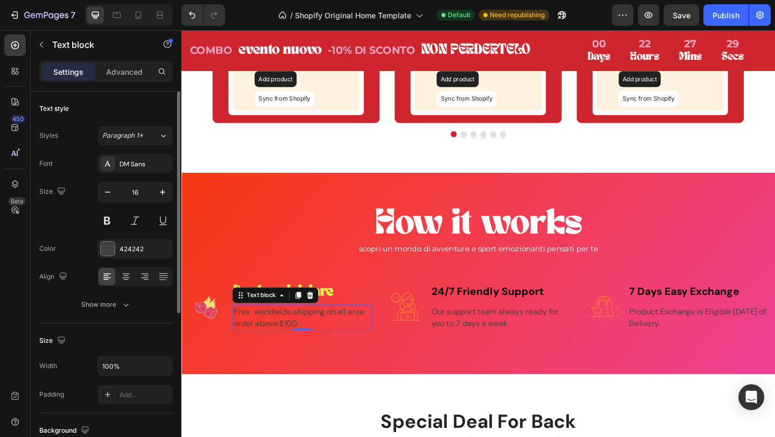
click at [292, 343] on p "Free worldwide shipping on all area order above $100." at bounding box center [313, 343] width 150 height 26
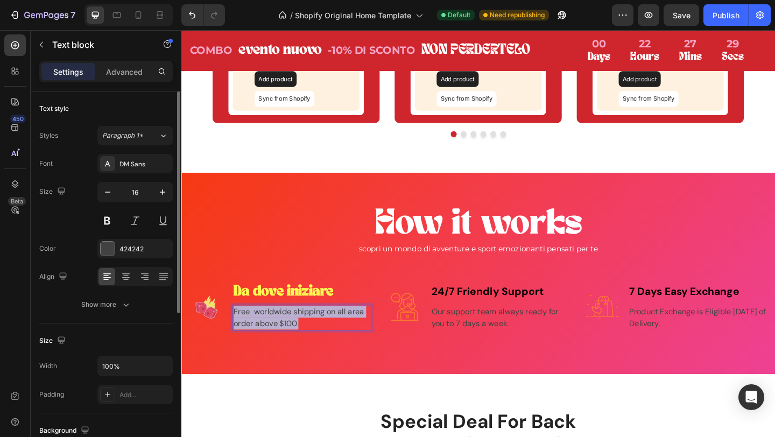
click at [292, 343] on p "Free worldwide shipping on all area order above $100." at bounding box center [313, 343] width 150 height 26
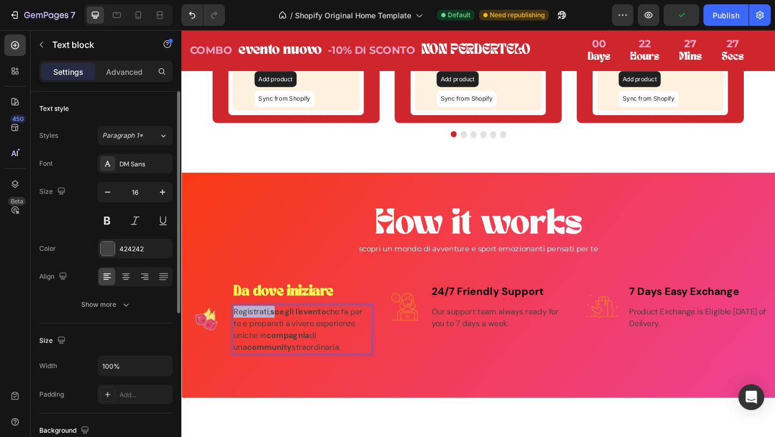
drag, startPoint x: 282, startPoint y: 339, endPoint x: 234, endPoint y: 340, distance: 47.9
click at [234, 340] on div "Image Da dove iniziare Text block Registrati, scegli l'evento che fa per te e p…" at bounding box center [289, 344] width 199 height 78
click at [251, 340] on strong "cegli l'evento" at bounding box center [271, 336] width 56 height 11
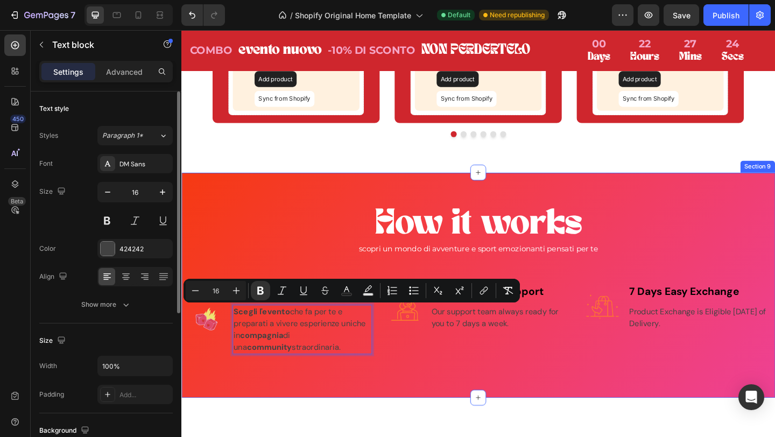
click at [328, 403] on div "How it works Heading scopri un mondo di avventure e sport emozionanti pensati p…" at bounding box center [504, 307] width 646 height 245
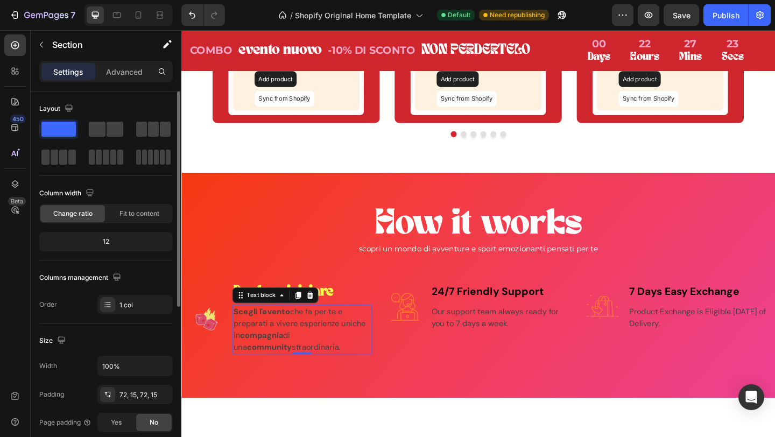
click at [309, 362] on p "Scegli l'evento che fa per te e preparati a vivere esperienze uniche in compagn…" at bounding box center [313, 356] width 150 height 52
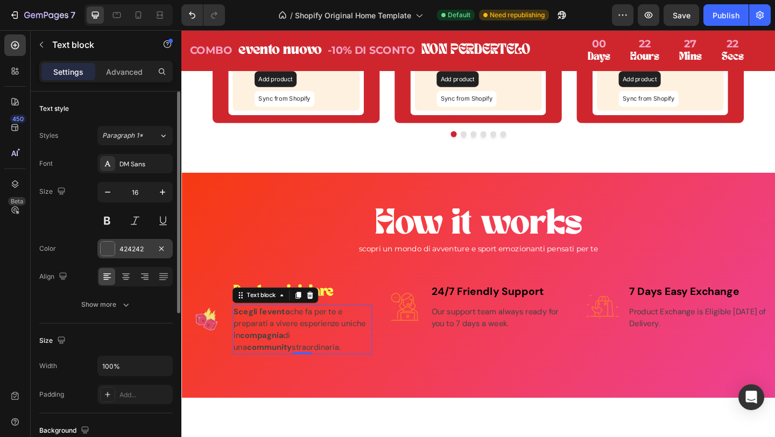
click at [108, 248] on div at bounding box center [108, 249] width 14 height 14
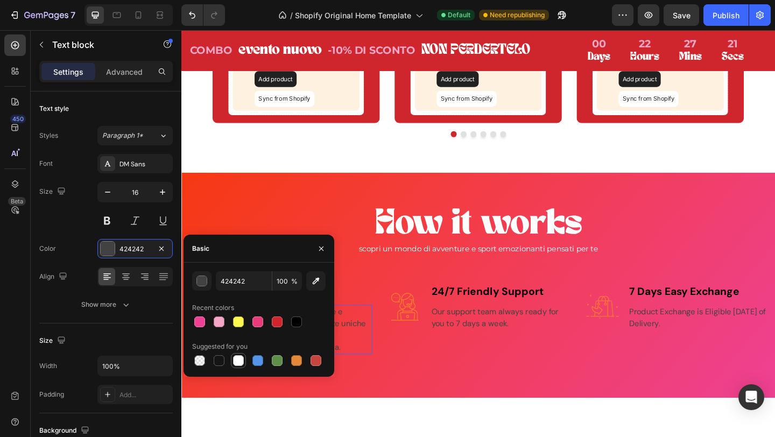
click at [237, 360] on div at bounding box center [238, 360] width 11 height 11
type input "FFFFFF"
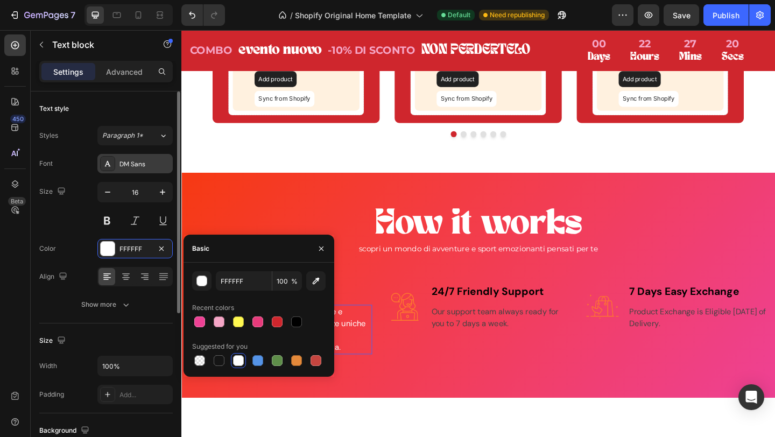
click at [146, 165] on div "DM Sans" at bounding box center [145, 164] width 51 height 10
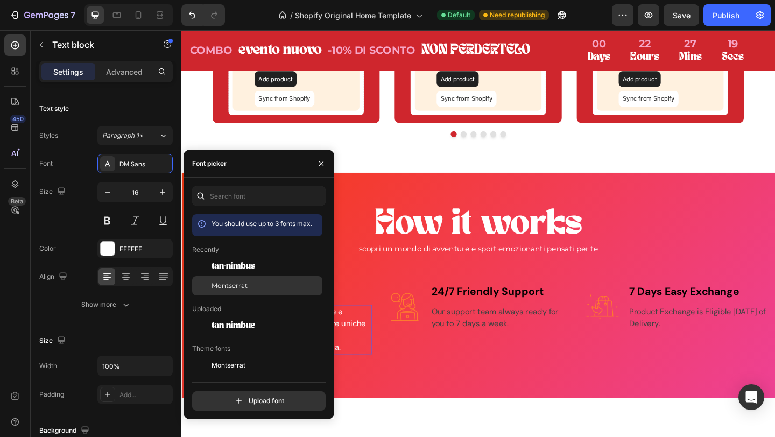
click at [234, 399] on div "Montserrat" at bounding box center [257, 408] width 130 height 19
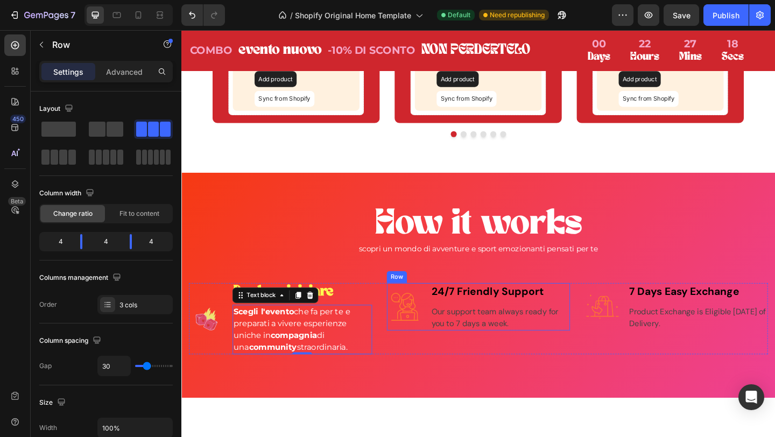
click at [442, 372] on div "Image 24/7 Friendly Support Text block Our support team always ready for you to…" at bounding box center [504, 344] width 199 height 78
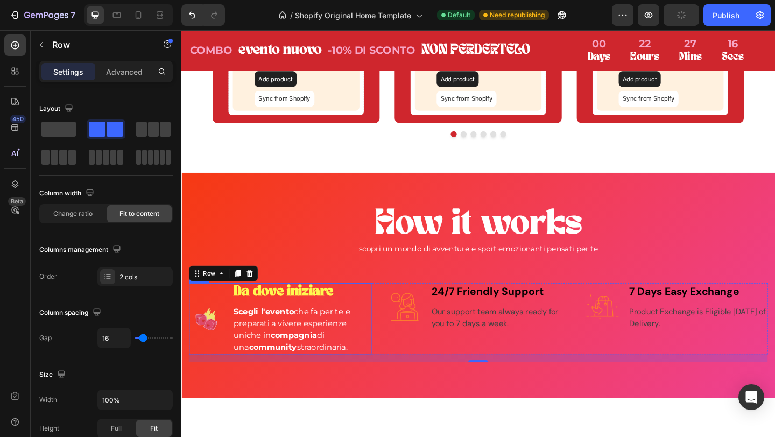
click at [216, 311] on div "Image" at bounding box center [209, 344] width 39 height 78
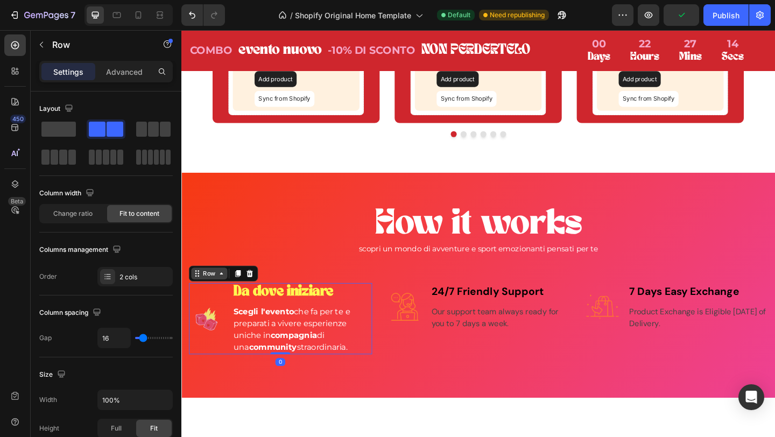
click at [199, 299] on div "Row" at bounding box center [211, 295] width 39 height 13
click at [242, 298] on icon at bounding box center [243, 296] width 6 height 8
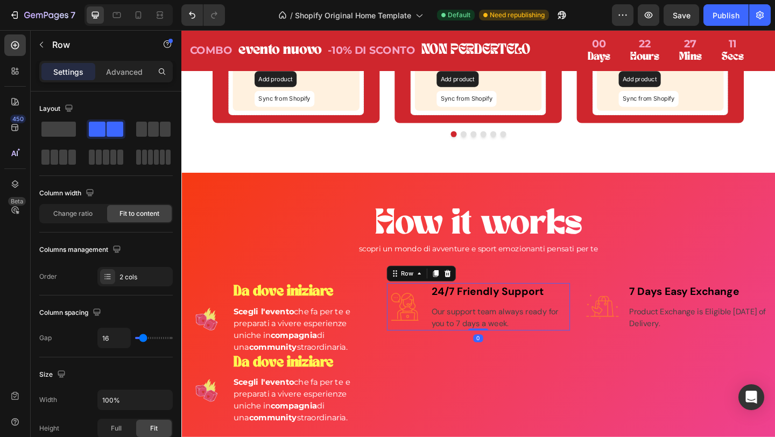
click at [443, 310] on div "Image" at bounding box center [424, 331] width 39 height 52
click at [473, 295] on icon at bounding box center [471, 295] width 7 height 8
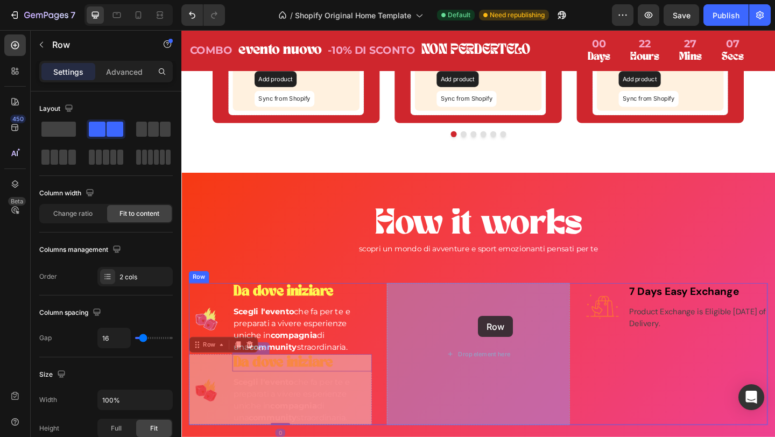
drag, startPoint x: 219, startPoint y: 394, endPoint x: 496, endPoint y: 334, distance: 283.6
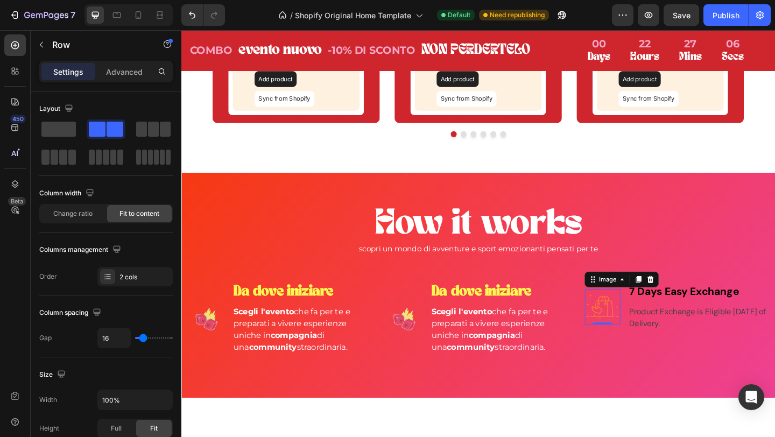
click at [635, 314] on img at bounding box center [639, 331] width 39 height 38
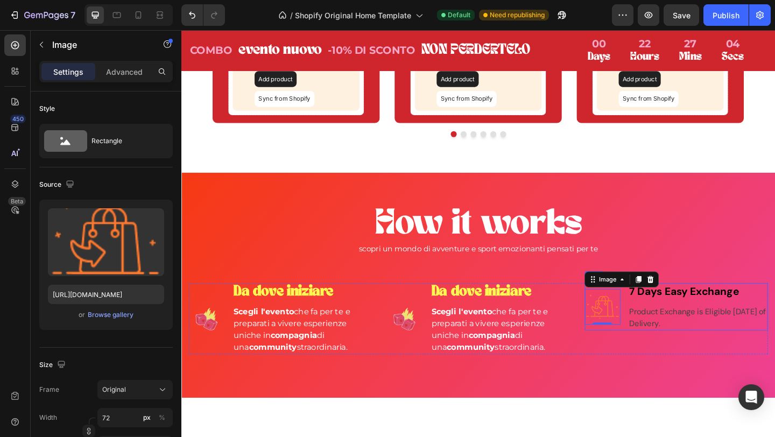
click at [661, 332] on div "Image 0 7 Days Easy Exchange Text block Product Exchange is Eligible Within 7 D…" at bounding box center [719, 331] width 199 height 52
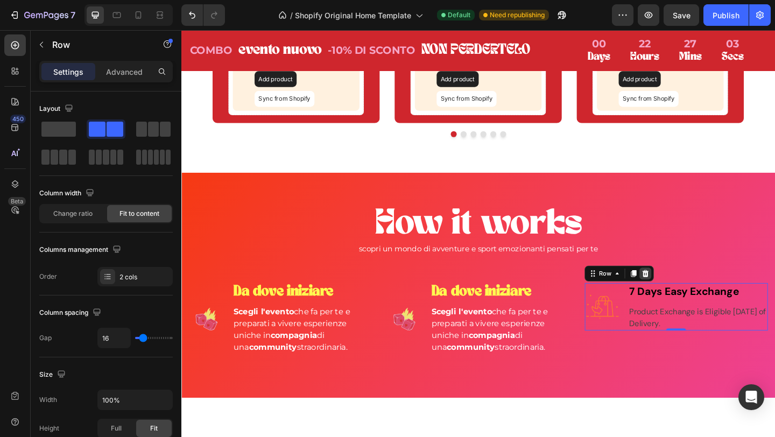
click at [688, 293] on icon at bounding box center [686, 295] width 7 height 8
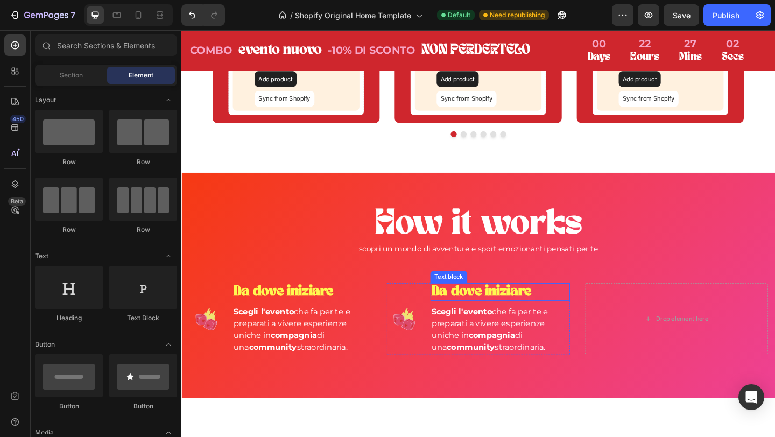
click at [578, 316] on p "Da dove iniziare" at bounding box center [528, 314] width 150 height 17
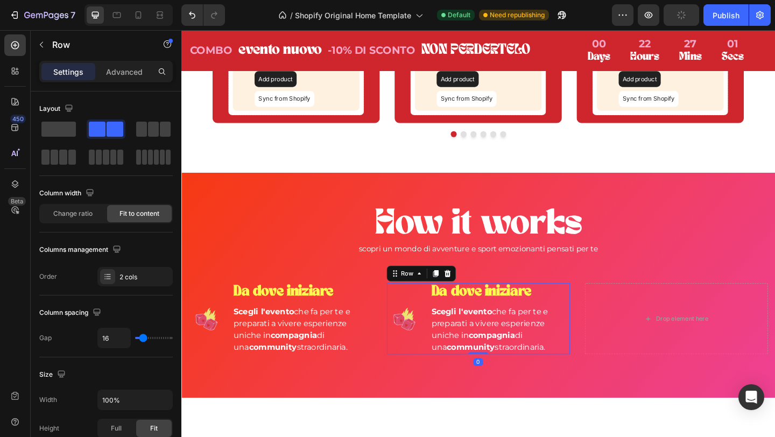
click at [423, 310] on div "Image" at bounding box center [424, 344] width 39 height 78
click at [454, 297] on icon at bounding box center [458, 295] width 9 height 9
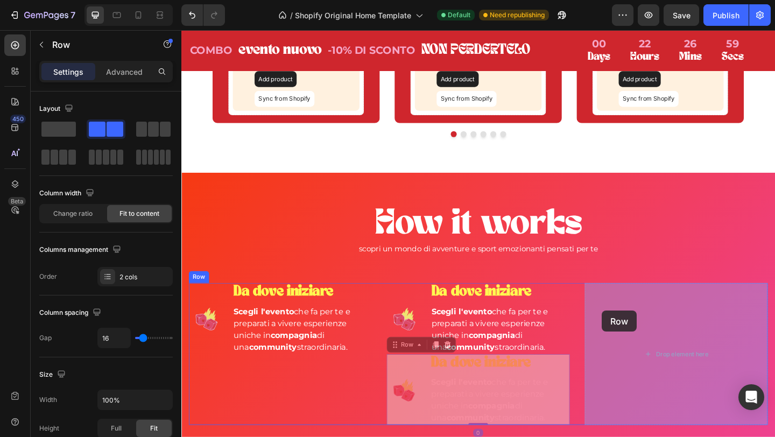
drag, startPoint x: 418, startPoint y: 375, endPoint x: 664, endPoint y: 328, distance: 250.5
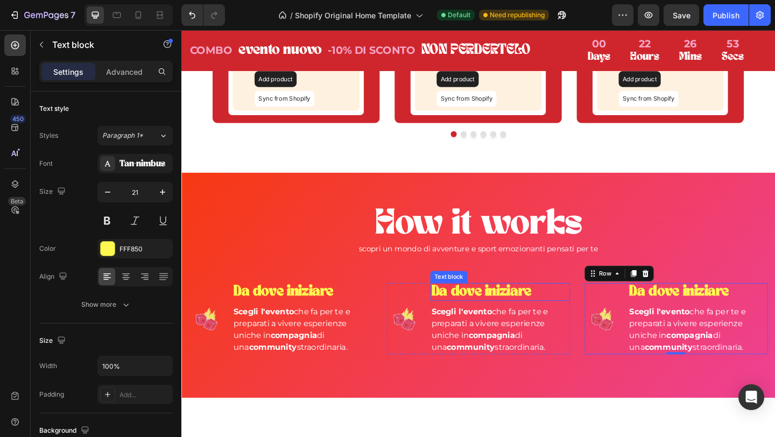
click at [486, 311] on strong "Da dove iniziare" at bounding box center [507, 315] width 108 height 16
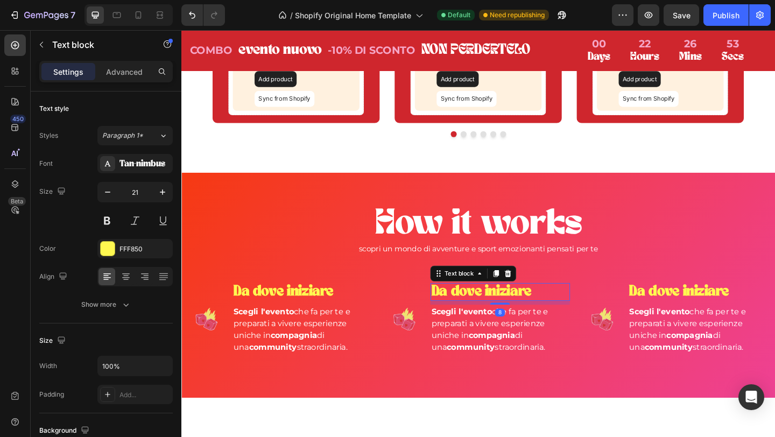
click at [486, 311] on strong "Da dove iniziare" at bounding box center [507, 315] width 108 height 16
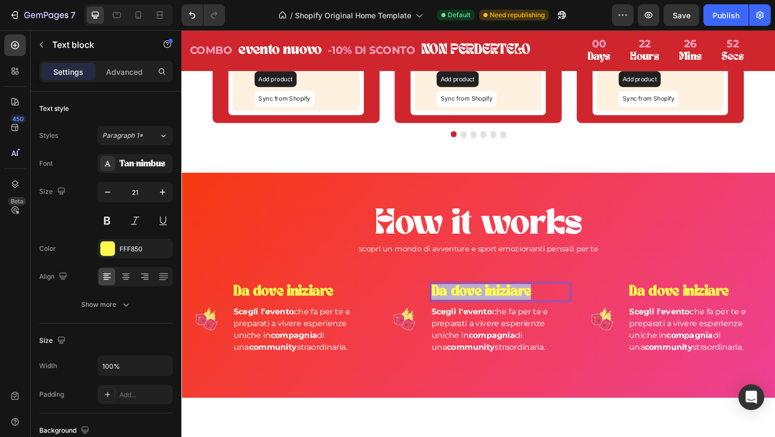
click at [486, 311] on strong "Da dove iniziare" at bounding box center [507, 315] width 108 height 16
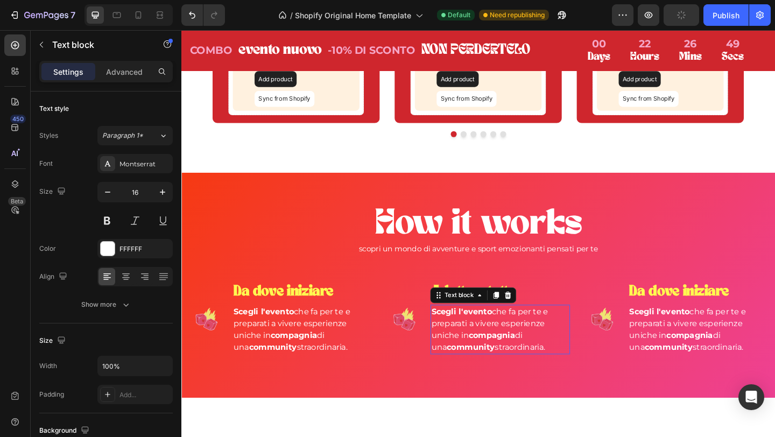
click at [502, 353] on p "Scegli l'evento che fa per te e preparati a vivere esperienze uniche in compagn…" at bounding box center [528, 356] width 150 height 52
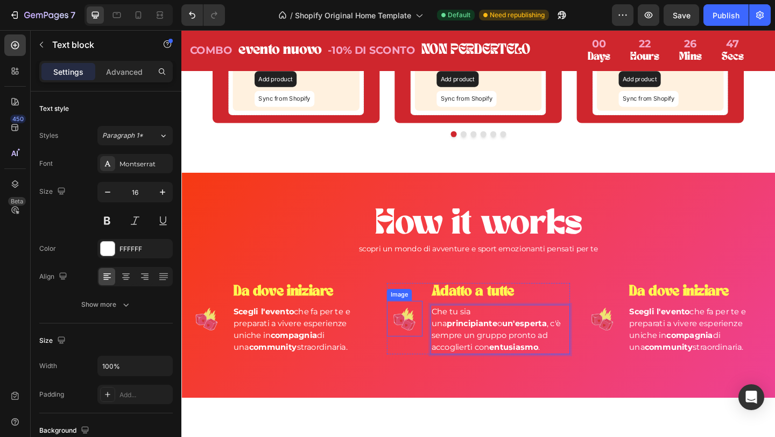
click at [419, 341] on img at bounding box center [424, 344] width 39 height 39
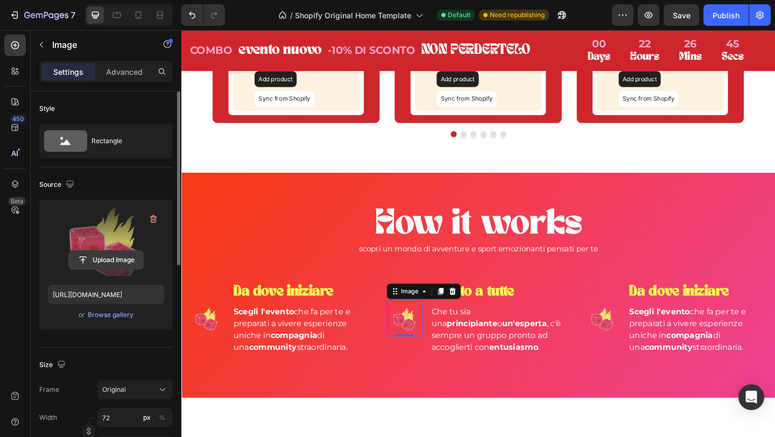
click at [121, 253] on input "file" at bounding box center [106, 260] width 74 height 18
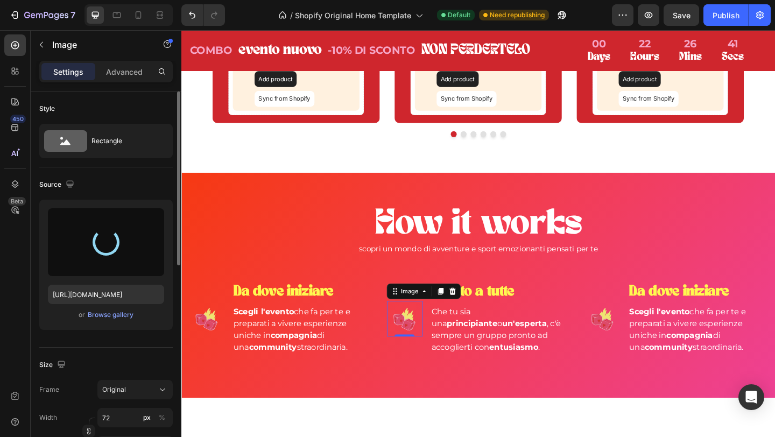
type input "https://cdn.shopify.com/s/files/1/0952/9547/1942/files/gempages_581501798116753…"
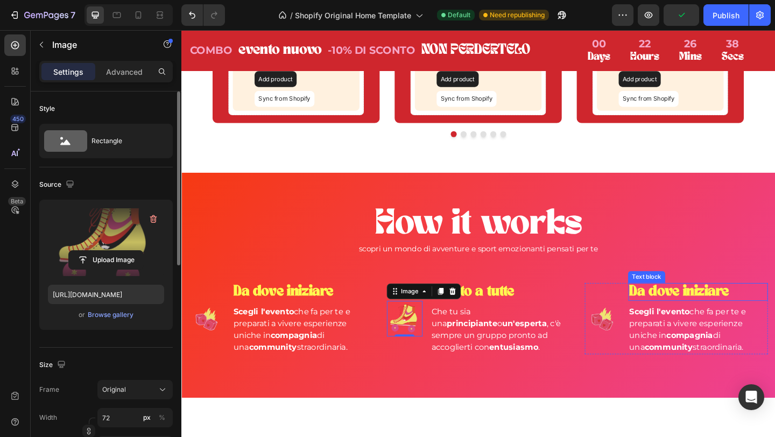
click at [715, 318] on strong "Da dove iniziare" at bounding box center [723, 315] width 108 height 16
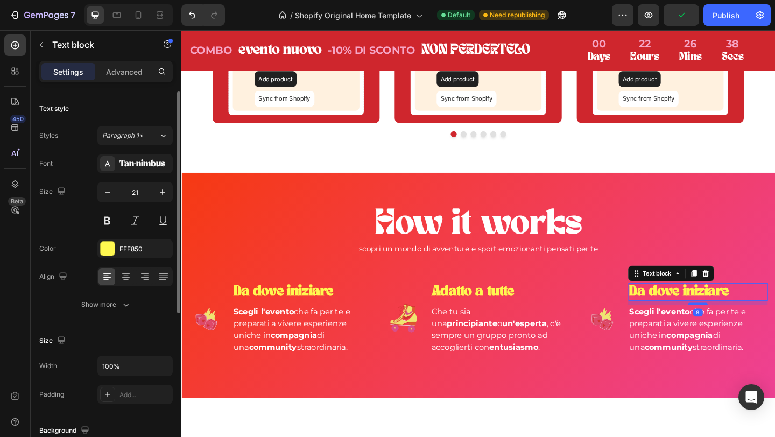
click at [715, 318] on strong "Da dove iniziare" at bounding box center [723, 315] width 108 height 16
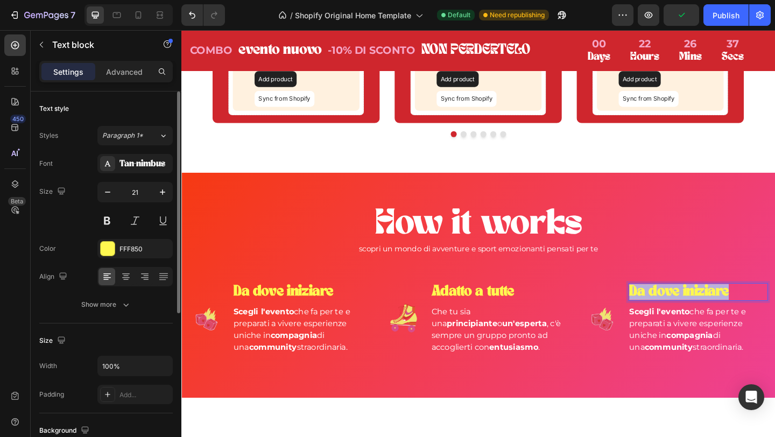
click at [715, 318] on strong "Da dove iniziare" at bounding box center [723, 315] width 108 height 16
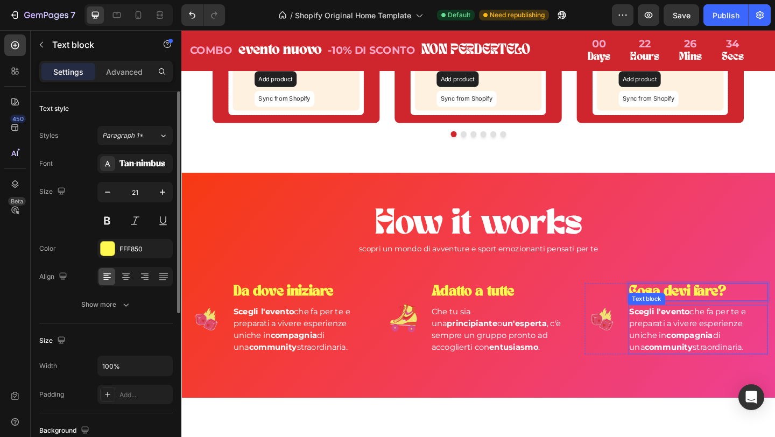
click at [733, 352] on p "Scegli l'evento che fa per te e preparati a vivere esperienze uniche in compagn…" at bounding box center [744, 356] width 150 height 52
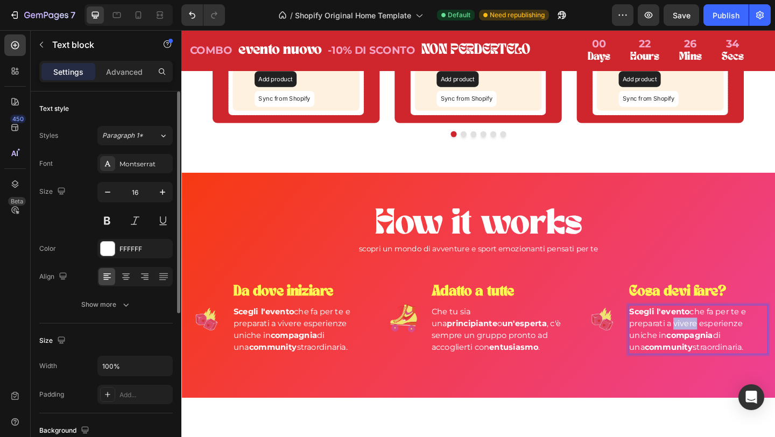
click at [733, 352] on p "Scegli l'evento che fa per te e preparati a vivere esperienze uniche in compagn…" at bounding box center [744, 356] width 150 height 52
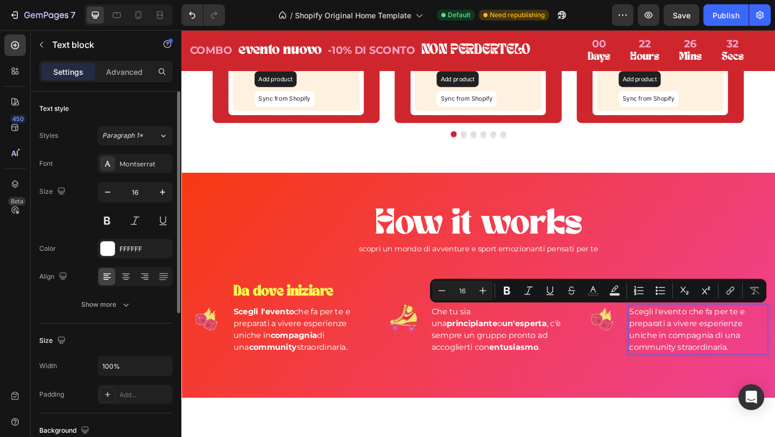
click at [721, 354] on p "Scegli l'evento che fa per te e preparati a vivere esperienze uniche in compagn…" at bounding box center [744, 356] width 150 height 52
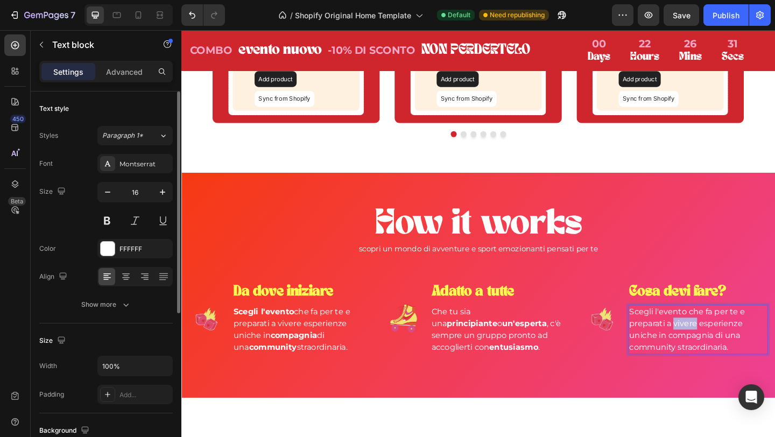
click at [721, 354] on p "Scegli l'evento che fa per te e preparati a vivere esperienze uniche in compagn…" at bounding box center [744, 356] width 150 height 52
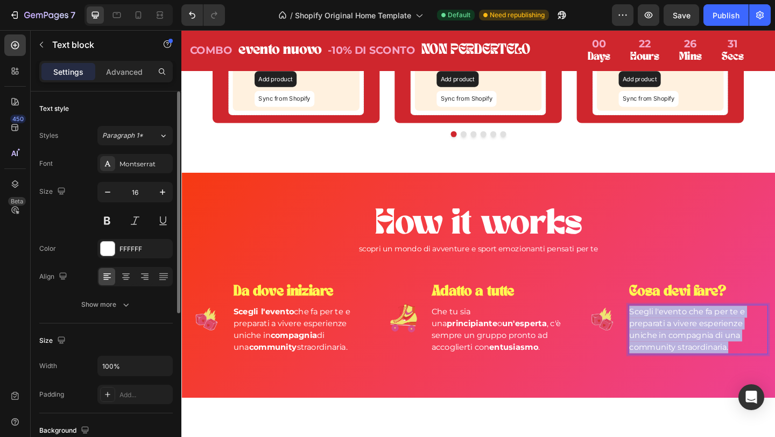
click at [721, 354] on p "Scegli l'evento che fa per te e preparati a vivere esperienze uniche in compagn…" at bounding box center [744, 356] width 150 height 52
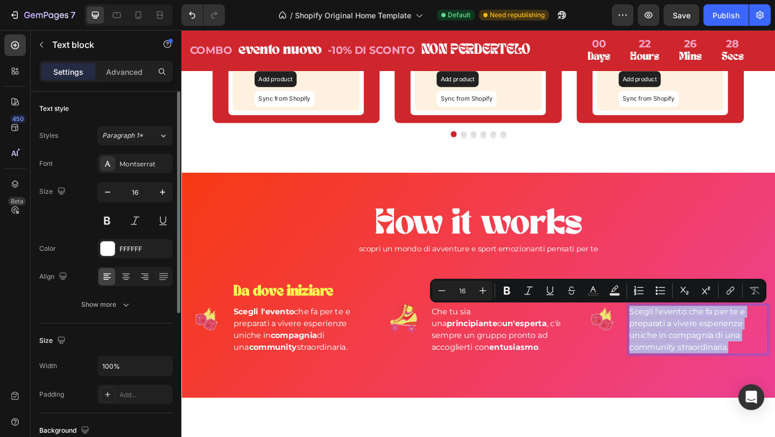
click at [747, 355] on p "Scegli l'evento che fa per te e preparati a vivere esperienze uniche in compagn…" at bounding box center [744, 356] width 150 height 52
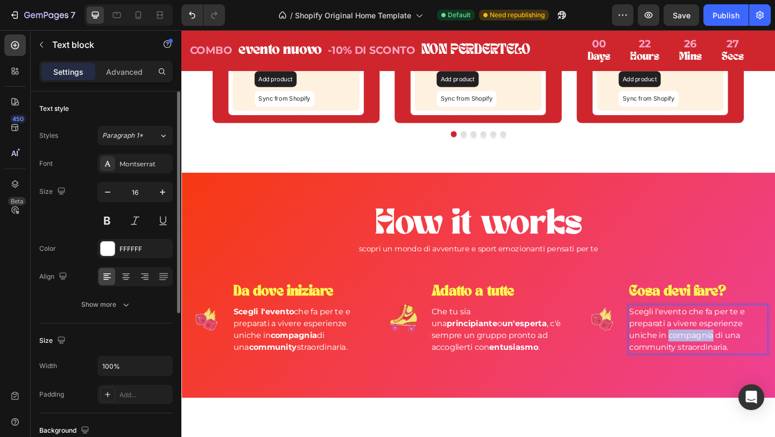
click at [747, 355] on p "Scegli l'evento che fa per te e preparati a vivere esperienze uniche in compagn…" at bounding box center [744, 356] width 150 height 52
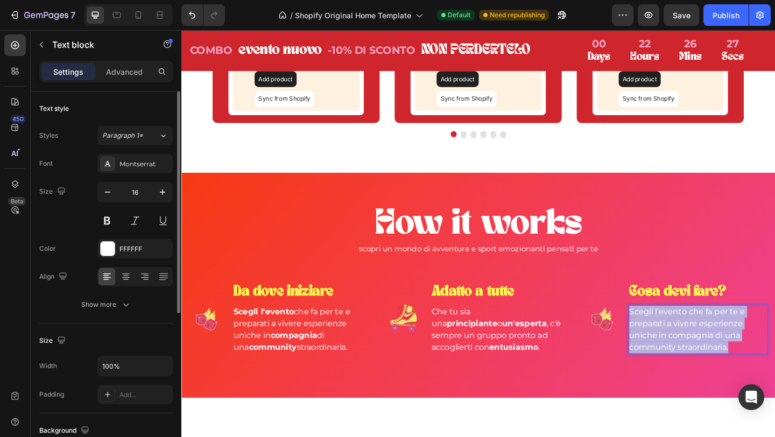
click at [747, 355] on p "Scegli l'evento che fa per te e preparati a vivere esperienze uniche in compagn…" at bounding box center [744, 356] width 150 height 52
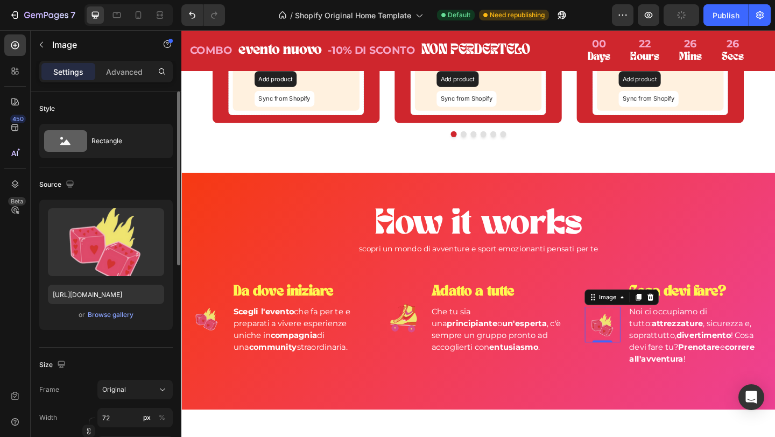
click at [639, 351] on img at bounding box center [639, 350] width 39 height 39
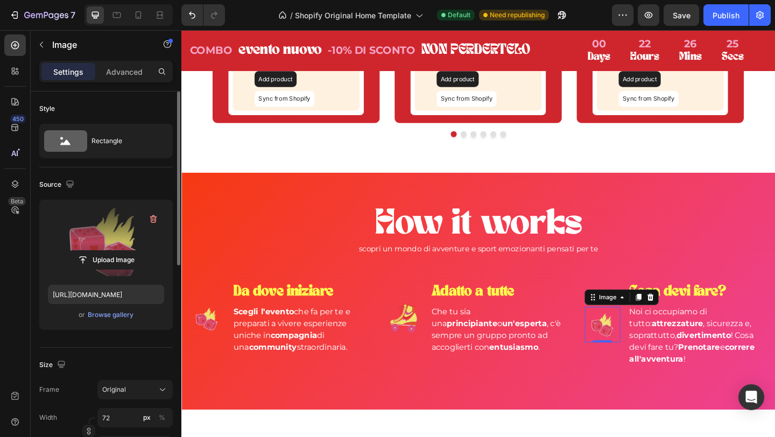
click at [94, 242] on label at bounding box center [106, 242] width 116 height 68
click at [94, 251] on input "file" at bounding box center [106, 260] width 74 height 18
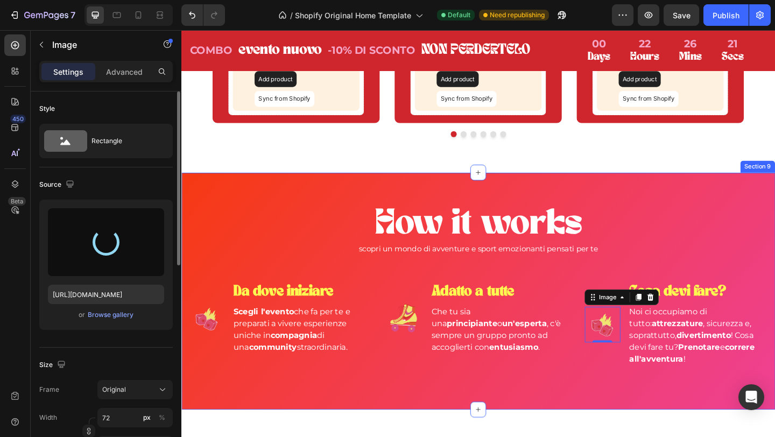
type input "https://cdn.shopify.com/s/files/1/0952/9547/1942/files/gempages_581501798116753…"
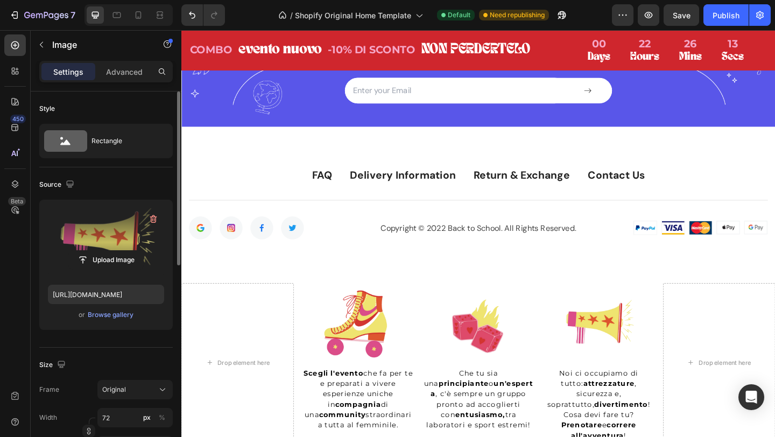
scroll to position [2925, 0]
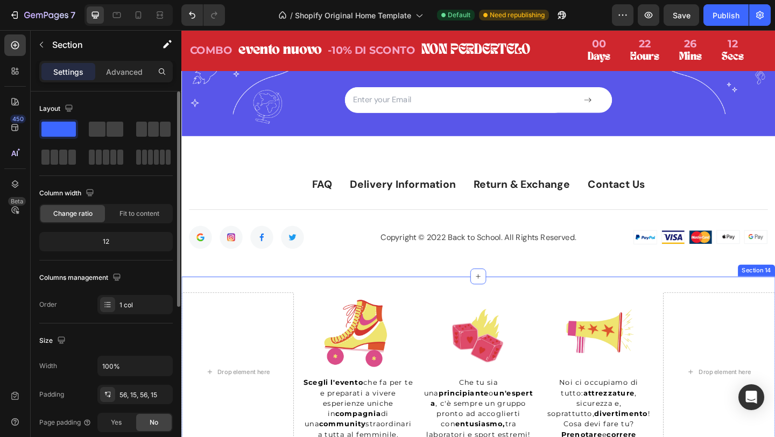
click at [656, 294] on div "FAQ Text block Delivery Information Text block Return & Exchange Text block Con…" at bounding box center [504, 228] width 646 height 139
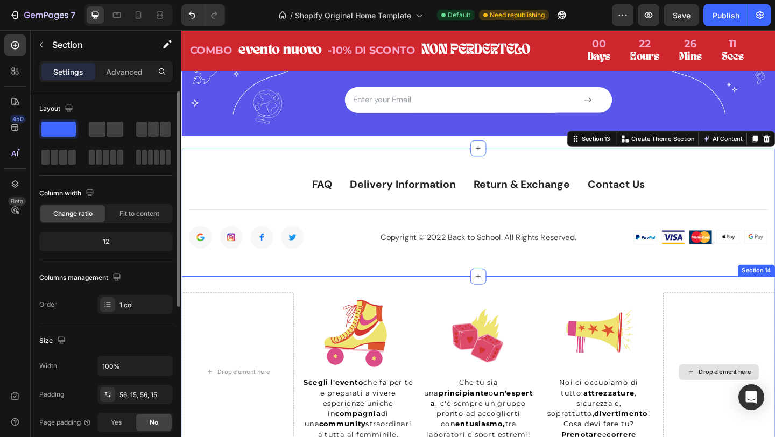
click at [757, 321] on div "Drop element here" at bounding box center [766, 402] width 122 height 173
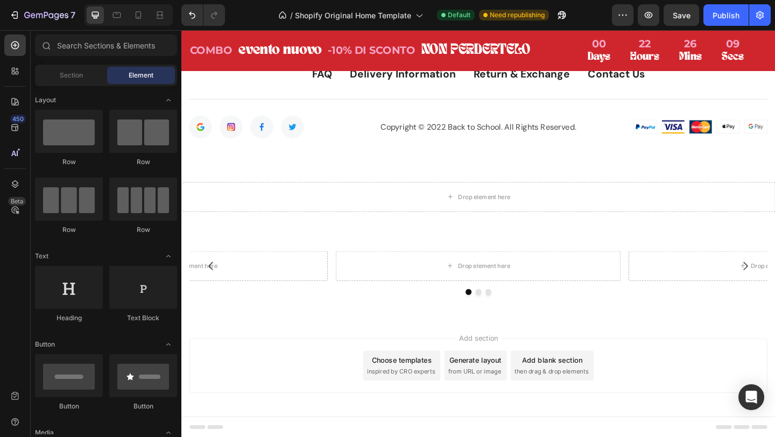
scroll to position [3034, 0]
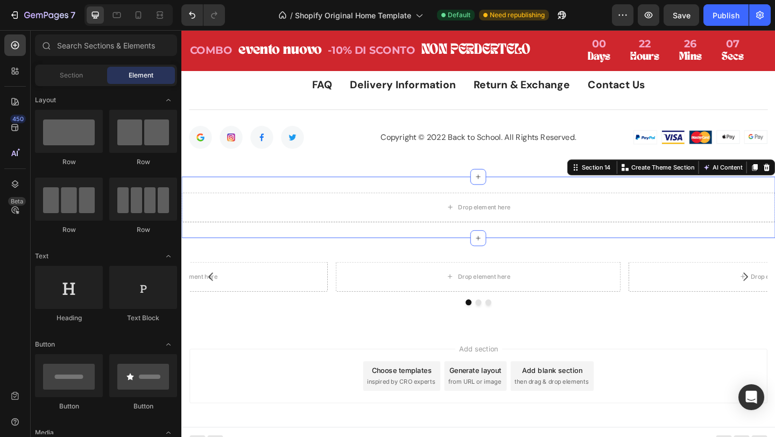
click at [775, 193] on div "Drop element here Section 14 You can create reusable sections Create Theme Sect…" at bounding box center [504, 223] width 646 height 67
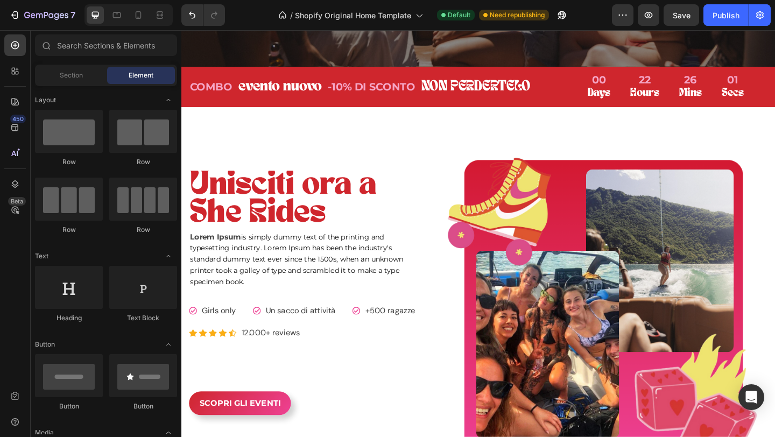
scroll to position [466, 0]
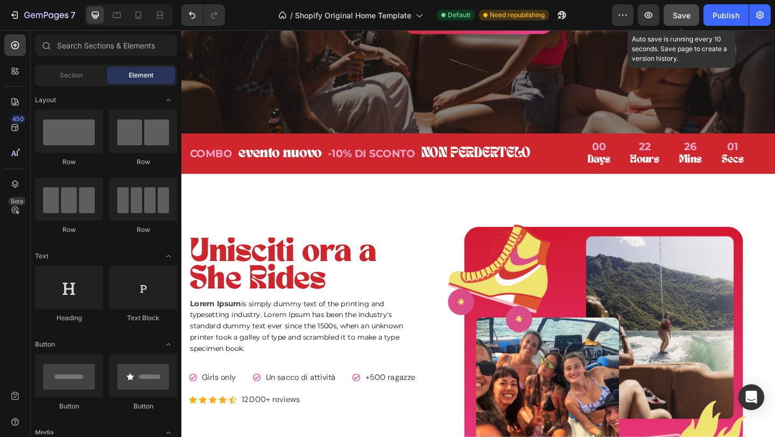
click at [687, 12] on span "Save" at bounding box center [682, 15] width 18 height 9
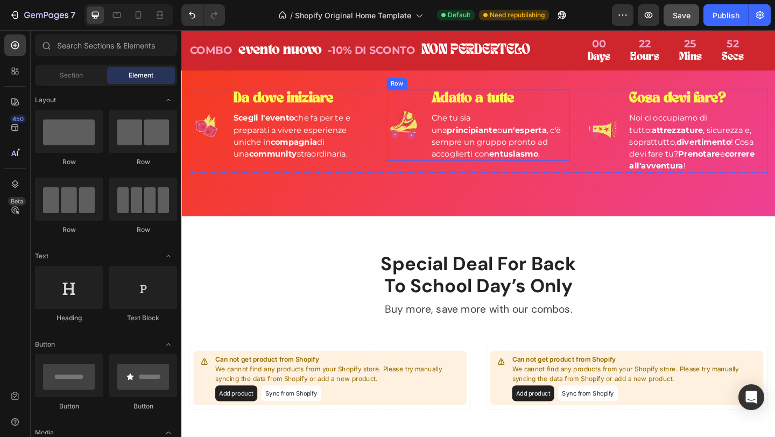
scroll to position [2103, 0]
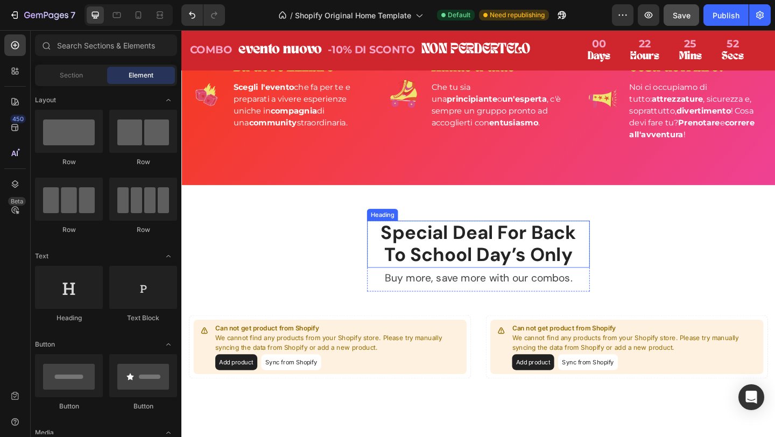
click at [459, 248] on p "Special Deal For Back To School Day’s Only" at bounding box center [504, 263] width 240 height 49
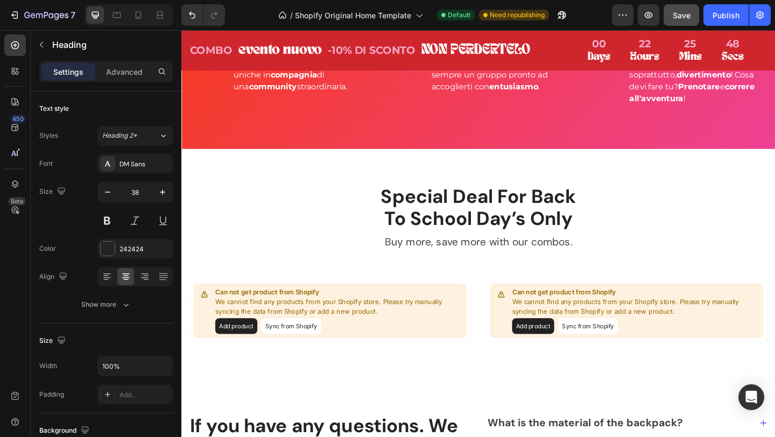
scroll to position [2120, 0]
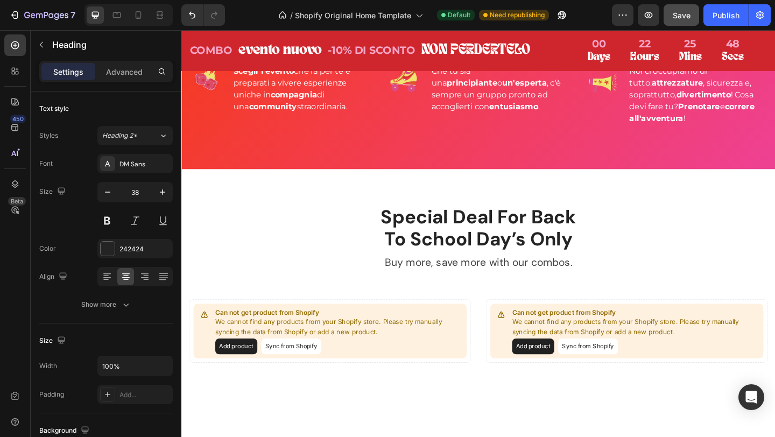
click at [475, 233] on p "Special Deal For Back To School Day’s Only" at bounding box center [504, 245] width 240 height 49
click at [485, 257] on p "Special Deal For Back To School Day’s Only" at bounding box center [504, 245] width 240 height 49
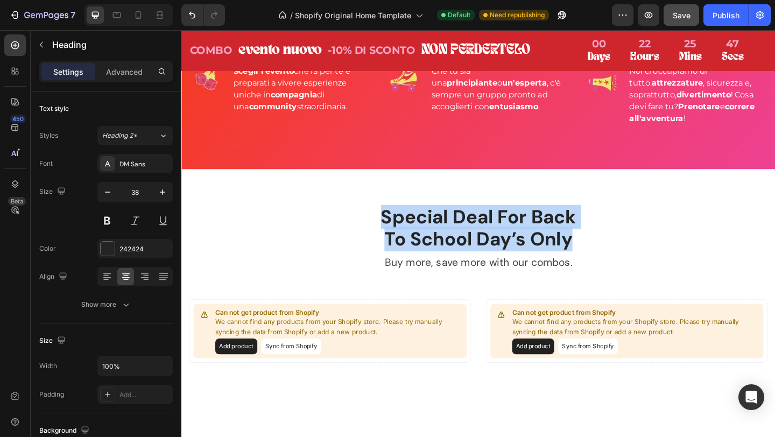
click at [485, 257] on p "Special Deal For Back To School Day’s Only" at bounding box center [504, 245] width 240 height 49
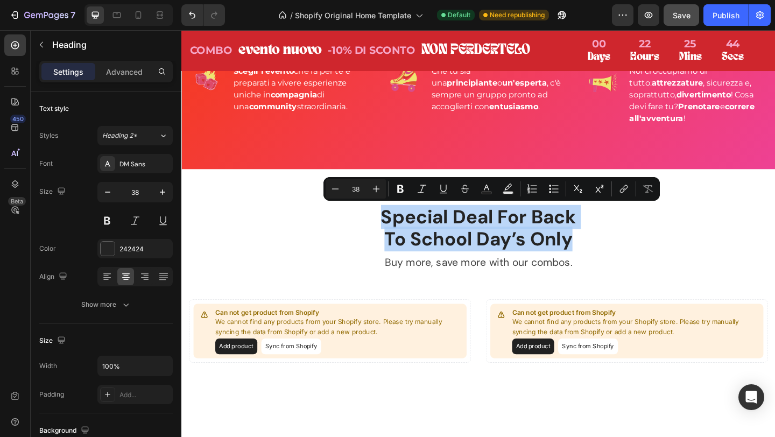
click at [521, 235] on p "Special Deal For Back To School Day’s Only" at bounding box center [504, 245] width 240 height 49
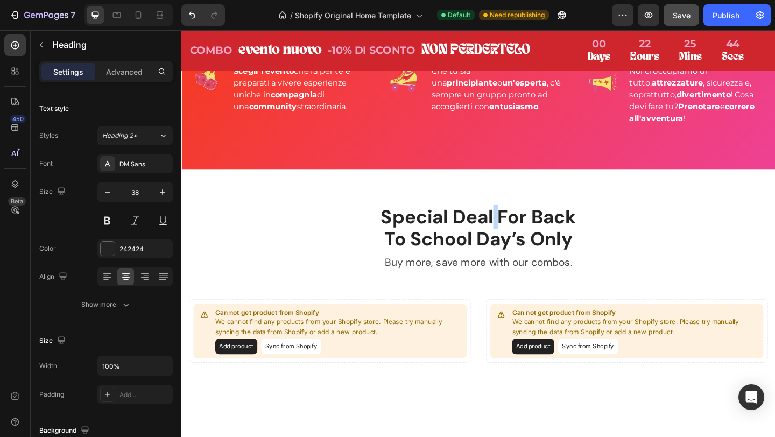
click at [521, 235] on p "Special Deal For Back To School Day’s Only" at bounding box center [504, 245] width 240 height 49
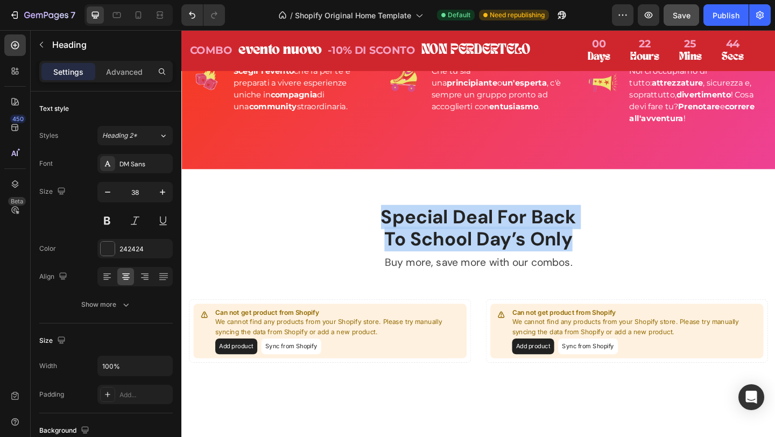
click at [521, 235] on p "Special Deal For Back To School Day’s Only" at bounding box center [504, 245] width 240 height 49
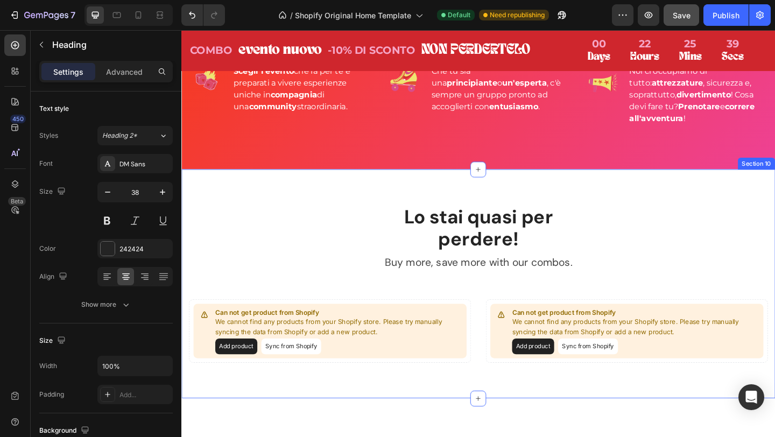
click at [318, 271] on div "Lo stai quasi per perdere! Heading Buy more, save more with our combos. Text bl…" at bounding box center [505, 306] width 630 height 172
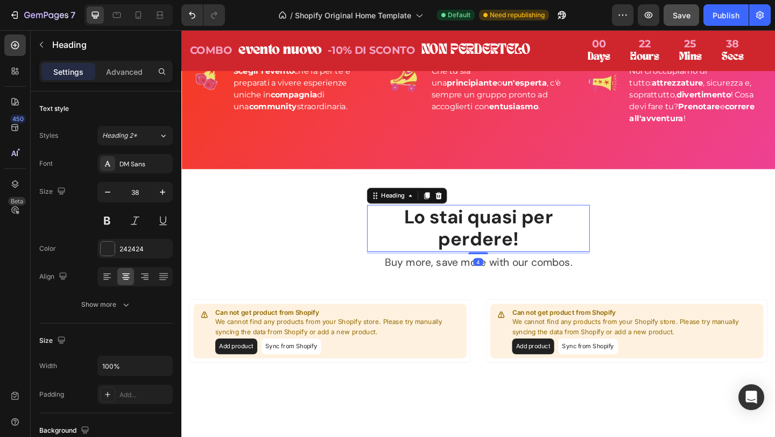
click at [493, 258] on p "Lo stai quasi per perdere!" at bounding box center [504, 245] width 240 height 49
click at [141, 162] on div "DM Sans" at bounding box center [145, 164] width 51 height 10
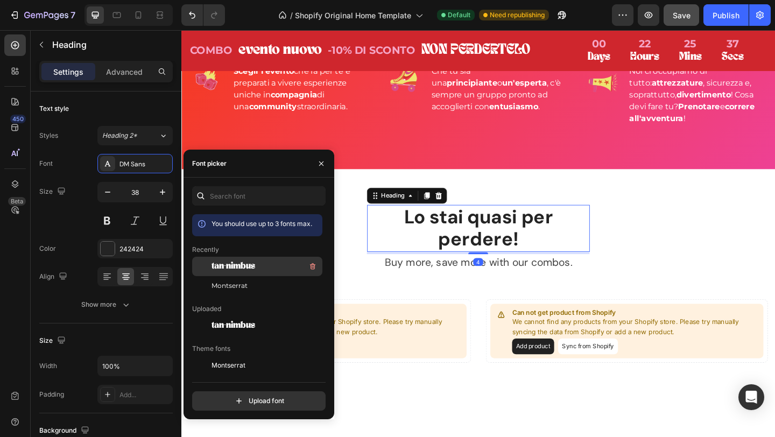
click at [248, 268] on span "tan-nimbus" at bounding box center [234, 267] width 44 height 10
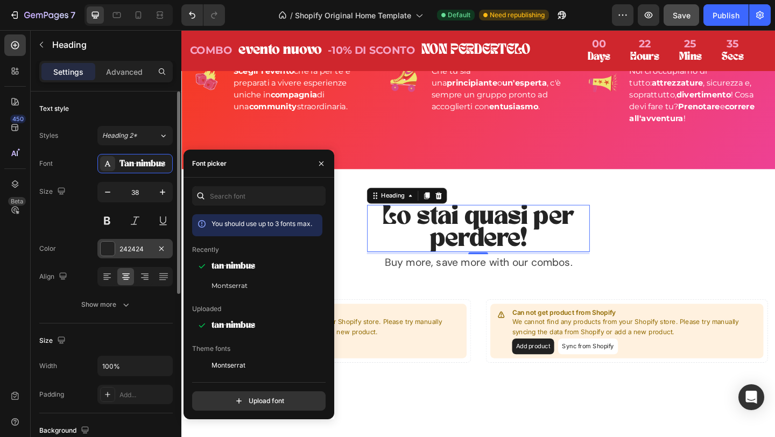
click at [107, 247] on div at bounding box center [108, 249] width 14 height 14
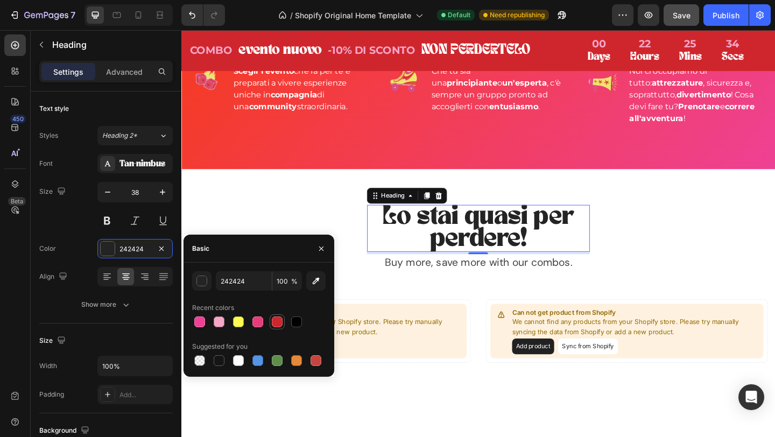
click at [276, 320] on div at bounding box center [277, 322] width 11 height 11
type input "CF262D"
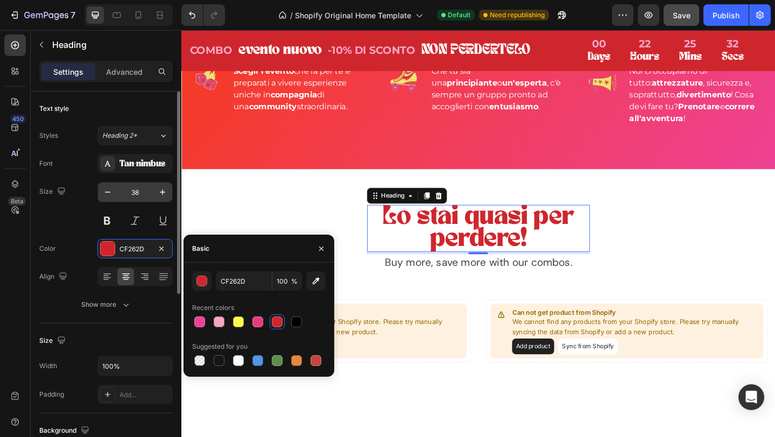
click at [134, 193] on input "38" at bounding box center [135, 192] width 36 height 19
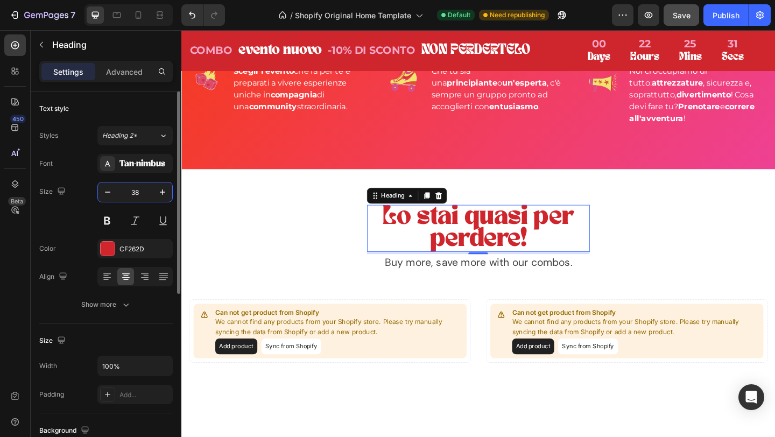
click at [140, 193] on input "38" at bounding box center [135, 192] width 36 height 19
type input "3"
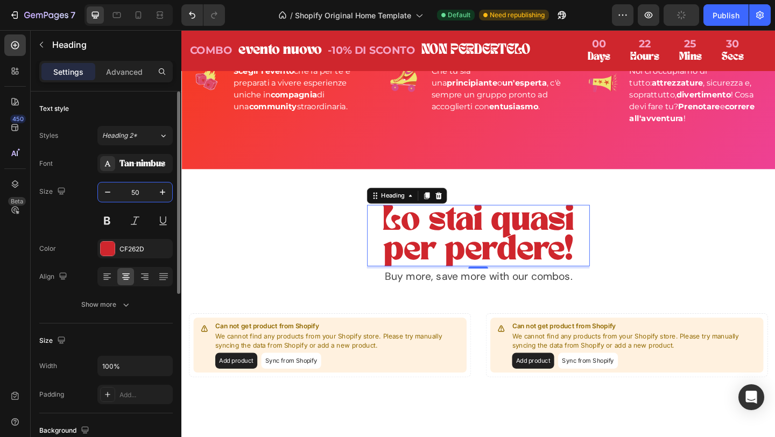
type input "50"
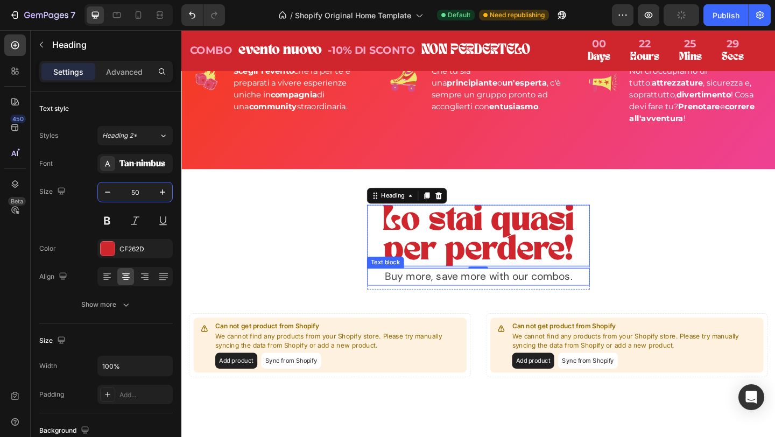
click at [539, 296] on p "Buy more, save more with our combos." at bounding box center [504, 298] width 240 height 17
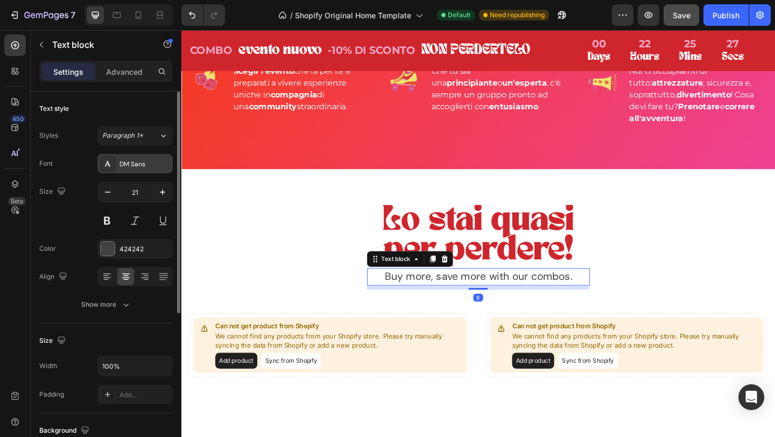
click at [138, 166] on div "DM Sans" at bounding box center [145, 164] width 51 height 10
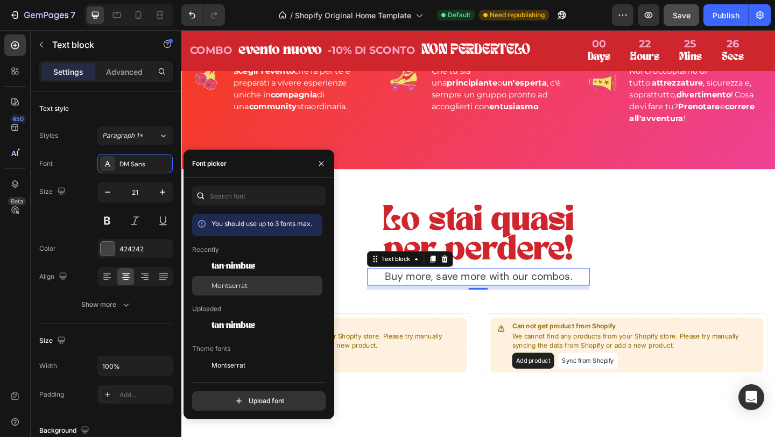
click at [235, 285] on span "Montserrat" at bounding box center [230, 286] width 36 height 10
click at [557, 296] on p "Buy more, save more with our combos." at bounding box center [504, 298] width 240 height 17
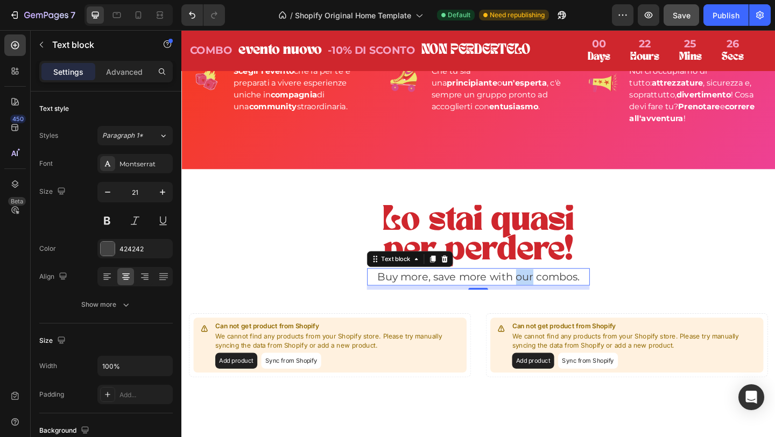
click at [557, 296] on p "Buy more, save more with our combos." at bounding box center [504, 298] width 240 height 17
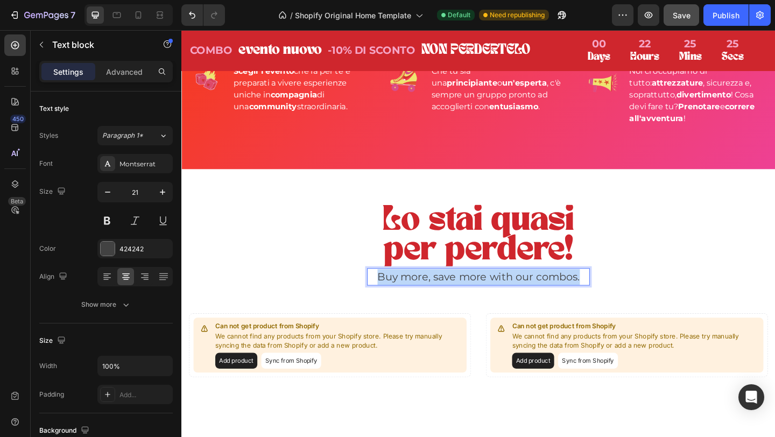
click at [557, 296] on p "Buy more, save more with our combos." at bounding box center [504, 298] width 240 height 17
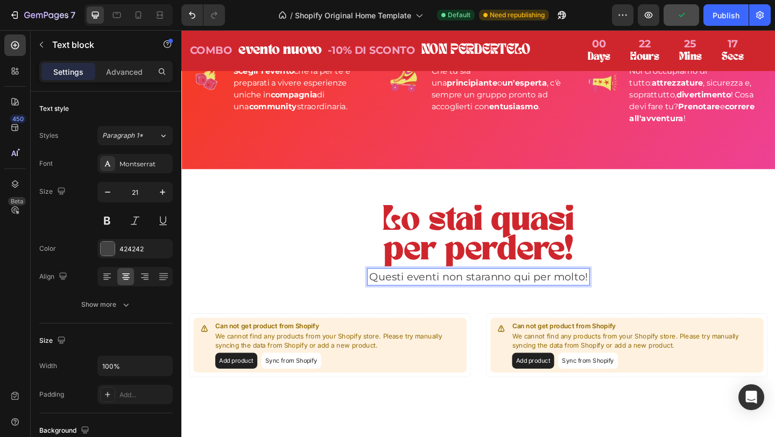
click at [508, 297] on p "Questi eventi non staranno qui per molto!" at bounding box center [504, 298] width 240 height 17
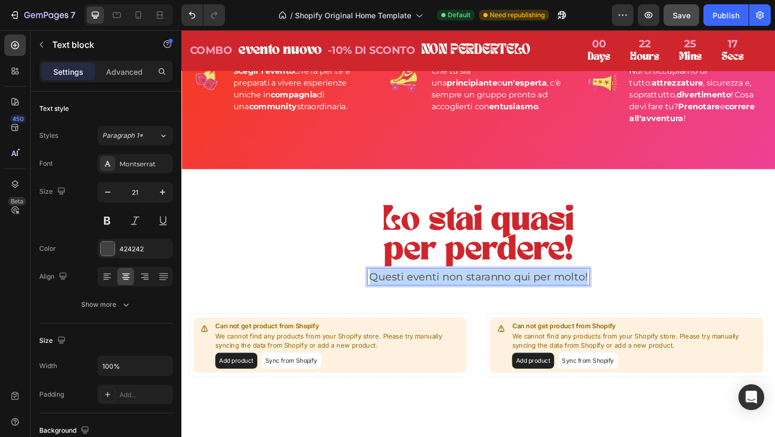
click at [508, 297] on p "Questi eventi non staranno qui per molto!" at bounding box center [504, 298] width 240 height 17
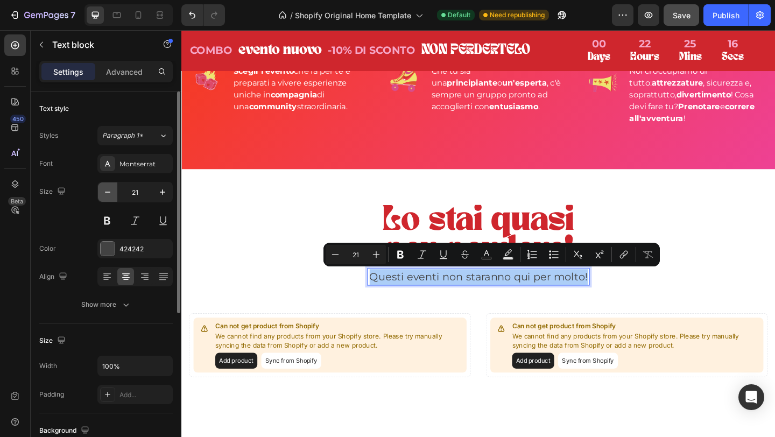
click at [115, 187] on button "button" at bounding box center [107, 192] width 19 height 19
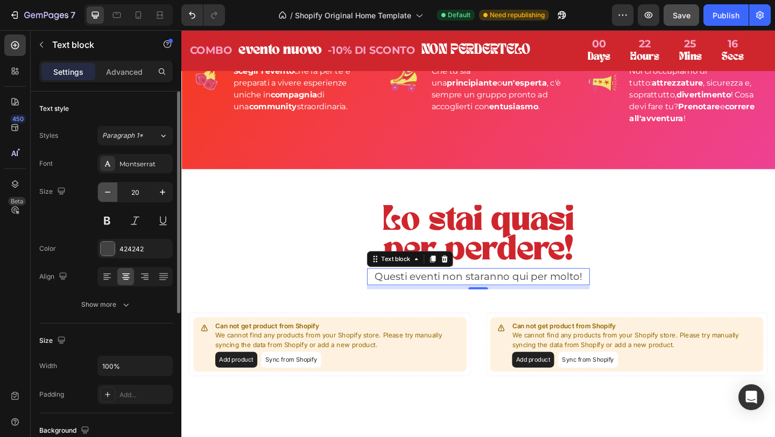
click at [115, 187] on button "button" at bounding box center [107, 192] width 19 height 19
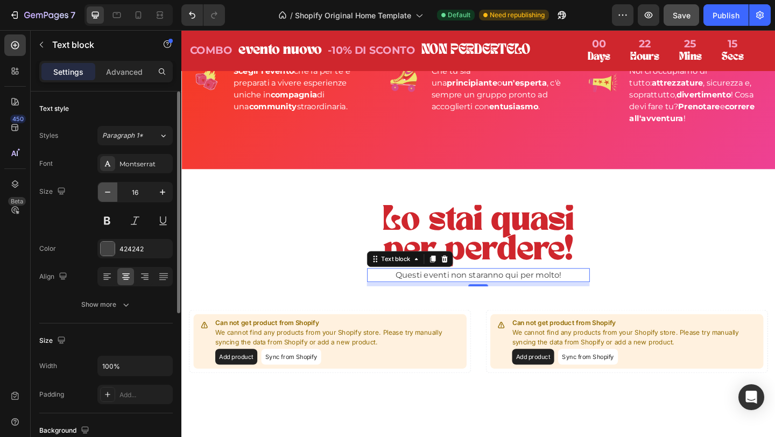
click at [115, 187] on button "button" at bounding box center [107, 192] width 19 height 19
type input "14"
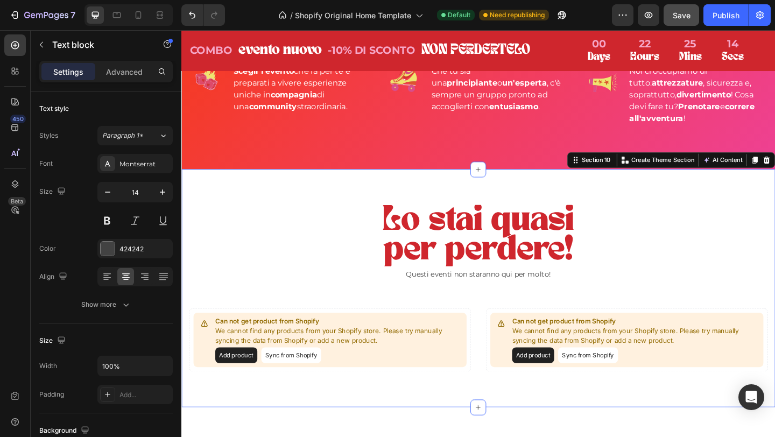
click at [685, 288] on div "Lo stai quasi per perdere! Heading Questi eventi non staranno qui per molto! Te…" at bounding box center [505, 311] width 630 height 182
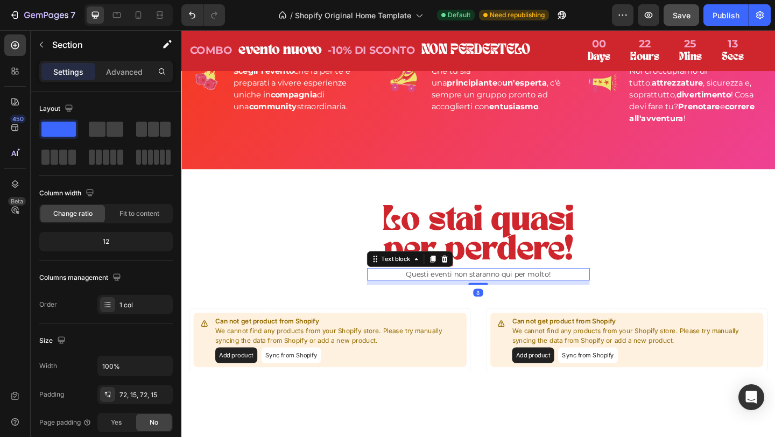
click at [531, 299] on p "Questi eventi non staranno qui per molto!" at bounding box center [504, 295] width 240 height 11
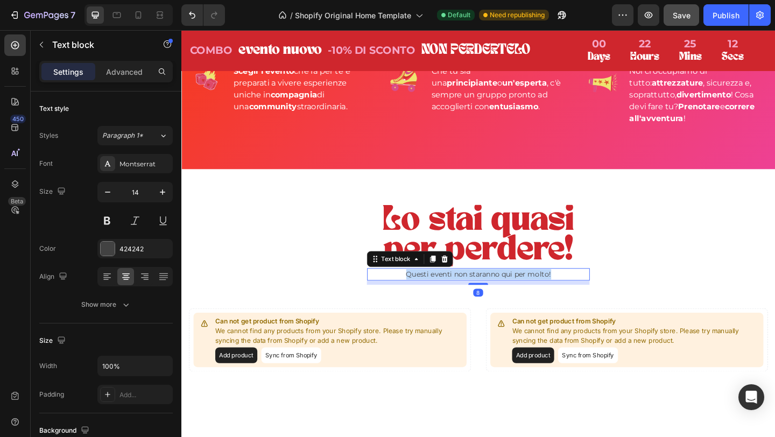
click at [531, 299] on p "Questi eventi non staranno qui per molto!" at bounding box center [504, 295] width 240 height 11
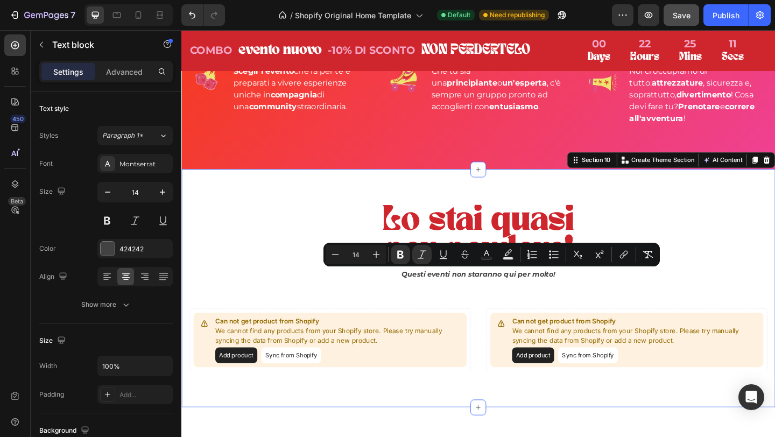
click at [775, 281] on div "Lo stai quasi per perdere! Heading Questi eventi non staranno qui per molto! Te…" at bounding box center [505, 311] width 630 height 182
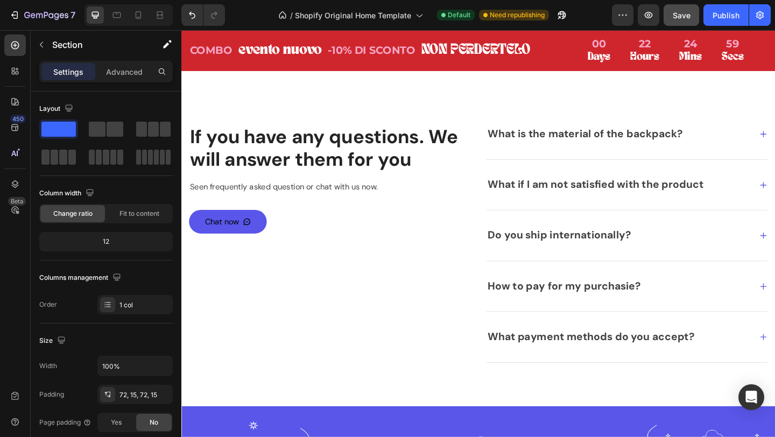
scroll to position [2468, 0]
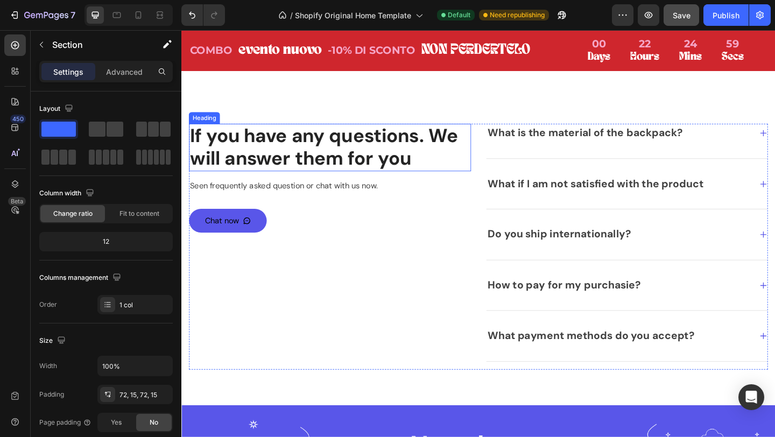
click at [335, 169] on p "If you have any questions. We will answer them for you" at bounding box center [343, 157] width 305 height 49
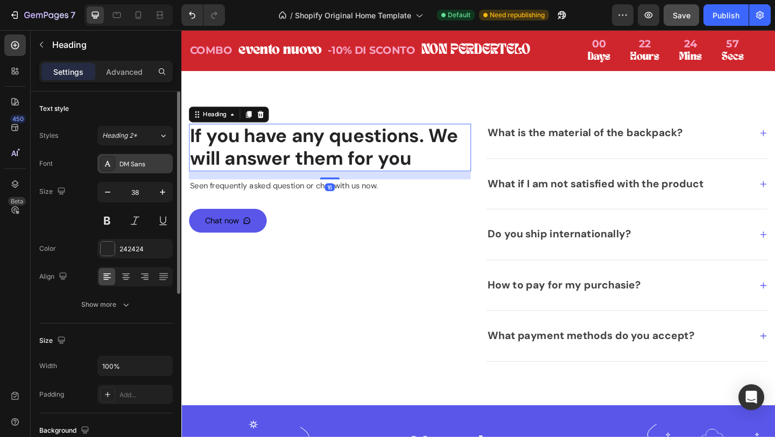
click at [143, 159] on div "DM Sans" at bounding box center [145, 164] width 51 height 10
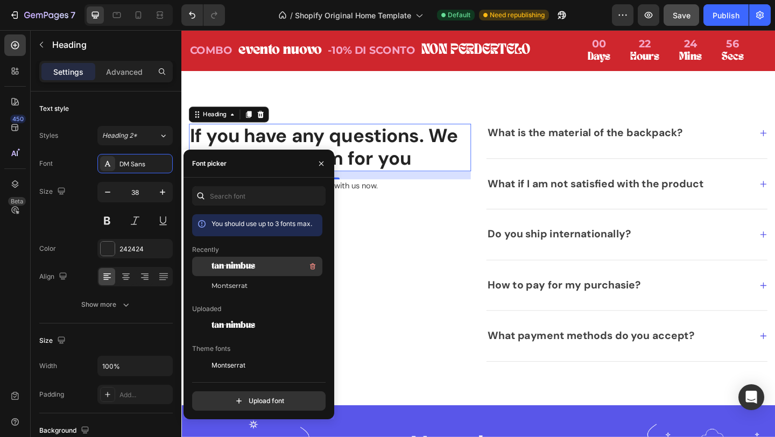
click at [260, 264] on div "tan-nimbus" at bounding box center [266, 266] width 109 height 13
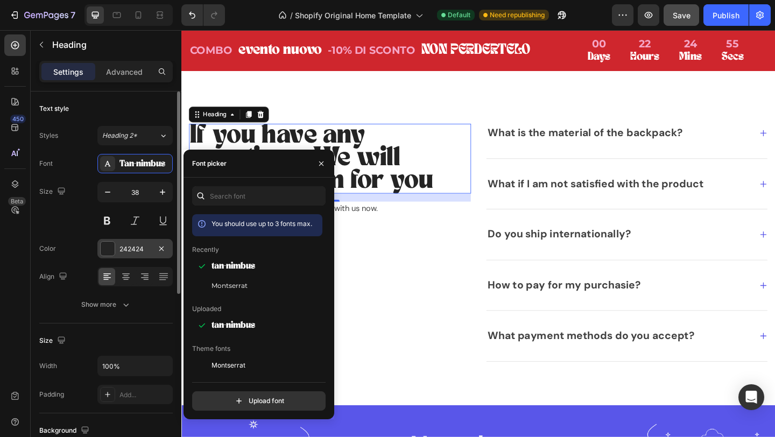
click at [122, 253] on div "242424" at bounding box center [135, 249] width 31 height 10
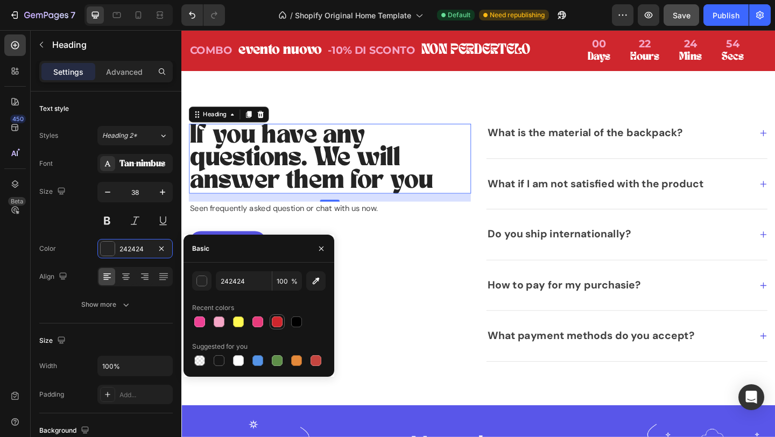
click at [277, 321] on div at bounding box center [277, 322] width 11 height 11
type input "CF262D"
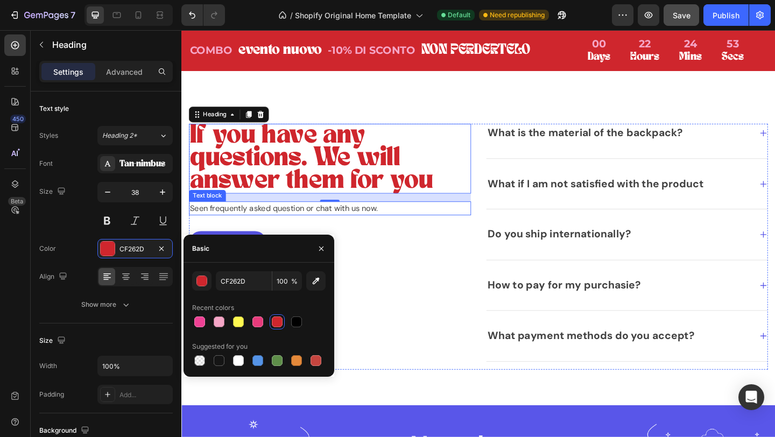
click at [276, 221] on p "Seen frequently asked question or chat with us now." at bounding box center [343, 224] width 305 height 13
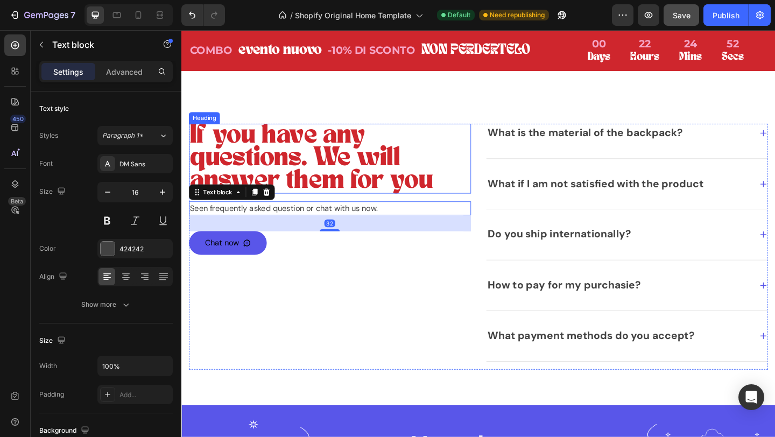
click at [304, 167] on p "If you have any questions. We will answer them for you" at bounding box center [343, 170] width 305 height 74
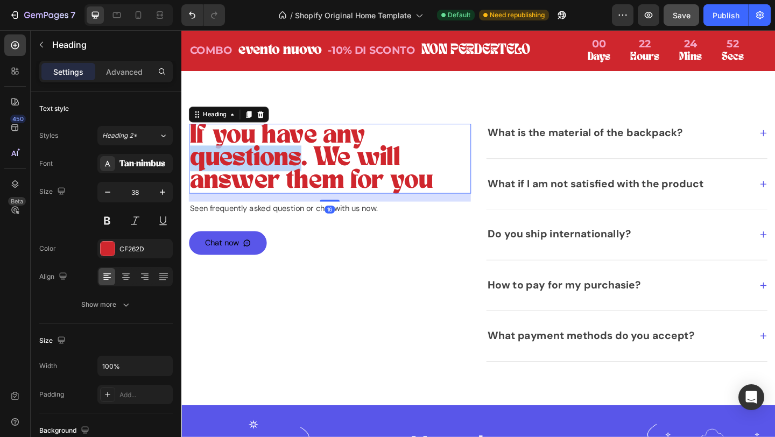
click at [304, 167] on p "If you have any questions. We will answer them for you" at bounding box center [343, 170] width 305 height 74
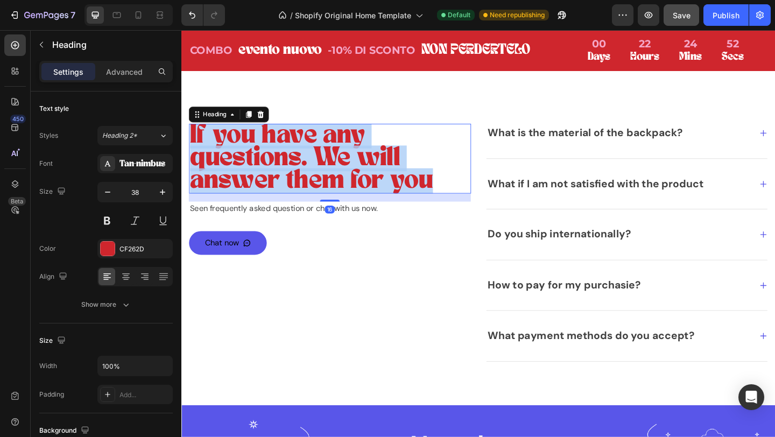
click at [304, 167] on p "If you have any questions. We will answer them for you" at bounding box center [343, 170] width 305 height 74
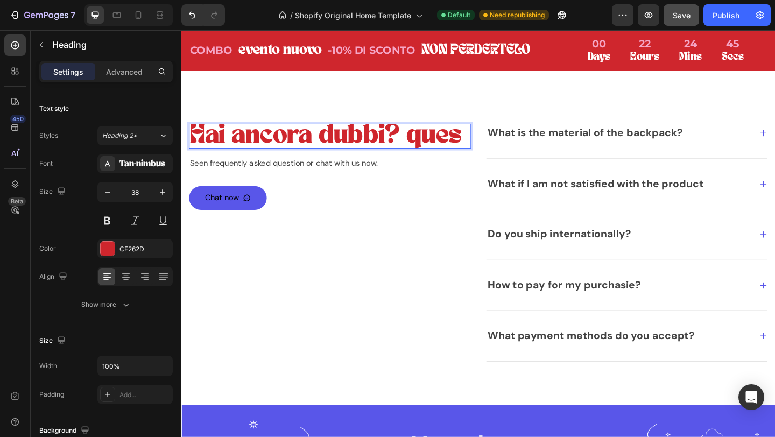
scroll to position [0, 0]
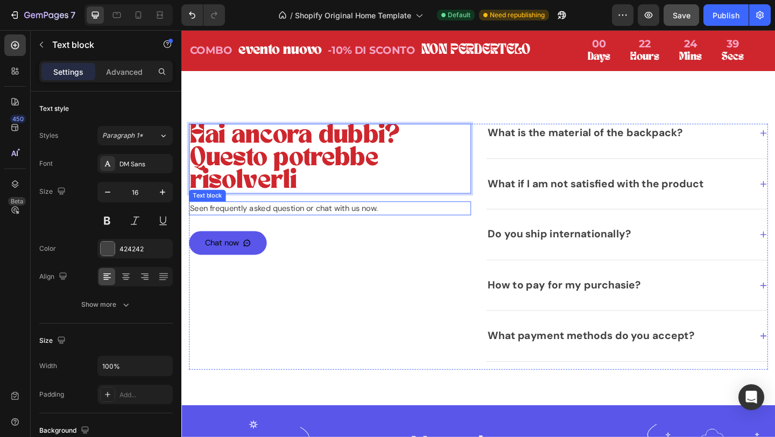
click at [306, 226] on p "Seen frequently asked question or chat with us now." at bounding box center [343, 224] width 305 height 13
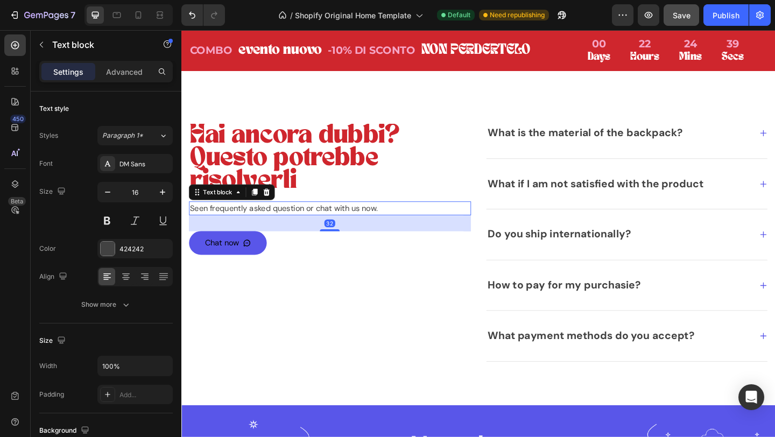
click at [306, 226] on p "Seen frequently asked question or chat with us now." at bounding box center [343, 224] width 305 height 13
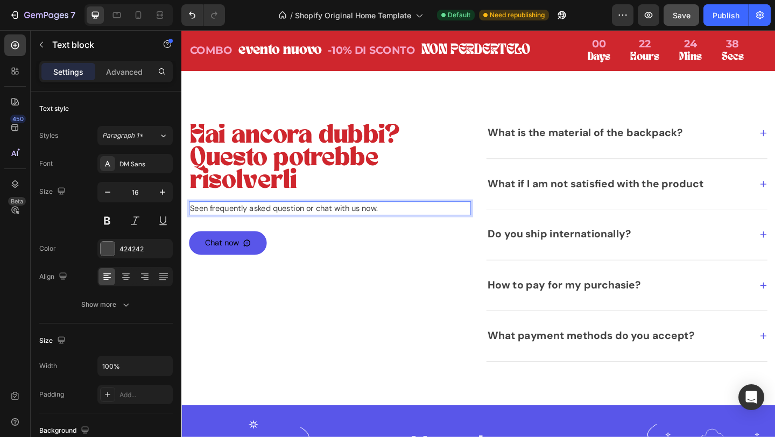
click at [260, 223] on p "Seen frequently asked question or chat with us now." at bounding box center [343, 224] width 305 height 13
click at [324, 265] on div "Chat now Button" at bounding box center [343, 262] width 307 height 26
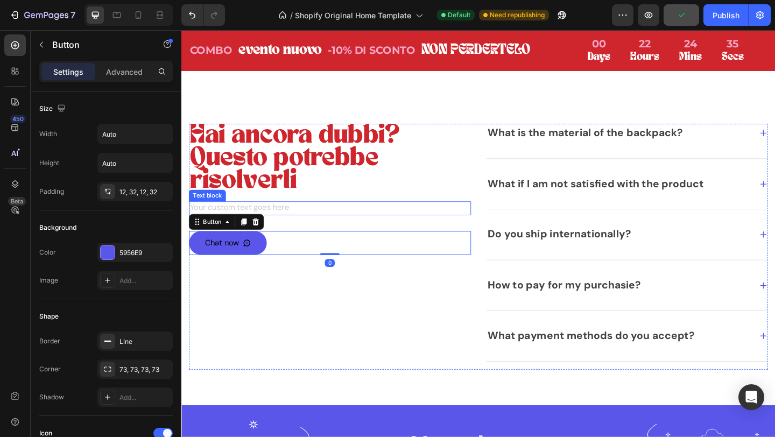
click at [269, 223] on div "Rich Text Editor. Editing area: main" at bounding box center [343, 223] width 307 height 15
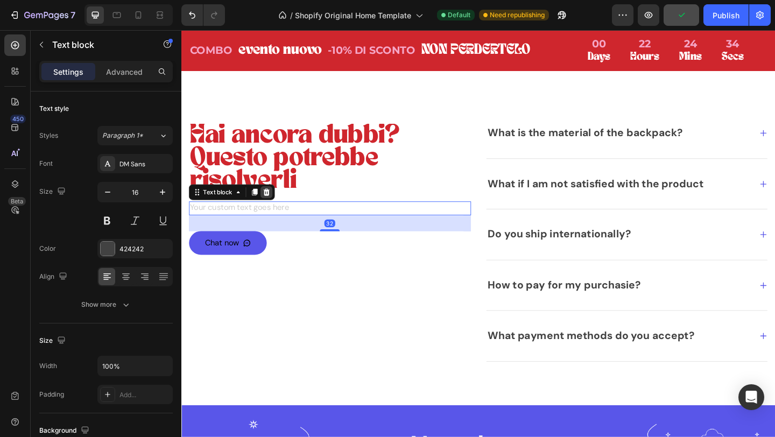
click at [275, 206] on icon at bounding box center [274, 206] width 9 height 9
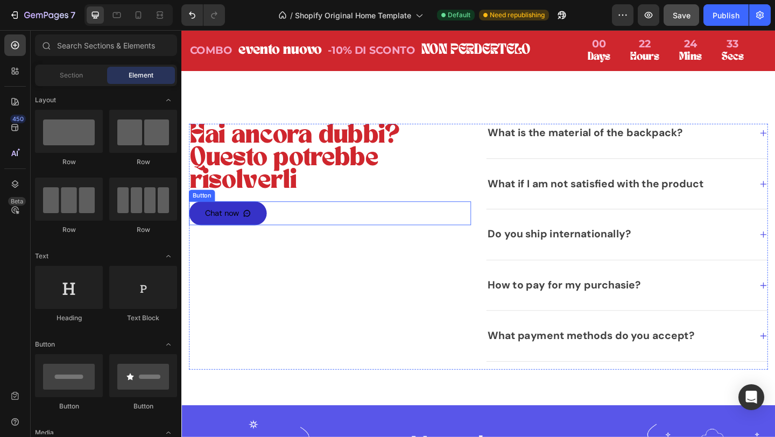
click at [265, 229] on link "Chat now" at bounding box center [232, 229] width 85 height 26
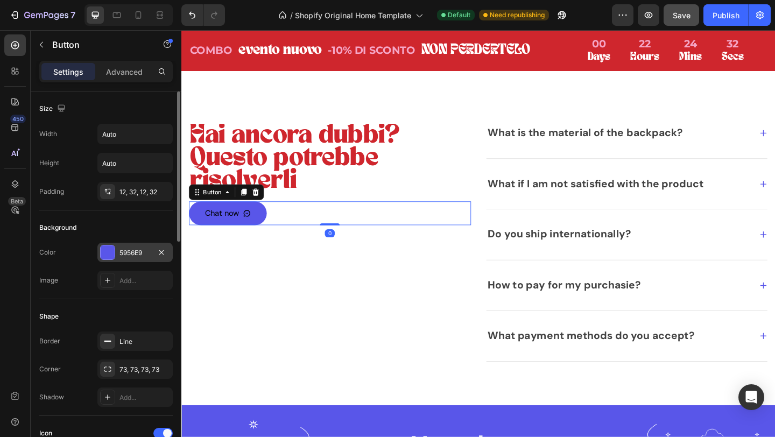
click at [114, 252] on div at bounding box center [108, 253] width 14 height 14
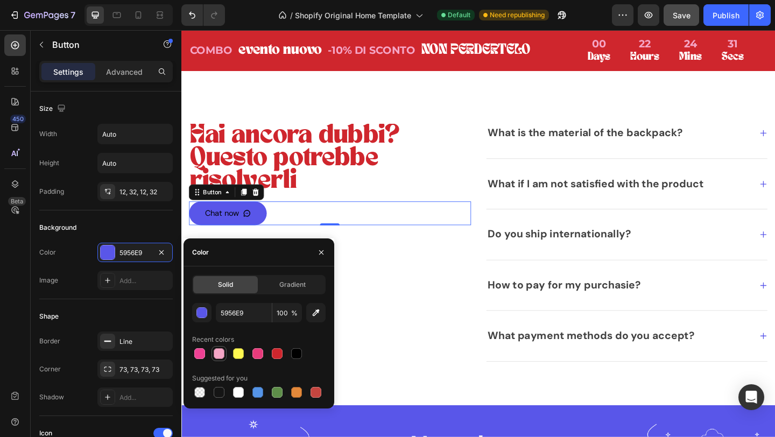
click at [221, 355] on div at bounding box center [219, 353] width 11 height 11
click at [241, 353] on div at bounding box center [238, 353] width 11 height 11
click at [276, 353] on div at bounding box center [277, 353] width 11 height 11
type input "CF262D"
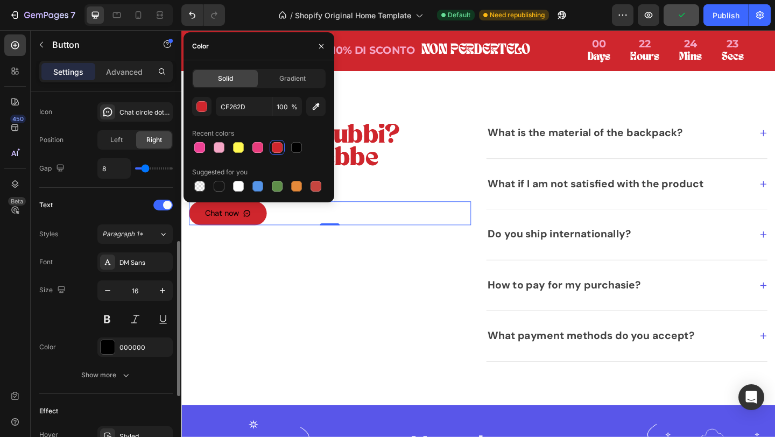
scroll to position [353, 0]
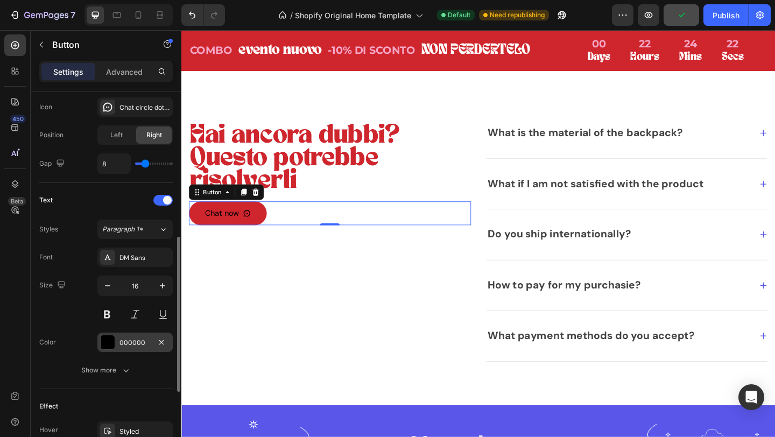
click at [111, 337] on div at bounding box center [108, 342] width 14 height 14
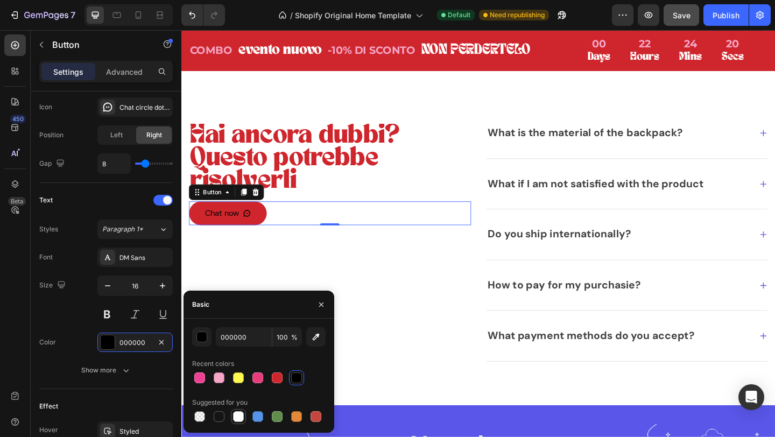
click at [234, 416] on div at bounding box center [238, 416] width 11 height 11
type input "FFFFFF"
click at [222, 232] on div "Chat now" at bounding box center [225, 229] width 37 height 13
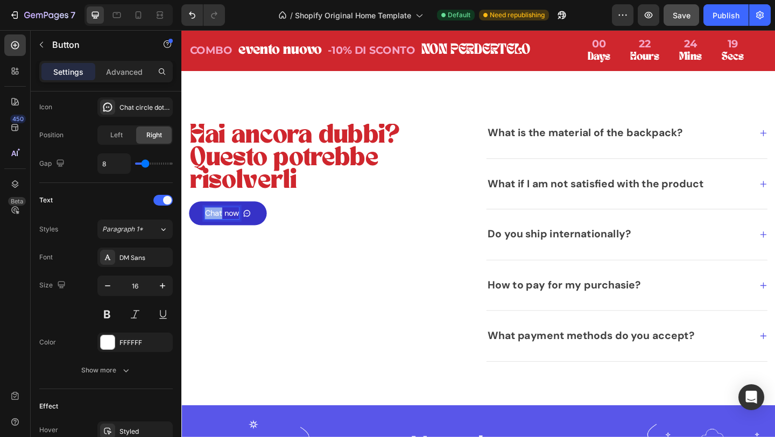
click at [222, 232] on p "Chat now" at bounding box center [225, 229] width 37 height 13
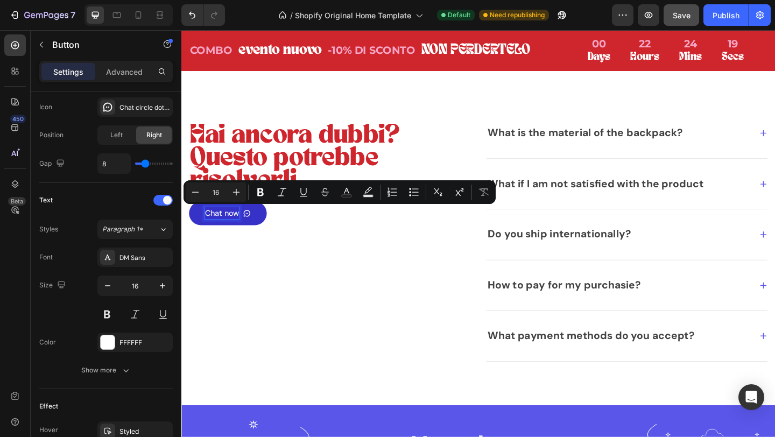
click at [237, 232] on p "Chat now" at bounding box center [225, 229] width 37 height 13
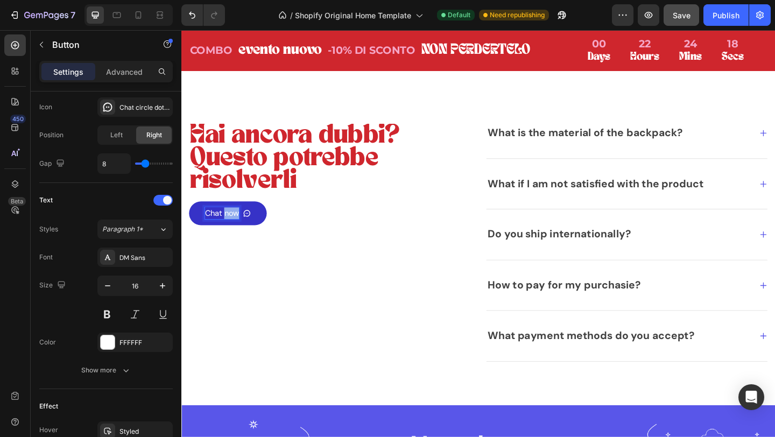
click at [237, 232] on p "Chat now" at bounding box center [225, 229] width 37 height 13
click at [272, 233] on link "Contattaci" at bounding box center [234, 229] width 89 height 26
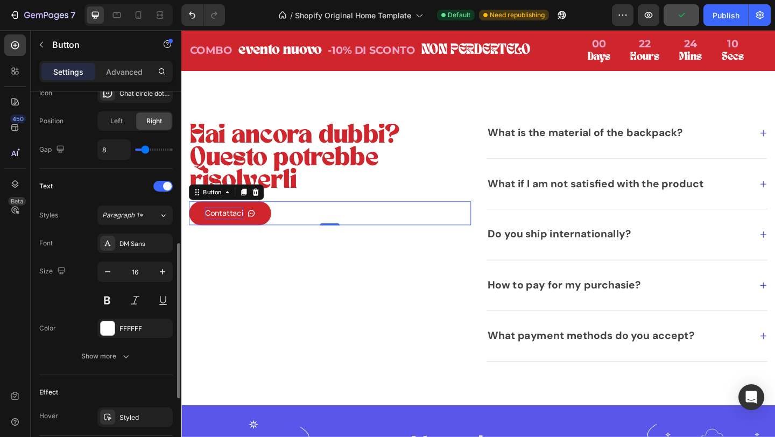
scroll to position [401, 0]
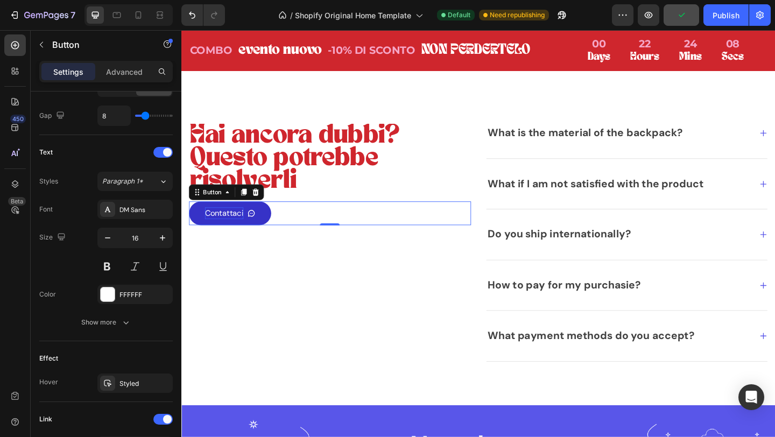
click at [233, 220] on link "Contattaci" at bounding box center [234, 229] width 89 height 26
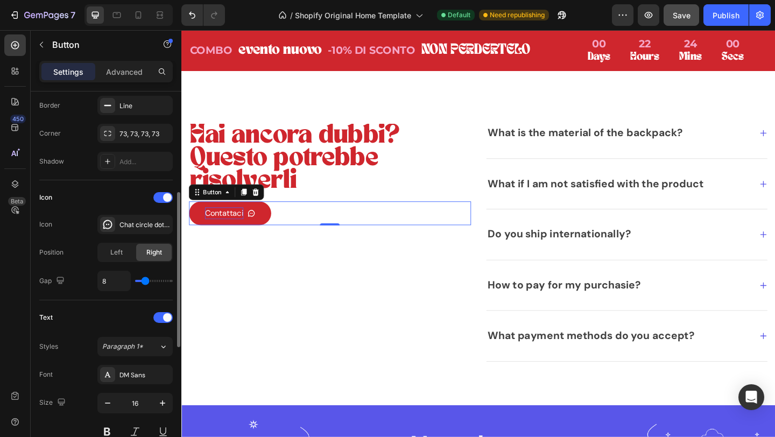
scroll to position [264, 0]
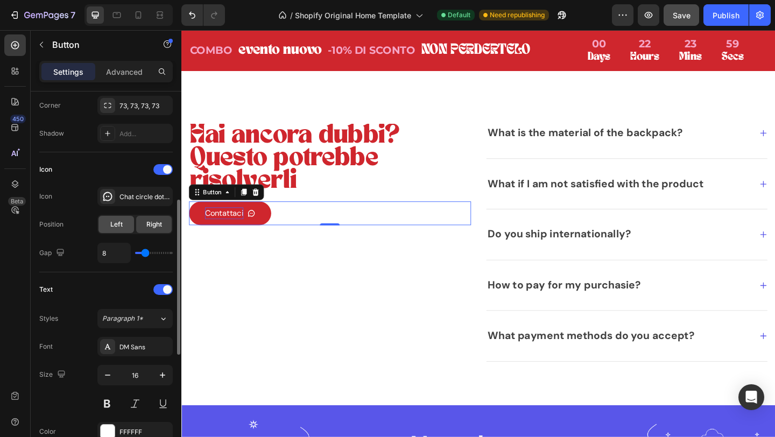
click at [114, 225] on span "Left" at bounding box center [116, 225] width 12 height 10
click at [150, 225] on span "Right" at bounding box center [154, 225] width 16 height 10
click at [120, 222] on span "Left" at bounding box center [116, 225] width 12 height 10
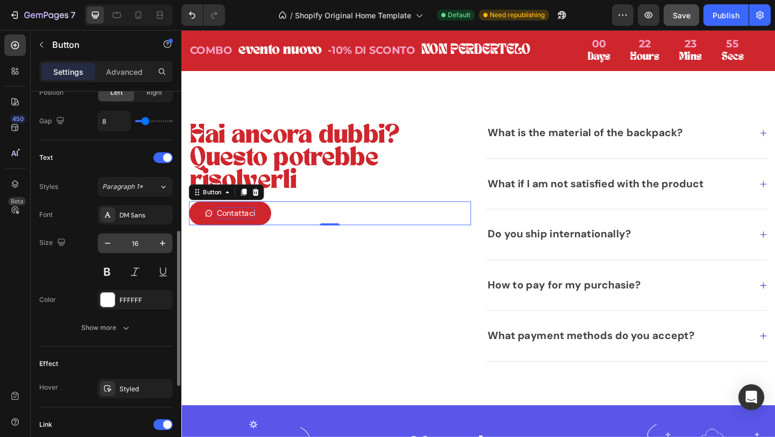
scroll to position [402, 0]
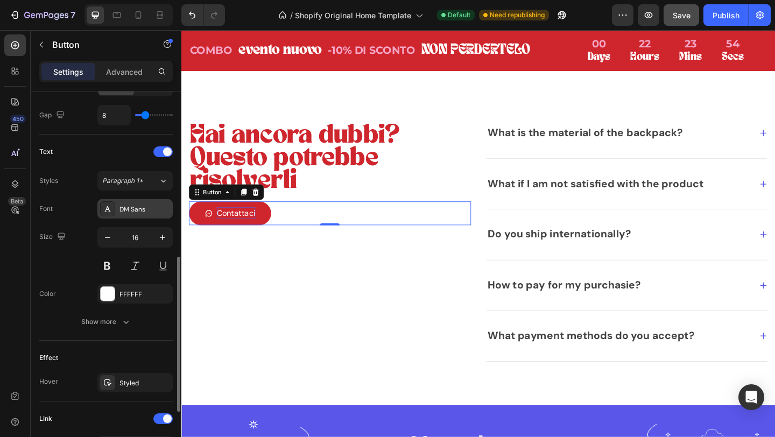
click at [139, 214] on div "DM Sans" at bounding box center [134, 208] width 75 height 19
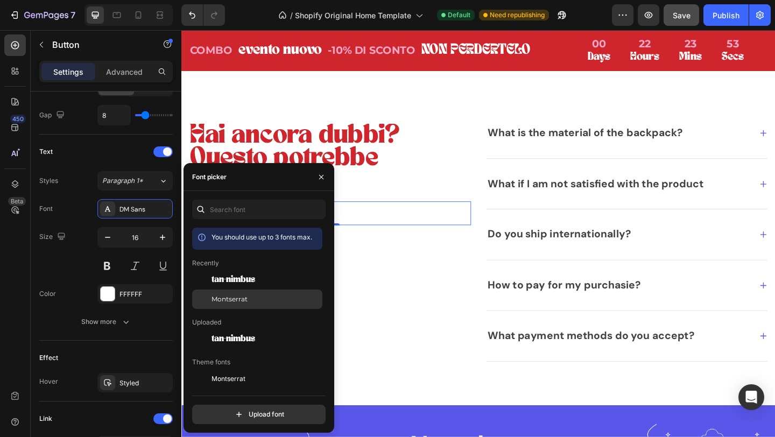
click at [254, 412] on div "Montserrat" at bounding box center [257, 421] width 130 height 19
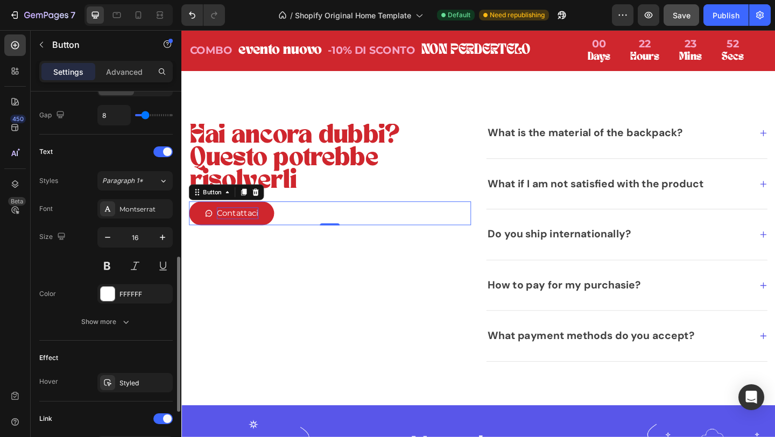
click at [77, 178] on div "Styles Paragraph 1*" at bounding box center [106, 180] width 134 height 19
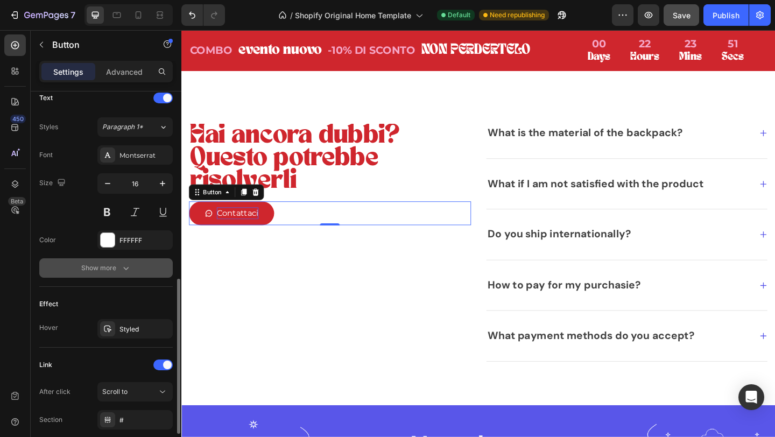
click at [118, 268] on div "Show more" at bounding box center [106, 268] width 50 height 11
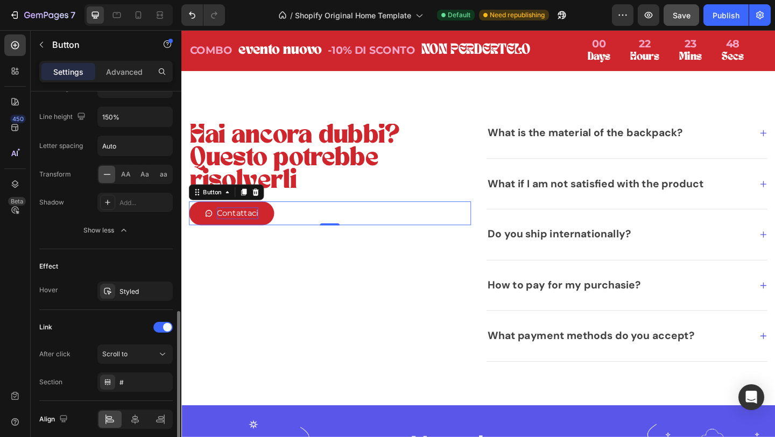
scroll to position [636, 0]
click at [162, 290] on icon "button" at bounding box center [161, 290] width 4 height 4
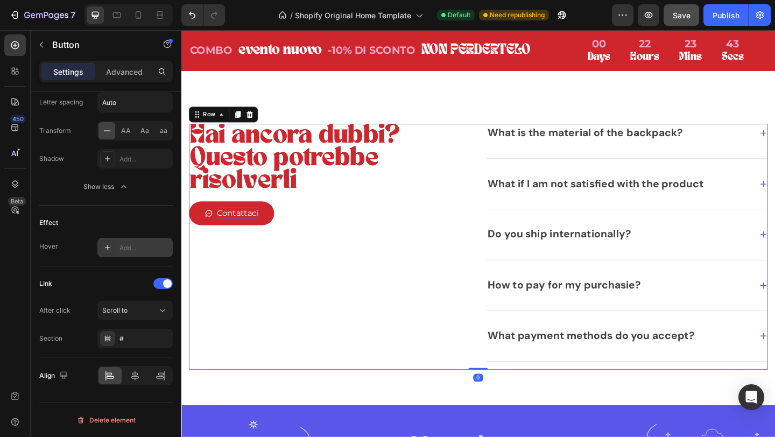
click at [286, 334] on div "Hai ancora dubbi? Questo potrebbe risolverli Heading Contattaci Button" at bounding box center [343, 266] width 307 height 268
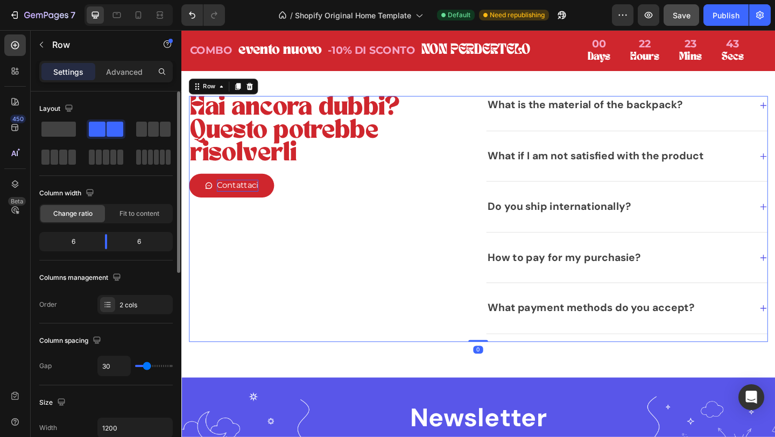
scroll to position [2503, 0]
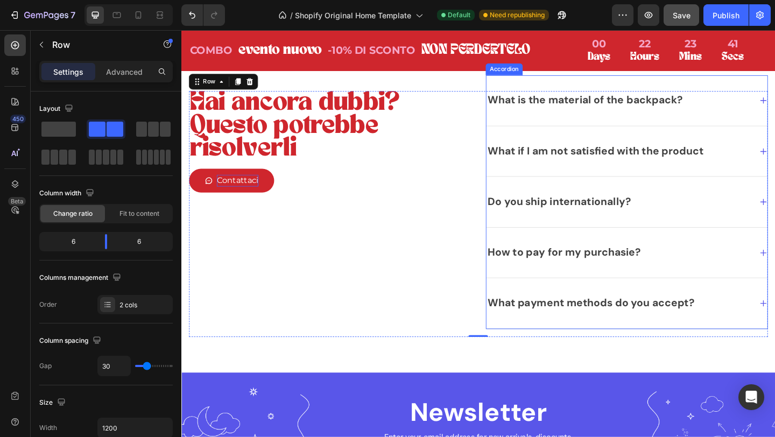
click at [767, 111] on div "What is the material of the backpack?" at bounding box center [657, 106] width 289 height 20
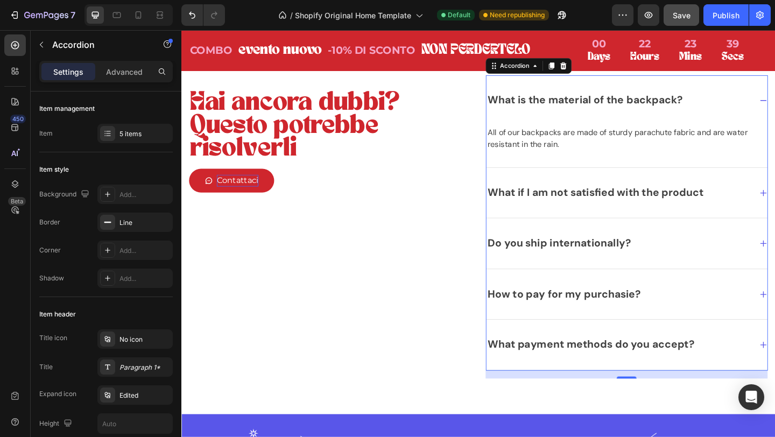
click at [555, 107] on div "What is the material of the backpack?" at bounding box center [620, 106] width 215 height 20
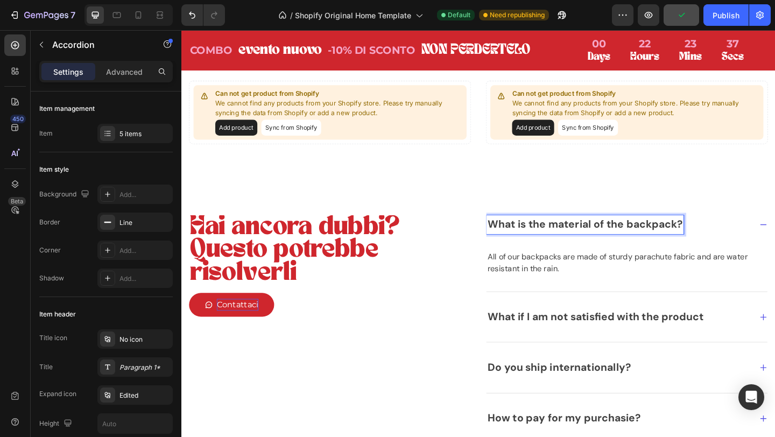
scroll to position [2321, 0]
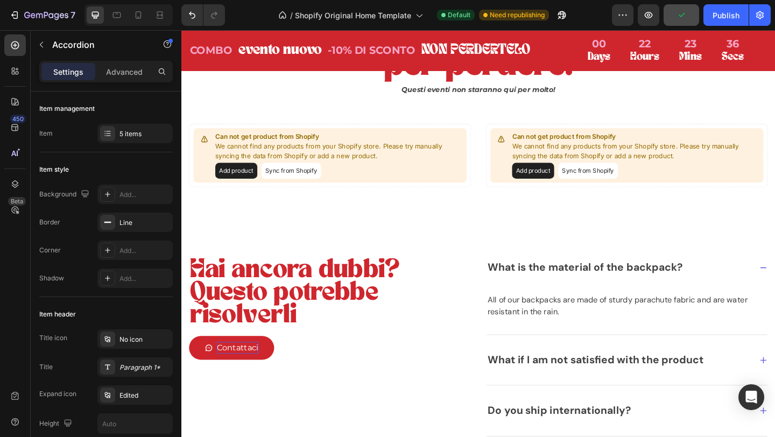
click at [582, 272] on div "What is the material of the backpack?" at bounding box center [666, 288] width 306 height 55
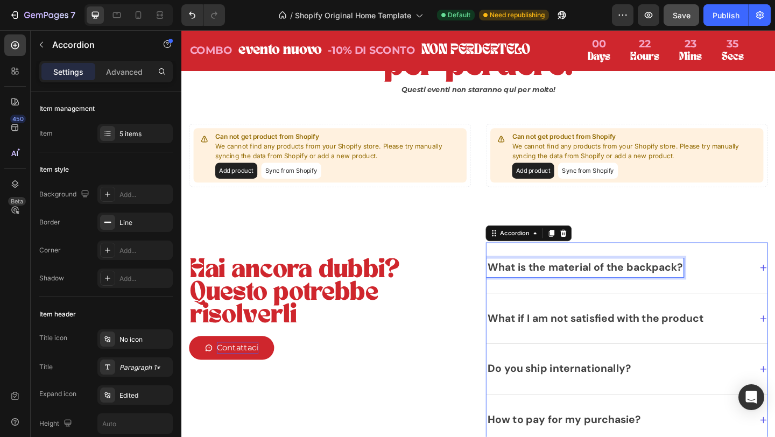
click at [614, 285] on p "What is the material of the backpack?" at bounding box center [621, 288] width 212 height 17
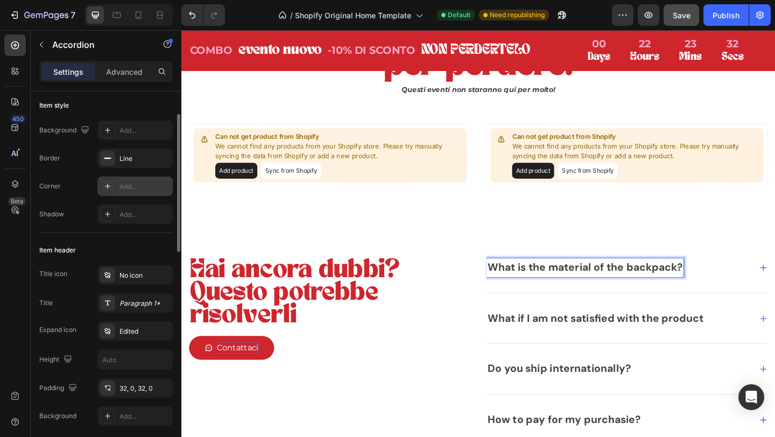
scroll to position [64, 0]
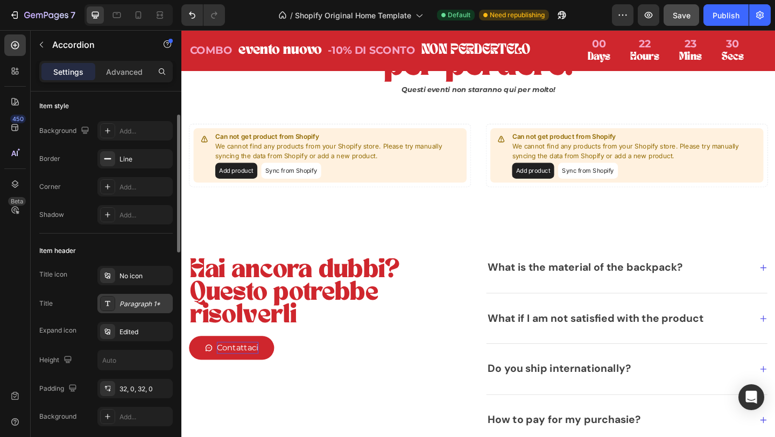
click at [136, 300] on div "Paragraph 1*" at bounding box center [145, 304] width 51 height 10
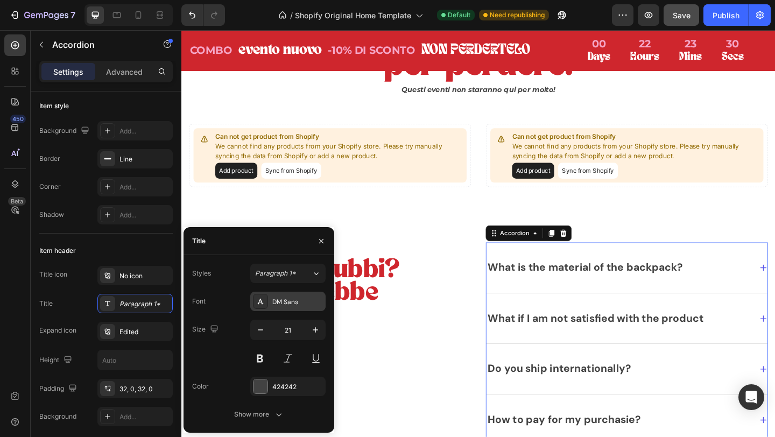
click at [292, 292] on div "DM Sans" at bounding box center [287, 301] width 75 height 19
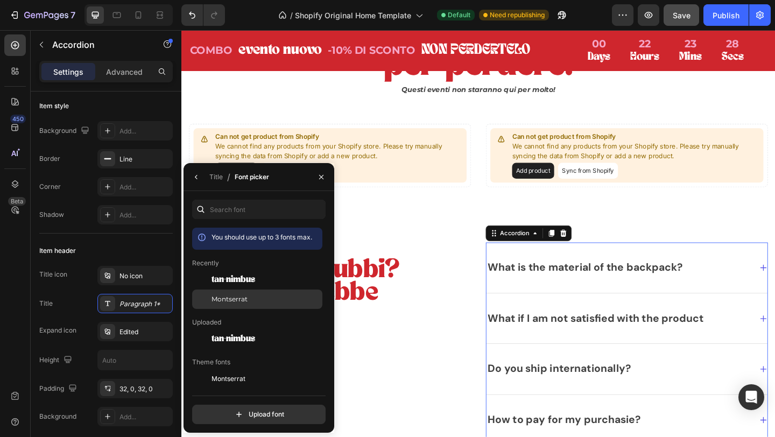
click at [255, 298] on div "Montserrat" at bounding box center [266, 300] width 109 height 10
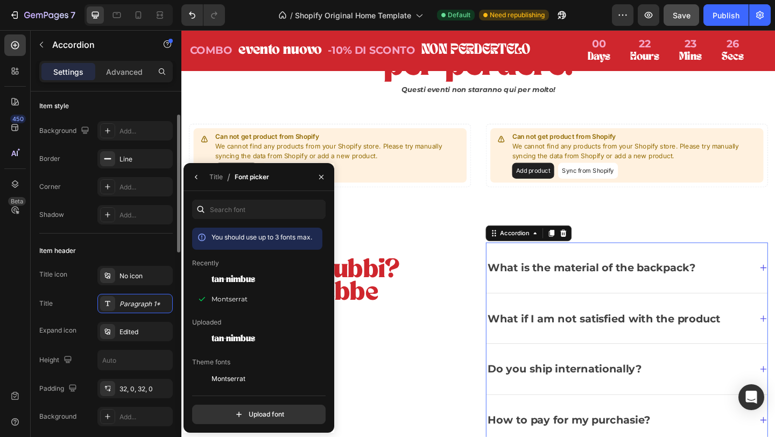
click at [117, 258] on div "Item header" at bounding box center [106, 250] width 134 height 17
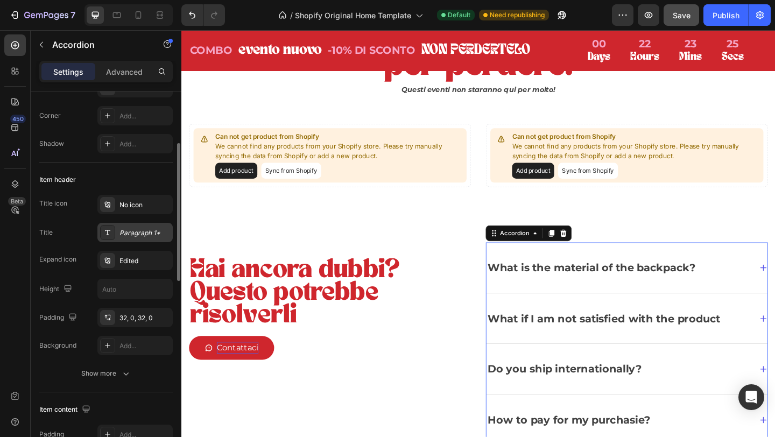
scroll to position [136, 0]
click at [136, 263] on div "Edited" at bounding box center [145, 260] width 51 height 10
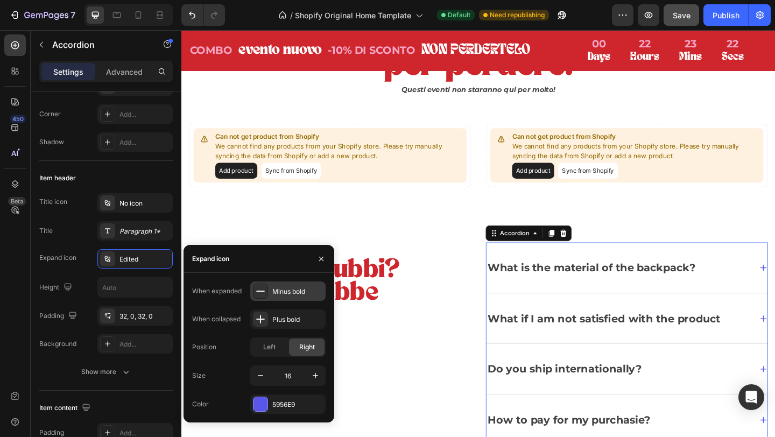
click at [258, 291] on icon at bounding box center [260, 291] width 9 height 1
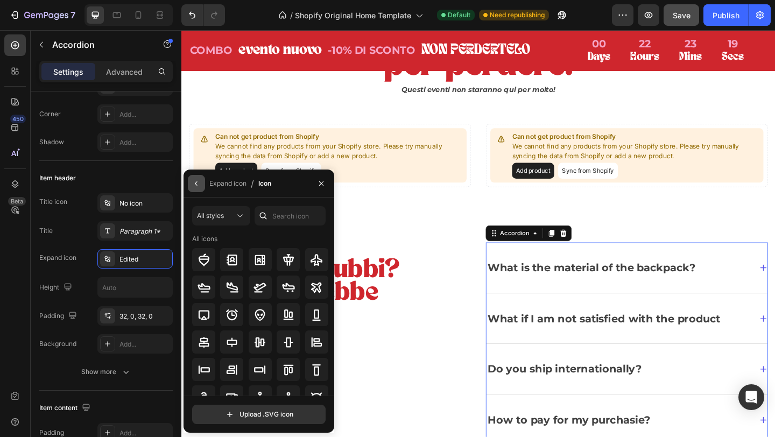
click at [193, 183] on icon "button" at bounding box center [196, 183] width 9 height 9
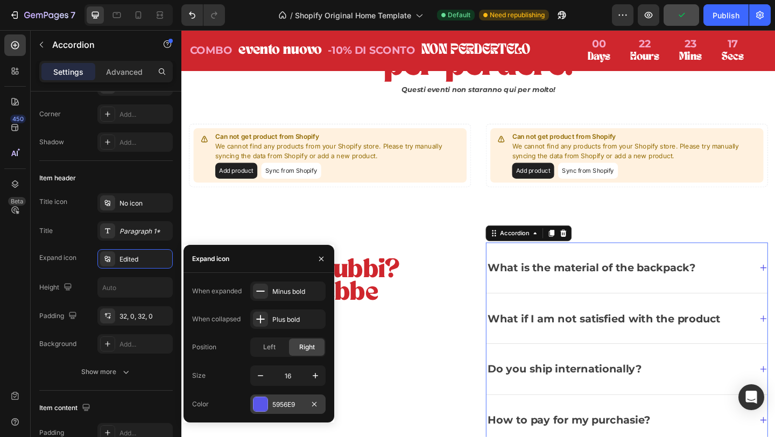
click at [262, 408] on div at bounding box center [261, 404] width 14 height 14
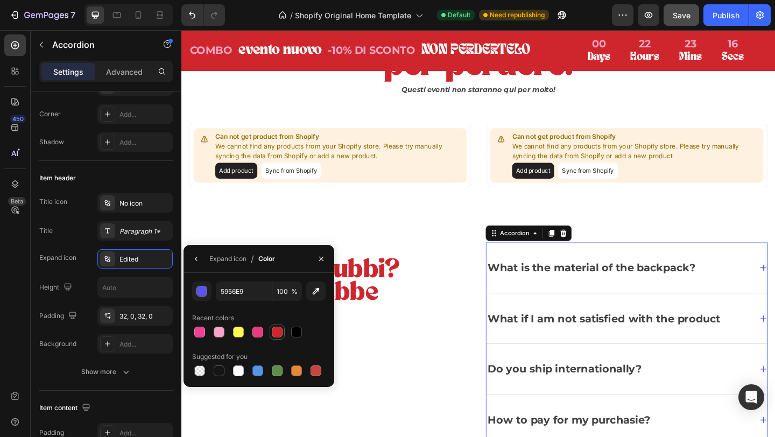
click at [276, 331] on div at bounding box center [277, 332] width 11 height 11
type input "CF262D"
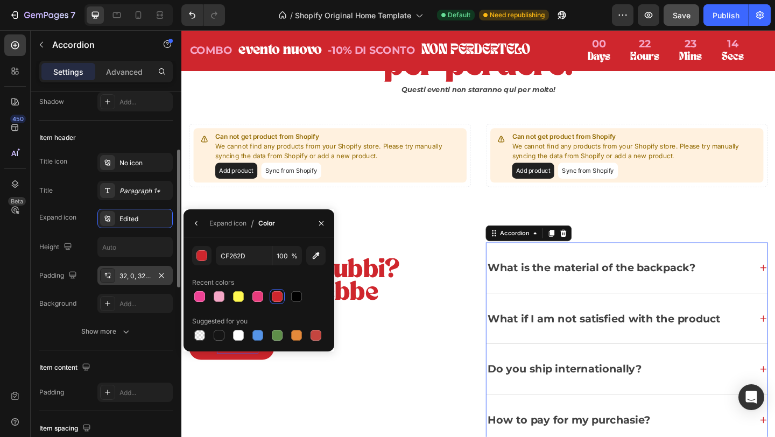
scroll to position [189, 0]
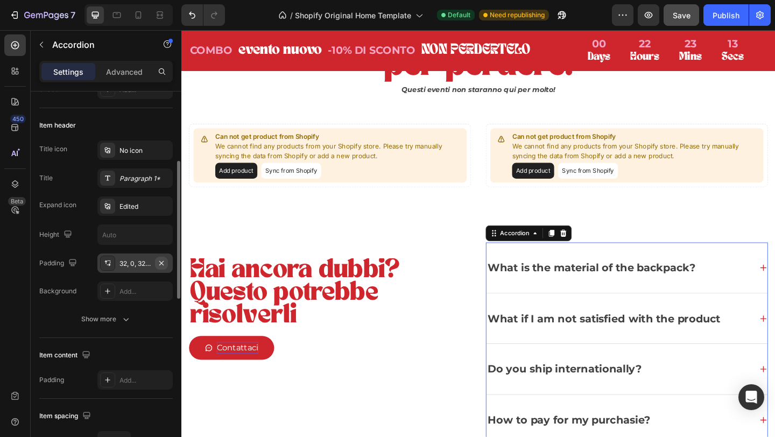
click at [162, 263] on icon "button" at bounding box center [161, 263] width 4 height 4
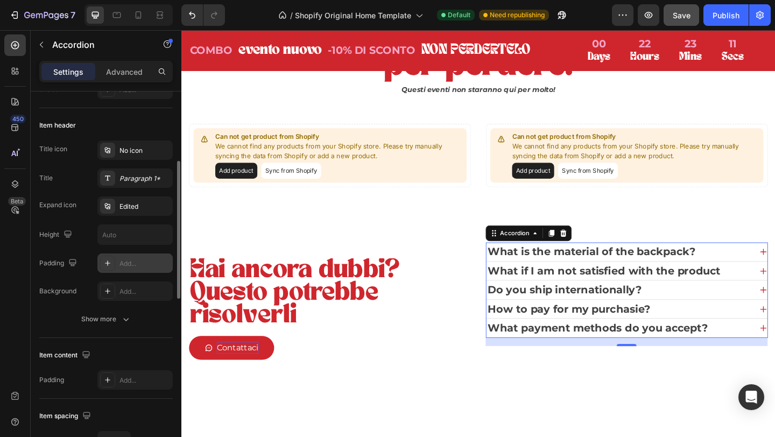
click at [140, 263] on div "Add..." at bounding box center [145, 264] width 51 height 10
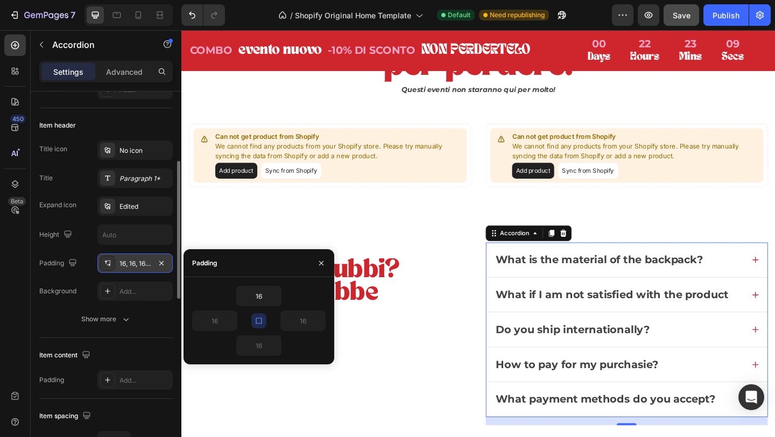
drag, startPoint x: 258, startPoint y: 322, endPoint x: 258, endPoint y: 330, distance: 8.1
click at [258, 331] on div "16 16 16 16" at bounding box center [259, 321] width 134 height 70
click at [274, 297] on icon "button" at bounding box center [275, 296] width 9 height 9
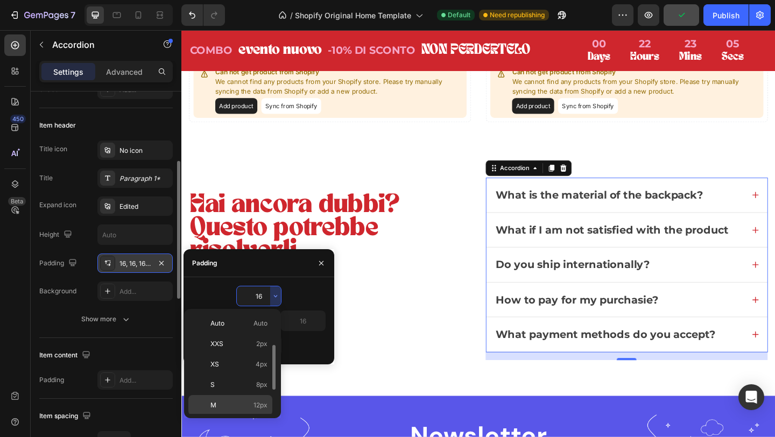
scroll to position [58, 0]
click at [233, 408] on p "2XL 32px" at bounding box center [239, 409] width 57 height 10
type input "32"
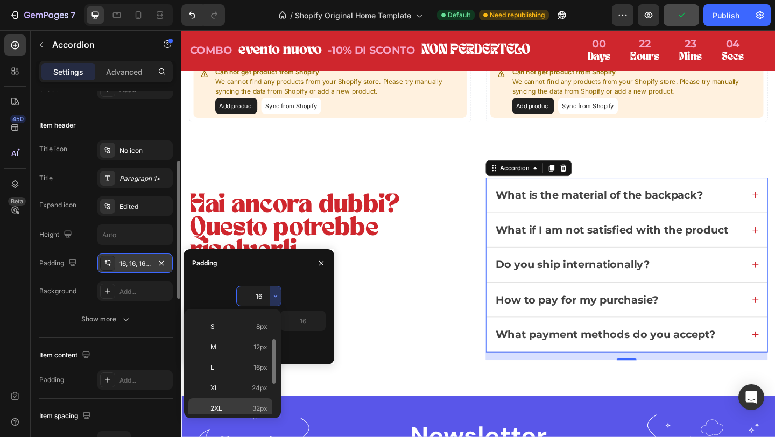
type input "32"
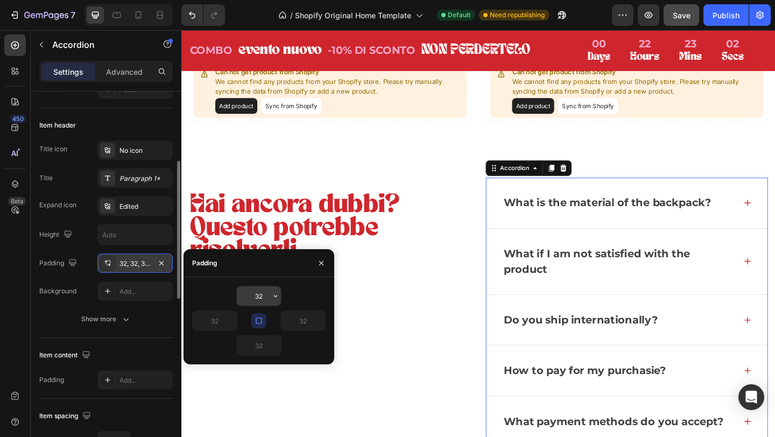
click at [256, 298] on input "32" at bounding box center [259, 295] width 44 height 19
click at [276, 296] on icon "button" at bounding box center [275, 296] width 9 height 9
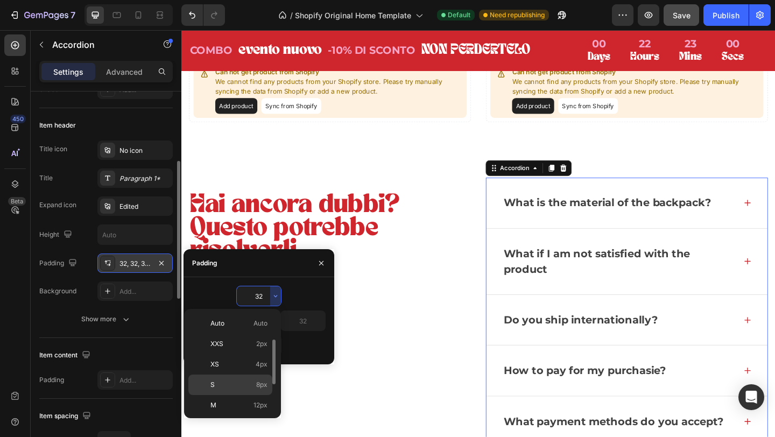
scroll to position [31, 0]
click at [240, 372] on p "M 12px" at bounding box center [239, 375] width 57 height 10
type input "12"
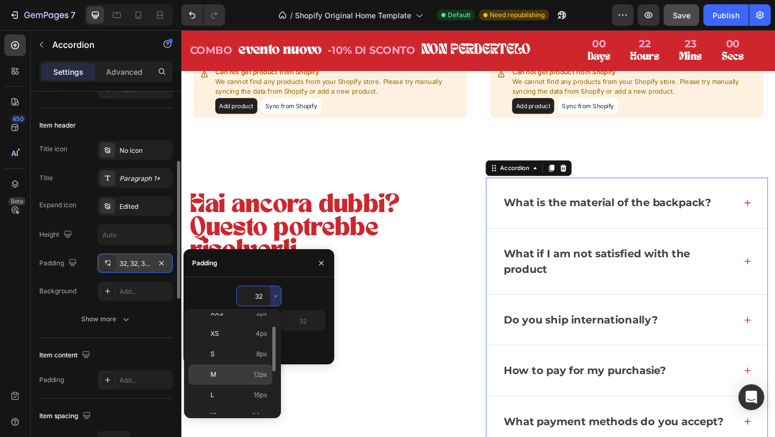
type input "12"
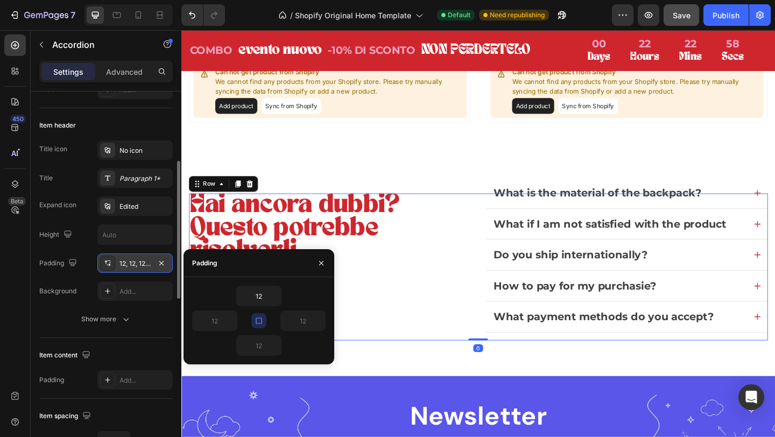
click at [407, 345] on div "Hai ancora dubbi? Questo potrebbe risolverli Heading Contattaci Button" at bounding box center [343, 288] width 307 height 160
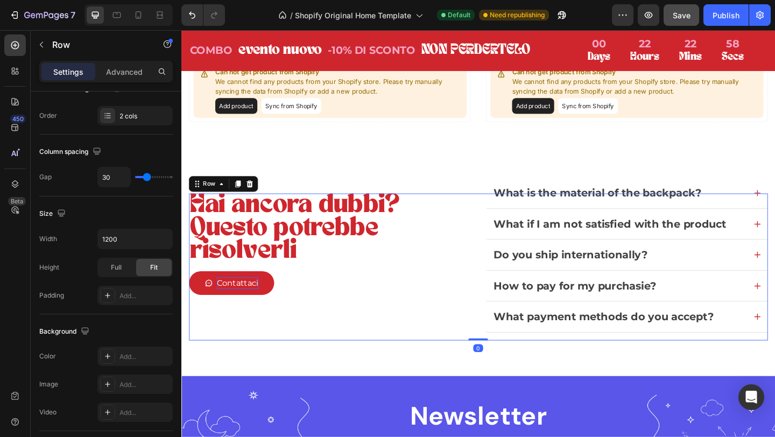
scroll to position [0, 0]
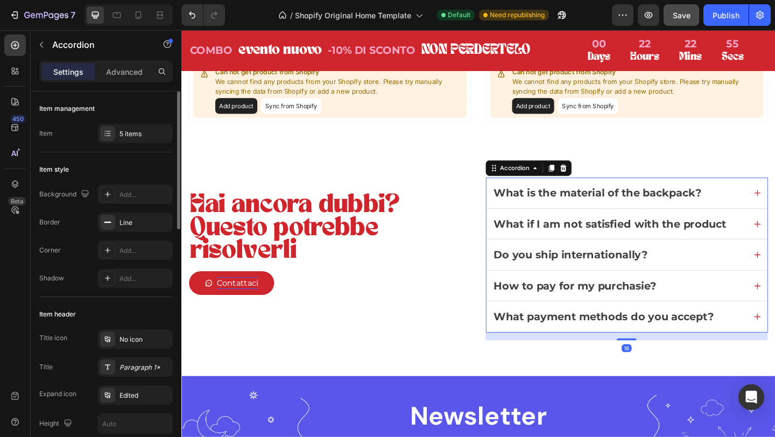
click at [622, 214] on p "What is the material of the backpack?" at bounding box center [634, 207] width 226 height 17
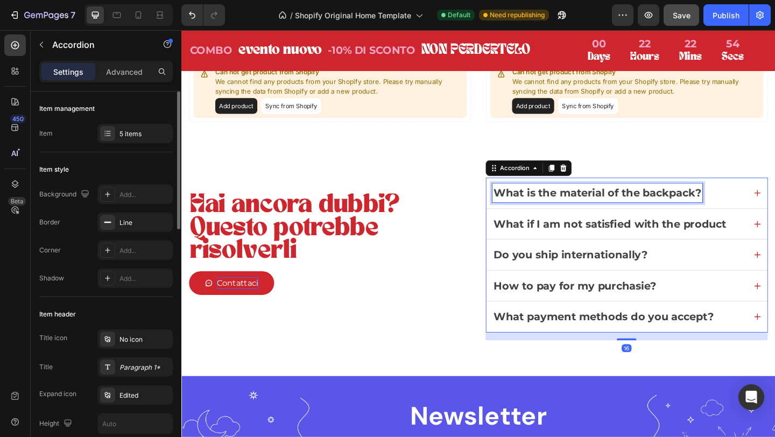
click at [606, 203] on p "What is the material of the backpack?" at bounding box center [634, 207] width 226 height 17
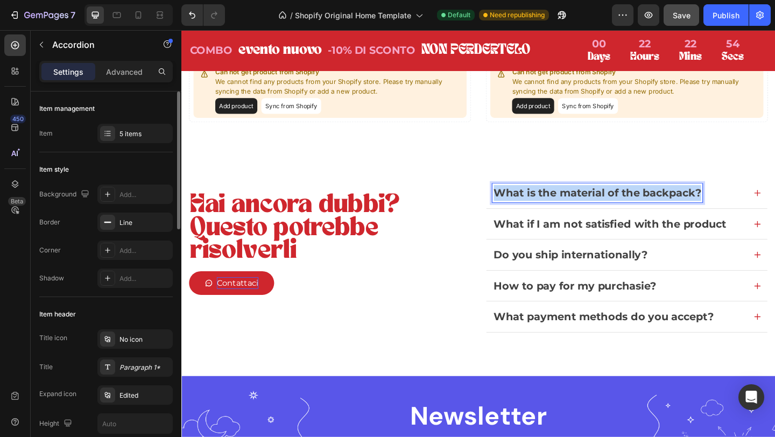
click at [606, 203] on p "What is the material of the backpack?" at bounding box center [634, 207] width 226 height 17
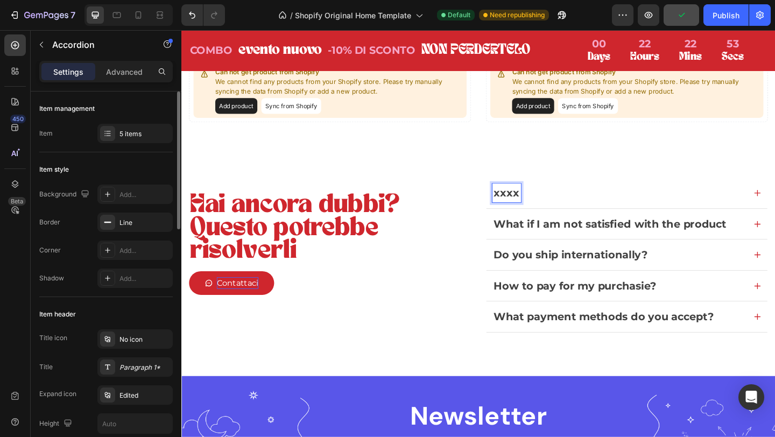
click at [601, 239] on p "What if I am not satisfied with the product" at bounding box center [647, 241] width 253 height 17
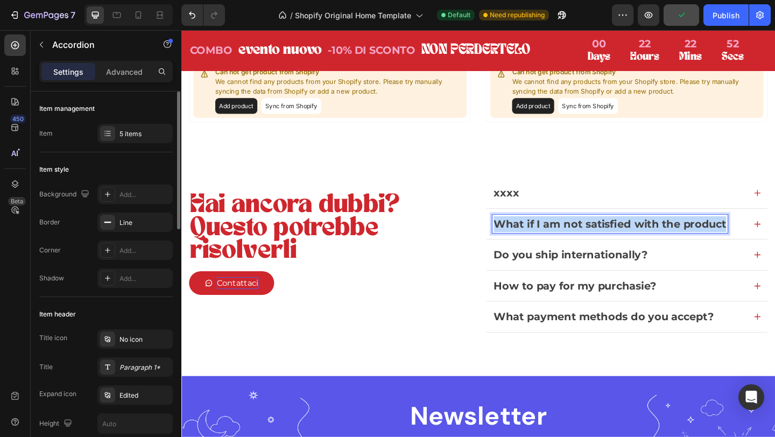
click at [601, 239] on p "What if I am not satisfied with the product" at bounding box center [647, 241] width 253 height 17
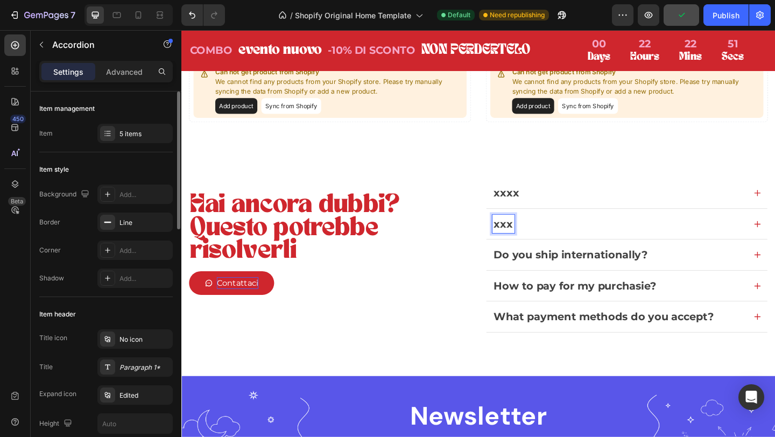
click at [592, 272] on p "Do you ship internationally?" at bounding box center [604, 274] width 167 height 17
click at [576, 310] on p "How to pay for my purchasie?" at bounding box center [609, 308] width 177 height 17
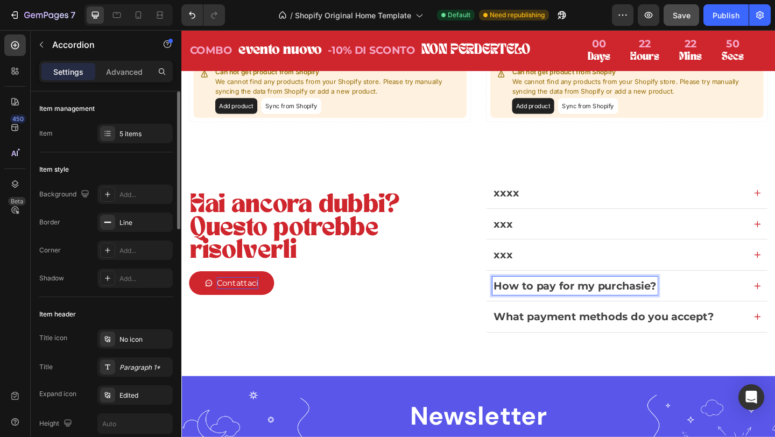
click at [576, 310] on p "How to pay for my purchasie?" at bounding box center [609, 308] width 177 height 17
click at [573, 342] on p "What payment methods do you accept?" at bounding box center [640, 341] width 239 height 17
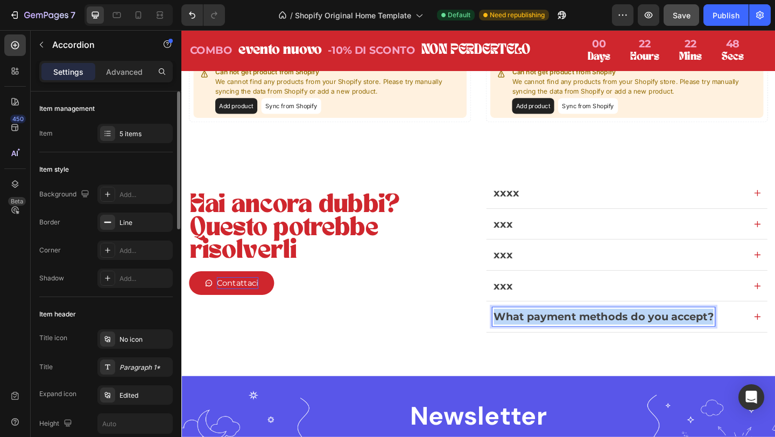
click at [573, 342] on p "What payment methods do you accept?" at bounding box center [640, 341] width 239 height 17
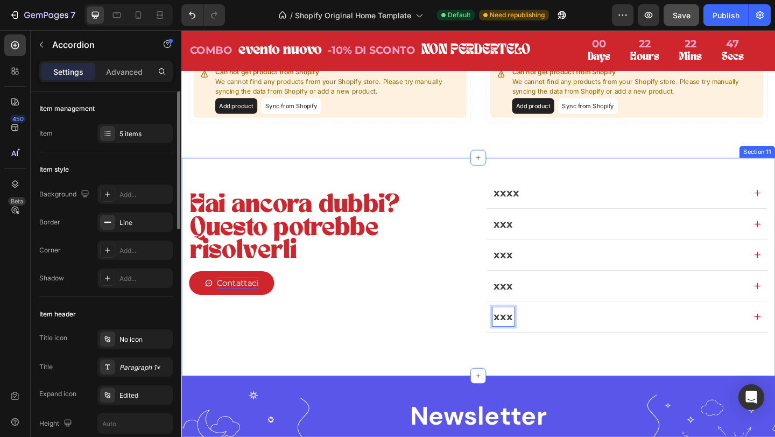
click at [442, 351] on div "Hai ancora dubbi? Questo potrebbe risolverli Heading Contattaci Button" at bounding box center [343, 288] width 307 height 160
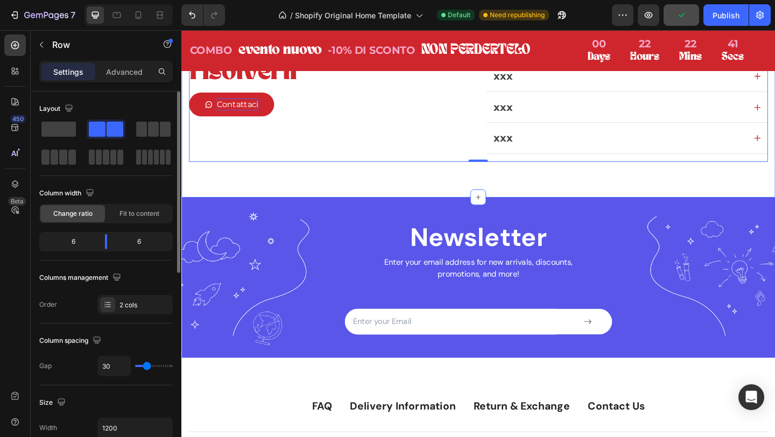
scroll to position [2612, 0]
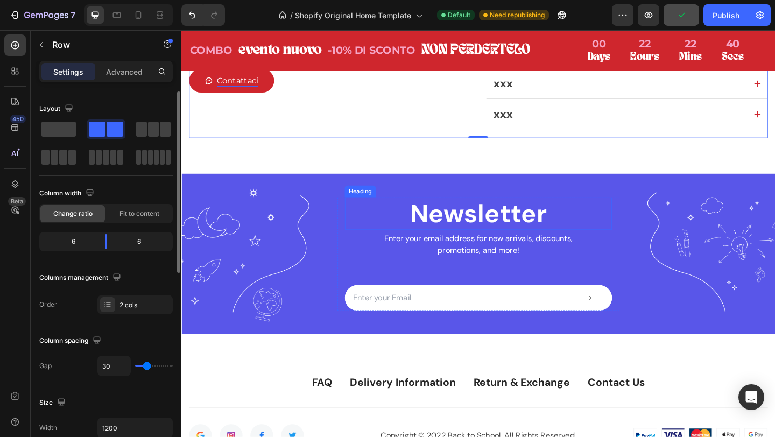
click at [385, 203] on div "Heading" at bounding box center [376, 206] width 30 height 10
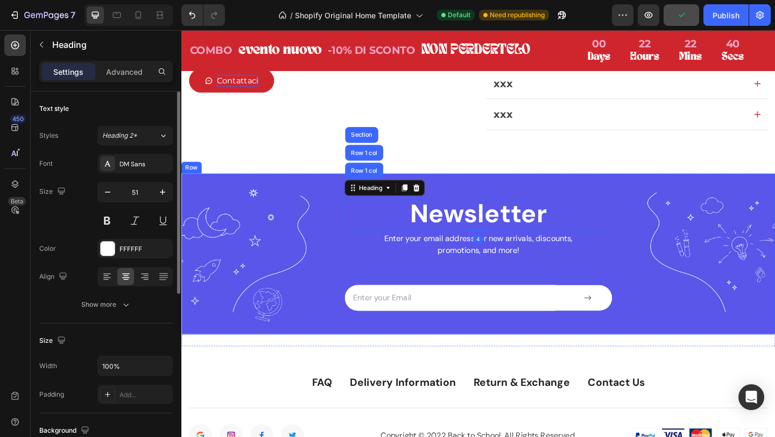
click at [284, 211] on div "Newsletter Heading Row 1 col Row 1 col Section 4 Enter your email address for n…" at bounding box center [504, 273] width 646 height 175
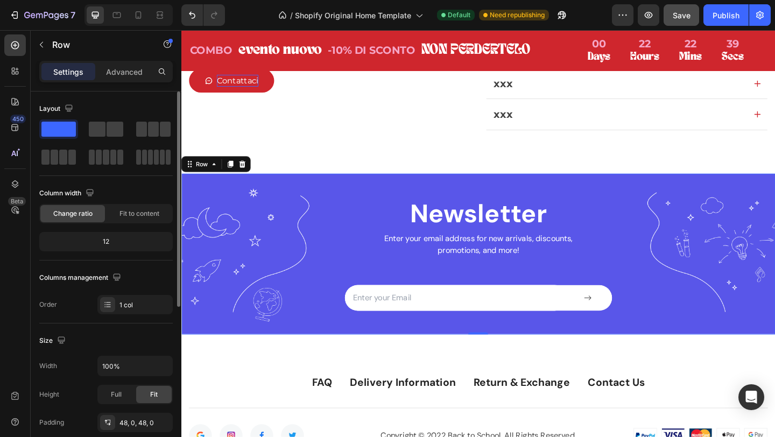
click at [269, 280] on div "Newsletter Heading Enter your email address for new arrivals, discounts, promot…" at bounding box center [504, 273] width 646 height 123
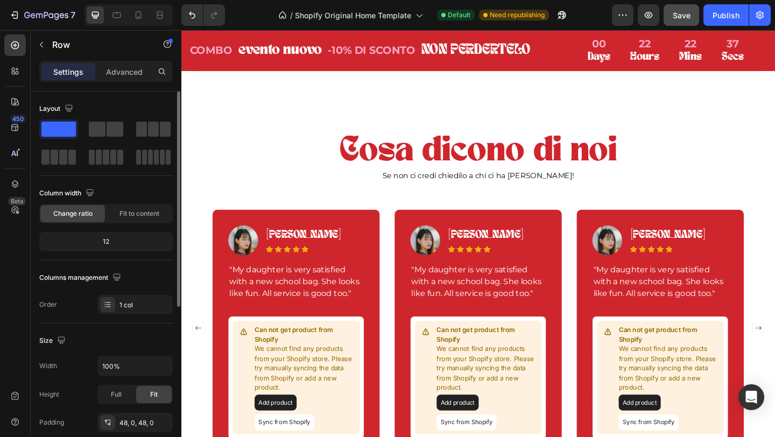
scroll to position [1469, 0]
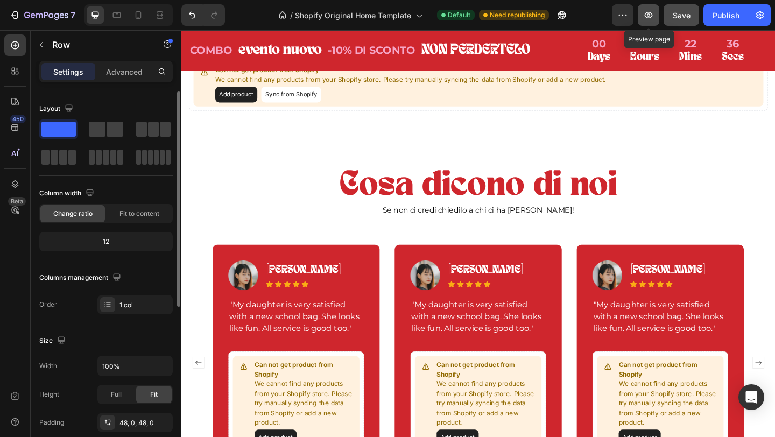
click at [652, 13] on icon "button" at bounding box center [648, 15] width 11 height 11
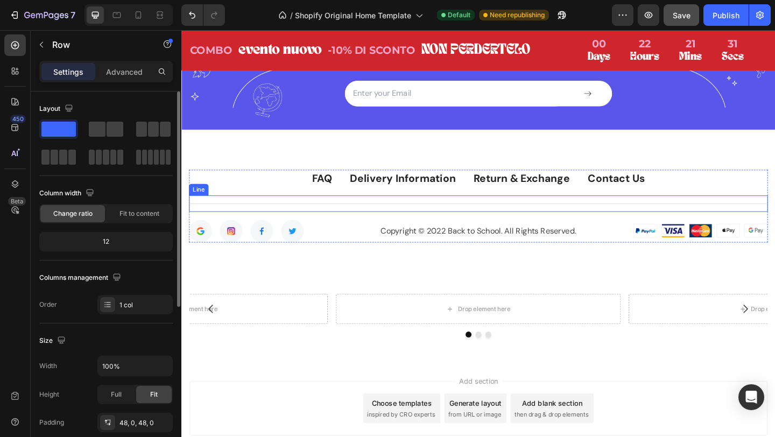
scroll to position [2800, 0]
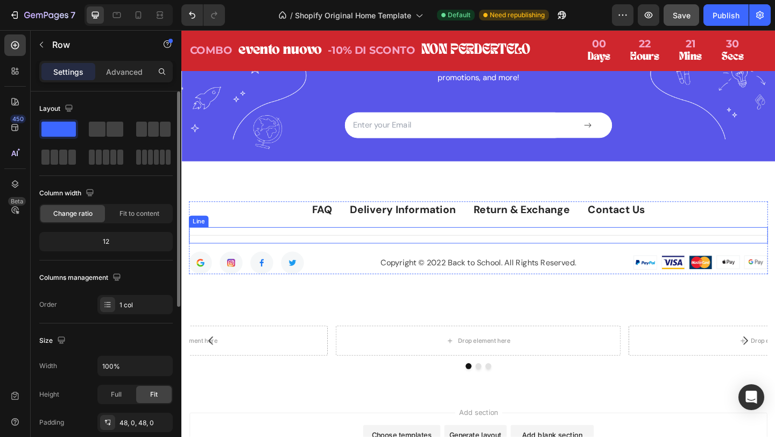
click at [708, 260] on div "Title Line" at bounding box center [505, 253] width 630 height 18
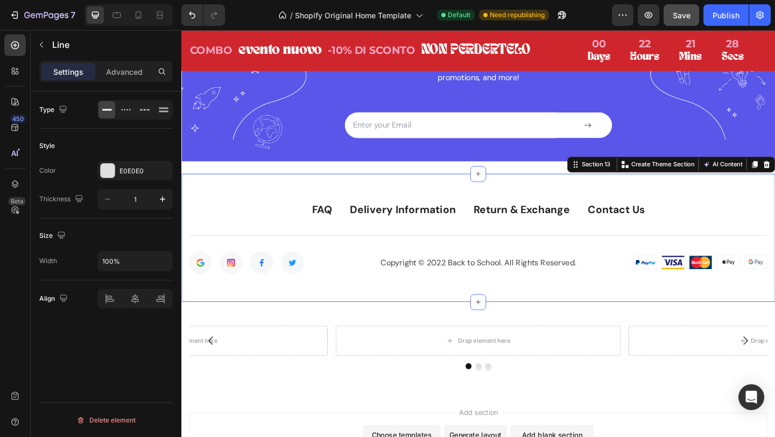
click at [659, 304] on div "FAQ Text block Delivery Information Text block Return & Exchange Text block Con…" at bounding box center [504, 255] width 646 height 139
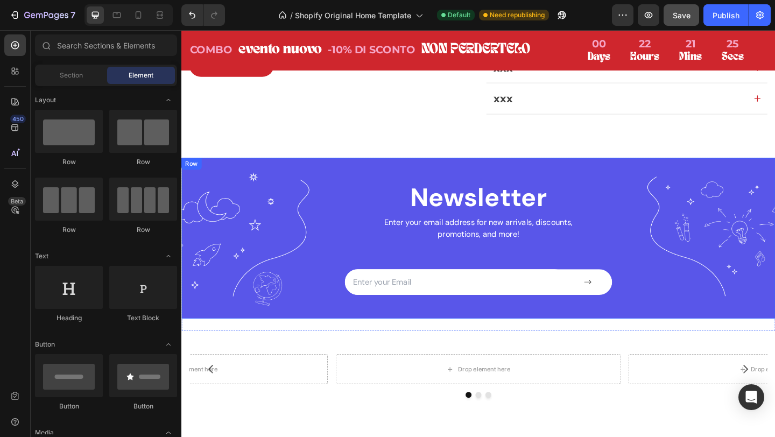
scroll to position [2589, 0]
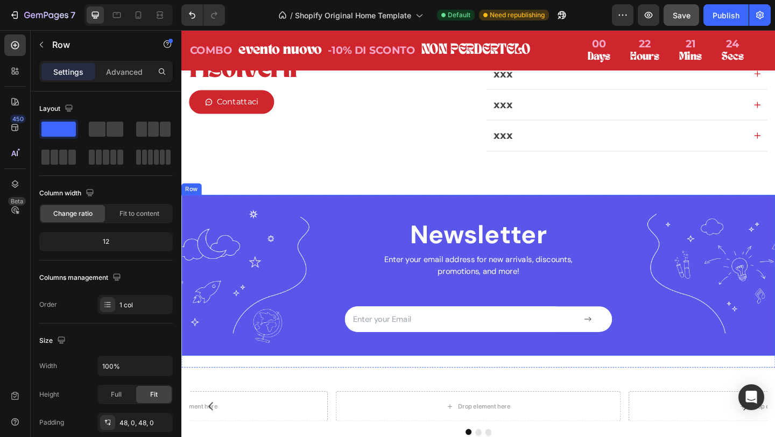
click at [712, 220] on div "Newsletter Heading Enter your email address for new arrivals, discounts, promot…" at bounding box center [504, 296] width 646 height 175
click at [248, 198] on icon at bounding box center [247, 199] width 7 height 8
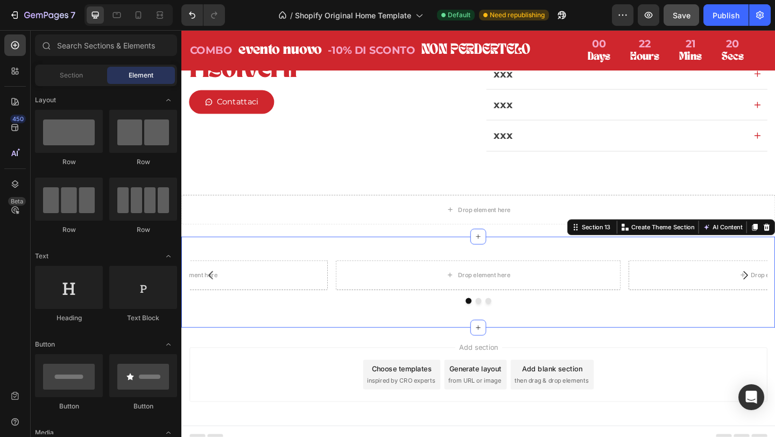
click at [336, 267] on div "Drop element here Drop element here Drop element here Carousel Row Section 13 Y…" at bounding box center [504, 304] width 646 height 99
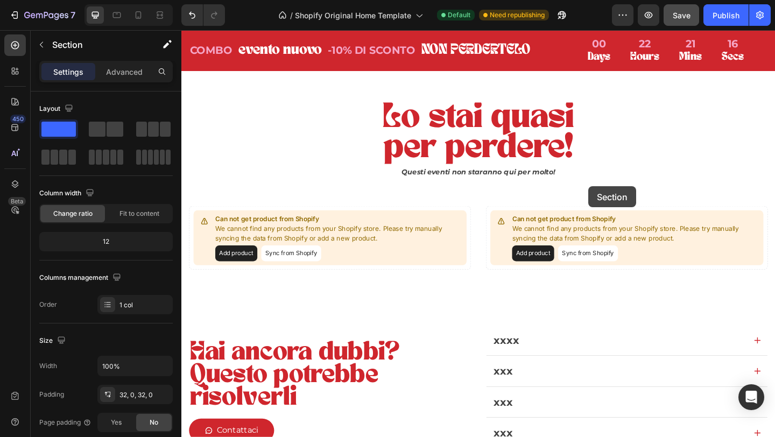
scroll to position [2146, 0]
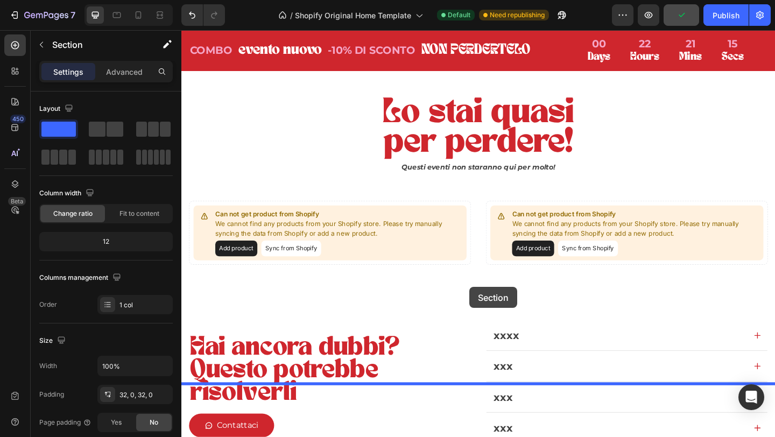
drag, startPoint x: 624, startPoint y: 248, endPoint x: 495, endPoint y: 309, distance: 142.8
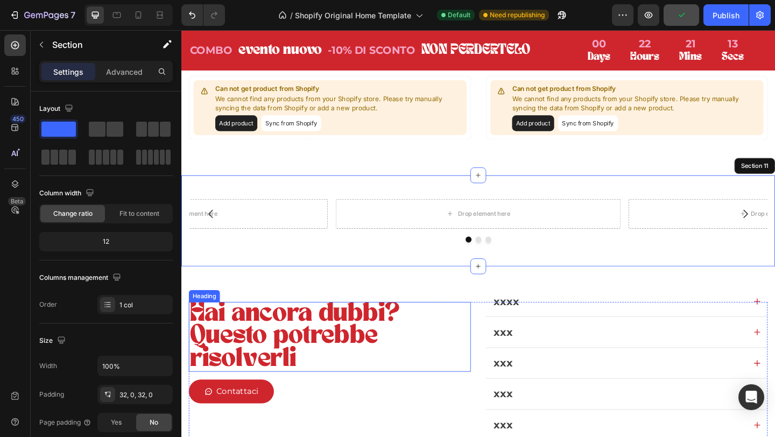
scroll to position [2269, 0]
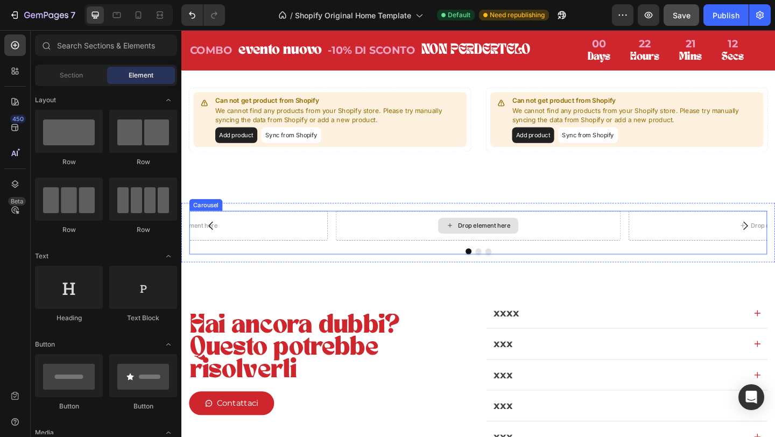
click at [490, 241] on div "Drop element here" at bounding box center [510, 243] width 57 height 9
click at [261, 249] on div "Drop element here" at bounding box center [186, 243] width 310 height 32
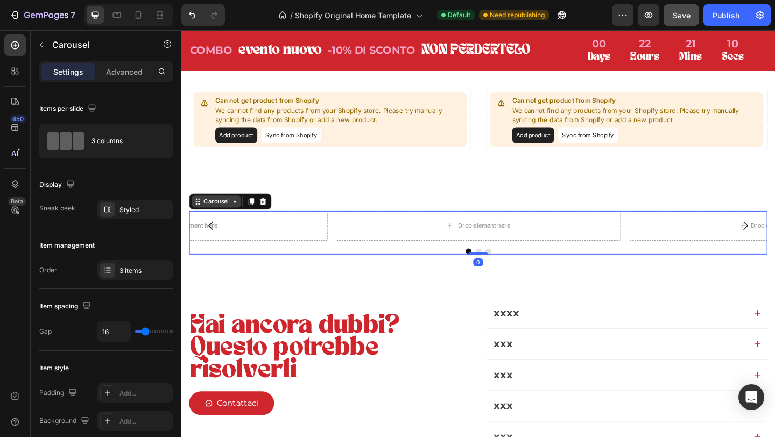
click at [214, 218] on div "Carousel" at bounding box center [220, 217] width 32 height 10
click at [227, 239] on button "Carousel Back Arrow" at bounding box center [214, 243] width 30 height 30
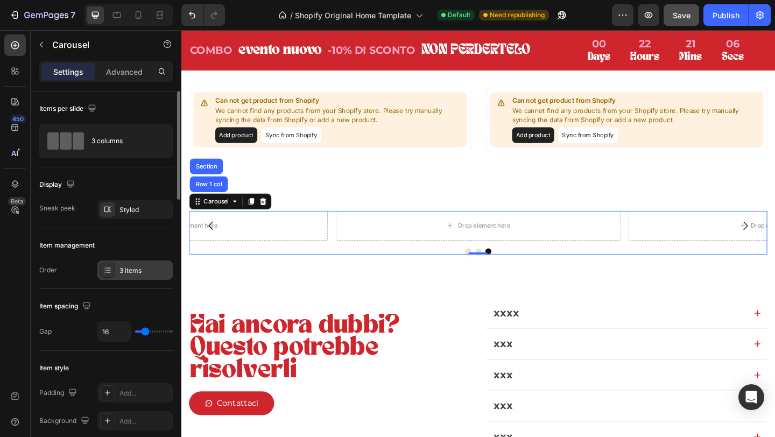
click at [118, 270] on div "3 items" at bounding box center [134, 270] width 75 height 19
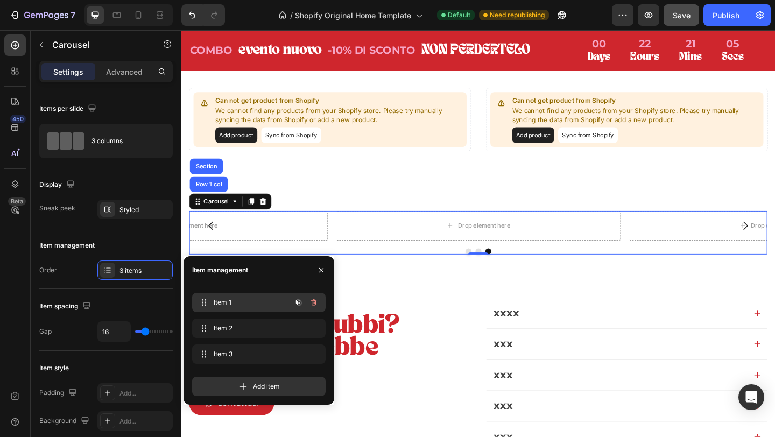
click at [242, 307] on span "Item 1" at bounding box center [244, 303] width 61 height 10
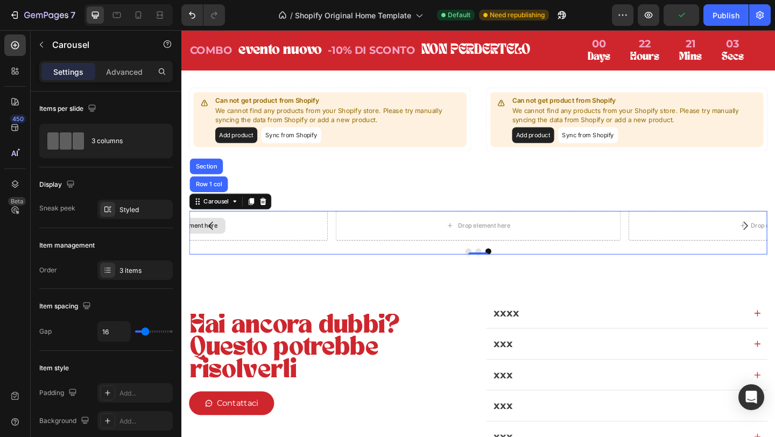
click at [242, 232] on div "Drop element here" at bounding box center [186, 243] width 310 height 32
click at [505, 244] on div "Drop element here" at bounding box center [510, 243] width 57 height 9
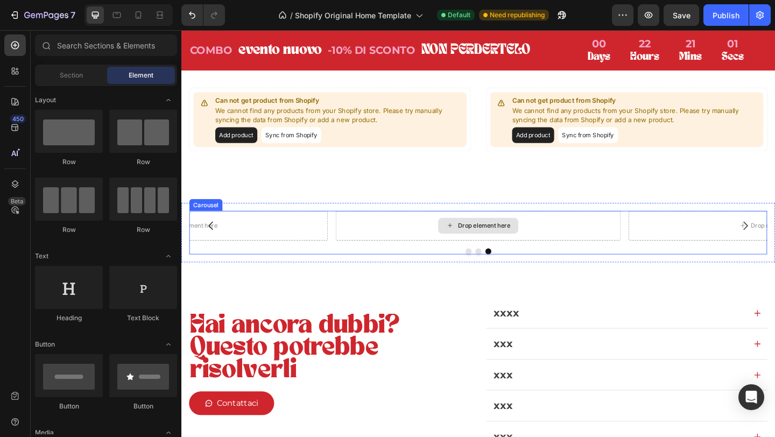
click at [505, 244] on div "Drop element here" at bounding box center [510, 243] width 57 height 9
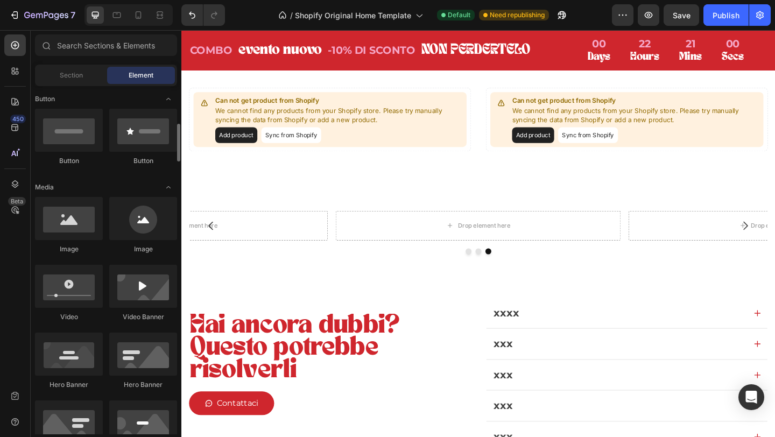
scroll to position [256, 0]
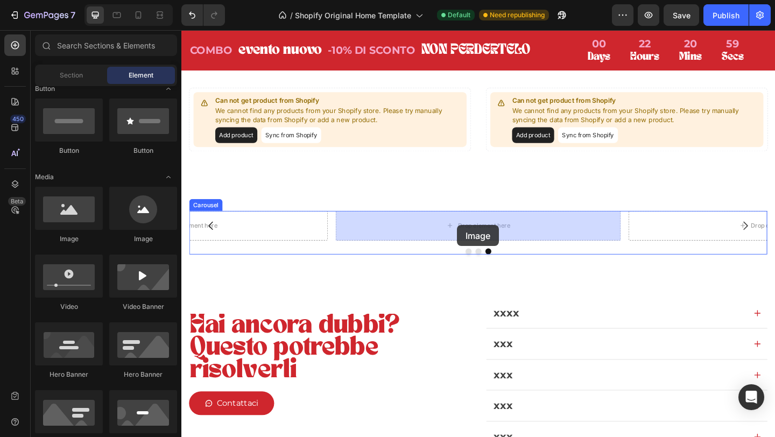
drag, startPoint x: 246, startPoint y: 250, endPoint x: 480, endPoint y: 241, distance: 234.4
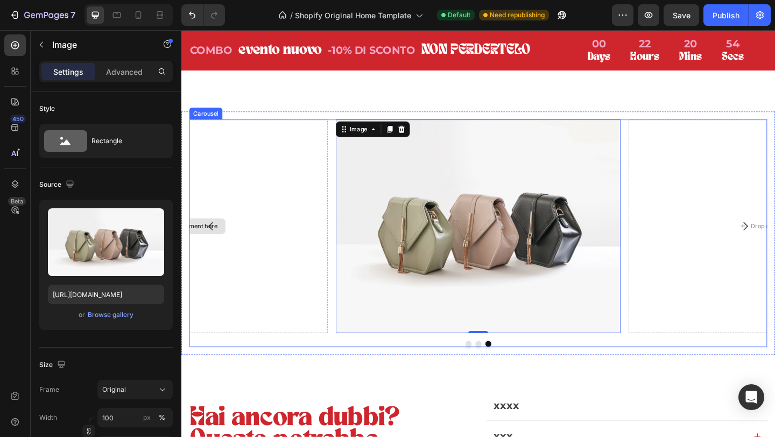
scroll to position [2359, 0]
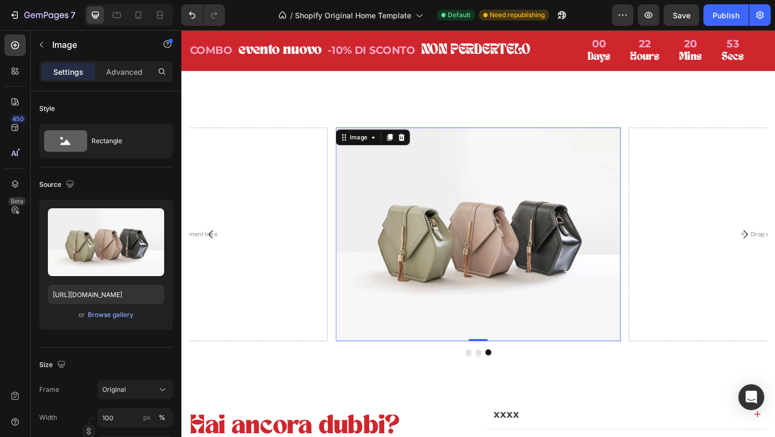
click at [501, 267] on img at bounding box center [504, 252] width 310 height 233
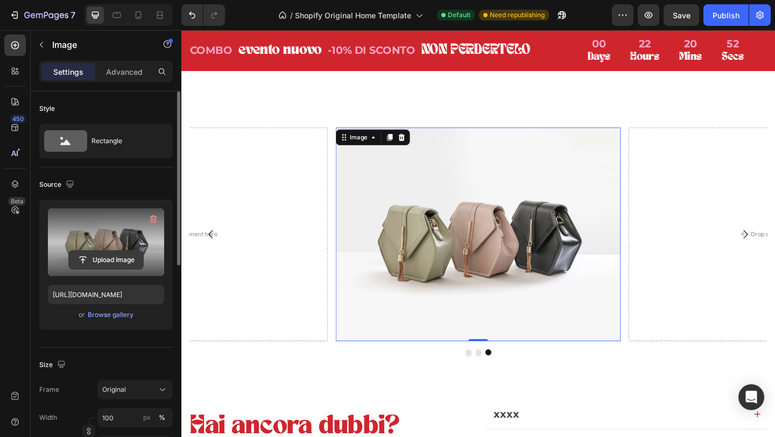
click at [117, 258] on input "file" at bounding box center [106, 260] width 74 height 18
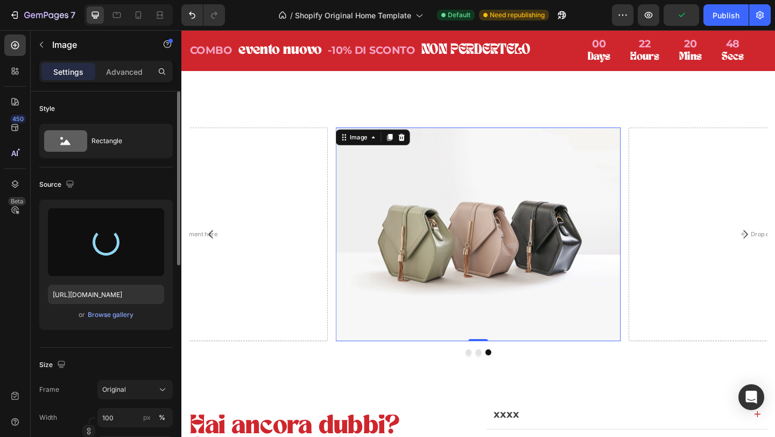
type input "https://cdn.shopify.com/s/files/1/0952/9547/1942/files/gempages_581501798116753…"
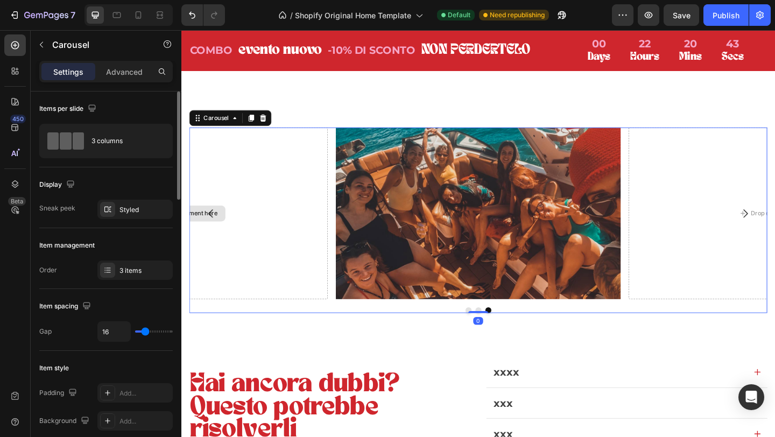
click at [300, 221] on div "Drop element here" at bounding box center [186, 229] width 310 height 187
click at [211, 228] on icon "Carousel Back Arrow" at bounding box center [213, 229] width 13 height 13
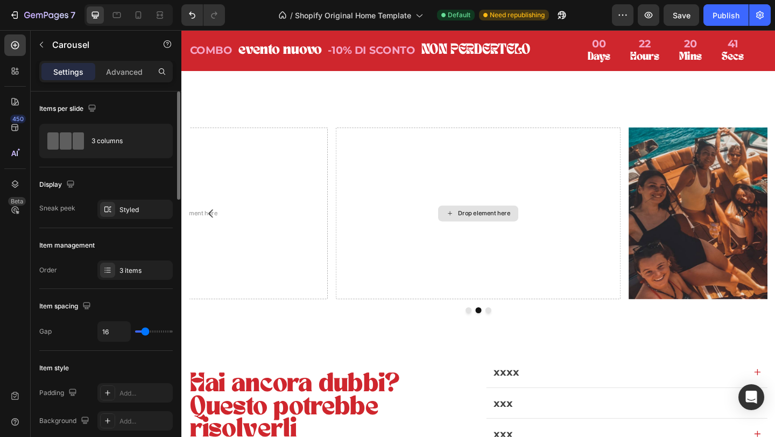
click at [481, 236] on div "Drop element here" at bounding box center [504, 229] width 87 height 17
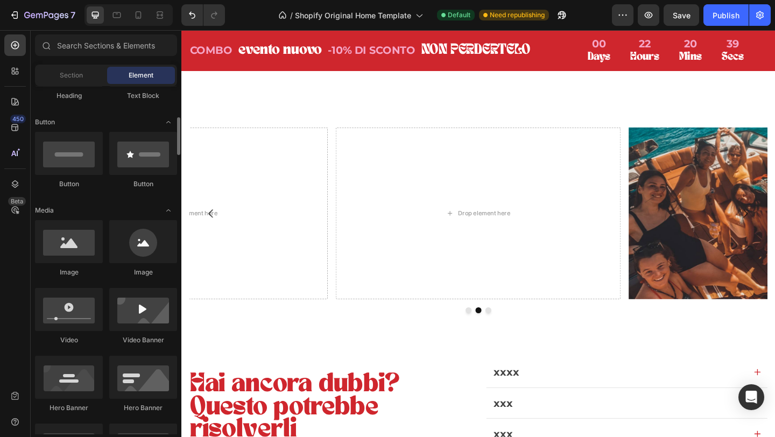
scroll to position [209, 0]
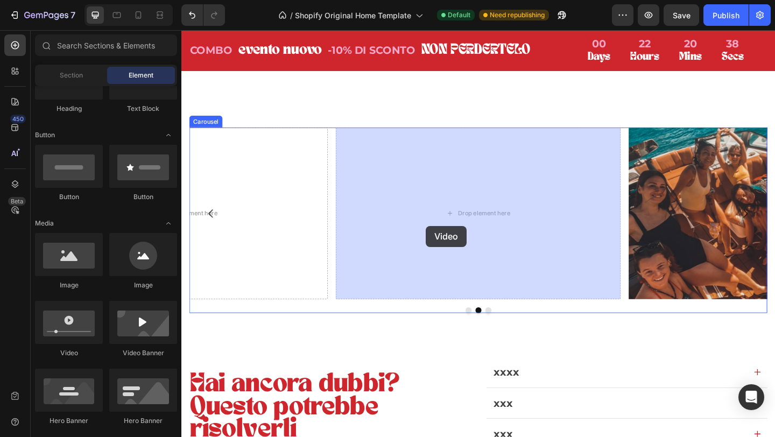
drag, startPoint x: 258, startPoint y: 361, endPoint x: 459, endPoint y: 237, distance: 235.7
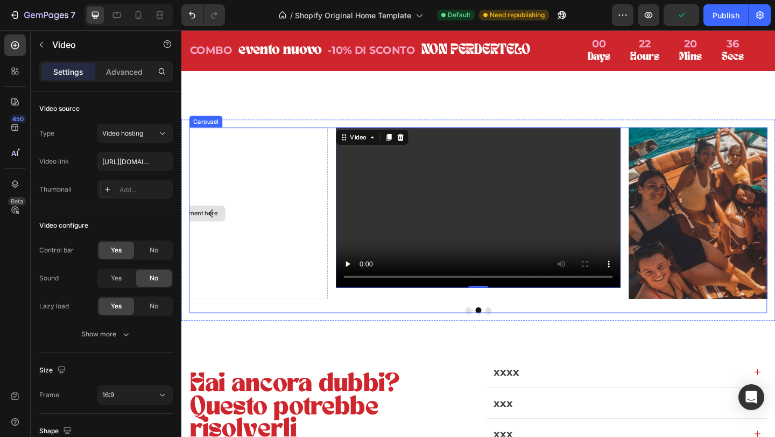
click at [272, 215] on div "Drop element here" at bounding box center [186, 229] width 310 height 187
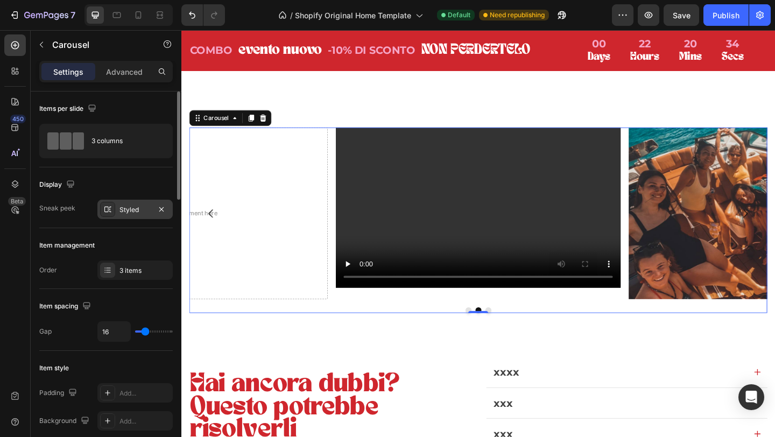
click at [136, 213] on div "Styled" at bounding box center [135, 210] width 31 height 10
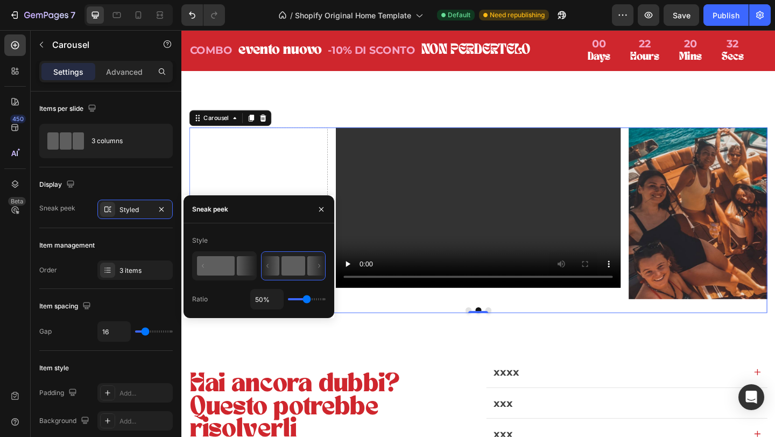
click at [245, 261] on icon at bounding box center [246, 265] width 19 height 19
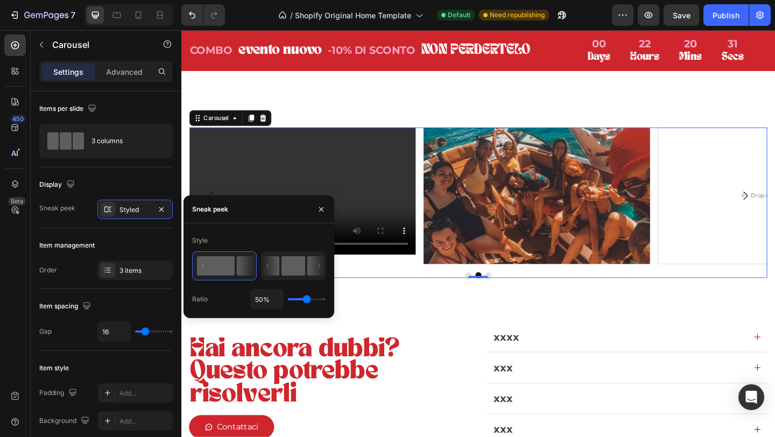
click at [304, 263] on rect at bounding box center [294, 265] width 24 height 19
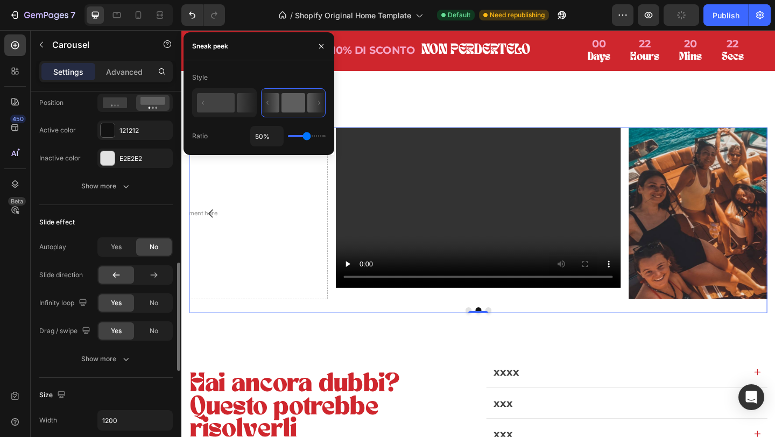
scroll to position [586, 0]
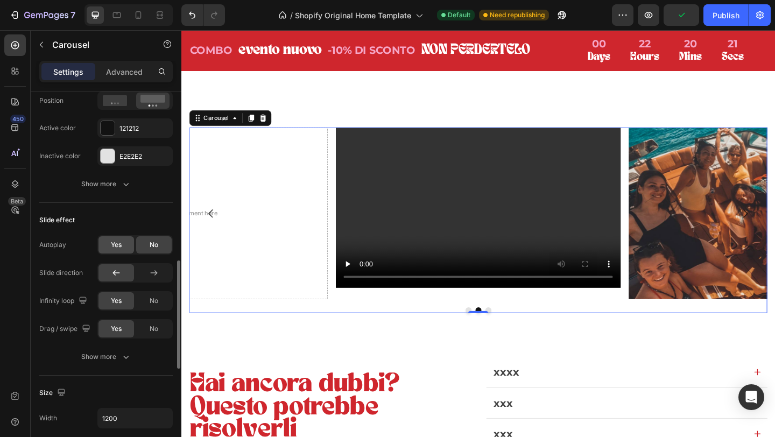
click at [111, 246] on span "Yes" at bounding box center [116, 245] width 11 height 10
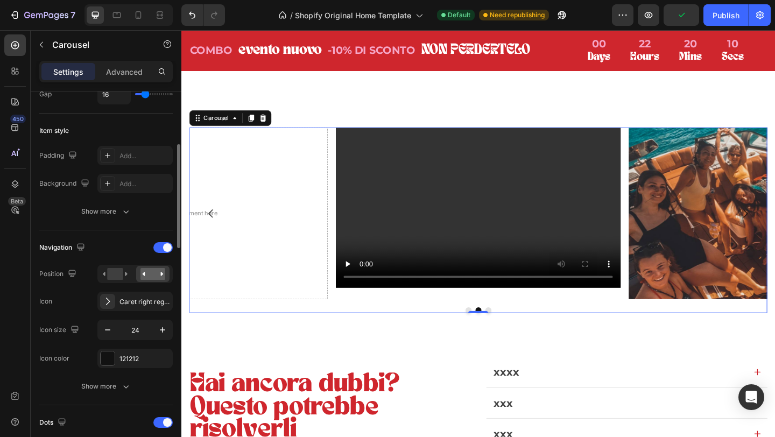
scroll to position [223, 0]
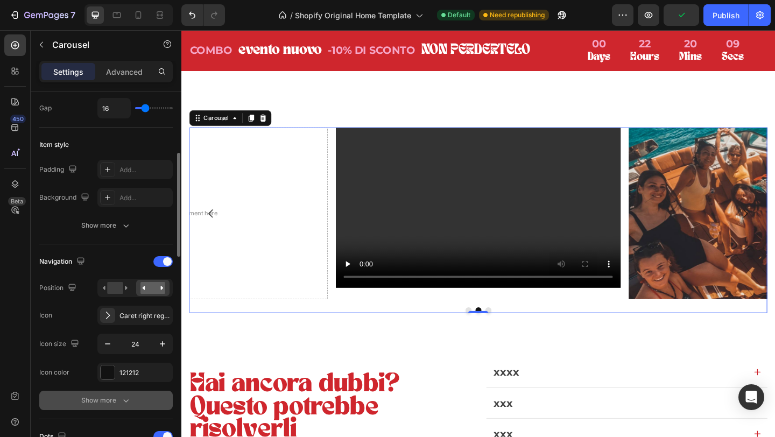
click at [115, 401] on div "Show more" at bounding box center [106, 400] width 50 height 11
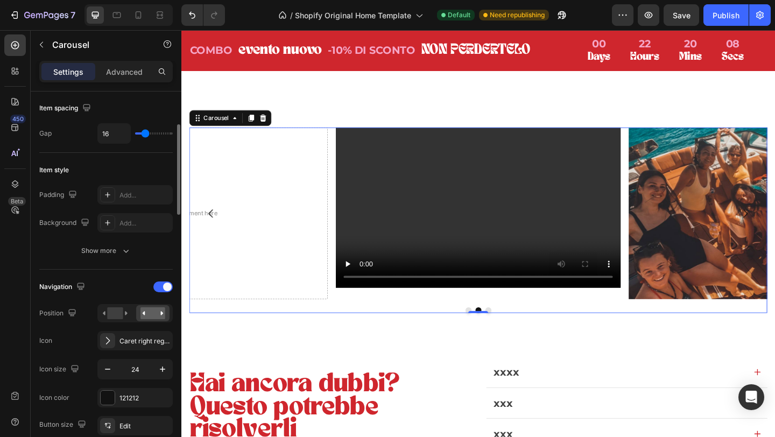
scroll to position [183, 0]
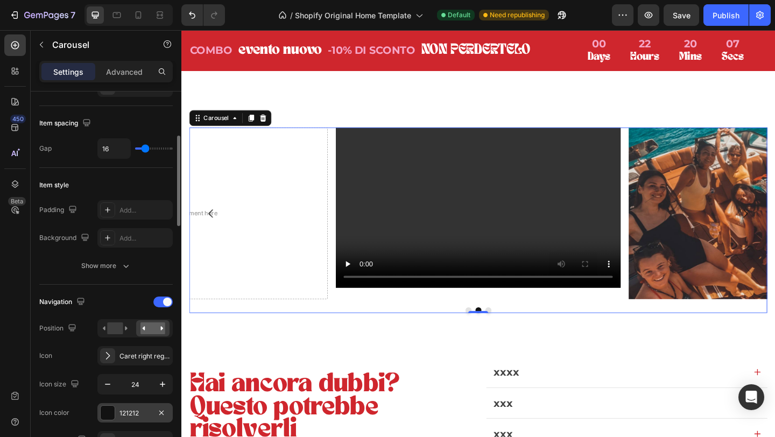
click at [108, 410] on div at bounding box center [108, 413] width 14 height 14
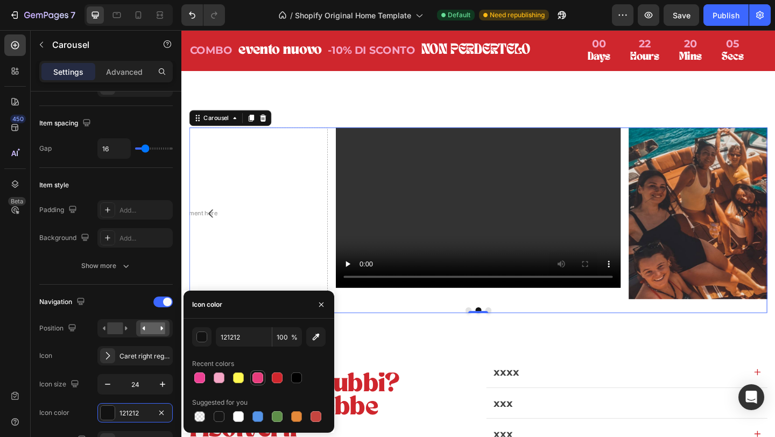
click at [256, 378] on div at bounding box center [258, 378] width 11 height 11
type input "E73B7B"
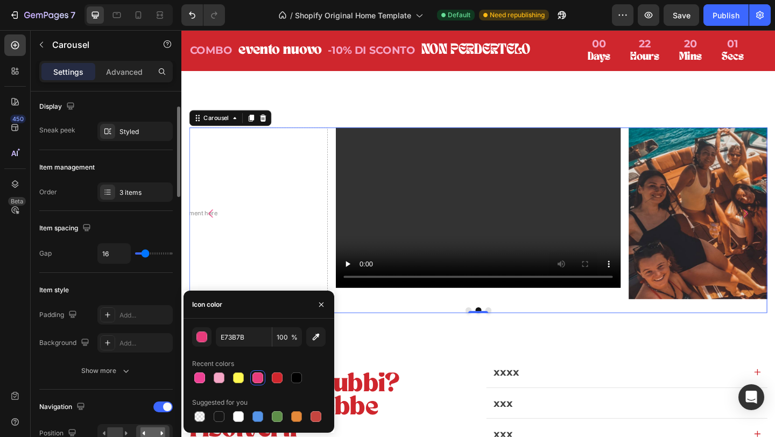
scroll to position [0, 0]
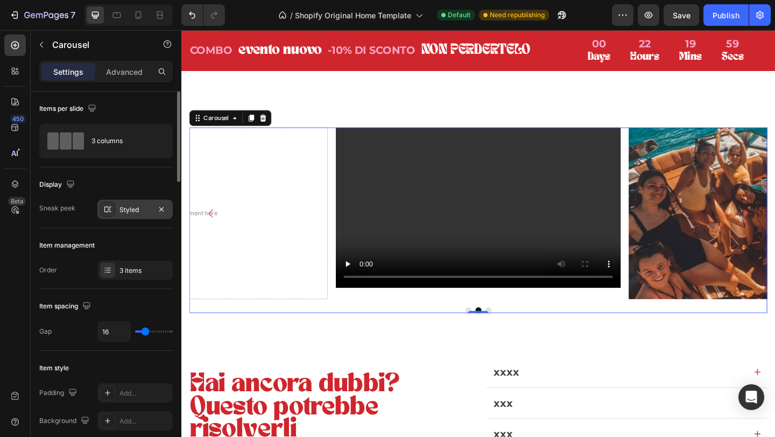
click at [122, 205] on div "Styled" at bounding box center [135, 210] width 31 height 10
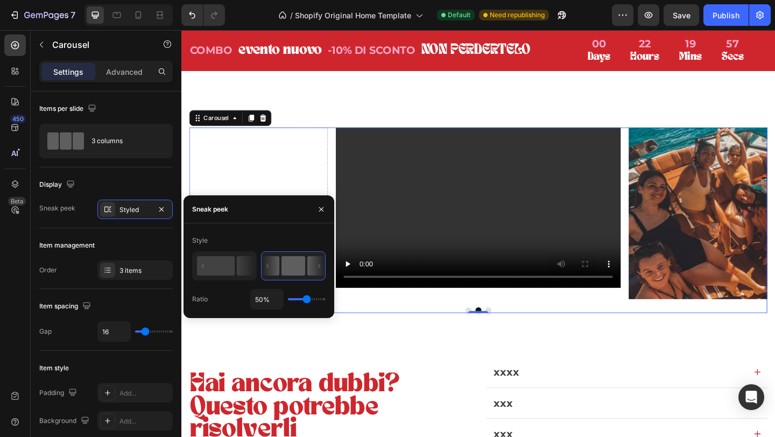
type input "43%"
type input "43"
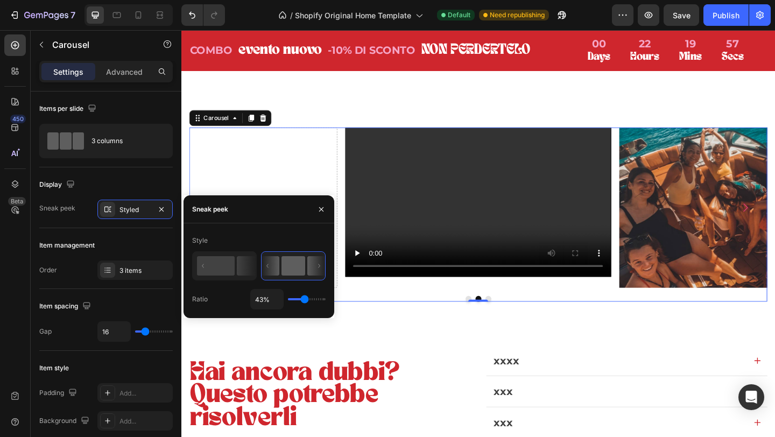
type input "41%"
type input "41"
type input "40%"
type input "40"
type input "39%"
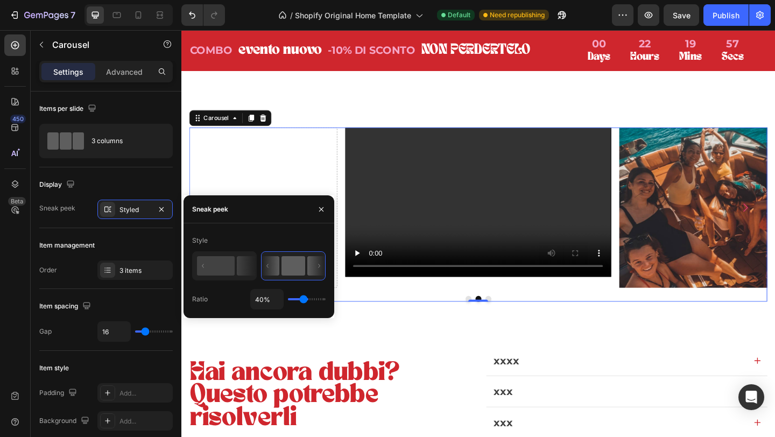
type input "39"
type input "38%"
type input "38"
type input "37%"
type input "37"
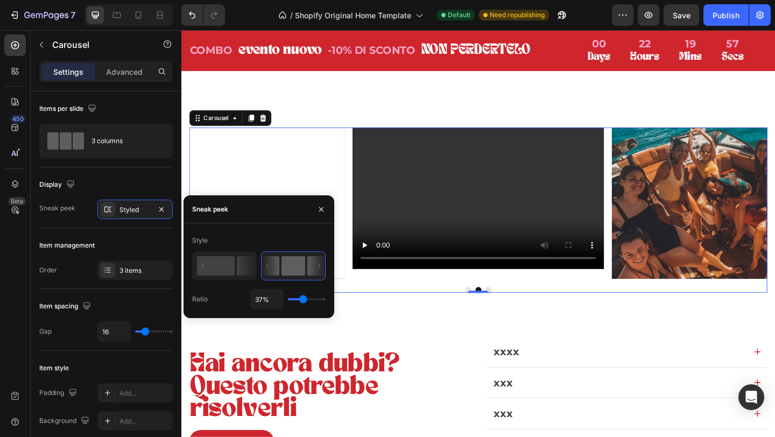
type input "36%"
type input "36"
type input "33%"
type input "33"
type input "32%"
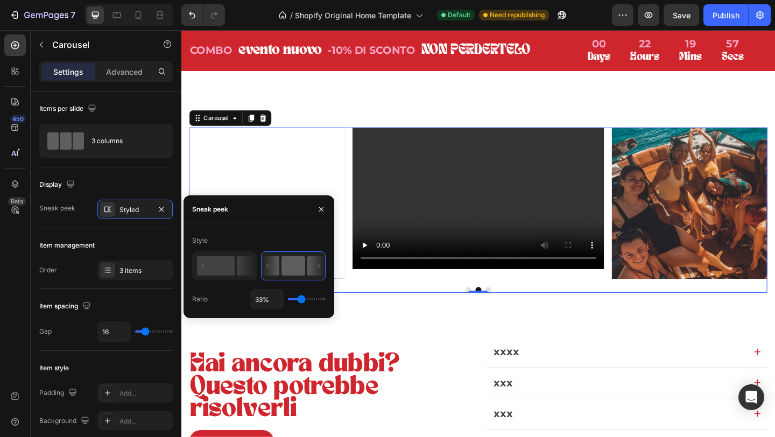
type input "32"
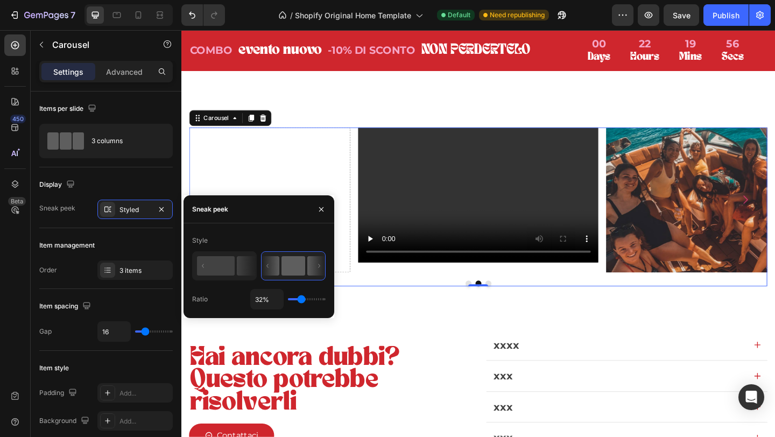
type input "31%"
type input "31"
type input "30%"
type input "30"
type input "29%"
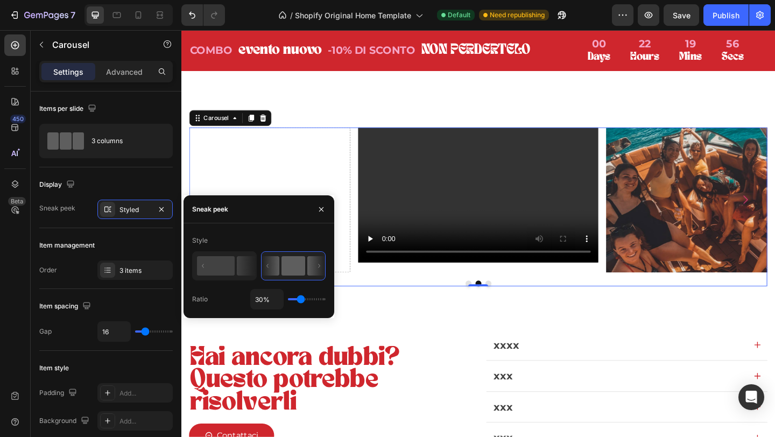
type input "29"
type input "28%"
type input "28"
type input "27%"
type input "27"
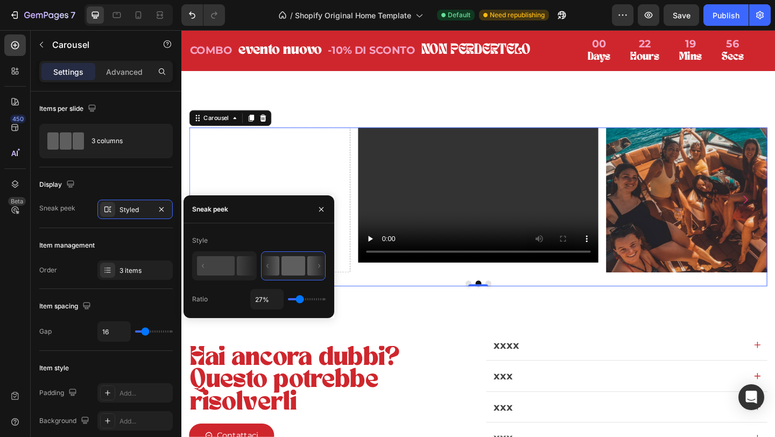
type input "26%"
type input "26"
type input "25%"
type input "25"
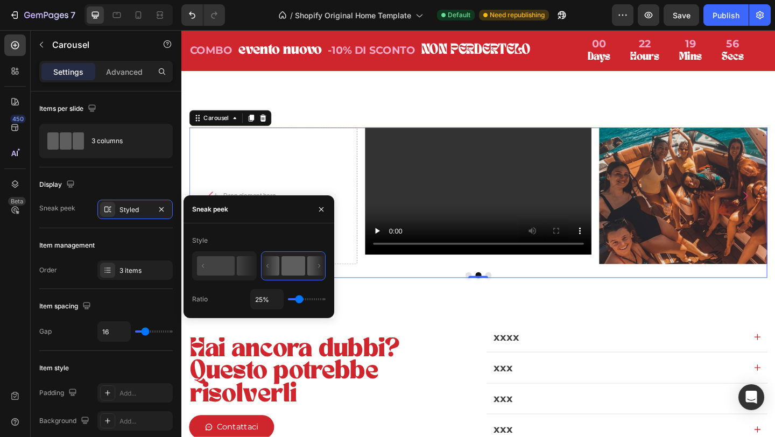
type input "24%"
type input "24"
type input "23%"
type input "23"
type input "22%"
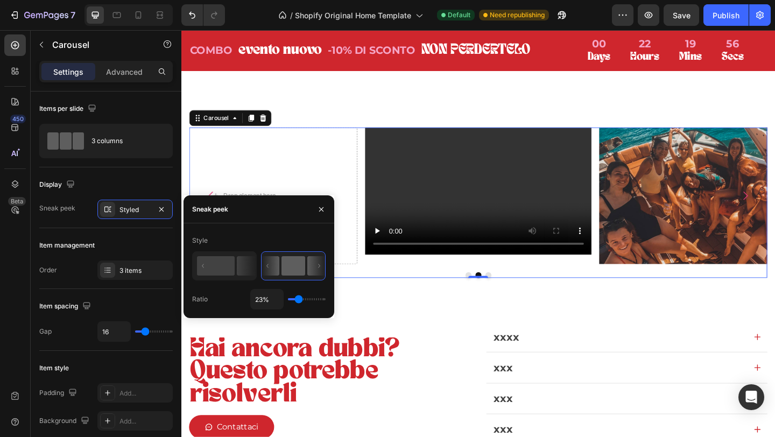
type input "22"
type input "21%"
type input "21"
type input "20%"
type input "20"
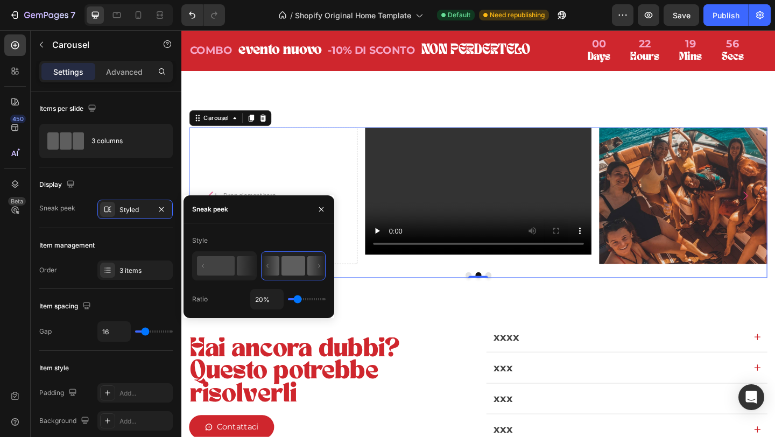
type input "19%"
type input "19"
type input "17%"
type input "17"
type input "16%"
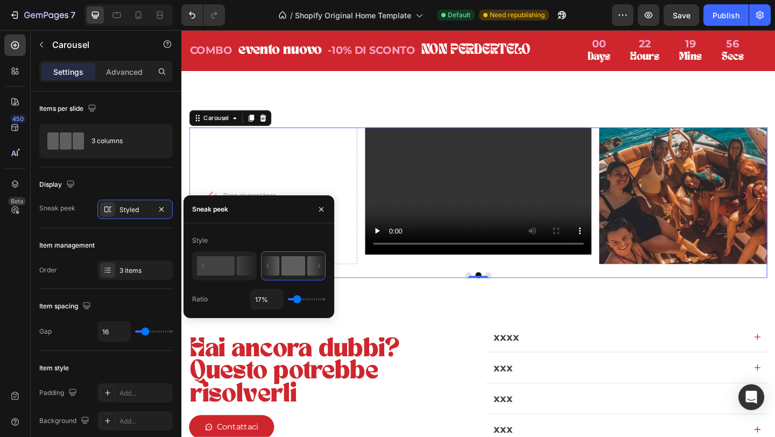
type input "16"
type input "15%"
type input "15"
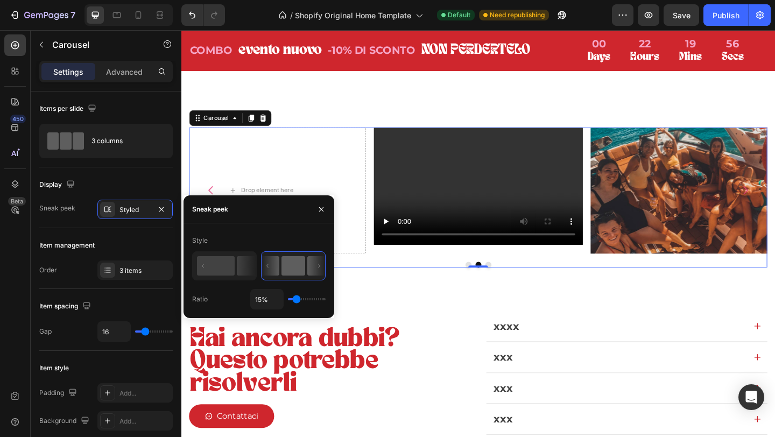
type input "14%"
type input "14"
type input "13%"
type input "13"
type input "12%"
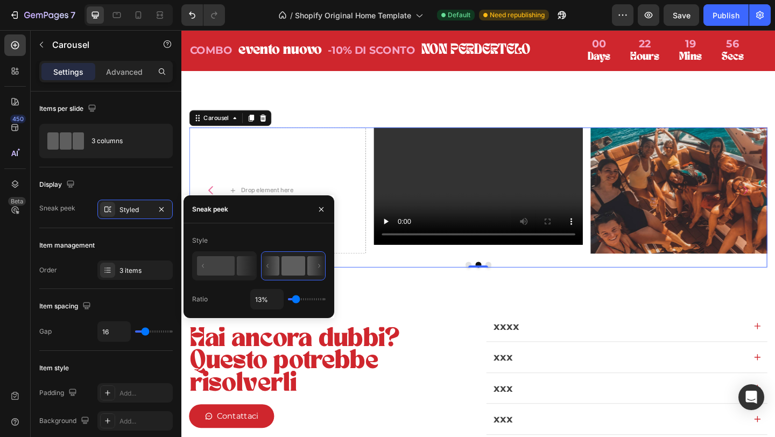
type input "12"
type input "11%"
type input "11"
type input "10%"
type input "10"
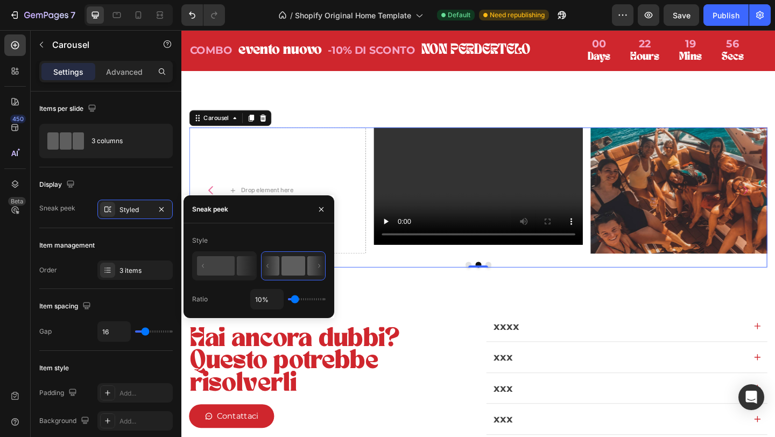
type input "9%"
type input "9"
type input "8%"
type input "8"
type input "7%"
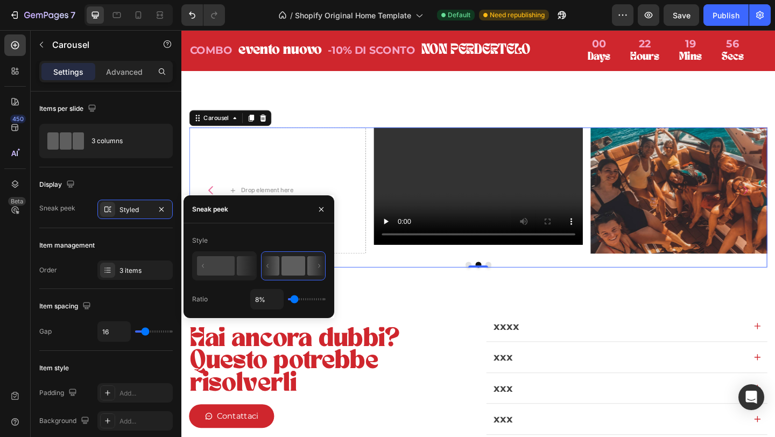
type input "7"
type input "6%"
type input "6"
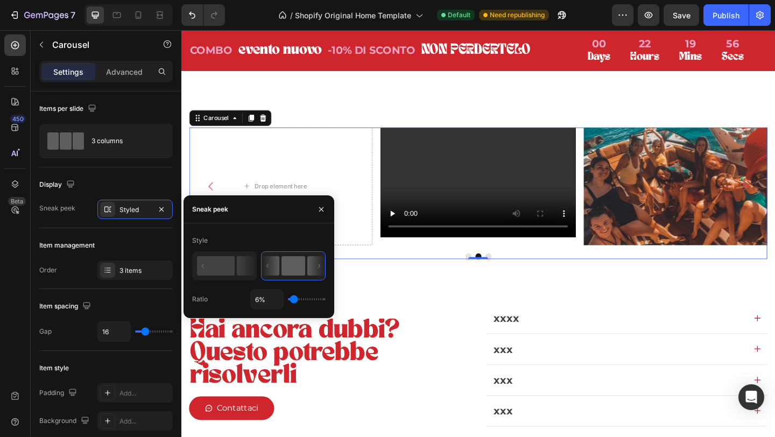
type input "5%"
type input "5"
type input "4%"
type input "4"
type input "3%"
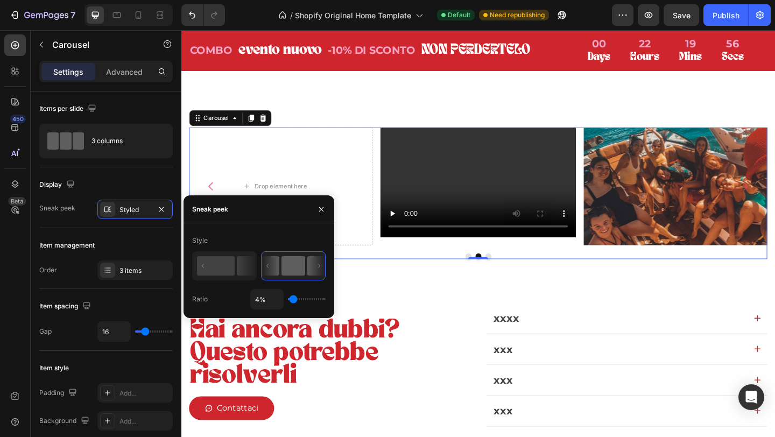
type input "3"
type input "2%"
type input "2"
type input "1%"
type input "1"
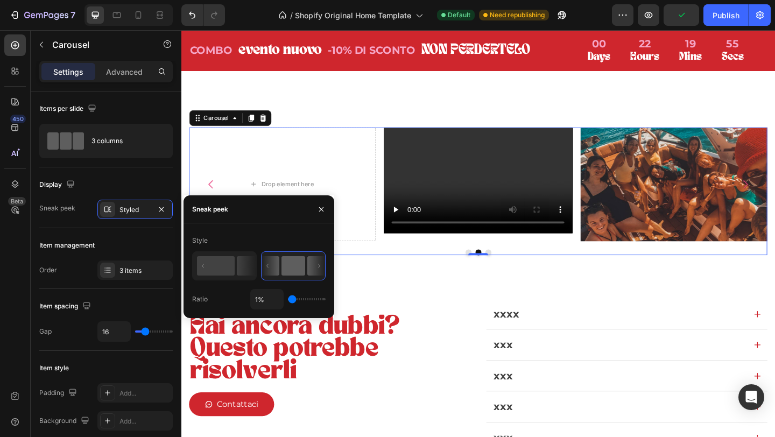
type input "3%"
type input "3"
type input "6%"
type input "6"
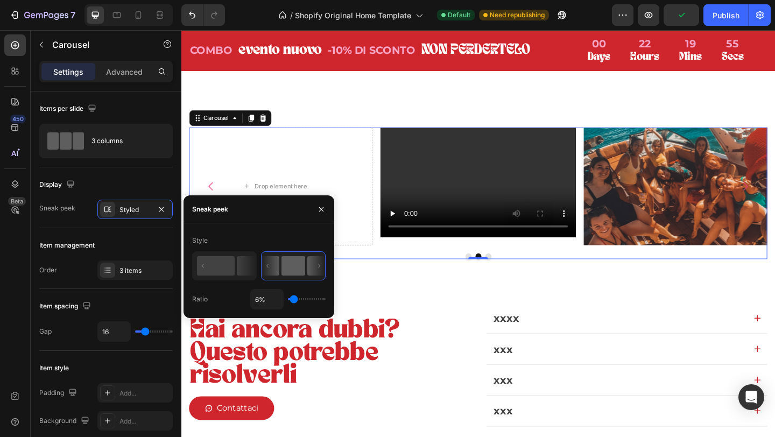
type input "9%"
type input "9"
type input "11%"
type input "11"
type input "13%"
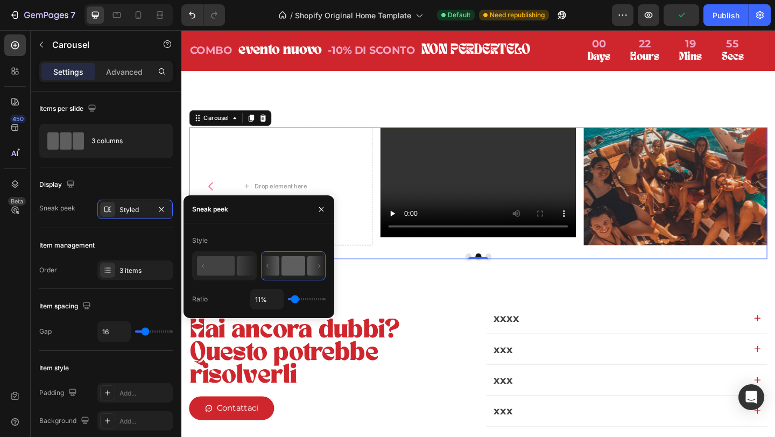
type input "13"
type input "15%"
type input "15"
type input "16%"
type input "16"
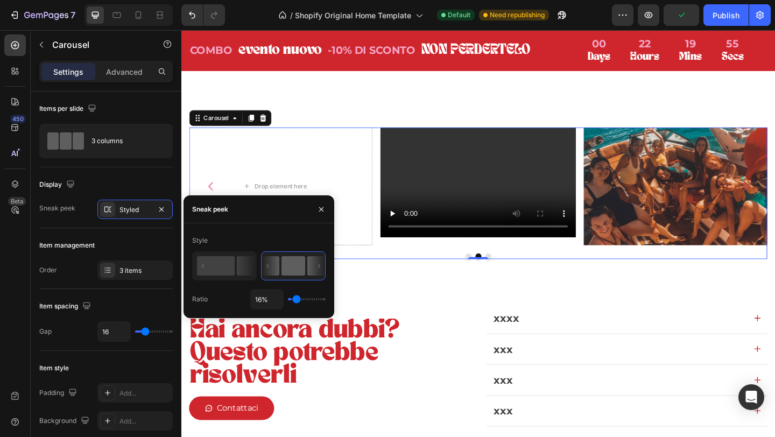
type input "17%"
type input "17"
type input "19%"
type input "19"
type input "20%"
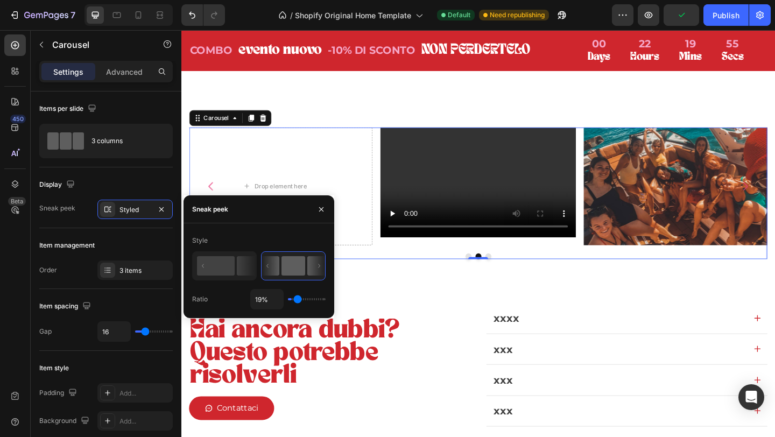
type input "20"
type input "21%"
type input "21"
type input "22%"
type input "22"
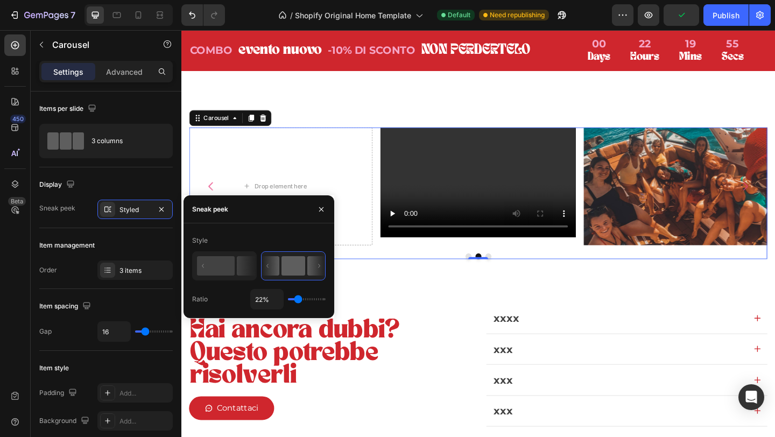
type input "23%"
type input "23"
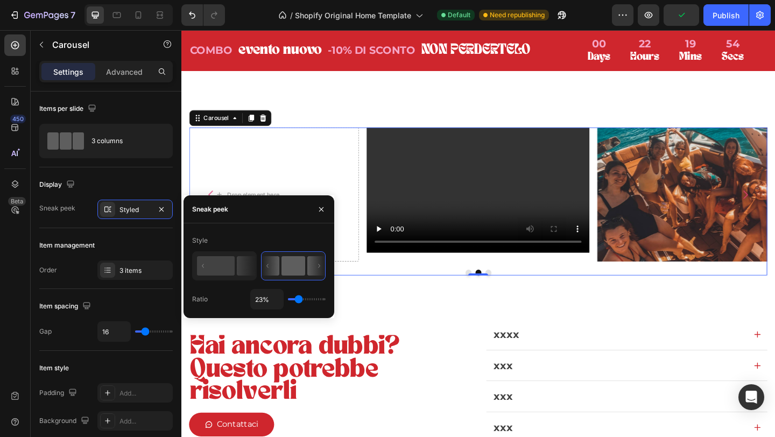
type input "24%"
type input "24"
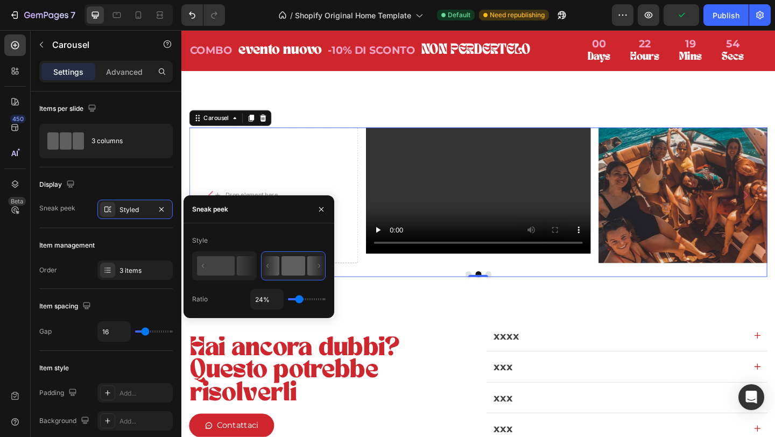
type input "25%"
type input "25"
type input "26%"
type input "26"
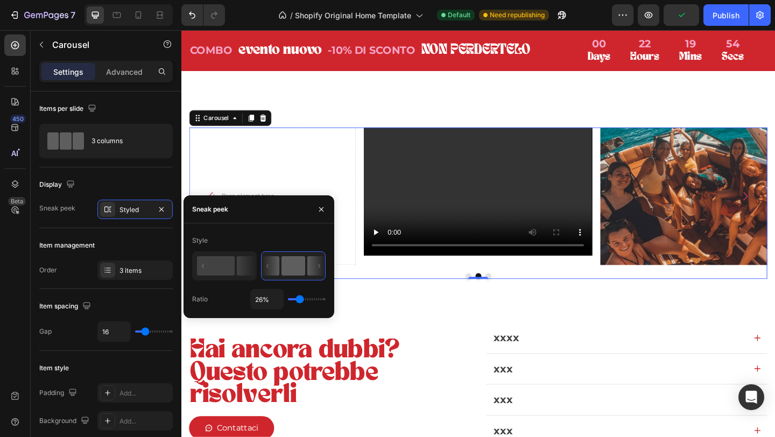
type input "27%"
type input "27"
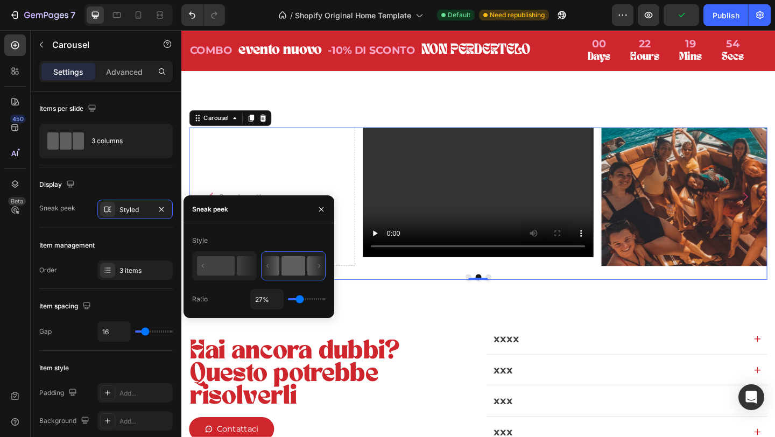
type input "26%"
type input "26"
type input "25%"
type input "25"
type input "24%"
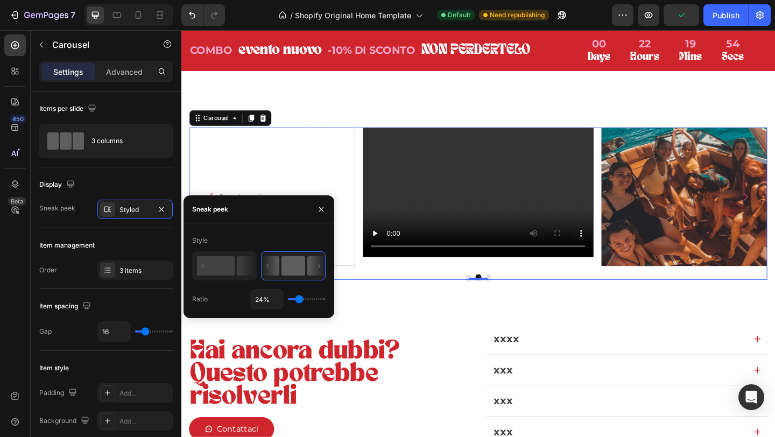
type input "24"
drag, startPoint x: 305, startPoint y: 298, endPoint x: 298, endPoint y: 302, distance: 7.5
click at [298, 300] on input "range" at bounding box center [307, 299] width 38 height 2
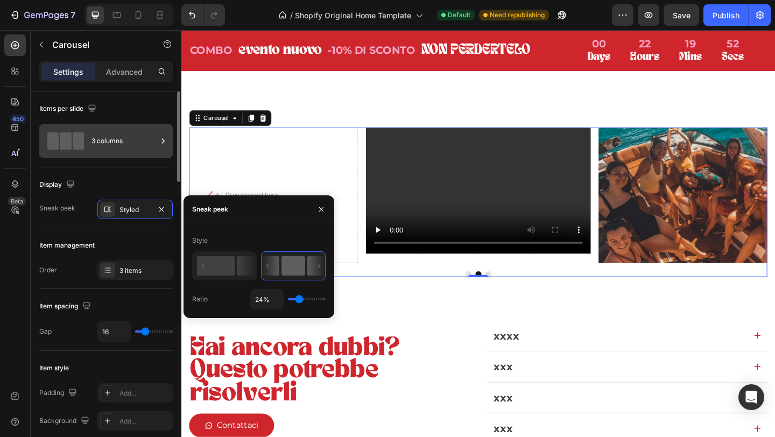
click at [111, 145] on div "3 columns" at bounding box center [125, 141] width 66 height 25
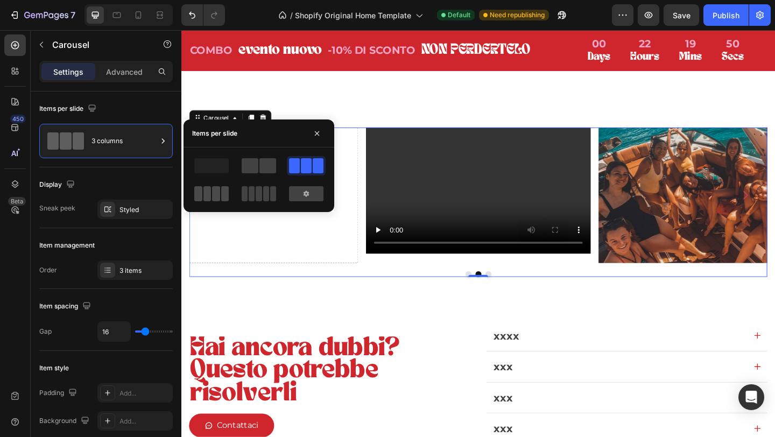
click at [270, 192] on span at bounding box center [273, 193] width 6 height 15
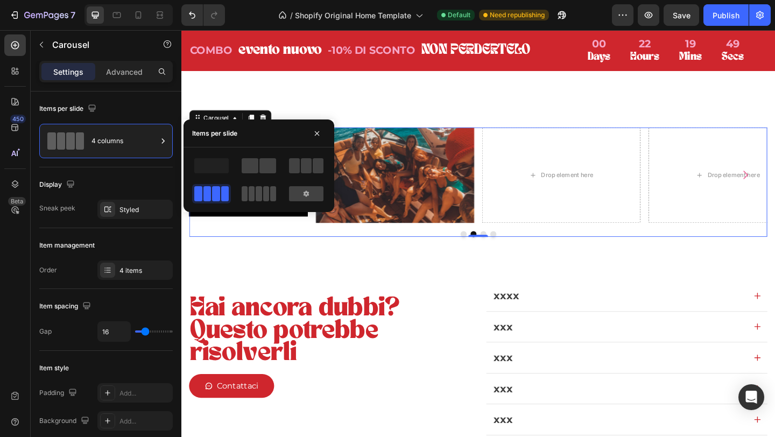
click at [270, 191] on span at bounding box center [273, 193] width 6 height 15
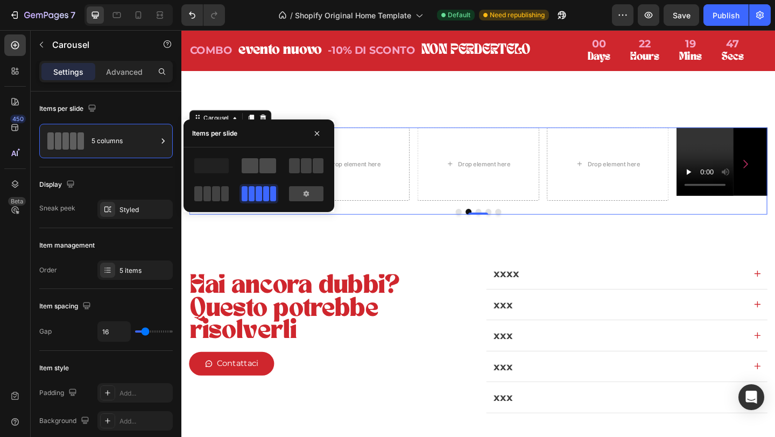
click at [262, 169] on span at bounding box center [268, 165] width 17 height 15
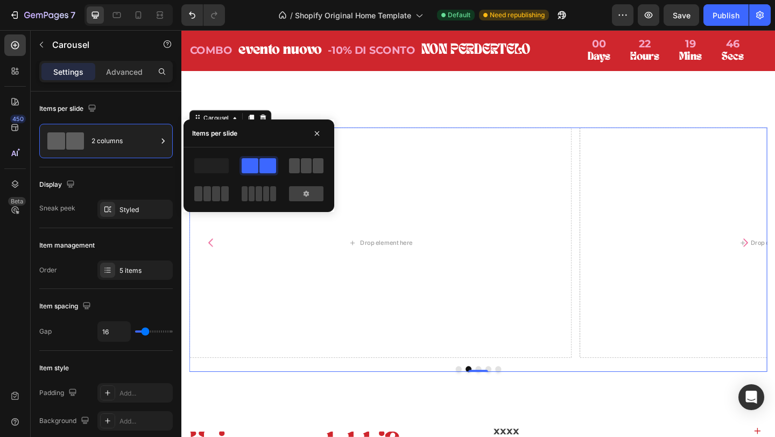
click at [299, 165] on span at bounding box center [294, 165] width 11 height 15
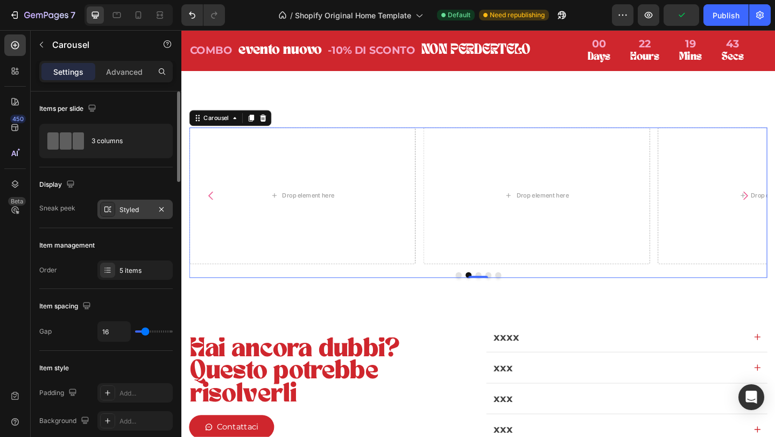
click at [131, 211] on div "Styled" at bounding box center [135, 210] width 31 height 10
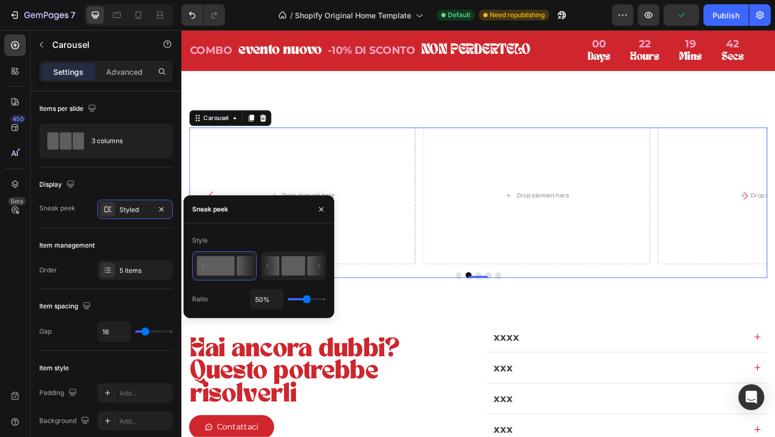
click at [294, 269] on rect at bounding box center [294, 265] width 24 height 19
type input "24%"
type input "24"
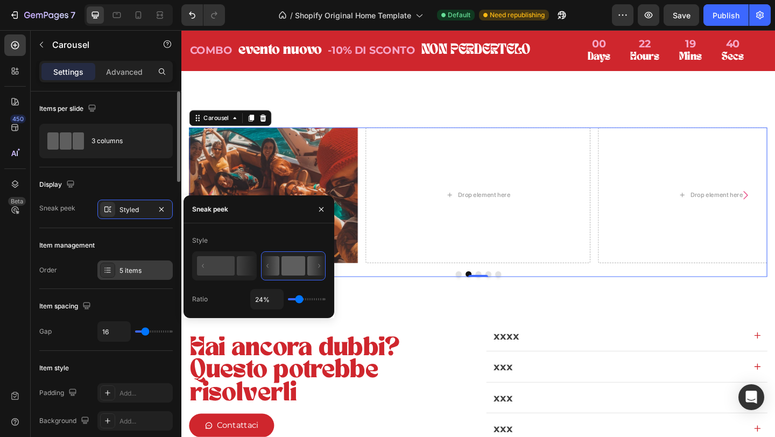
click at [134, 274] on div "5 items" at bounding box center [145, 271] width 51 height 10
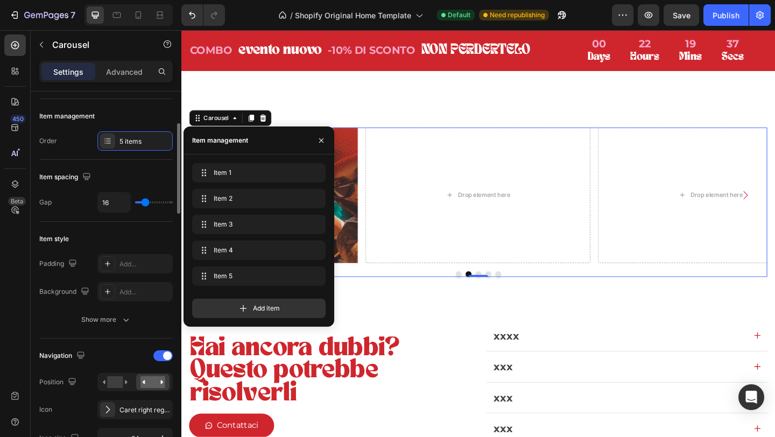
scroll to position [154, 0]
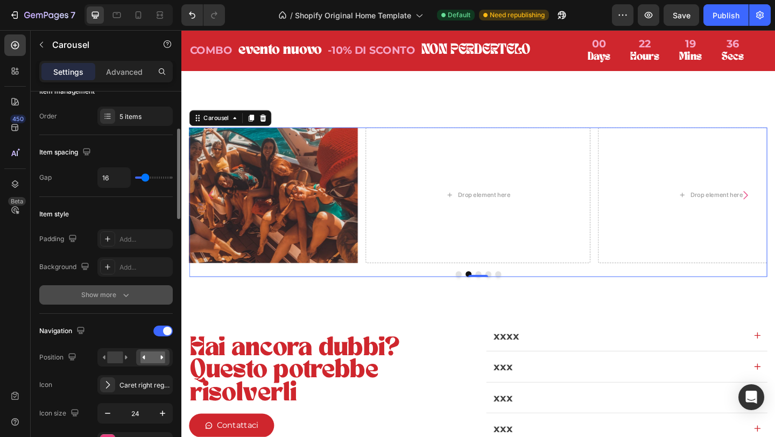
click at [122, 293] on icon "button" at bounding box center [126, 295] width 11 height 11
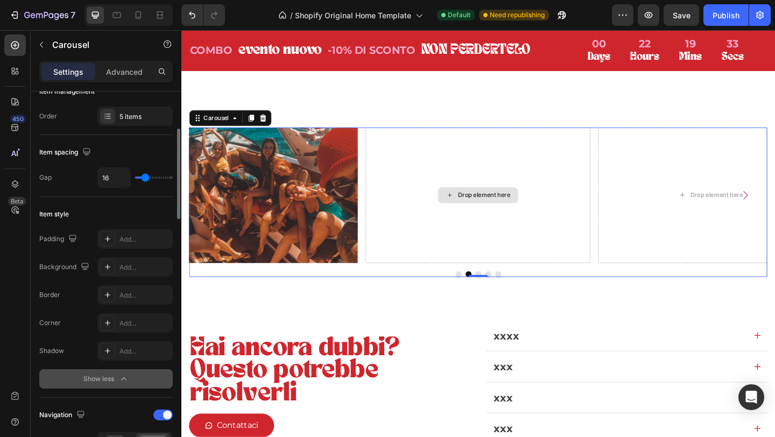
click at [492, 225] on div "Drop element here" at bounding box center [504, 210] width 244 height 148
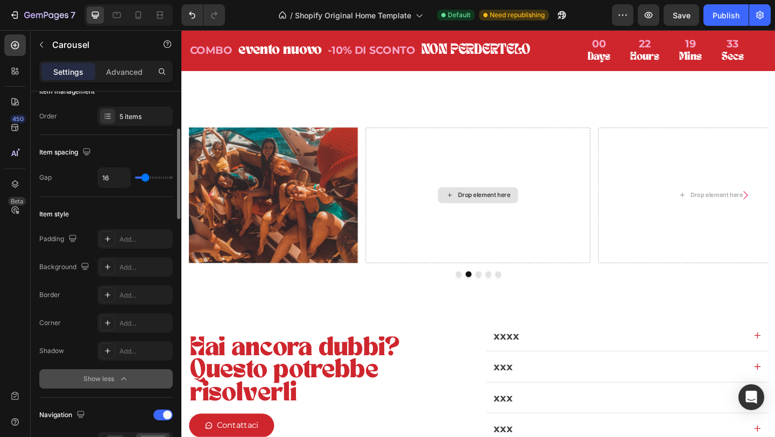
click at [496, 206] on div "Drop element here" at bounding box center [510, 210] width 57 height 9
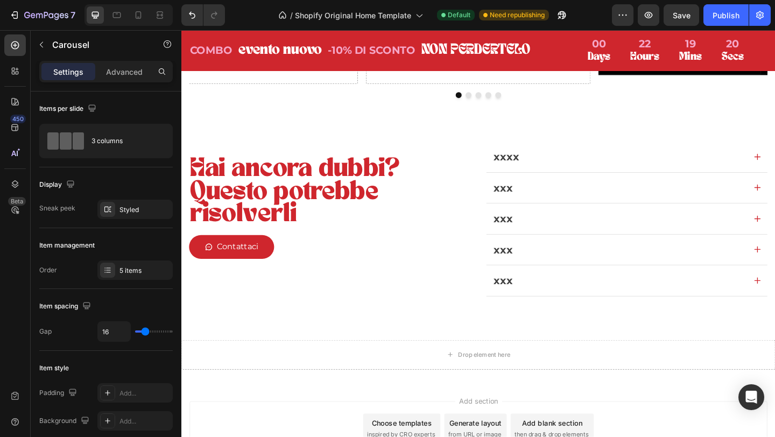
scroll to position [2714, 0]
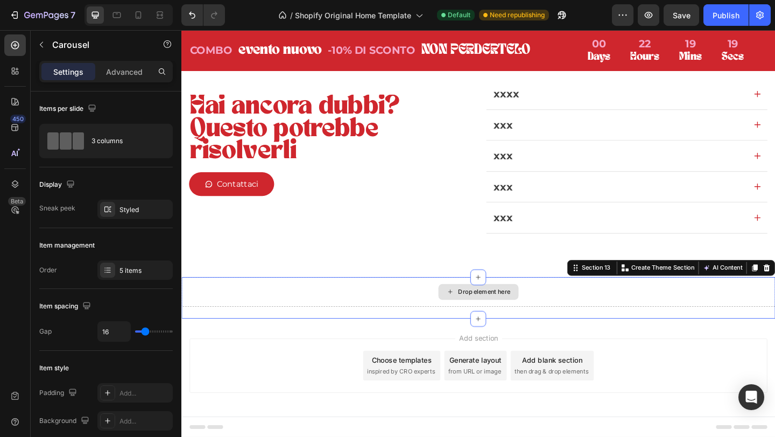
click at [702, 304] on div "Drop element here" at bounding box center [504, 315] width 646 height 32
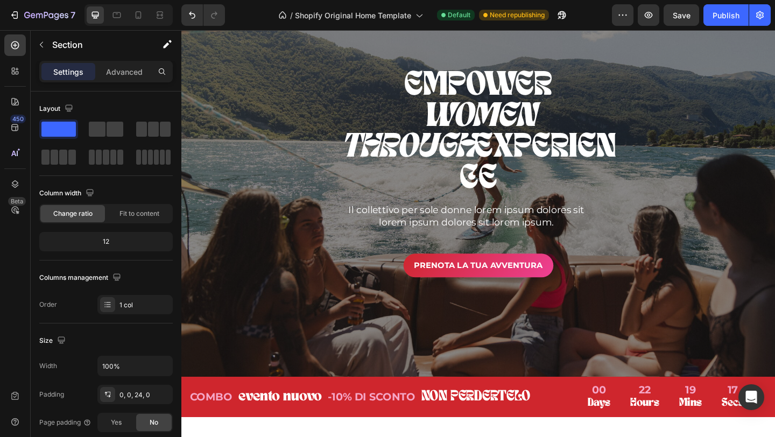
scroll to position [0, 0]
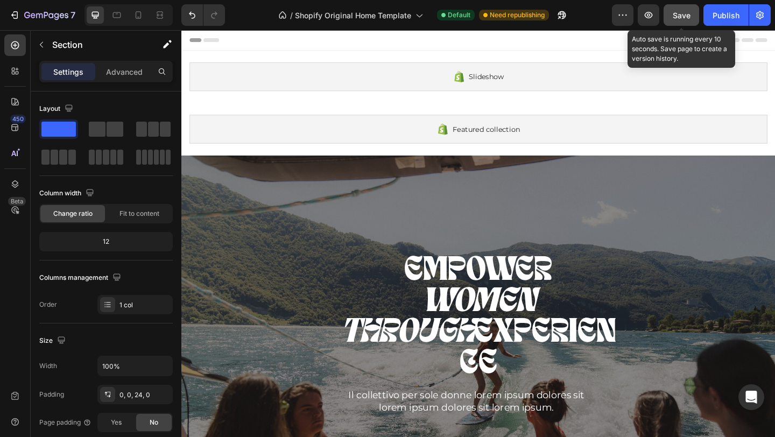
click at [673, 24] on button "Save" at bounding box center [682, 15] width 36 height 22
click at [670, 12] on button "Save" at bounding box center [682, 15] width 36 height 22
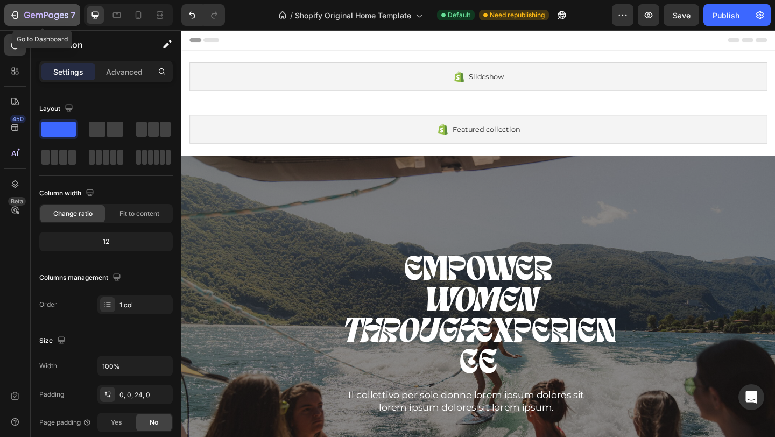
click at [35, 19] on icon "button" at bounding box center [46, 15] width 44 height 9
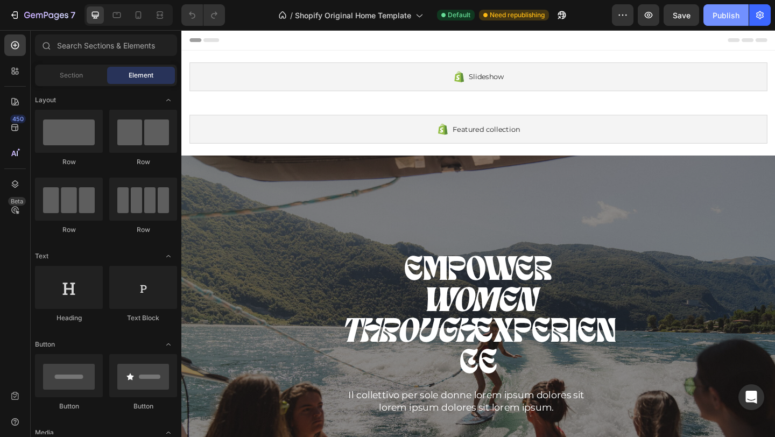
click at [727, 19] on div "Publish" at bounding box center [726, 15] width 27 height 11
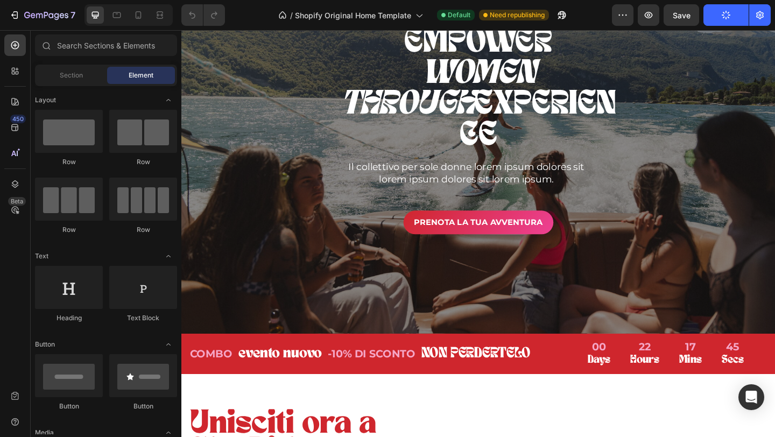
scroll to position [251, 0]
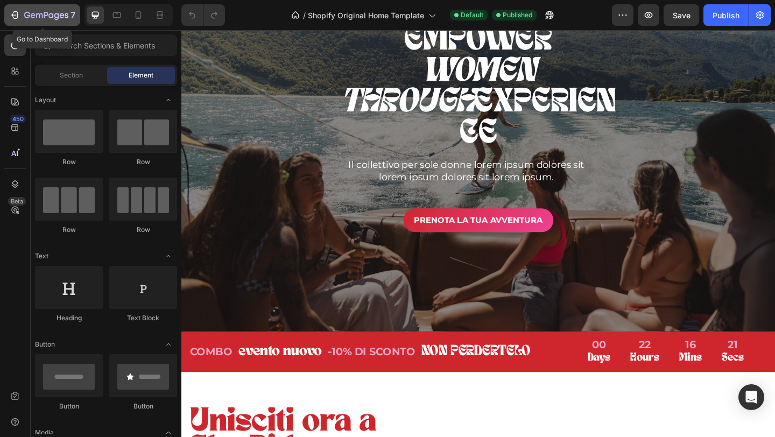
click at [51, 12] on icon "button" at bounding box center [46, 15] width 44 height 9
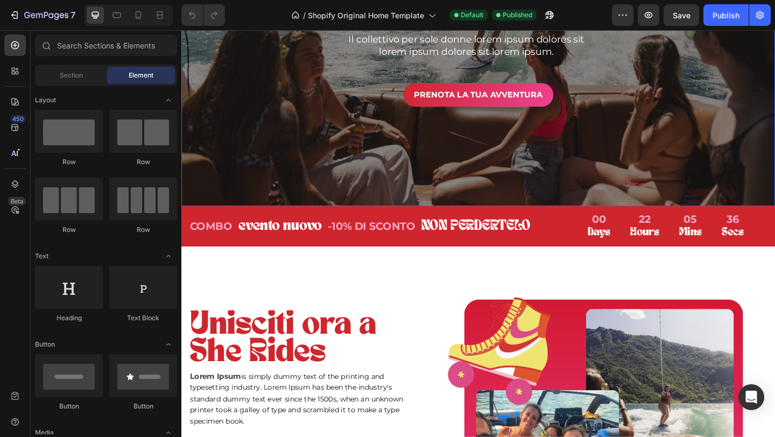
scroll to position [390, 0]
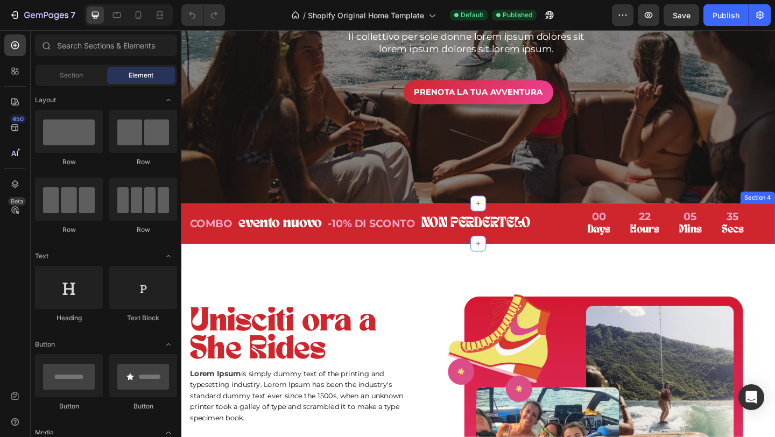
click at [223, 220] on div "COMBO Text block evento nuovo Text block Row -10% DI SCONTO Text block NON PERD…" at bounding box center [504, 241] width 646 height 44
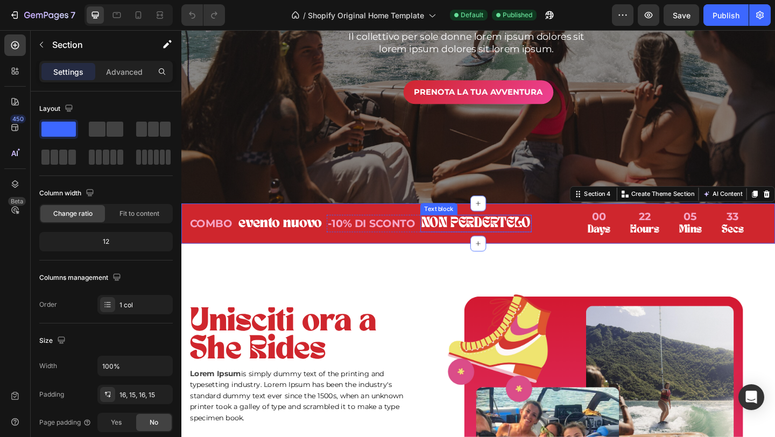
click at [508, 243] on p "NON PERDERTELO" at bounding box center [502, 240] width 119 height 17
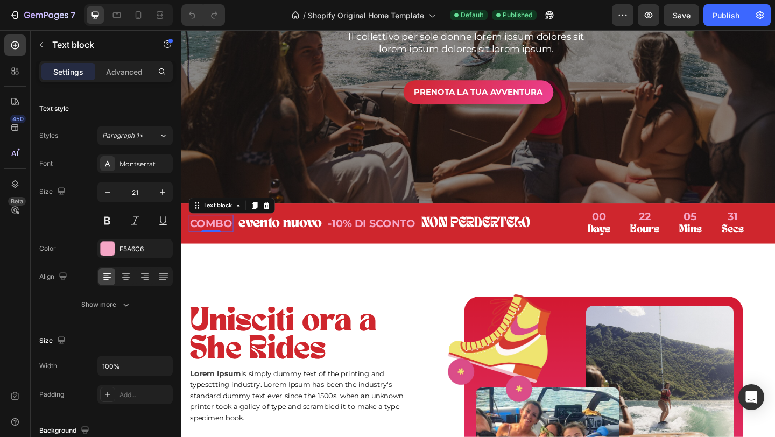
click at [221, 242] on p "COMBO" at bounding box center [214, 240] width 46 height 17
click at [321, 240] on p "evento nuovo" at bounding box center [288, 240] width 91 height 17
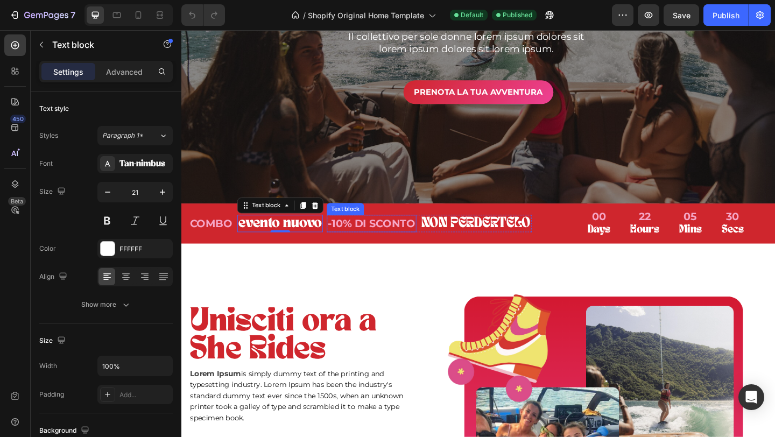
click at [428, 240] on p "-10% DI SCONTO" at bounding box center [388, 240] width 95 height 17
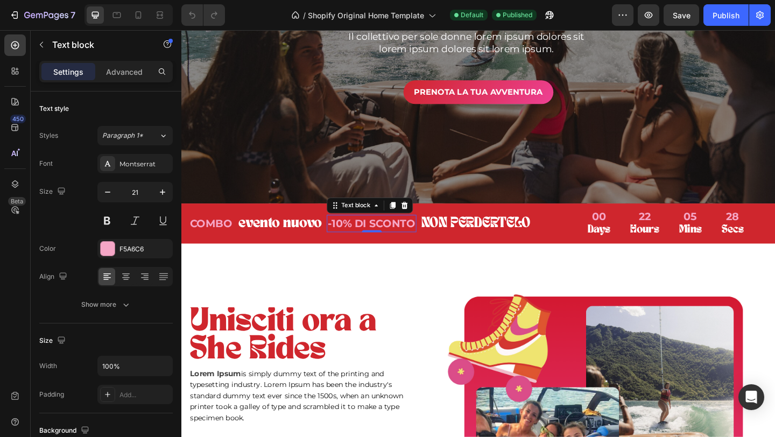
click at [425, 222] on icon at bounding box center [424, 220] width 9 height 9
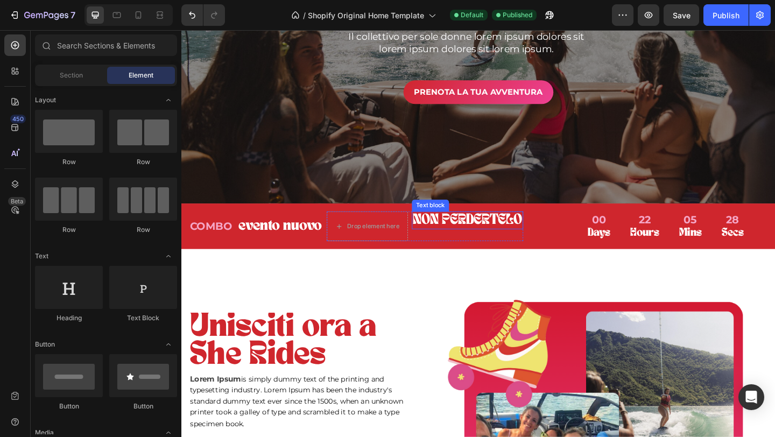
click at [472, 237] on p "NON PERDERTELO" at bounding box center [492, 236] width 119 height 17
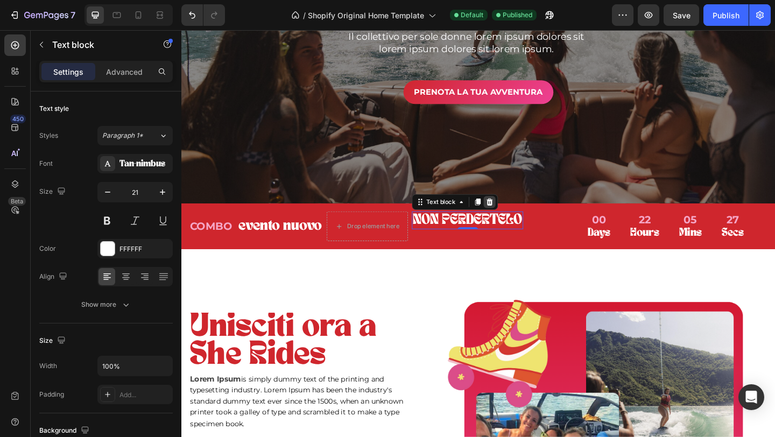
click at [520, 220] on icon at bounding box center [517, 217] width 7 height 8
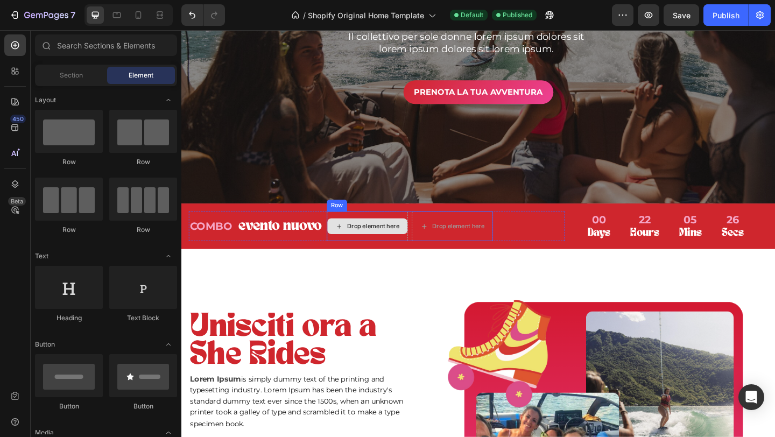
click at [362, 229] on div "Drop element here" at bounding box center [384, 243] width 88 height 32
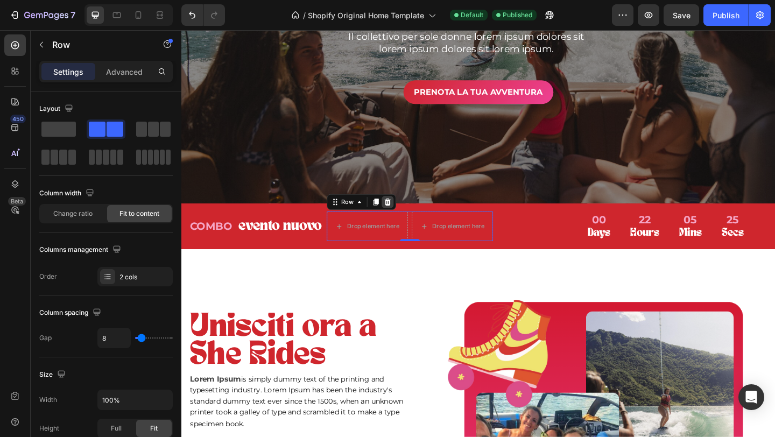
click at [408, 216] on icon at bounding box center [406, 217] width 7 height 8
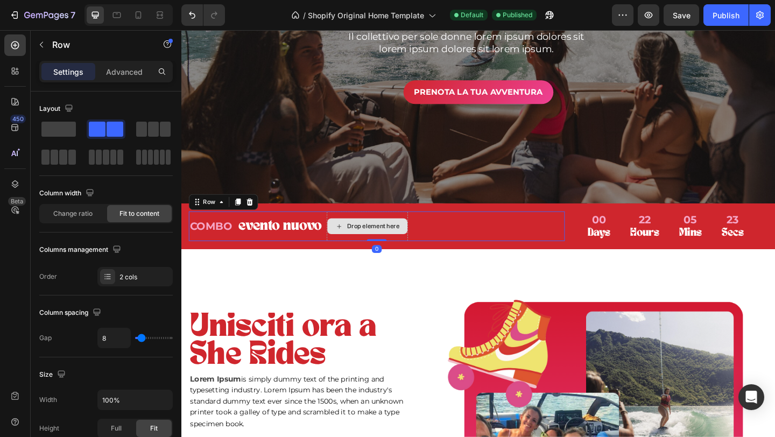
click at [355, 230] on div "Drop element here" at bounding box center [384, 243] width 88 height 32
click at [274, 244] on p "evento nuovo" at bounding box center [288, 243] width 91 height 17
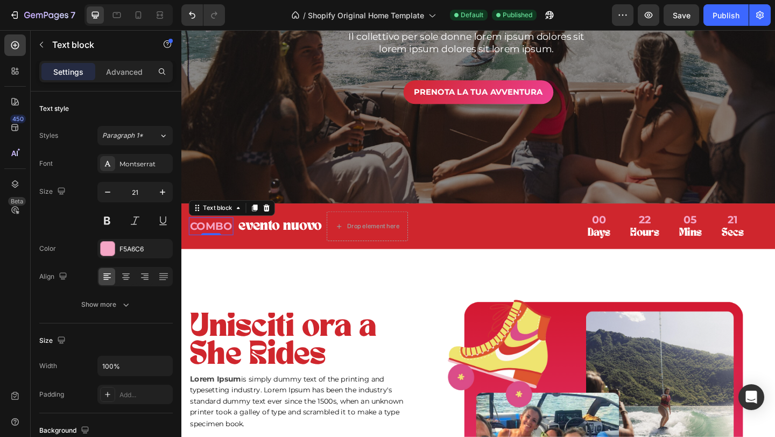
click at [220, 241] on p "COMBO" at bounding box center [214, 243] width 46 height 17
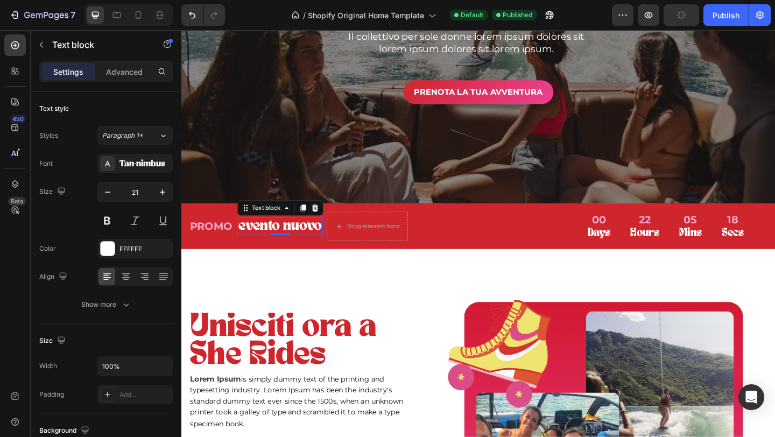
click at [276, 238] on p "evento nuovo" at bounding box center [288, 243] width 91 height 17
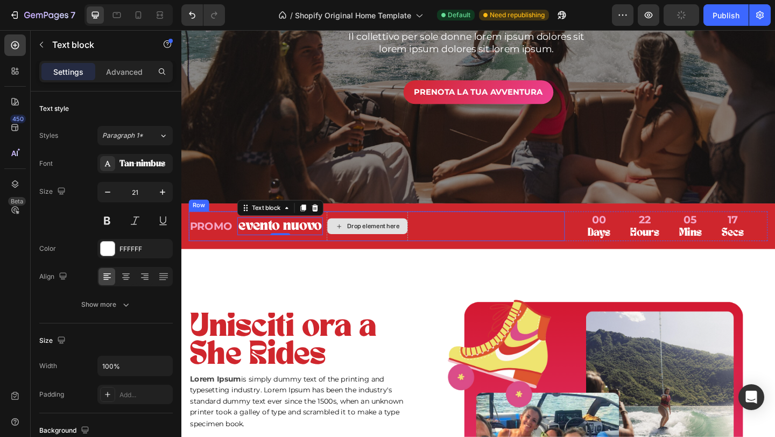
click at [380, 240] on div "Drop element here" at bounding box center [390, 243] width 57 height 9
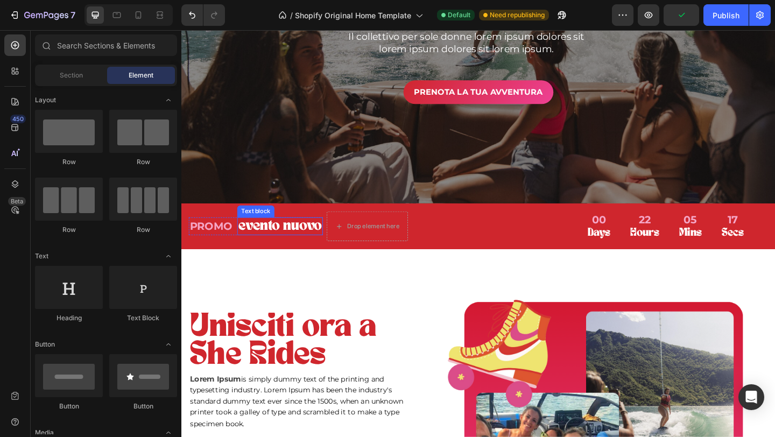
click at [249, 243] on p "evento nuovo" at bounding box center [288, 243] width 91 height 17
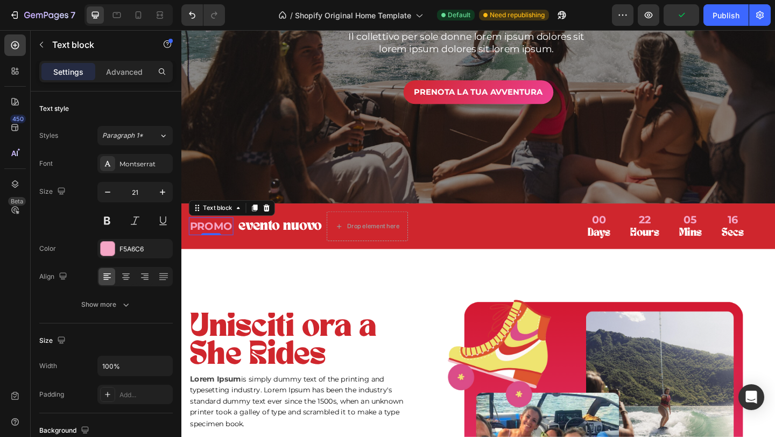
click at [220, 234] on div "PROMO" at bounding box center [214, 243] width 48 height 19
click at [276, 234] on div "evento nuovo" at bounding box center [288, 243] width 93 height 19
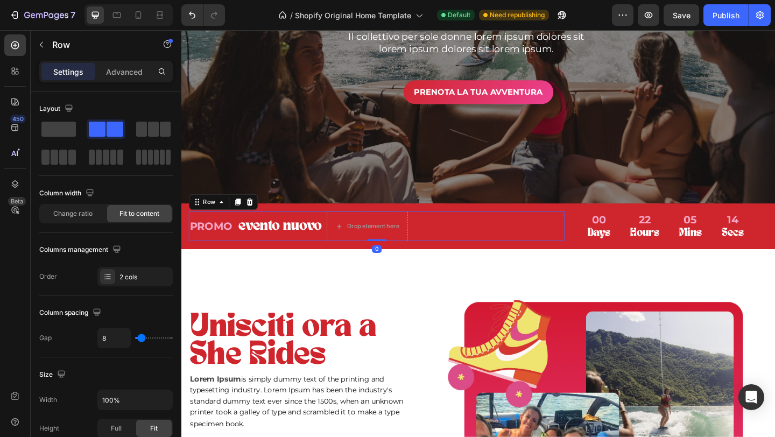
click at [327, 254] on div "PROMO Text block evento nuovo Text block Row" at bounding box center [263, 243] width 146 height 32
click at [68, 128] on span at bounding box center [58, 129] width 34 height 15
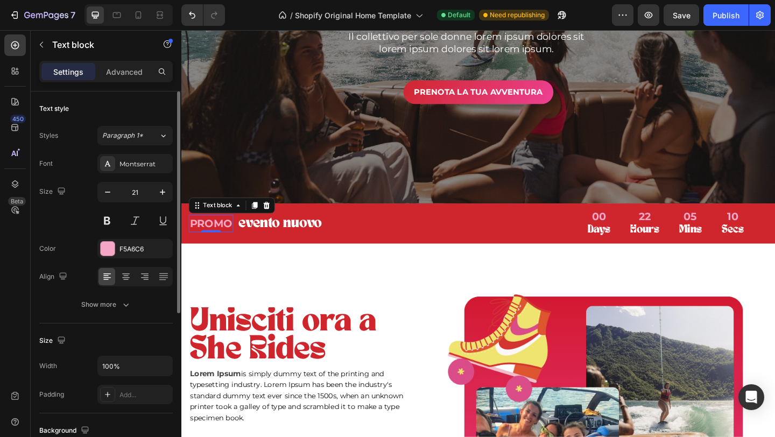
click at [219, 240] on p "PROMO" at bounding box center [214, 240] width 46 height 17
click at [271, 241] on p "evento nuovo" at bounding box center [288, 240] width 91 height 17
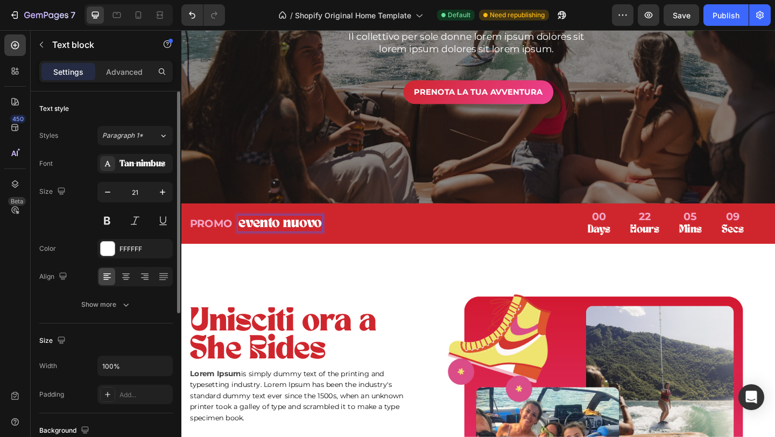
click at [324, 239] on p "evento nuovo" at bounding box center [288, 240] width 91 height 17
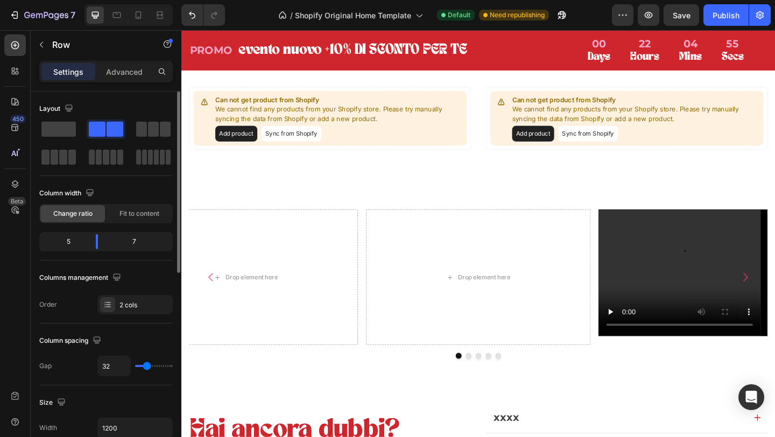
scroll to position [2333, 0]
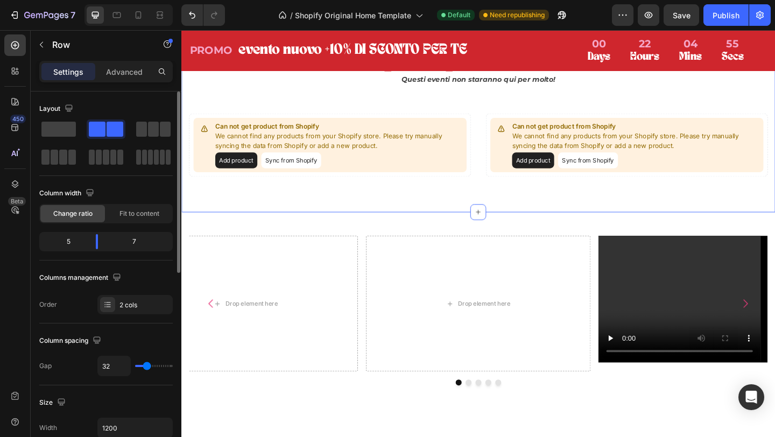
click at [366, 225] on div "Lo stai quasi per perdere! Heading Questi eventi non staranno qui per molto! Te…" at bounding box center [504, 99] width 646 height 260
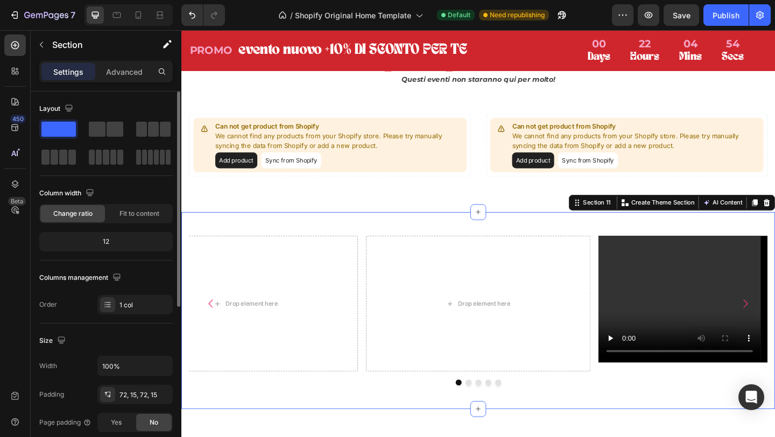
click at [228, 242] on div "Drop element here Video Image Drop element here Drop element here Carousel Row …" at bounding box center [504, 335] width 646 height 214
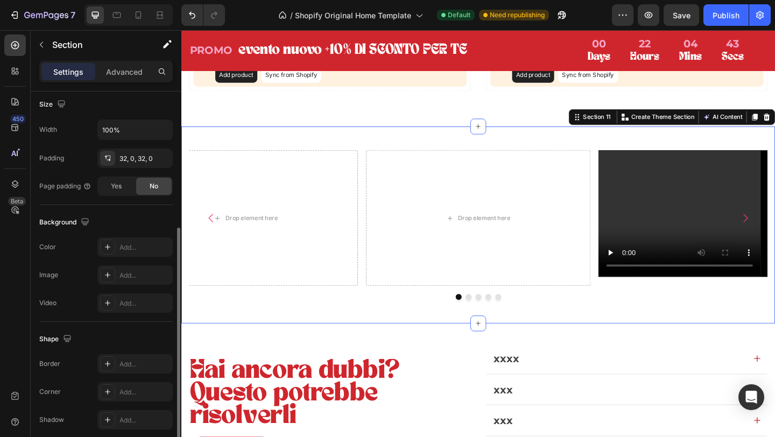
scroll to position [281, 0]
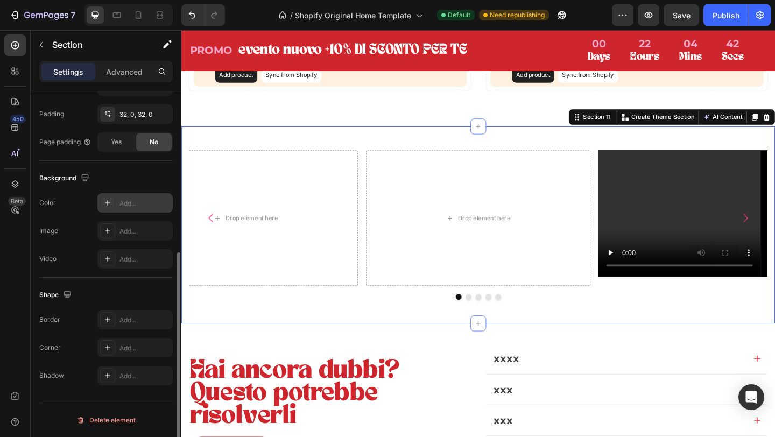
click at [107, 200] on icon at bounding box center [107, 203] width 9 height 9
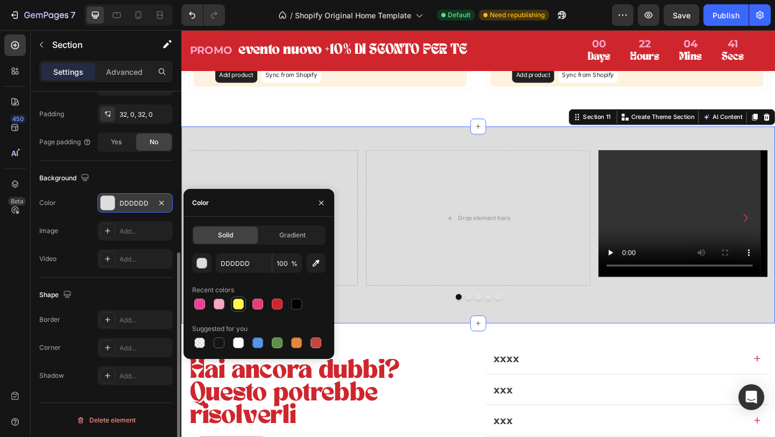
click at [238, 304] on div at bounding box center [238, 304] width 11 height 11
type input "FFF850"
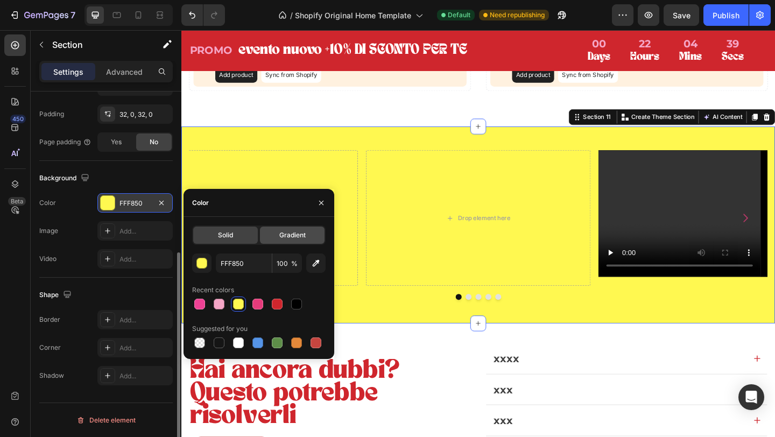
click at [281, 242] on div "Gradient" at bounding box center [292, 235] width 65 height 17
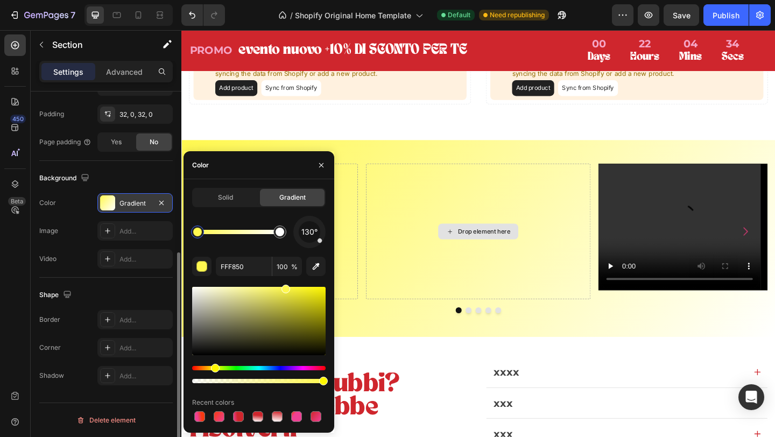
scroll to position [2413, 0]
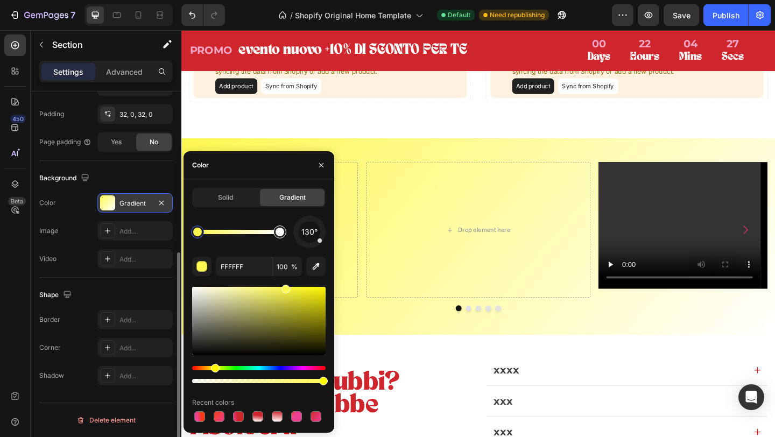
click at [280, 235] on div at bounding box center [280, 232] width 9 height 9
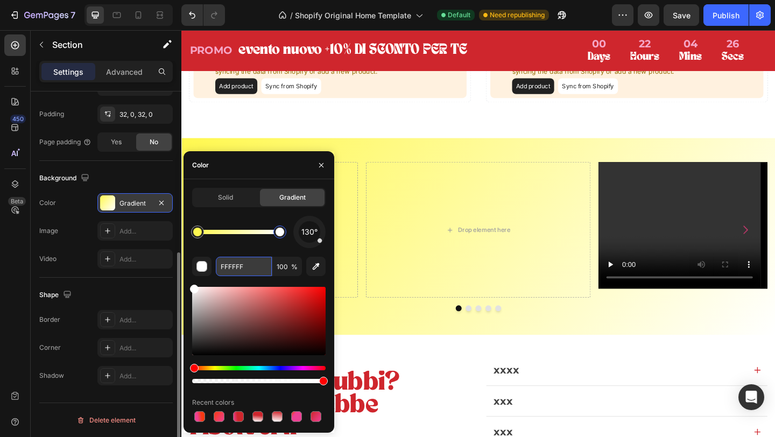
click at [253, 263] on input "FFFFFF" at bounding box center [244, 266] width 56 height 19
paste input "f63912"
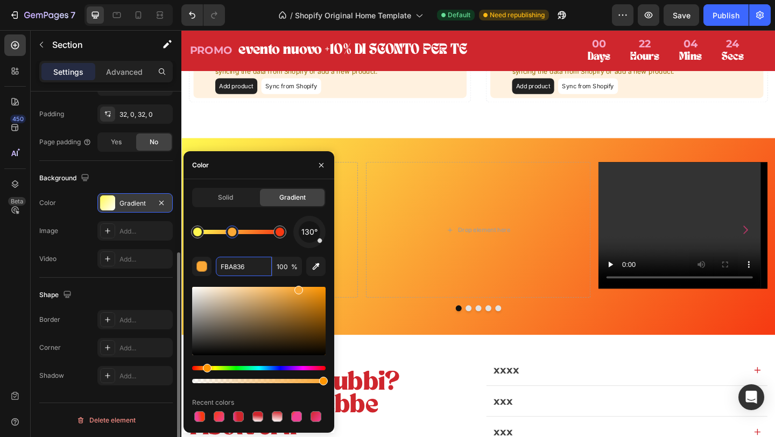
click at [232, 230] on div at bounding box center [239, 232] width 82 height 4
paste input "ee4194"
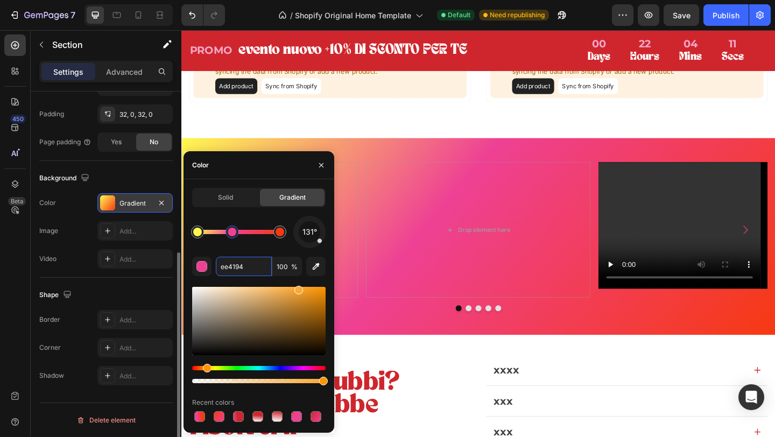
type input "EE4194"
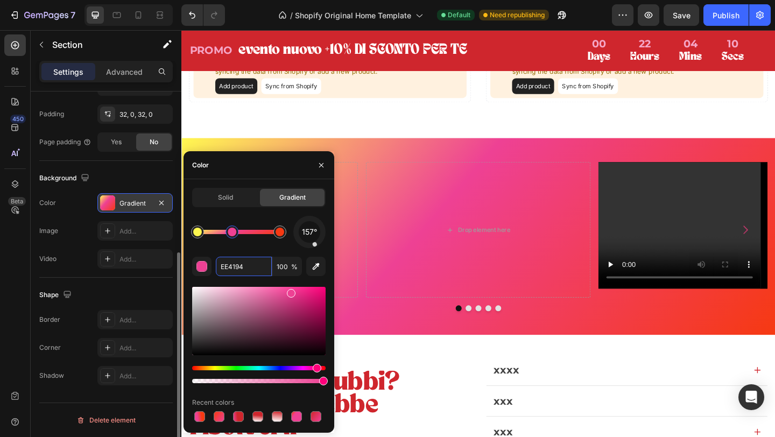
drag, startPoint x: 318, startPoint y: 239, endPoint x: 315, endPoint y: 244, distance: 6.0
click at [315, 244] on div at bounding box center [314, 244] width 5 height 5
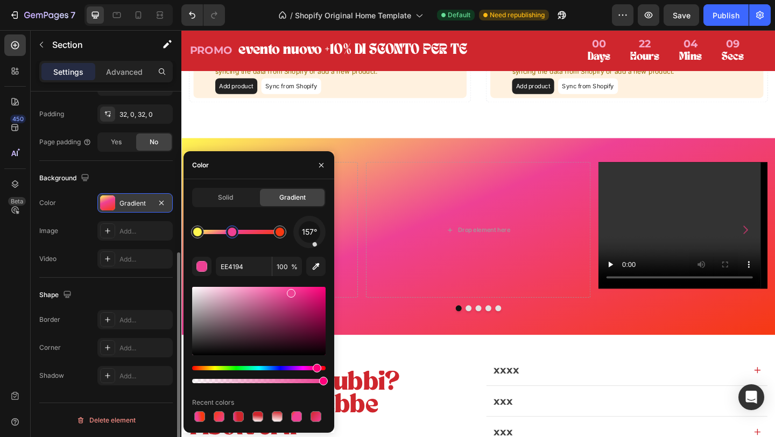
click at [374, 156] on div "Drop element here Video Image Drop element here Drop element here Carousel Row …" at bounding box center [504, 255] width 646 height 214
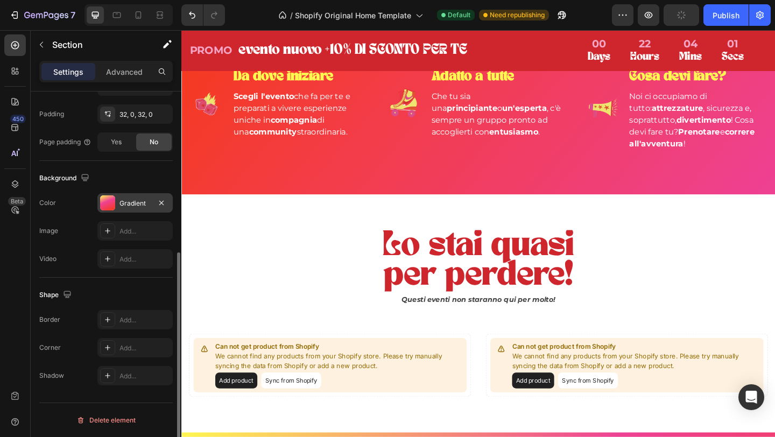
scroll to position [2082, 0]
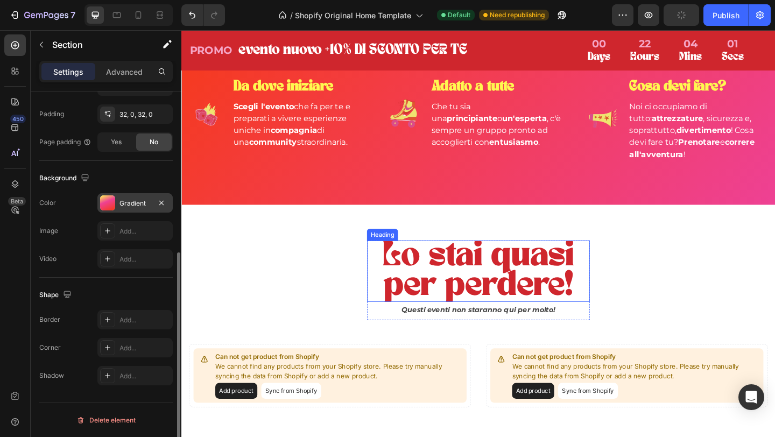
click at [510, 275] on h2 "Lo stai quasi per perdere!" at bounding box center [504, 292] width 242 height 67
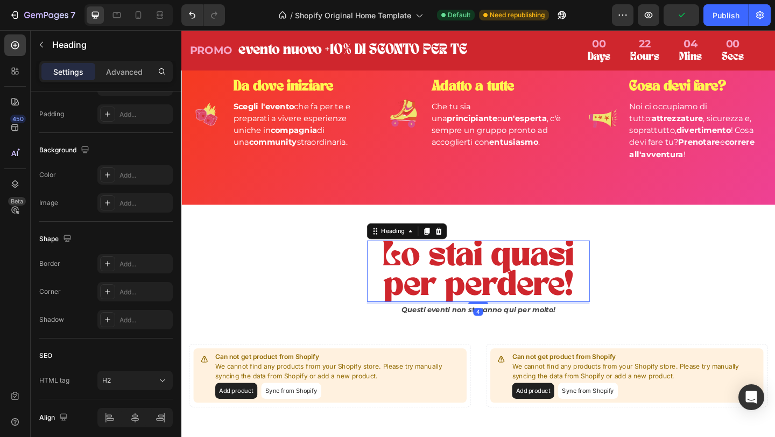
scroll to position [0, 0]
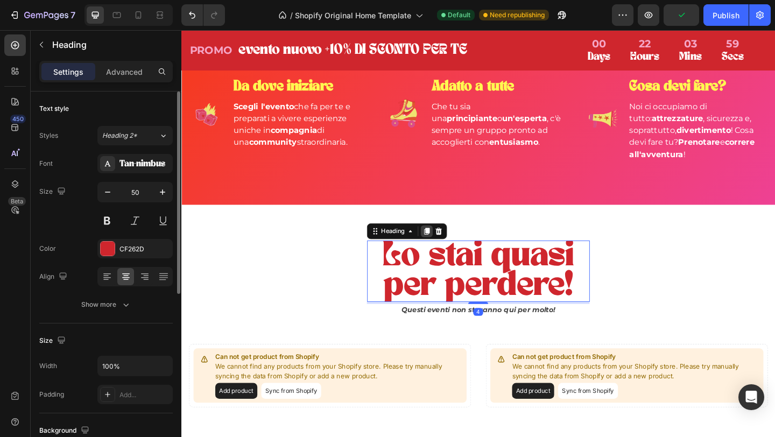
click at [445, 250] on icon at bounding box center [448, 248] width 9 height 9
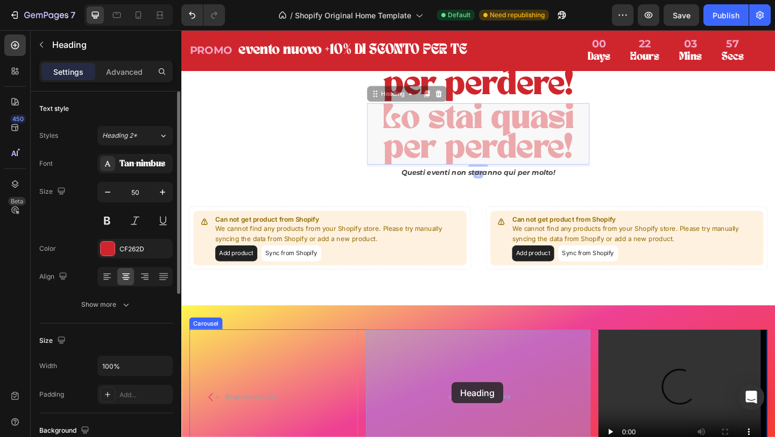
scroll to position [2342, 0]
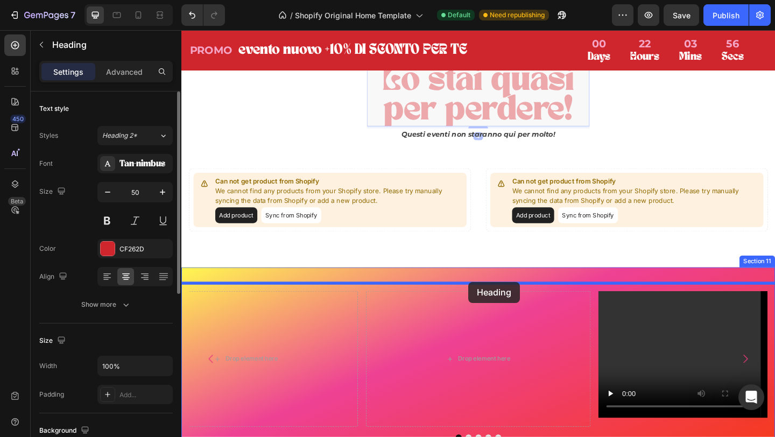
drag, startPoint x: 399, startPoint y: 319, endPoint x: 494, endPoint y: 304, distance: 96.0
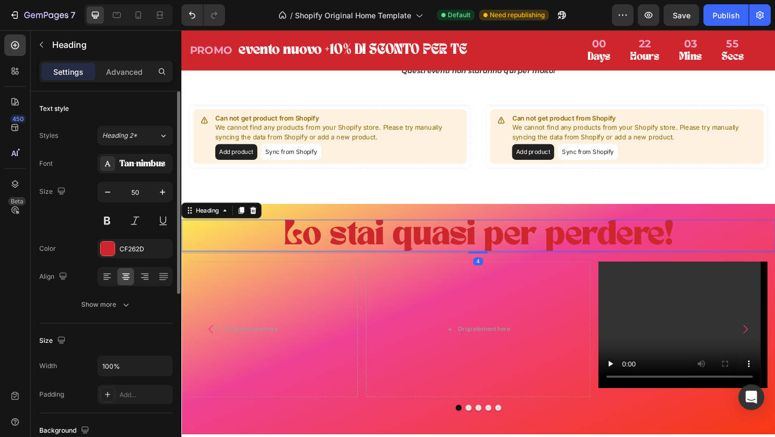
click at [436, 241] on h2 "Lo stai quasi per perdere!" at bounding box center [504, 253] width 646 height 34
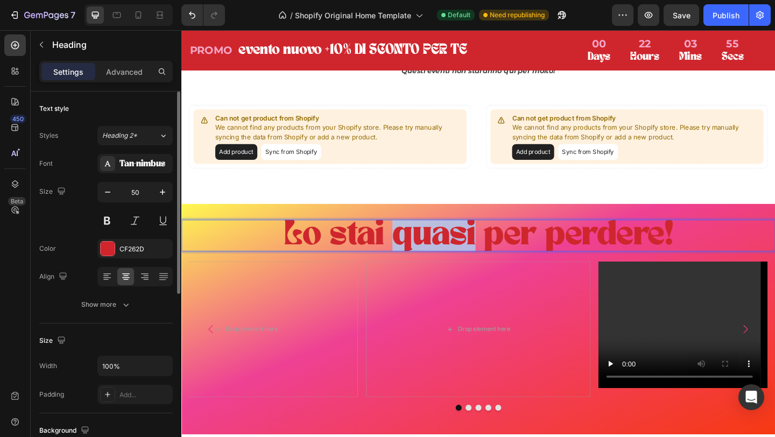
click at [436, 241] on p "Lo stai quasi per perdere!" at bounding box center [505, 253] width 644 height 32
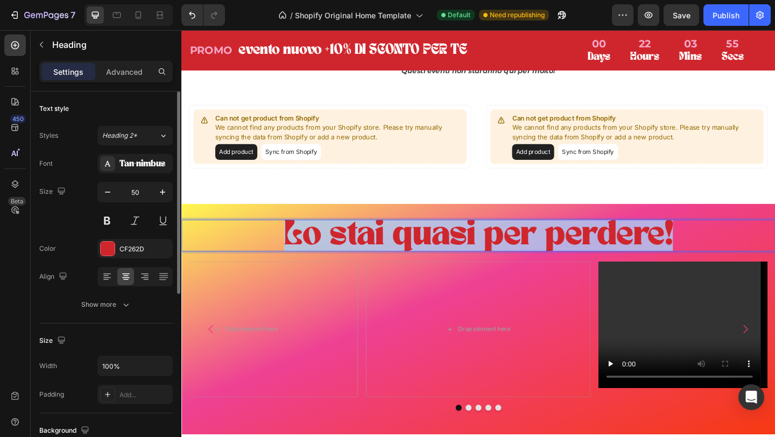
click at [436, 241] on p "Lo stai quasi per perdere!" at bounding box center [505, 253] width 644 height 32
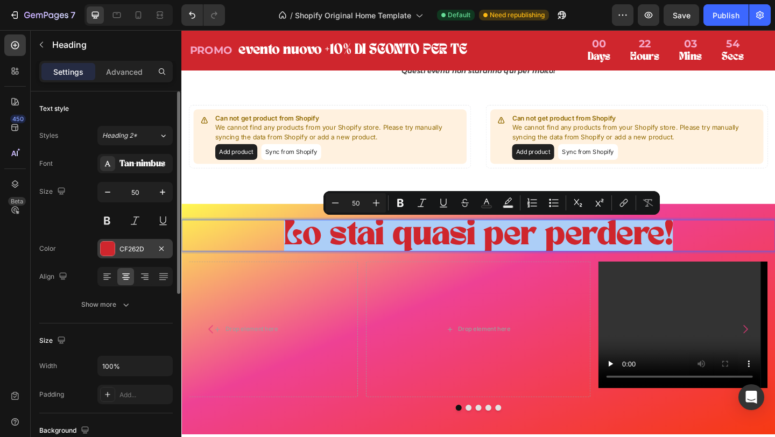
click at [104, 241] on div at bounding box center [107, 248] width 15 height 15
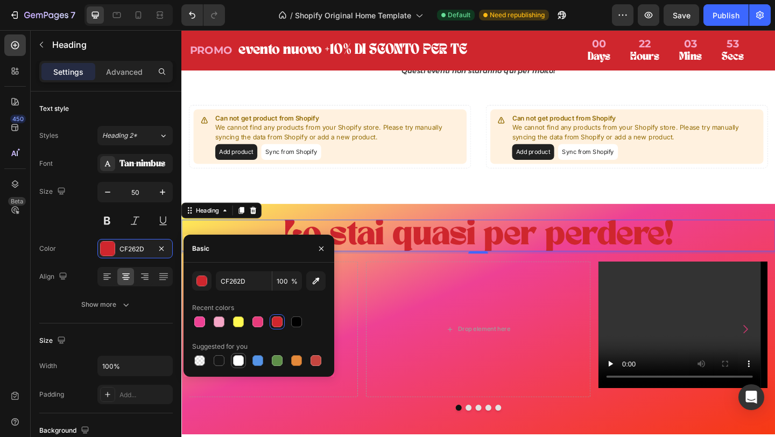
click at [239, 360] on div at bounding box center [238, 360] width 11 height 11
type input "FFFFFF"
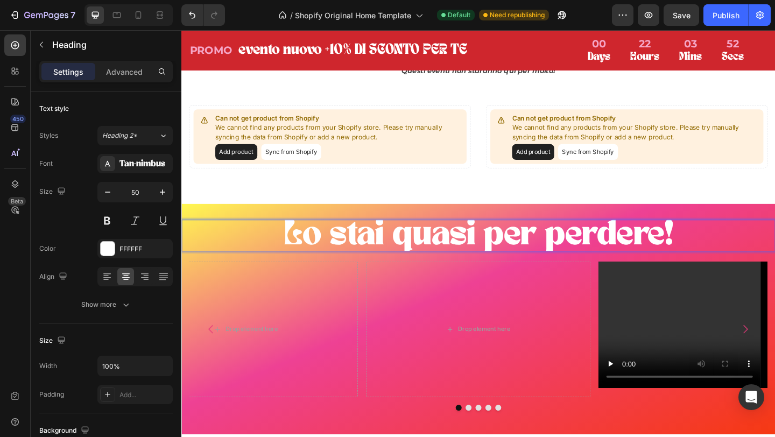
click at [474, 248] on p "Lo stai quasi per perdere!" at bounding box center [505, 253] width 644 height 32
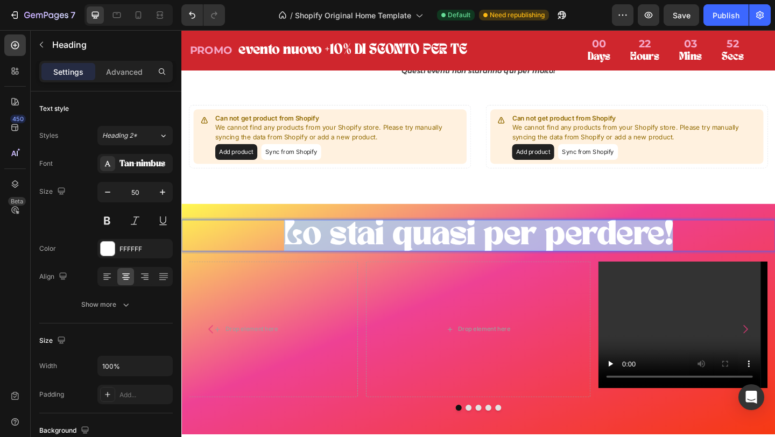
click at [474, 248] on p "Lo stai quasi per perdere!" at bounding box center [505, 253] width 644 height 32
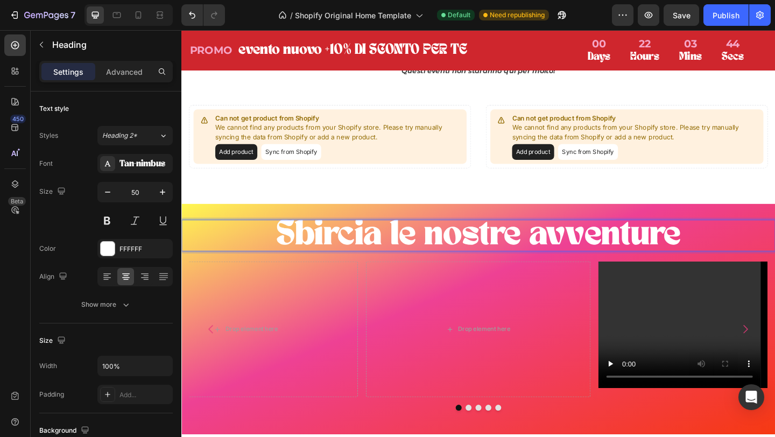
click at [439, 268] on p "Sbircia le nostre avventure" at bounding box center [505, 253] width 644 height 32
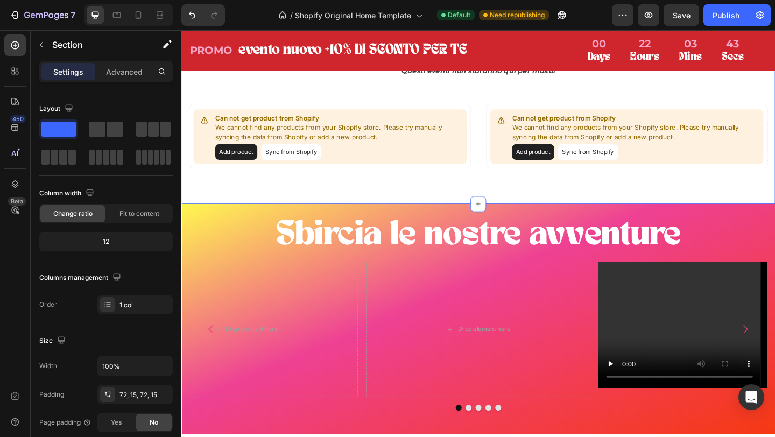
click at [540, 218] on div "Lo stai quasi per perdere! Heading Questi eventi non staranno qui per molto! Te…" at bounding box center [504, 90] width 646 height 260
click at [525, 251] on p "Sbircia le nostre avventure" at bounding box center [505, 253] width 644 height 32
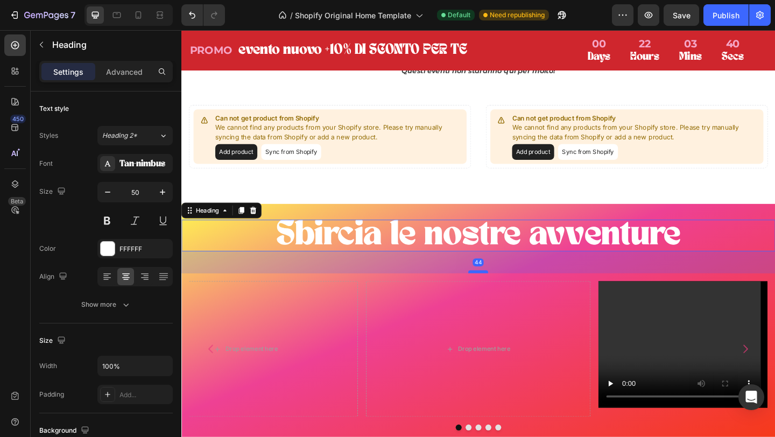
drag, startPoint x: 506, startPoint y: 273, endPoint x: 506, endPoint y: 295, distance: 21.5
click at [506, 295] on div "Sbircia le nostre avventure Heading 44 Drop element here Video Image Drop eleme…" at bounding box center [504, 355] width 646 height 238
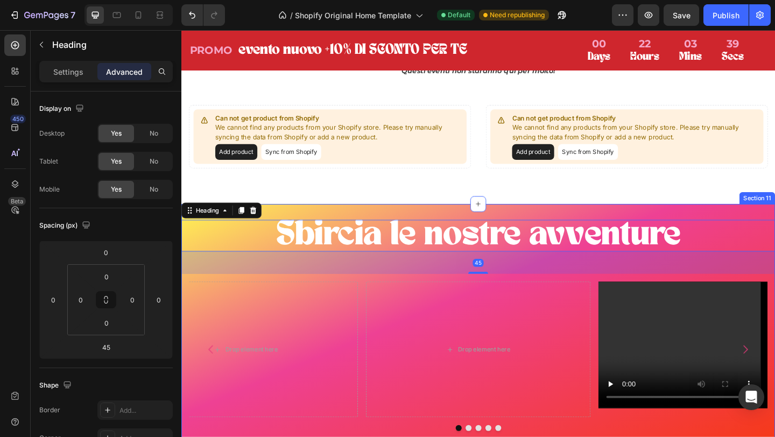
click at [493, 227] on div "Sbircia le nostre avventure Heading 45 Drop element here Video Image Drop eleme…" at bounding box center [504, 355] width 646 height 273
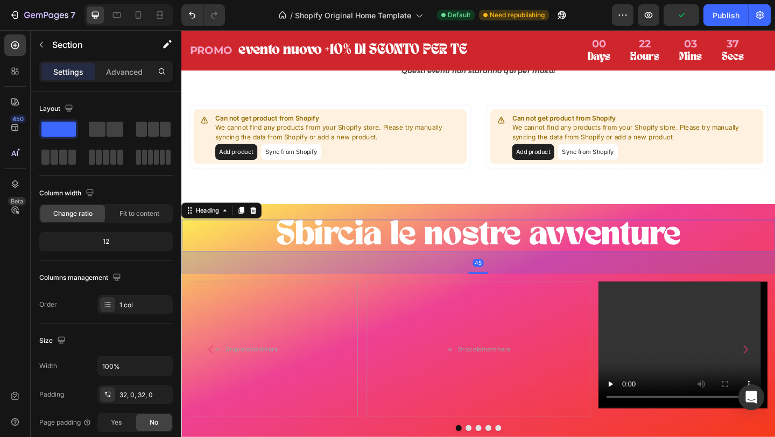
click at [500, 259] on p "Sbircia le nostre avventure" at bounding box center [505, 253] width 644 height 32
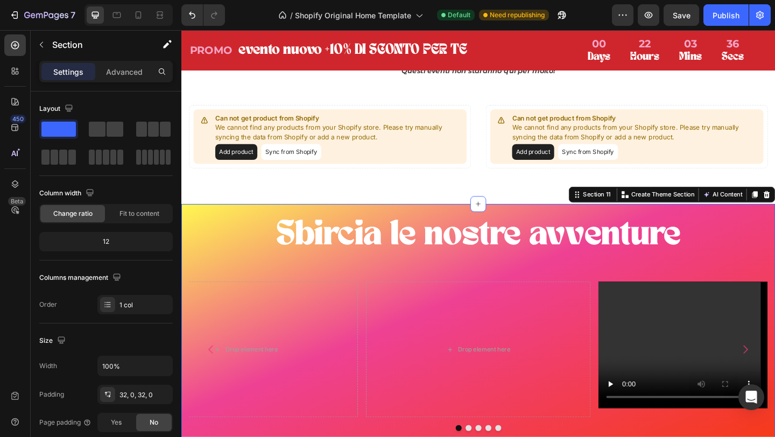
click at [484, 236] on div "Sbircia le nostre avventure Heading Drop element here Video Image Drop element …" at bounding box center [504, 355] width 646 height 273
click at [470, 245] on p "Sbircia le nostre avventure" at bounding box center [505, 253] width 644 height 32
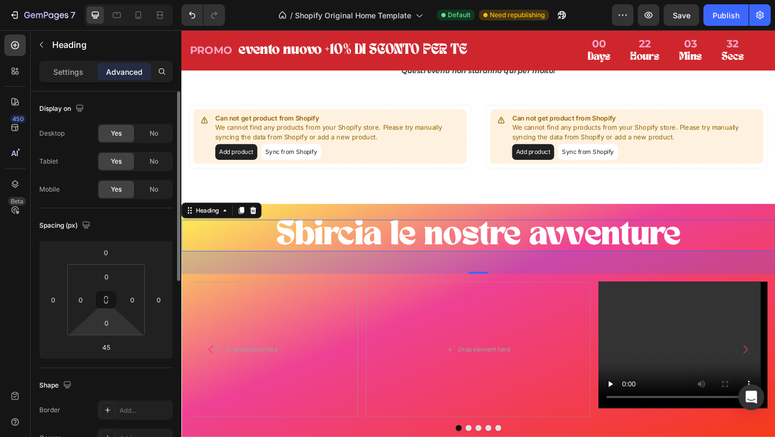
drag, startPoint x: 107, startPoint y: 298, endPoint x: 107, endPoint y: 313, distance: 15.1
click at [107, 313] on div "0 0 0 0" at bounding box center [106, 299] width 78 height 71
click at [109, 273] on input "0" at bounding box center [107, 277] width 22 height 16
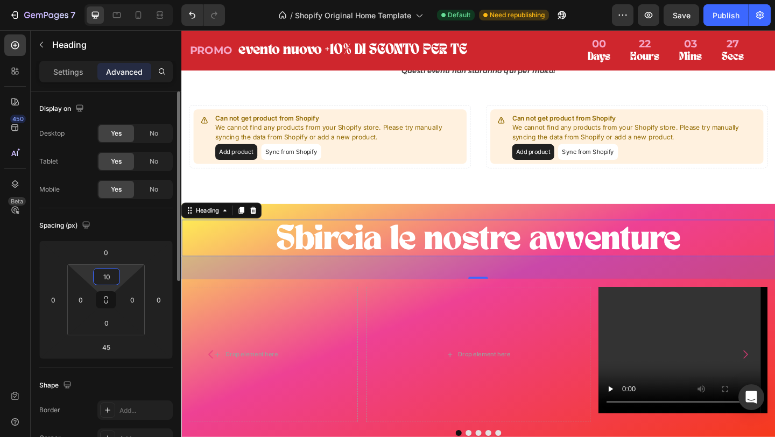
click at [109, 277] on input "10" at bounding box center [107, 277] width 22 height 16
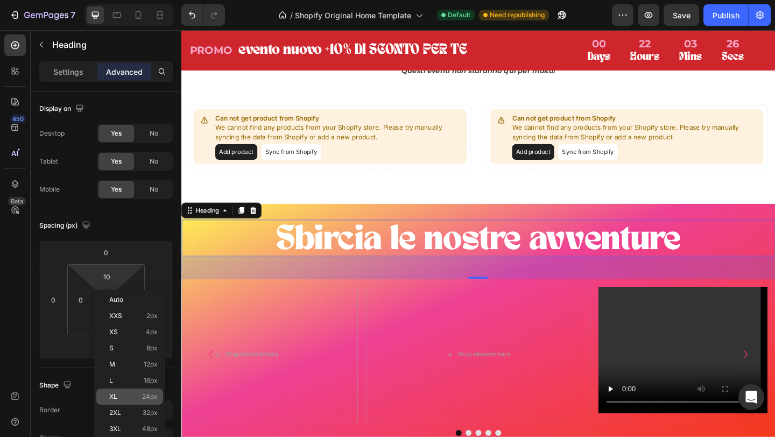
click at [128, 389] on div "XL 24px" at bounding box center [129, 397] width 67 height 16
type input "24"
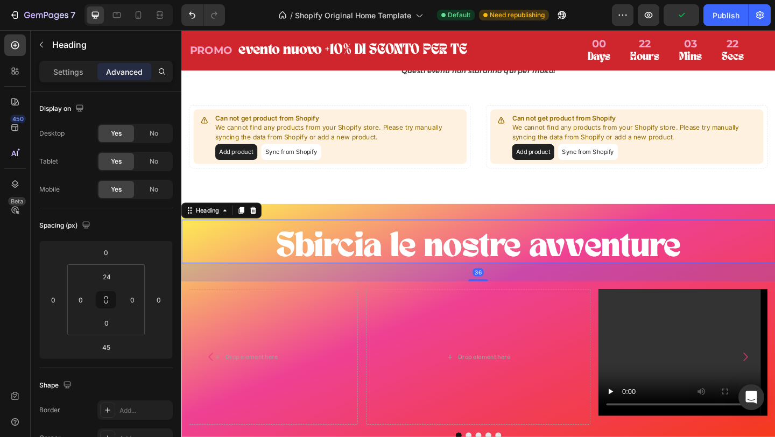
drag, startPoint x: 505, startPoint y: 305, endPoint x: 505, endPoint y: 298, distance: 6.5
click at [505, 301] on div at bounding box center [505, 302] width 22 height 2
type input "33"
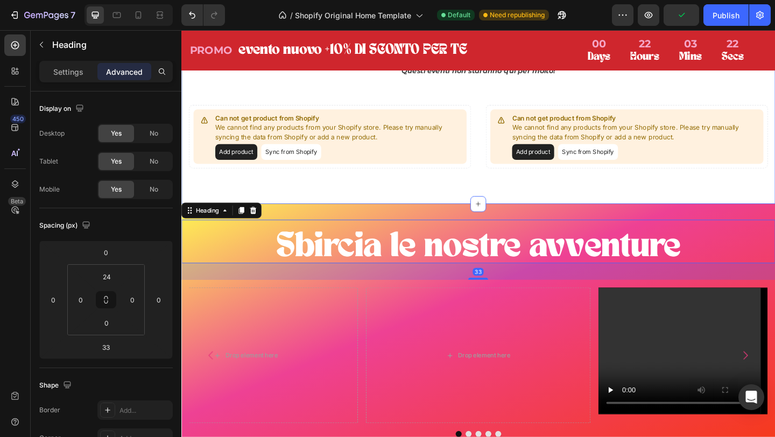
click at [731, 213] on div "Lo stai quasi per perdere! Heading Questi eventi non staranno qui per molto! Te…" at bounding box center [504, 90] width 646 height 260
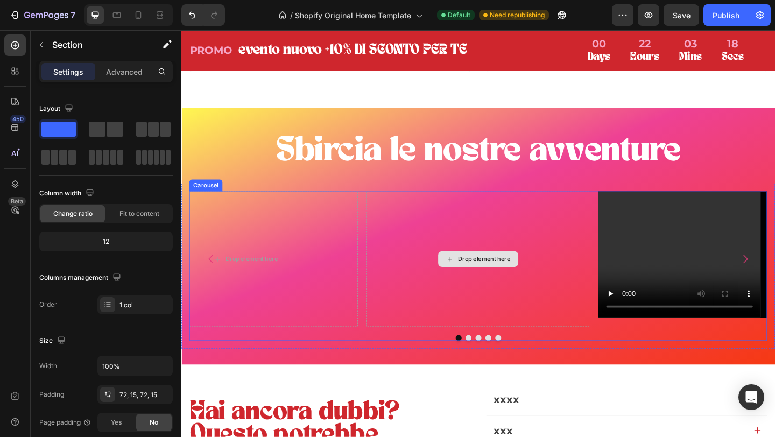
scroll to position [2462, 0]
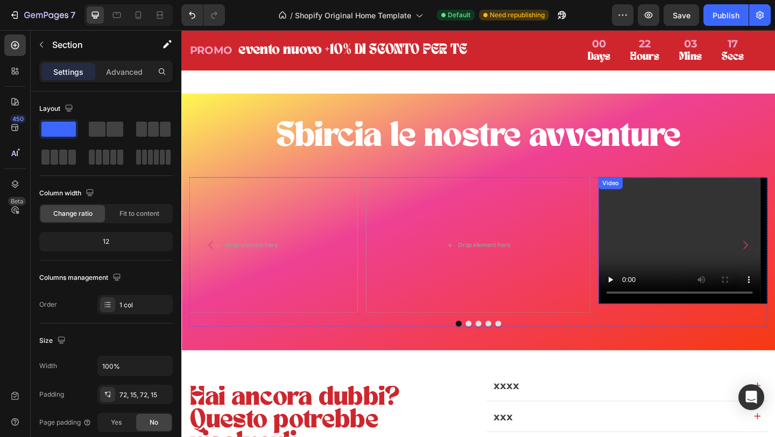
click at [725, 235] on video at bounding box center [757, 258] width 244 height 137
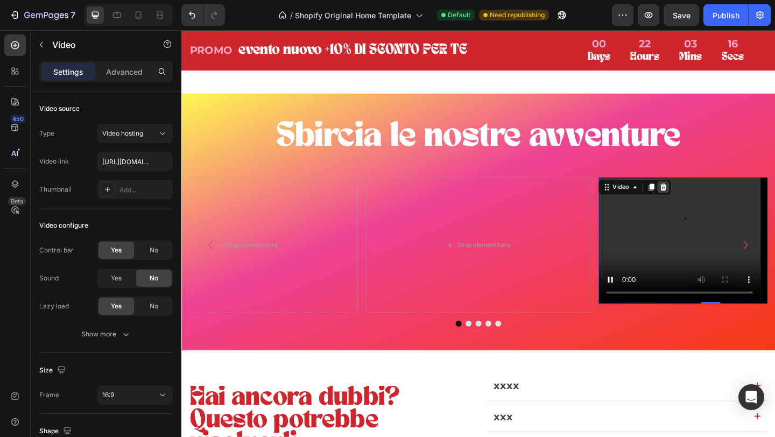
click at [705, 201] on icon at bounding box center [706, 201] width 9 height 9
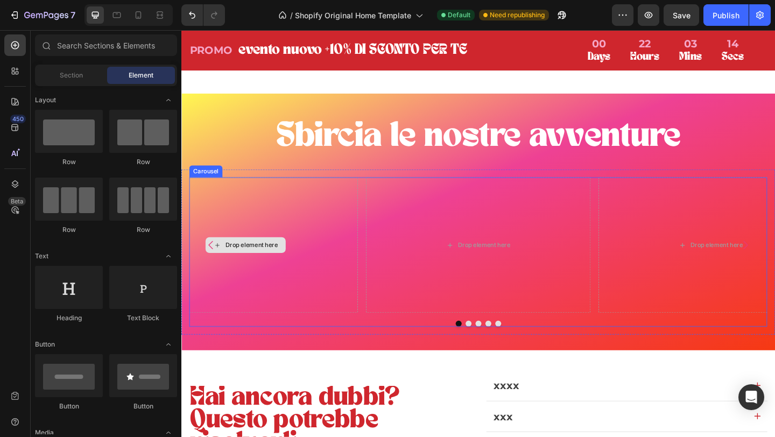
click at [260, 260] on div "Drop element here" at bounding box center [257, 264] width 57 height 9
click at [253, 260] on div "Drop element here" at bounding box center [257, 264] width 57 height 9
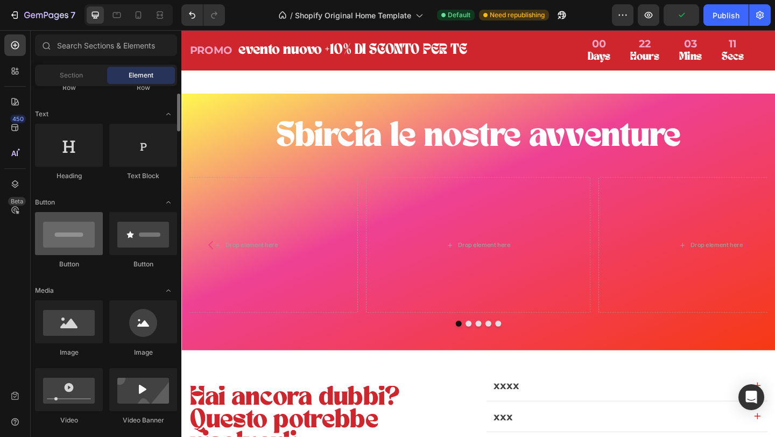
scroll to position [156, 0]
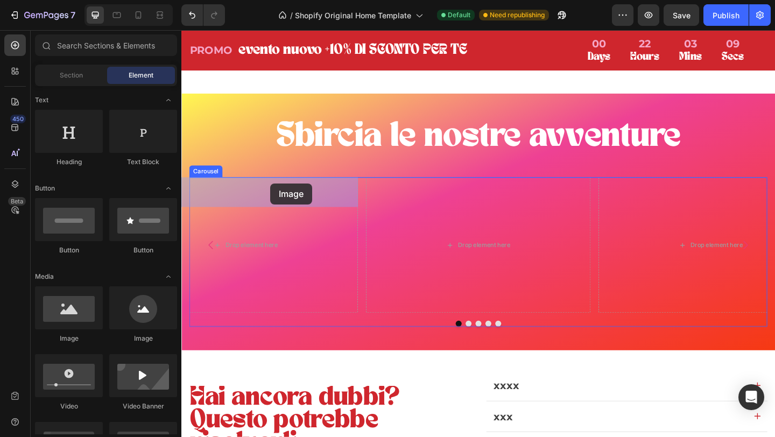
drag, startPoint x: 250, startPoint y: 356, endPoint x: 275, endPoint y: 200, distance: 158.1
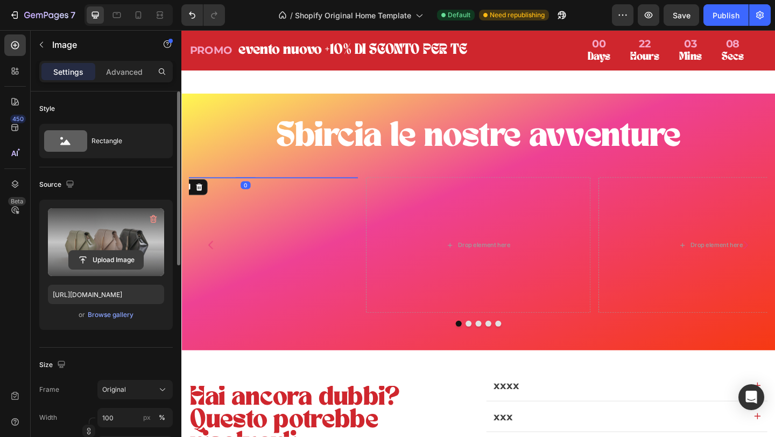
click at [109, 257] on input "file" at bounding box center [106, 260] width 74 height 18
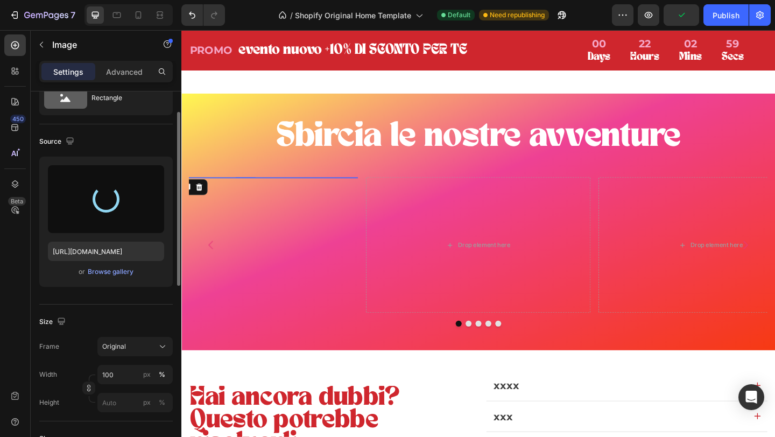
scroll to position [44, 0]
click at [151, 341] on div "Original" at bounding box center [128, 346] width 53 height 10
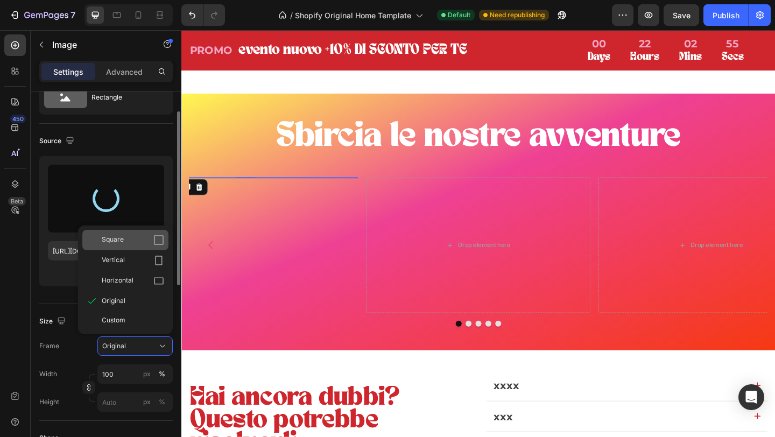
click at [124, 237] on div "Square" at bounding box center [133, 240] width 62 height 11
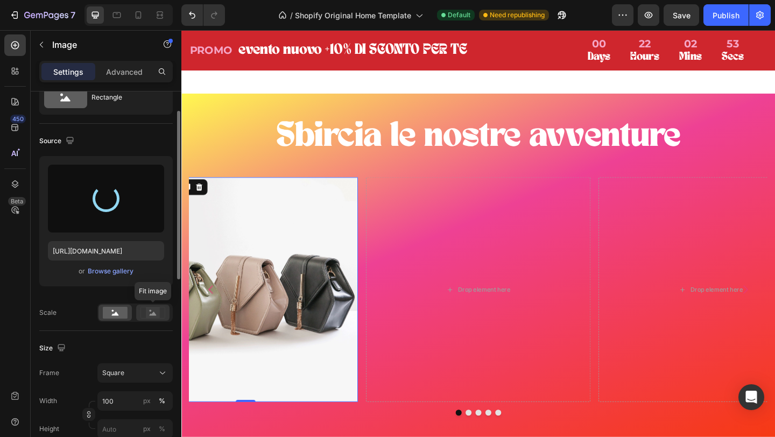
click at [151, 310] on rect at bounding box center [153, 312] width 14 height 11
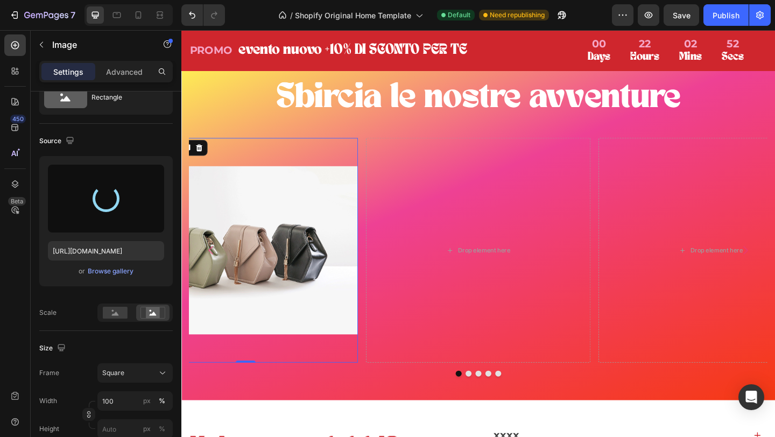
scroll to position [2509, 0]
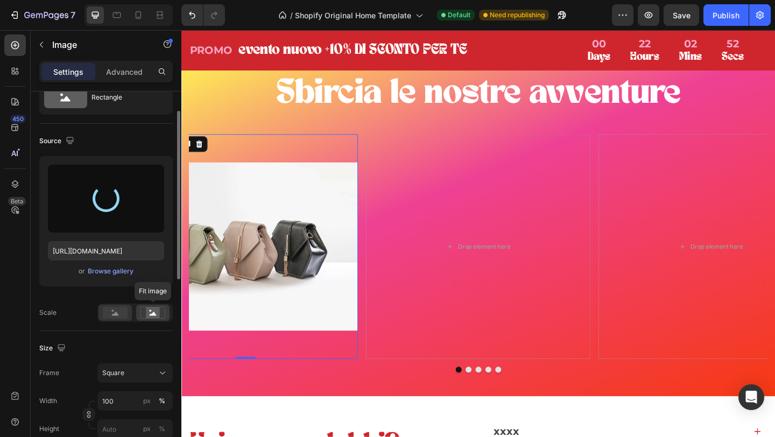
type input "https://cdn.shopify.com/s/files/1/0952/9547/1942/files/gempages_581501798116753…"
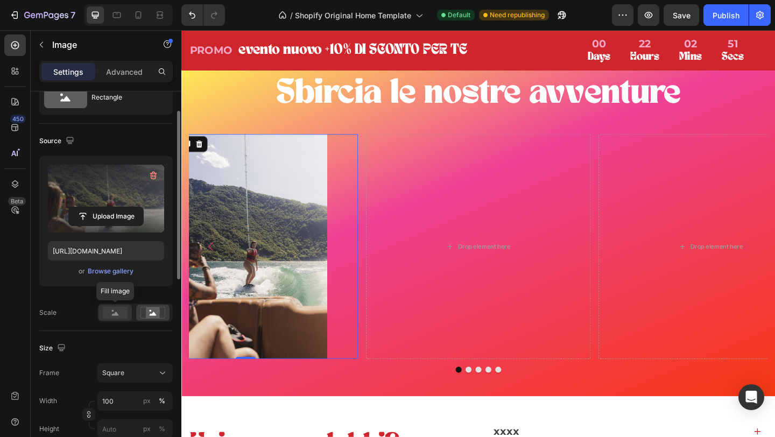
click at [114, 311] on rect at bounding box center [115, 313] width 25 height 12
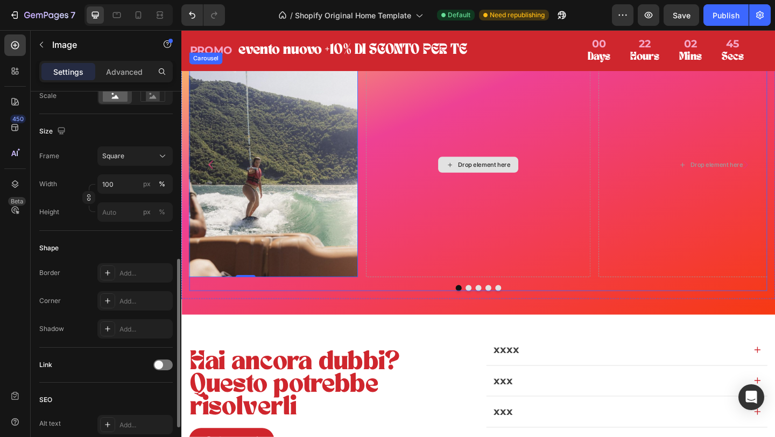
scroll to position [237, 0]
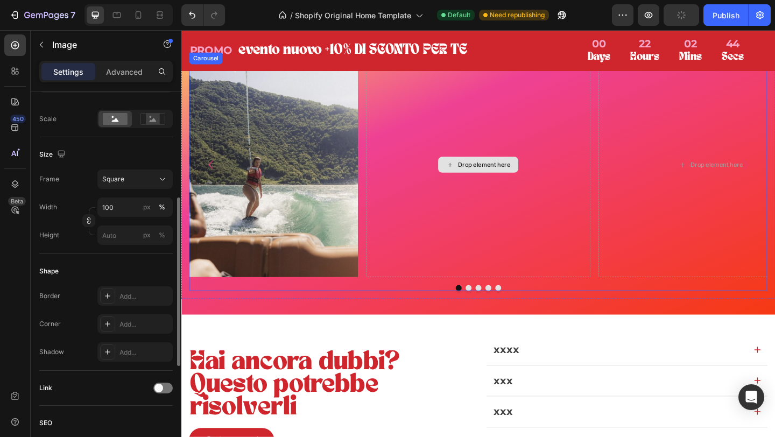
click at [530, 175] on div "Drop element here" at bounding box center [510, 176] width 57 height 9
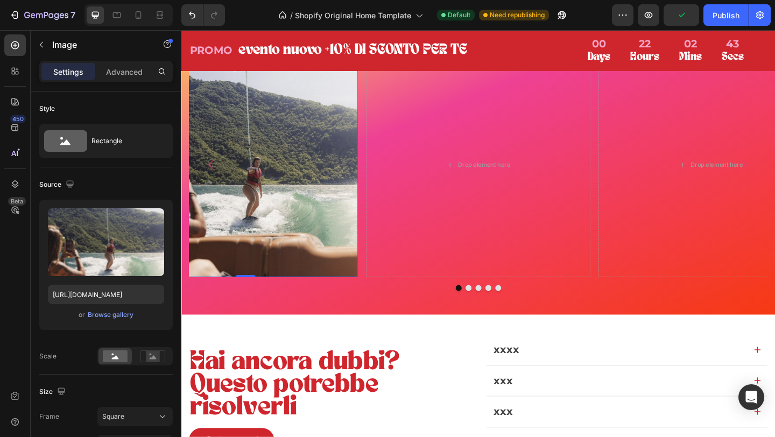
click at [256, 162] on img at bounding box center [251, 176] width 244 height 244
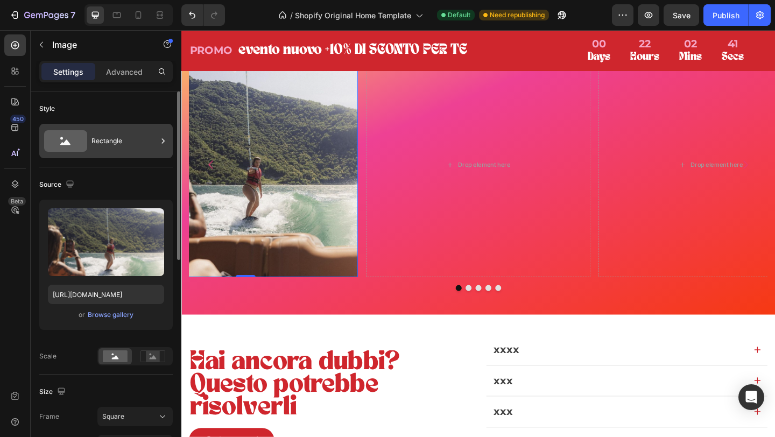
click at [107, 145] on div "Rectangle" at bounding box center [125, 141] width 66 height 25
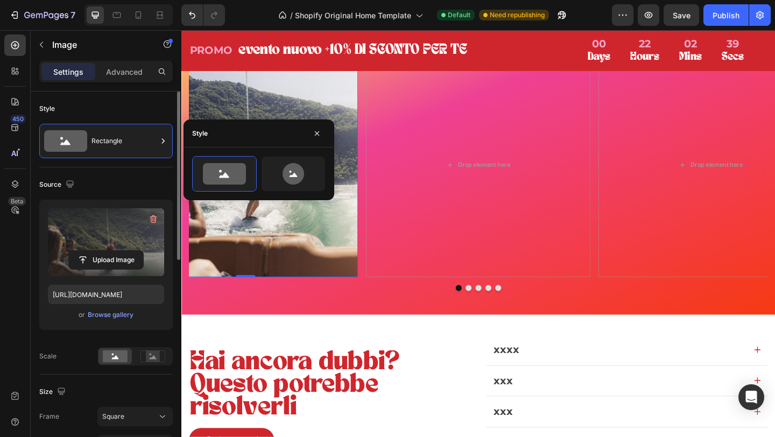
click at [122, 214] on label at bounding box center [106, 242] width 116 height 68
click at [122, 251] on input "file" at bounding box center [106, 260] width 74 height 18
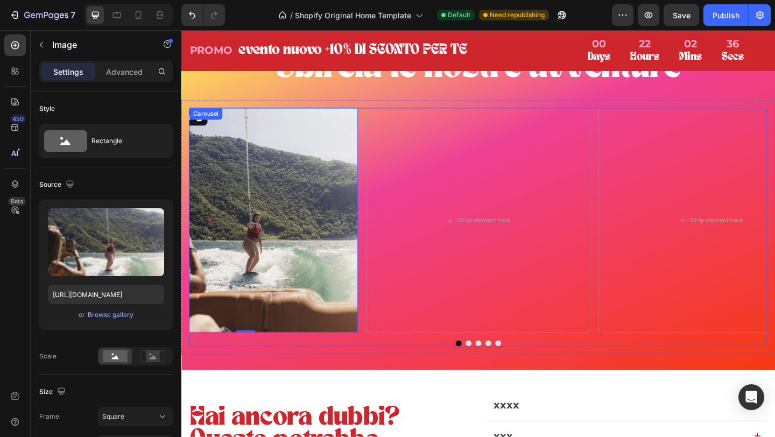
scroll to position [2513, 0]
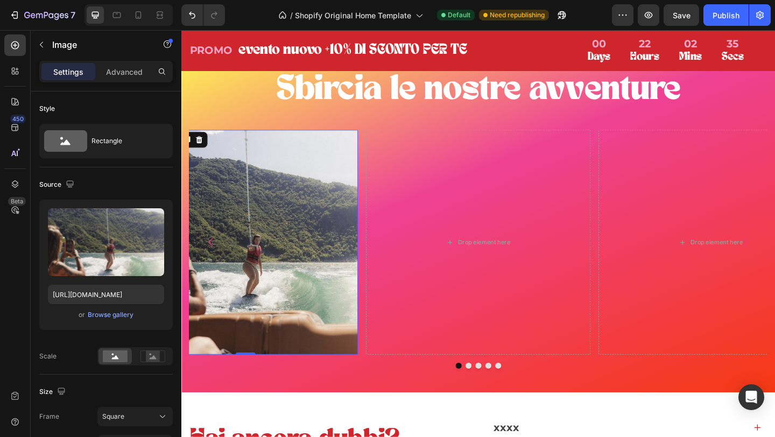
click at [259, 140] on img at bounding box center [251, 261] width 244 height 244
click at [223, 163] on img at bounding box center [251, 261] width 244 height 244
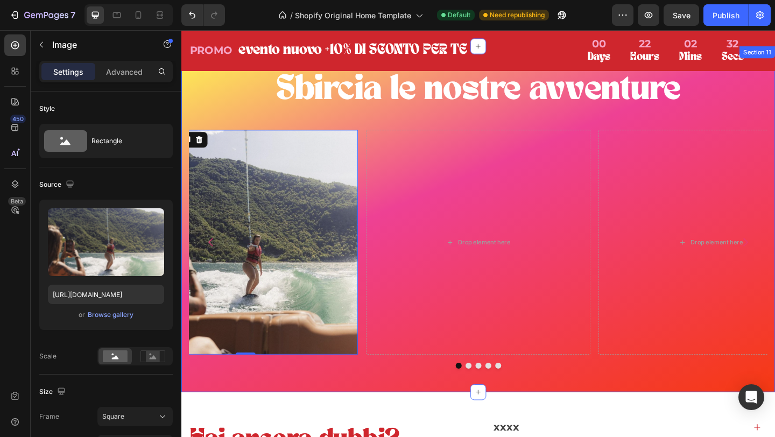
click at [217, 115] on div "Sbircia le nostre avventure Heading Drop element here Drop element here Image D…" at bounding box center [504, 236] width 646 height 342
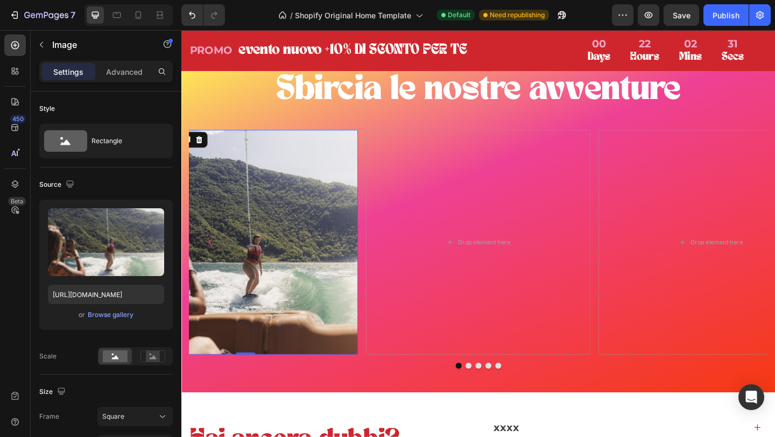
click at [235, 162] on img at bounding box center [251, 261] width 244 height 244
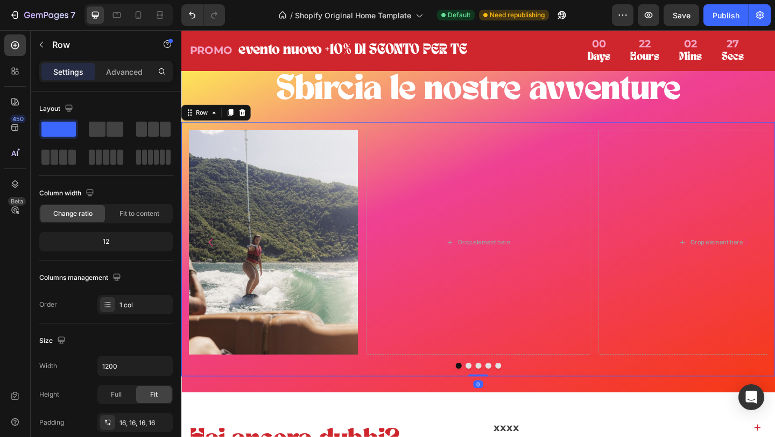
click at [184, 159] on div "Drop element here Drop element here Image Drop element here Image Carousel Row 0" at bounding box center [504, 268] width 646 height 277
click at [204, 122] on div "Row" at bounding box center [204, 120] width 18 height 10
click at [232, 148] on img at bounding box center [251, 261] width 244 height 244
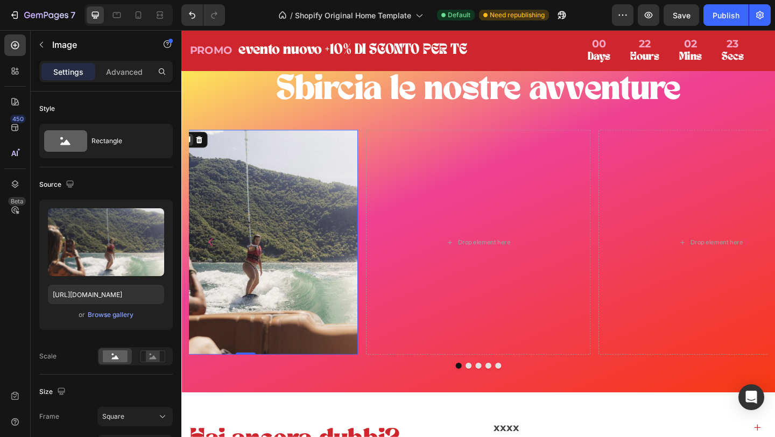
click at [191, 152] on icon at bounding box center [188, 150] width 6 height 8
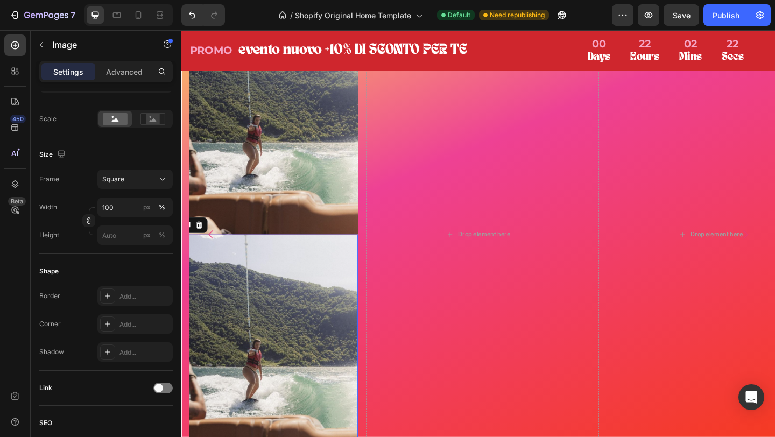
scroll to position [2631, 0]
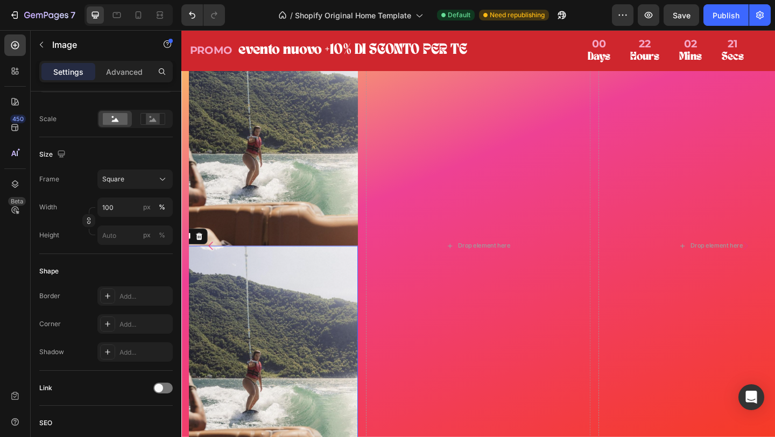
click at [273, 345] on img at bounding box center [251, 387] width 244 height 244
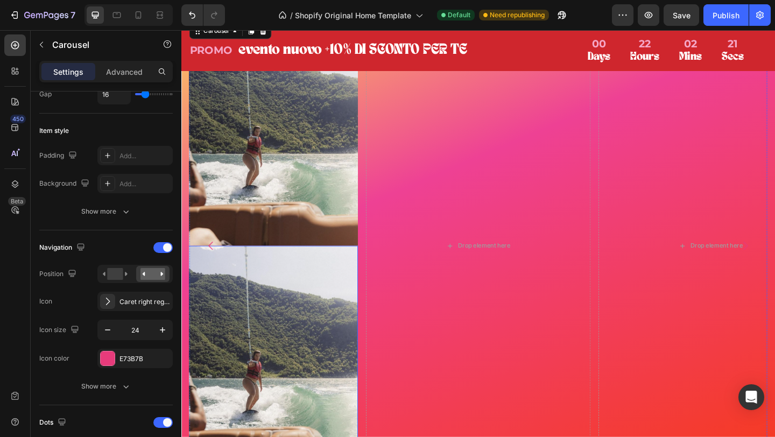
scroll to position [0, 0]
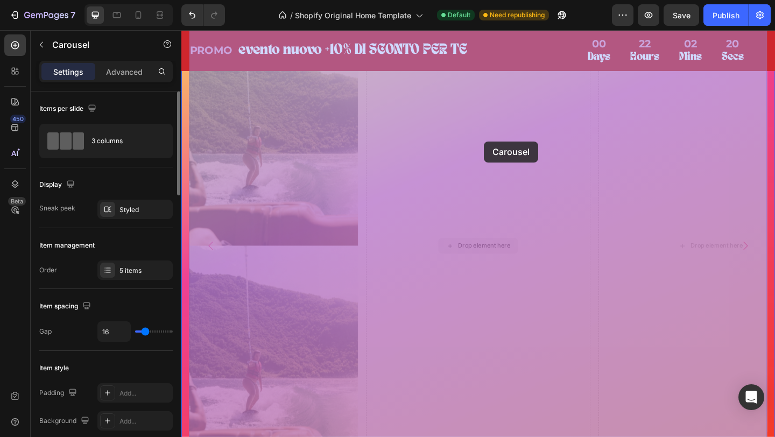
drag, startPoint x: 232, startPoint y: 272, endPoint x: 509, endPoint y: 153, distance: 302.0
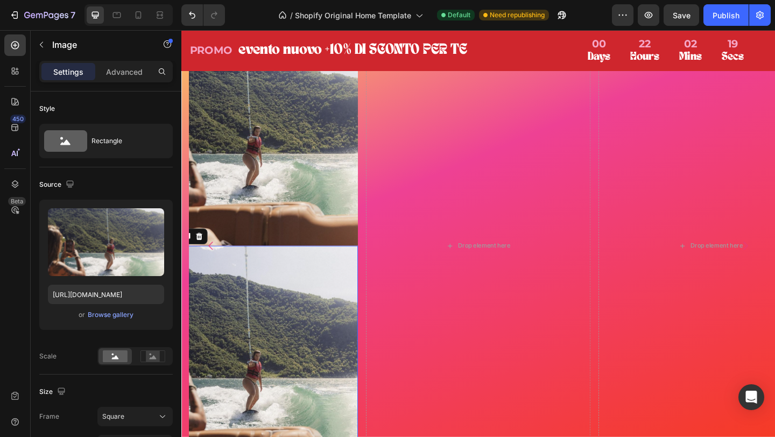
click at [330, 330] on img at bounding box center [251, 387] width 244 height 244
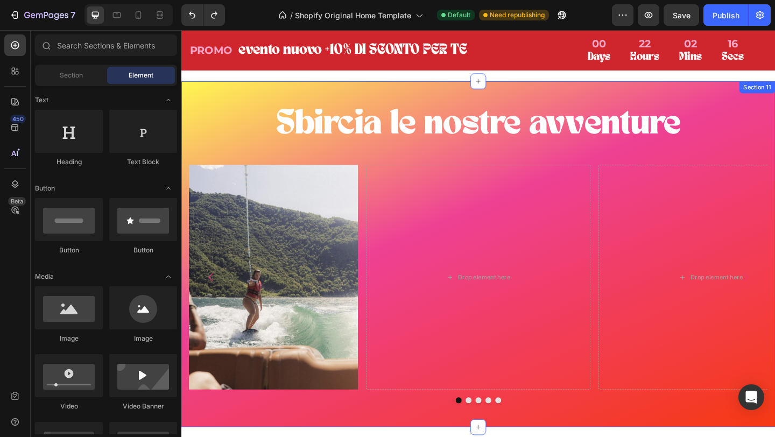
scroll to position [2496, 0]
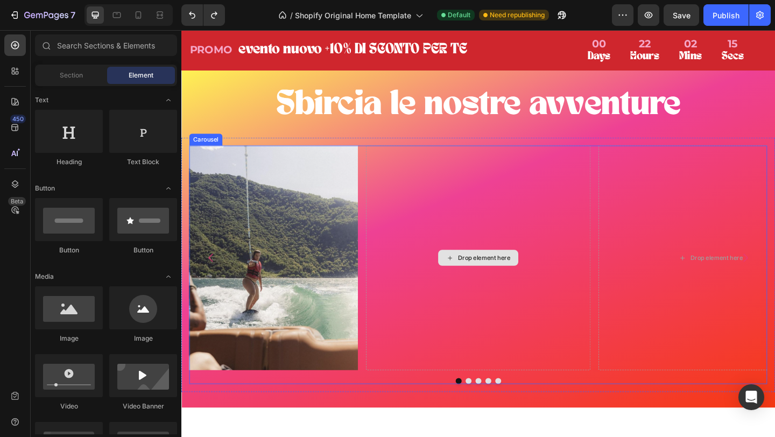
click at [532, 275] on div "Drop element here" at bounding box center [510, 278] width 57 height 9
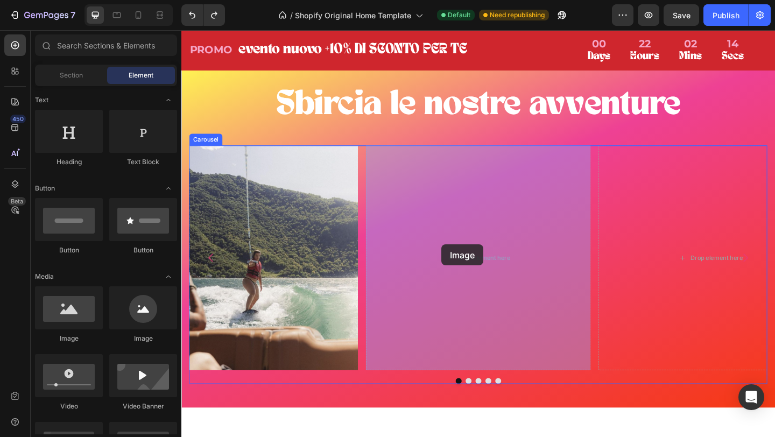
drag, startPoint x: 240, startPoint y: 349, endPoint x: 467, endPoint y: 264, distance: 242.6
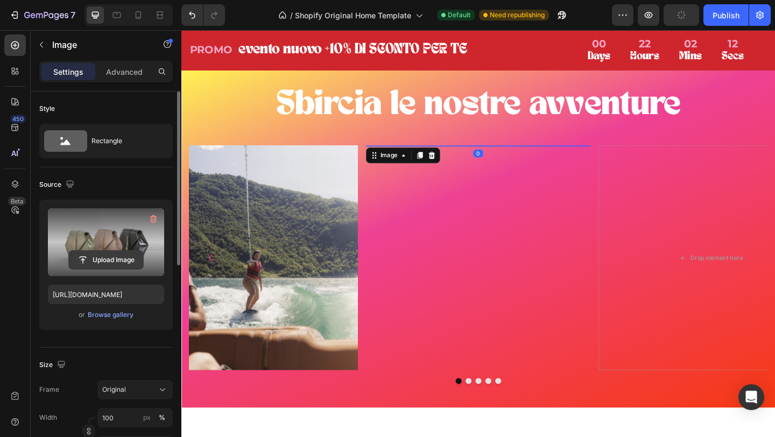
click at [115, 253] on input "file" at bounding box center [106, 260] width 74 height 18
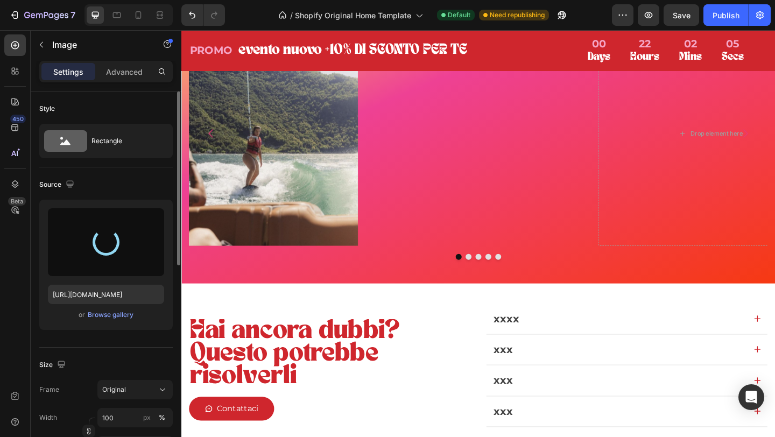
type input "https://cdn.shopify.com/s/files/1/0952/9547/1942/files/gempages_581501798116753…"
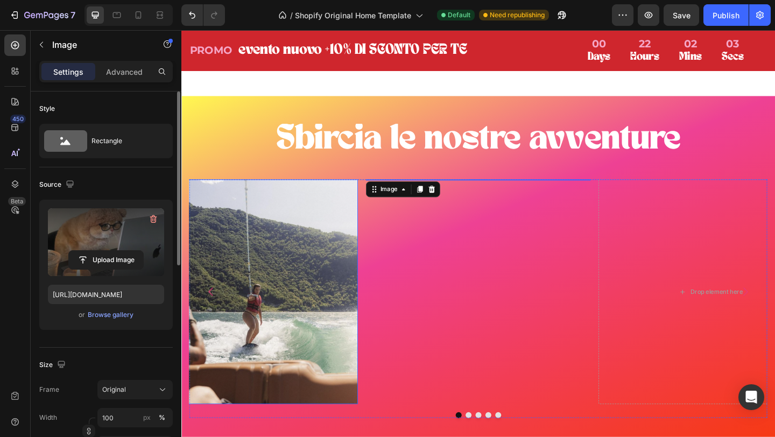
scroll to position [2391, 0]
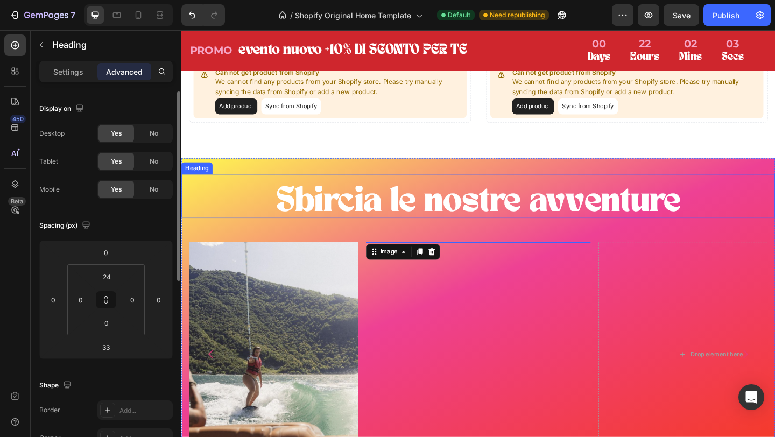
click at [235, 196] on div "Sbircia le nostre avventure Heading" at bounding box center [504, 210] width 646 height 47
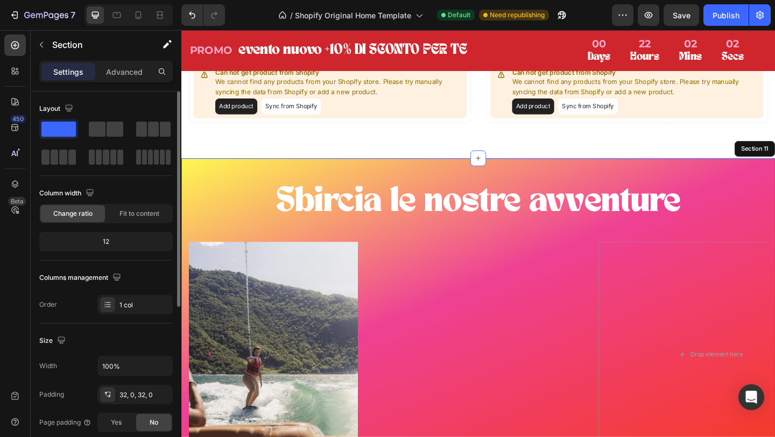
click at [342, 173] on div "Sbircia le nostre avventure Heading 33 Image Drop element here Image Drop eleme…" at bounding box center [504, 358] width 646 height 376
click at [245, 181] on div "Sbircia le nostre avventure Heading Image Drop element here Image Drop element …" at bounding box center [504, 358] width 646 height 376
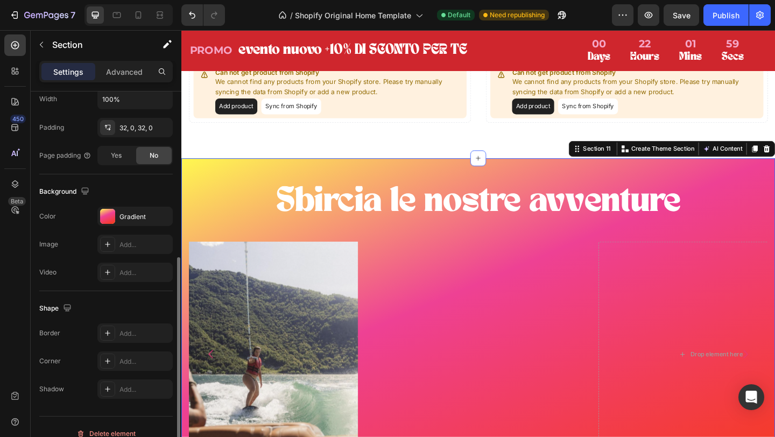
scroll to position [281, 0]
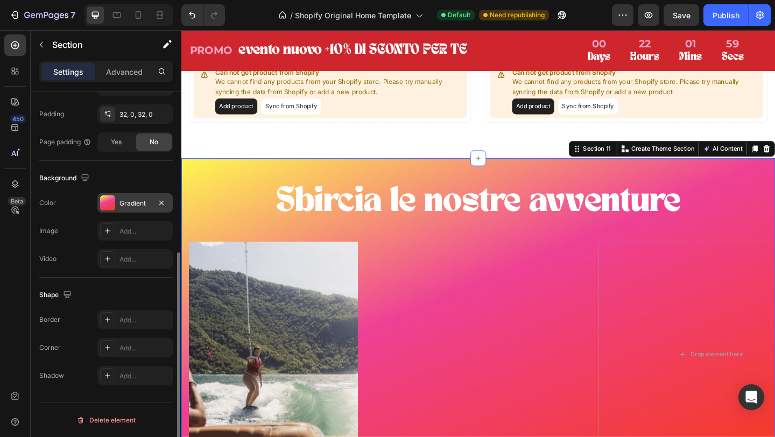
click at [108, 195] on div at bounding box center [107, 202] width 15 height 15
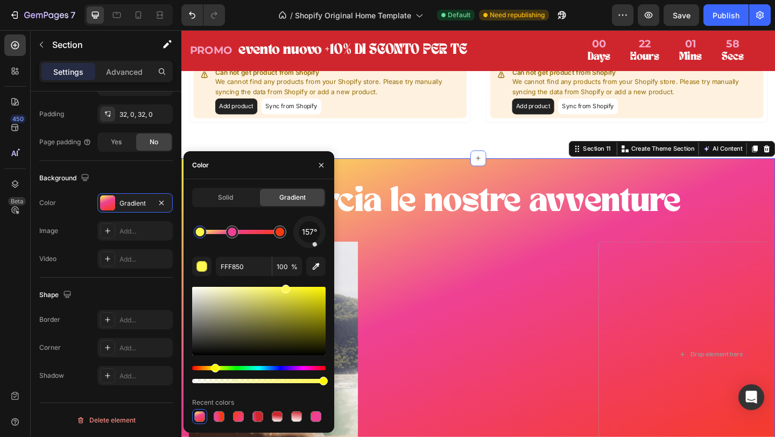
click at [201, 234] on div at bounding box center [200, 232] width 9 height 9
drag, startPoint x: 201, startPoint y: 234, endPoint x: 177, endPoint y: 234, distance: 23.7
click at [177, 234] on div "450 Beta Sections(18) Elements(83) Section Element Hero Section Product Detail …" at bounding box center [90, 233] width 181 height 407
click at [202, 266] on div "button" at bounding box center [202, 267] width 11 height 11
click at [242, 263] on input "FFF850" at bounding box center [244, 266] width 56 height 19
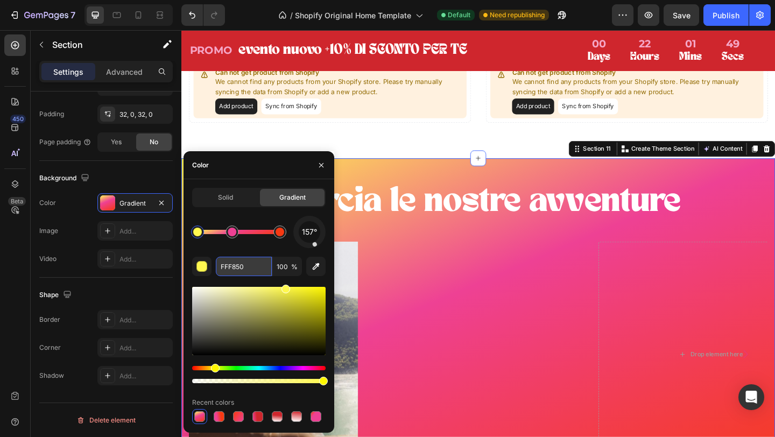
paste input "cf262d"
type input "cf262d"
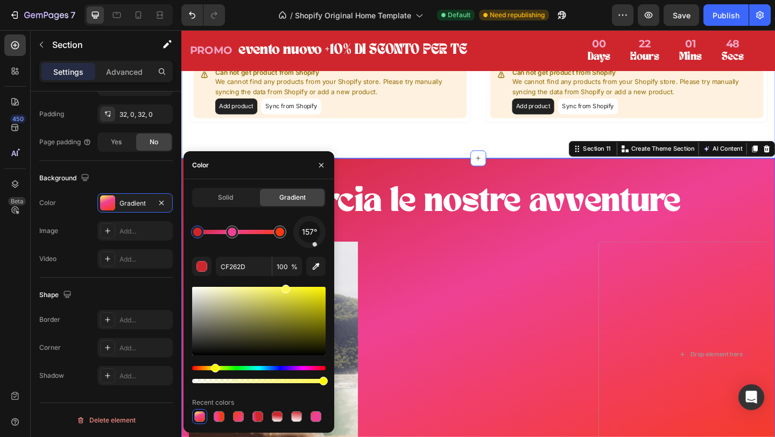
click at [390, 155] on div "Lo stai quasi per perdere! Heading Questi eventi non staranno qui per molto! Te…" at bounding box center [504, 41] width 646 height 260
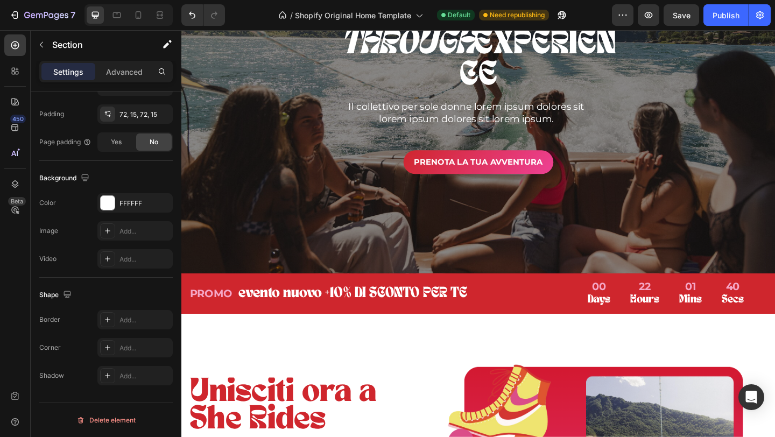
scroll to position [312, 0]
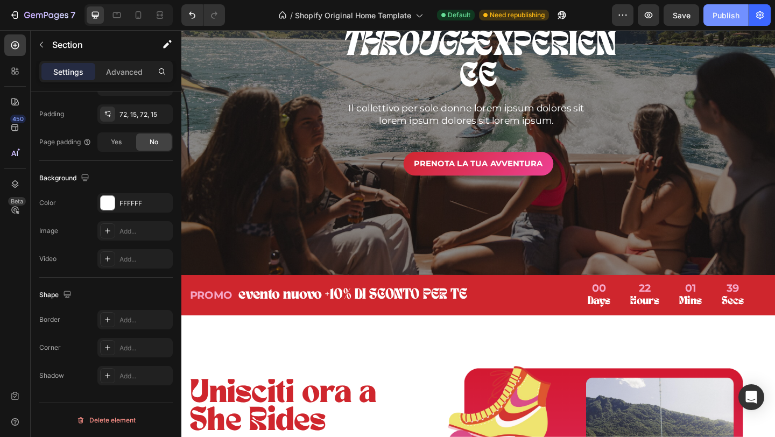
click at [723, 14] on div "Publish" at bounding box center [726, 15] width 27 height 11
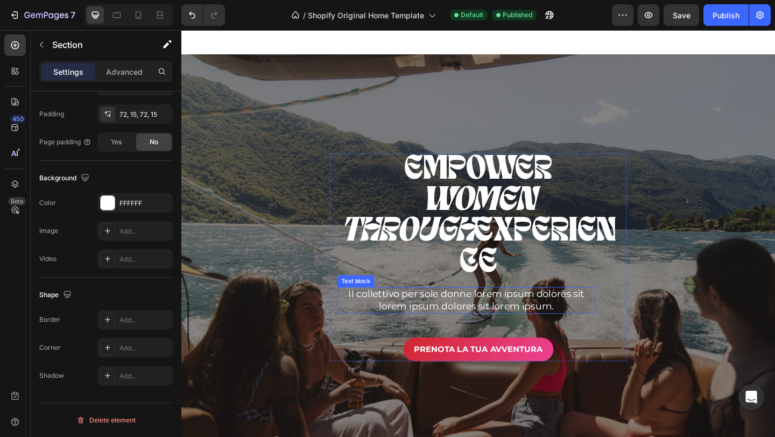
scroll to position [0, 0]
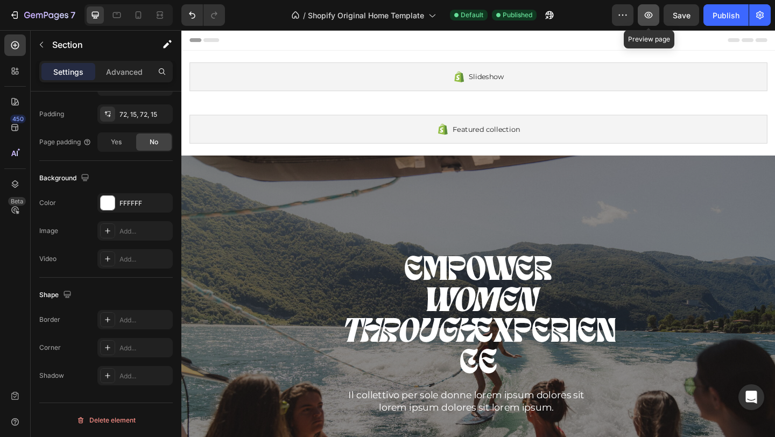
click at [653, 16] on icon "button" at bounding box center [648, 15] width 11 height 11
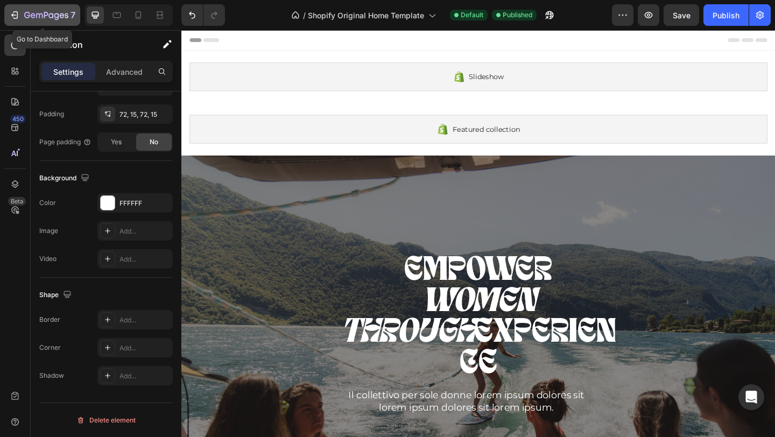
click at [31, 18] on icon "button" at bounding box center [46, 15] width 44 height 9
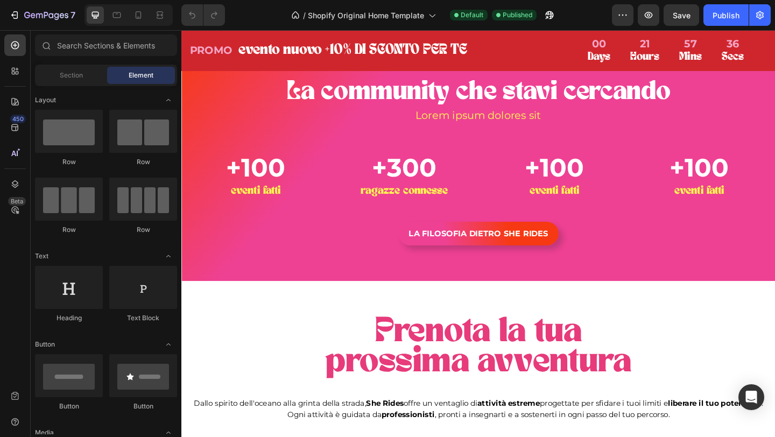
scroll to position [959, 0]
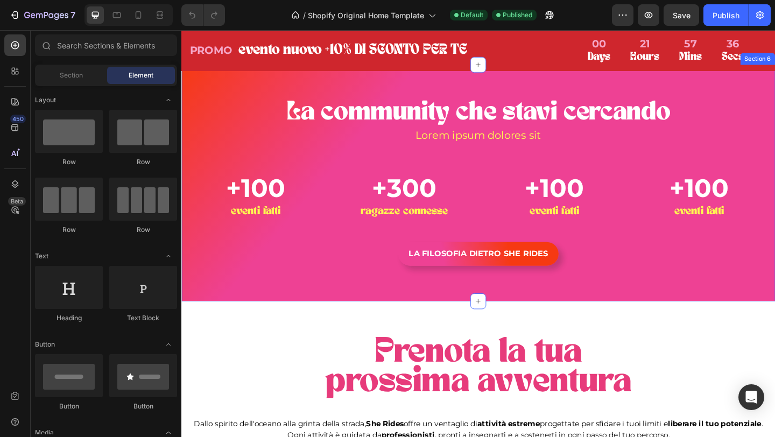
click at [394, 158] on div "La community che stavi cercando Heading Lorem ipsum [PERSON_NAME] sit Text bloc…" at bounding box center [504, 196] width 646 height 257
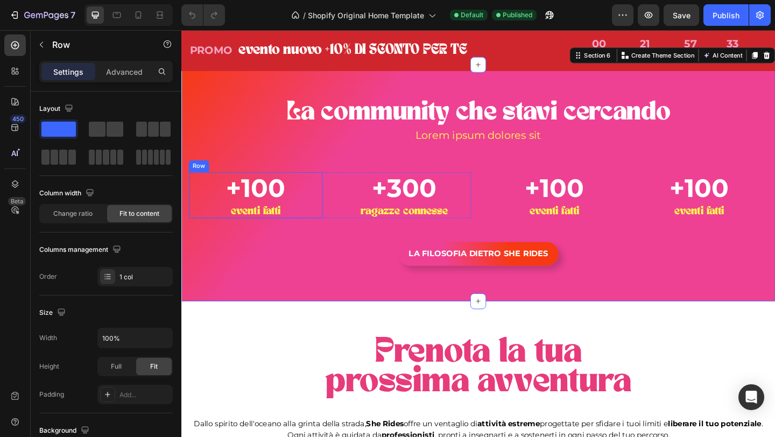
click at [295, 235] on div "+100 Text block eventi fatti Text block Row" at bounding box center [262, 210] width 145 height 50
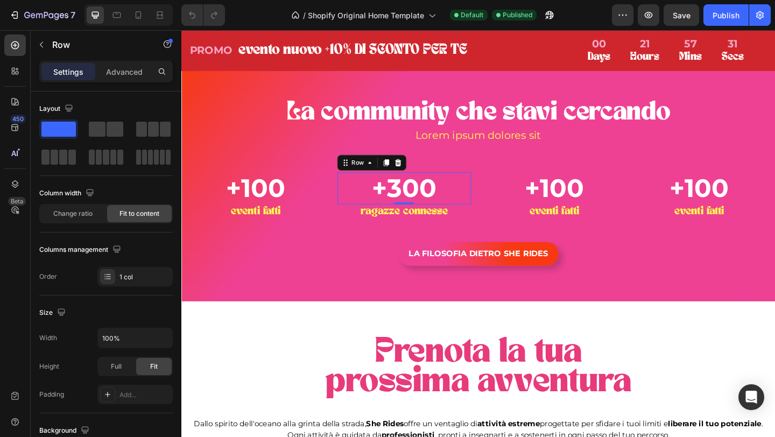
click at [472, 220] on div "+300 Text block Row 0" at bounding box center [423, 202] width 145 height 35
click at [311, 235] on div "+100 Text block eventi fatti Text block Row" at bounding box center [262, 210] width 145 height 50
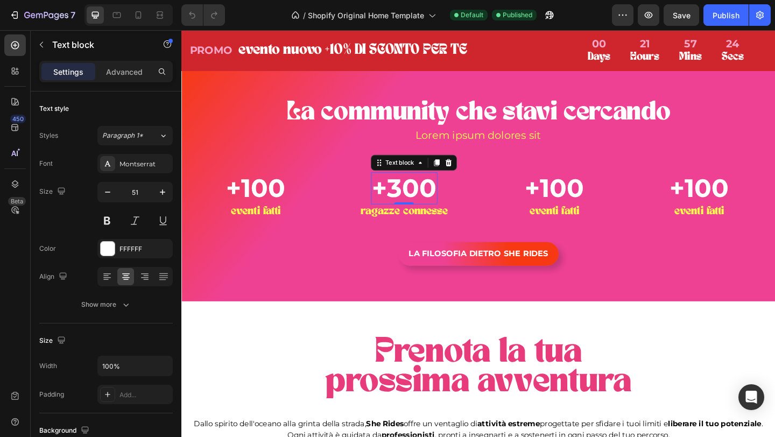
click at [397, 219] on p "+300" at bounding box center [424, 202] width 70 height 33
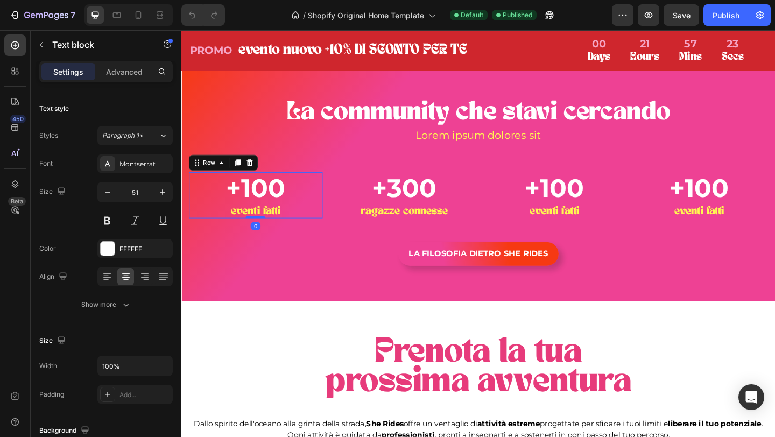
click at [304, 235] on div "+100 Text block eventi fatti Text block Row 0" at bounding box center [262, 210] width 145 height 50
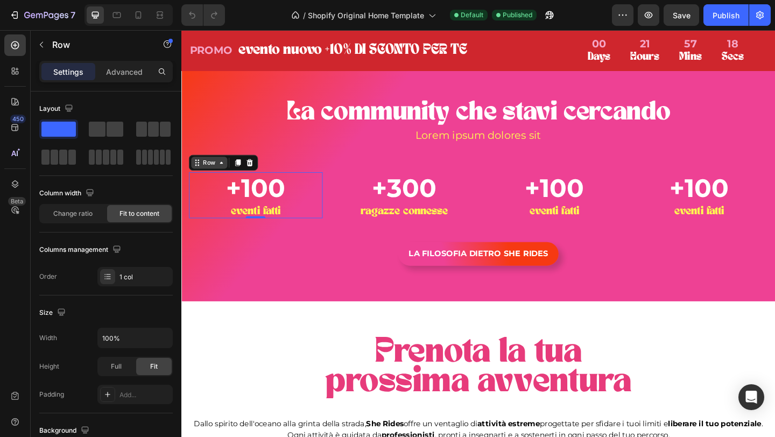
click at [200, 179] on icon at bounding box center [198, 174] width 9 height 9
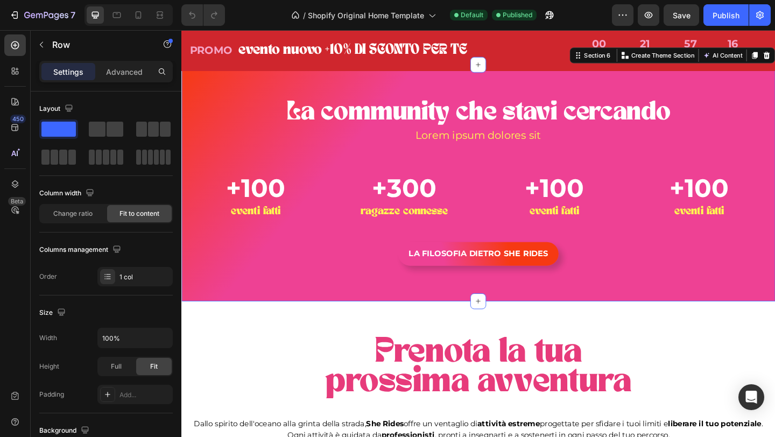
click at [295, 325] on div "La community che stavi cercando Heading Lorem ipsum [PERSON_NAME] sit Text bloc…" at bounding box center [504, 196] width 646 height 257
click at [202, 235] on div "+100 Text block eventi fatti Text block Row" at bounding box center [262, 210] width 145 height 50
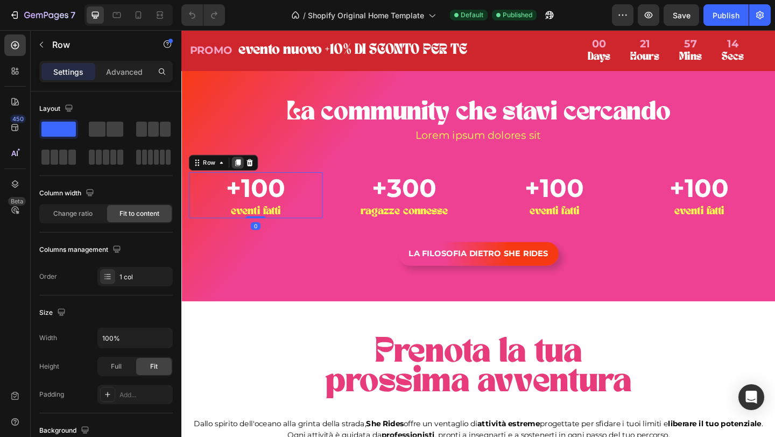
click at [245, 178] on icon at bounding box center [243, 175] width 6 height 8
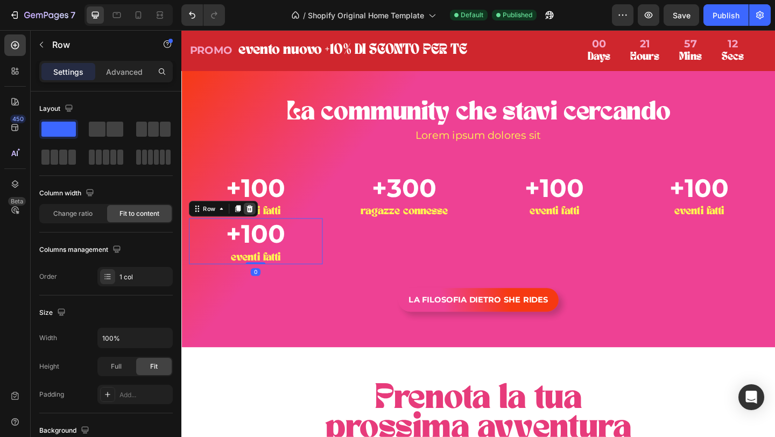
click at [257, 228] on icon at bounding box center [256, 225] width 7 height 8
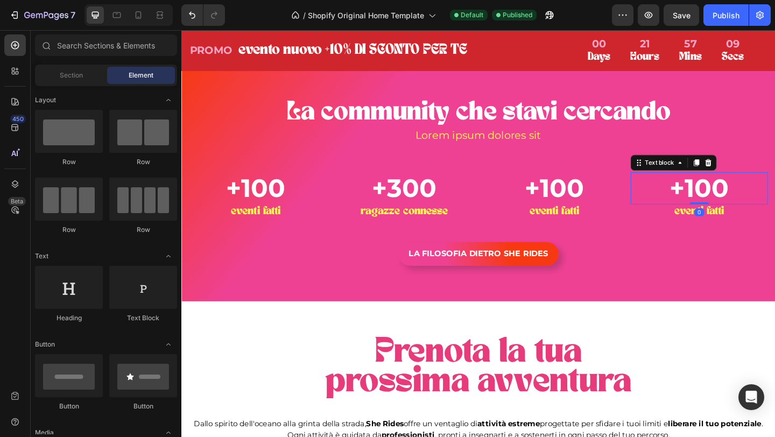
click at [772, 219] on p "+100" at bounding box center [744, 202] width 147 height 33
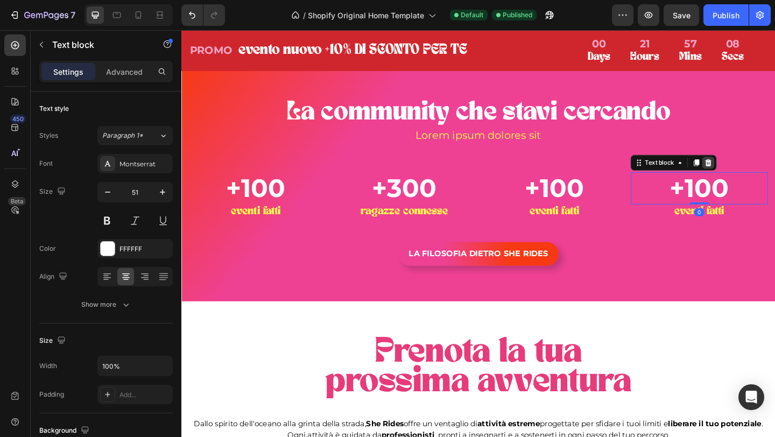
click at [755, 179] on icon at bounding box center [755, 174] width 9 height 9
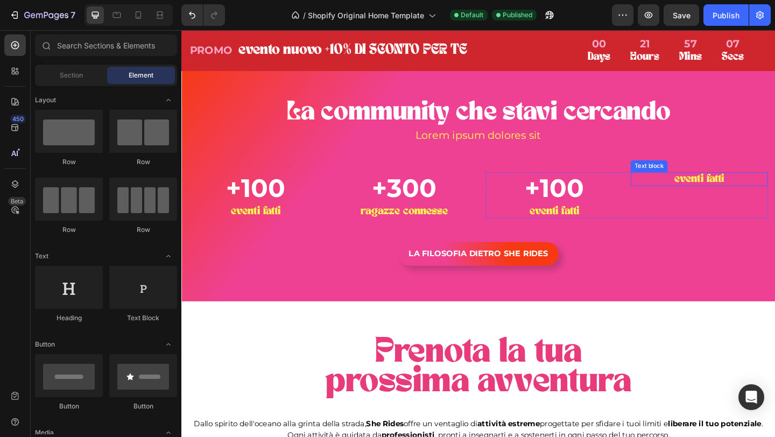
click at [774, 199] on p "eventi fatti" at bounding box center [744, 192] width 147 height 13
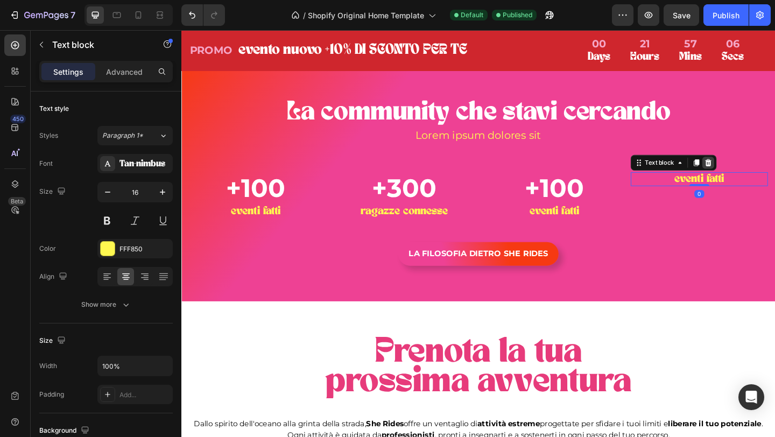
click at [755, 178] on icon at bounding box center [755, 175] width 7 height 8
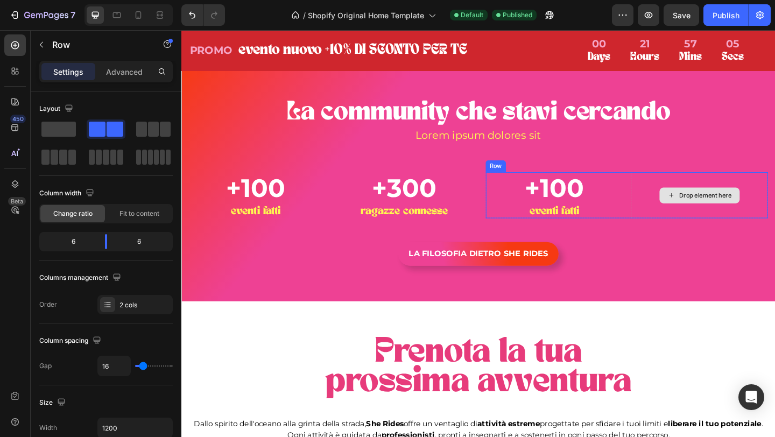
click at [726, 235] on div "Drop element here" at bounding box center [744, 210] width 149 height 50
click at [533, 179] on div "Row" at bounding box center [535, 175] width 18 height 10
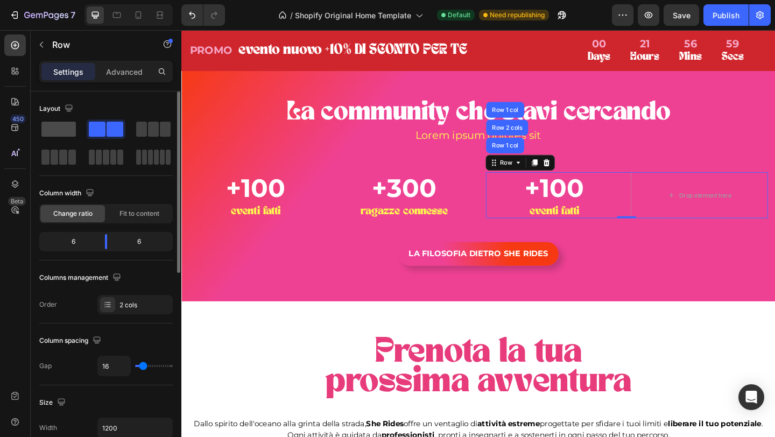
click at [61, 129] on span at bounding box center [58, 129] width 34 height 15
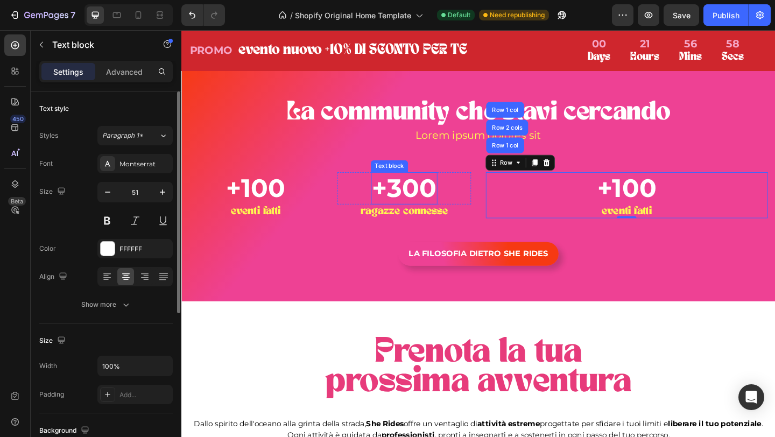
click at [431, 219] on p "+300" at bounding box center [424, 202] width 70 height 33
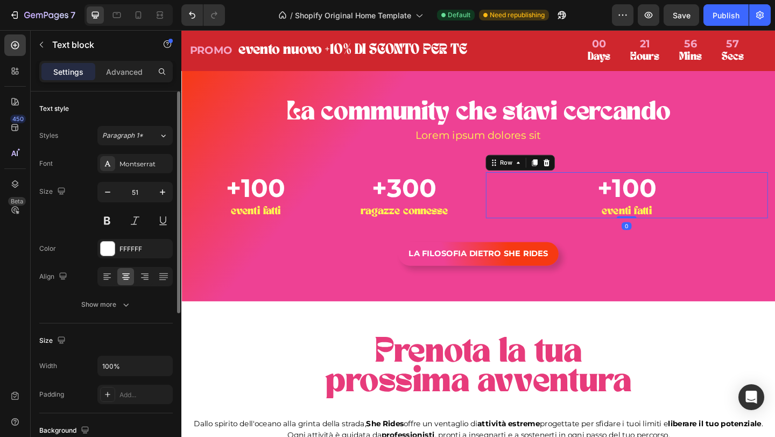
click at [583, 235] on div "+100 Text block eventi fatti Text block Row 0" at bounding box center [666, 210] width 307 height 50
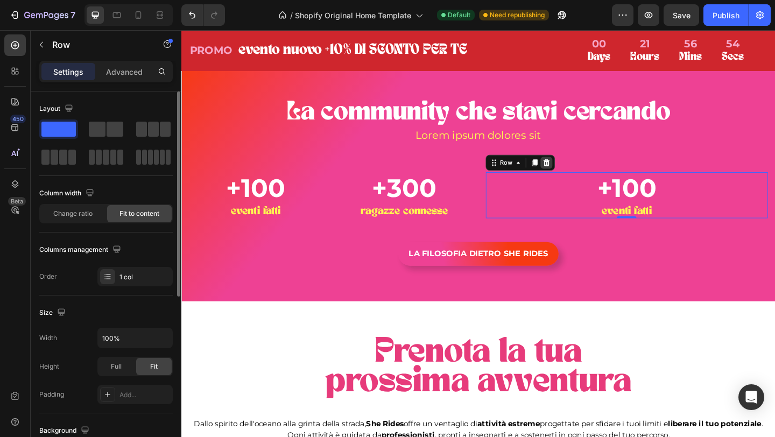
click at [578, 179] on icon at bounding box center [579, 174] width 9 height 9
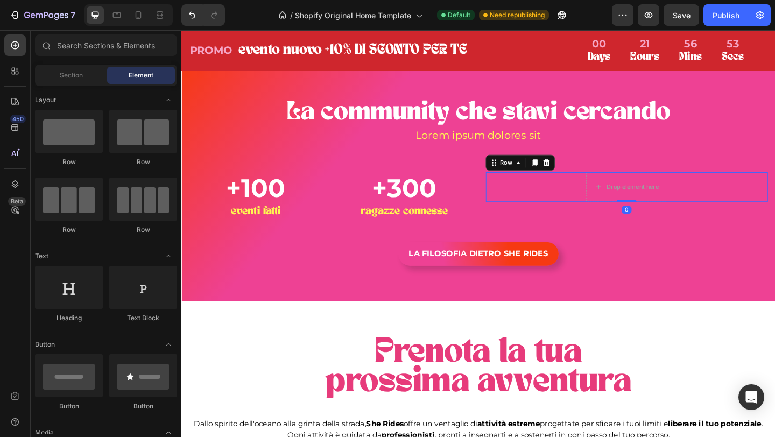
click at [612, 217] on div "Drop element here Row 0" at bounding box center [666, 201] width 307 height 32
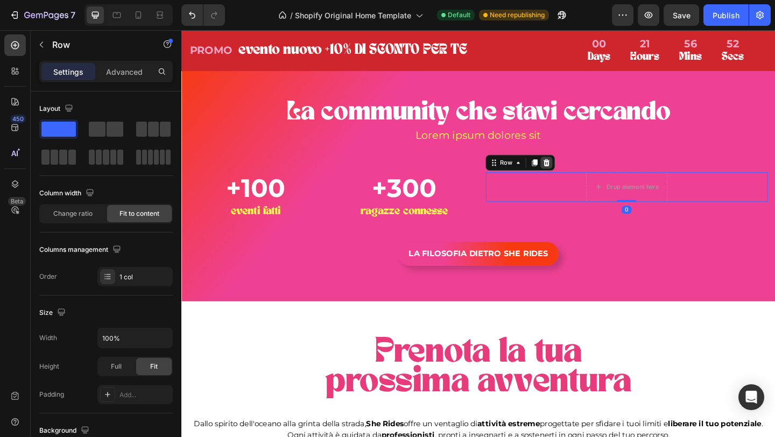
click at [577, 178] on icon at bounding box center [579, 175] width 7 height 8
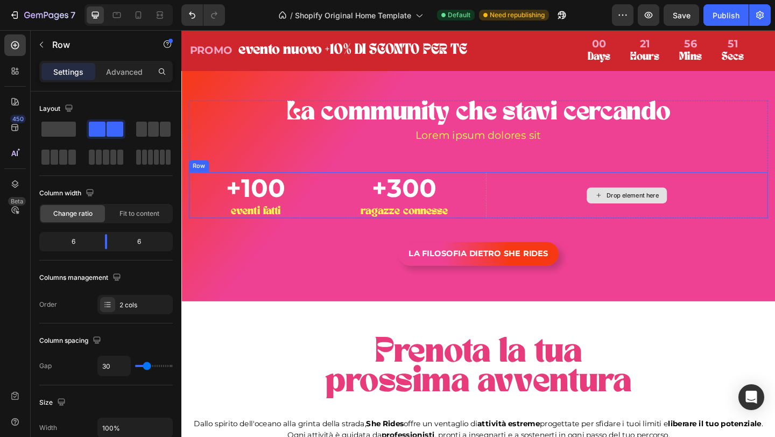
click at [565, 235] on div "Drop element here" at bounding box center [666, 210] width 307 height 50
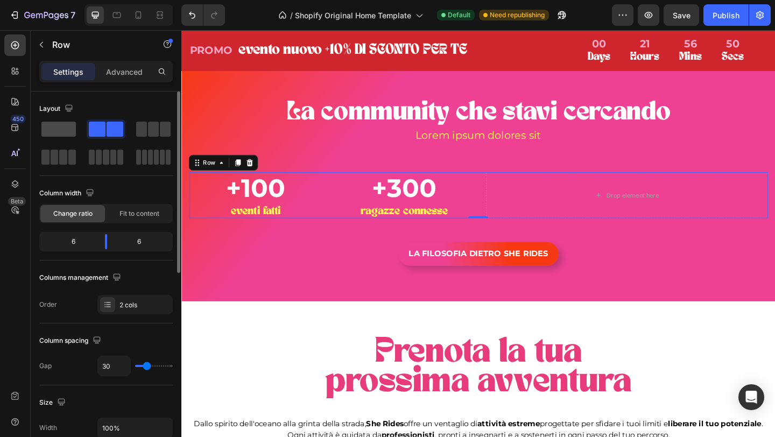
click at [56, 126] on span at bounding box center [58, 129] width 34 height 15
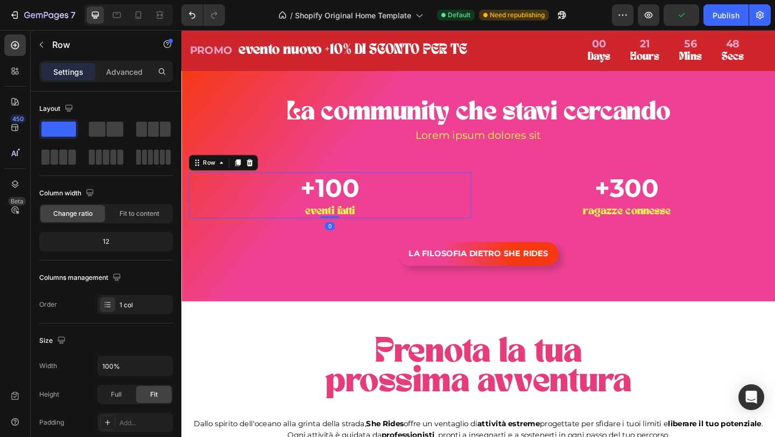
click at [491, 235] on div "+100 Text block eventi fatti Text block Row 0" at bounding box center [343, 210] width 307 height 50
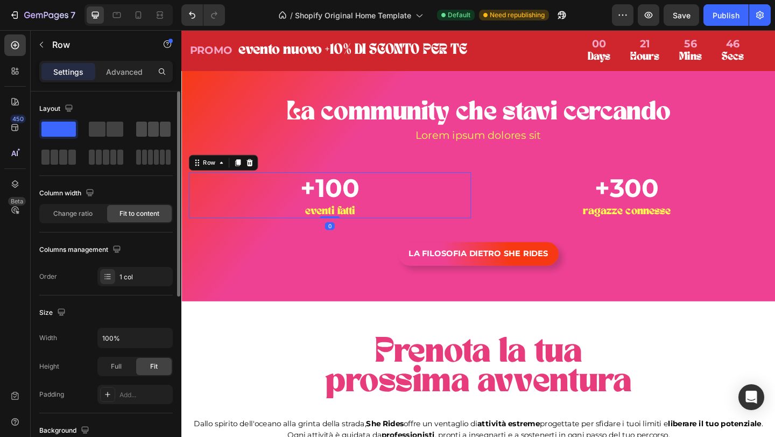
click at [155, 130] on span at bounding box center [153, 129] width 11 height 15
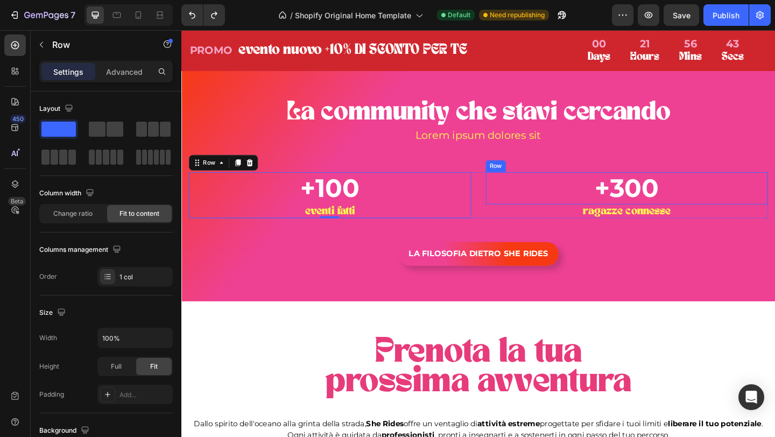
click at [538, 235] on div "La community che stavi cercando Heading Lorem ipsum [PERSON_NAME] sit Text bloc…" at bounding box center [505, 171] width 630 height 128
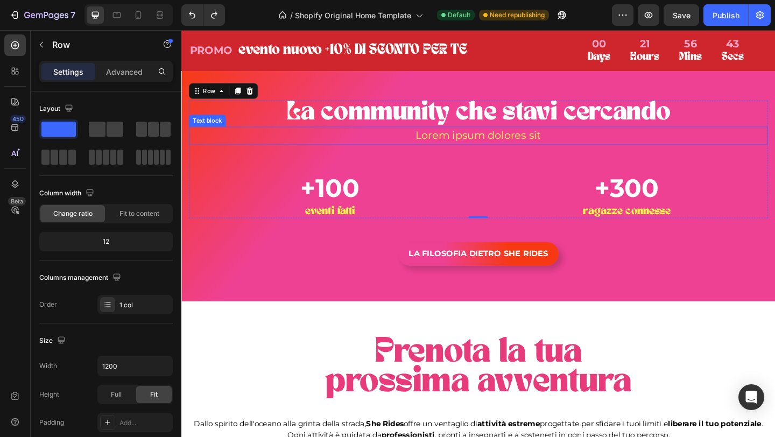
click at [506, 153] on p "Lorem ipsum dolores sit" at bounding box center [505, 144] width 628 height 17
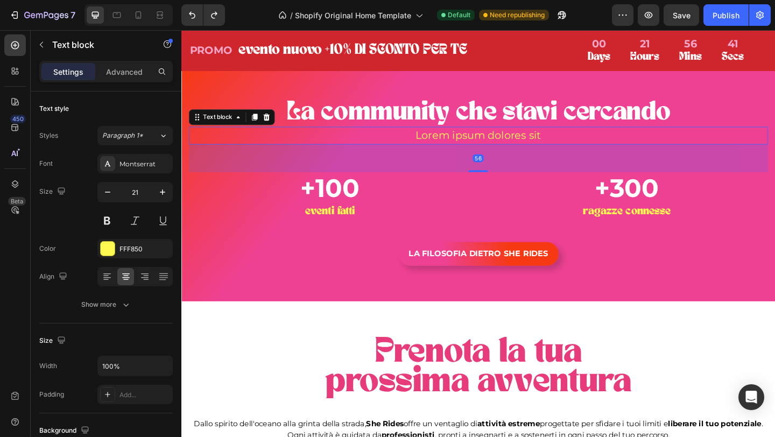
click at [529, 185] on div "56" at bounding box center [505, 170] width 630 height 30
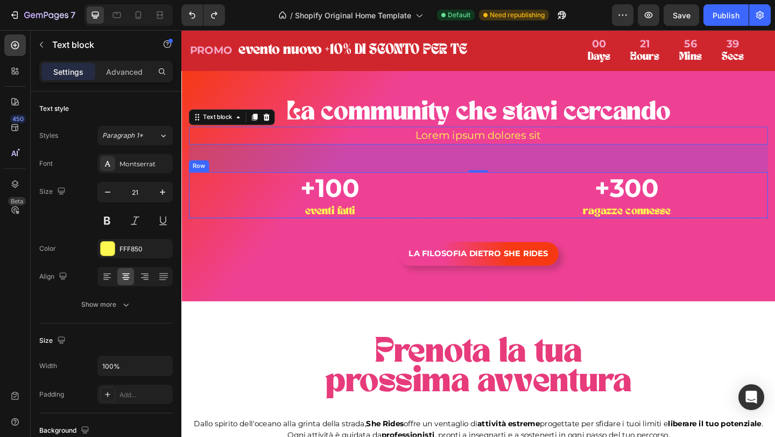
click at [503, 235] on div "+100 Text block eventi fatti Text block Row +300 Text block Row ragazze conness…" at bounding box center [505, 210] width 630 height 50
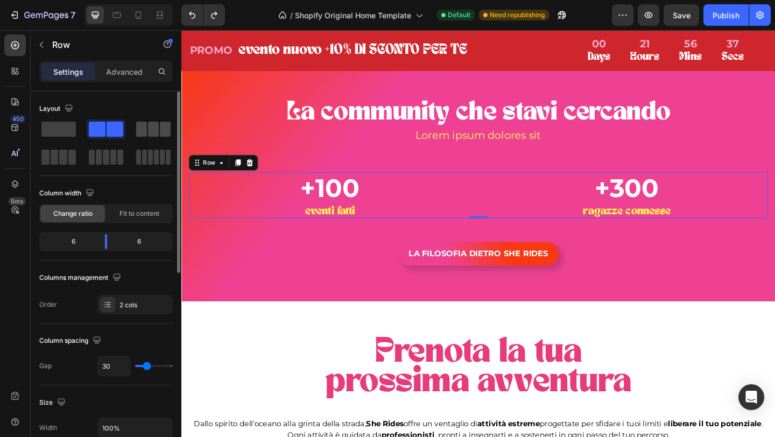
click at [158, 131] on span at bounding box center [153, 129] width 11 height 15
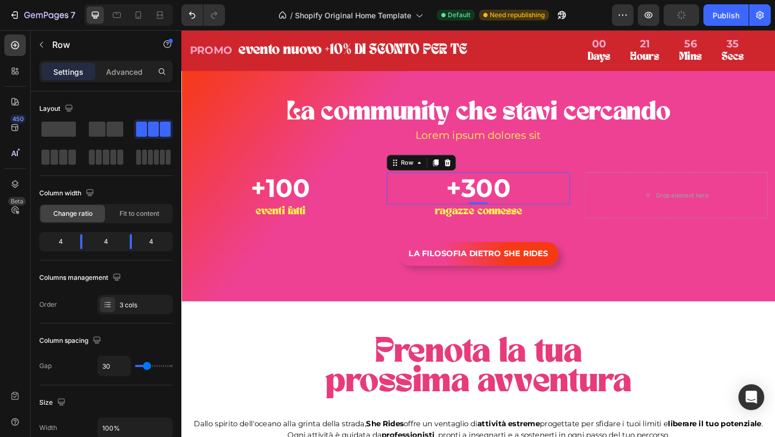
click at [437, 220] on div "+300 Text block Row 0" at bounding box center [504, 202] width 199 height 35
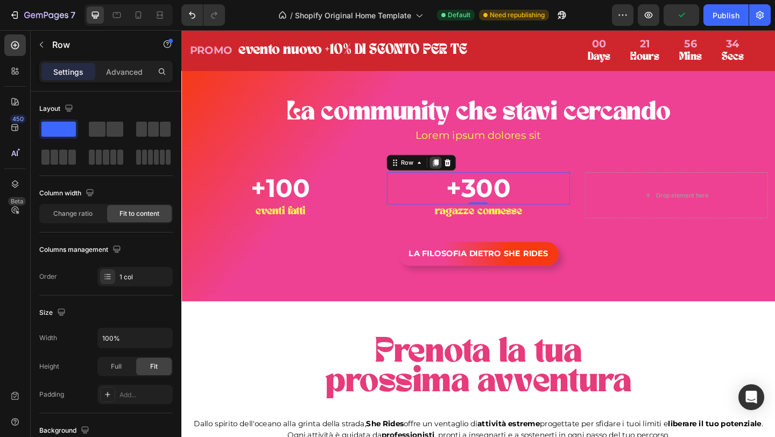
click at [458, 178] on icon at bounding box center [459, 175] width 6 height 8
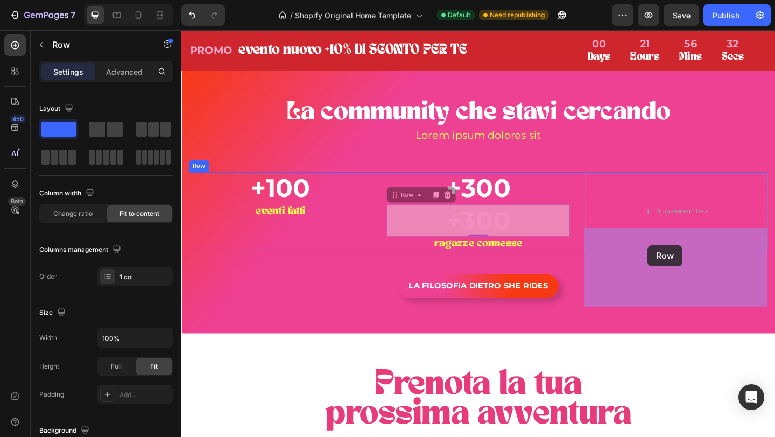
drag, startPoint x: 436, startPoint y: 274, endPoint x: 688, endPoint y: 264, distance: 252.7
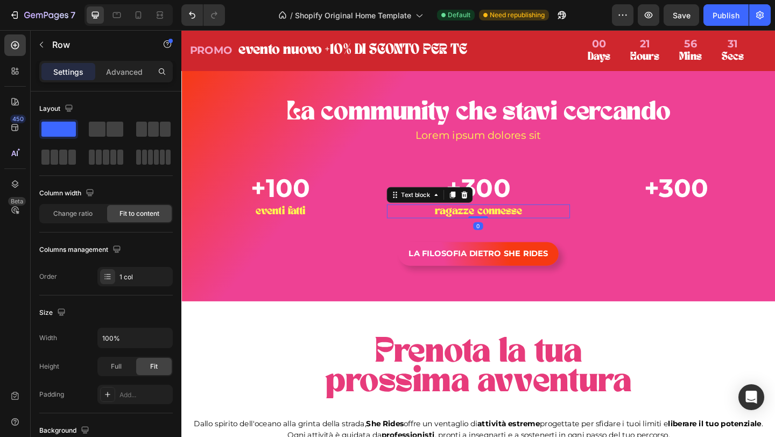
click at [460, 234] on p "ragazze connesse" at bounding box center [504, 227] width 197 height 13
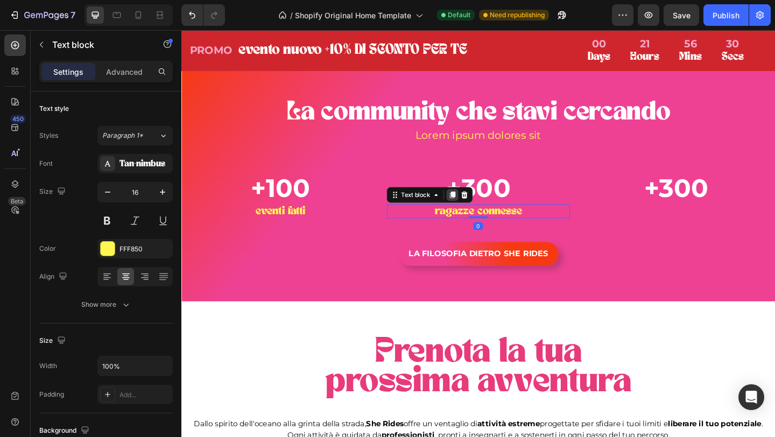
click at [480, 214] on icon at bounding box center [476, 209] width 9 height 9
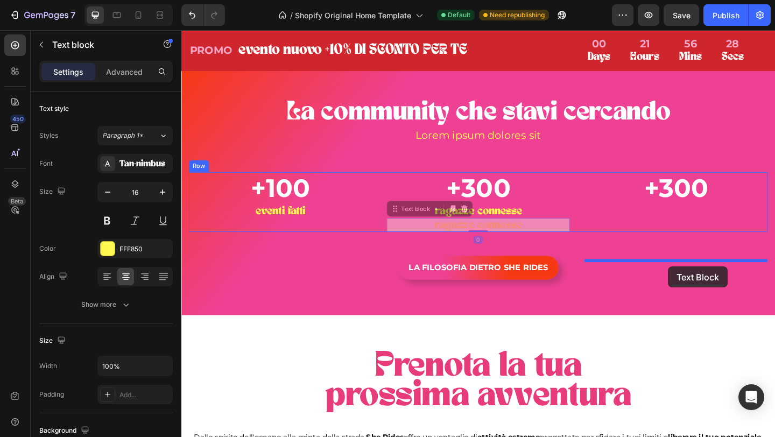
drag, startPoint x: 414, startPoint y: 286, endPoint x: 711, endPoint y: 288, distance: 297.2
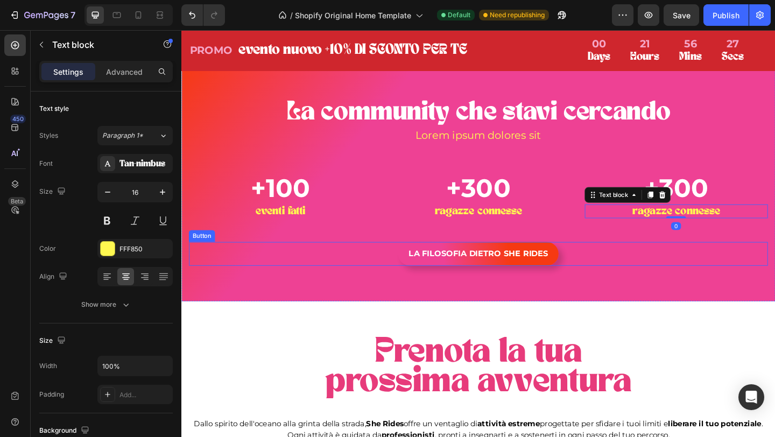
click at [697, 286] on div "LA FILOSOFIA DIETRO SHE RIDES Button" at bounding box center [505, 274] width 630 height 26
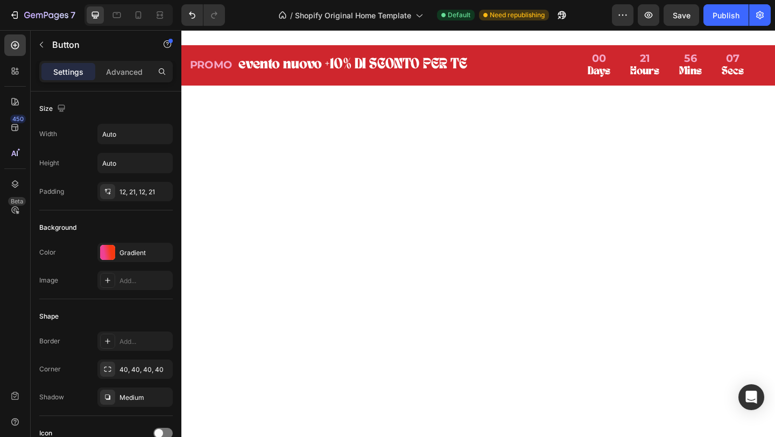
scroll to position [345, 0]
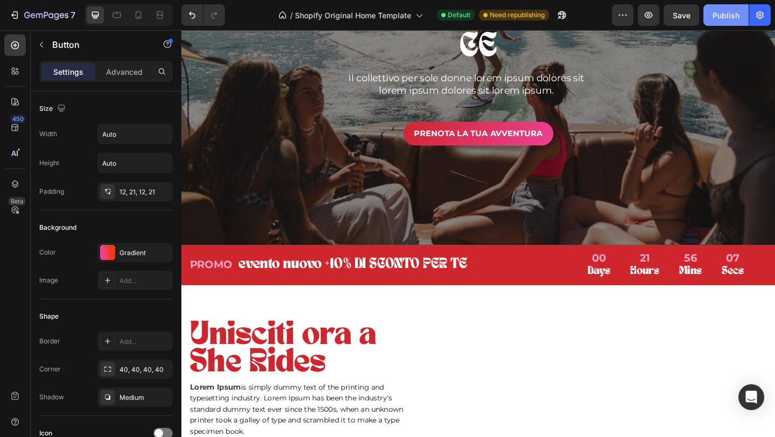
click at [728, 9] on button "Publish" at bounding box center [726, 15] width 45 height 22
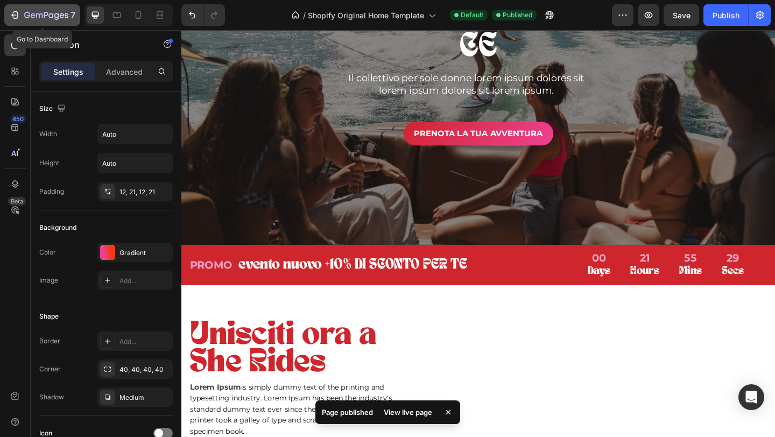
click at [23, 16] on div "7" at bounding box center [42, 15] width 66 height 13
